Goal: Task Accomplishment & Management: Manage account settings

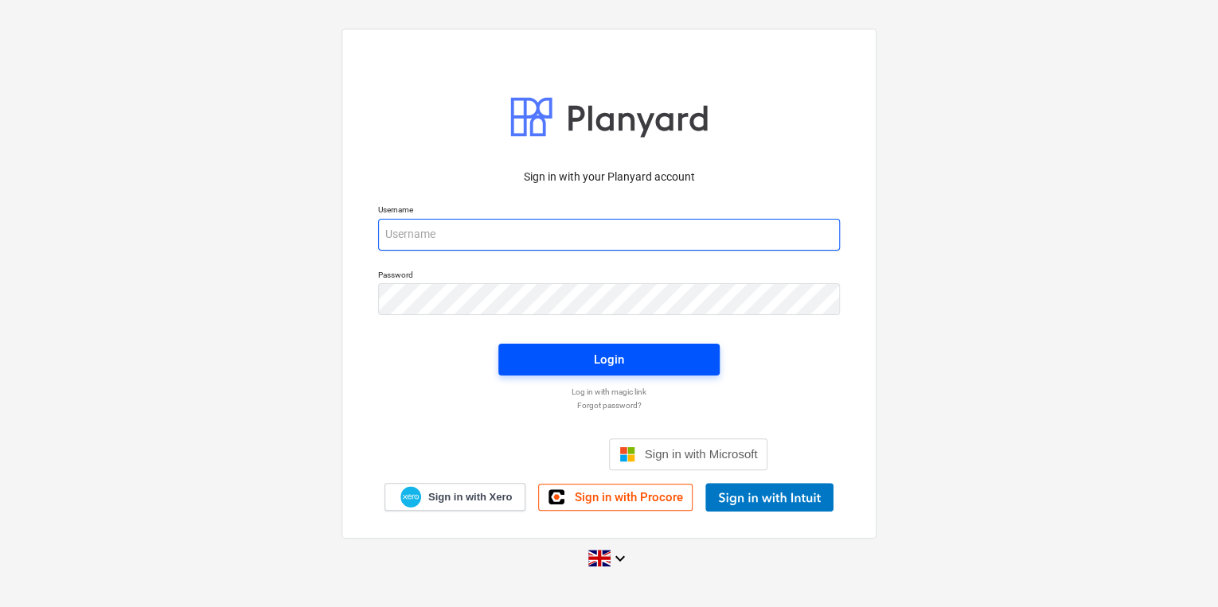
type input "[PERSON_NAME][EMAIL_ADDRESS][PERSON_NAME][DOMAIN_NAME]"
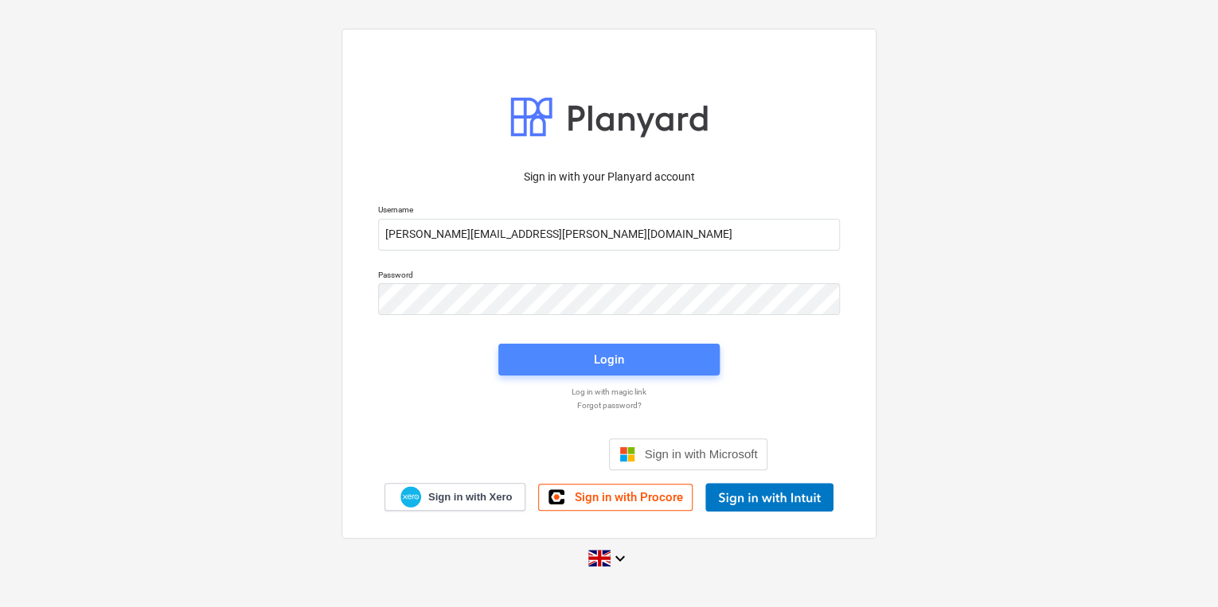
click at [560, 349] on span "Login" at bounding box center [608, 359] width 183 height 21
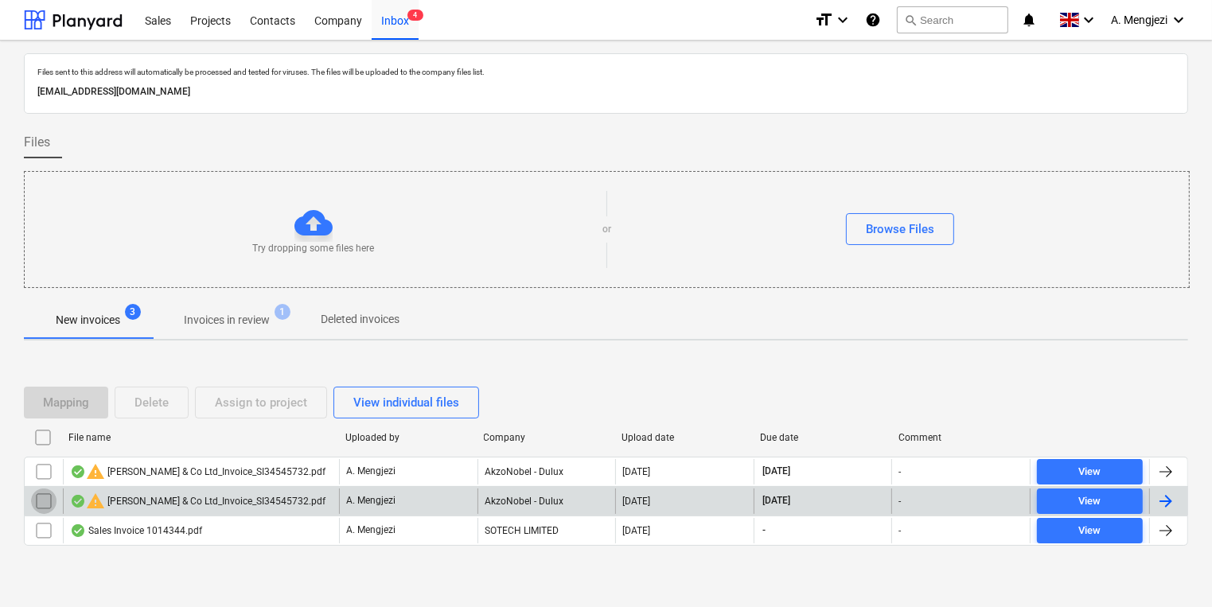
click at [41, 493] on input "checkbox" at bounding box center [43, 501] width 25 height 25
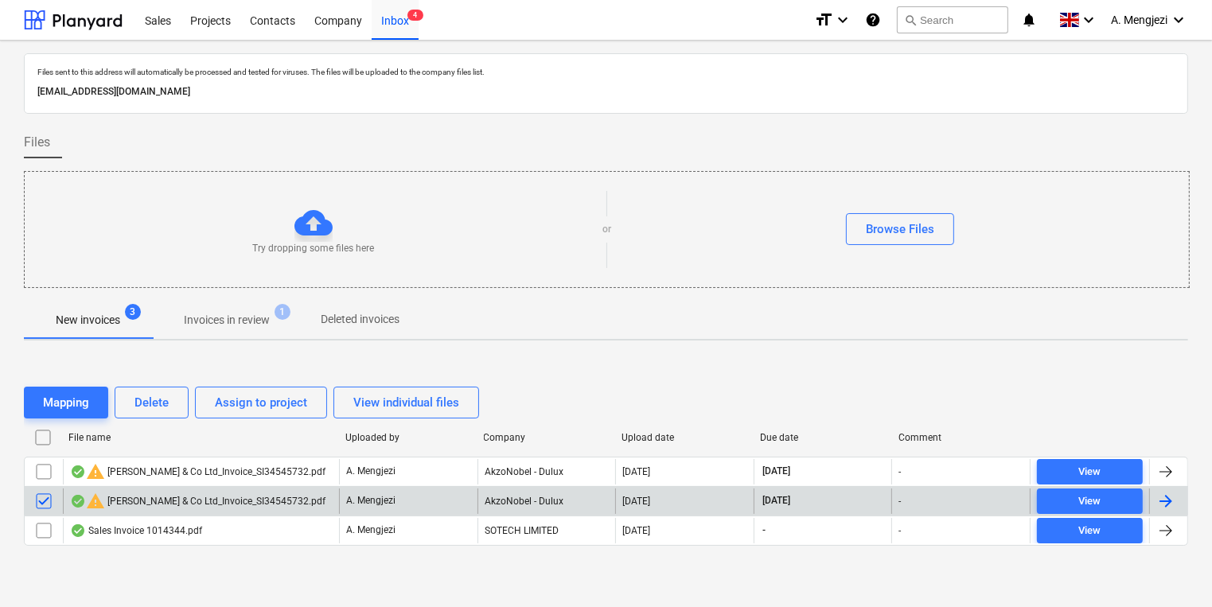
click at [143, 418] on div "Mapping Delete Assign to project View individual files" at bounding box center [606, 402] width 1164 height 45
click at [149, 409] on div "Delete" at bounding box center [152, 402] width 34 height 21
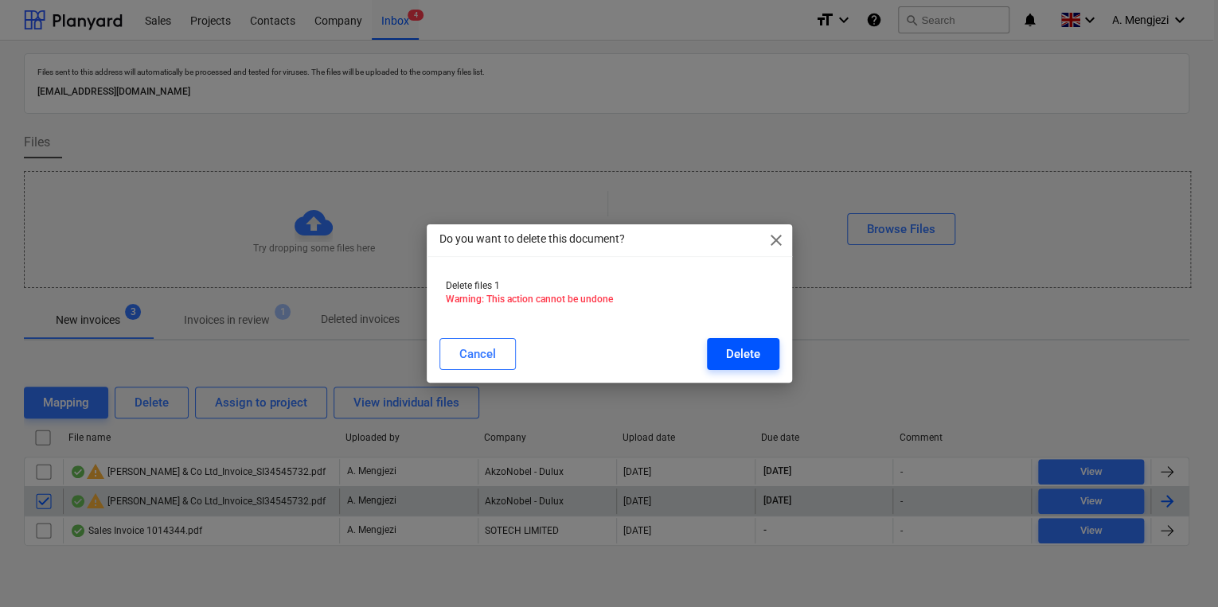
click at [732, 349] on div "Delete" at bounding box center [743, 354] width 34 height 21
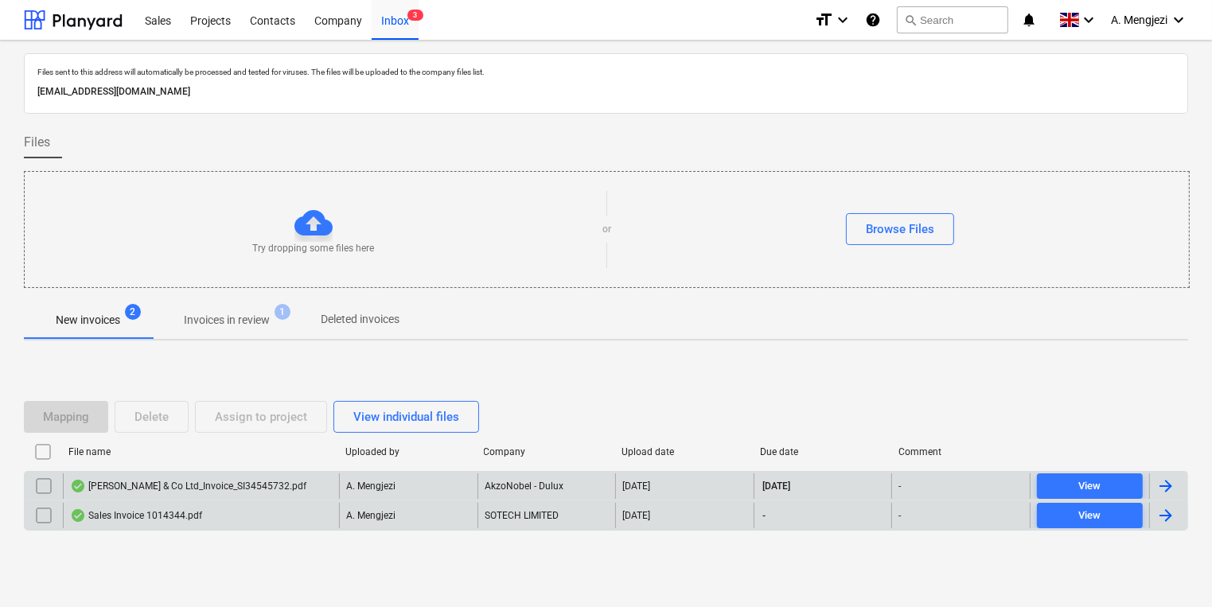
click at [226, 475] on div "J P McDougall & Co Ltd_Invoice_SI34545732.pdf" at bounding box center [201, 486] width 276 height 25
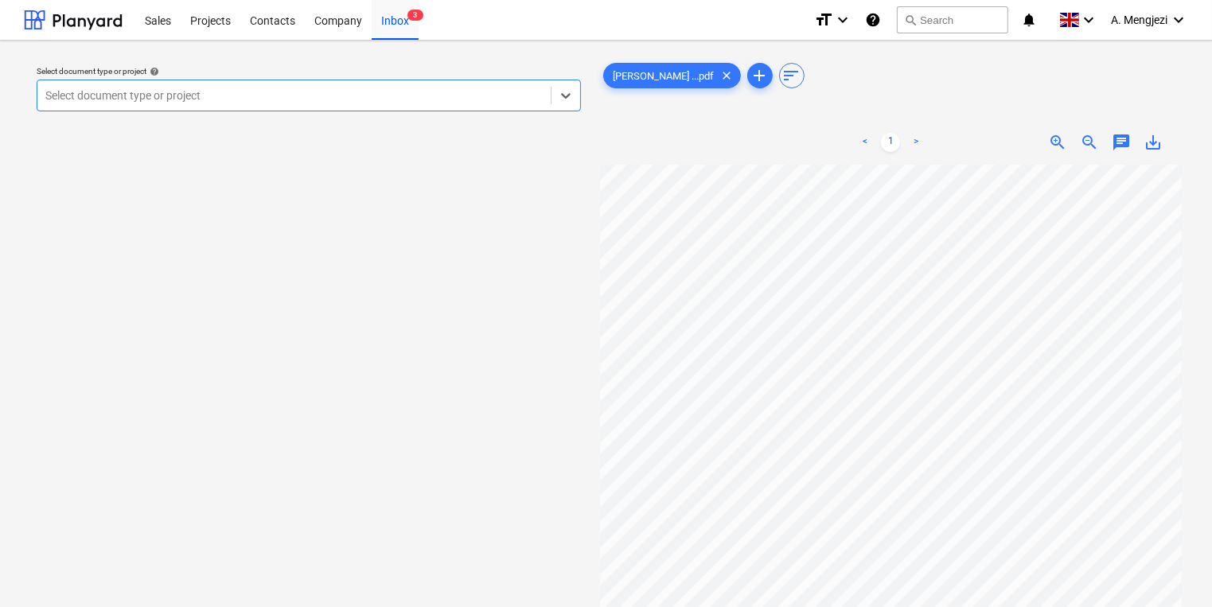
scroll to position [191, 0]
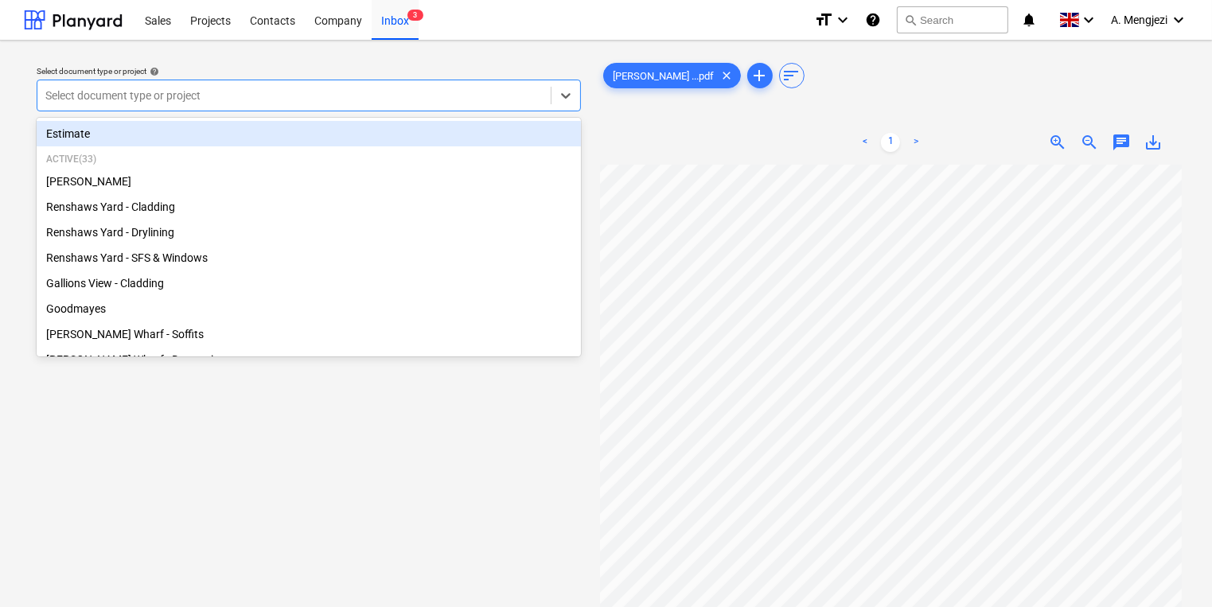
click at [266, 96] on div at bounding box center [293, 96] width 497 height 16
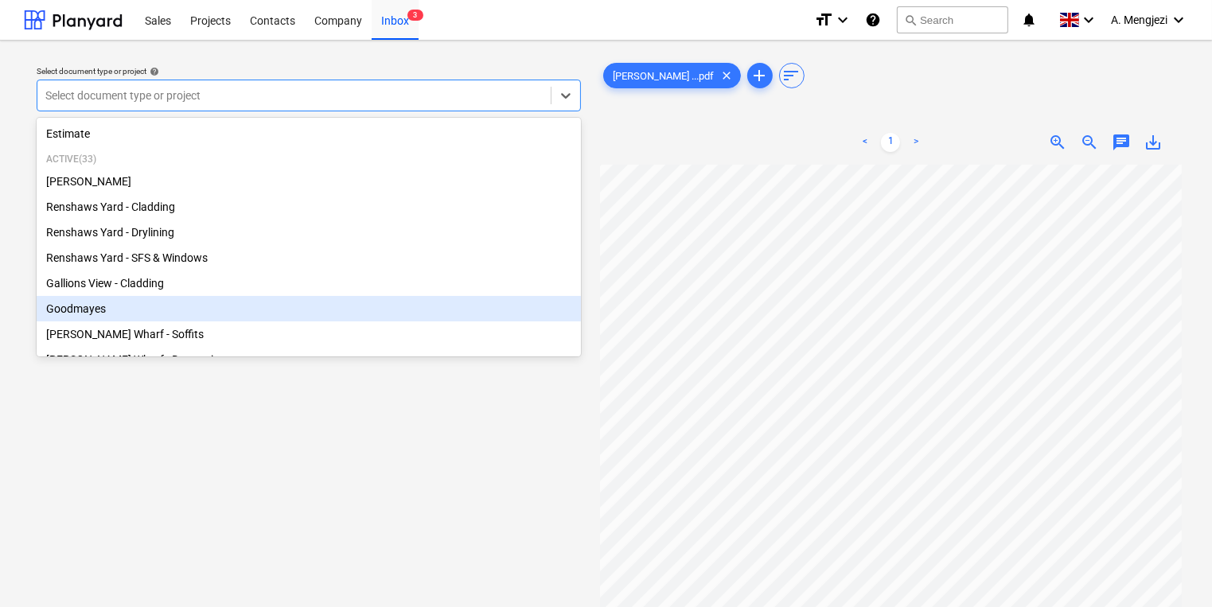
scroll to position [0, 0]
type input "gr"
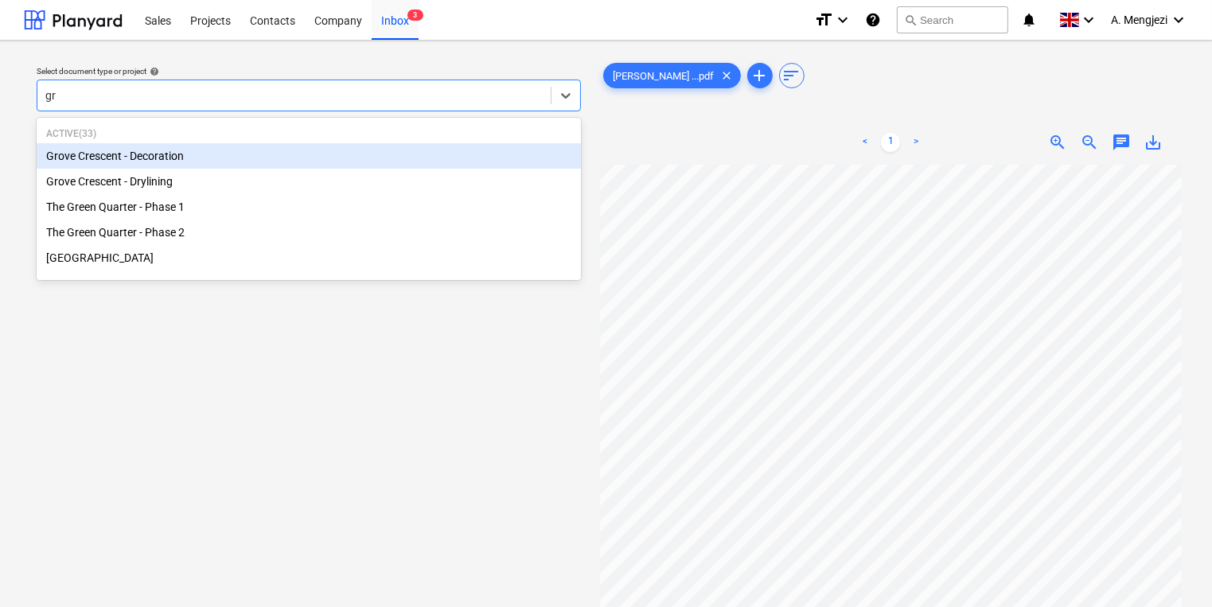
click at [344, 166] on div "Grove Crescent - Decoration" at bounding box center [309, 155] width 544 height 25
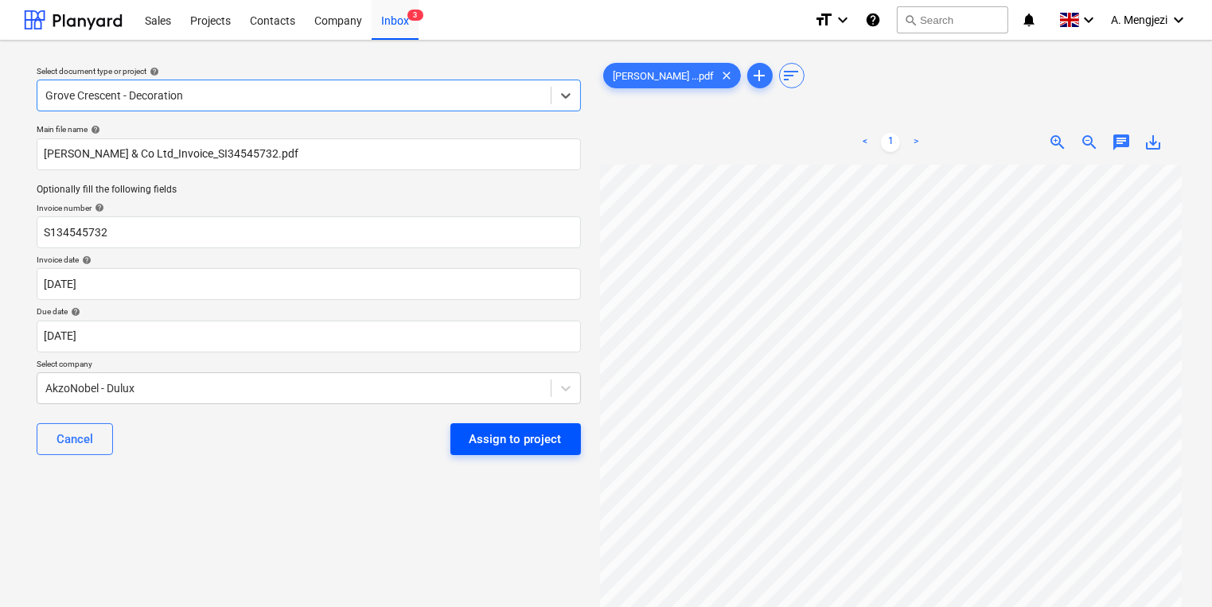
click at [535, 431] on div "Assign to project" at bounding box center [516, 439] width 92 height 21
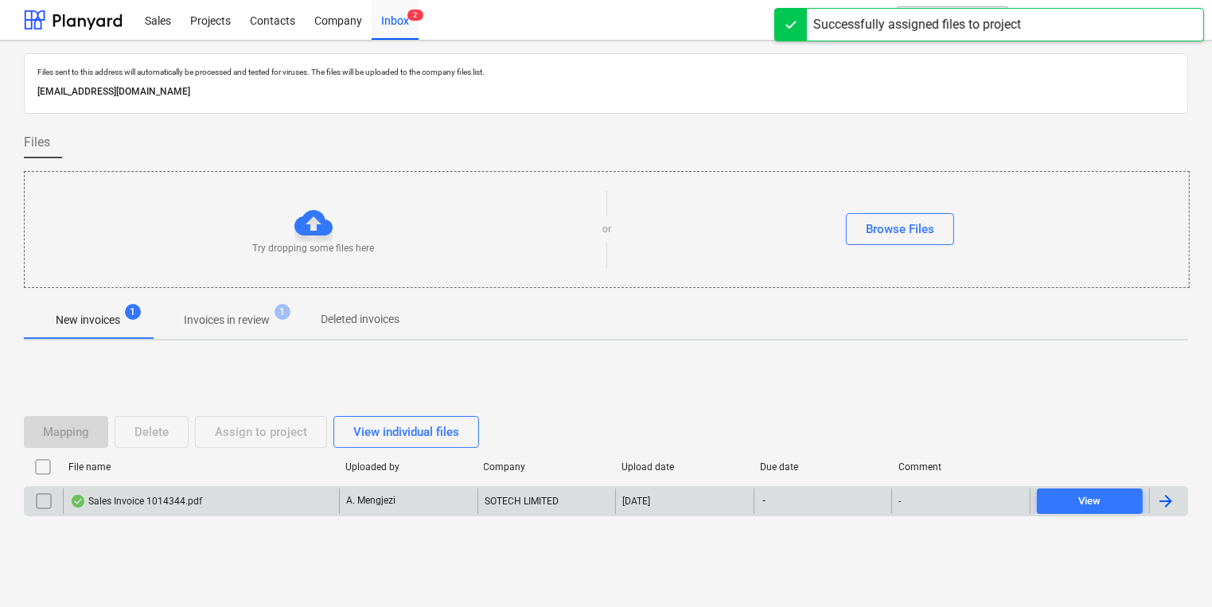
click at [213, 497] on div "Sales Invoice 1014344.pdf" at bounding box center [201, 501] width 276 height 25
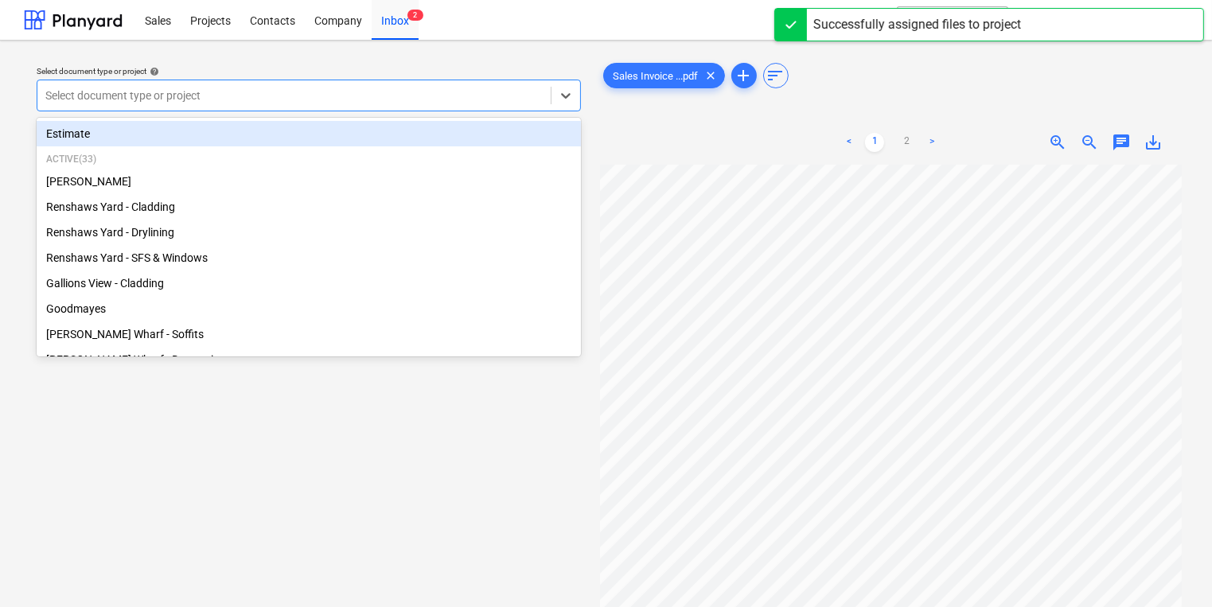
click at [379, 92] on div at bounding box center [293, 96] width 497 height 16
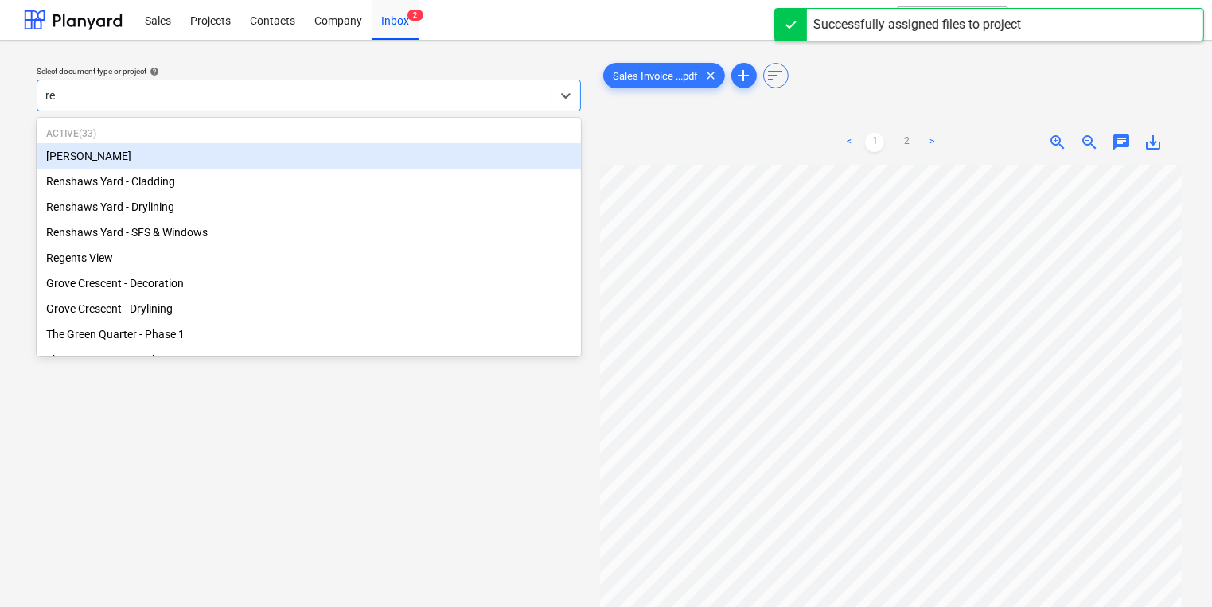
type input "ren"
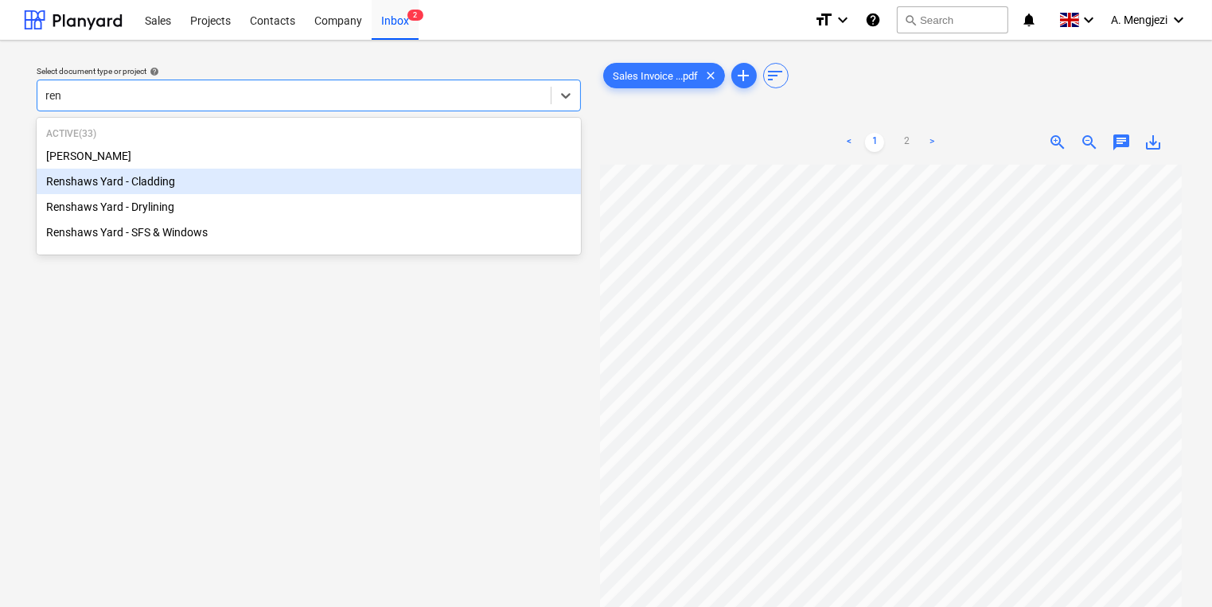
click at [279, 183] on div "Renshaws Yard - Cladding" at bounding box center [309, 181] width 544 height 25
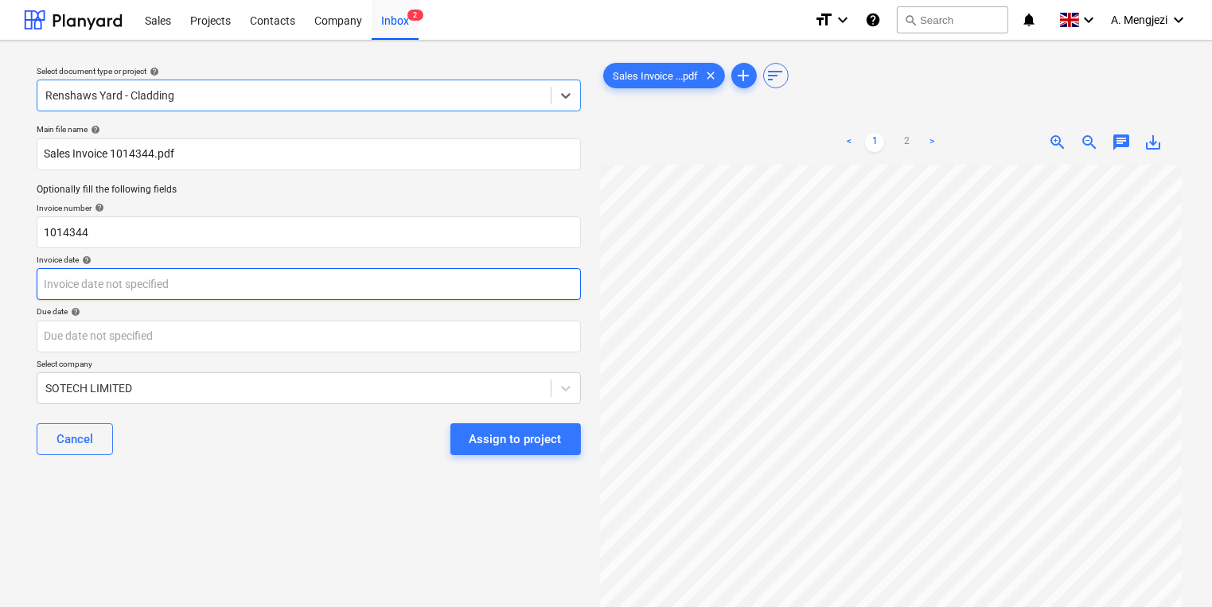
click at [321, 293] on body "Sales Projects Contacts Company Inbox 2 format_size keyboard_arrow_down help se…" at bounding box center [606, 303] width 1212 height 607
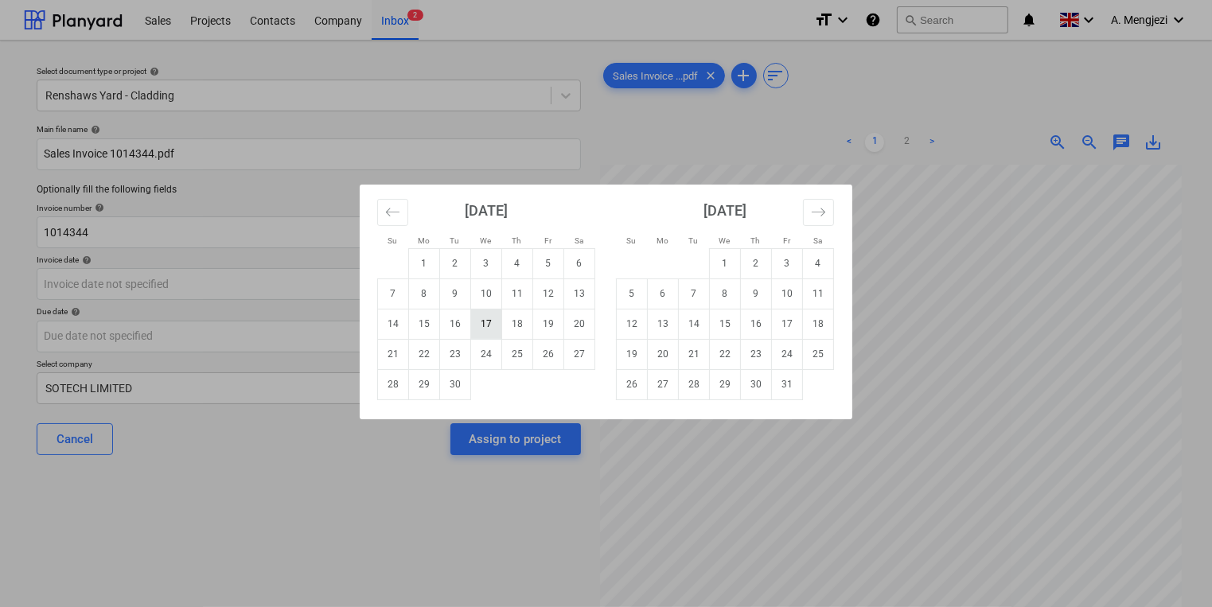
click at [478, 333] on td "17" at bounding box center [486, 324] width 31 height 30
type input "[DATE]"
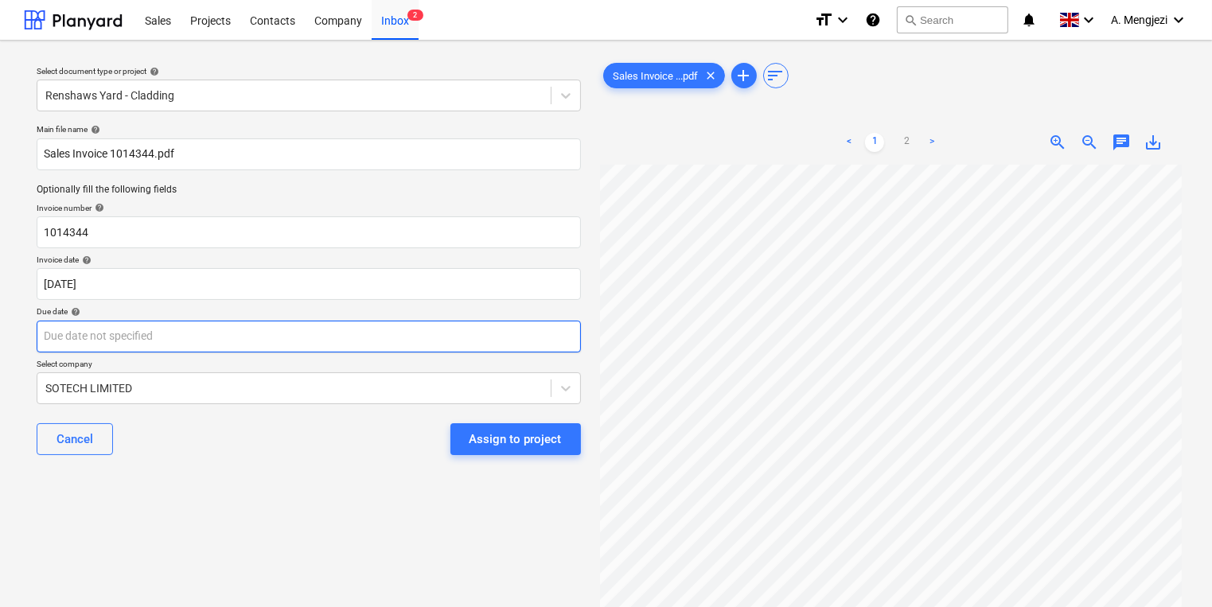
click at [474, 341] on body "Sales Projects Contacts Company Inbox 2 format_size keyboard_arrow_down help se…" at bounding box center [606, 303] width 1212 height 607
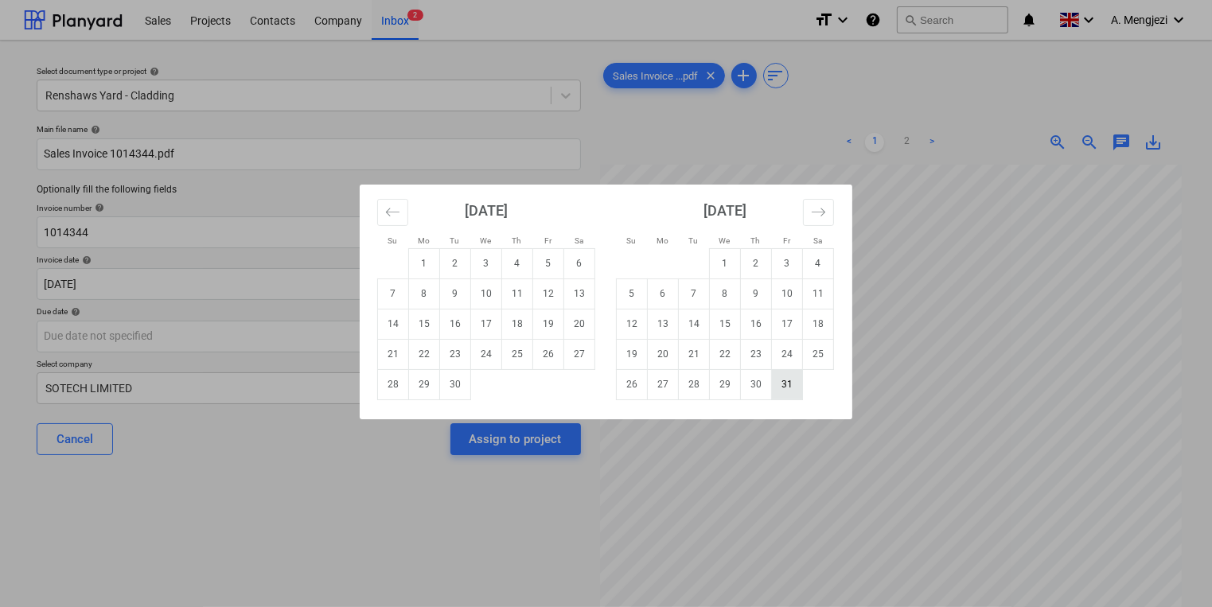
click at [788, 384] on td "31" at bounding box center [787, 384] width 31 height 30
type input "[DATE]"
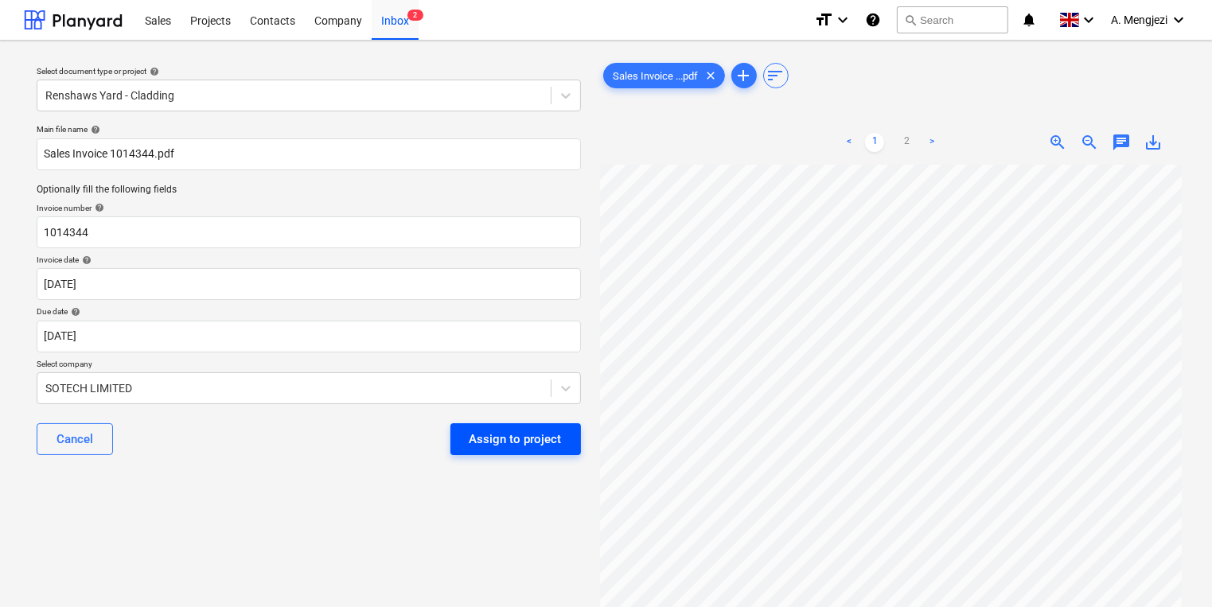
click at [548, 450] on button "Assign to project" at bounding box center [515, 439] width 131 height 32
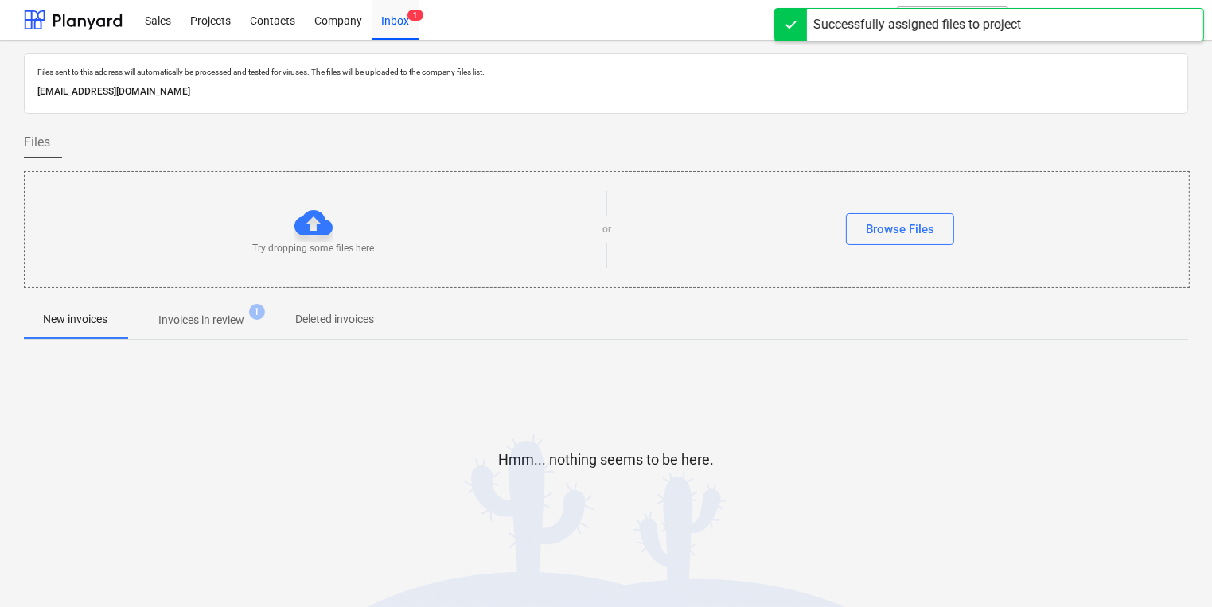
click at [232, 310] on span "Invoices in review 1" at bounding box center [202, 320] width 150 height 29
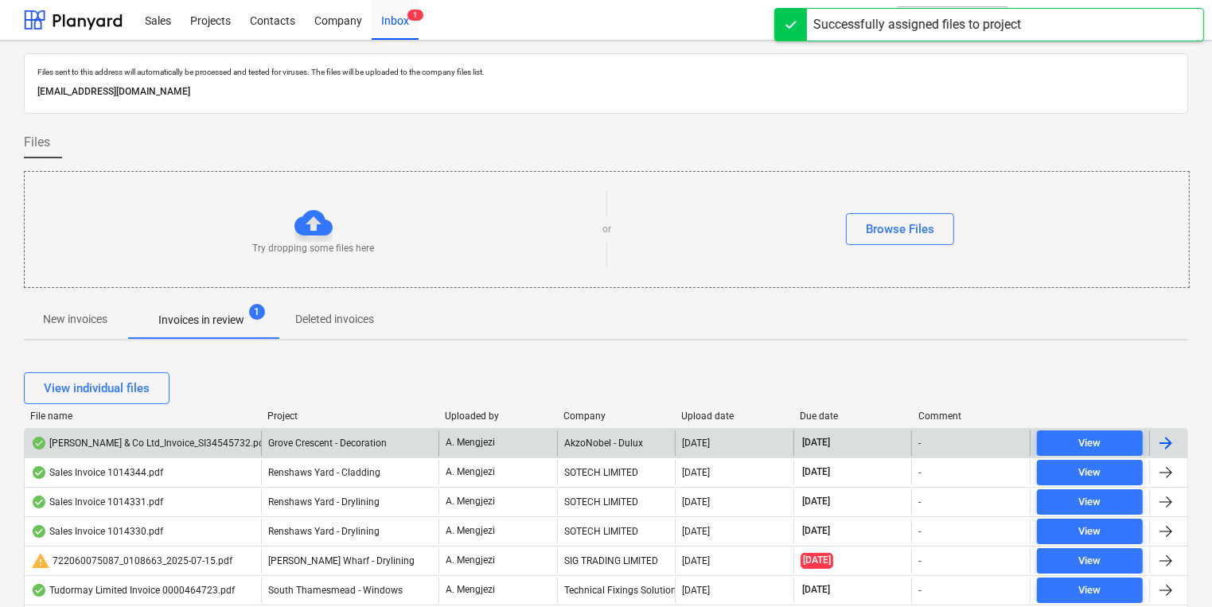
click at [571, 431] on div "AkzoNobel - Dulux" at bounding box center [616, 443] width 119 height 25
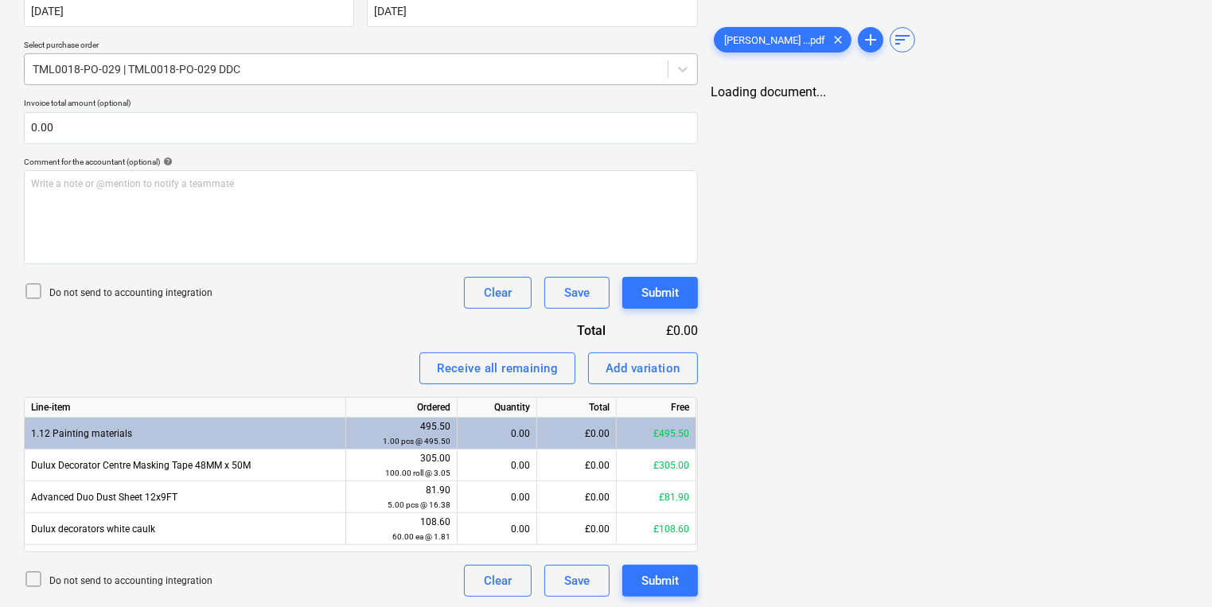
scroll to position [326, 0]
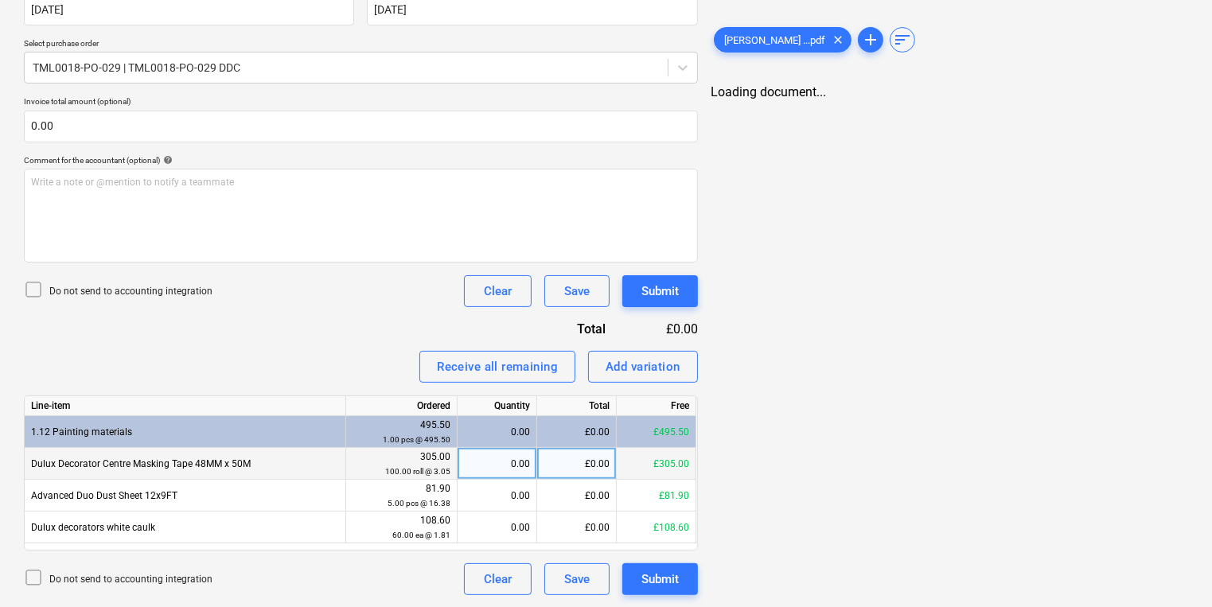
click at [508, 458] on div "0.00" at bounding box center [497, 464] width 66 height 32
type input "100"
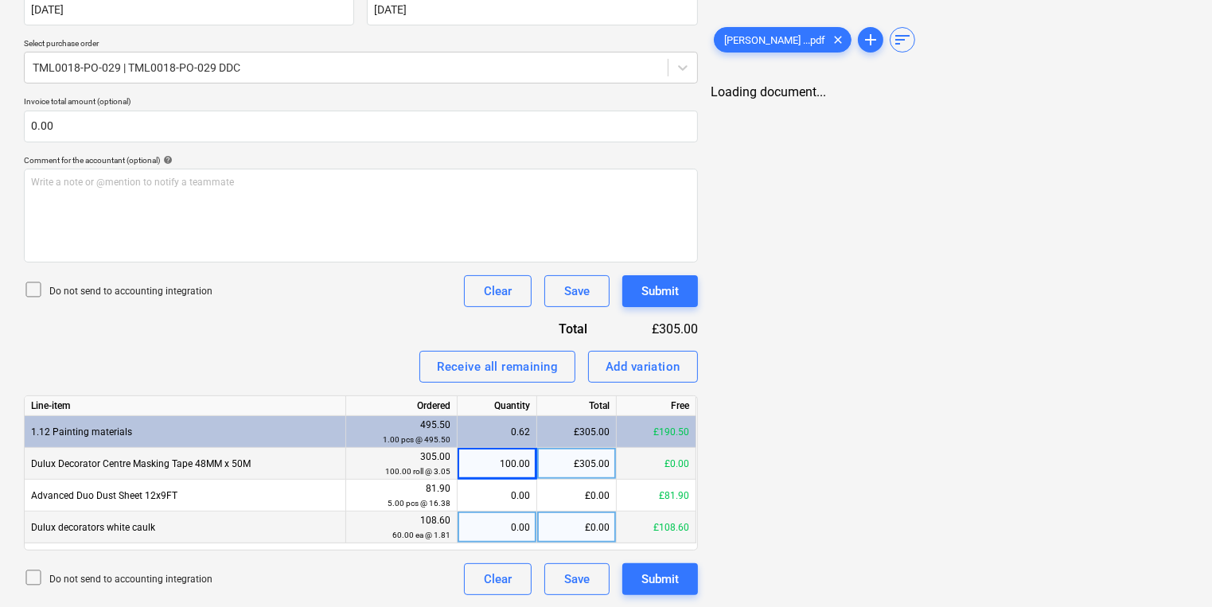
click at [509, 531] on div "0.00" at bounding box center [497, 528] width 66 height 32
type input "60"
click at [910, 483] on div "J P McDougall ...pdf clear add sort Loading document..." at bounding box center [949, 178] width 490 height 848
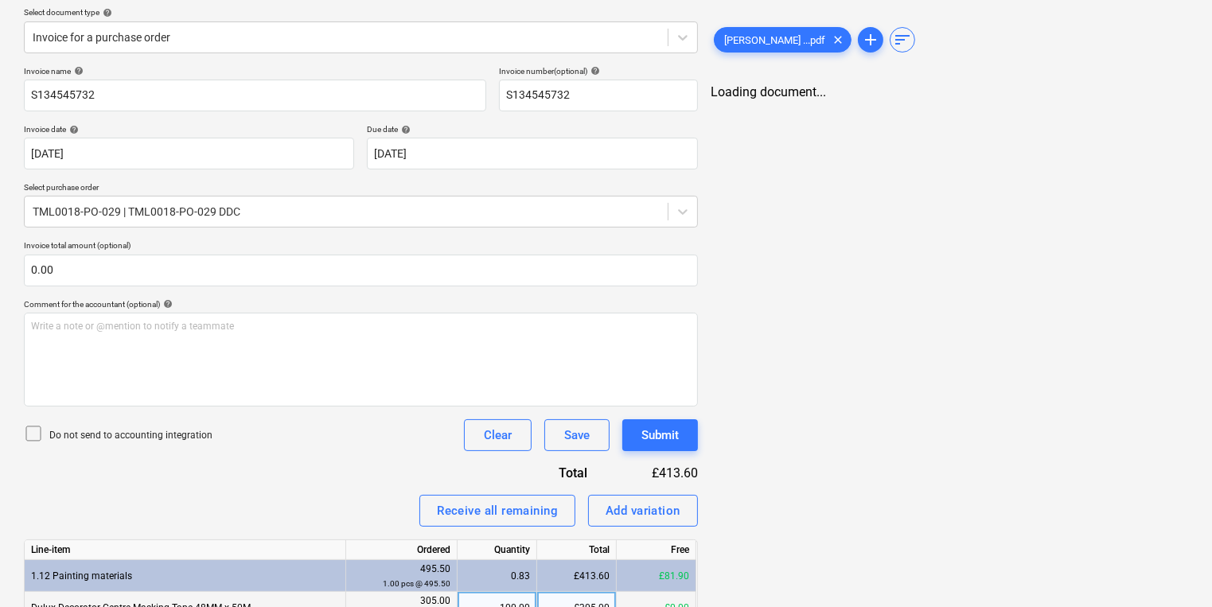
scroll to position [0, 0]
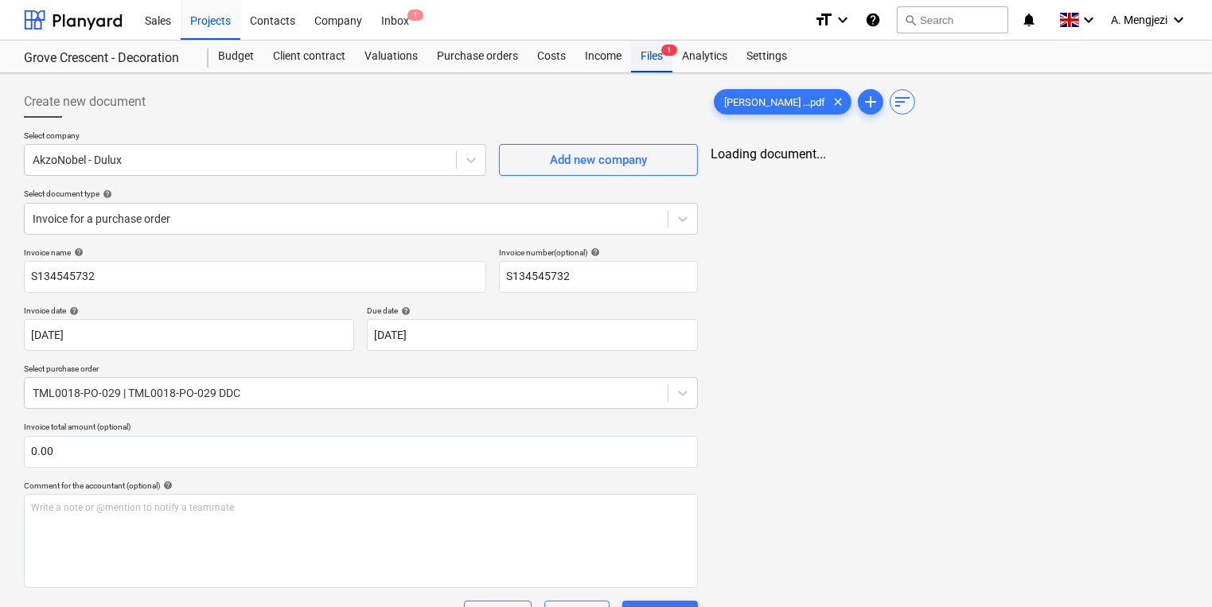
click at [649, 59] on div "Files 1" at bounding box center [651, 57] width 41 height 32
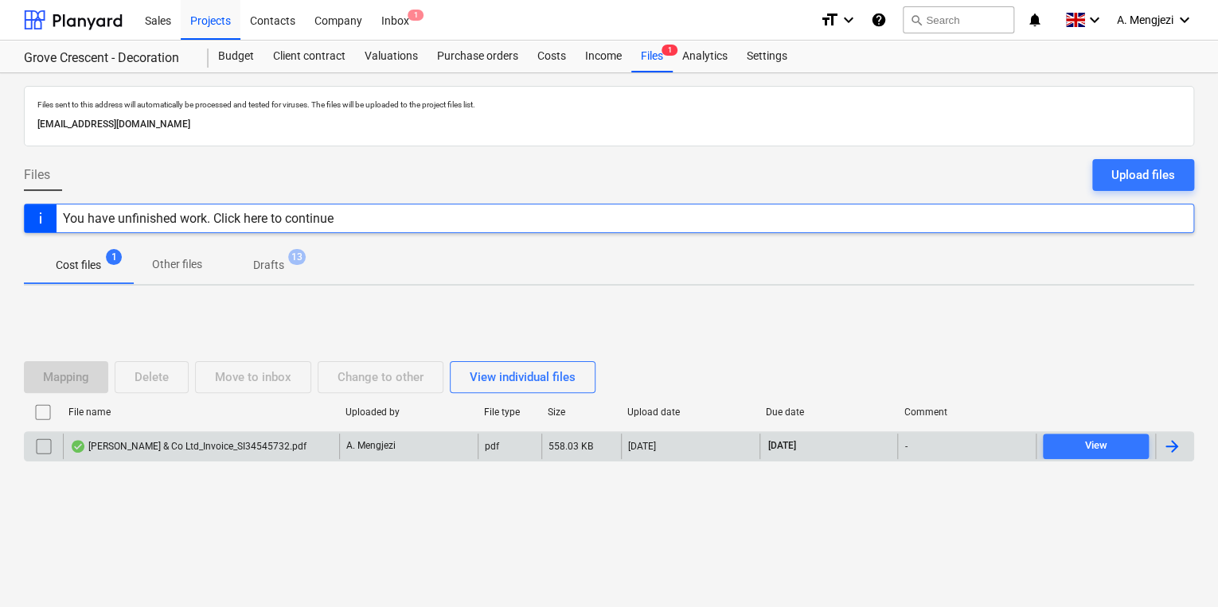
click at [166, 455] on div "J P McDougall & Co Ltd_Invoice_SI34545732.pdf" at bounding box center [201, 446] width 276 height 25
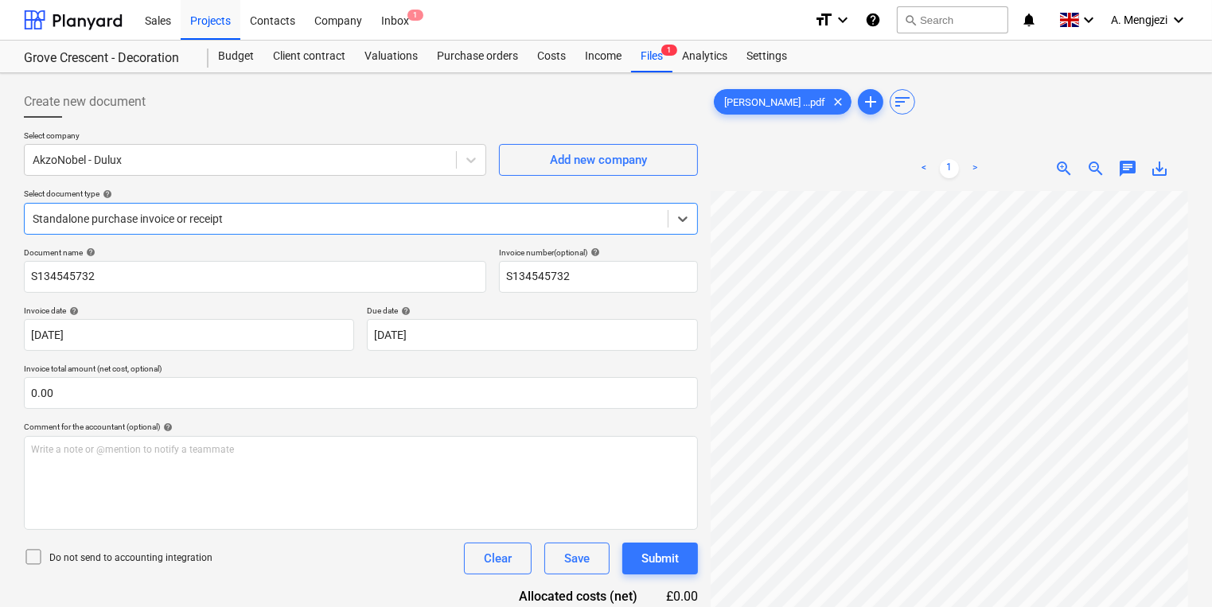
click at [397, 220] on div at bounding box center [346, 219] width 627 height 16
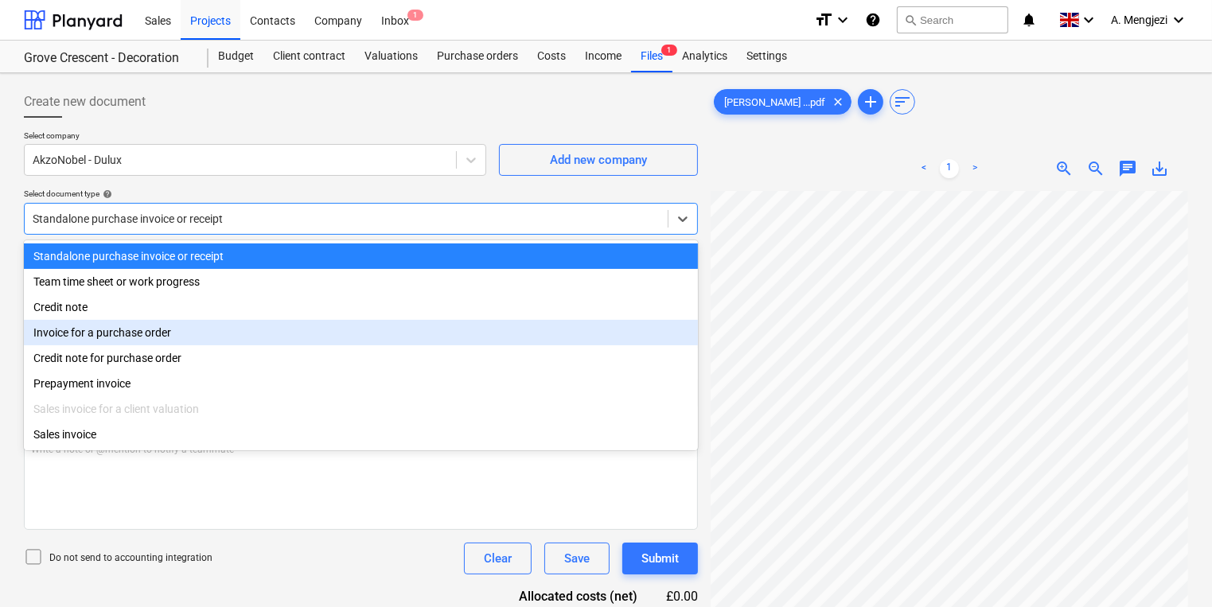
click at [347, 328] on div "Invoice for a purchase order" at bounding box center [361, 332] width 674 height 25
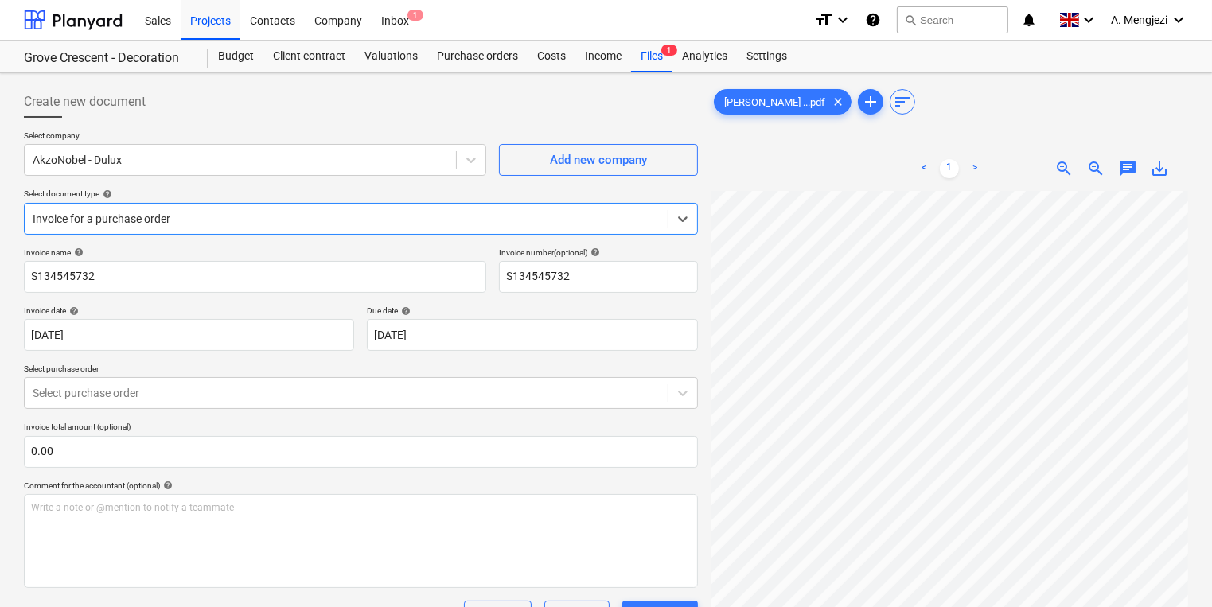
click at [324, 370] on p "Select purchase order" at bounding box center [361, 371] width 674 height 14
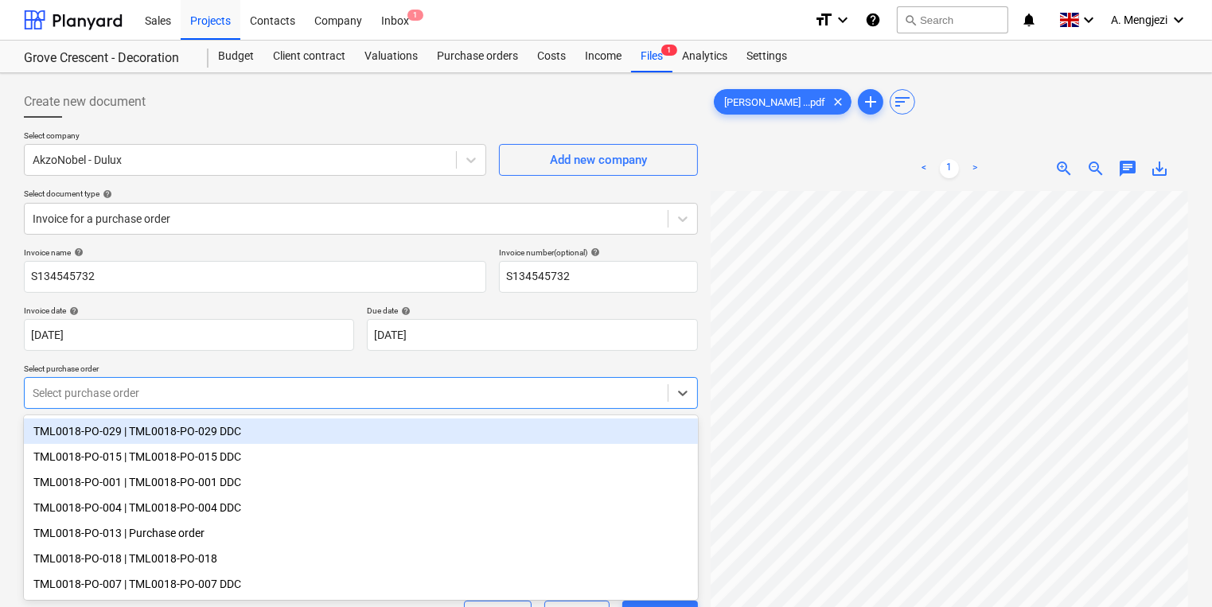
click at [314, 398] on div at bounding box center [346, 393] width 627 height 16
click at [275, 427] on div "TML0018-PO-029 | TML0018-PO-029 DDC" at bounding box center [361, 431] width 674 height 25
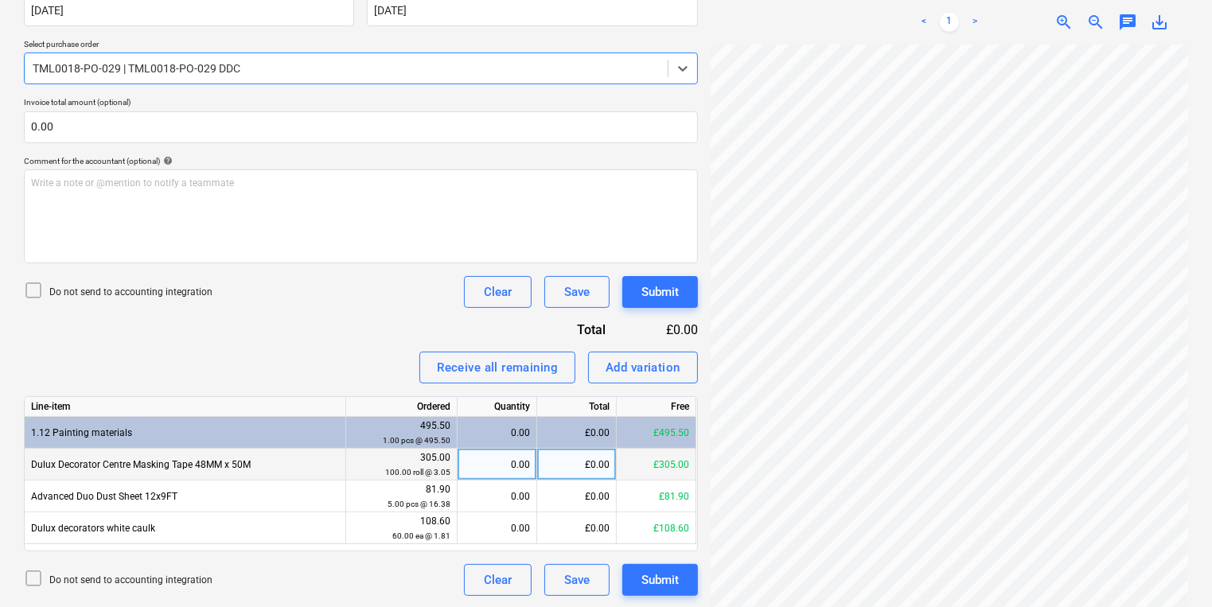
scroll to position [326, 0]
click at [512, 458] on div "0.00" at bounding box center [497, 464] width 66 height 32
type input "100"
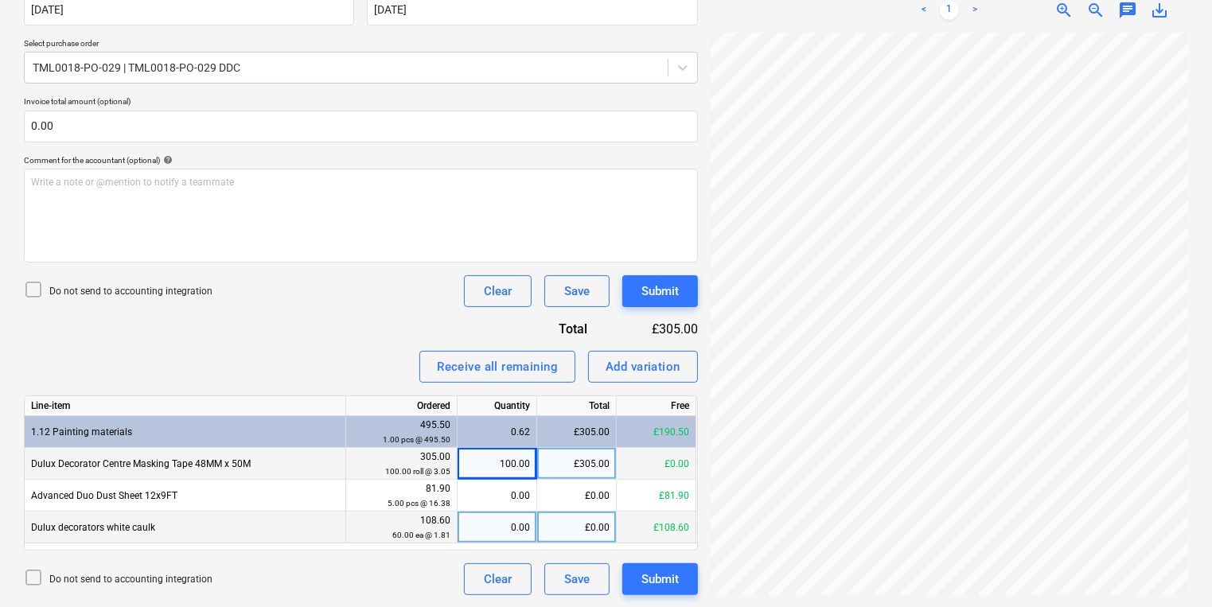
click at [497, 523] on div "0.00" at bounding box center [497, 528] width 66 height 32
type input "60"
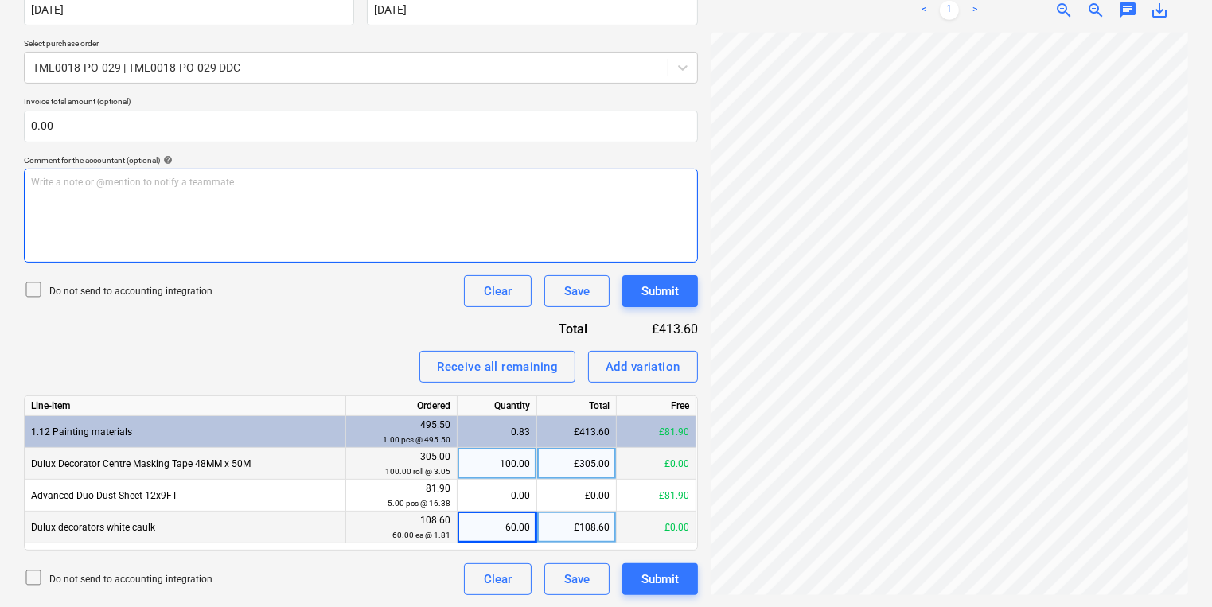
click at [618, 225] on div "Write a note or @mention to notify a teammate ﻿" at bounding box center [361, 216] width 674 height 94
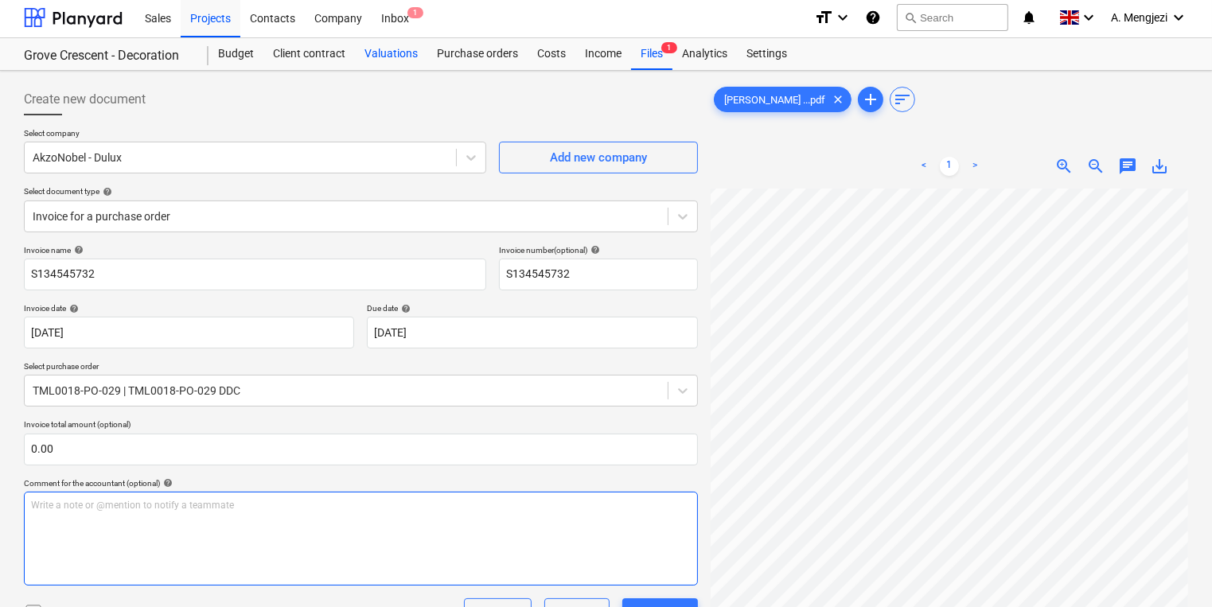
scroll to position [0, 0]
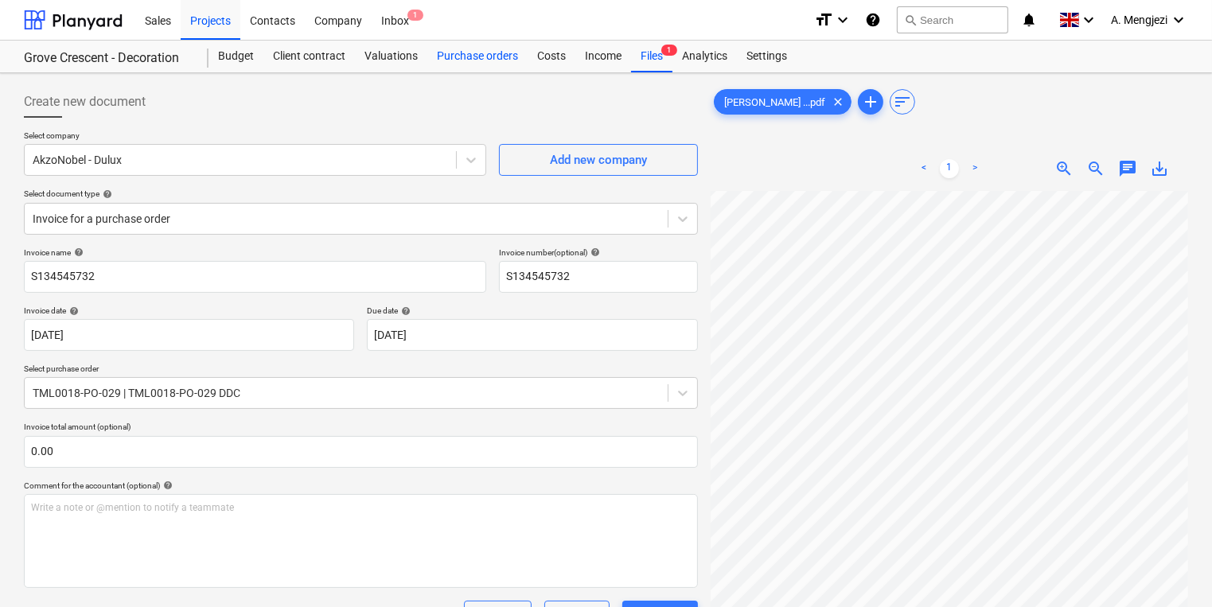
click at [458, 53] on div "Purchase orders" at bounding box center [477, 57] width 100 height 32
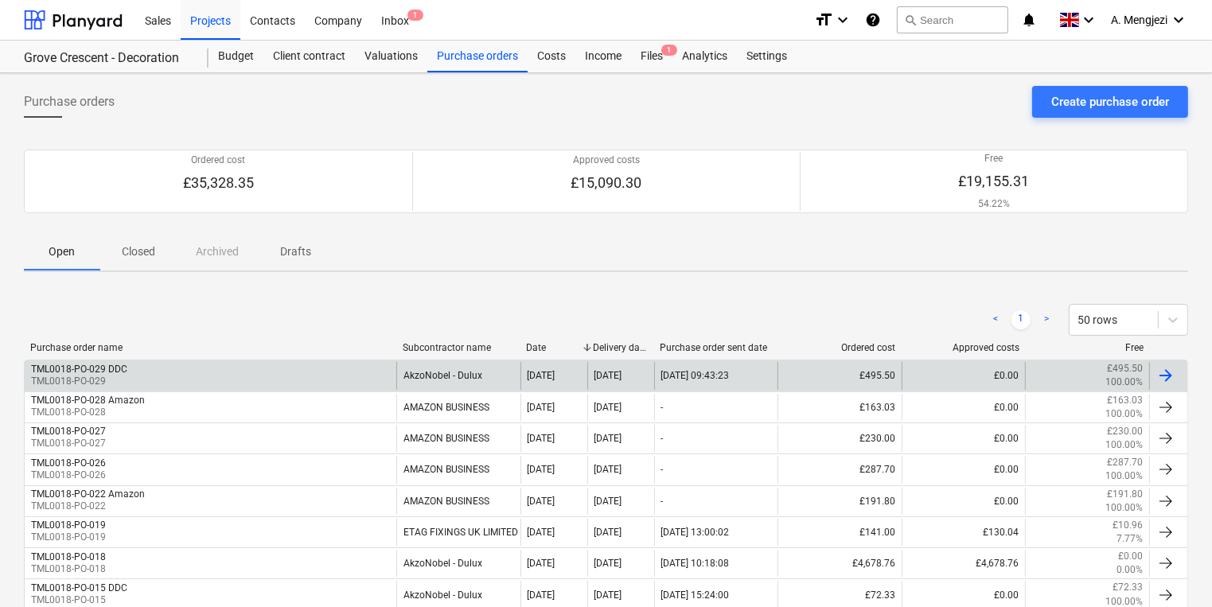
click at [255, 366] on div "TML0018-PO-029 DDC TML0018-PO-029" at bounding box center [211, 375] width 372 height 27
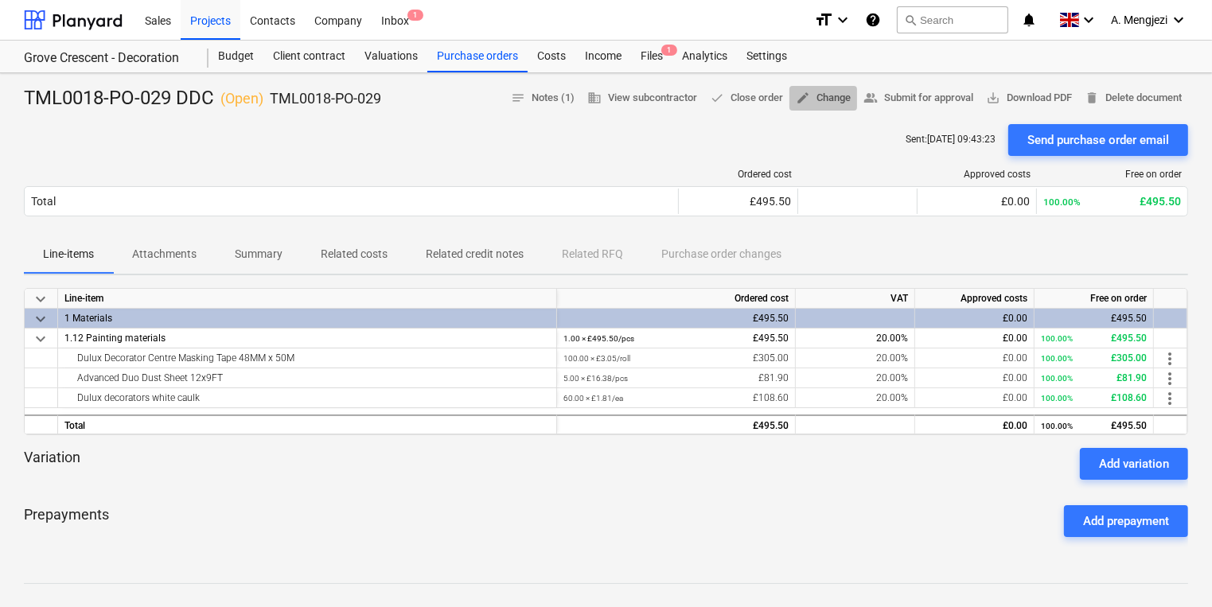
click at [806, 103] on span "edit Change" at bounding box center [823, 98] width 55 height 18
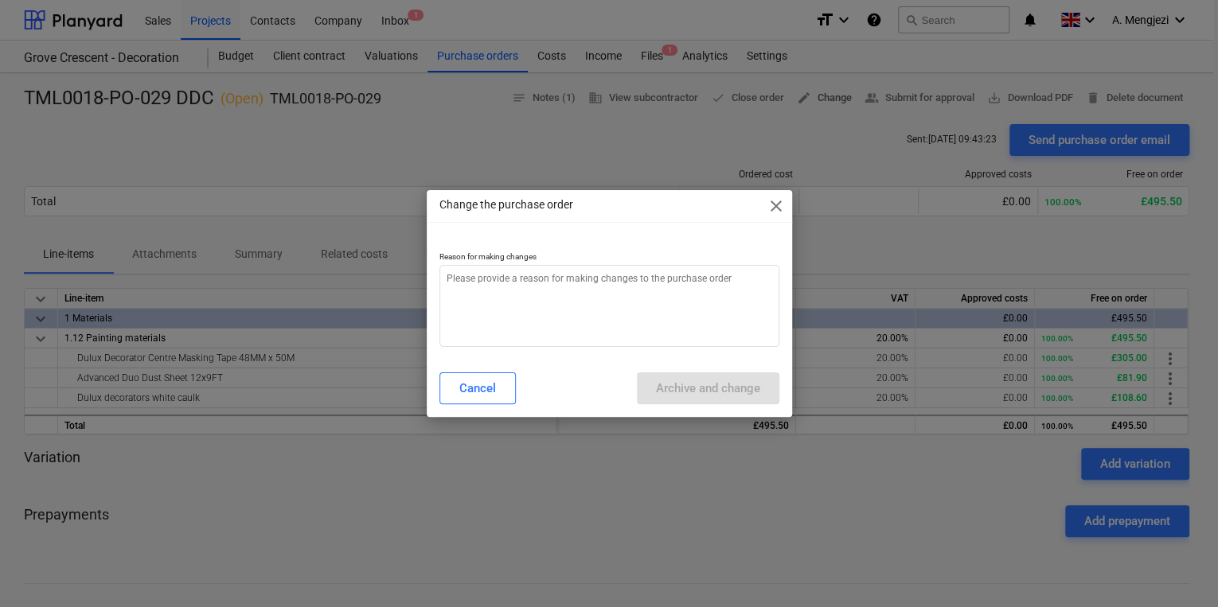
type textarea "x"
click at [567, 293] on textarea at bounding box center [609, 306] width 340 height 82
type textarea "e"
type textarea "x"
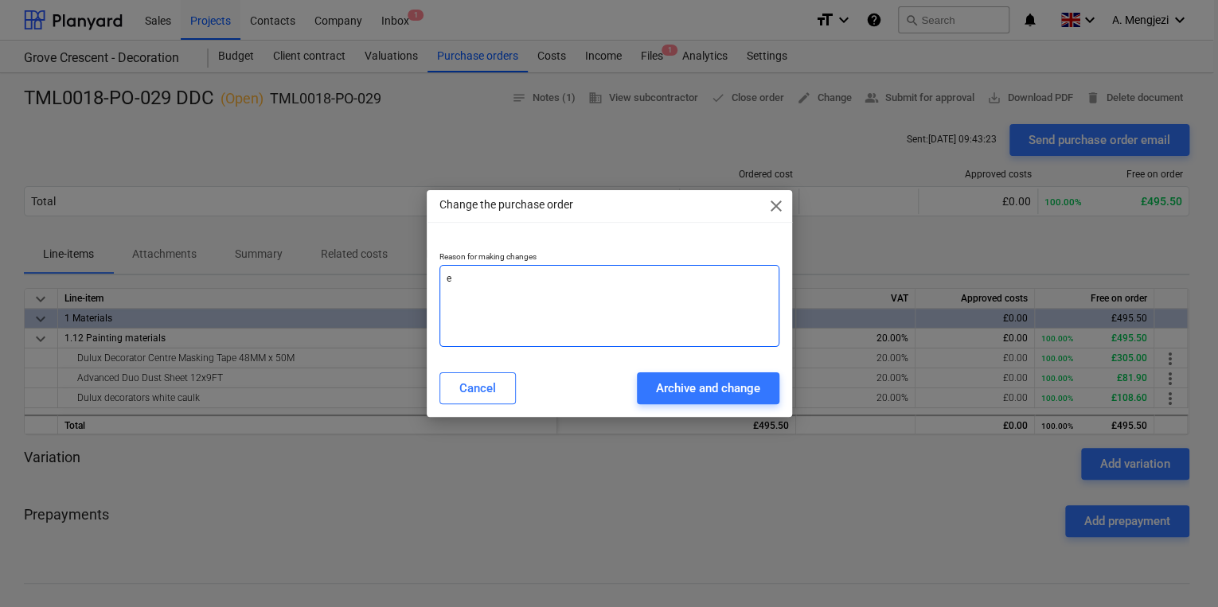
type textarea "er"
type textarea "x"
type textarea "err"
type textarea "x"
type textarea "erro"
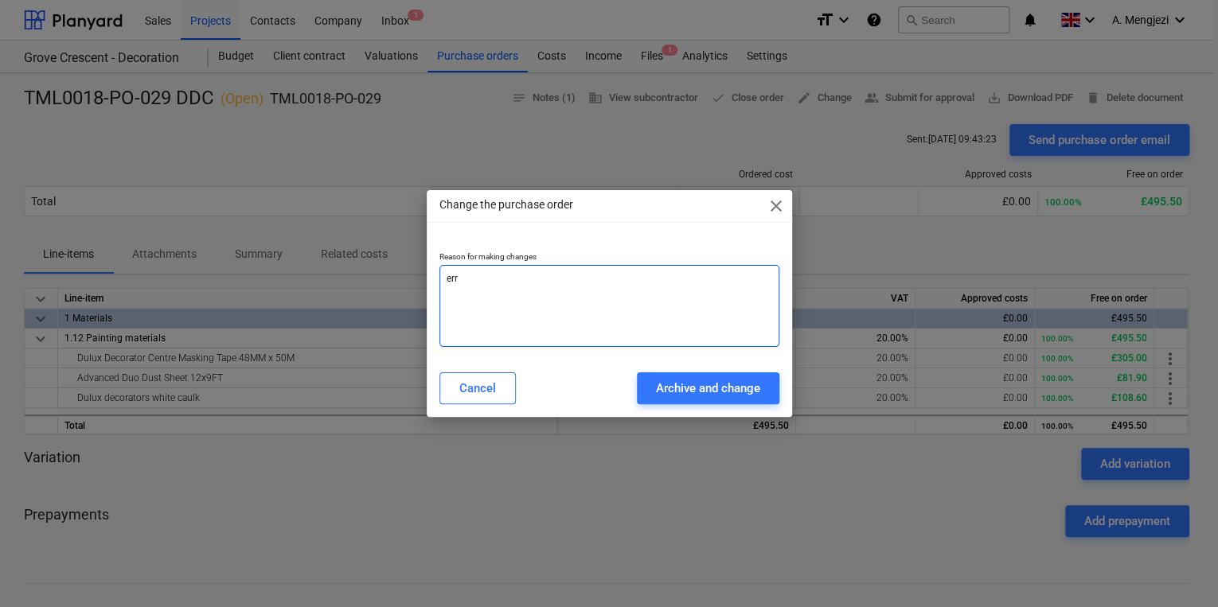
type textarea "x"
type textarea "error"
type textarea "x"
type textarea "error"
type textarea "x"
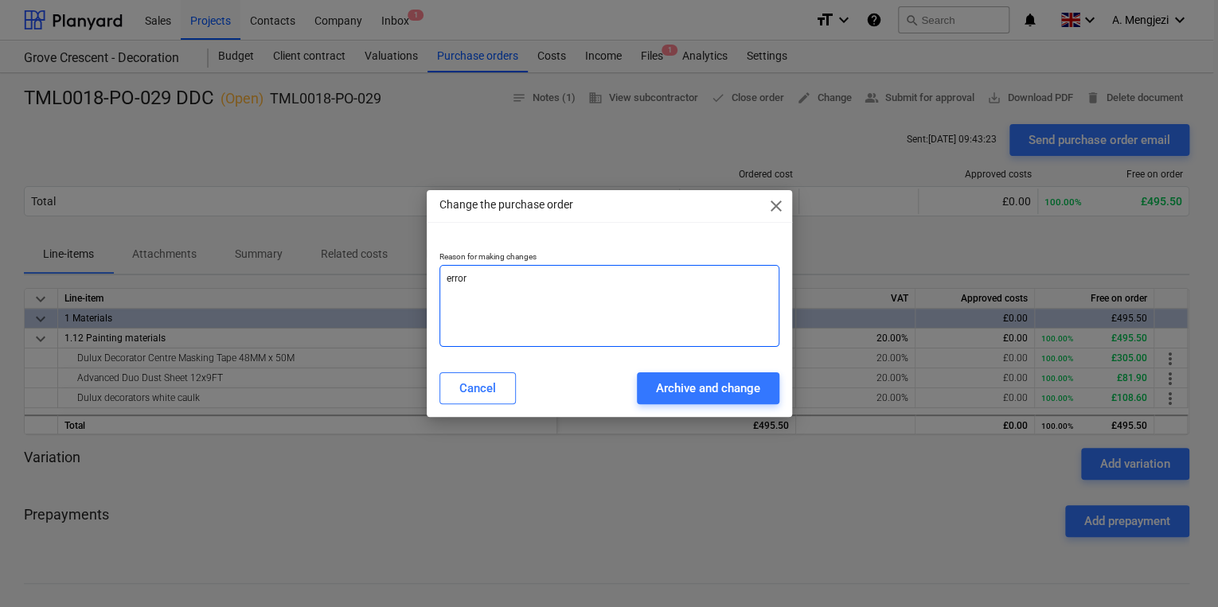
type textarea "error o"
type textarea "x"
type textarea "error on"
type textarea "x"
type textarea "error on"
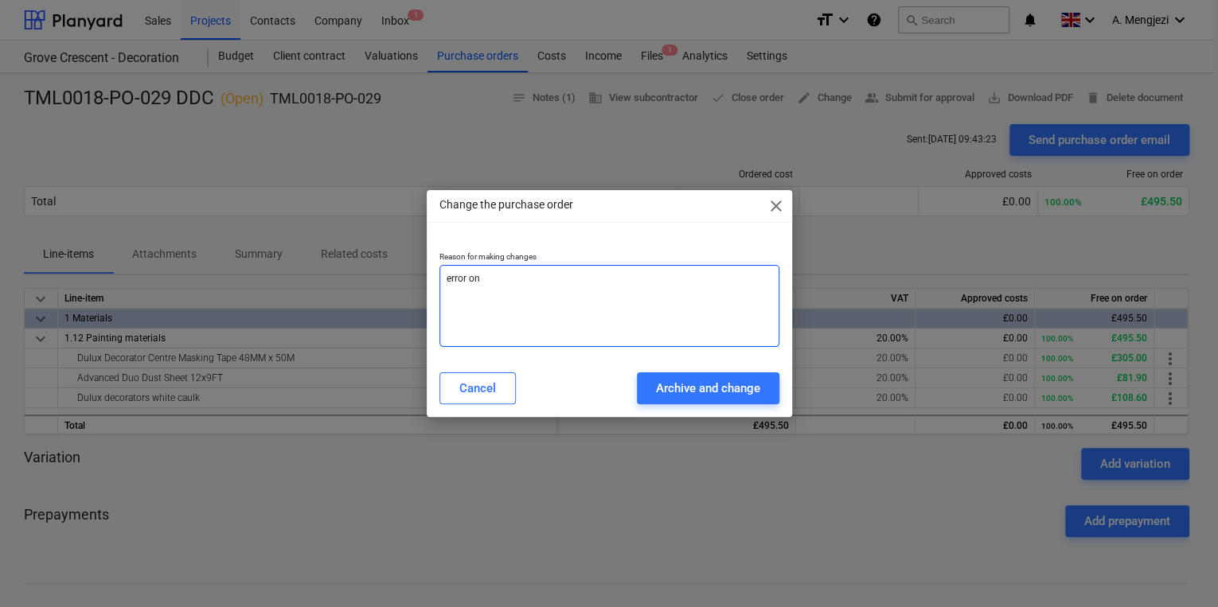
type textarea "x"
type textarea "error on p"
type textarea "x"
type textarea "error on pr"
type textarea "x"
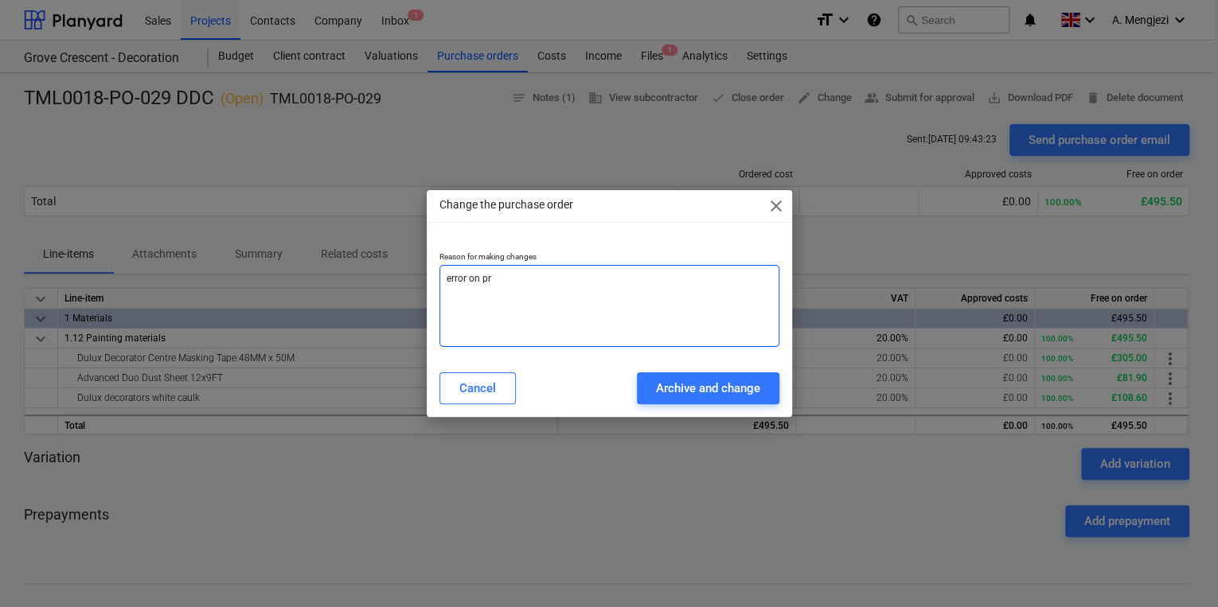
type textarea "error on pri"
type textarea "x"
type textarea "error on pric"
type textarea "x"
type textarea "error on price"
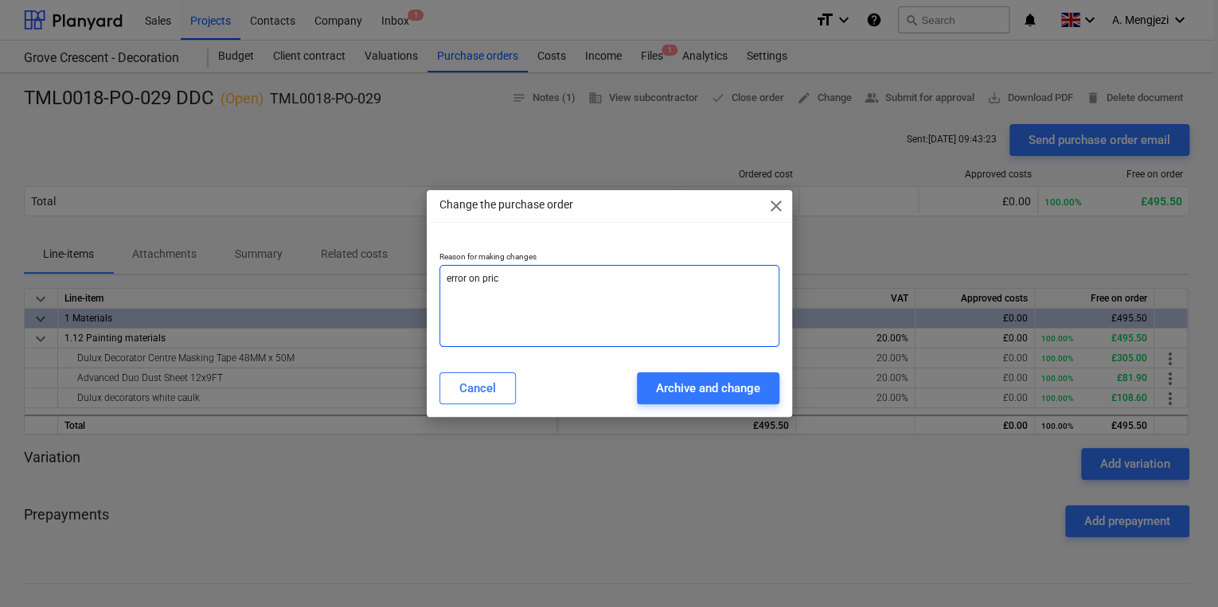
type textarea "x"
type textarea "error on price"
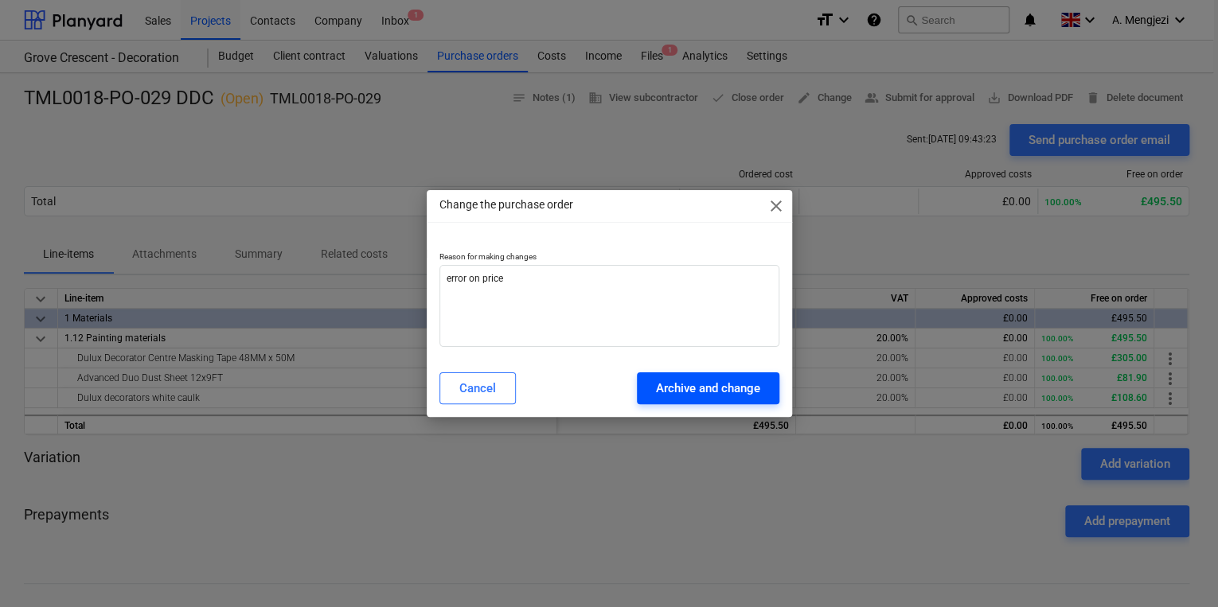
click at [675, 392] on div "Archive and change" at bounding box center [708, 388] width 104 height 21
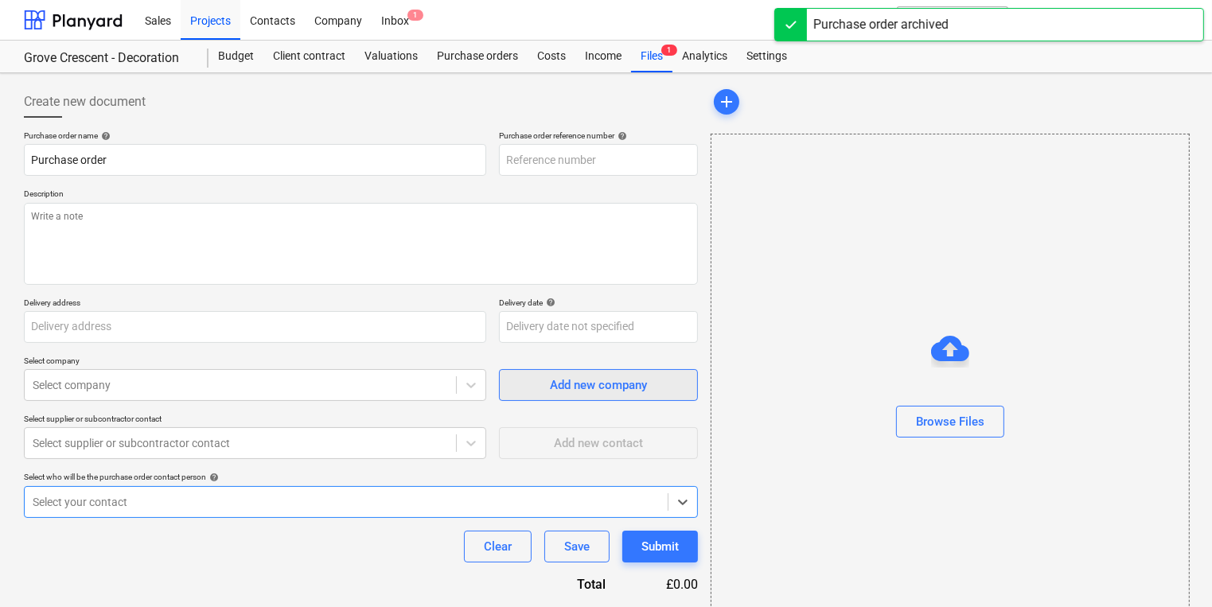
type textarea "x"
type input "TML0018-PO-030"
type textarea "x"
type input "TML0018-PO-029 DDC"
type input "TML0018-PO-029"
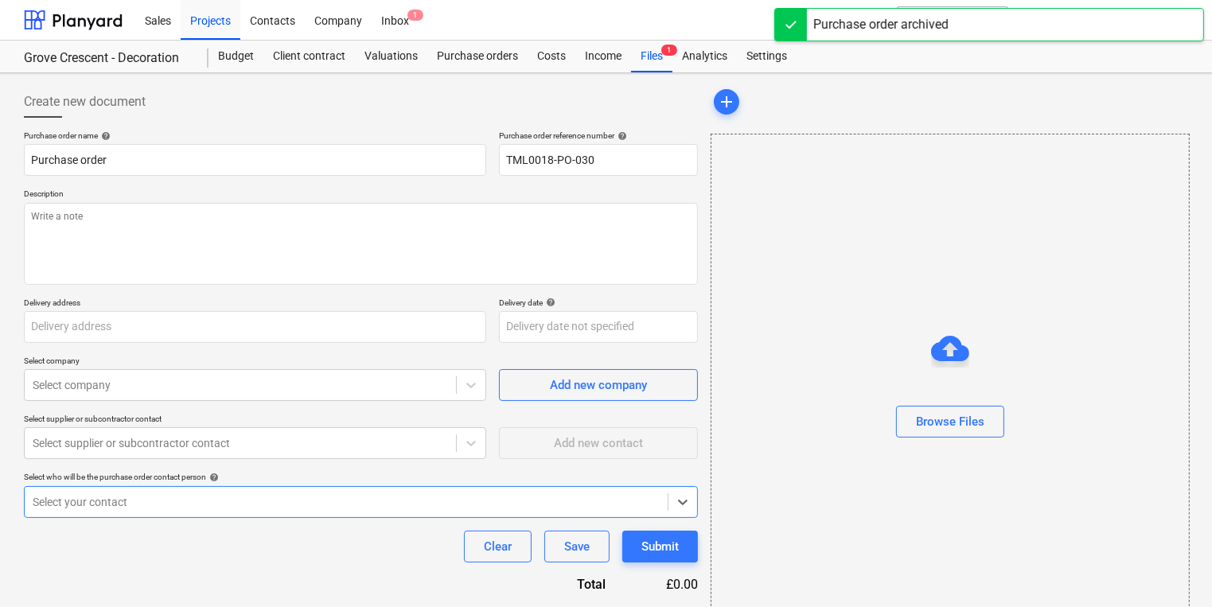
type textarea "Site contact Cornel 07853 351191"
type input "Watkin Jones, Grove Crescent Road, London E15 1BJ"
type input "[DATE]"
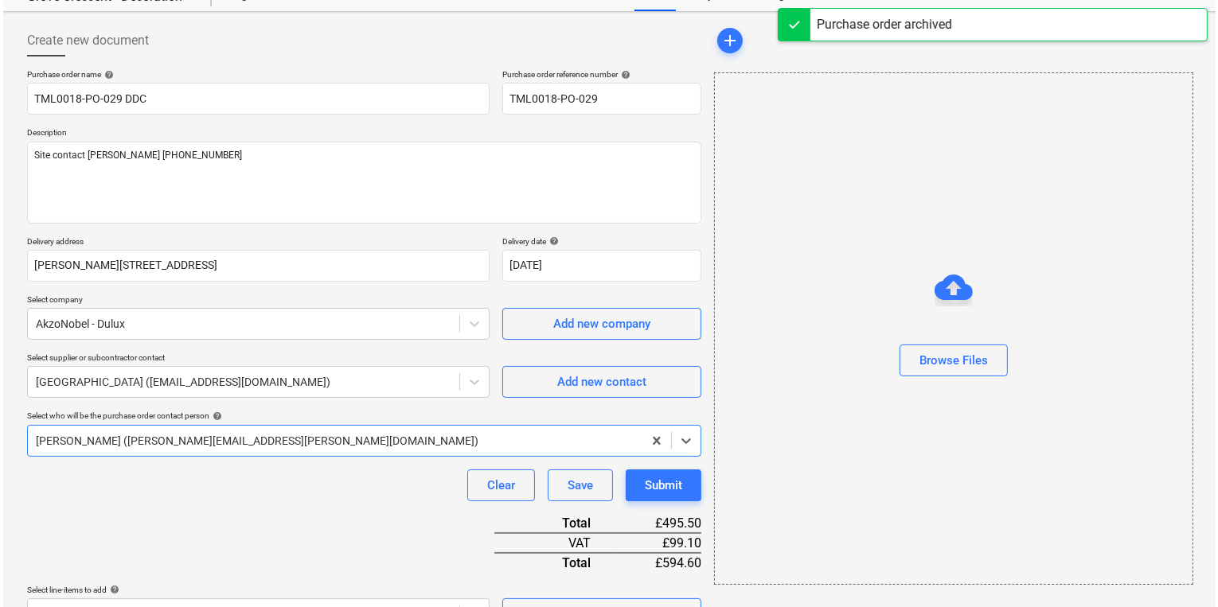
scroll to position [306, 0]
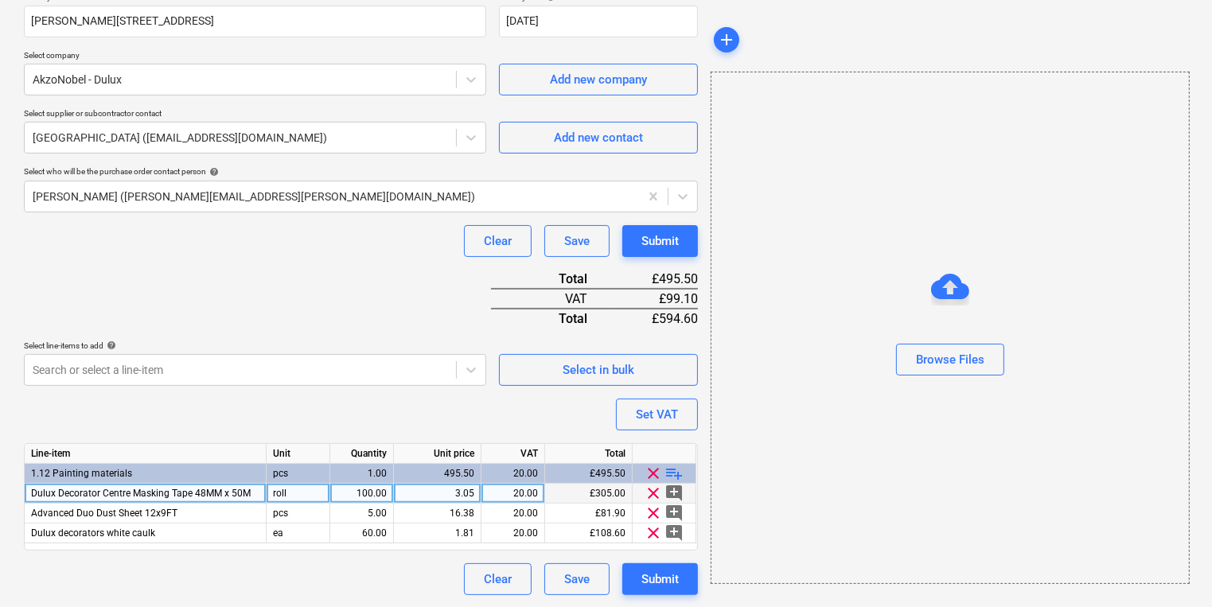
click at [459, 496] on div "3.05" at bounding box center [437, 494] width 74 height 20
type textarea "x"
type input "1.84"
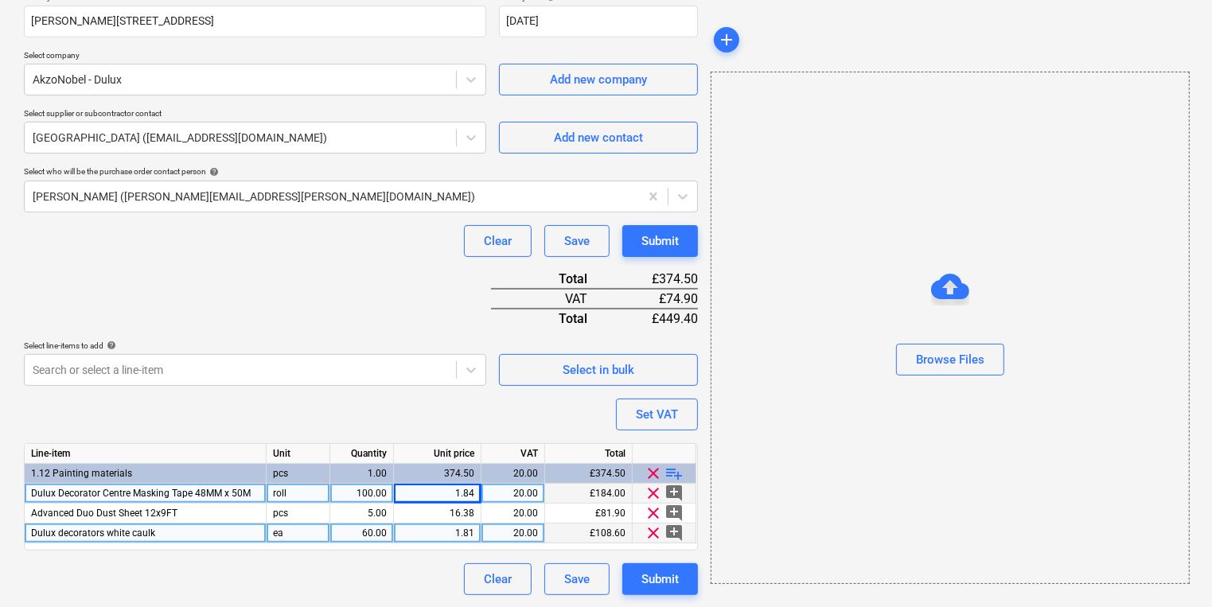
click at [457, 528] on div "1.81" at bounding box center [437, 534] width 74 height 20
type textarea "x"
type input "1.98"
click at [645, 583] on div "Submit" at bounding box center [659, 579] width 37 height 21
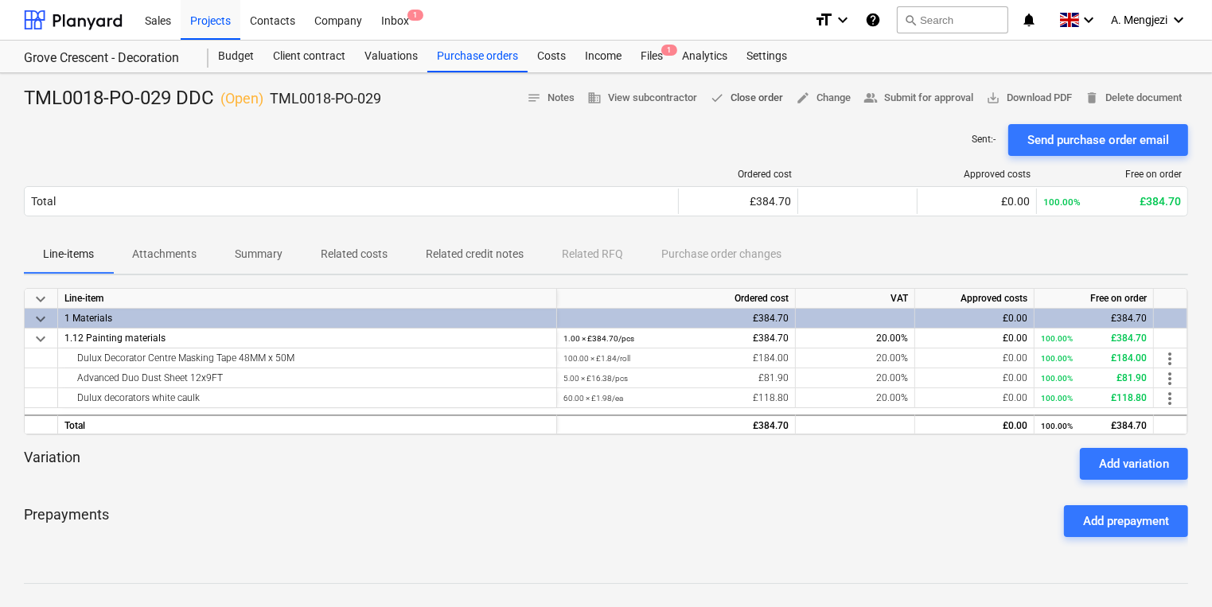
click at [748, 97] on span "done Close order" at bounding box center [746, 98] width 73 height 18
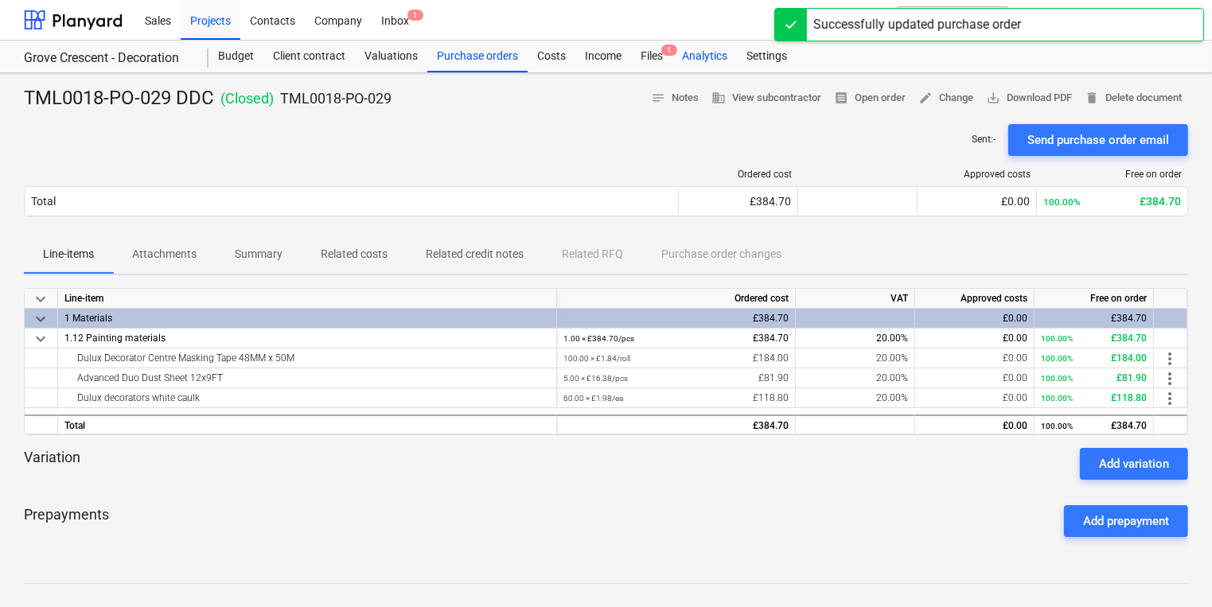
click at [680, 61] on div "Analytics" at bounding box center [705, 57] width 64 height 32
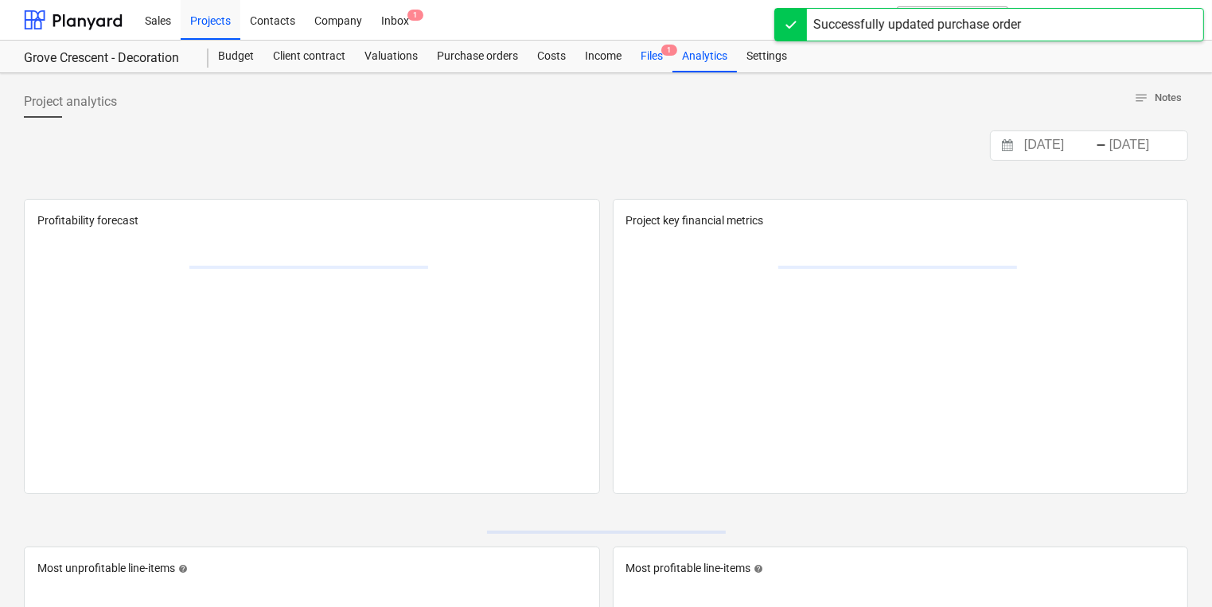
click at [665, 61] on div "Files 1" at bounding box center [651, 57] width 41 height 32
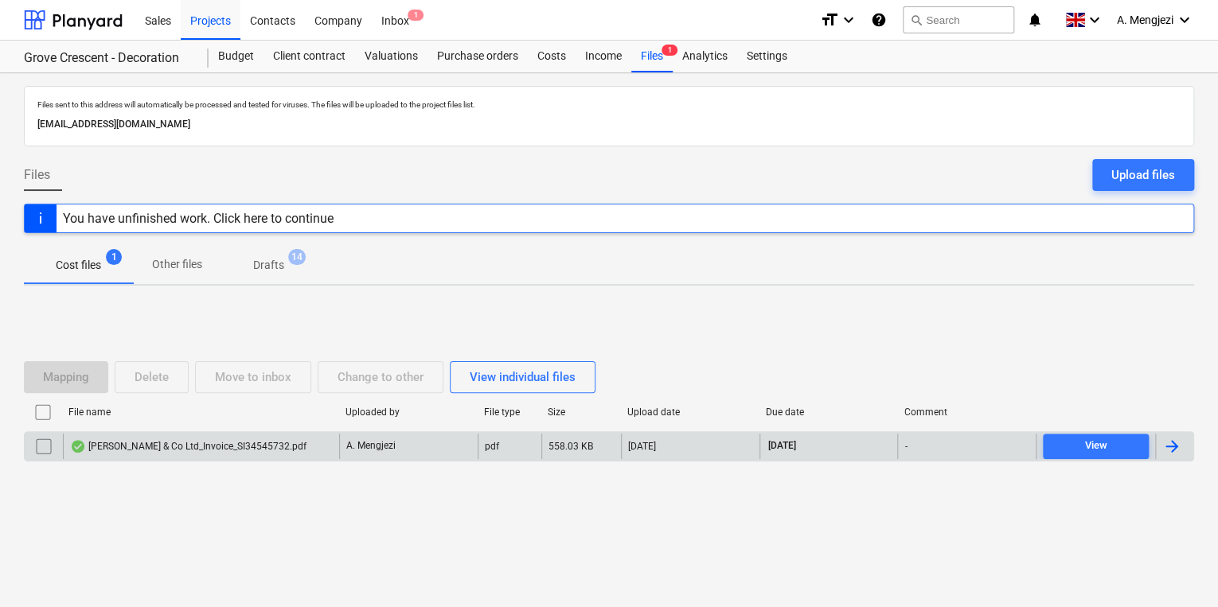
click at [277, 447] on div "J P McDougall & Co Ltd_Invoice_SI34545732.pdf" at bounding box center [188, 446] width 236 height 13
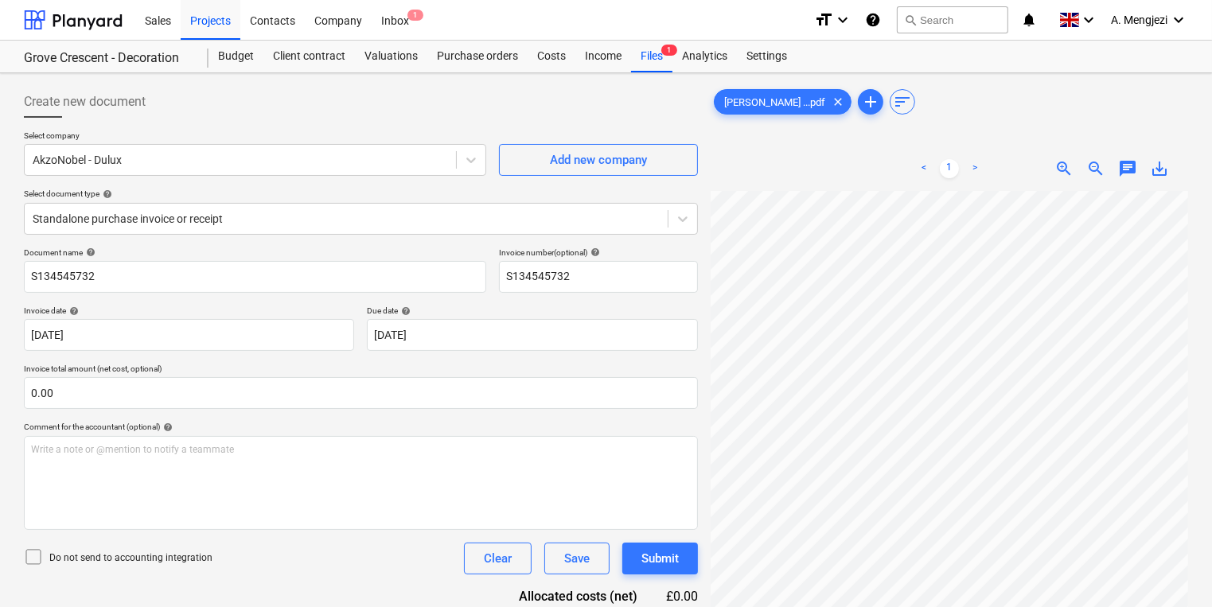
scroll to position [193, 123]
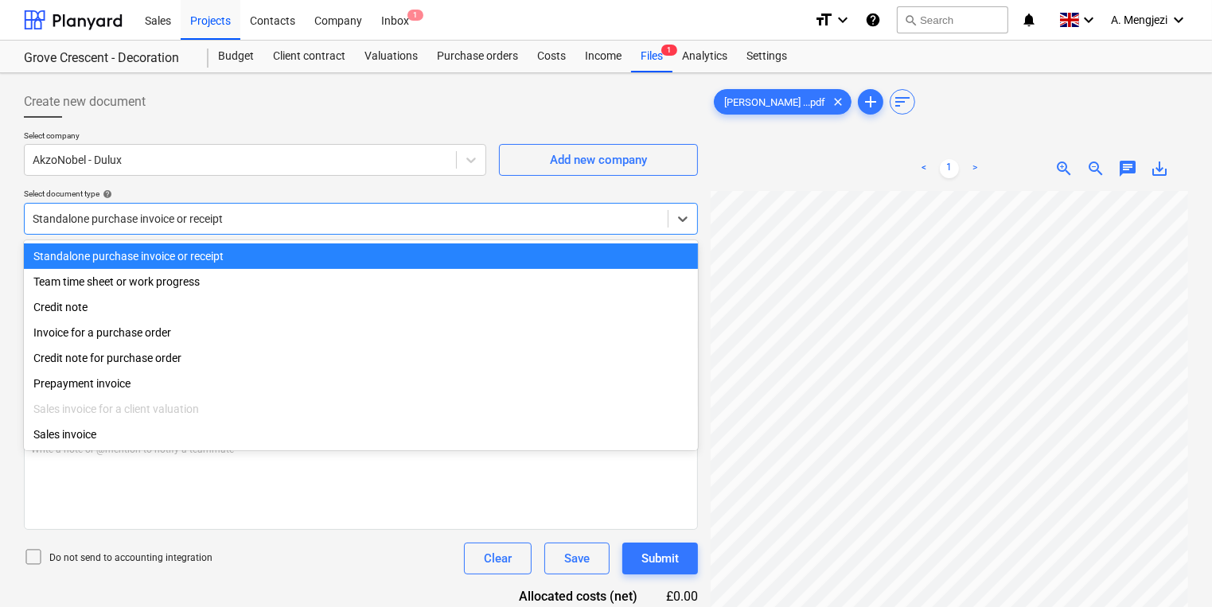
click at [445, 224] on div at bounding box center [346, 219] width 627 height 16
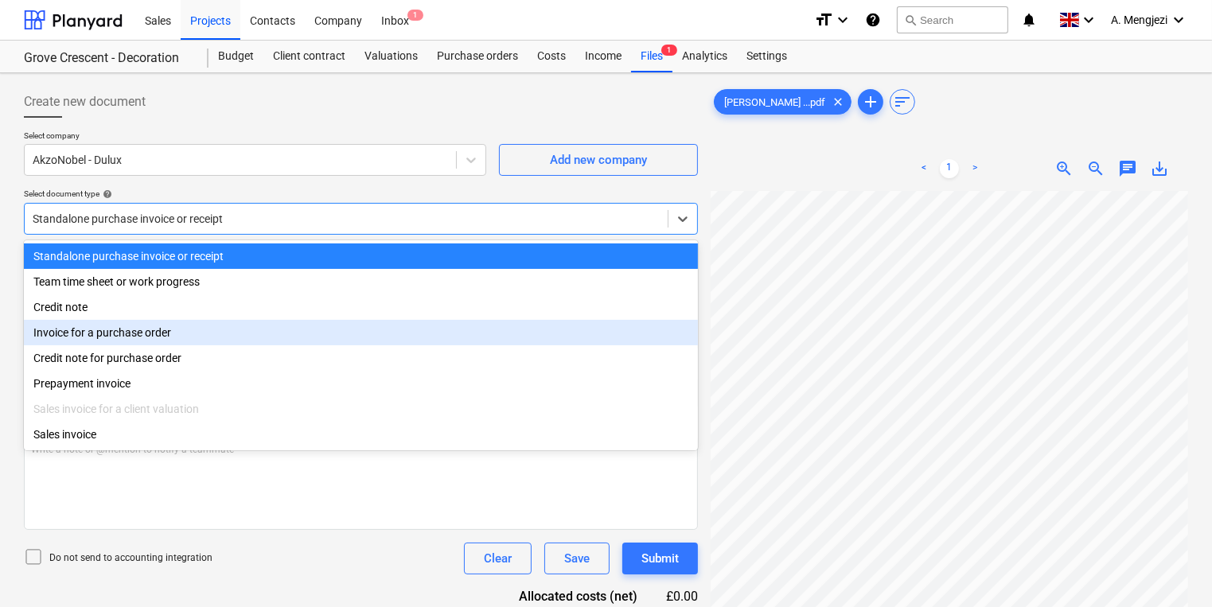
click at [345, 345] on div "Invoice for a purchase order" at bounding box center [361, 332] width 674 height 25
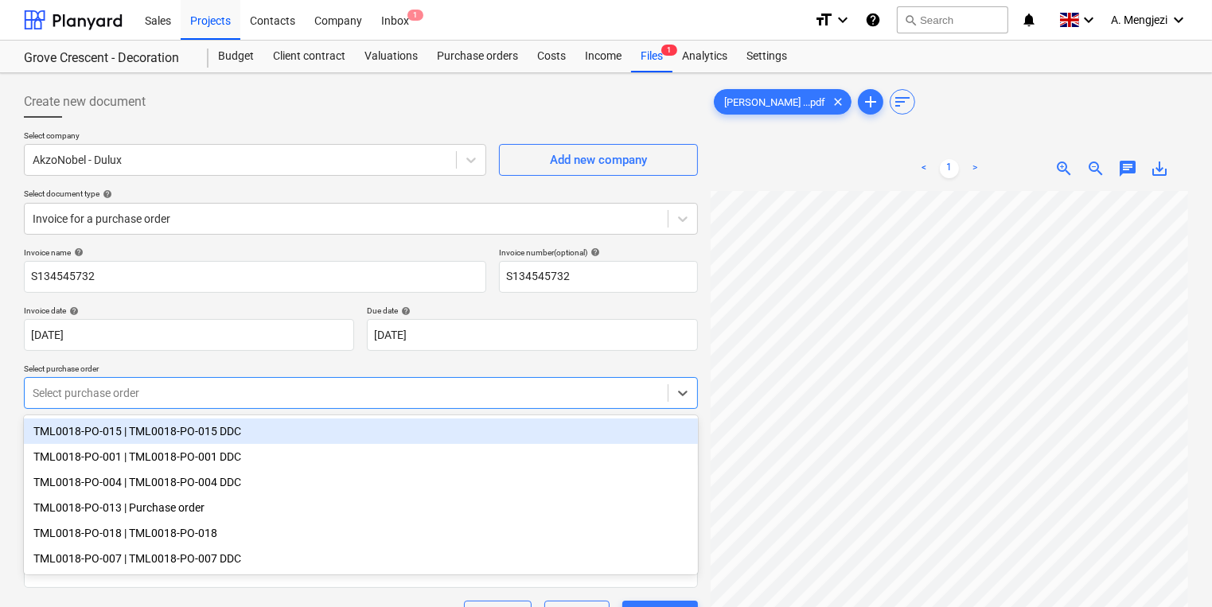
click at [309, 403] on div "Select purchase order" at bounding box center [346, 393] width 643 height 22
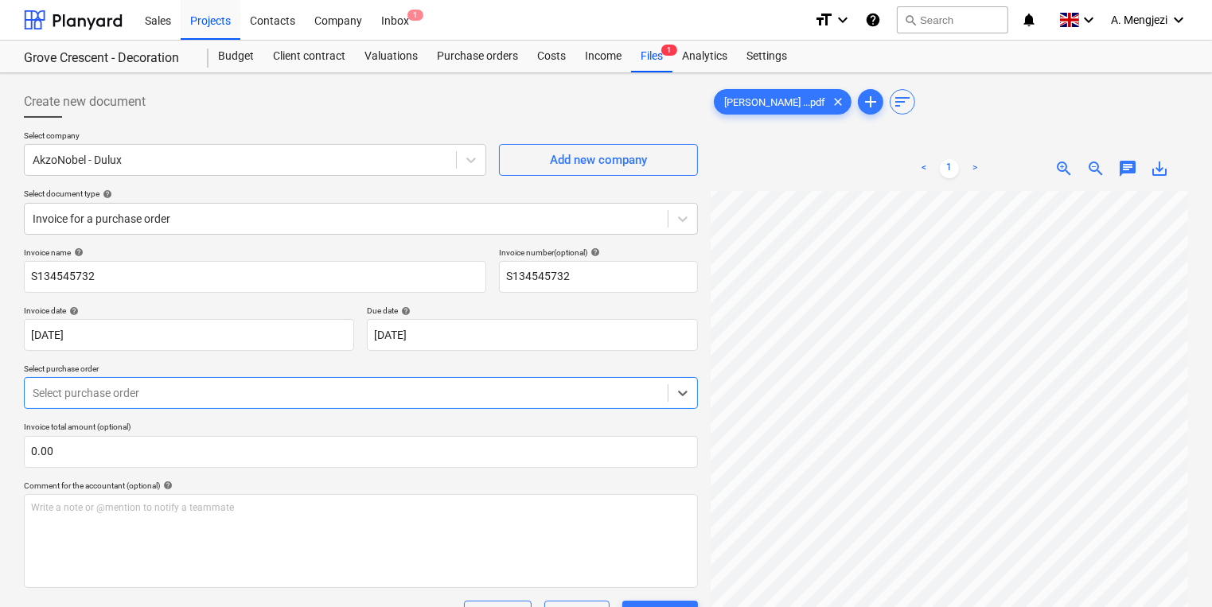
click at [157, 392] on div at bounding box center [346, 393] width 627 height 16
click at [671, 400] on div at bounding box center [683, 393] width 29 height 29
click at [471, 57] on div "Purchase orders" at bounding box center [477, 57] width 100 height 32
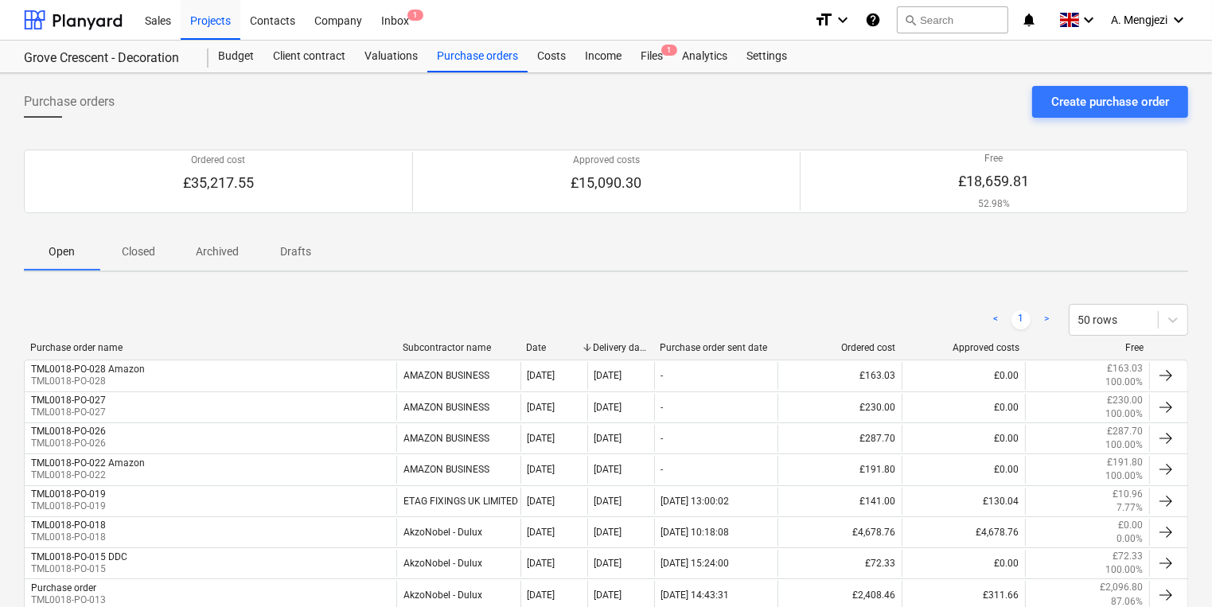
click at [129, 243] on span "Closed" at bounding box center [138, 252] width 76 height 26
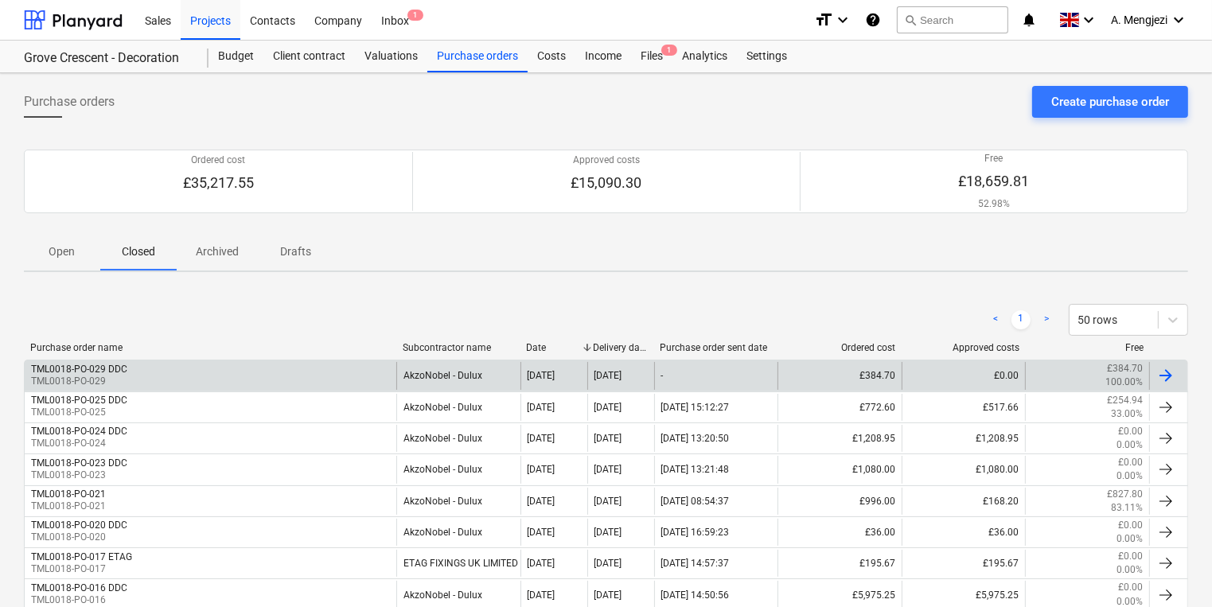
click at [154, 371] on div "TML0018-PO-029 DDC TML0018-PO-029" at bounding box center [211, 375] width 372 height 27
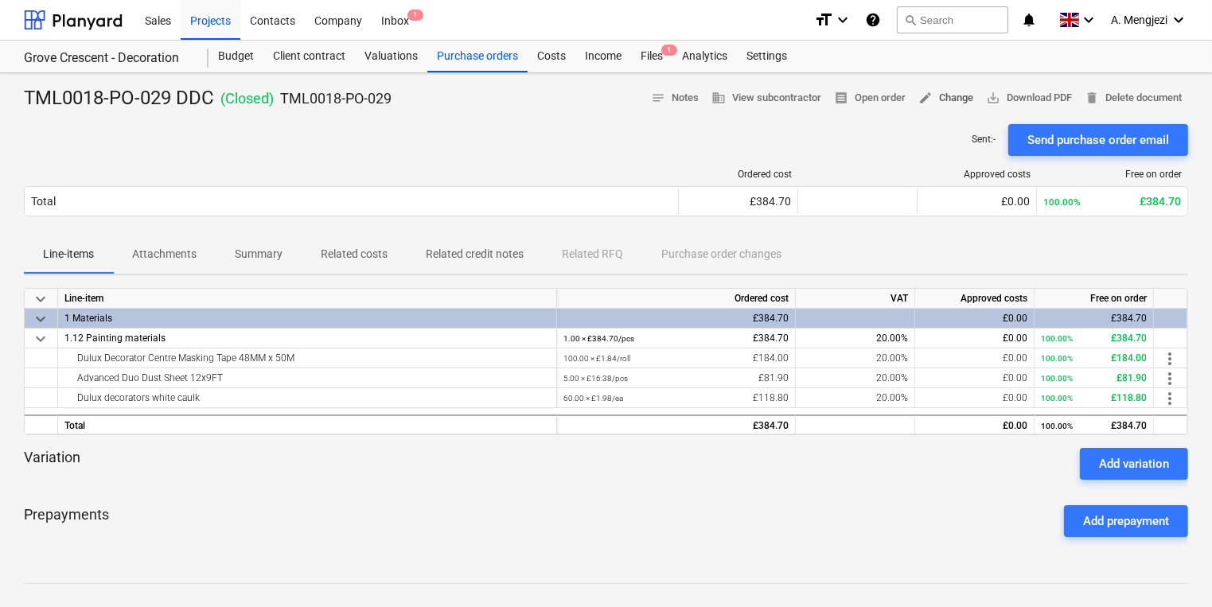
click at [942, 101] on span "edit Change" at bounding box center [945, 98] width 55 height 18
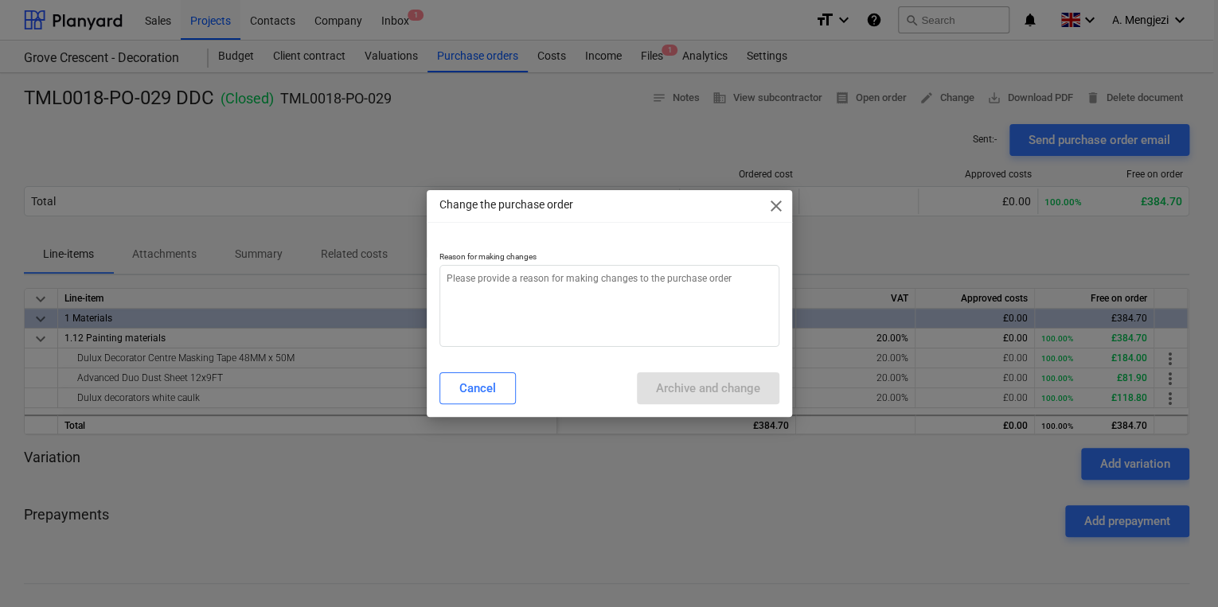
click at [899, 148] on div "Change the purchase order close Reason for making changes Cancel Archive and ch…" at bounding box center [609, 303] width 1218 height 607
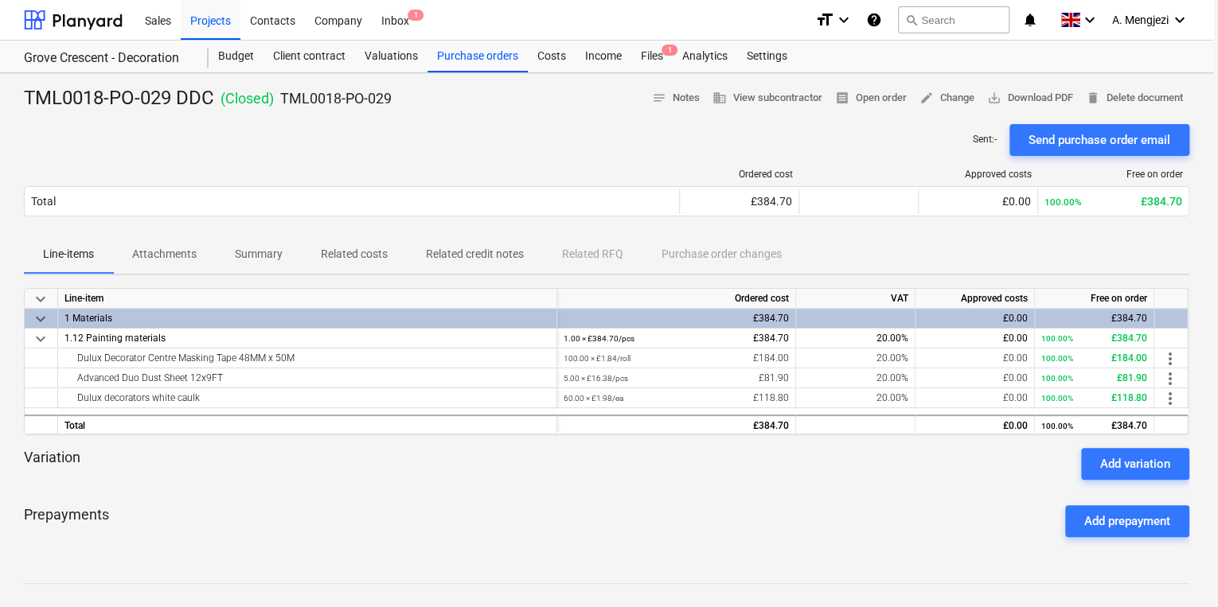
type textarea "x"
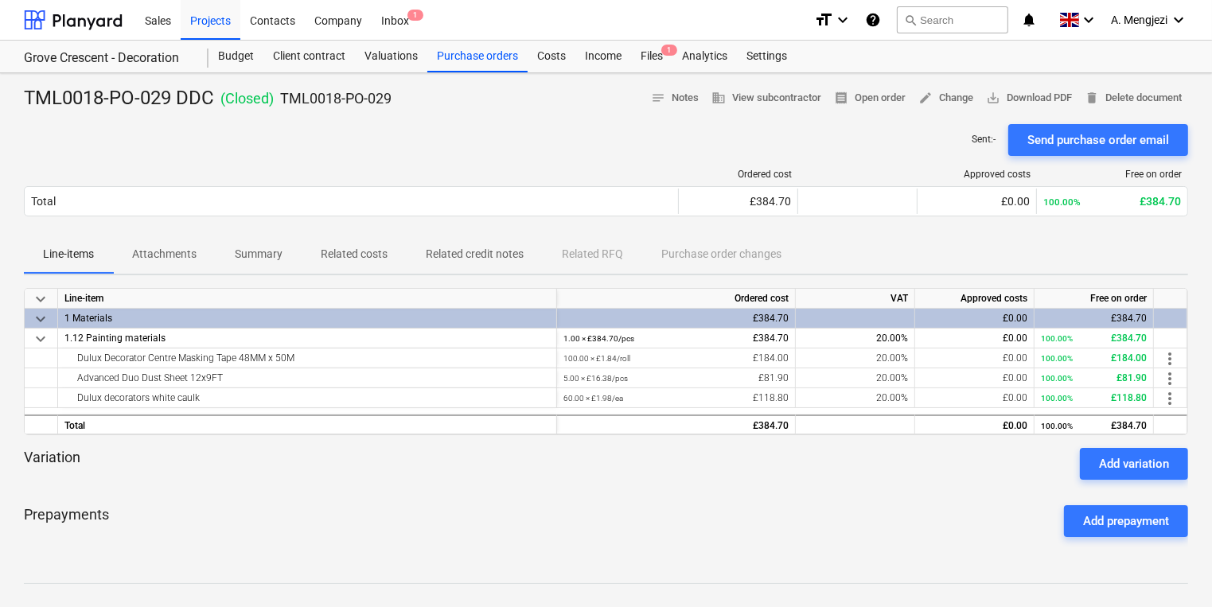
click at [846, 110] on div "TML0018-PO-029 DDC ( Closed ) TML0018-PO-029 notes Notes business View subcontr…" at bounding box center [606, 98] width 1164 height 25
click at [848, 101] on span "receipt Open order" at bounding box center [870, 98] width 72 height 18
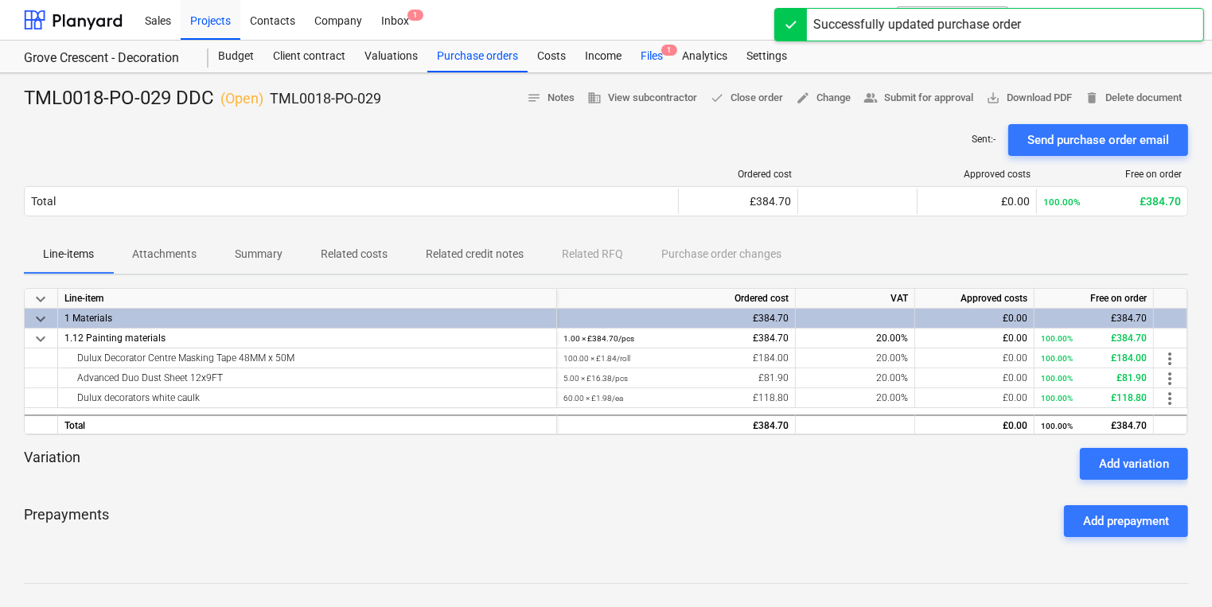
click at [642, 63] on div "Files 1" at bounding box center [651, 57] width 41 height 32
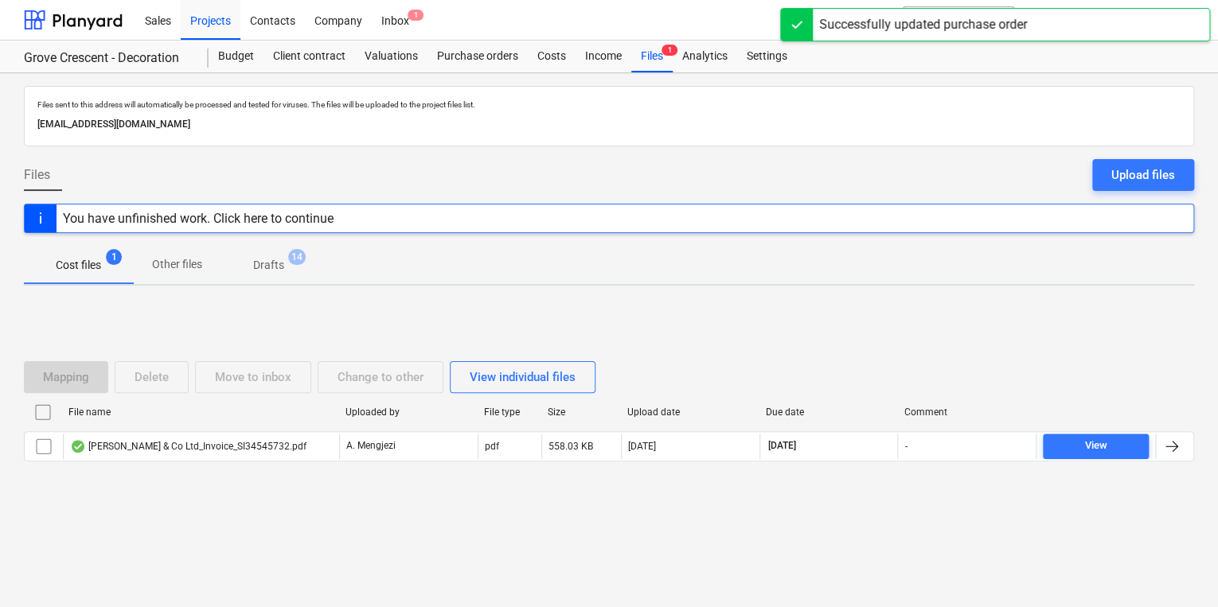
click at [338, 428] on div "File name Uploaded by File type Size Upload date Due date Comment" at bounding box center [609, 416] width 1170 height 32
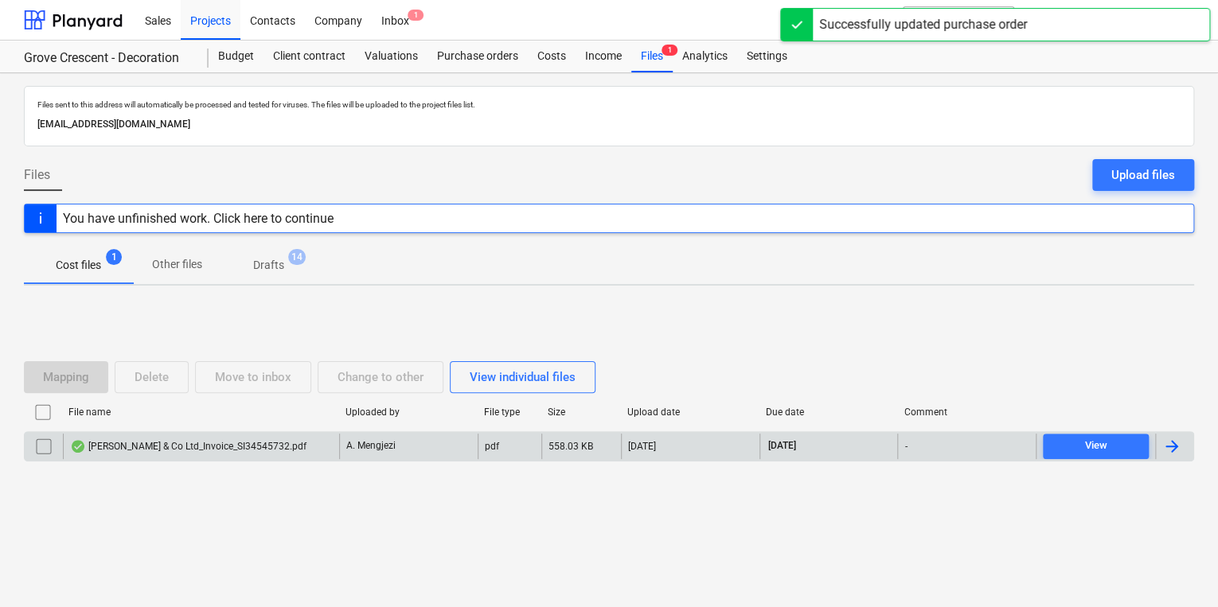
click at [339, 435] on div "A. Mengjezi" at bounding box center [408, 446] width 138 height 25
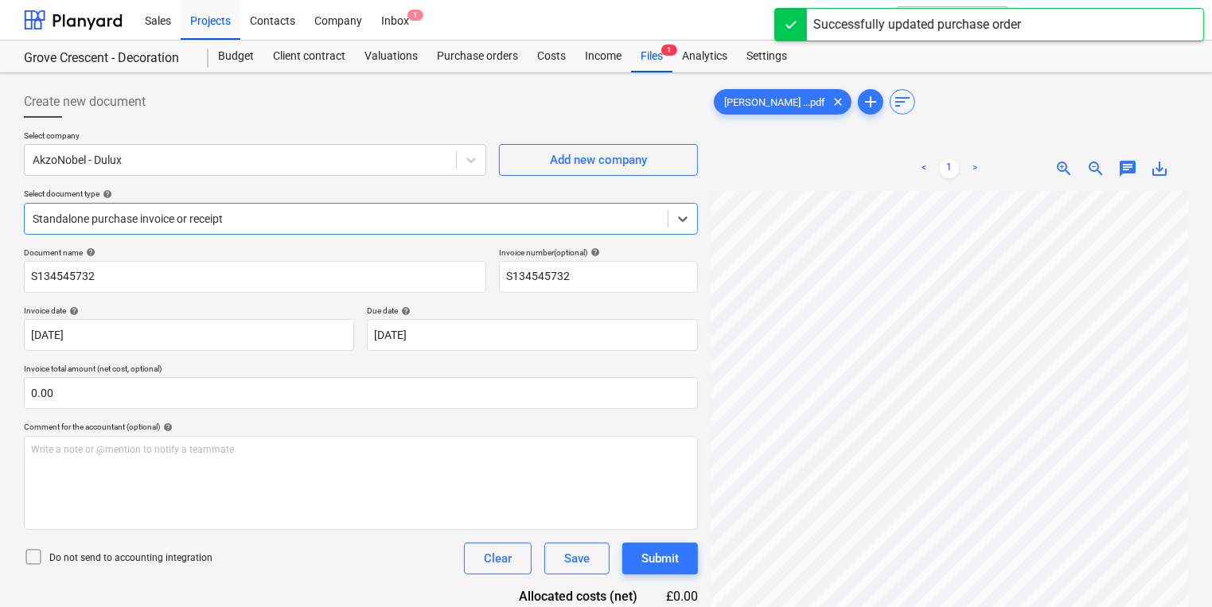
click at [505, 229] on div "Standalone purchase invoice or receipt" at bounding box center [346, 219] width 643 height 22
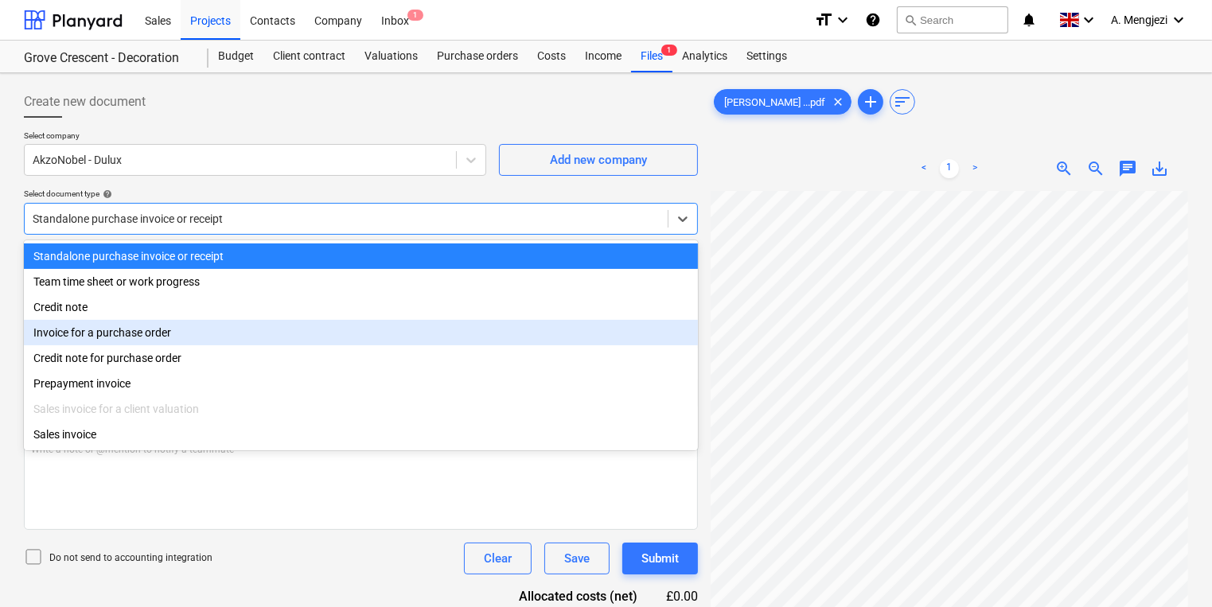
click at [462, 335] on div "Invoice for a purchase order" at bounding box center [361, 332] width 674 height 25
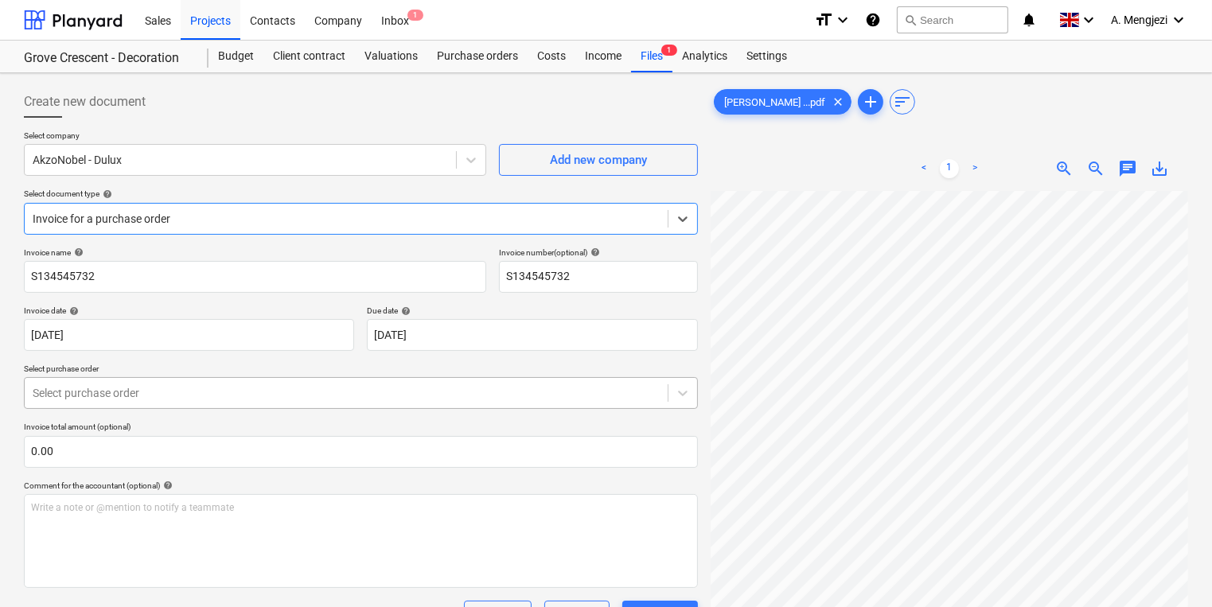
click at [435, 385] on div at bounding box center [346, 393] width 627 height 16
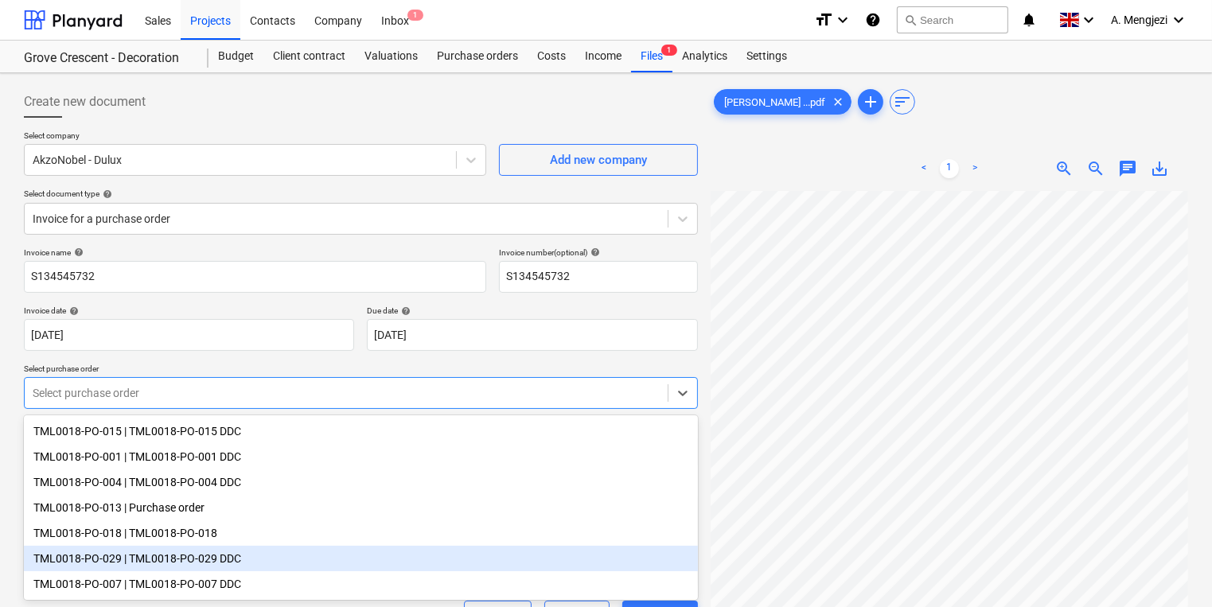
click at [228, 559] on div "TML0018-PO-029 | TML0018-PO-029 DDC" at bounding box center [361, 558] width 674 height 25
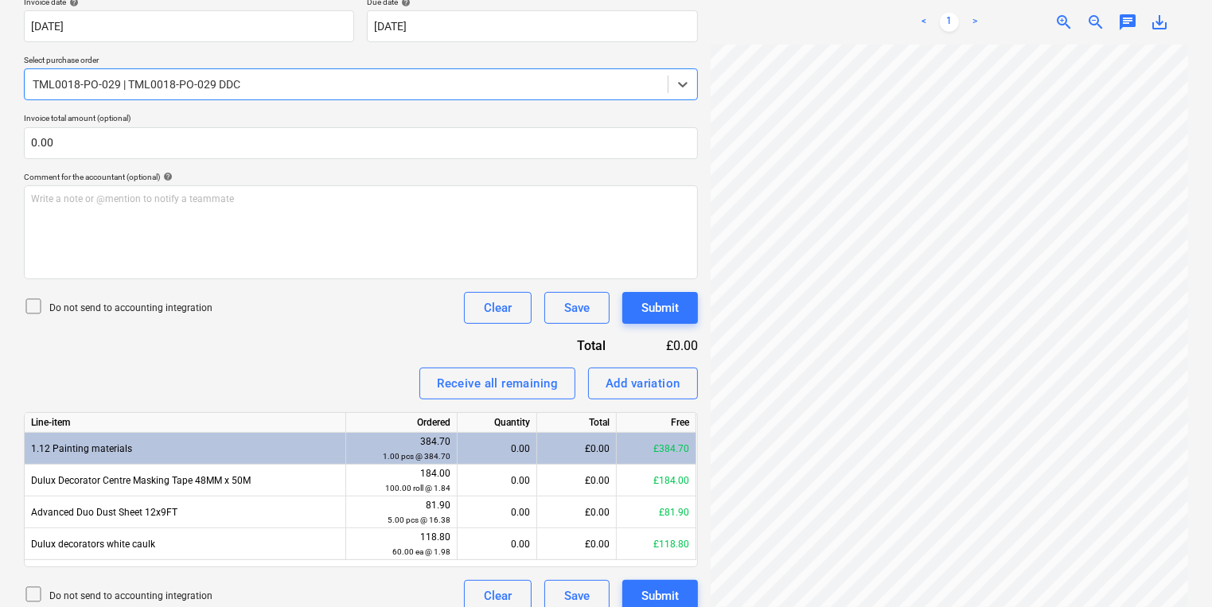
scroll to position [326, 0]
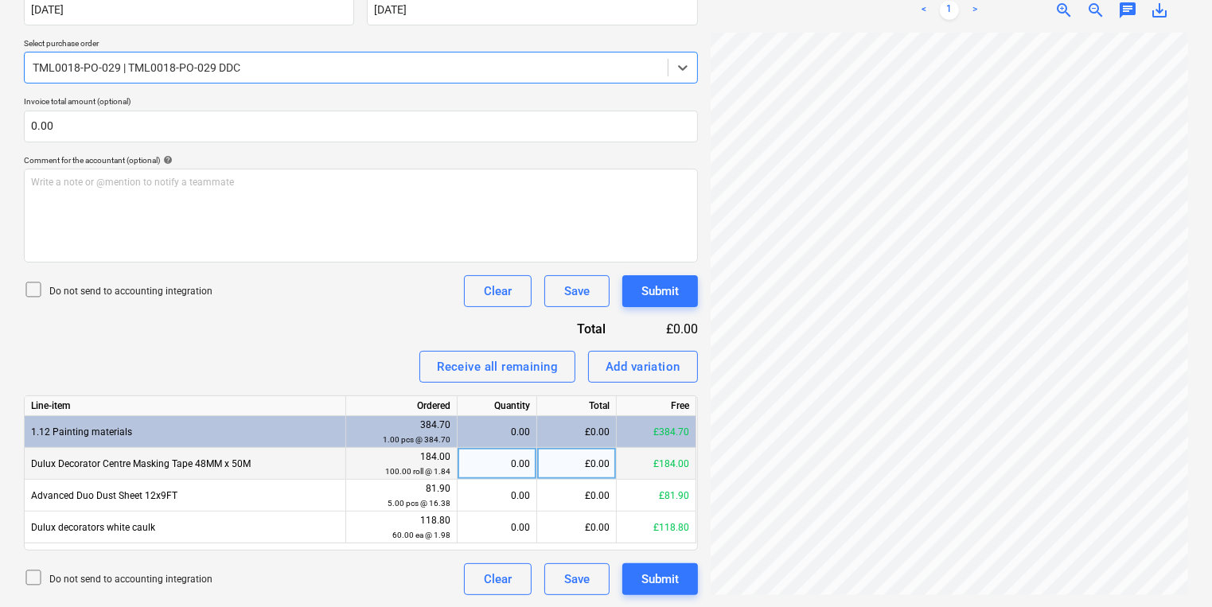
click at [497, 471] on div "0.00" at bounding box center [497, 464] width 66 height 32
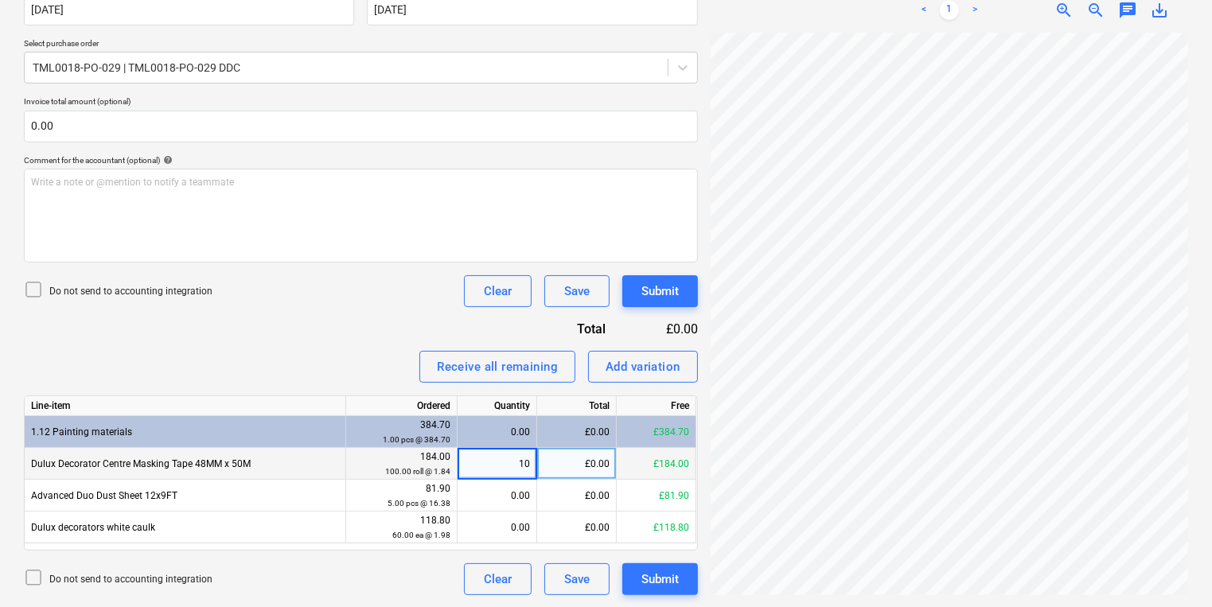
type input "100"
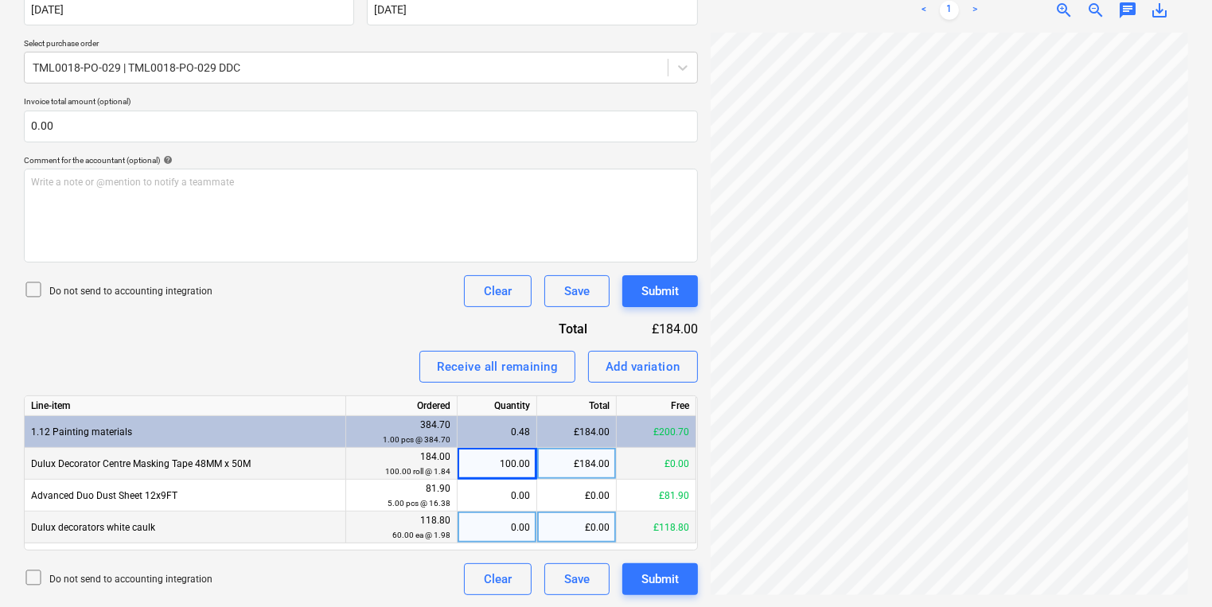
drag, startPoint x: 509, startPoint y: 520, endPoint x: 506, endPoint y: 534, distance: 13.7
click at [506, 534] on div "0.00" at bounding box center [497, 528] width 66 height 32
type input "60"
click at [636, 370] on div "Add variation" at bounding box center [643, 367] width 75 height 21
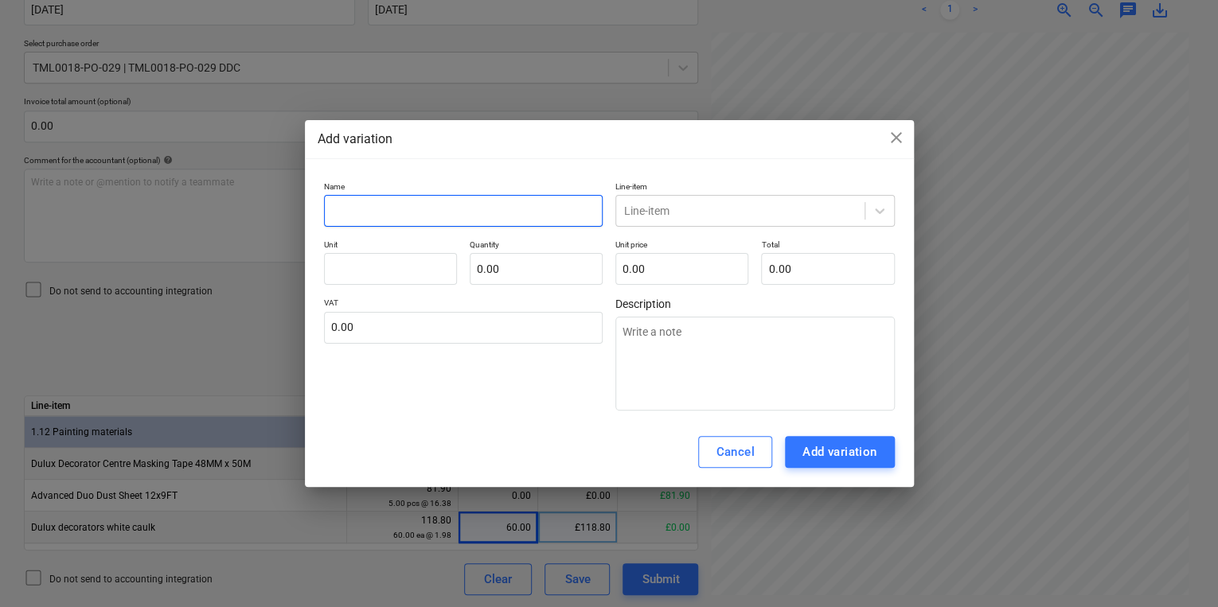
click at [474, 211] on input "text" at bounding box center [463, 211] width 279 height 32
type textarea "x"
type input "r"
type textarea "x"
type input "ro"
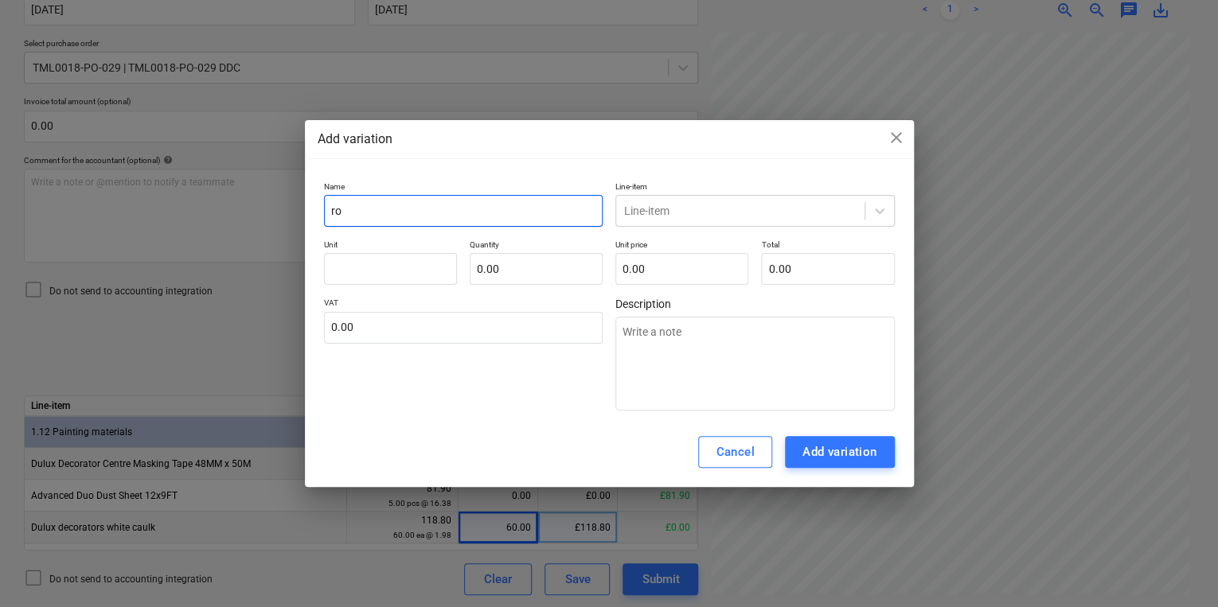
type textarea "x"
type input "roun"
type textarea "x"
type input "roundi"
type textarea "x"
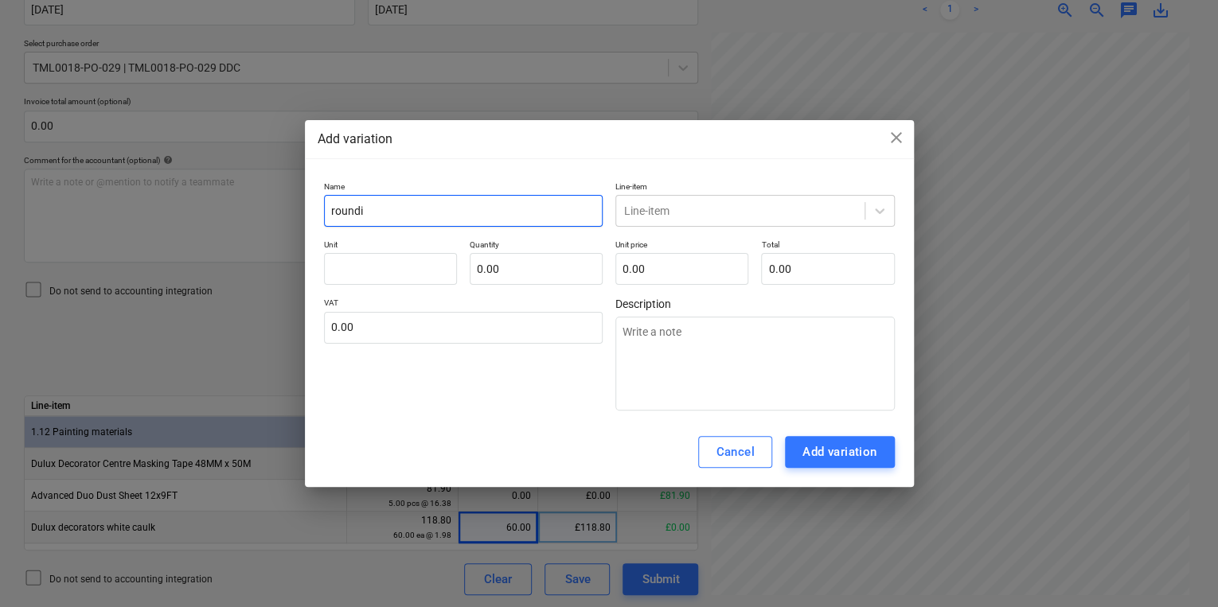
type input "roundin"
type textarea "x"
type input "rounding"
click at [895, 138] on span "close" at bounding box center [896, 137] width 19 height 19
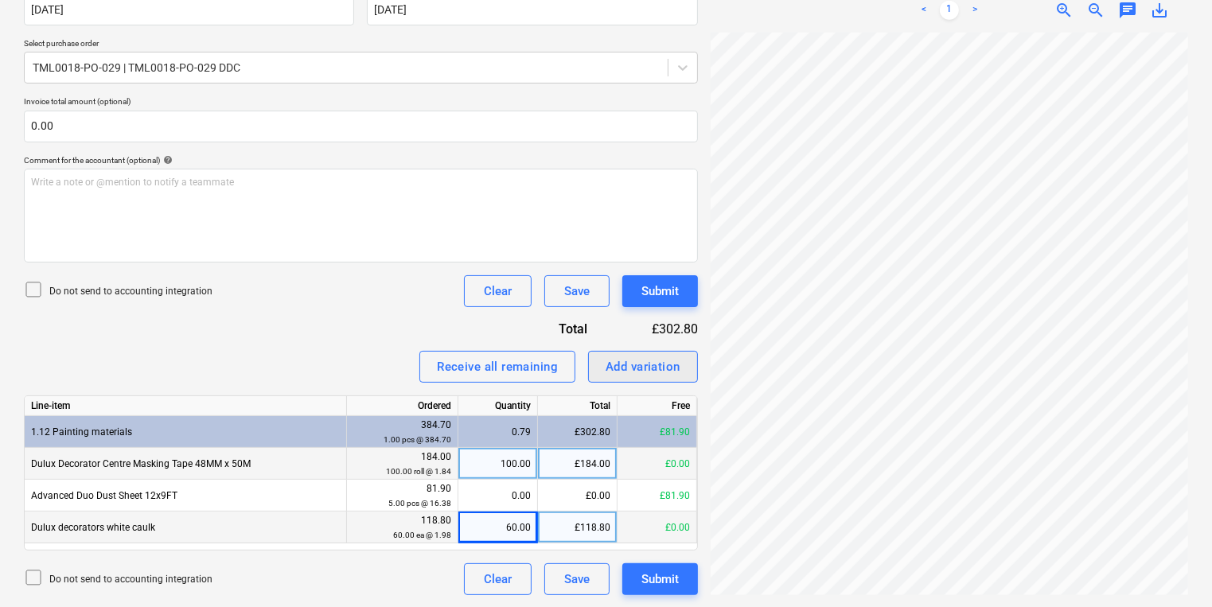
click at [633, 371] on div "Add variation" at bounding box center [643, 367] width 75 height 21
type textarea "x"
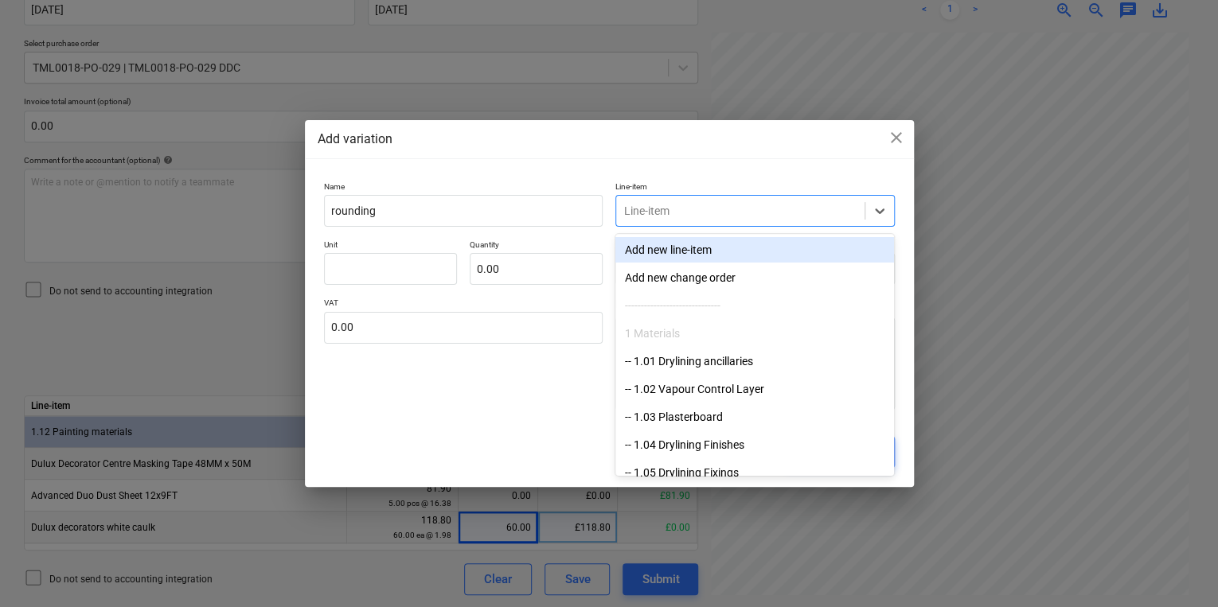
click at [659, 209] on div at bounding box center [740, 211] width 232 height 16
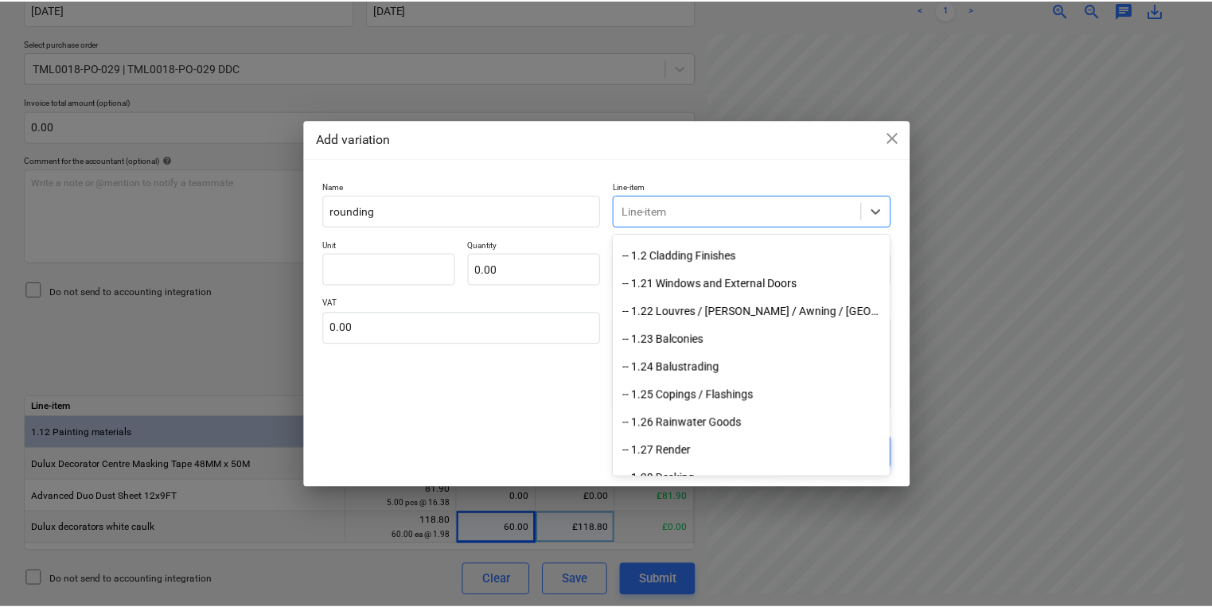
scroll to position [637, 0]
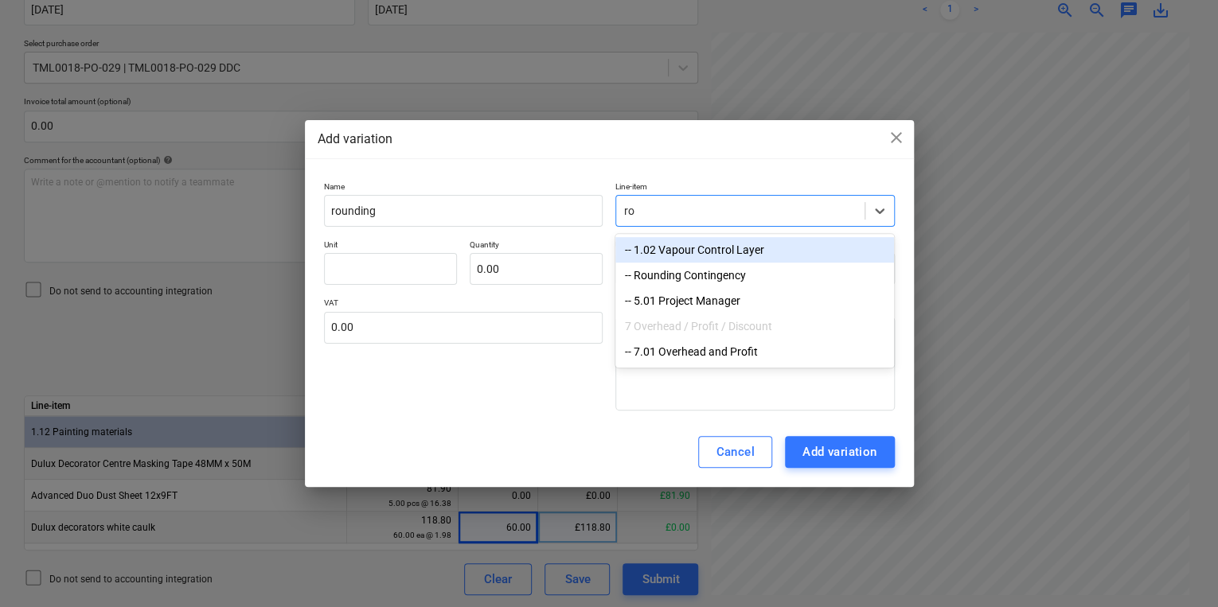
type input "rou"
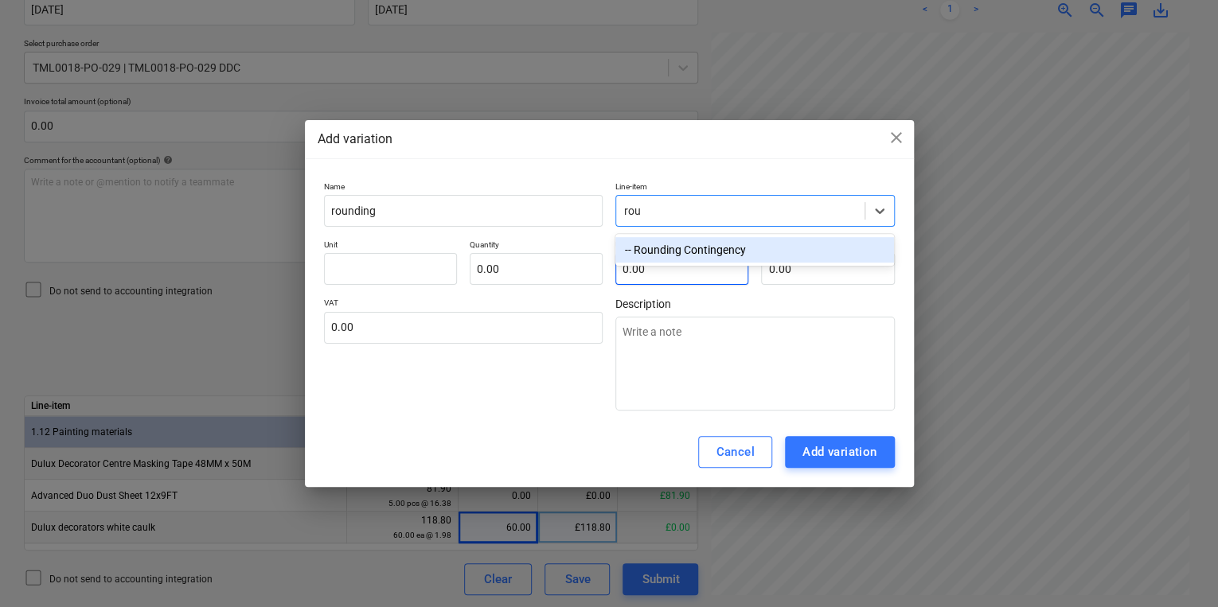
type textarea "x"
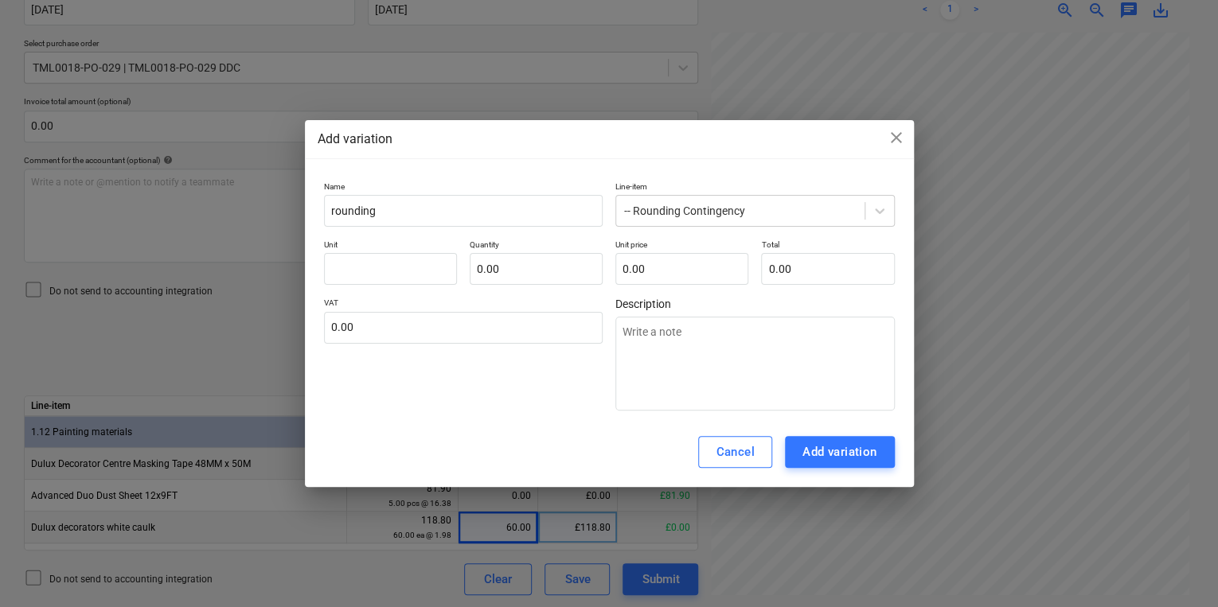
click at [398, 245] on p "Unit" at bounding box center [390, 247] width 133 height 14
click at [392, 275] on input "text" at bounding box center [390, 269] width 133 height 32
type textarea "x"
type input "p"
type textarea "x"
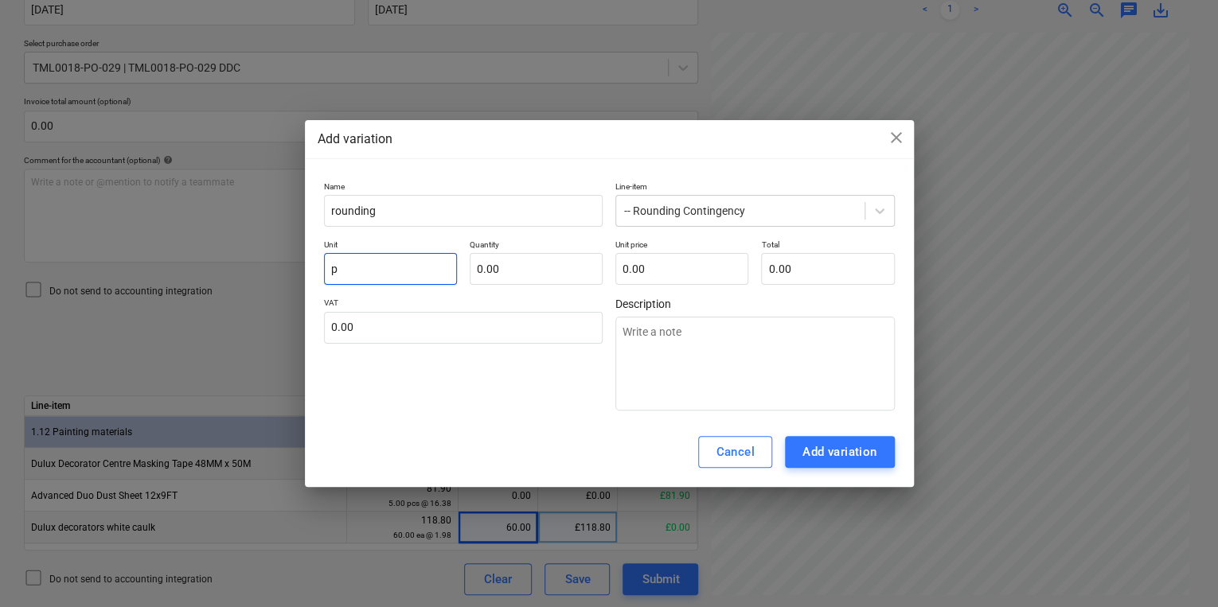
type input "pc"
type textarea "x"
type input "pcs"
type textarea "x"
type input "-"
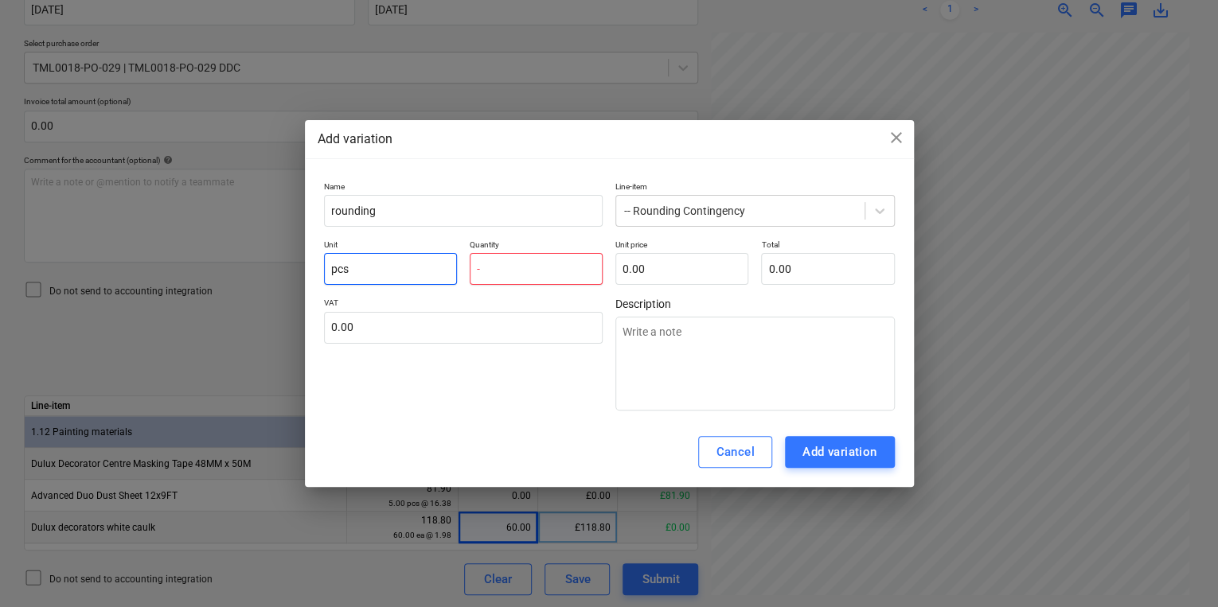
type textarea "x"
type input "-2"
type textarea "x"
type input "-"
type textarea "x"
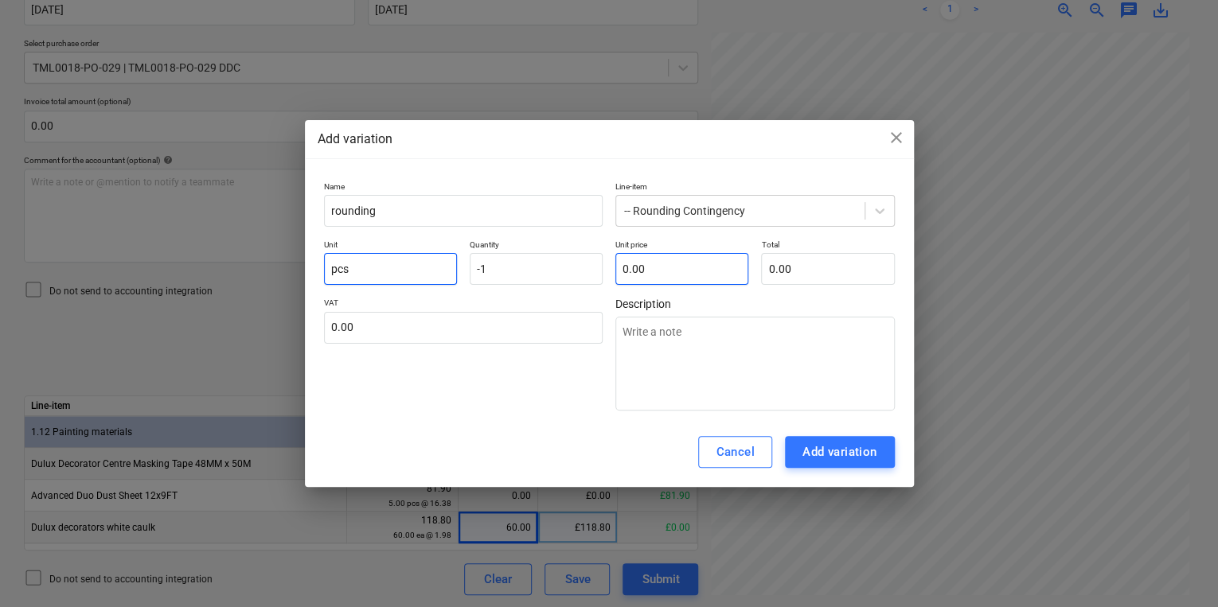
type input "-1.00"
type textarea "x"
type input "0"
type textarea "x"
type input "0."
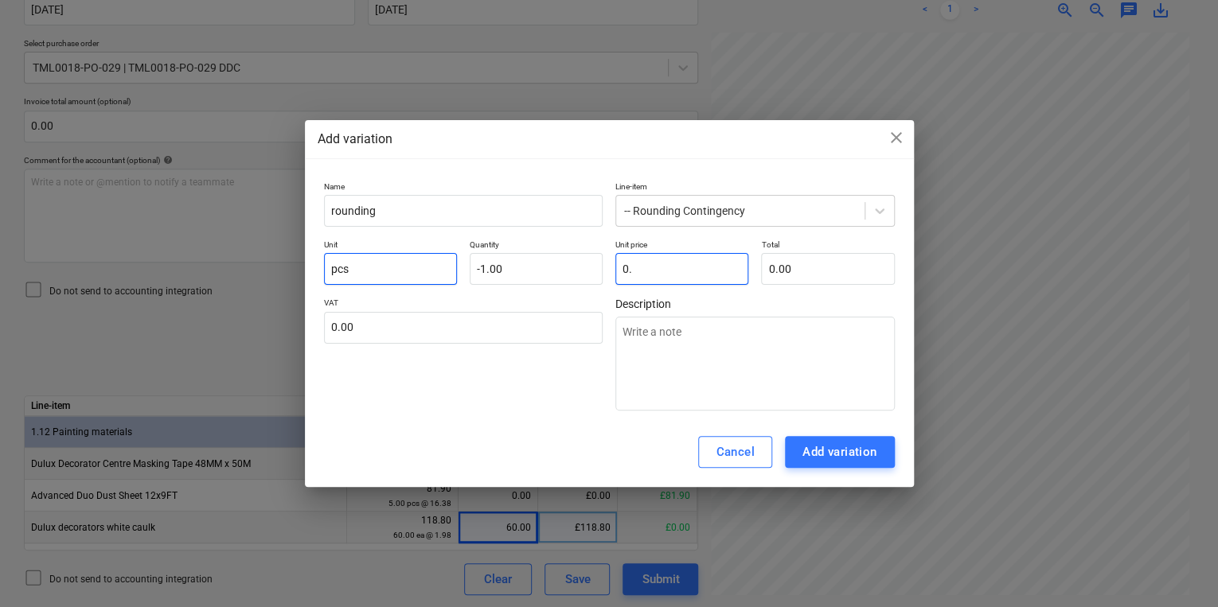
type textarea "x"
type input "0.4"
type input "-0.40"
type textarea "x"
type input "0.43"
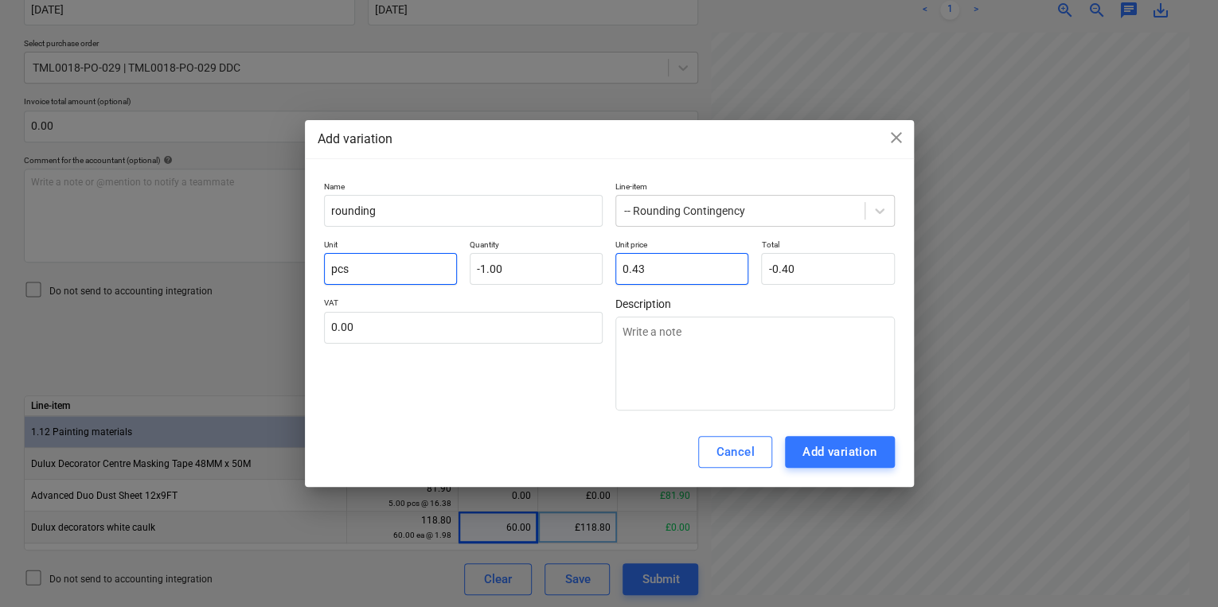
type input "-0.43"
type input "0.43"
click at [891, 452] on button "Add variation" at bounding box center [840, 452] width 110 height 32
type textarea "x"
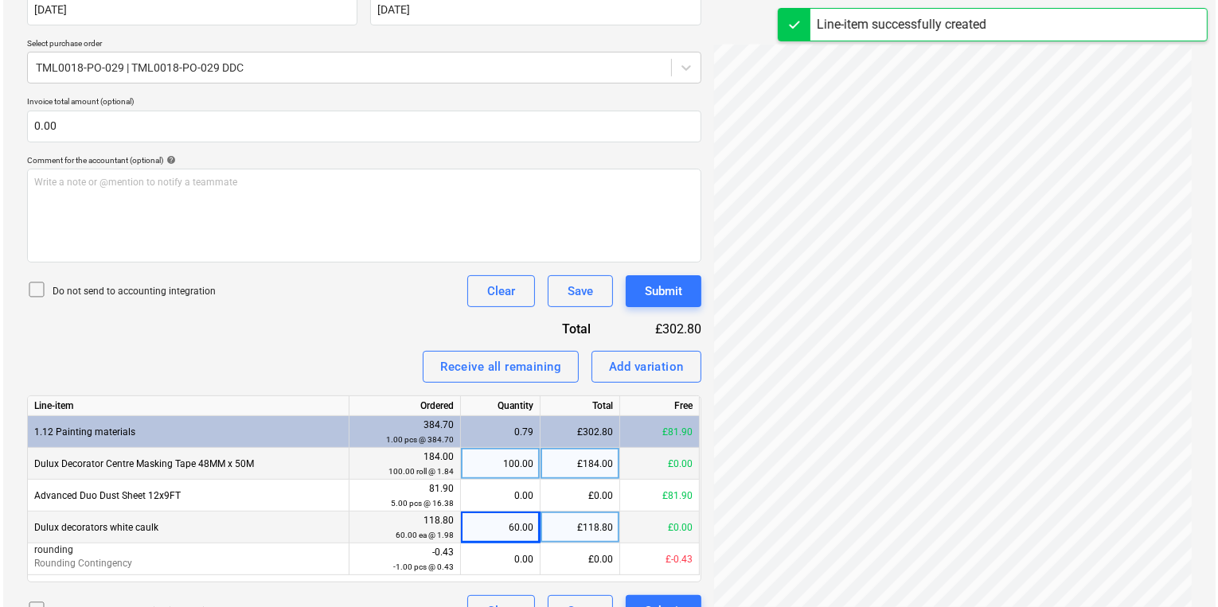
scroll to position [357, 0]
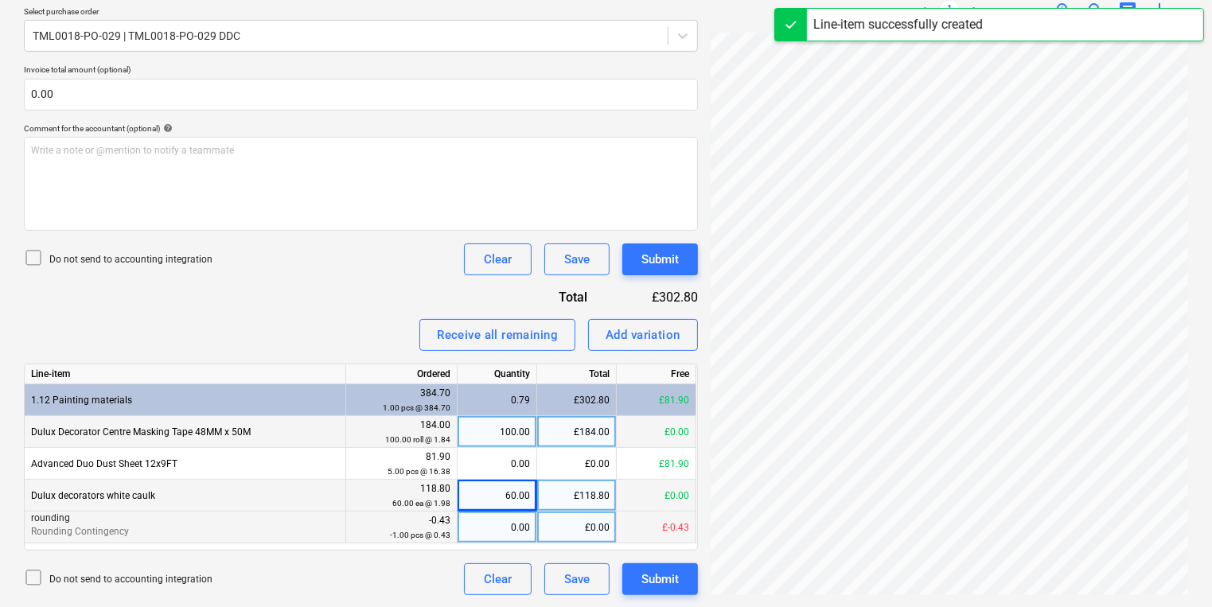
click at [500, 528] on div "0.00" at bounding box center [497, 528] width 66 height 32
type input "1"
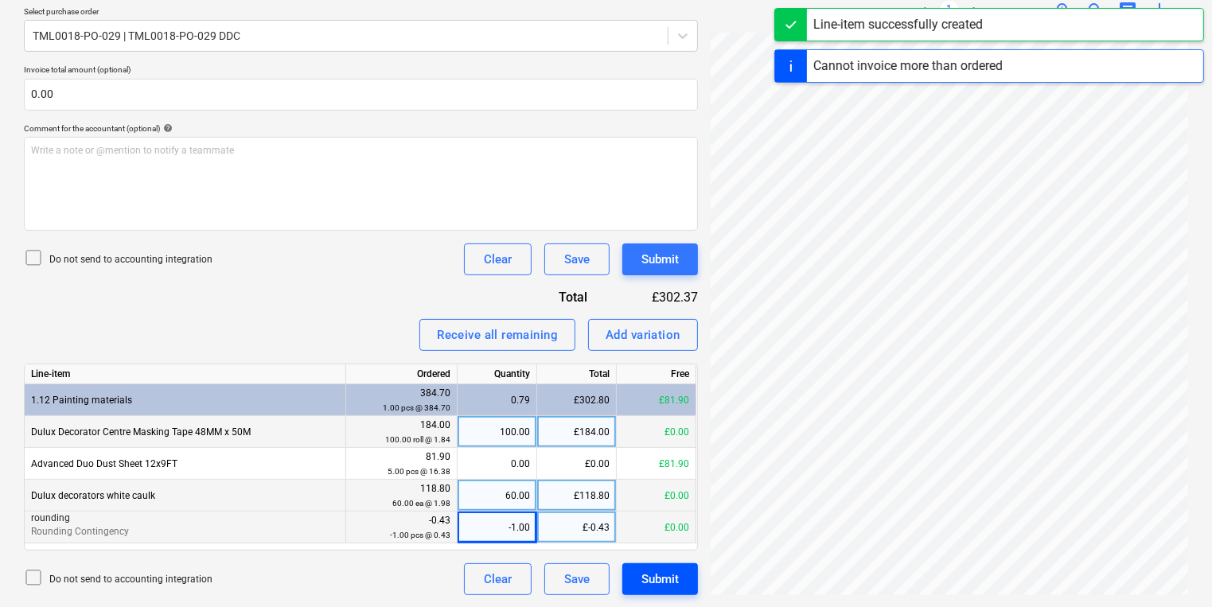
click at [683, 575] on button "Submit" at bounding box center [660, 579] width 76 height 32
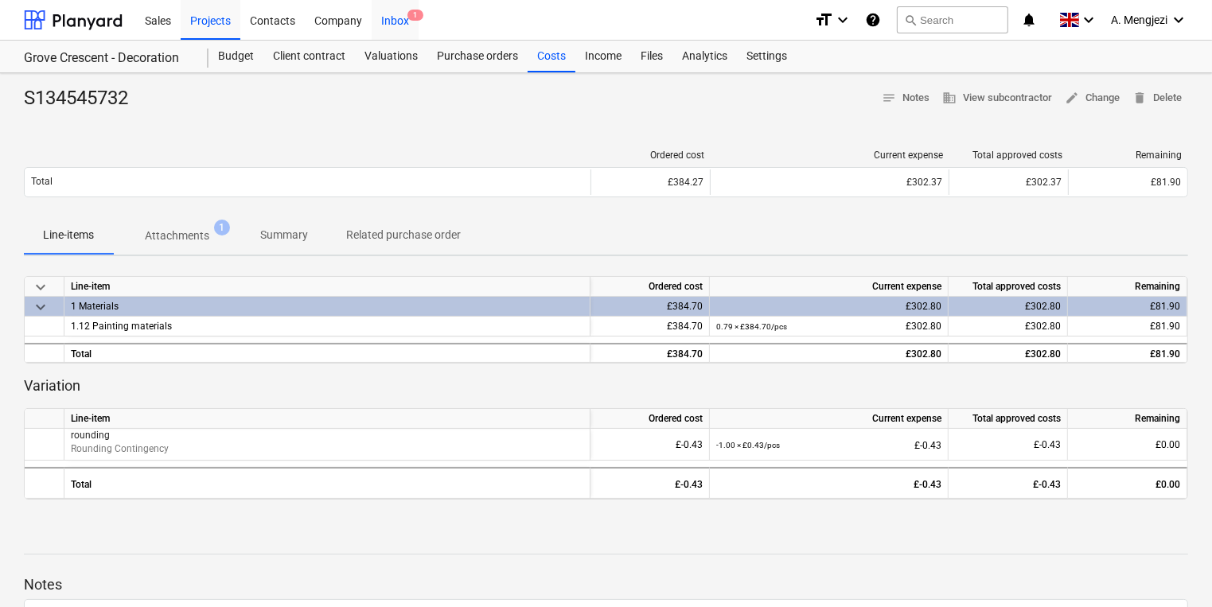
click at [409, 22] on div "Inbox 1" at bounding box center [395, 19] width 47 height 41
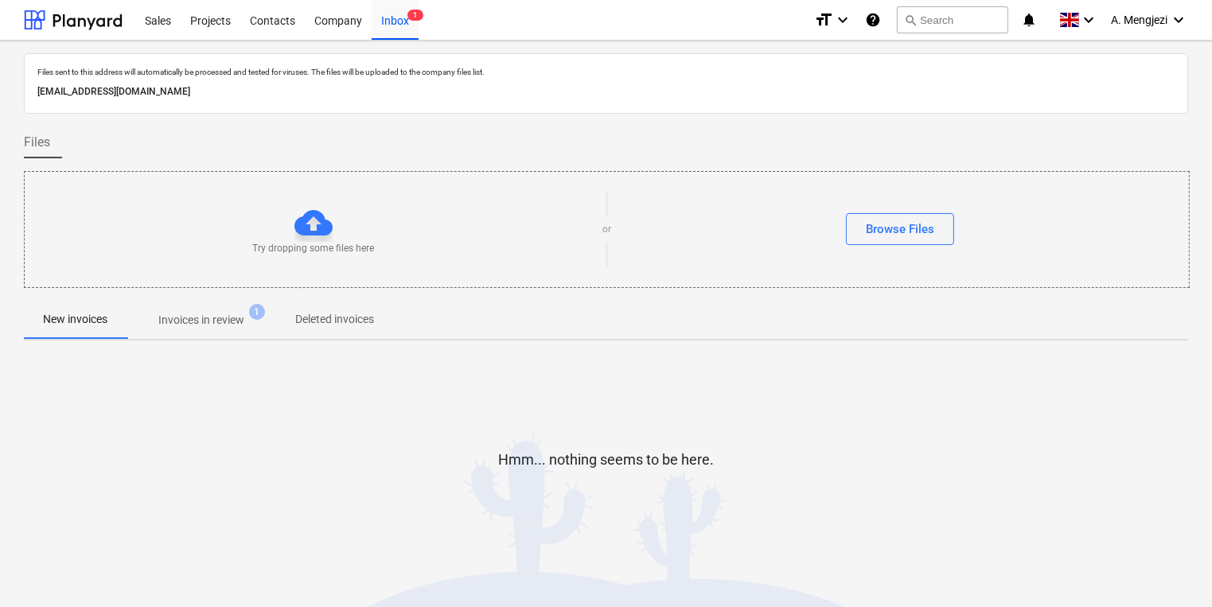
click at [168, 322] on p "Invoices in review" at bounding box center [201, 320] width 86 height 17
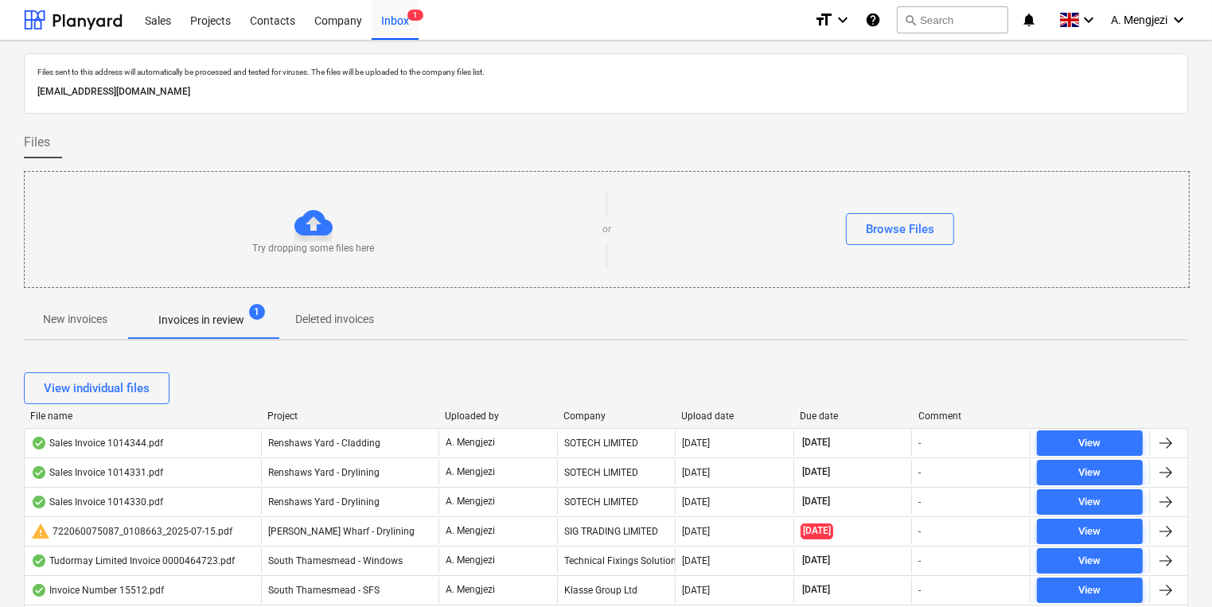
click at [589, 416] on div "Company" at bounding box center [616, 416] width 106 height 11
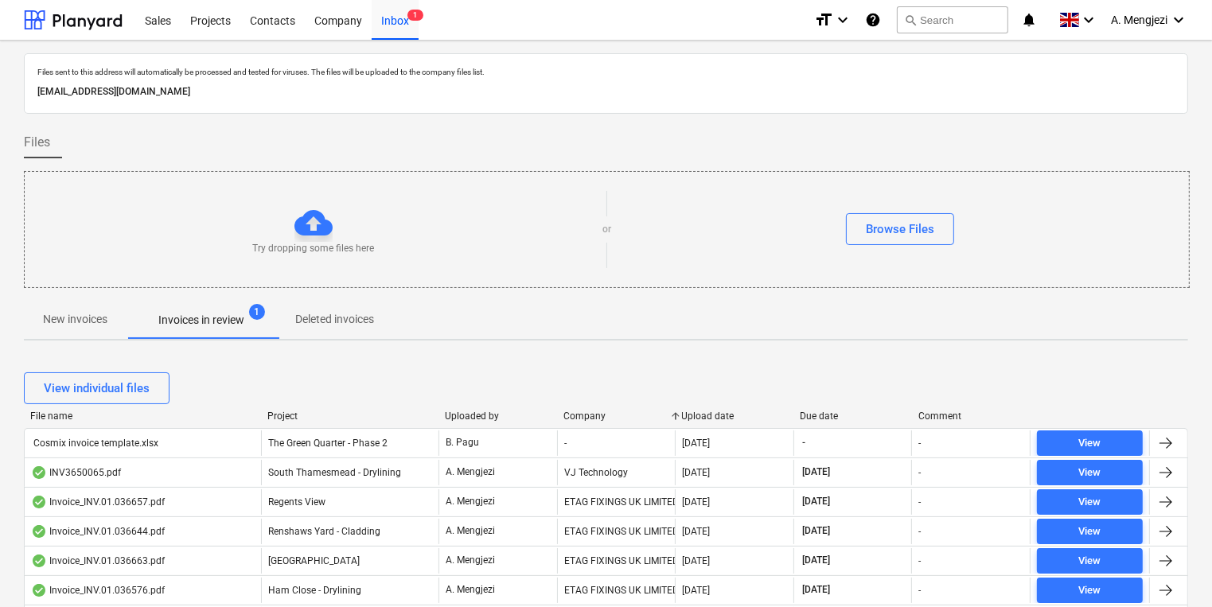
click at [588, 415] on div "Company" at bounding box center [616, 416] width 106 height 11
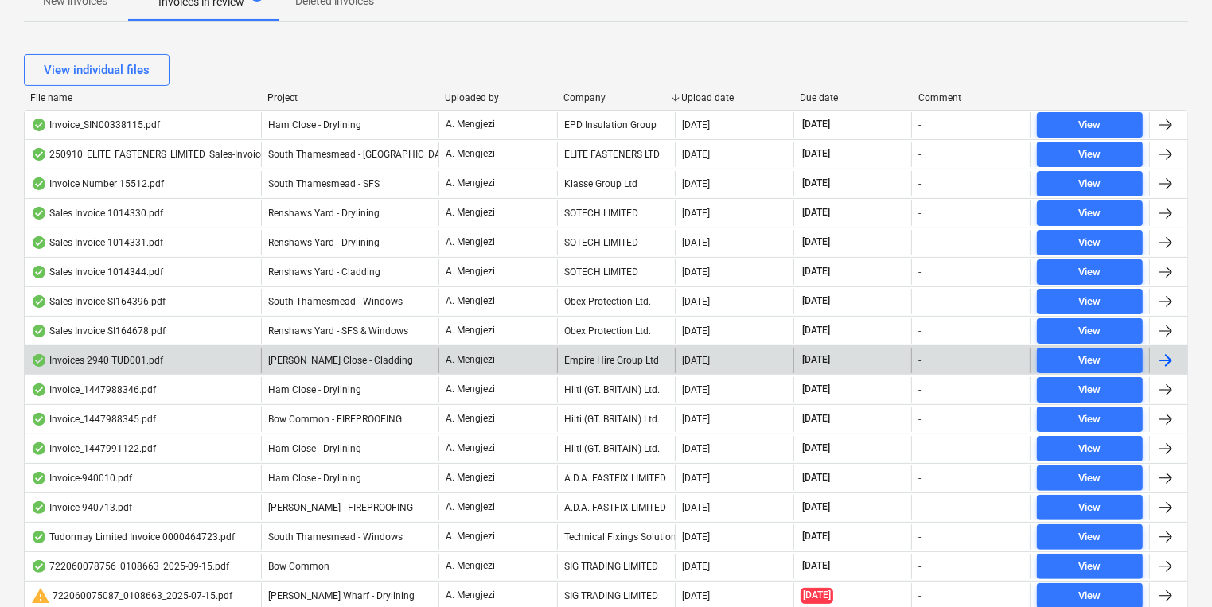
scroll to position [382, 0]
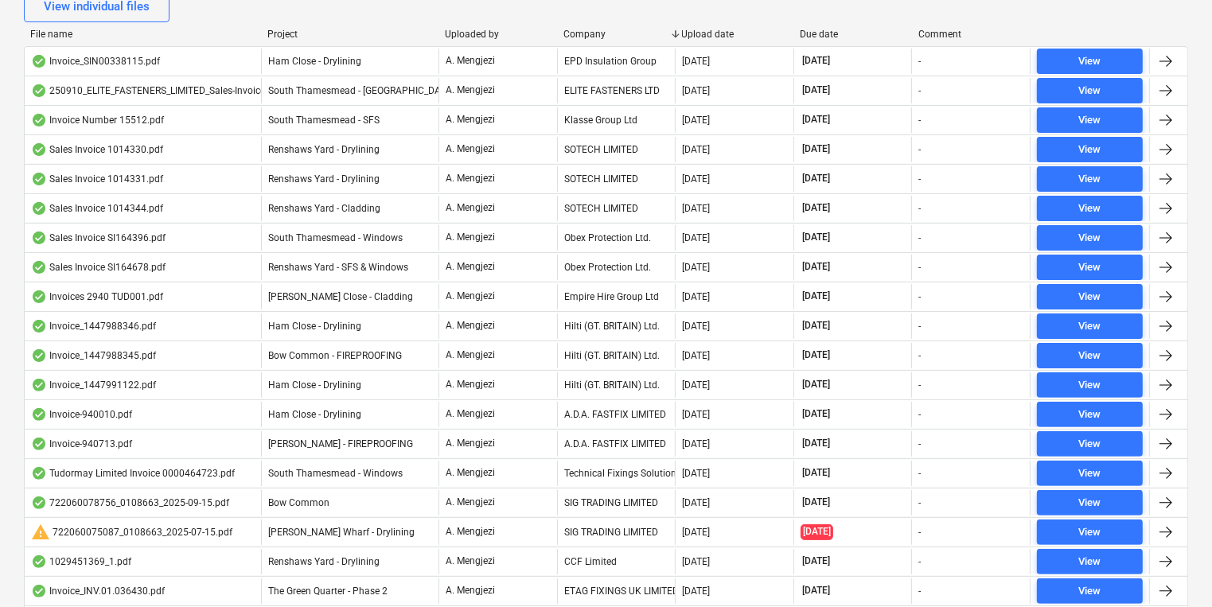
click at [283, 39] on div "File name Project Uploaded by Company Upload date Due date Comment" at bounding box center [606, 38] width 1164 height 18
click at [283, 37] on div "Project" at bounding box center [349, 34] width 165 height 11
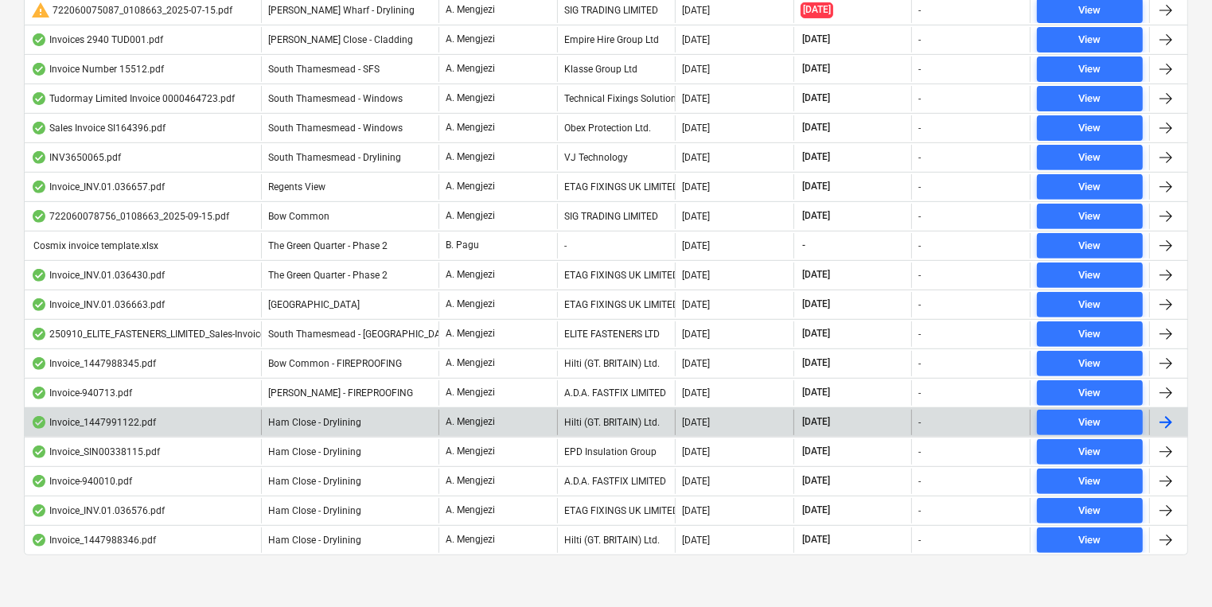
scroll to position [546, 0]
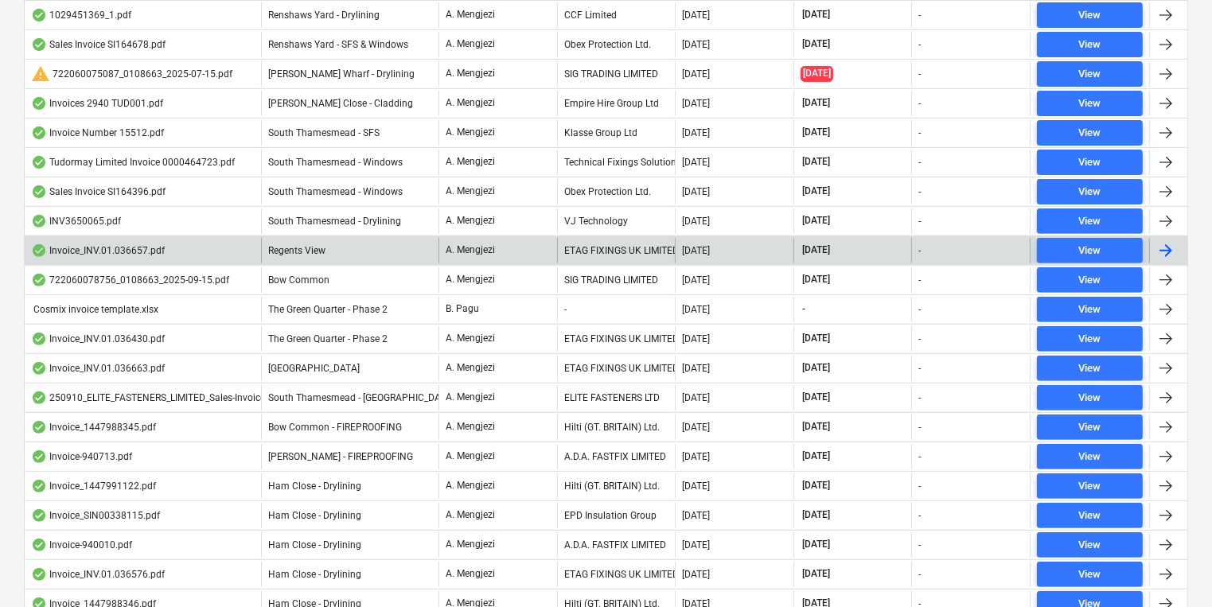
click at [439, 251] on div "A. Mengjezi" at bounding box center [498, 250] width 119 height 25
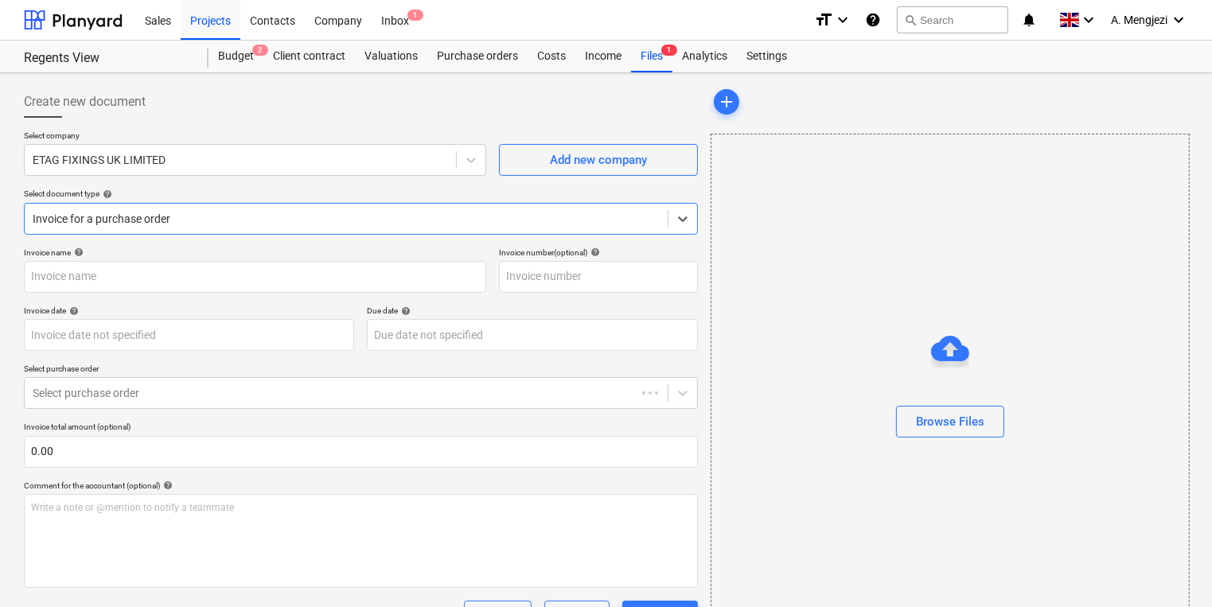
type input "#INV.01.036657"
type input "[DATE]"
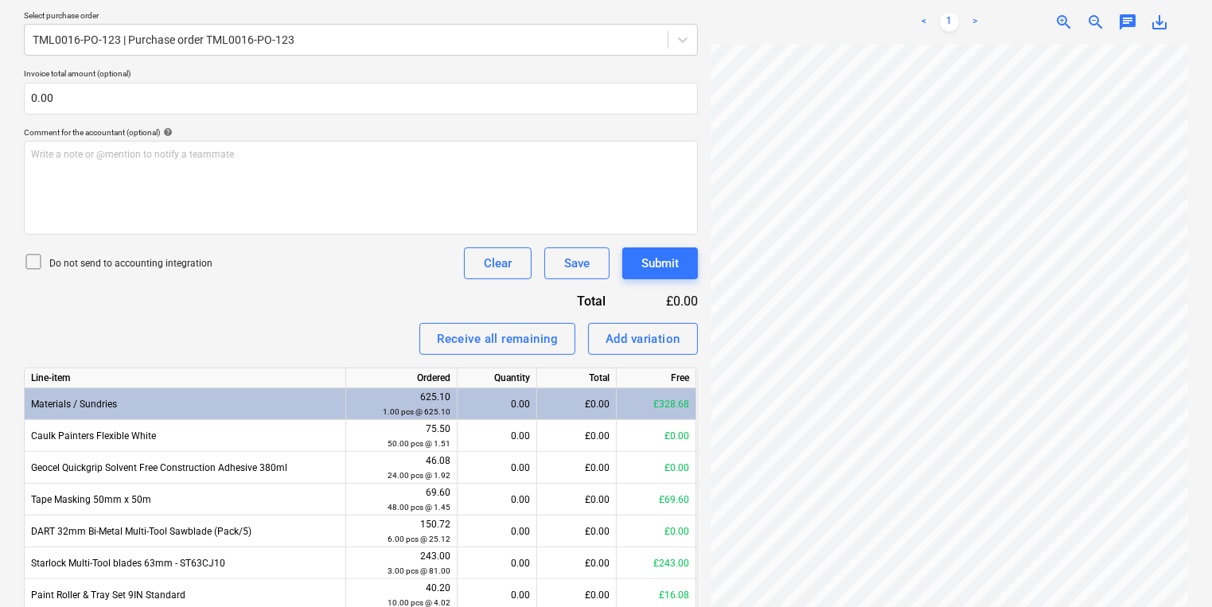
scroll to position [421, 0]
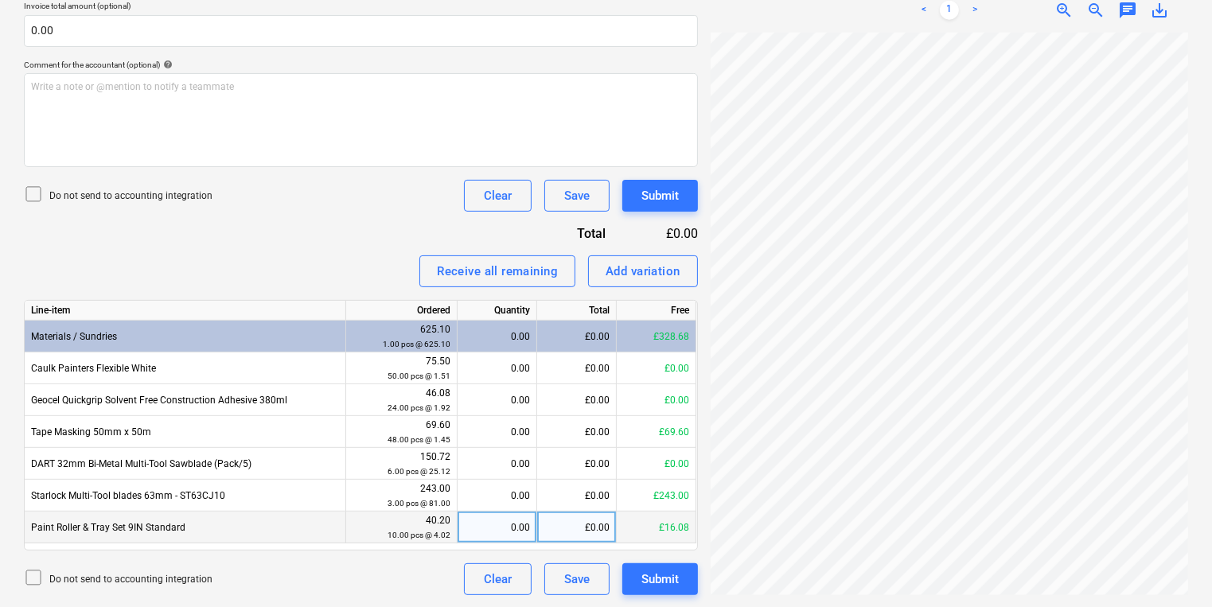
click at [481, 527] on div "0.00" at bounding box center [497, 528] width 66 height 32
type input "1"
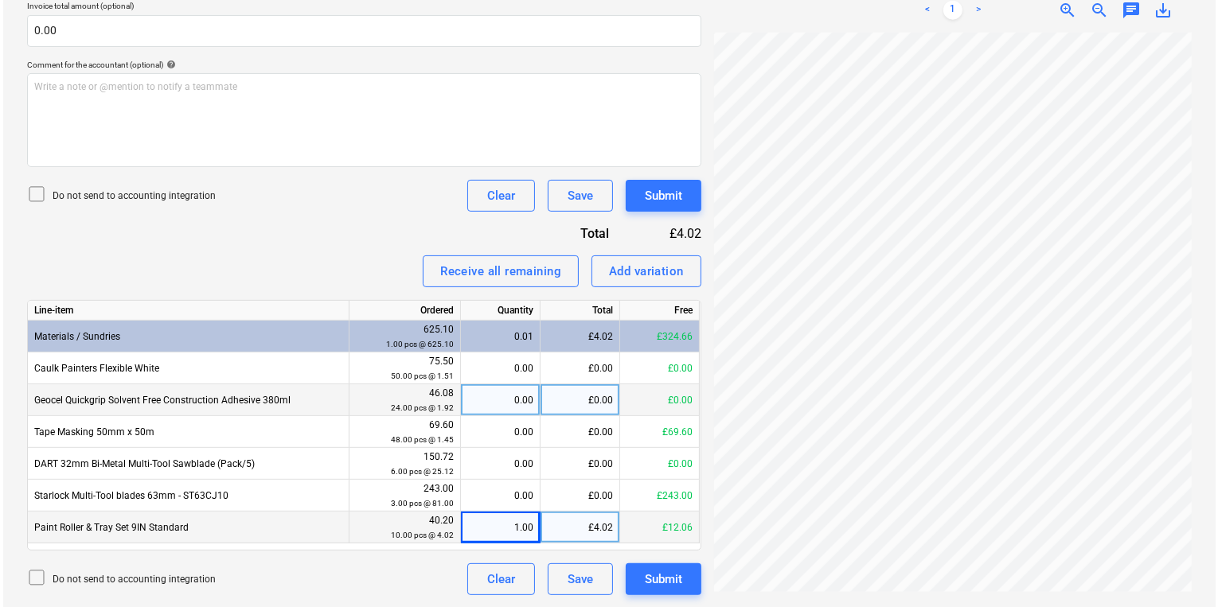
scroll to position [236, 139]
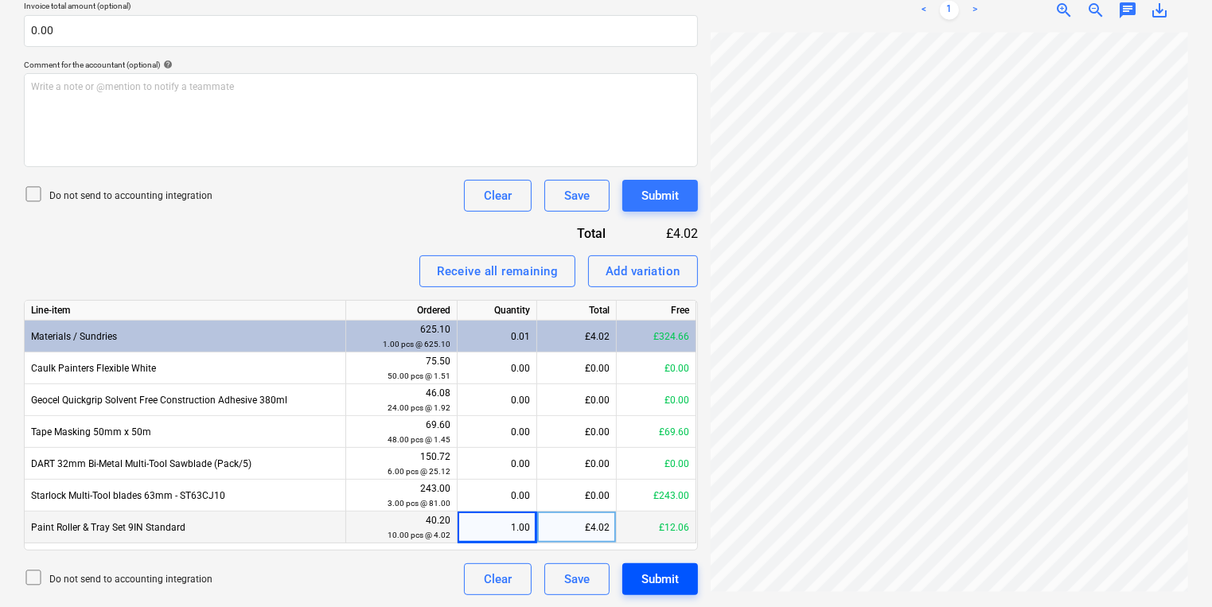
click at [655, 583] on div "Submit" at bounding box center [659, 579] width 37 height 21
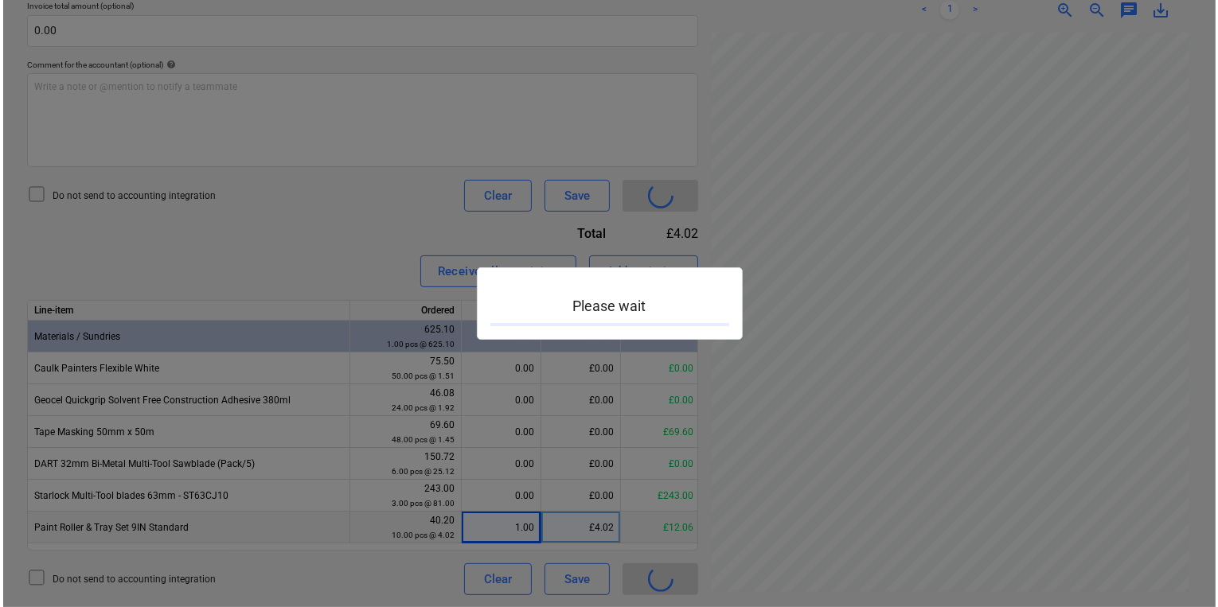
scroll to position [236, 138]
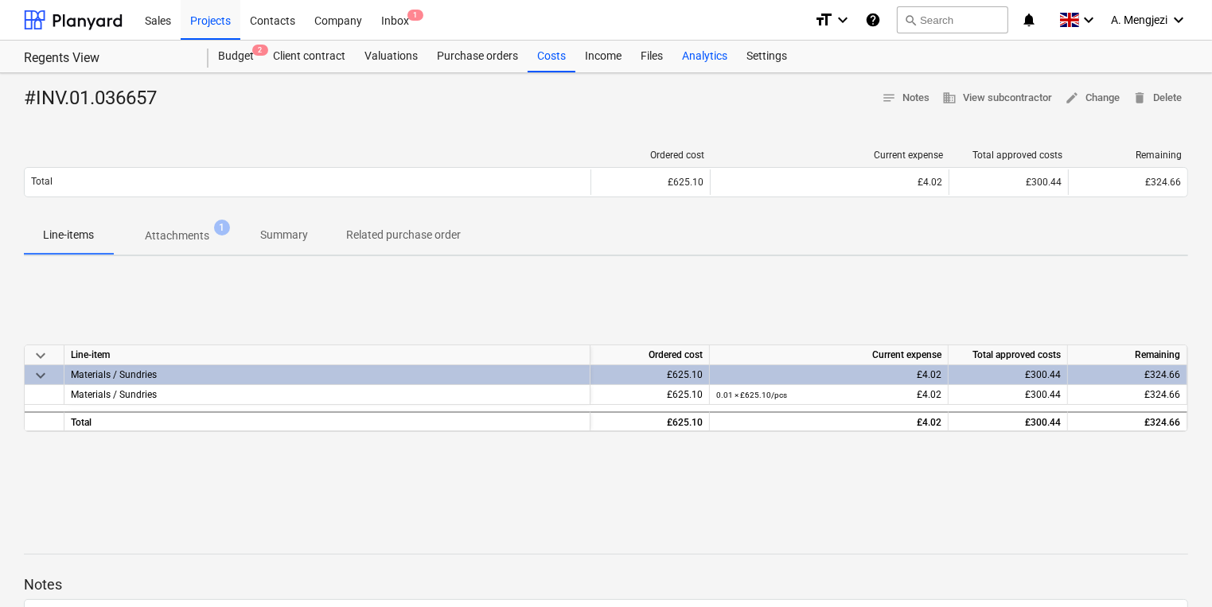
click at [674, 66] on div "Analytics" at bounding box center [705, 57] width 64 height 32
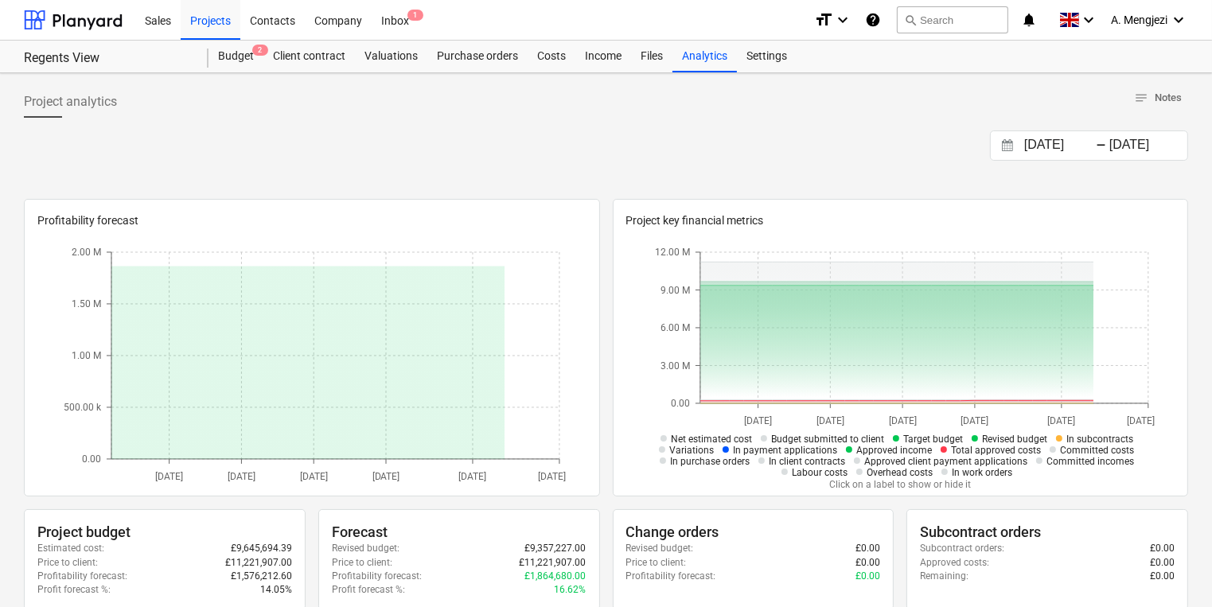
click at [426, 21] on div "Sales Projects Contacts Company Inbox 1" at bounding box center [468, 20] width 666 height 40
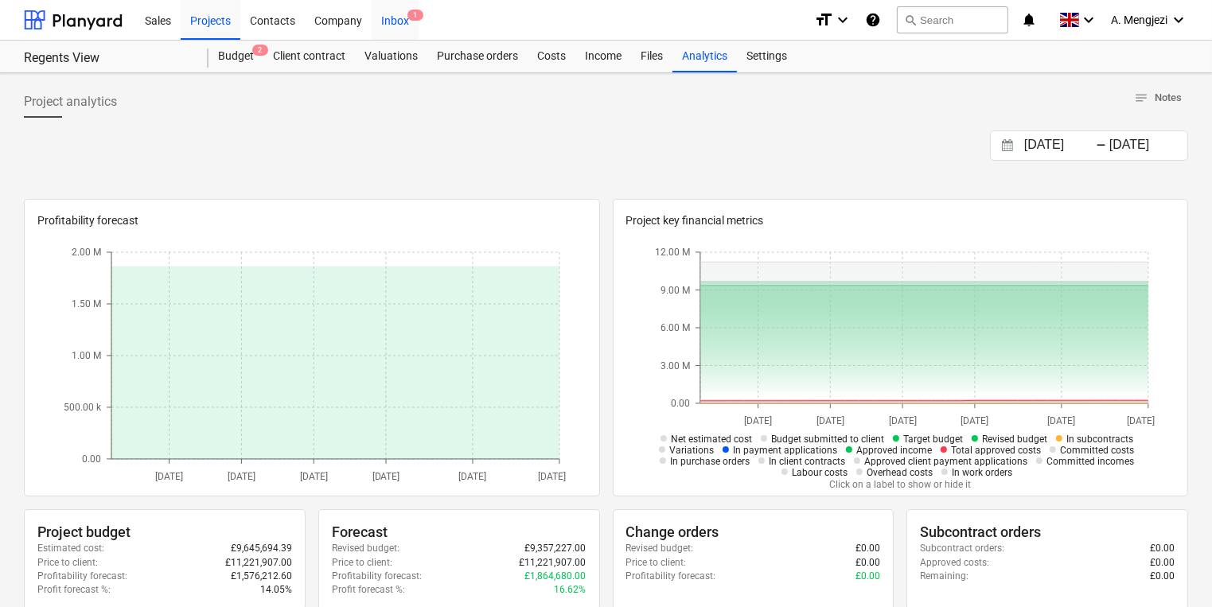
click at [400, 18] on div "Inbox 1" at bounding box center [395, 19] width 47 height 41
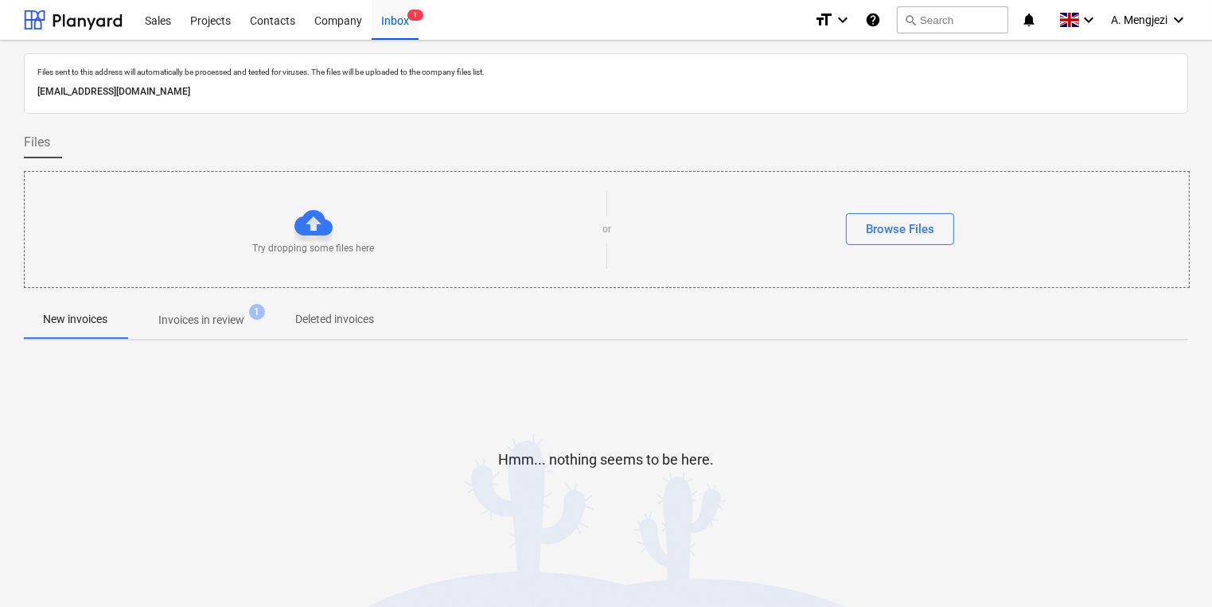
click at [224, 323] on p "Invoices in review" at bounding box center [201, 320] width 86 height 17
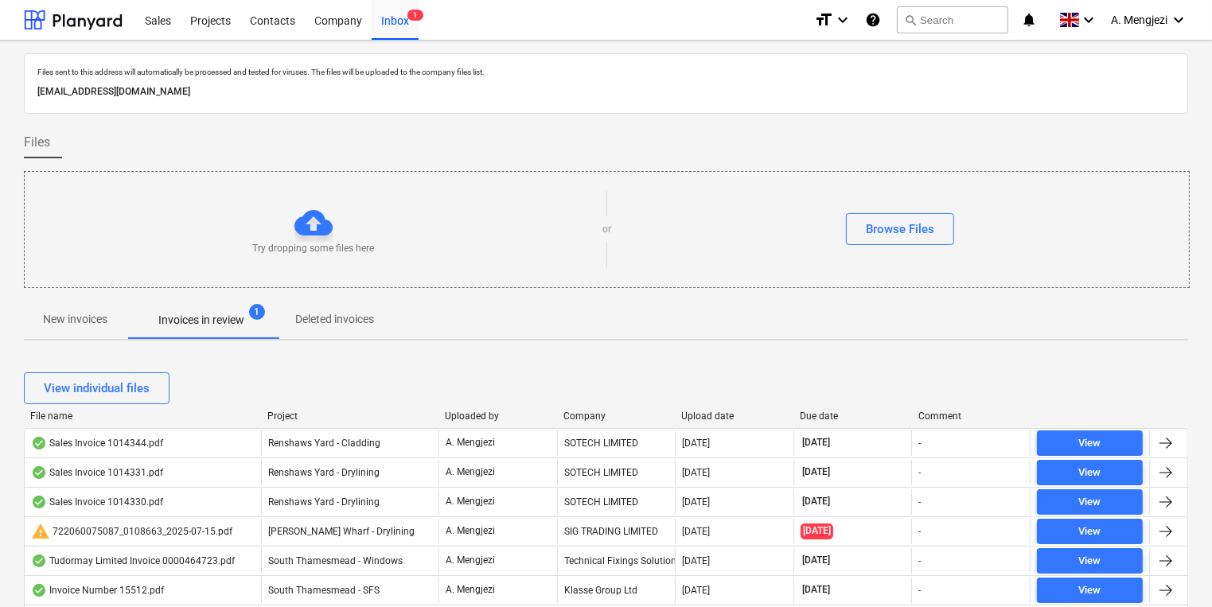
click at [600, 419] on div "Company" at bounding box center [616, 416] width 106 height 11
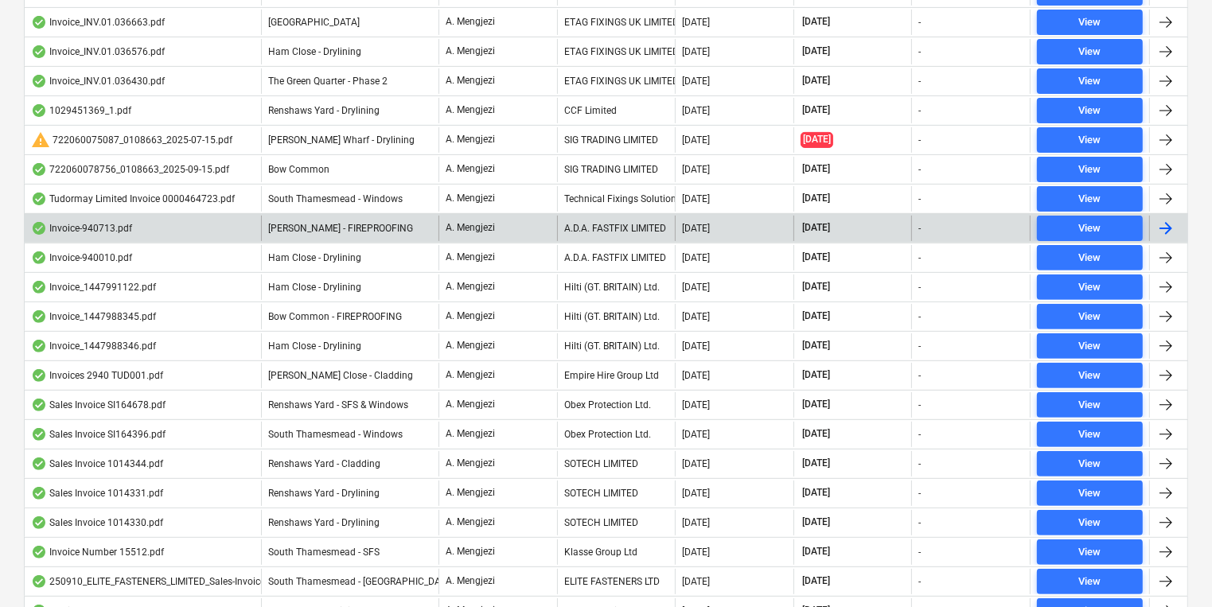
scroll to position [580, 0]
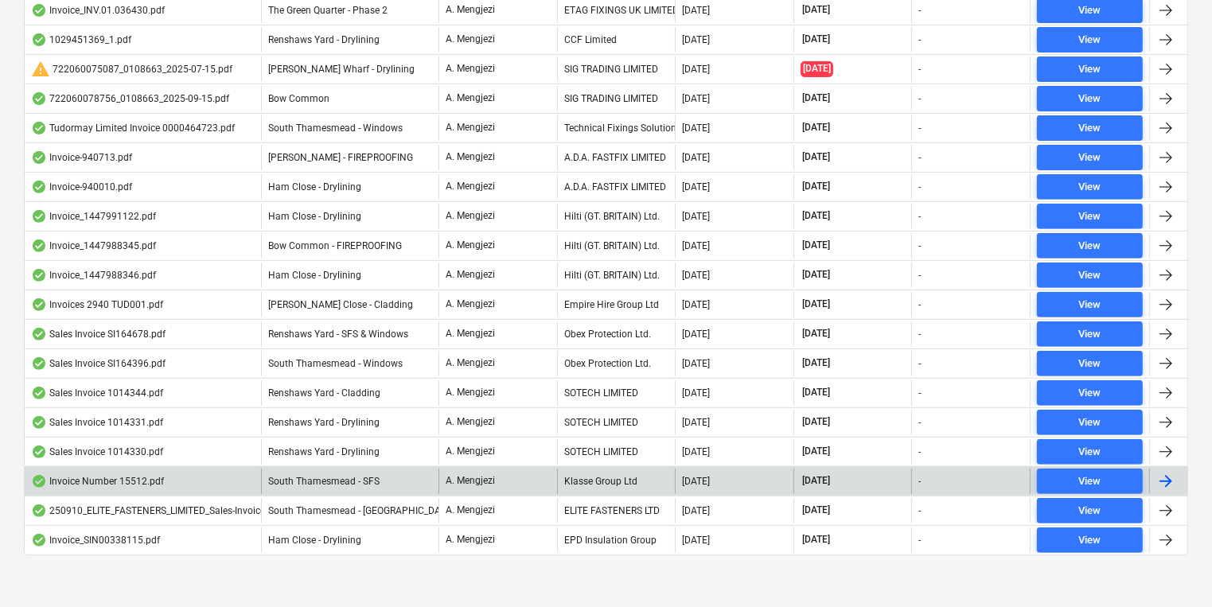
click at [608, 472] on div "Klasse Group Ltd" at bounding box center [616, 481] width 119 height 25
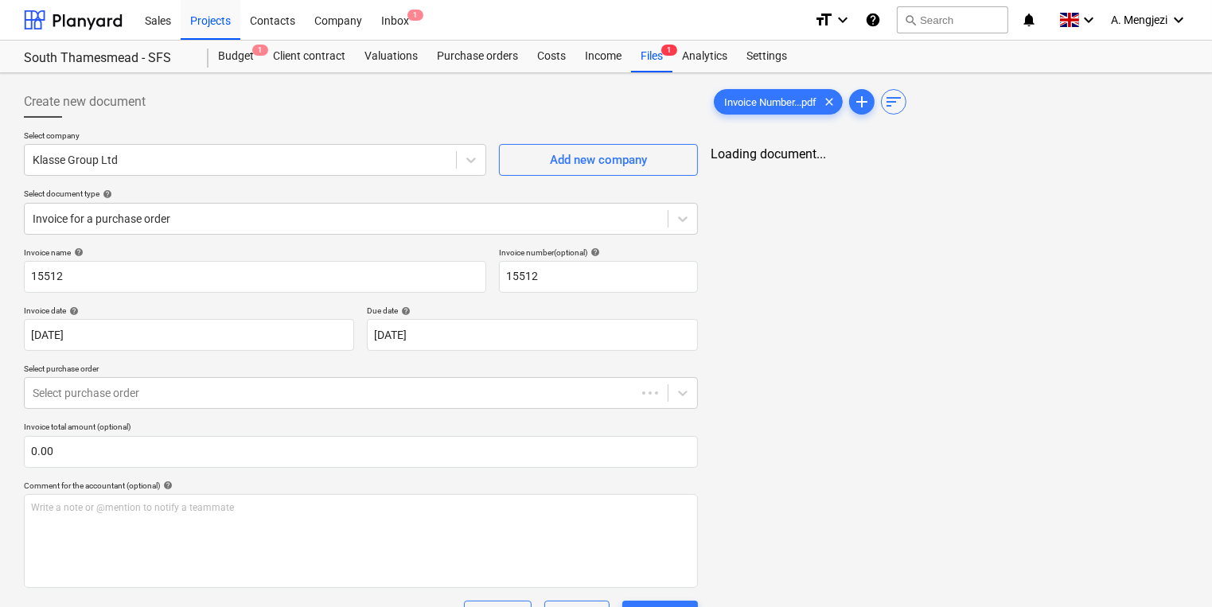
type input "15512"
type input "[DATE]"
type input "10 Oct 2025"
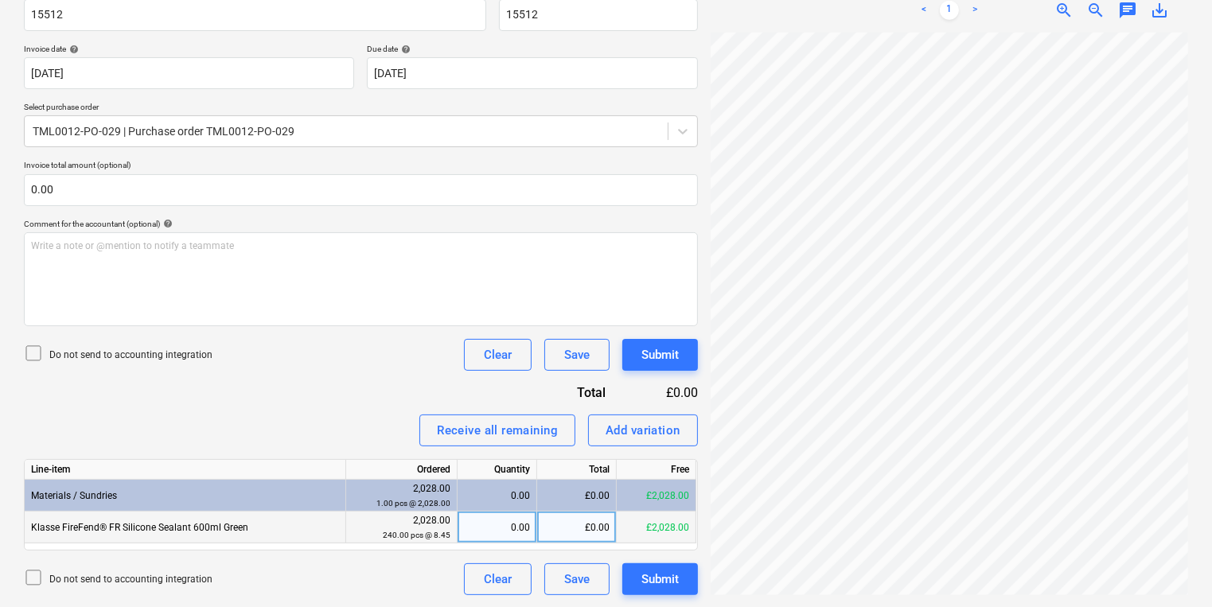
click at [520, 533] on div "0.00" at bounding box center [497, 528] width 66 height 32
type input "240"
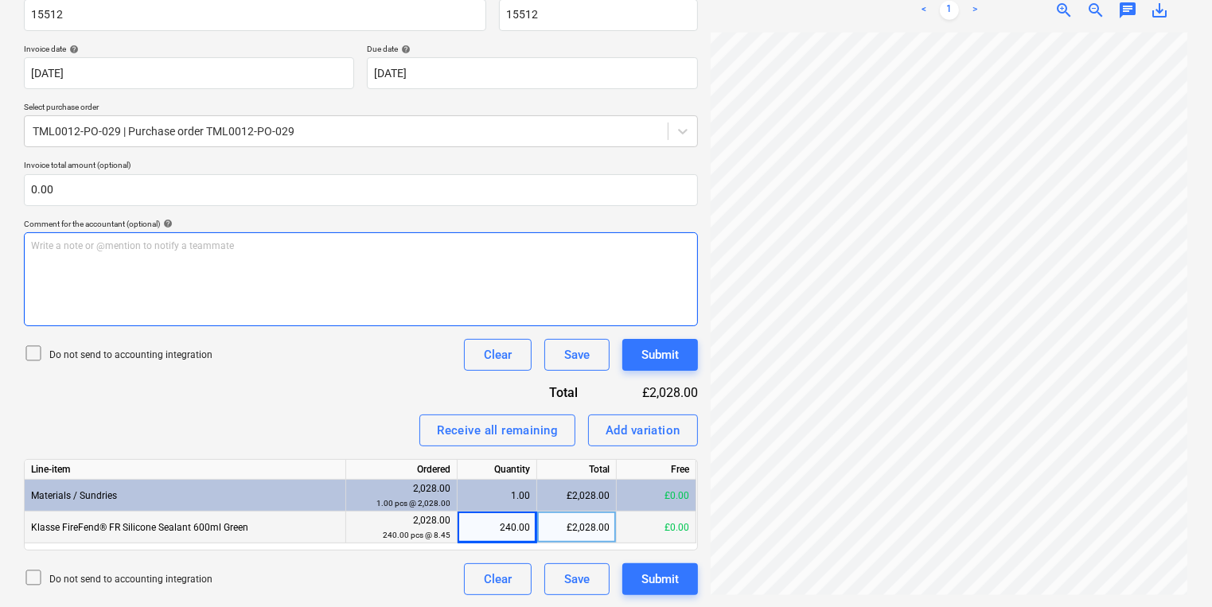
click at [626, 329] on div "Create new document Select company Klasse Group Ltd Add new company Select docu…" at bounding box center [606, 210] width 1177 height 784
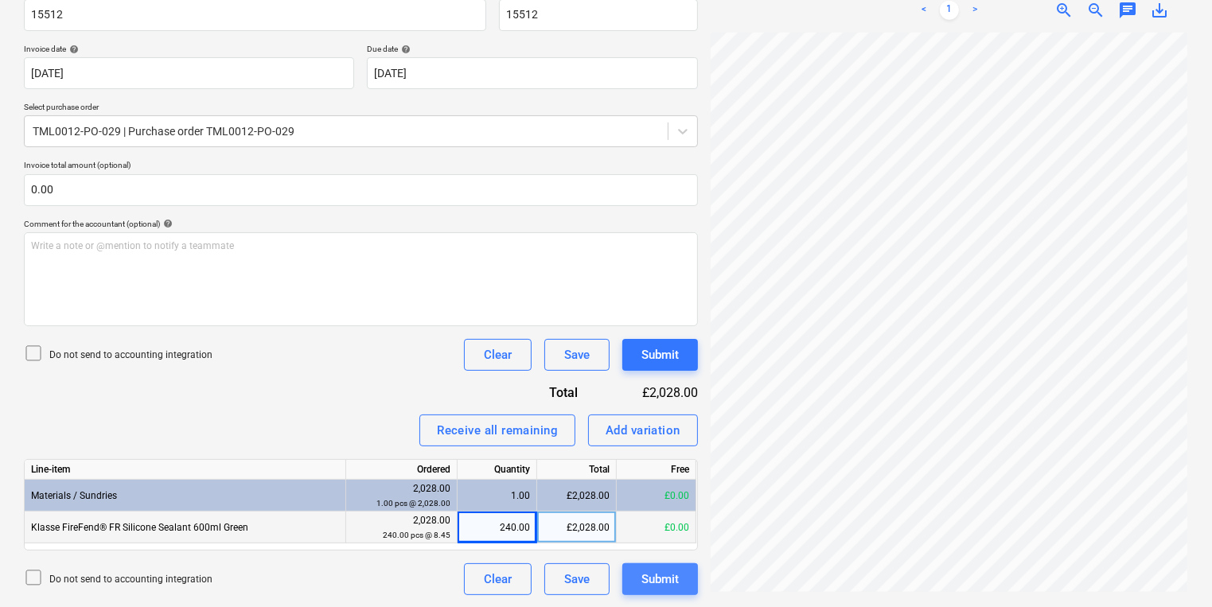
click at [680, 587] on button "Submit" at bounding box center [660, 579] width 76 height 32
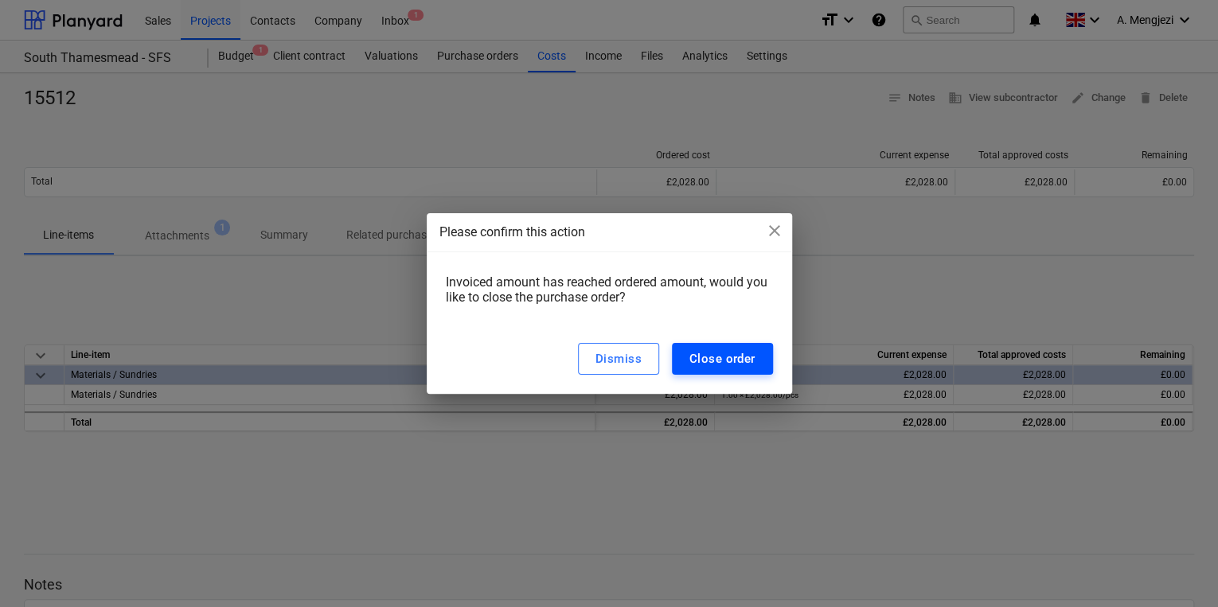
click at [691, 344] on button "Close order" at bounding box center [722, 359] width 101 height 32
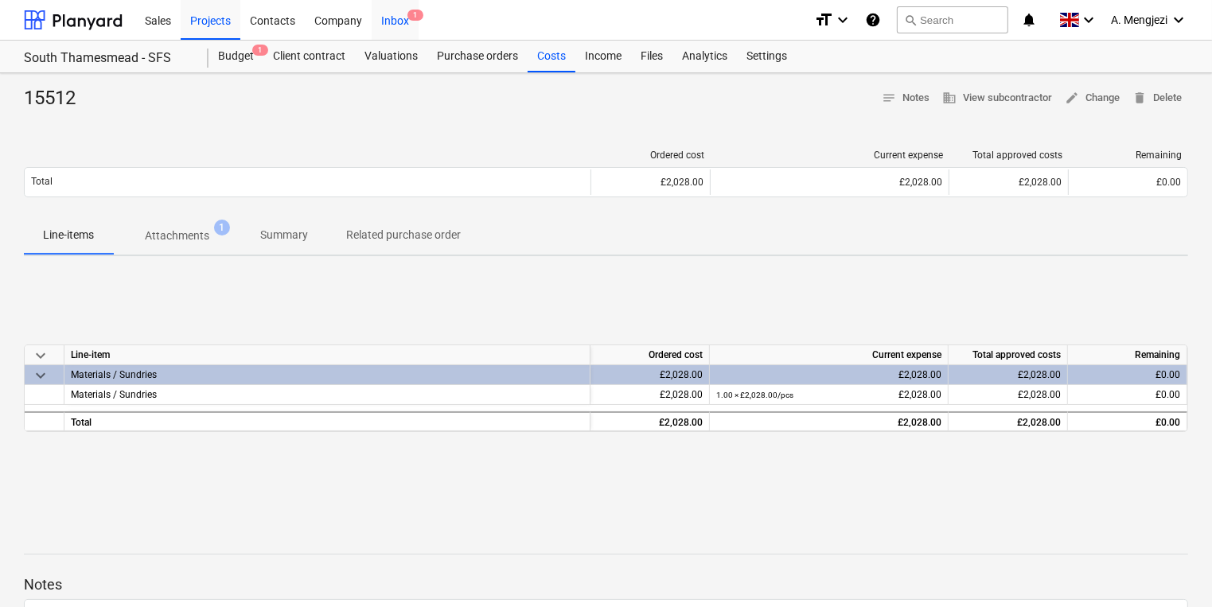
click at [399, 14] on div "Inbox 1" at bounding box center [395, 19] width 47 height 41
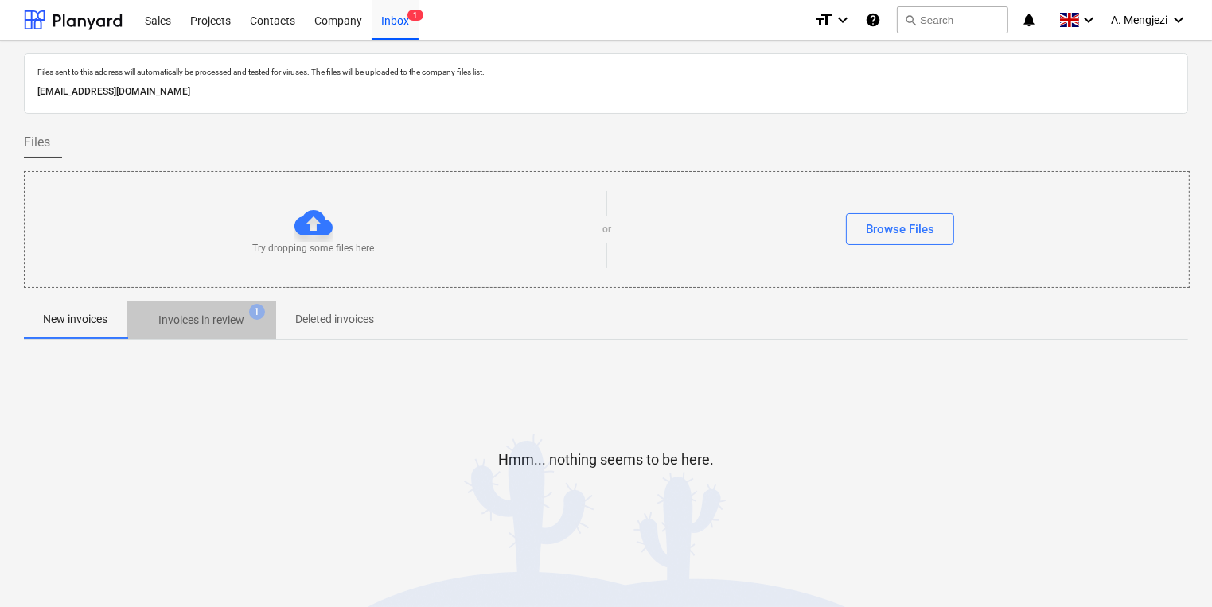
click at [222, 308] on span "Invoices in review 1" at bounding box center [202, 320] width 150 height 29
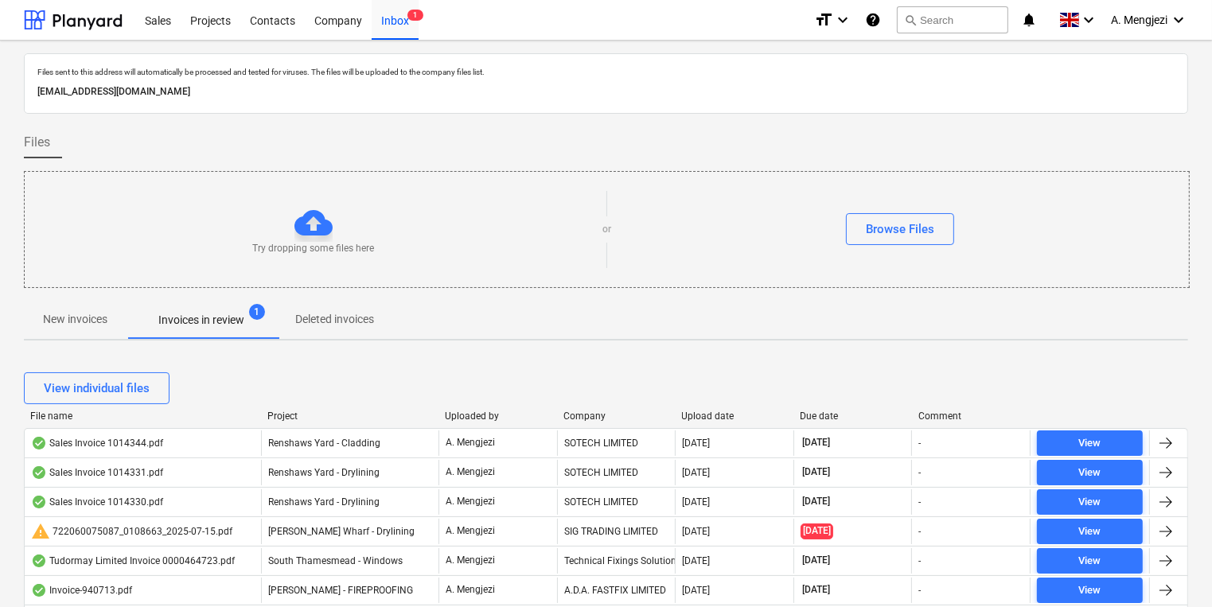
click at [273, 407] on div "View individual files" at bounding box center [606, 388] width 1164 height 45
click at [274, 411] on div at bounding box center [261, 416] width 29 height 11
click at [277, 420] on div "Project" at bounding box center [349, 416] width 165 height 11
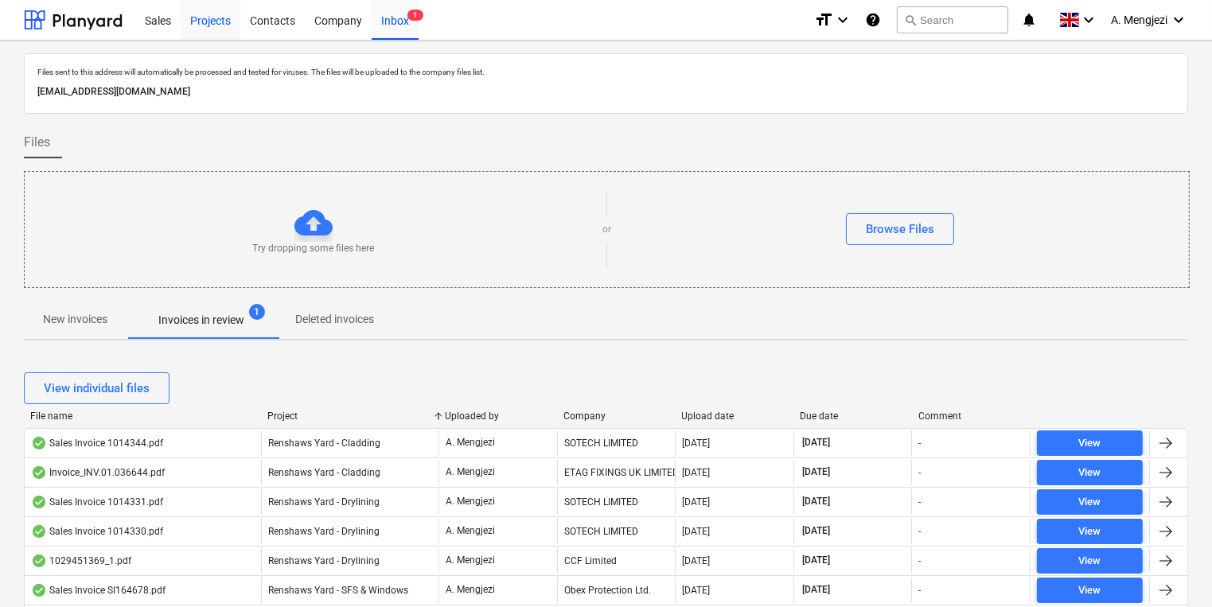
click at [221, 29] on div "Projects" at bounding box center [211, 19] width 60 height 41
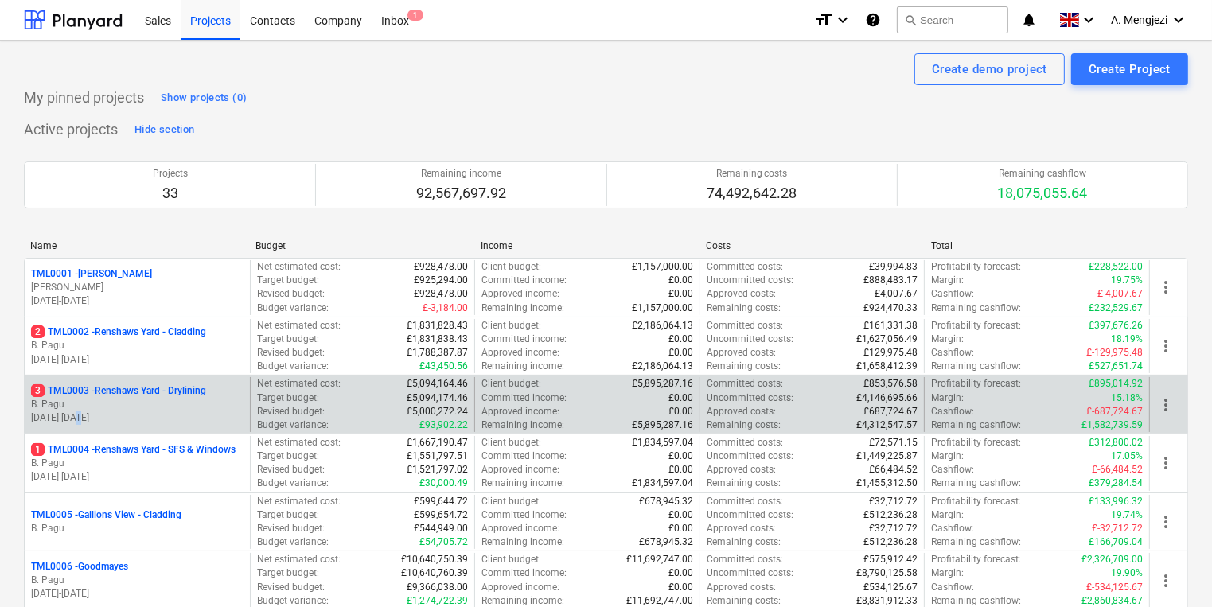
click at [102, 412] on p "30.09.2024 - 27.04.2026" at bounding box center [137, 418] width 212 height 14
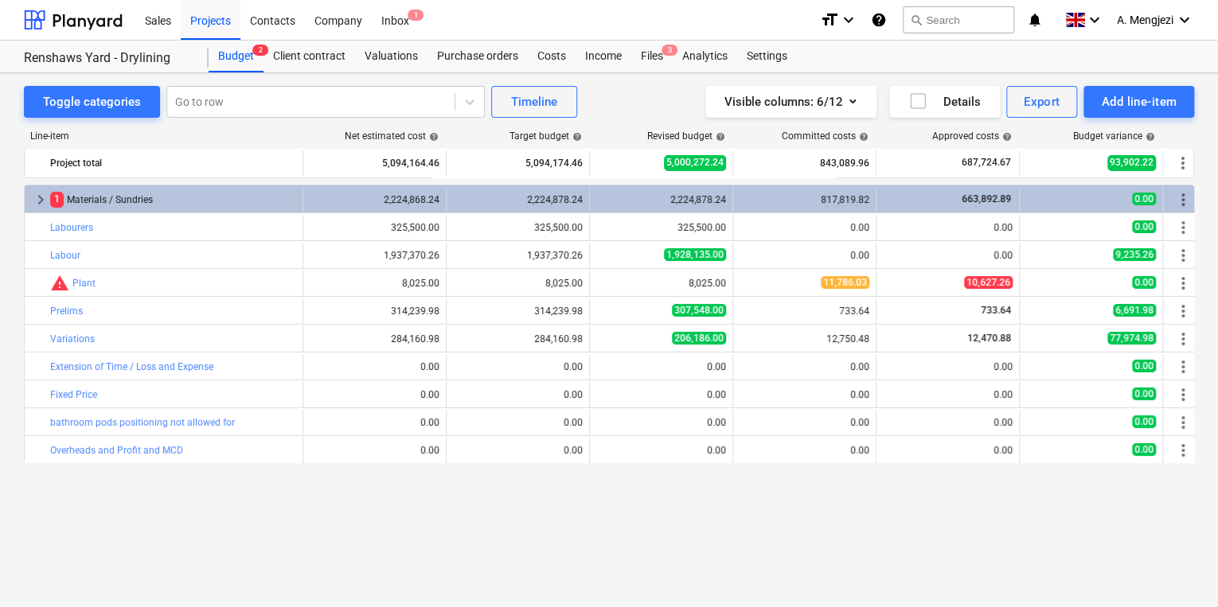
click at [635, 79] on div "Toggle categories Go to row Timeline Visible columns : 6/12 Details Export Add …" at bounding box center [609, 323] width 1218 height 501
click at [663, 30] on div "Sales Projects Contacts Company Inbox 1" at bounding box center [471, 20] width 672 height 40
click at [640, 76] on div "Toggle categories Go to row Timeline Visible columns : 6/12 Details Export Add …" at bounding box center [609, 323] width 1218 height 501
click at [648, 61] on div "Files 3" at bounding box center [651, 57] width 41 height 32
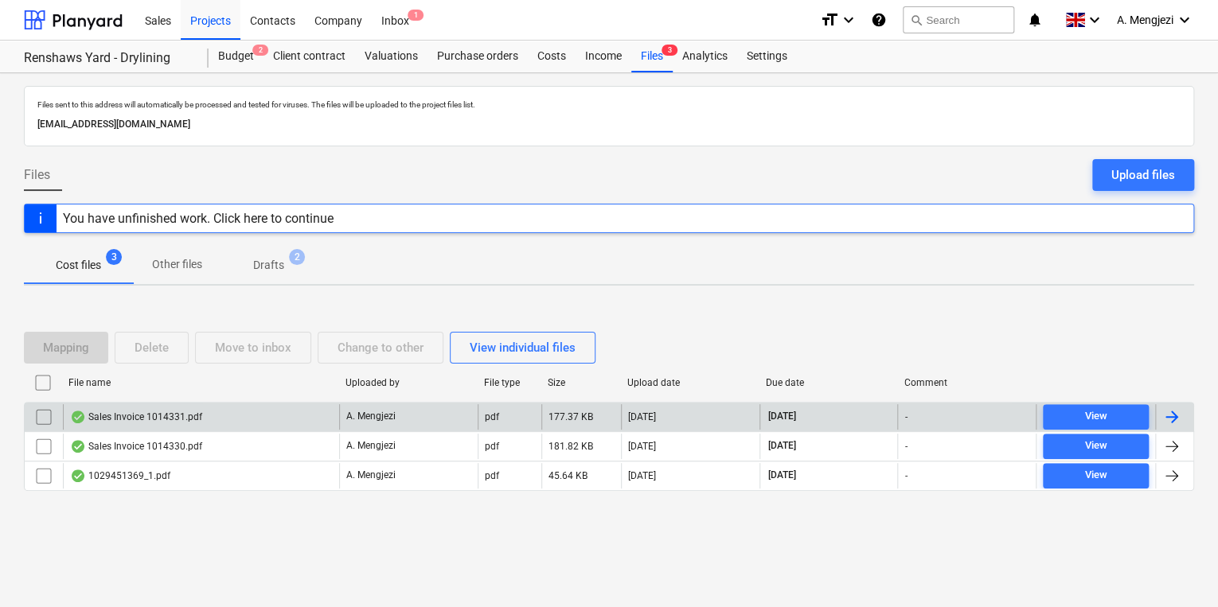
click at [290, 422] on div "Sales Invoice 1014331.pdf" at bounding box center [201, 416] width 276 height 25
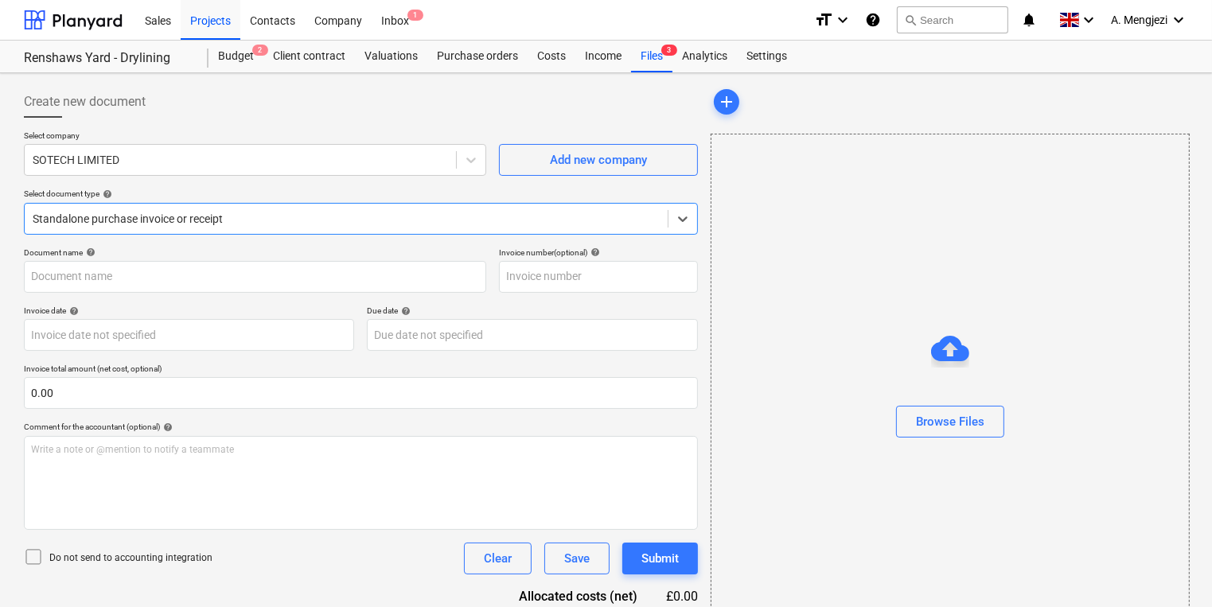
type input "1014331"
type input "[DATE]"
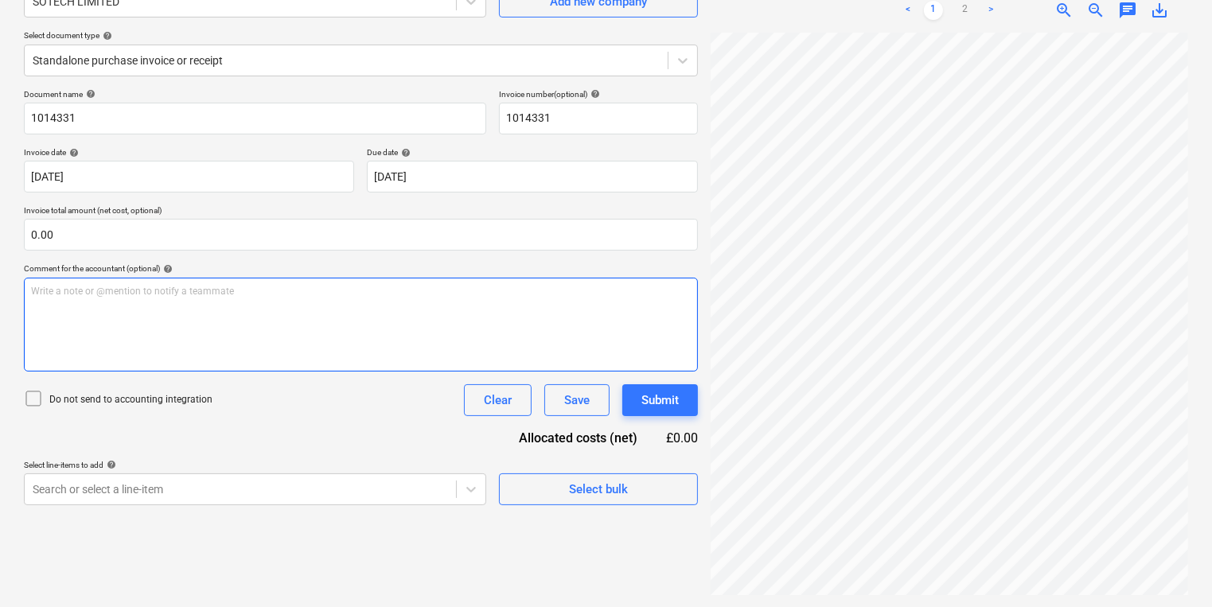
scroll to position [159, 0]
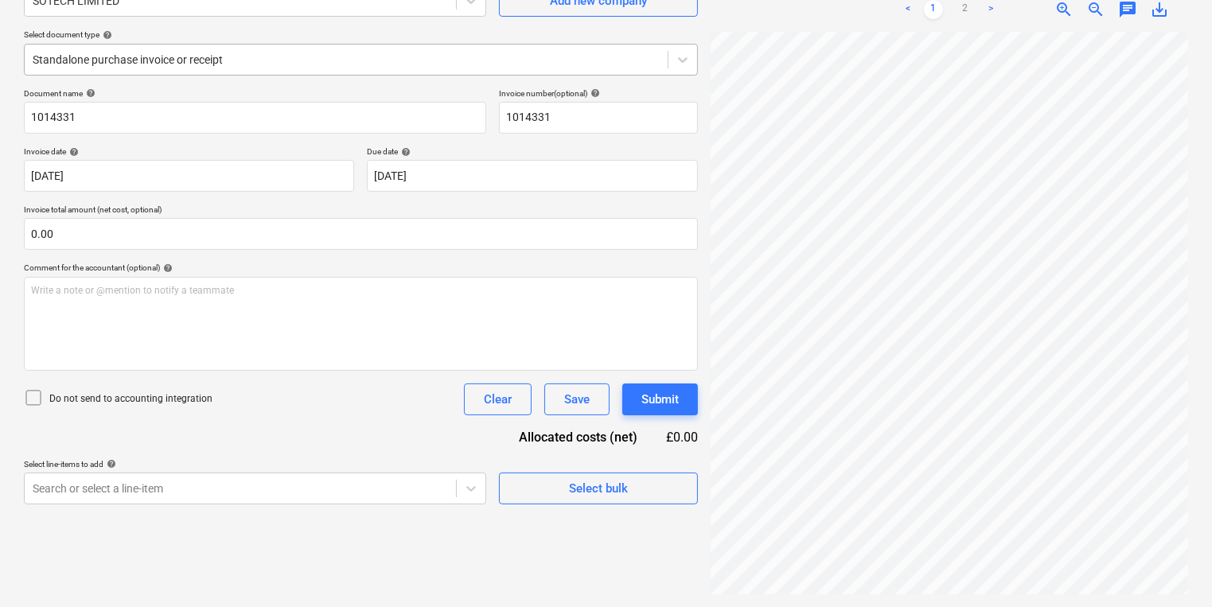
click at [319, 70] on div "Standalone purchase invoice or receipt" at bounding box center [346, 60] width 643 height 22
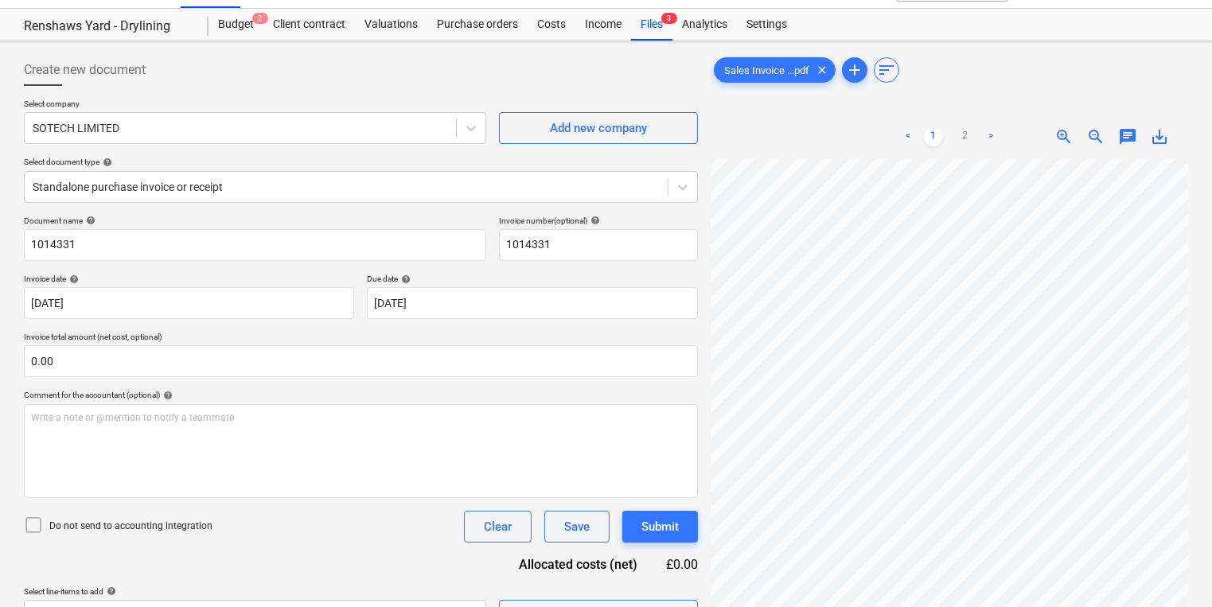
scroll to position [0, 10]
click at [645, 30] on div "Files 3" at bounding box center [651, 25] width 41 height 32
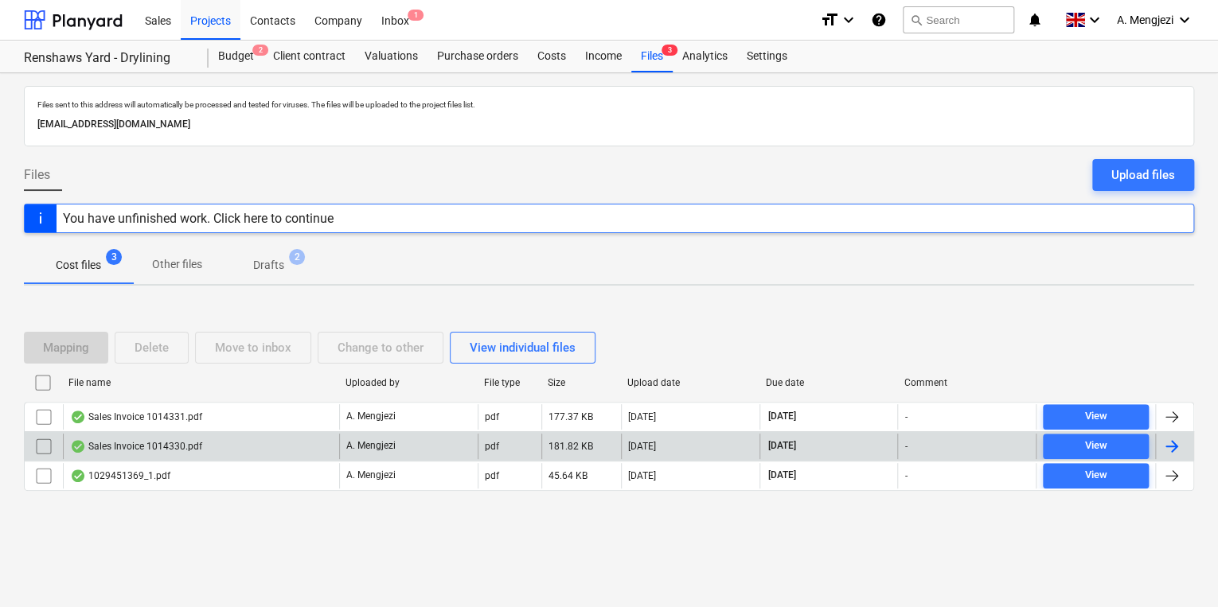
click at [159, 458] on div "Sales Invoice 1014330.pdf A. Mengjezi pdf 181.82 KB 18.09.2025 31.10.2025 - View" at bounding box center [609, 445] width 1170 height 29
click at [181, 448] on div "Sales Invoice 1014330.pdf" at bounding box center [136, 446] width 132 height 13
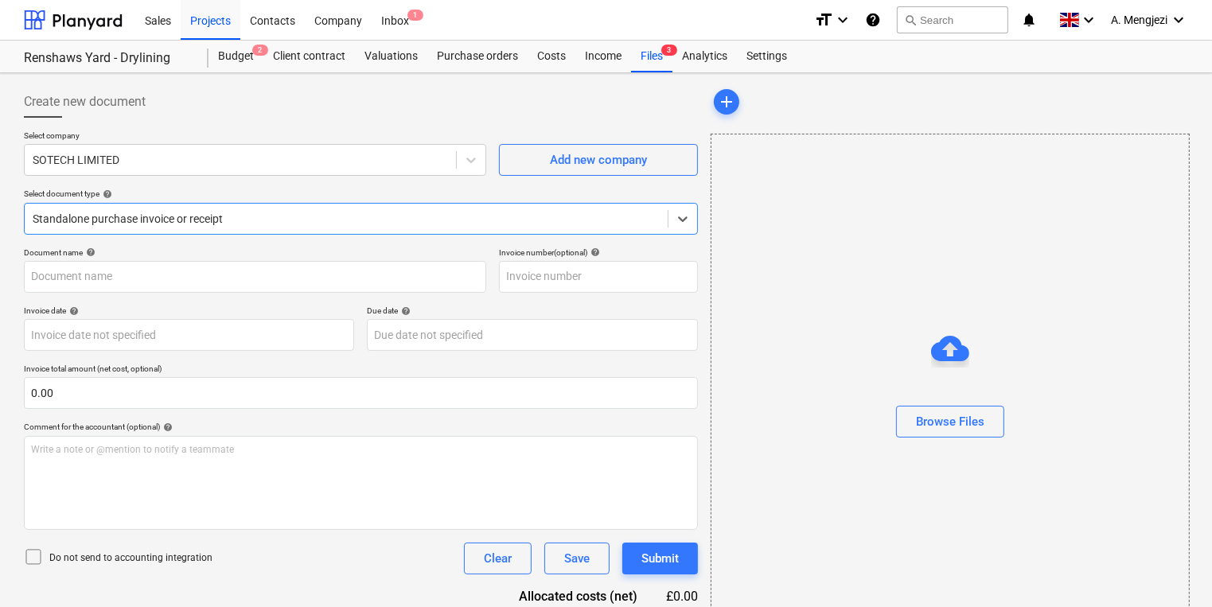
type input "1014330"
type input "[DATE]"
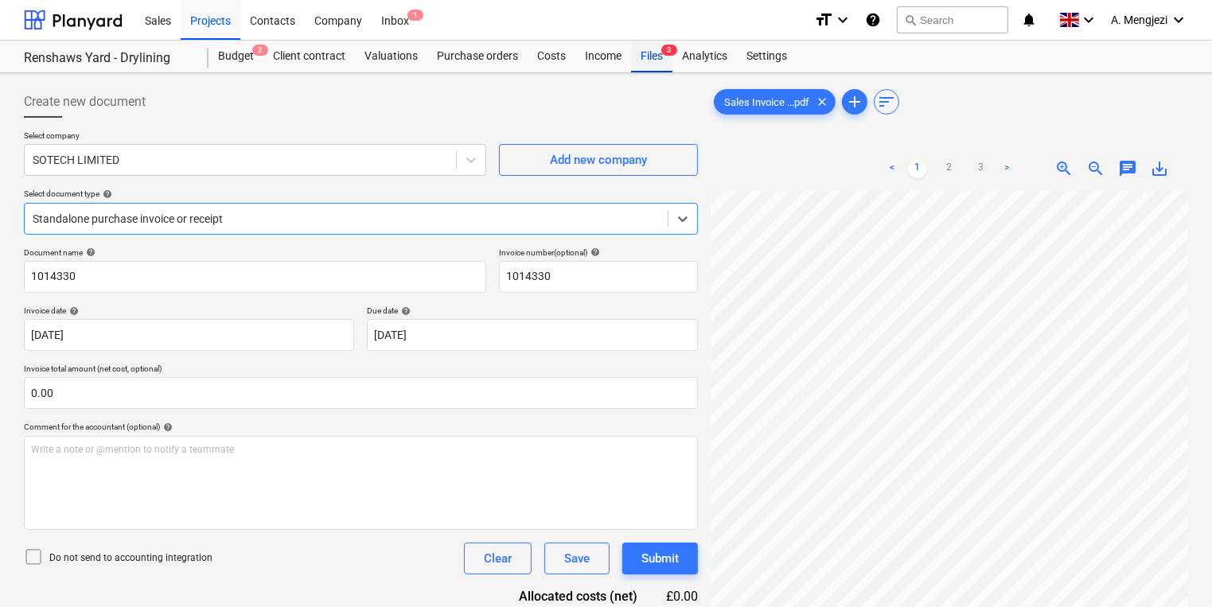
click at [649, 58] on div "Files 3" at bounding box center [651, 57] width 41 height 32
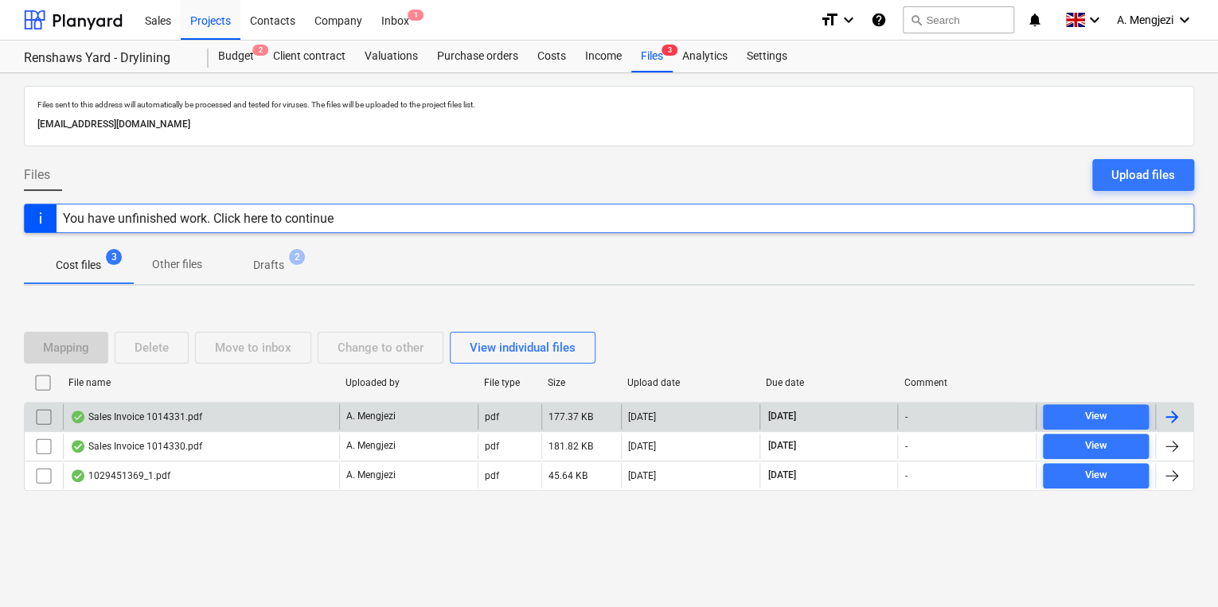
click at [41, 420] on input "checkbox" at bounding box center [43, 416] width 25 height 25
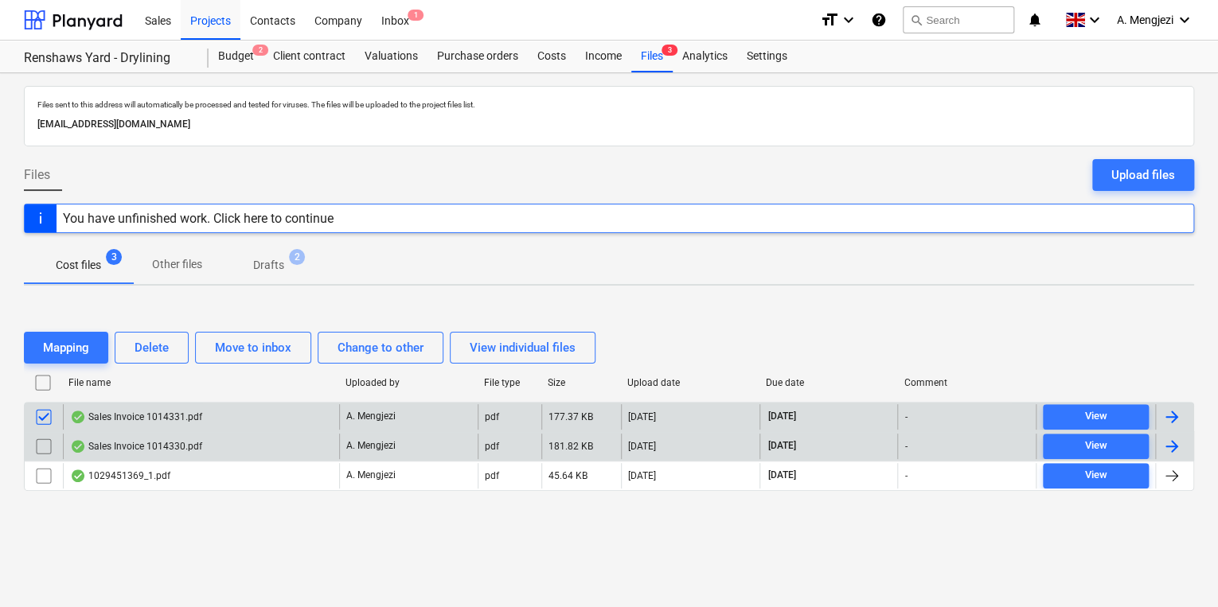
click at [45, 444] on input "checkbox" at bounding box center [43, 446] width 25 height 25
click at [159, 353] on div "Delete" at bounding box center [152, 347] width 34 height 21
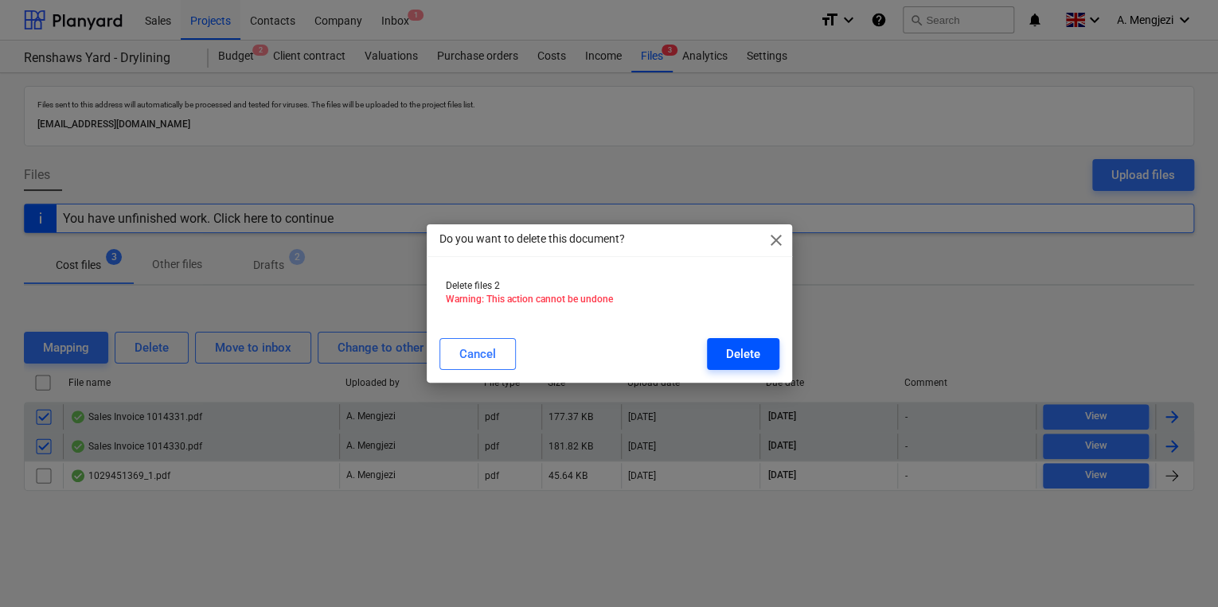
click at [731, 364] on div "Delete" at bounding box center [743, 354] width 34 height 21
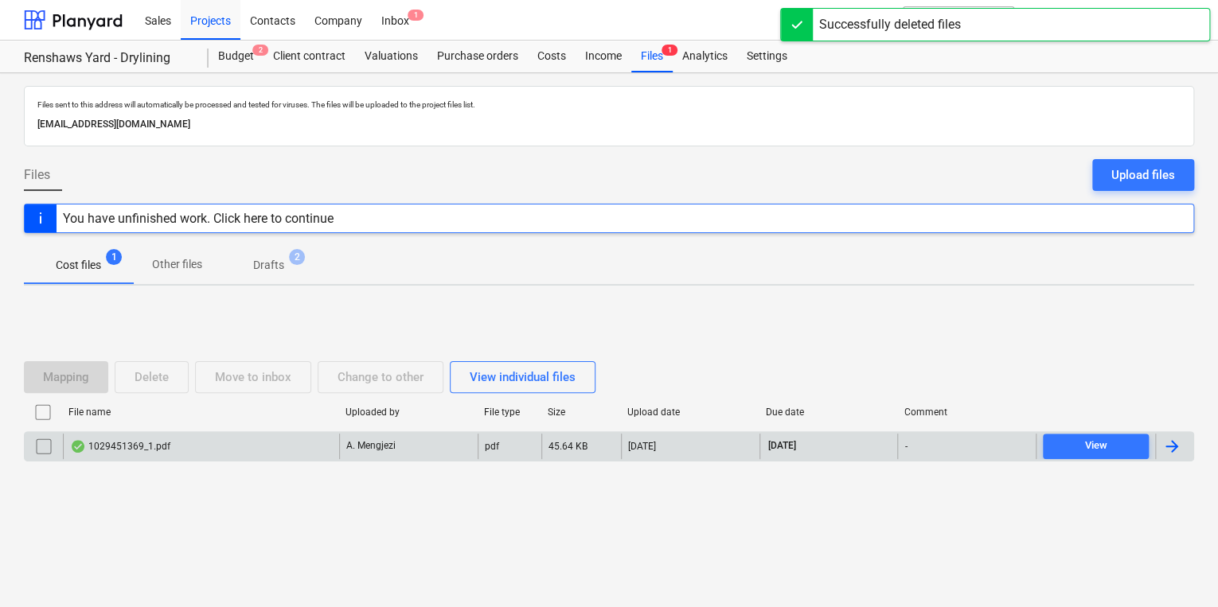
click at [347, 442] on p "A. Mengjezi" at bounding box center [370, 446] width 49 height 14
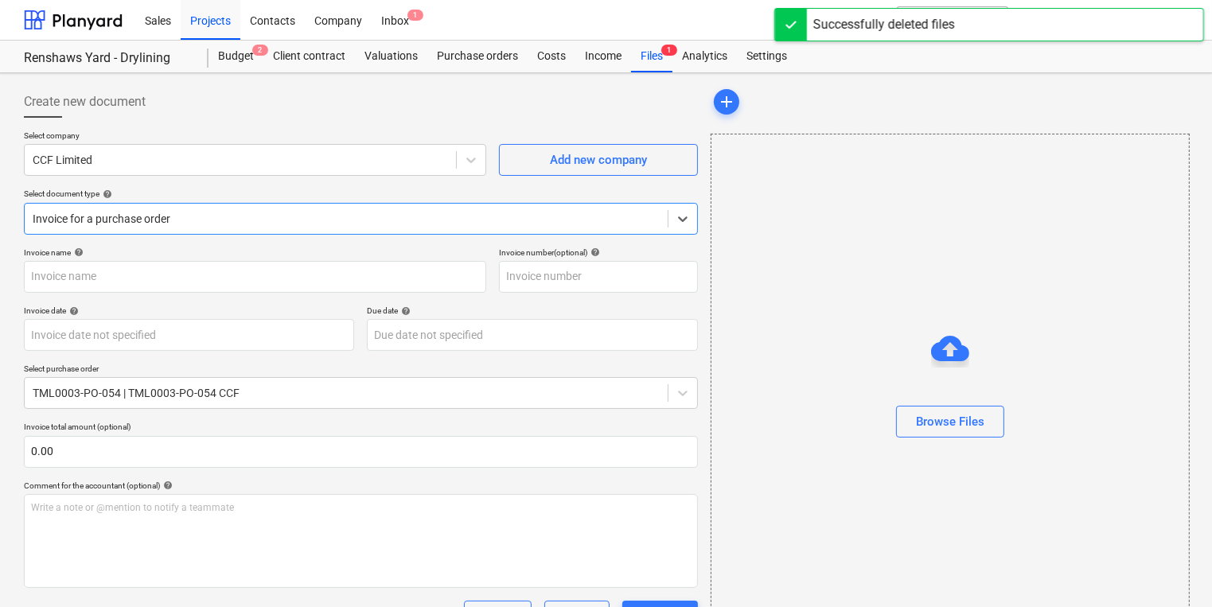
type input "1029451369"
type input "[DATE]"
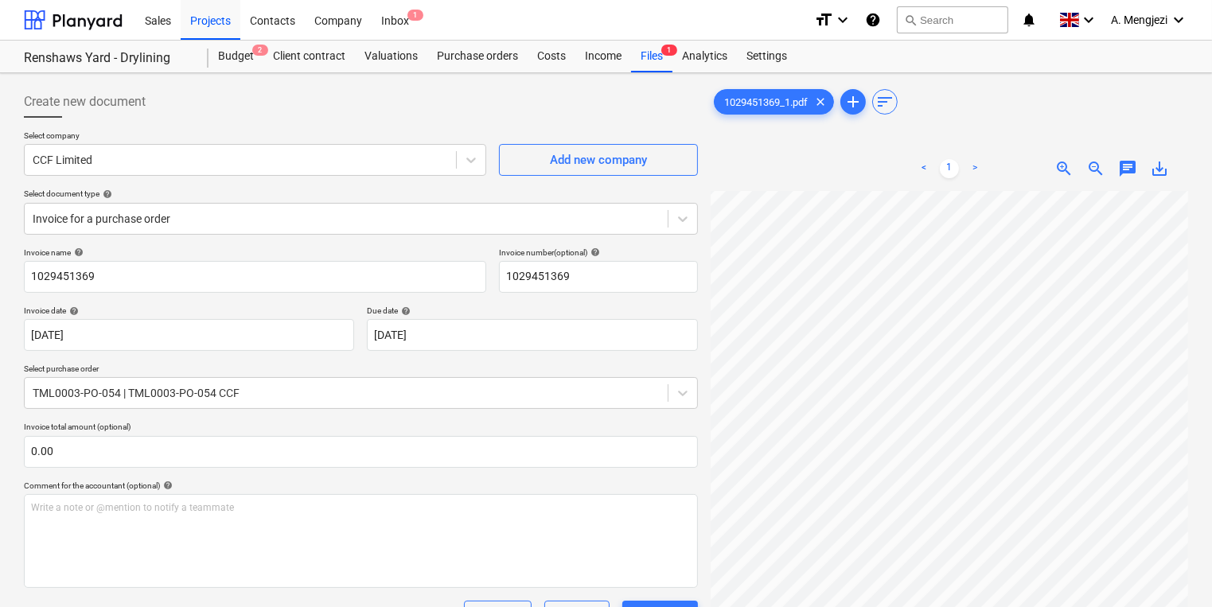
scroll to position [30, 123]
click at [407, 15] on span "1" at bounding box center [415, 15] width 16 height 11
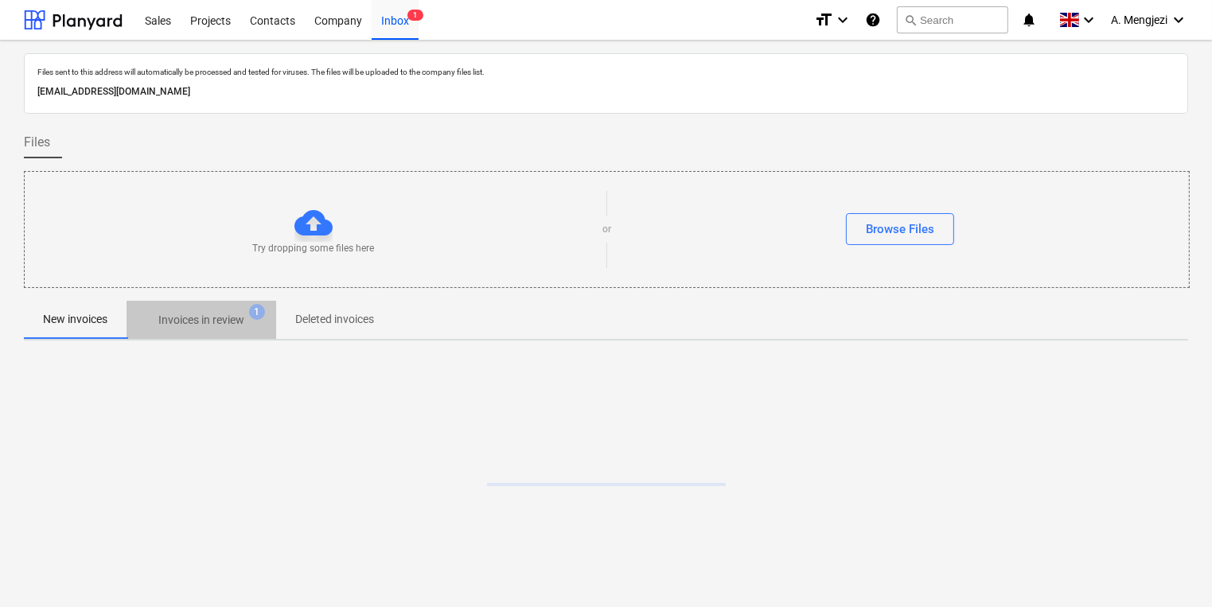
click at [216, 312] on p "Invoices in review" at bounding box center [201, 320] width 86 height 17
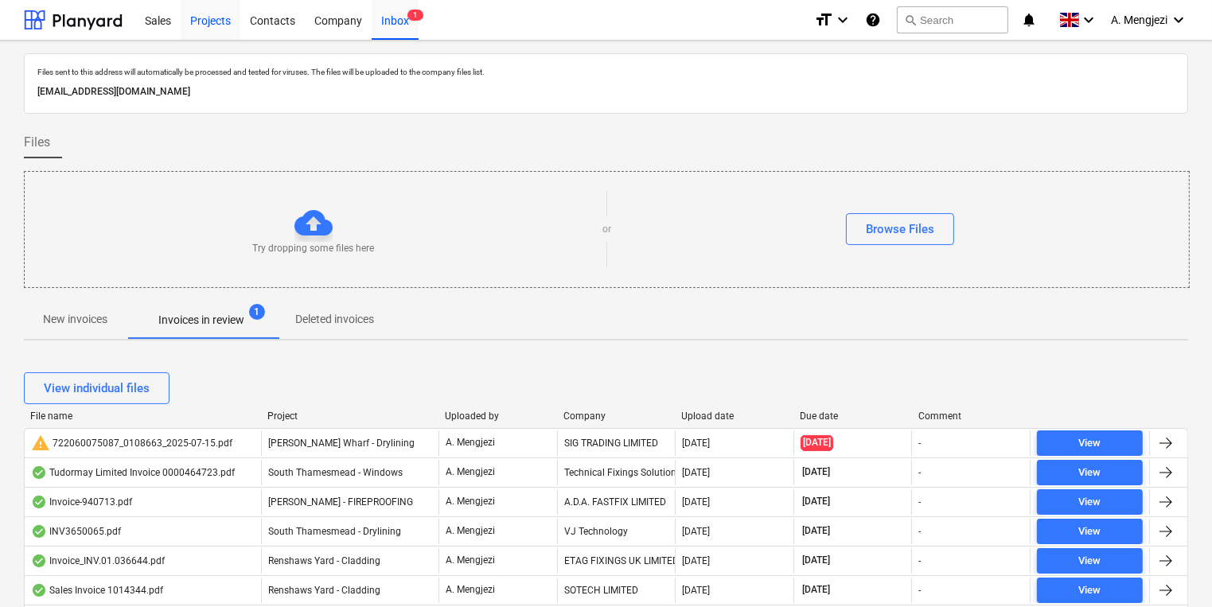
click at [194, 23] on div "Projects" at bounding box center [211, 19] width 60 height 41
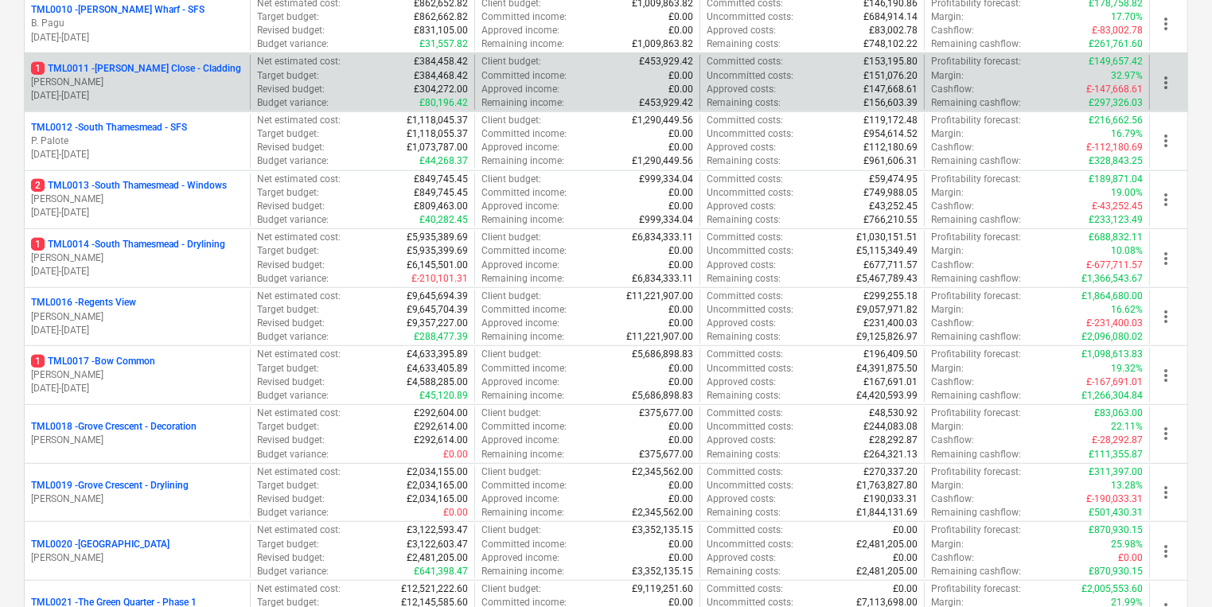
scroll to position [828, 0]
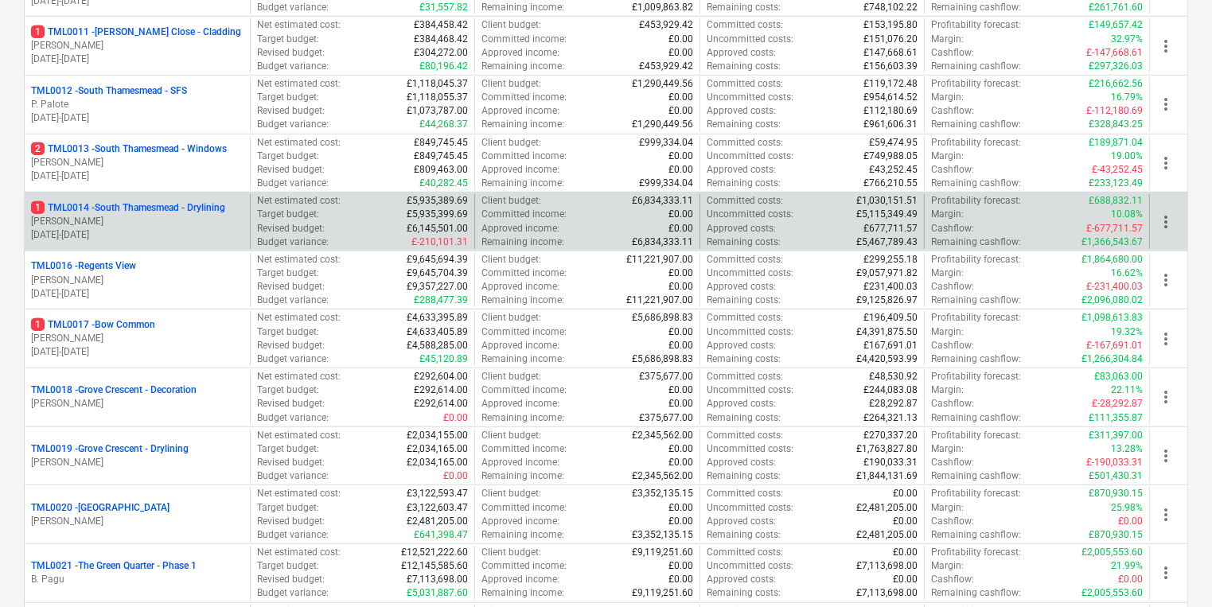
click at [148, 240] on div "1 TML0014 - South Thamesmead - Drylining M. Tomlinson 06.01.2025 - 07.09.2026" at bounding box center [137, 221] width 225 height 55
click at [150, 241] on div "1 TML0014 - South Thamesmead - Drylining M. Tomlinson 06.01.2025 - 07.09.2026" at bounding box center [137, 221] width 225 height 55
click at [322, 211] on div "Target budget : £5,935,399.69" at bounding box center [363, 215] width 212 height 14
click at [165, 210] on p "1 TML0014 - South Thamesmead - Drylining" at bounding box center [128, 208] width 194 height 14
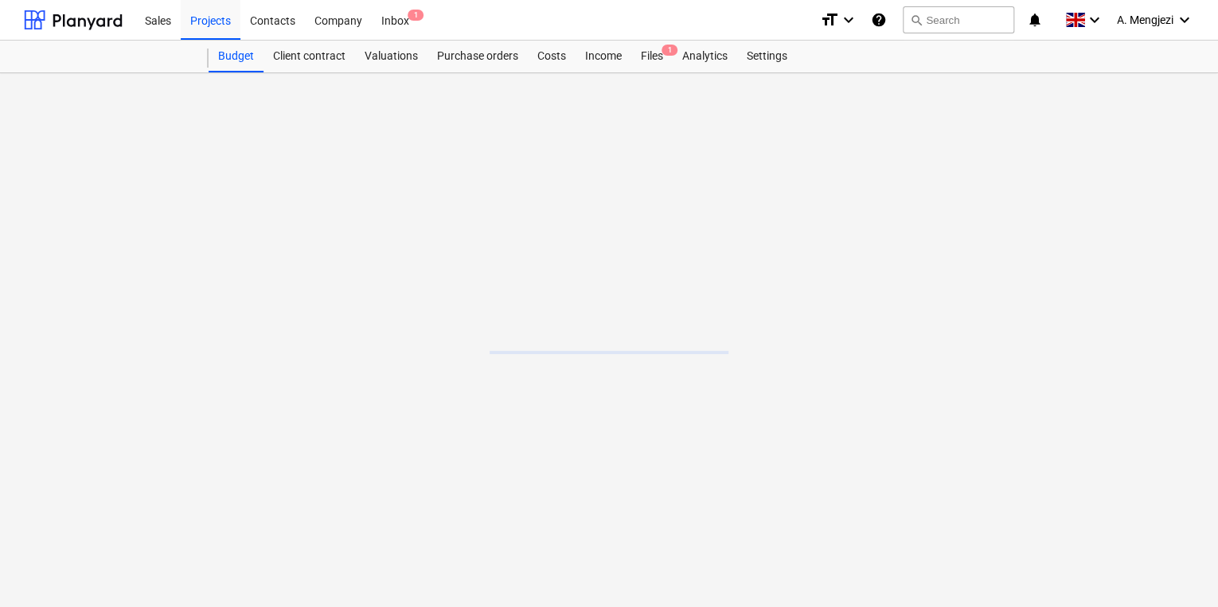
click at [165, 210] on main at bounding box center [609, 340] width 1218 height 534
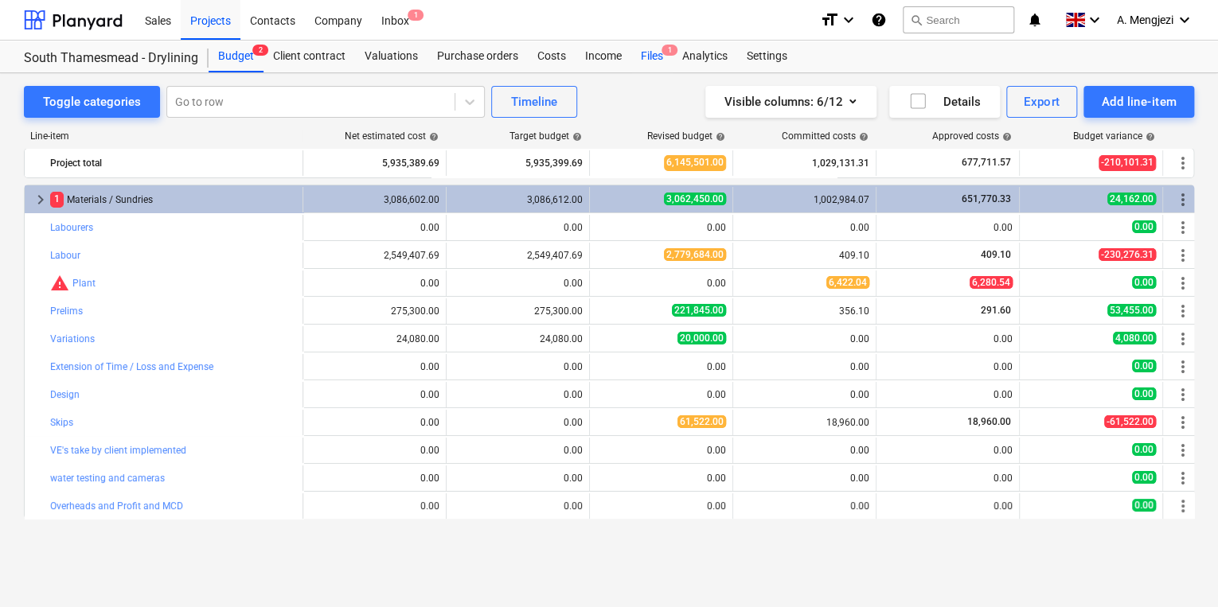
click at [663, 55] on span "1" at bounding box center [669, 50] width 16 height 11
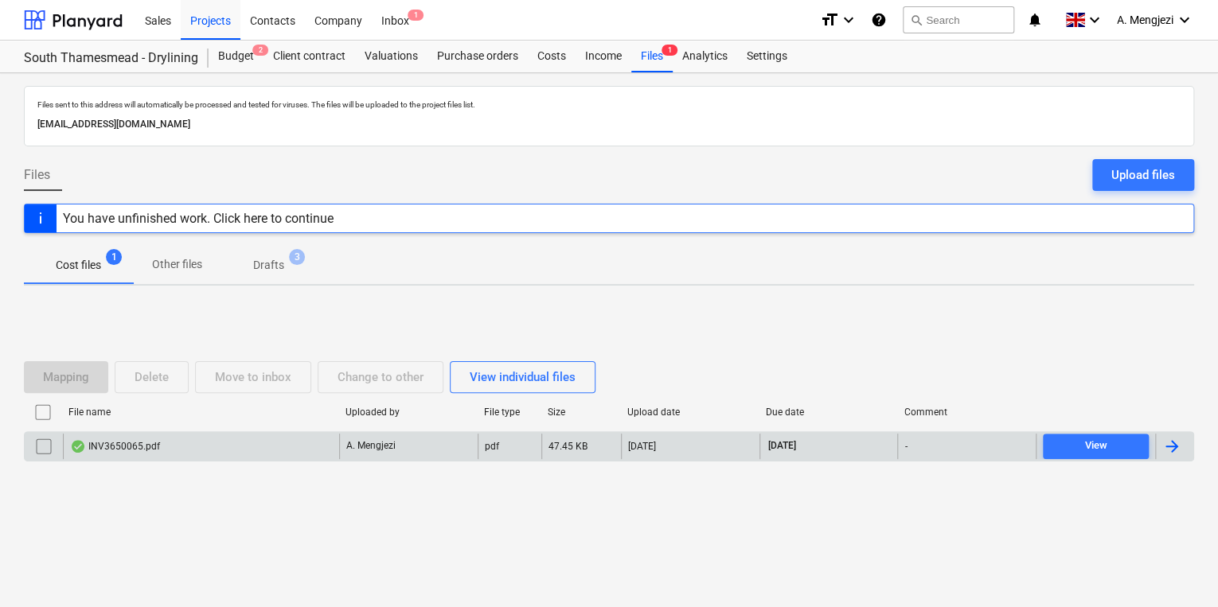
click at [302, 434] on div "INV3650065.pdf" at bounding box center [201, 446] width 276 height 25
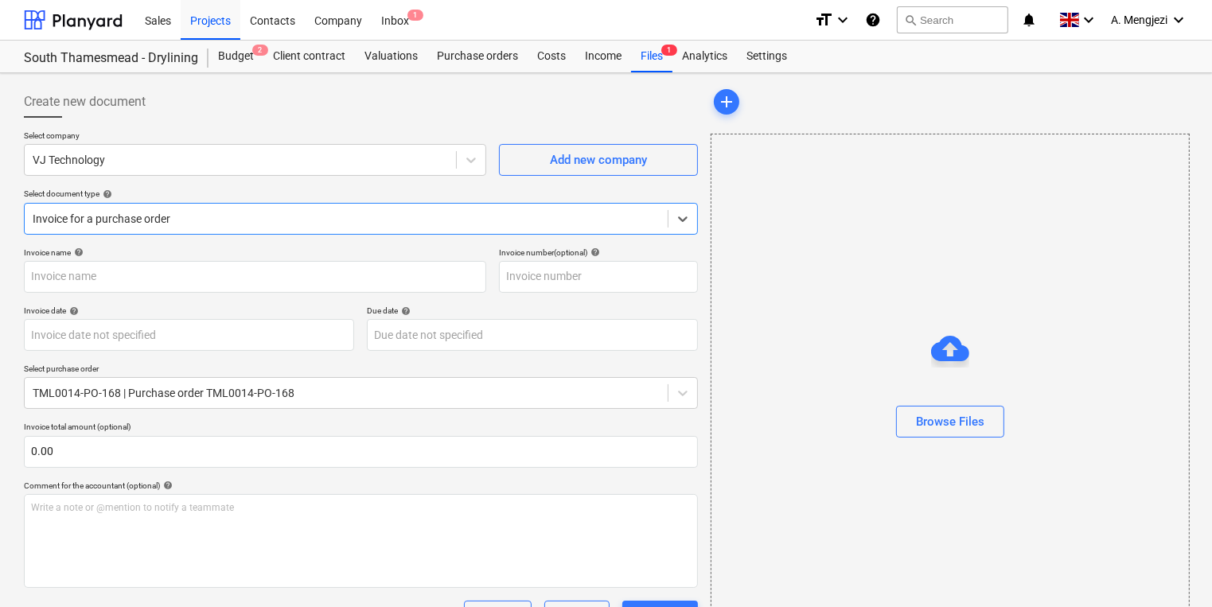
type input "INV3650065"
type input "[DATE]"
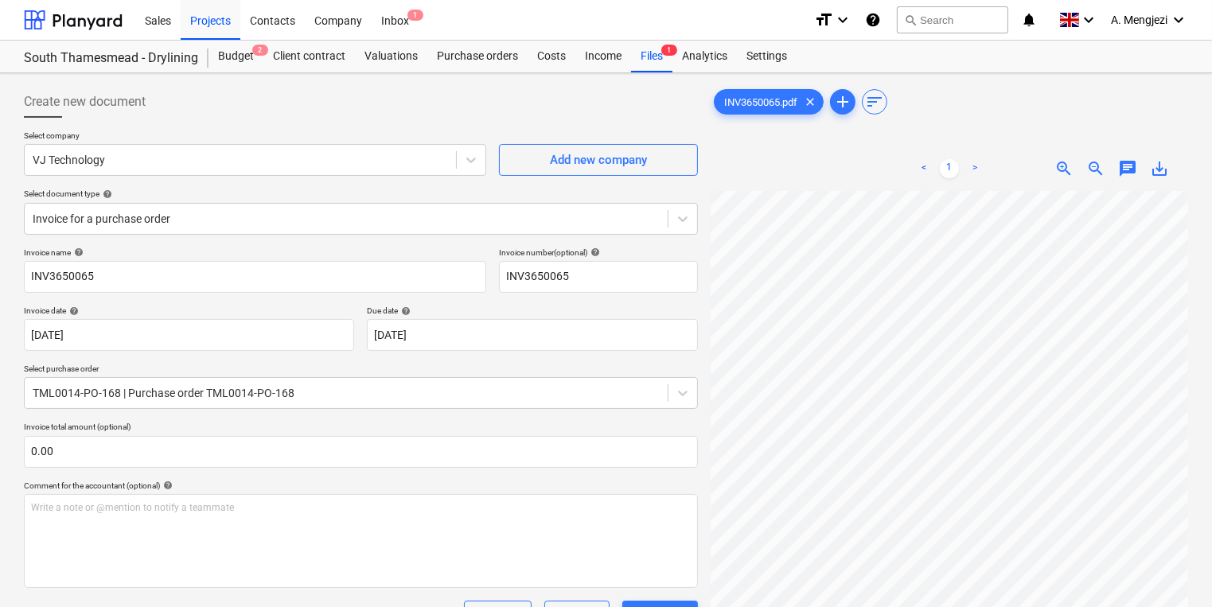
scroll to position [262, 0]
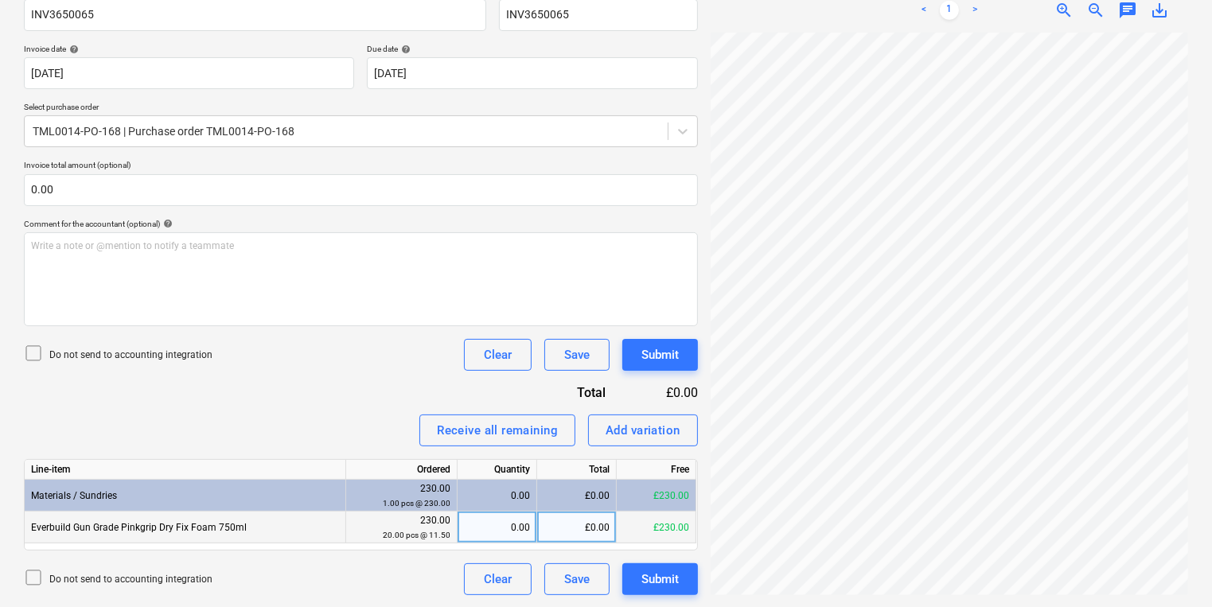
click at [513, 521] on div "0.00" at bounding box center [497, 528] width 66 height 32
type input "20"
click at [645, 560] on div "Invoice name help INV3650065 Invoice number (optional) help INV3650065 Invoice …" at bounding box center [361, 291] width 674 height 610
click at [651, 595] on div "Create new document Select company VJ Technology Add new company Select documen…" at bounding box center [361, 210] width 687 height 784
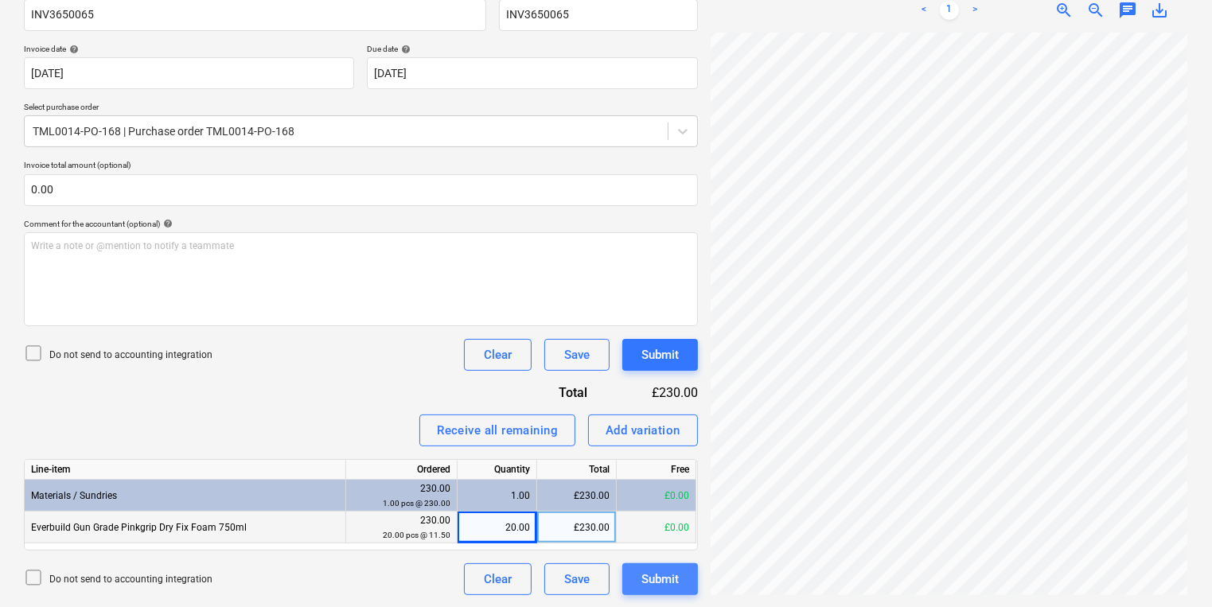
click at [651, 589] on div "Submit" at bounding box center [659, 579] width 37 height 21
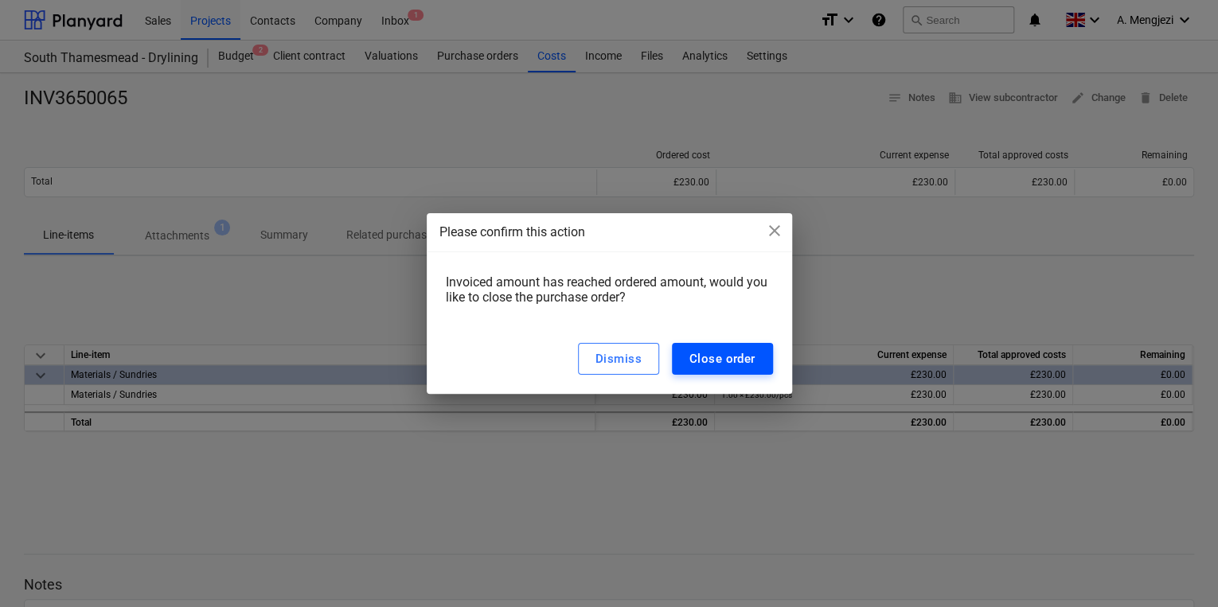
click at [699, 365] on div "Close order" at bounding box center [722, 359] width 66 height 21
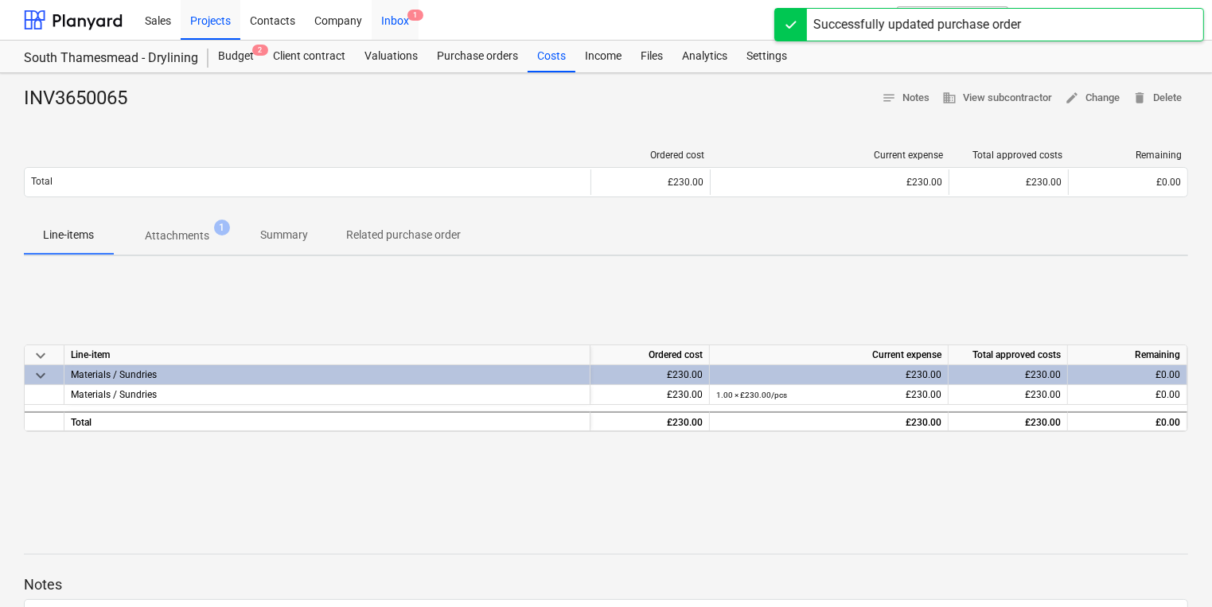
click at [408, 13] on span "1" at bounding box center [415, 15] width 16 height 11
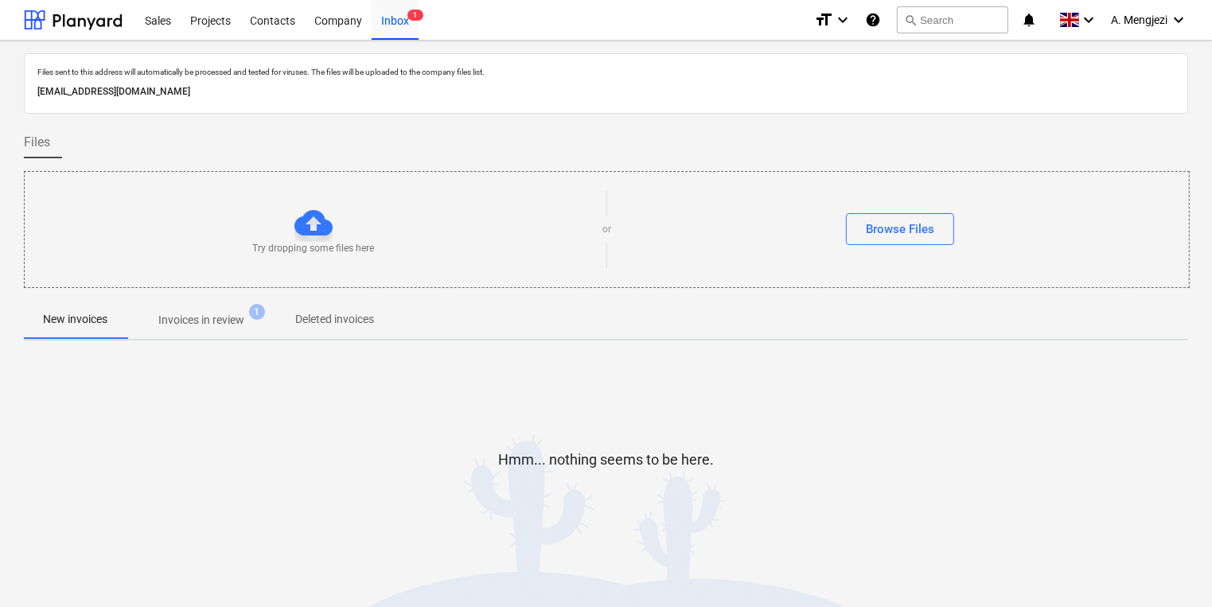
click at [181, 308] on span "Invoices in review 1" at bounding box center [202, 320] width 150 height 29
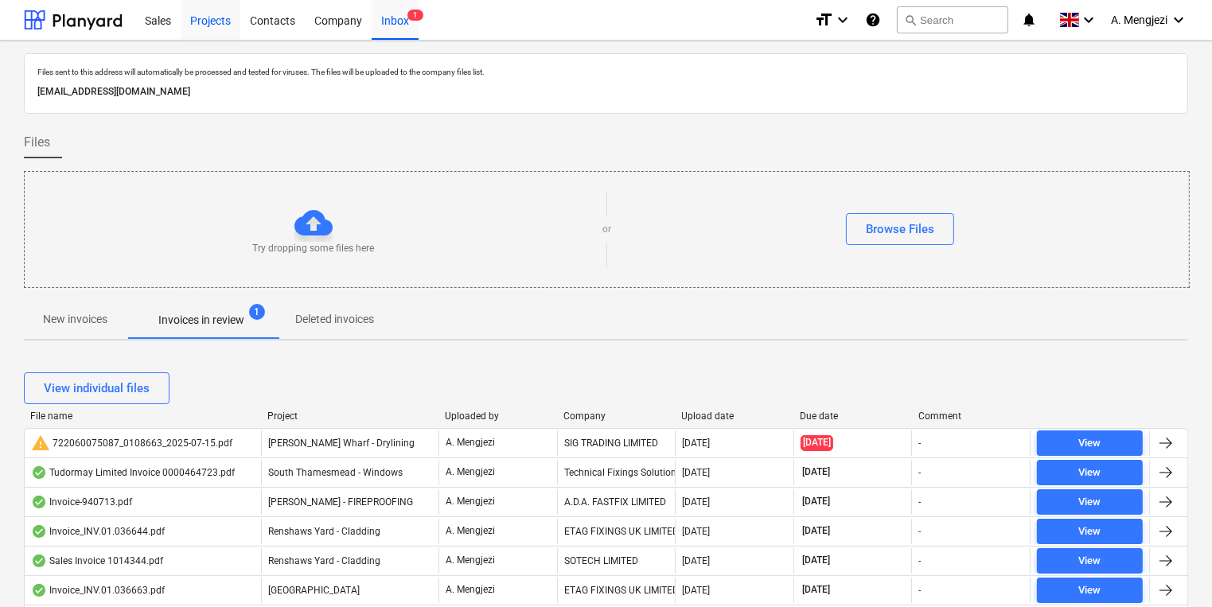
click at [230, 12] on div "Projects" at bounding box center [211, 19] width 60 height 41
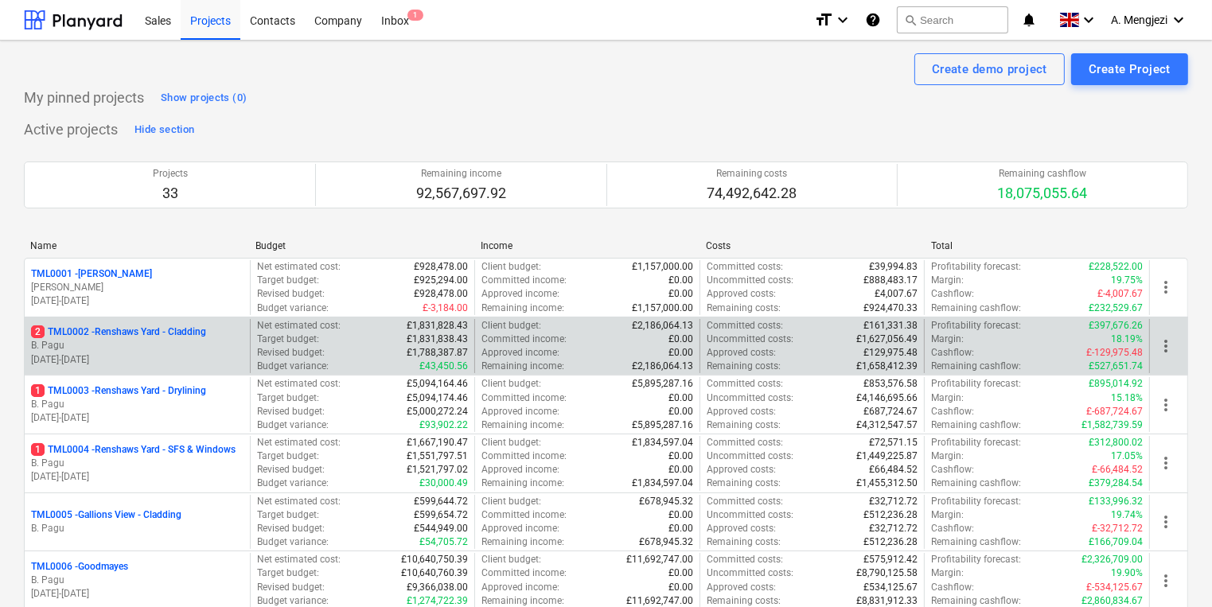
click at [162, 350] on p "B. Pagu" at bounding box center [137, 346] width 212 height 14
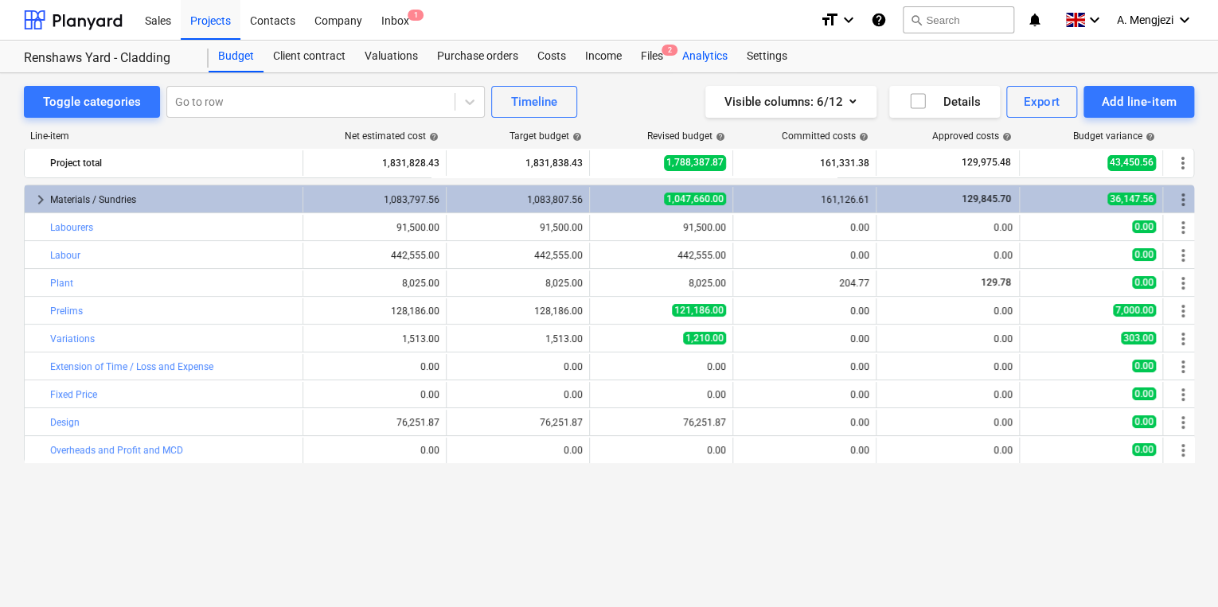
click at [677, 66] on div "Analytics" at bounding box center [705, 57] width 64 height 32
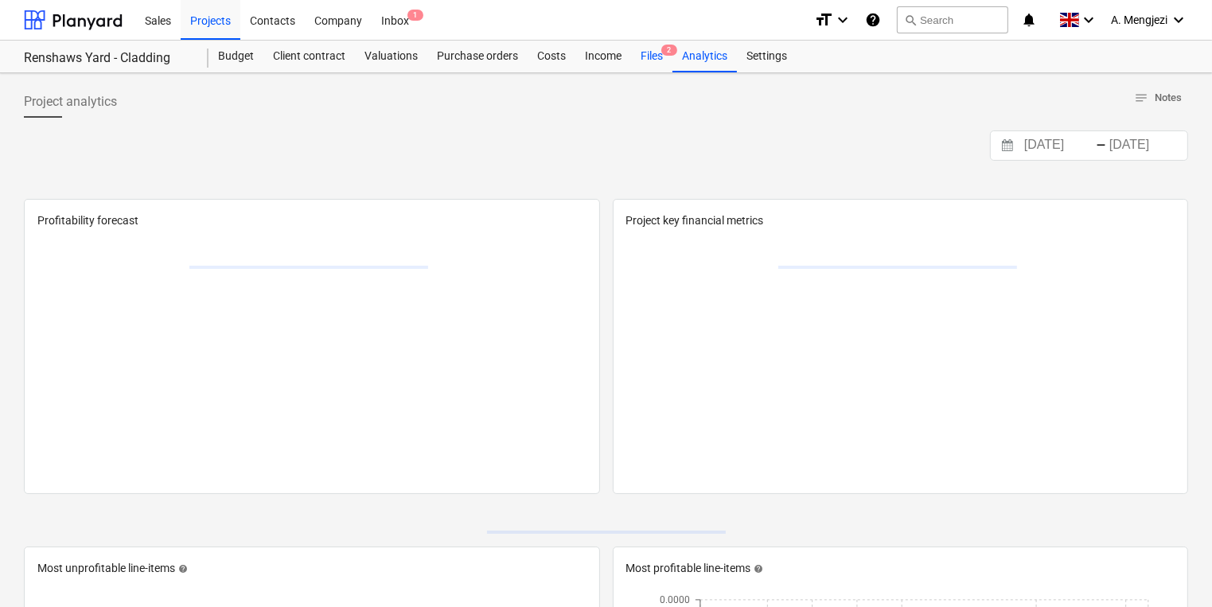
click at [662, 65] on div "Files 2" at bounding box center [651, 57] width 41 height 32
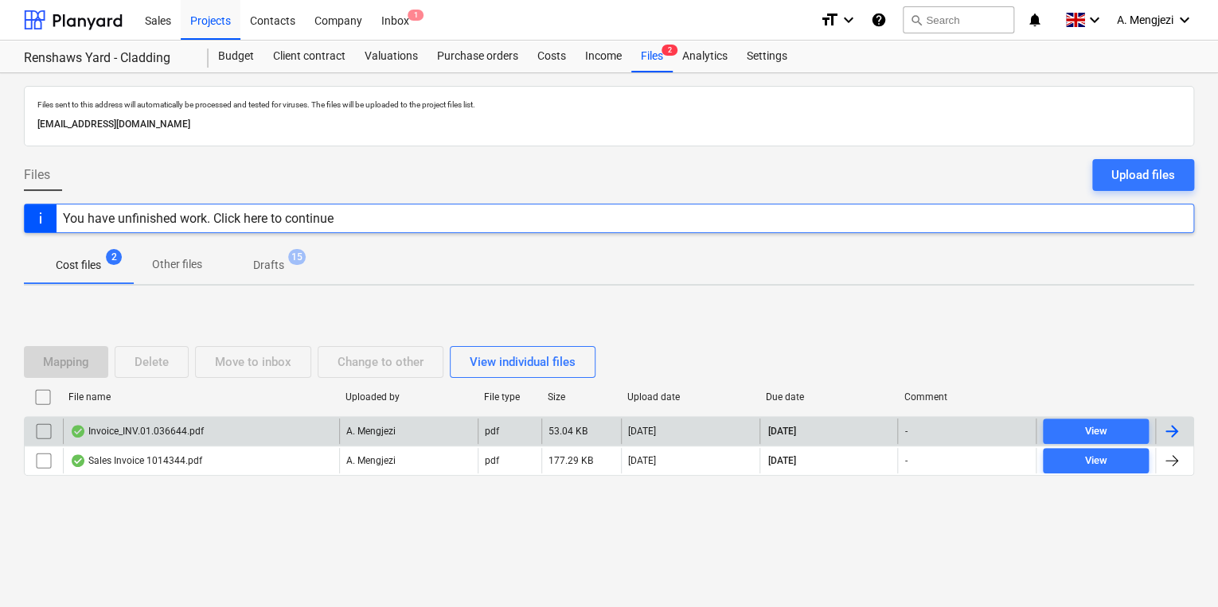
click at [318, 439] on div "Invoice_INV.01.036644.pdf" at bounding box center [201, 431] width 276 height 25
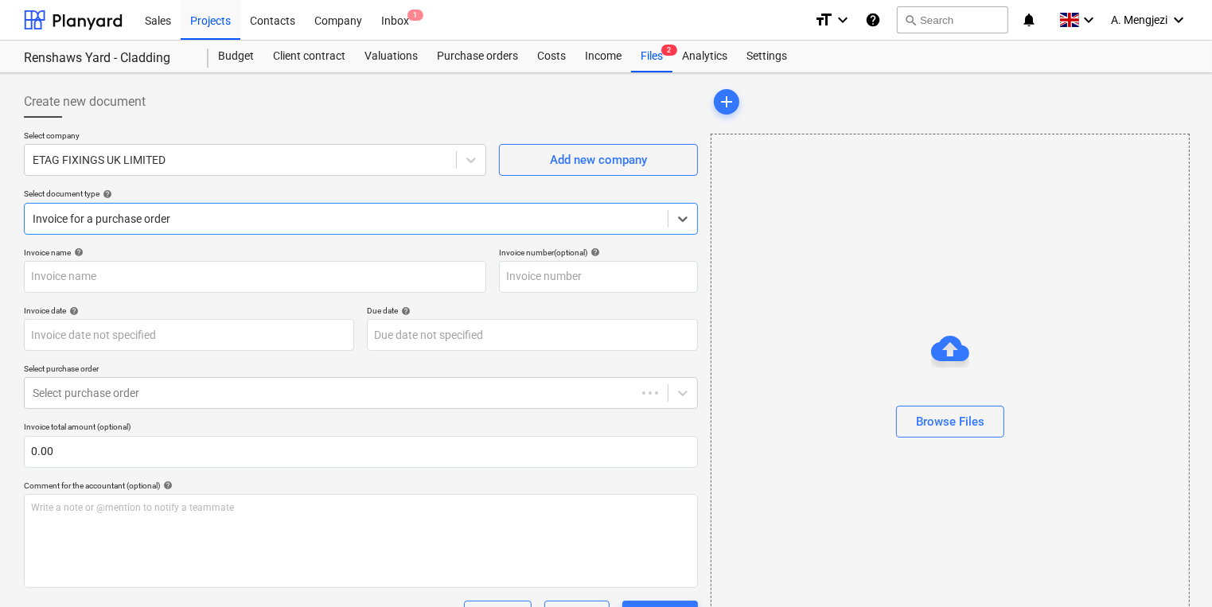
type input "#INV.01.036644"
type input "[DATE]"
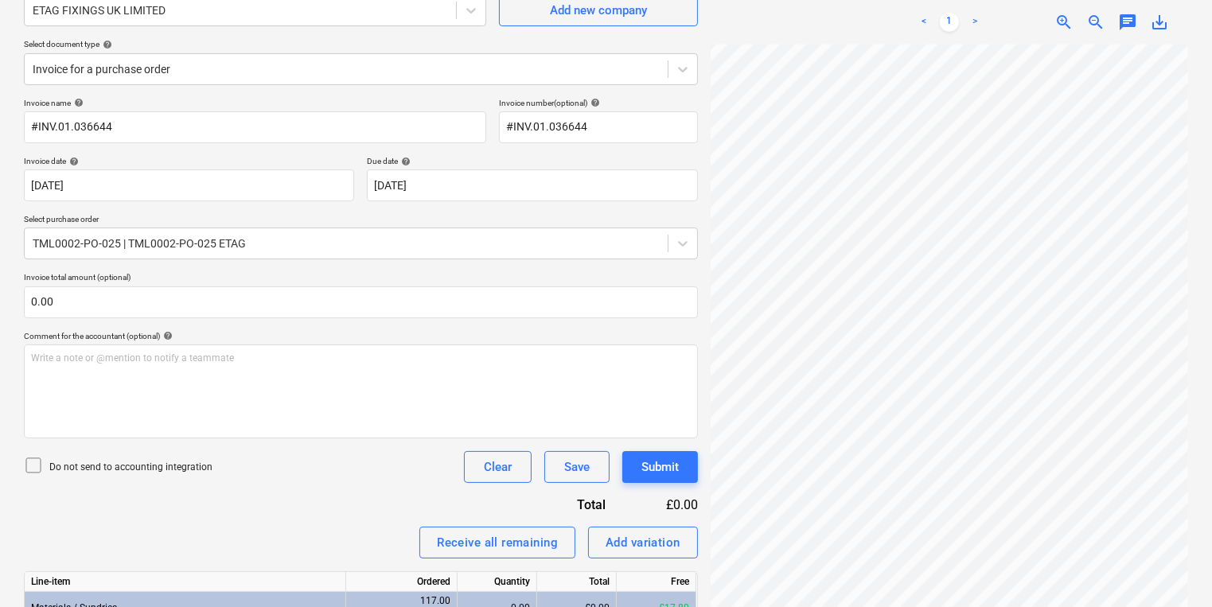
scroll to position [326, 0]
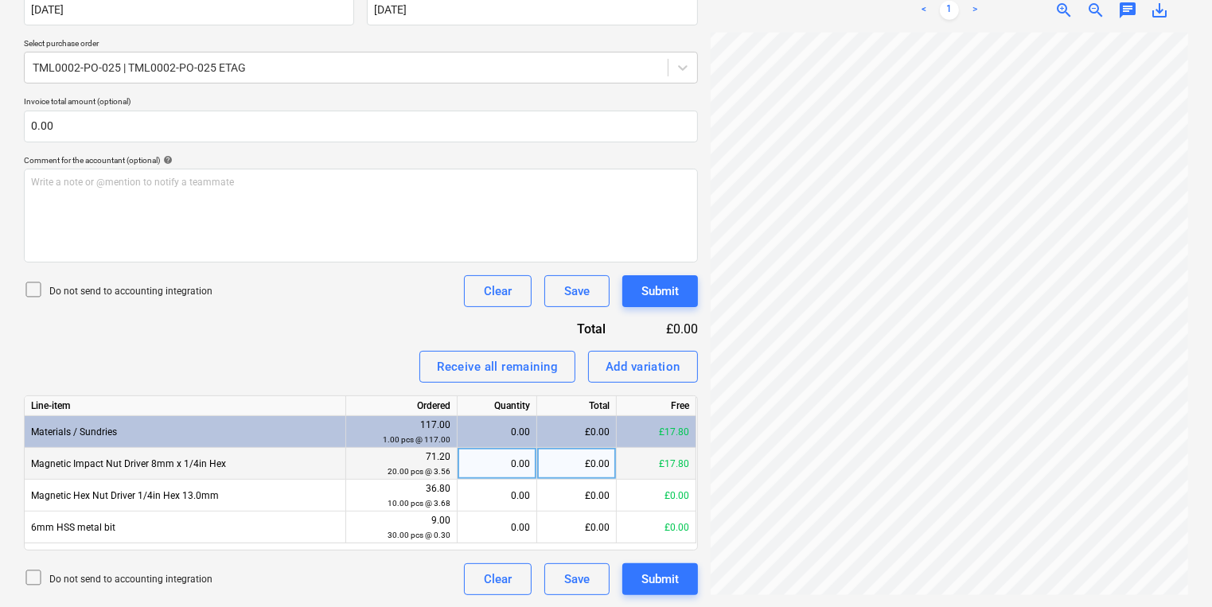
click at [525, 468] on div "0.00" at bounding box center [497, 464] width 66 height 32
type input "3"
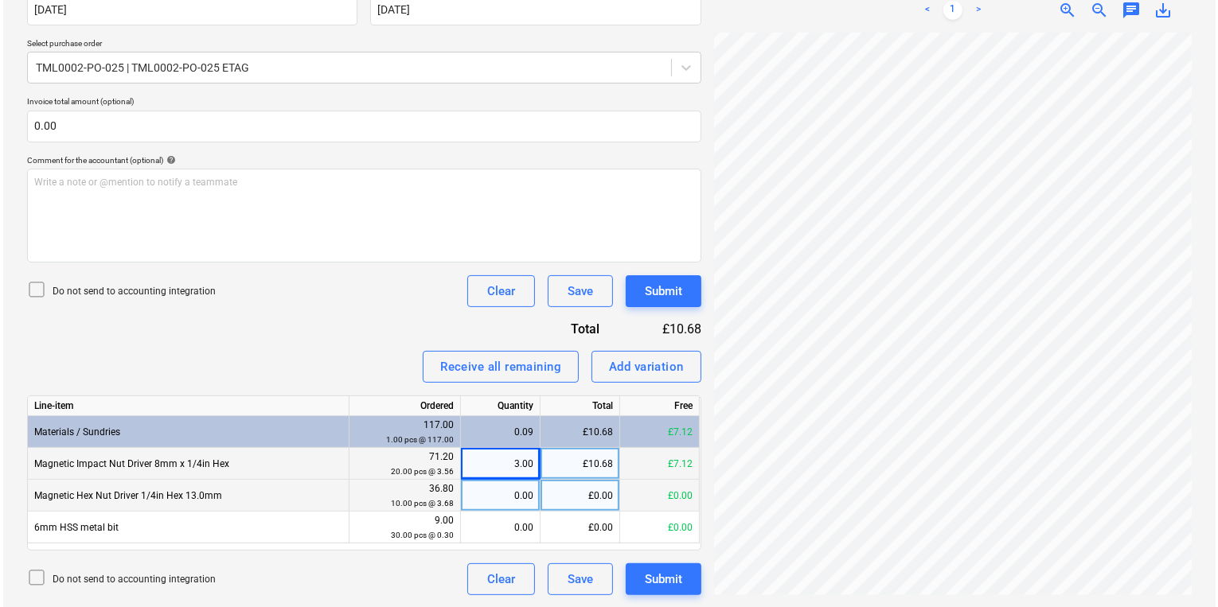
scroll to position [10, 139]
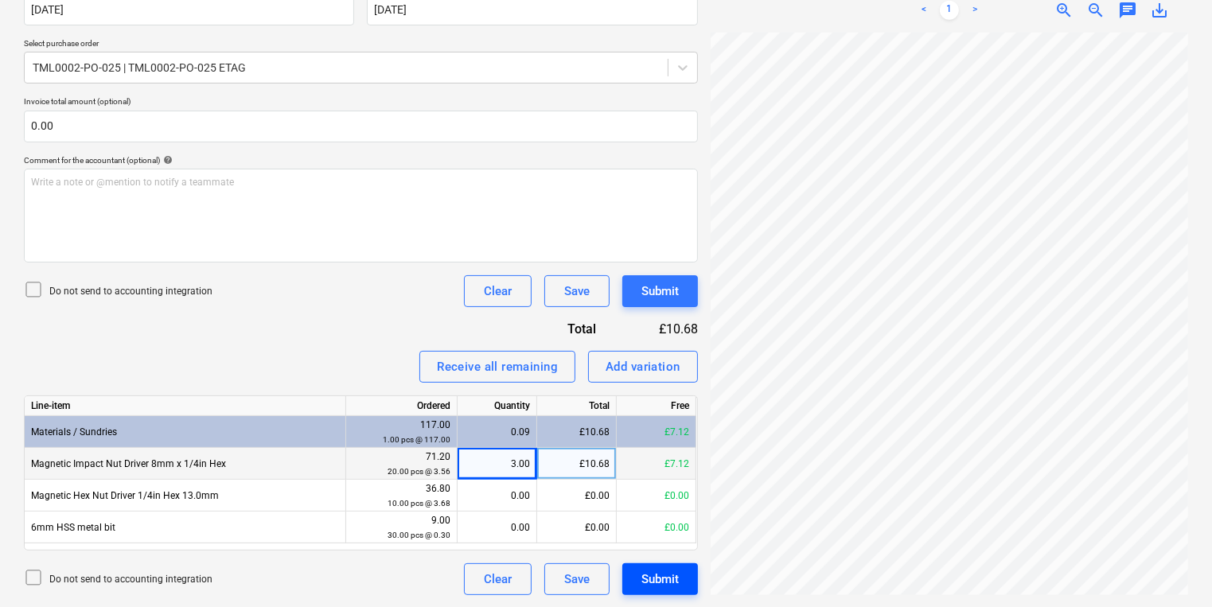
click at [663, 569] on div "Submit" at bounding box center [659, 579] width 37 height 21
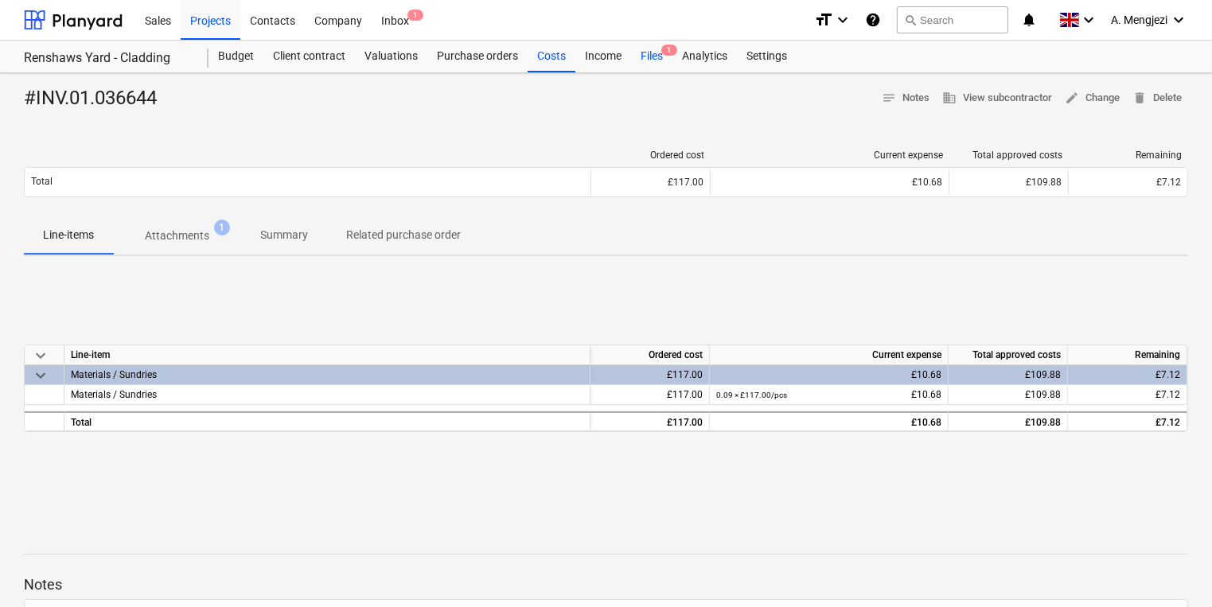
click at [659, 45] on div "Files 1" at bounding box center [651, 57] width 41 height 32
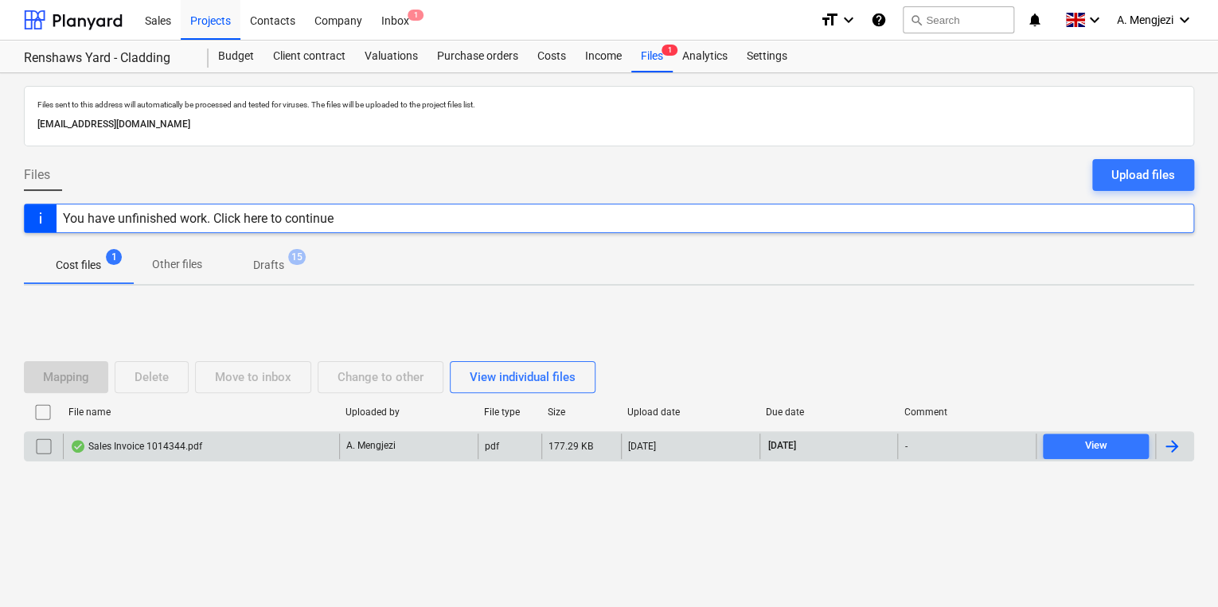
click at [216, 446] on div "Sales Invoice 1014344.pdf" at bounding box center [201, 446] width 276 height 25
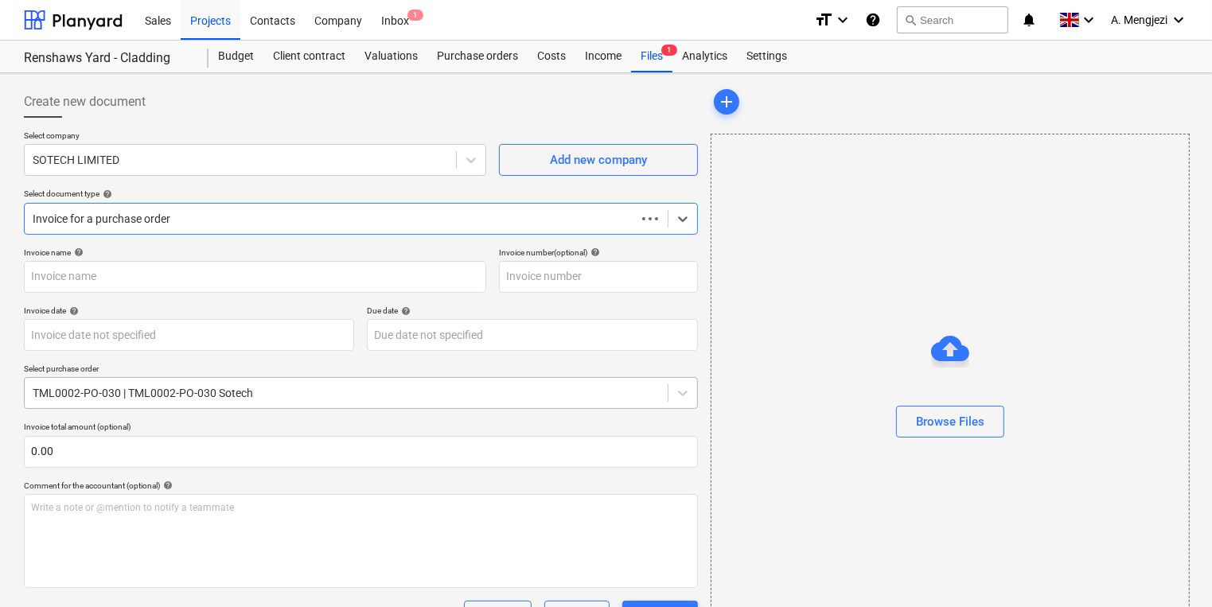
type input "1014344"
type input "[DATE]"
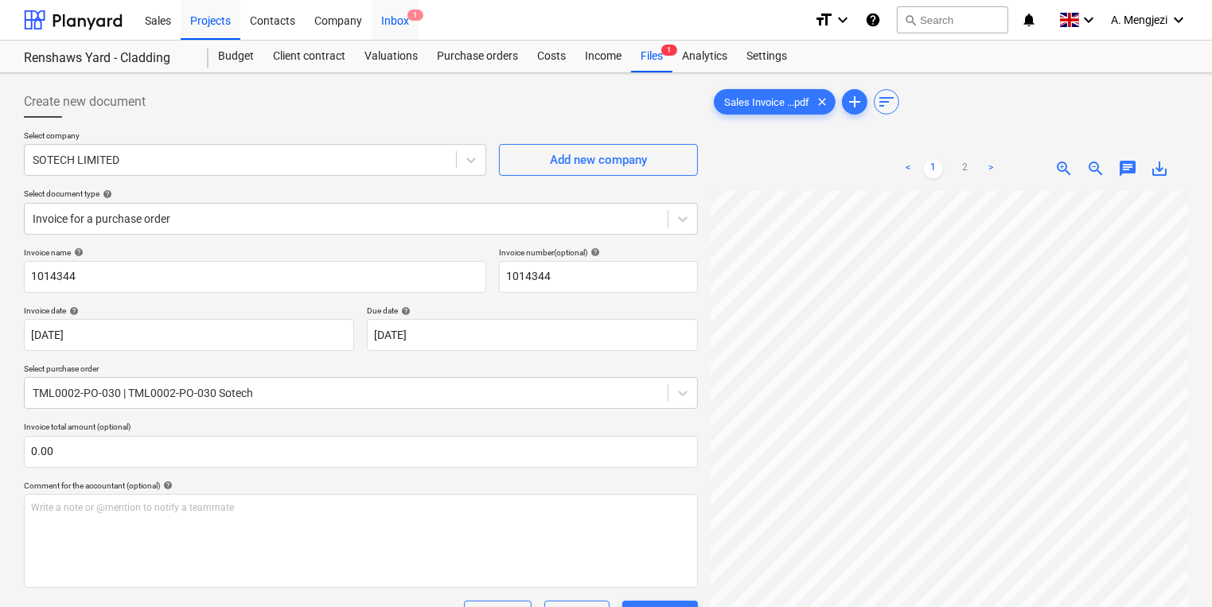
click at [382, 14] on div "Inbox 1" at bounding box center [395, 19] width 47 height 41
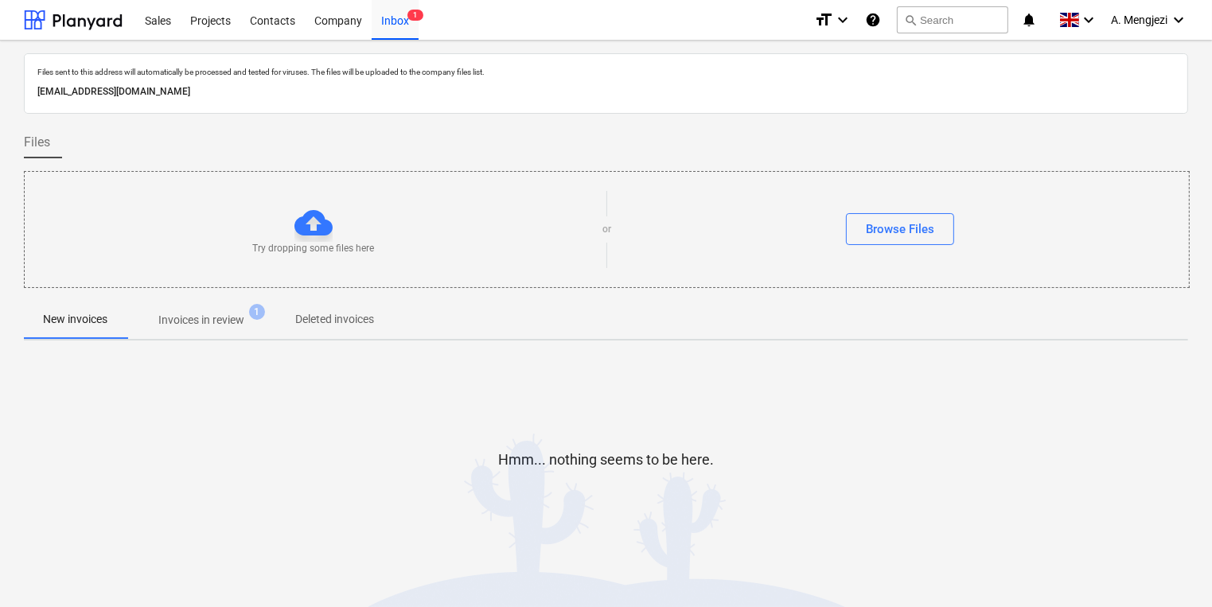
click at [236, 324] on p "Invoices in review" at bounding box center [201, 320] width 86 height 17
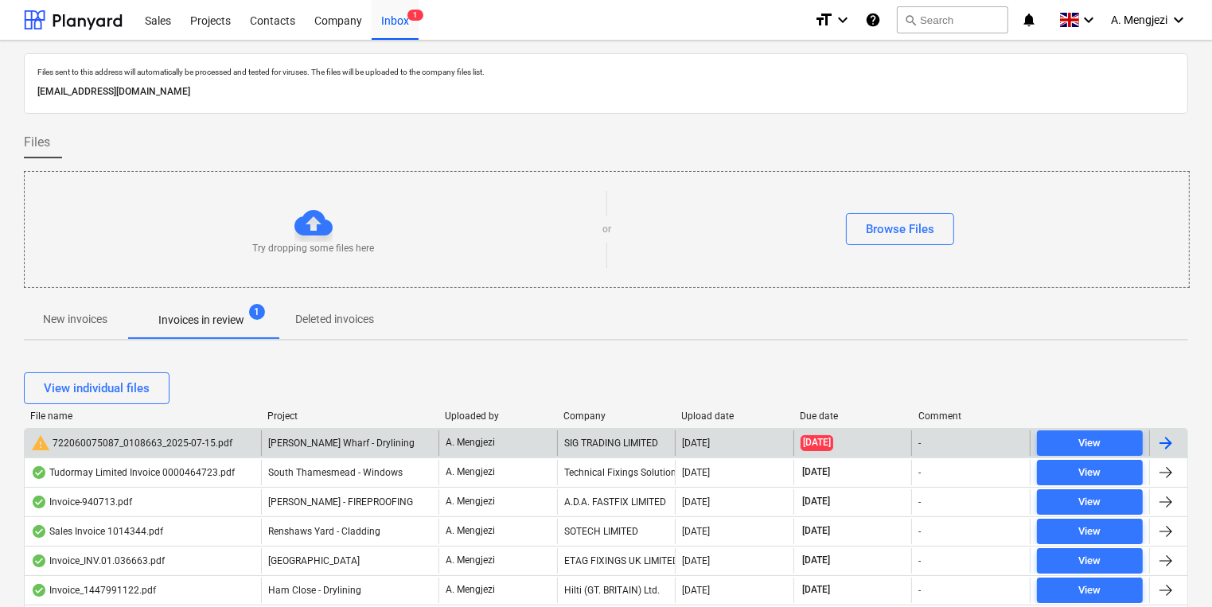
click at [400, 438] on span "[PERSON_NAME] Wharf - Drylining" at bounding box center [341, 443] width 146 height 11
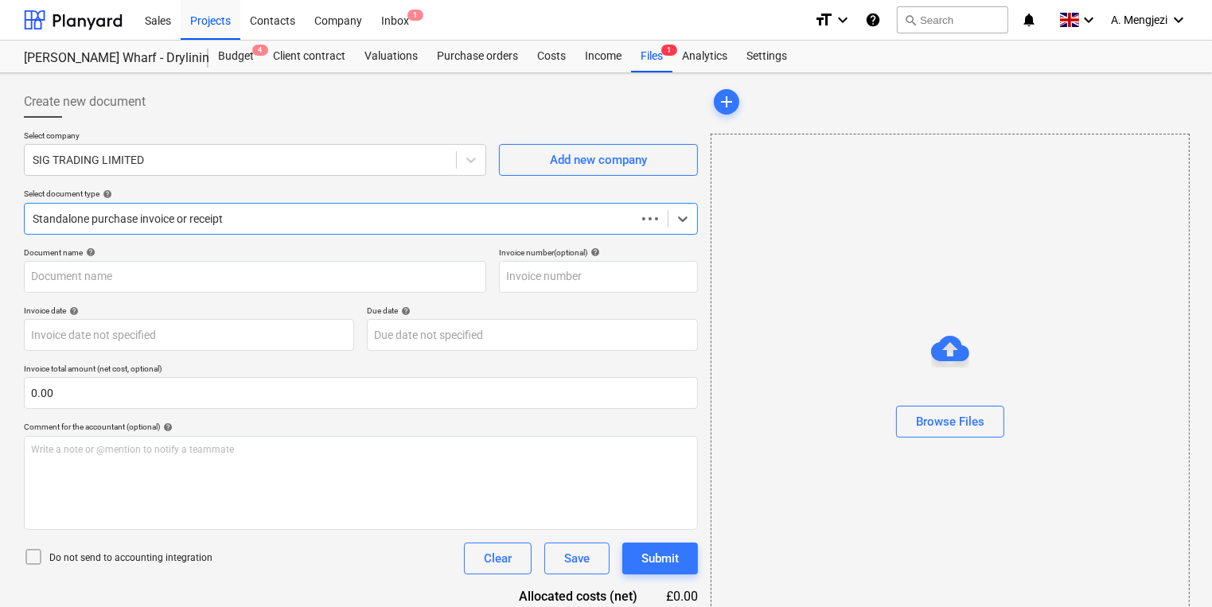
type input "722060075087"
type input "[DATE]"
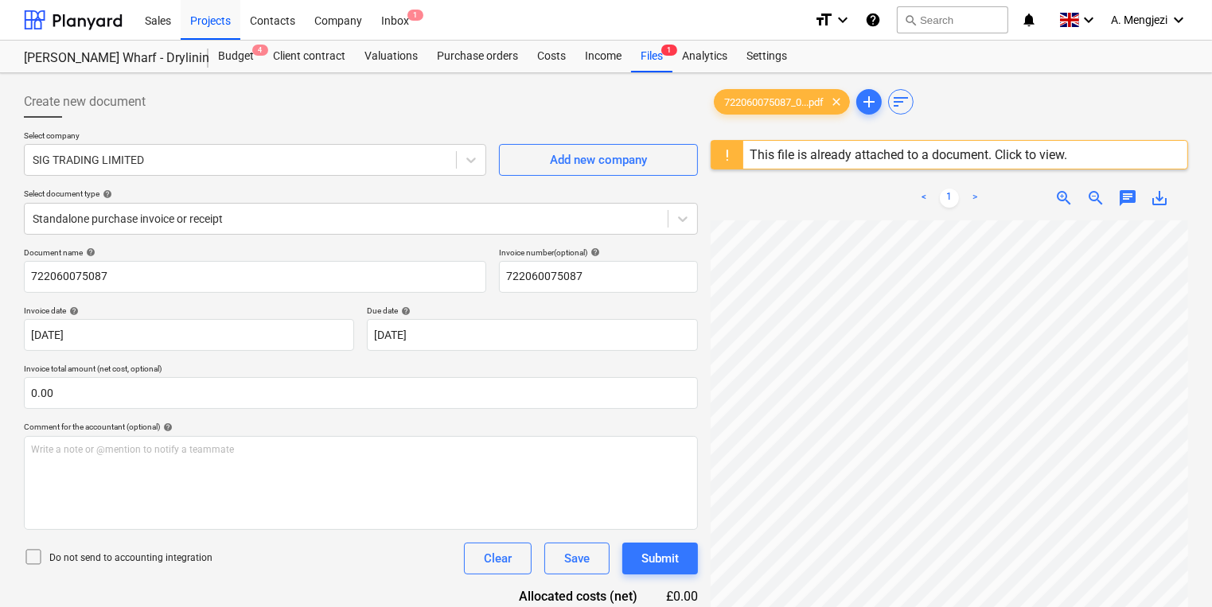
scroll to position [0, 56]
click at [403, 15] on div "Inbox 1" at bounding box center [395, 19] width 47 height 41
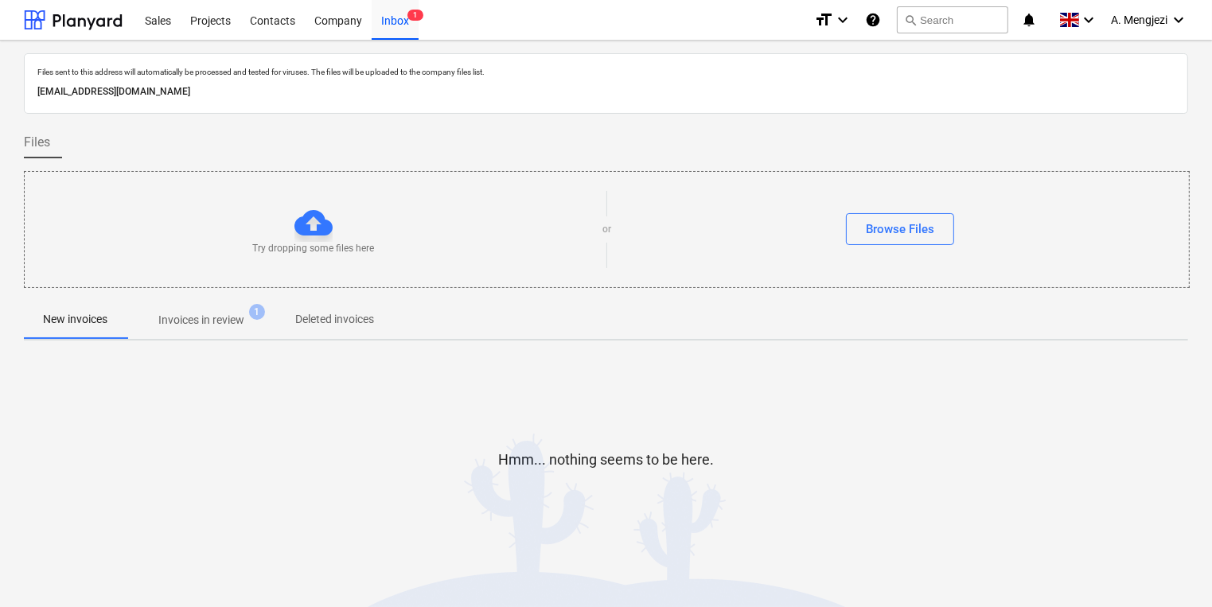
click at [232, 314] on p "Invoices in review" at bounding box center [201, 320] width 86 height 17
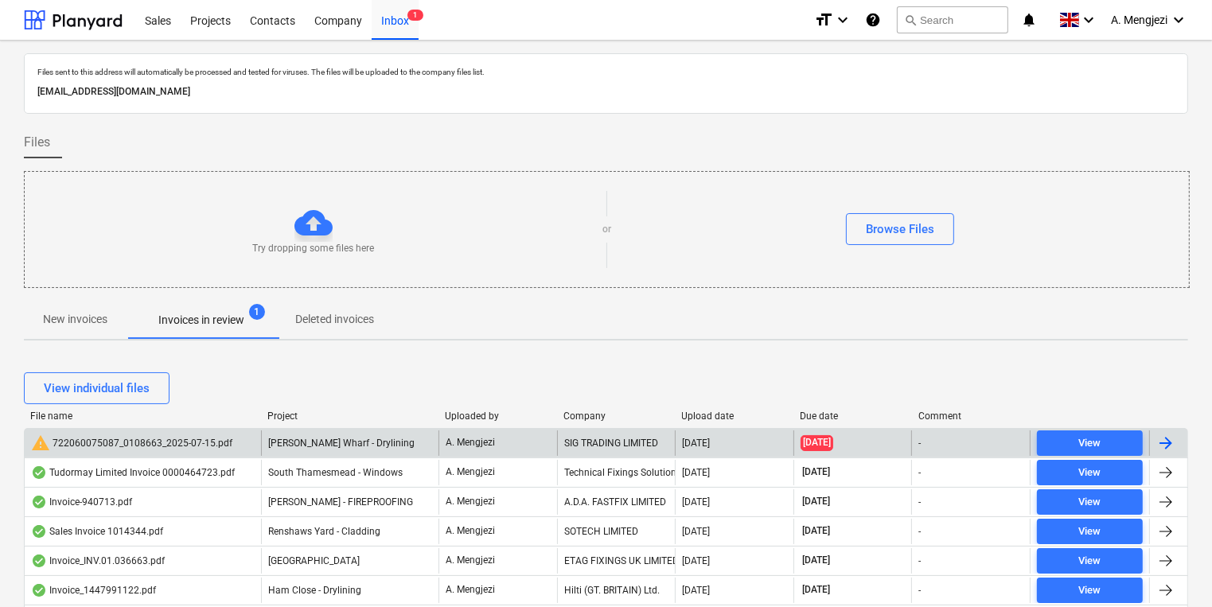
click at [354, 439] on span "[PERSON_NAME] Wharf - Drylining" at bounding box center [341, 443] width 146 height 11
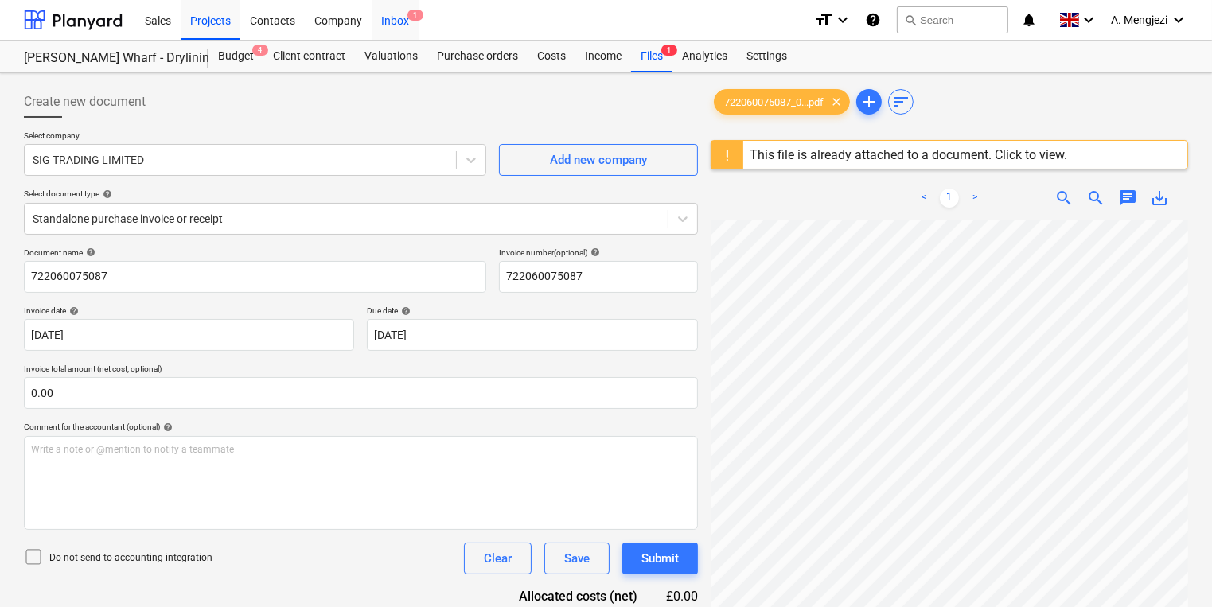
click at [414, 27] on div "Inbox 1" at bounding box center [395, 19] width 47 height 41
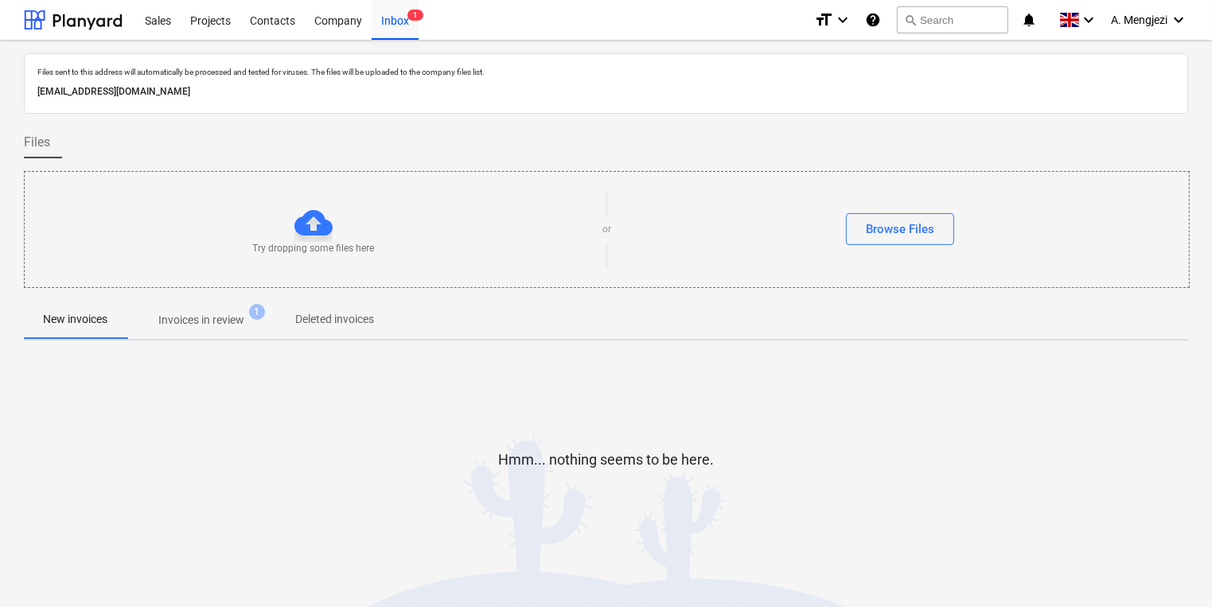
click at [200, 328] on p "Invoices in review" at bounding box center [201, 320] width 86 height 17
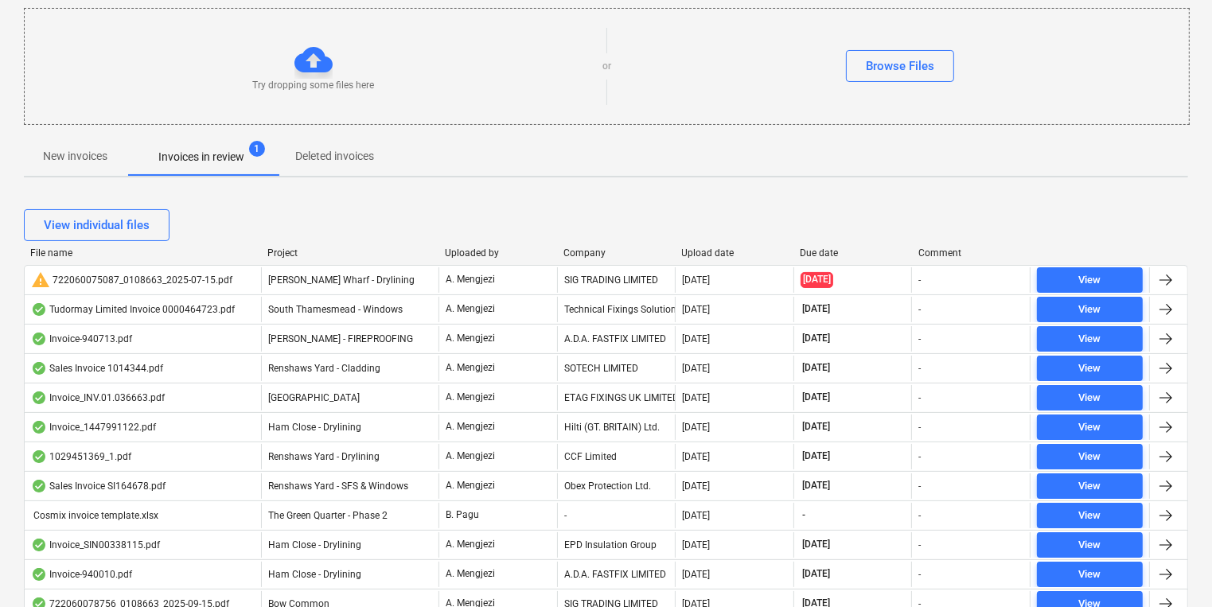
scroll to position [243, 0]
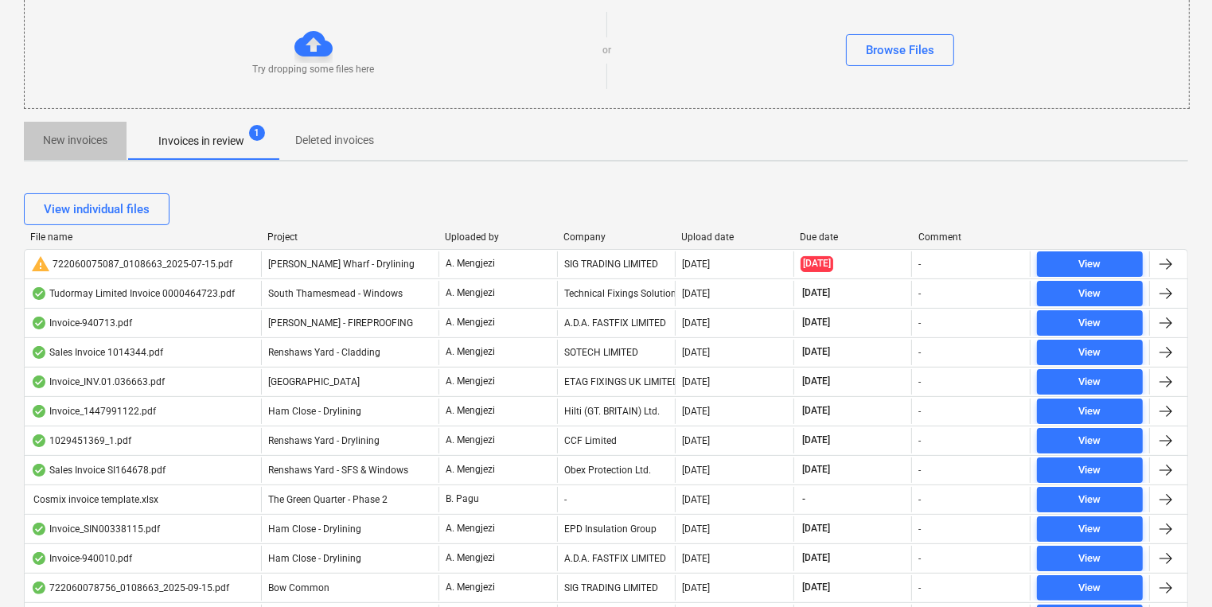
click at [53, 140] on p "New invoices" at bounding box center [75, 140] width 64 height 17
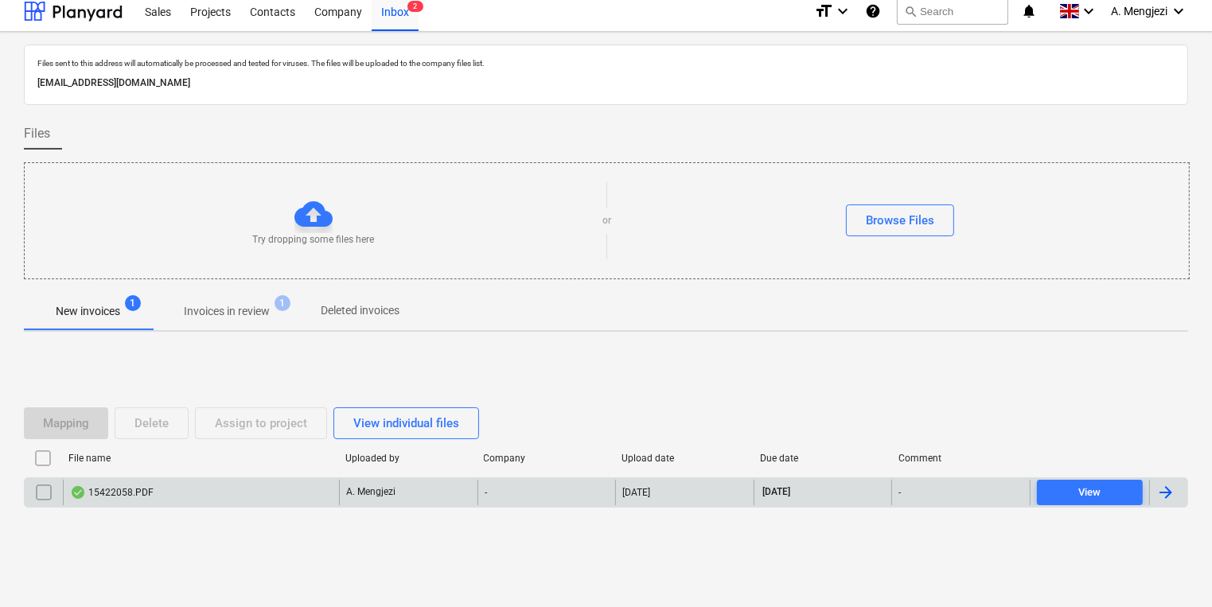
click at [178, 500] on div "15422058.PDF" at bounding box center [201, 492] width 276 height 25
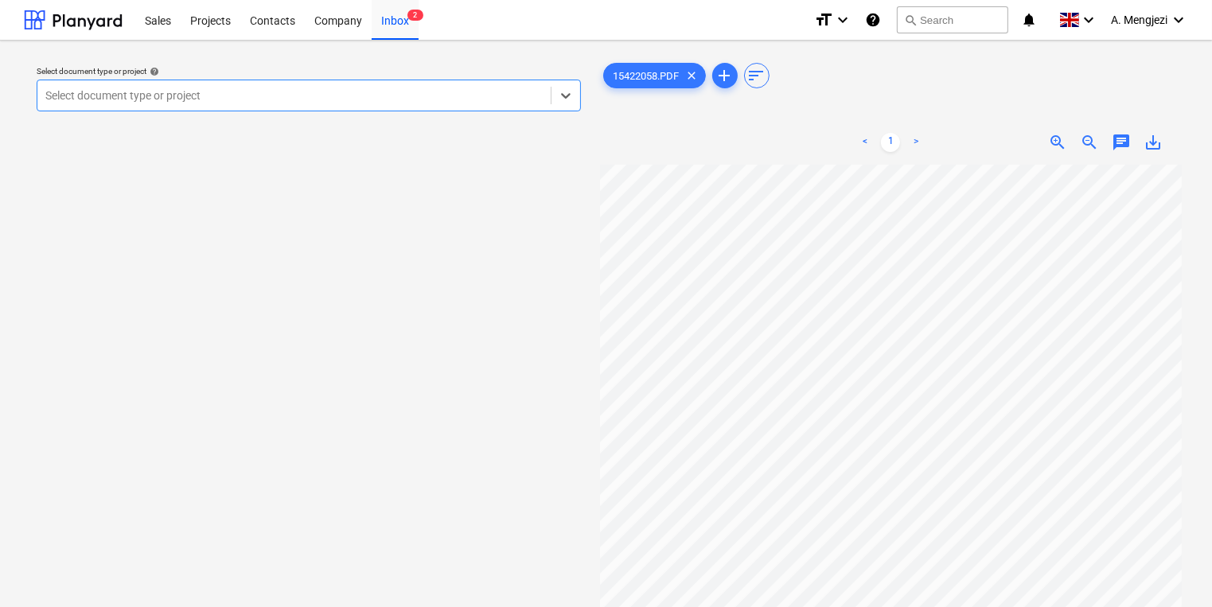
click at [407, 103] on div at bounding box center [293, 96] width 497 height 16
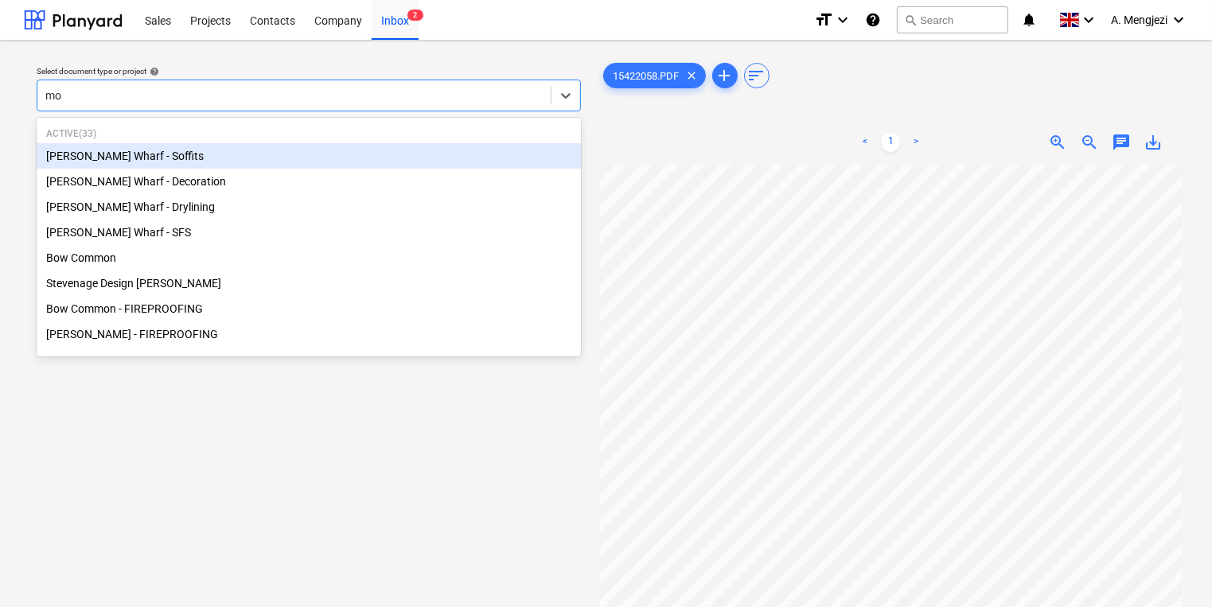
type input "mon"
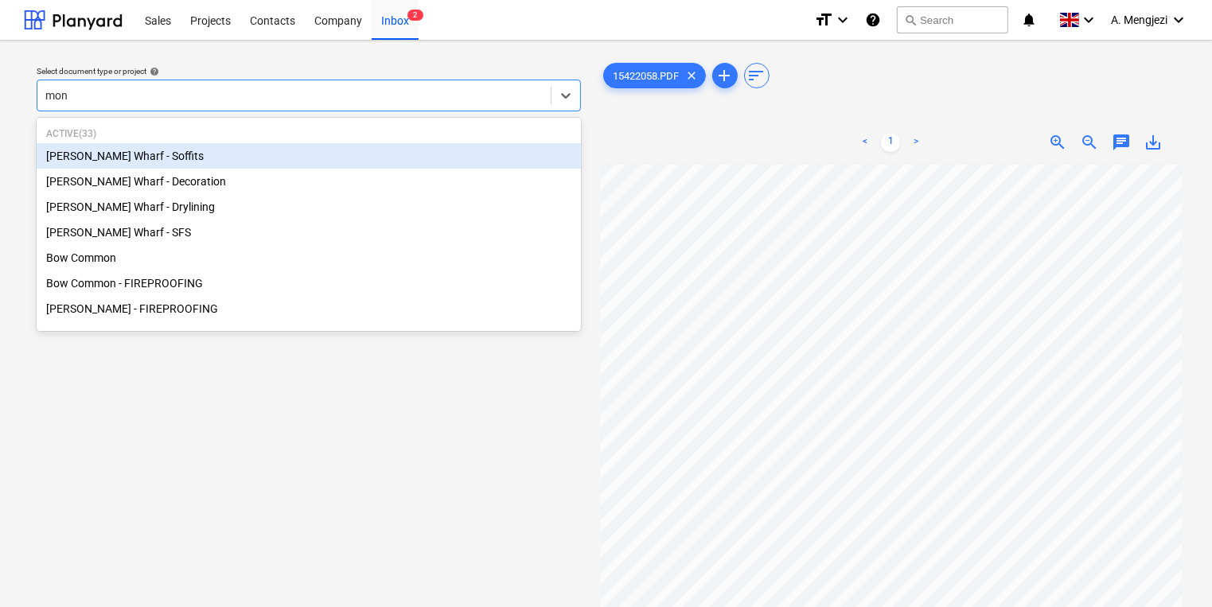
click at [357, 150] on div "[PERSON_NAME] Wharf - Soffits" at bounding box center [309, 155] width 544 height 25
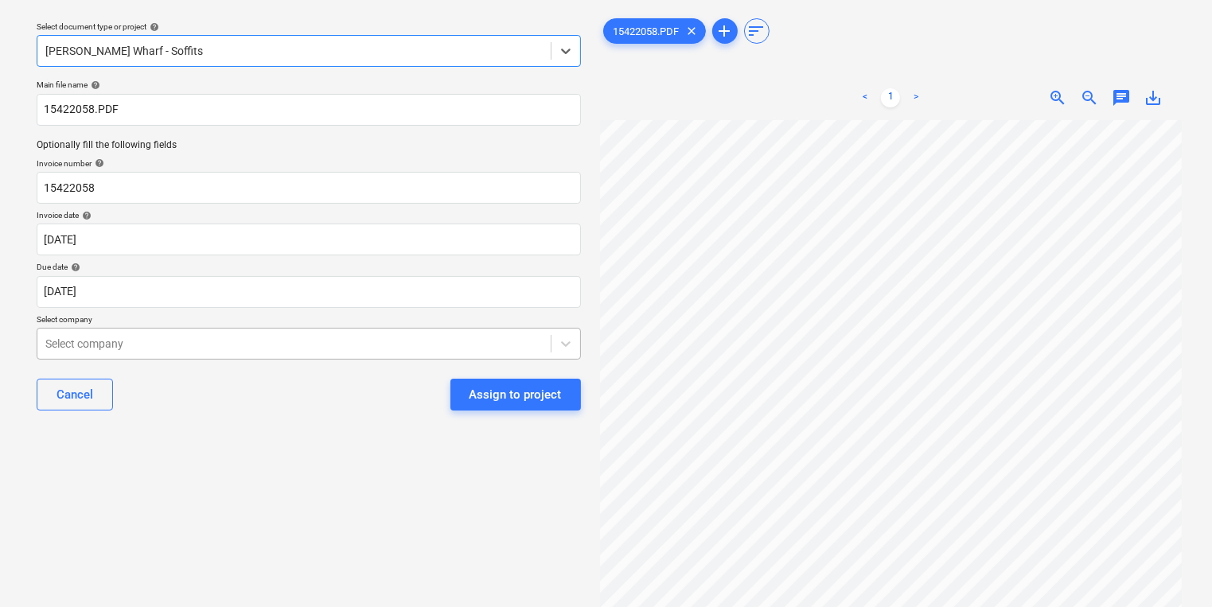
click at [376, 392] on body "Sales Projects Contacts Company Inbox 2 format_size keyboard_arrow_down help se…" at bounding box center [606, 258] width 1212 height 607
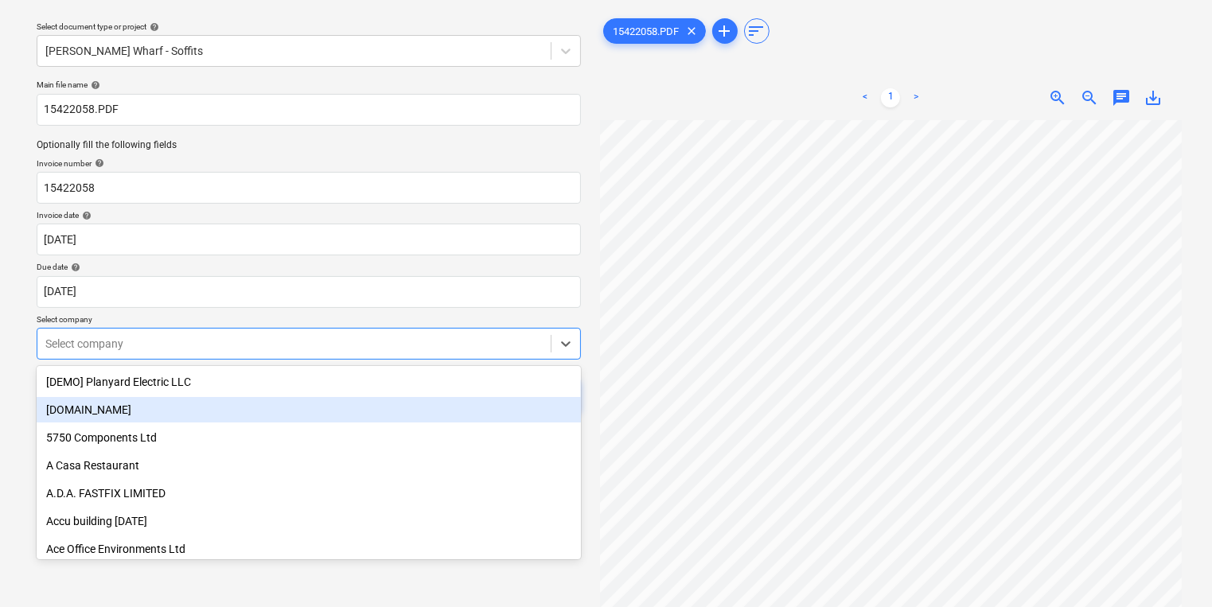
scroll to position [51, 0]
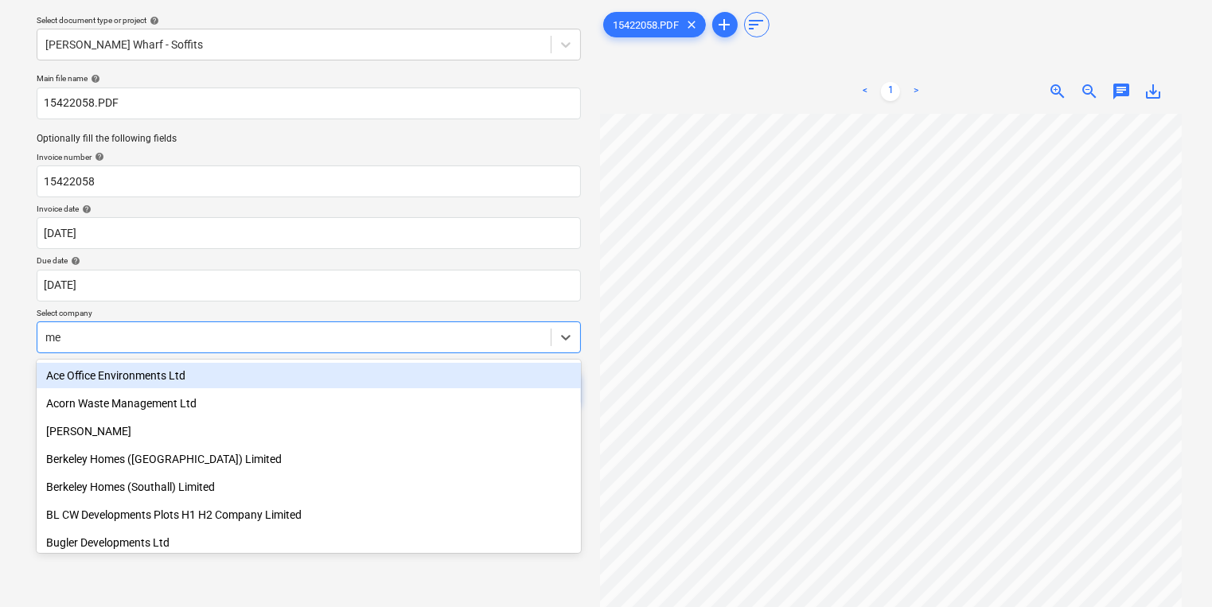
type input "m"
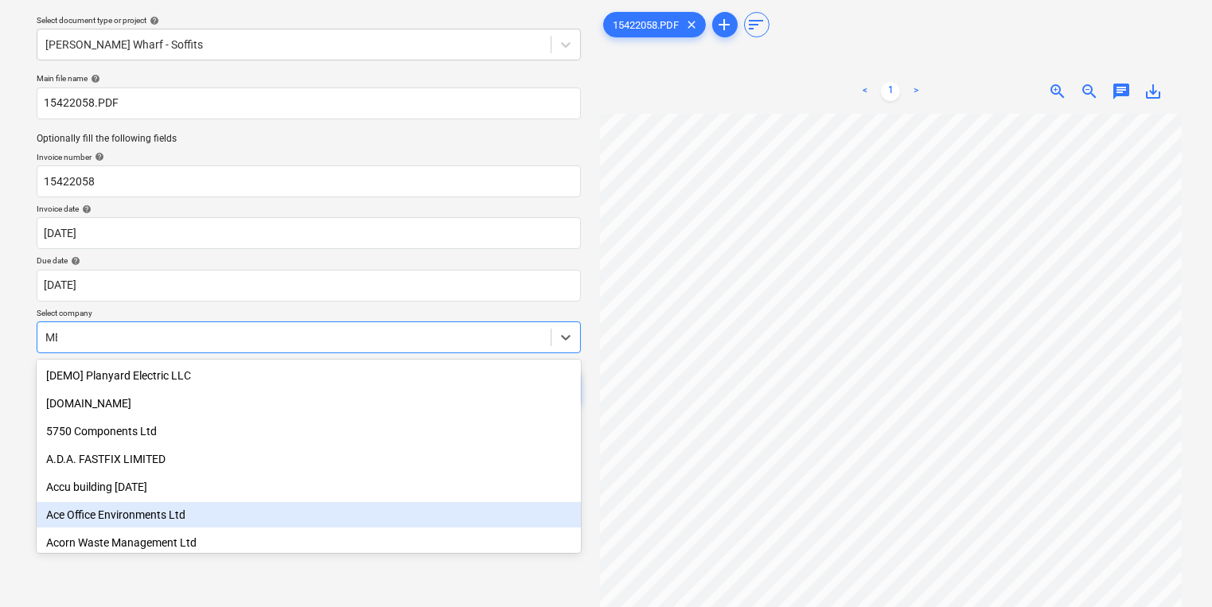
type input "MEP"
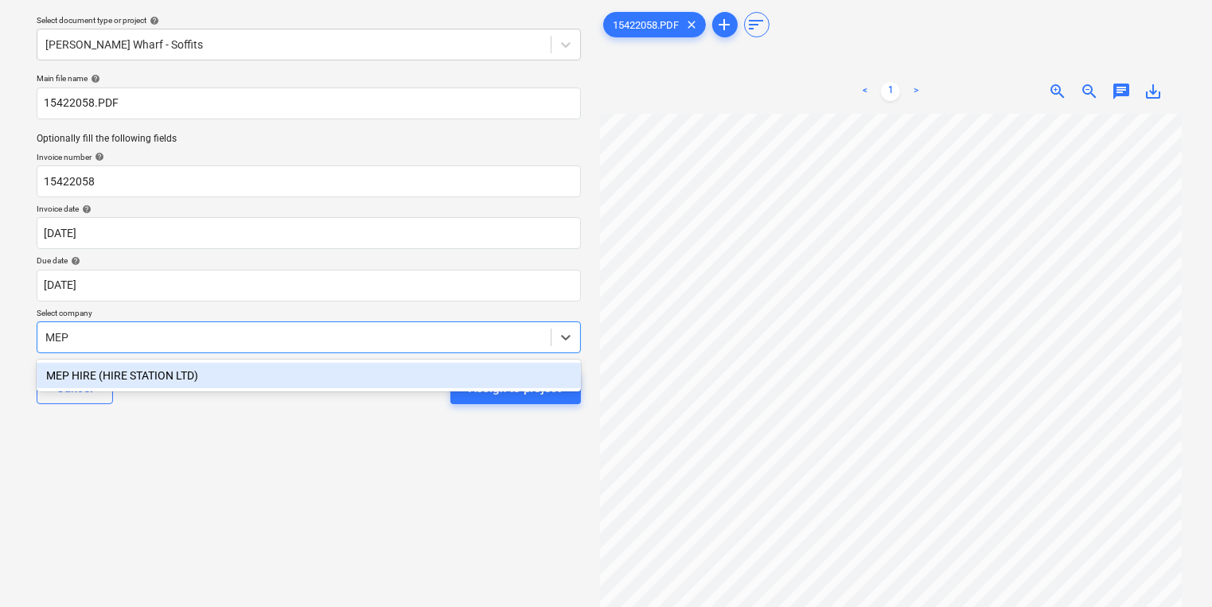
click at [313, 377] on div "MEP HIRE (HIRE STATION LTD)" at bounding box center [309, 375] width 544 height 25
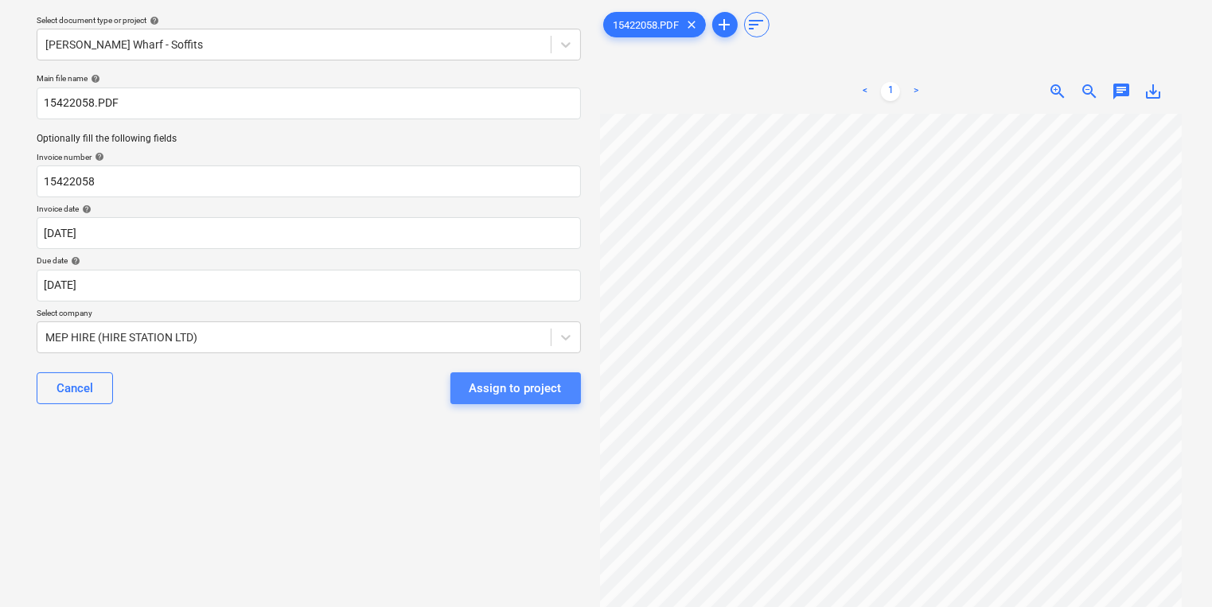
click at [524, 389] on div "Assign to project" at bounding box center [516, 388] width 92 height 21
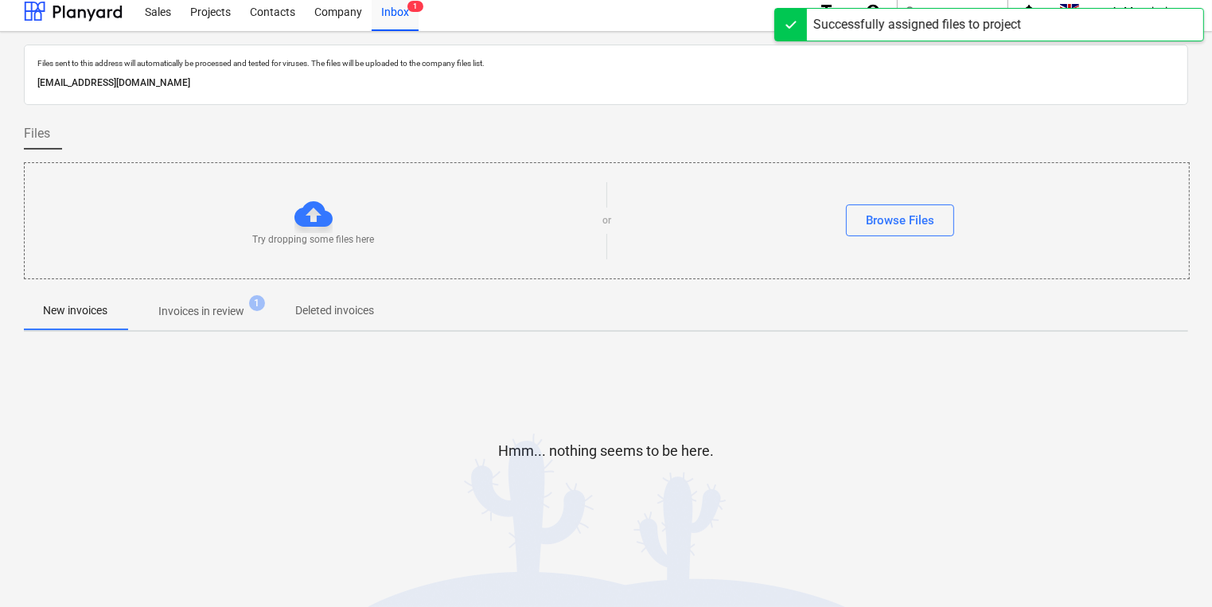
click at [246, 320] on span "Invoices in review 1" at bounding box center [202, 311] width 150 height 29
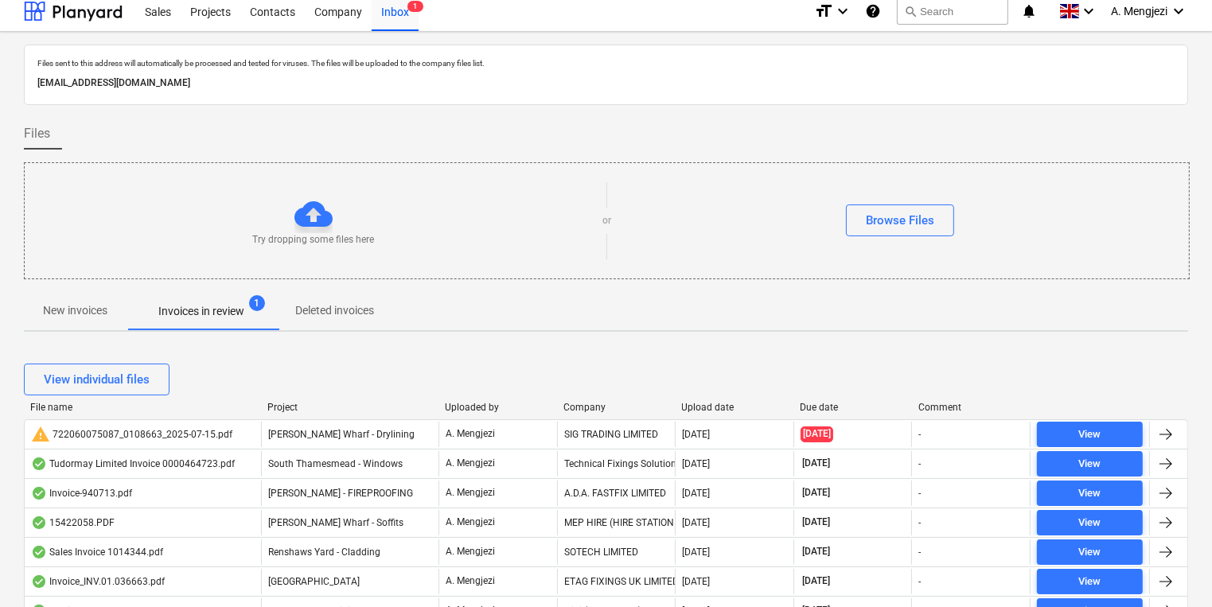
click at [583, 402] on div "Company" at bounding box center [616, 407] width 106 height 11
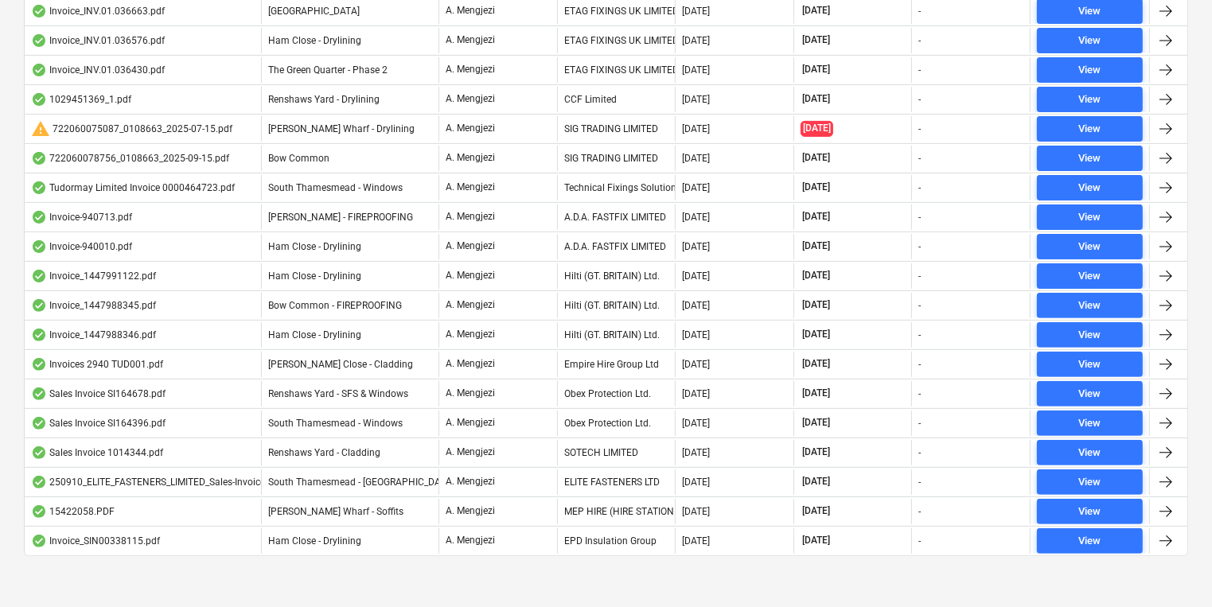
scroll to position [463, 0]
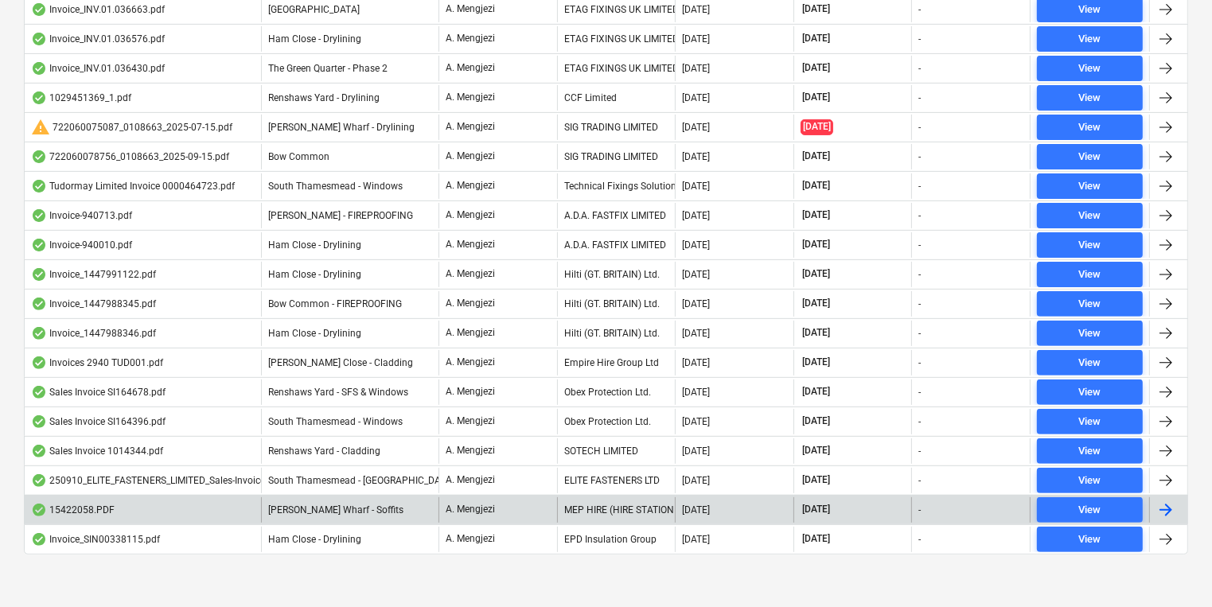
click at [567, 497] on div "MEP HIRE (HIRE STATION LTD)" at bounding box center [616, 509] width 119 height 25
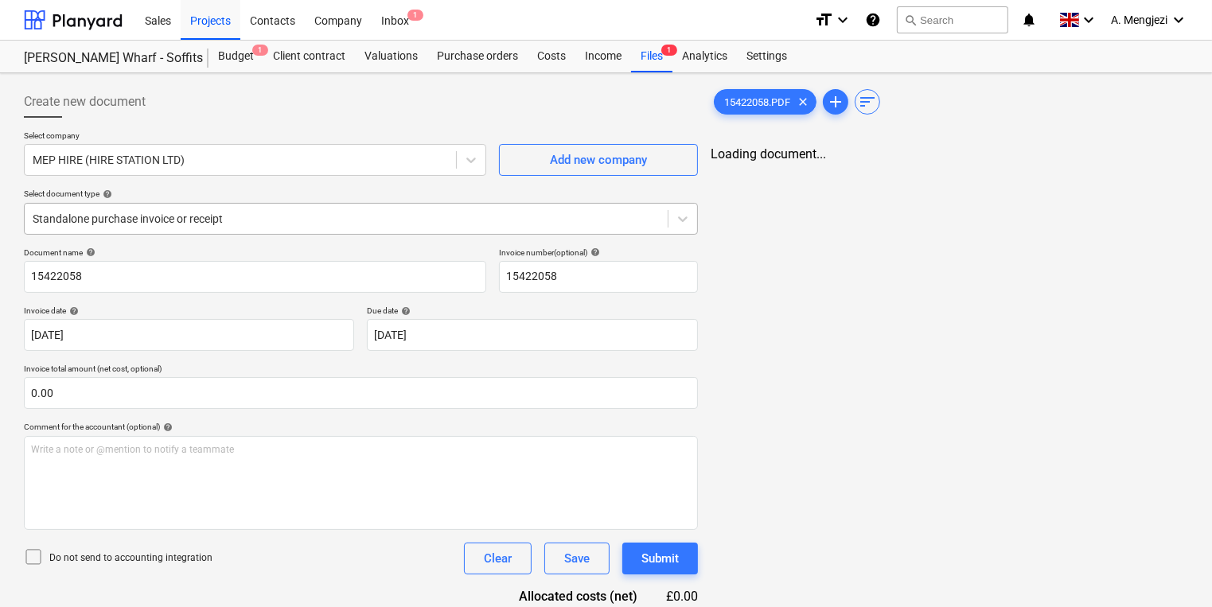
click at [390, 218] on div at bounding box center [346, 219] width 627 height 16
click at [662, 53] on span "1" at bounding box center [669, 50] width 16 height 11
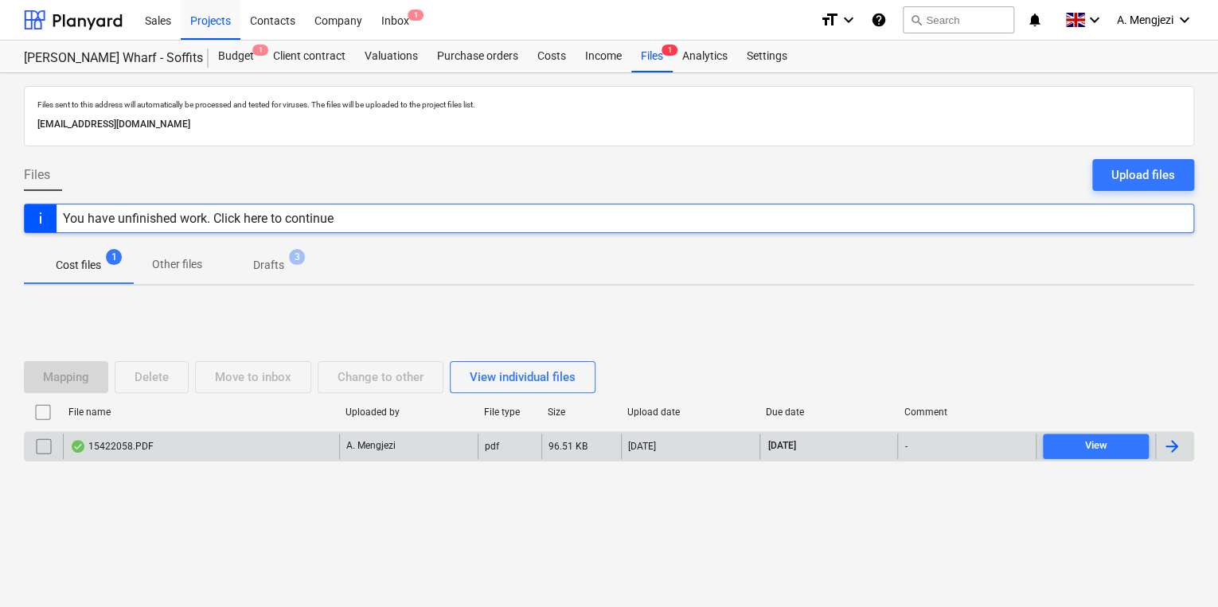
click at [251, 455] on div "15422058.PDF" at bounding box center [201, 446] width 276 height 25
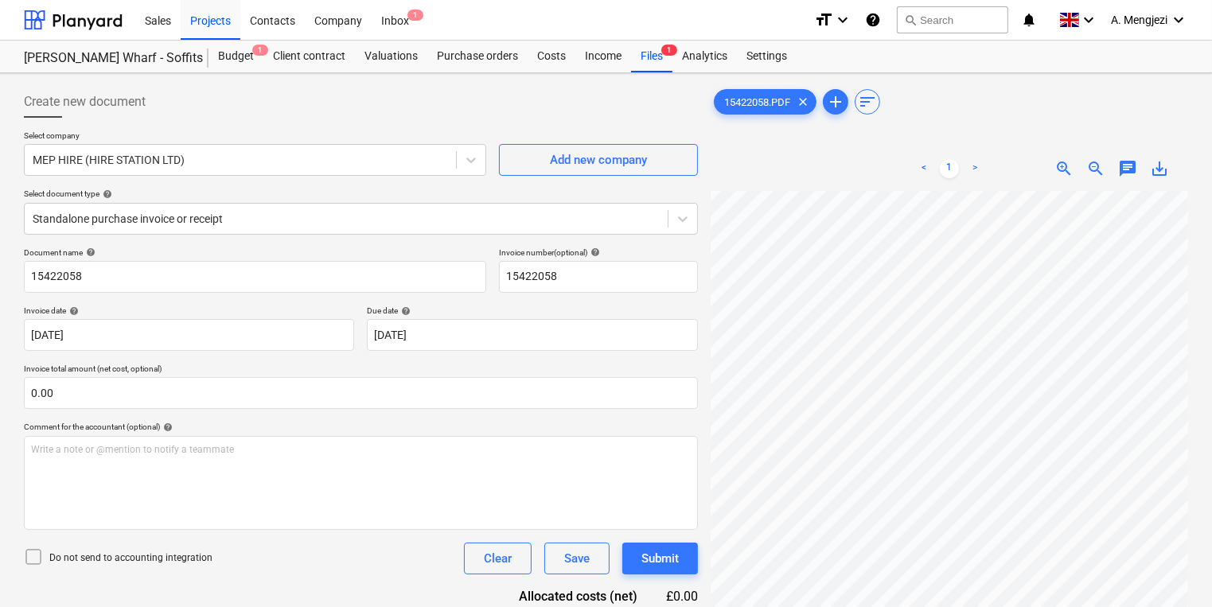
scroll to position [19, 113]
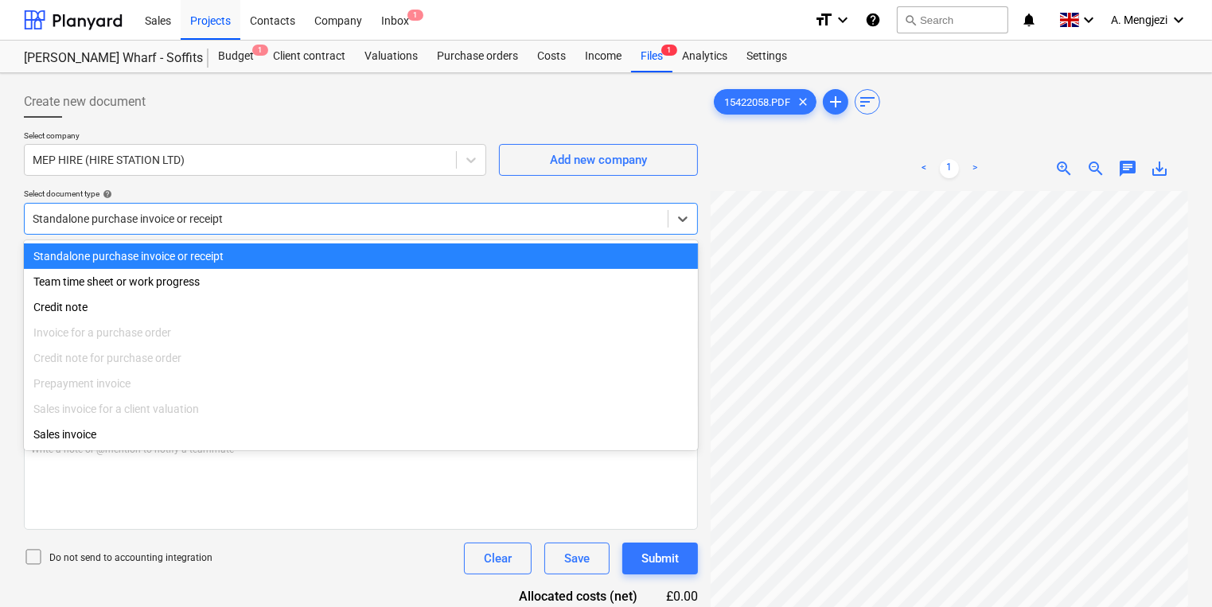
click at [427, 225] on div at bounding box center [346, 219] width 627 height 16
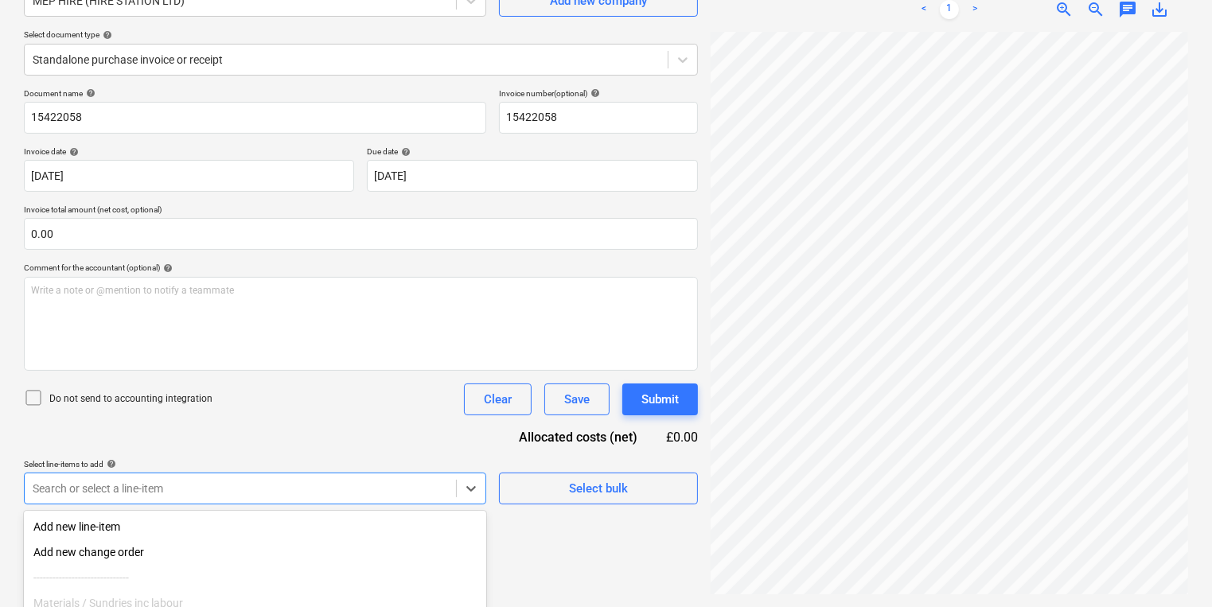
scroll to position [301, 0]
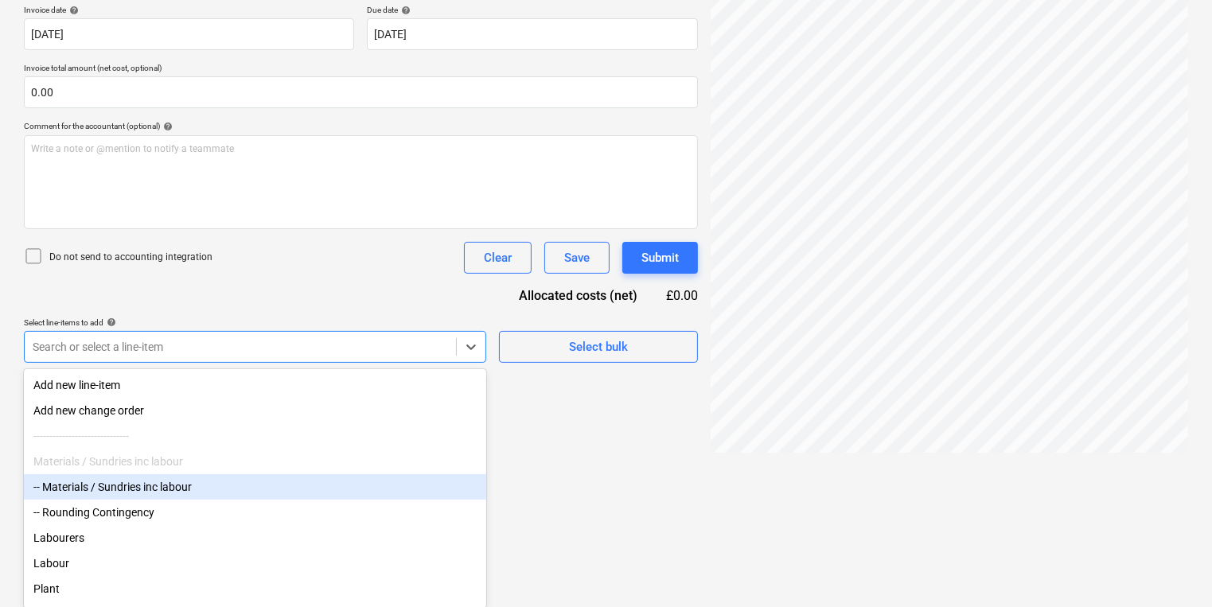
click at [375, 306] on body "Sales Projects Contacts Company Inbox 1 format_size keyboard_arrow_down help se…" at bounding box center [606, 2] width 1212 height 607
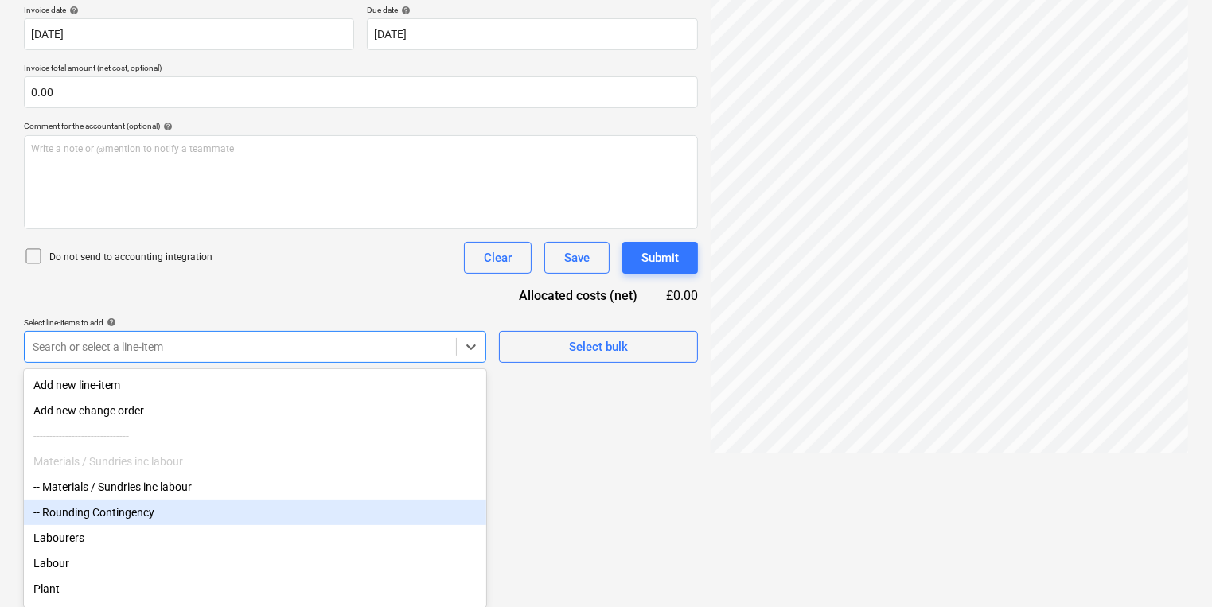
click at [210, 522] on div "-- Rounding Contingency" at bounding box center [255, 512] width 462 height 25
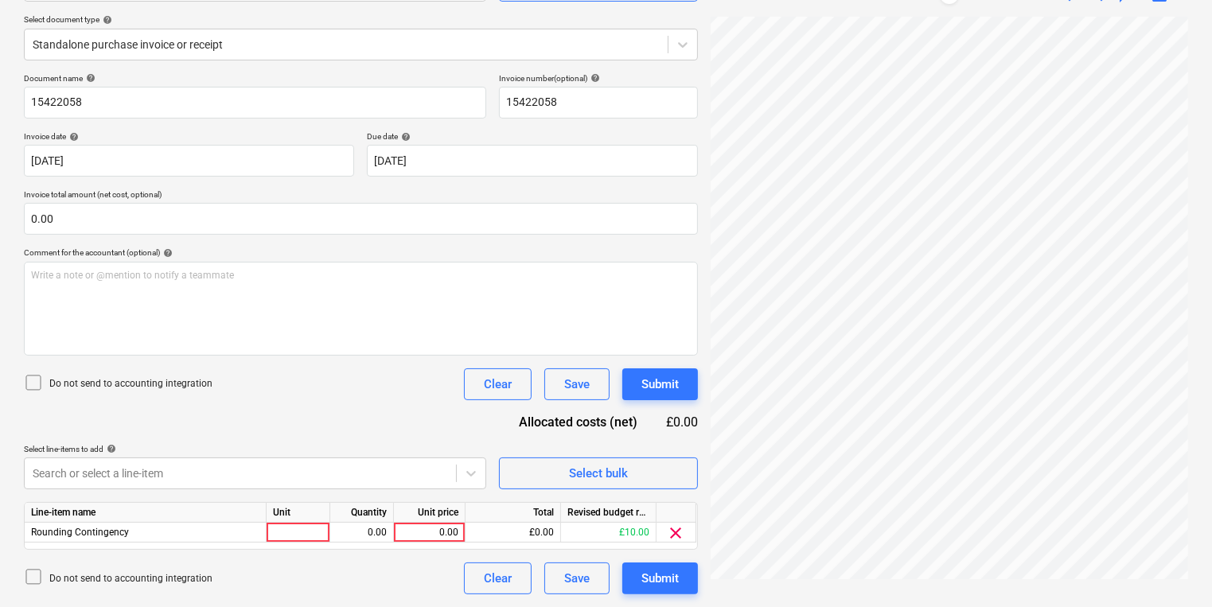
scroll to position [173, 0]
click at [273, 290] on div "Document name help 15422058 Invoice number (optional) help 15422058 Invoice dat…" at bounding box center [361, 334] width 674 height 521
click at [255, 434] on body "Sales Projects Contacts Company Inbox 1 format_size keyboard_arrow_down help se…" at bounding box center [606, 130] width 1212 height 607
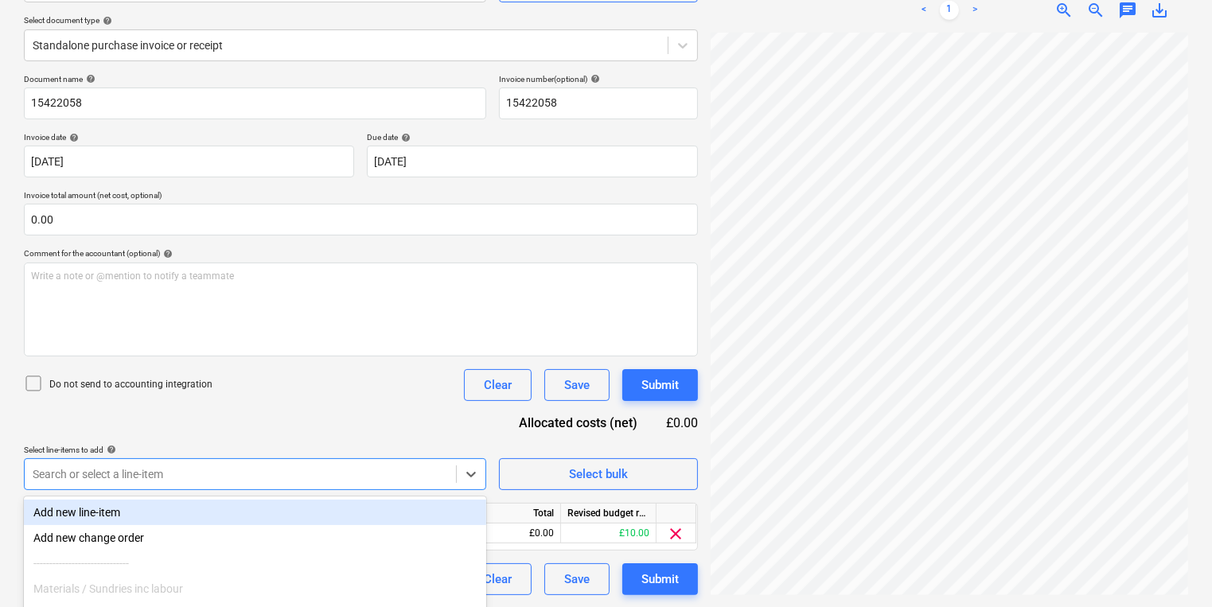
click at [528, 434] on html "Sales Projects Contacts Company Inbox 1 format_size keyboard_arrow_down help se…" at bounding box center [606, 130] width 1212 height 607
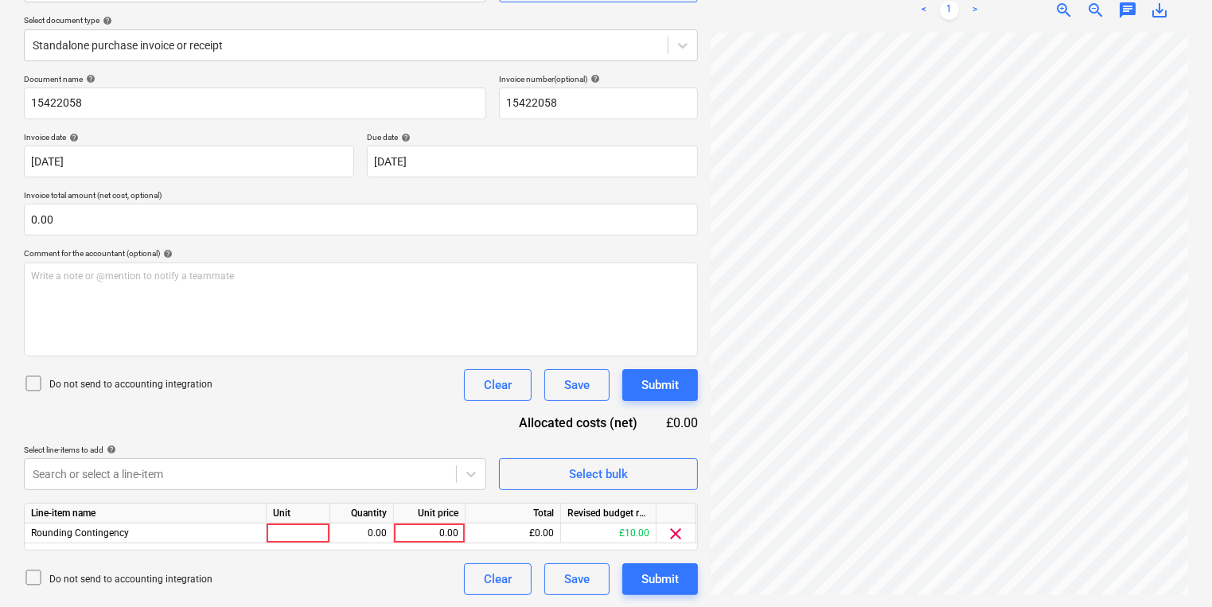
click at [674, 531] on span "clear" at bounding box center [676, 533] width 19 height 19
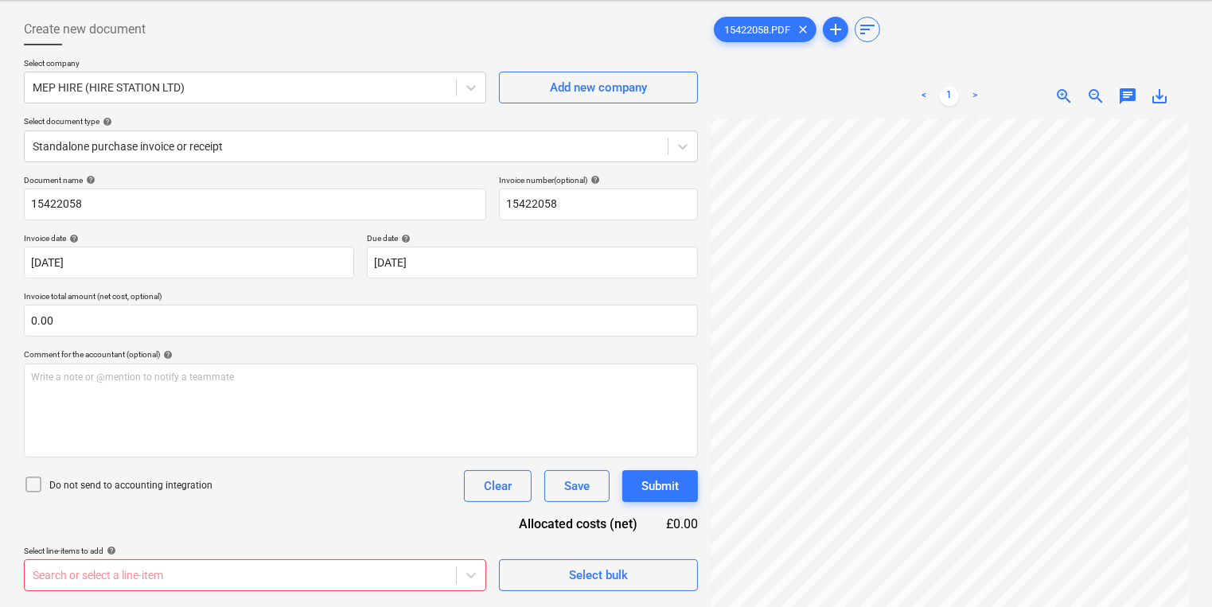
scroll to position [0, 0]
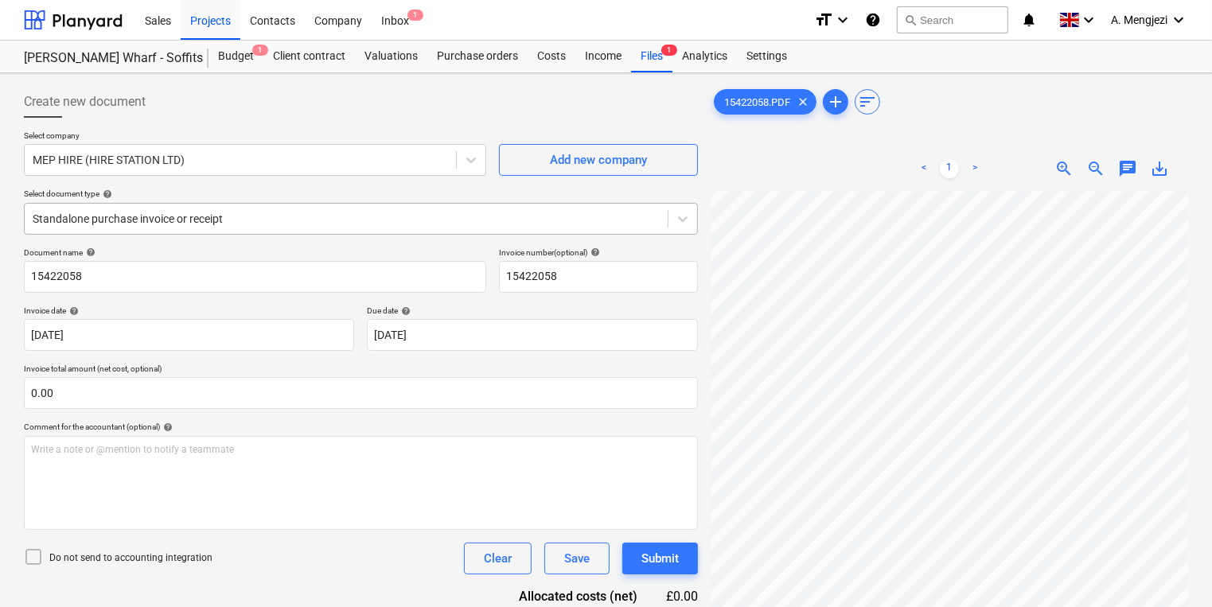
drag, startPoint x: 370, startPoint y: 204, endPoint x: 370, endPoint y: 225, distance: 21.5
click at [371, 225] on div "Standalone purchase invoice or receipt" at bounding box center [361, 219] width 674 height 32
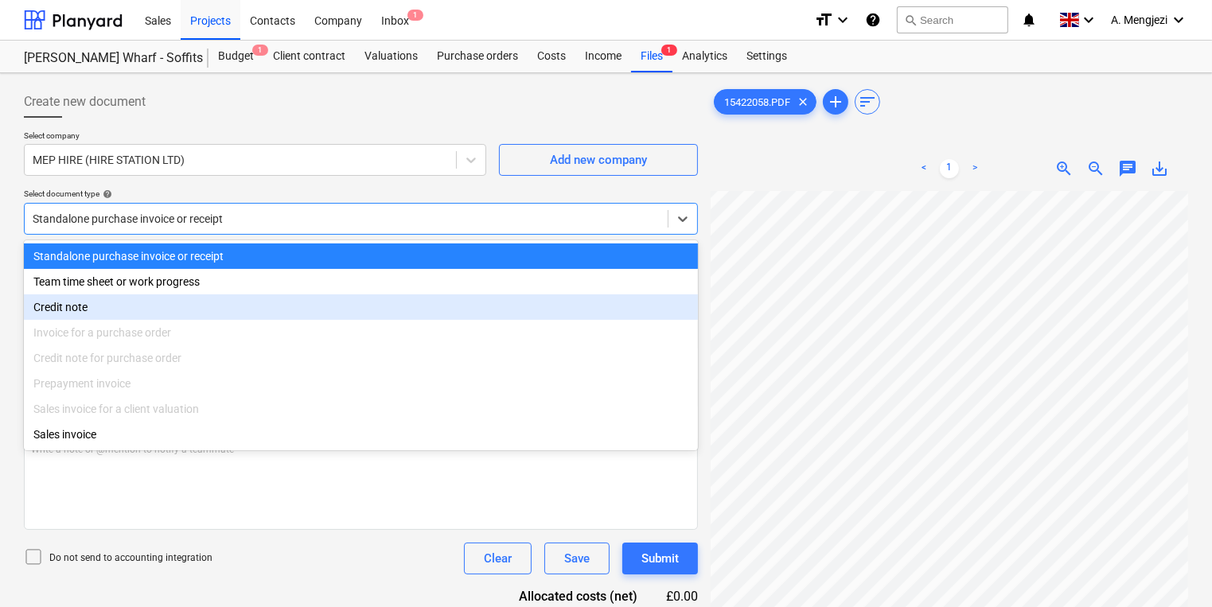
click at [259, 338] on div "Invoice for a purchase order" at bounding box center [361, 332] width 674 height 25
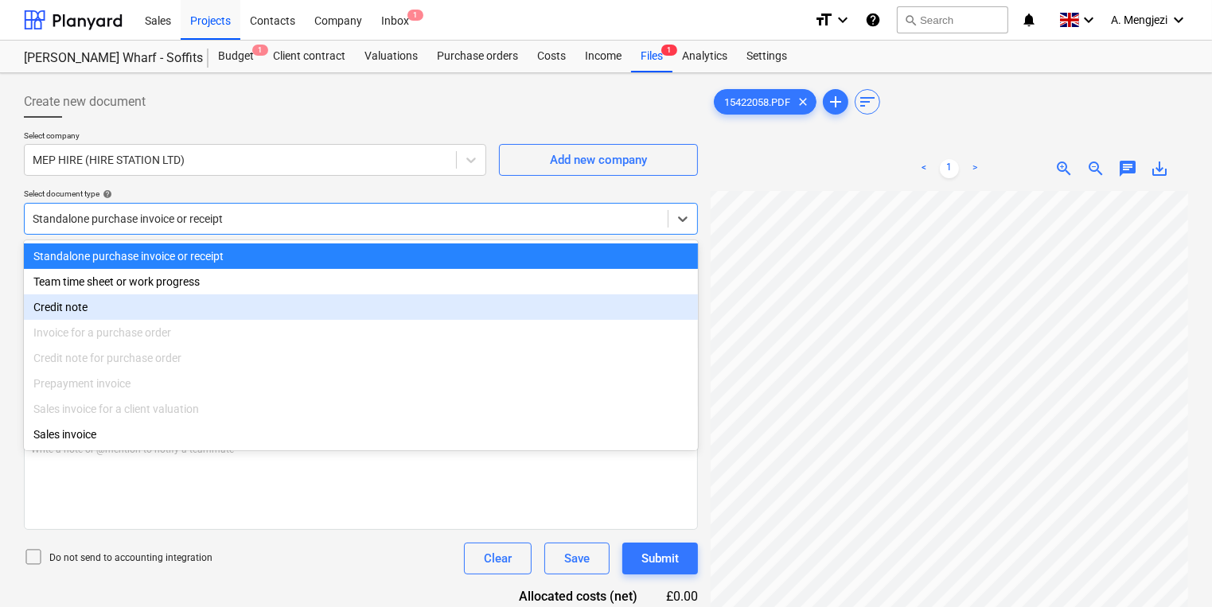
click at [259, 338] on div "Invoice for a purchase order" at bounding box center [361, 332] width 674 height 25
click at [259, 337] on div "Invoice for a purchase order" at bounding box center [361, 332] width 674 height 25
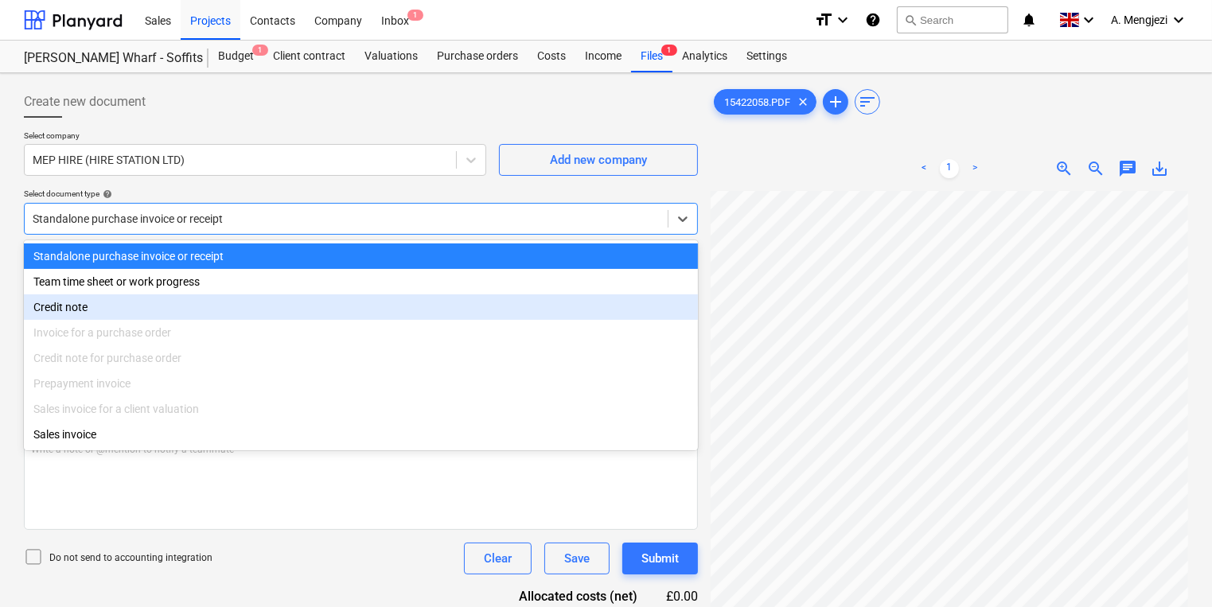
click at [259, 337] on div "Invoice for a purchase order" at bounding box center [361, 332] width 674 height 25
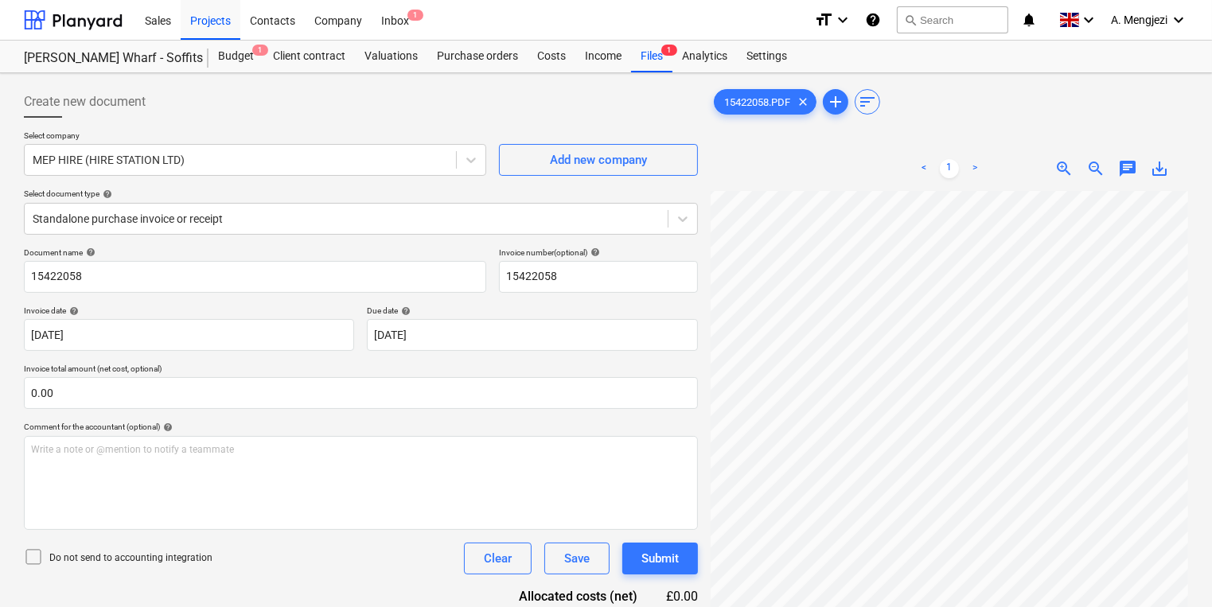
scroll to position [45, 142]
click at [681, 214] on icon at bounding box center [683, 219] width 16 height 16
click at [411, 234] on div "Select company MEP HIRE (HIRE STATION LTD) Add new company Select document type…" at bounding box center [361, 189] width 674 height 117
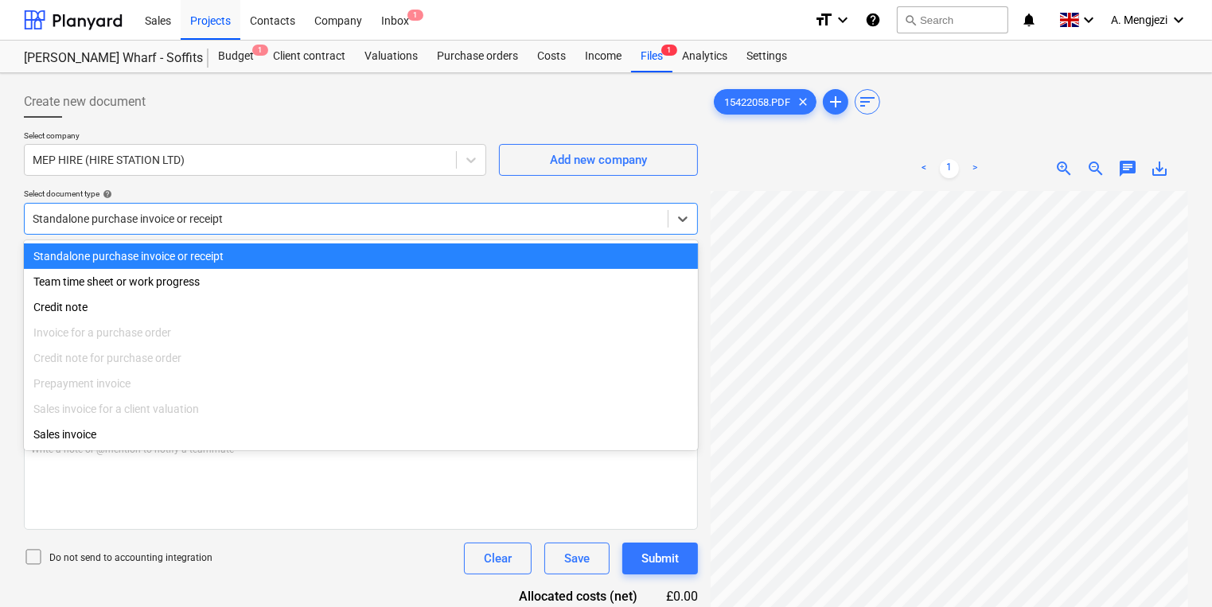
click at [414, 223] on div at bounding box center [346, 219] width 627 height 16
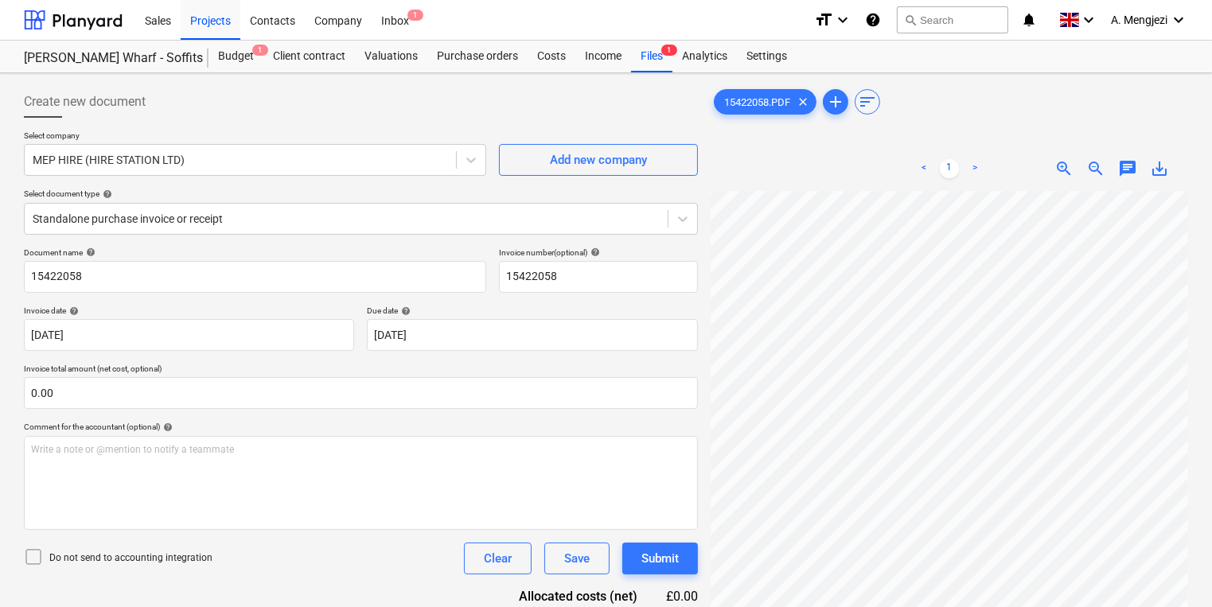
click at [470, 124] on div at bounding box center [361, 124] width 674 height 13
click at [659, 64] on div "Files 1" at bounding box center [651, 57] width 41 height 32
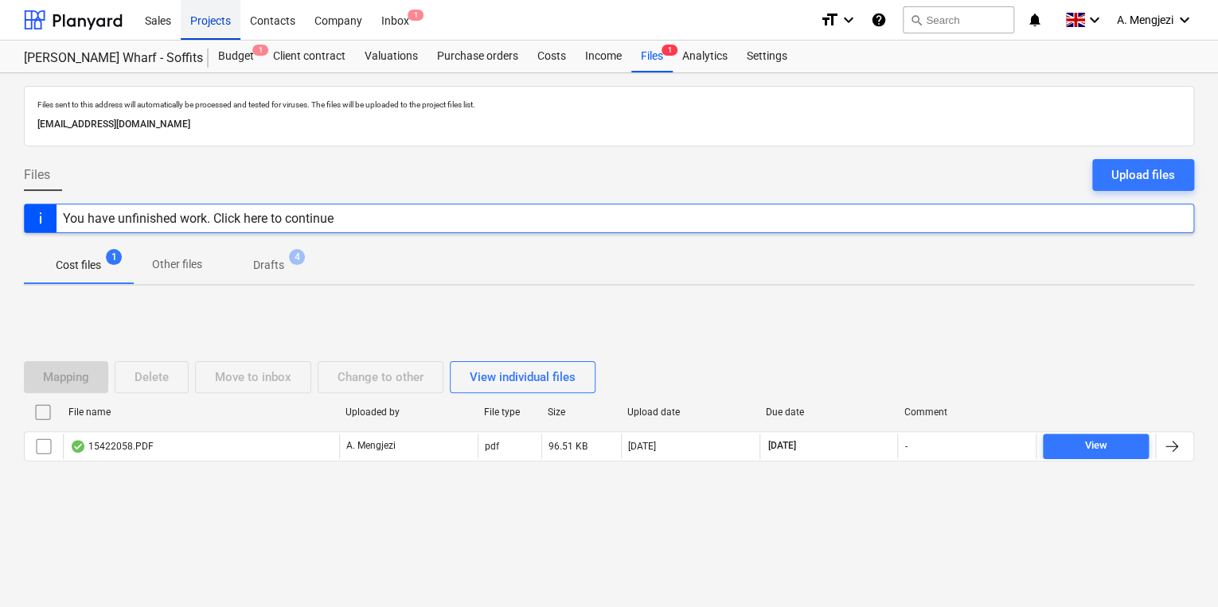
click at [193, 33] on div "Projects" at bounding box center [211, 19] width 60 height 41
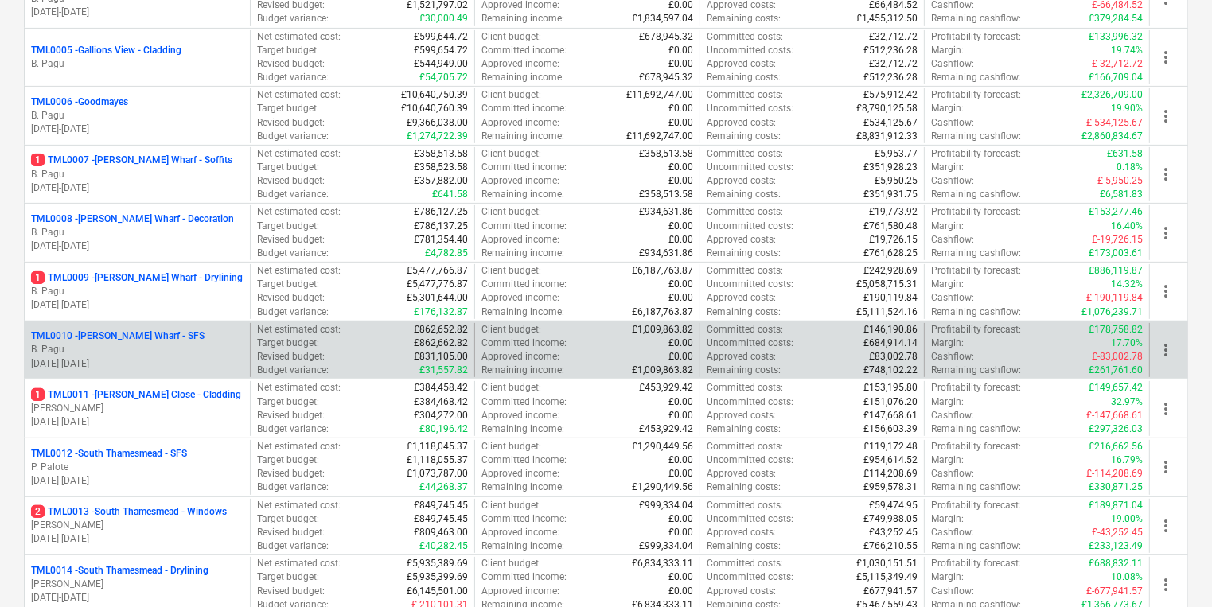
scroll to position [446, 0]
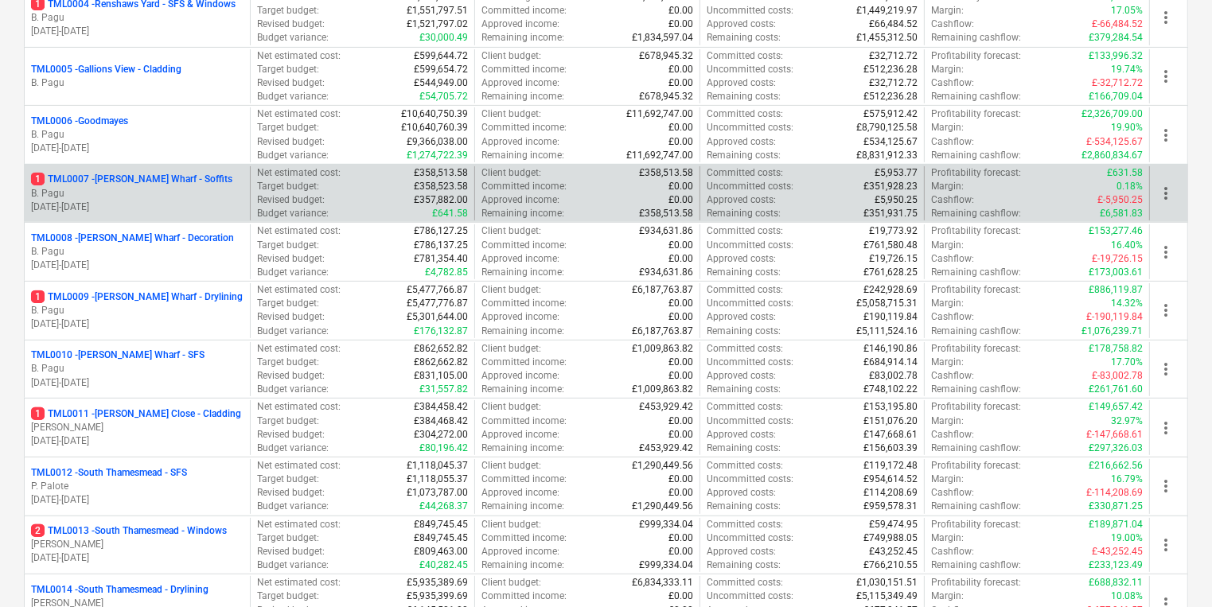
click at [156, 204] on p "04.12.2024 - 01.07.2027" at bounding box center [137, 208] width 212 height 14
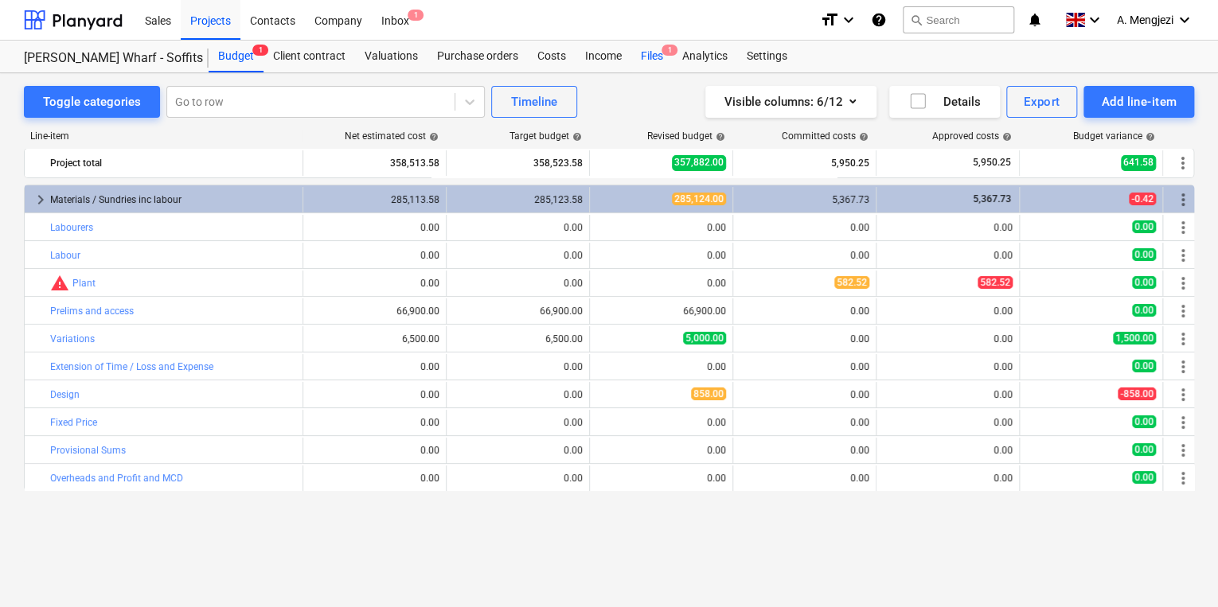
click at [659, 60] on div "Files 1" at bounding box center [651, 57] width 41 height 32
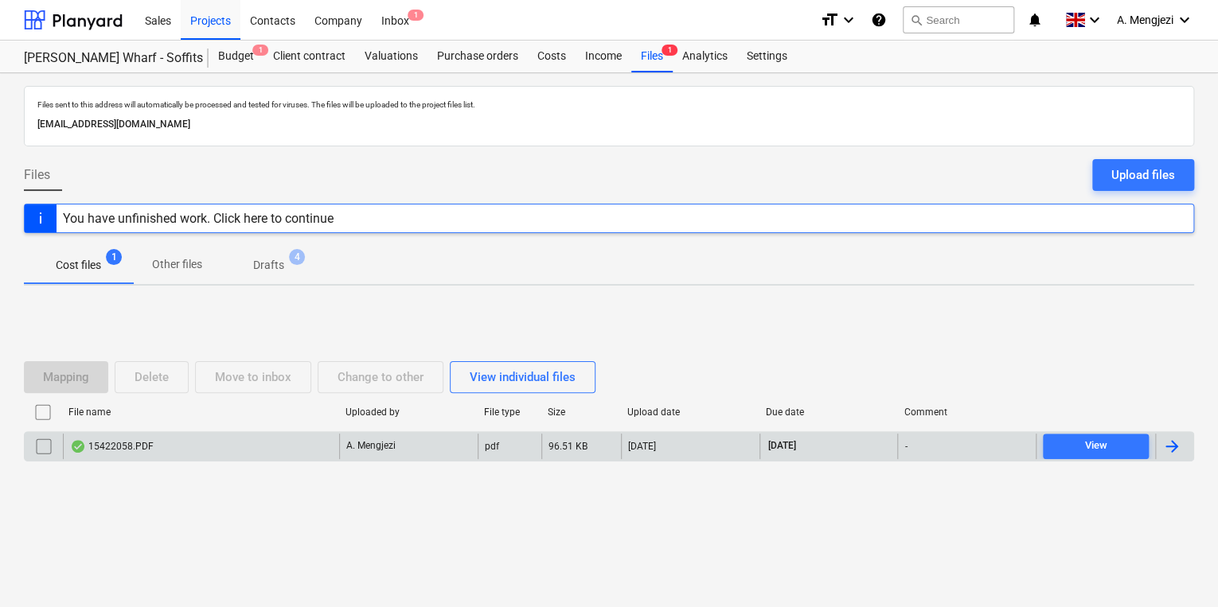
click at [262, 434] on div "15422058.PDF" at bounding box center [201, 446] width 276 height 25
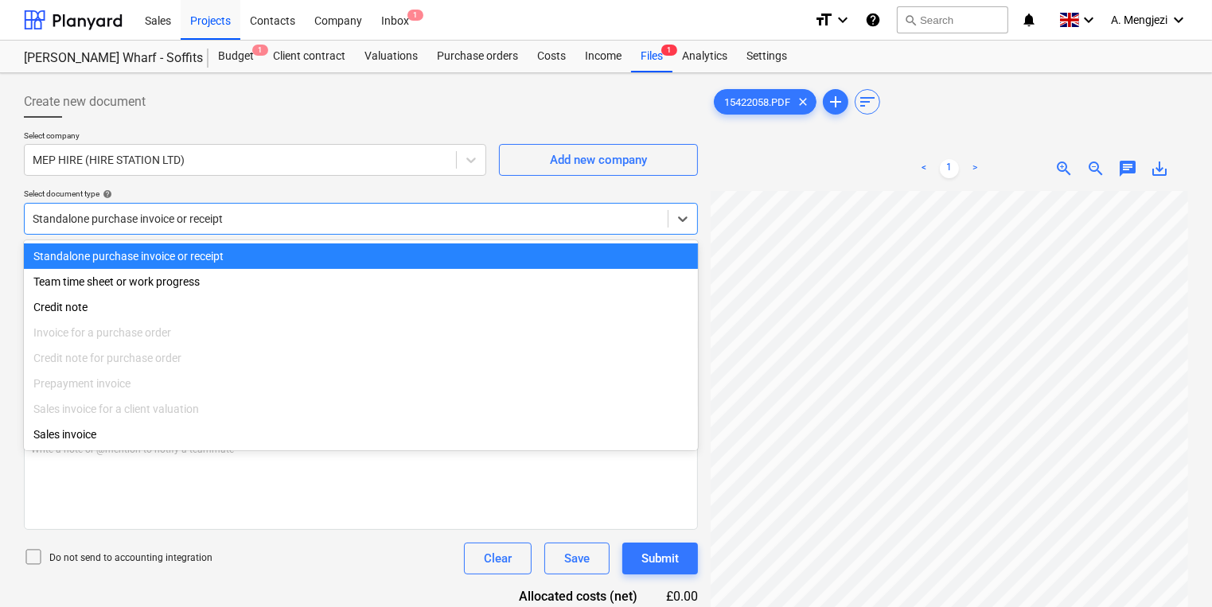
click at [649, 205] on div "Standalone purchase invoice or receipt" at bounding box center [361, 219] width 674 height 32
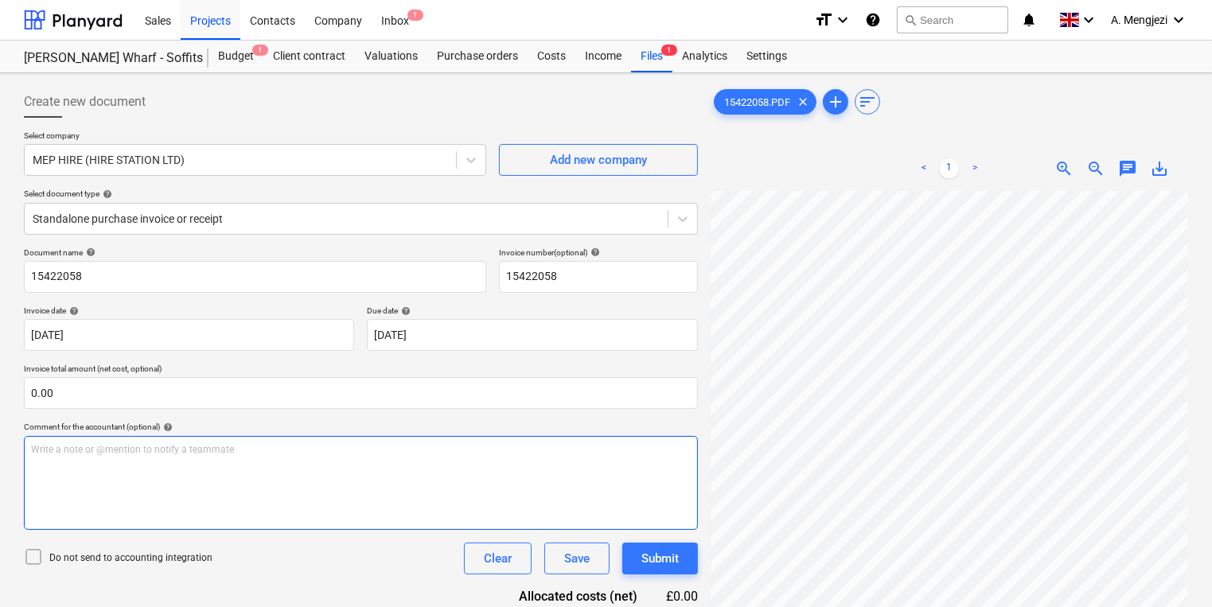
scroll to position [9, 142]
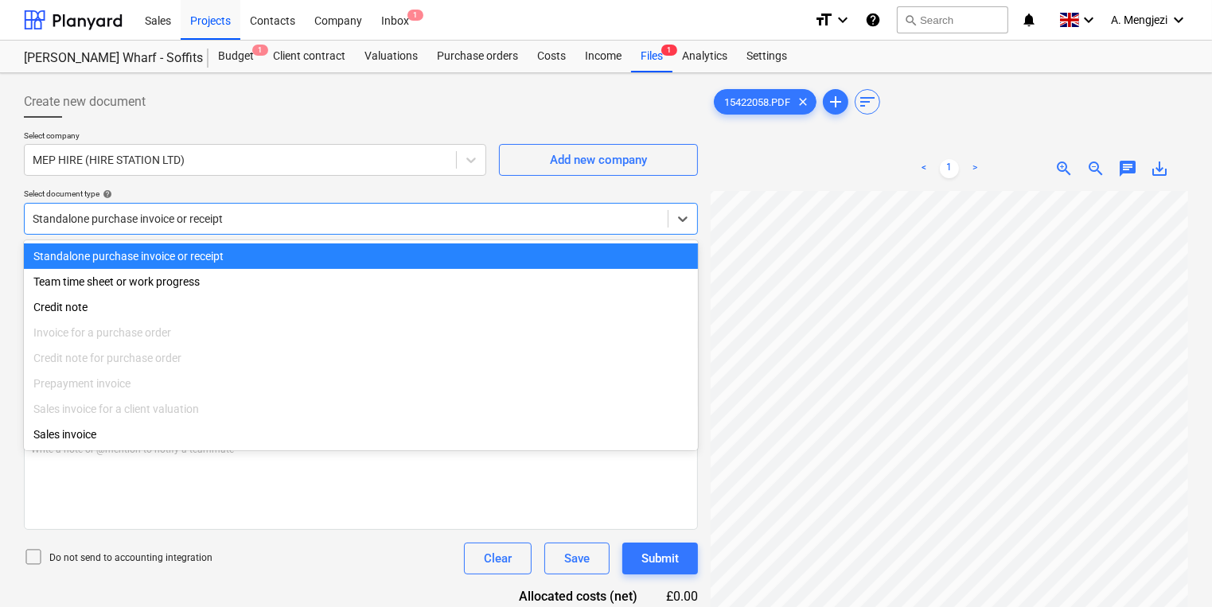
click at [466, 208] on div "Standalone purchase invoice or receipt" at bounding box center [346, 219] width 643 height 22
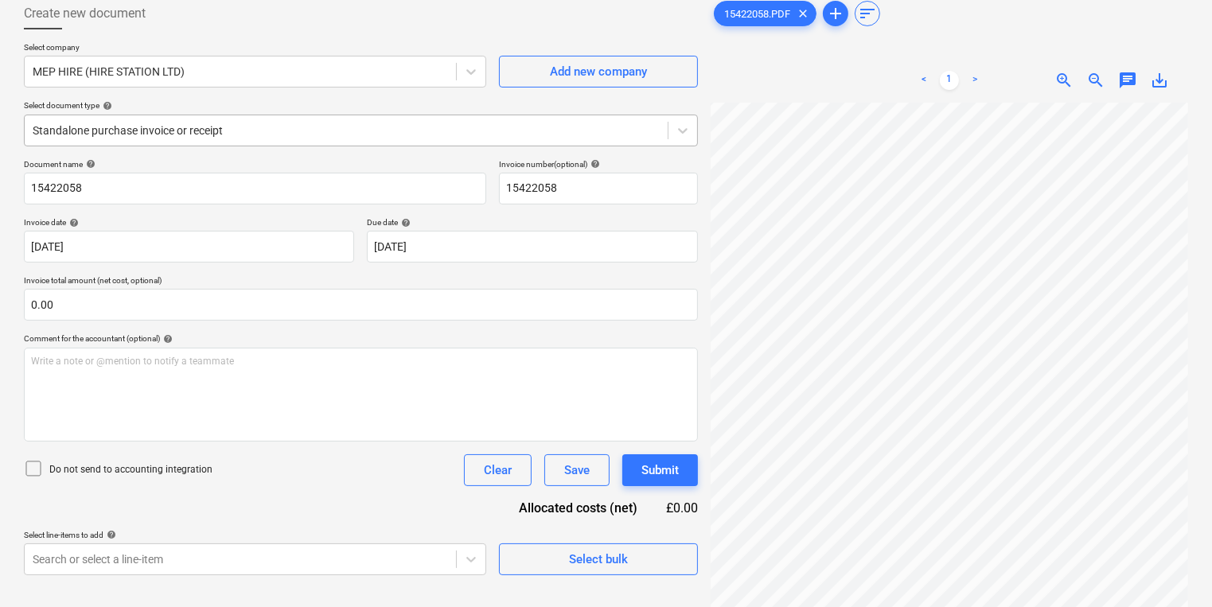
scroll to position [0, 0]
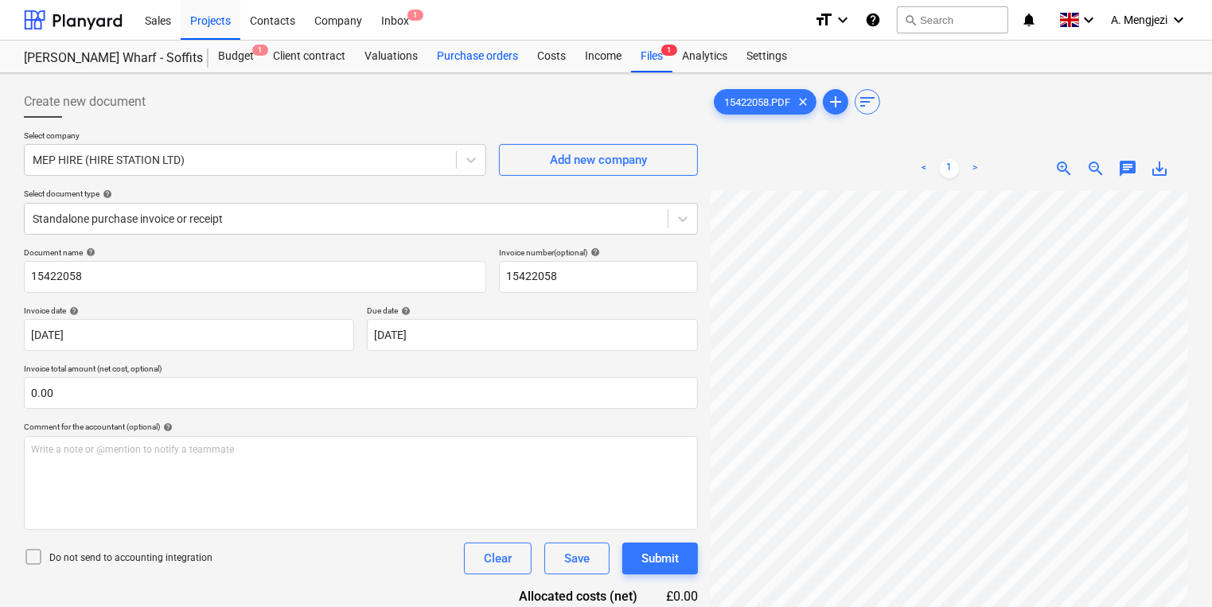
click at [495, 61] on div "Purchase orders" at bounding box center [477, 57] width 100 height 32
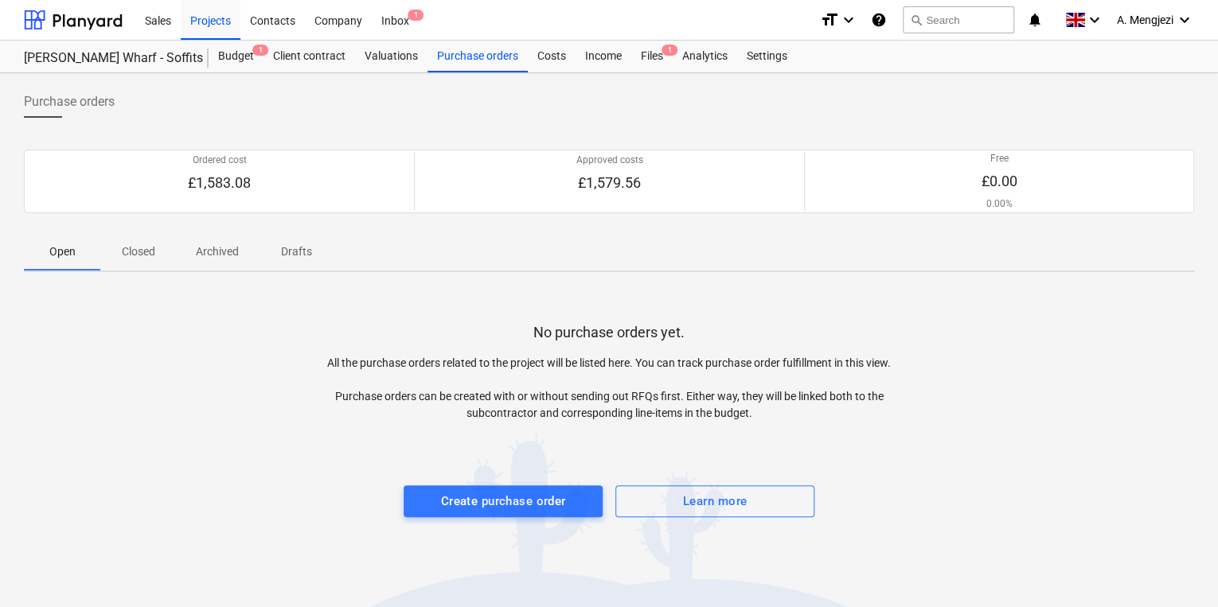
click at [165, 251] on span "Closed" at bounding box center [138, 252] width 76 height 26
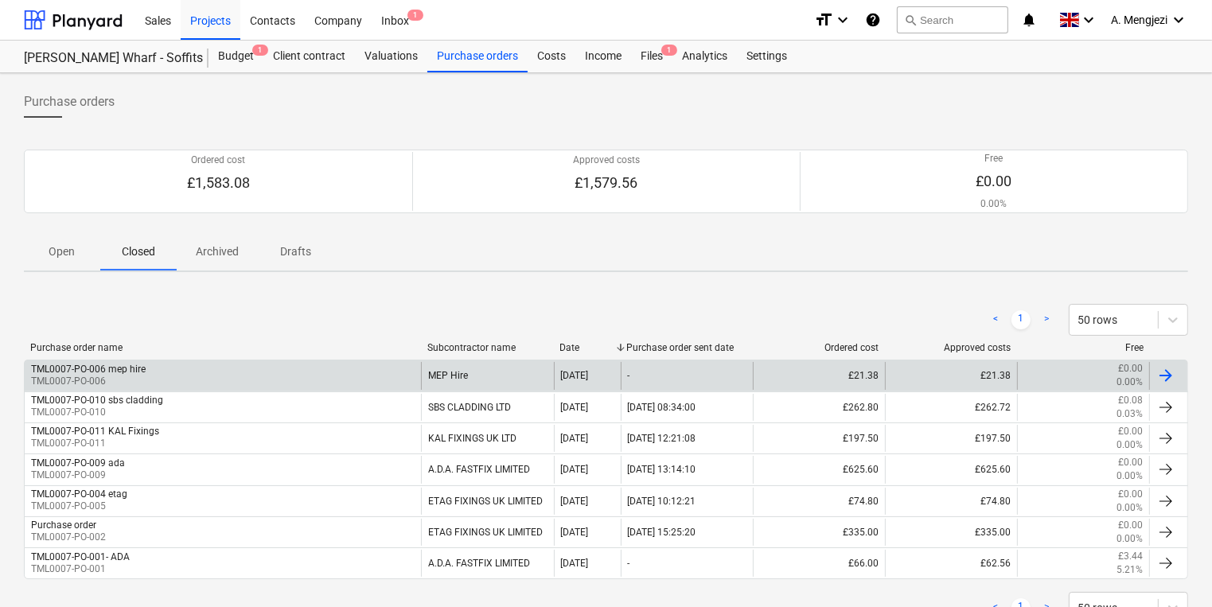
click at [255, 382] on div "TML0007-PO-006 mep hire TML0007-PO-006" at bounding box center [223, 375] width 396 height 27
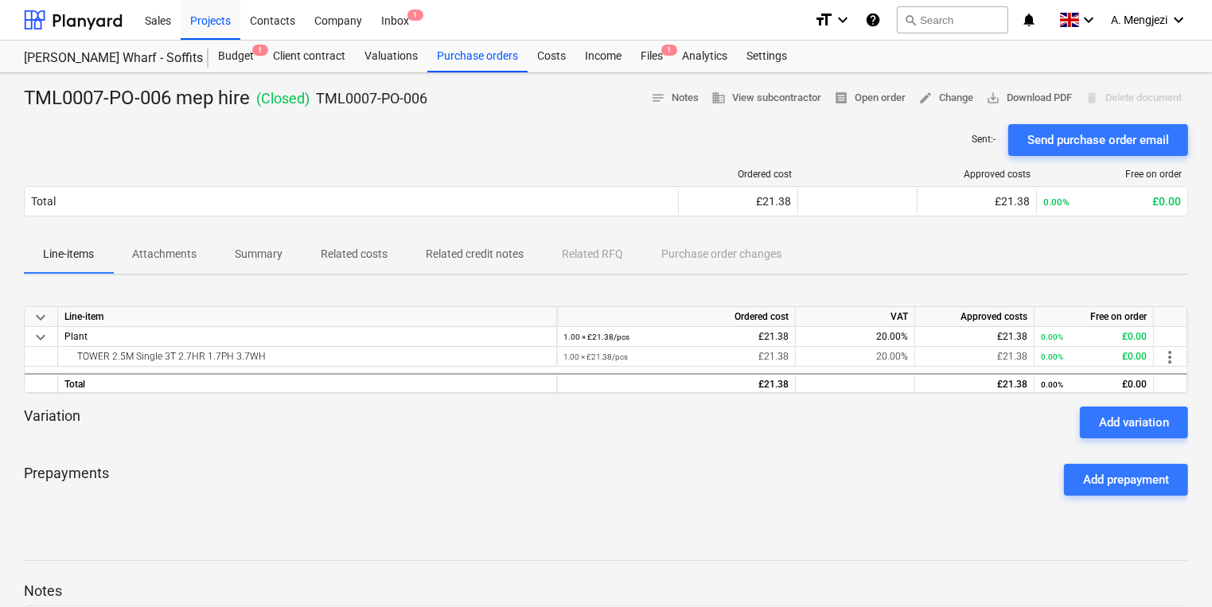
click at [871, 79] on div "TML0007-PO-006 mep hire ( Closed ) TML0007-PO-006 notes Notes business View sub…" at bounding box center [606, 418] width 1212 height 690
click at [869, 89] on span "receipt Open order" at bounding box center [870, 98] width 72 height 18
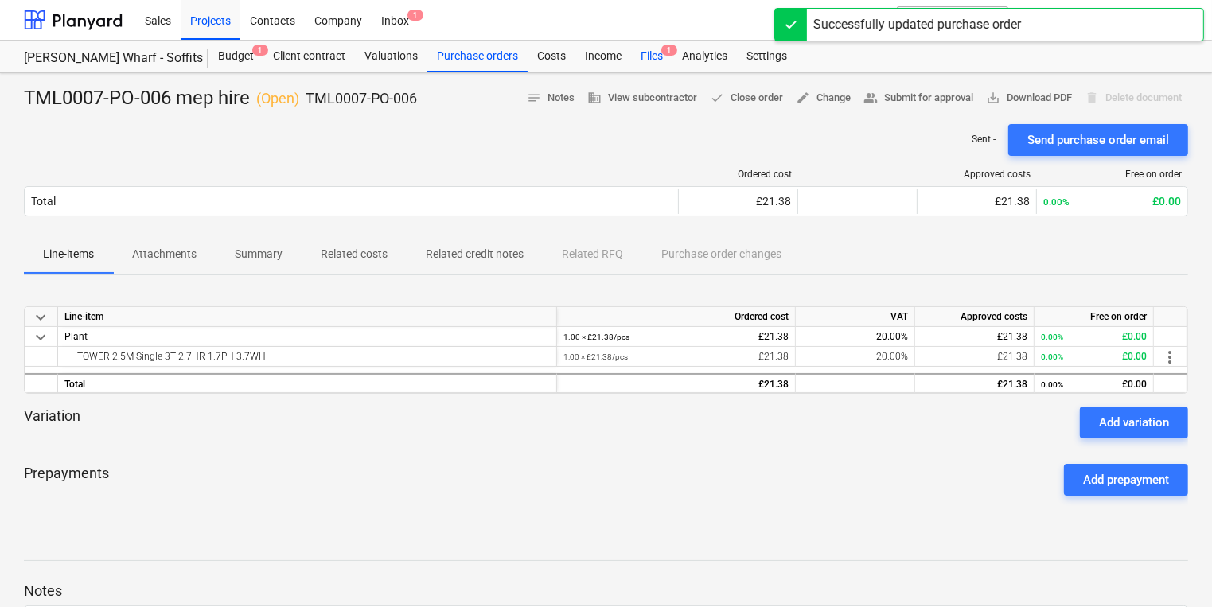
click at [657, 51] on div "Files 1" at bounding box center [651, 57] width 41 height 32
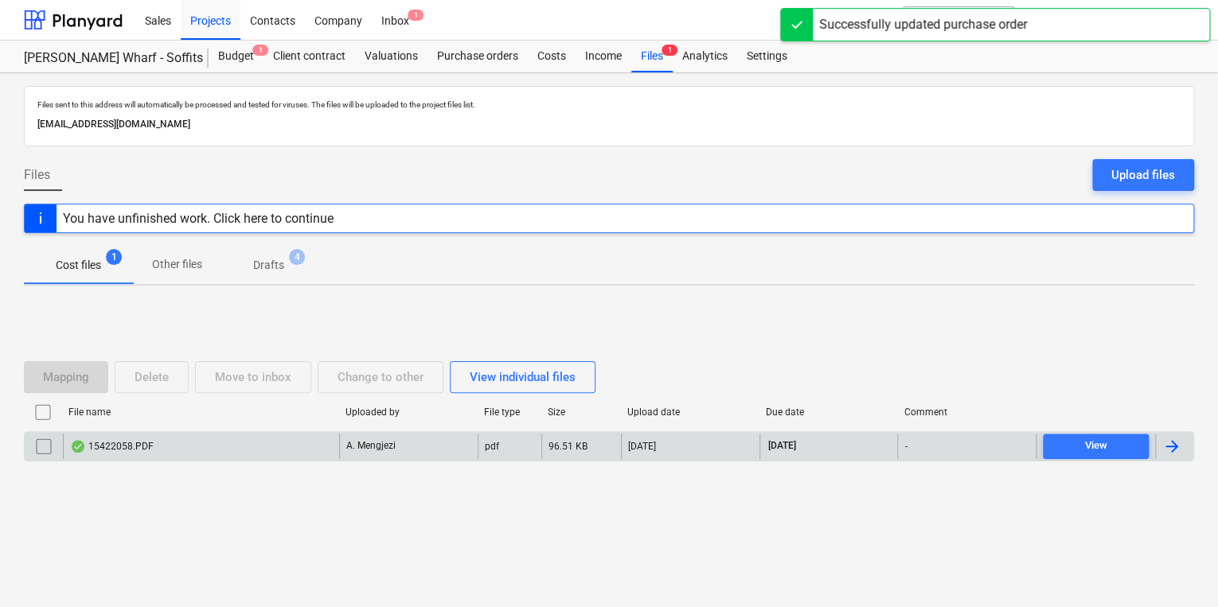
click at [392, 450] on p "A. Mengjezi" at bounding box center [370, 446] width 49 height 14
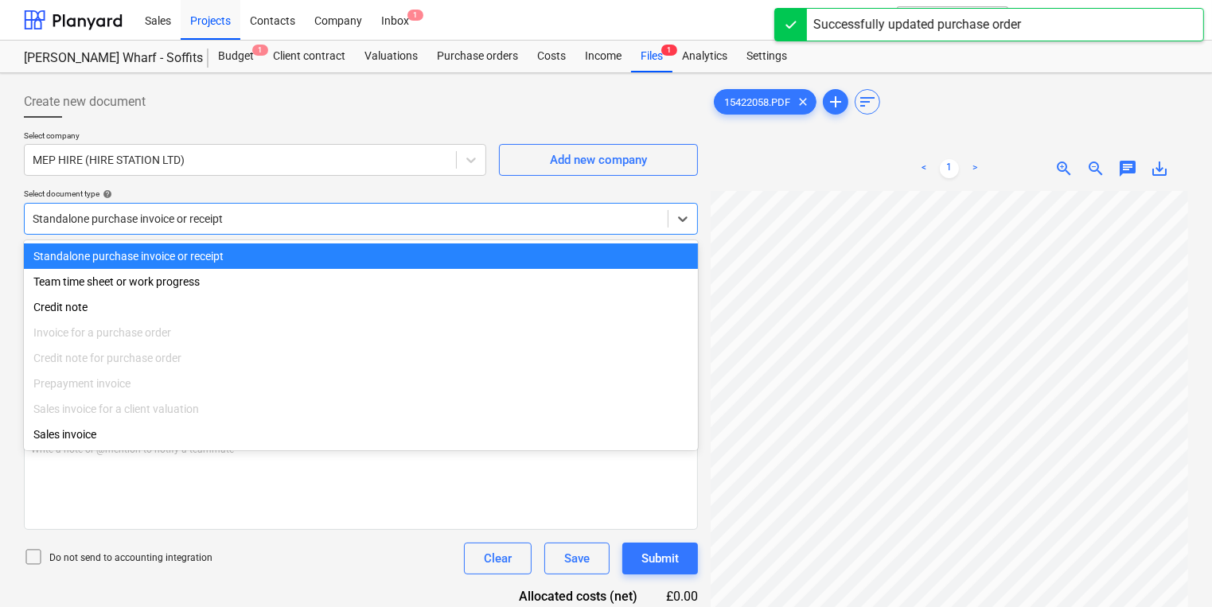
click at [408, 228] on div "Standalone purchase invoice or receipt" at bounding box center [361, 219] width 674 height 32
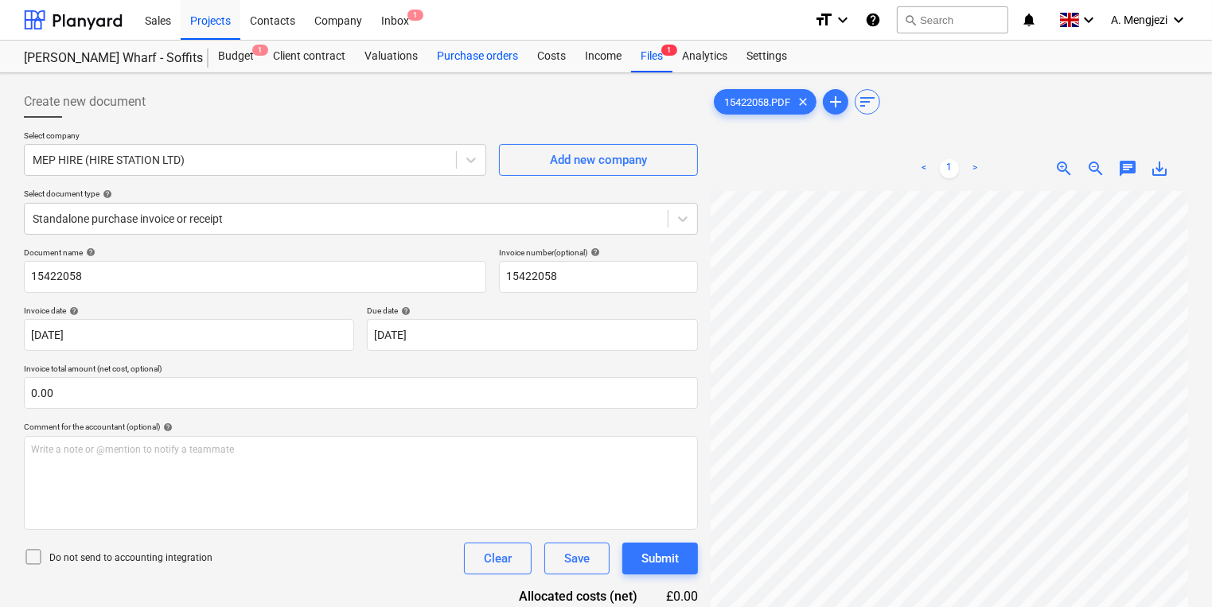
click at [462, 68] on div "Purchase orders" at bounding box center [477, 57] width 100 height 32
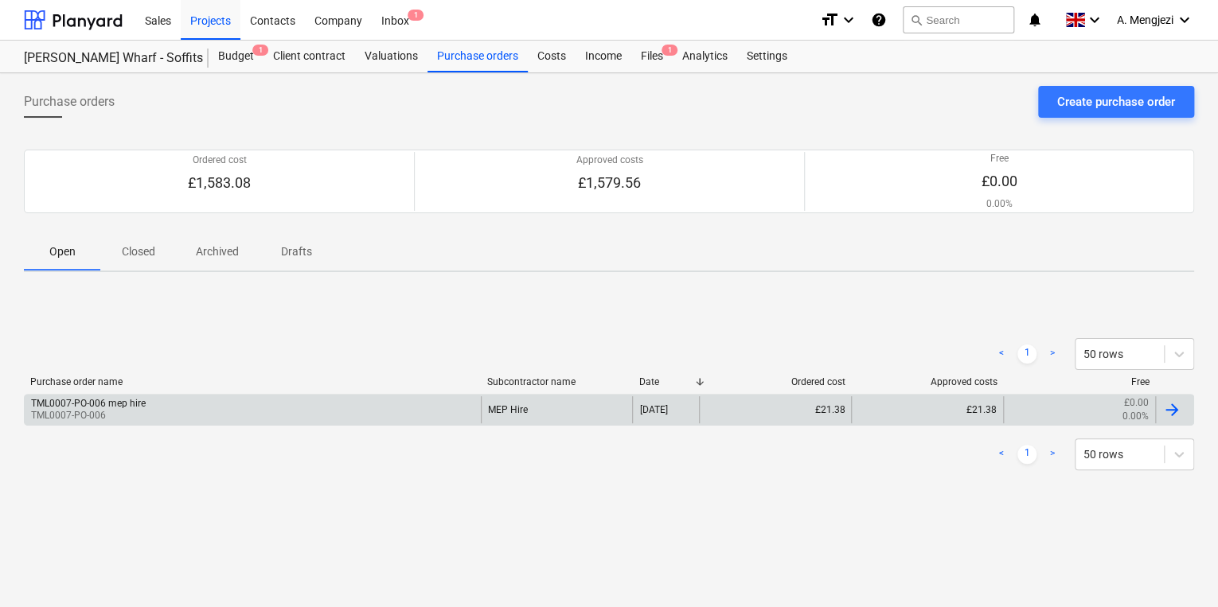
click at [181, 417] on div "TML0007-PO-006 mep hire TML0007-PO-006" at bounding box center [253, 409] width 456 height 27
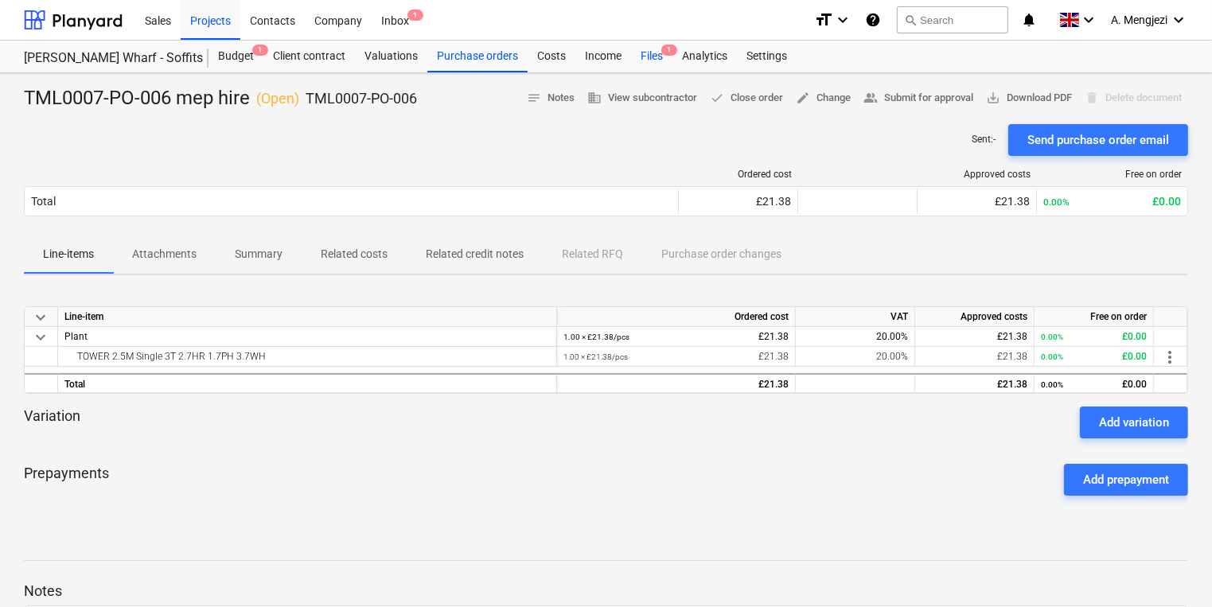
click at [669, 52] on span "1" at bounding box center [669, 50] width 16 height 11
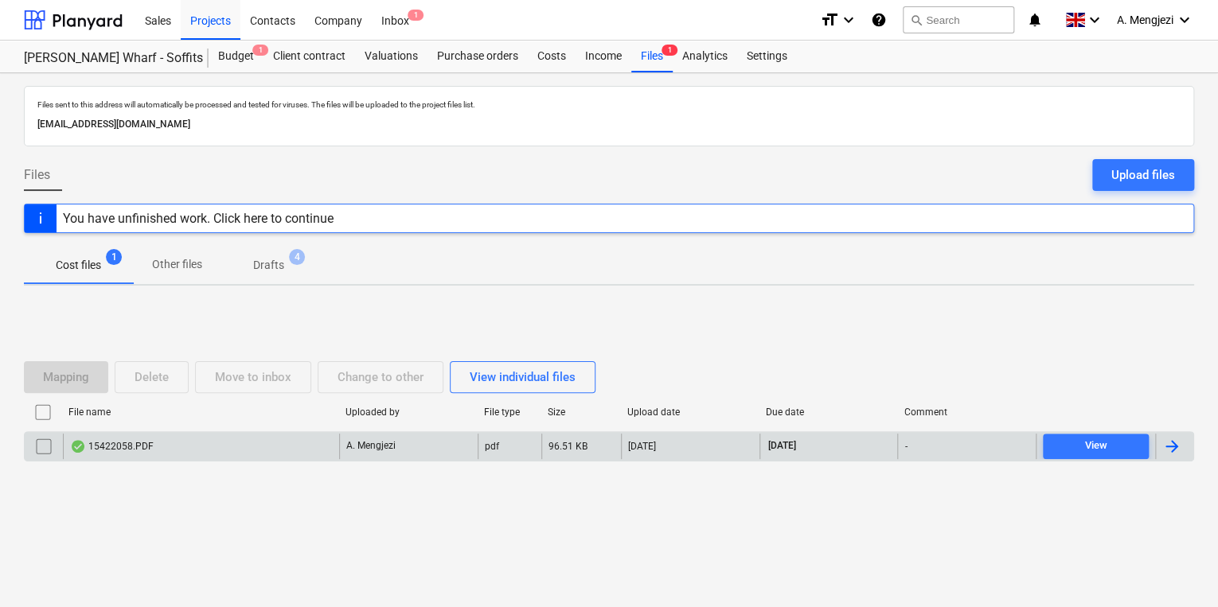
click at [271, 458] on div "15422058.PDF A. Mengjezi pdf 96.51 KB 19.09.2025 30.11.2025 - View" at bounding box center [609, 446] width 1170 height 30
click at [271, 454] on div "15422058.PDF" at bounding box center [201, 446] width 276 height 25
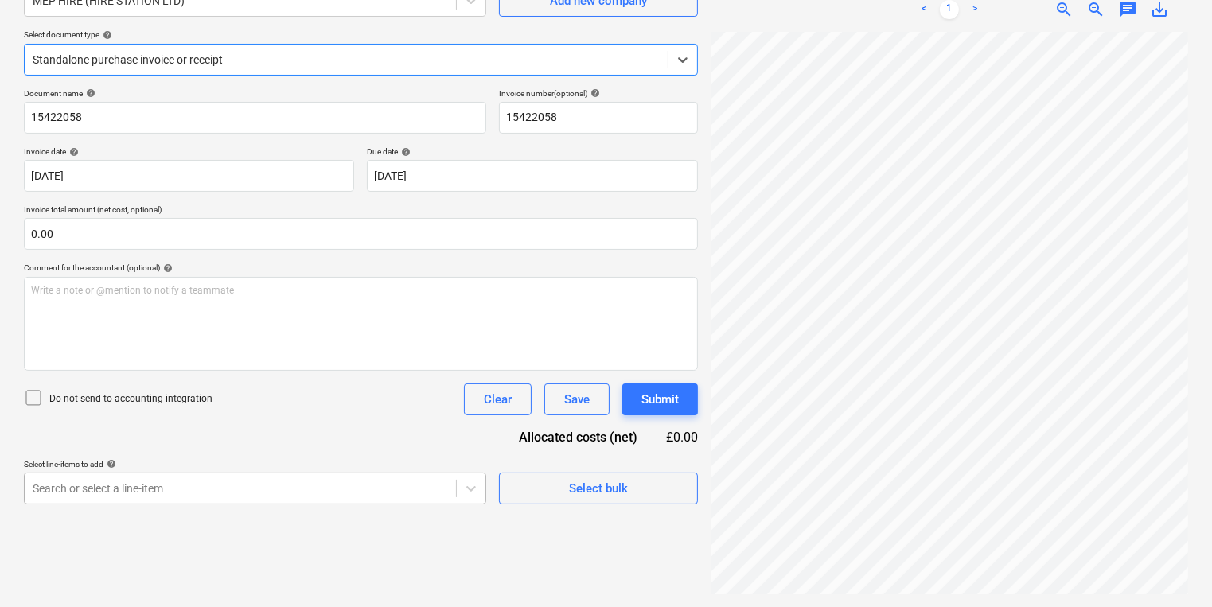
click at [248, 448] on body "Sales Projects Contacts Company Inbox 1 format_size keyboard_arrow_down help se…" at bounding box center [606, 144] width 1212 height 607
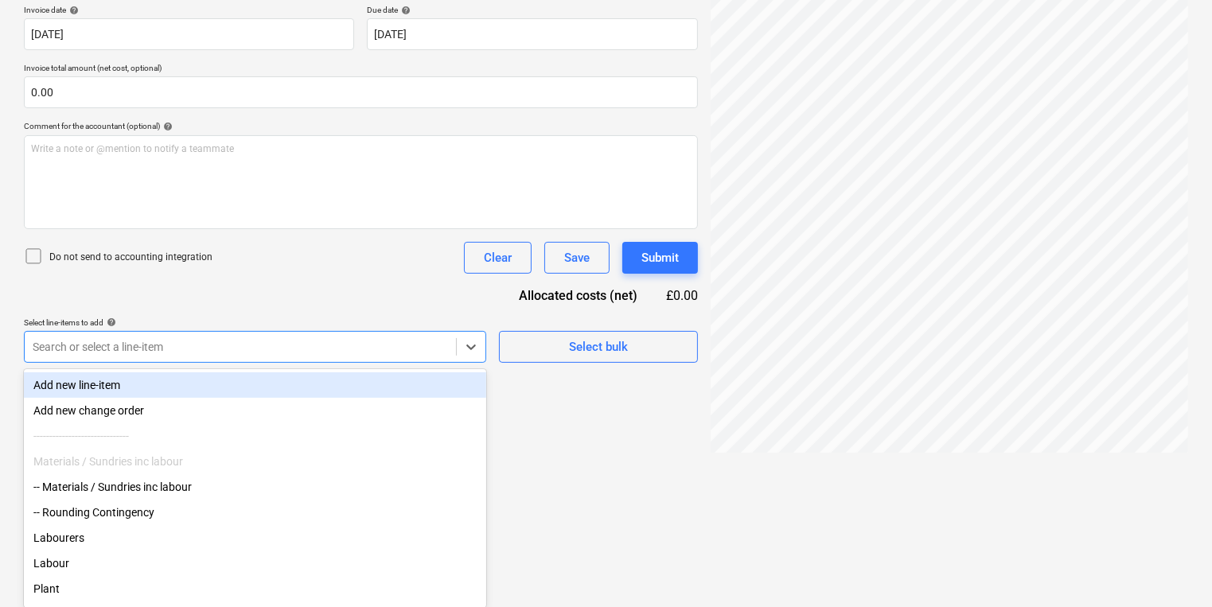
scroll to position [159, 0]
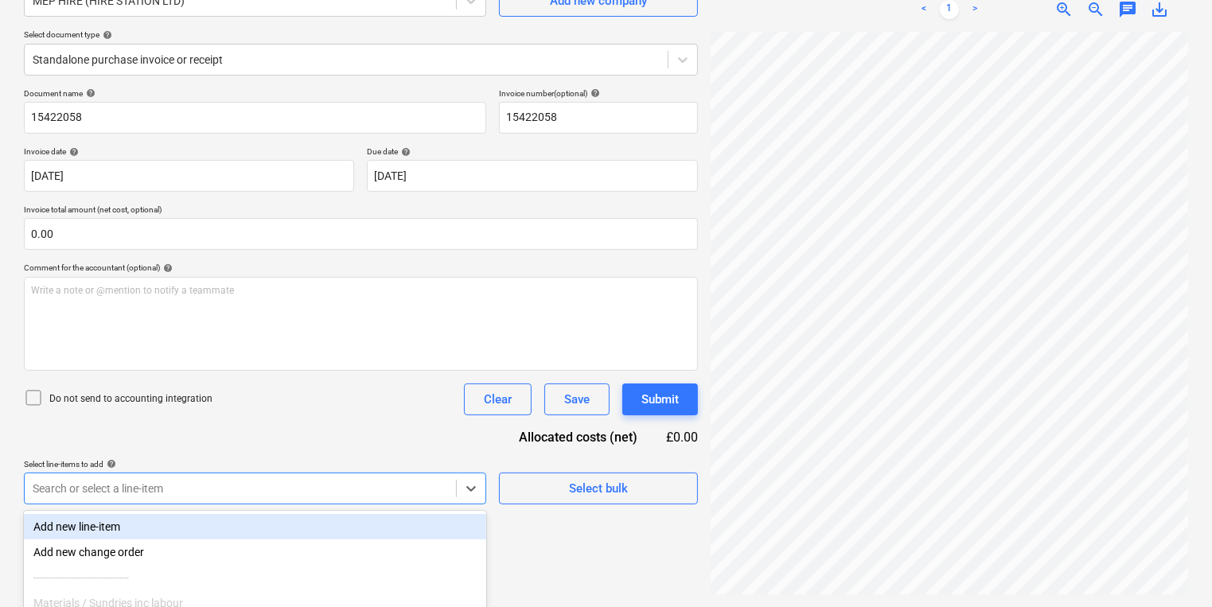
click at [691, 435] on div "Create new document Select company MEP HIRE (HIRE STATION LTD) Add new company …" at bounding box center [361, 260] width 687 height 680
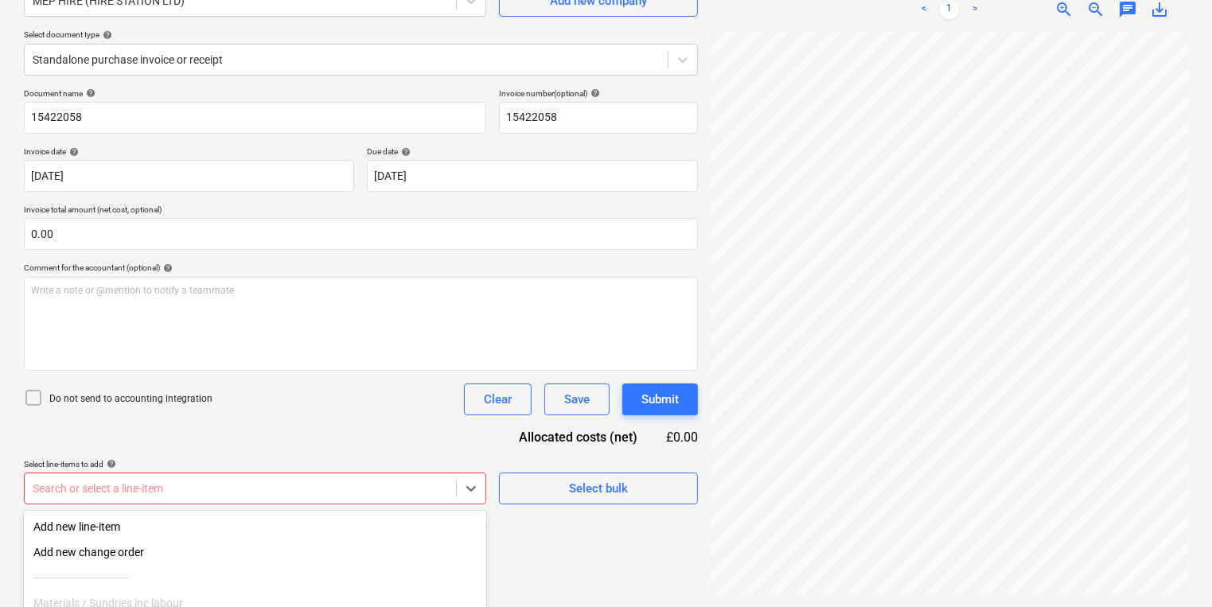
scroll to position [301, 0]
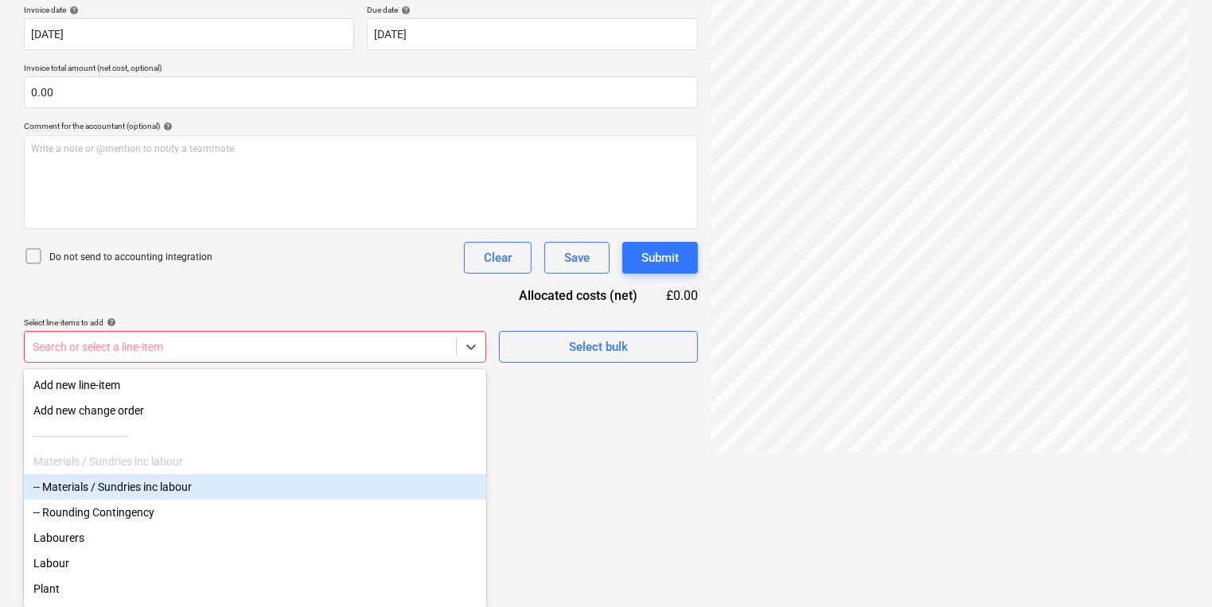
click at [208, 306] on body "Sales Projects Contacts Company Inbox 1 format_size keyboard_arrow_down help se…" at bounding box center [606, 2] width 1212 height 607
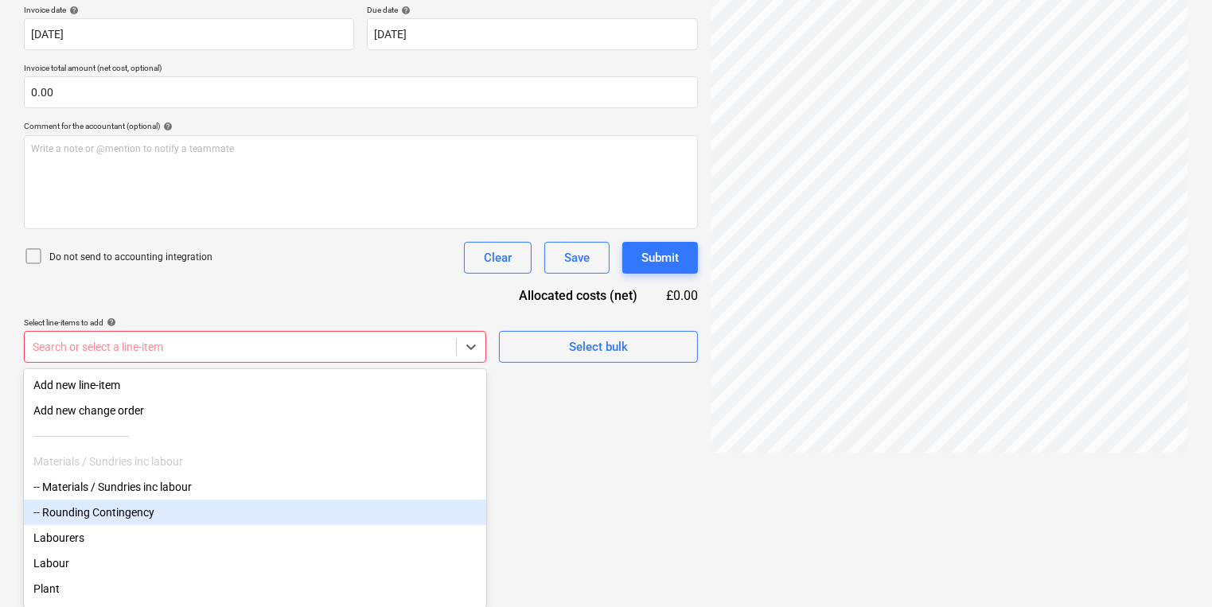
click at [208, 515] on div "-- Rounding Contingency" at bounding box center [255, 512] width 462 height 25
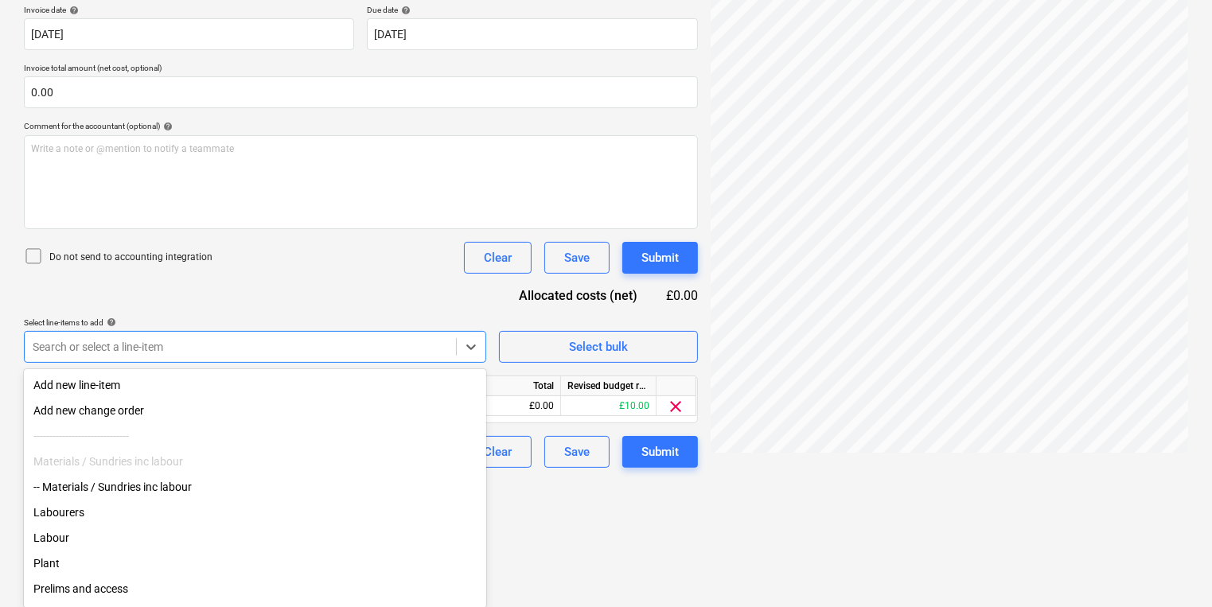
scroll to position [173, 0]
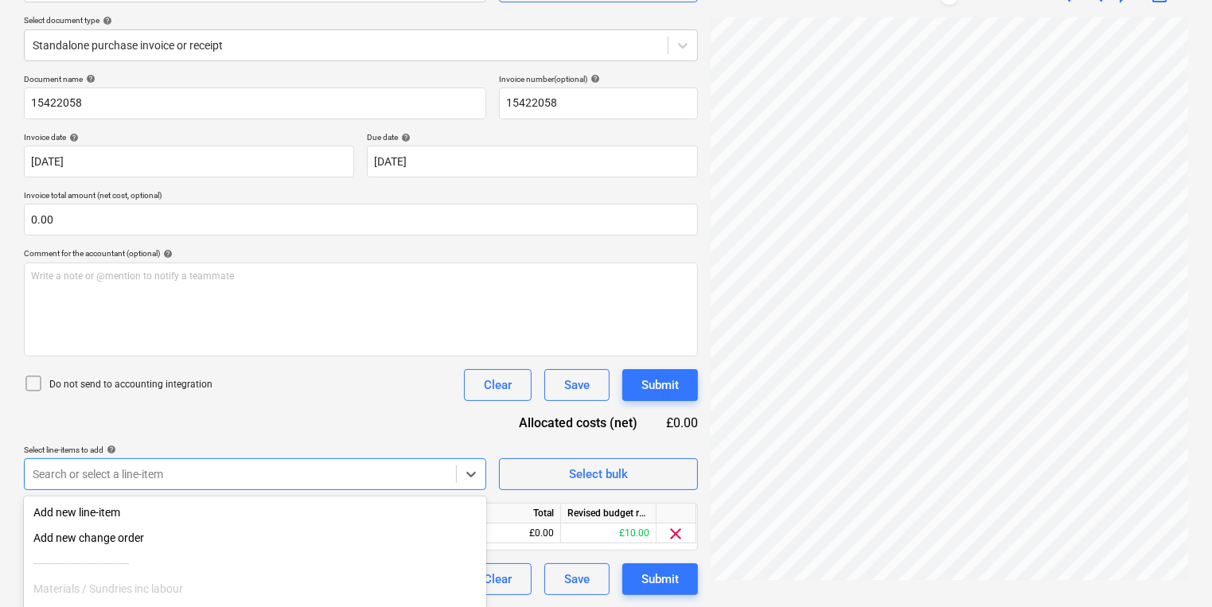
click at [746, 434] on html "Sales Projects Contacts Company Inbox 1 format_size keyboard_arrow_down help se…" at bounding box center [606, 130] width 1212 height 607
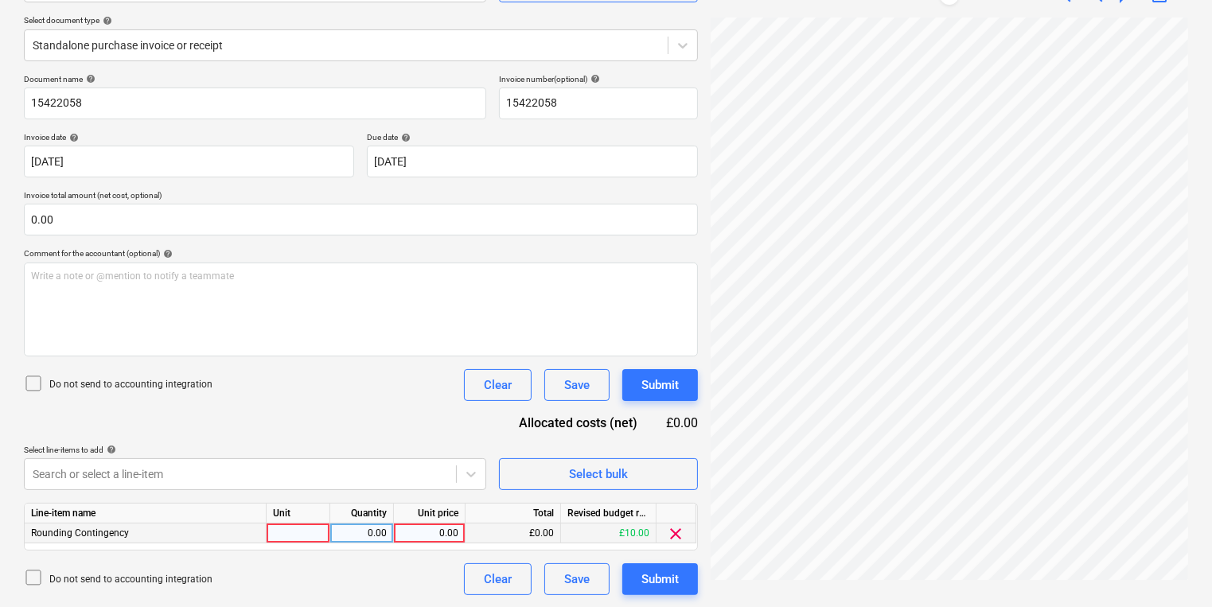
click at [209, 535] on div "Rounding Contingency" at bounding box center [146, 534] width 242 height 20
click at [208, 535] on div "Rounding Contingency" at bounding box center [146, 534] width 242 height 20
click at [675, 528] on span "clear" at bounding box center [676, 533] width 19 height 19
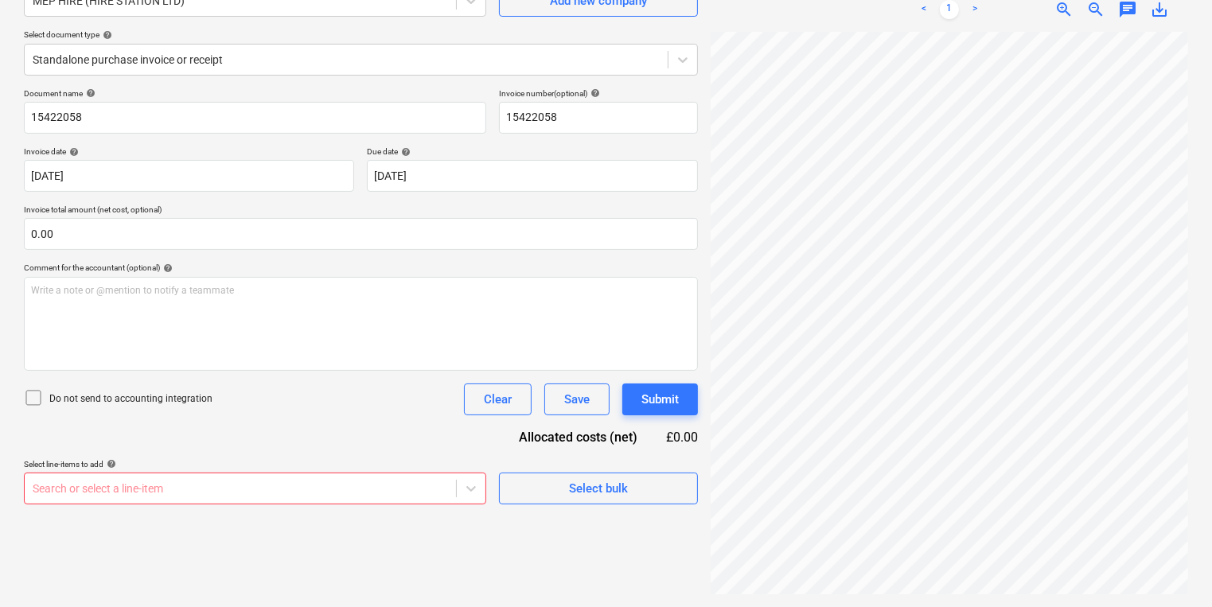
click at [223, 448] on body "Sales Projects Contacts Company Inbox 1 format_size keyboard_arrow_down help se…" at bounding box center [606, 144] width 1212 height 607
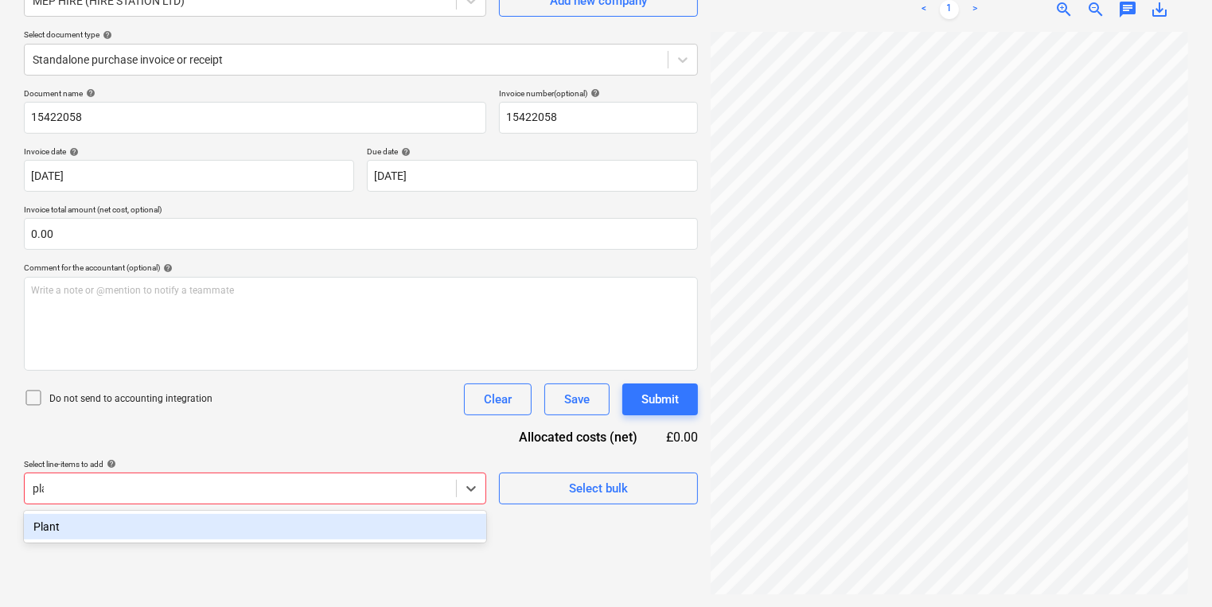
type input "plan"
click at [232, 532] on div "Plant" at bounding box center [255, 526] width 462 height 25
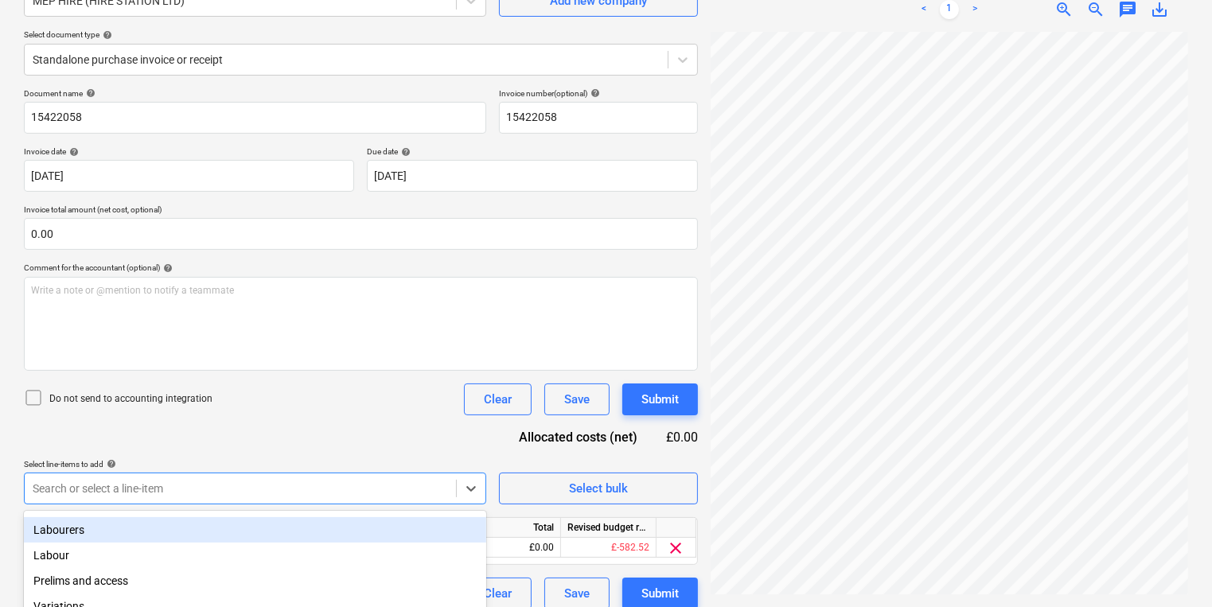
click at [255, 411] on div "Do not send to accounting integration Clear Save Submit" at bounding box center [361, 400] width 674 height 32
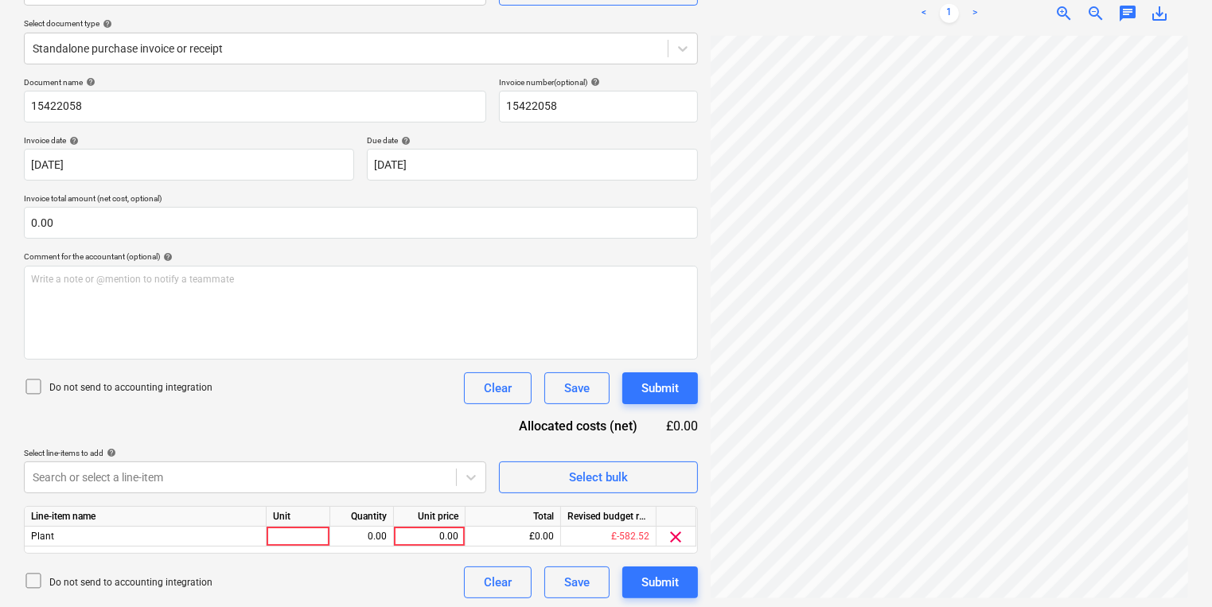
scroll to position [173, 0]
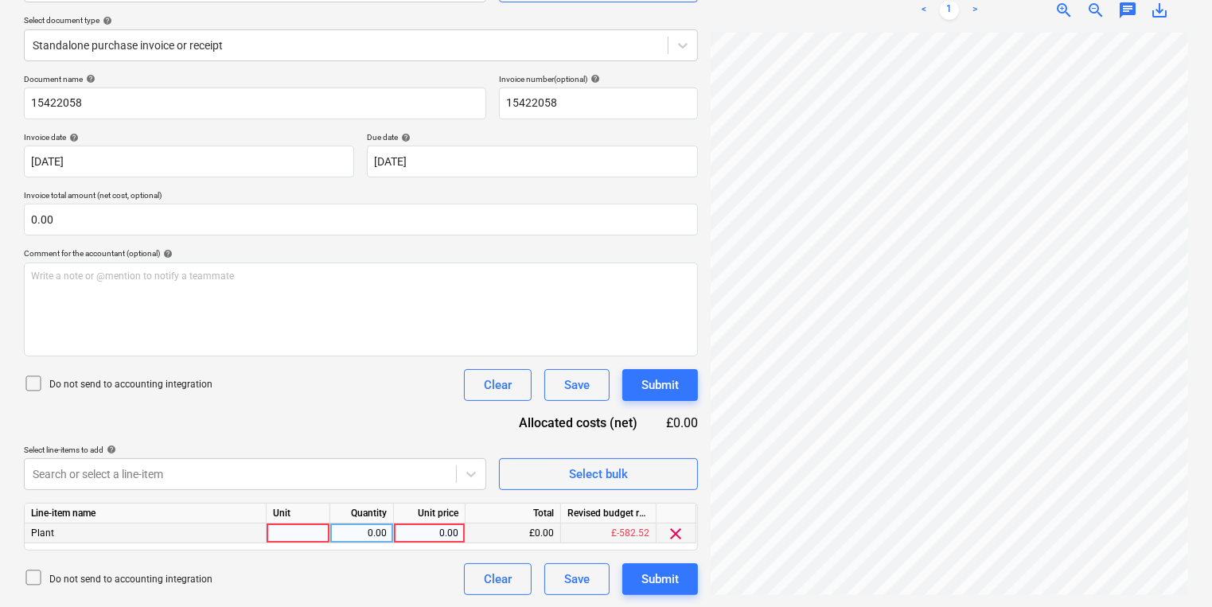
click at [271, 533] on div at bounding box center [299, 534] width 64 height 20
type input "pcs"
click at [374, 538] on div "0.00" at bounding box center [362, 534] width 50 height 20
click at [390, 541] on div "0.00" at bounding box center [362, 534] width 64 height 20
type input "1"
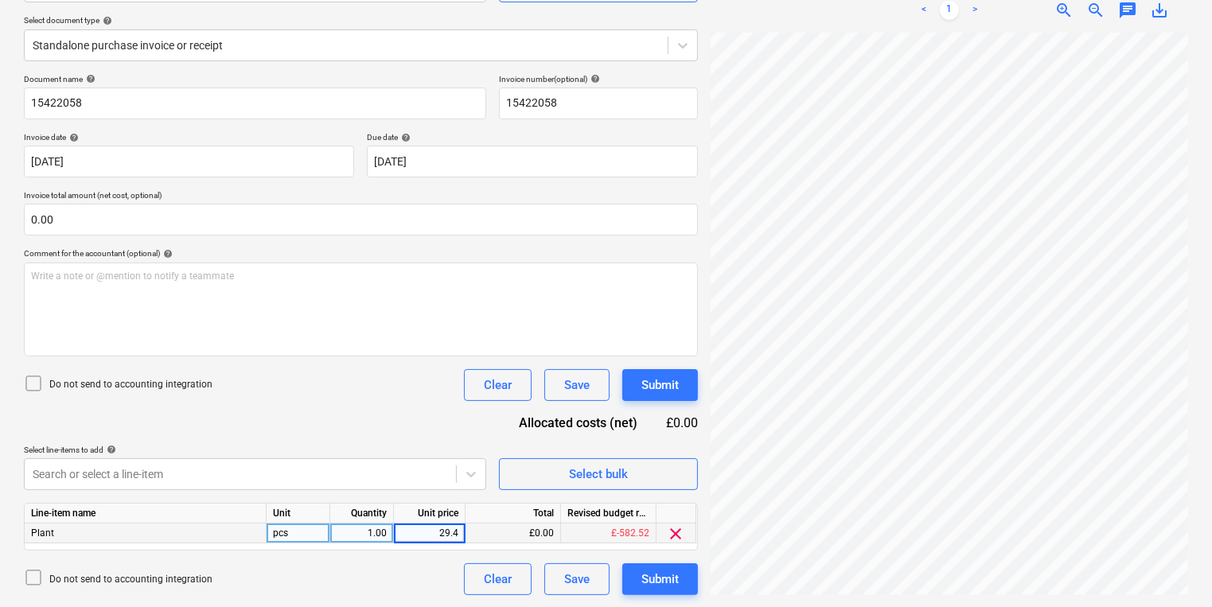
type input "29.40"
click at [659, 575] on div "Submit" at bounding box center [659, 579] width 37 height 21
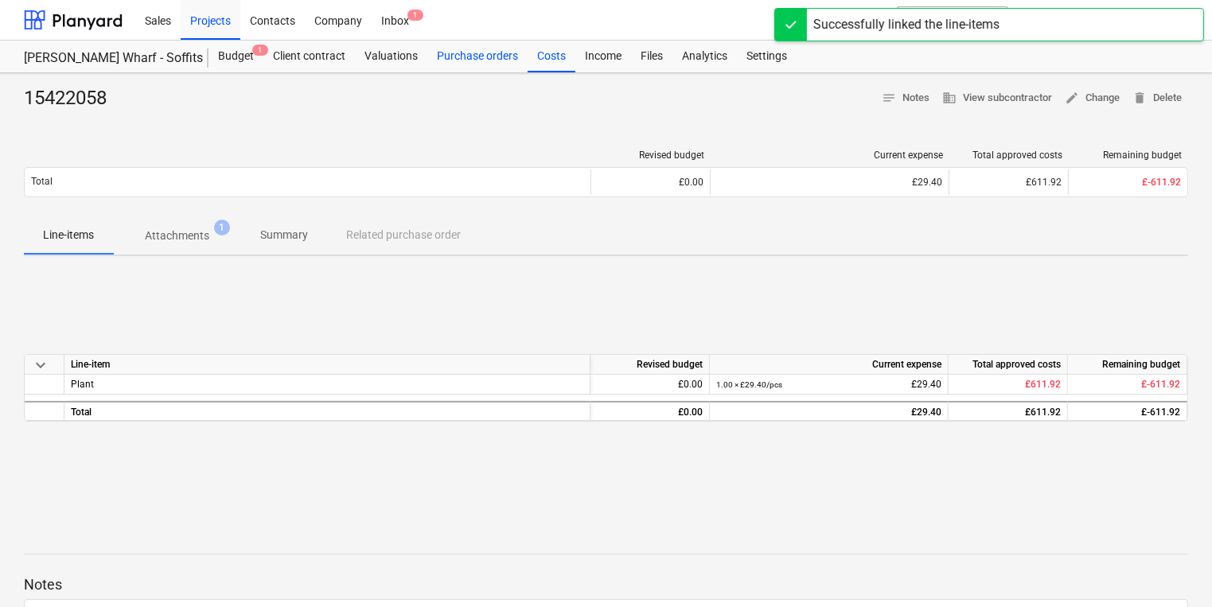
click at [495, 59] on div "Purchase orders" at bounding box center [477, 57] width 100 height 32
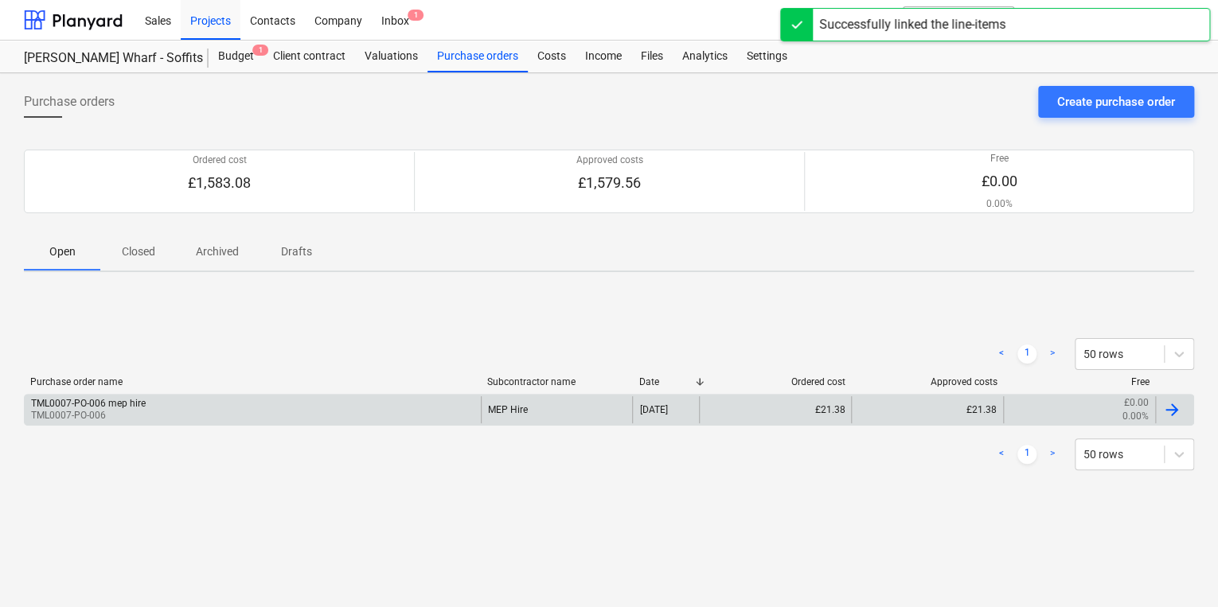
click at [359, 407] on div "TML0007-PO-006 mep hire TML0007-PO-006" at bounding box center [253, 409] width 456 height 27
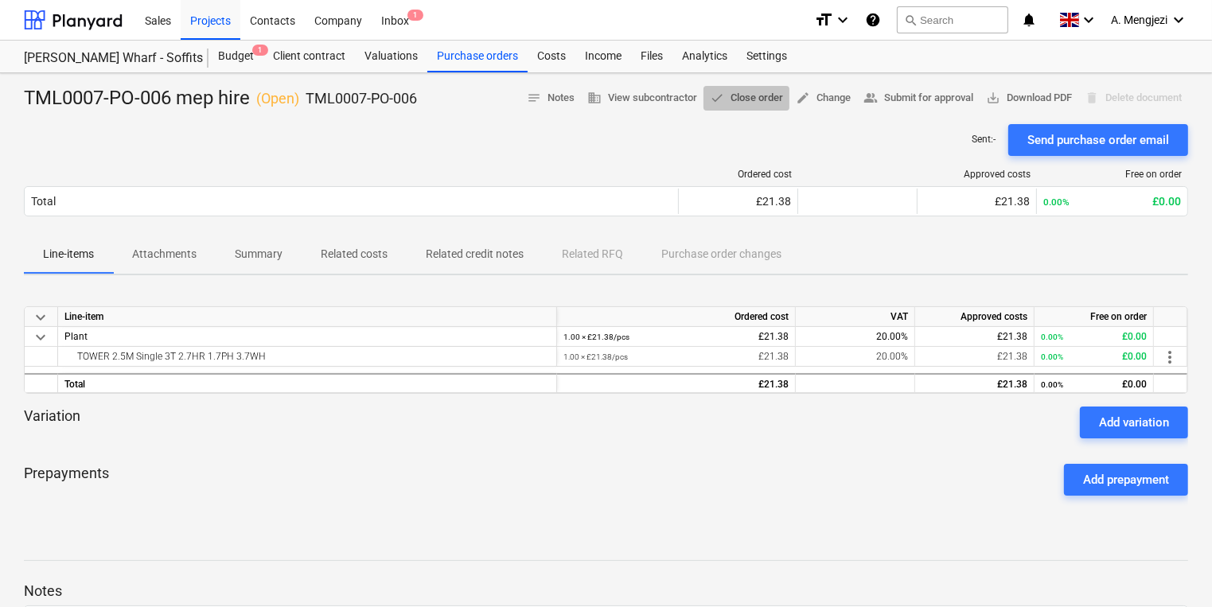
click at [748, 88] on button "done Close order" at bounding box center [747, 98] width 86 height 25
click at [384, 30] on div "Inbox 1" at bounding box center [395, 19] width 47 height 41
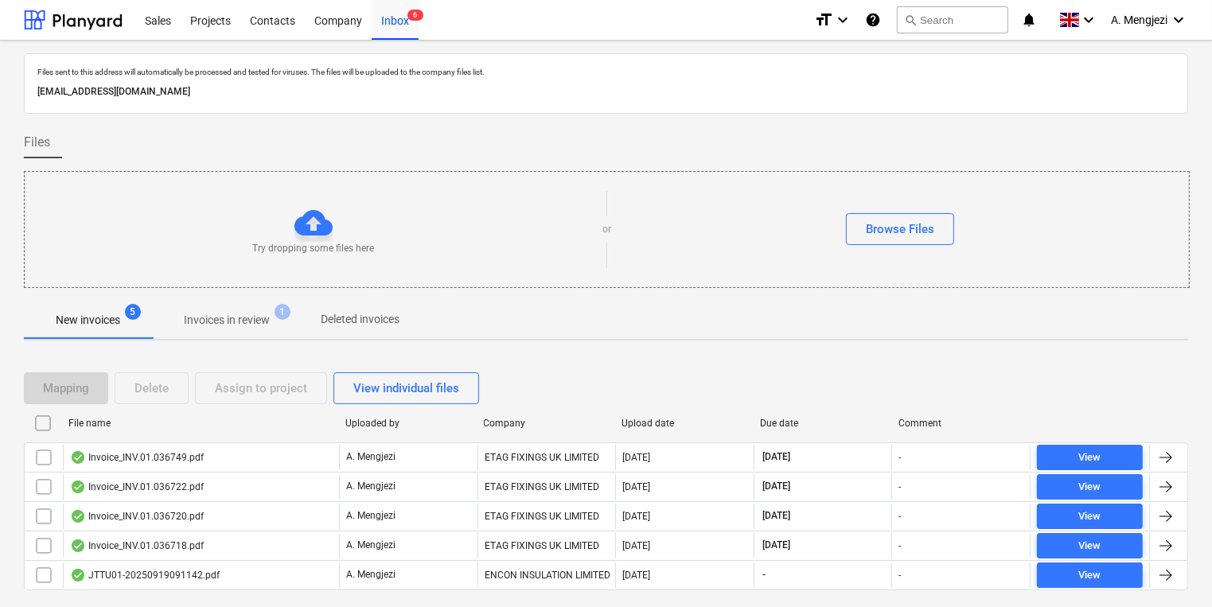
click at [930, 311] on div "New invoices 5 Invoices in review 1 Deleted invoices" at bounding box center [606, 320] width 1164 height 38
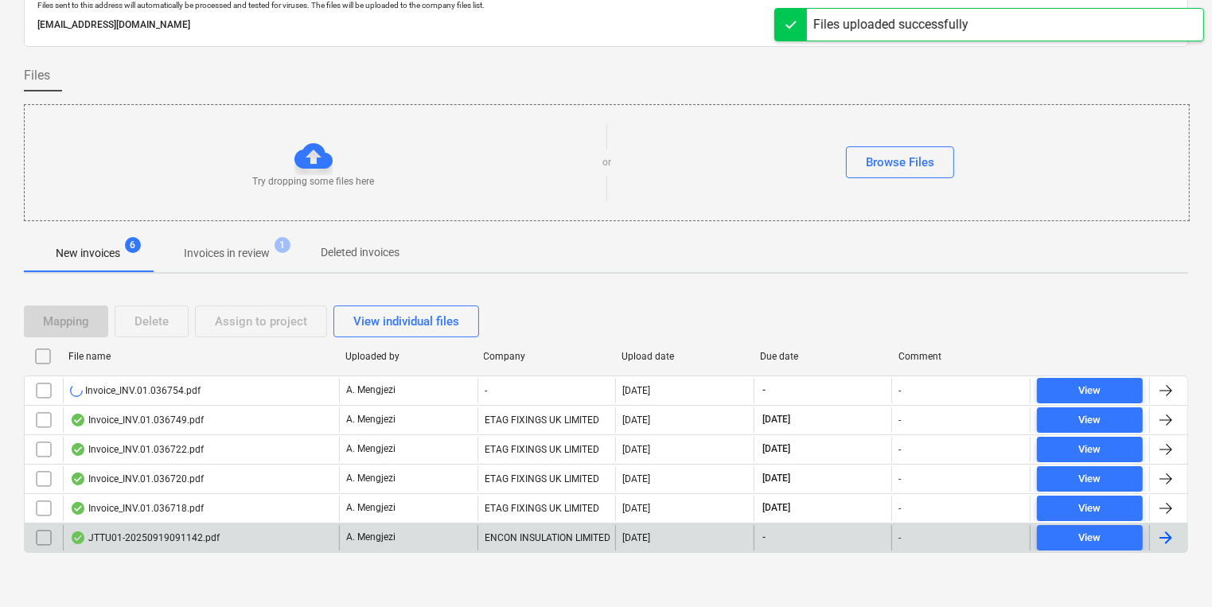
click at [262, 532] on div "JTTU01-20250919091142.pdf" at bounding box center [201, 537] width 276 height 25
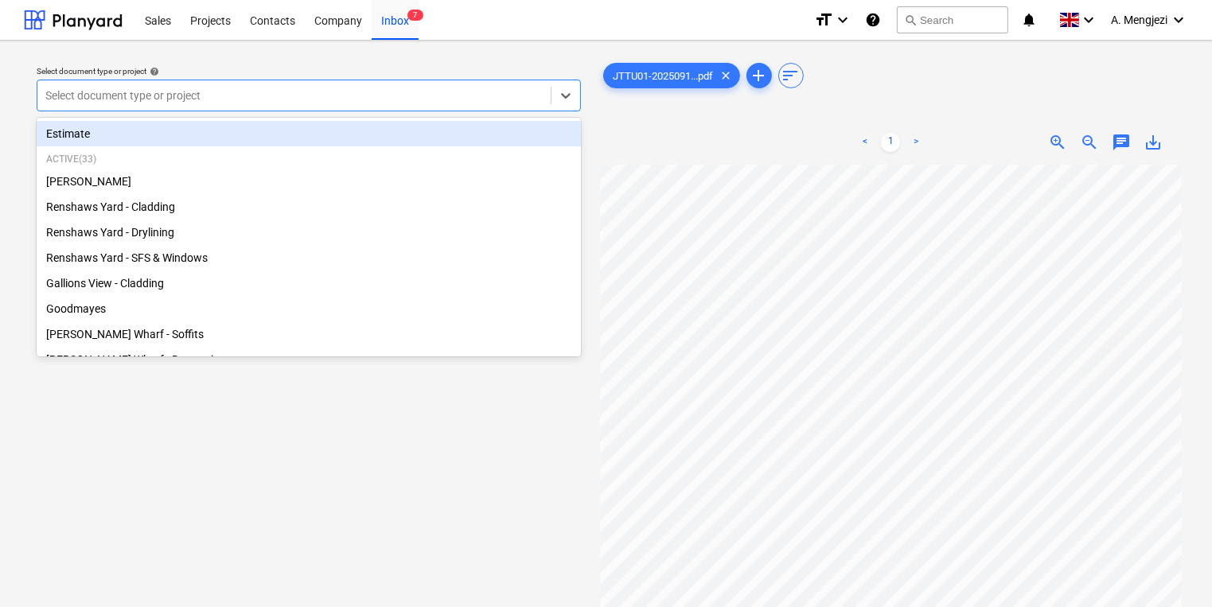
click at [248, 92] on div at bounding box center [293, 96] width 497 height 16
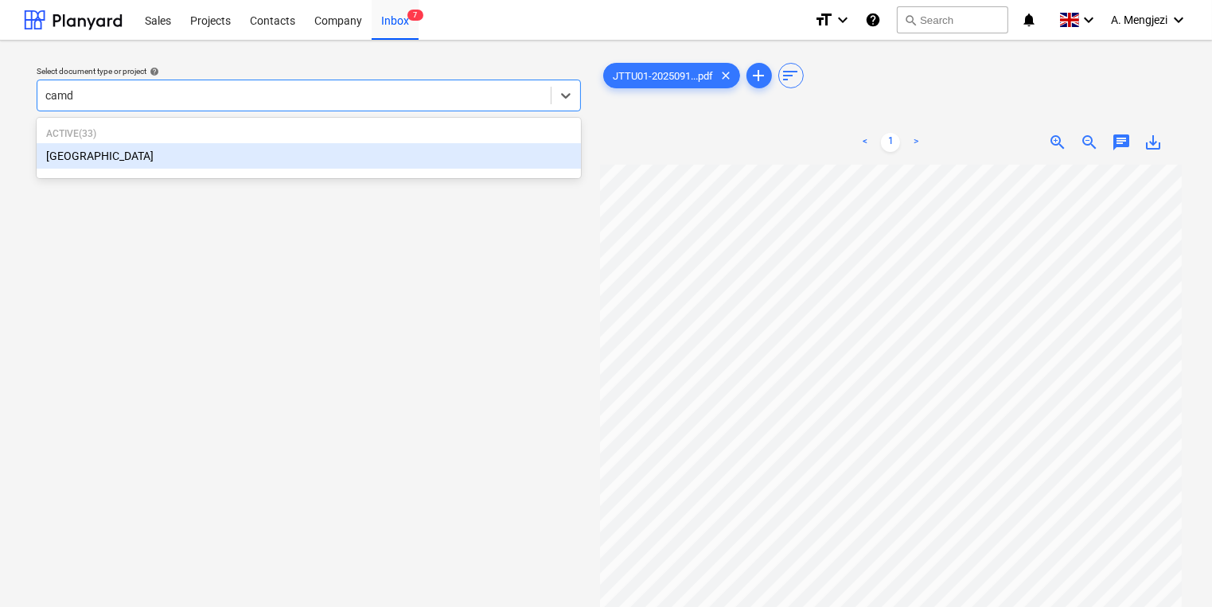
type input "camde"
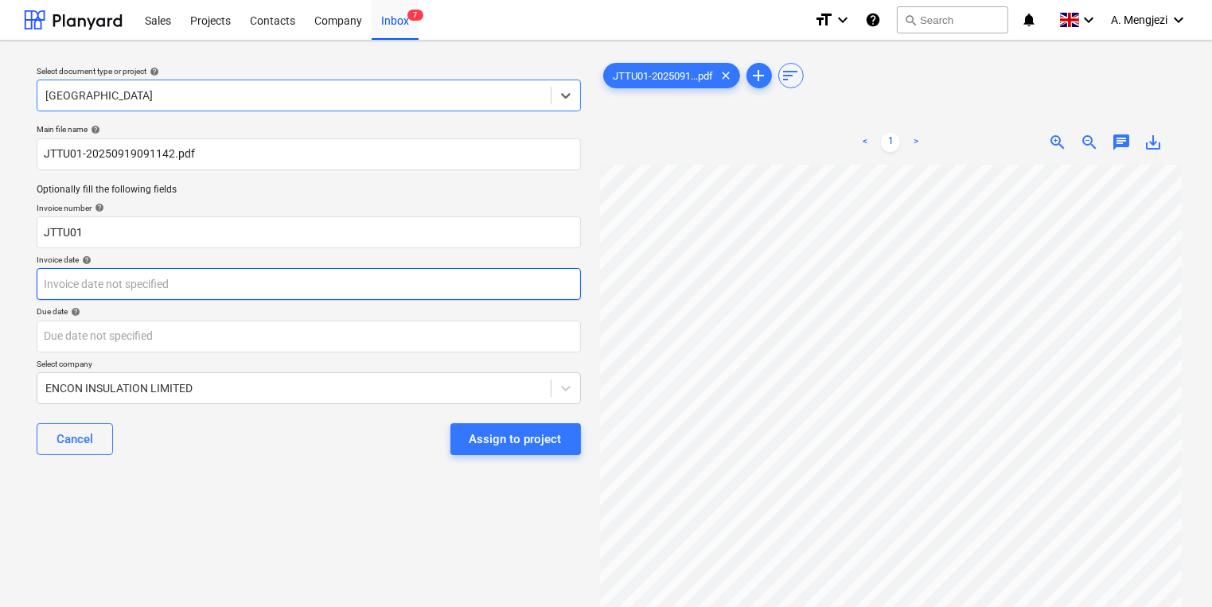
click at [293, 286] on body "Sales Projects Contacts Company Inbox 7 format_size keyboard_arrow_down help se…" at bounding box center [606, 303] width 1212 height 607
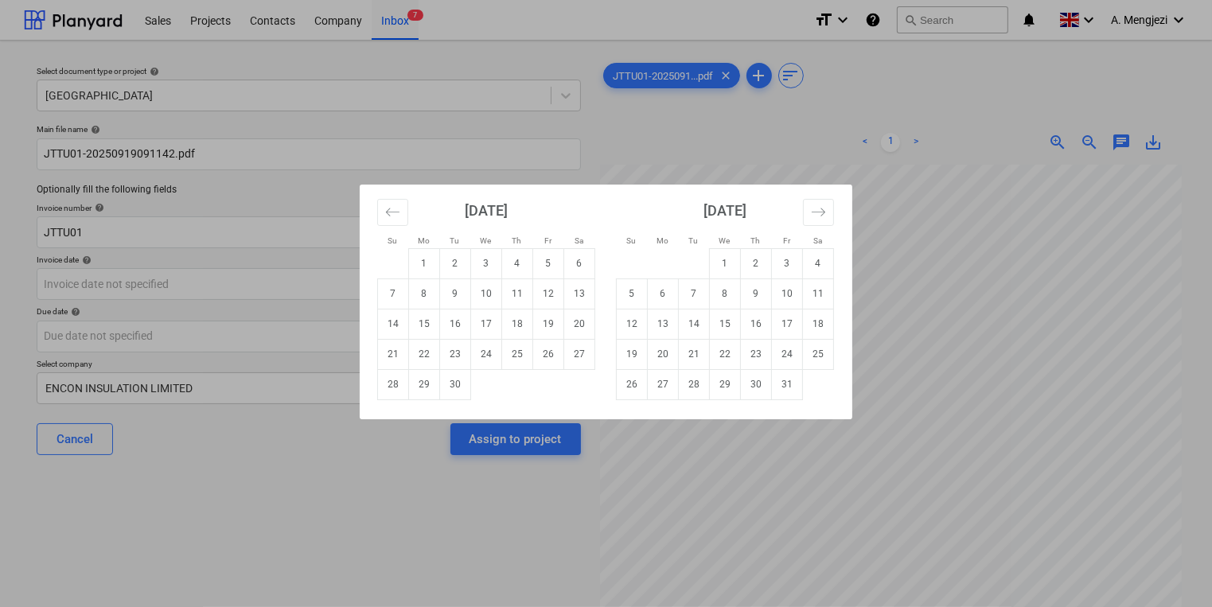
click at [298, 288] on div "Su Mo Tu We Th Fr Sa Su Mo Tu We Th Fr Sa August 2025 1 2 3 4 5 6 7 8 9 10 11 1…" at bounding box center [606, 303] width 1212 height 607
click at [286, 276] on body "Sales Projects Contacts Company Inbox 7 format_size keyboard_arrow_down help se…" at bounding box center [606, 303] width 1212 height 607
click at [525, 327] on td "18" at bounding box center [517, 324] width 31 height 30
type input "[DATE]"
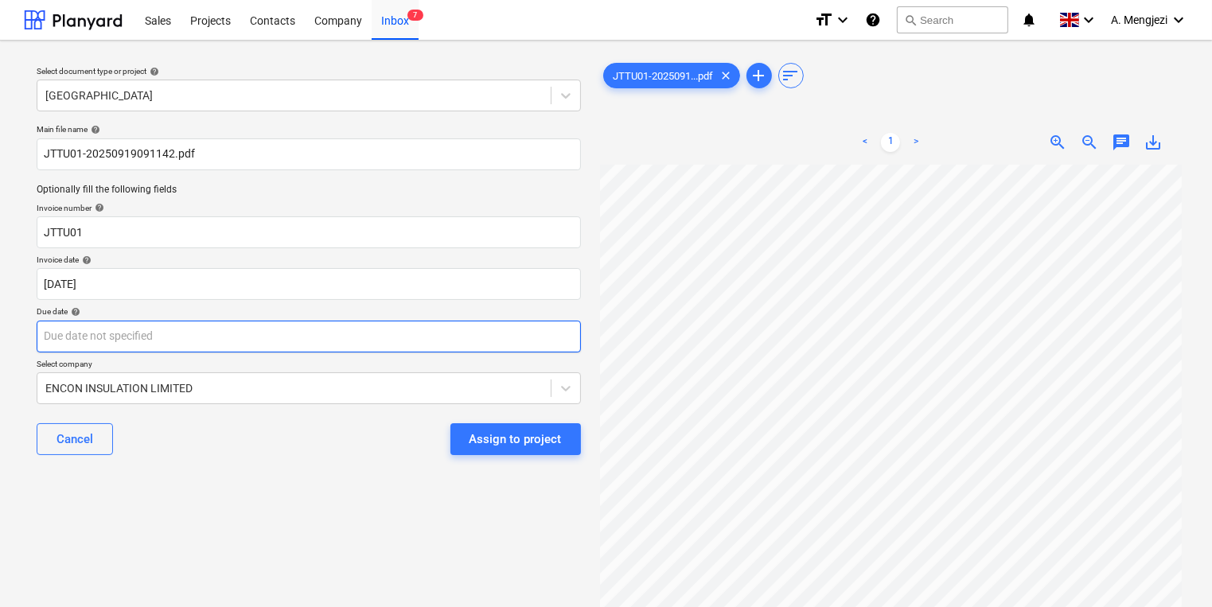
click at [525, 327] on body "Sales Projects Contacts Company Inbox 7 format_size keyboard_arrow_down help se…" at bounding box center [606, 303] width 1212 height 607
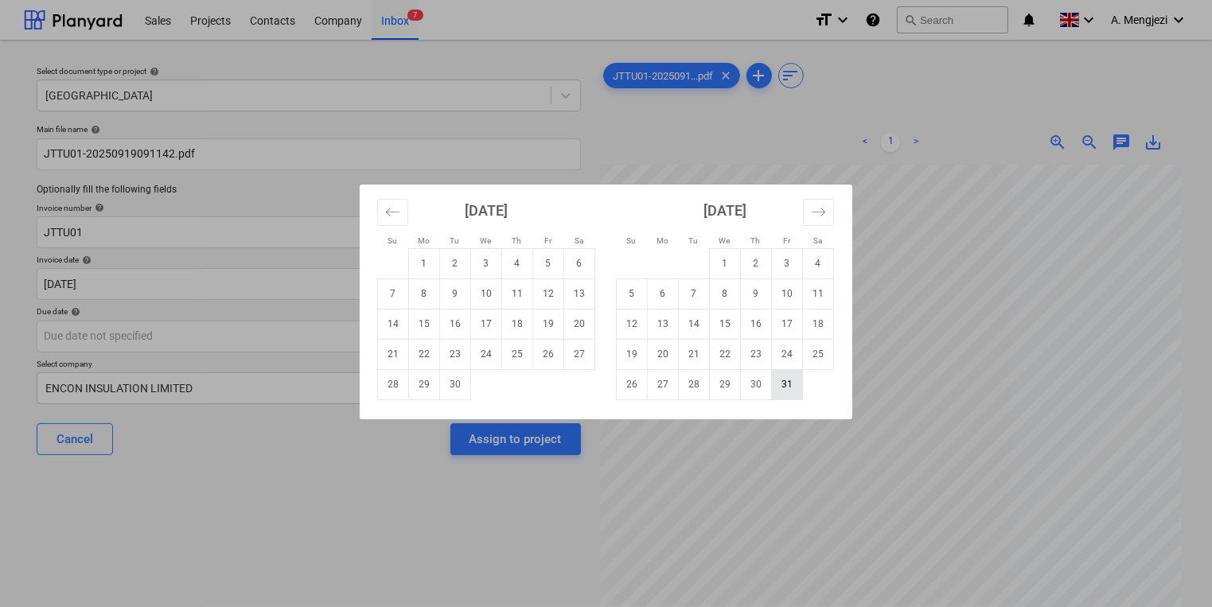
click at [800, 378] on td "31" at bounding box center [787, 384] width 31 height 30
type input "[DATE]"
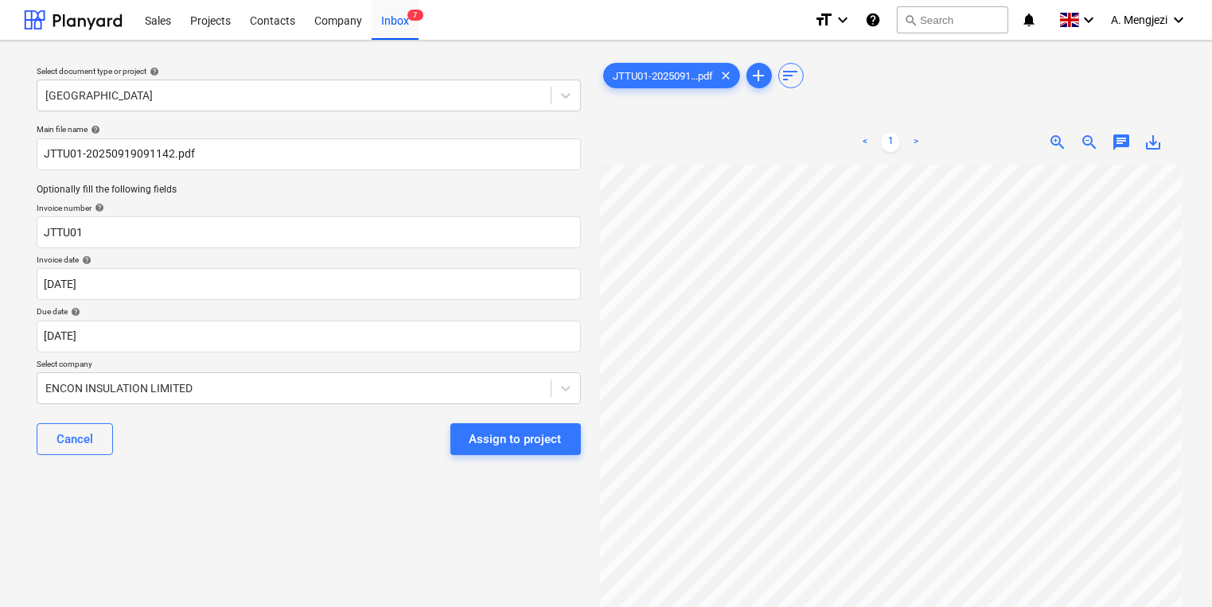
click at [195, 210] on div "Invoice number help" at bounding box center [309, 208] width 544 height 10
drag, startPoint x: 156, startPoint y: 235, endPoint x: 0, endPoint y: 225, distance: 156.3
click at [0, 235] on html "Sales Projects Contacts Company Inbox 7 format_size keyboard_arrow_down help se…" at bounding box center [606, 303] width 1212 height 607
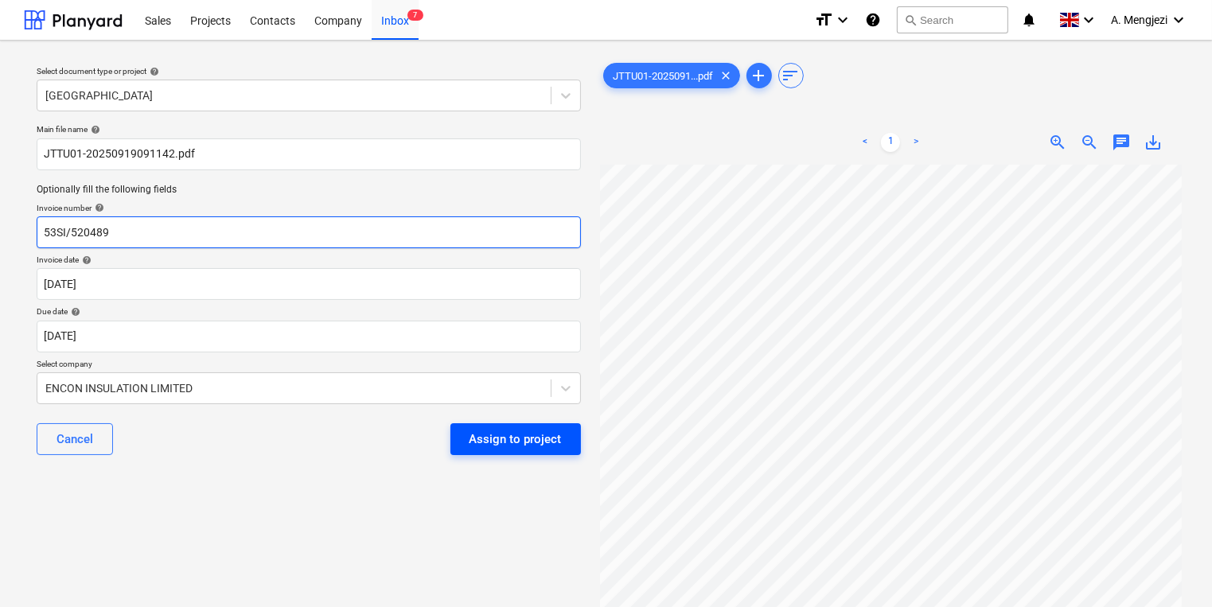
type input "53SI/520489"
click at [536, 439] on div "Assign to project" at bounding box center [516, 439] width 92 height 21
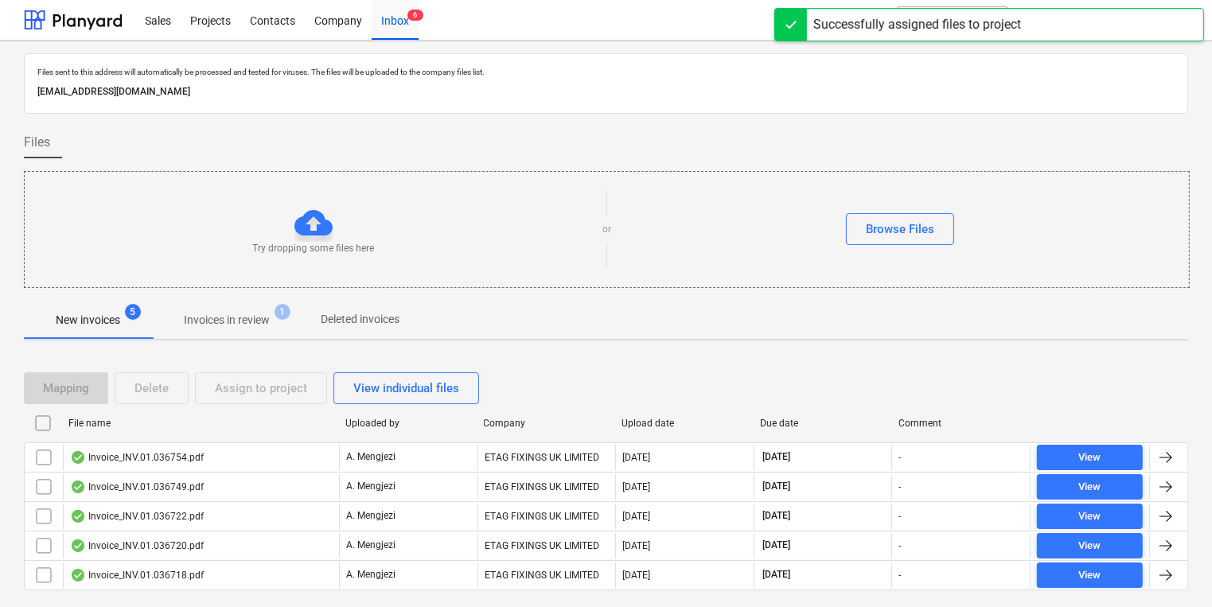
click at [859, 366] on div "Mapping Delete Assign to project View individual files" at bounding box center [606, 388] width 1164 height 45
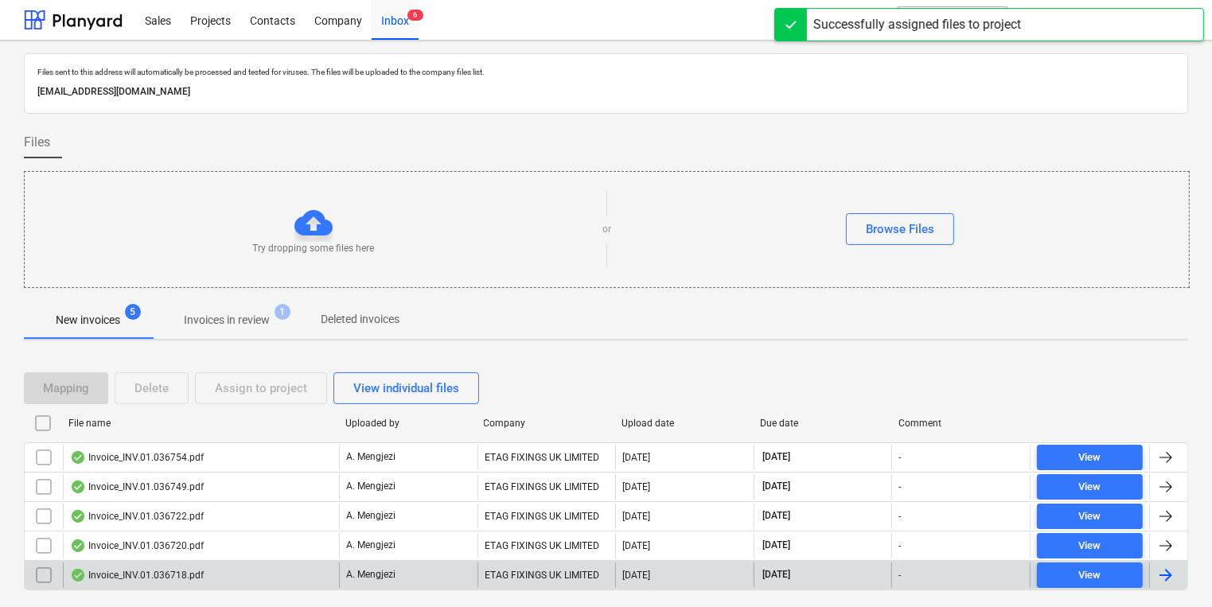
click at [371, 563] on div "A. Mengjezi" at bounding box center [408, 575] width 138 height 25
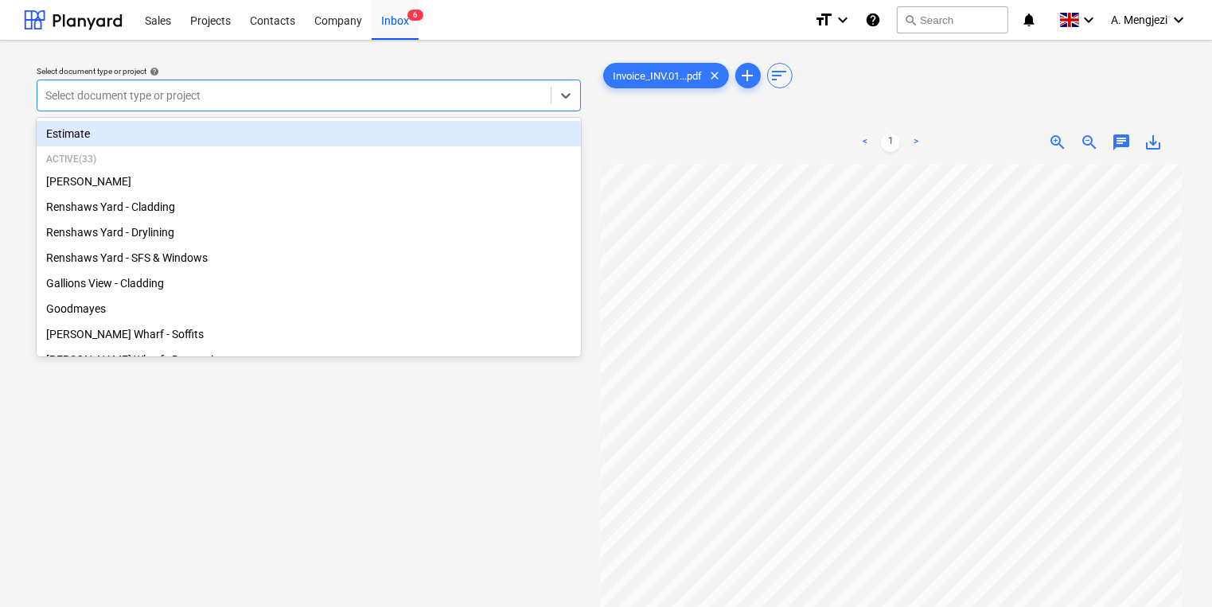
click at [484, 96] on div at bounding box center [293, 96] width 497 height 16
type input "re"
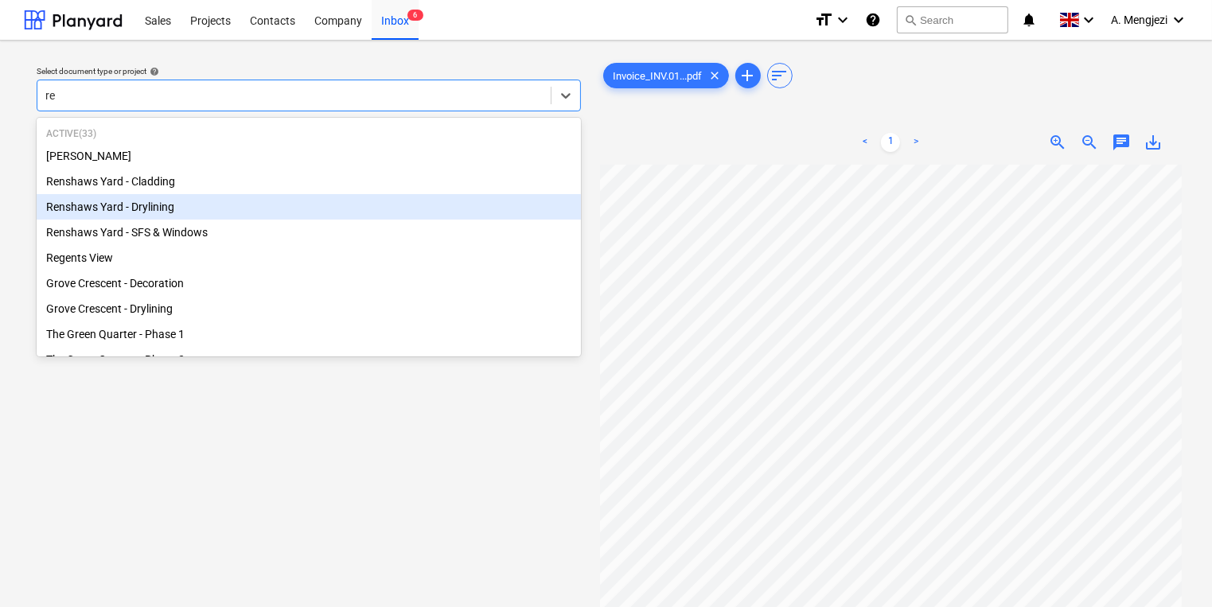
click at [221, 204] on div "Renshaws Yard - Drylining" at bounding box center [309, 206] width 544 height 25
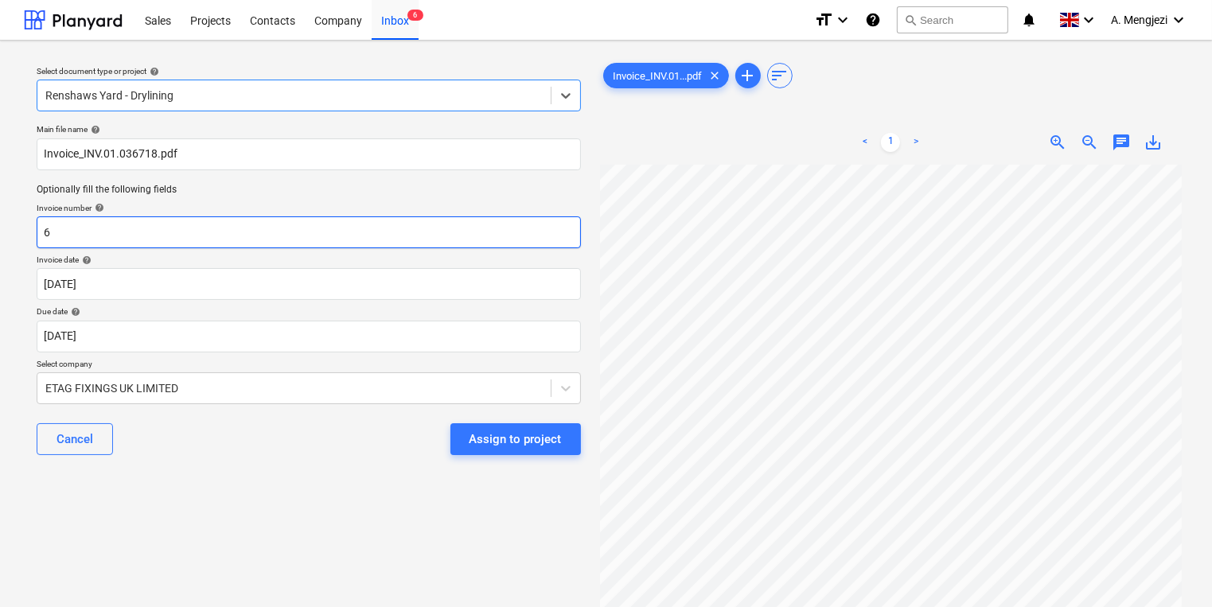
click at [220, 229] on input "6" at bounding box center [309, 232] width 544 height 32
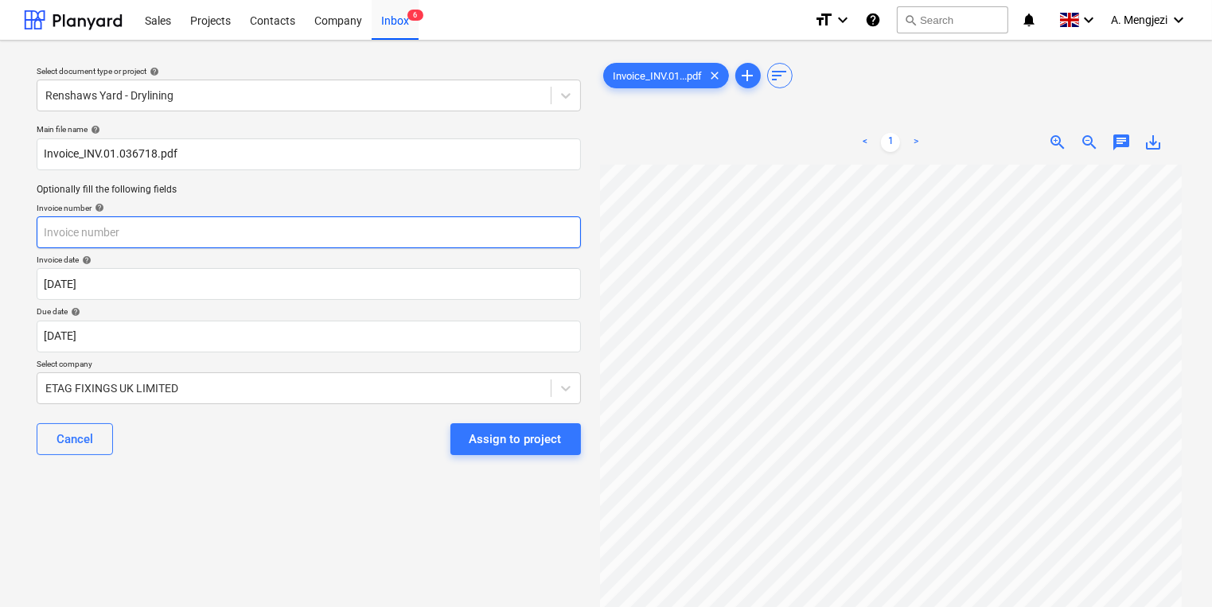
scroll to position [0, 34]
click at [95, 224] on input "text" at bounding box center [309, 232] width 544 height 32
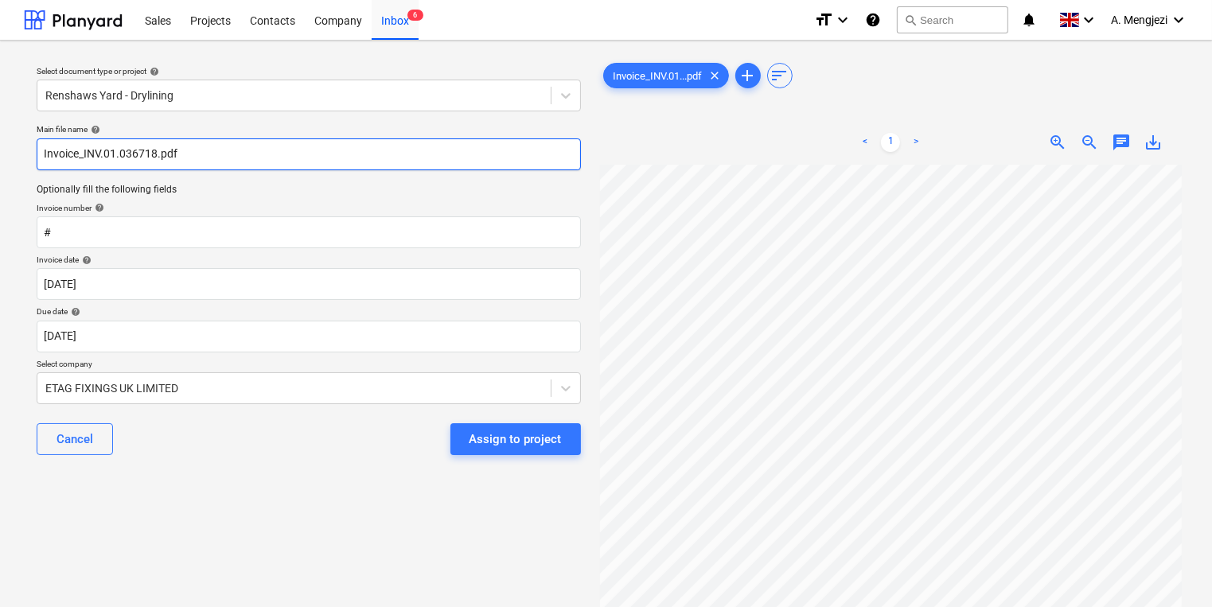
drag, startPoint x: 156, startPoint y: 155, endPoint x: 83, endPoint y: 158, distance: 73.3
click at [83, 158] on input "Invoice_INV.01.036718.pdf" at bounding box center [309, 154] width 544 height 32
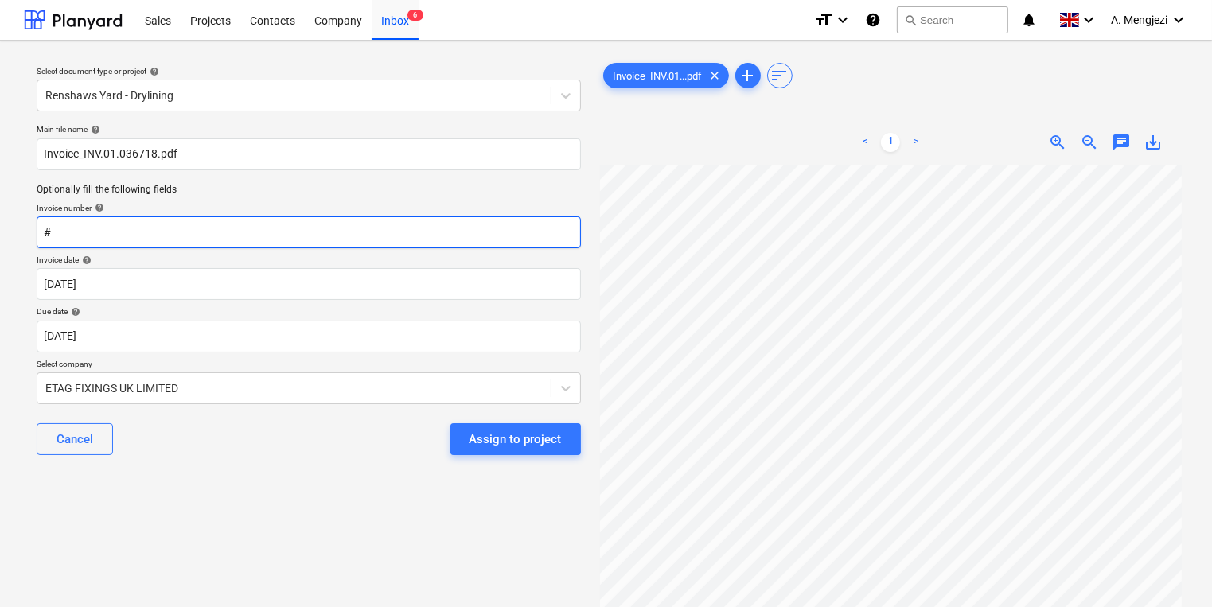
click at [86, 236] on input "#" at bounding box center [309, 232] width 544 height 32
paste input "INV.01.036718"
type input "#INV.01.036718"
click at [251, 529] on div "Select document type or project help Renshaws Yard - Drylining Main file name h…" at bounding box center [309, 393] width 570 height 680
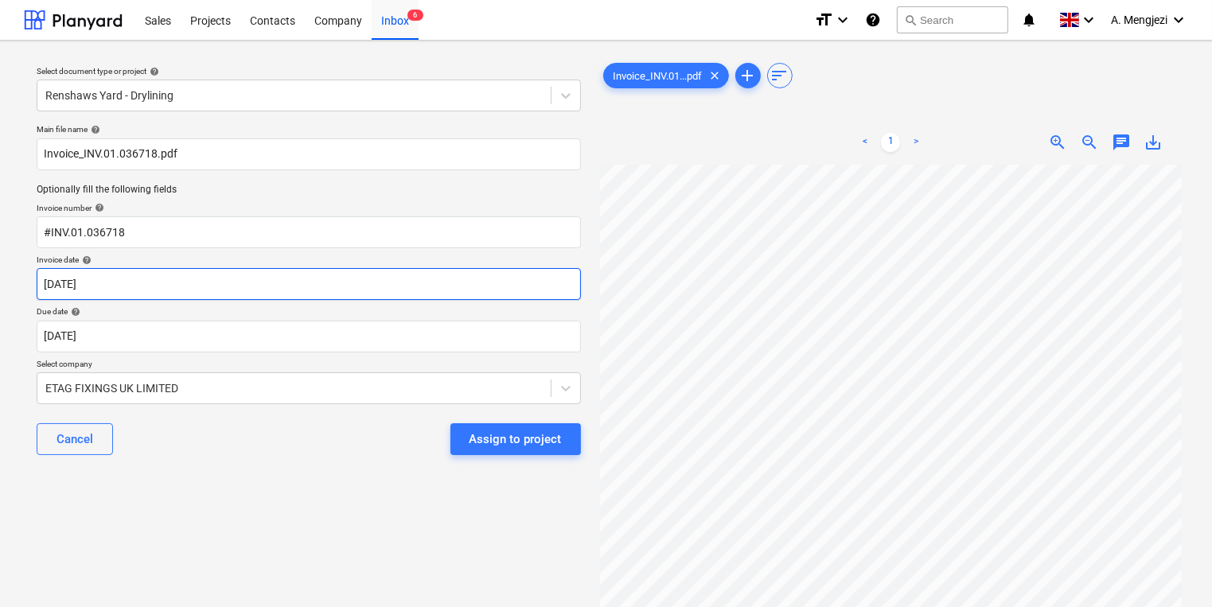
click at [255, 283] on body "Sales Projects Contacts Company Inbox 6 format_size keyboard_arrow_down help se…" at bounding box center [606, 303] width 1212 height 607
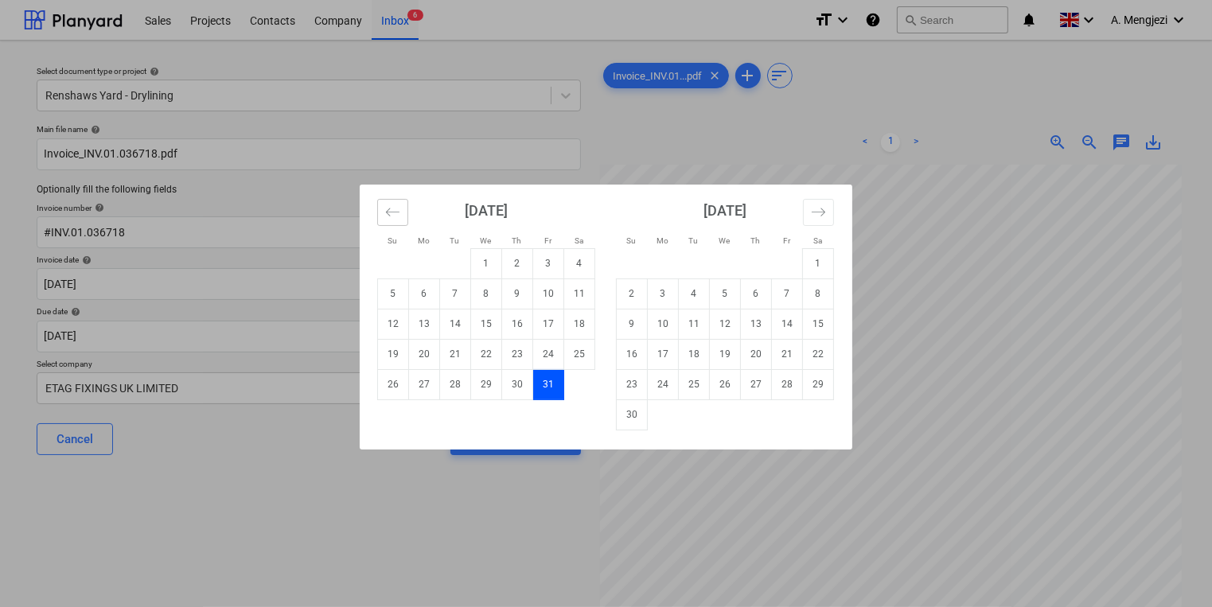
click at [398, 205] on icon "Move backward to switch to the previous month." at bounding box center [392, 212] width 15 height 15
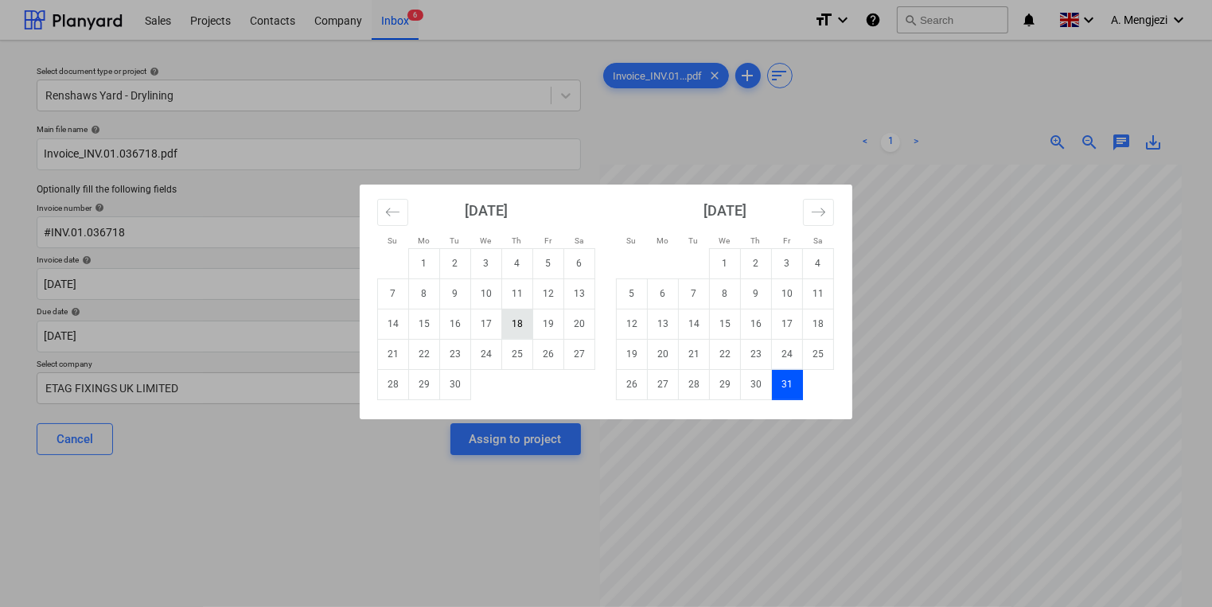
click at [513, 326] on td "18" at bounding box center [517, 324] width 31 height 30
type input "[DATE]"
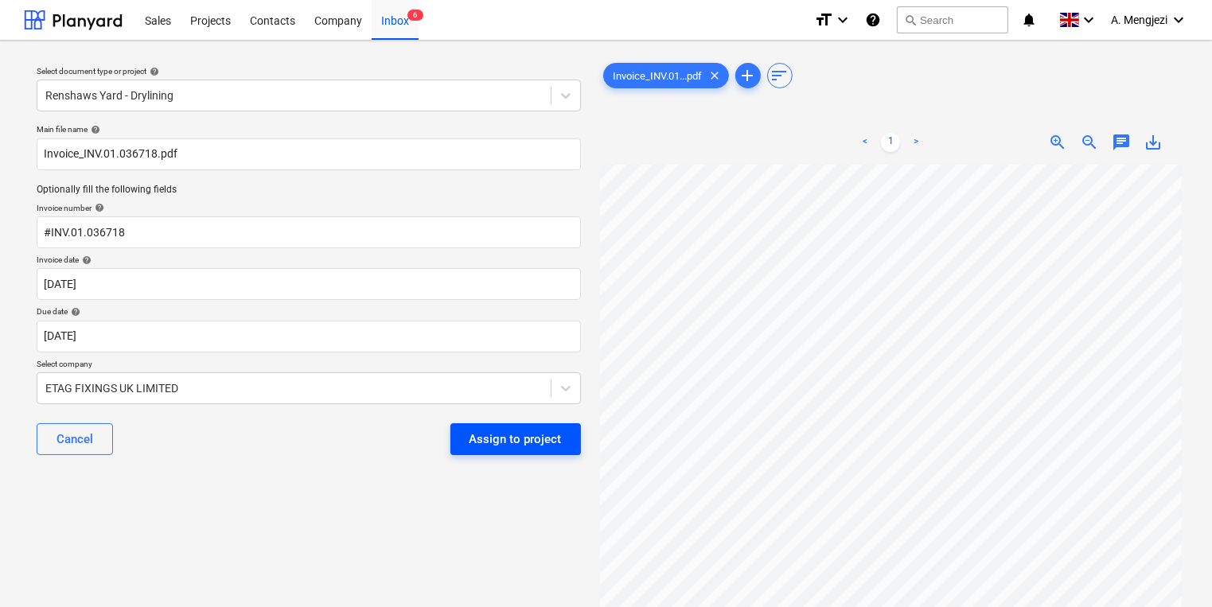
click at [528, 430] on div "Assign to project" at bounding box center [516, 439] width 92 height 21
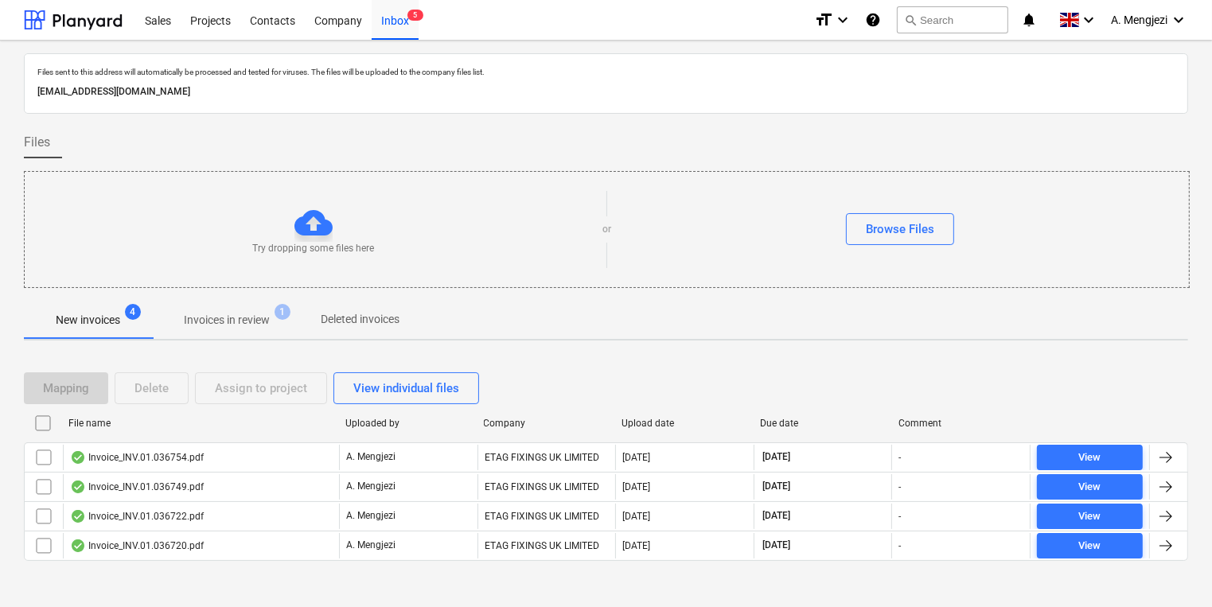
click at [903, 363] on div "Mapping Delete Assign to project View individual files File name Uploaded by Co…" at bounding box center [606, 473] width 1164 height 240
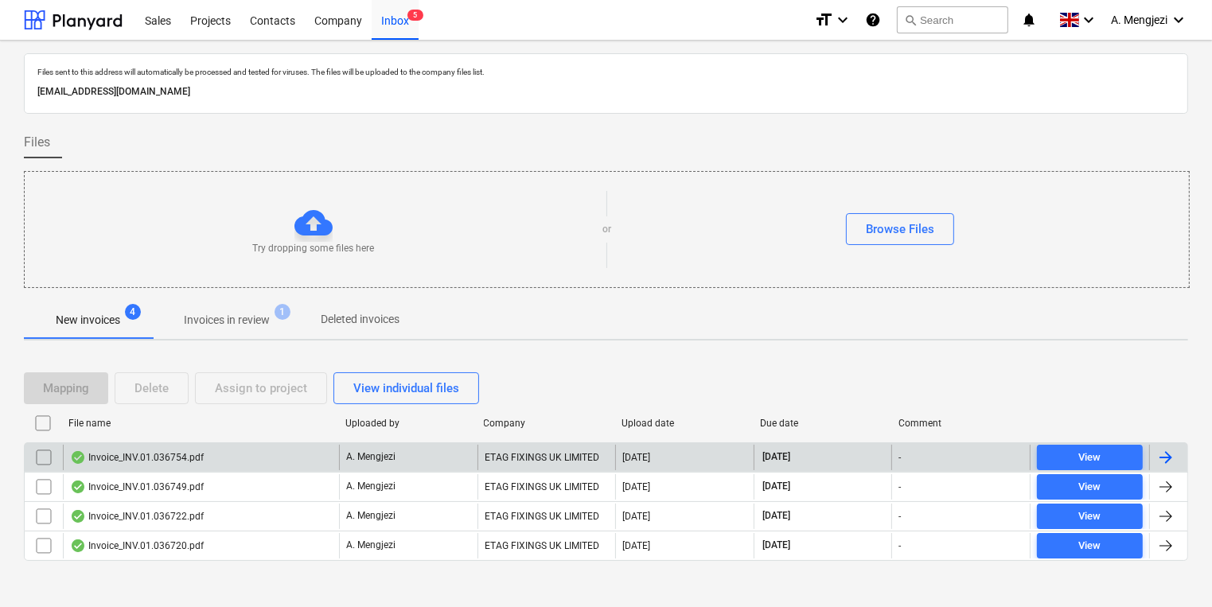
click at [303, 466] on div "Invoice_INV.01.036754.pdf" at bounding box center [201, 457] width 276 height 25
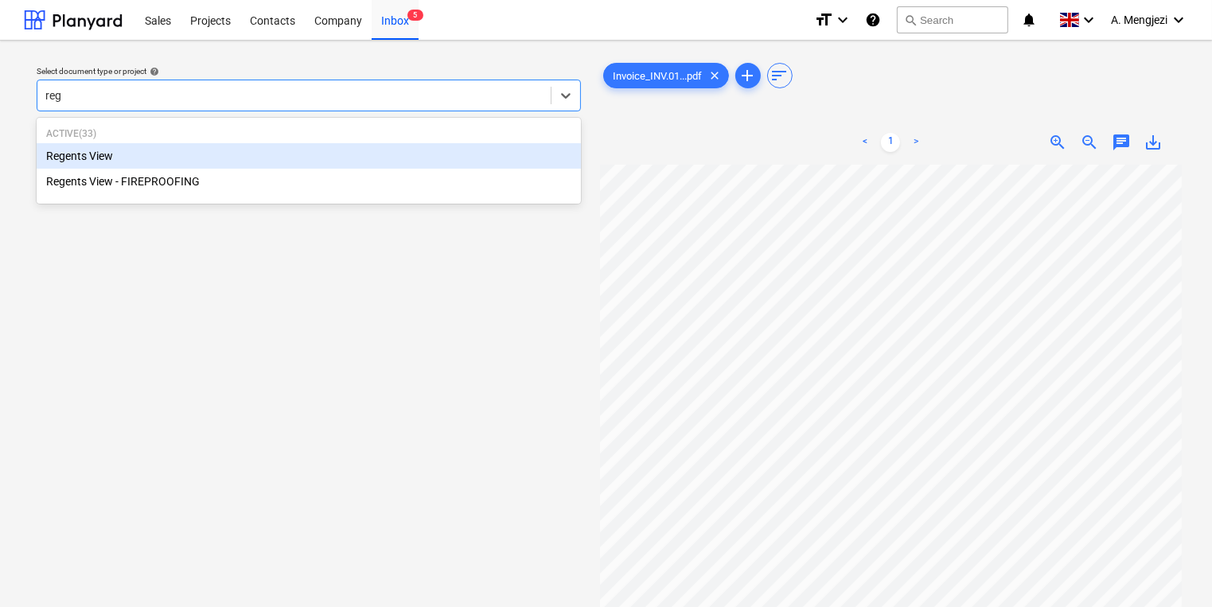
type input "rege"
click at [140, 155] on div "Regents View" at bounding box center [309, 155] width 544 height 25
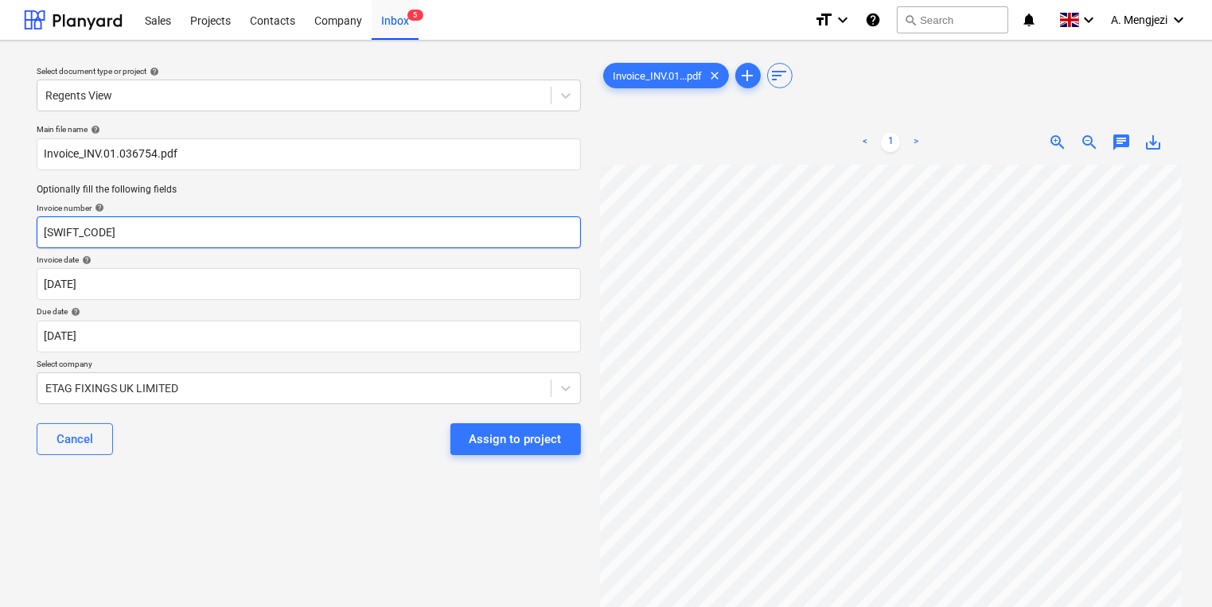
drag, startPoint x: 33, startPoint y: 236, endPoint x: -54, endPoint y: 236, distance: 86.7
click at [0, 236] on html "Sales Projects Contacts Company Inbox 5 format_size keyboard_arrow_down help se…" at bounding box center [606, 303] width 1212 height 607
type input "'"
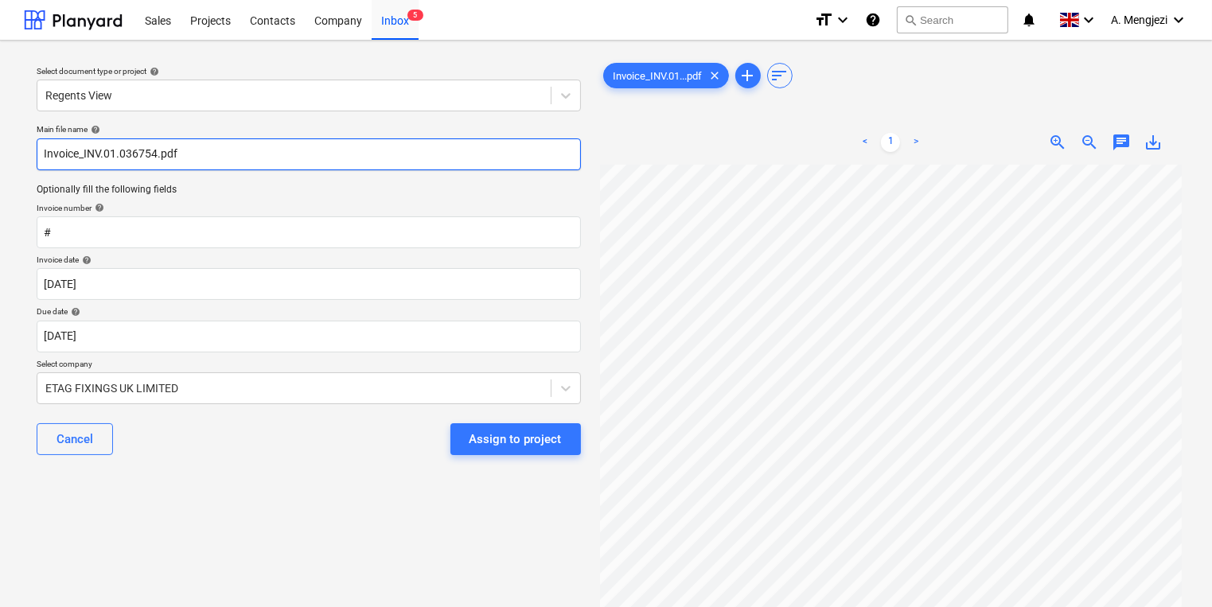
click at [154, 158] on input "Invoice_INV.01.036754.pdf" at bounding box center [309, 154] width 544 height 32
drag, startPoint x: 154, startPoint y: 158, endPoint x: 98, endPoint y: 162, distance: 56.6
click at [98, 162] on input "Invoice_INV.01.036754.pdf" at bounding box center [309, 154] width 544 height 32
click at [102, 157] on input "Invoice_INV.01.036754.pdf" at bounding box center [309, 154] width 544 height 32
drag, startPoint x: 156, startPoint y: 153, endPoint x: 84, endPoint y: 154, distance: 72.4
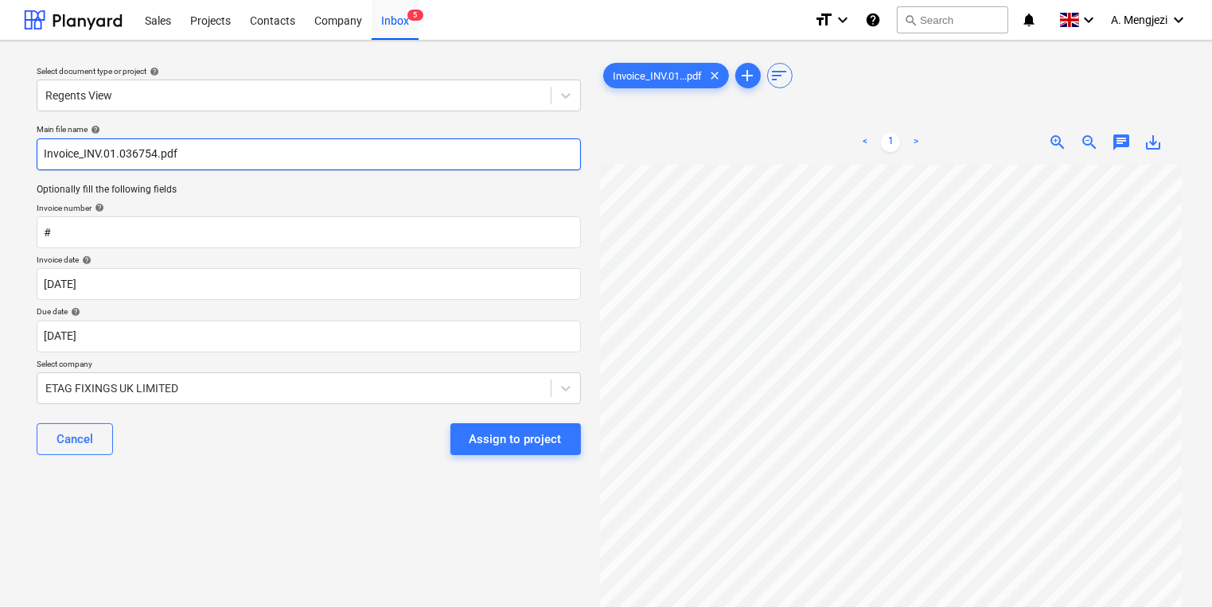
click at [84, 154] on input "Invoice_INV.01.036754.pdf" at bounding box center [309, 154] width 544 height 32
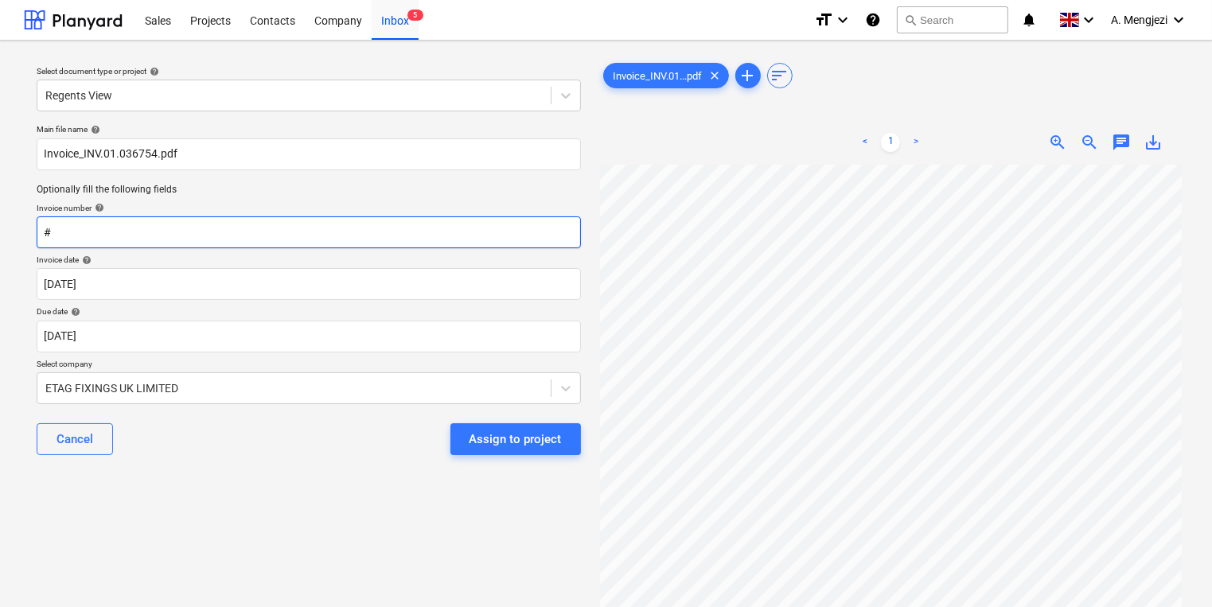
click at [143, 231] on input "#" at bounding box center [309, 232] width 544 height 32
paste input "INV.01.036754"
type input "#INV.01.036754"
click at [241, 459] on div "Cancel Assign to project" at bounding box center [309, 439] width 544 height 57
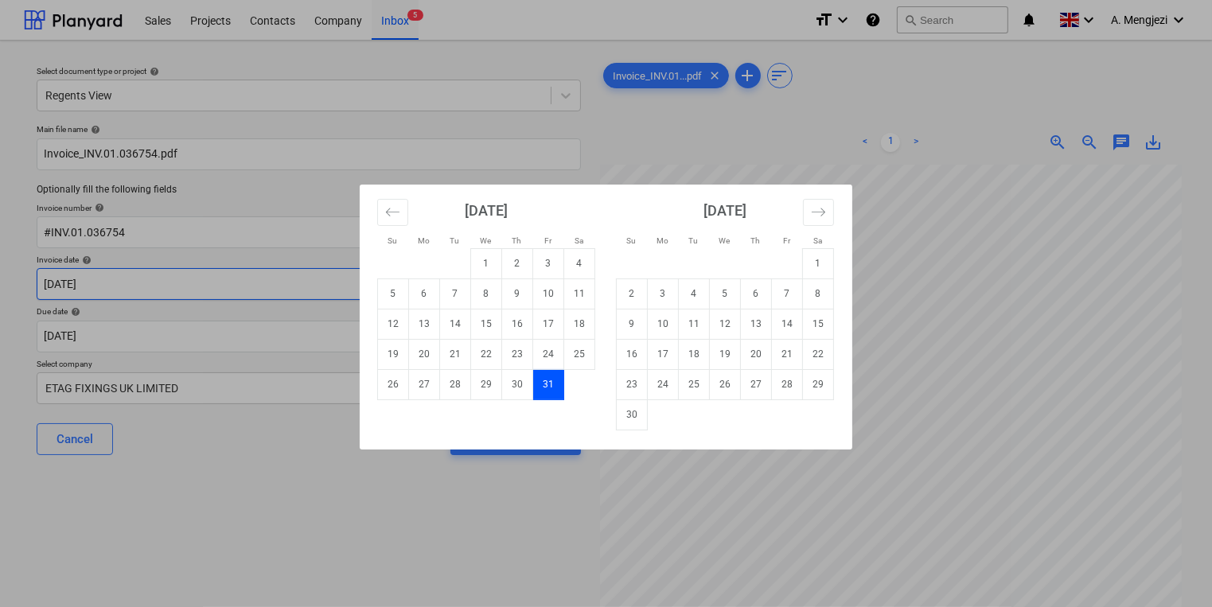
click at [254, 287] on body "Sales Projects Contacts Company Inbox 5 format_size keyboard_arrow_down help se…" at bounding box center [606, 303] width 1212 height 607
click at [392, 210] on icon "Move backward to switch to the previous month." at bounding box center [392, 212] width 15 height 15
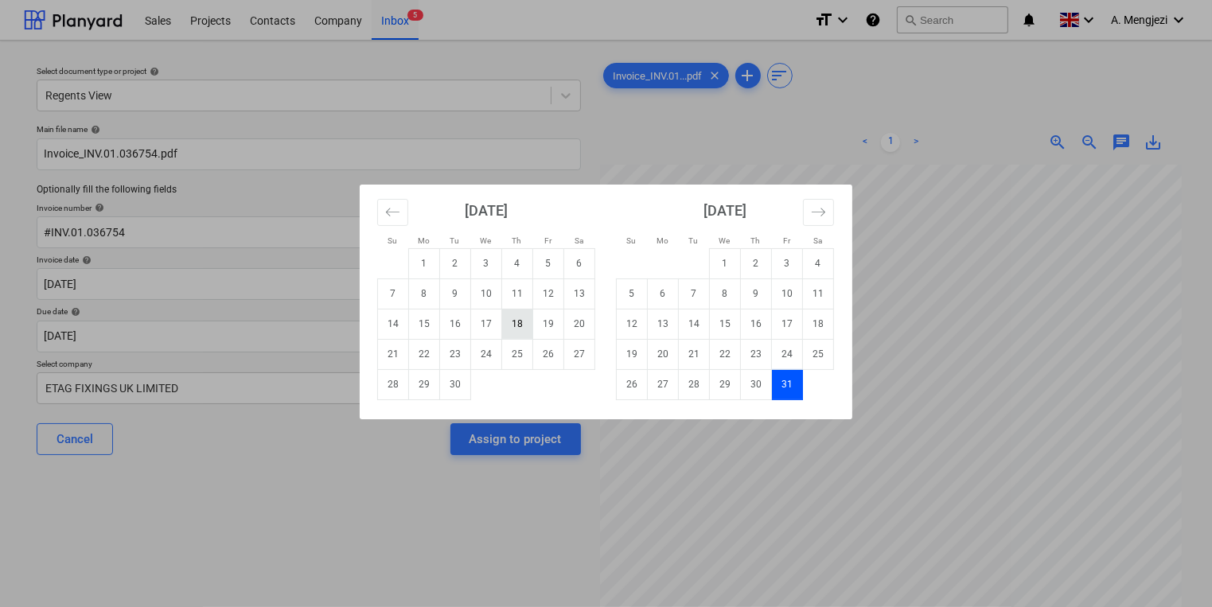
click at [513, 318] on td "18" at bounding box center [517, 324] width 31 height 30
type input "[DATE]"
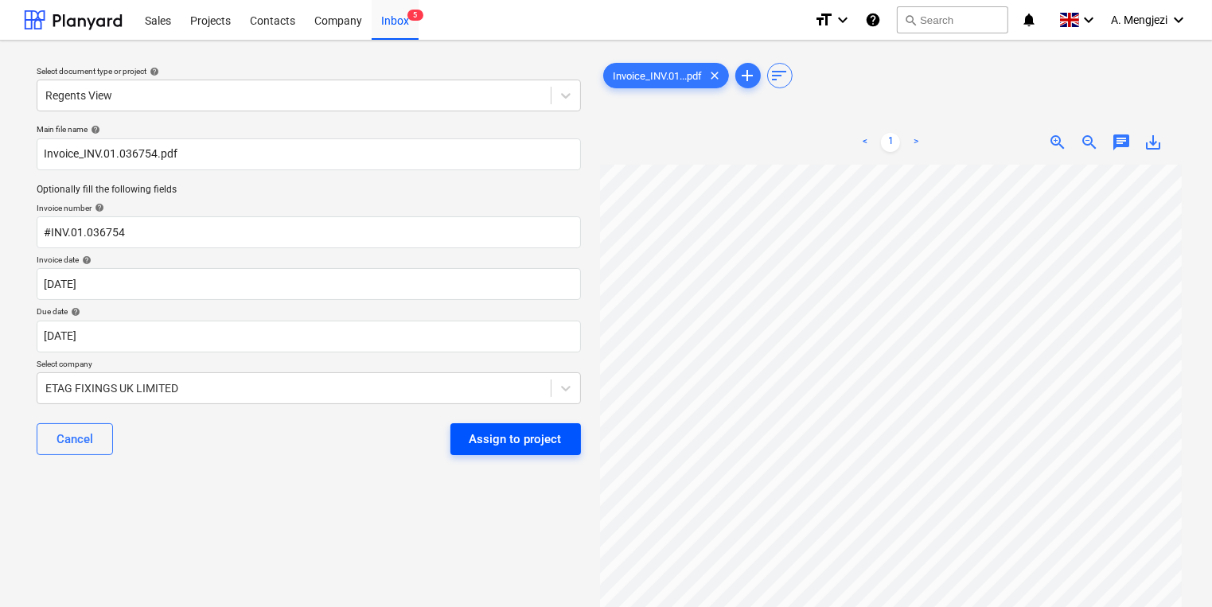
click at [523, 442] on div "Assign to project" at bounding box center [516, 439] width 92 height 21
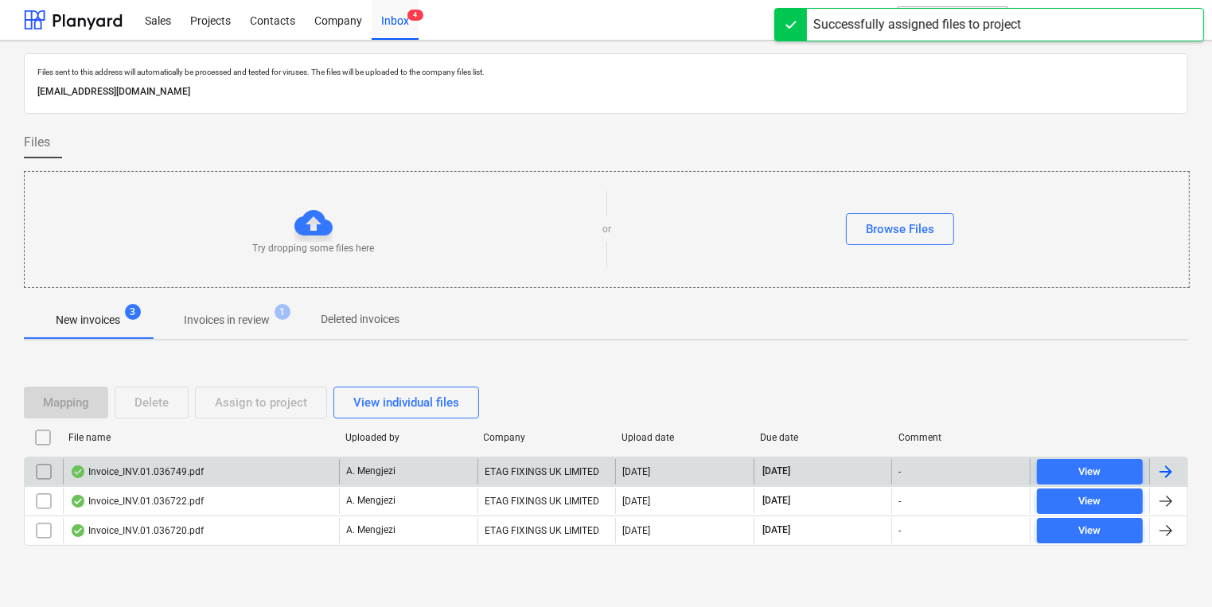
click at [423, 478] on div "A. Mengjezi" at bounding box center [408, 471] width 138 height 25
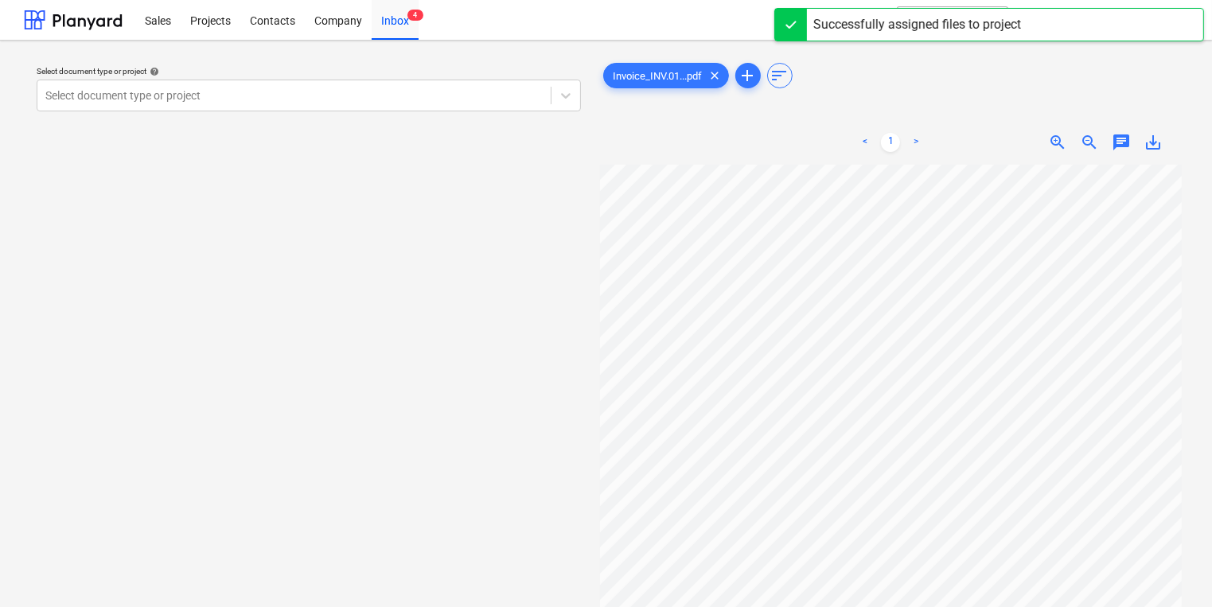
scroll to position [0, 34]
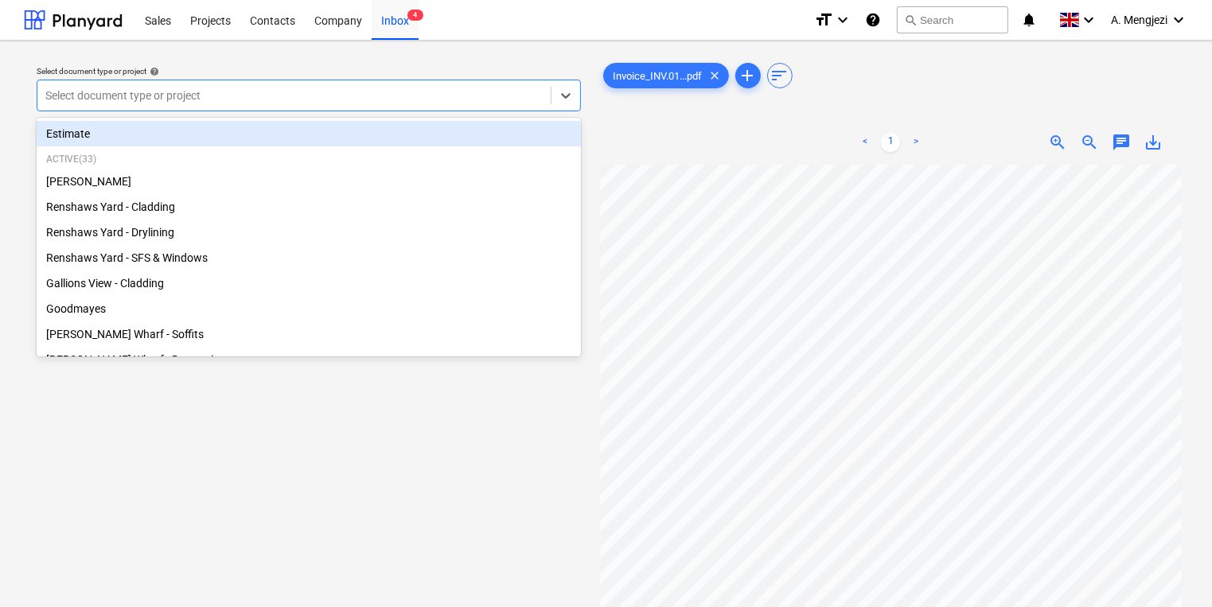
click at [340, 88] on div at bounding box center [293, 96] width 497 height 16
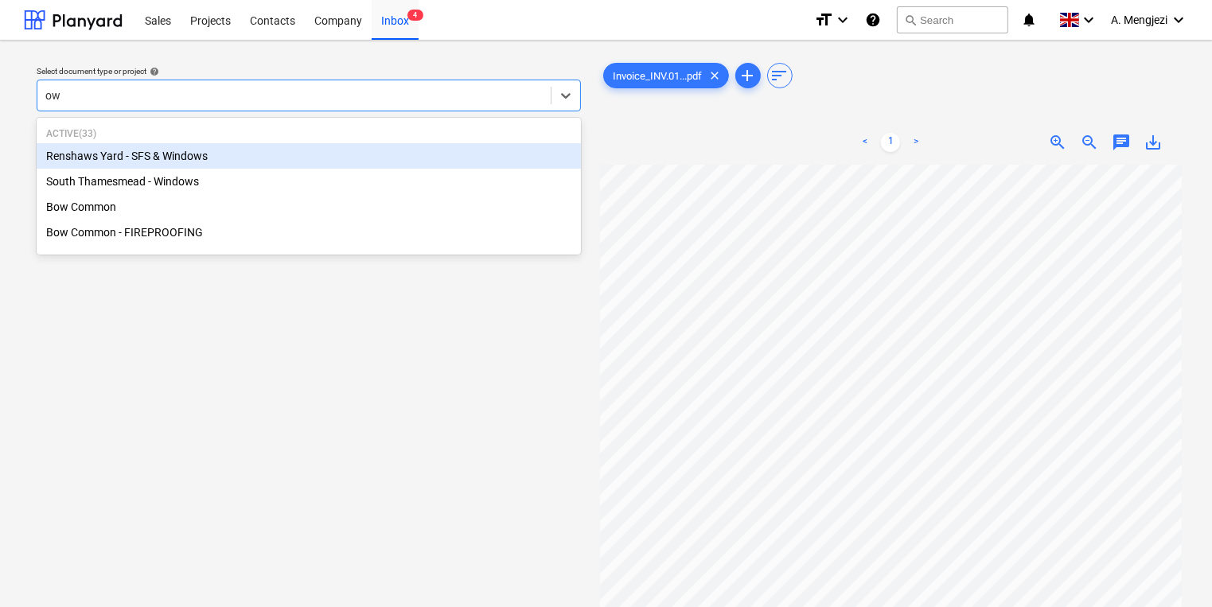
type input "o"
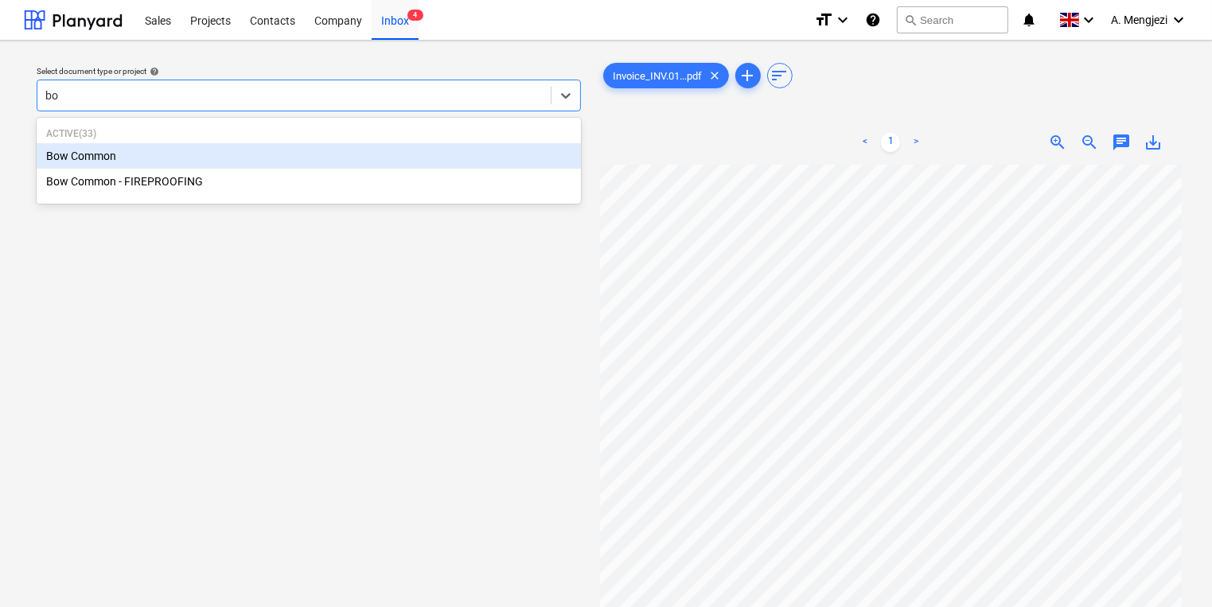
type input "bow"
click at [326, 155] on div "Bow Common" at bounding box center [309, 155] width 544 height 25
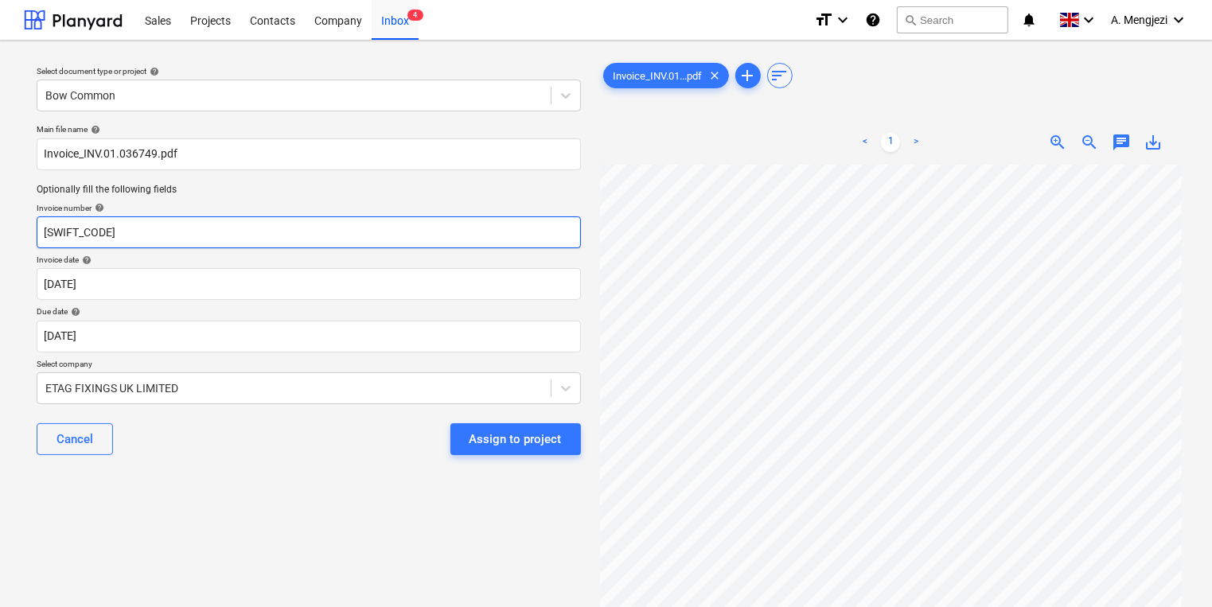
drag, startPoint x: 123, startPoint y: 223, endPoint x: -5, endPoint y: 217, distance: 127.5
click at [0, 217] on html "Sales Projects Contacts Company Inbox 4 format_size keyboard_arrow_down help se…" at bounding box center [606, 303] width 1212 height 607
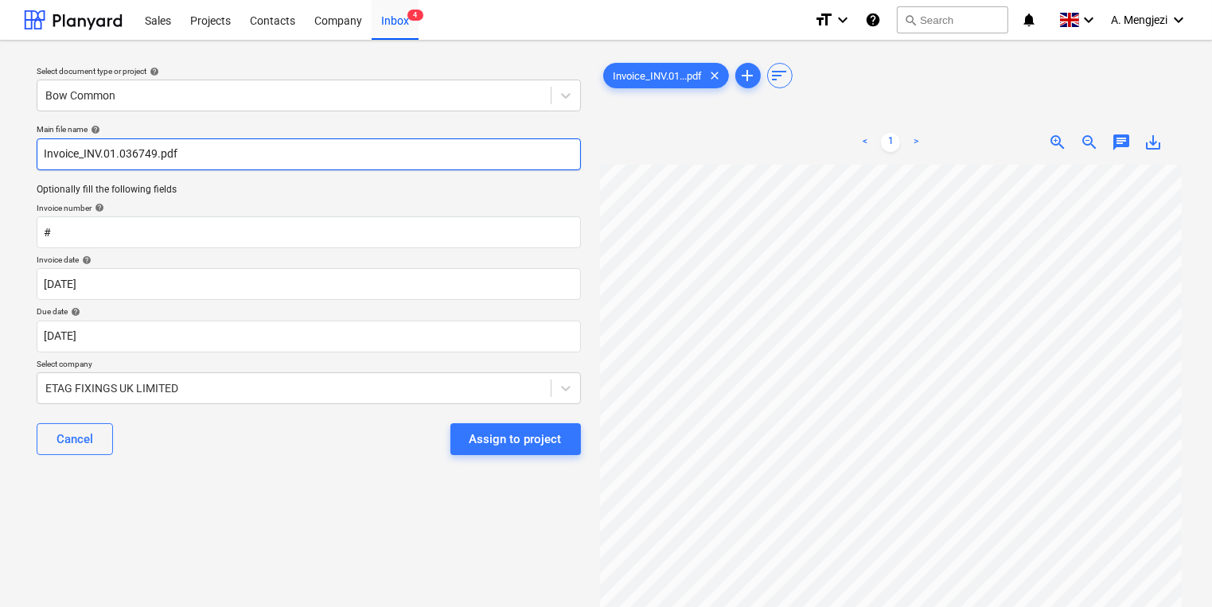
drag, startPoint x: 153, startPoint y: 154, endPoint x: 116, endPoint y: 153, distance: 36.6
click at [116, 153] on input "Invoice_INV.01.036749.pdf" at bounding box center [309, 154] width 544 height 32
drag, startPoint x: 154, startPoint y: 153, endPoint x: 84, endPoint y: 153, distance: 70.0
click at [84, 153] on input "Invoice_INV.01.036749.pdf" at bounding box center [309, 154] width 544 height 32
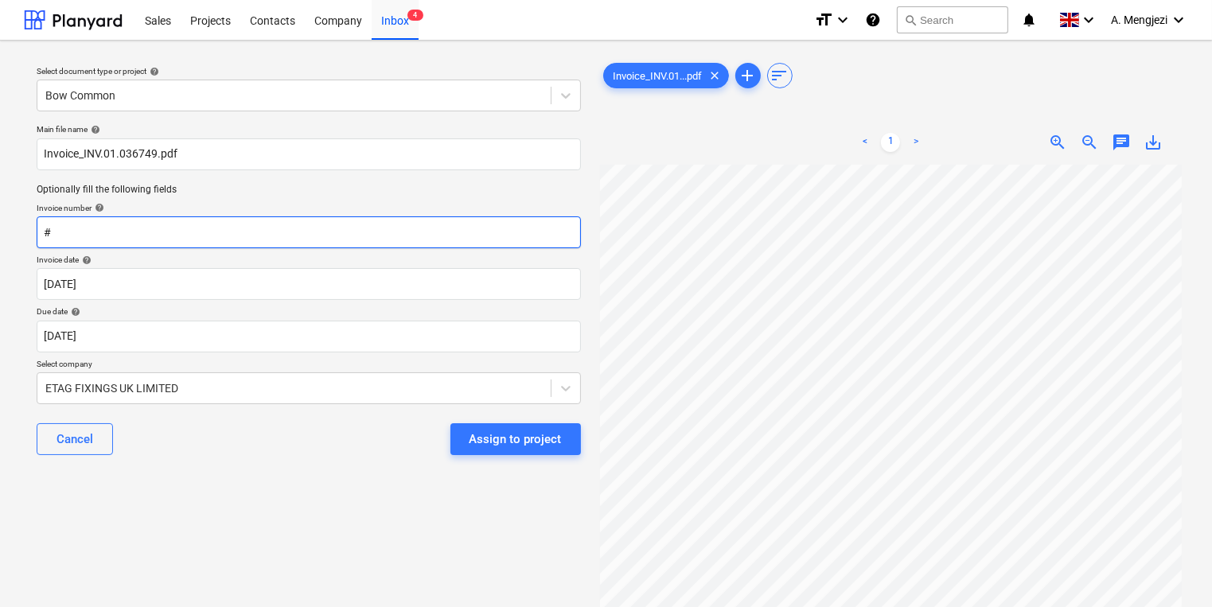
click at [98, 236] on input "#" at bounding box center [309, 232] width 544 height 32
paste input "INV.01.036749"
type input "#INV.01.036749"
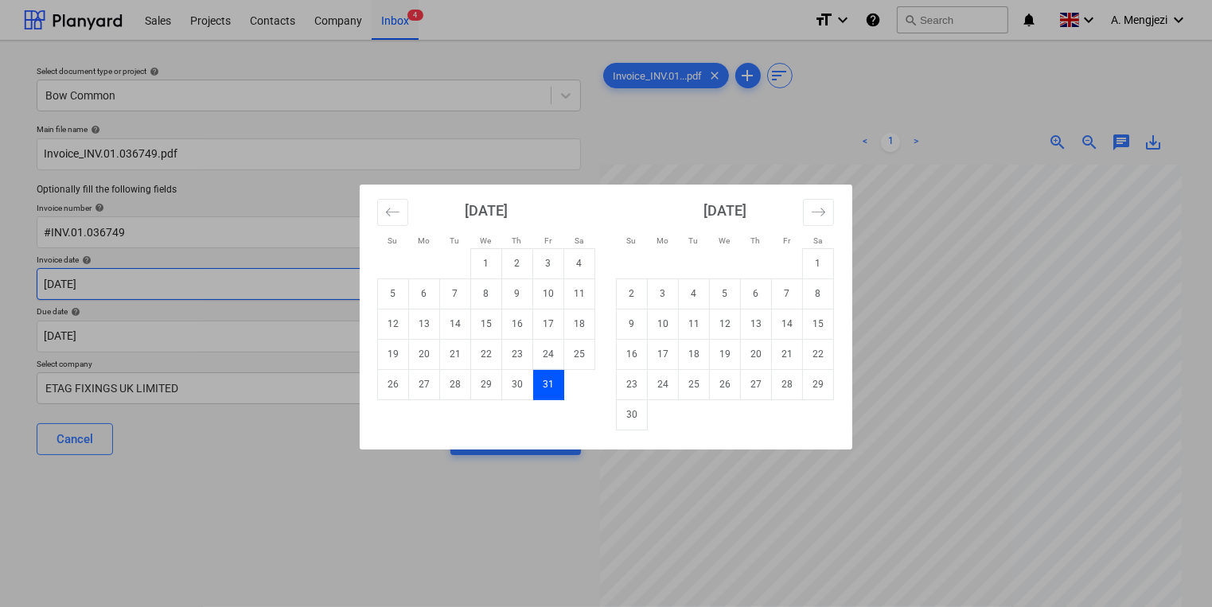
click at [363, 276] on body "Sales Projects Contacts Company Inbox 4 format_size keyboard_arrow_down help se…" at bounding box center [606, 303] width 1212 height 607
click at [392, 209] on icon "Move backward to switch to the previous month." at bounding box center [392, 212] width 15 height 15
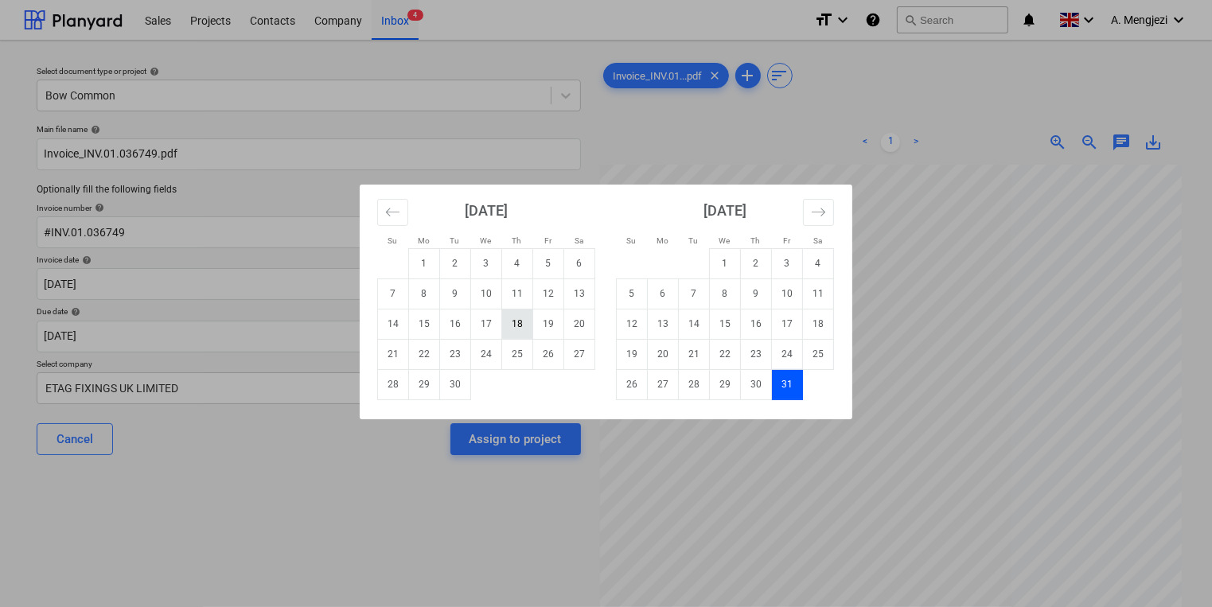
click at [525, 329] on td "18" at bounding box center [517, 324] width 31 height 30
type input "[DATE]"
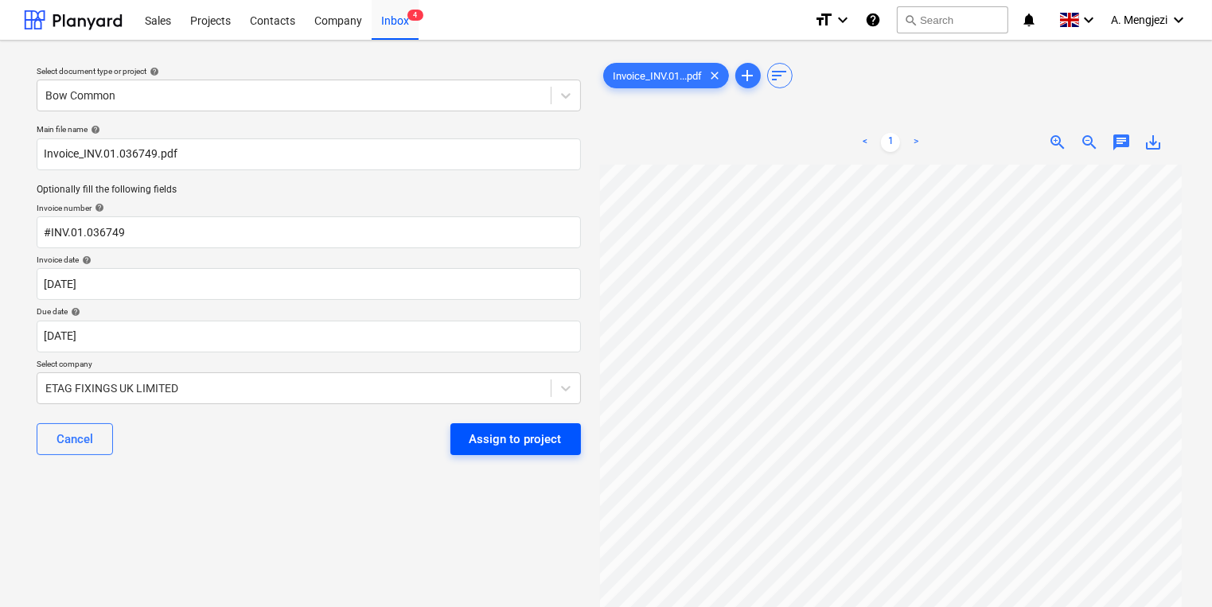
click at [501, 439] on div "Assign to project" at bounding box center [516, 439] width 92 height 21
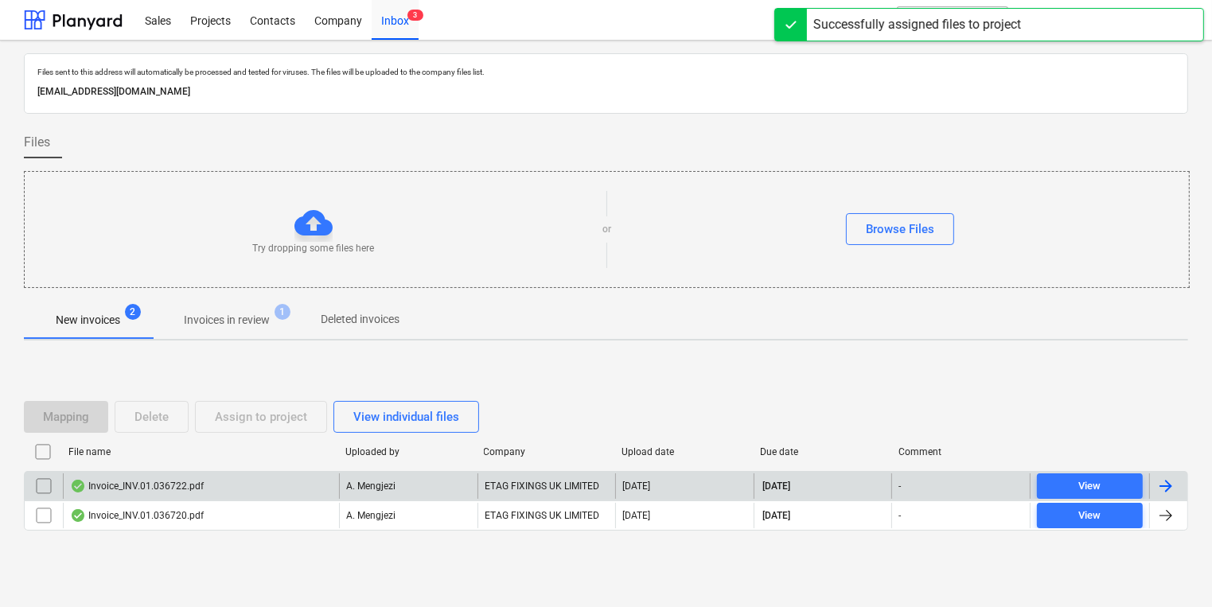
click at [360, 486] on p "A. Mengjezi" at bounding box center [370, 487] width 49 height 14
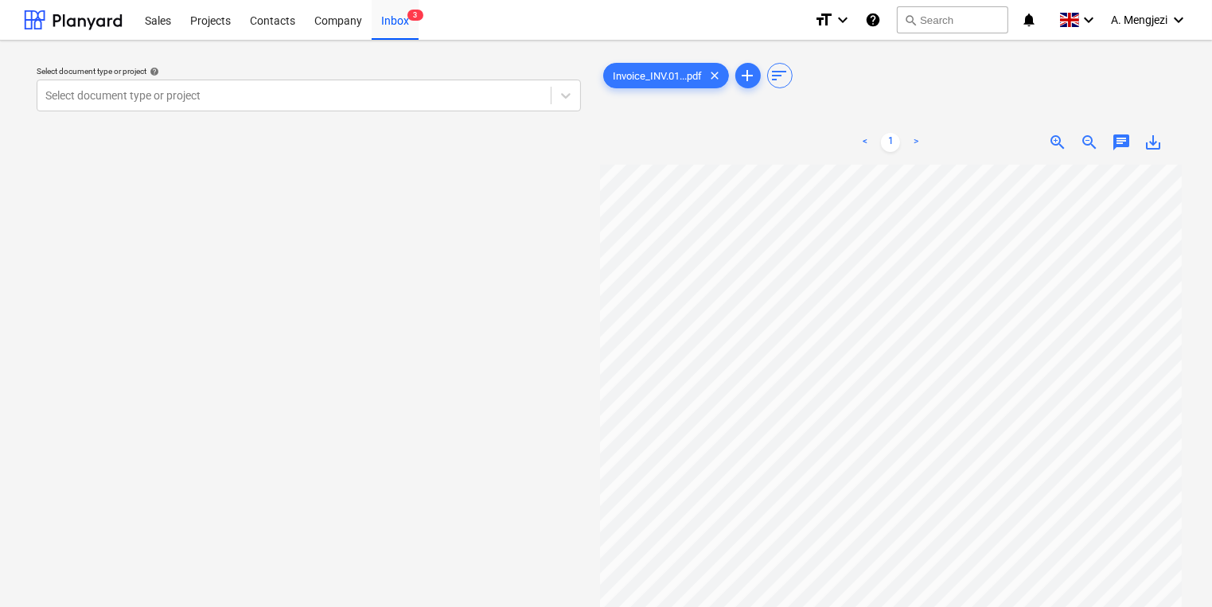
scroll to position [6, 34]
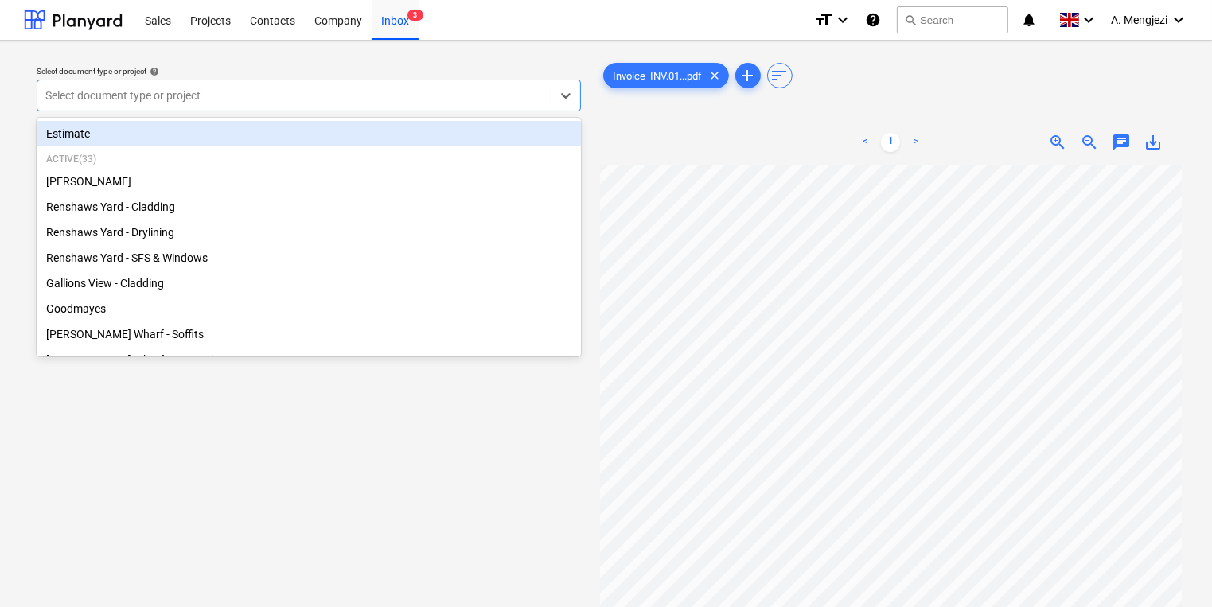
click at [252, 90] on div at bounding box center [293, 96] width 497 height 16
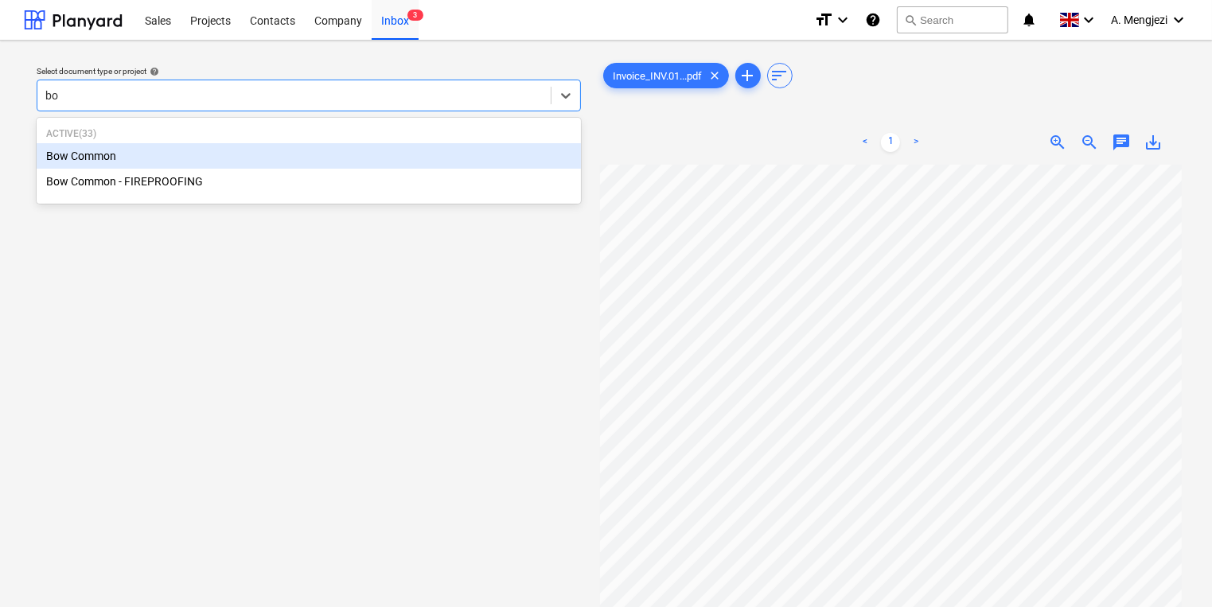
type input "bow"
click at [239, 153] on div "Bow Common" at bounding box center [309, 155] width 544 height 25
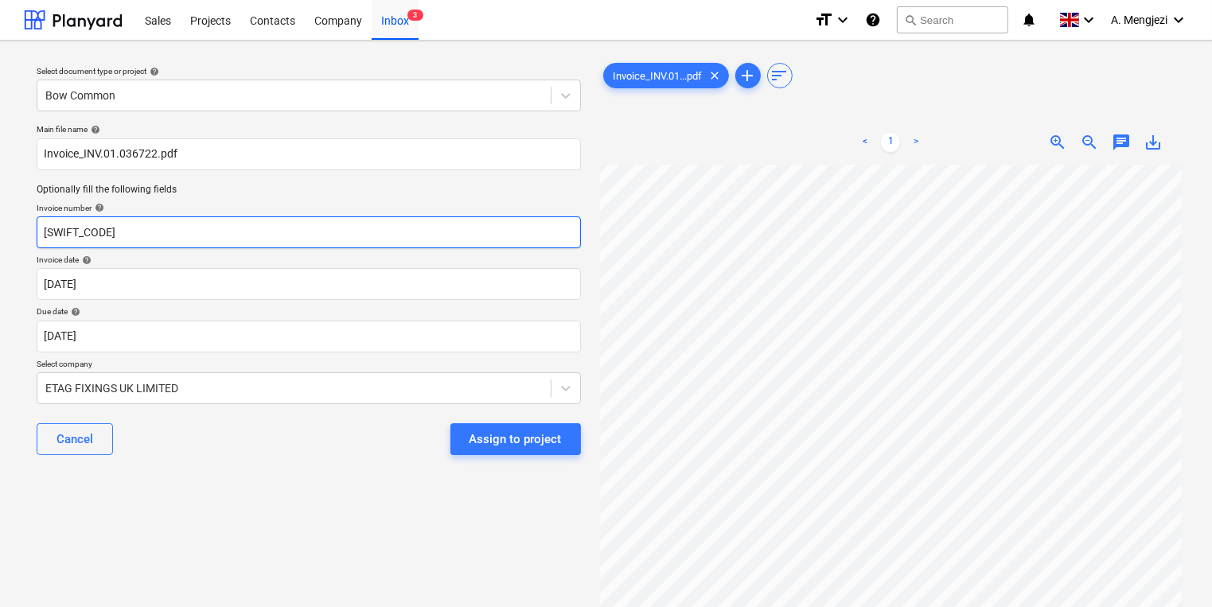
drag, startPoint x: 153, startPoint y: 239, endPoint x: 6, endPoint y: 240, distance: 147.2
click at [6, 240] on div "Select document type or project help Bow Common Main file name help Invoice_INV…" at bounding box center [606, 394] width 1212 height 706
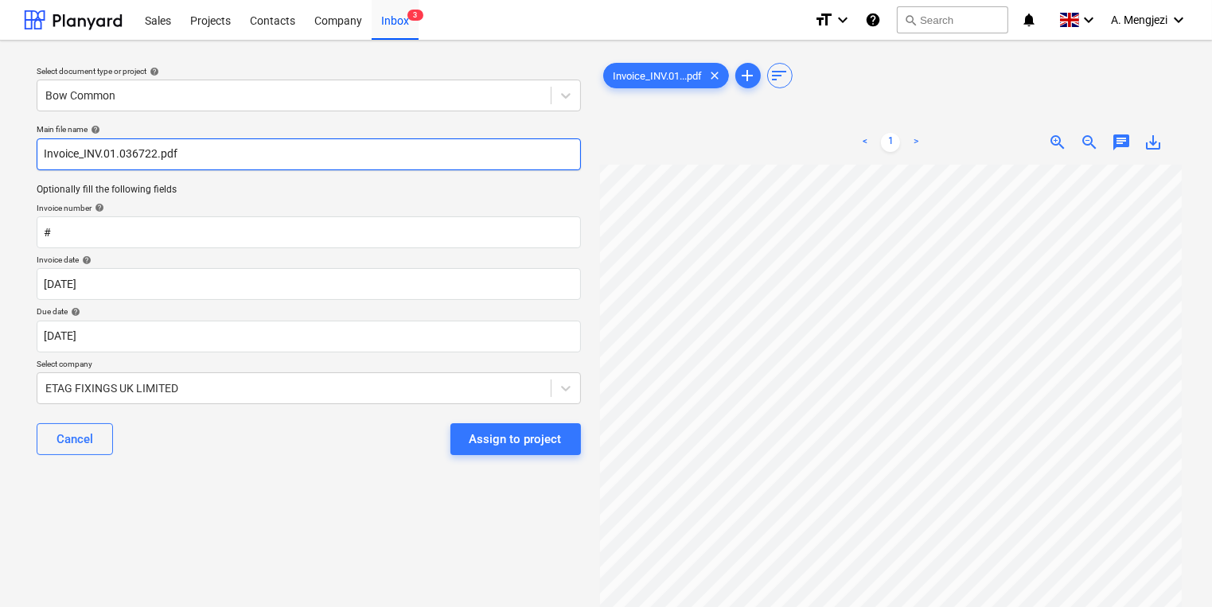
drag, startPoint x: 158, startPoint y: 156, endPoint x: 86, endPoint y: 158, distance: 71.7
click at [86, 158] on input "Invoice_INV.01.036722.pdf" at bounding box center [309, 154] width 544 height 32
drag, startPoint x: 84, startPoint y: 158, endPoint x: 154, endPoint y: 156, distance: 69.3
click at [154, 156] on input "Invoice_INV.01.036722.pdf" at bounding box center [309, 154] width 544 height 32
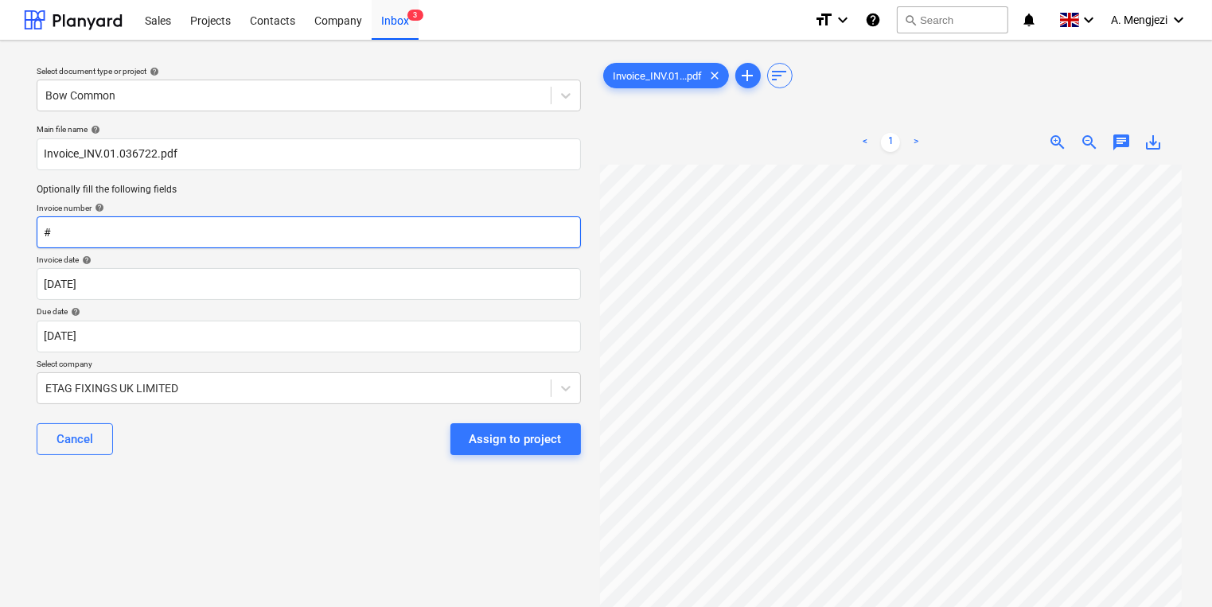
click at [153, 229] on input "#" at bounding box center [309, 232] width 544 height 32
paste input "INV.01.036722"
type input "#INV.01.036722"
click at [245, 529] on div "Select document type or project help Bow Common Main file name help Invoice_INV…" at bounding box center [309, 393] width 570 height 680
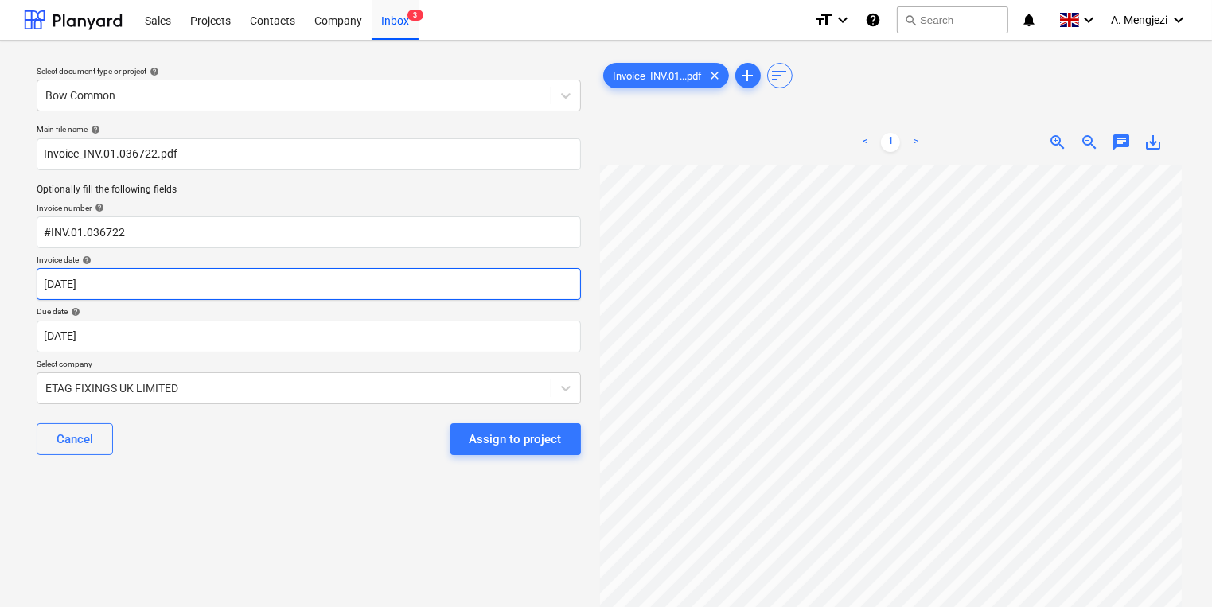
click at [298, 277] on body "Sales Projects Contacts Company Inbox 3 format_size keyboard_arrow_down help se…" at bounding box center [606, 303] width 1212 height 607
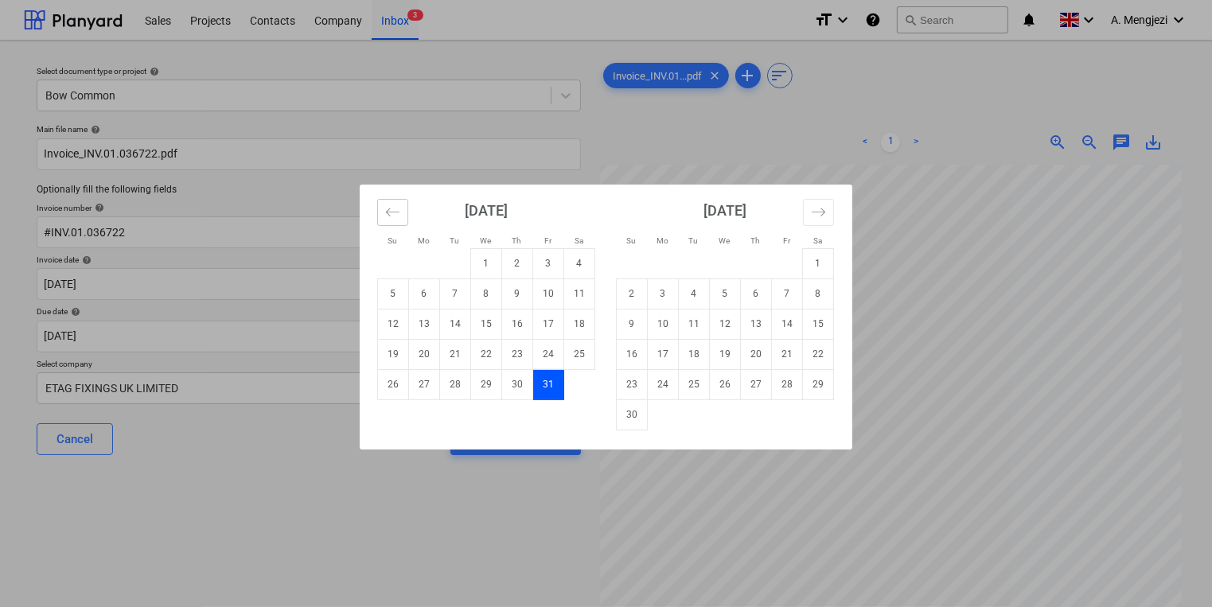
click at [399, 212] on icon "Move backward to switch to the previous month." at bounding box center [392, 212] width 15 height 15
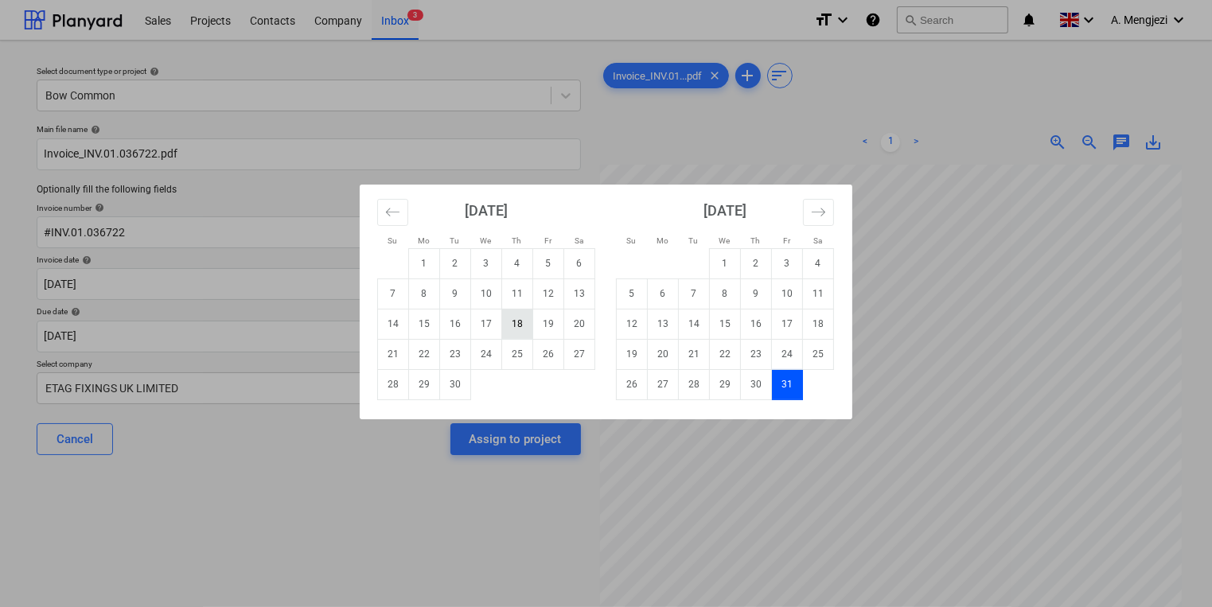
click at [516, 334] on td "18" at bounding box center [517, 324] width 31 height 30
type input "[DATE]"
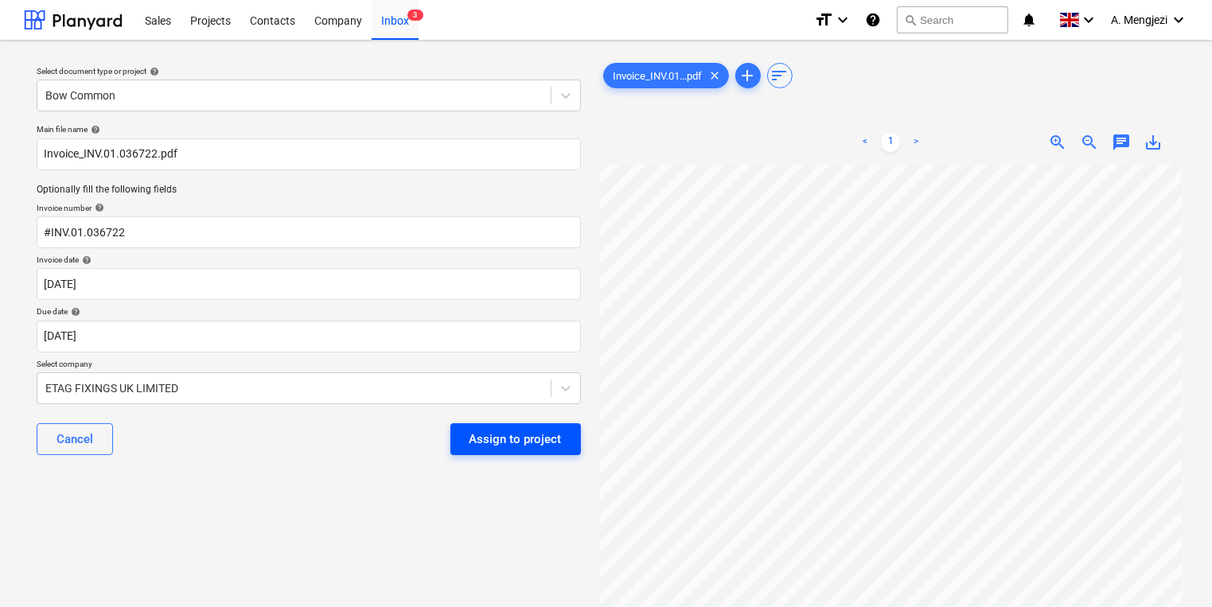
click at [514, 437] on div "Assign to project" at bounding box center [516, 439] width 92 height 21
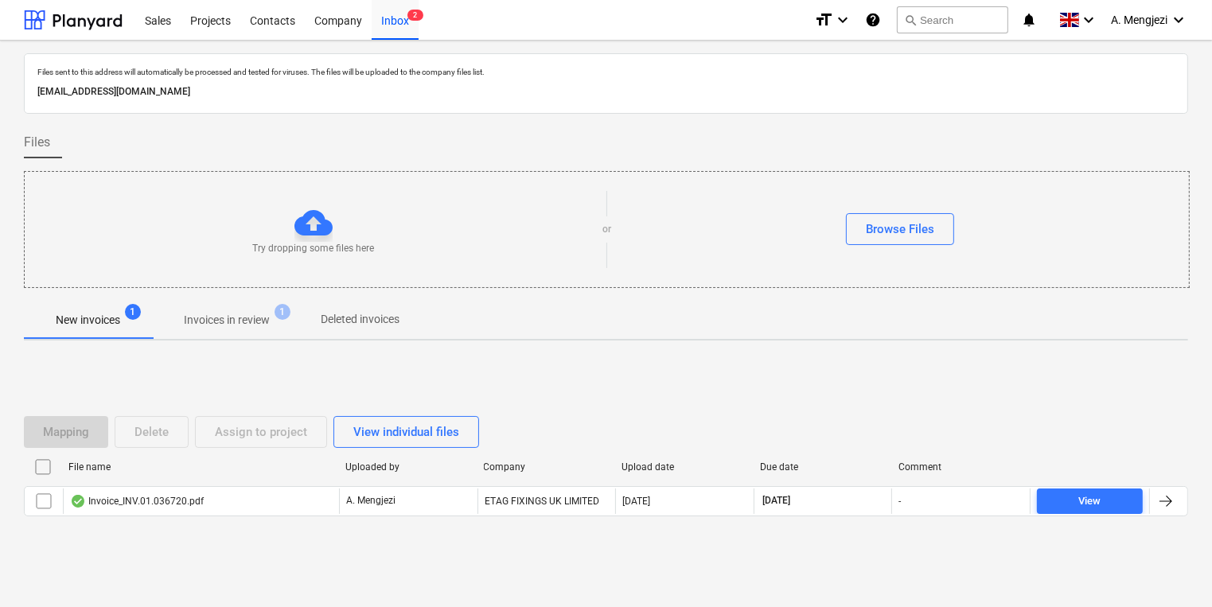
click at [881, 384] on div "Mapping Delete Assign to project View individual files File name Uploaded by Co…" at bounding box center [606, 472] width 1164 height 239
click at [280, 484] on div "File name Uploaded by Company Upload date Due date Comment" at bounding box center [606, 470] width 1164 height 32
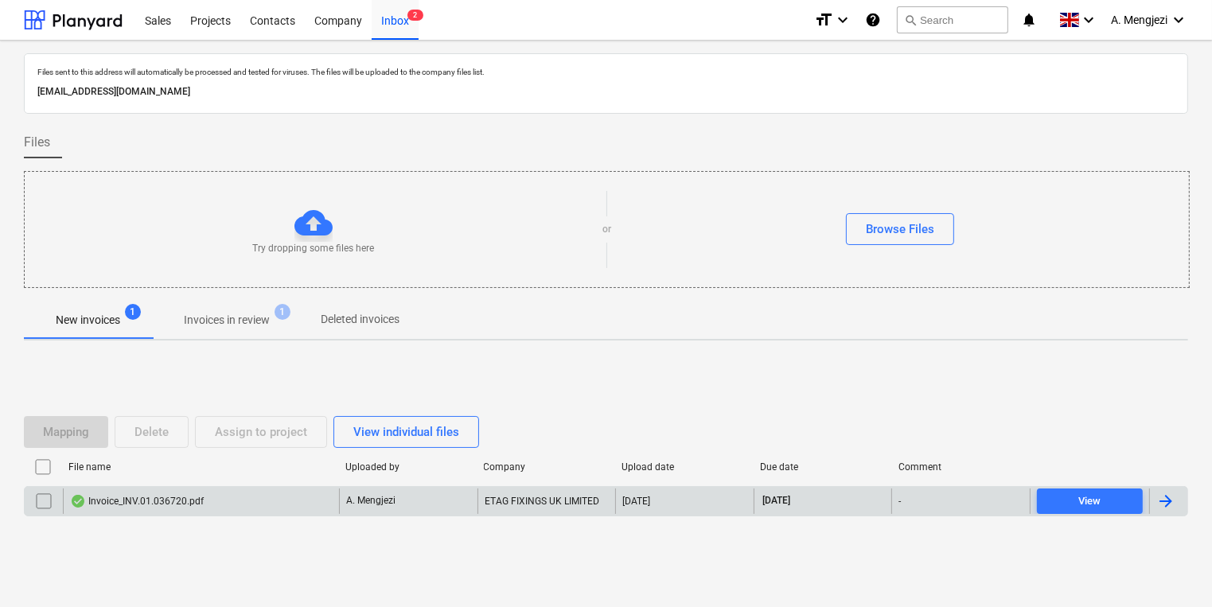
click at [279, 489] on div "Invoice_INV.01.036720.pdf" at bounding box center [201, 501] width 276 height 25
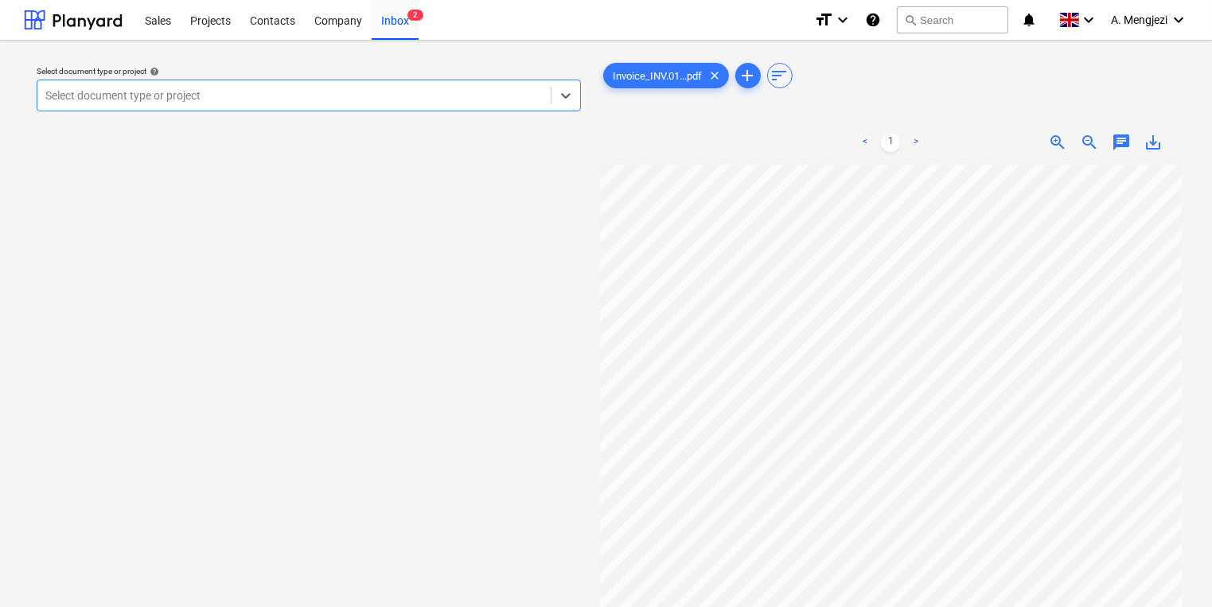
click at [376, 89] on div at bounding box center [293, 96] width 497 height 16
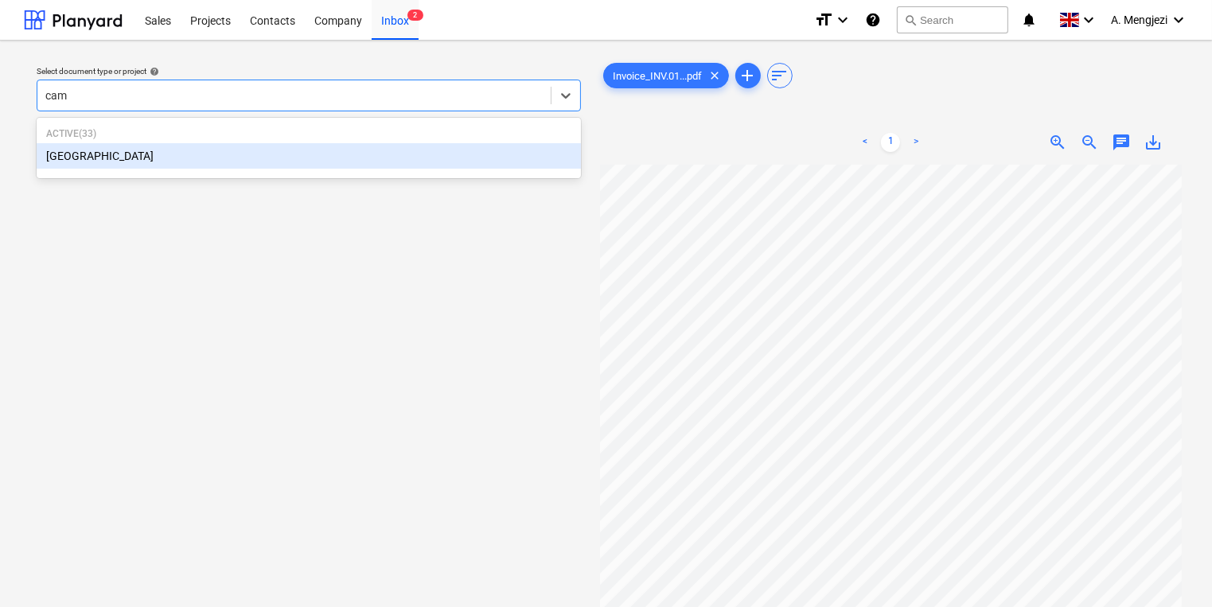
type input "camd"
click at [318, 143] on div "[GEOGRAPHIC_DATA]" at bounding box center [309, 155] width 544 height 25
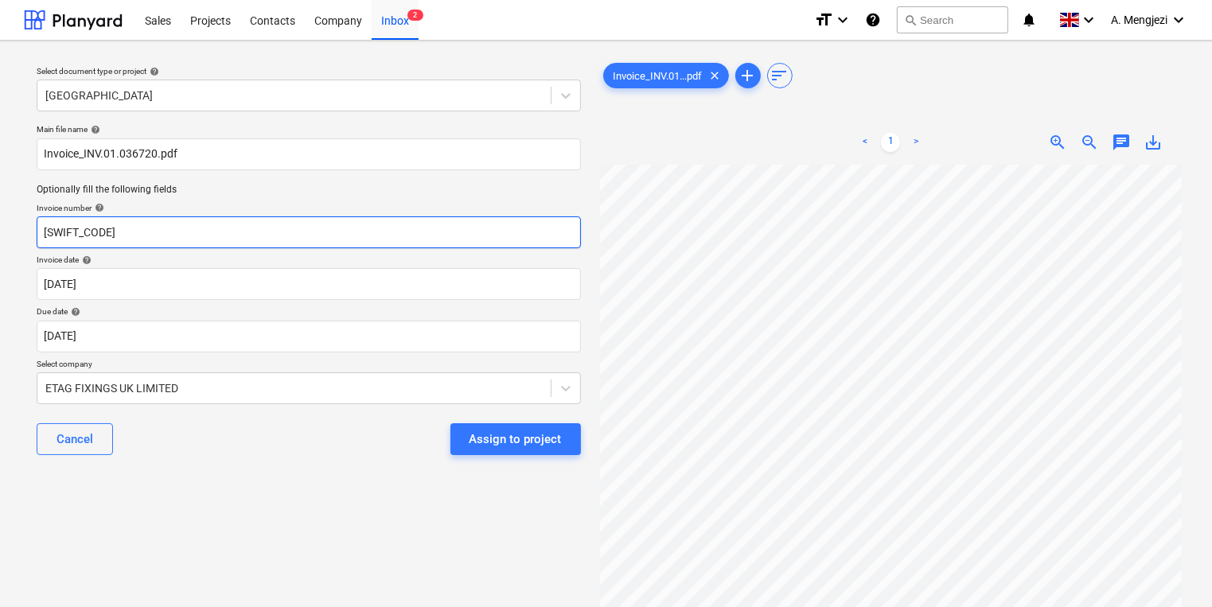
drag, startPoint x: 123, startPoint y: 240, endPoint x: -51, endPoint y: 240, distance: 173.5
click at [0, 240] on html "Sales Projects Contacts Company Inbox 2 format_size keyboard_arrow_down help se…" at bounding box center [606, 303] width 1212 height 607
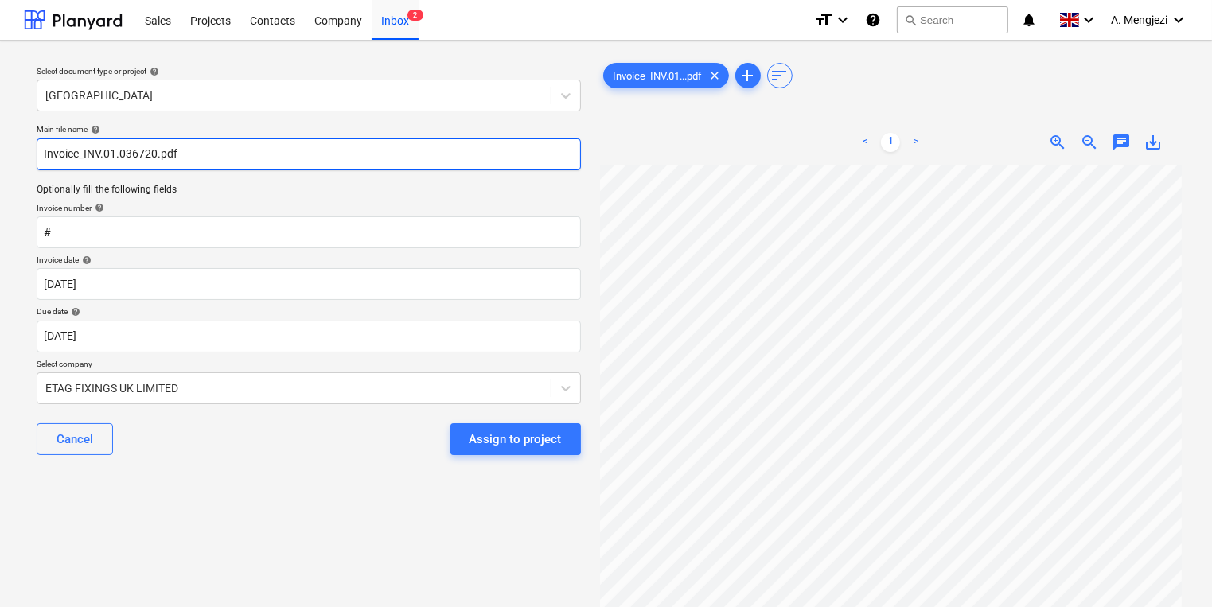
drag, startPoint x: 156, startPoint y: 153, endPoint x: 85, endPoint y: 153, distance: 70.8
click at [85, 153] on input "Invoice_INV.01.036720.pdf" at bounding box center [309, 154] width 544 height 32
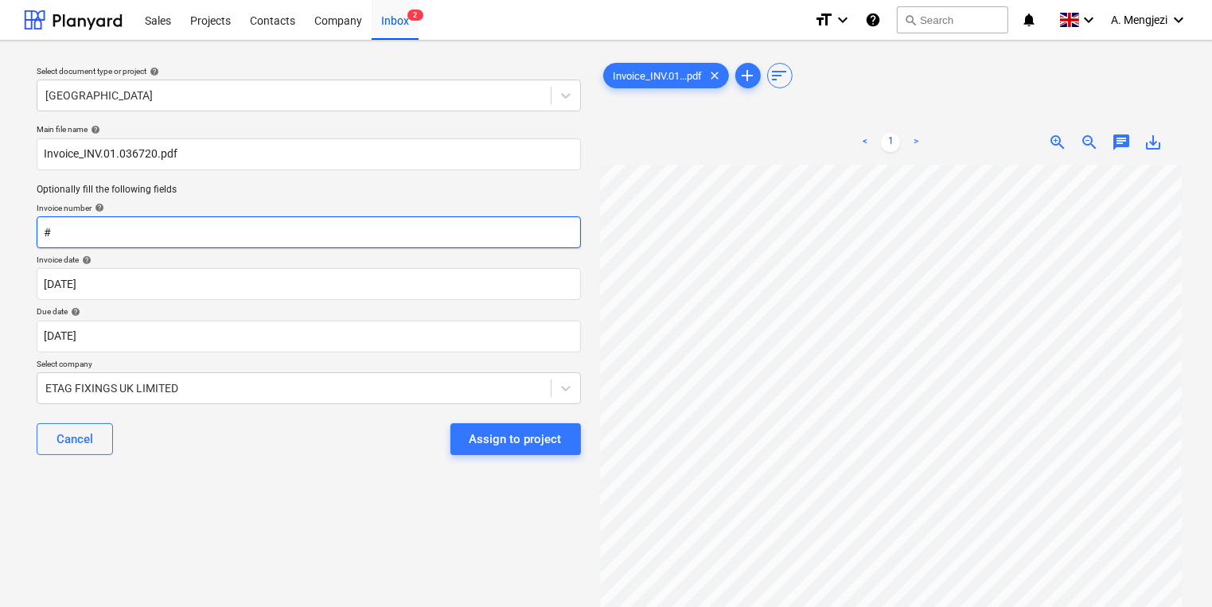
click at [129, 232] on input "#" at bounding box center [309, 232] width 544 height 32
paste input "INV.01.036720"
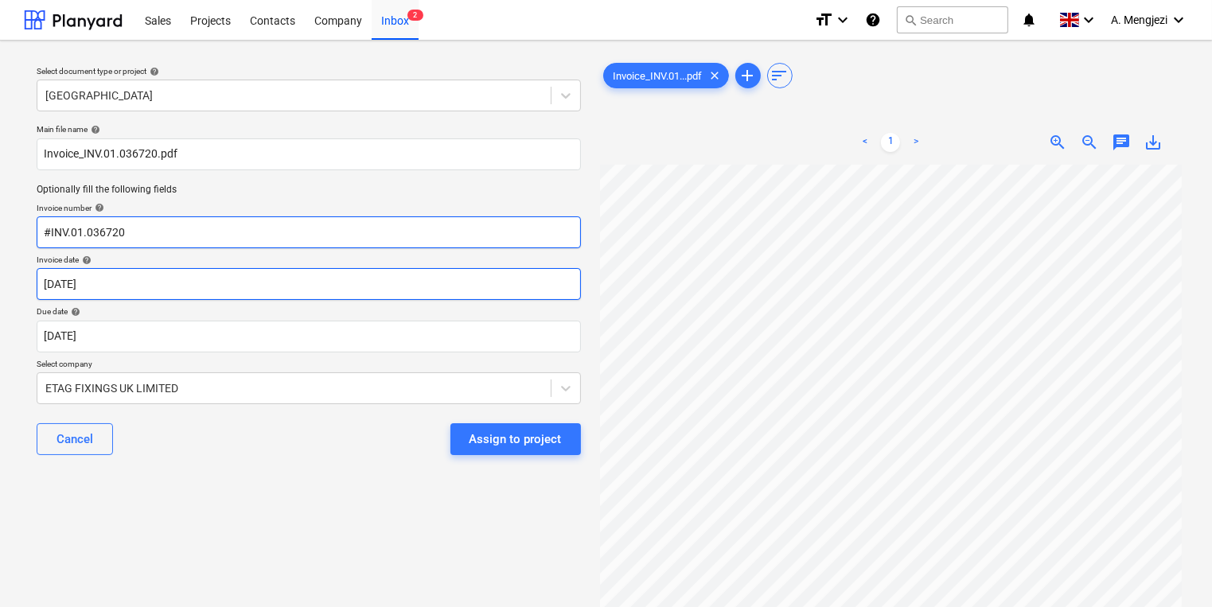
type input "#INV.01.036720"
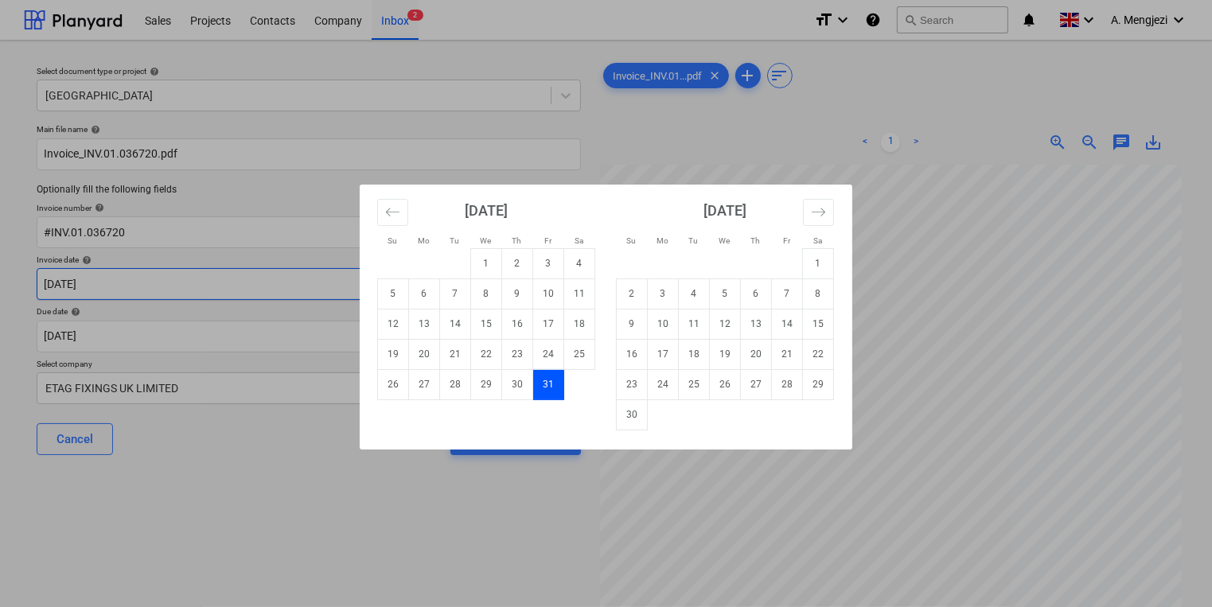
click at [220, 294] on body "Sales Projects Contacts Company Inbox 2 format_size keyboard_arrow_down help se…" at bounding box center [606, 303] width 1212 height 607
click at [404, 217] on button "Move backward to switch to the previous month." at bounding box center [392, 212] width 31 height 27
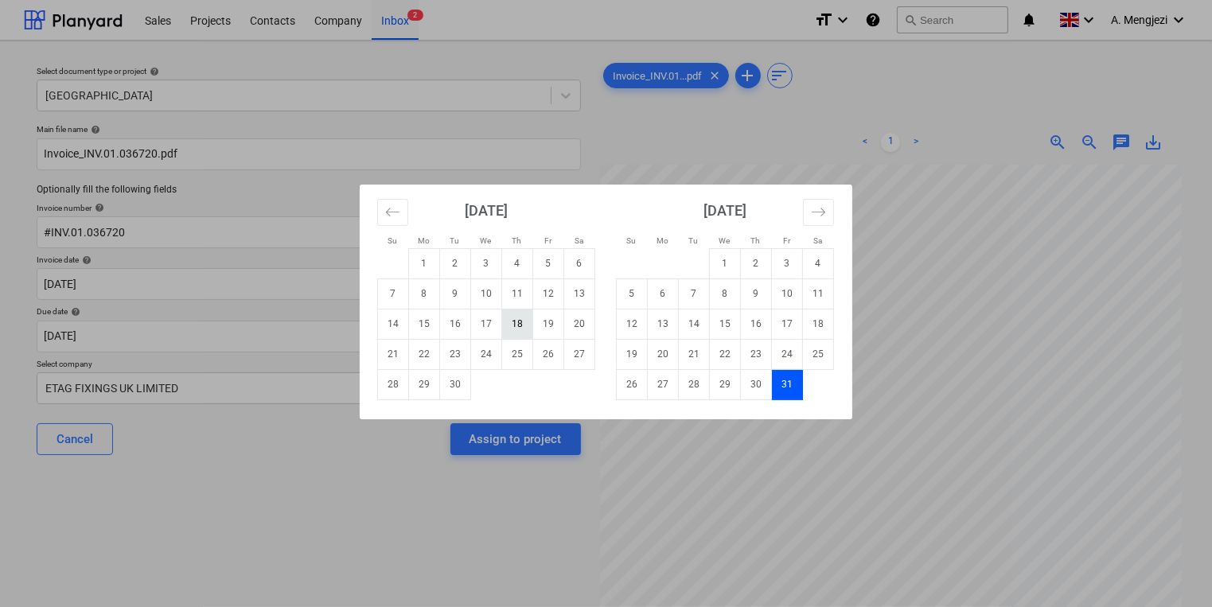
click at [520, 325] on td "18" at bounding box center [517, 324] width 31 height 30
type input "[DATE]"
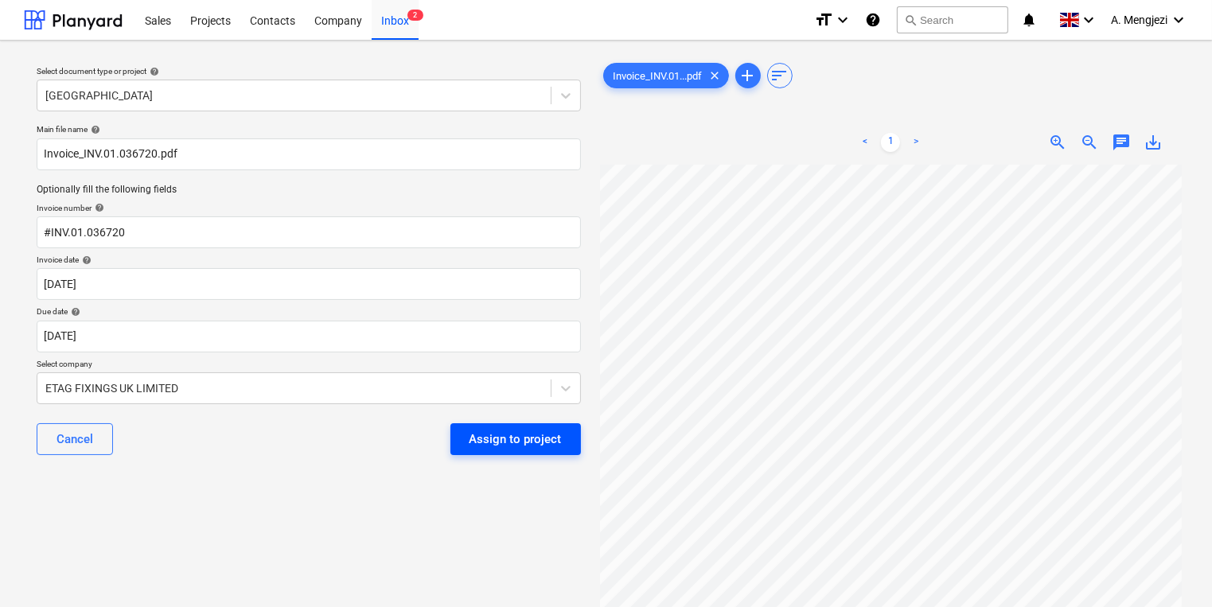
click at [542, 444] on div "Assign to project" at bounding box center [516, 439] width 92 height 21
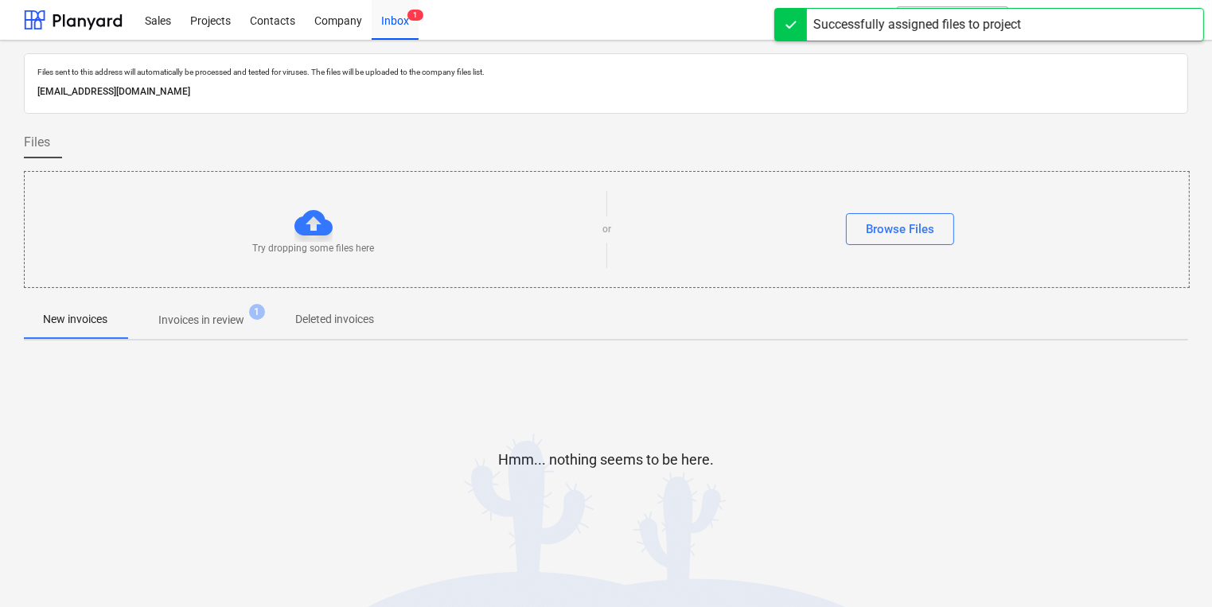
click at [252, 312] on span "1" at bounding box center [257, 312] width 16 height 16
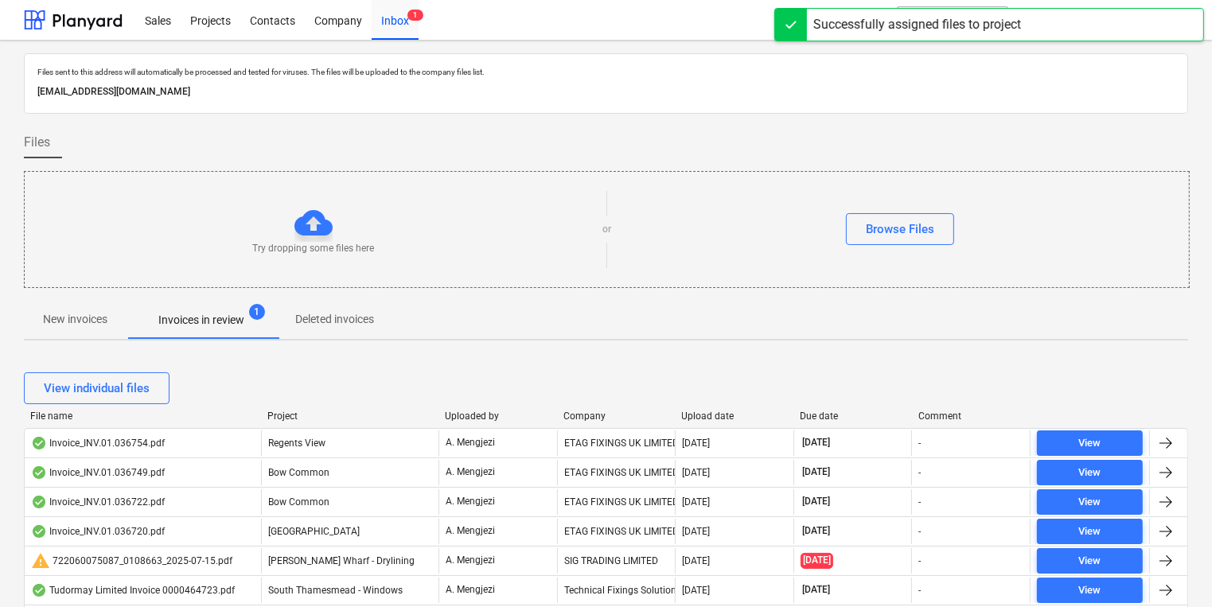
click at [587, 420] on div "Company" at bounding box center [616, 416] width 106 height 11
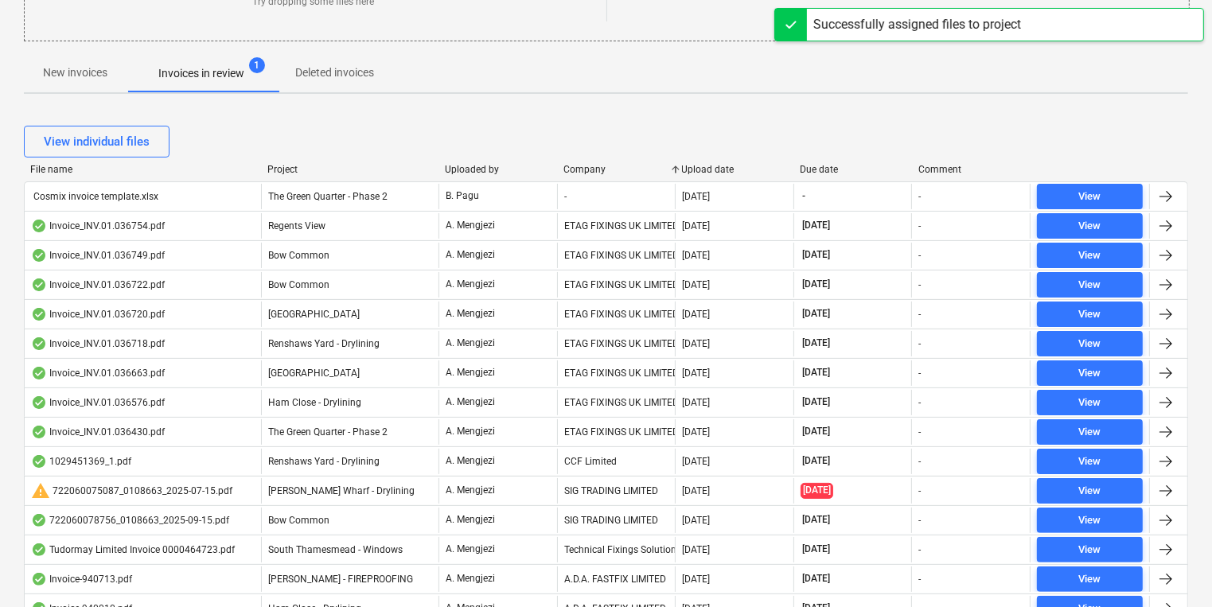
scroll to position [255, 0]
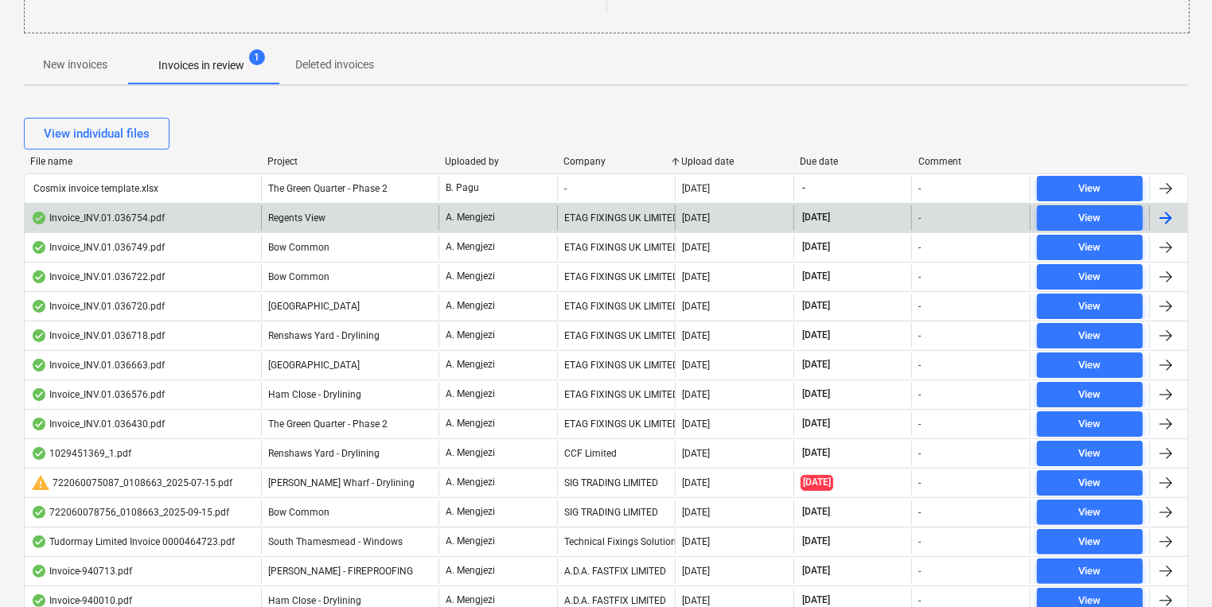
click at [407, 212] on div "Regents View" at bounding box center [349, 217] width 177 height 25
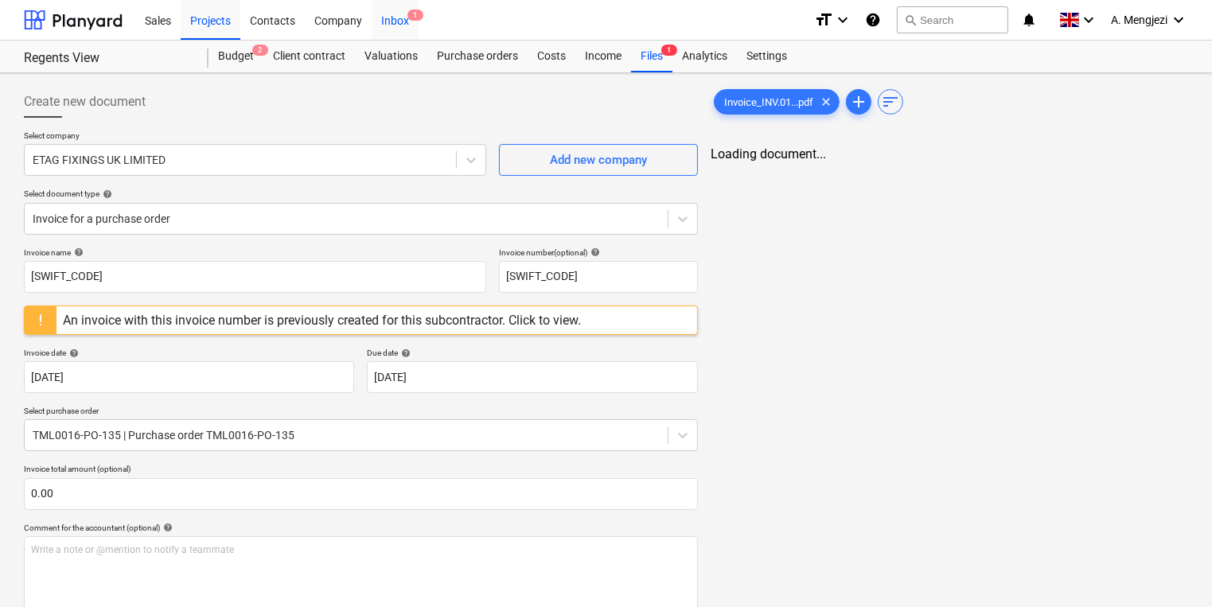
click at [411, 22] on div "Inbox 1" at bounding box center [395, 19] width 47 height 41
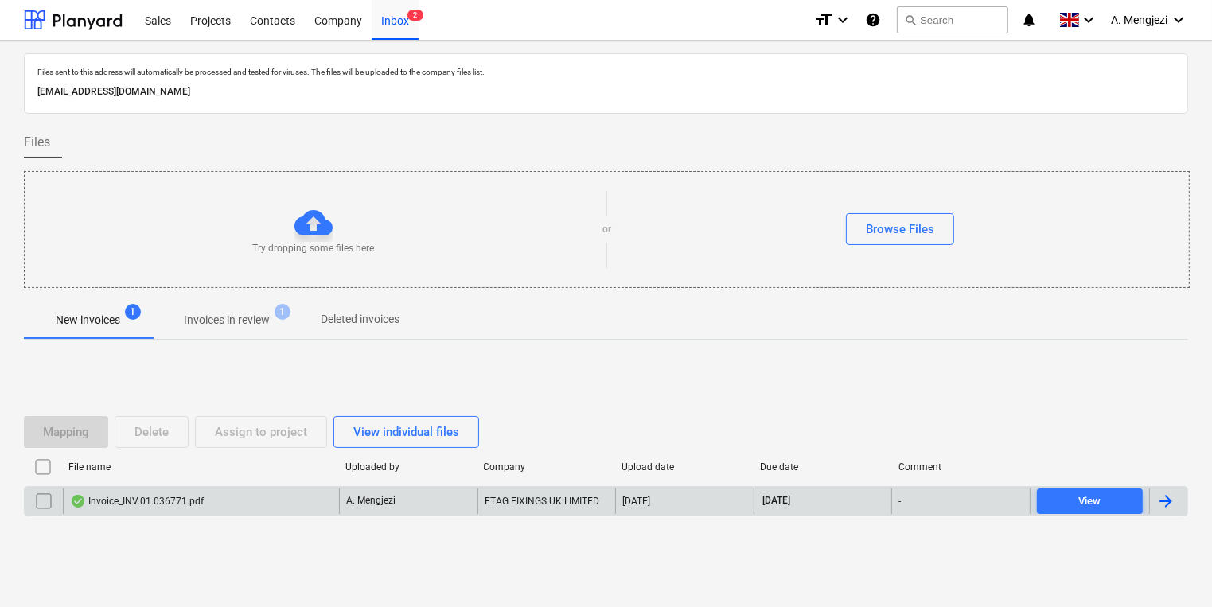
click at [289, 509] on div "Invoice_INV.01.036771.pdf" at bounding box center [201, 501] width 276 height 25
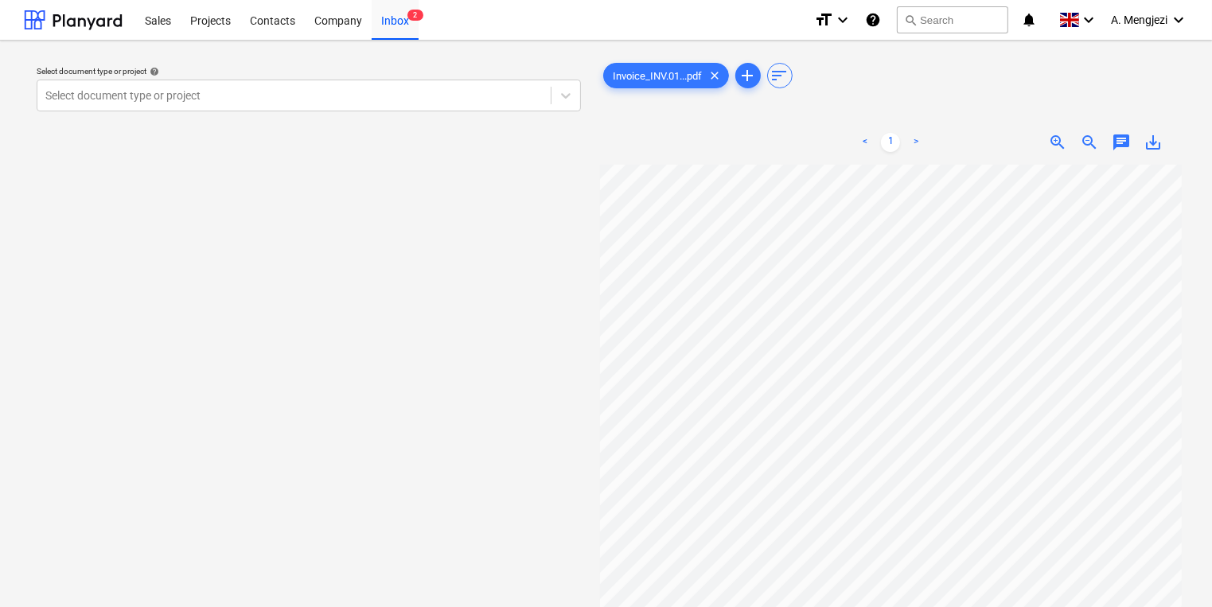
scroll to position [213, 34]
click at [497, 106] on div "Select document type or project" at bounding box center [293, 95] width 513 height 22
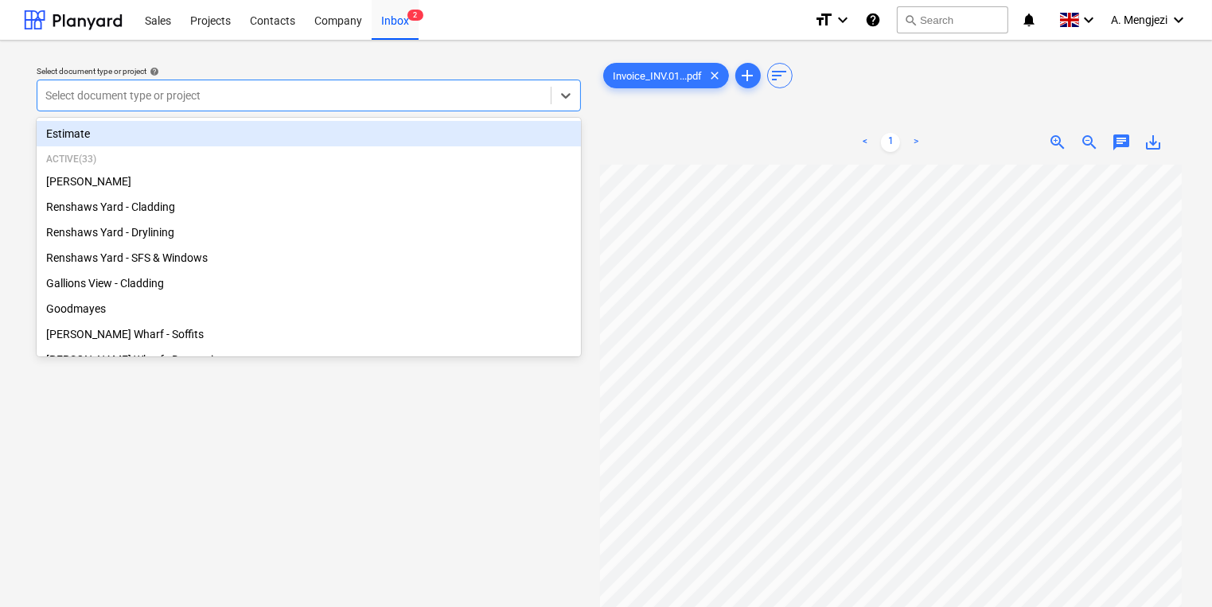
scroll to position [0, 34]
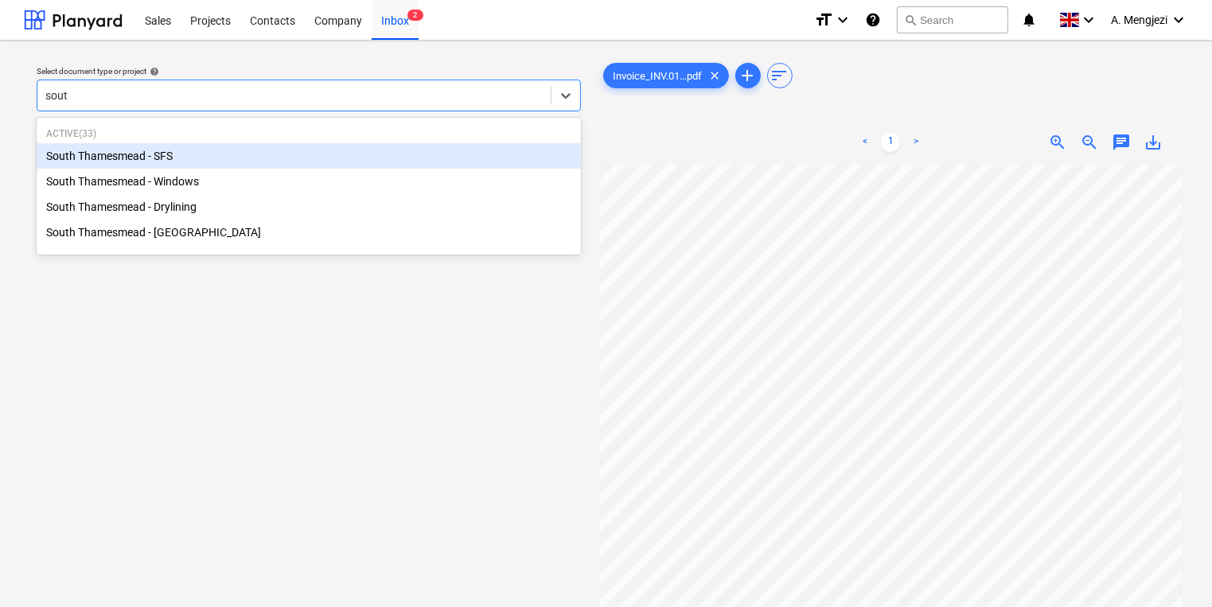
type input "south"
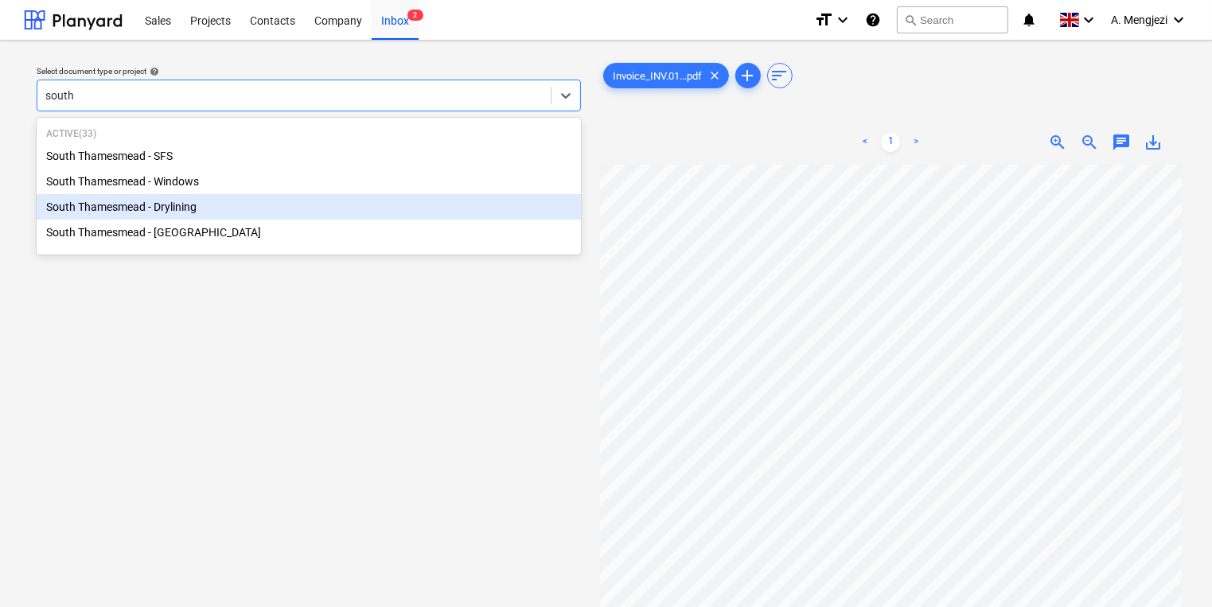
click at [121, 213] on div "South Thamesmead - Drylining" at bounding box center [309, 206] width 544 height 25
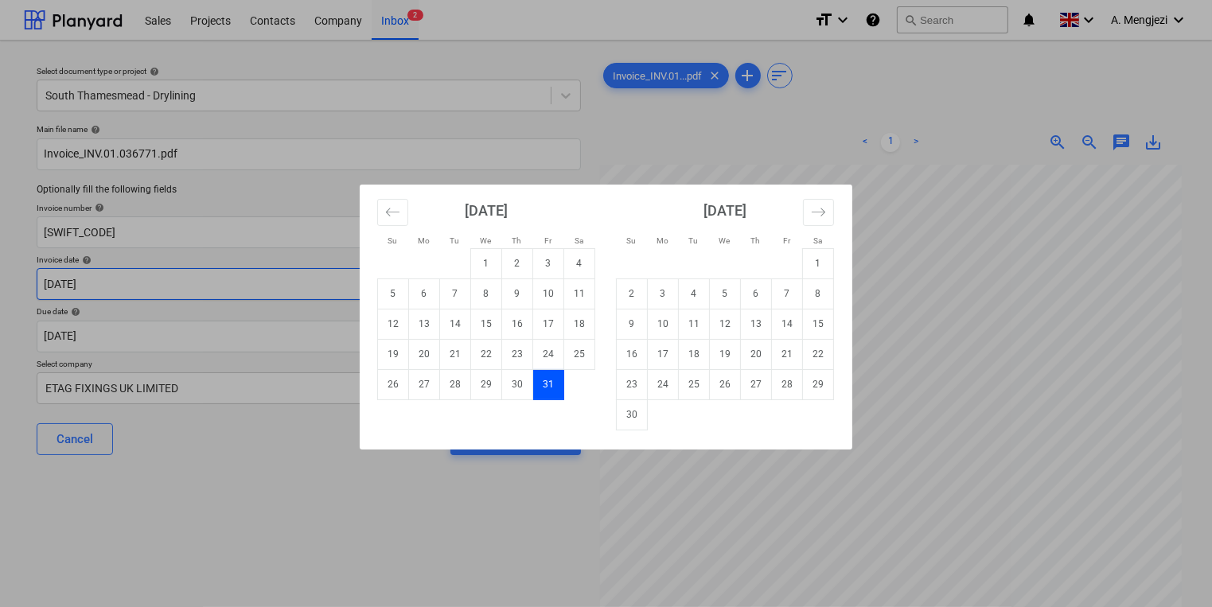
click at [339, 277] on body "Sales Projects Contacts Company Inbox 2 format_size keyboard_arrow_down help se…" at bounding box center [606, 303] width 1212 height 607
click at [388, 210] on icon "Move backward to switch to the previous month." at bounding box center [392, 212] width 15 height 15
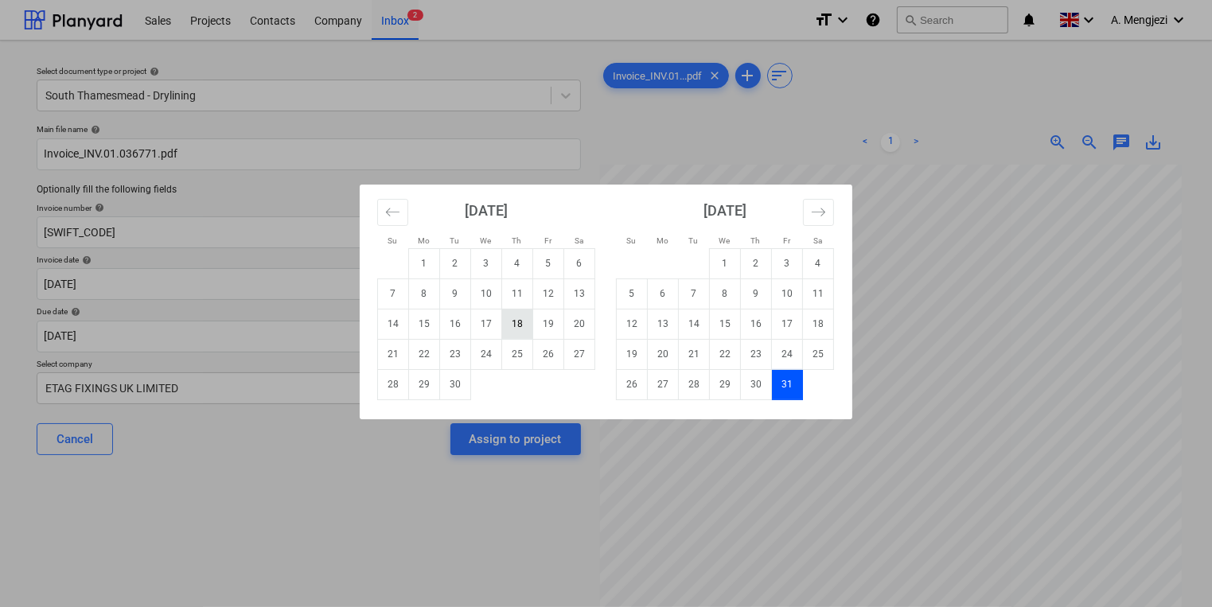
click at [520, 323] on td "18" at bounding box center [517, 324] width 31 height 30
type input "[DATE]"
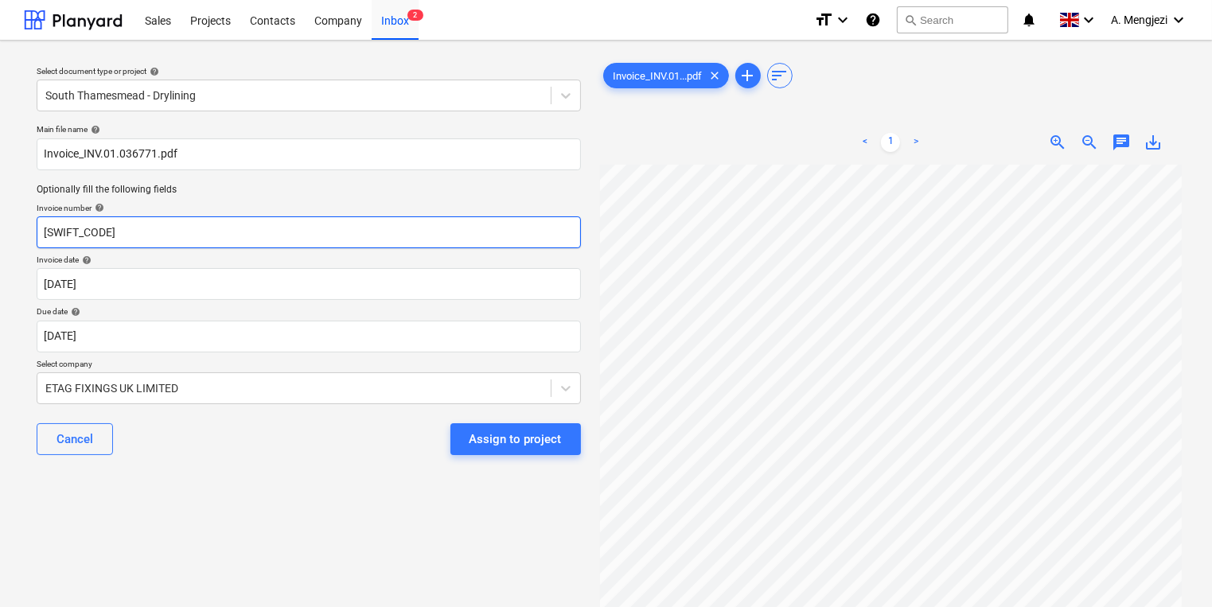
drag, startPoint x: 141, startPoint y: 226, endPoint x: 3, endPoint y: 205, distance: 139.2
click at [10, 225] on div "Select document type or project help South Thamesmead - Drylining Main file nam…" at bounding box center [606, 394] width 1212 height 706
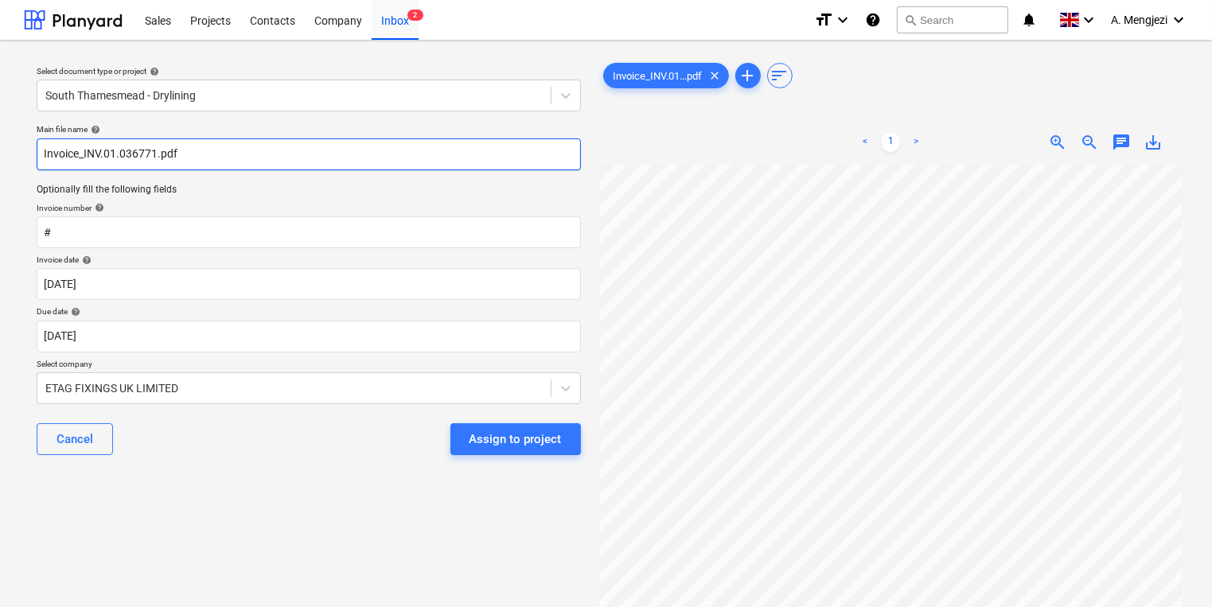
drag, startPoint x: 156, startPoint y: 153, endPoint x: 84, endPoint y: 152, distance: 71.6
click at [84, 152] on input "Invoice_INV.01.036771.pdf" at bounding box center [309, 154] width 544 height 32
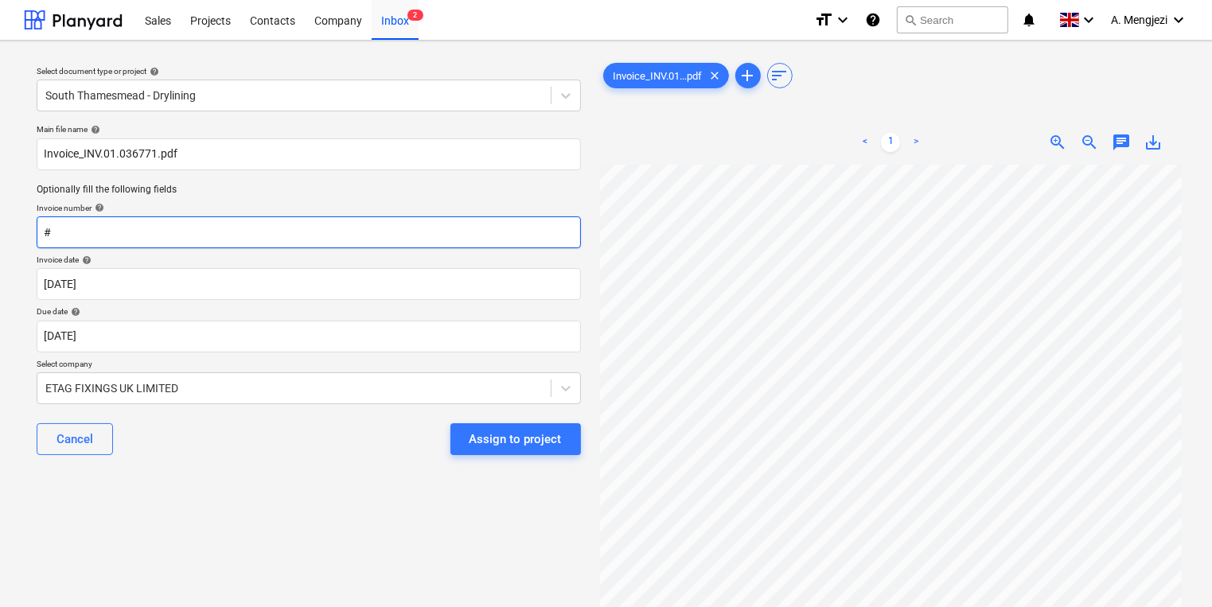
click at [115, 220] on input "#" at bounding box center [309, 232] width 544 height 32
paste input "INV.01.036771"
type input "#INV.01.036771"
click at [314, 471] on div "Main file name help Invoice_INV.01.036771.pdf Optionally fill the following fie…" at bounding box center [308, 296] width 557 height 357
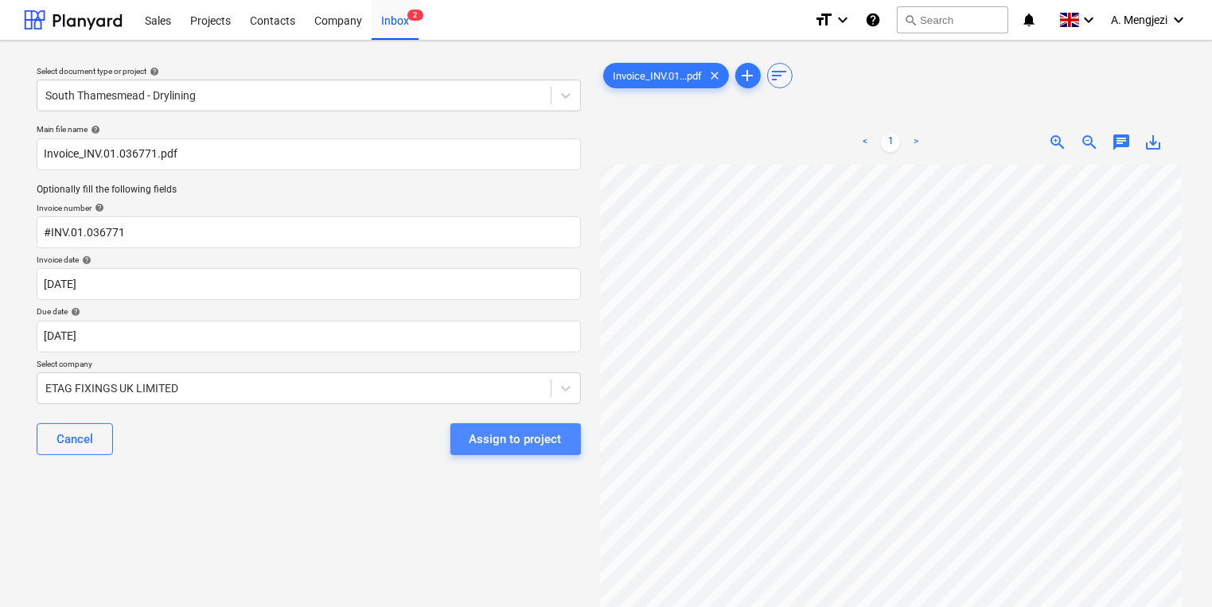
click at [479, 427] on button "Assign to project" at bounding box center [515, 439] width 131 height 32
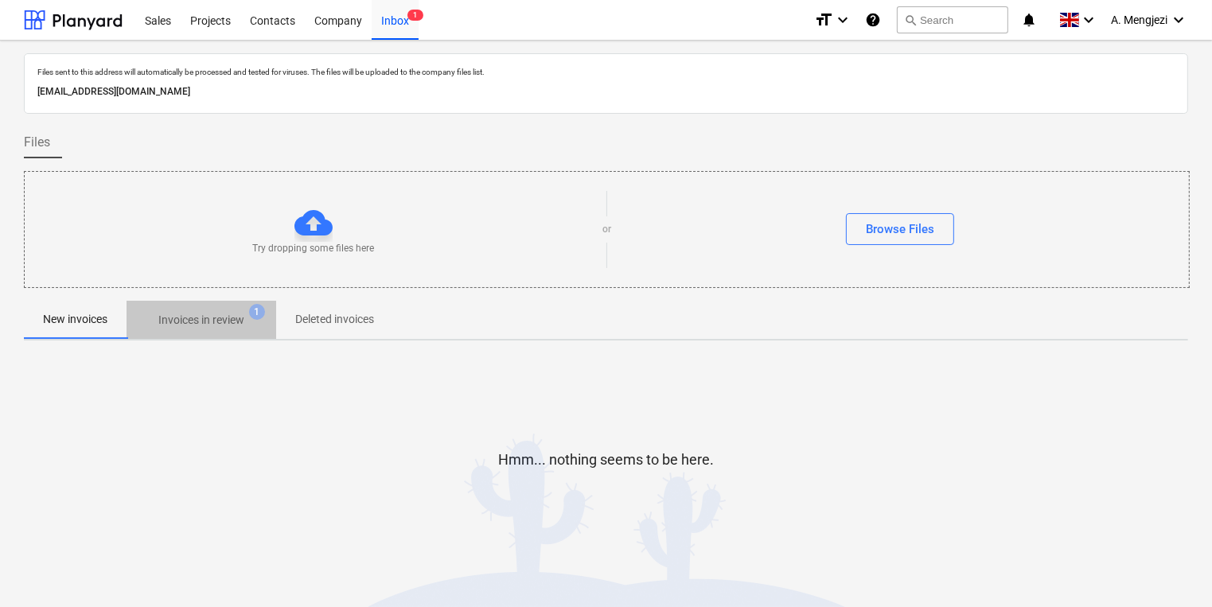
click at [169, 321] on p "Invoices in review" at bounding box center [201, 320] width 86 height 17
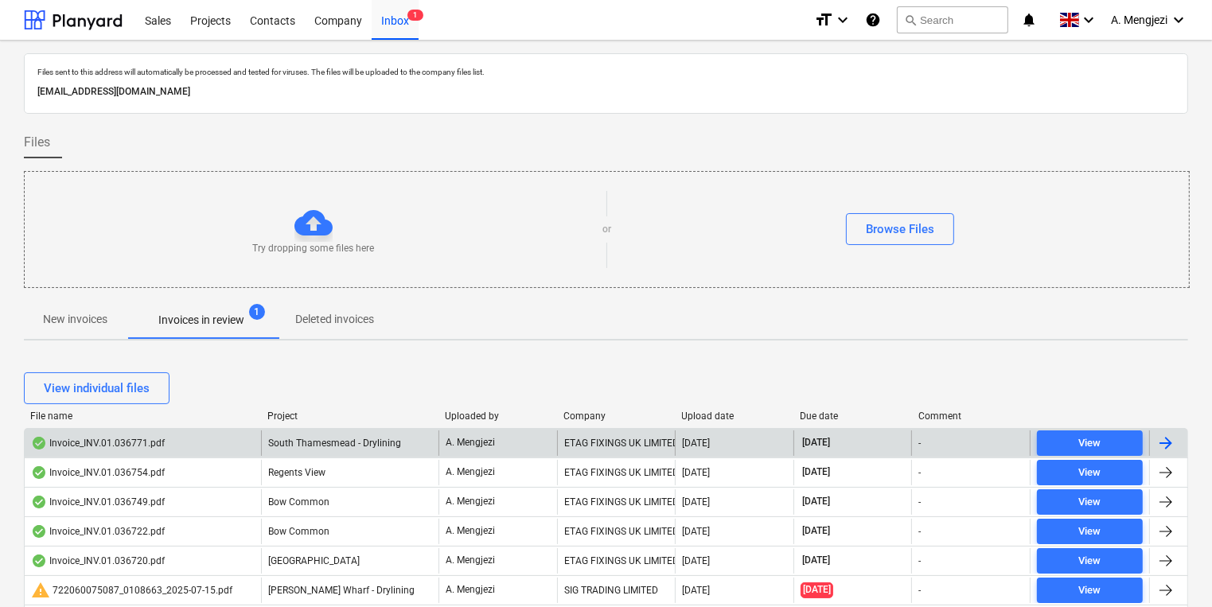
click at [490, 436] on p "A. Mengjezi" at bounding box center [470, 443] width 49 height 14
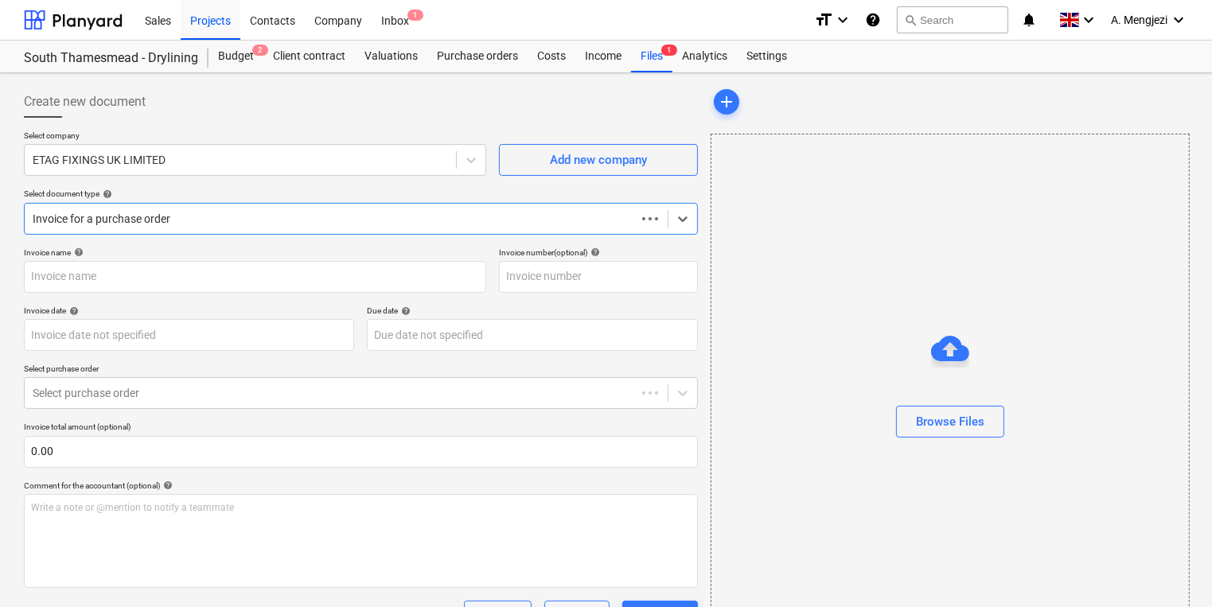
type input "#INV.01.036771"
type input "[DATE]"
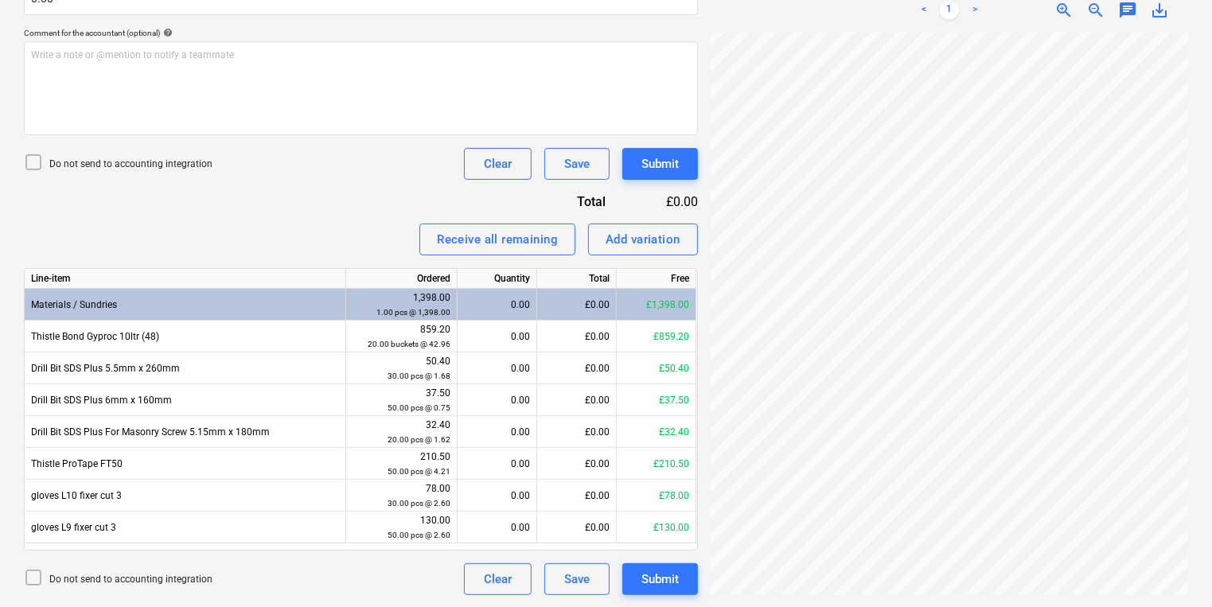
scroll to position [131, 0]
click at [505, 333] on div "0.00" at bounding box center [497, 337] width 66 height 32
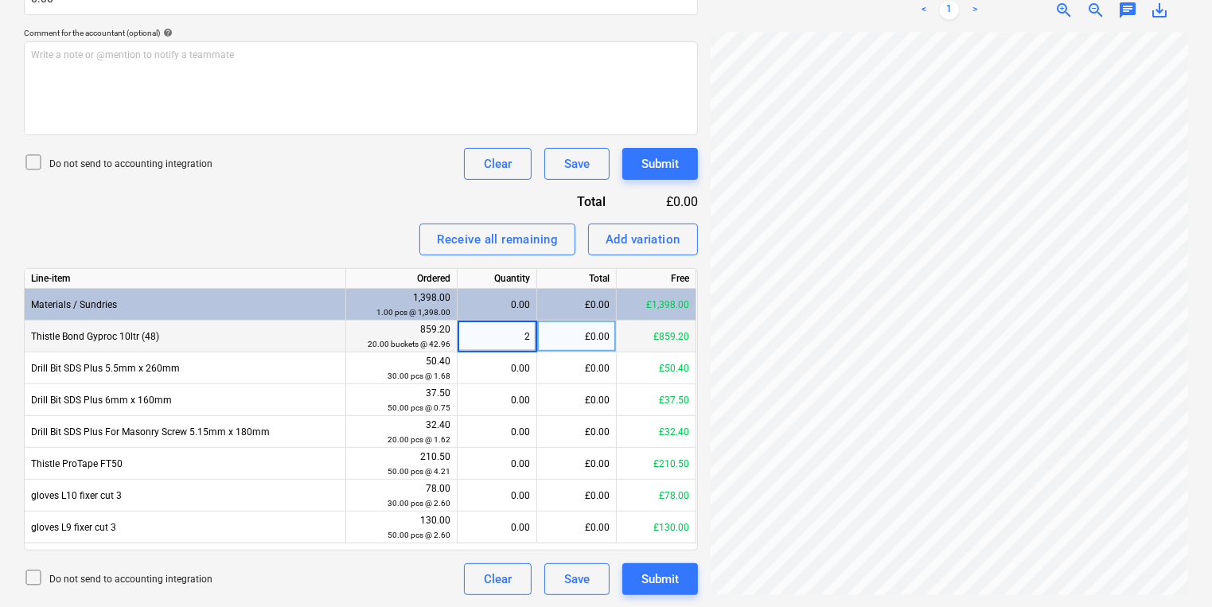
type input "20"
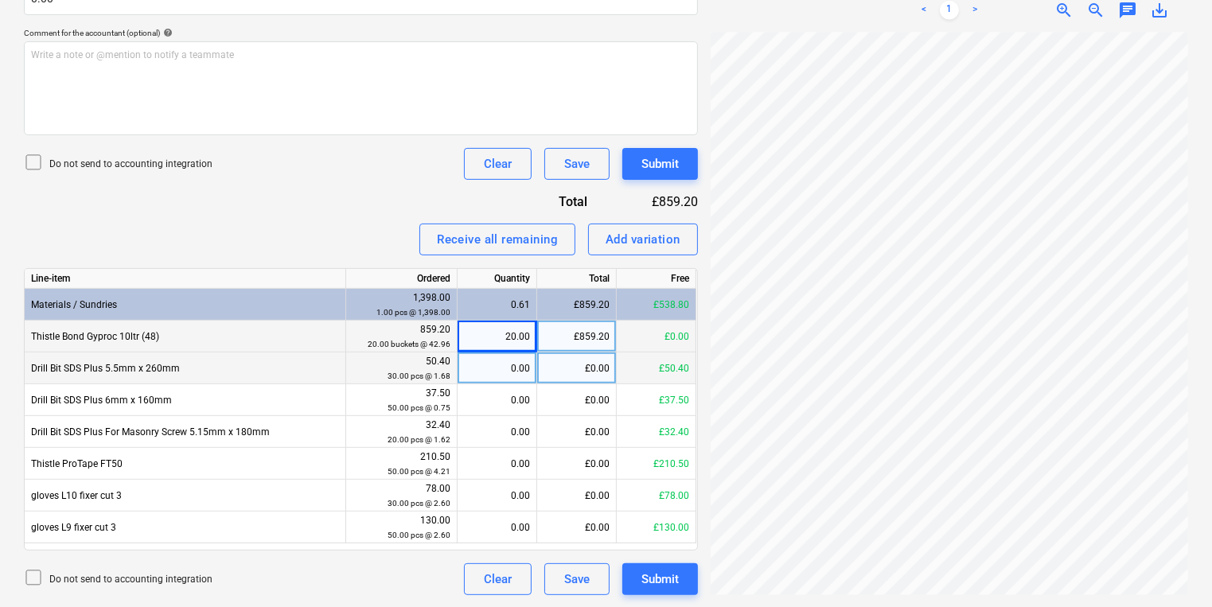
click at [497, 379] on div "0.00" at bounding box center [497, 369] width 66 height 32
type input "20"
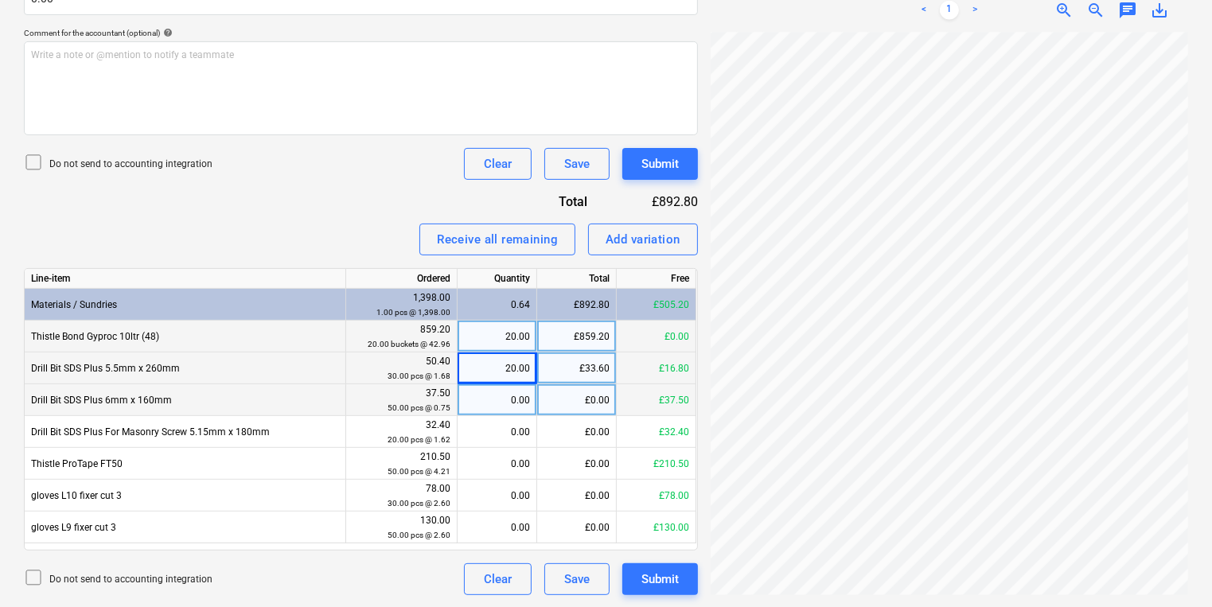
click at [520, 411] on div "0.00" at bounding box center [497, 400] width 66 height 32
type input "50"
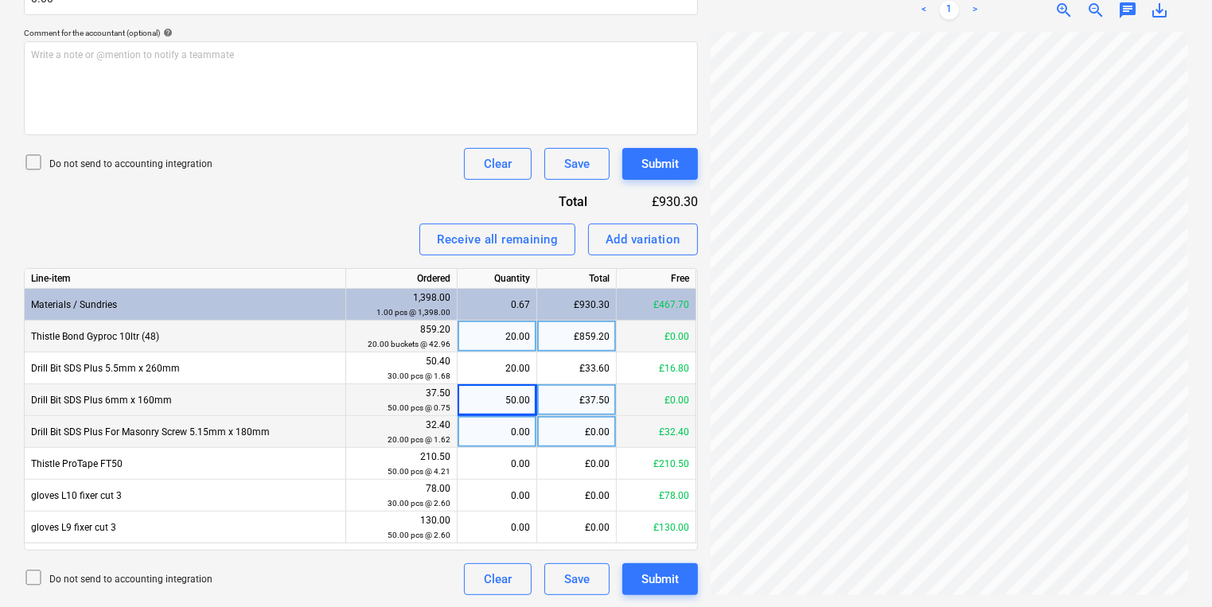
click at [496, 431] on div "0.00" at bounding box center [497, 432] width 66 height 32
type input "20"
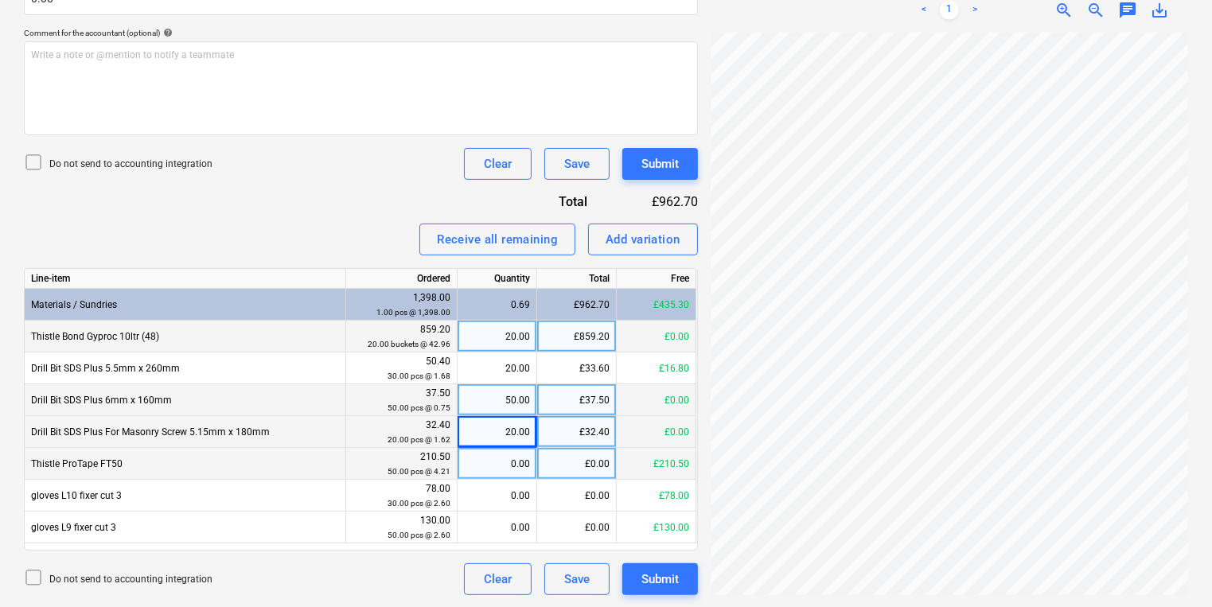
click at [494, 468] on div "0.00" at bounding box center [497, 464] width 66 height 32
type input "50"
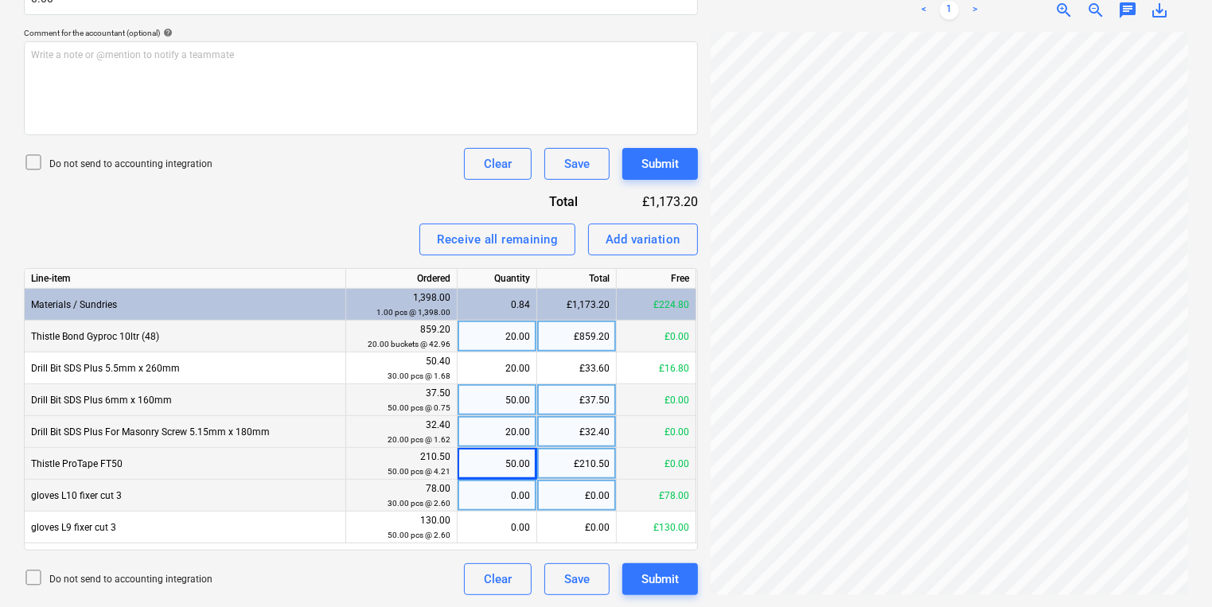
click at [504, 494] on div "0.00" at bounding box center [497, 496] width 66 height 32
type input "30"
click at [505, 509] on div "30.00" at bounding box center [497, 496] width 66 height 32
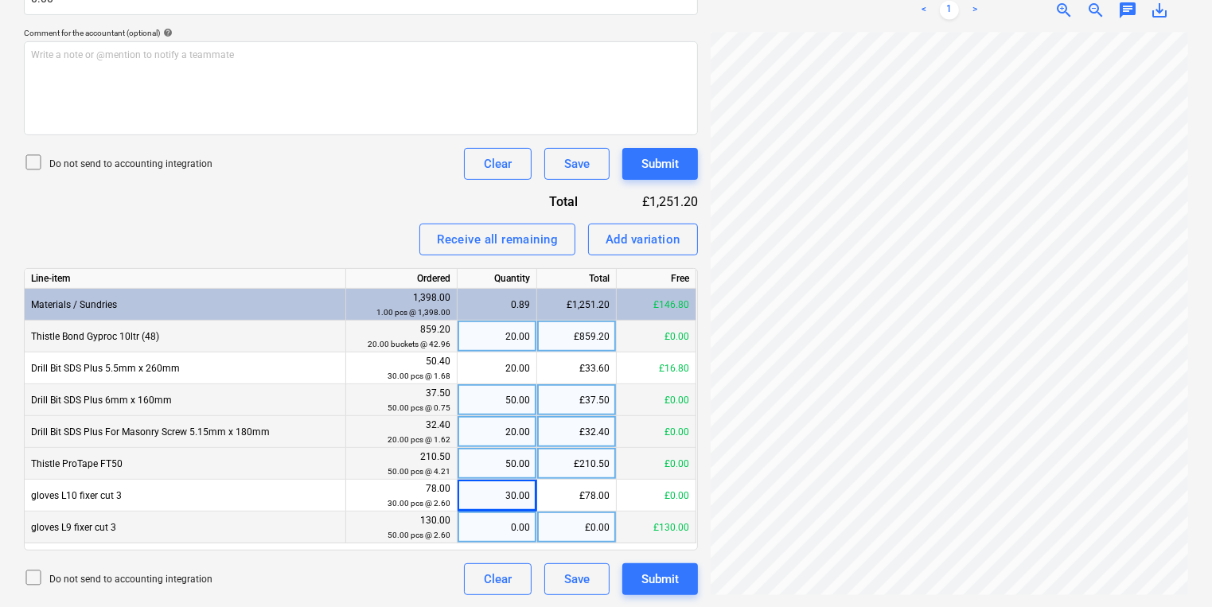
click at [508, 517] on div "0.00" at bounding box center [497, 528] width 66 height 32
type input "50"
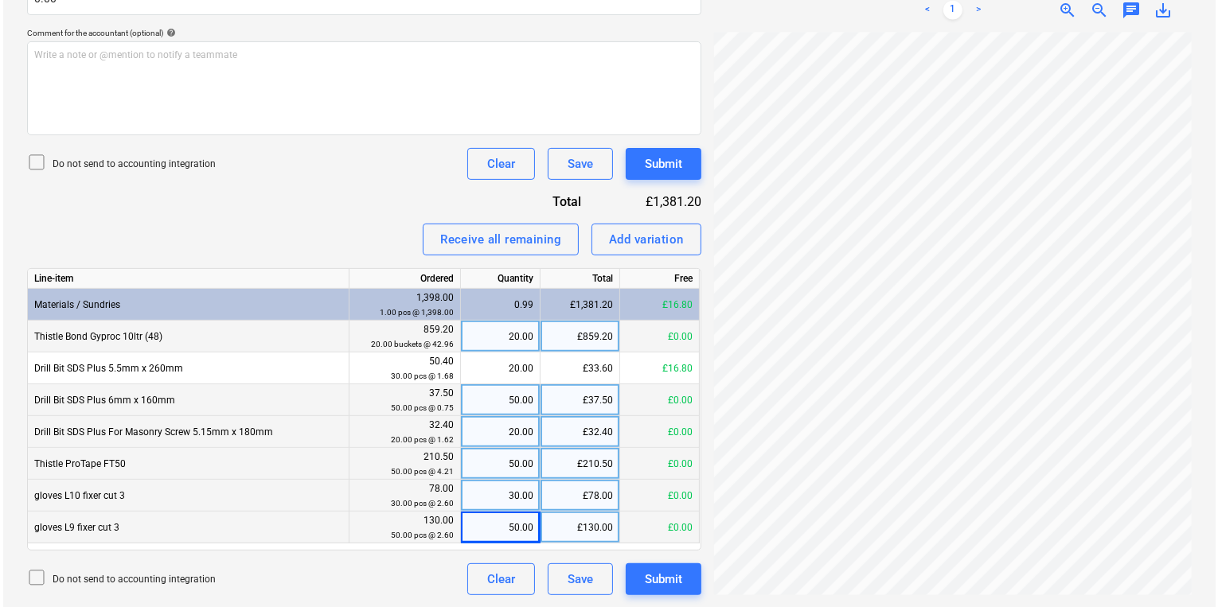
scroll to position [216, 139]
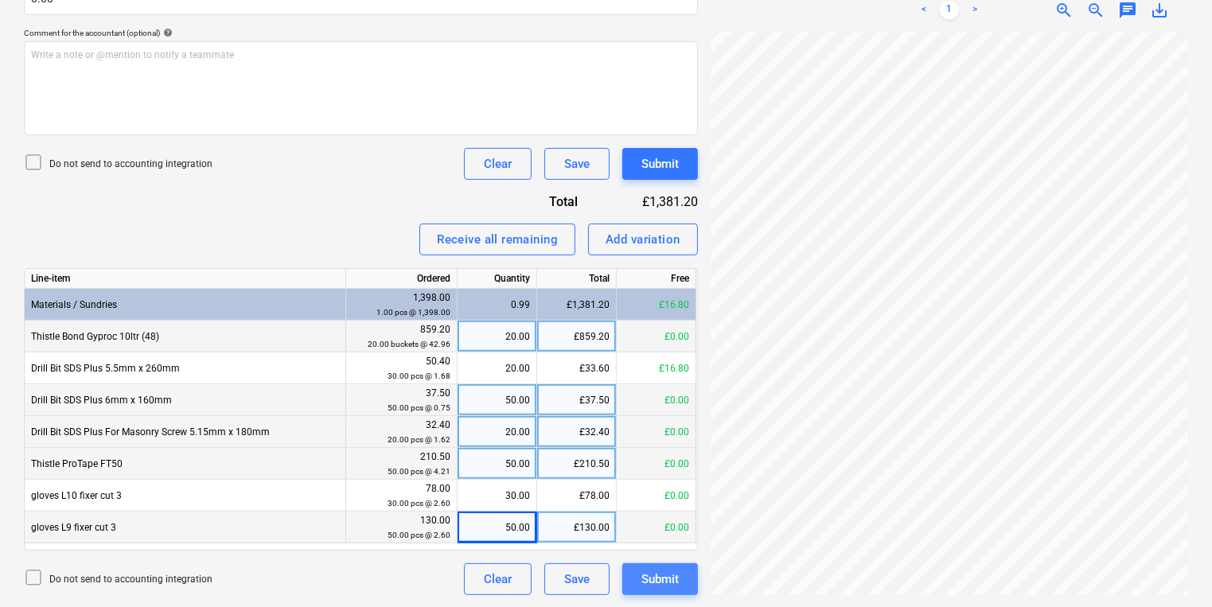
click at [640, 574] on button "Submit" at bounding box center [660, 579] width 76 height 32
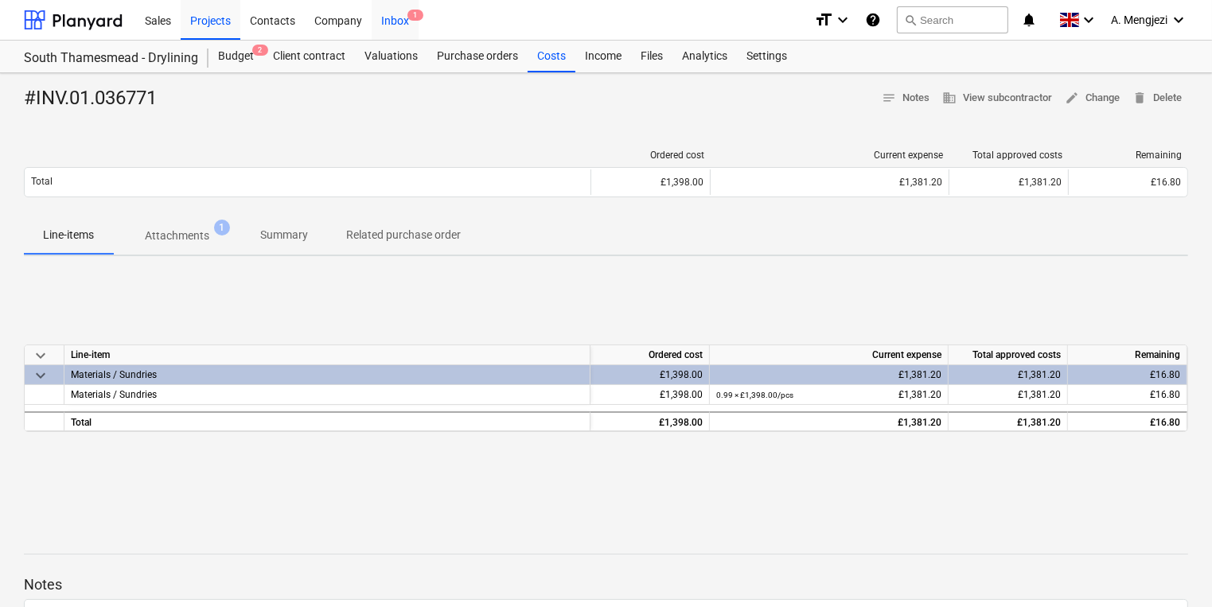
click at [417, 13] on span "1" at bounding box center [415, 15] width 16 height 11
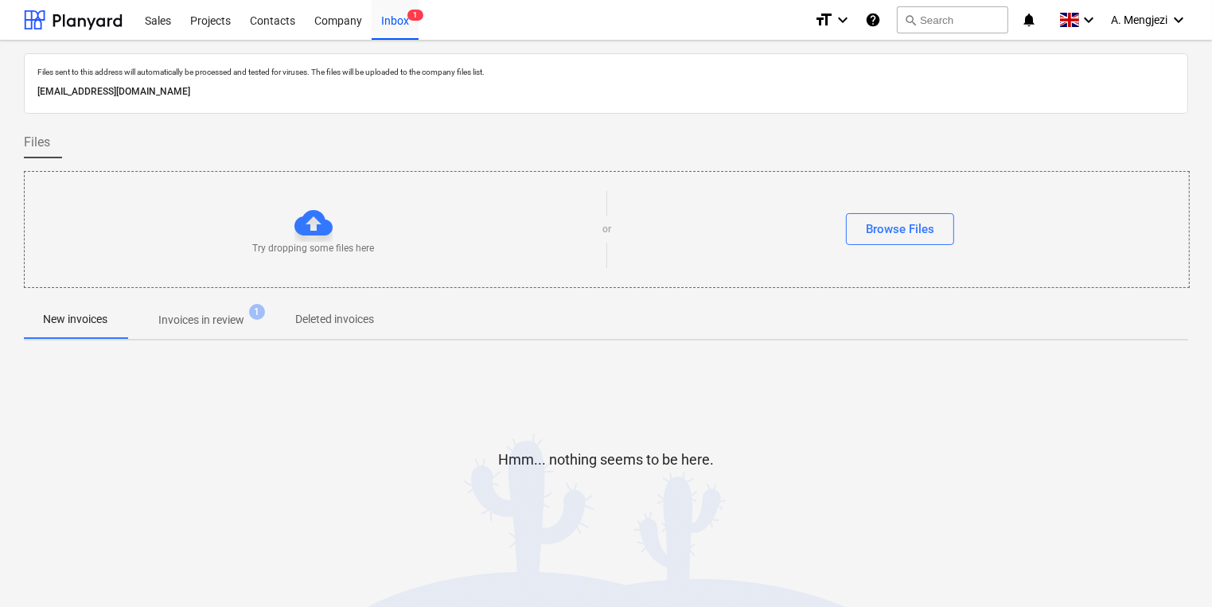
click at [244, 319] on p "Invoices in review" at bounding box center [201, 320] width 86 height 17
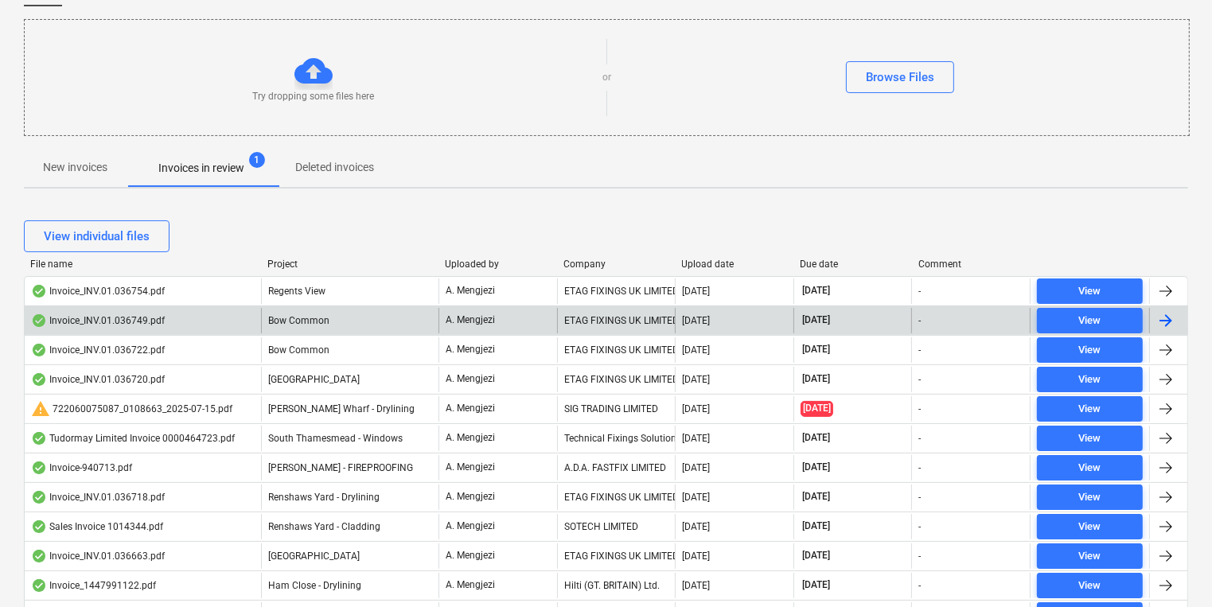
scroll to position [382, 0]
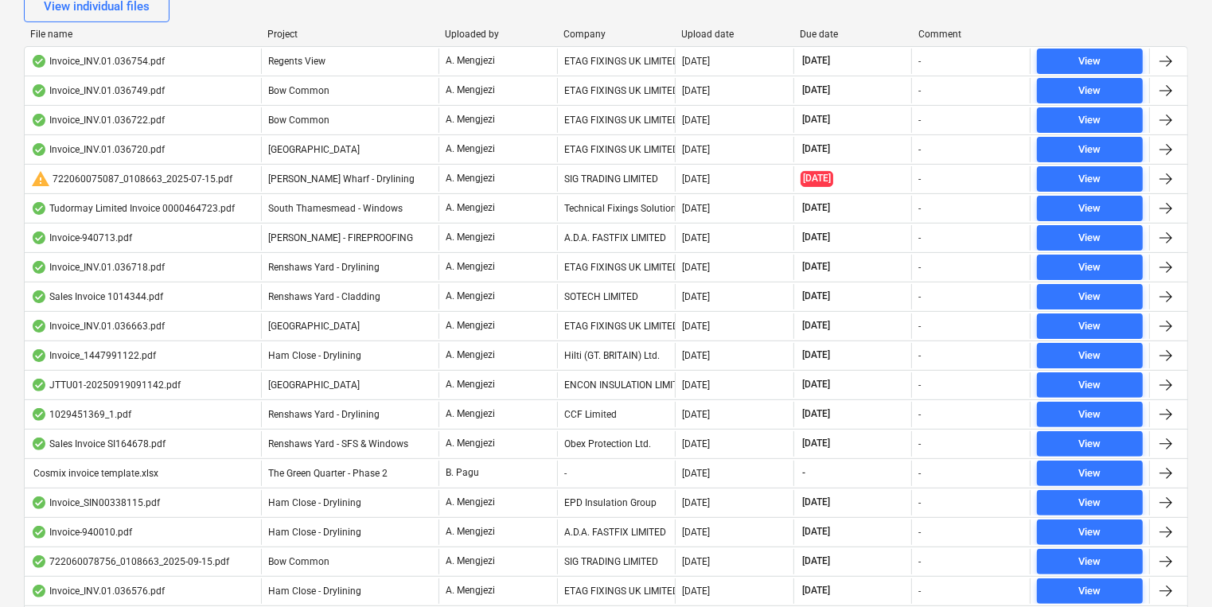
click at [284, 35] on div "Project" at bounding box center [349, 34] width 165 height 11
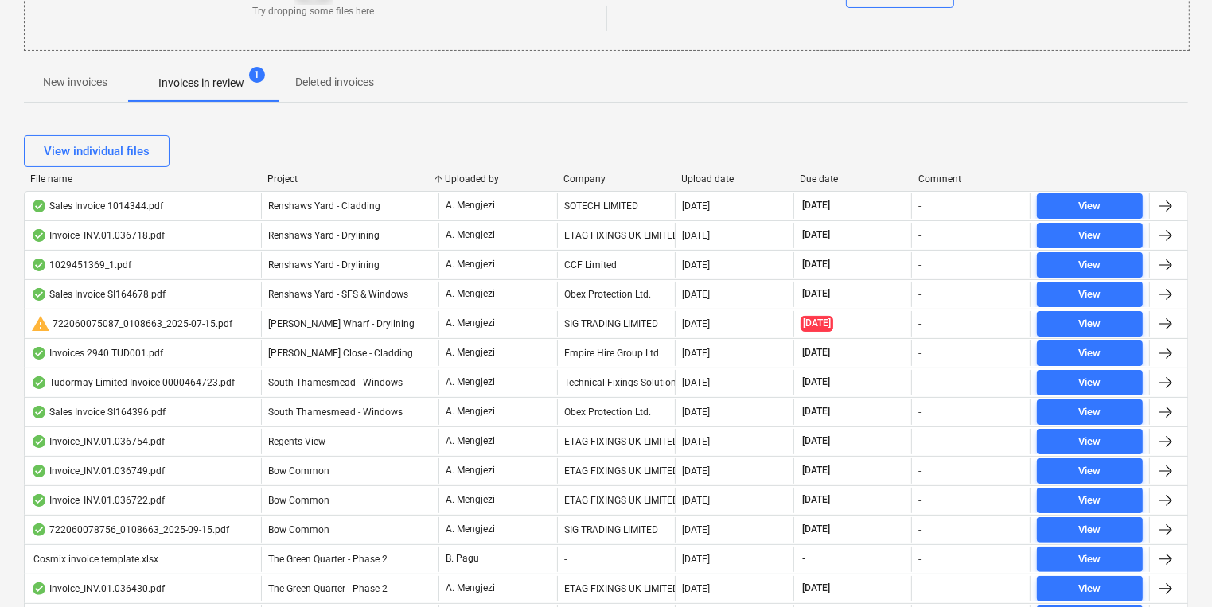
scroll to position [0, 0]
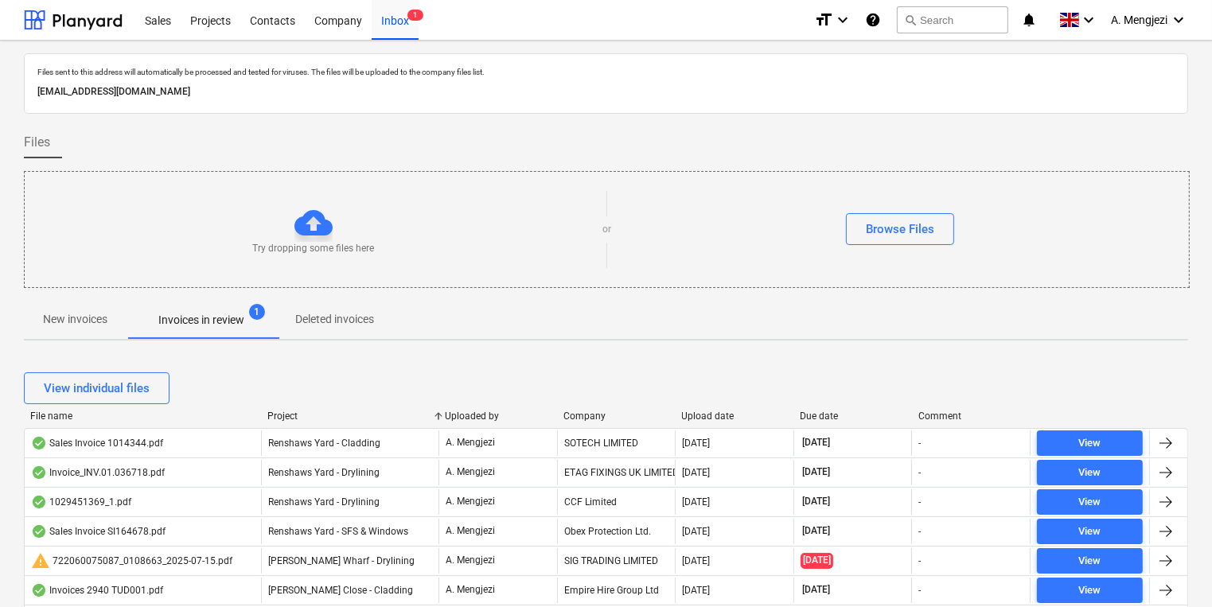
click at [201, 37] on div "Projects" at bounding box center [211, 19] width 60 height 41
click at [204, 30] on div "Projects" at bounding box center [211, 19] width 60 height 41
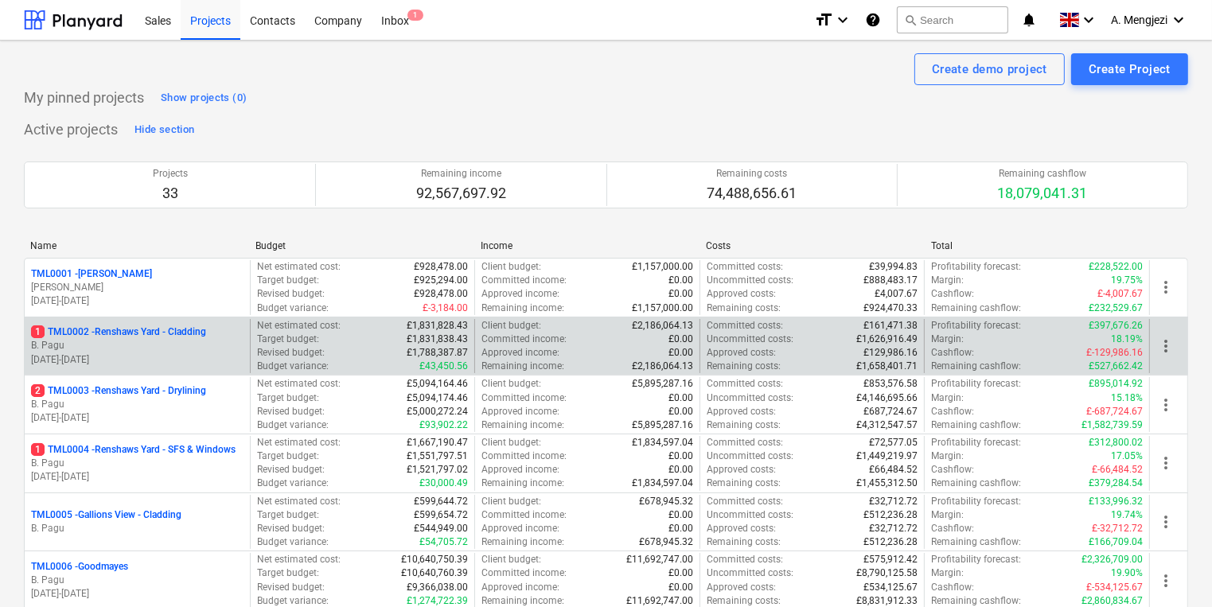
click at [140, 330] on p "1 TML0002 - Renshaws Yard - Cladding" at bounding box center [118, 333] width 175 height 14
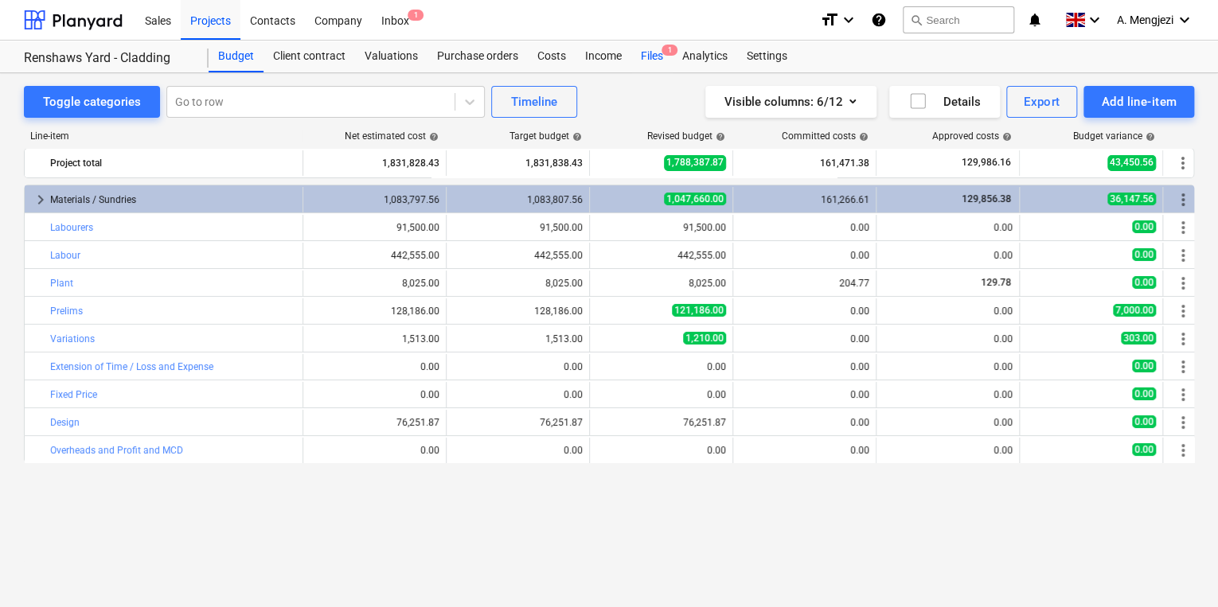
click at [651, 53] on div "Files 1" at bounding box center [651, 57] width 41 height 32
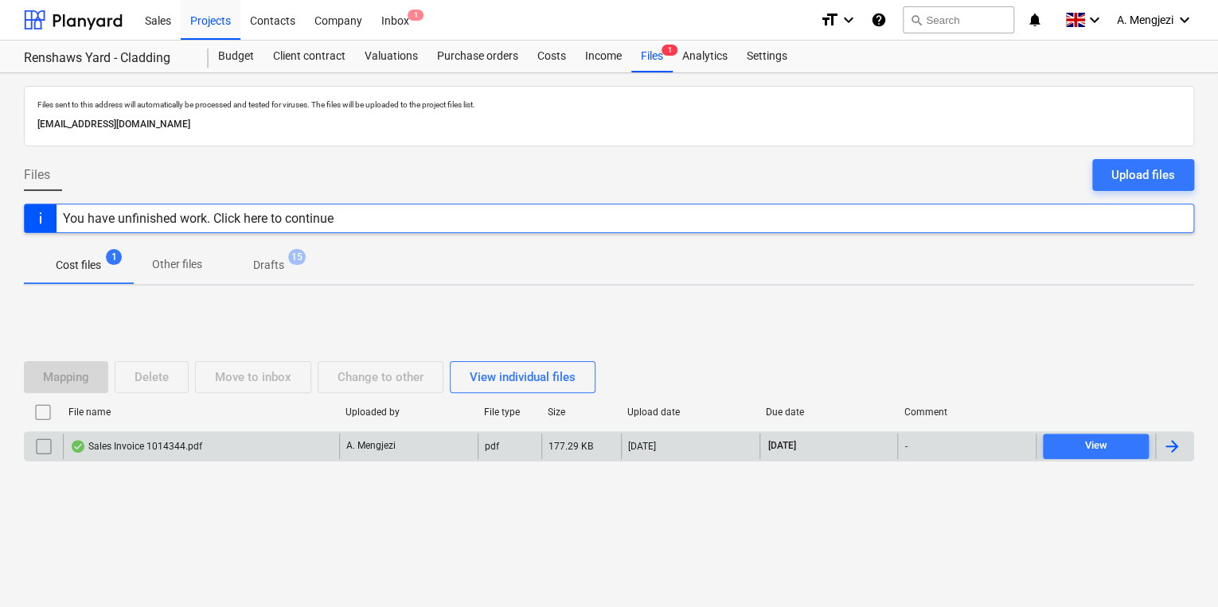
click at [360, 435] on div "A. Mengjezi" at bounding box center [408, 446] width 138 height 25
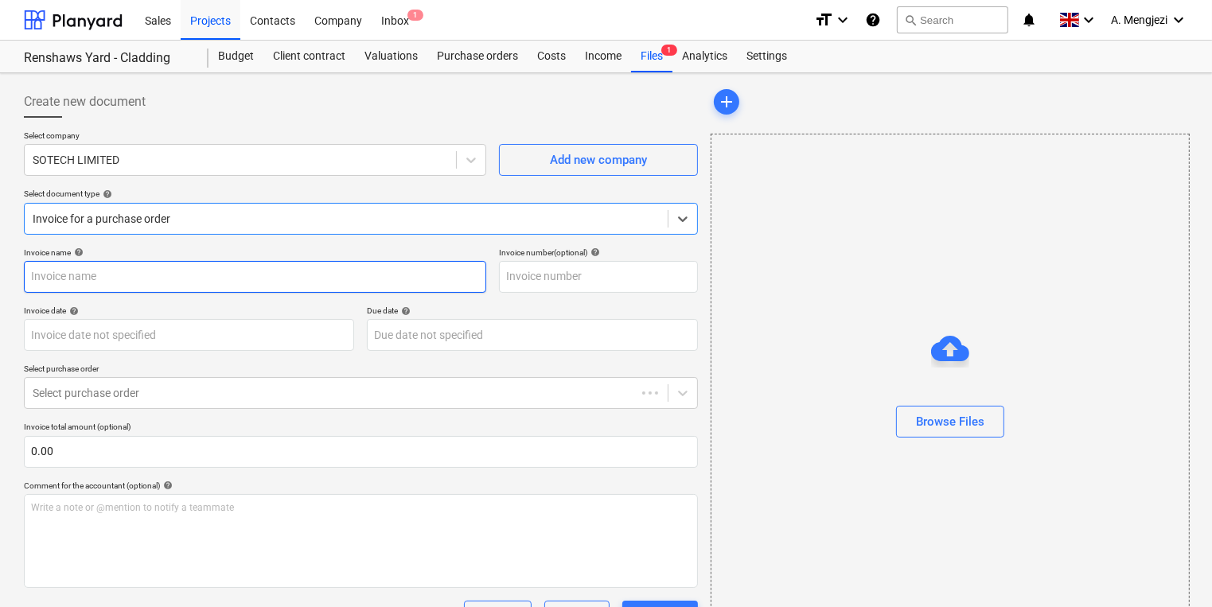
type input "1014344"
type input "[DATE]"
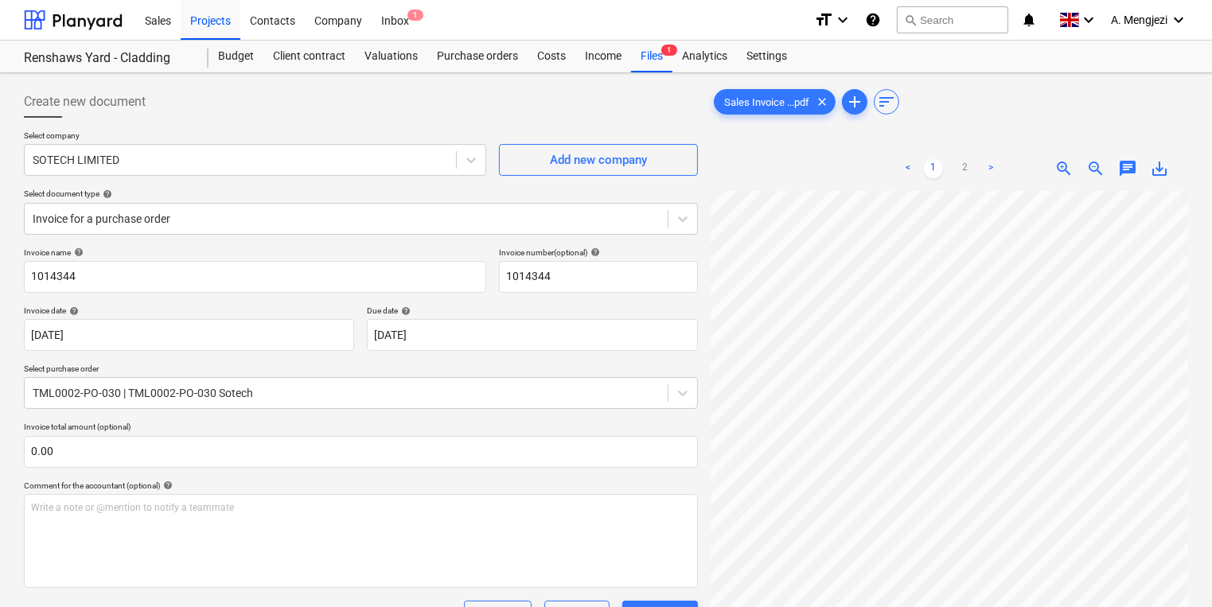
scroll to position [0, 15]
click at [659, 47] on div "Files 1" at bounding box center [651, 57] width 41 height 32
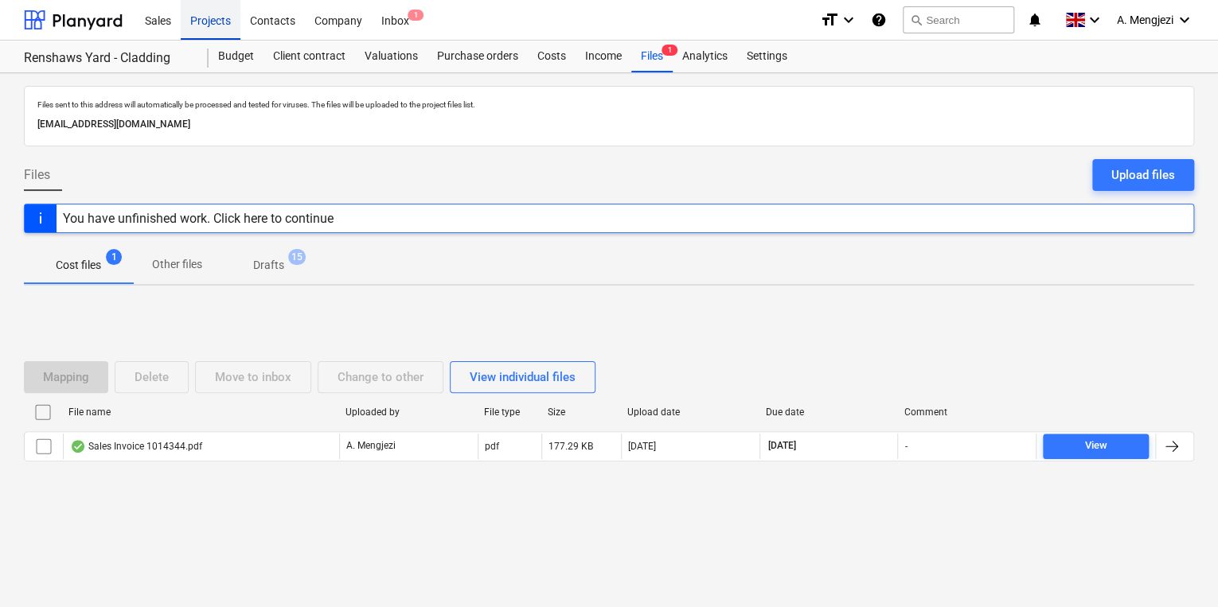
click at [209, 21] on div "Projects" at bounding box center [211, 19] width 60 height 41
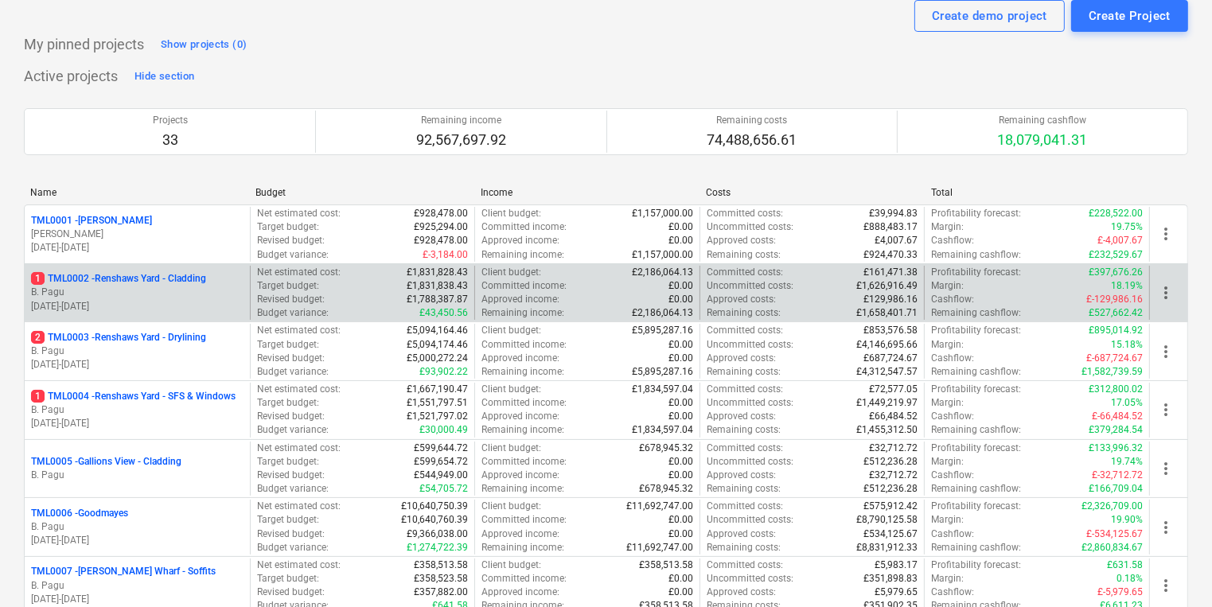
scroll to position [127, 0]
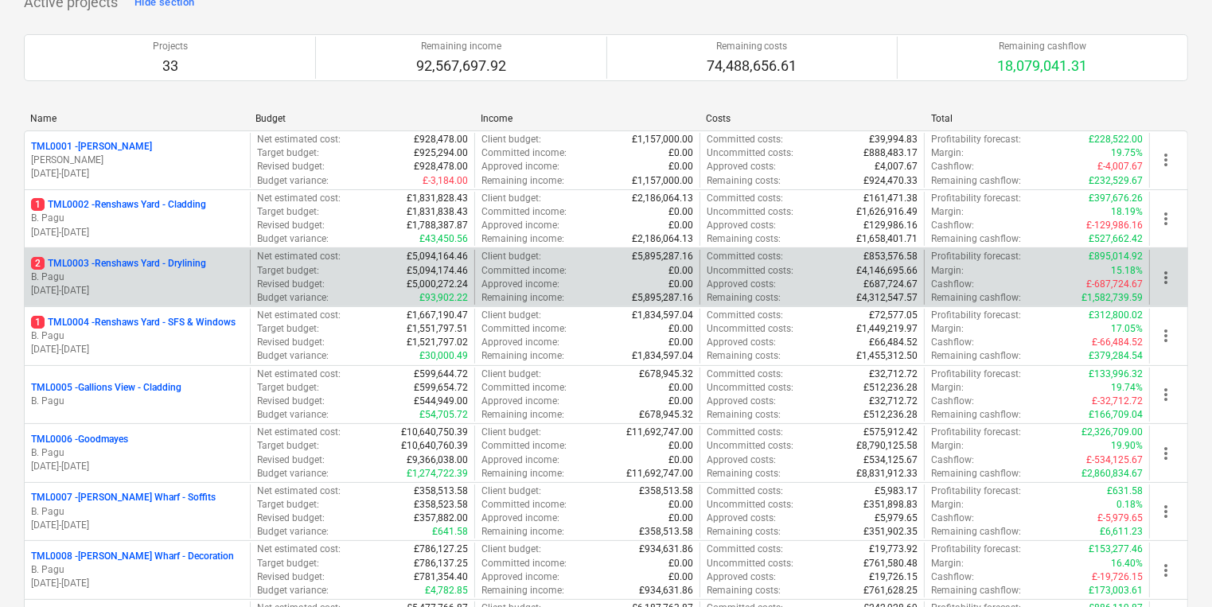
click at [207, 296] on p "30.09.2024 - 27.04.2026" at bounding box center [137, 291] width 212 height 14
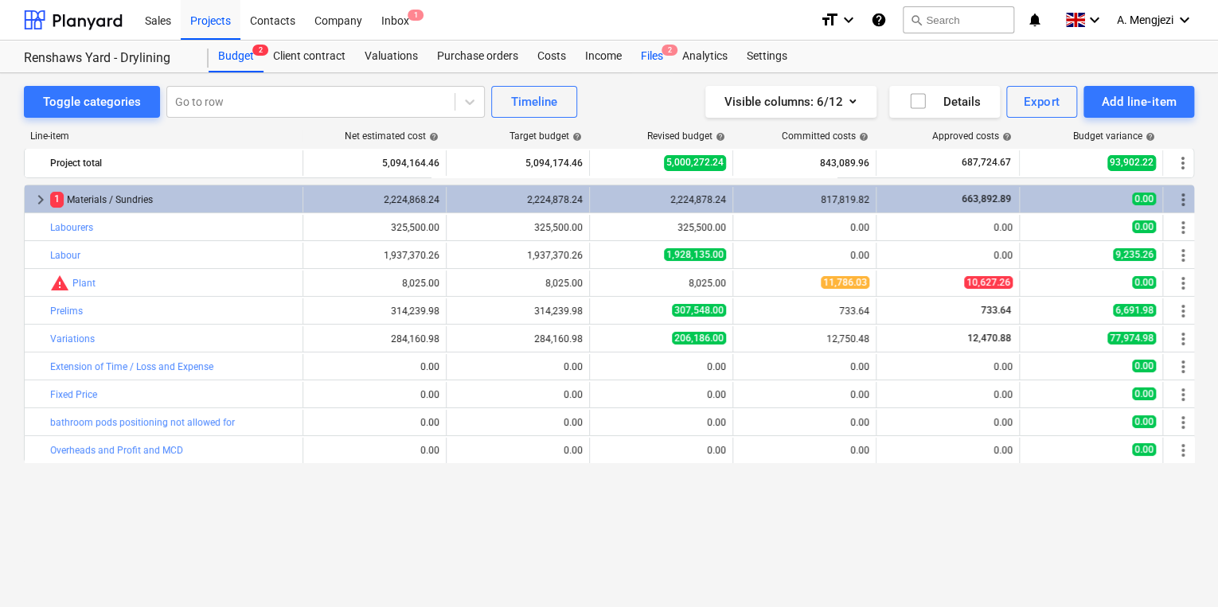
click at [665, 49] on span "2" at bounding box center [669, 50] width 16 height 11
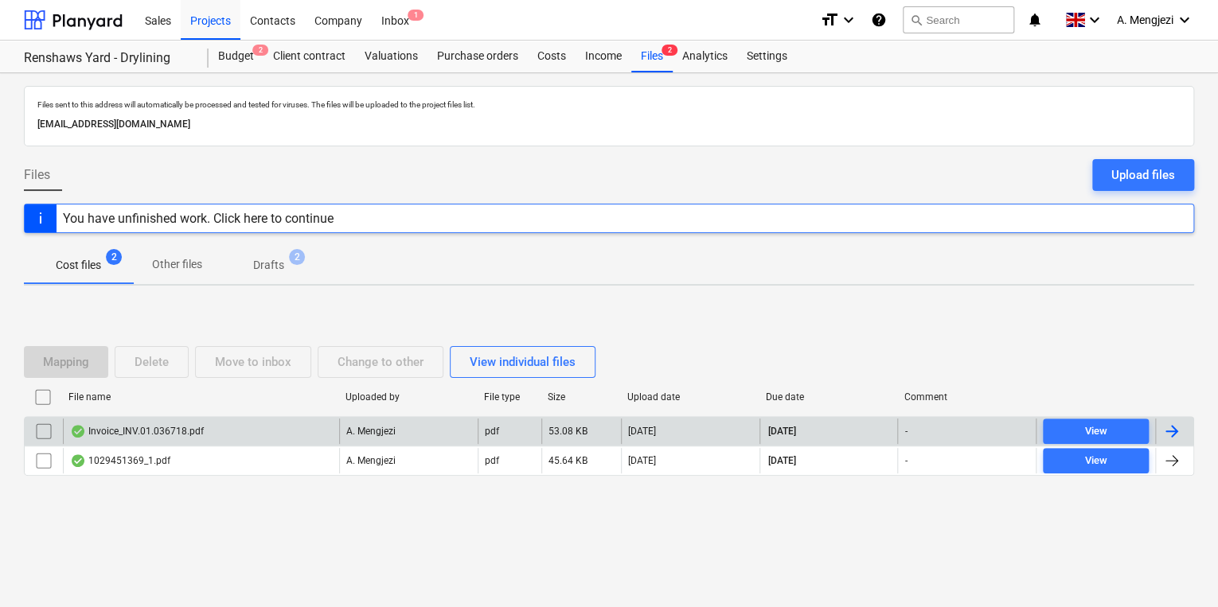
click at [112, 427] on div "Invoice_INV.01.036718.pdf" at bounding box center [137, 431] width 134 height 13
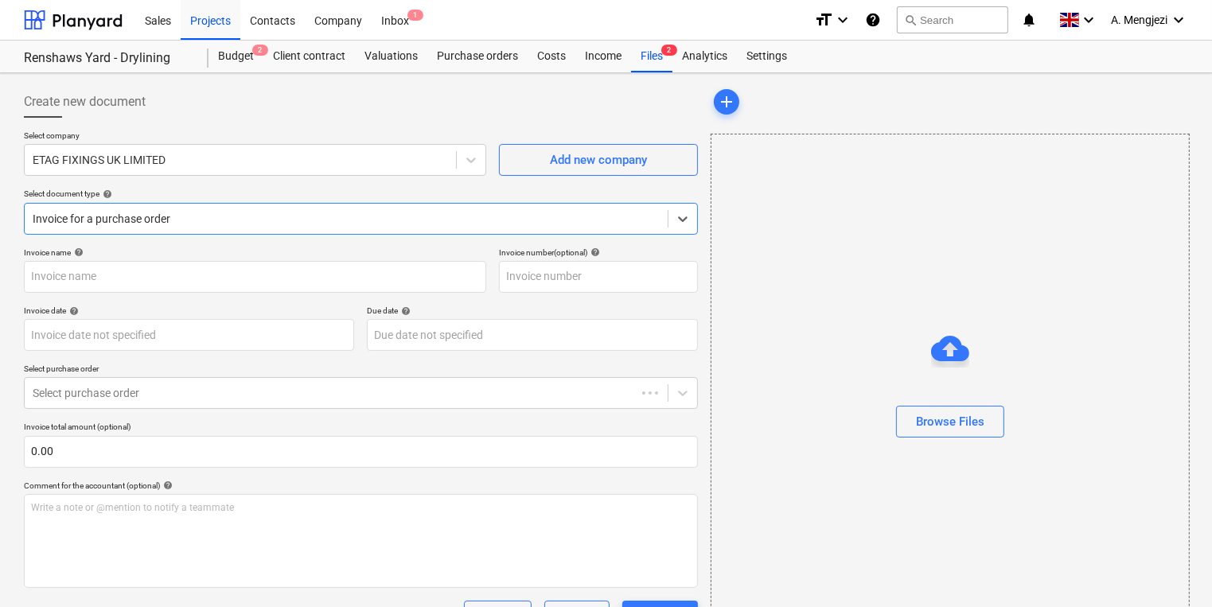
type input "#INV.01.036718"
type input "[DATE]"
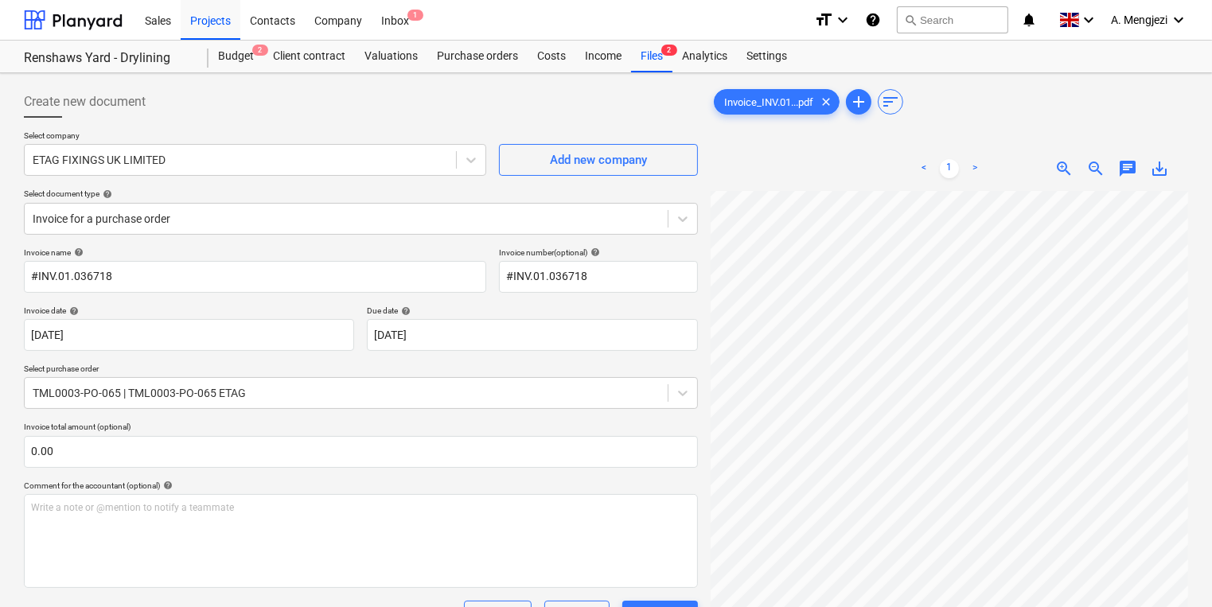
scroll to position [0, 139]
click at [664, 468] on div "Create new document Select company ETAG FIXINGS UK LIMITED Add new company Sele…" at bounding box center [606, 488] width 1177 height 816
click at [652, 51] on div "Files 2" at bounding box center [651, 57] width 41 height 32
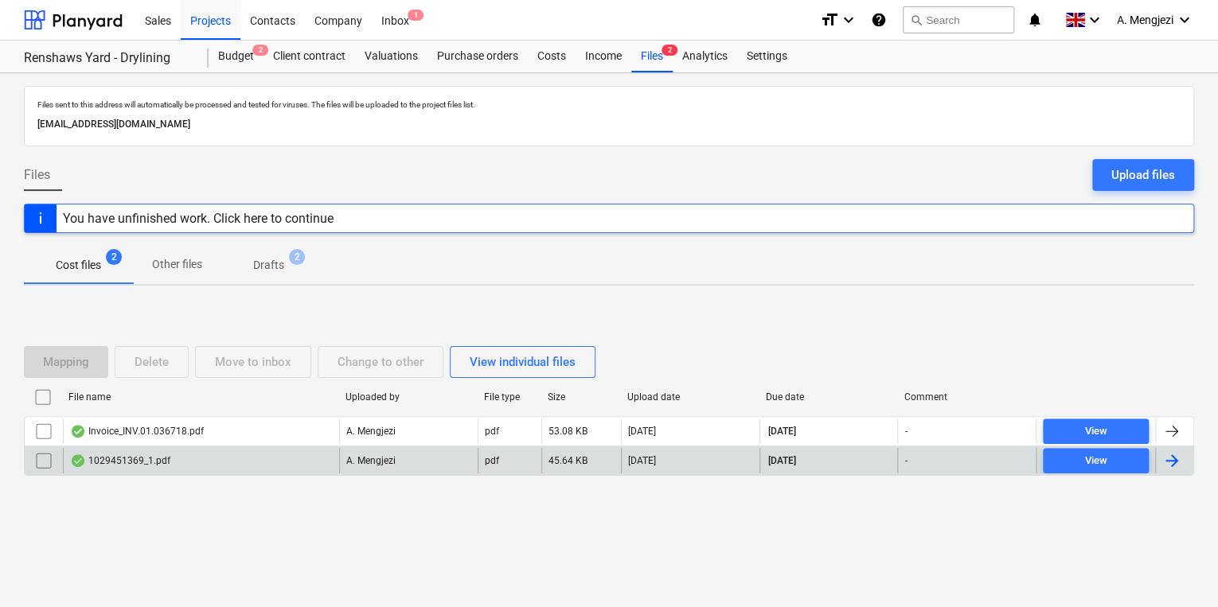
click at [212, 448] on div "1029451369_1.pdf" at bounding box center [201, 460] width 276 height 25
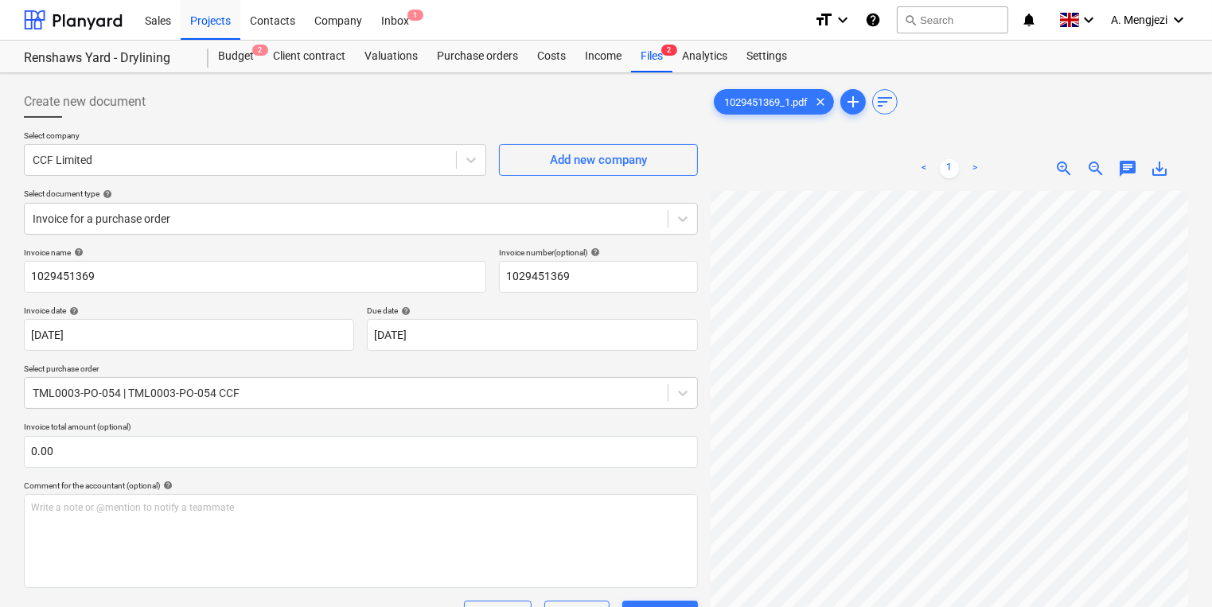
scroll to position [0, 123]
click at [224, 32] on div "Projects" at bounding box center [211, 19] width 60 height 41
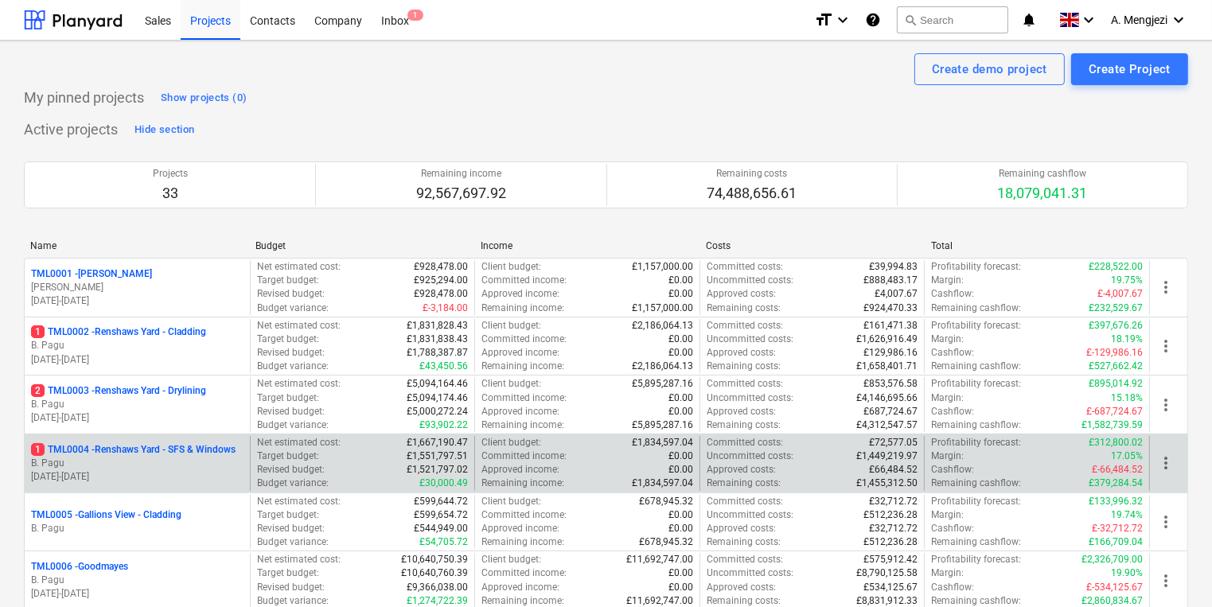
click at [168, 460] on p "B. Pagu" at bounding box center [137, 464] width 212 height 14
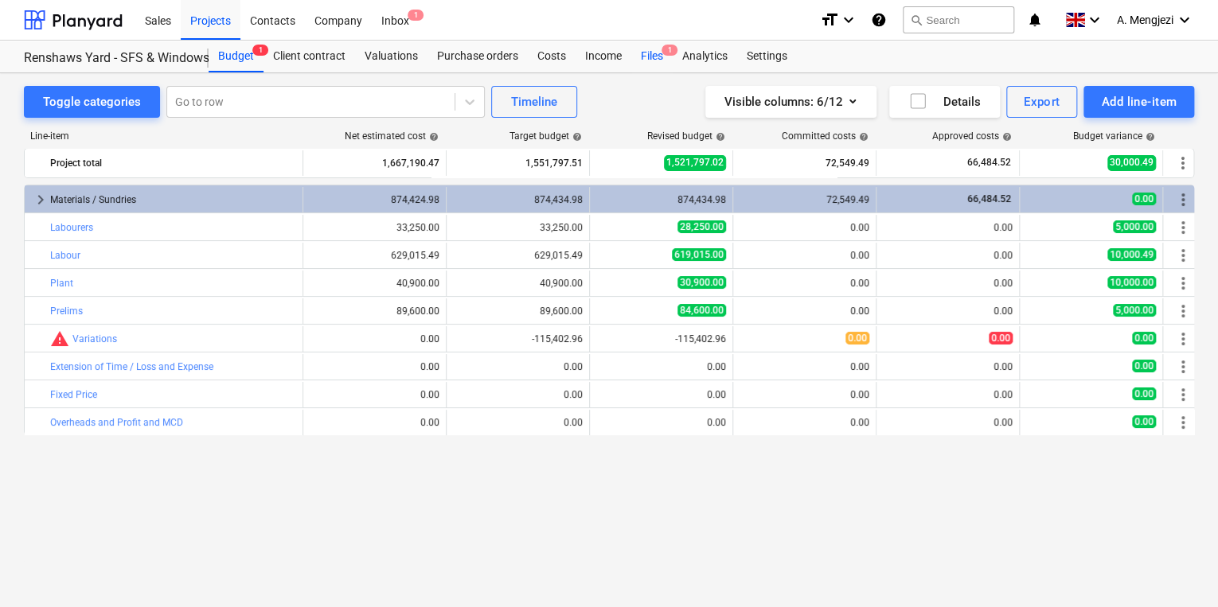
click at [647, 57] on div "Files 1" at bounding box center [651, 57] width 41 height 32
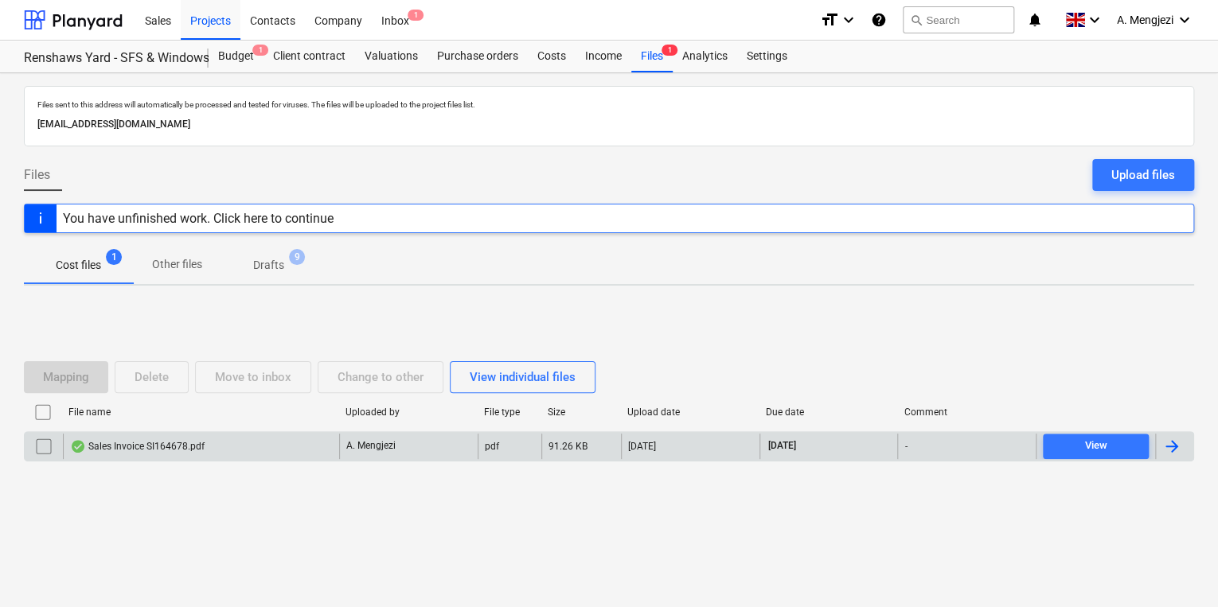
click at [271, 448] on div "Sales Invoice SI164678.pdf" at bounding box center [201, 446] width 276 height 25
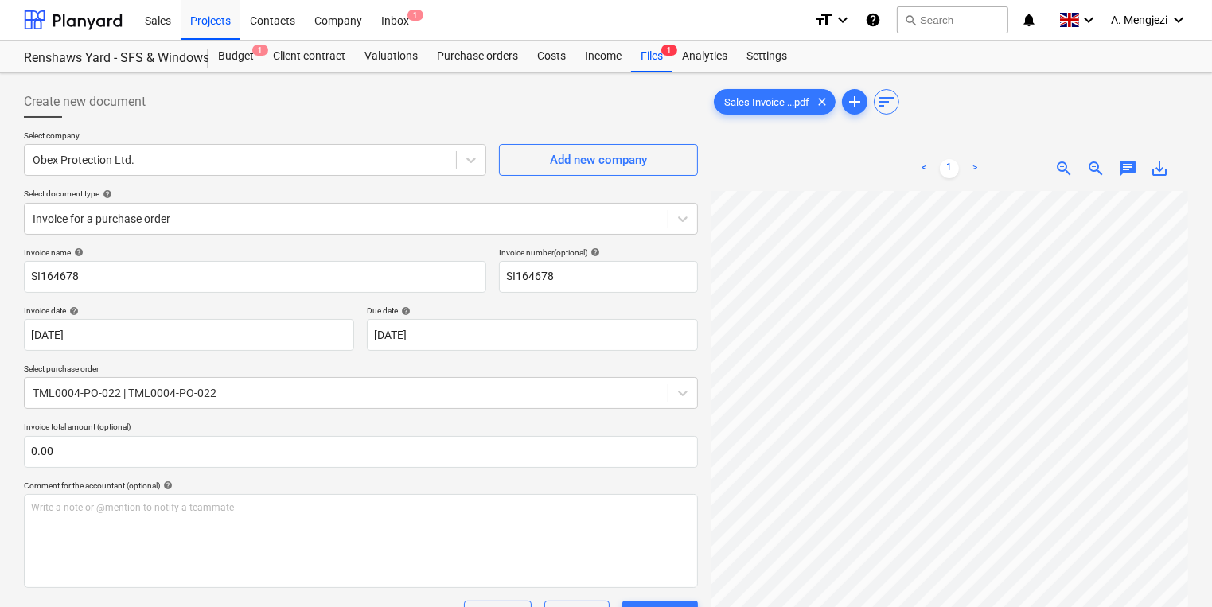
scroll to position [0, 123]
click at [685, 486] on div "Create new document Select company Obex Protection Ltd. Add new company Select …" at bounding box center [606, 472] width 1177 height 784
click at [220, 19] on div "Projects" at bounding box center [211, 19] width 60 height 41
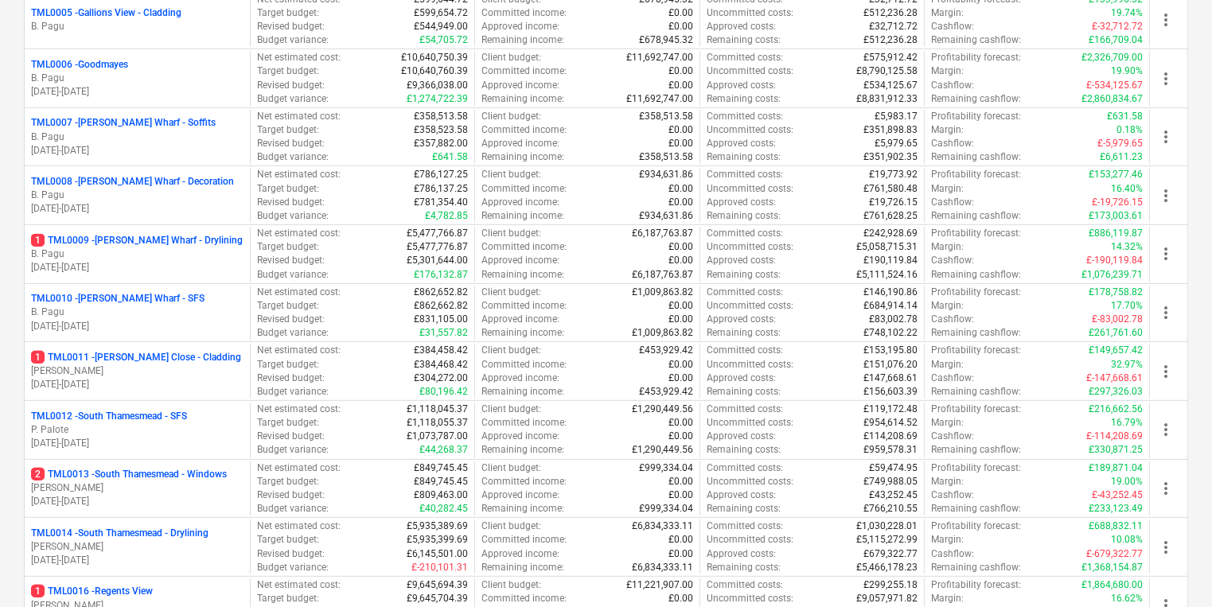
scroll to position [509, 0]
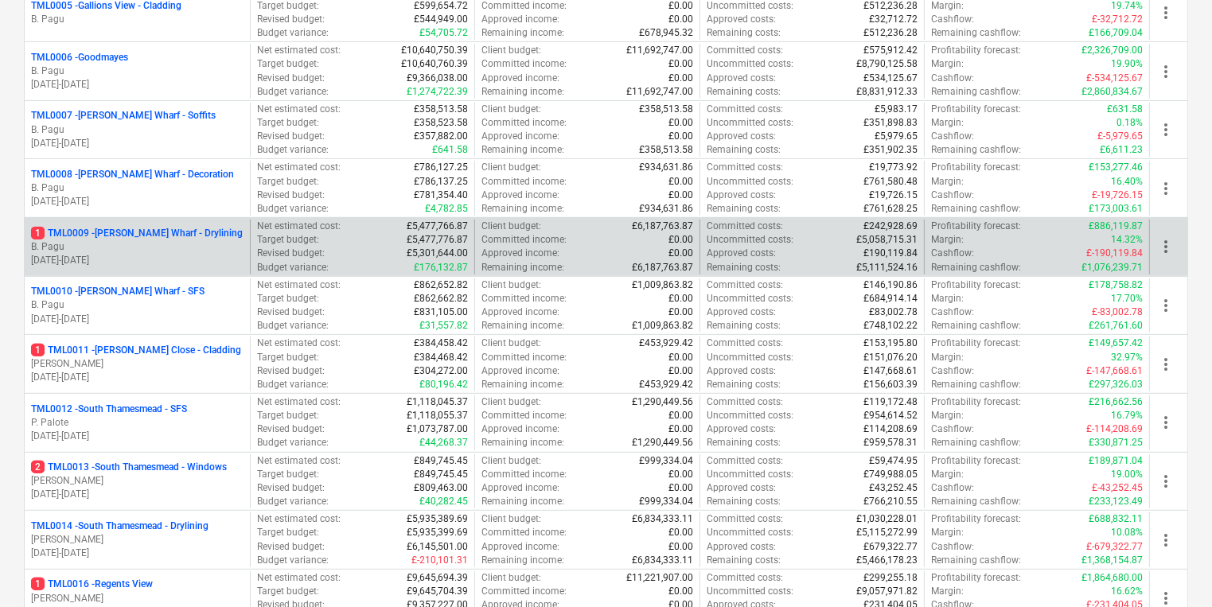
click at [191, 229] on p "1 TML0009 - Montgomery's Wharf - Drylining" at bounding box center [137, 234] width 212 height 14
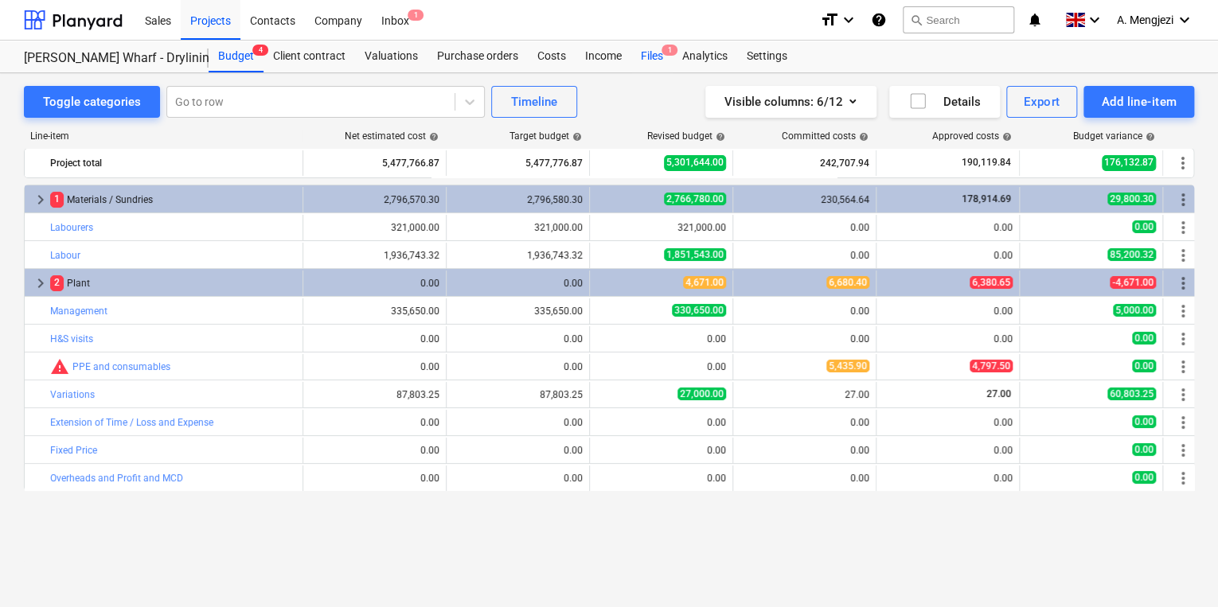
click at [654, 60] on div "Files 1" at bounding box center [651, 57] width 41 height 32
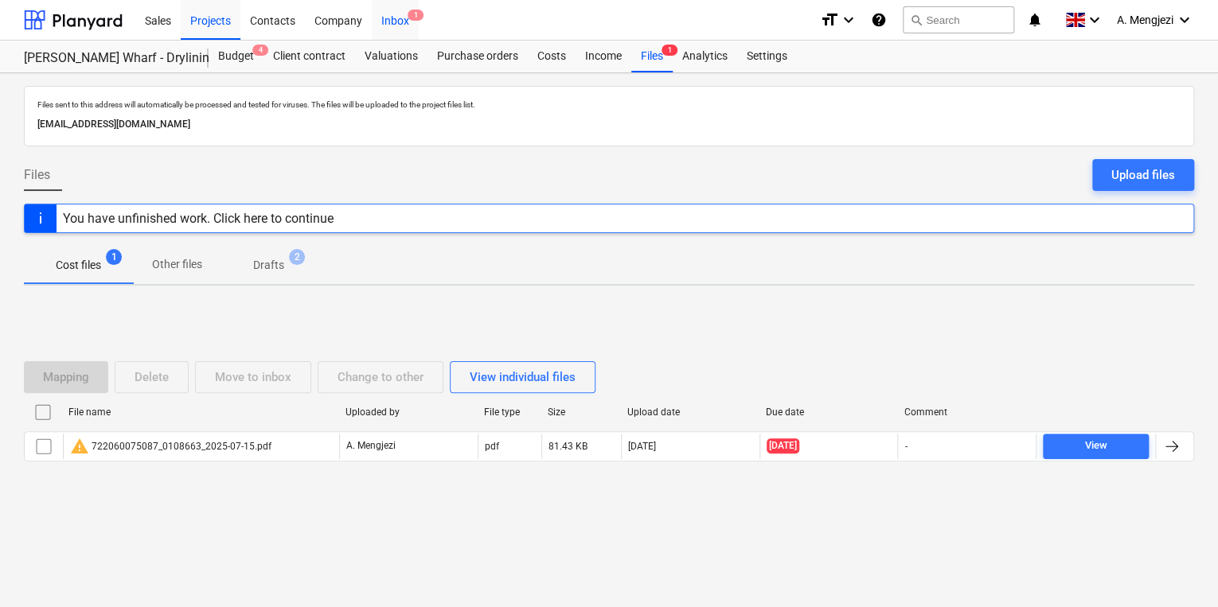
click at [413, 14] on span "1" at bounding box center [415, 15] width 16 height 11
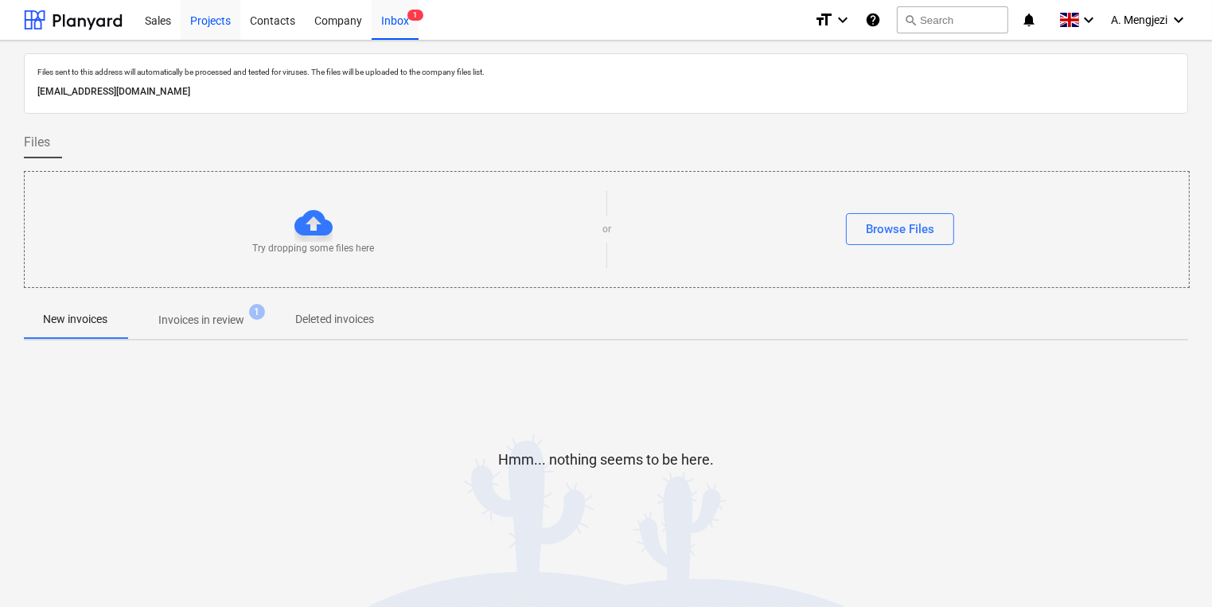
click at [196, 16] on div "Projects" at bounding box center [211, 19] width 60 height 41
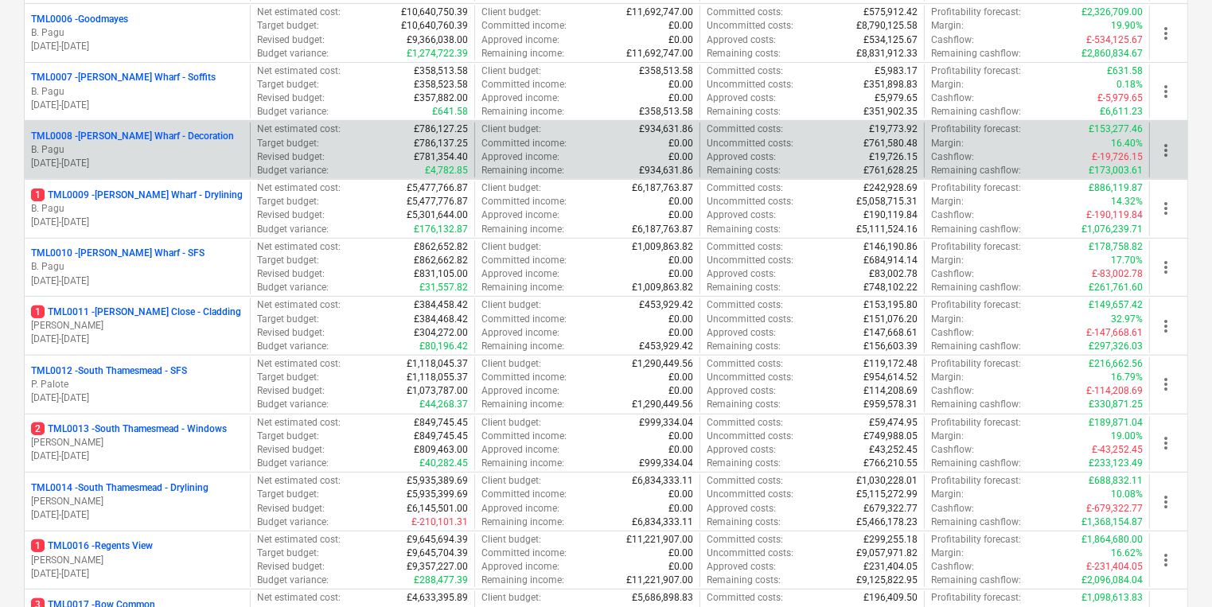
scroll to position [573, 0]
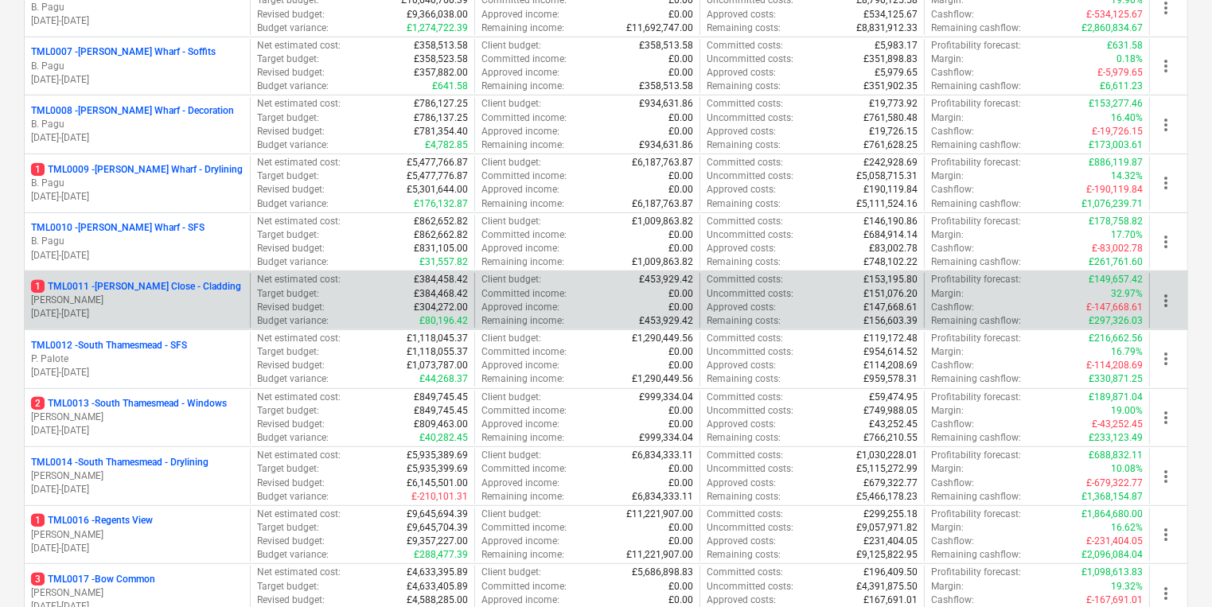
click at [165, 281] on p "1 TML0011 - Newton Close - Cladding" at bounding box center [136, 287] width 210 height 14
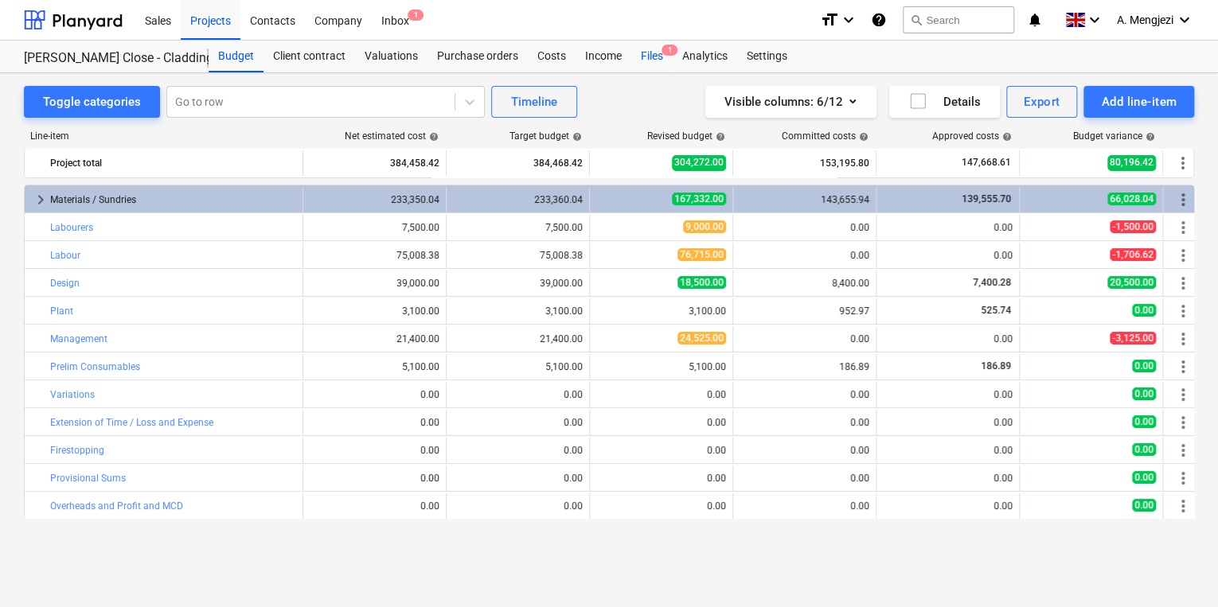
click at [650, 52] on div "Files 1" at bounding box center [651, 57] width 41 height 32
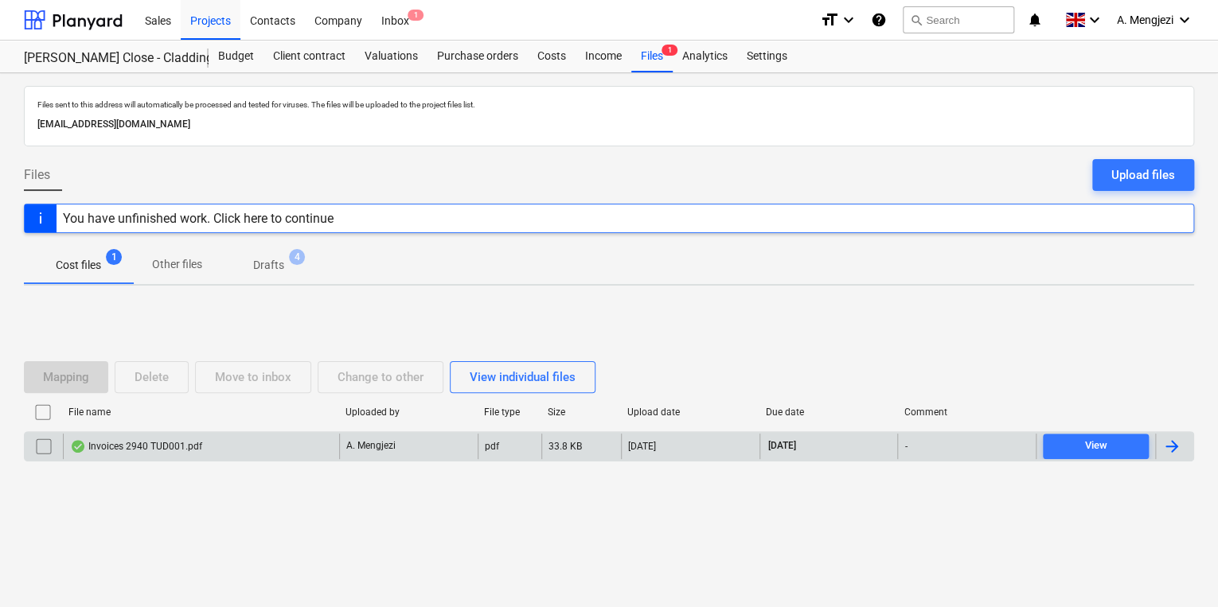
click at [295, 443] on div "Invoices 2940 TUD001.pdf" at bounding box center [201, 446] width 276 height 25
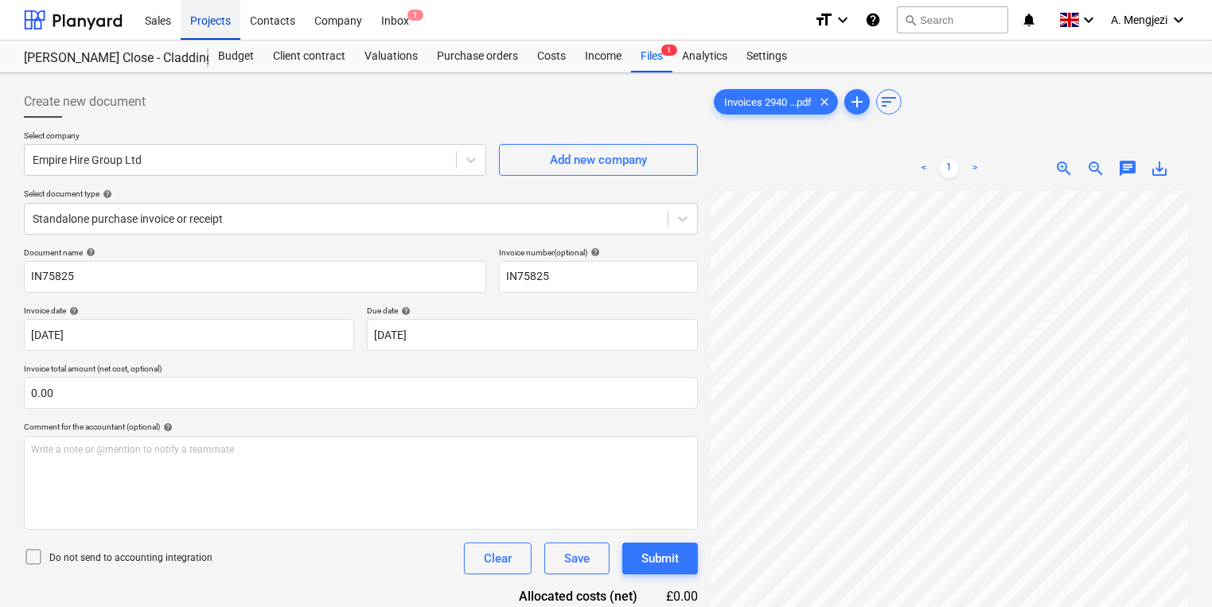
click at [196, 28] on div "Projects" at bounding box center [211, 19] width 60 height 41
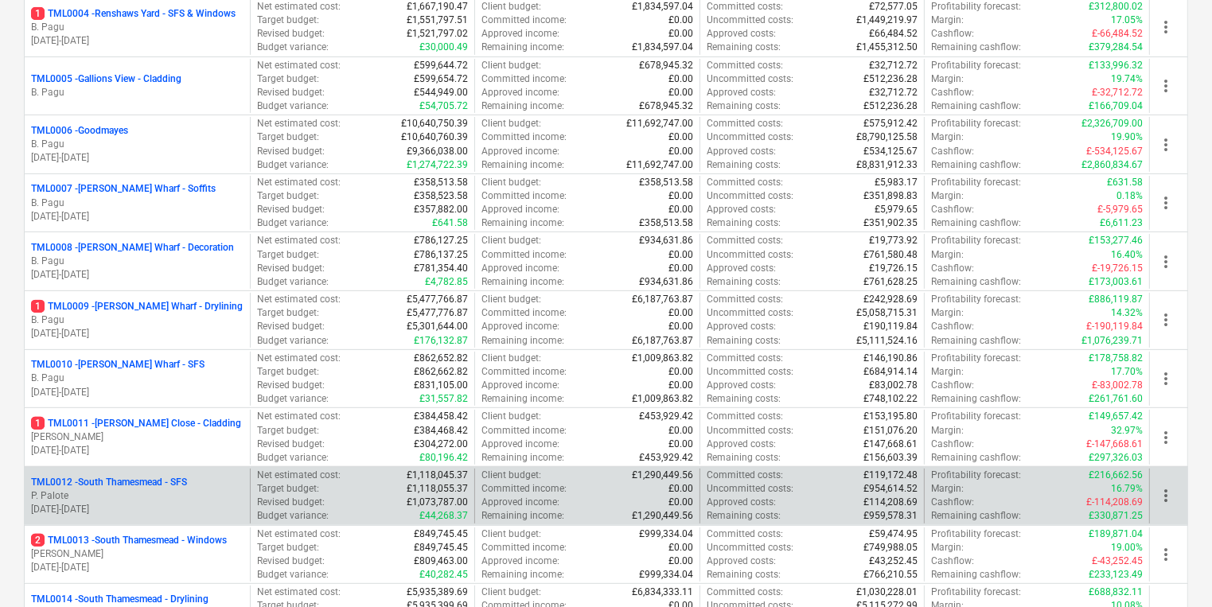
scroll to position [446, 0]
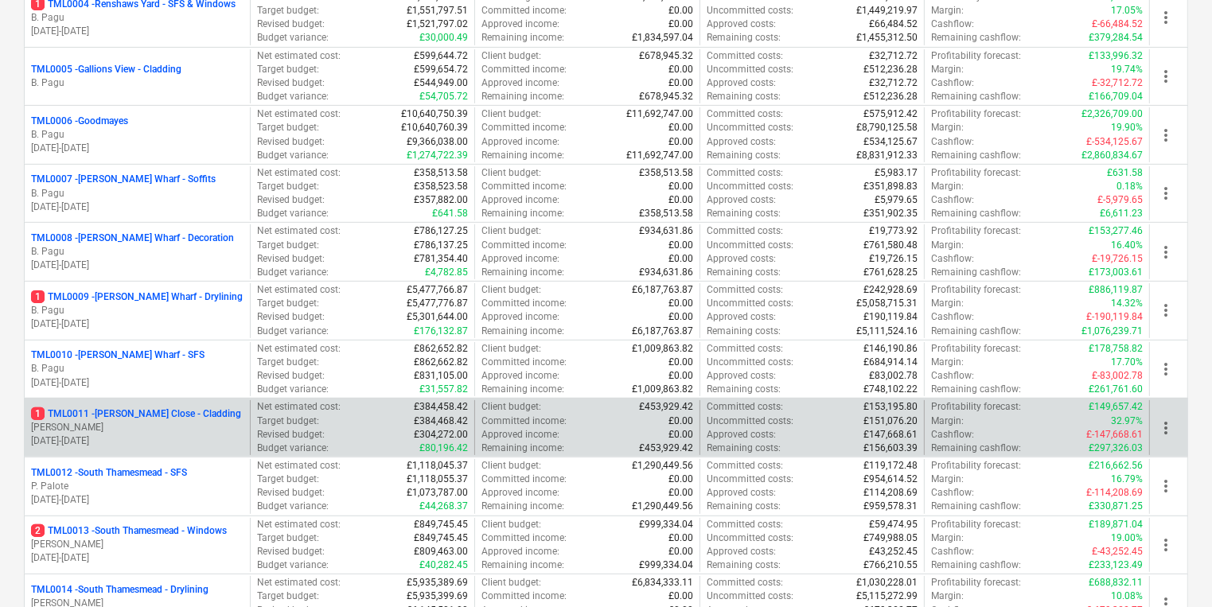
click at [218, 421] on p "[PERSON_NAME]" at bounding box center [137, 428] width 212 height 14
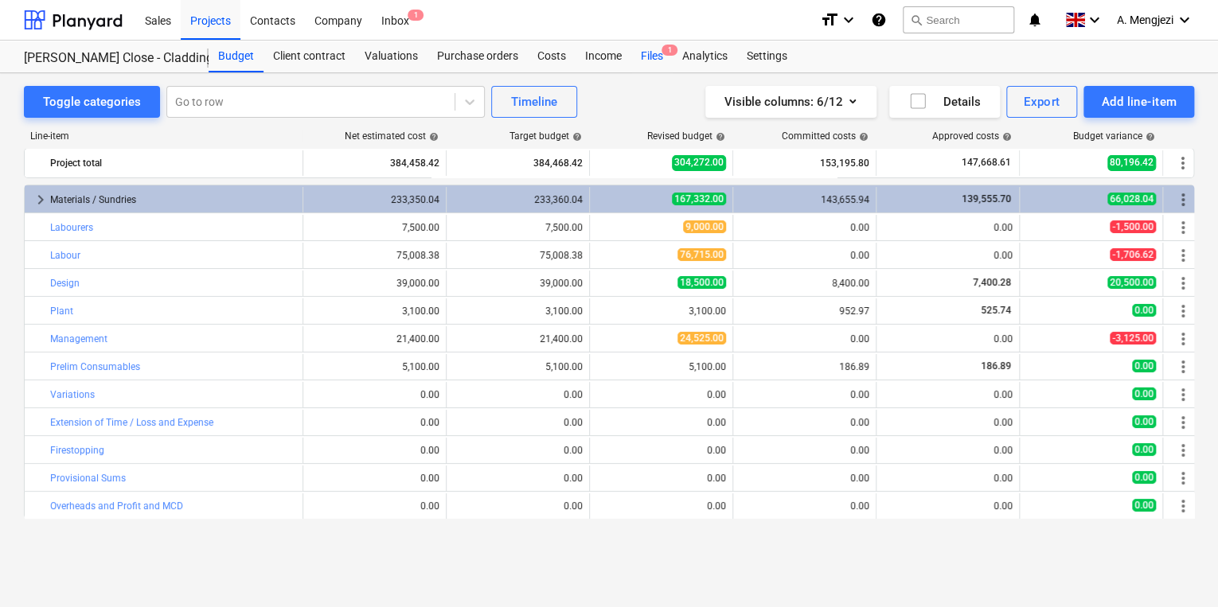
click at [641, 67] on div "Files 1" at bounding box center [651, 57] width 41 height 32
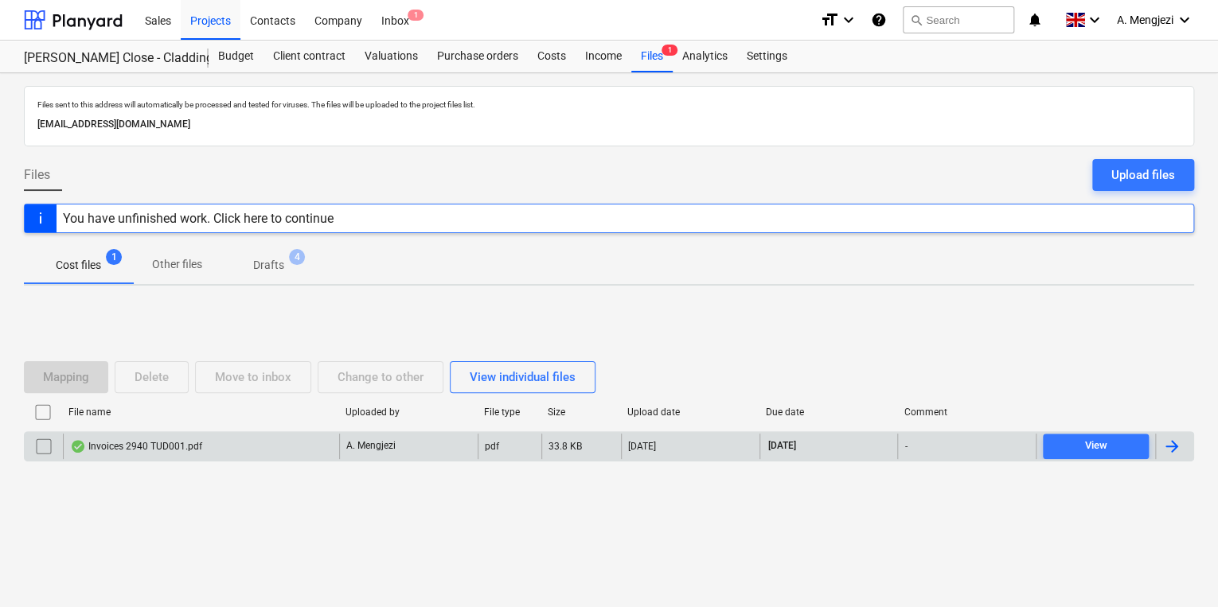
click at [50, 443] on input "checkbox" at bounding box center [43, 446] width 25 height 25
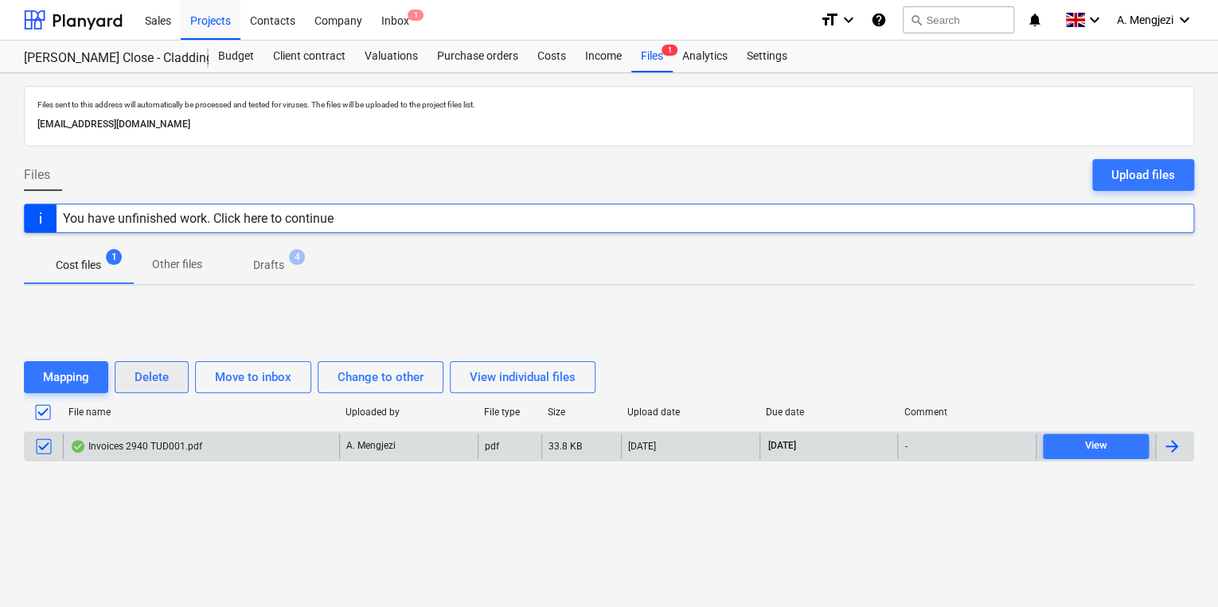
click at [174, 369] on button "Delete" at bounding box center [152, 377] width 74 height 32
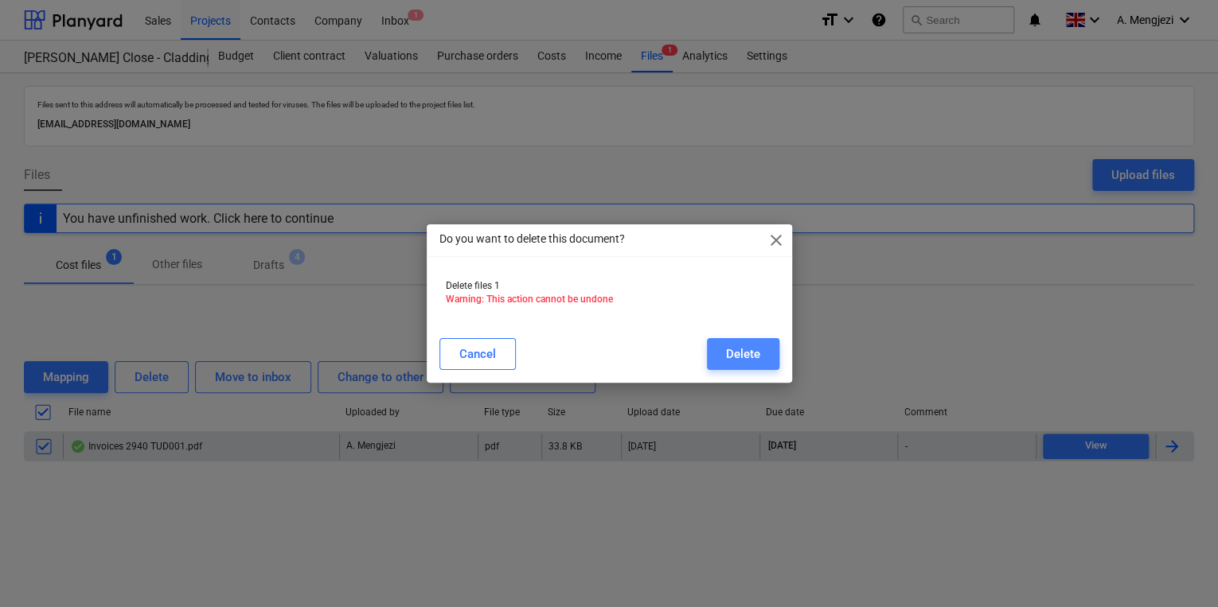
click at [742, 350] on div "Delete" at bounding box center [743, 354] width 34 height 21
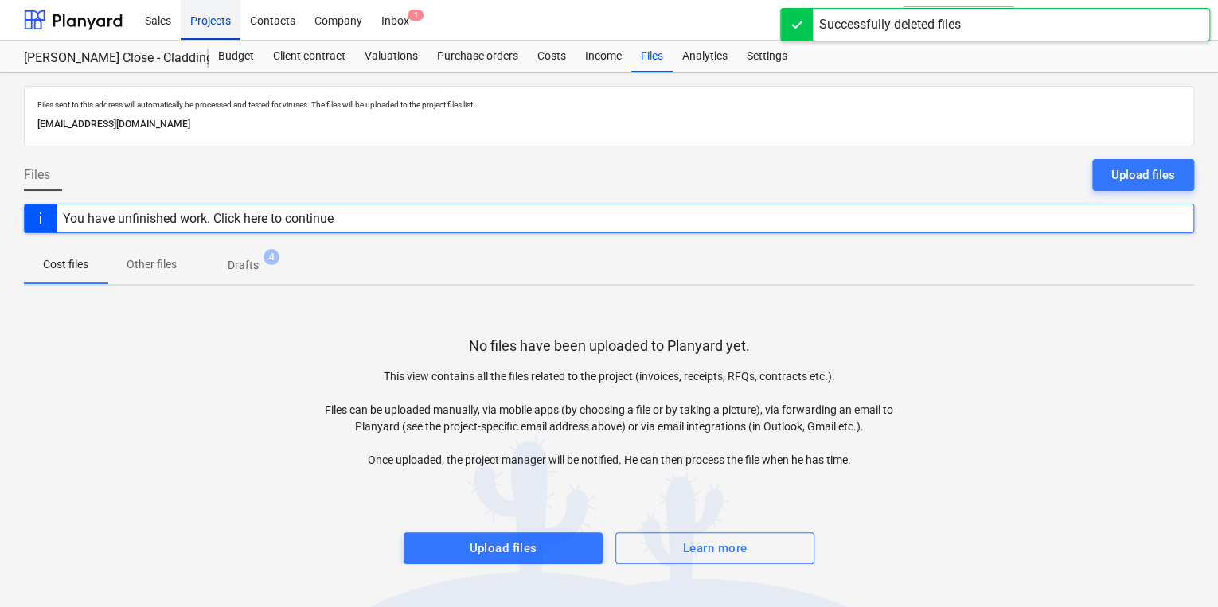
click at [202, 23] on div "Projects" at bounding box center [211, 19] width 60 height 41
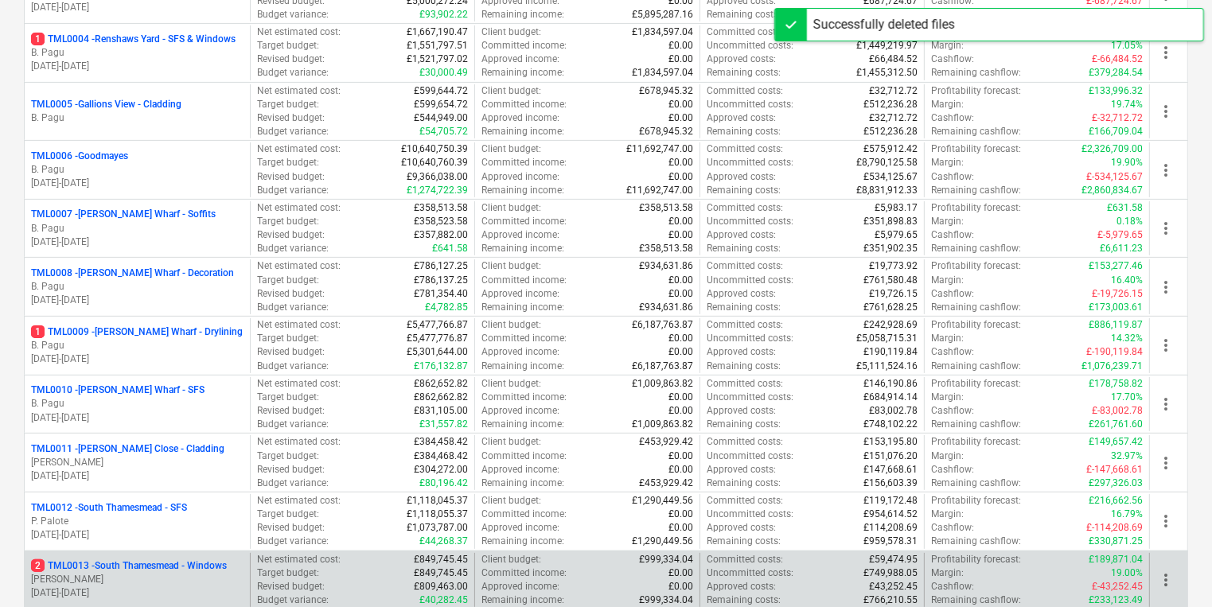
scroll to position [700, 0]
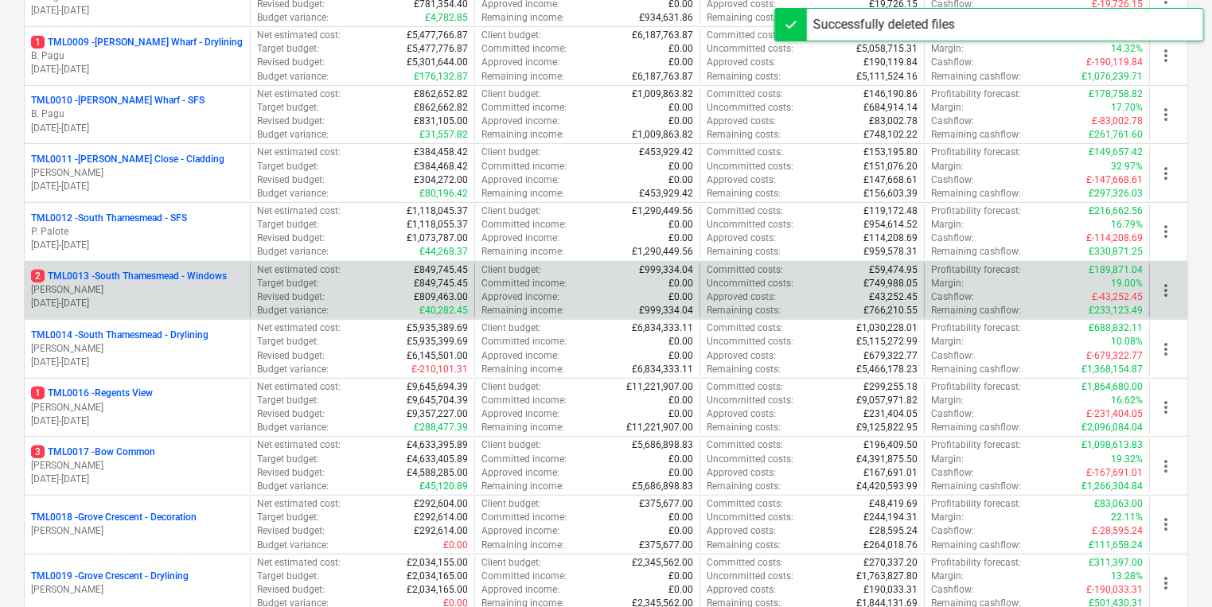
click at [118, 277] on p "2 TML0013 - South Thamesmead - Windows" at bounding box center [129, 277] width 196 height 14
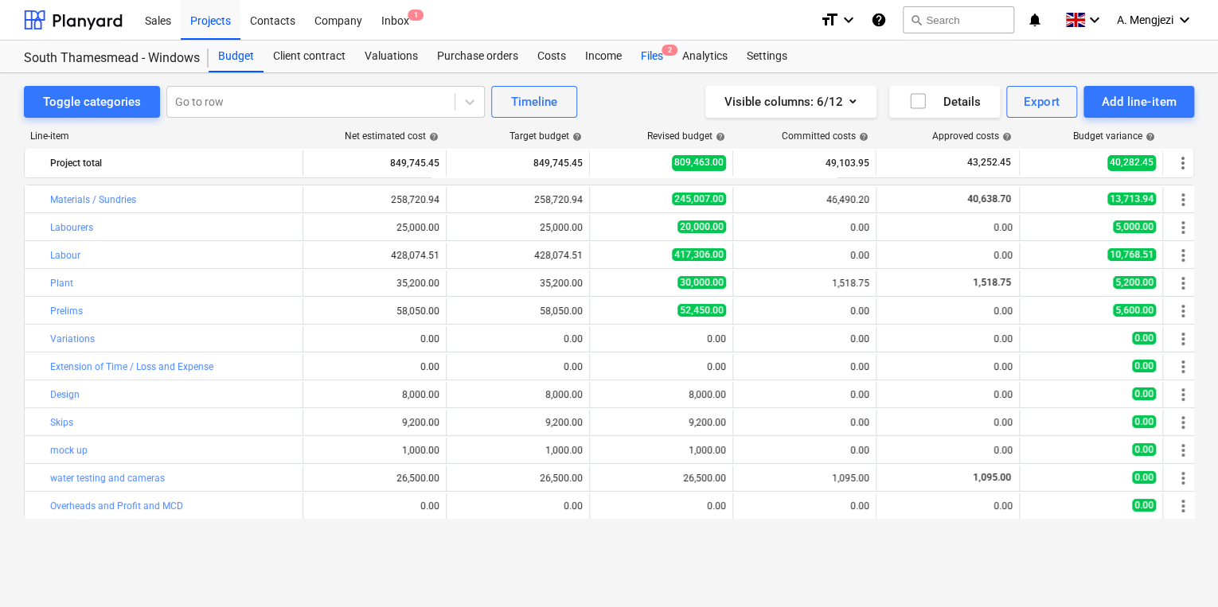
click at [653, 60] on div "Files 2" at bounding box center [651, 57] width 41 height 32
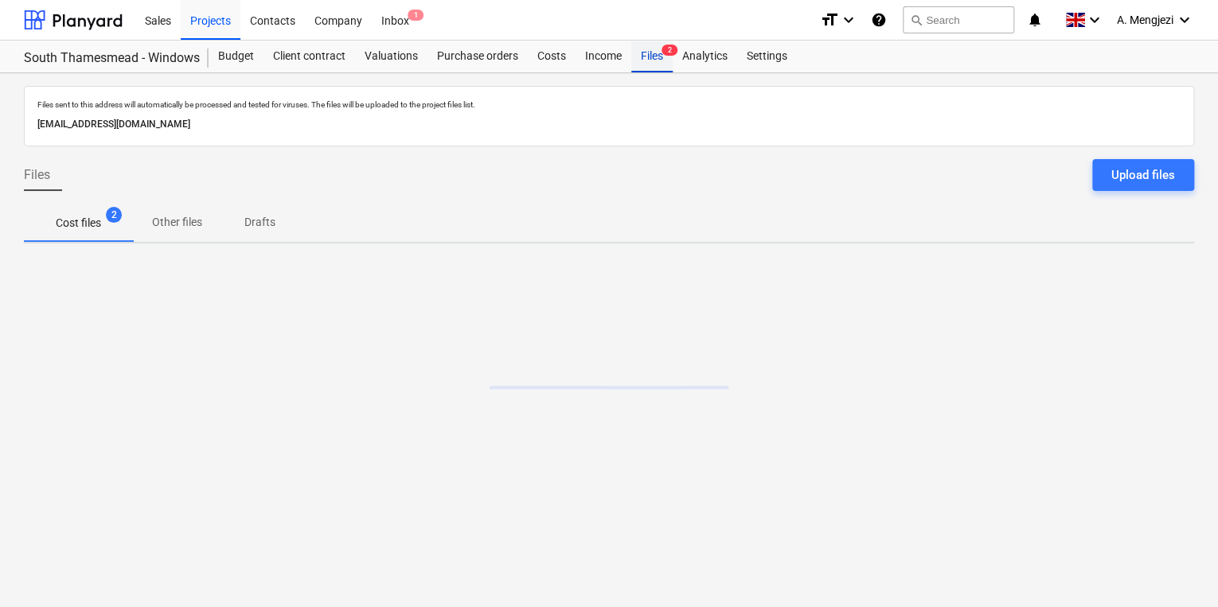
click at [653, 60] on div "Files 2" at bounding box center [651, 57] width 41 height 32
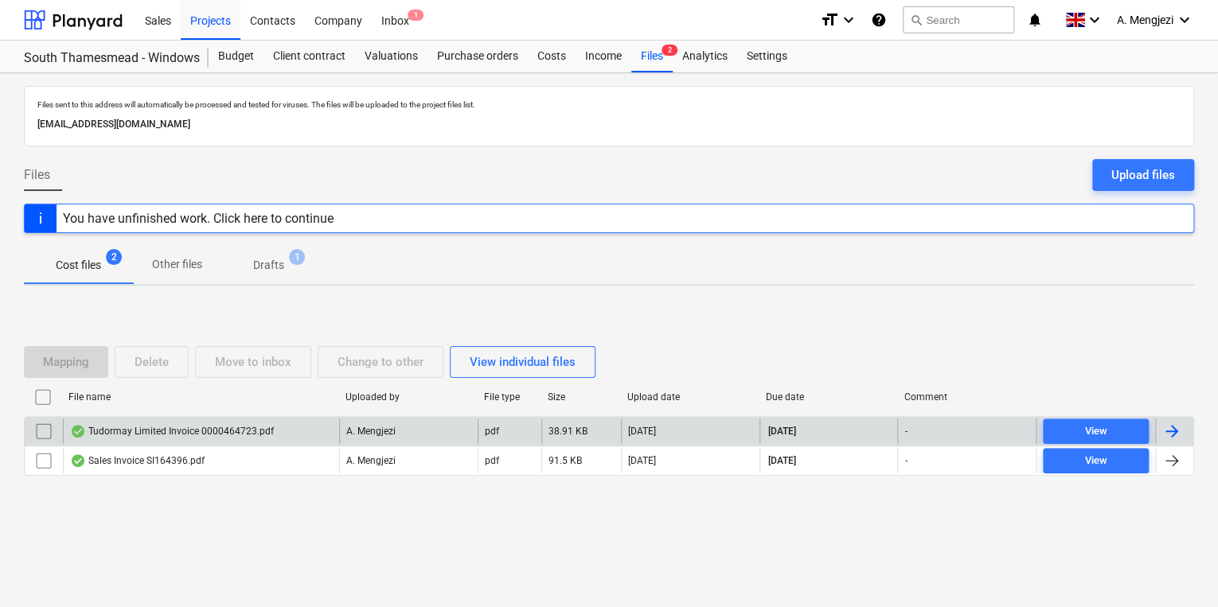
click at [254, 436] on div "Tudormay Limited Invoice 0000464723.pdf" at bounding box center [172, 431] width 204 height 13
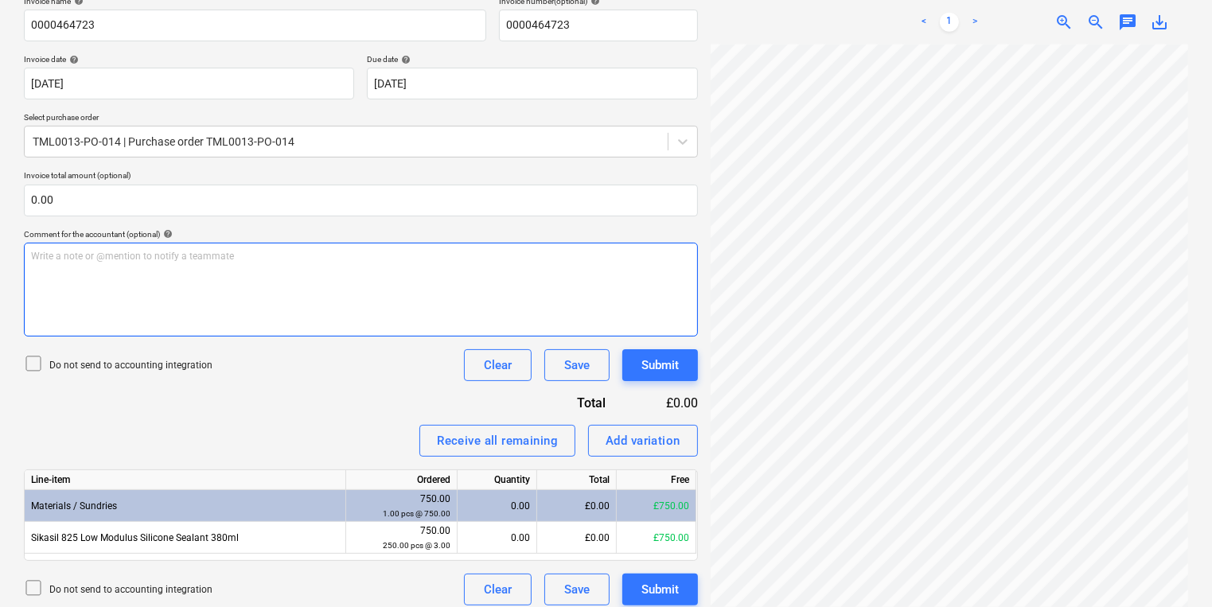
scroll to position [262, 0]
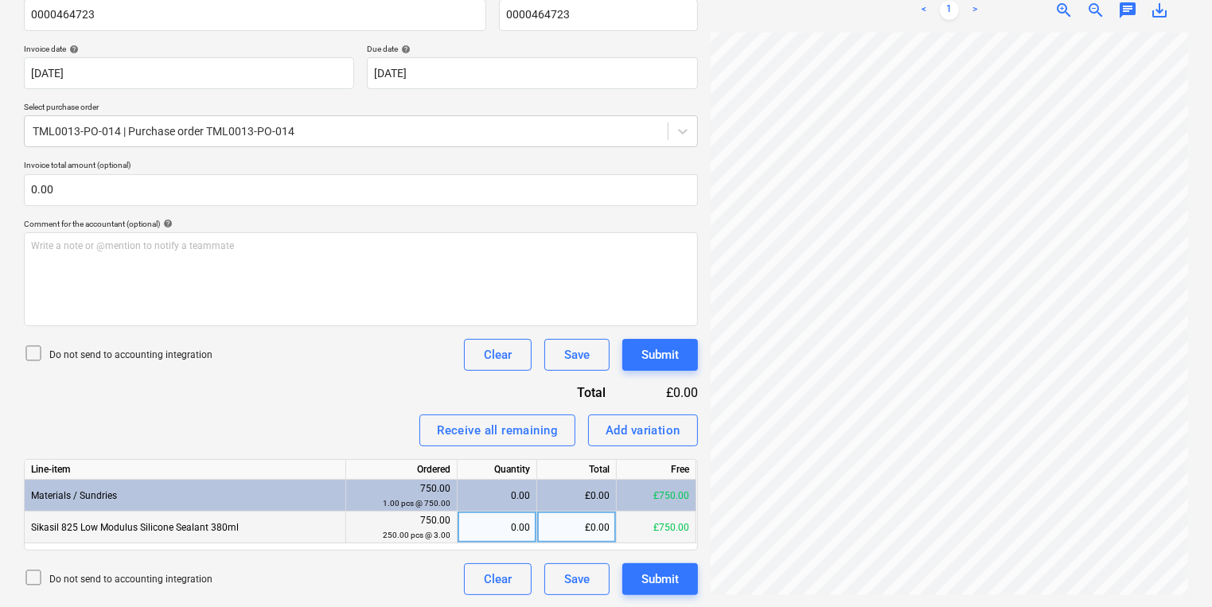
click at [505, 521] on div "0.00" at bounding box center [497, 528] width 66 height 32
click at [661, 580] on div "Submit" at bounding box center [659, 579] width 37 height 21
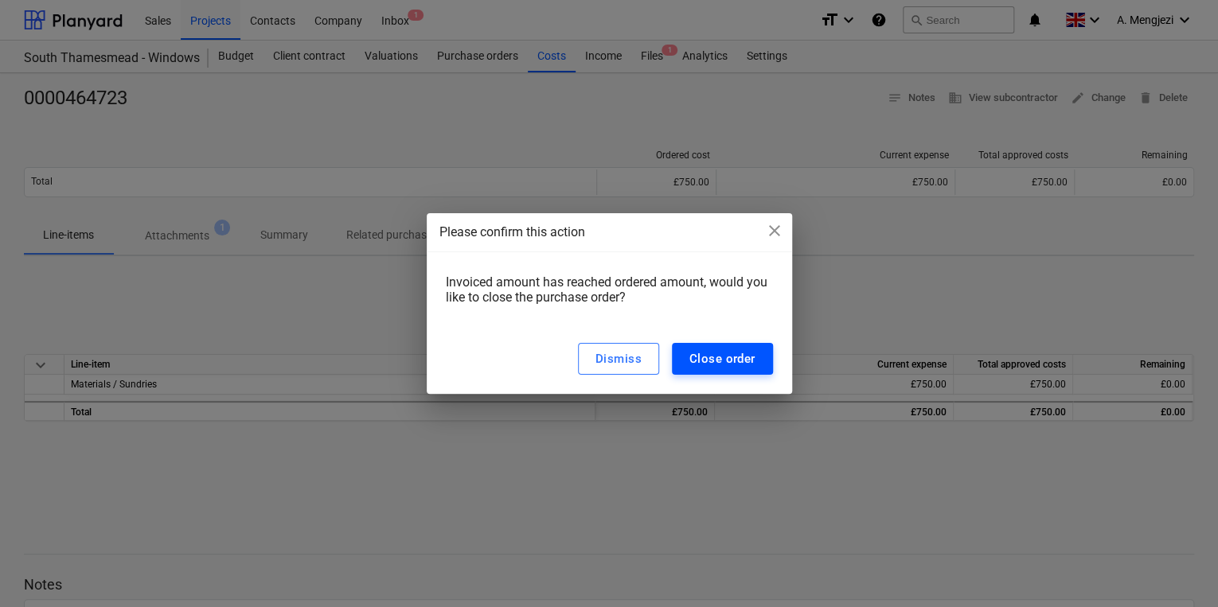
click at [723, 361] on div "Close order" at bounding box center [722, 359] width 66 height 21
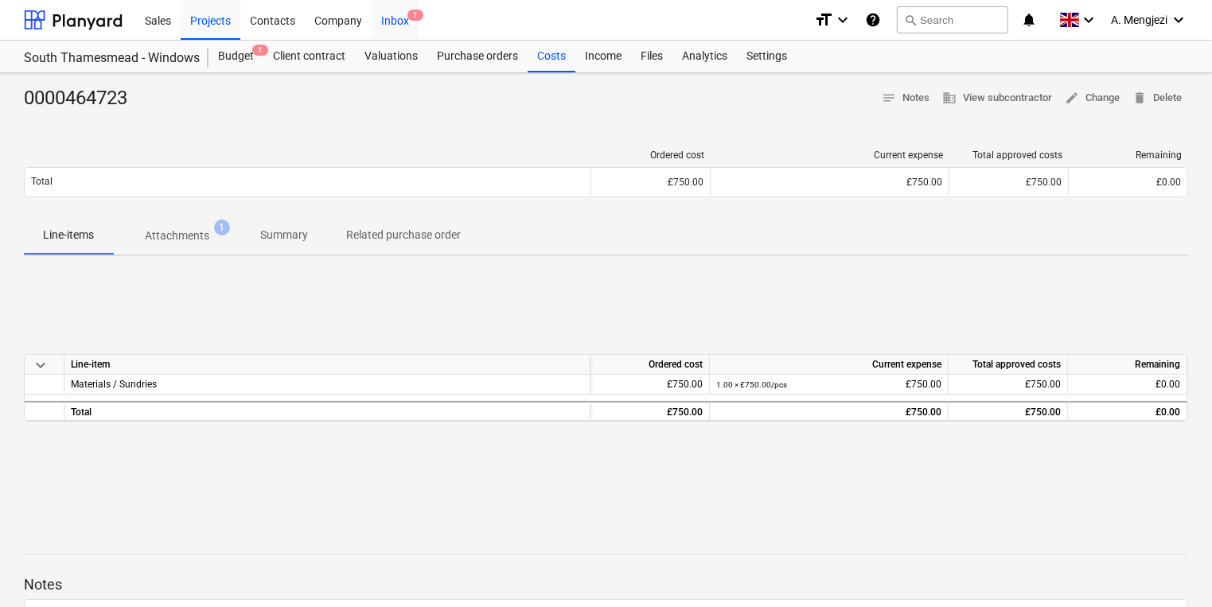
click at [390, 16] on div "Inbox 1" at bounding box center [395, 19] width 47 height 41
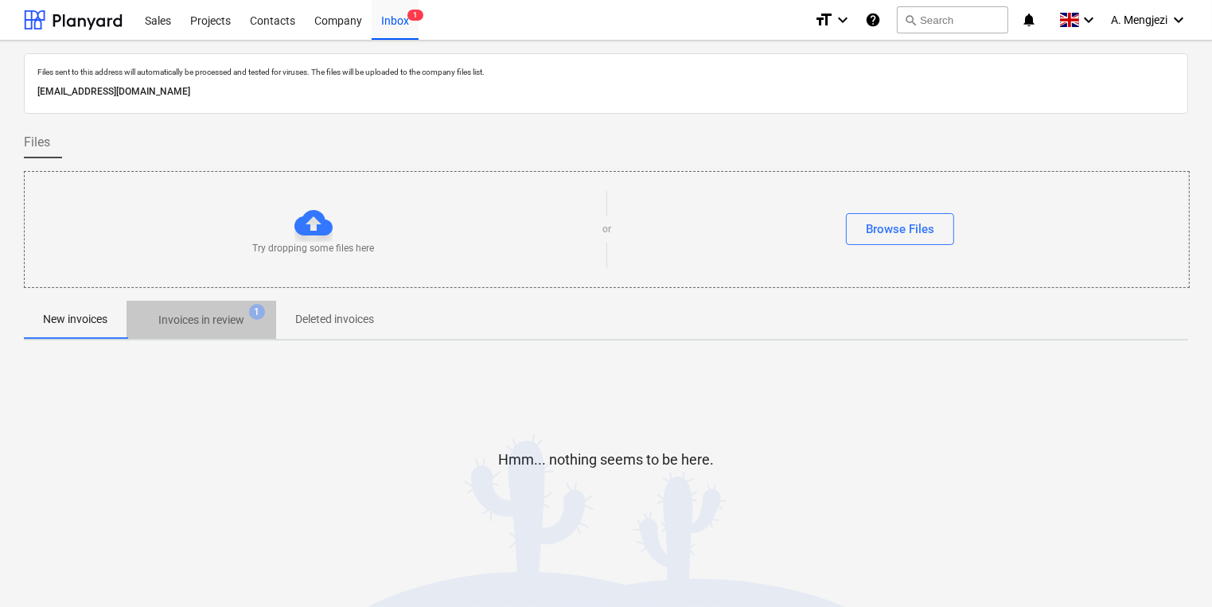
click at [221, 308] on span "Invoices in review 1" at bounding box center [202, 320] width 150 height 29
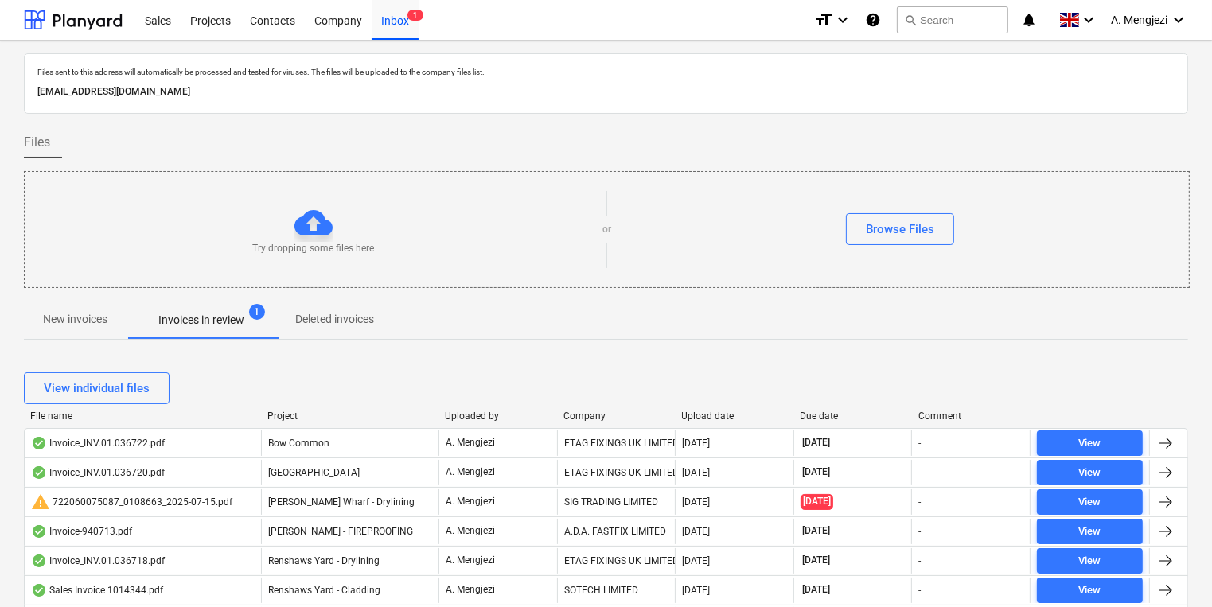
click at [584, 412] on div "Company" at bounding box center [616, 416] width 106 height 11
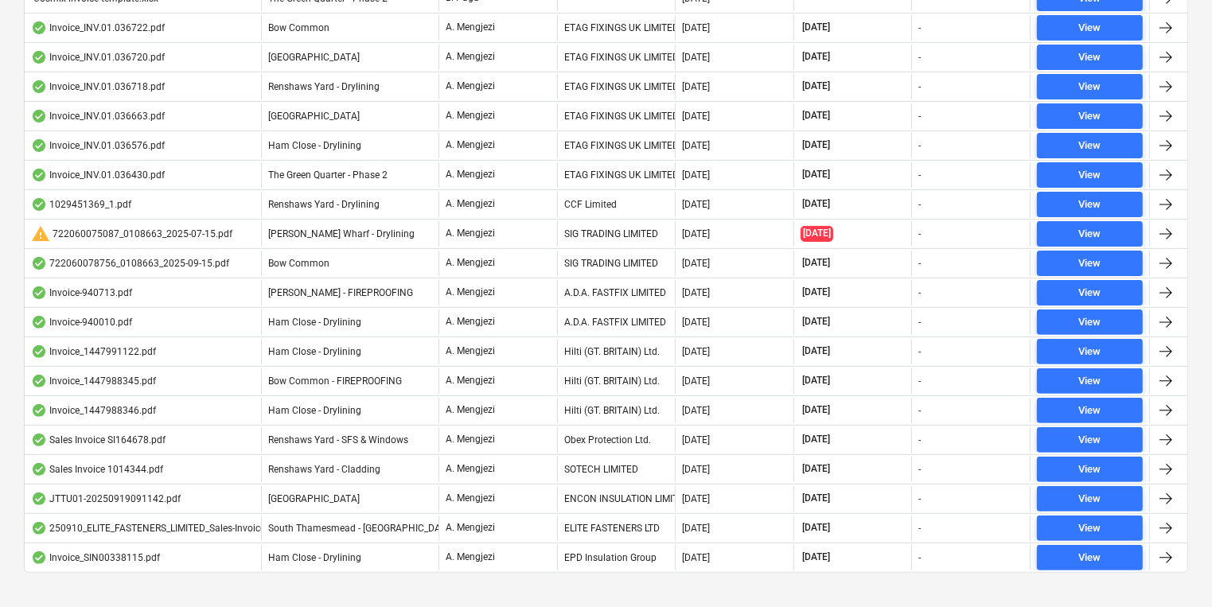
scroll to position [446, 0]
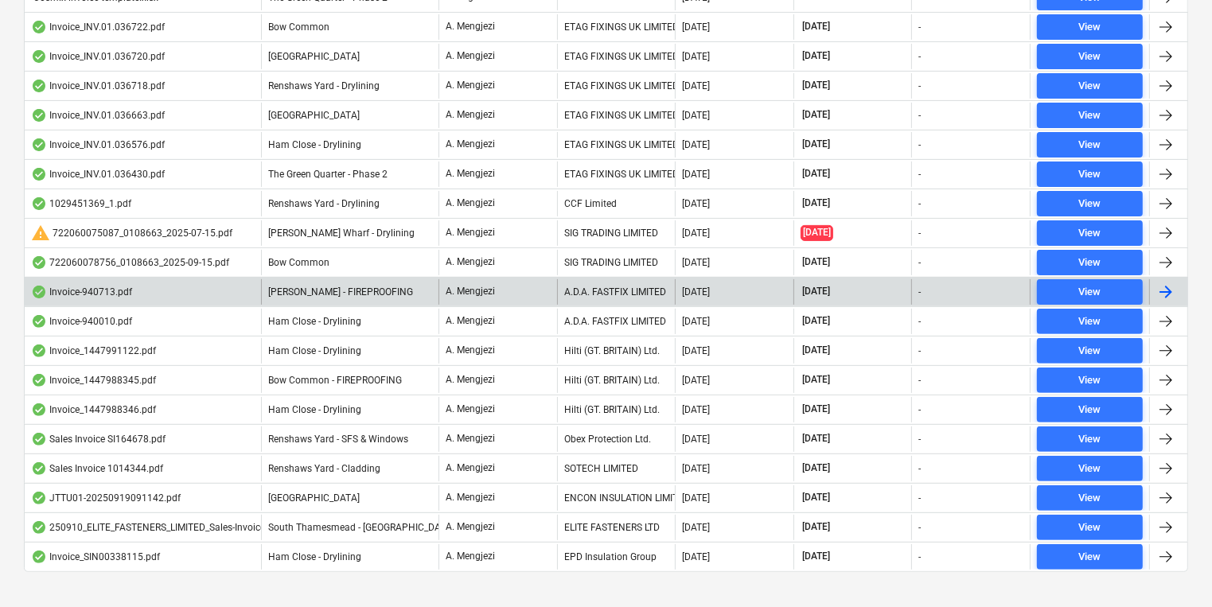
click at [637, 296] on div "A.D.A. FASTFIX LIMITED" at bounding box center [616, 291] width 119 height 25
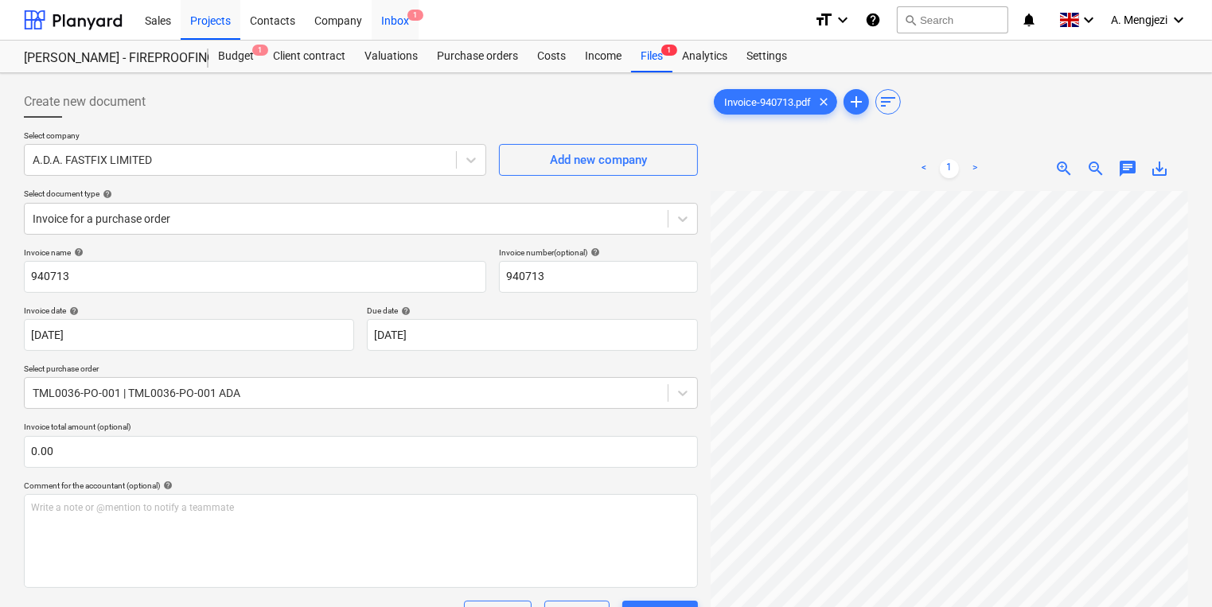
click at [400, 21] on div "Inbox 1" at bounding box center [395, 19] width 47 height 41
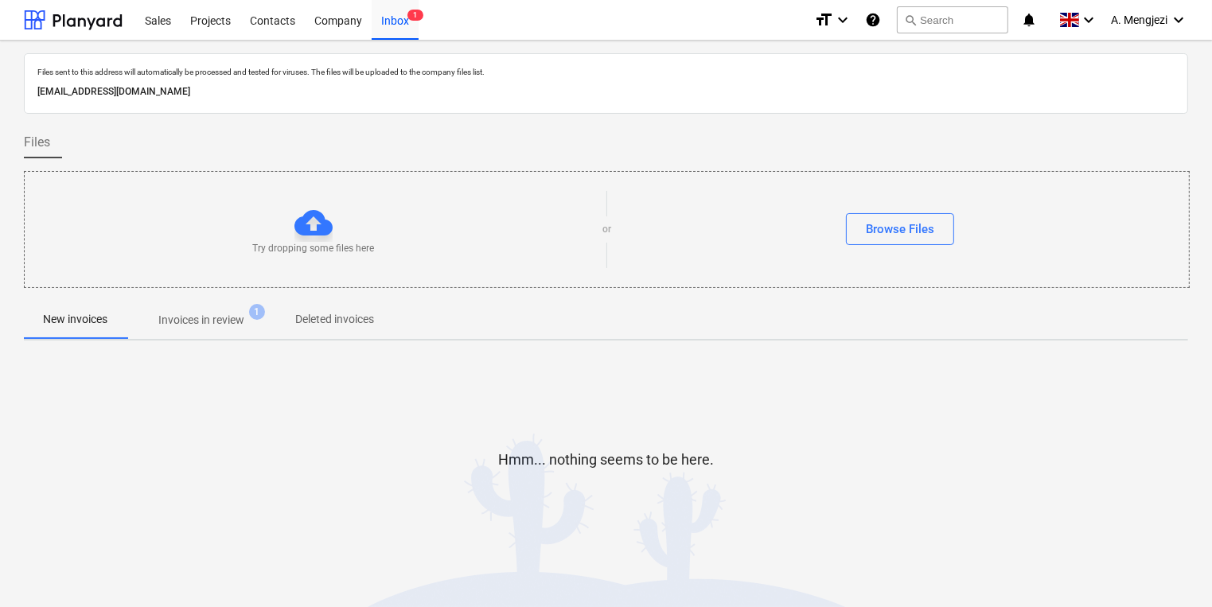
click at [265, 306] on span "1" at bounding box center [257, 312] width 16 height 16
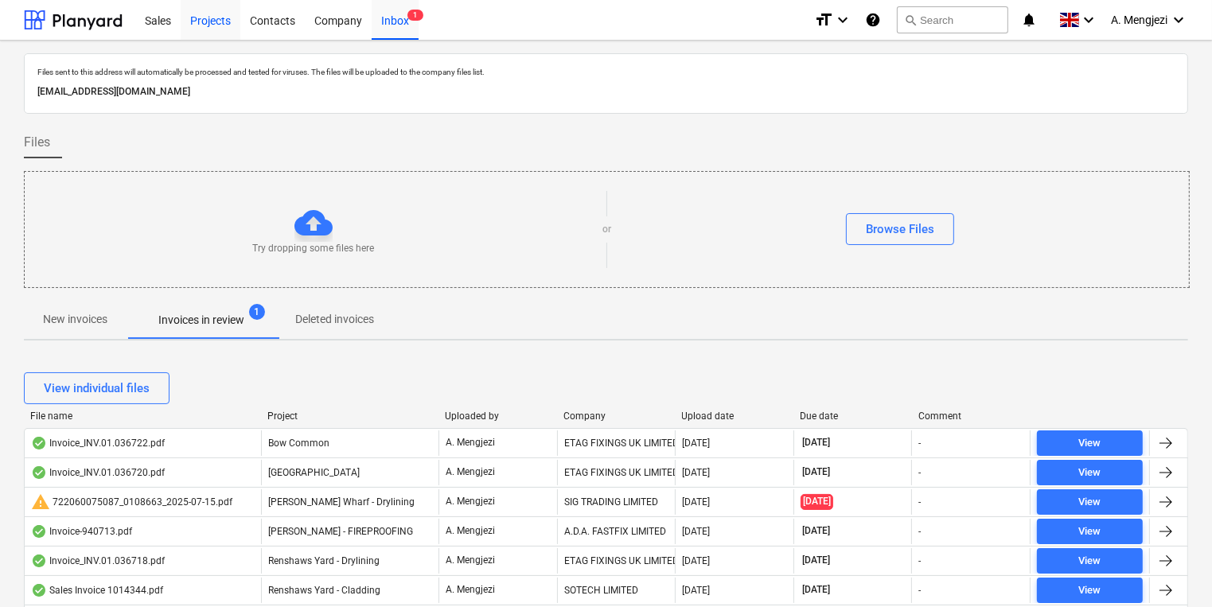
click at [216, 13] on div "Projects" at bounding box center [211, 19] width 60 height 41
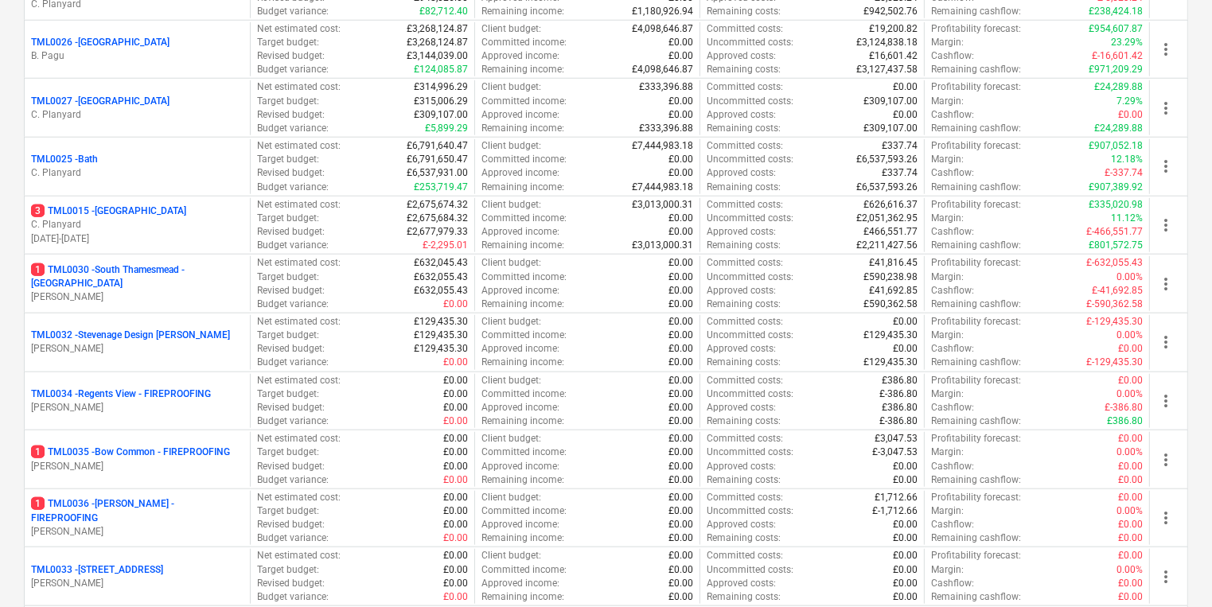
scroll to position [1528, 0]
click at [316, 211] on p "Target budget :" at bounding box center [288, 218] width 62 height 14
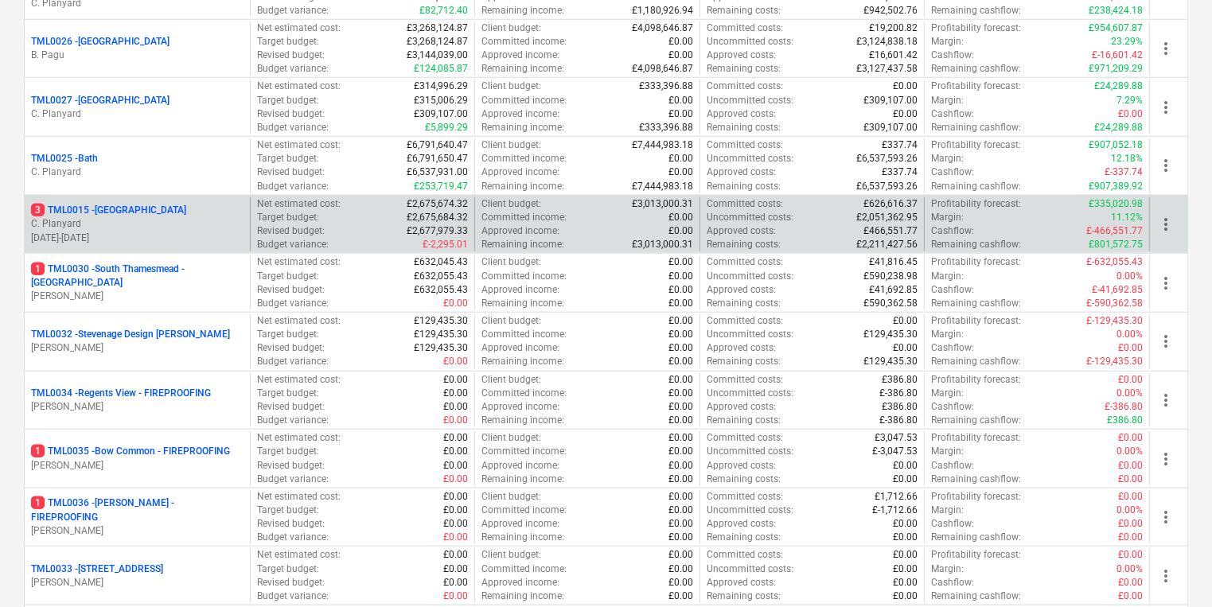
click at [182, 217] on p "C. Planyard" at bounding box center [137, 224] width 212 height 14
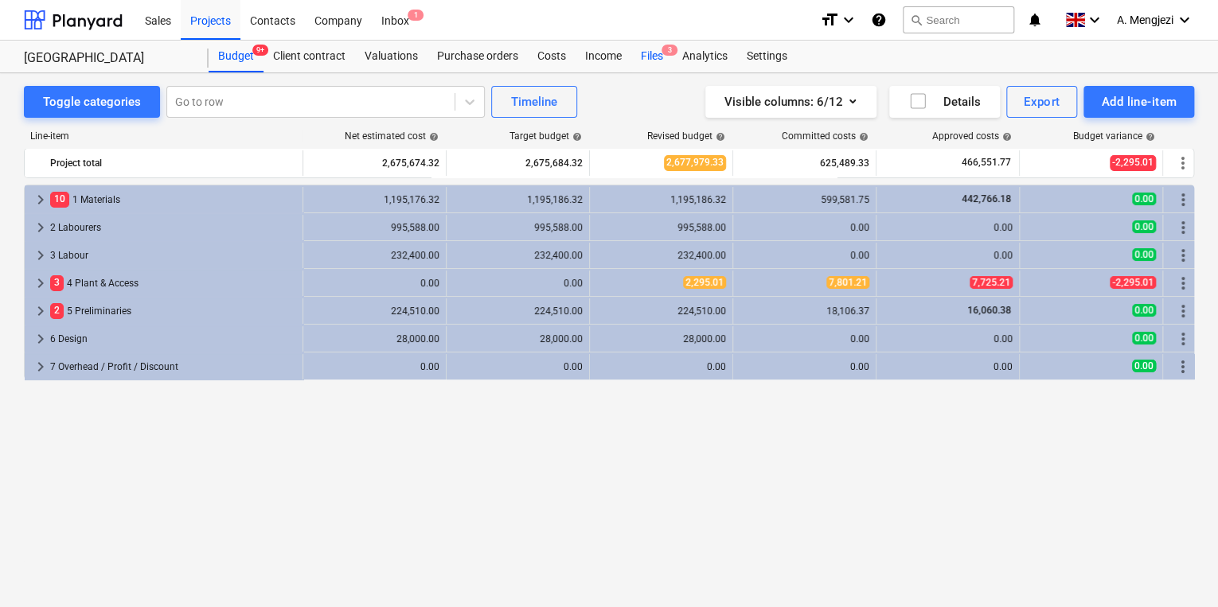
click at [653, 63] on div "Files 3" at bounding box center [651, 57] width 41 height 32
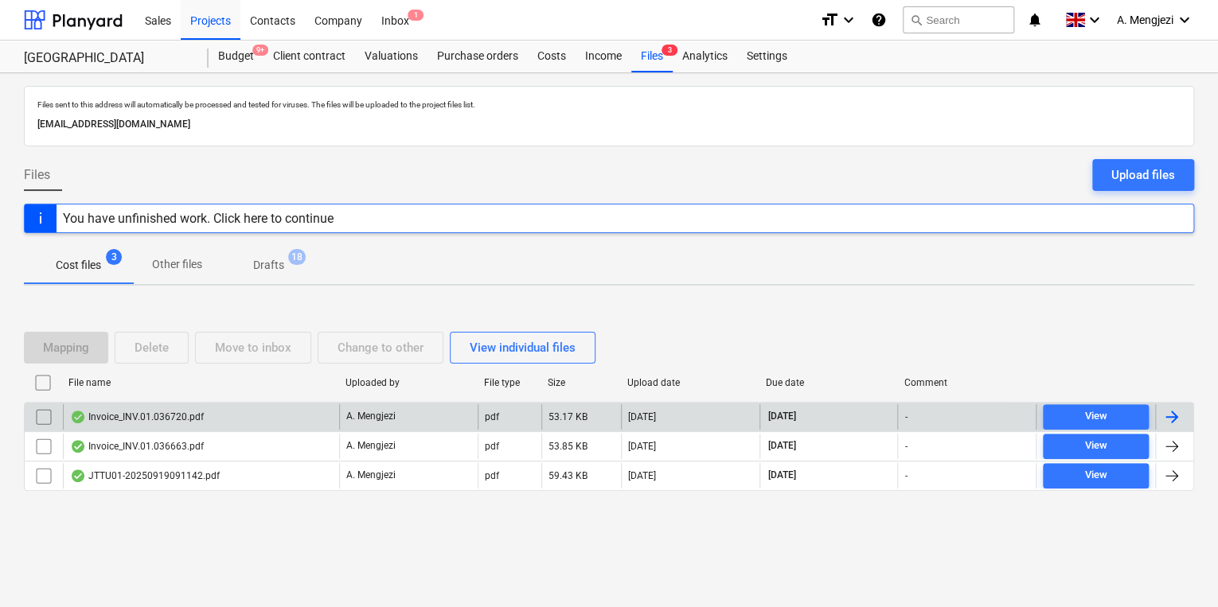
click at [205, 414] on div "Invoice_INV.01.036720.pdf" at bounding box center [201, 416] width 276 height 25
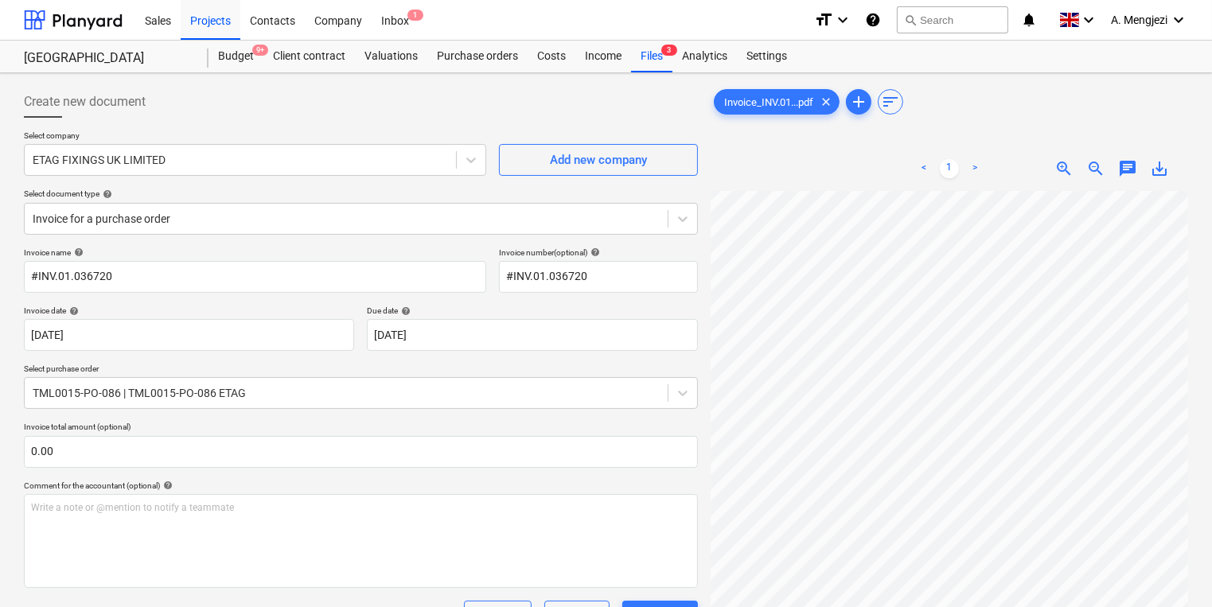
scroll to position [0, 37]
click at [658, 61] on div "Files 3" at bounding box center [651, 57] width 41 height 32
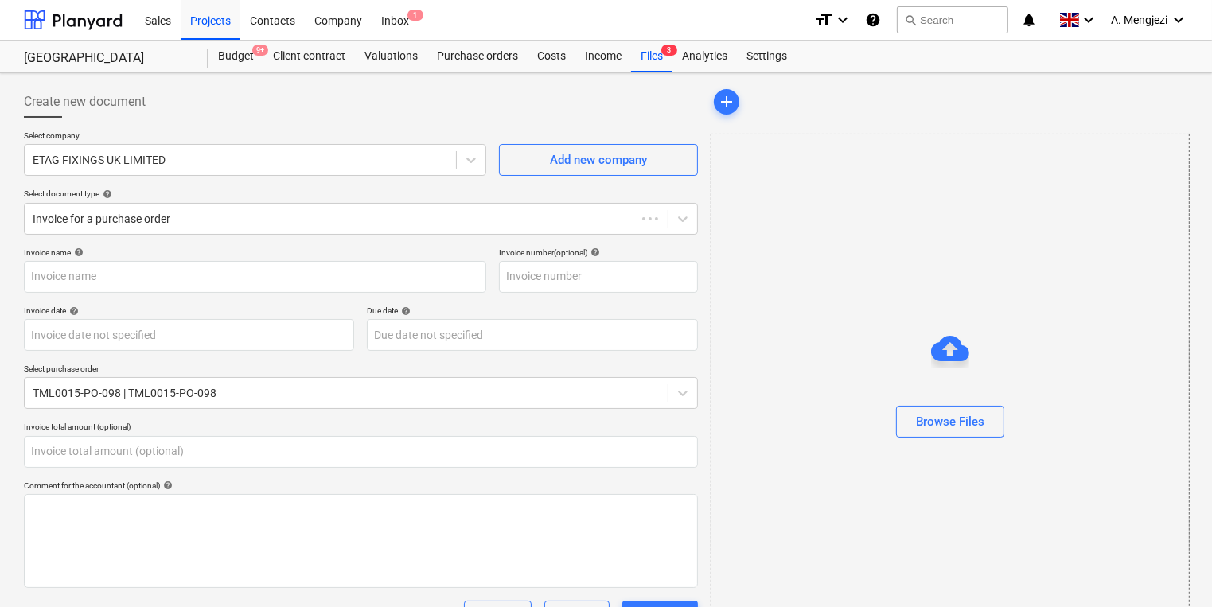
click at [186, 450] on input "text" at bounding box center [361, 452] width 674 height 32
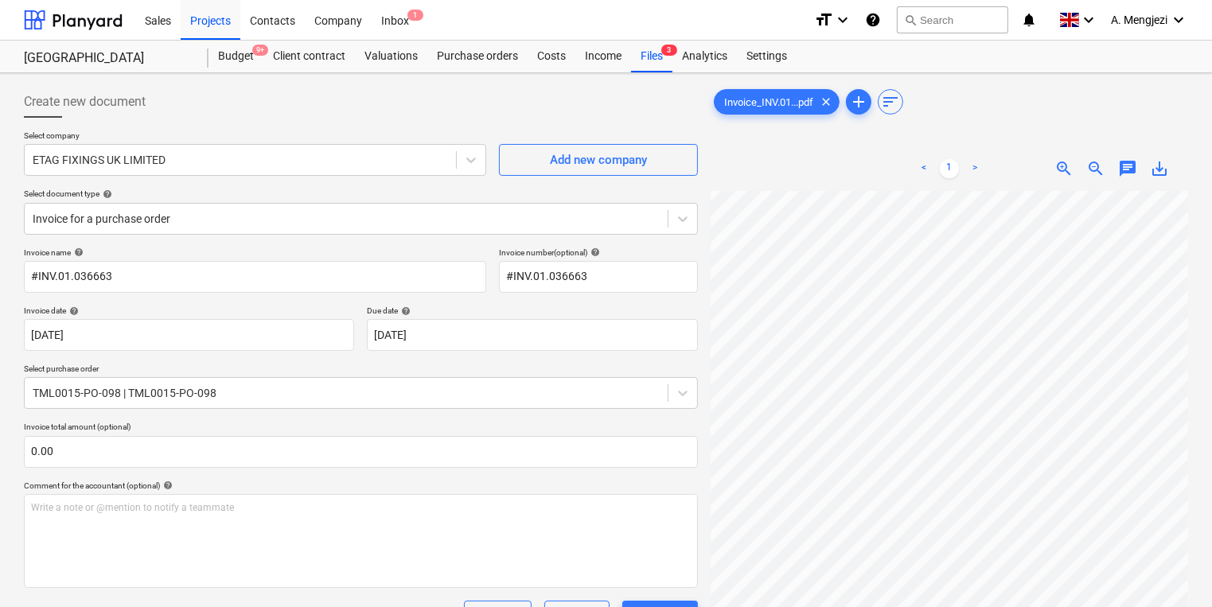
scroll to position [101, 43]
click at [646, 63] on div "Files 3" at bounding box center [651, 57] width 41 height 32
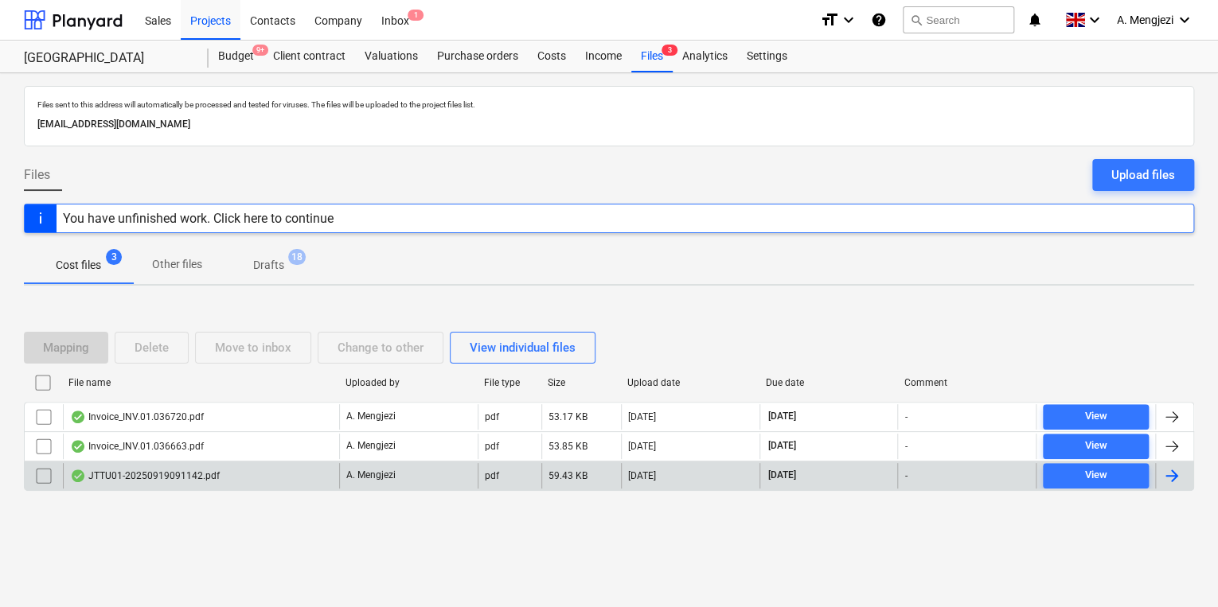
click at [205, 478] on div "JTTU01-20250919091142.pdf" at bounding box center [145, 476] width 150 height 13
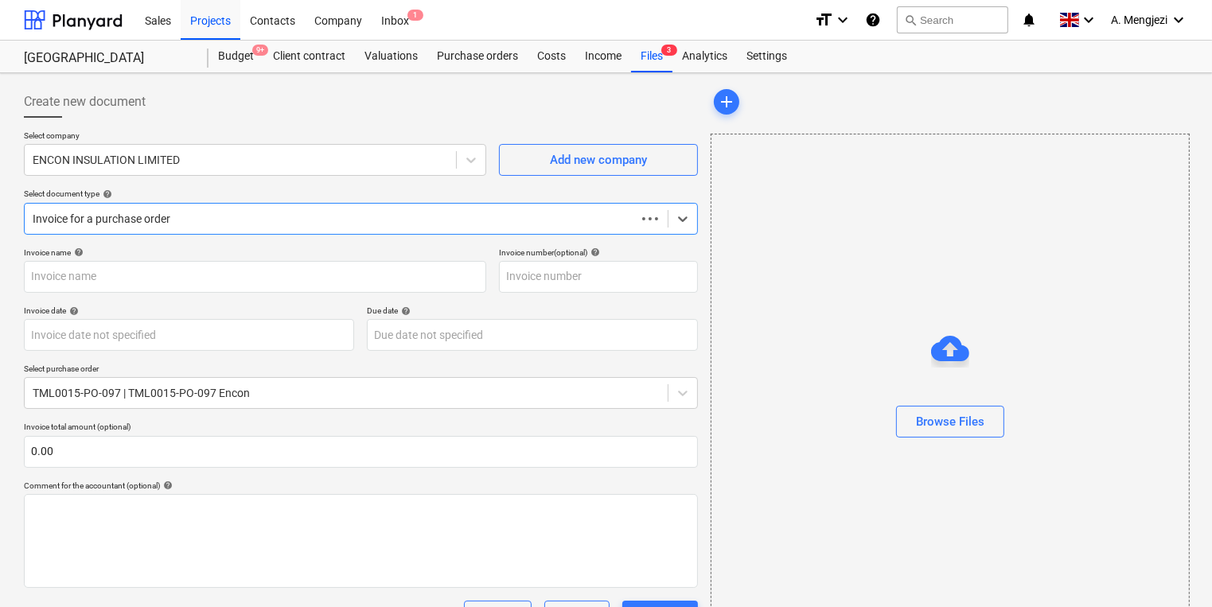
click at [205, 478] on div "Invoice name help Invoice number (optional) help Invoice date help Press the do…" at bounding box center [361, 456] width 674 height 416
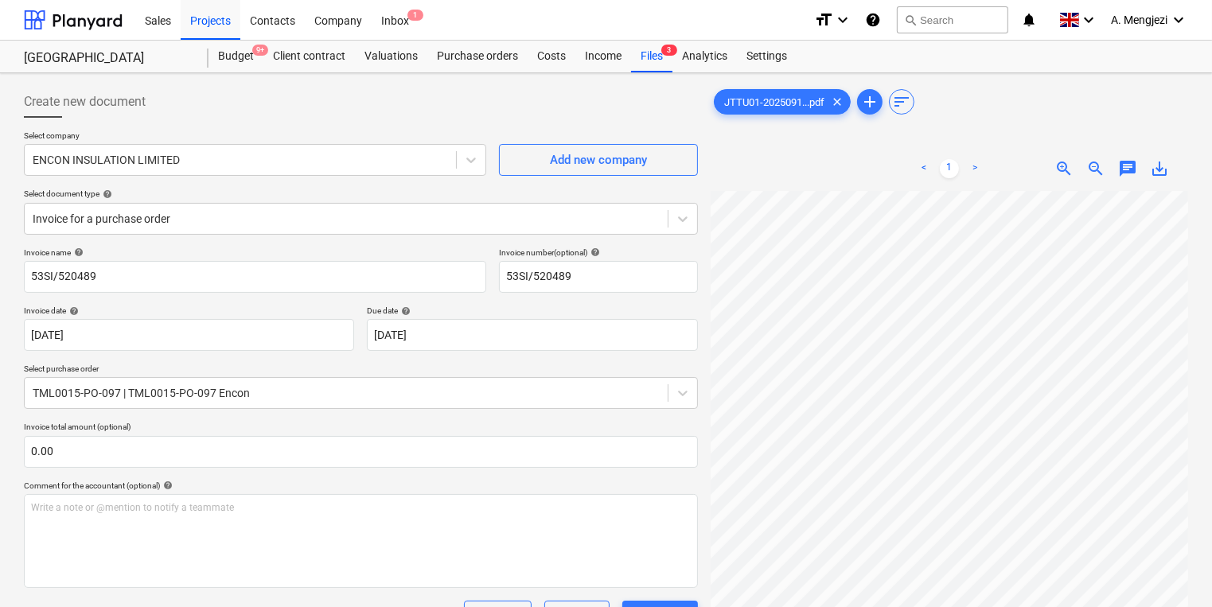
scroll to position [0, 99]
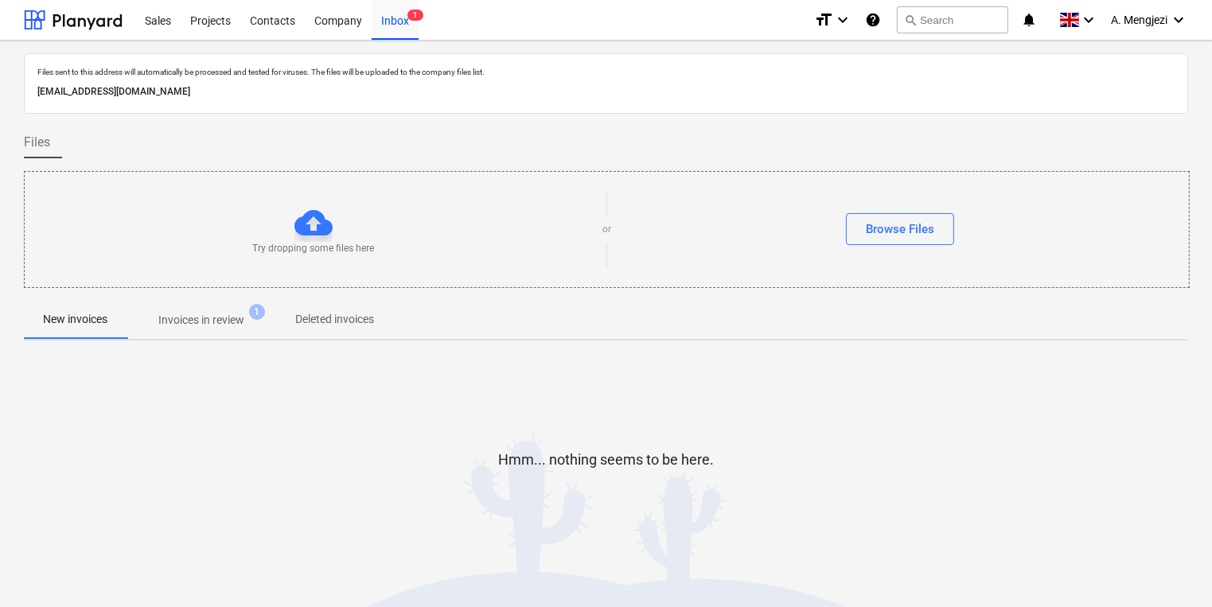
click at [178, 299] on div at bounding box center [606, 294] width 1164 height 13
click at [182, 316] on p "Invoices in review" at bounding box center [201, 320] width 86 height 17
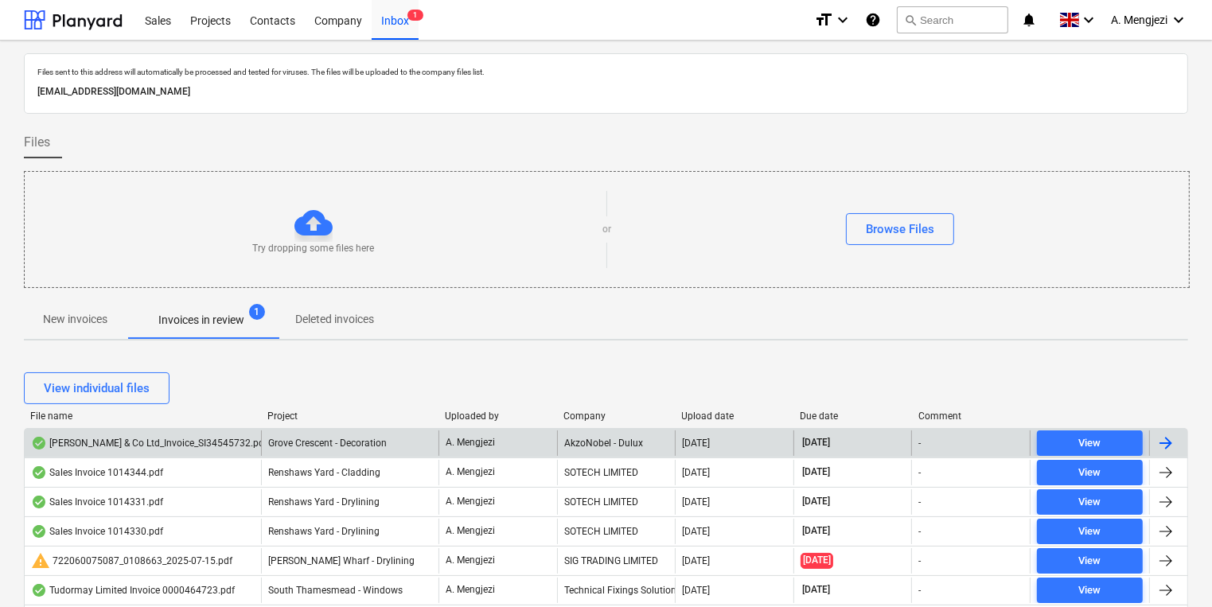
click at [217, 443] on div "J P McDougall & Co Ltd_Invoice_SI34545732.pdf" at bounding box center [149, 443] width 236 height 13
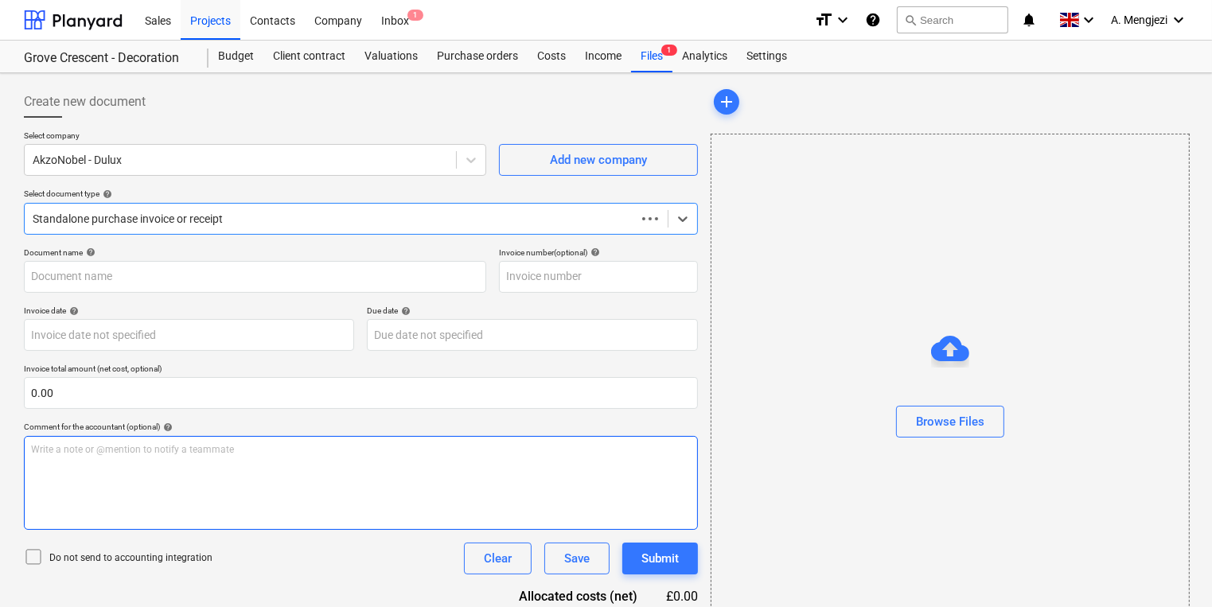
type input "S134545732"
type input "[DATE]"
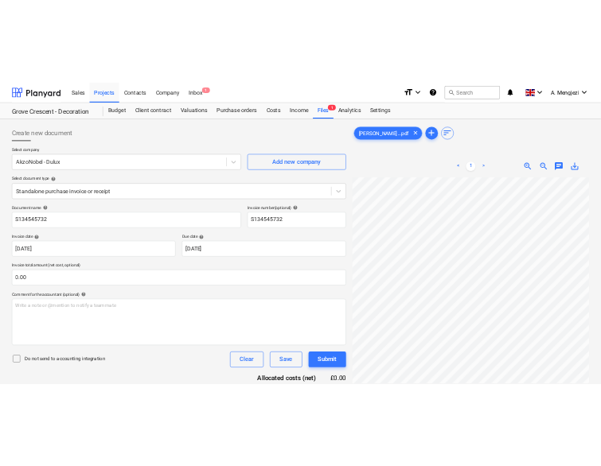
scroll to position [188, 107]
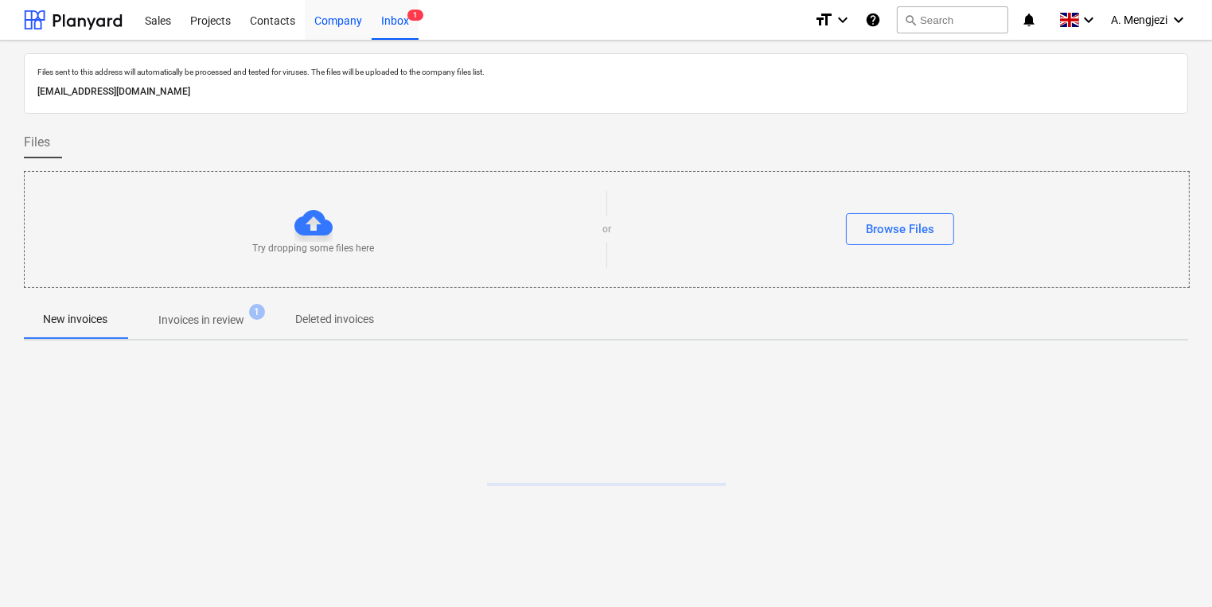
drag, startPoint x: 207, startPoint y: 24, endPoint x: 341, endPoint y: 38, distance: 135.3
click at [207, 25] on div "Projects" at bounding box center [211, 19] width 60 height 41
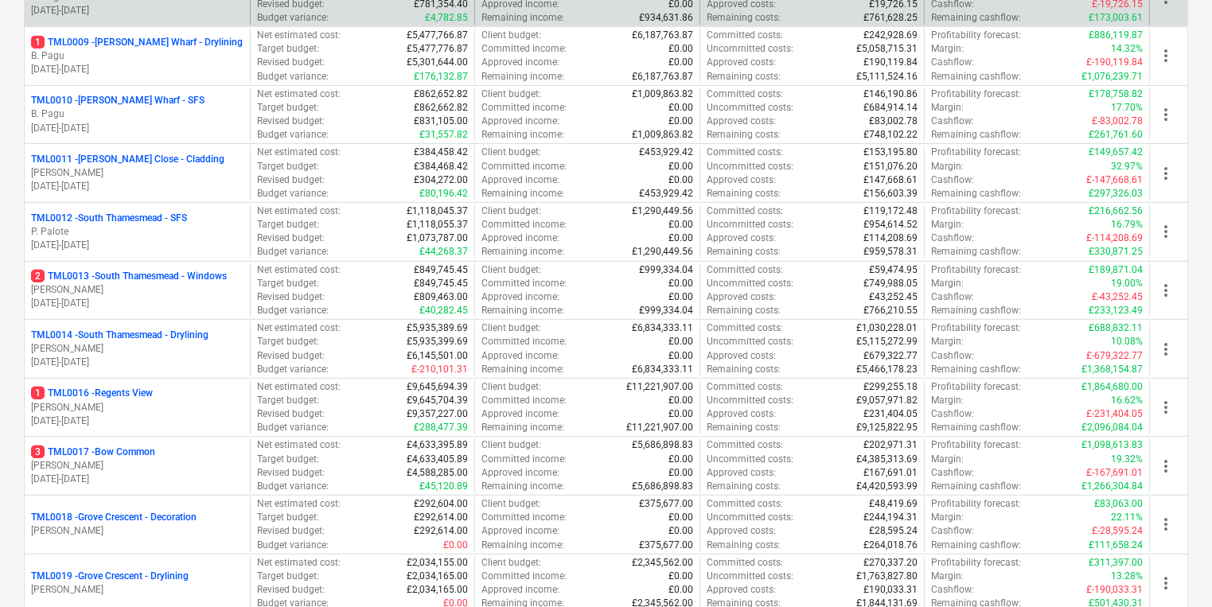
scroll to position [891, 0]
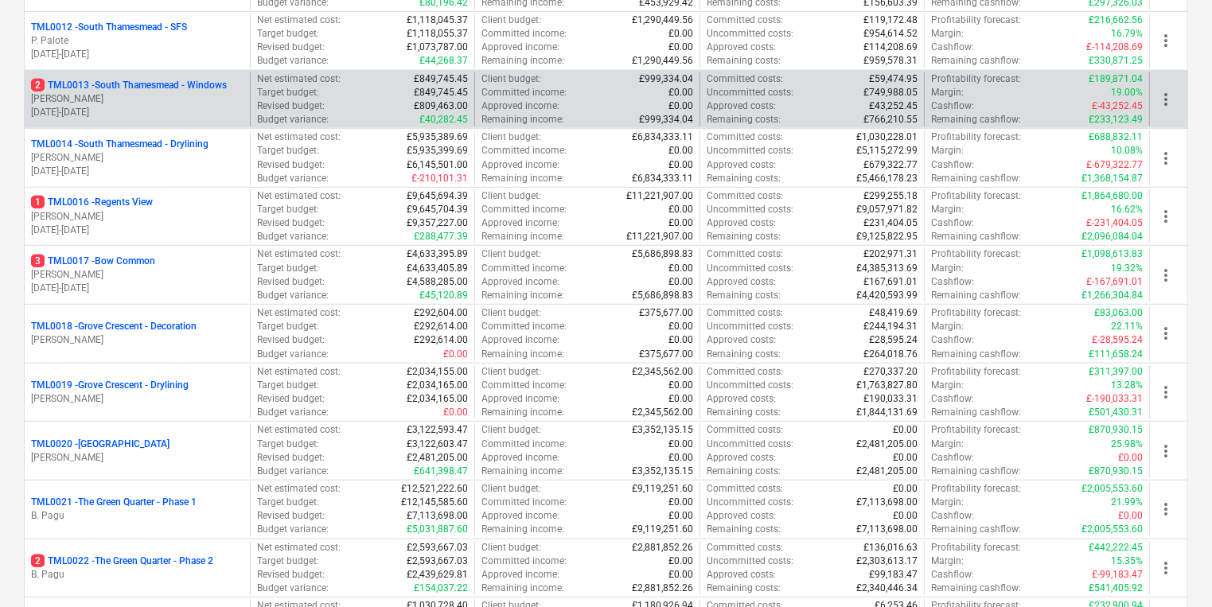
click at [181, 70] on div "2 TML0013 - [GEOGRAPHIC_DATA] - Windows [PERSON_NAME] [DATE] - [DATE] Net estim…" at bounding box center [606, 99] width 1164 height 59
click at [183, 92] on p "[PERSON_NAME]" at bounding box center [137, 99] width 212 height 14
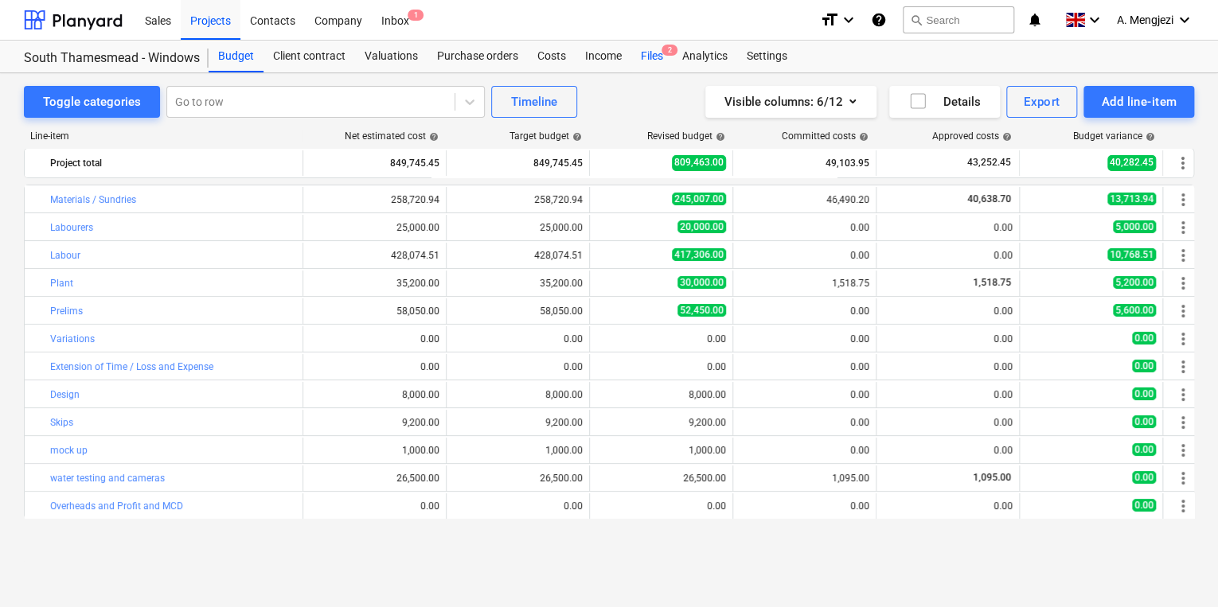
click at [653, 51] on div "Files 2" at bounding box center [651, 57] width 41 height 32
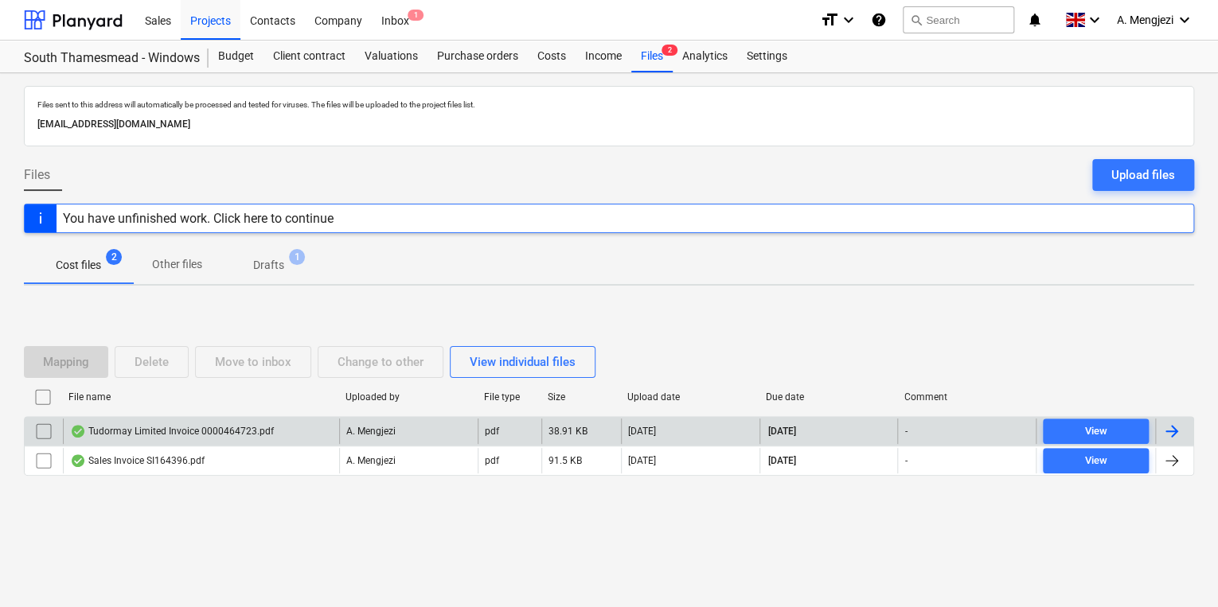
click at [228, 433] on div "Tudormay Limited Invoice 0000464723.pdf" at bounding box center [172, 431] width 204 height 13
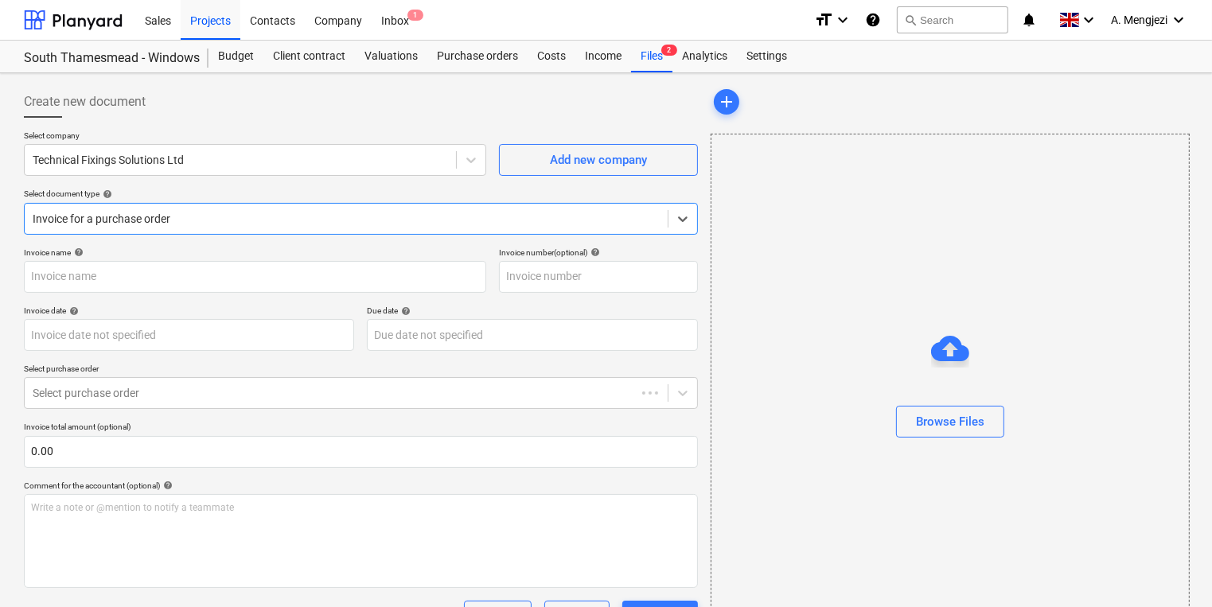
type input "0000464723"
type input "[DATE]"
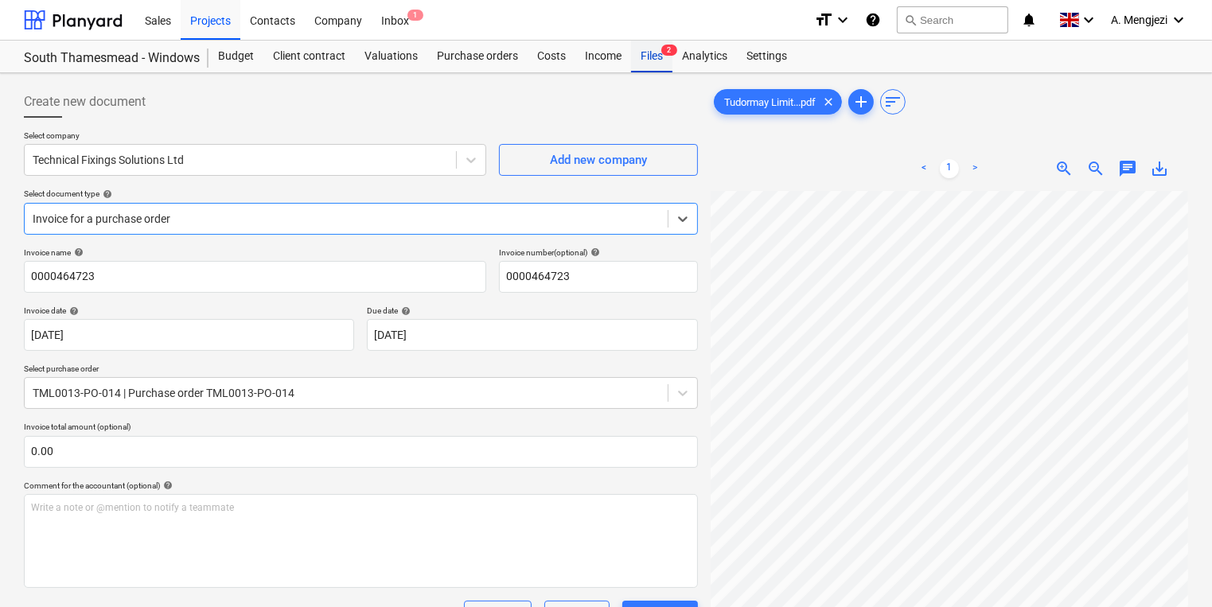
click at [647, 57] on div "Files 2" at bounding box center [651, 57] width 41 height 32
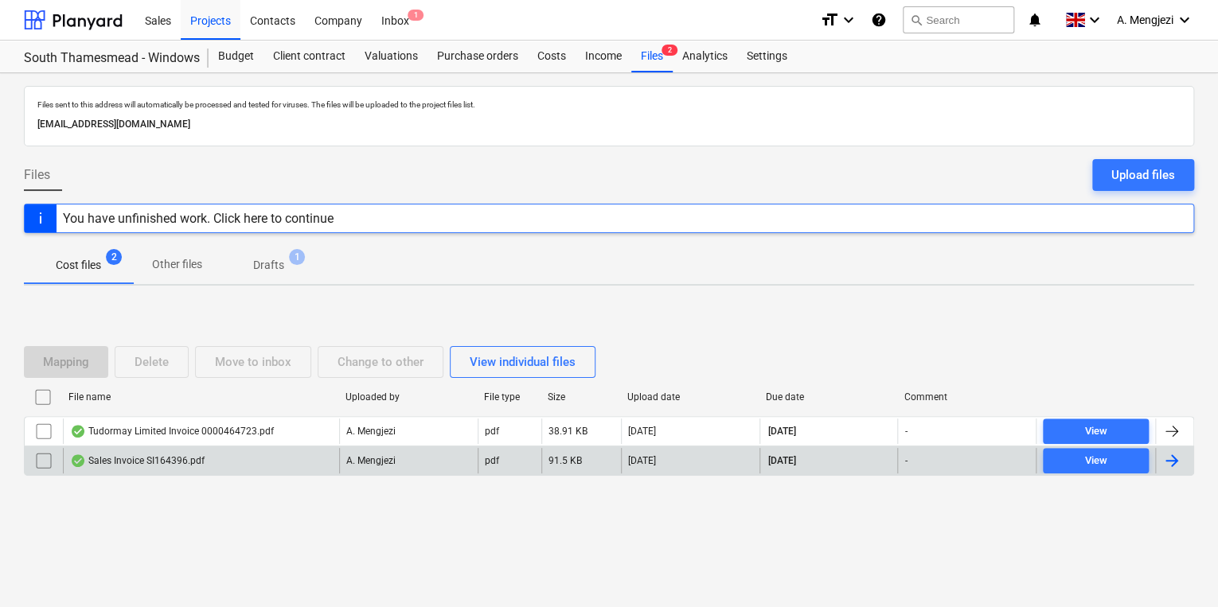
click at [210, 456] on div "Sales Invoice SI164396.pdf" at bounding box center [201, 460] width 276 height 25
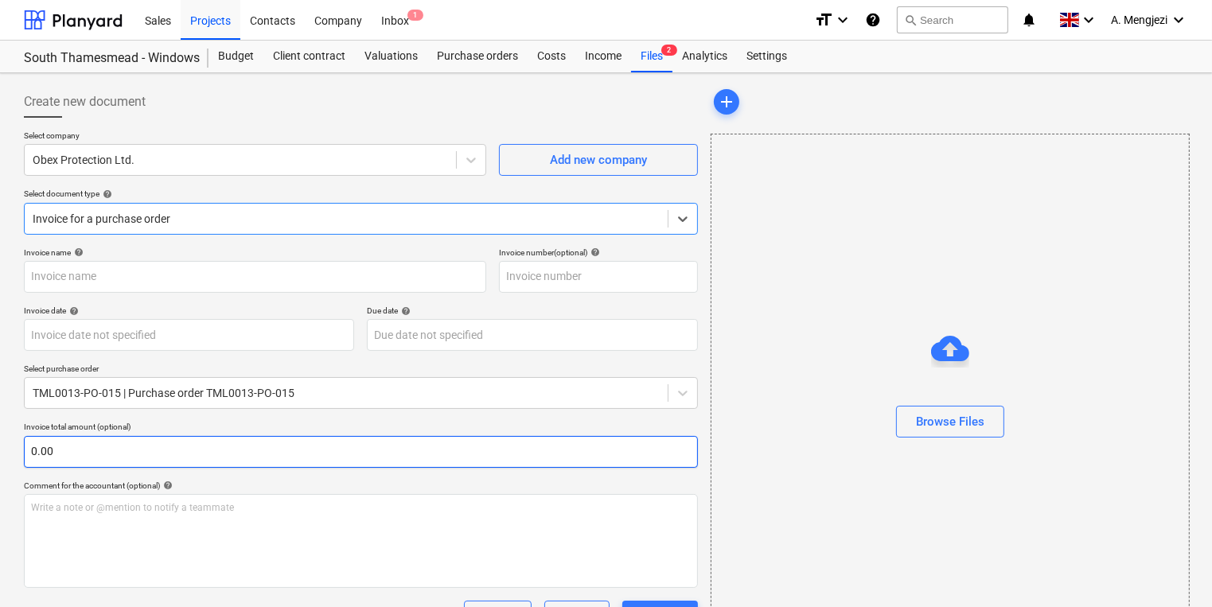
type input "SI164396"
type input "[DATE]"
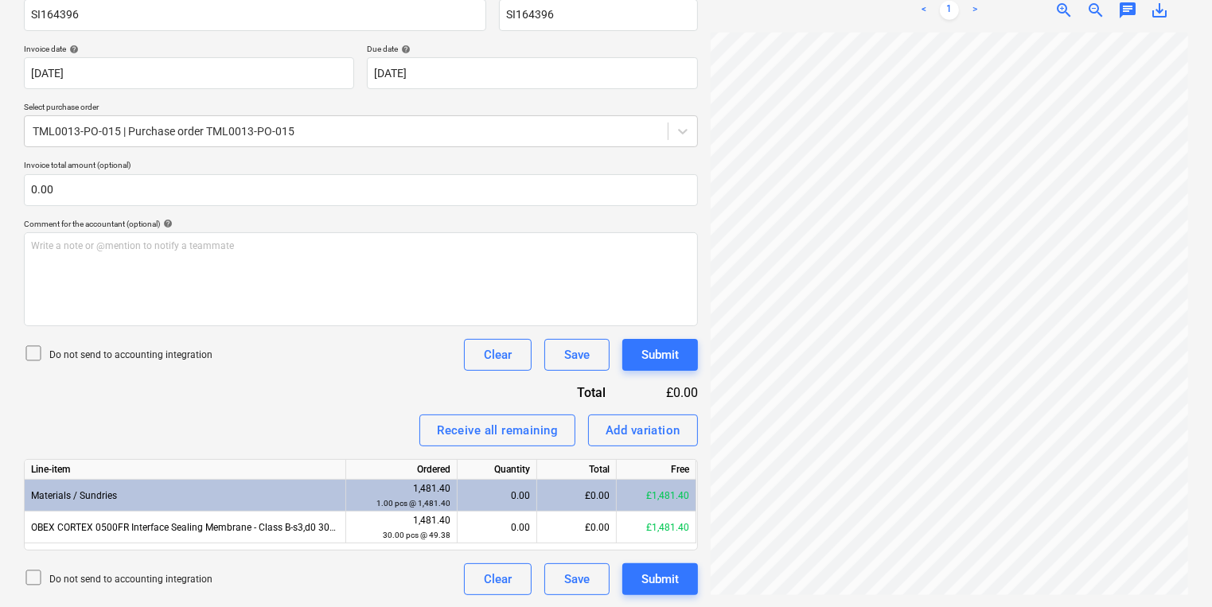
scroll to position [10, 97]
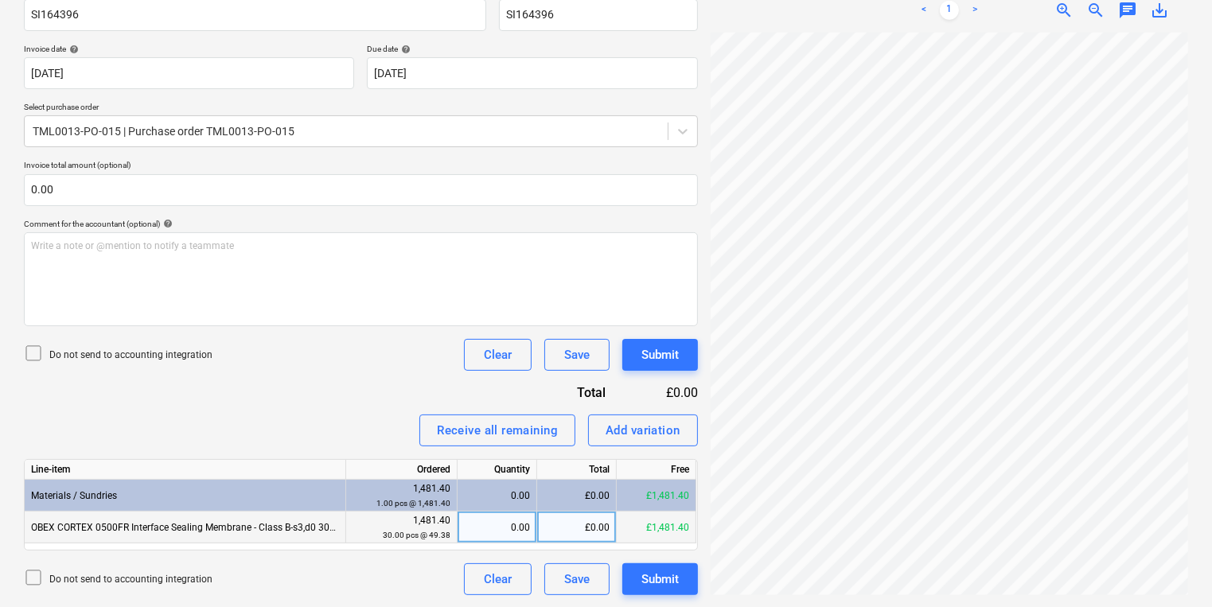
click at [501, 525] on div "0.00" at bounding box center [497, 528] width 66 height 32
type input "30"
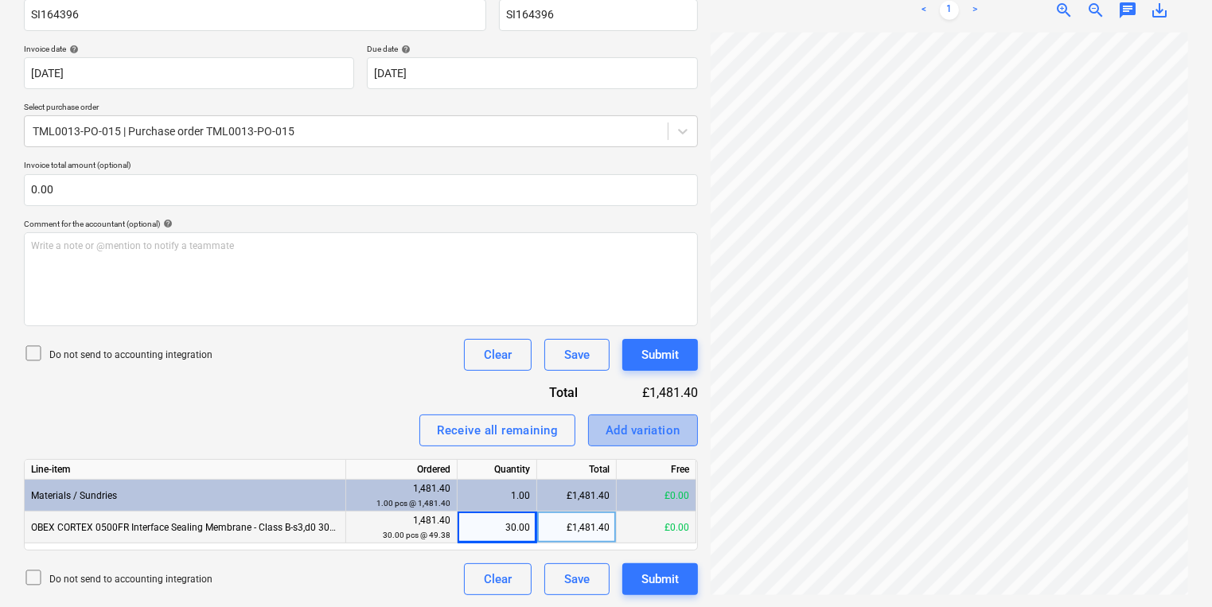
click at [645, 420] on div "Add variation" at bounding box center [643, 430] width 75 height 21
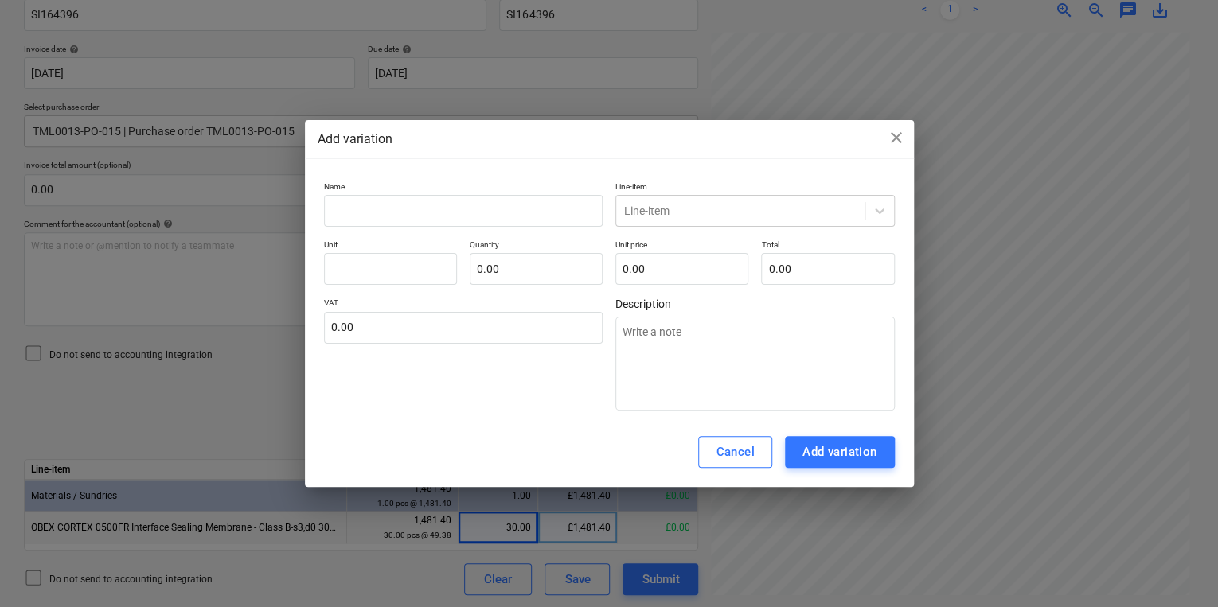
click at [312, 194] on div "Name Line-item Line-item Unit Quantity 0.00 Unit price 0.00 Total 0.00 VAT 0.00…" at bounding box center [609, 296] width 609 height 243
click at [322, 194] on div "Name Line-item Line-item Unit Quantity 0.00 Unit price 0.00 Total 0.00 VAT 0.00…" at bounding box center [609, 296] width 609 height 243
click at [326, 197] on input "text" at bounding box center [463, 211] width 279 height 32
type input "S"
type textarea "x"
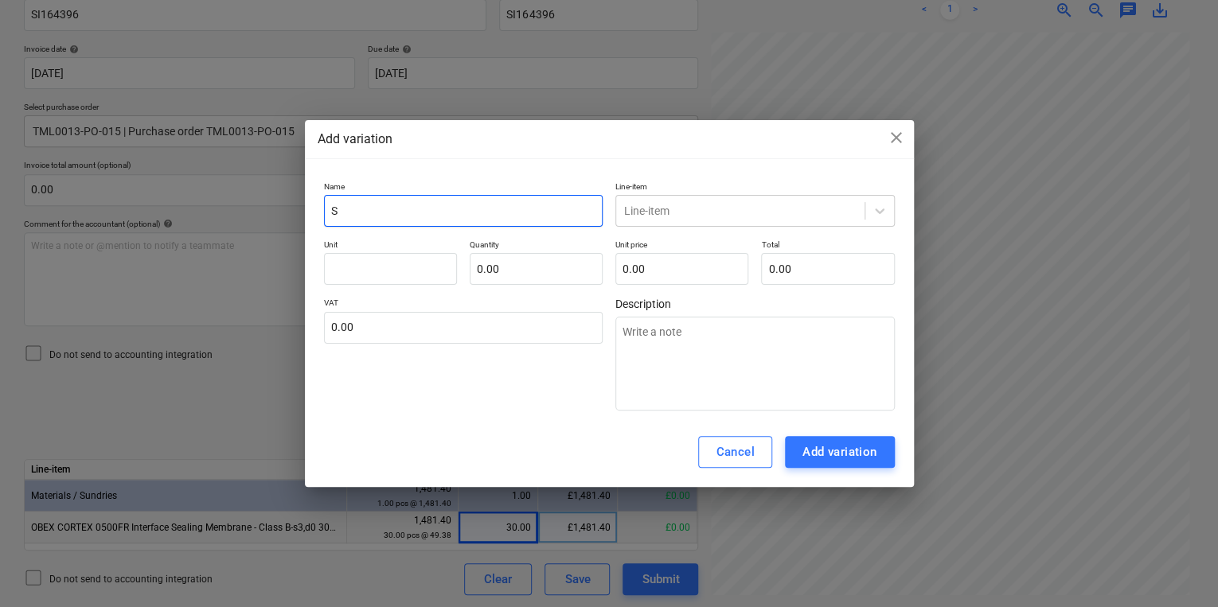
type input "Su"
type textarea "x"
type input "Sus"
type textarea "x"
type input "Sust"
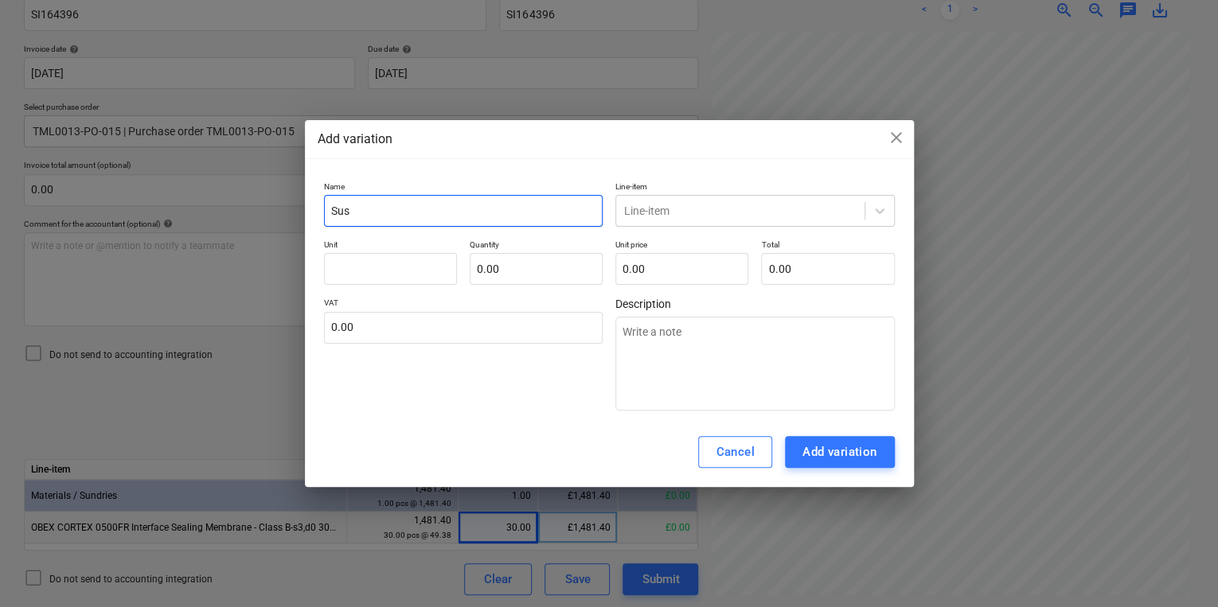
type textarea "x"
type input "Susta"
type textarea "x"
type input "Sustai"
type textarea "x"
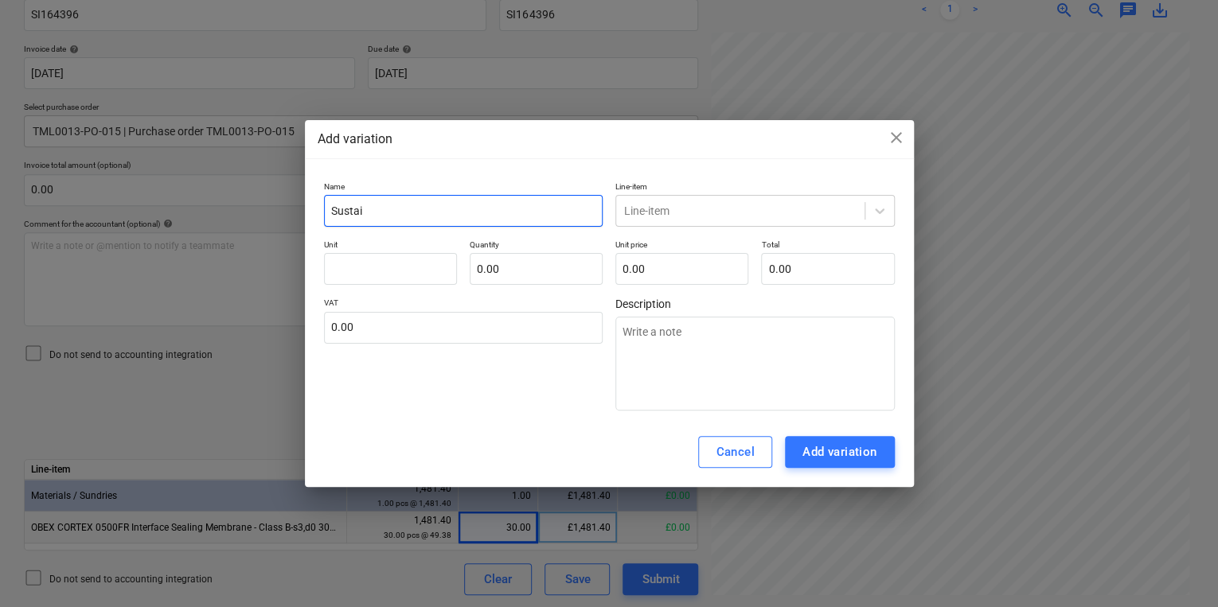
type input "Sustain"
type textarea "x"
type input "Sustaina"
type textarea "x"
type input "Sustainab"
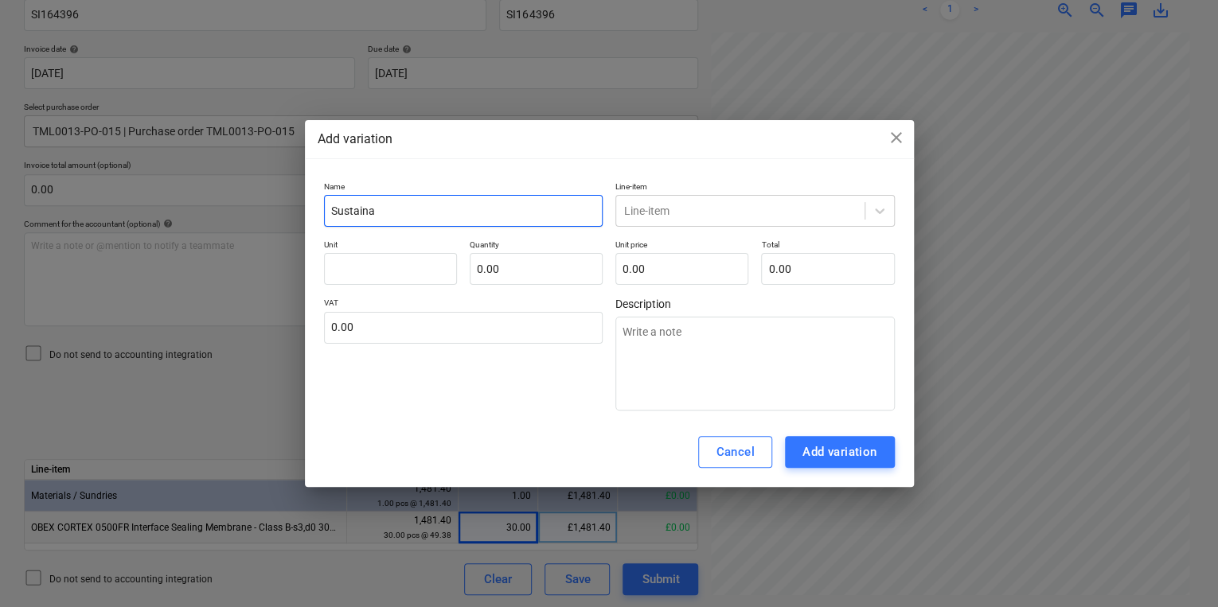
type textarea "x"
type input "Sustainabi"
type textarea "x"
type input "Sustainabil"
type textarea "x"
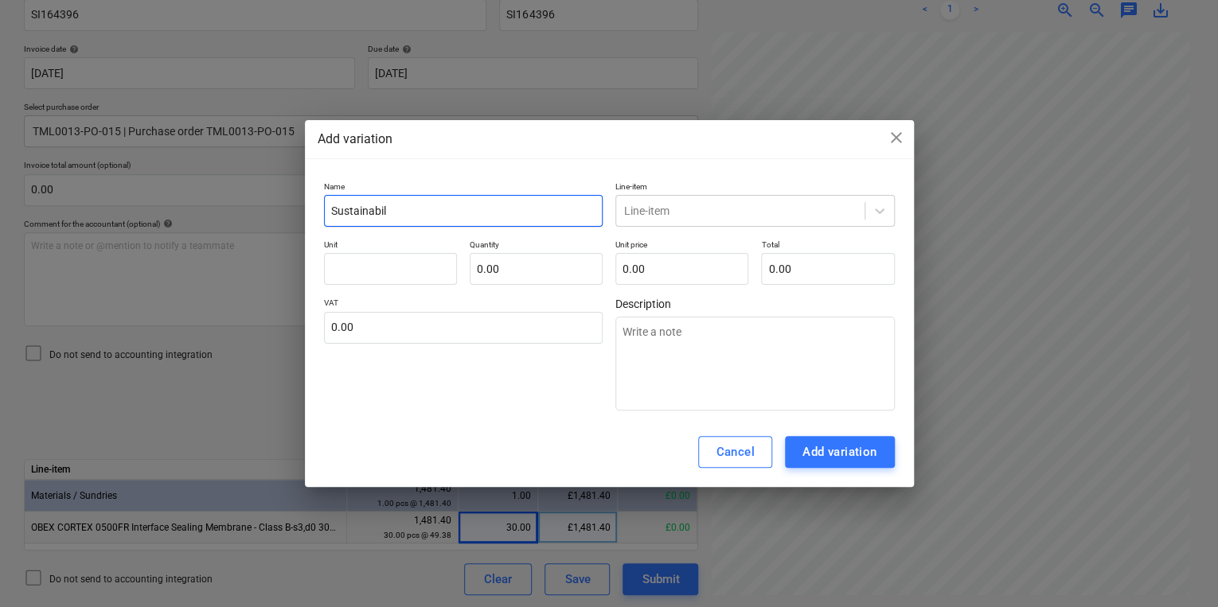
type input "Sustainabilt"
type textarea "x"
type input "Sustainabilty"
type textarea "x"
type input "Sustainabilty"
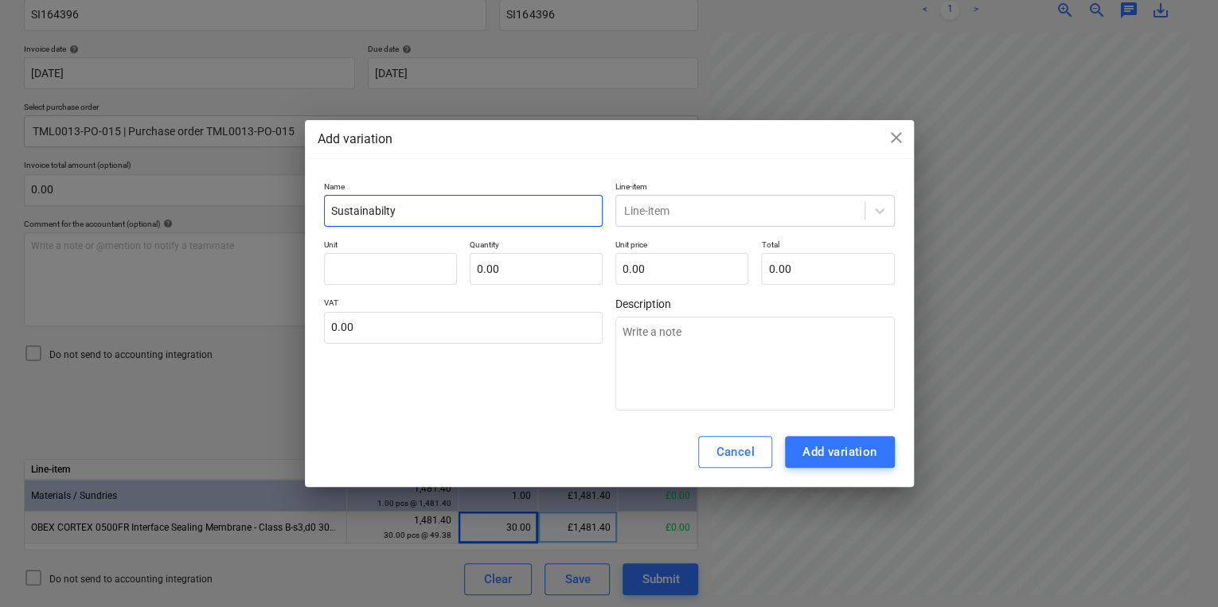
type textarea "x"
type input "Sustainabilty c"
type textarea "x"
type input "Sustainabilty ch"
type textarea "x"
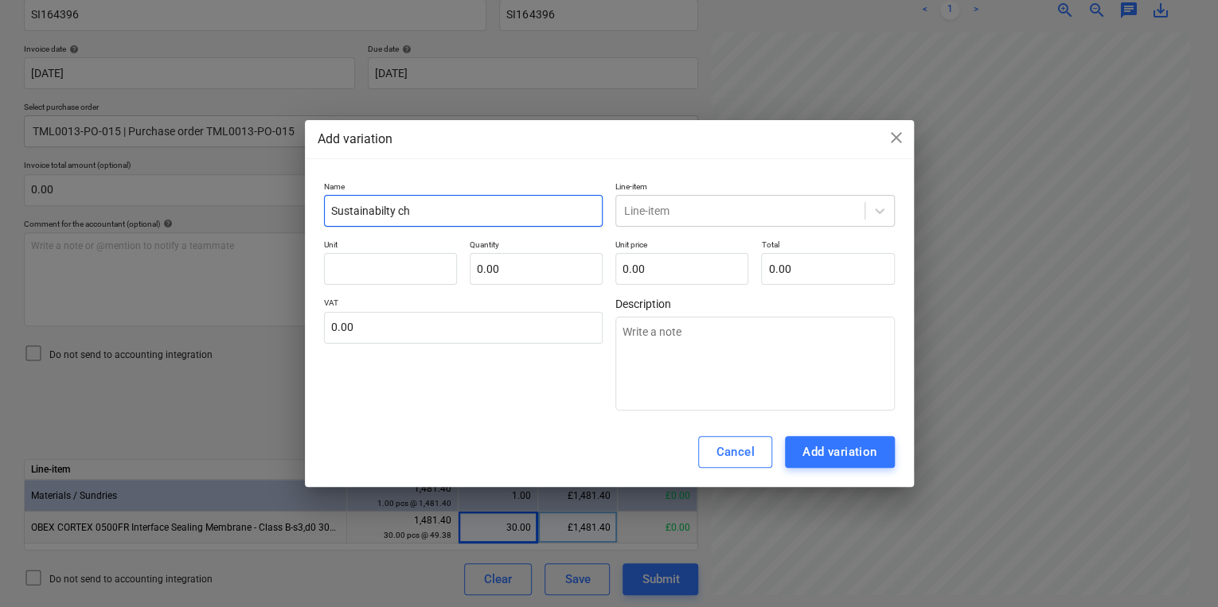
type input "Sustainabilty cha"
type textarea "x"
type input "Sustainabilty char"
type textarea "x"
type input "Sustainabilty charg"
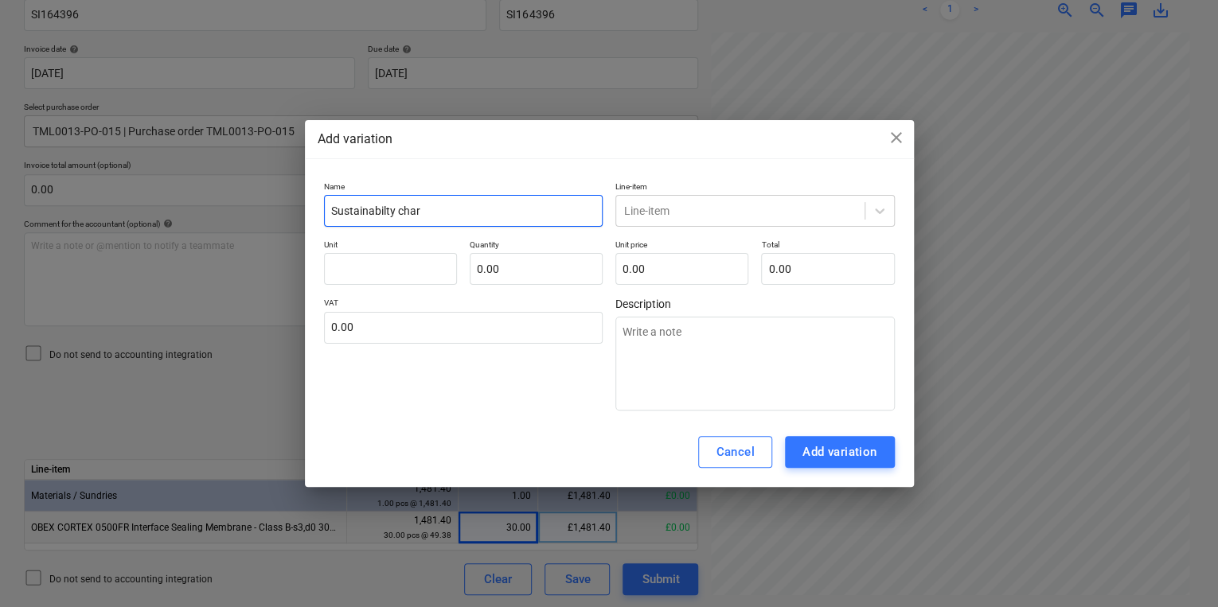
type textarea "x"
type input "Sustainabilty charge"
type textarea "x"
type input "Sustainability charge"
type textarea "x"
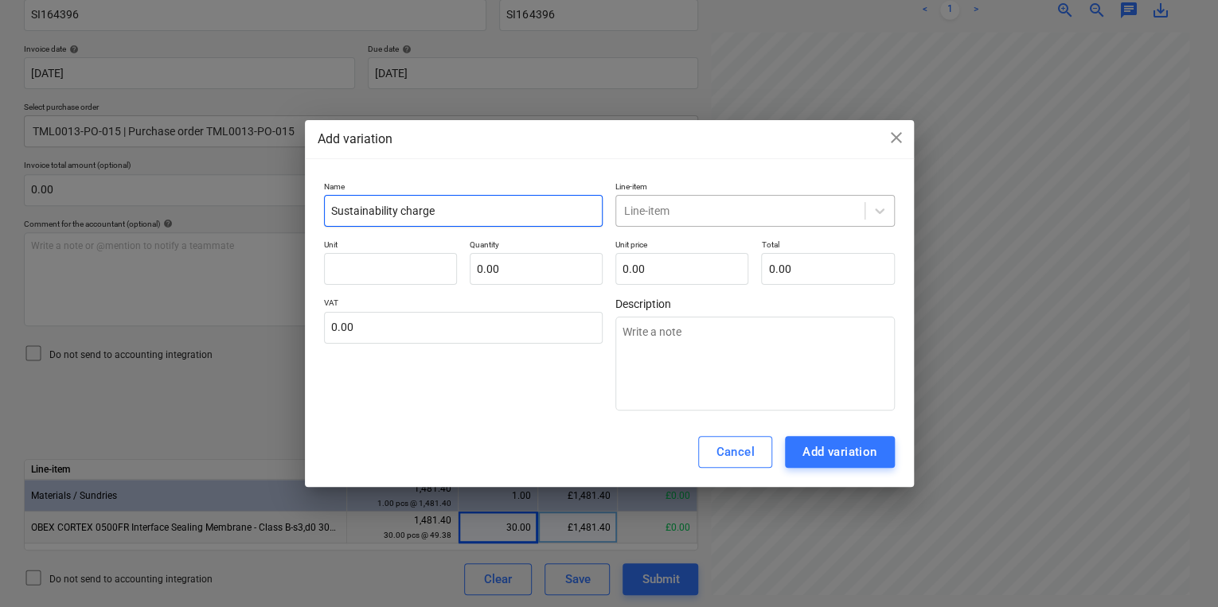
type input "Sustainability charge"
click at [676, 217] on div at bounding box center [740, 211] width 232 height 16
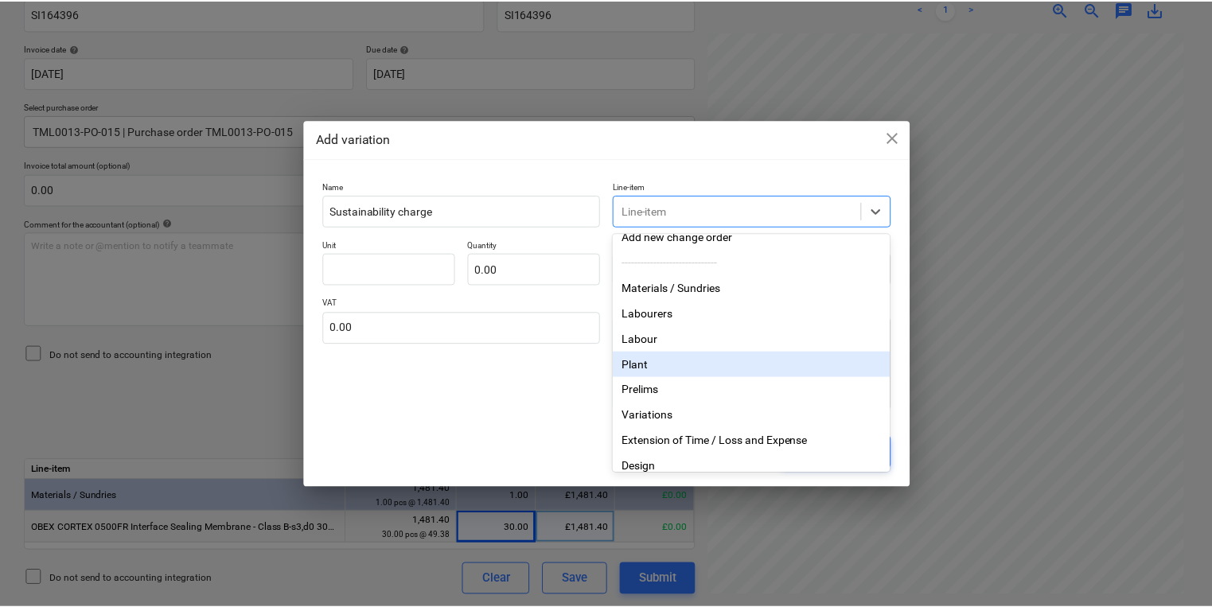
scroll to position [159, 0]
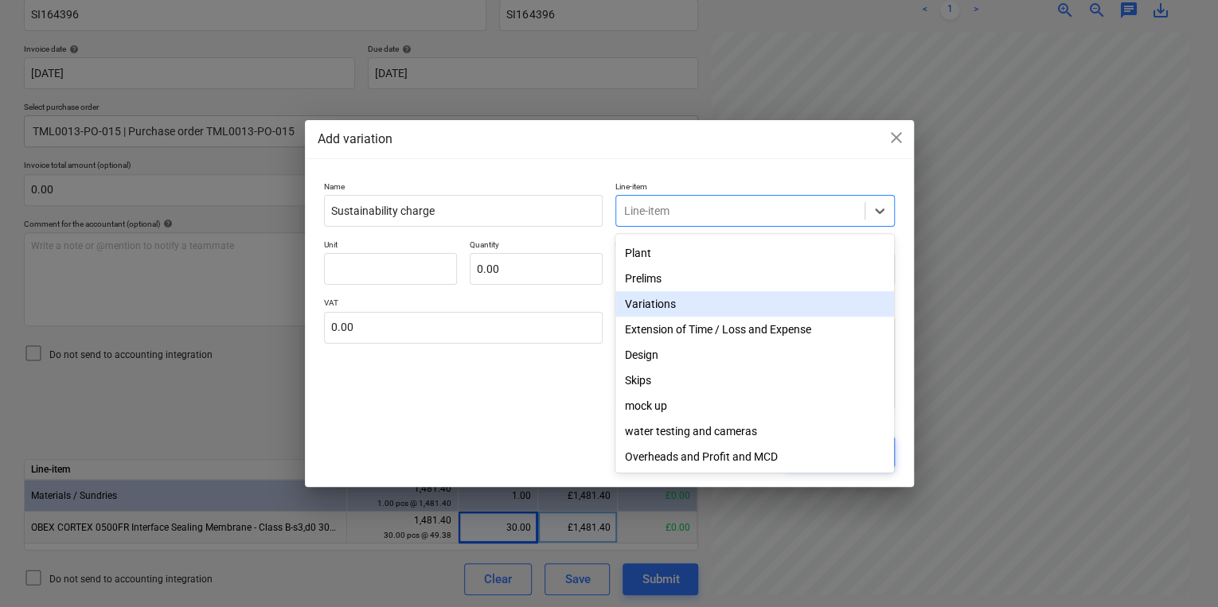
click at [660, 302] on div "Variations" at bounding box center [754, 303] width 279 height 25
type textarea "x"
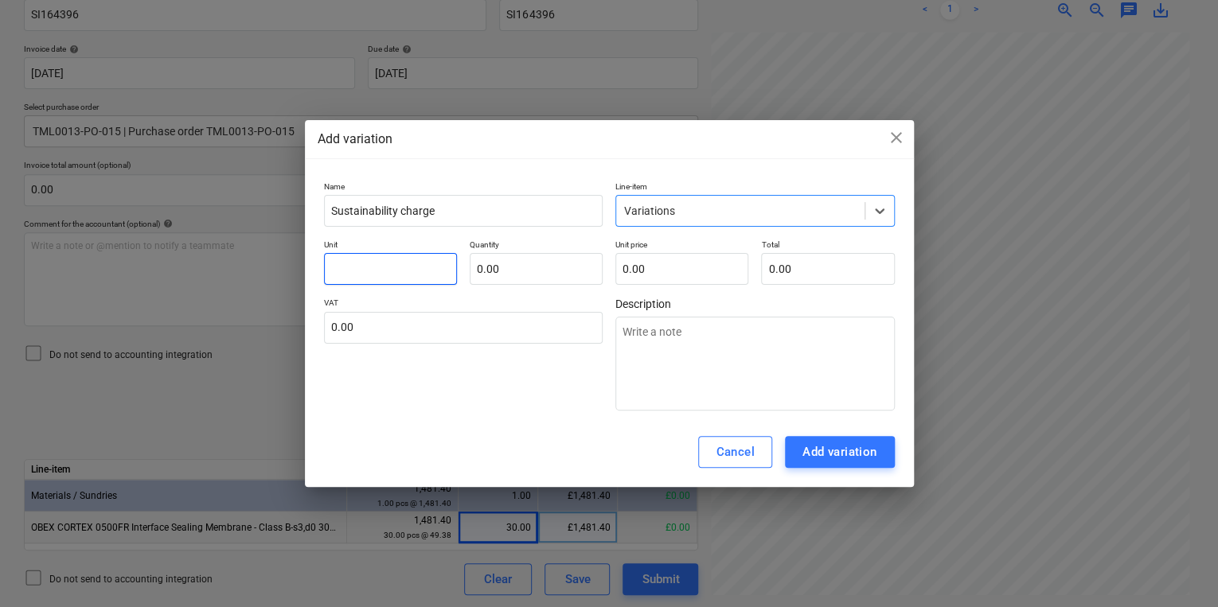
click at [381, 275] on input "text" at bounding box center [390, 269] width 133 height 32
type input "p"
type textarea "x"
type input "pc"
type textarea "x"
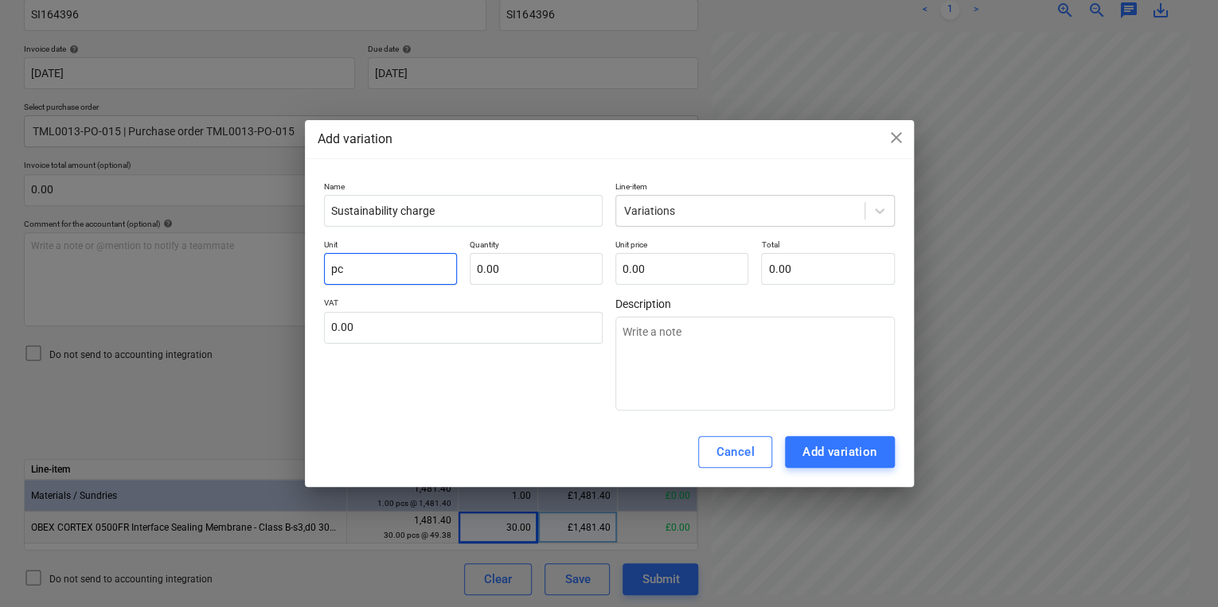
type input "pcs"
type textarea "x"
type input "pcs"
type input "1"
type textarea "x"
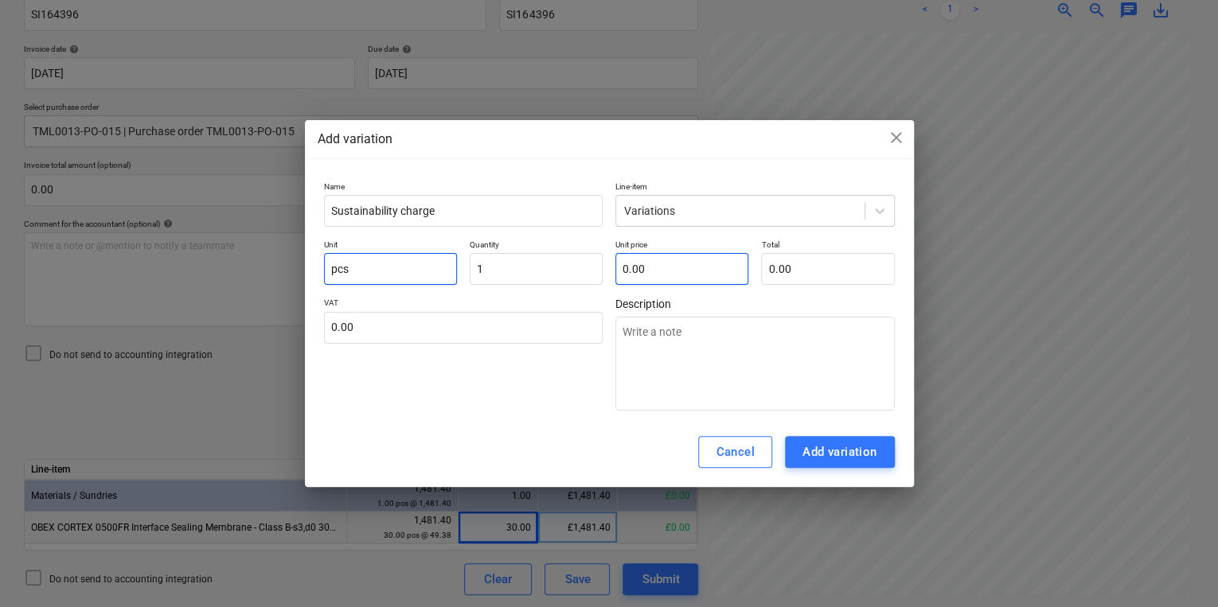
type input "1.00"
type input "2"
type textarea "x"
type input "2.00"
type input "2."
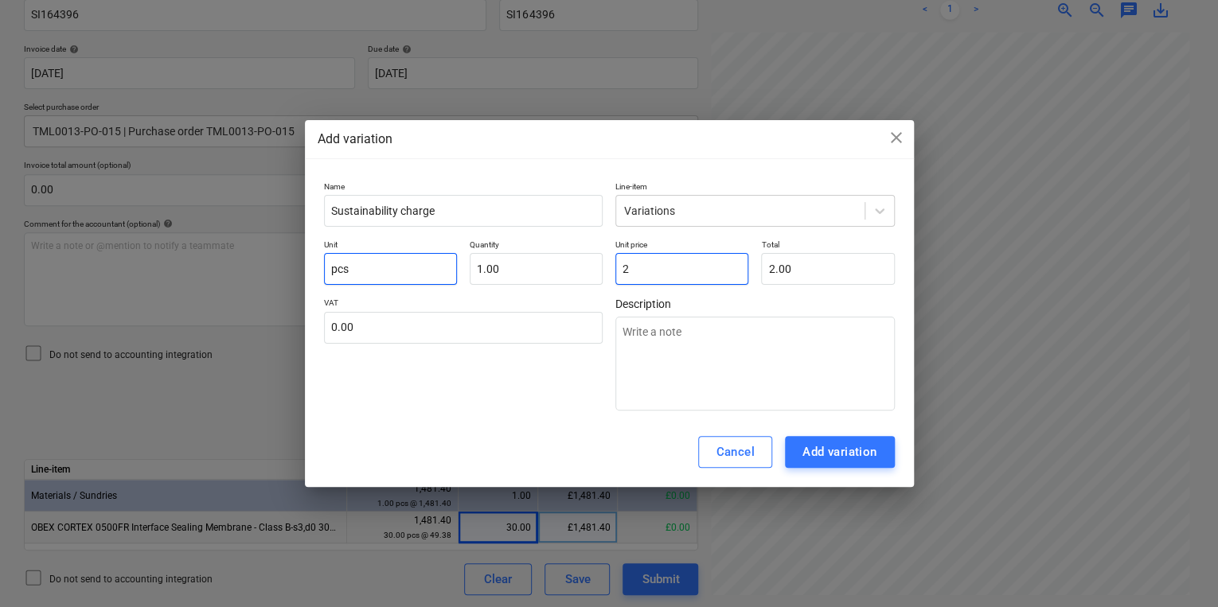
type textarea "x"
type input "2.9"
type textarea "x"
type input "2.90"
type input "2.98"
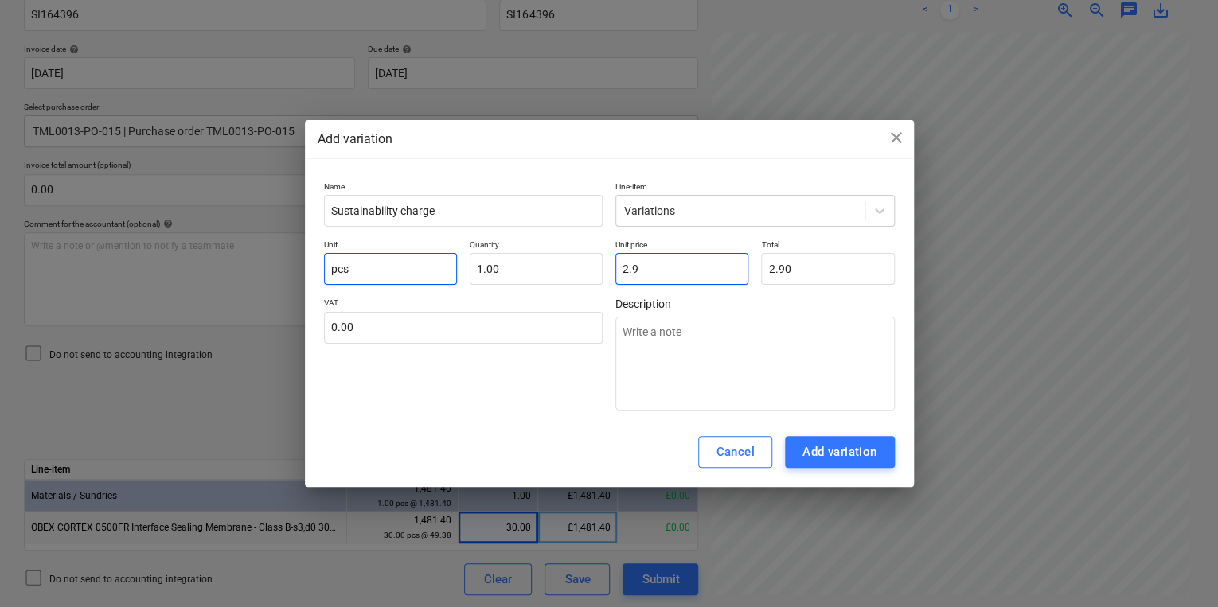
type textarea "x"
type input "2.98"
click at [805, 447] on div "Add variation" at bounding box center [839, 452] width 75 height 21
type textarea "x"
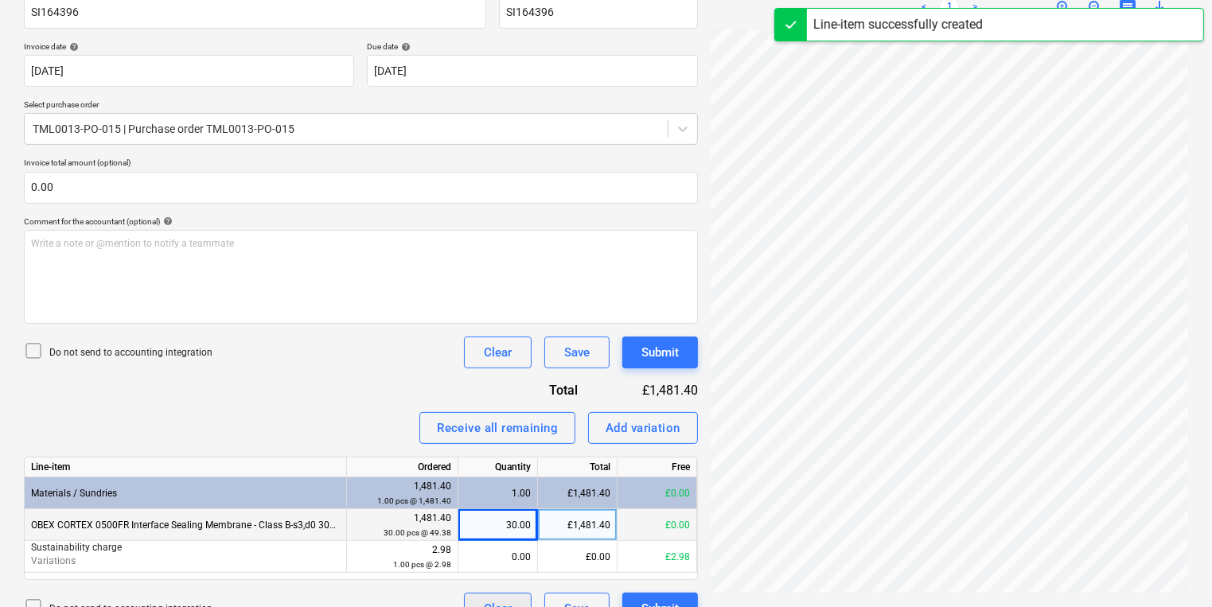
scroll to position [294, 0]
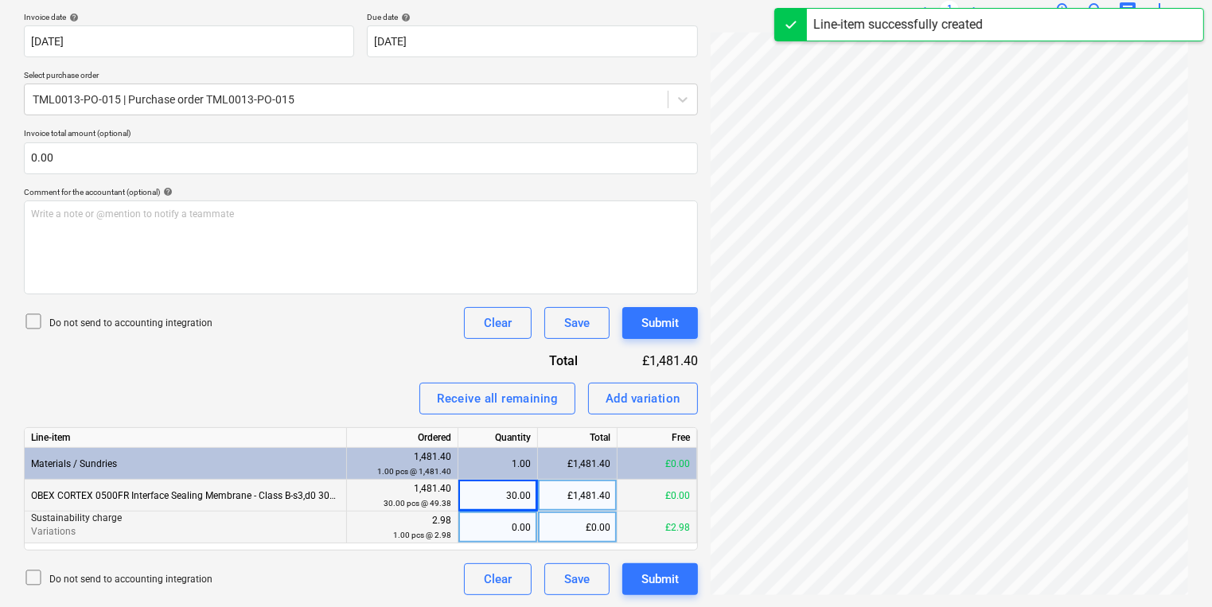
click at [507, 530] on div "0.00" at bounding box center [498, 528] width 66 height 32
type input "1"
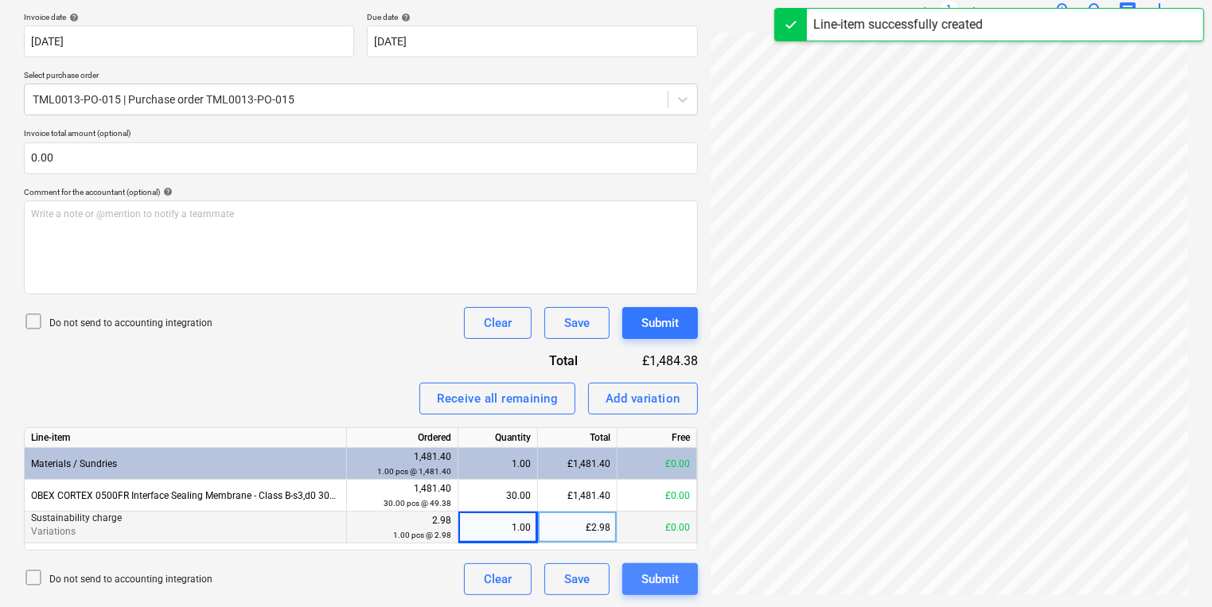
click at [669, 585] on div "Submit" at bounding box center [659, 579] width 37 height 21
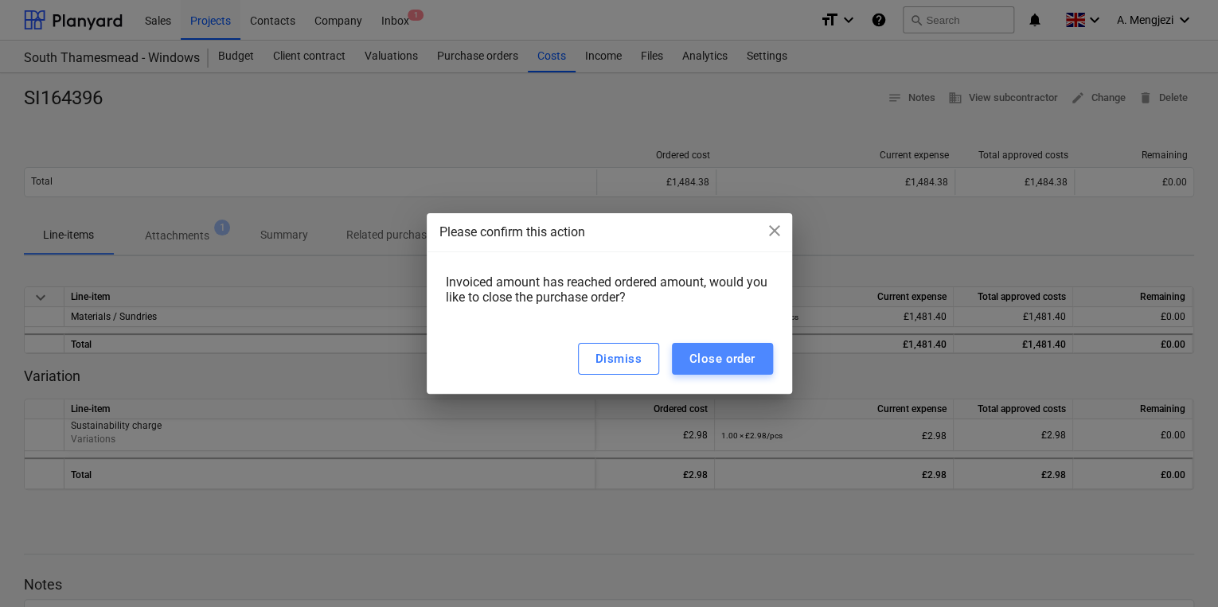
click at [713, 357] on div "Close order" at bounding box center [722, 359] width 66 height 21
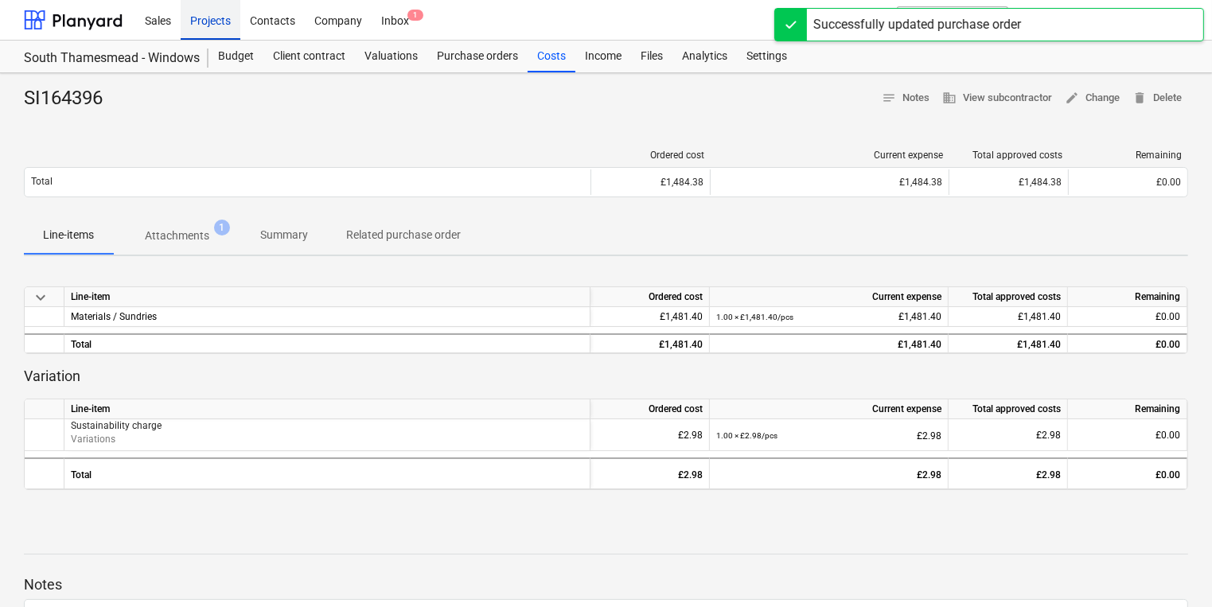
click at [207, 36] on div "Projects" at bounding box center [211, 19] width 60 height 41
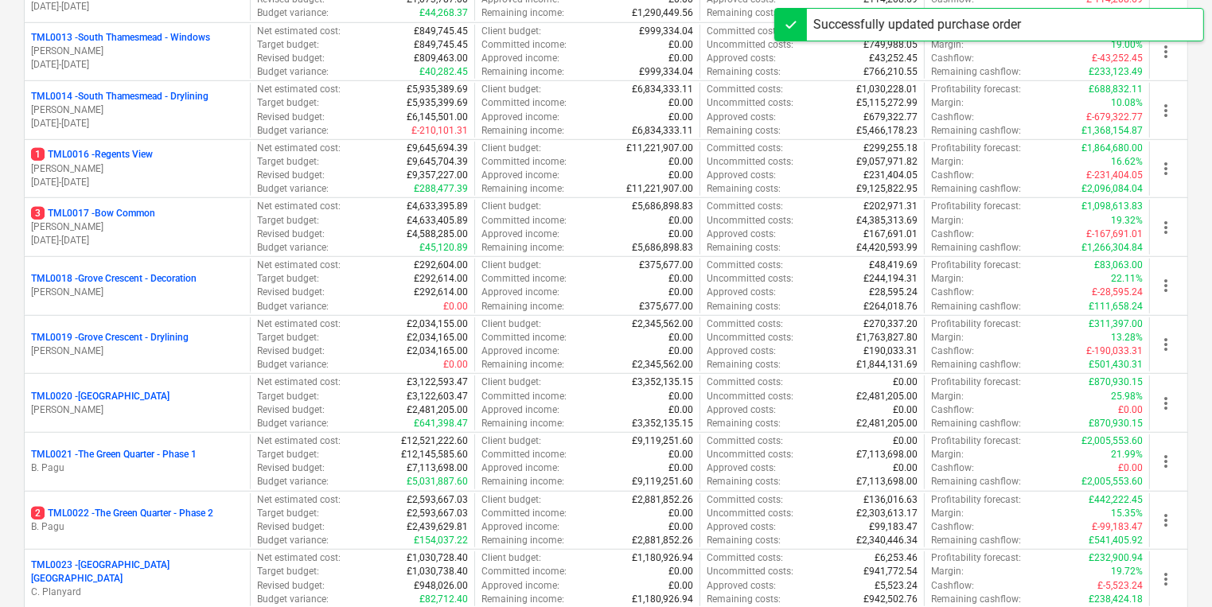
scroll to position [1019, 0]
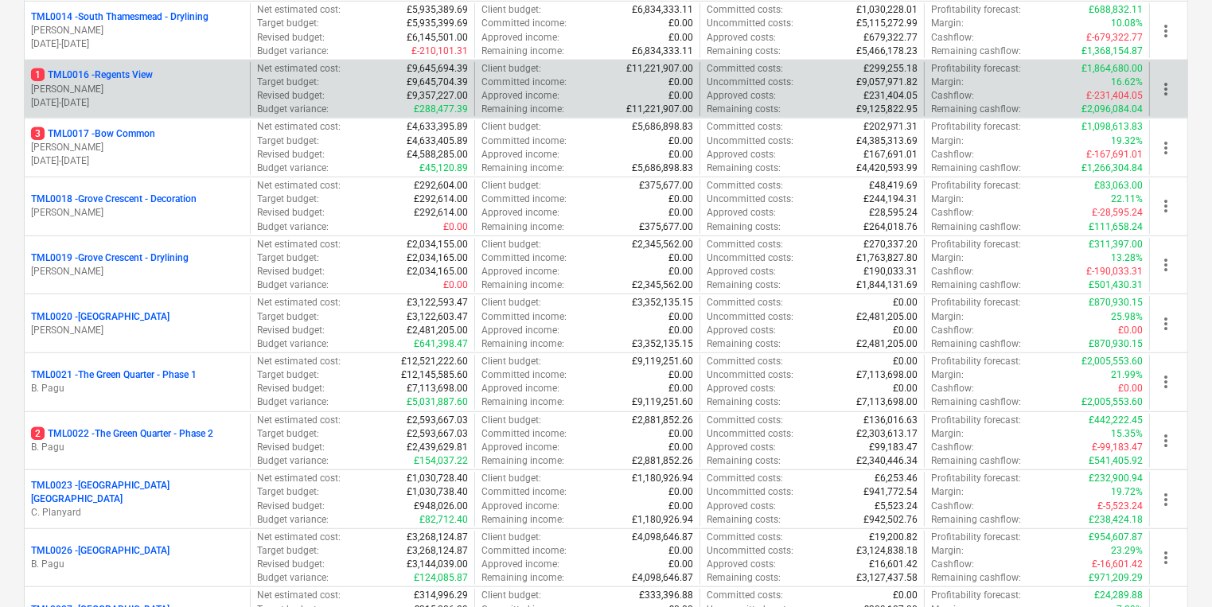
click at [114, 68] on p "1 TML0016 - Regents View" at bounding box center [92, 75] width 122 height 14
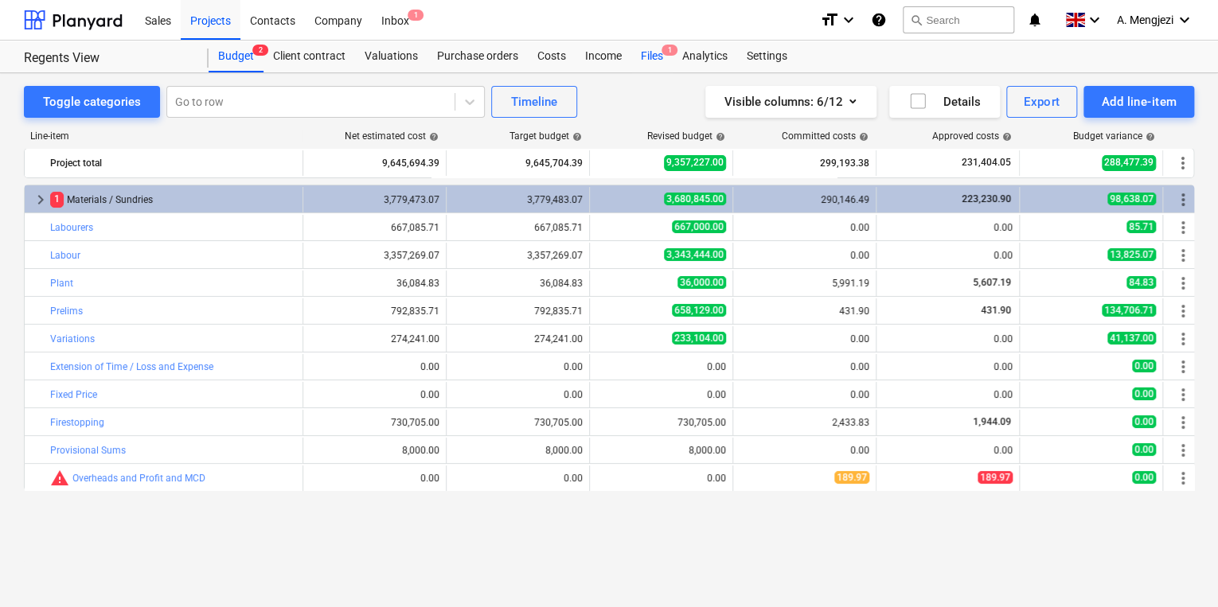
click at [657, 60] on div "Files 1" at bounding box center [651, 57] width 41 height 32
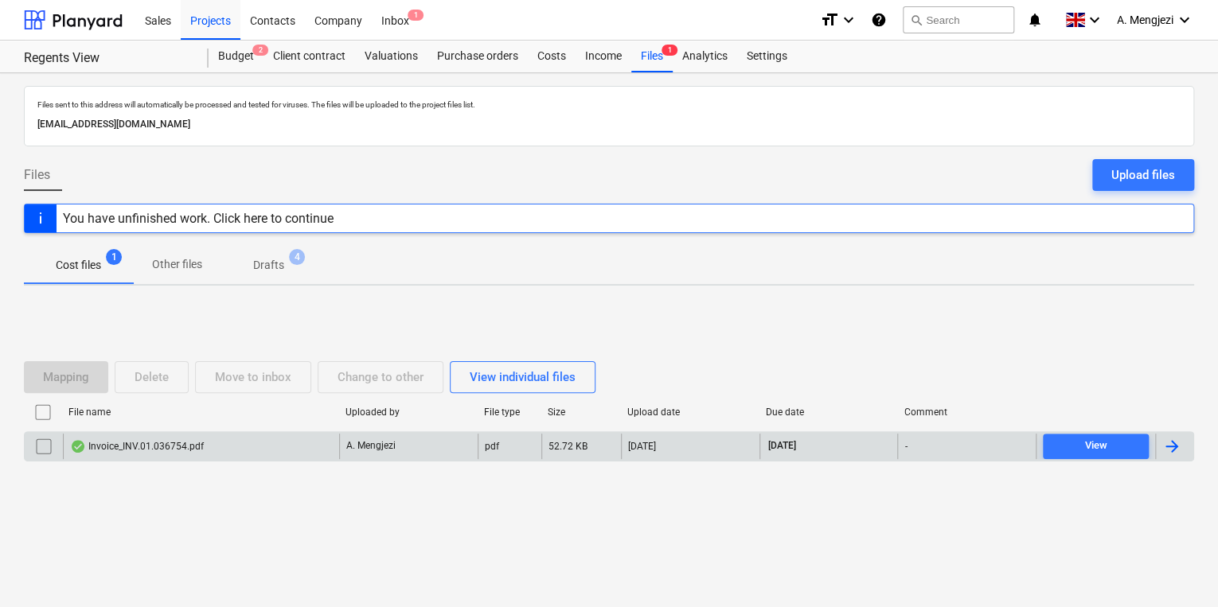
click at [272, 454] on div "Invoice_INV.01.036754.pdf" at bounding box center [201, 446] width 276 height 25
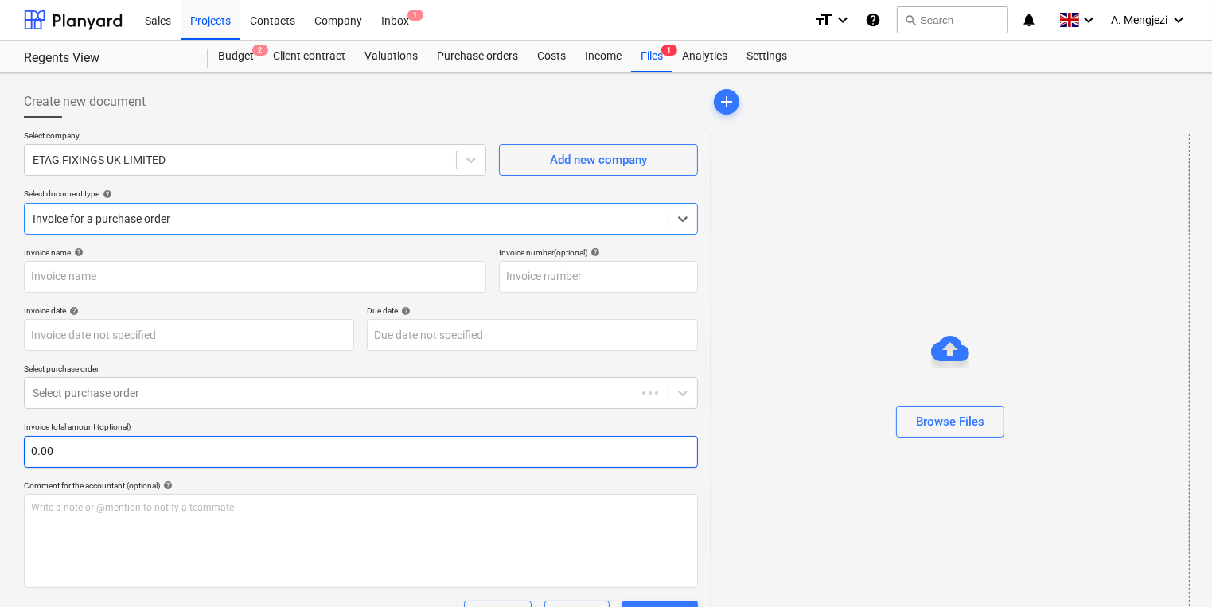
type input "#INV.01.036754"
type input "[DATE]"
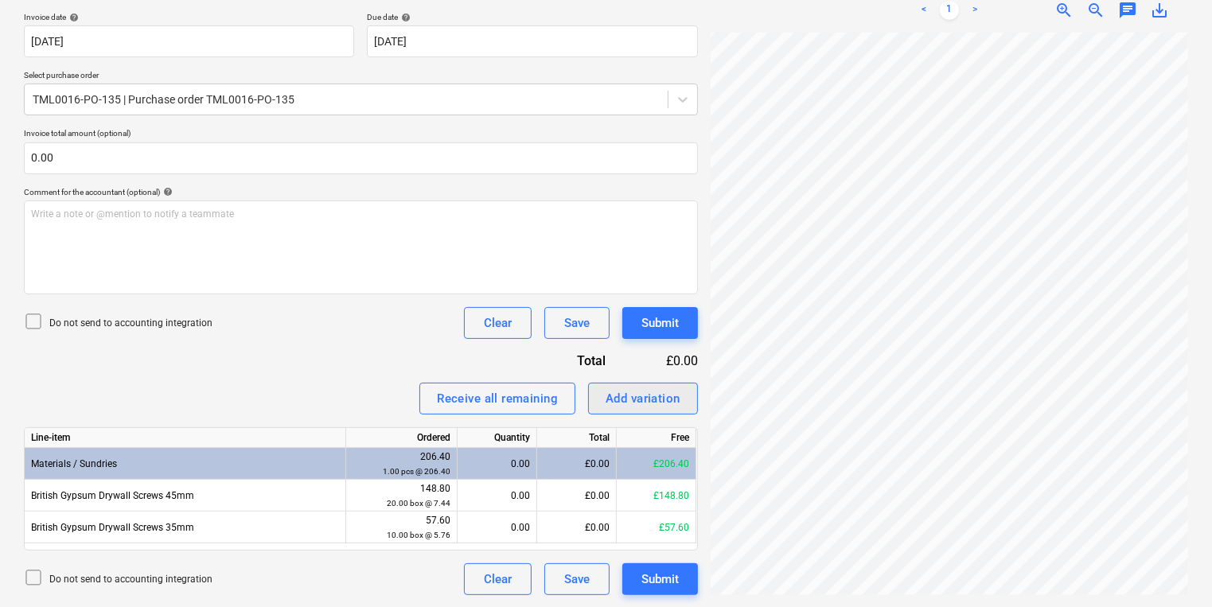
scroll to position [16, 0]
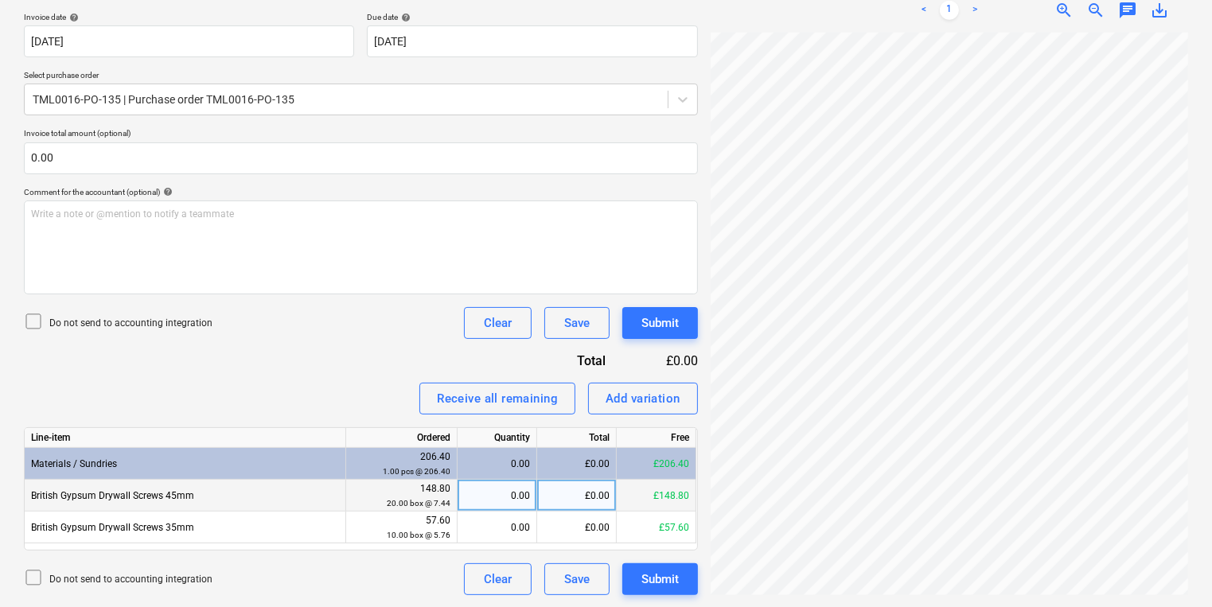
click at [546, 490] on div "£0.00" at bounding box center [577, 496] width 80 height 32
click at [441, 491] on div "148.80 20.00 box @ 7.44" at bounding box center [402, 495] width 98 height 29
click at [468, 480] on div "0.00" at bounding box center [498, 496] width 80 height 32
type input "20"
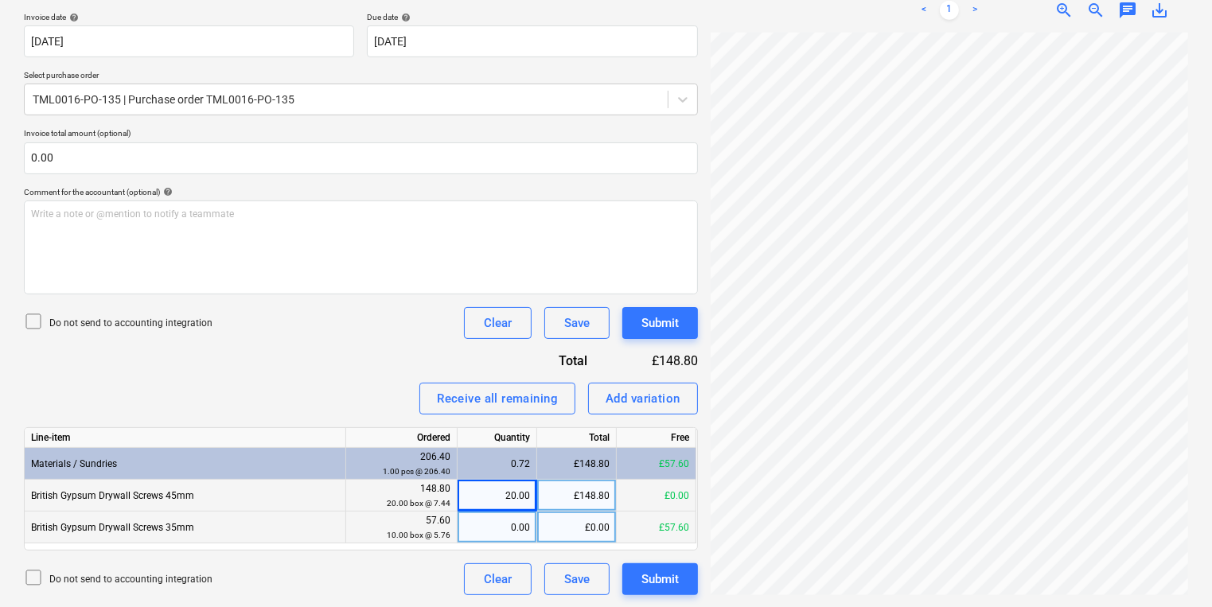
click at [501, 529] on div "0.00" at bounding box center [497, 528] width 66 height 32
type input "1"
click at [515, 527] on div "1.00" at bounding box center [497, 528] width 66 height 32
type input "10"
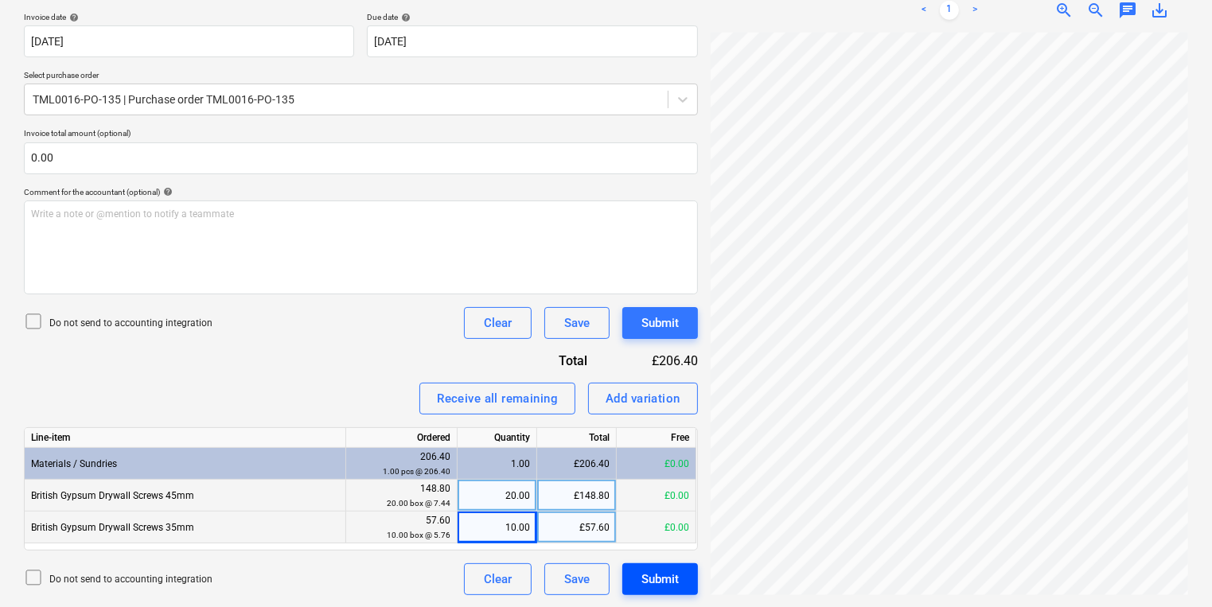
click at [662, 575] on div "Submit" at bounding box center [659, 579] width 37 height 21
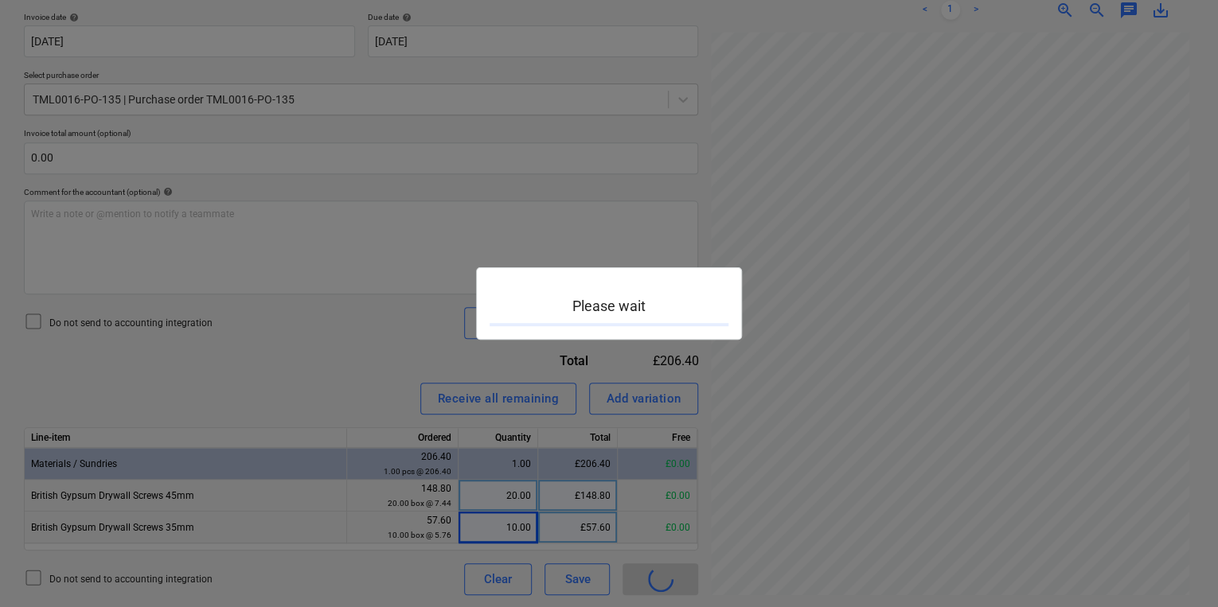
scroll to position [83, 138]
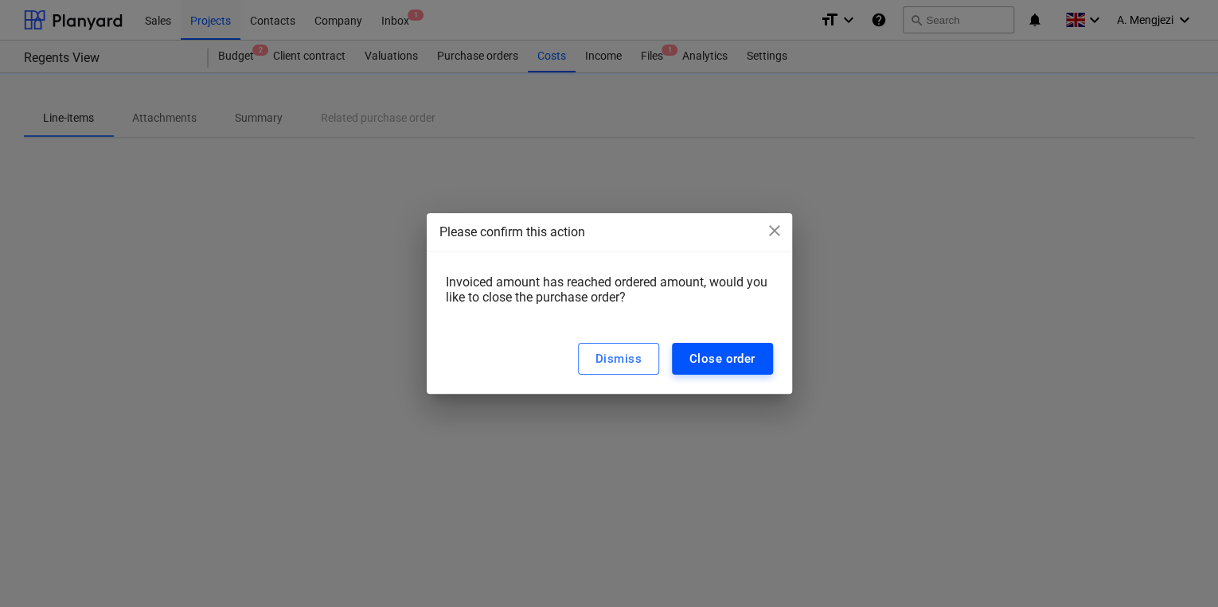
click at [723, 349] on div "Close order" at bounding box center [722, 359] width 66 height 21
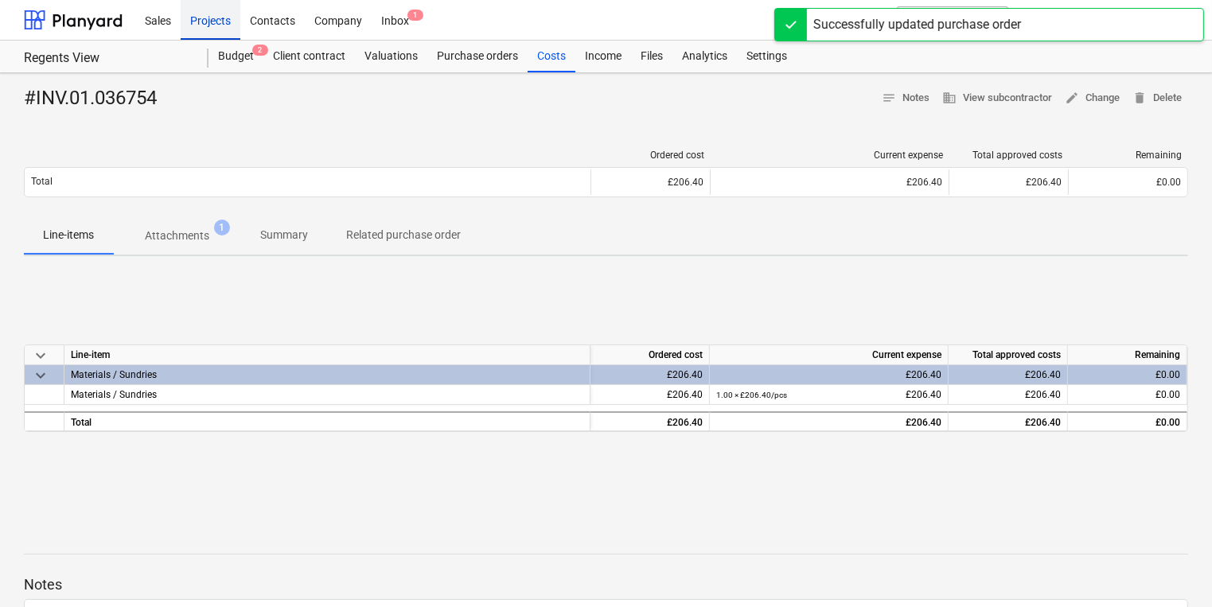
click at [205, 25] on div "Projects" at bounding box center [211, 19] width 60 height 41
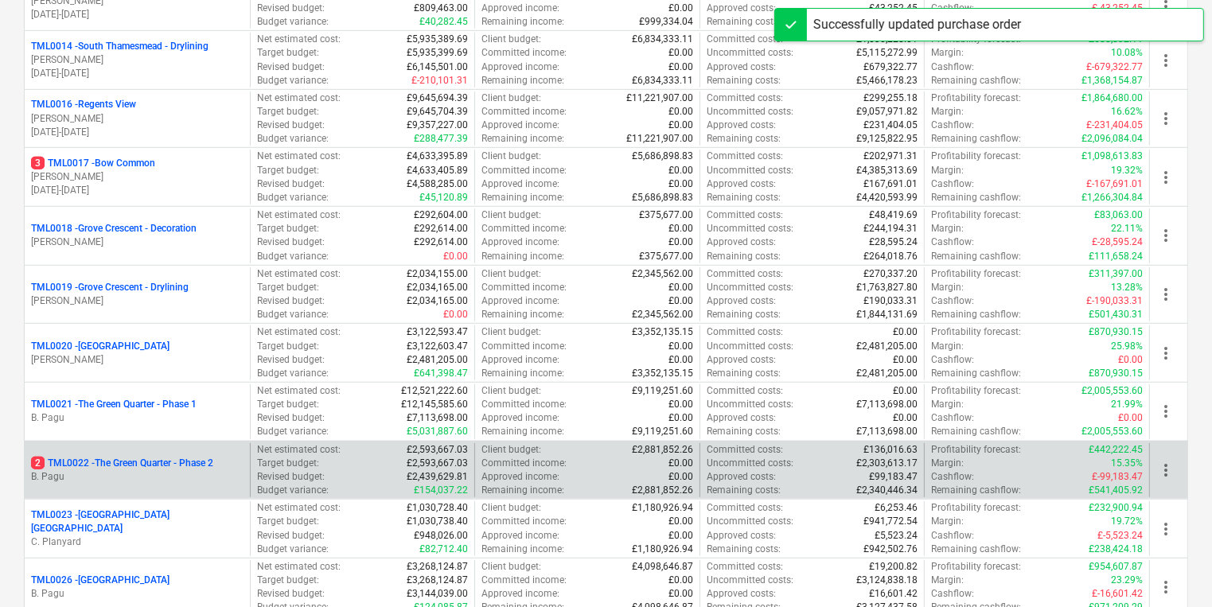
scroll to position [879, 0]
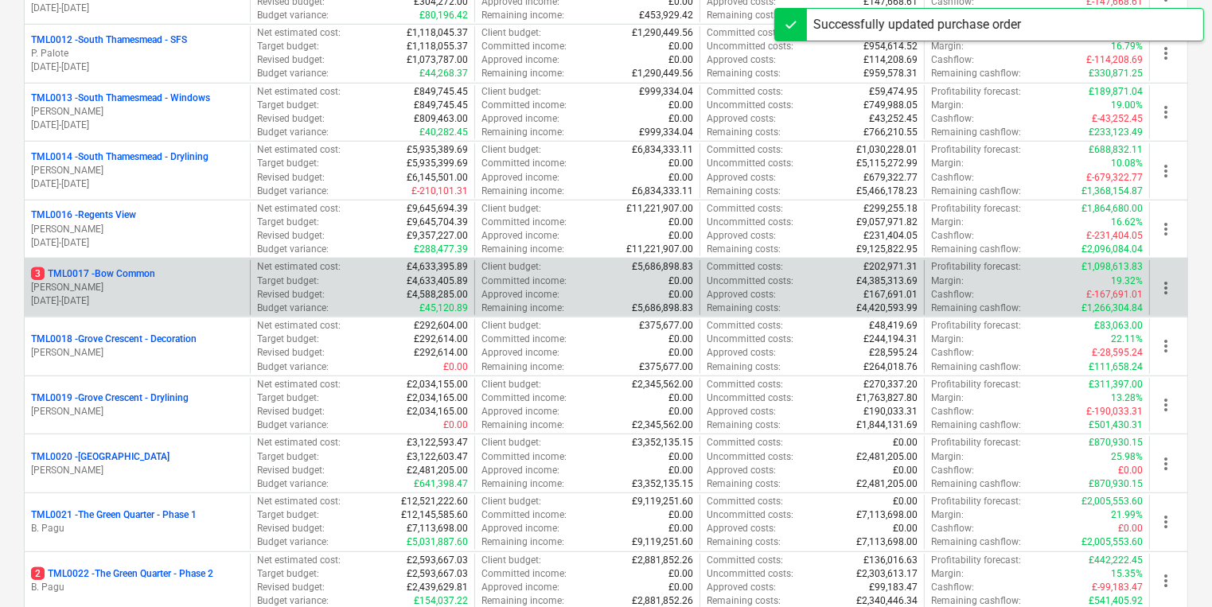
click at [220, 270] on div "3 TML0017 - Bow Common" at bounding box center [137, 274] width 212 height 14
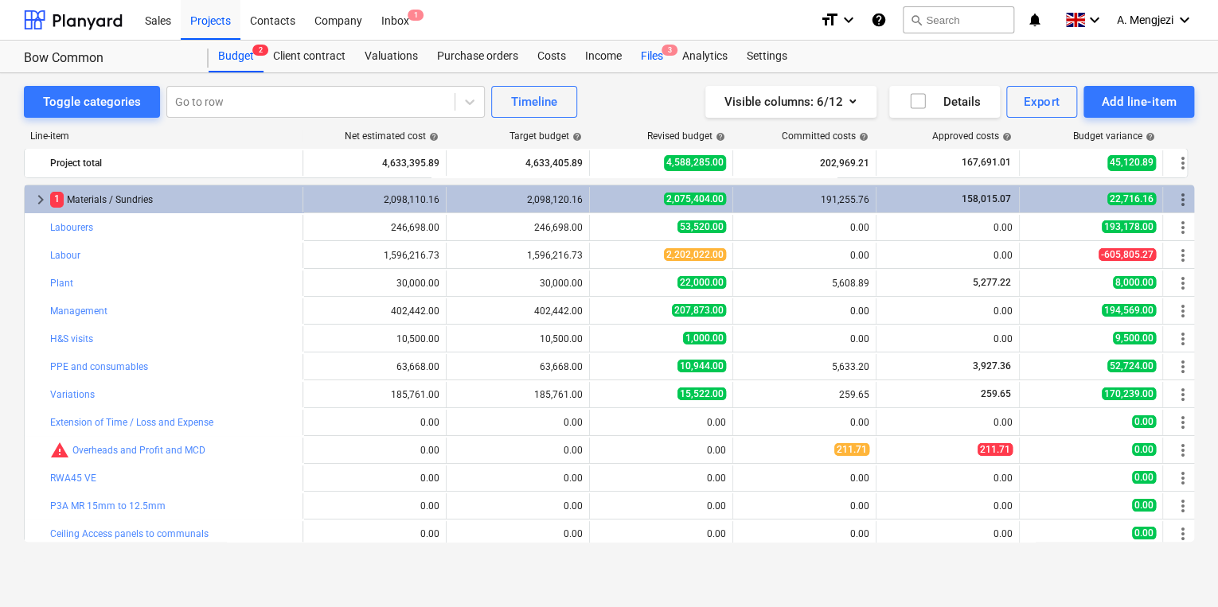
click at [646, 59] on div "Files 3" at bounding box center [651, 57] width 41 height 32
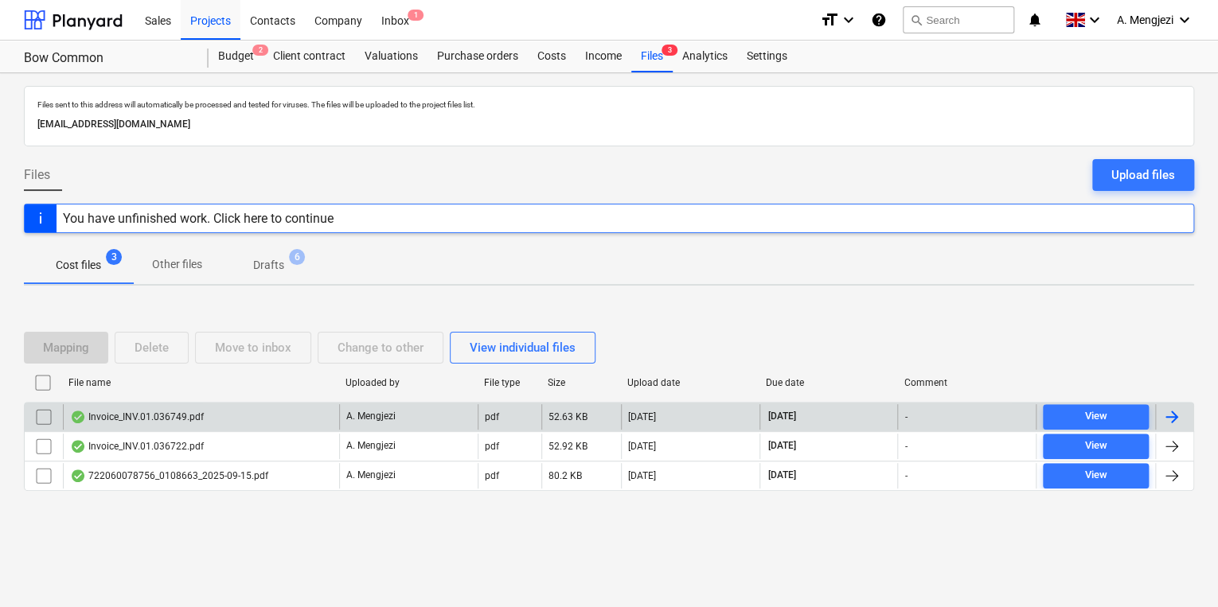
click at [205, 413] on div "Invoice_INV.01.036749.pdf" at bounding box center [201, 416] width 276 height 25
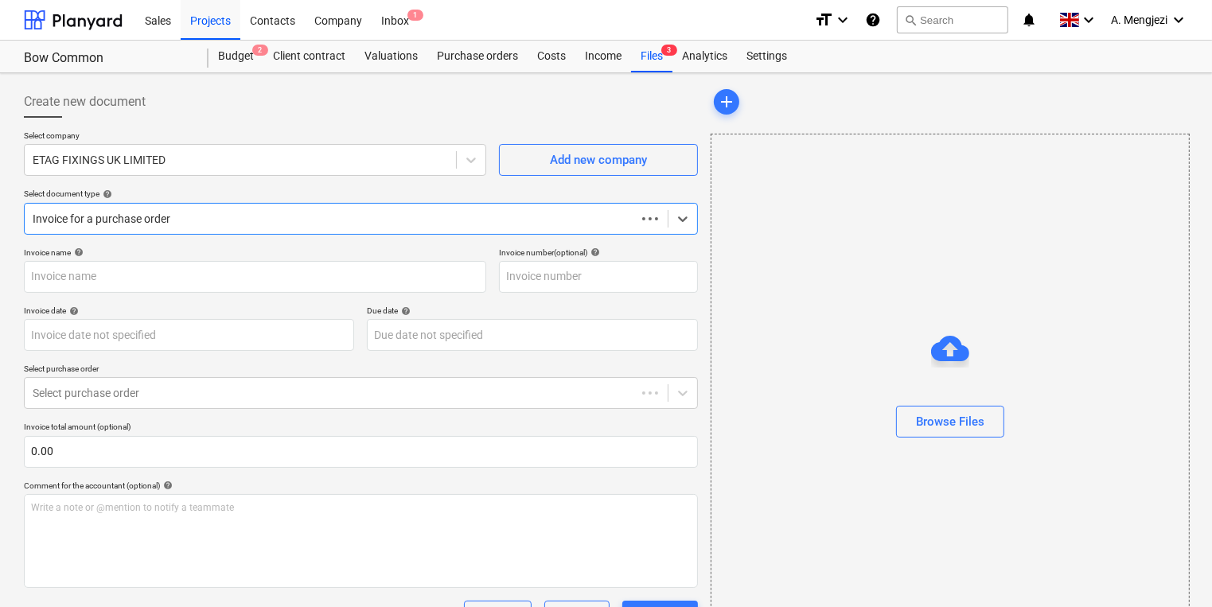
type input "#INV.01.036749"
type input "[DATE]"
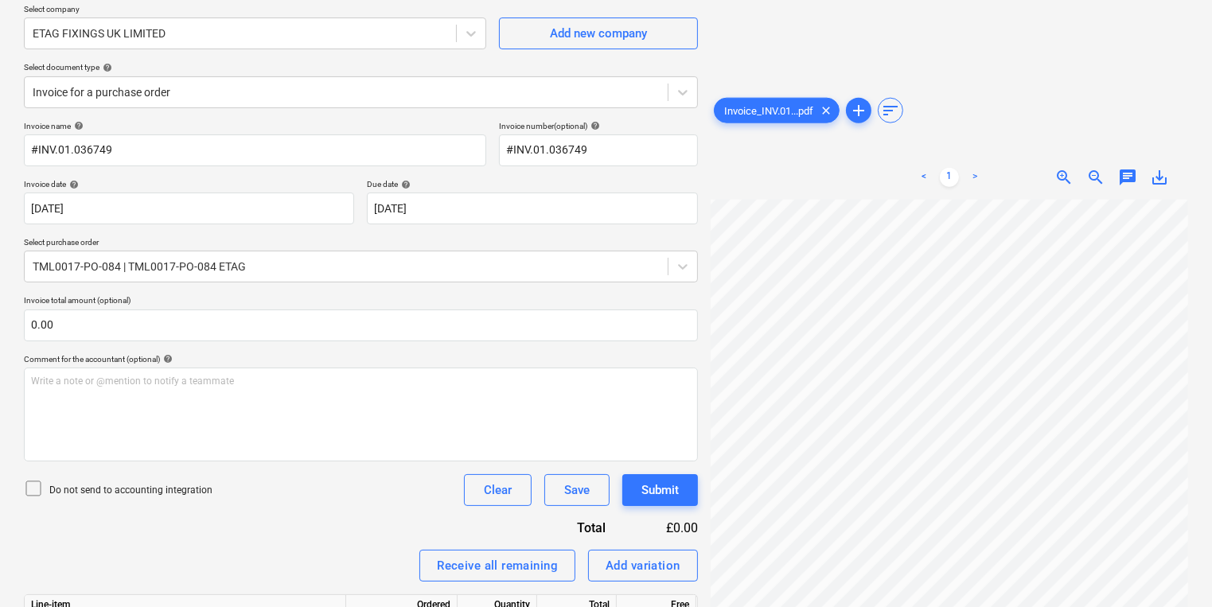
scroll to position [294, 0]
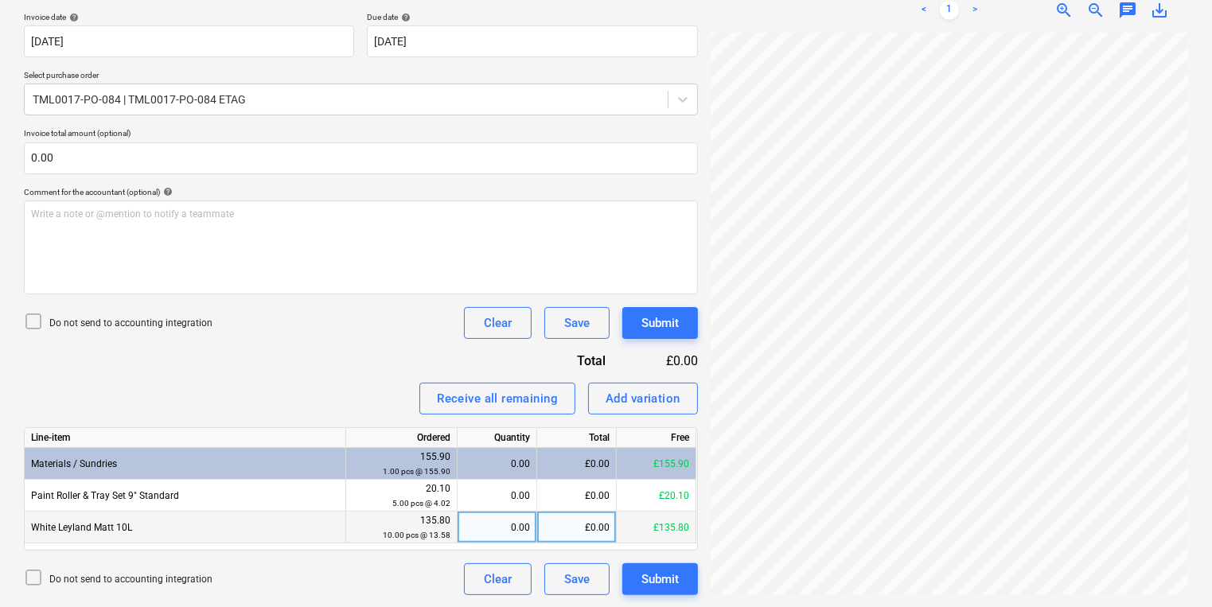
click at [481, 531] on div "0.00" at bounding box center [497, 528] width 66 height 32
type input "10"
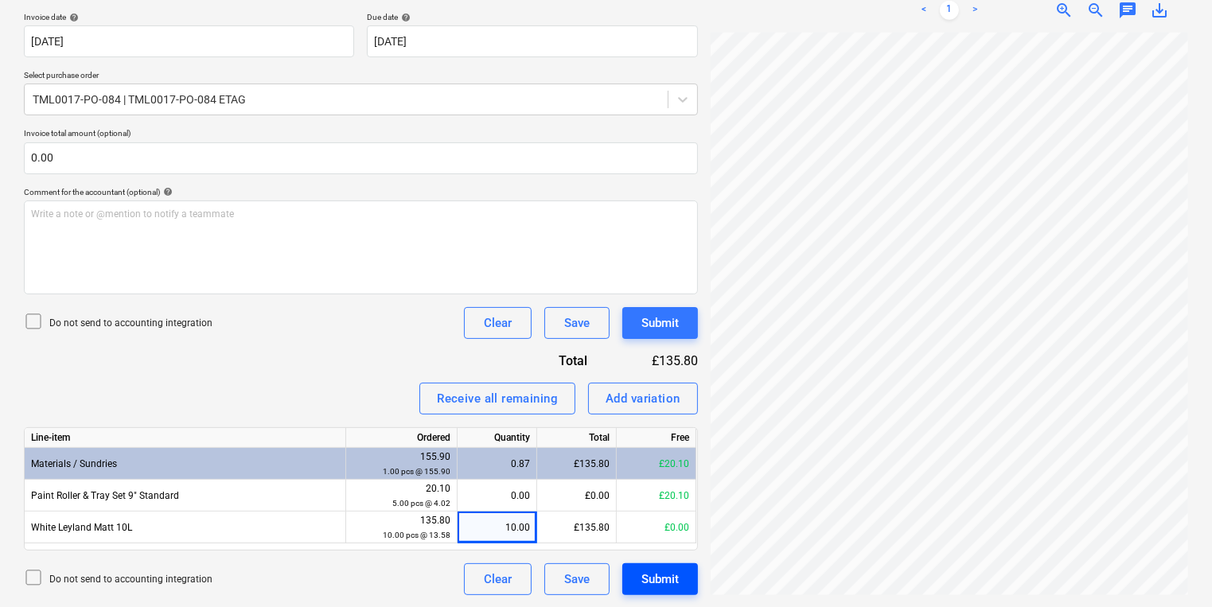
click at [672, 564] on button "Submit" at bounding box center [660, 579] width 76 height 32
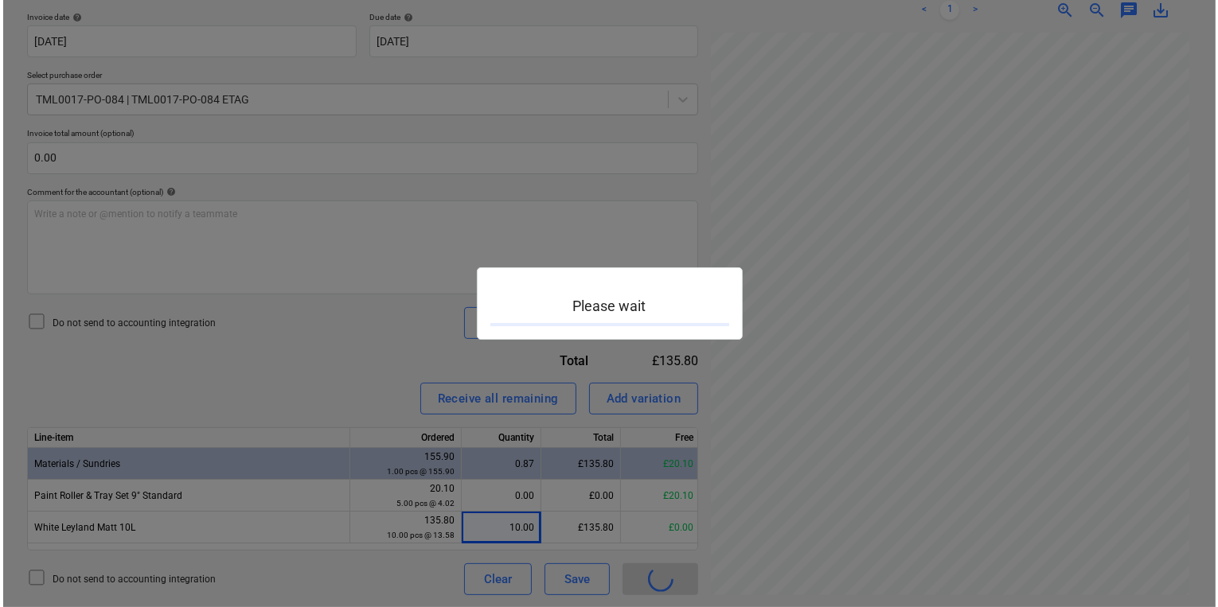
scroll to position [2, 138]
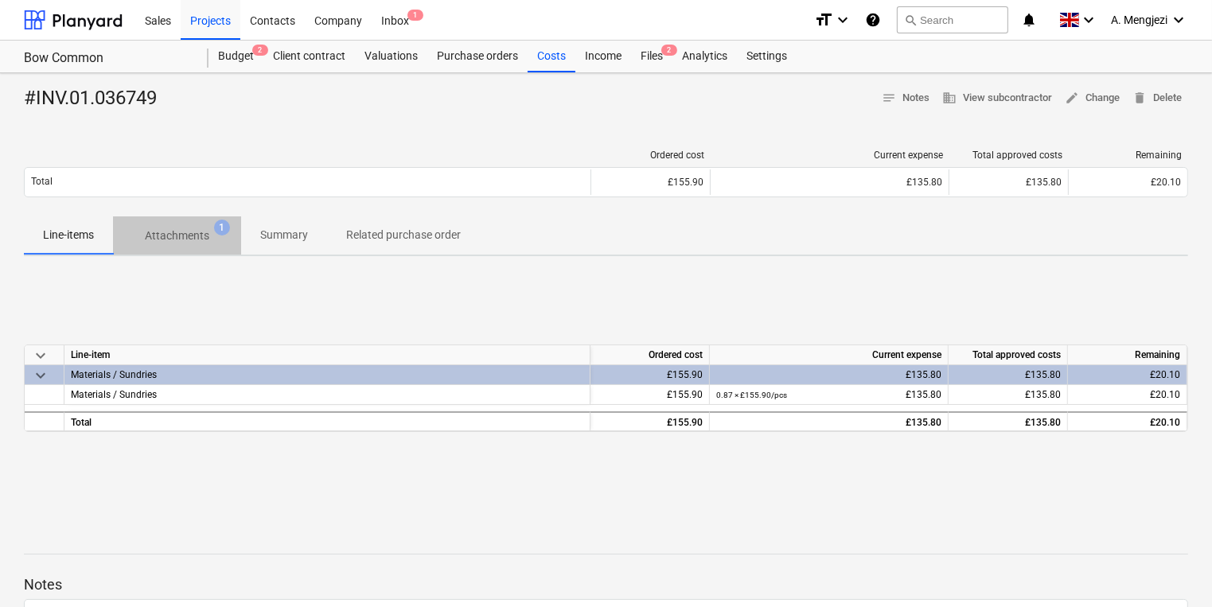
click at [195, 233] on p "Attachments" at bounding box center [177, 236] width 64 height 17
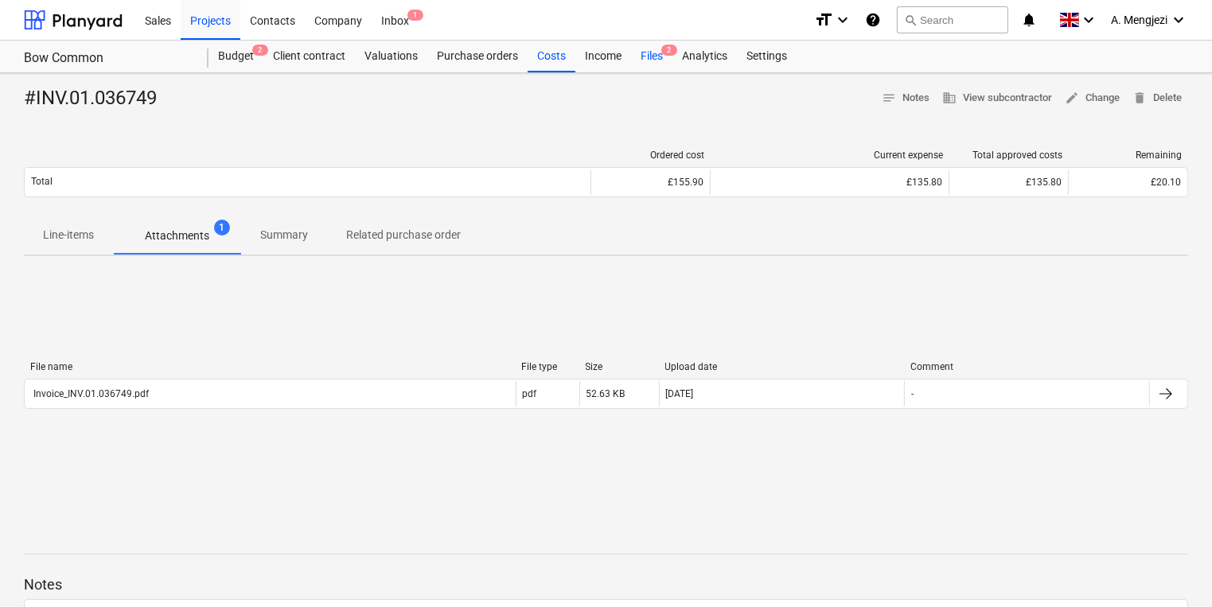
click at [672, 48] on span "2" at bounding box center [669, 50] width 16 height 11
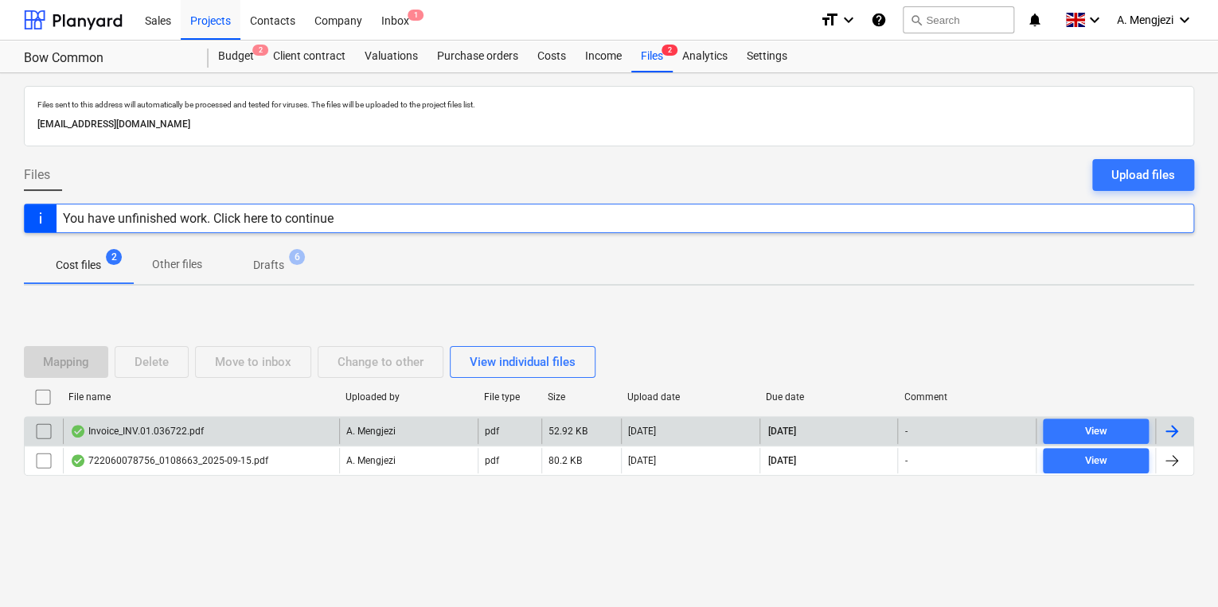
click at [228, 419] on div "Invoice_INV.01.036722.pdf" at bounding box center [201, 431] width 276 height 25
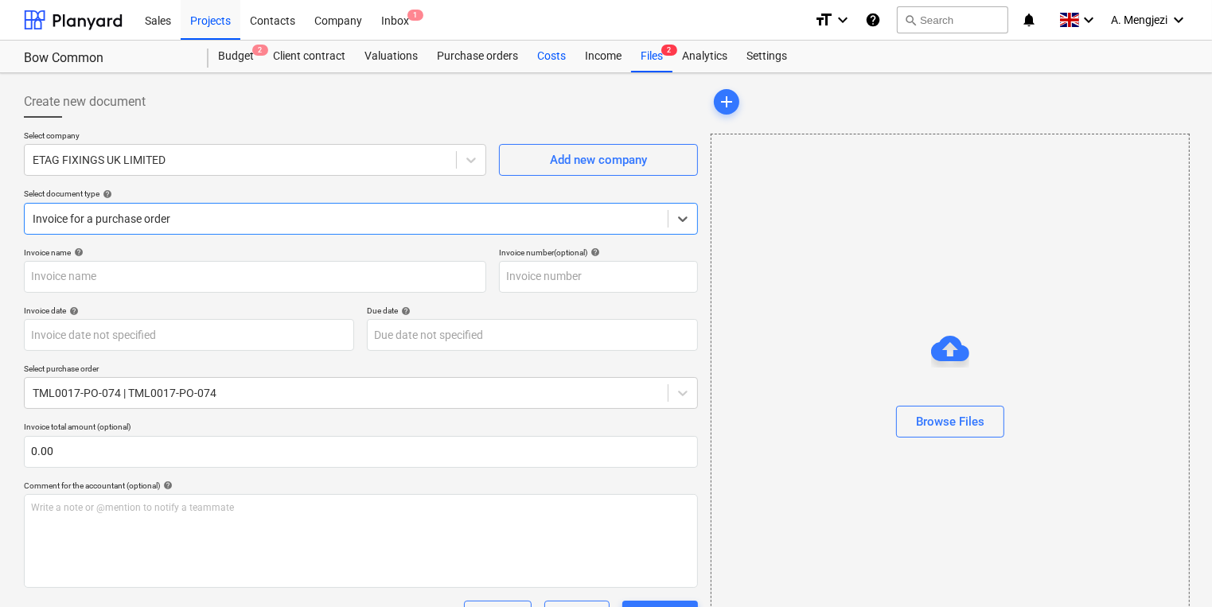
type input "#INV.01.036722"
type input "[DATE]"
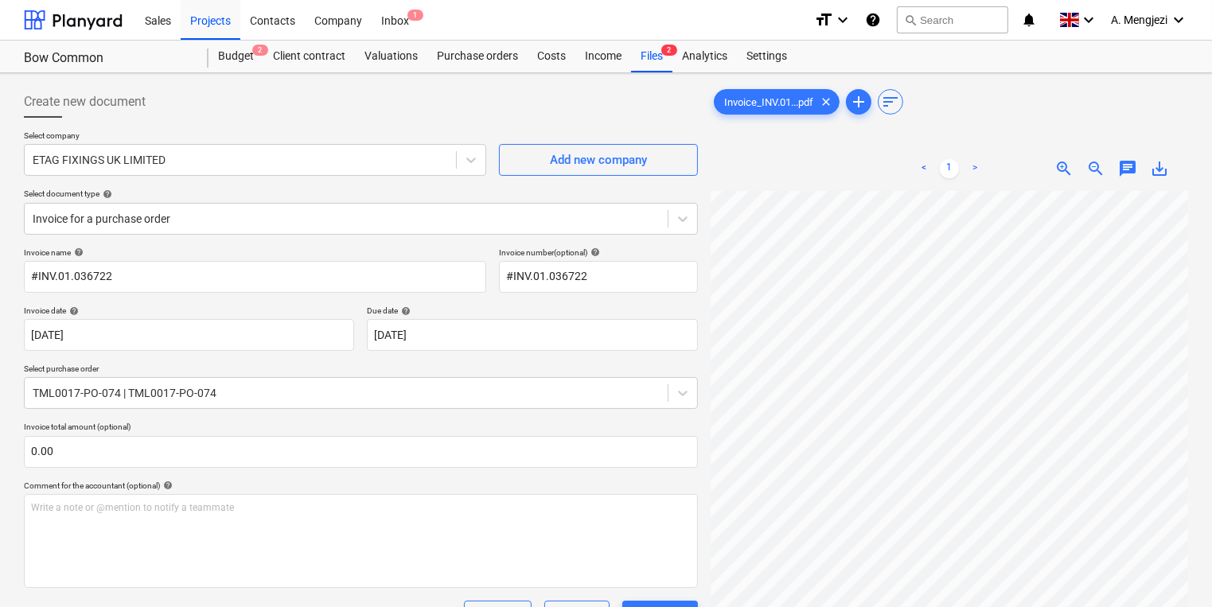
scroll to position [72, 25]
click at [1194, 430] on div "Invoice_INV.01...pdf clear add sort < 1 > zoom_in zoom_out chat 0 save_alt" at bounding box center [949, 504] width 490 height 848
click at [636, 58] on div "Files 2" at bounding box center [651, 57] width 41 height 32
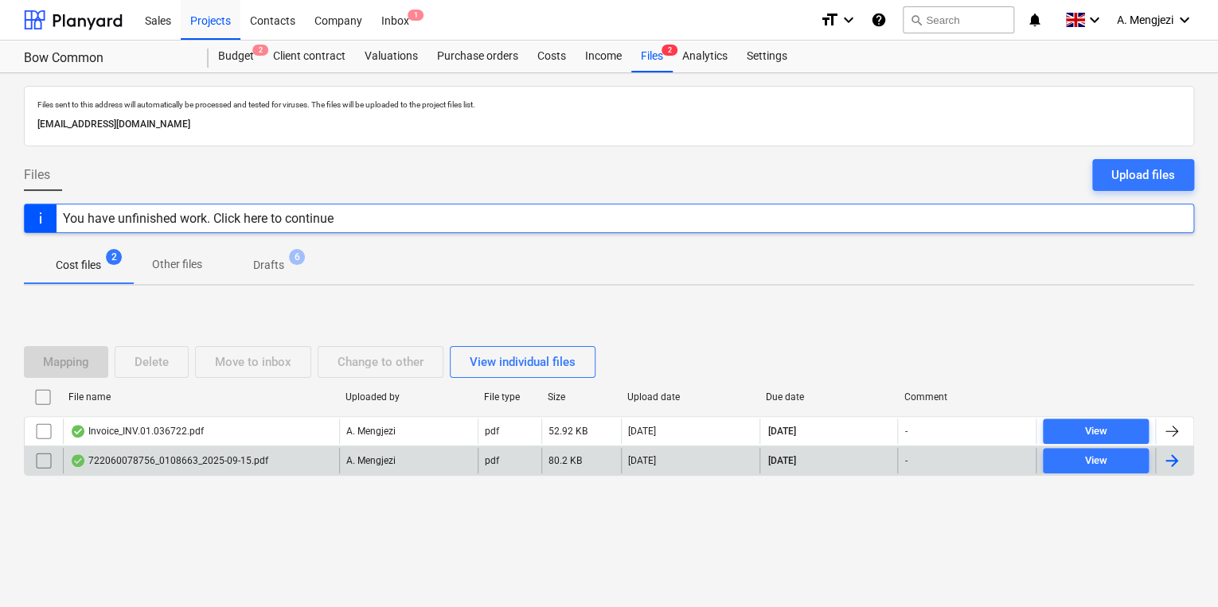
click at [201, 466] on div "722060078756_0108663_2025-09-15.pdf" at bounding box center [169, 460] width 198 height 13
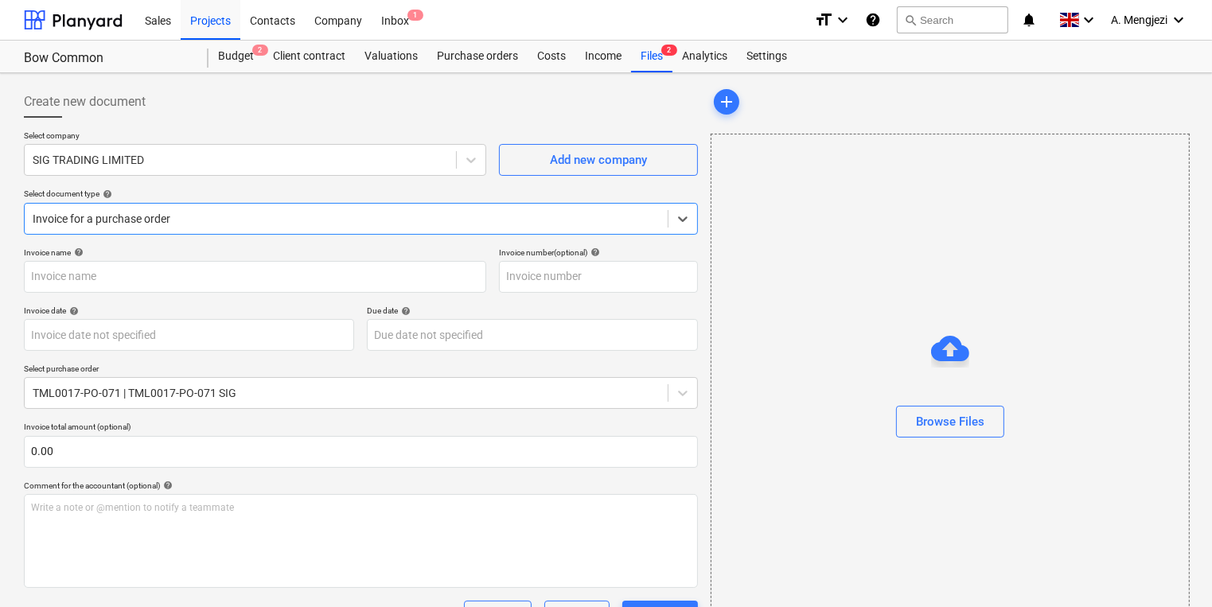
type input "722060078756"
type input "[DATE]"
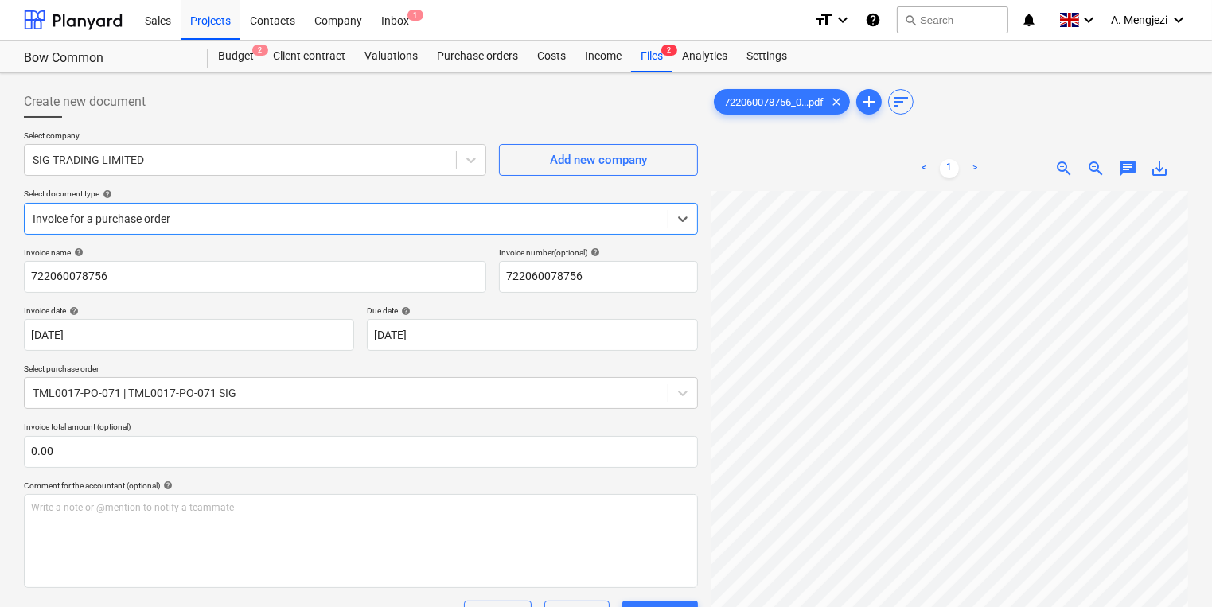
scroll to position [127, 0]
click at [658, 62] on div "Files 2" at bounding box center [651, 57] width 41 height 32
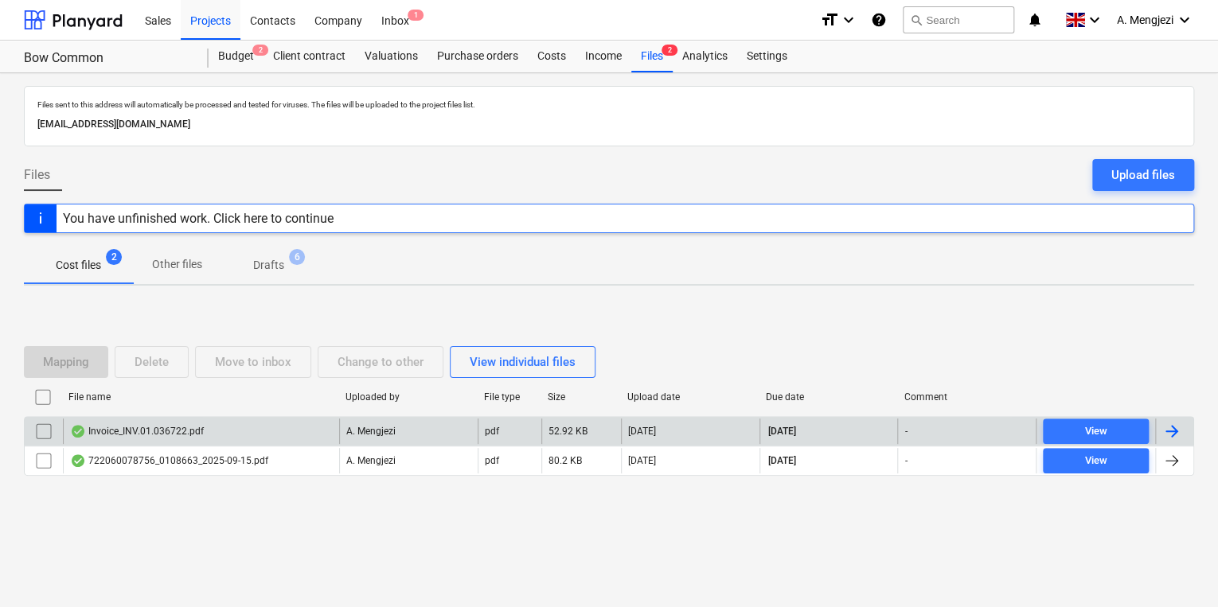
click at [324, 427] on div "Invoice_INV.01.036722.pdf" at bounding box center [201, 431] width 276 height 25
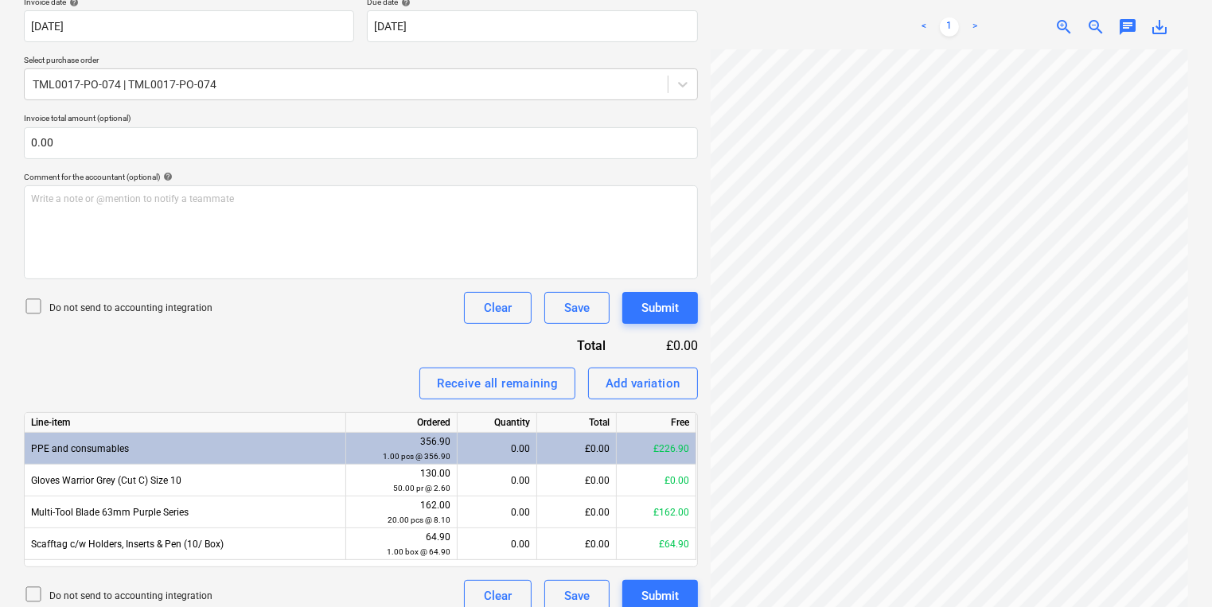
scroll to position [318, 0]
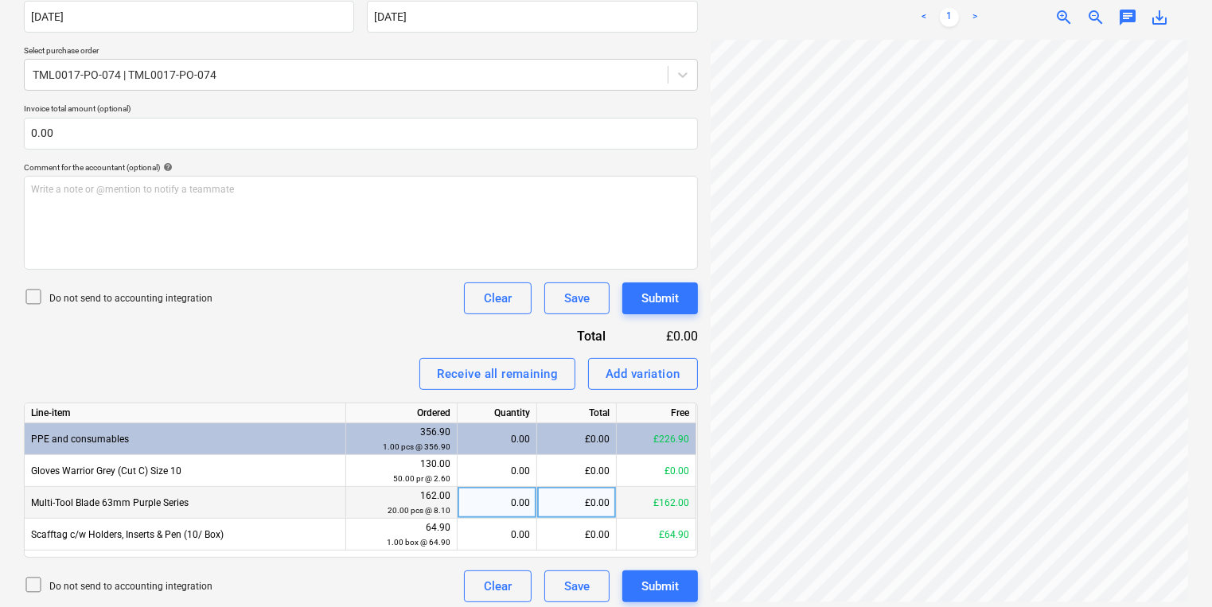
click at [506, 500] on div "0.00" at bounding box center [497, 503] width 66 height 32
click at [523, 503] on div "0.00" at bounding box center [497, 503] width 66 height 32
type input "20"
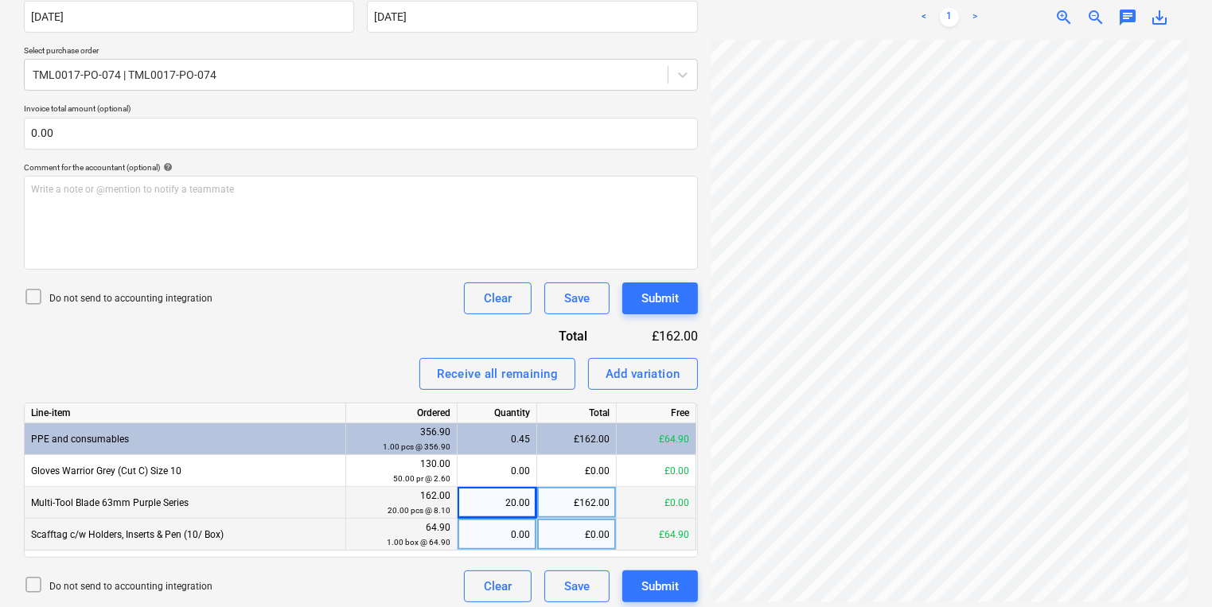
scroll to position [0, 139]
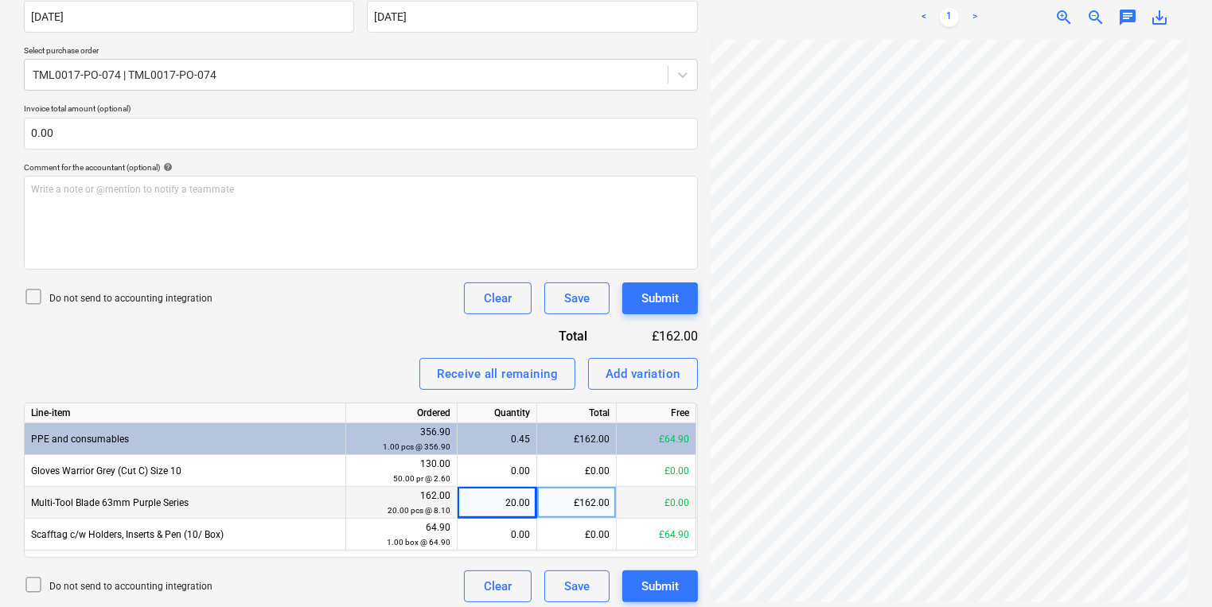
click at [704, 461] on div "Invoice_INV.01...pdf clear add sort < 1 > zoom_in zoom_out chat 0 save_alt" at bounding box center [949, 185] width 490 height 848
click at [477, 503] on div "20.00" at bounding box center [497, 503] width 66 height 32
type input "4"
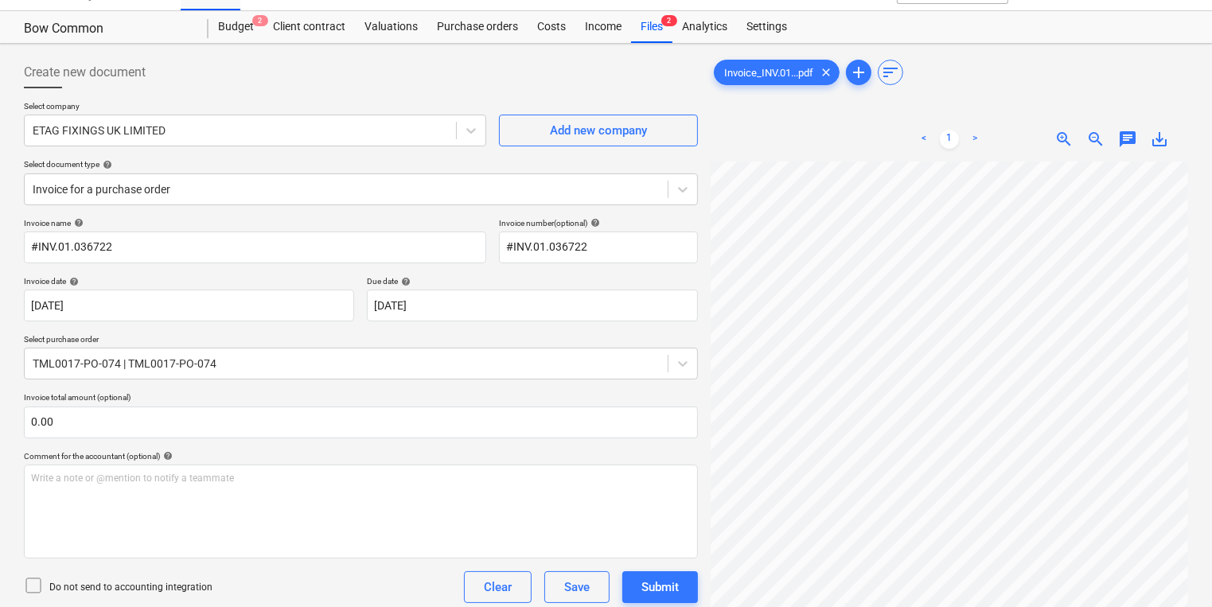
scroll to position [0, 0]
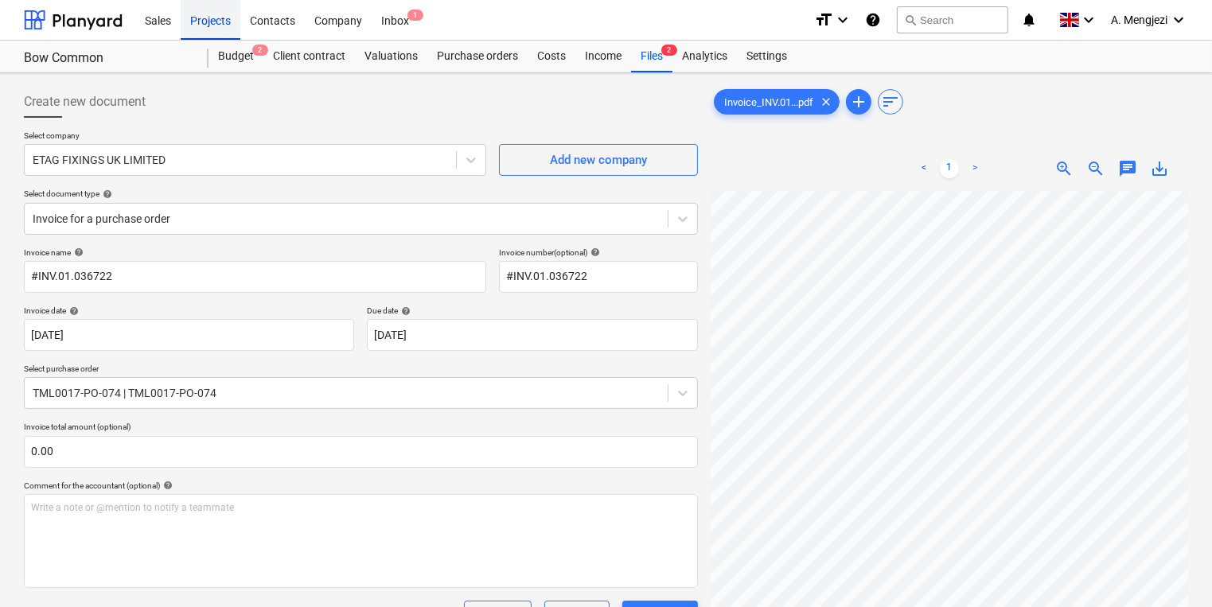
click at [229, 24] on div "Projects" at bounding box center [211, 19] width 60 height 41
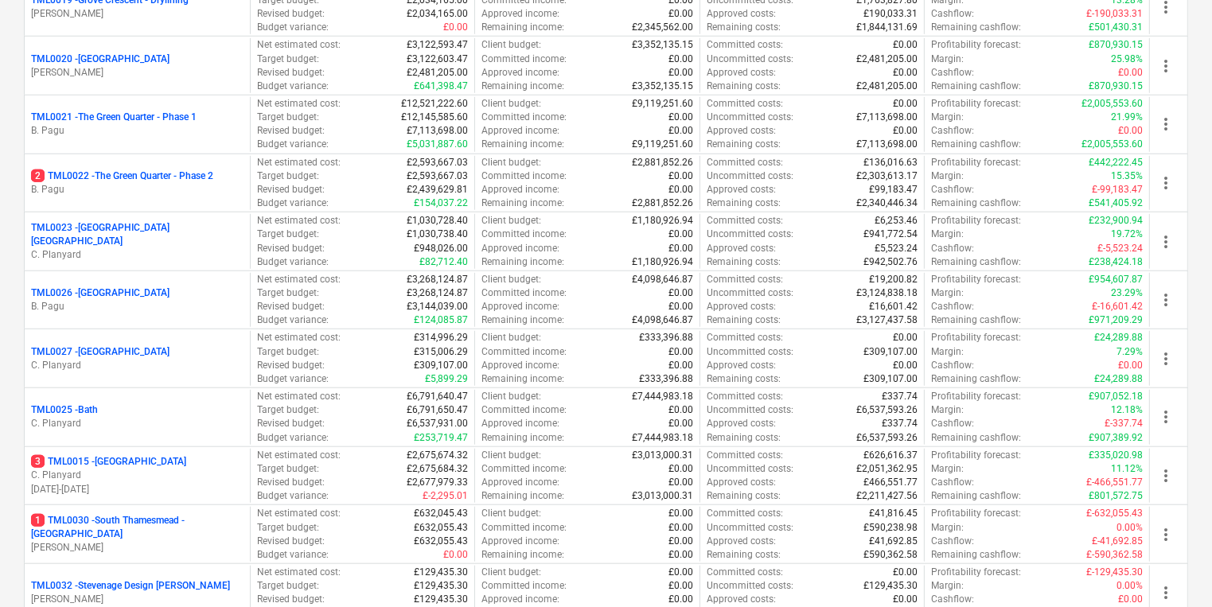
scroll to position [1401, 0]
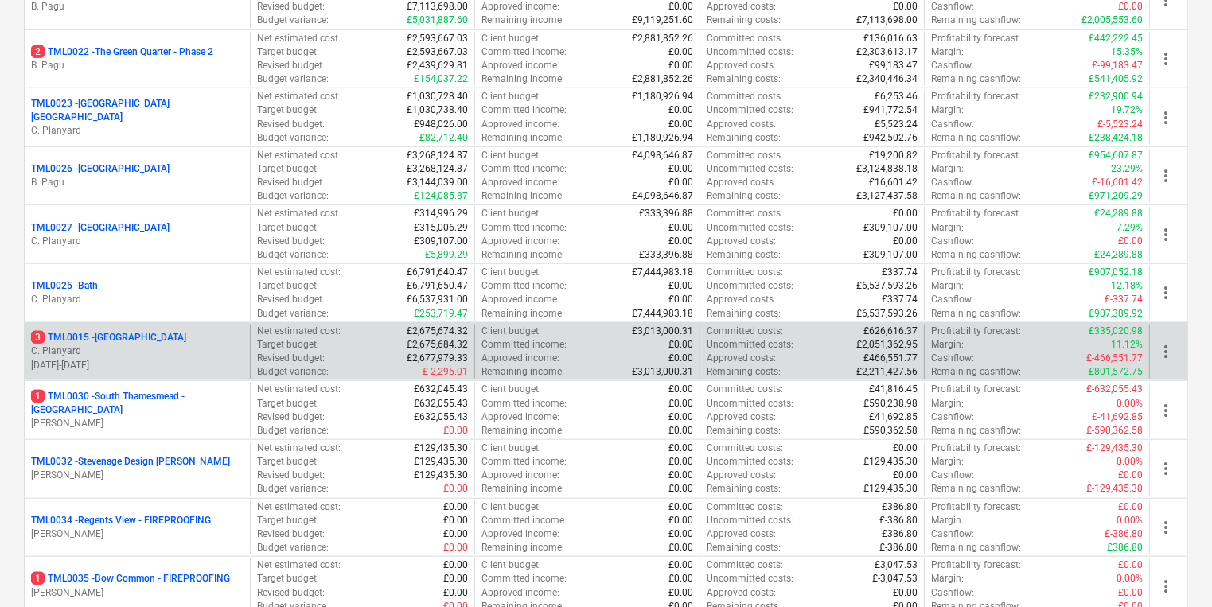
click at [227, 351] on p "C. Planyard" at bounding box center [137, 352] width 212 height 14
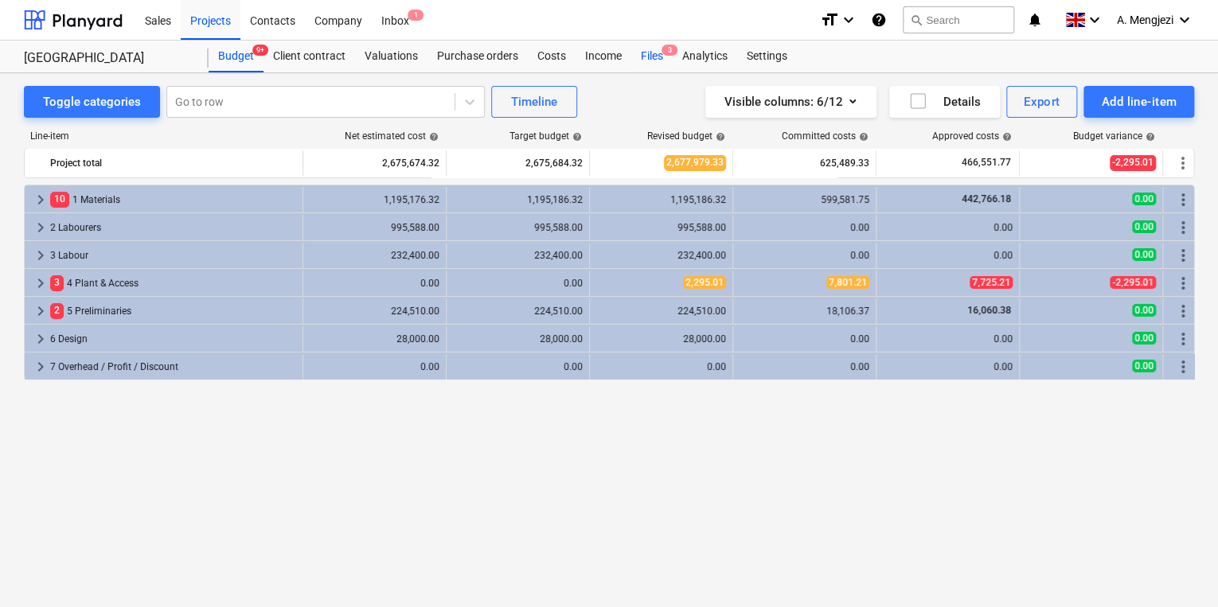
click at [657, 53] on div "Files 3" at bounding box center [651, 57] width 41 height 32
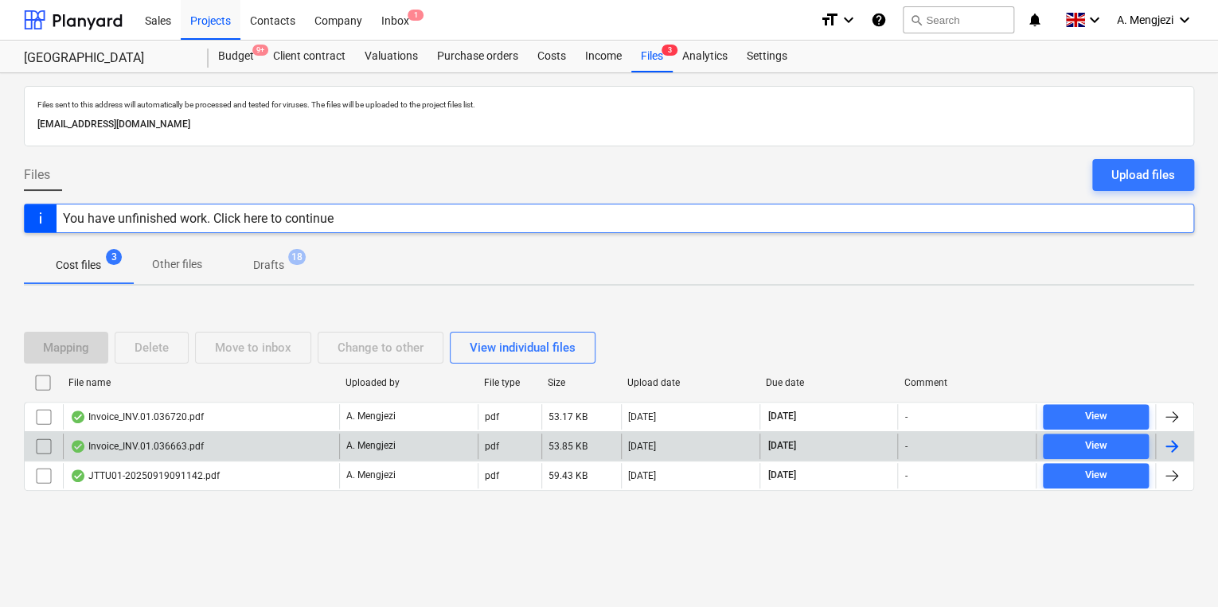
click at [410, 446] on div "A. Mengjezi" at bounding box center [408, 446] width 138 height 25
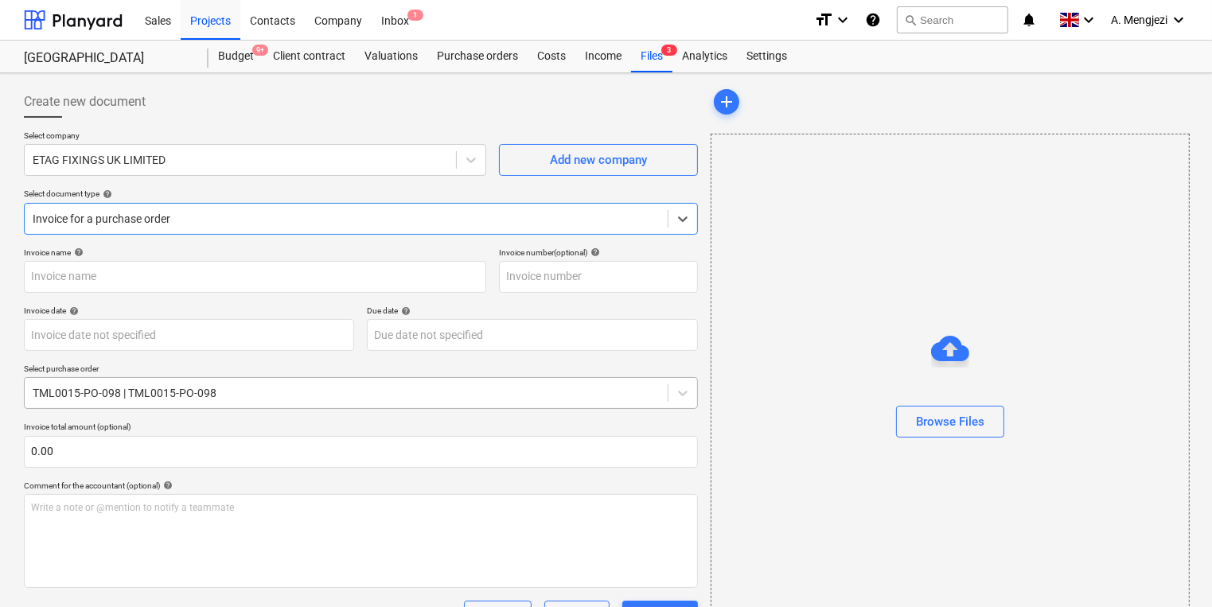
type input "#INV.01.036663"
type input "[DATE]"
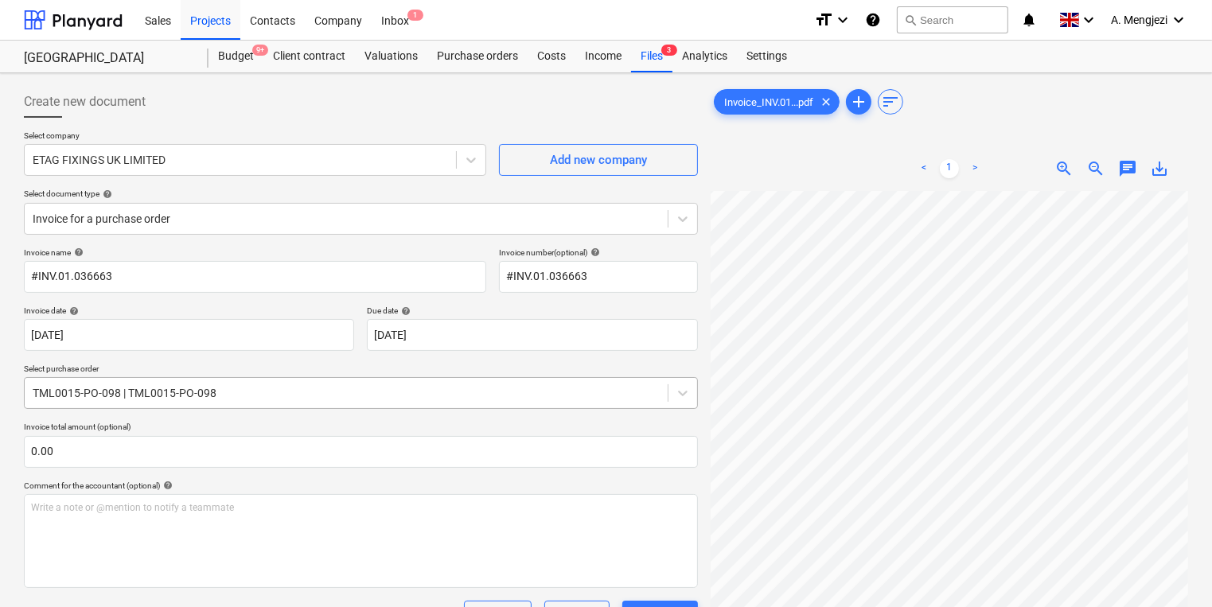
scroll to position [48, 139]
click at [615, 387] on div "Create new document Select company ETAG FIXINGS UK LIMITED Add new company Sele…" at bounding box center [606, 504] width 1177 height 848
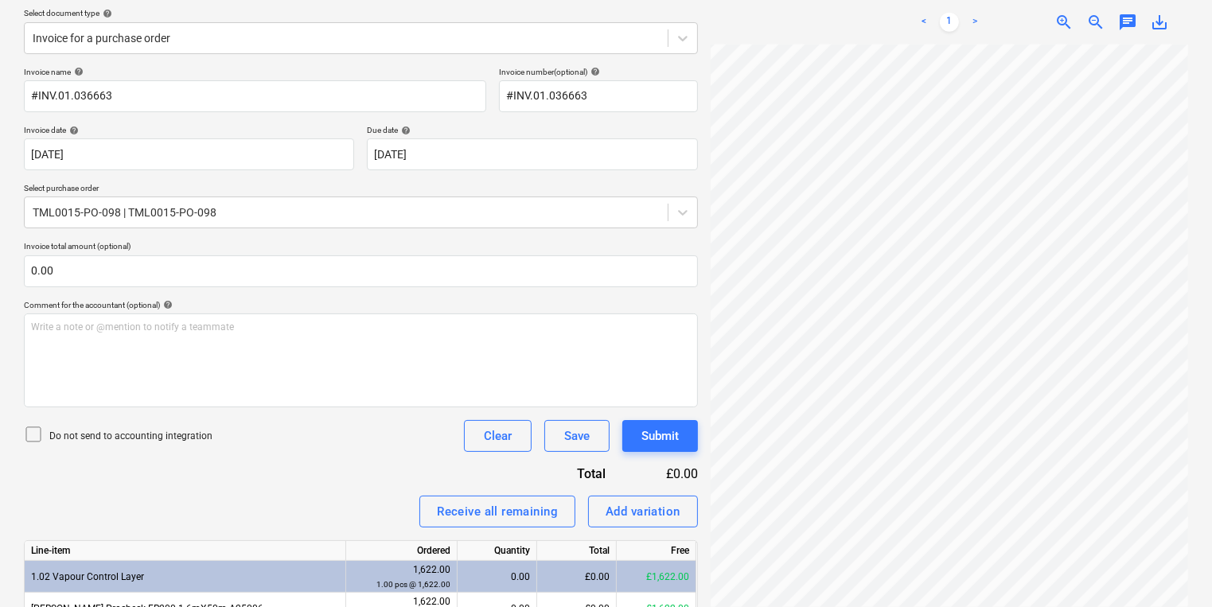
scroll to position [326, 0]
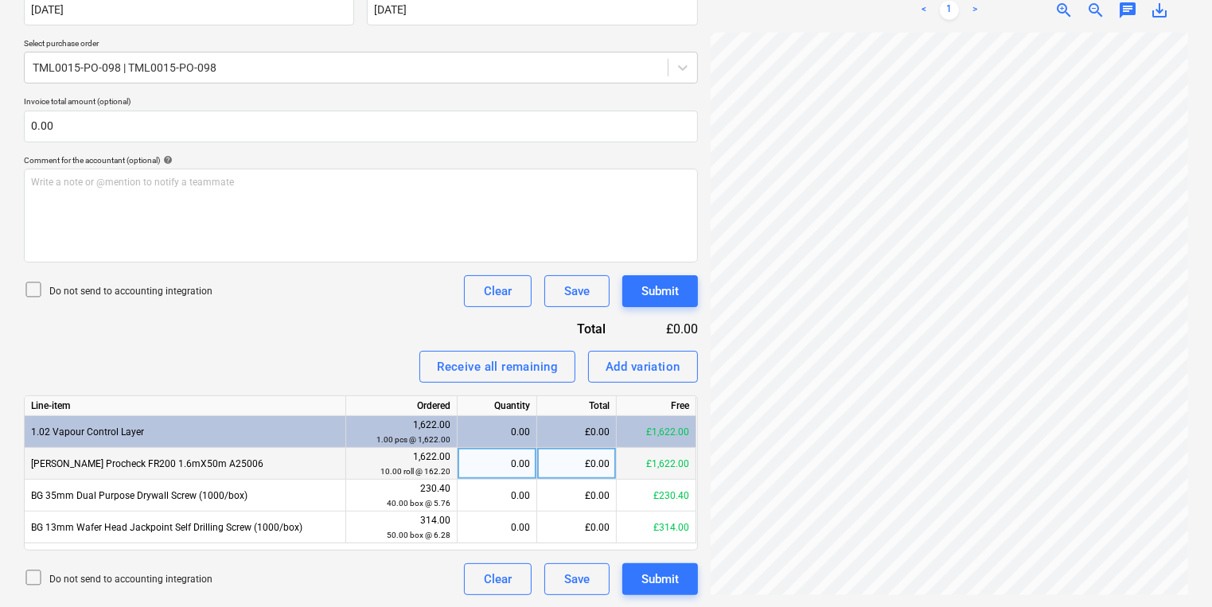
click at [508, 462] on div "0.00" at bounding box center [497, 464] width 66 height 32
type input "10"
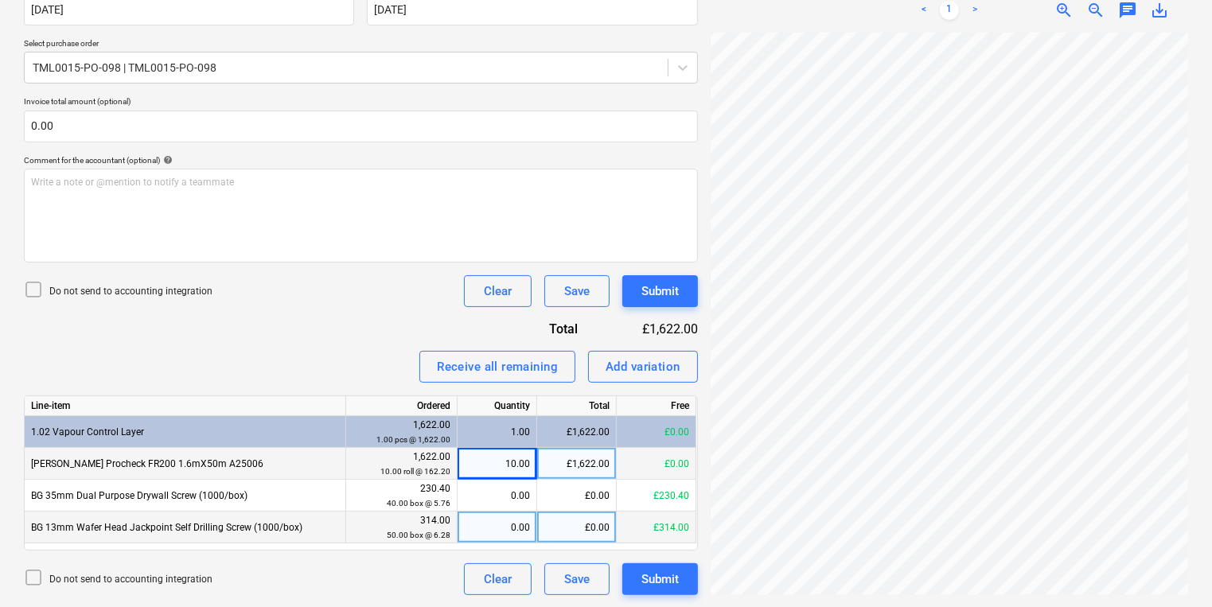
click at [505, 517] on div "0.00" at bounding box center [497, 528] width 66 height 32
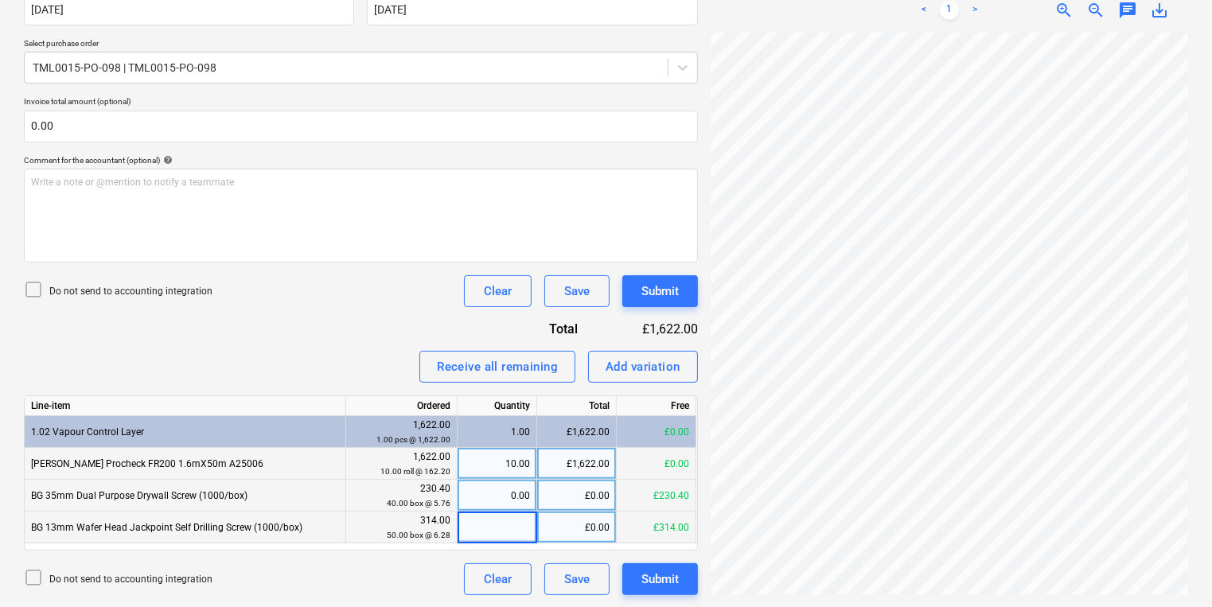
click at [493, 495] on div "0.00" at bounding box center [497, 496] width 66 height 32
type input "40"
click at [505, 540] on div "0.00" at bounding box center [497, 528] width 66 height 32
type input "50"
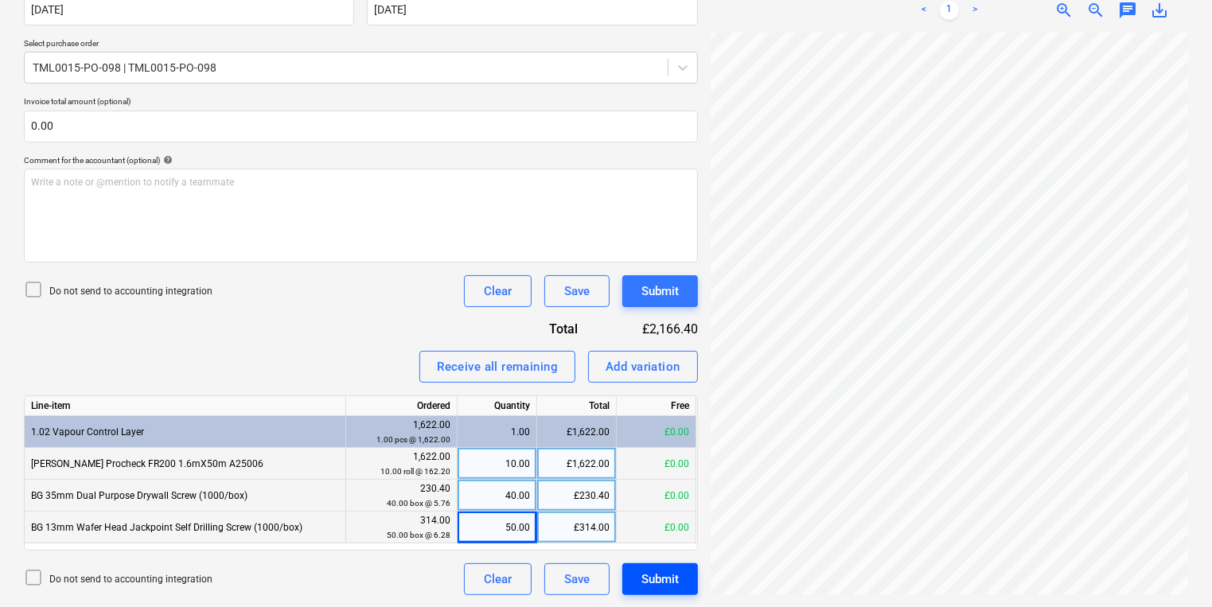
click at [647, 571] on div "Submit" at bounding box center [659, 579] width 37 height 21
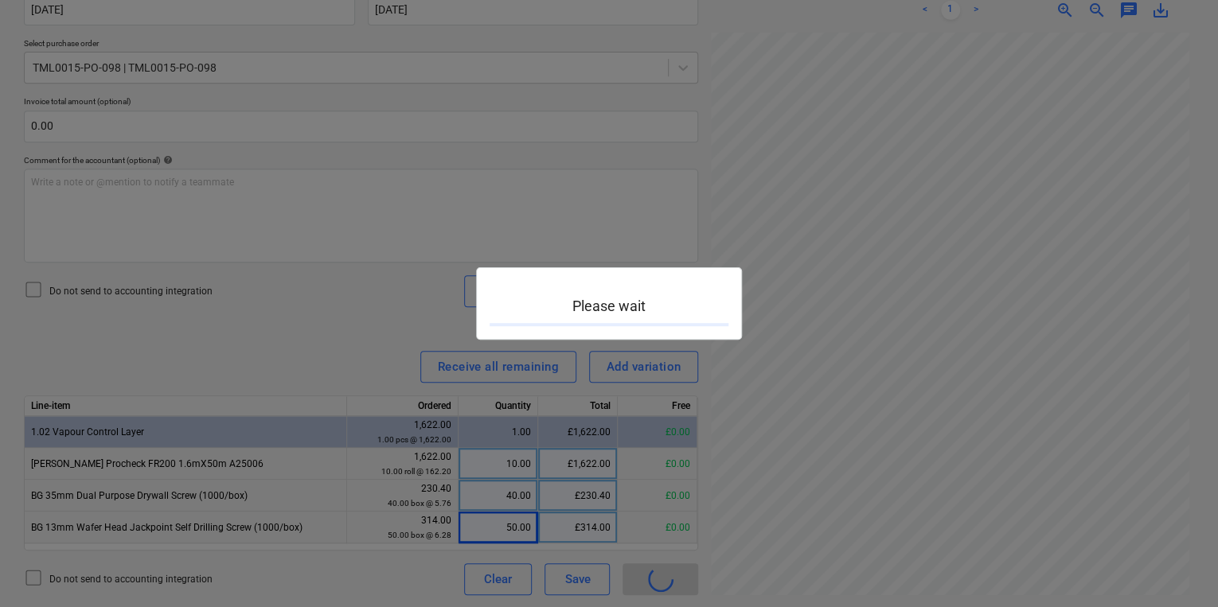
scroll to position [45, 138]
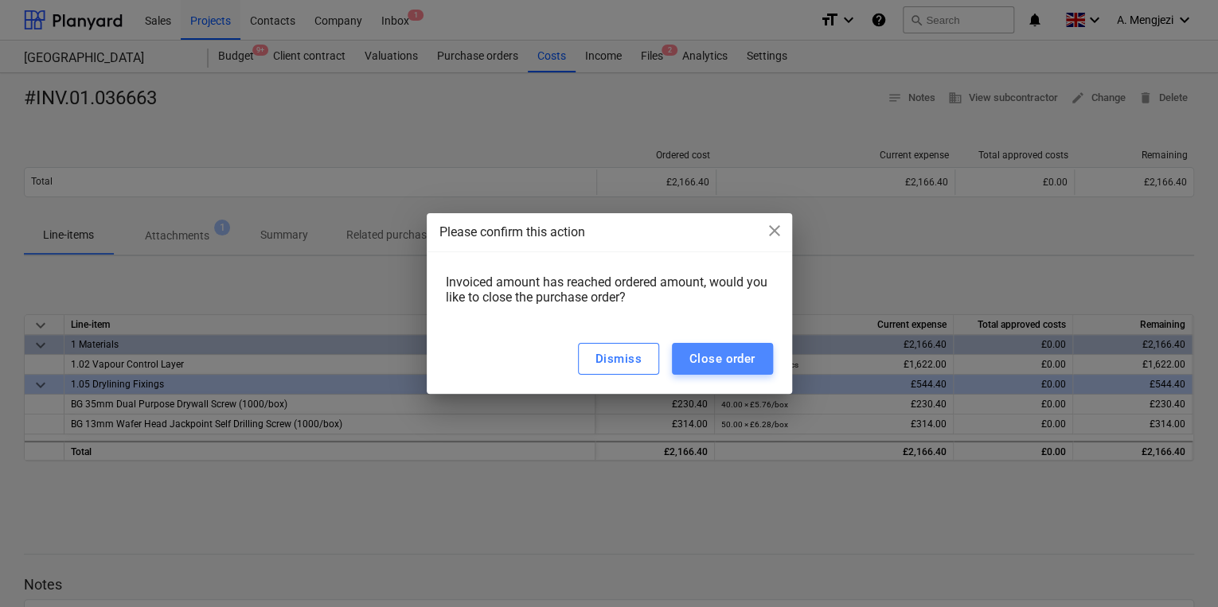
click at [736, 350] on div "Close order" at bounding box center [722, 359] width 66 height 21
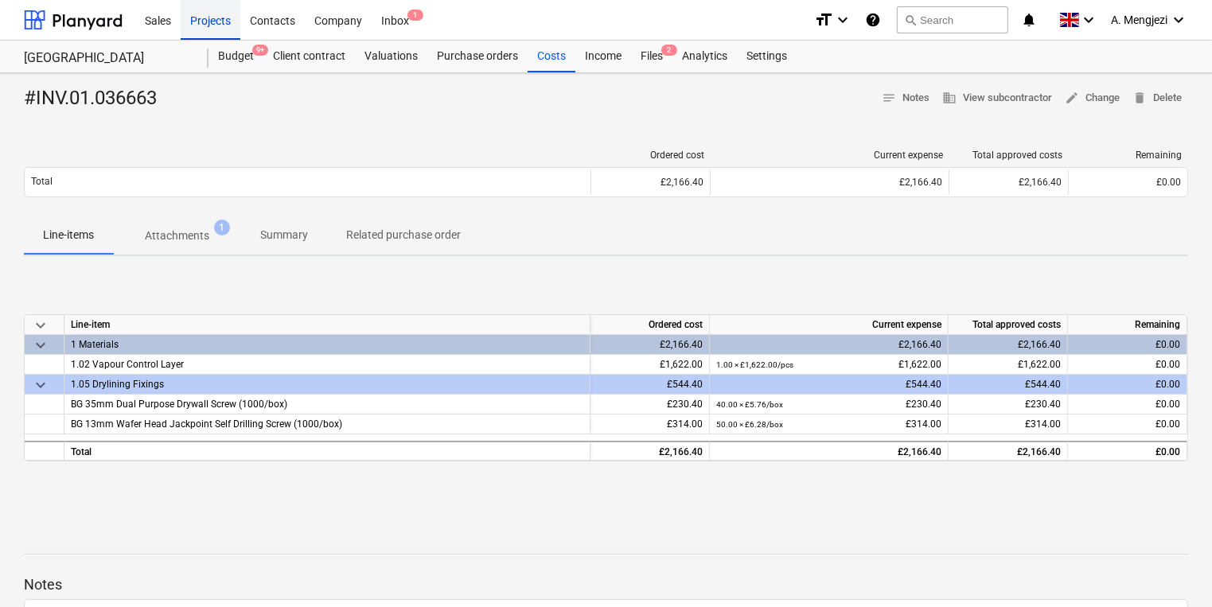
click at [223, 21] on div "Projects" at bounding box center [211, 19] width 60 height 41
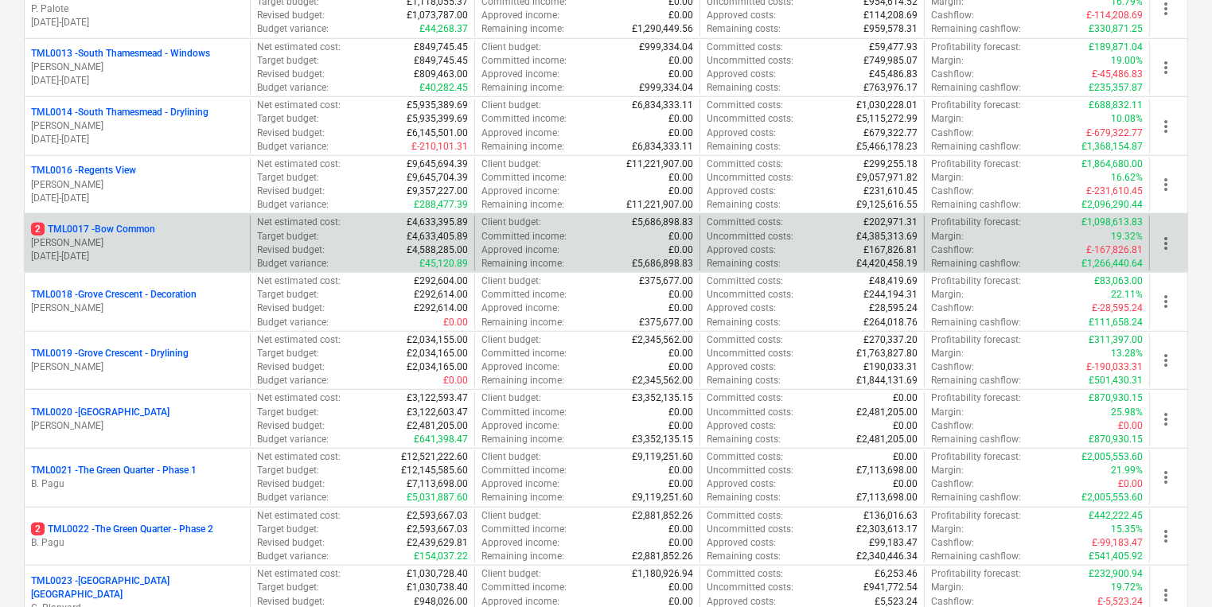
scroll to position [1019, 0]
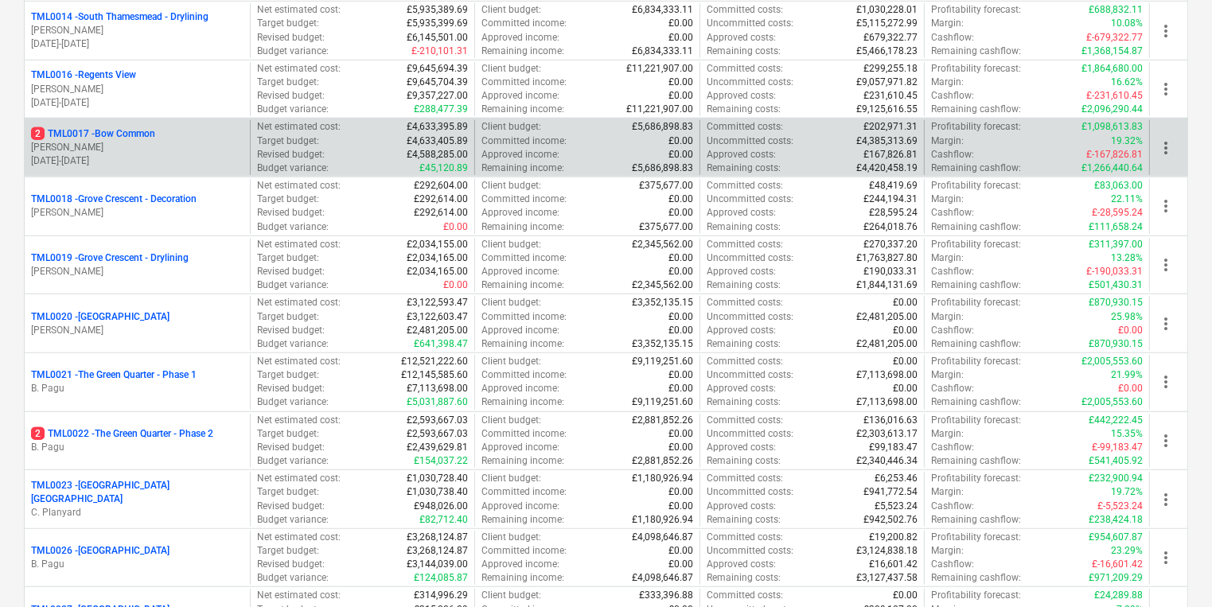
click at [226, 134] on div "2 TML0017 - Bow Common" at bounding box center [137, 134] width 212 height 14
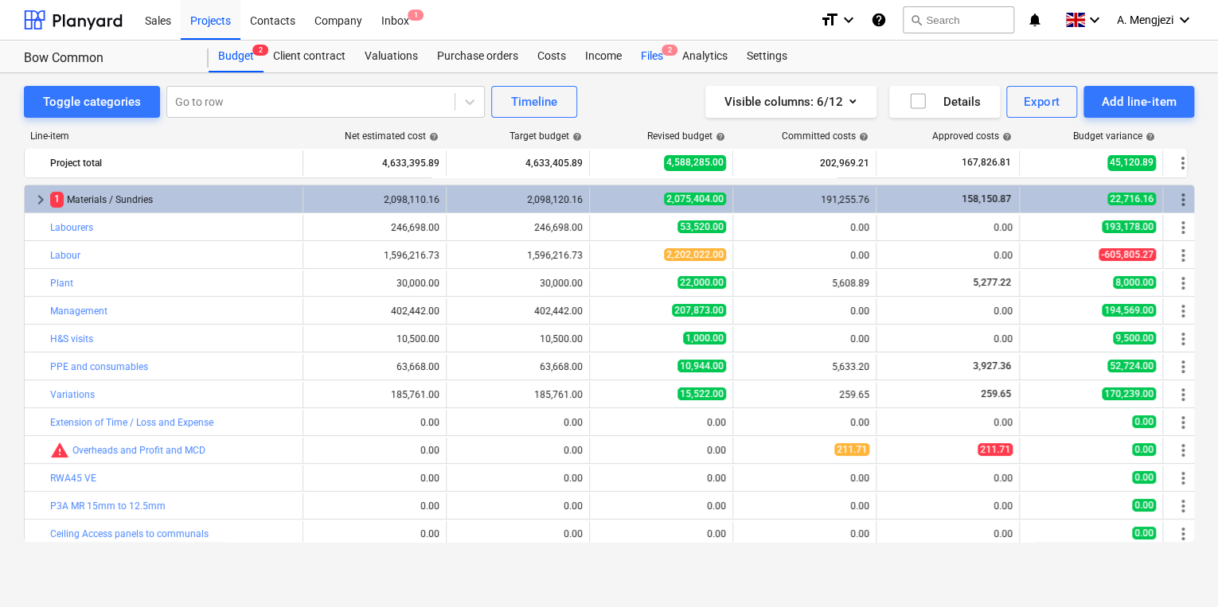
click at [654, 52] on div "Files 2" at bounding box center [651, 57] width 41 height 32
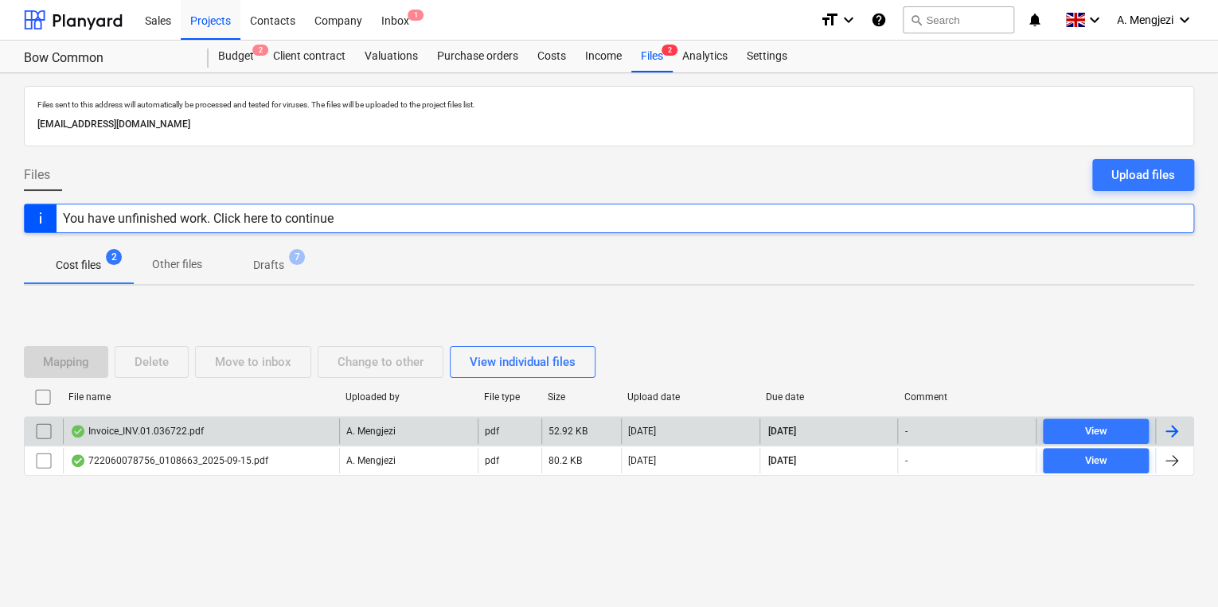
click at [124, 430] on div "Invoice_INV.01.036722.pdf" at bounding box center [137, 431] width 134 height 13
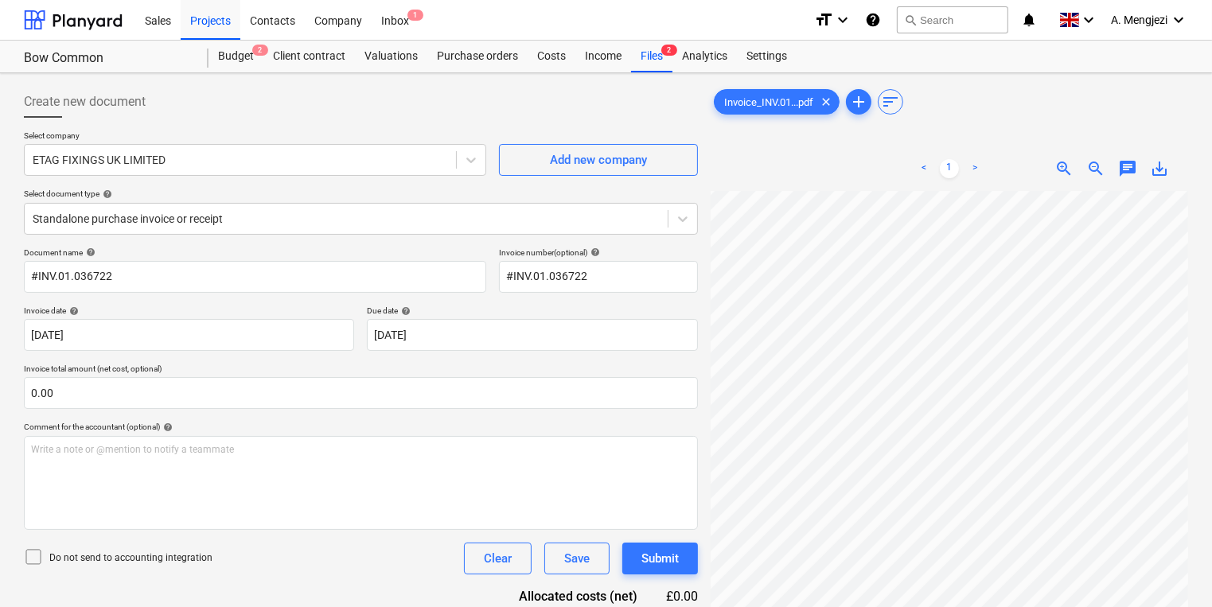
scroll to position [30, 27]
click at [388, 10] on div "Inbox 1" at bounding box center [395, 19] width 47 height 41
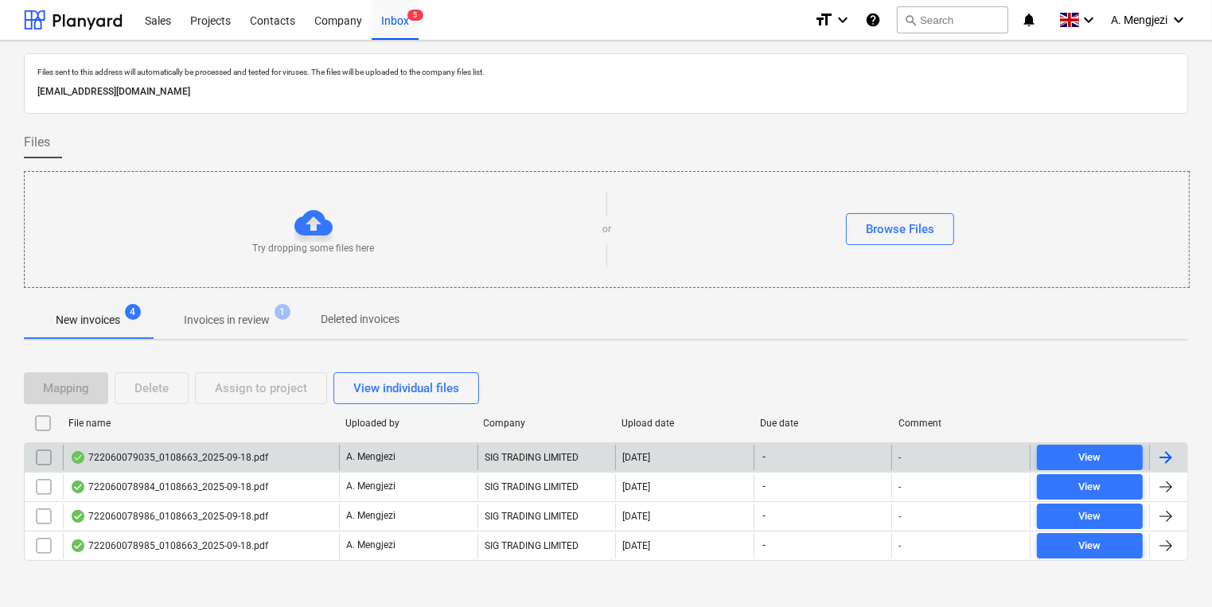
click at [209, 458] on div "722060079035_0108663_2025-09-18.pdf" at bounding box center [169, 457] width 198 height 13
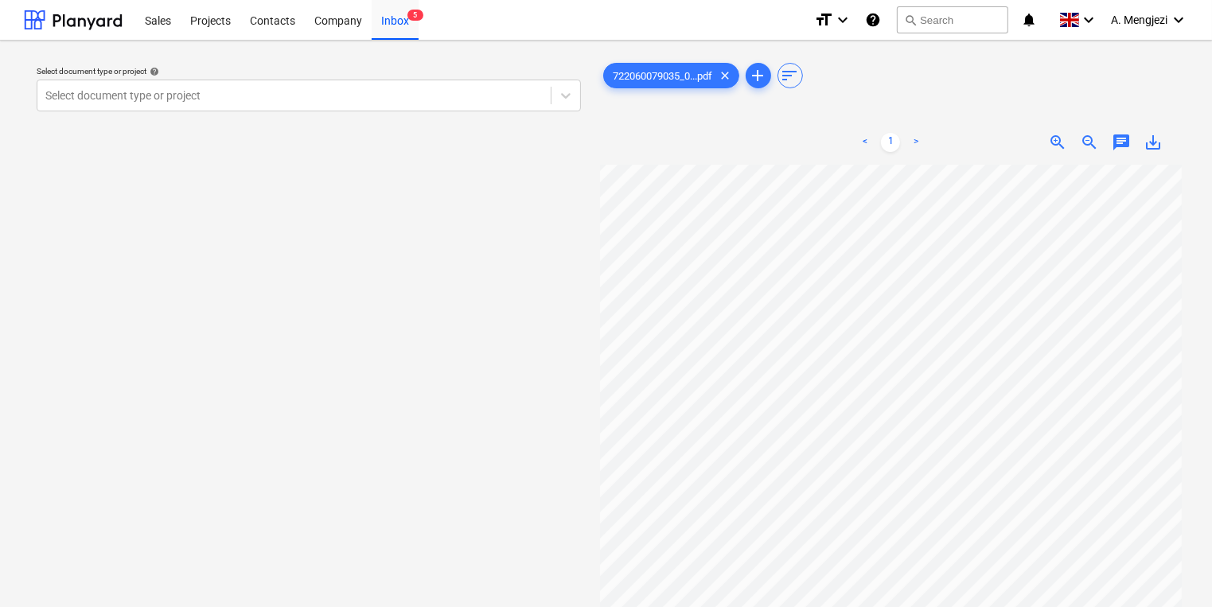
scroll to position [64, 0]
click at [260, 102] on div at bounding box center [293, 96] width 497 height 16
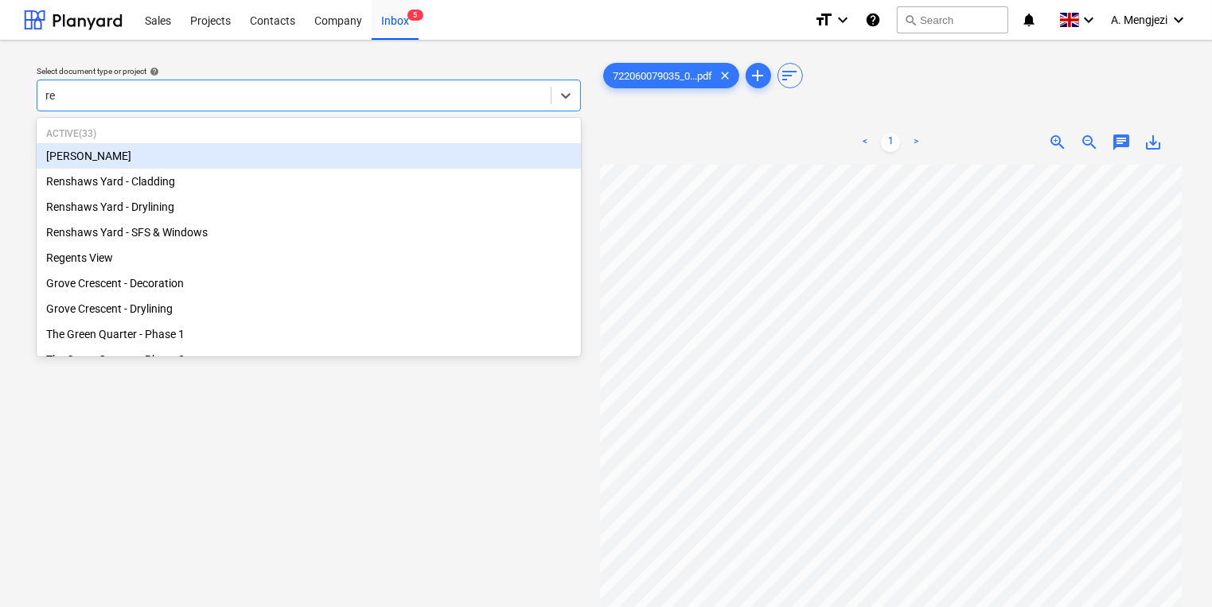
type input "reg"
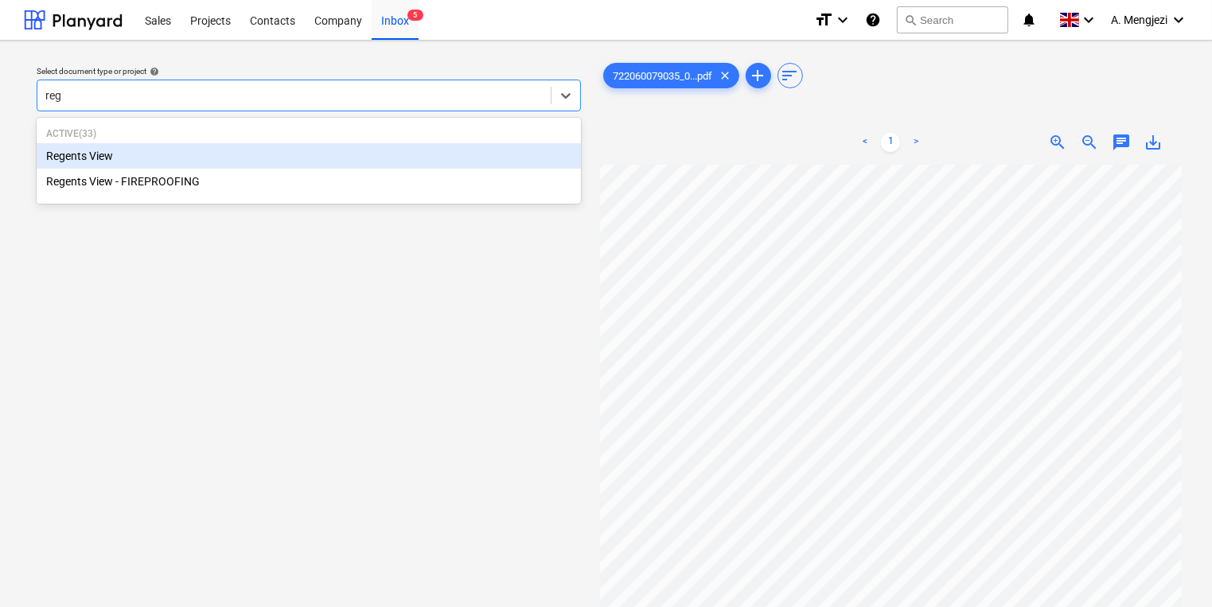
click at [240, 156] on div "Regents View" at bounding box center [309, 155] width 544 height 25
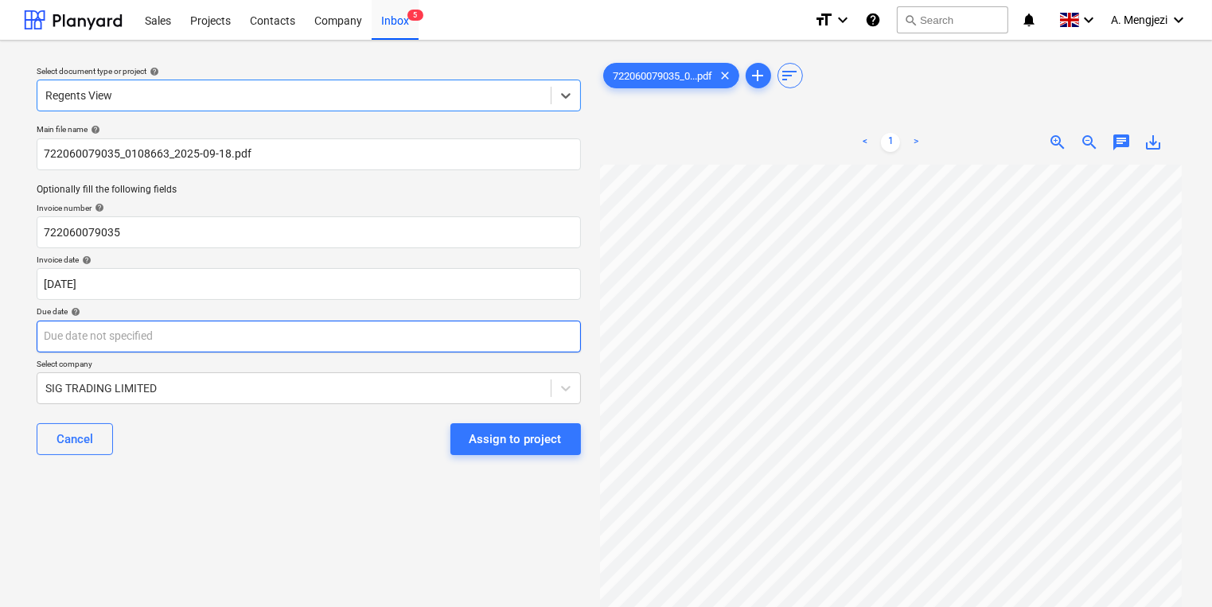
click at [170, 341] on body "Sales Projects Contacts Company Inbox 5 format_size keyboard_arrow_down help se…" at bounding box center [606, 303] width 1212 height 607
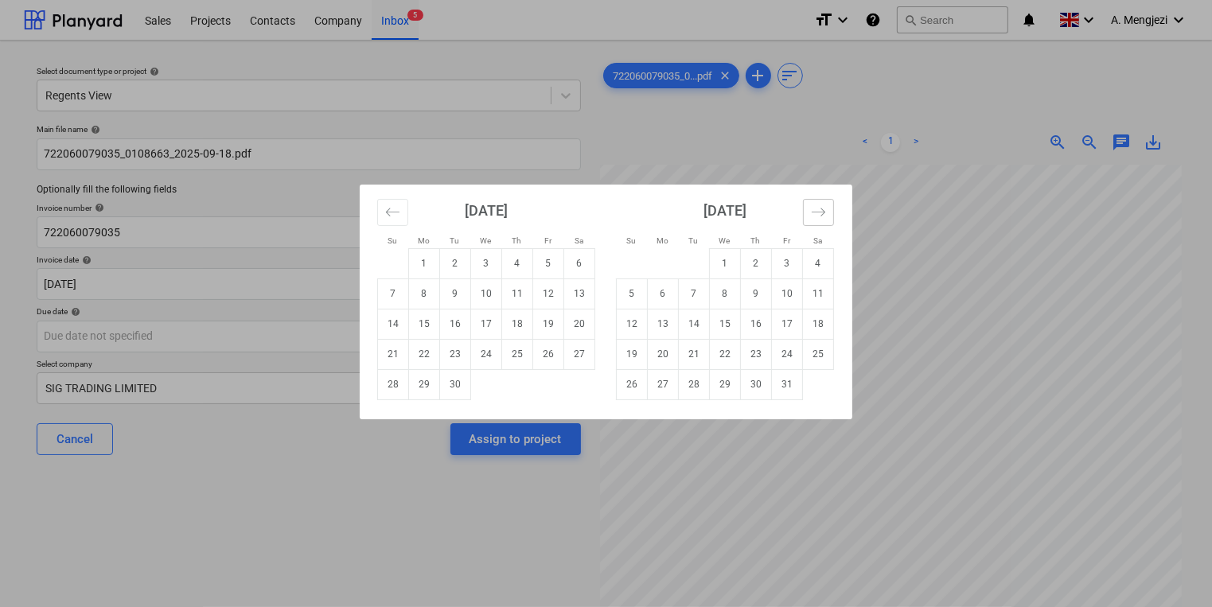
click at [813, 216] on icon "Move forward to switch to the next month." at bounding box center [818, 212] width 15 height 15
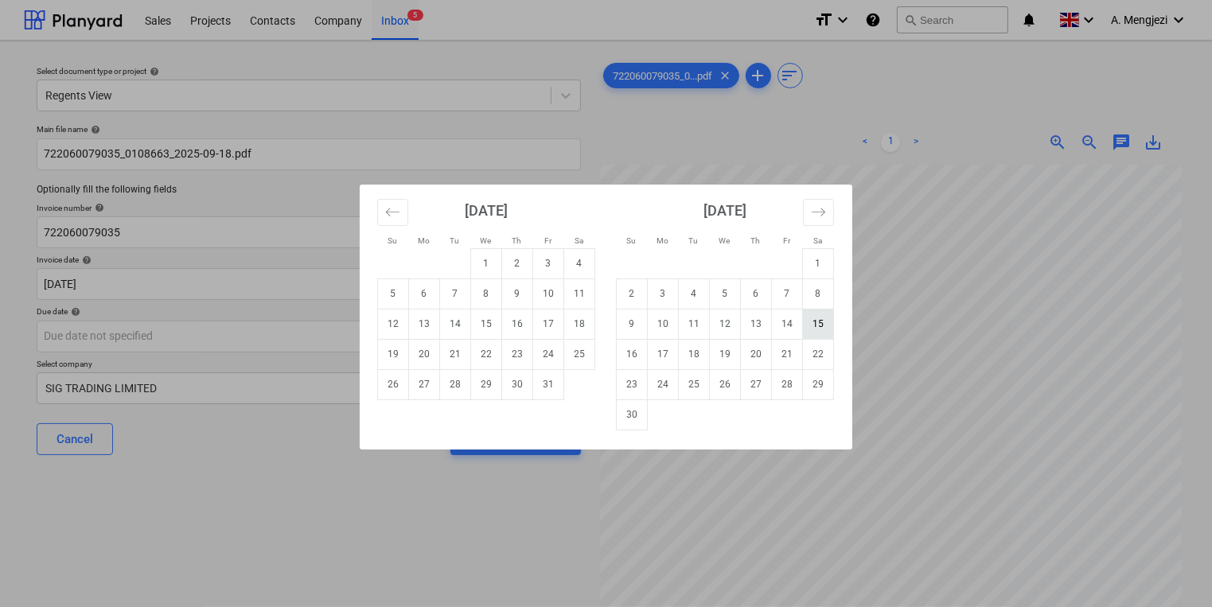
click at [812, 318] on td "15" at bounding box center [818, 324] width 31 height 30
type input "[DATE]"
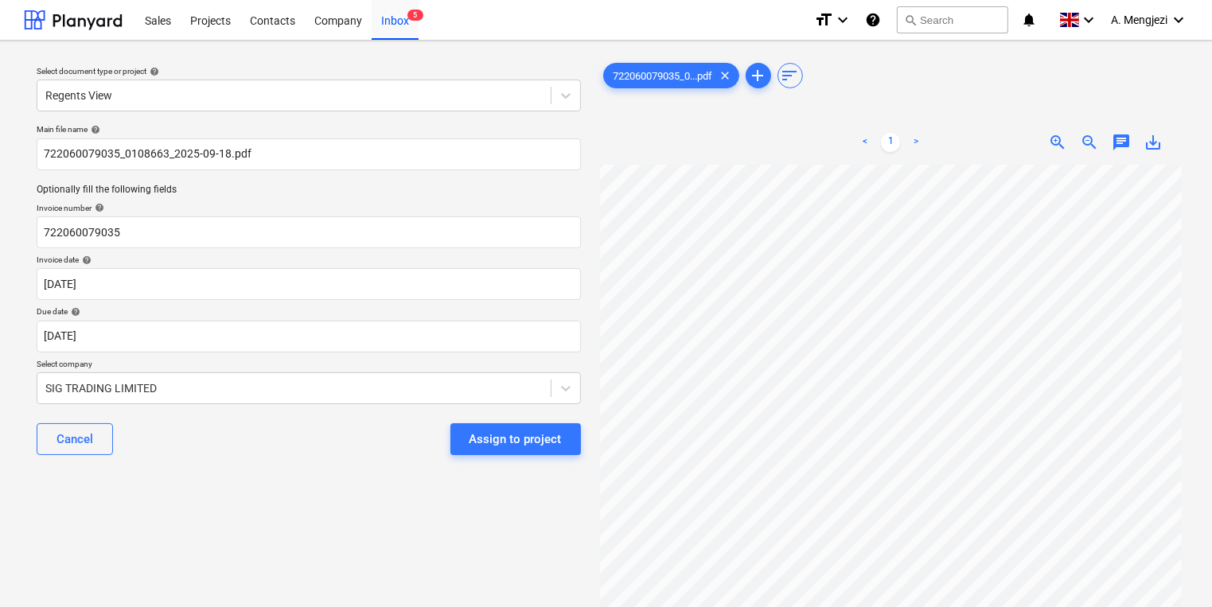
click at [508, 419] on div "Cancel Assign to project" at bounding box center [309, 439] width 544 height 57
click at [506, 433] on div "Assign to project" at bounding box center [516, 439] width 92 height 21
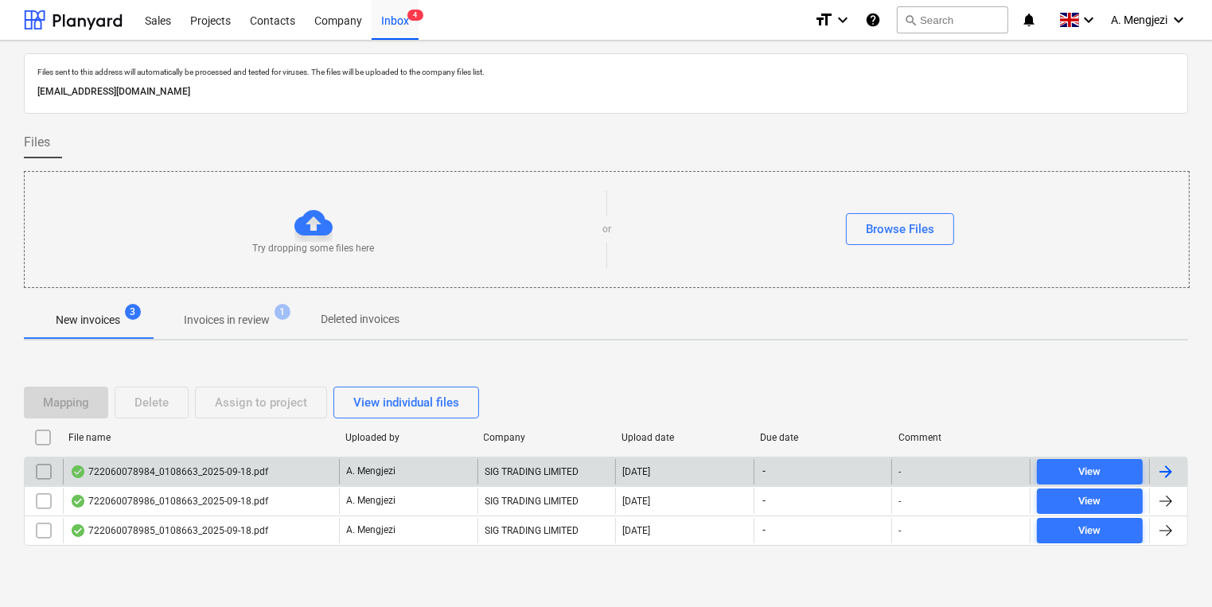
click at [291, 482] on div "722060078984_0108663_2025-09-18.pdf" at bounding box center [201, 471] width 276 height 25
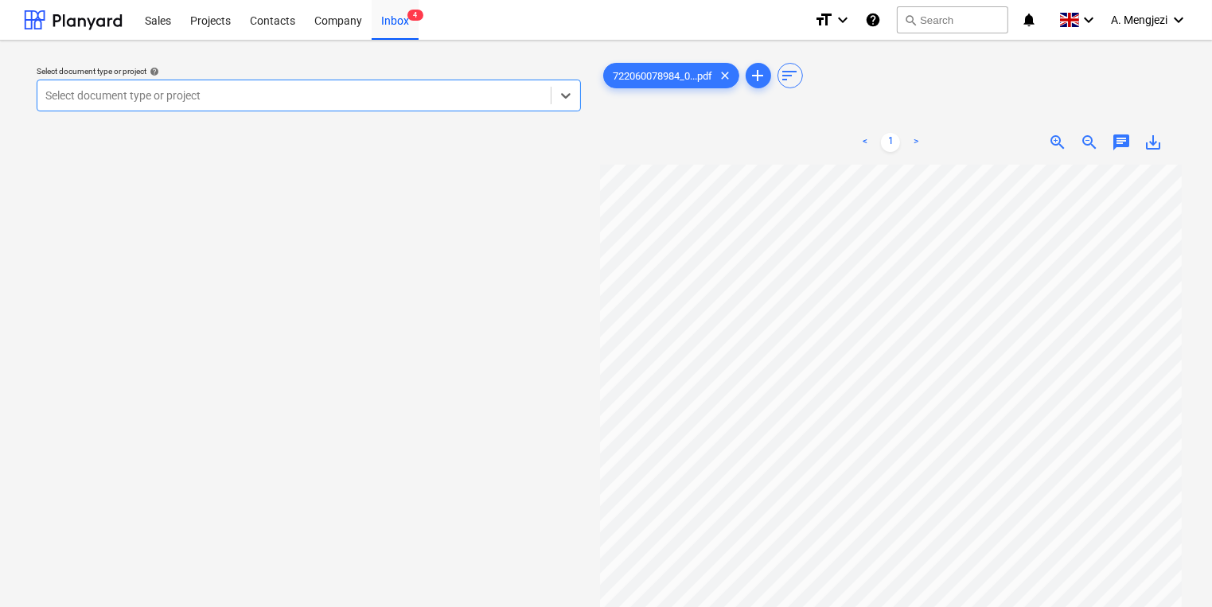
click at [414, 97] on div at bounding box center [293, 96] width 497 height 16
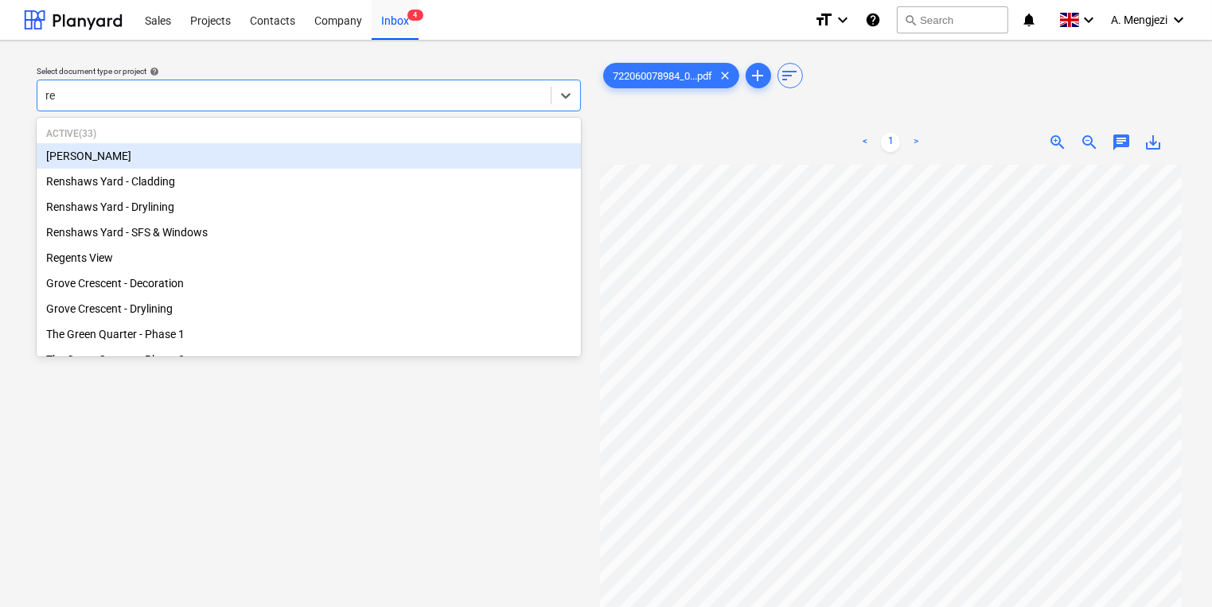
type input "ren"
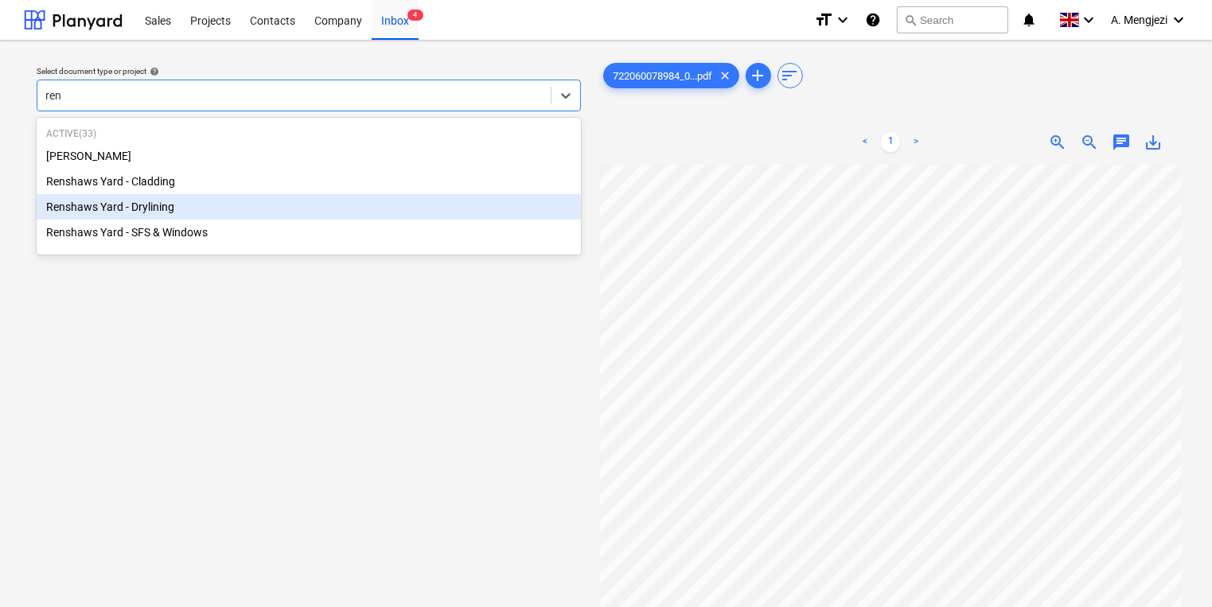
click at [314, 197] on div "Renshaws Yard - Drylining" at bounding box center [309, 206] width 544 height 25
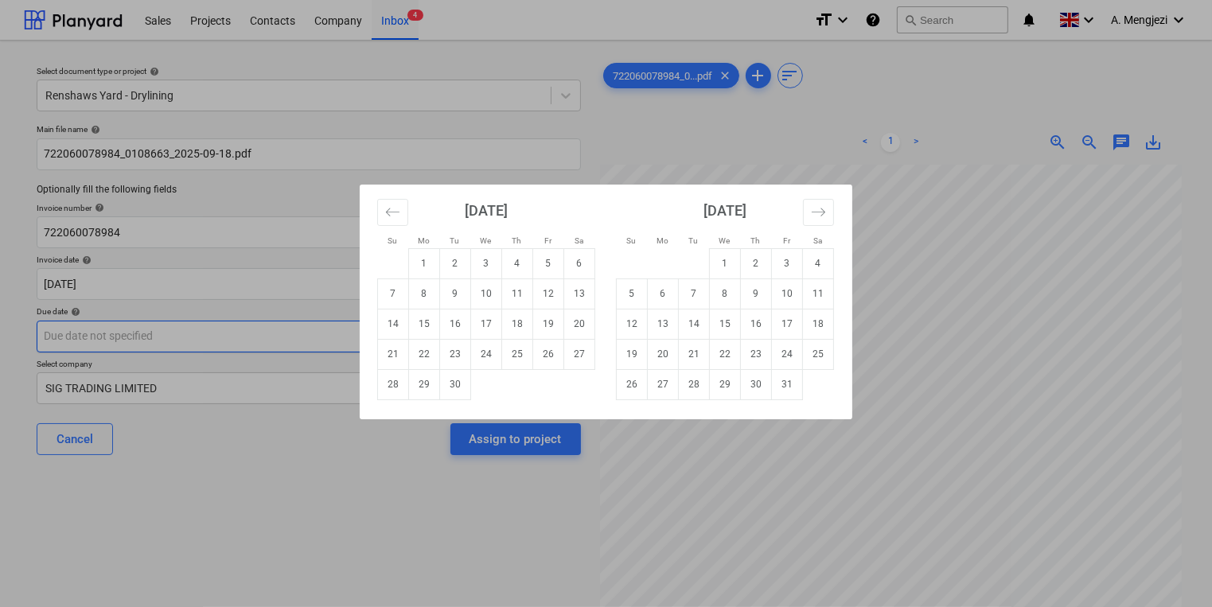
click at [277, 334] on body "Sales Projects Contacts Company Inbox 4 format_size keyboard_arrow_down help se…" at bounding box center [606, 303] width 1212 height 607
click at [828, 205] on button "Move forward to switch to the next month." at bounding box center [818, 212] width 31 height 27
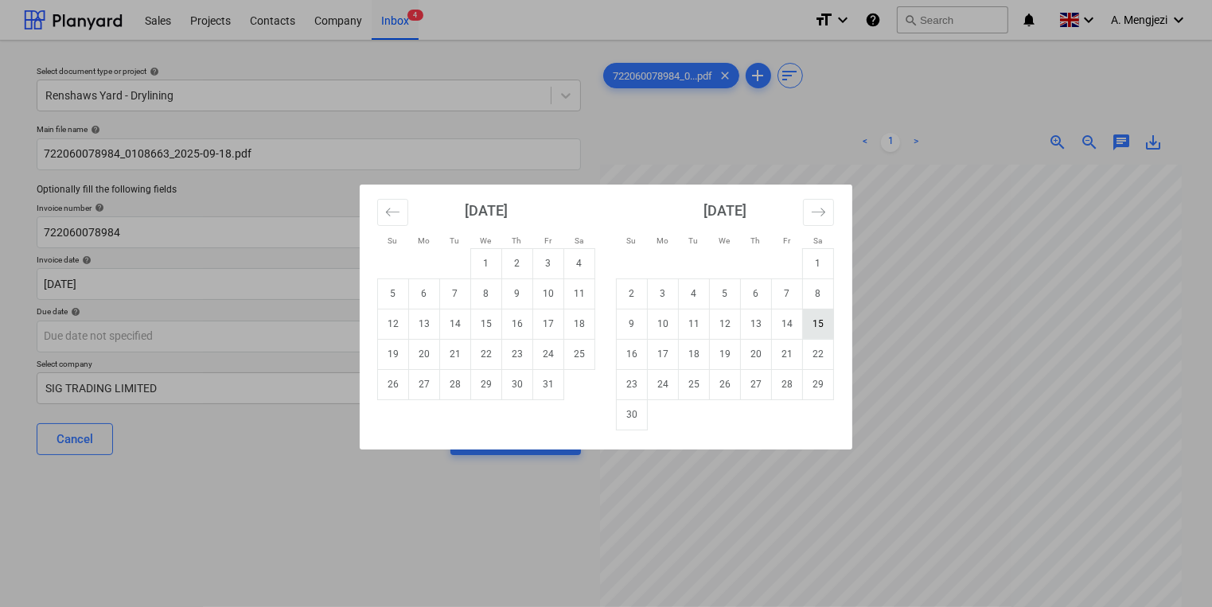
click at [813, 323] on td "15" at bounding box center [818, 324] width 31 height 30
type input "[DATE]"
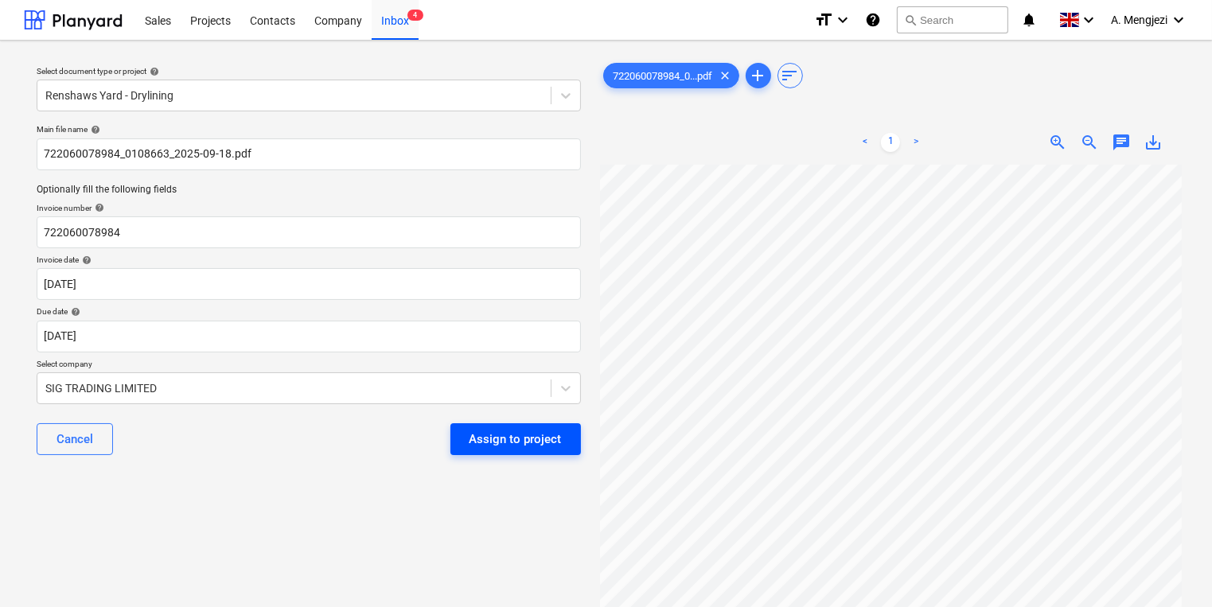
click at [507, 438] on div "Assign to project" at bounding box center [516, 439] width 92 height 21
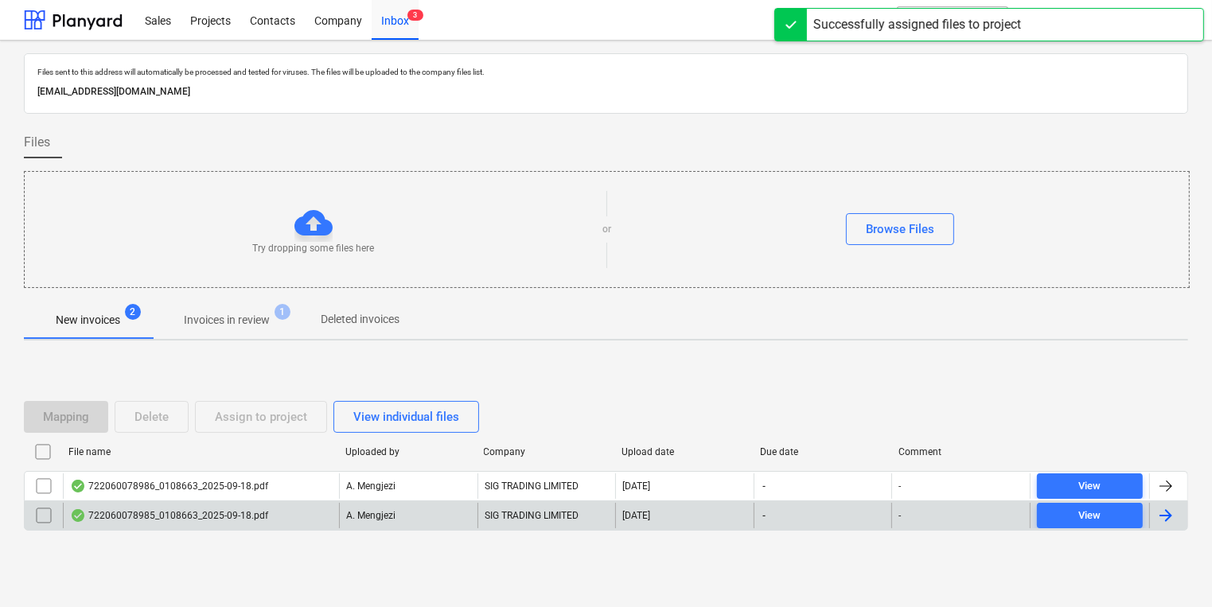
click at [382, 501] on div "722060078985_0108663_2025-09-18.pdf A. Mengjezi SIG TRADING LIMITED [DATE] - - …" at bounding box center [606, 516] width 1164 height 30
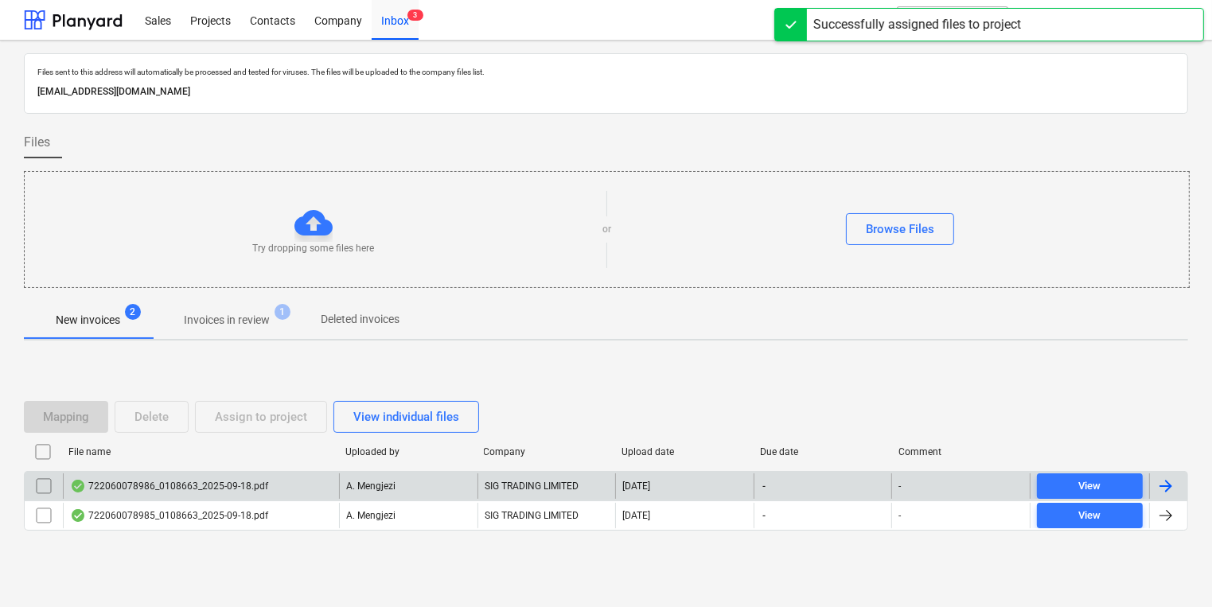
click at [380, 493] on div "A. Mengjezi" at bounding box center [408, 486] width 138 height 25
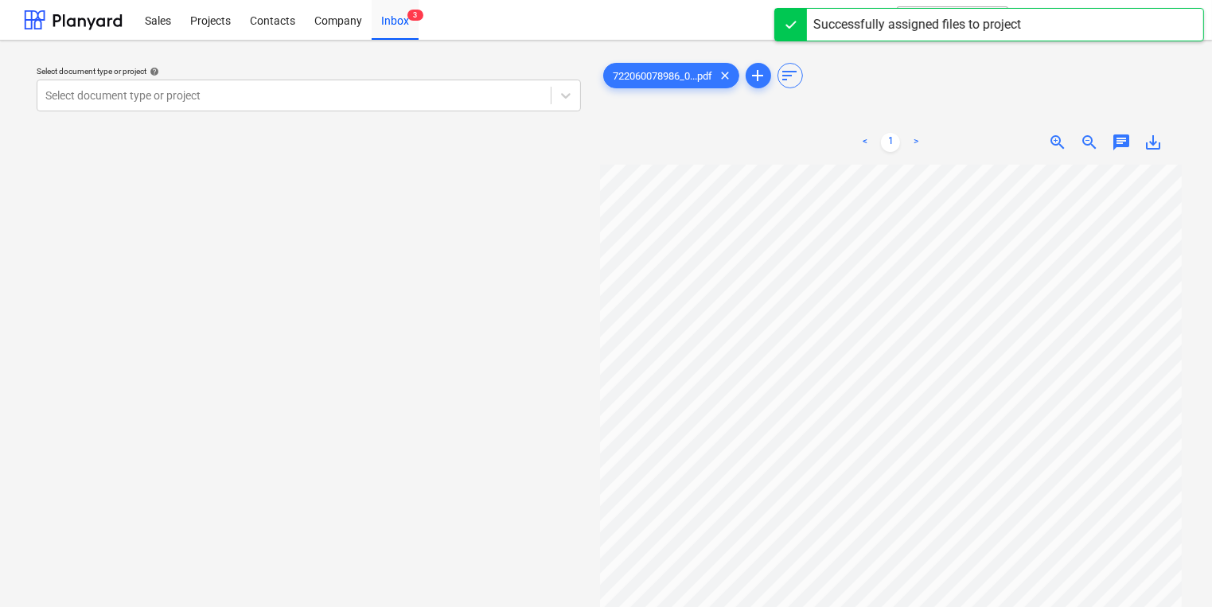
click at [287, 76] on div "Select document type or project help" at bounding box center [309, 71] width 544 height 10
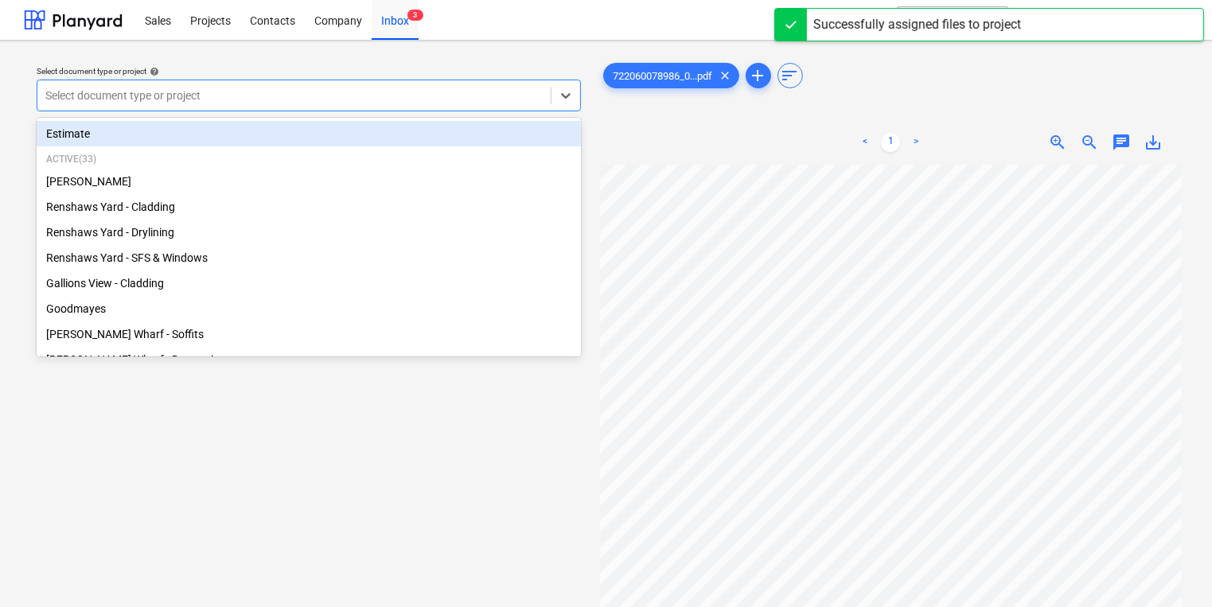
click at [279, 93] on div at bounding box center [293, 96] width 497 height 16
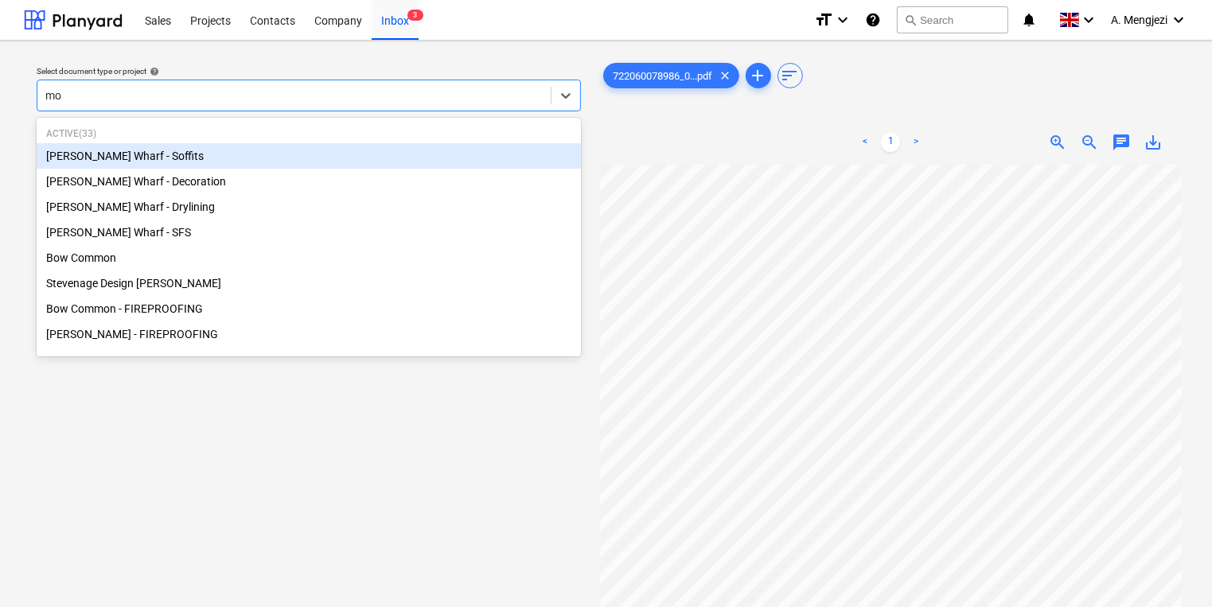
type input "mon"
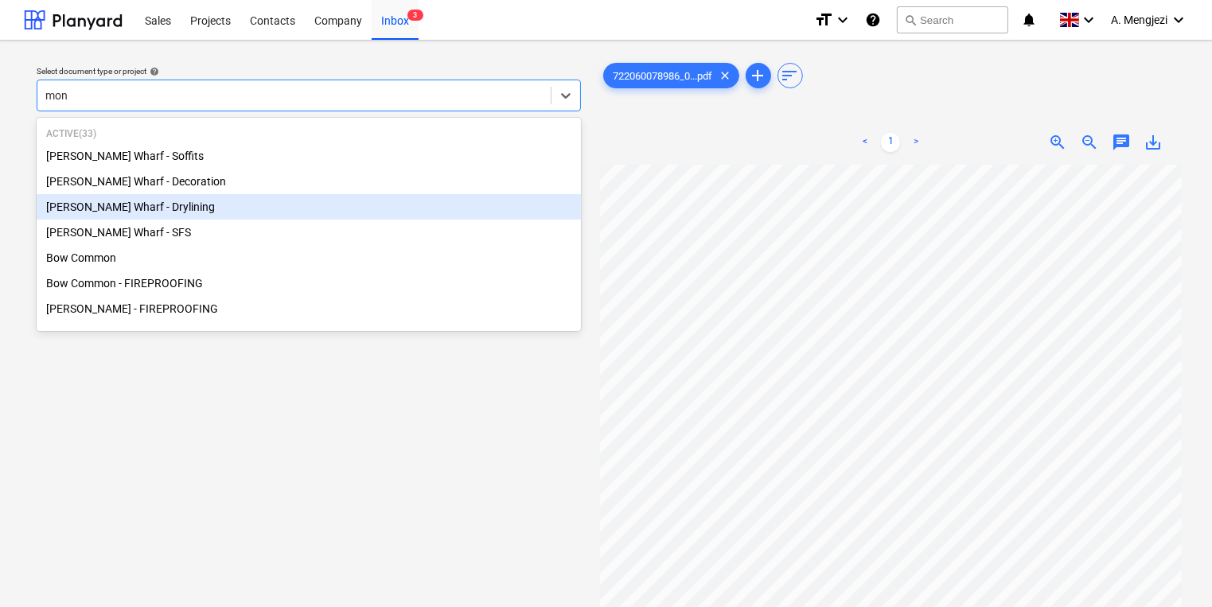
click at [261, 217] on div "[PERSON_NAME] Wharf - Drylining" at bounding box center [309, 206] width 544 height 25
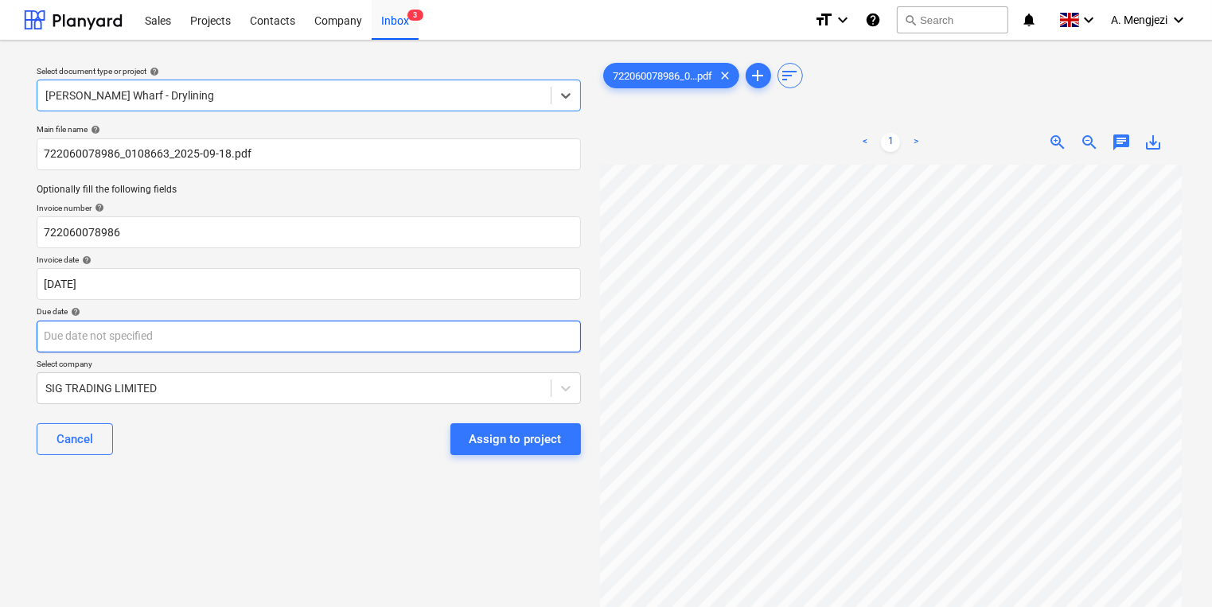
click at [237, 334] on body "Sales Projects Contacts Company Inbox 3 format_size keyboard_arrow_down help se…" at bounding box center [606, 303] width 1212 height 607
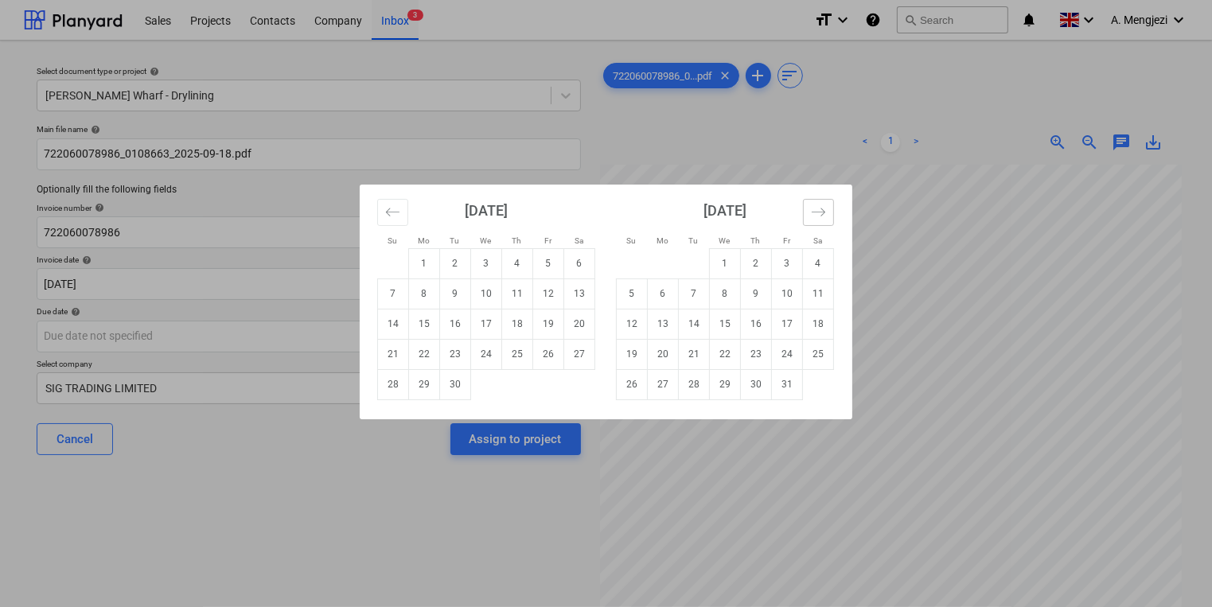
click at [812, 205] on icon "Move forward to switch to the next month." at bounding box center [818, 212] width 15 height 15
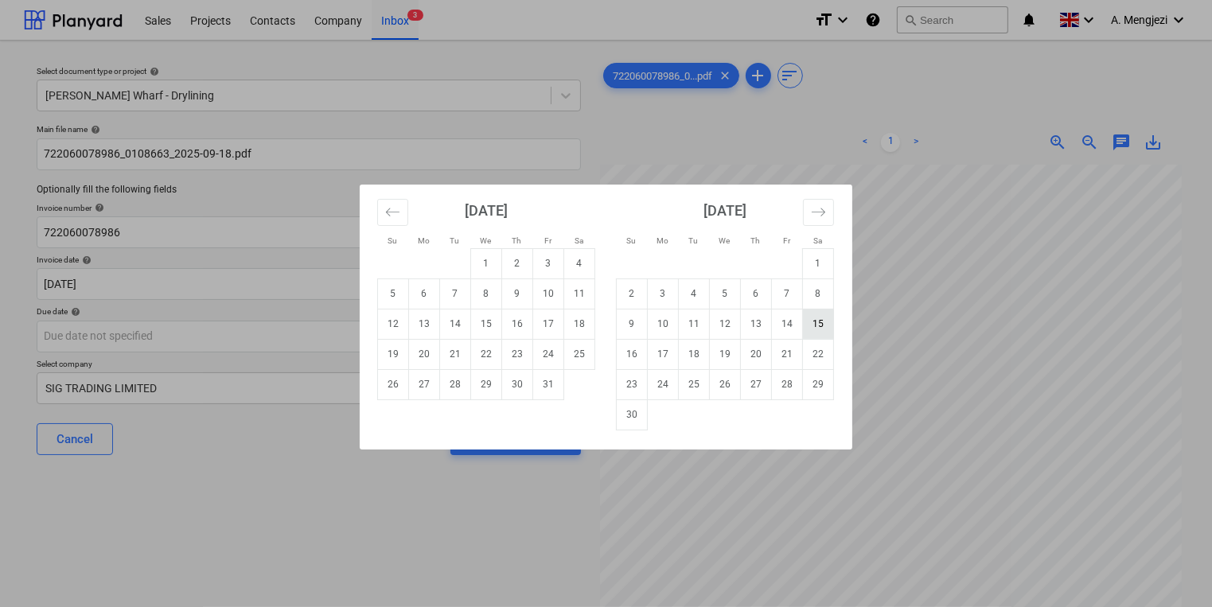
click at [813, 328] on td "15" at bounding box center [818, 324] width 31 height 30
type input "[DATE]"
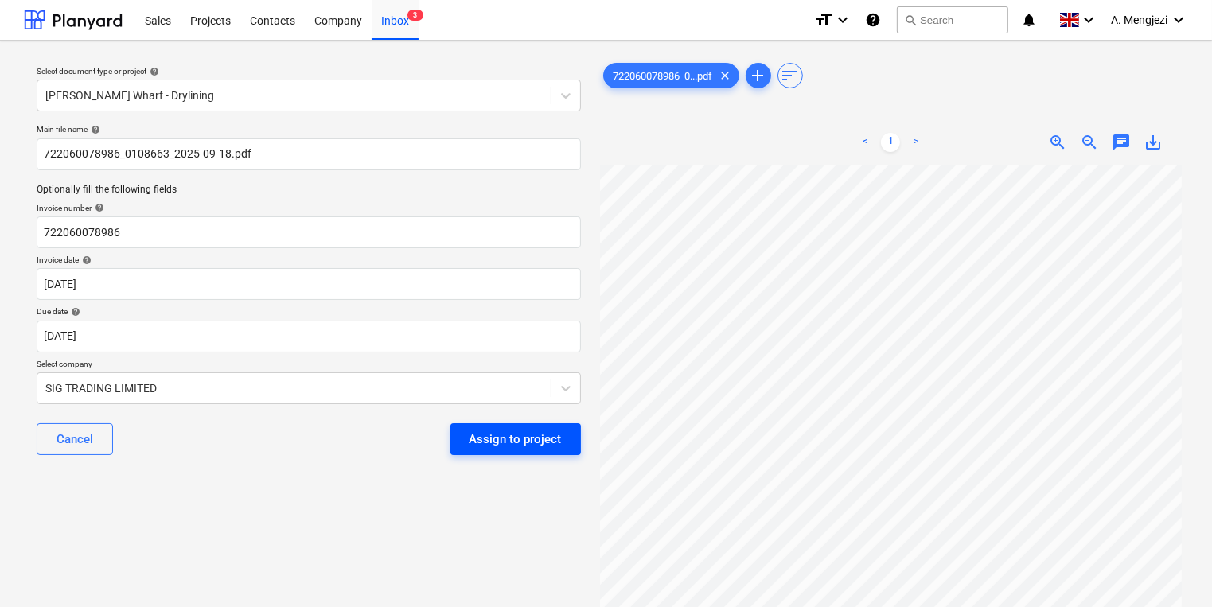
click at [513, 434] on div "Assign to project" at bounding box center [516, 439] width 92 height 21
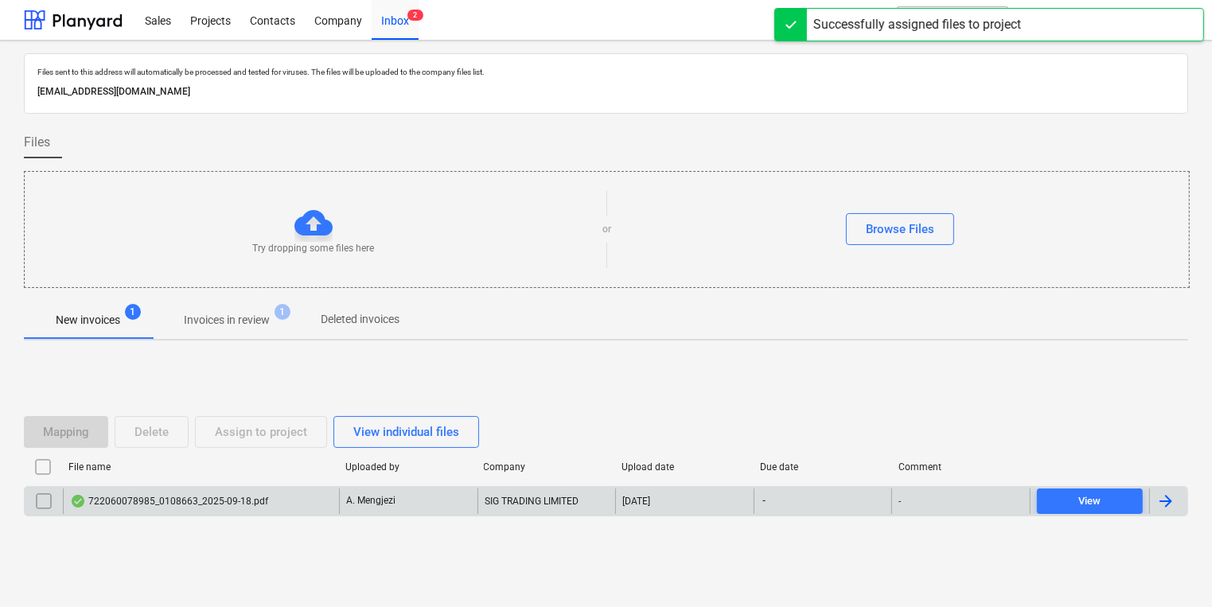
click at [339, 501] on div "A. Mengjezi" at bounding box center [408, 501] width 138 height 25
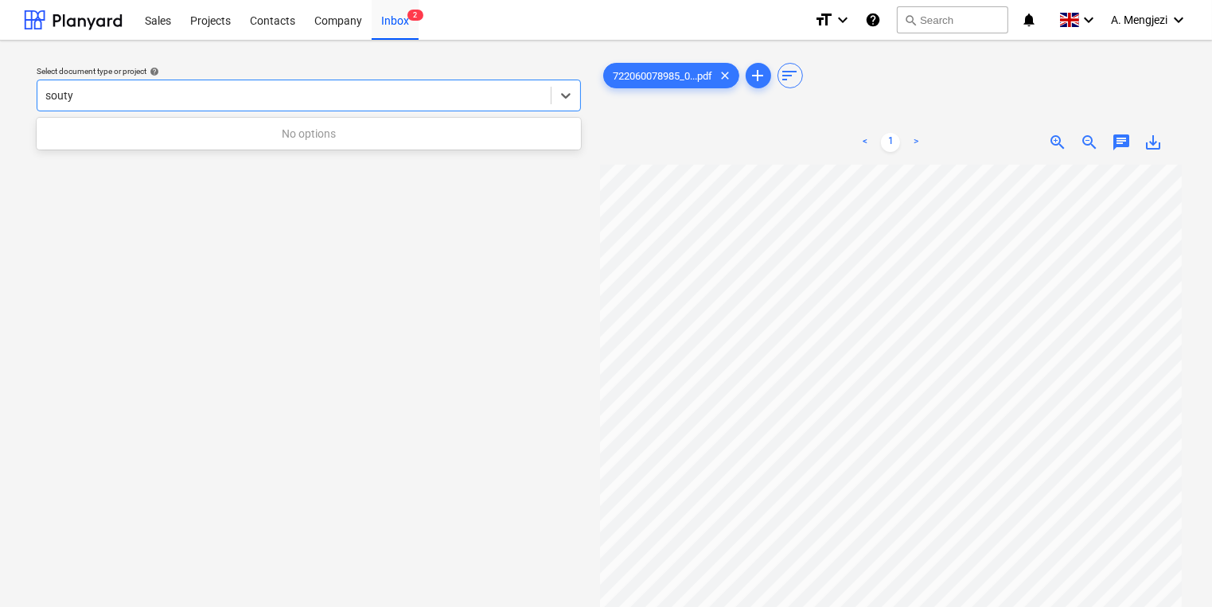
type input "sout"
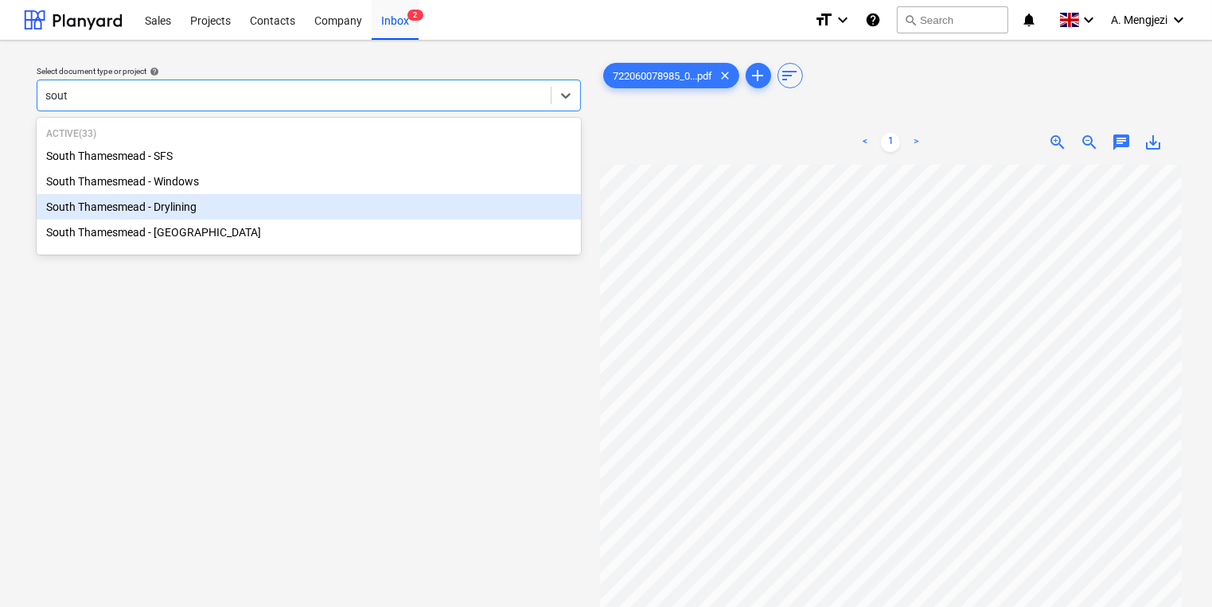
click at [239, 211] on div "South Thamesmead - Drylining" at bounding box center [309, 206] width 544 height 25
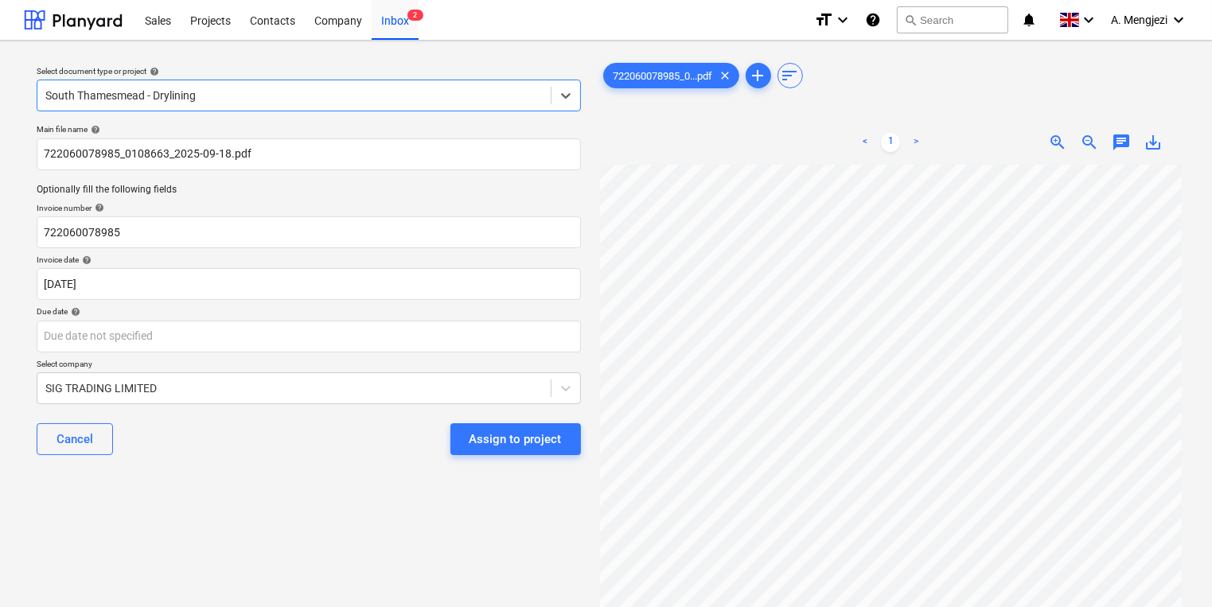
click at [296, 312] on div "Due date help" at bounding box center [309, 311] width 544 height 10
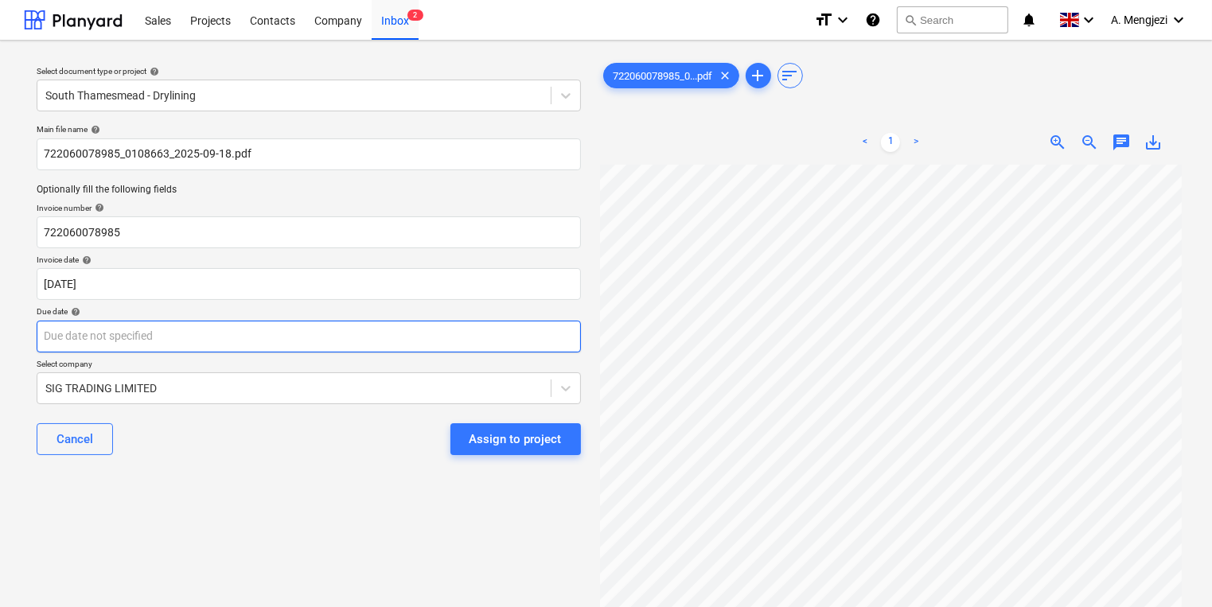
click at [540, 345] on body "Sales Projects Contacts Company Inbox 2 format_size keyboard_arrow_down help se…" at bounding box center [606, 303] width 1212 height 607
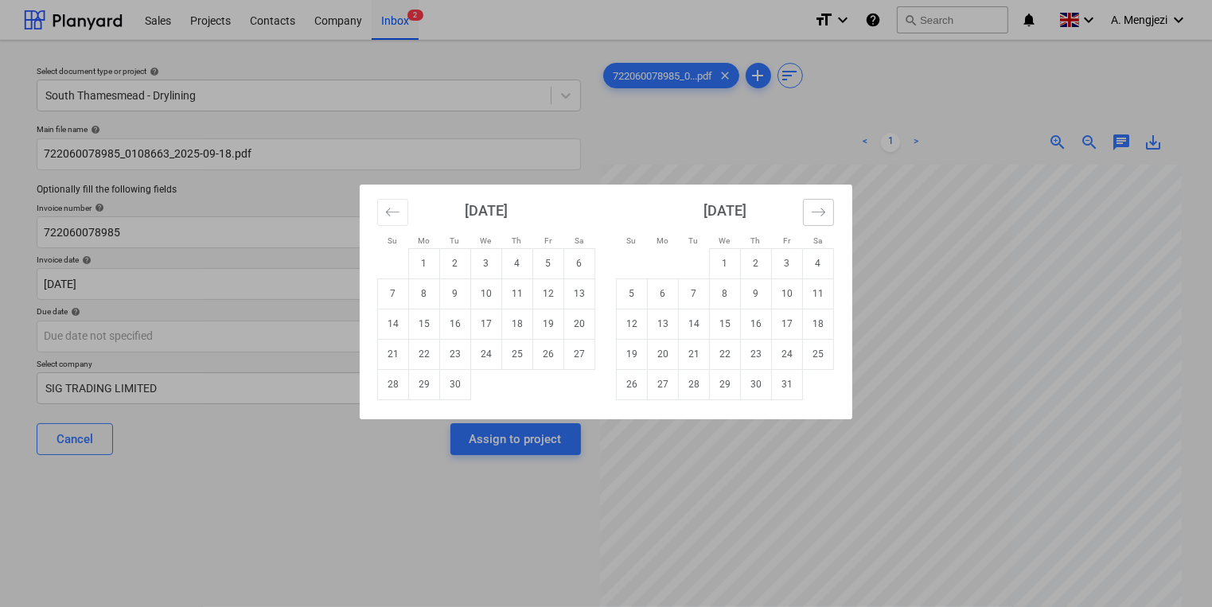
click at [815, 212] on icon "Move forward to switch to the next month." at bounding box center [818, 212] width 15 height 15
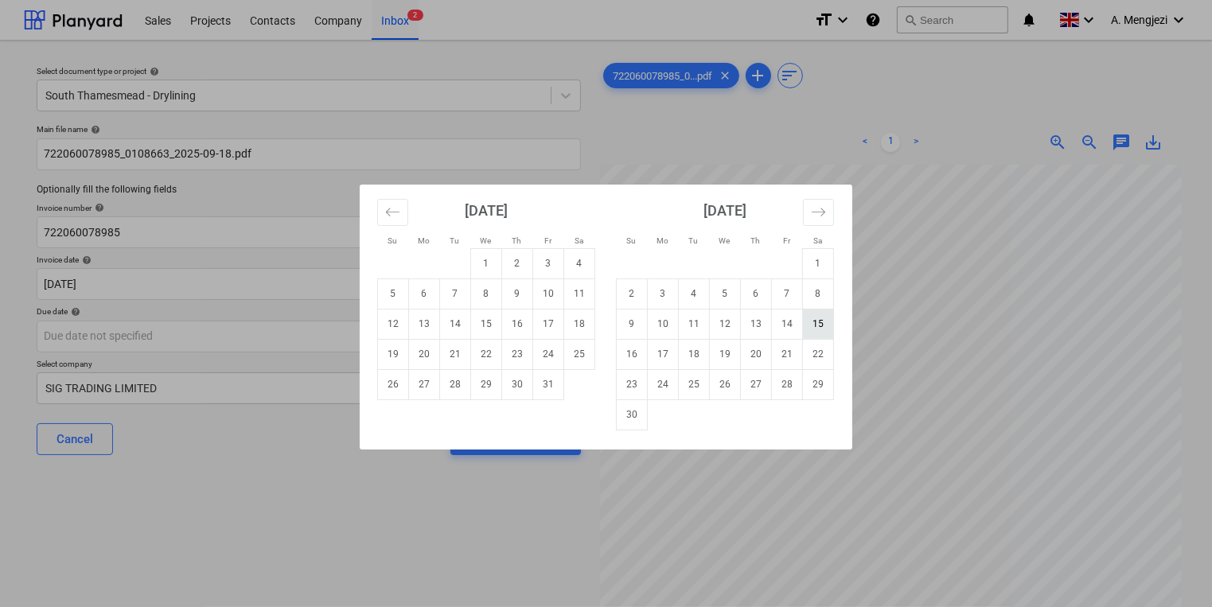
click at [823, 325] on td "15" at bounding box center [818, 324] width 31 height 30
type input "[DATE]"
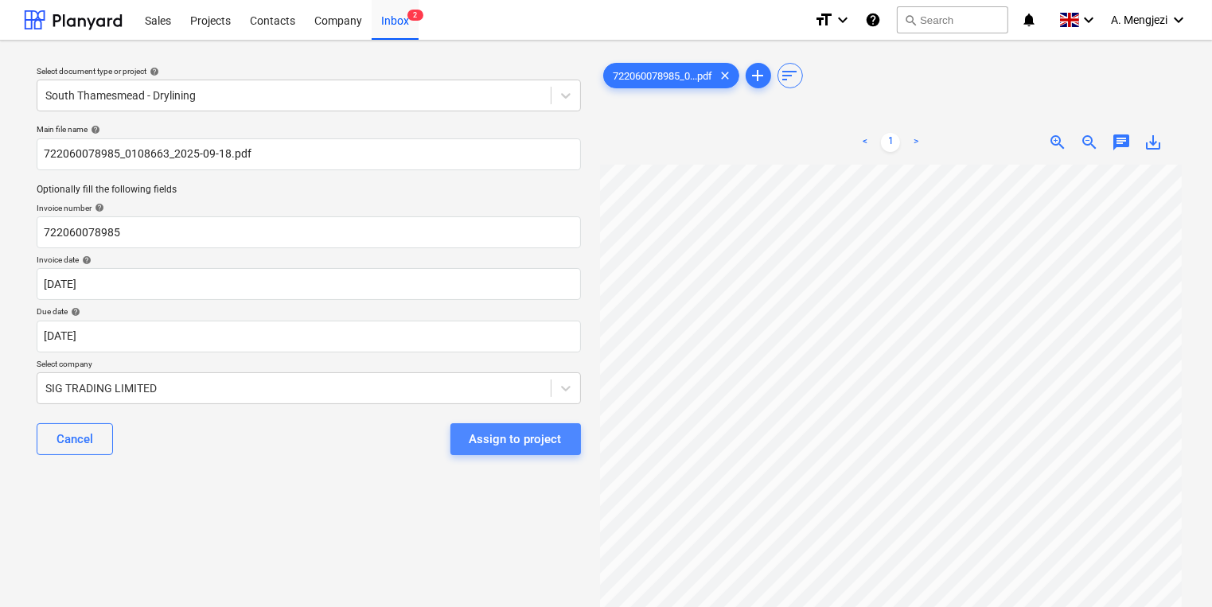
click at [556, 445] on div "Assign to project" at bounding box center [516, 439] width 92 height 21
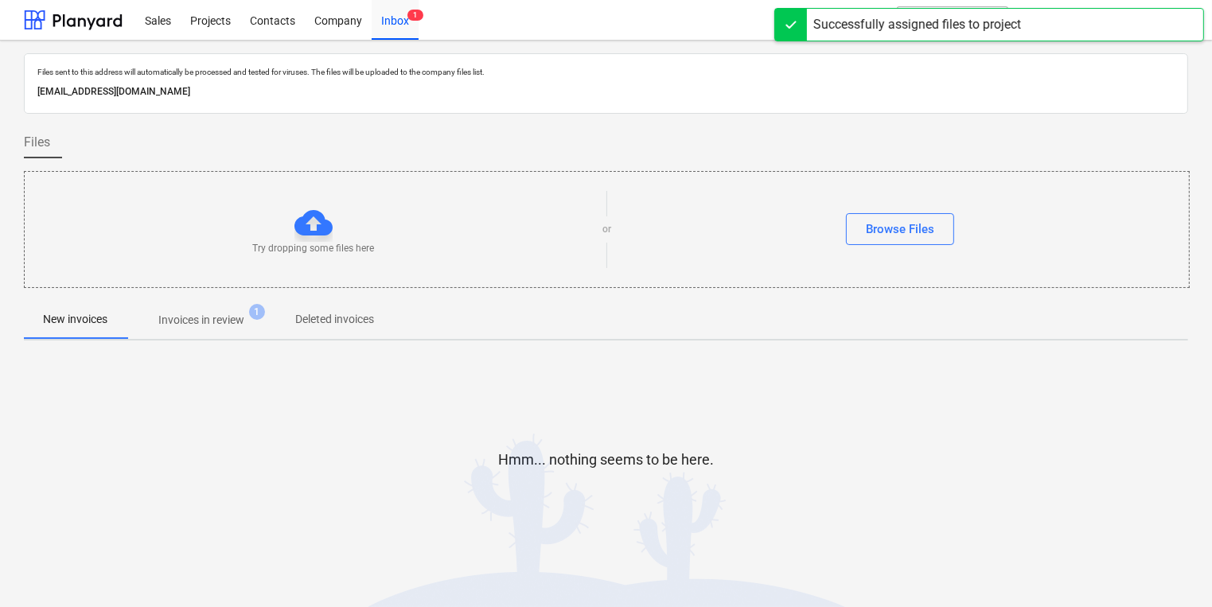
drag, startPoint x: 205, startPoint y: 338, endPoint x: 207, endPoint y: 321, distance: 17.7
click at [205, 337] on div "New invoices Invoices in review 1 Deleted invoices" at bounding box center [606, 321] width 1164 height 40
click at [210, 318] on p "Invoices in review" at bounding box center [201, 320] width 86 height 17
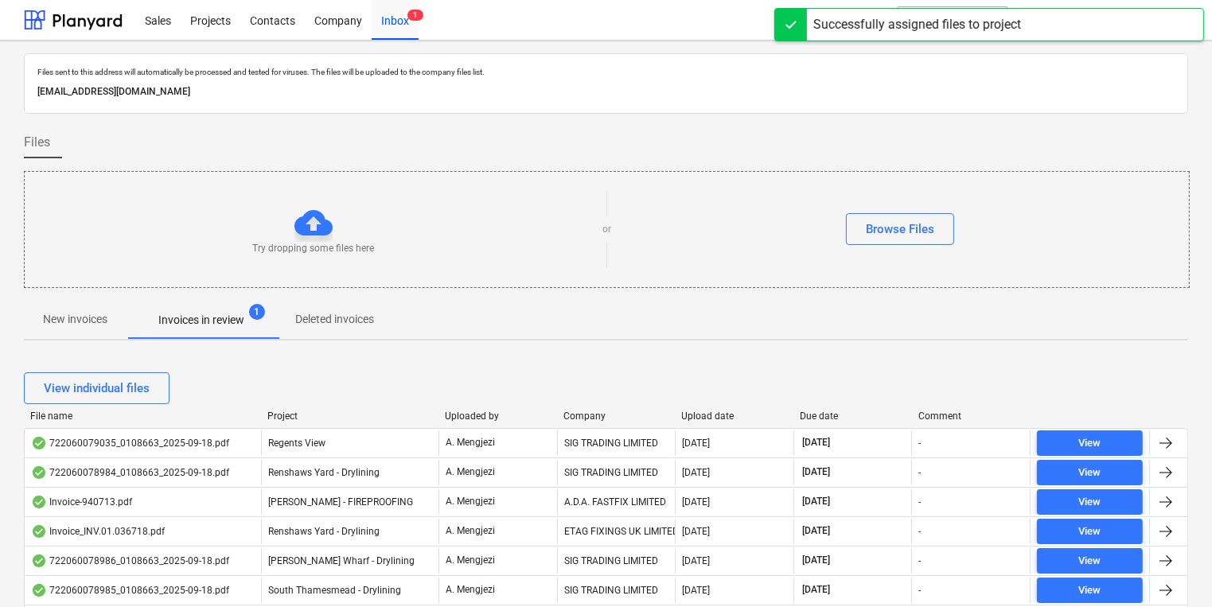
click at [602, 411] on div "Company" at bounding box center [616, 416] width 106 height 11
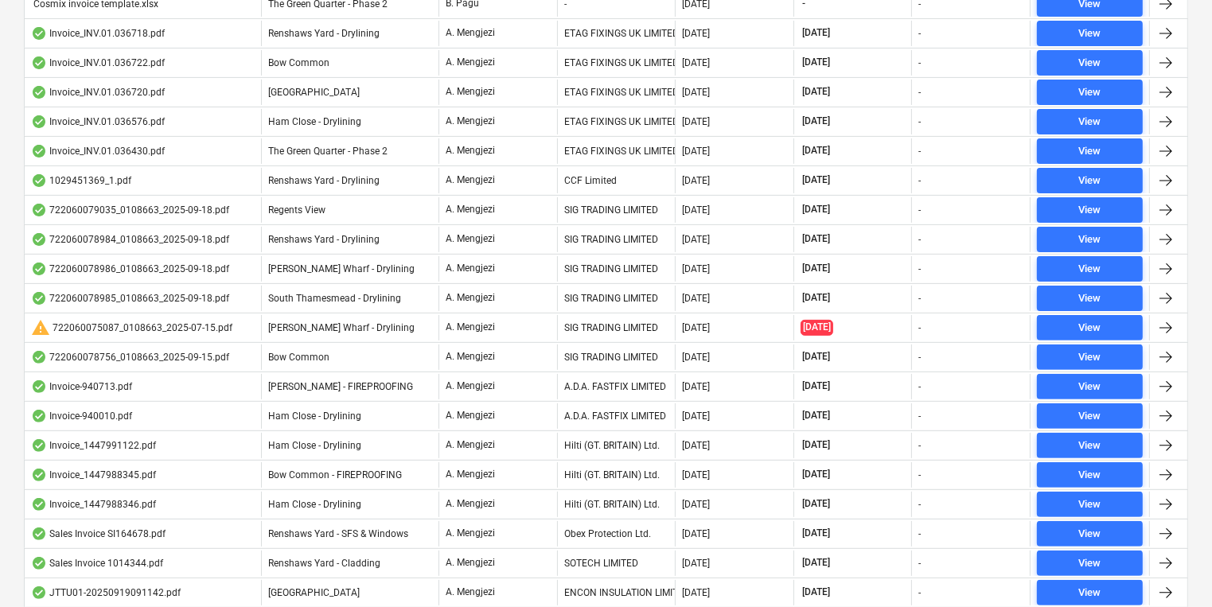
scroll to position [509, 0]
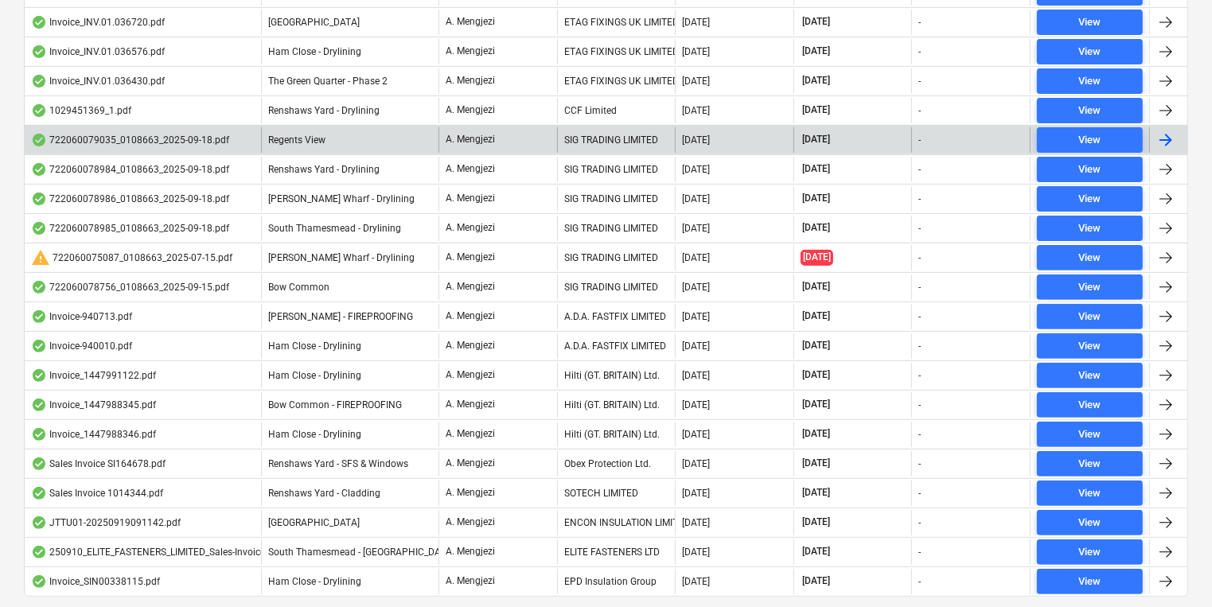
click at [188, 140] on div "722060079035_0108663_2025-09-18.pdf" at bounding box center [130, 140] width 198 height 13
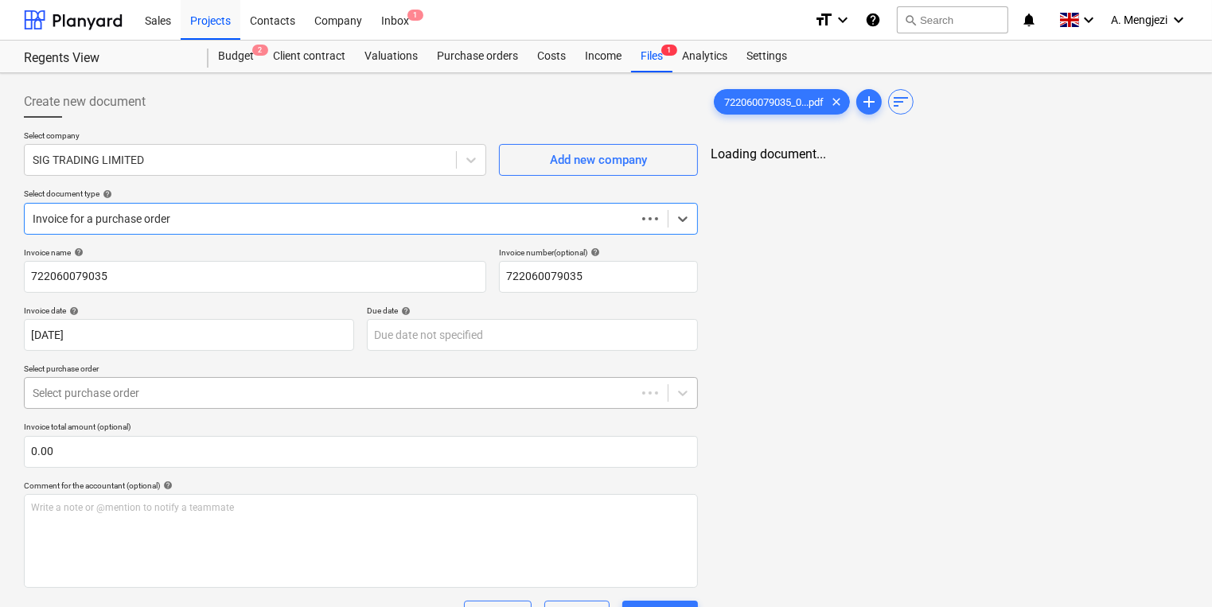
type input "[DATE]"
click at [669, 62] on div "Files 1" at bounding box center [651, 57] width 41 height 32
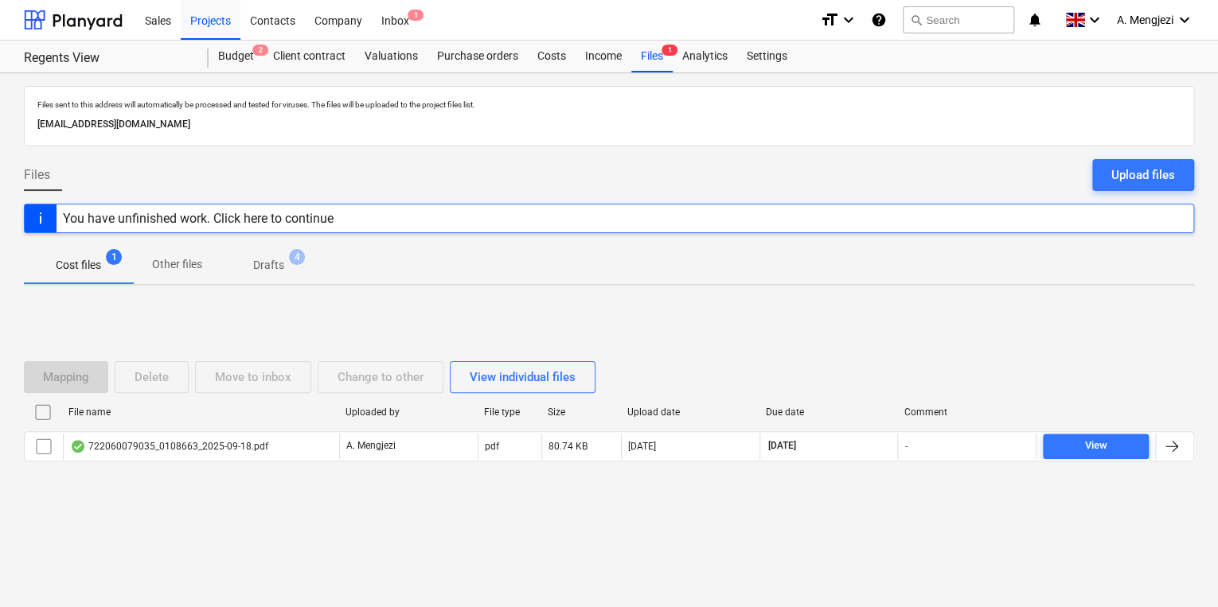
click at [181, 423] on div "File name" at bounding box center [200, 412] width 277 height 25
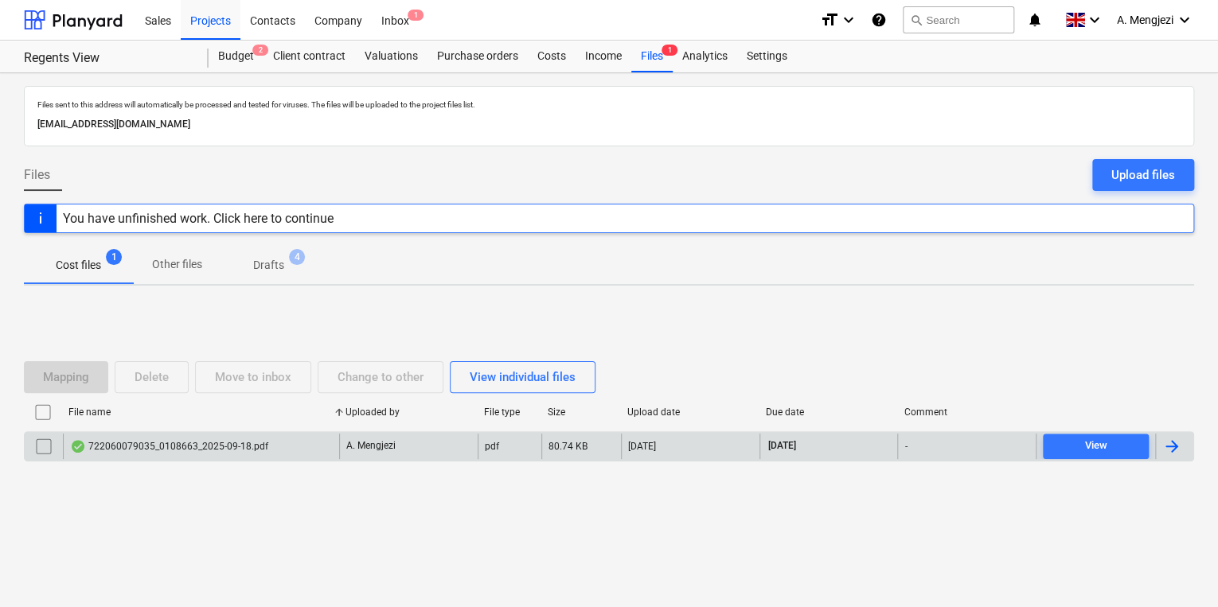
click at [182, 434] on div "722060079035_0108663_2025-09-18.pdf" at bounding box center [201, 446] width 276 height 25
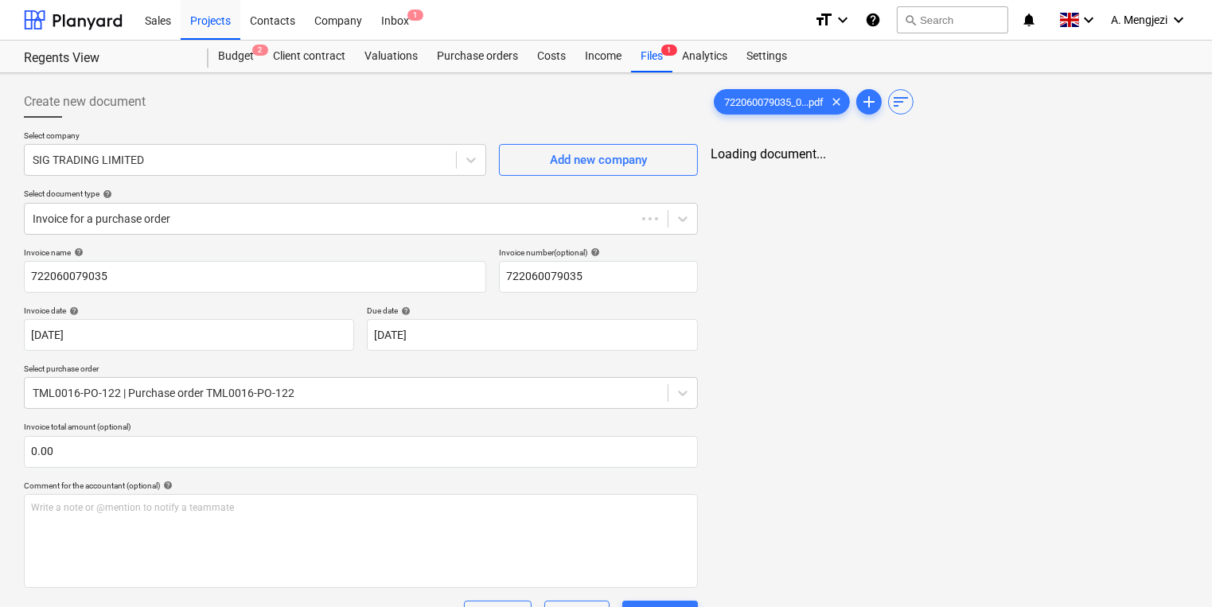
click at [182, 434] on p "Invoice total amount (optional)" at bounding box center [361, 429] width 674 height 14
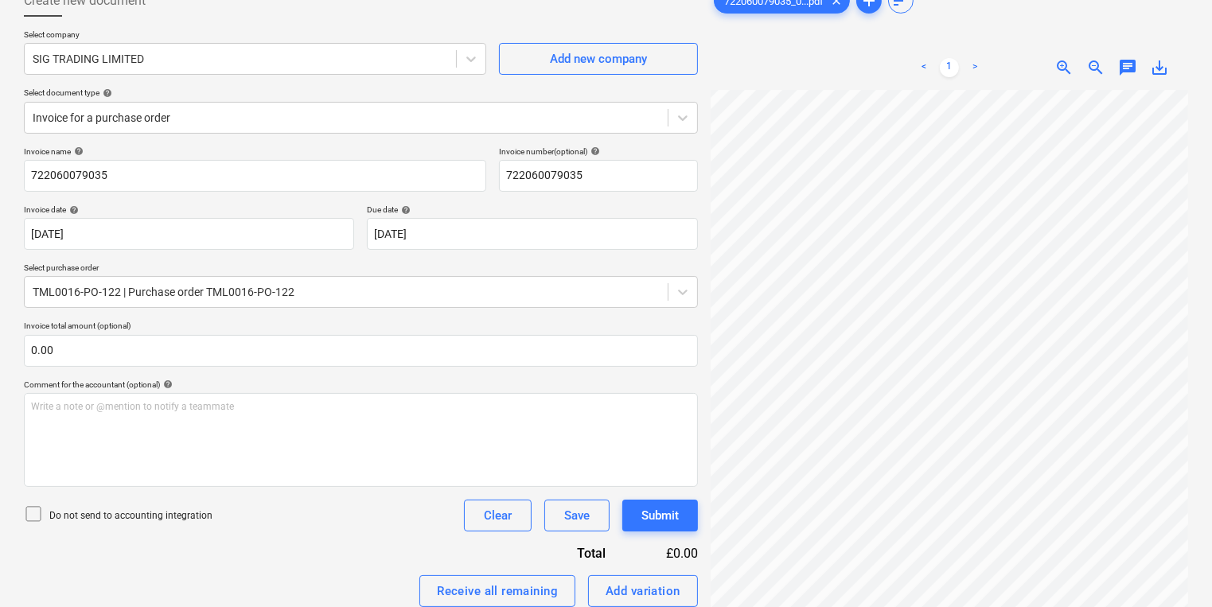
scroll to position [294, 0]
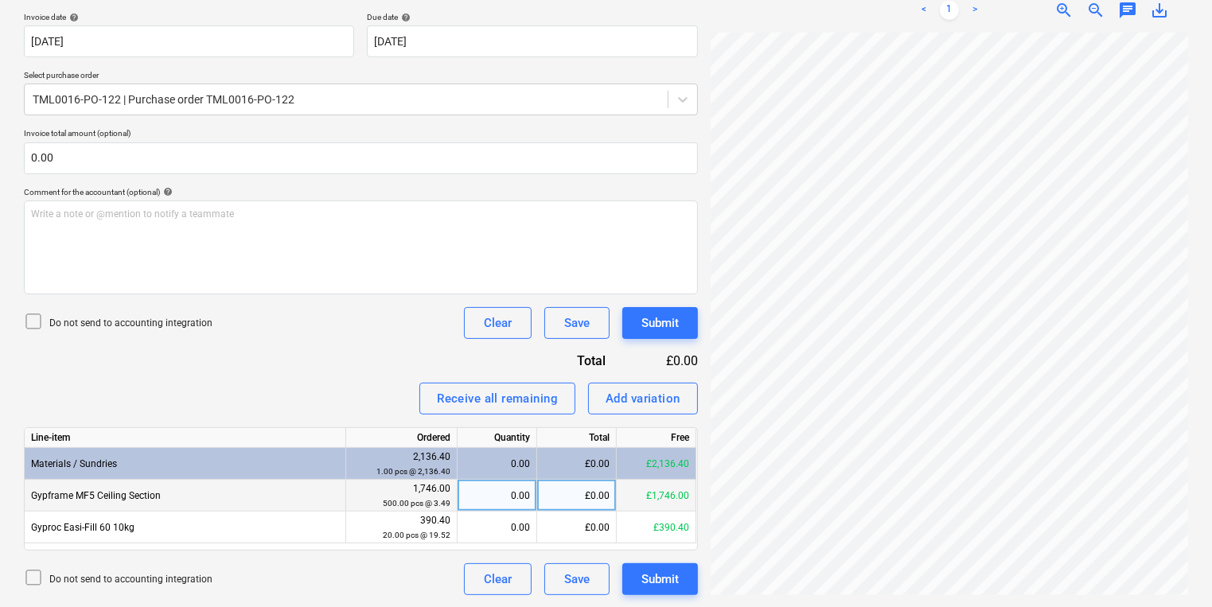
click at [488, 487] on div "0.00" at bounding box center [497, 496] width 66 height 32
type input "500"
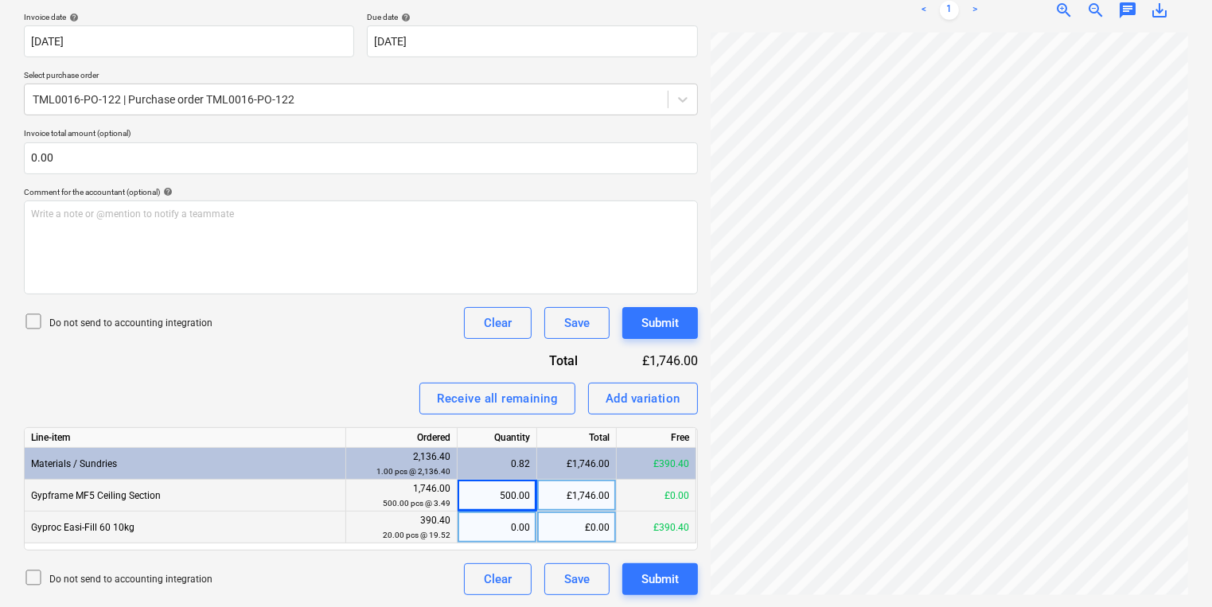
click at [525, 522] on div "0.00" at bounding box center [497, 528] width 66 height 32
type input "20"
click at [654, 583] on div "Submit" at bounding box center [659, 579] width 37 height 21
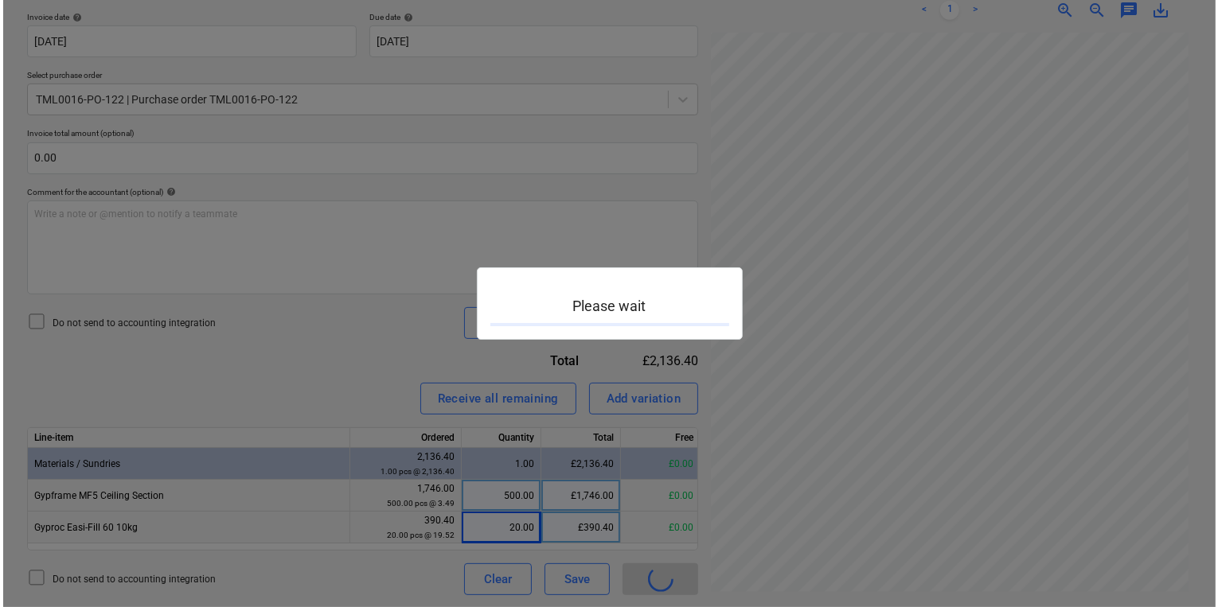
scroll to position [287, 122]
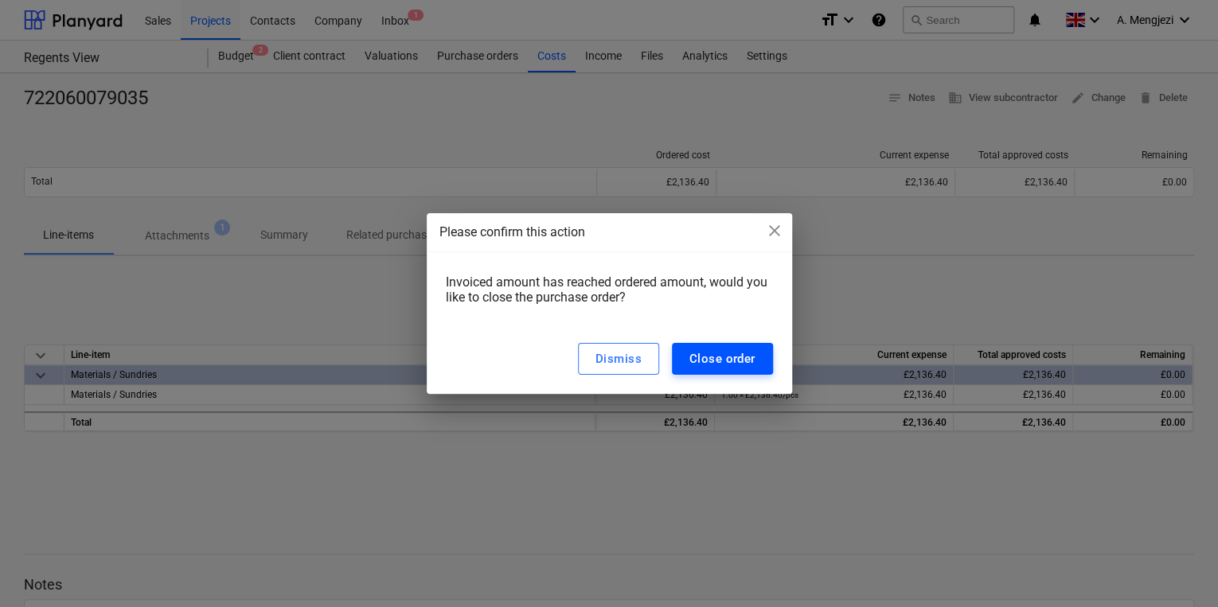
click at [695, 357] on div "Close order" at bounding box center [722, 359] width 66 height 21
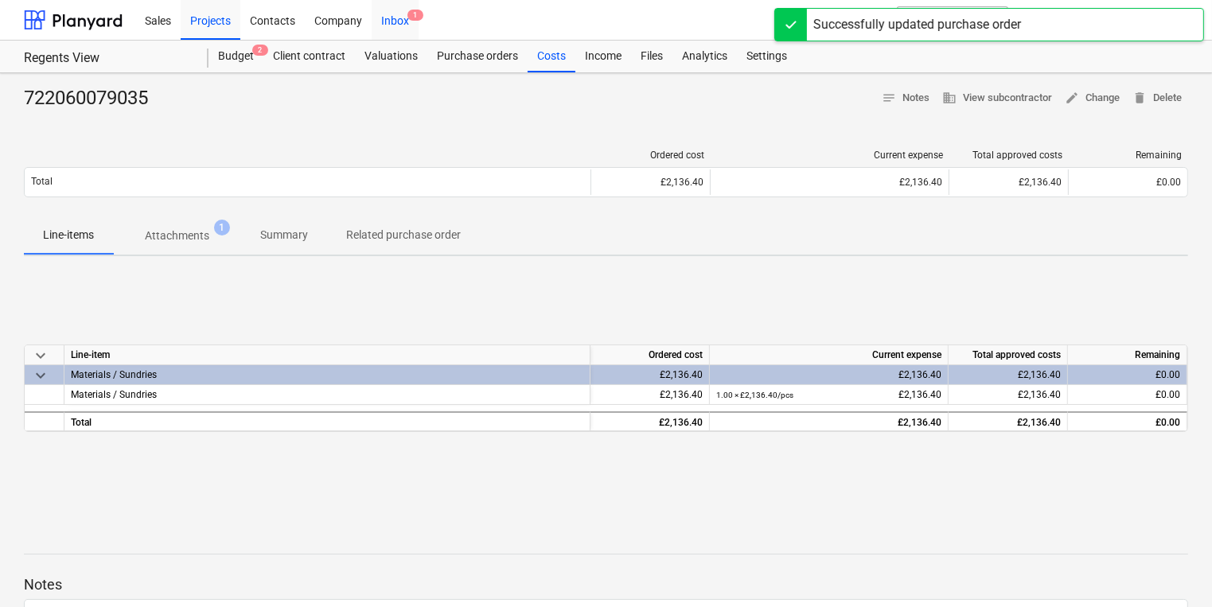
click at [385, 3] on div "Inbox 1" at bounding box center [395, 19] width 47 height 41
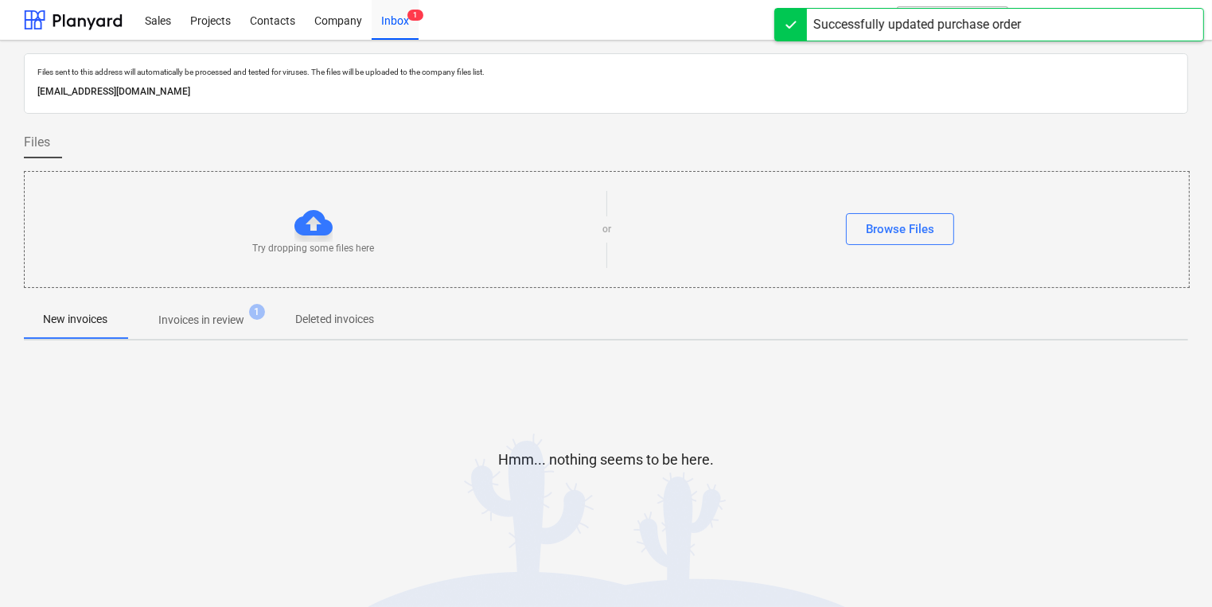
click at [202, 299] on div at bounding box center [606, 294] width 1164 height 13
click at [205, 320] on p "Invoices in review" at bounding box center [201, 320] width 86 height 17
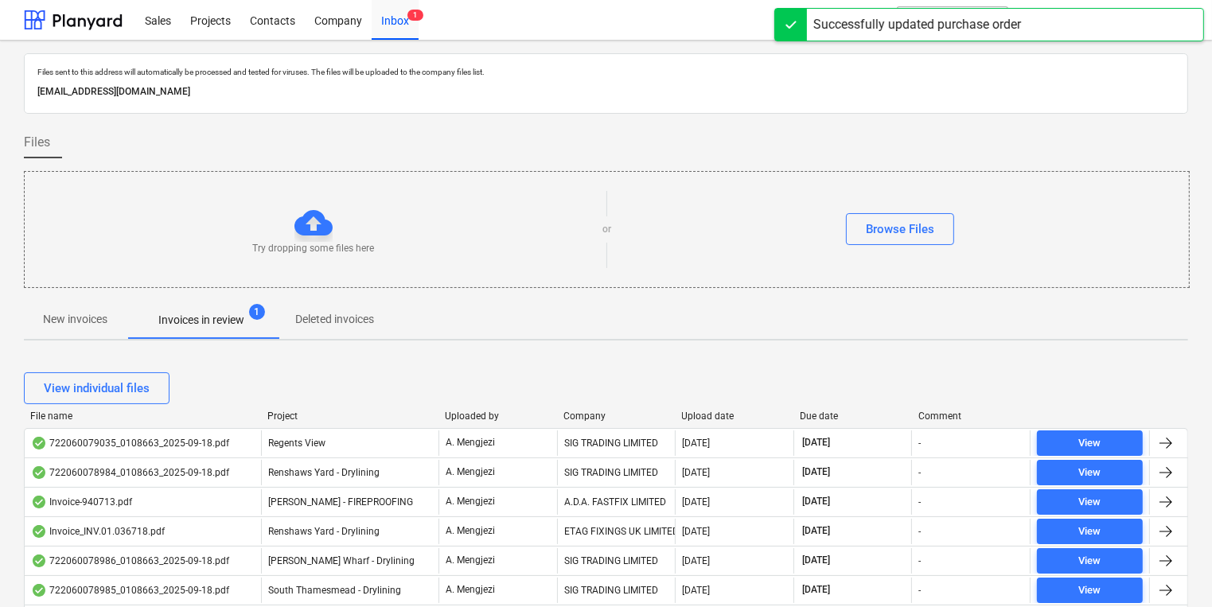
click at [580, 411] on div "Company" at bounding box center [616, 416] width 106 height 11
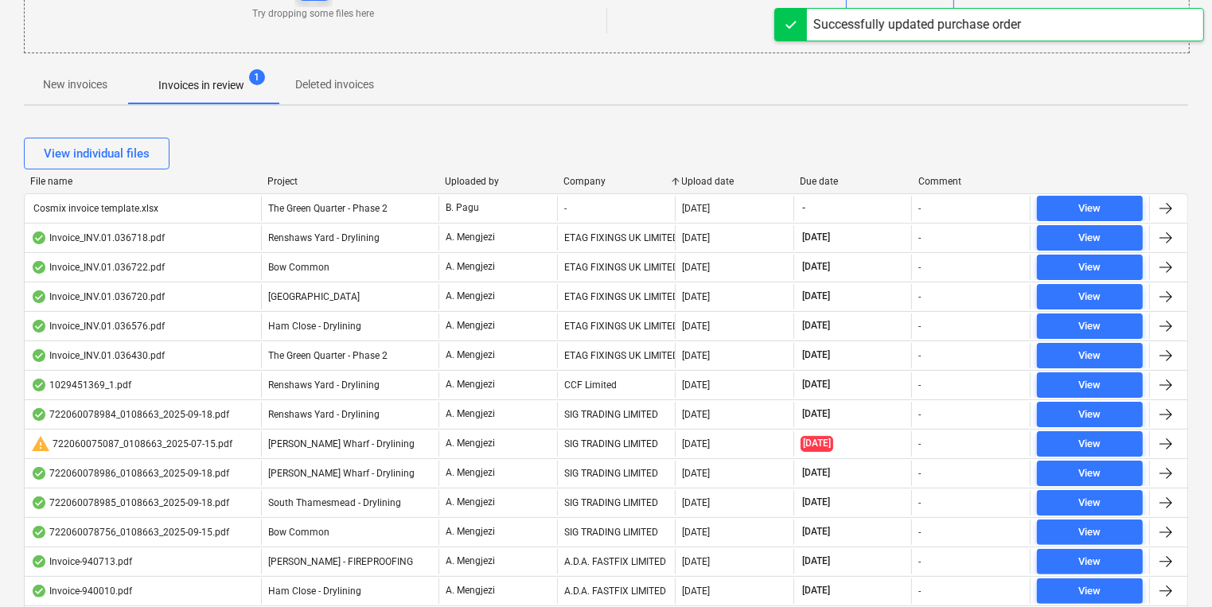
scroll to position [318, 0]
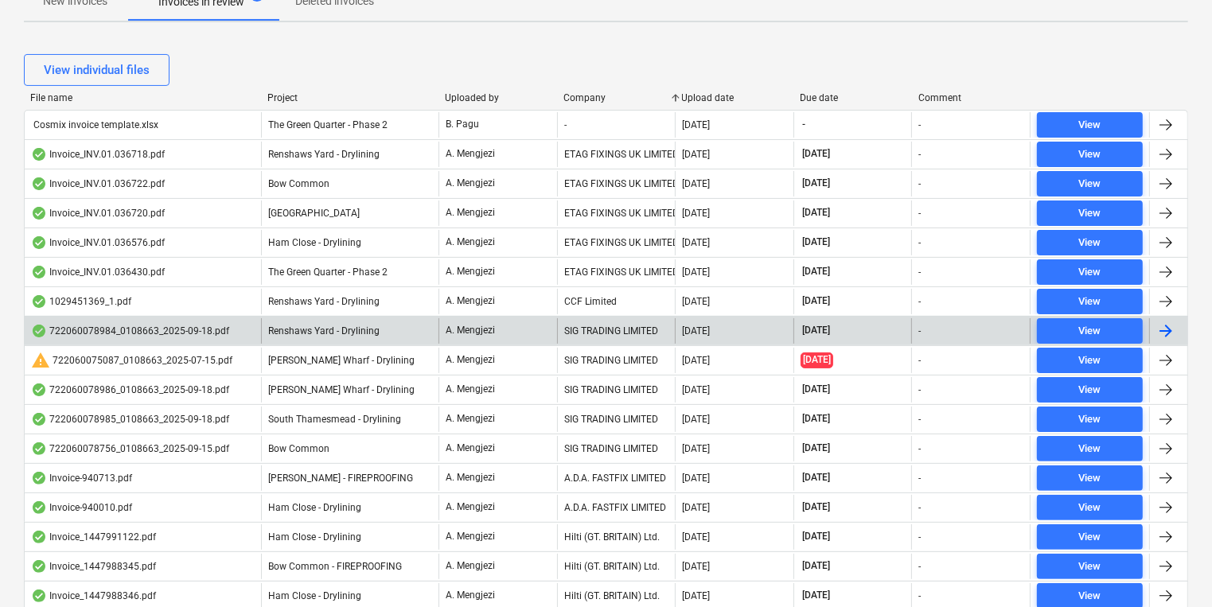
click at [548, 333] on div "A. Mengjezi" at bounding box center [498, 330] width 119 height 25
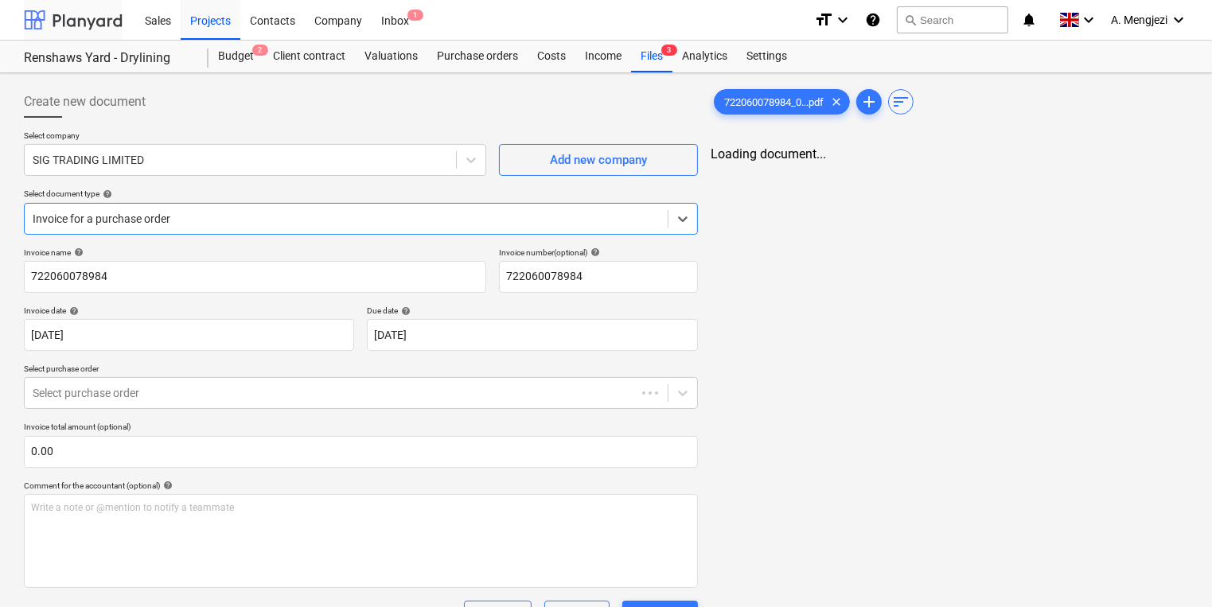
type input "[DATE]"
click at [649, 57] on div "Files 3" at bounding box center [651, 57] width 41 height 32
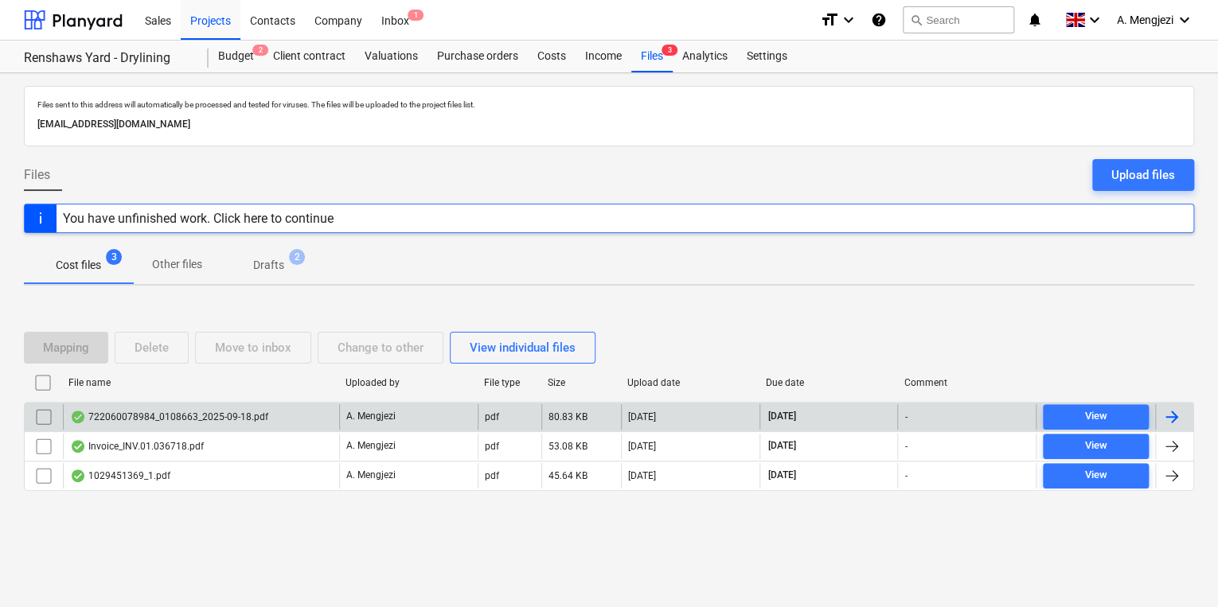
click at [210, 411] on div "722060078984_0108663_2025-09-18.pdf" at bounding box center [169, 417] width 198 height 13
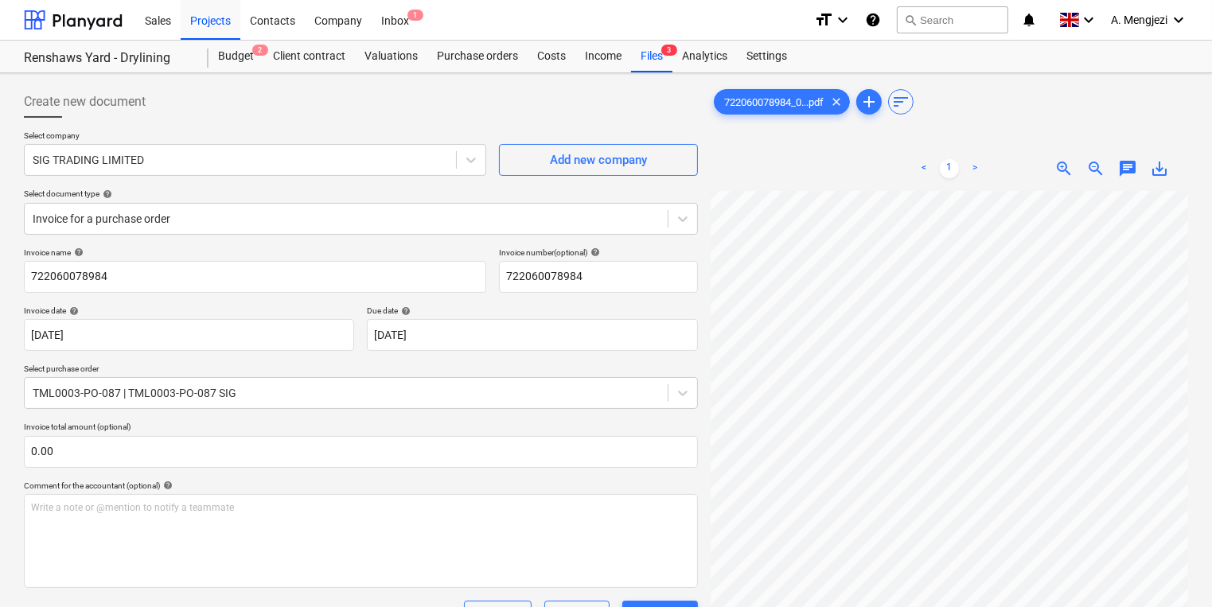
scroll to position [193, 82]
click at [1014, 156] on div "< 1 > zoom_in zoom_out chat 0 save_alt" at bounding box center [950, 449] width 478 height 607
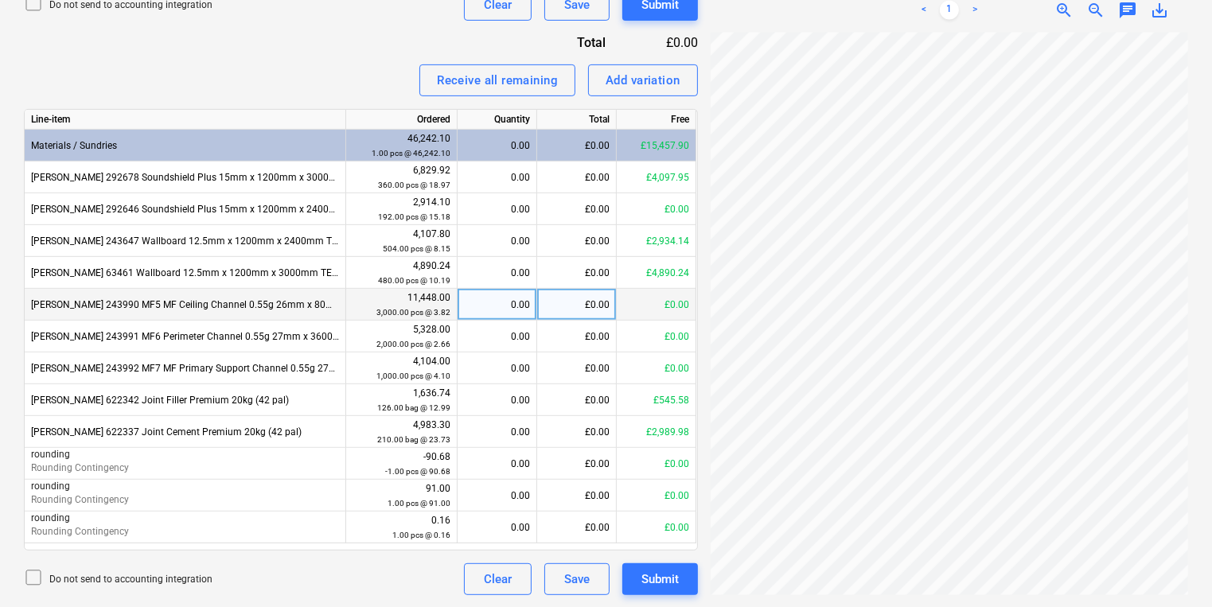
scroll to position [200, 95]
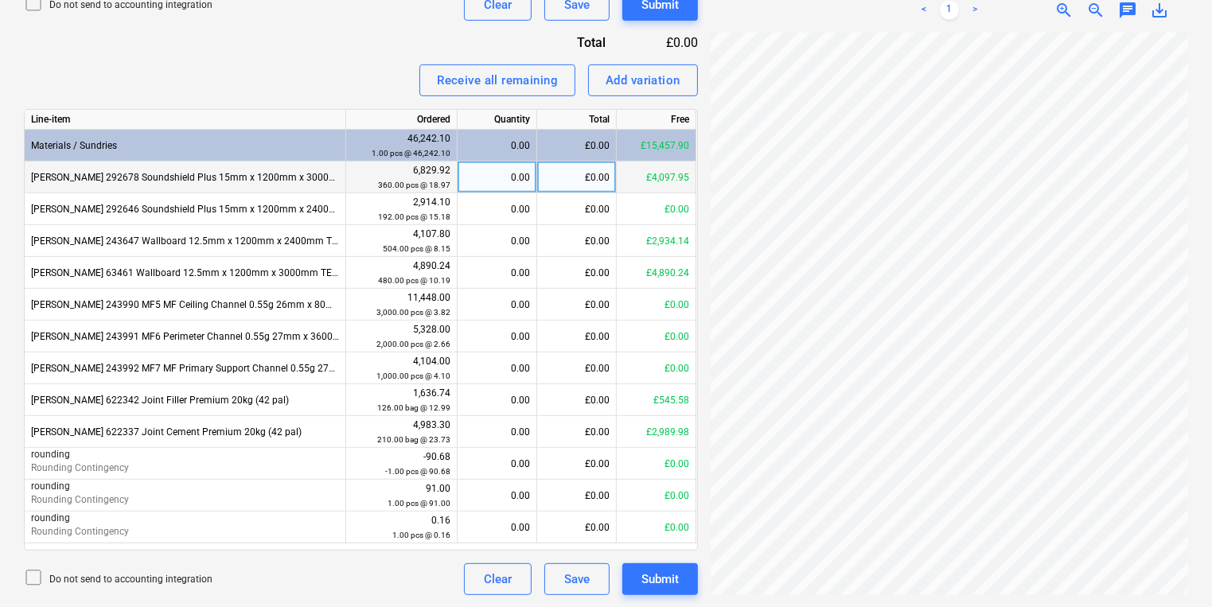
click at [478, 178] on div "0.00" at bounding box center [497, 178] width 66 height 32
type input "72"
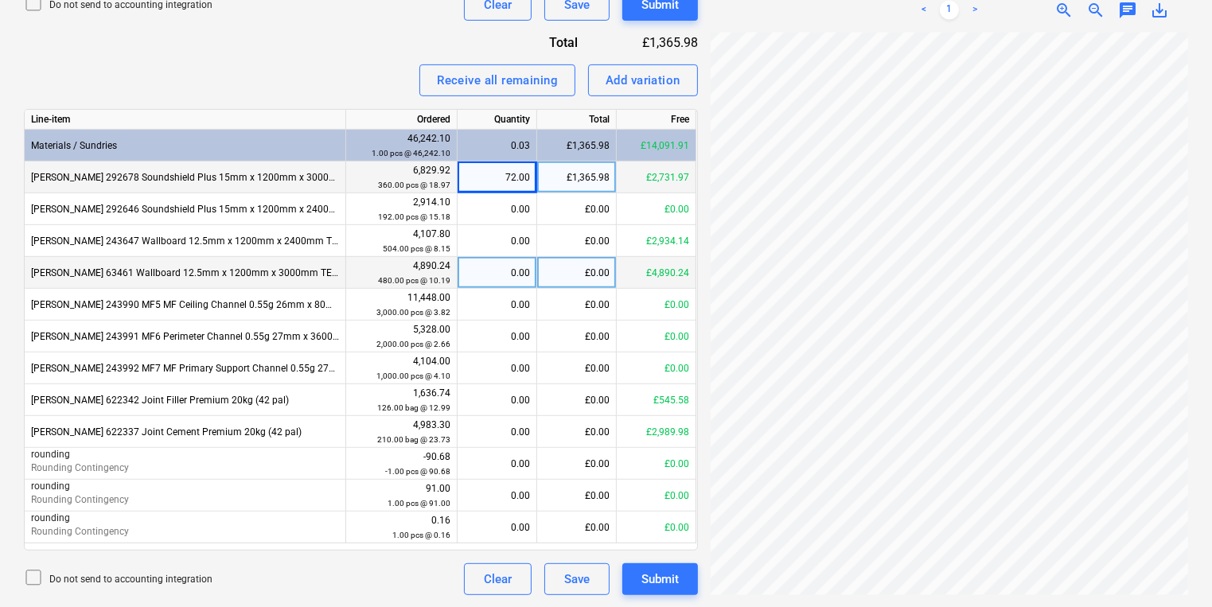
click at [484, 271] on div "0.00" at bounding box center [497, 273] width 66 height 32
type input "240"
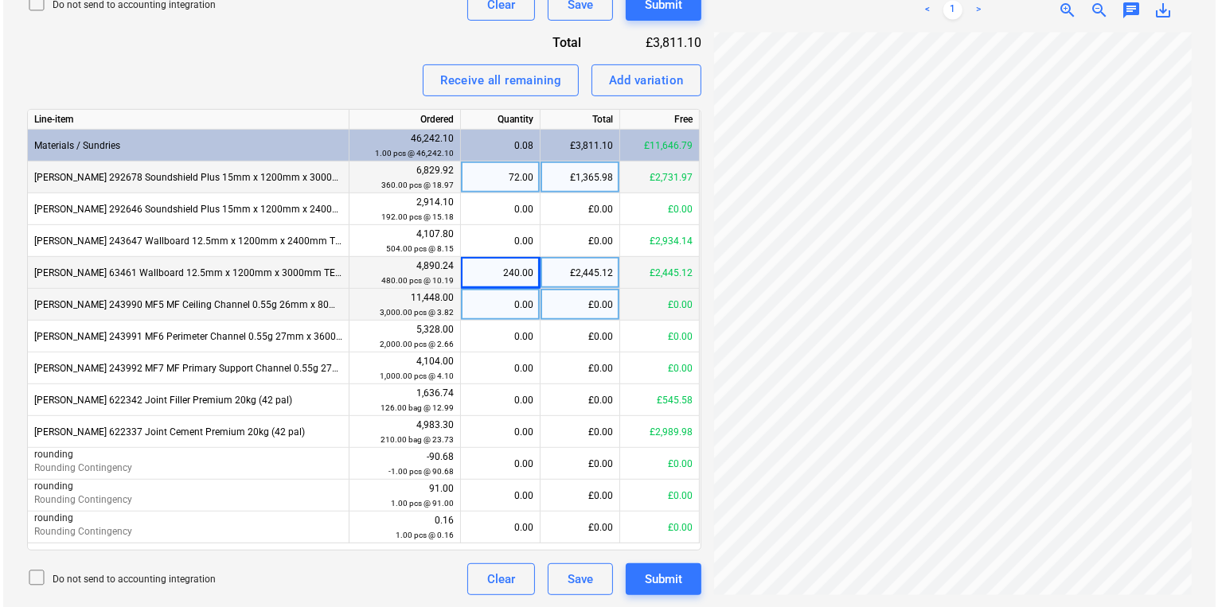
scroll to position [263, 95]
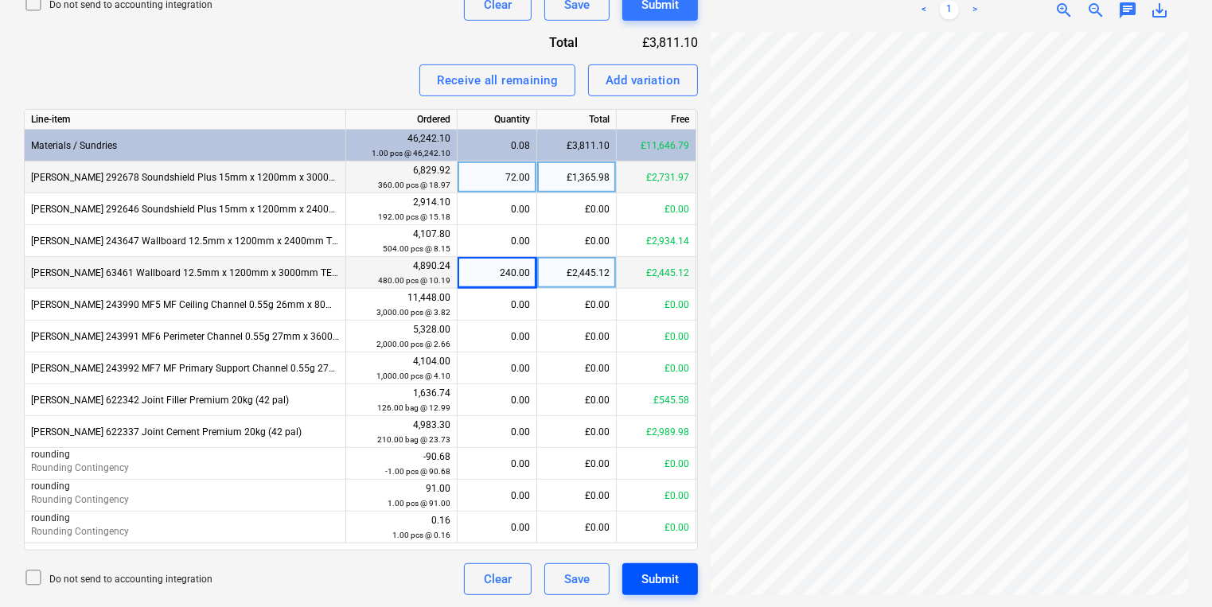
click at [681, 583] on button "Submit" at bounding box center [660, 579] width 76 height 32
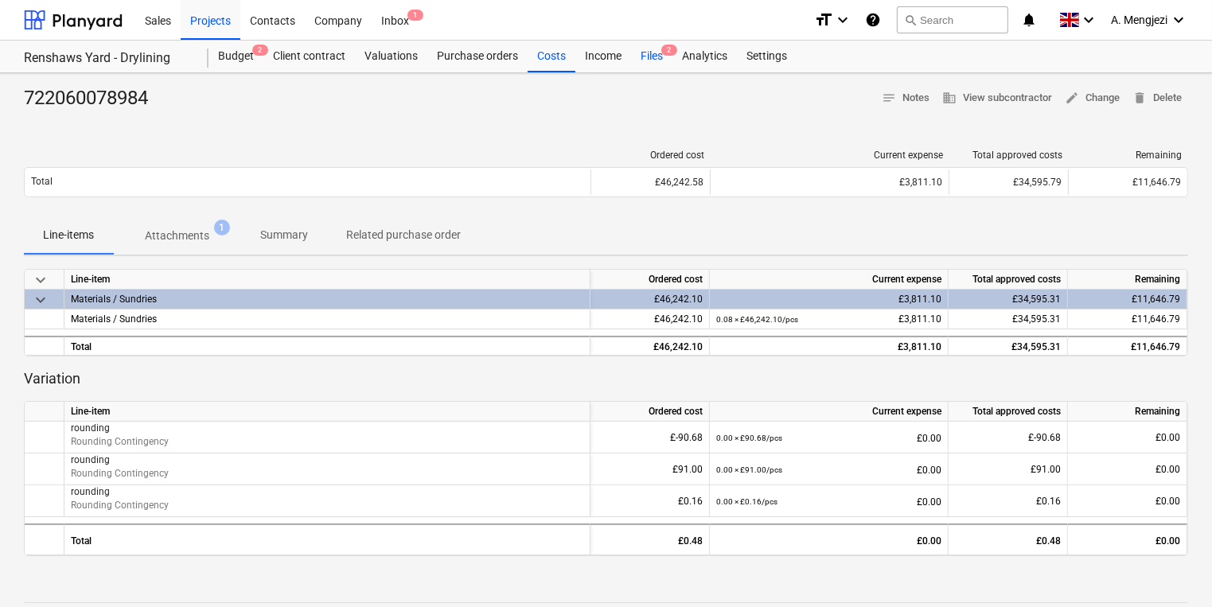
click at [645, 66] on div "Files 2" at bounding box center [651, 57] width 41 height 32
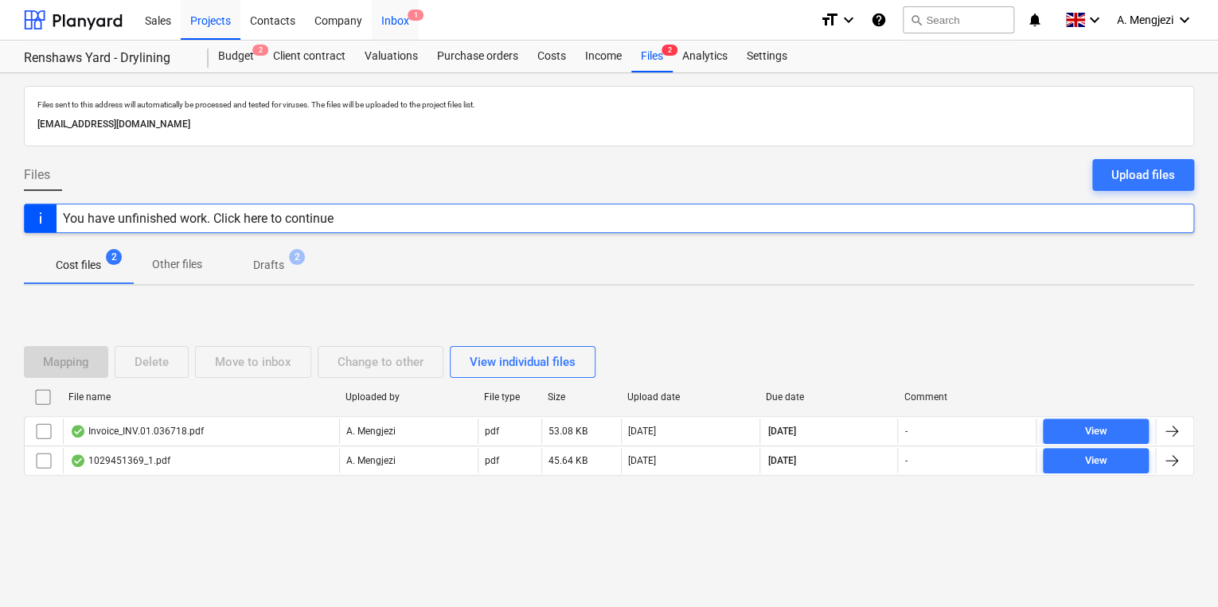
click at [398, 27] on div "Inbox 1" at bounding box center [395, 19] width 47 height 41
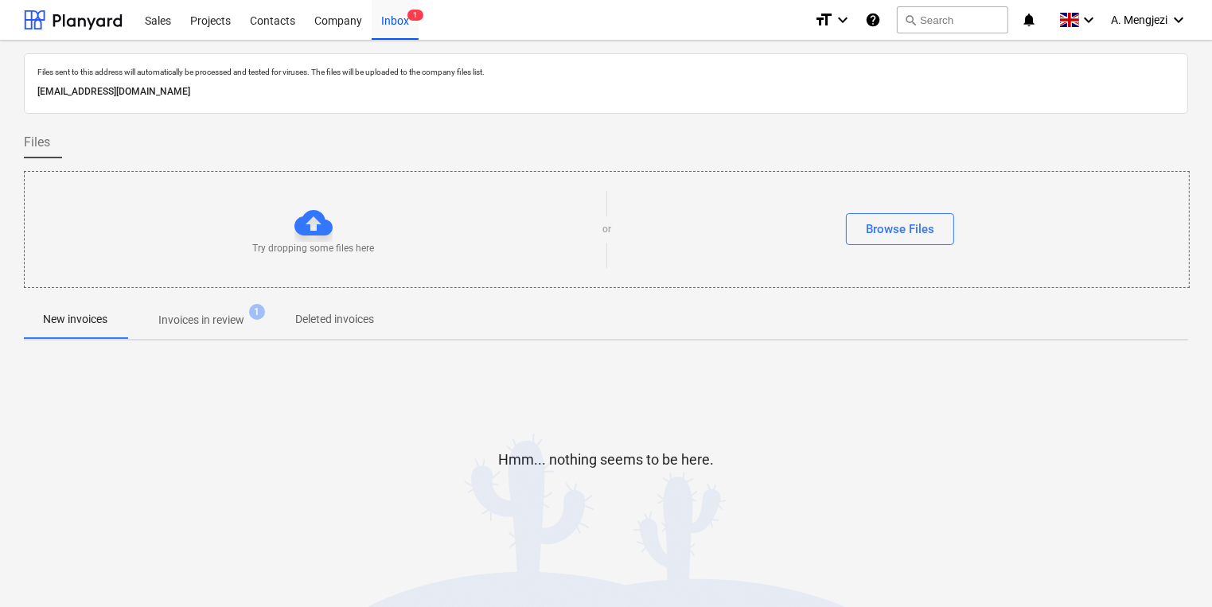
click at [195, 323] on p "Invoices in review" at bounding box center [201, 320] width 86 height 17
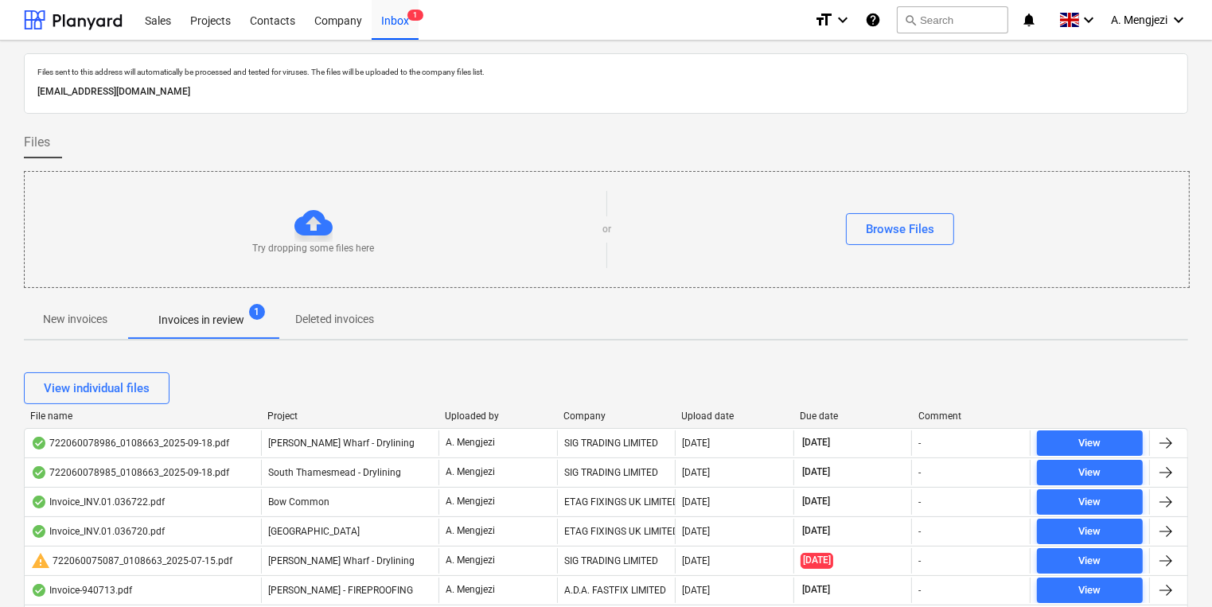
click at [586, 415] on div "Company" at bounding box center [616, 416] width 106 height 11
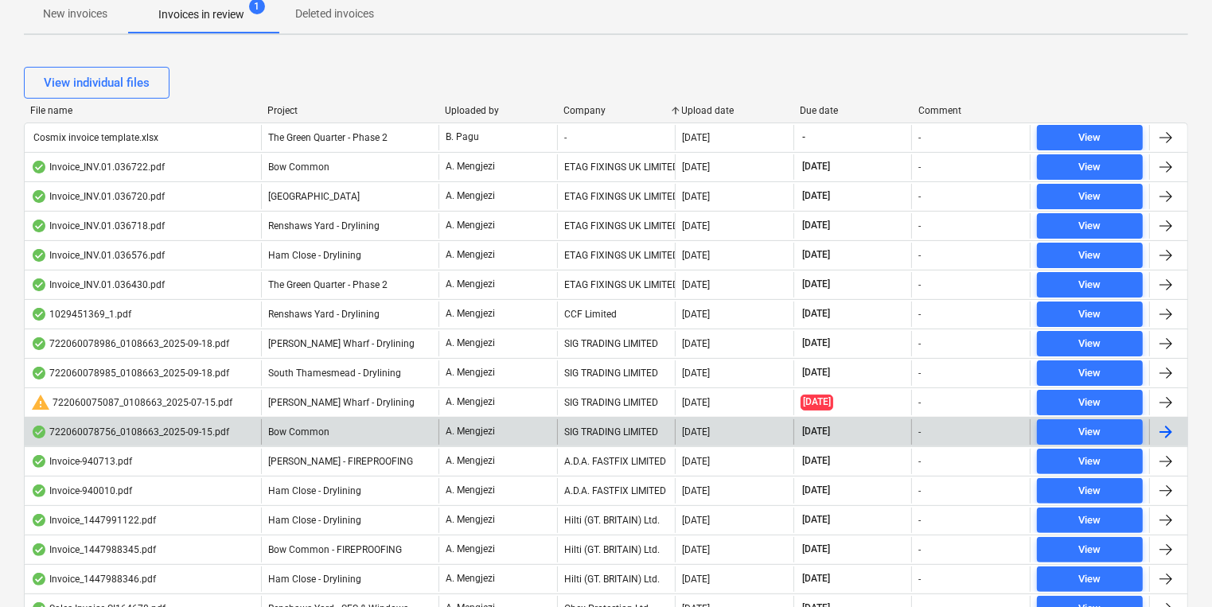
scroll to position [318, 0]
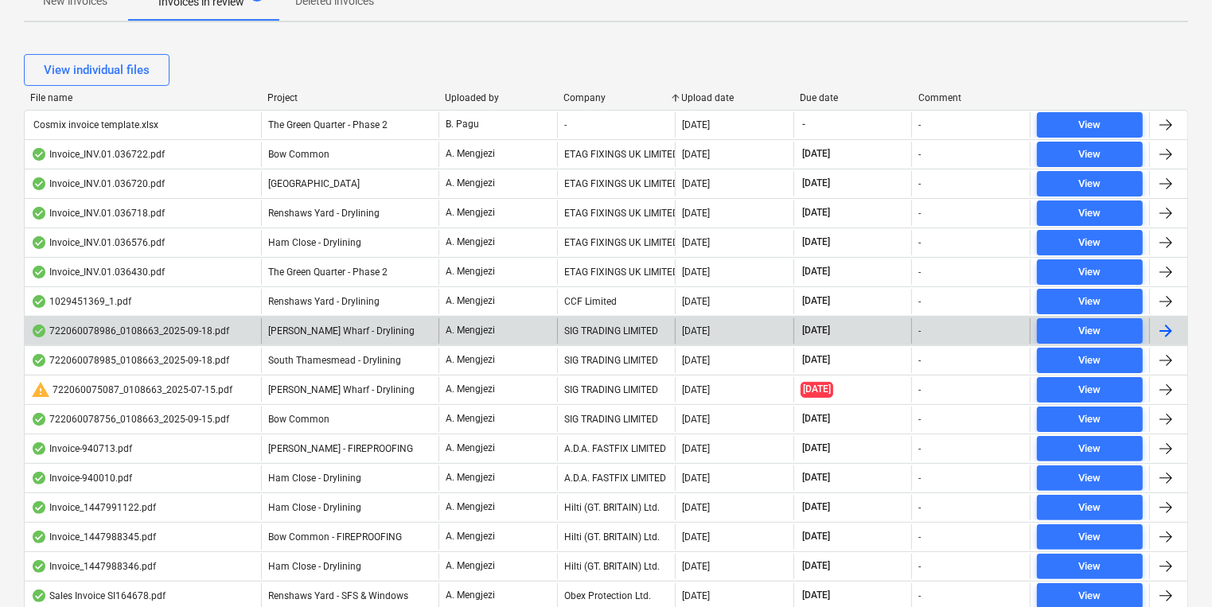
click at [223, 329] on div "722060078986_0108663_2025-09-18.pdf" at bounding box center [130, 331] width 198 height 13
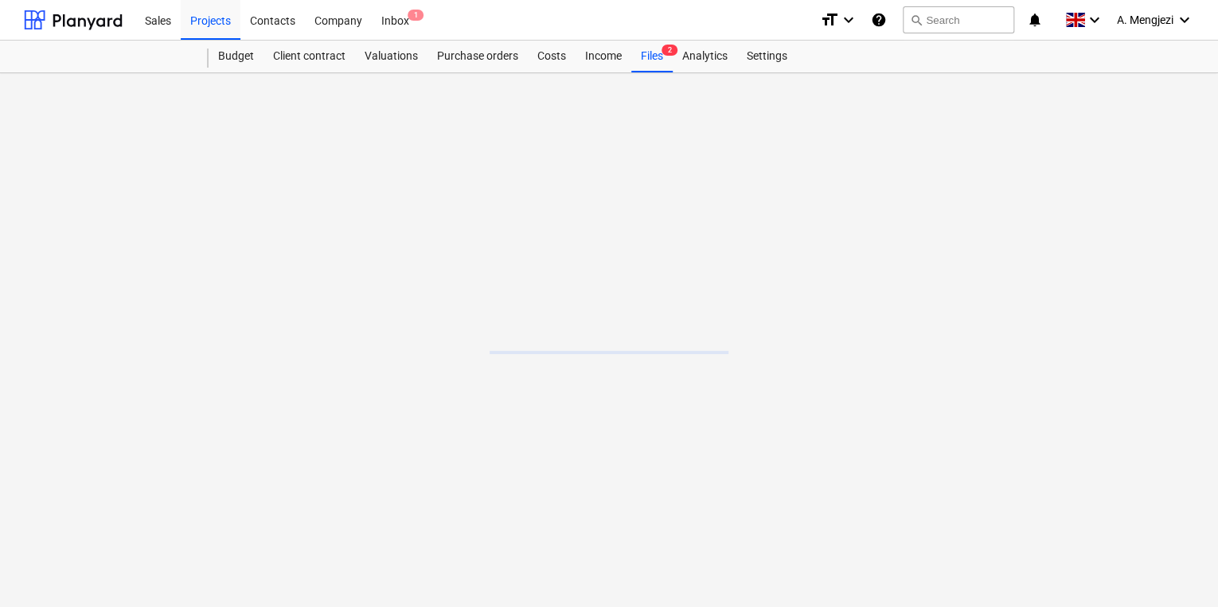
click at [223, 329] on main at bounding box center [609, 340] width 1218 height 534
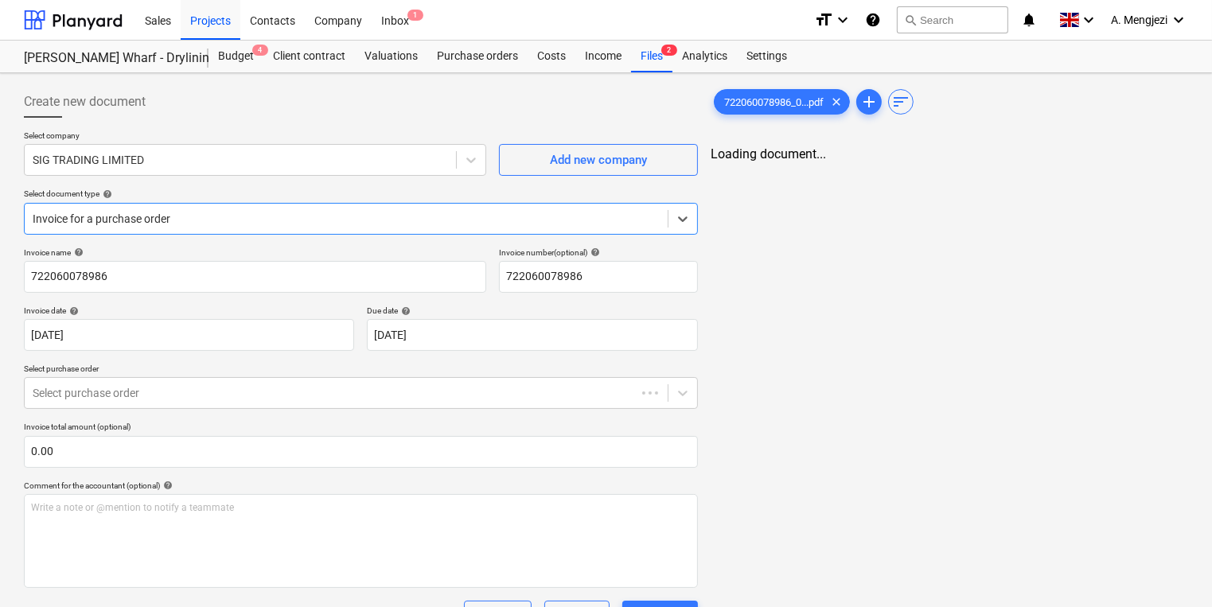
type input "[DATE]"
click at [652, 59] on div "Files 2" at bounding box center [651, 57] width 41 height 32
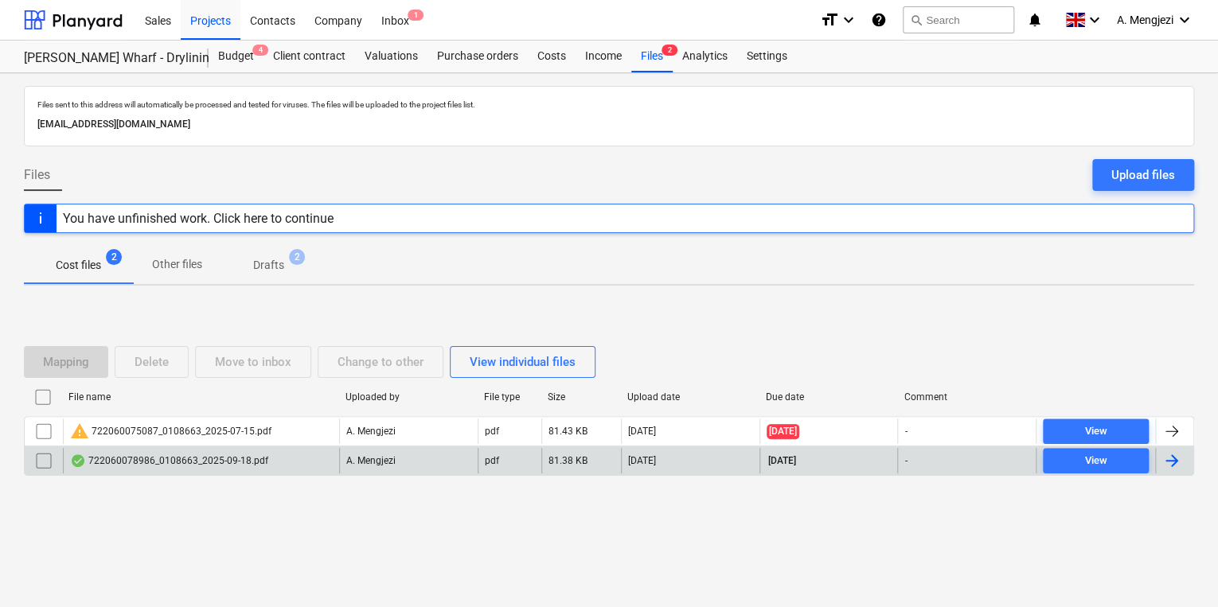
click at [266, 458] on div "722060078986_0108663_2025-09-18.pdf" at bounding box center [201, 460] width 276 height 25
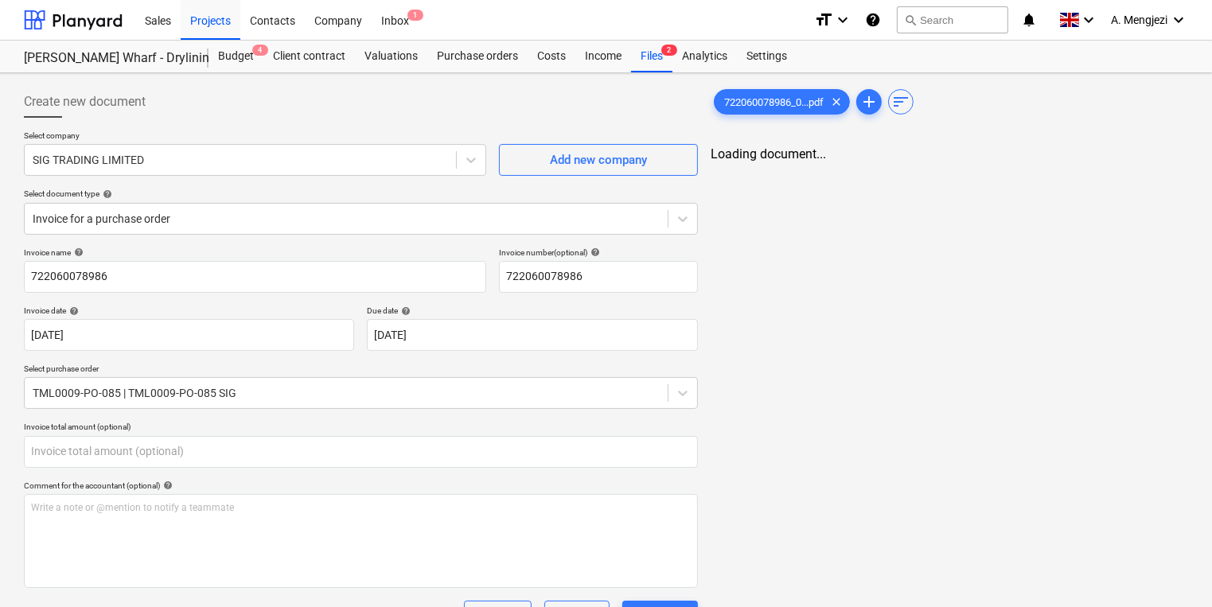
click at [266, 458] on input "text" at bounding box center [361, 452] width 674 height 32
type input "0.00"
click at [918, 185] on div "< 1 > zoom_in zoom_out chat 0 save_alt" at bounding box center [950, 449] width 478 height 607
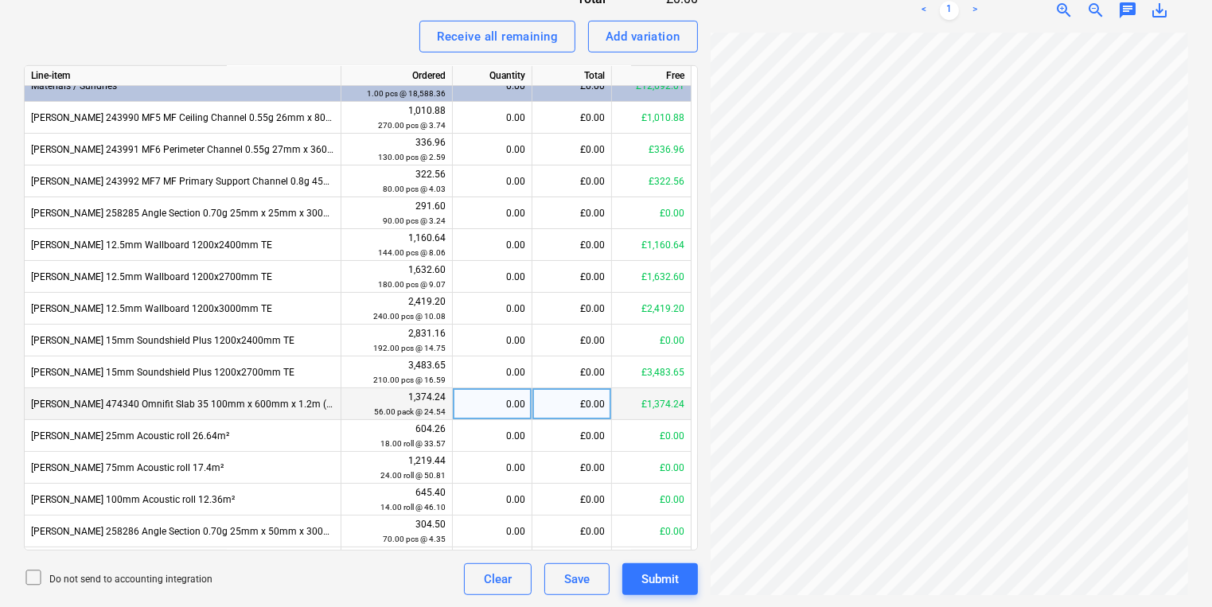
scroll to position [0, 0]
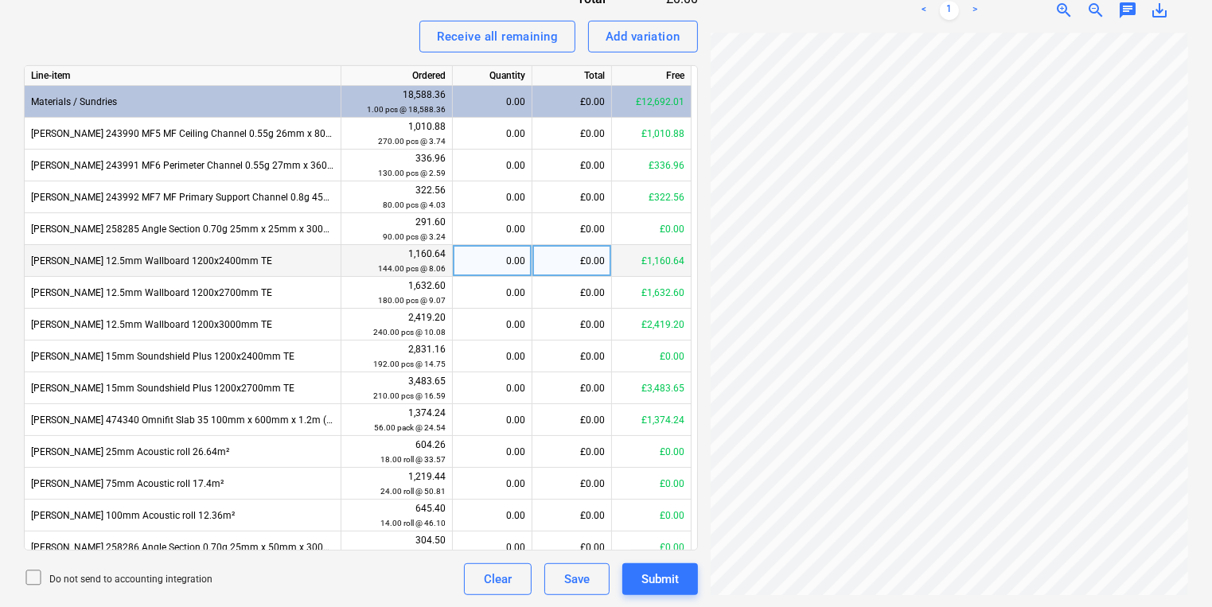
click at [511, 266] on div "0.00" at bounding box center [492, 261] width 66 height 32
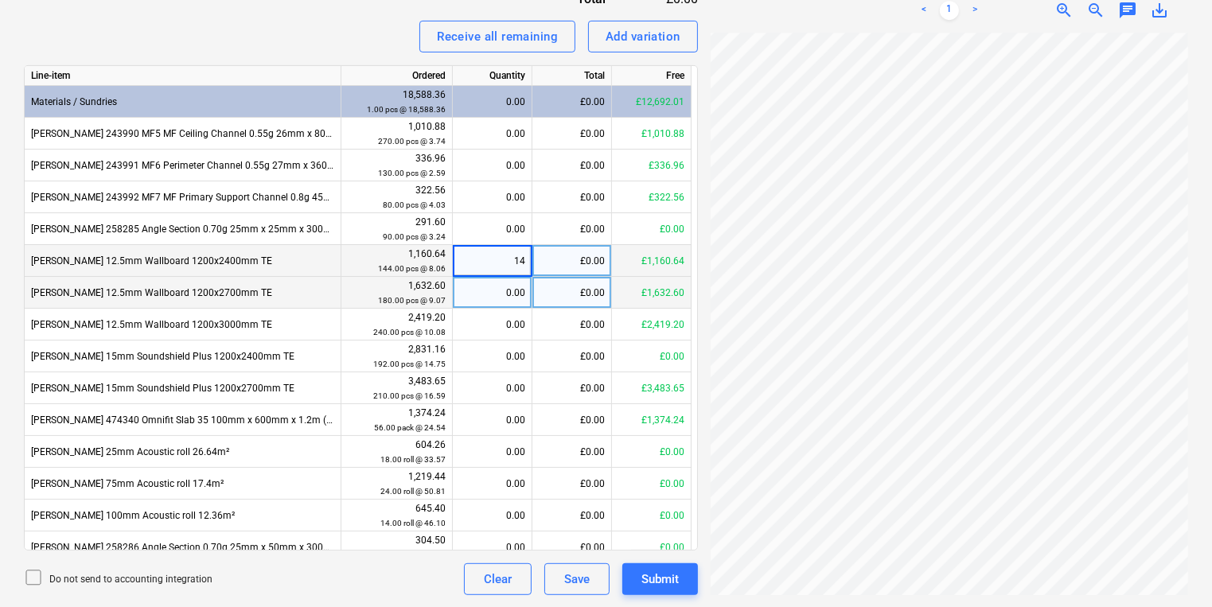
type input "144"
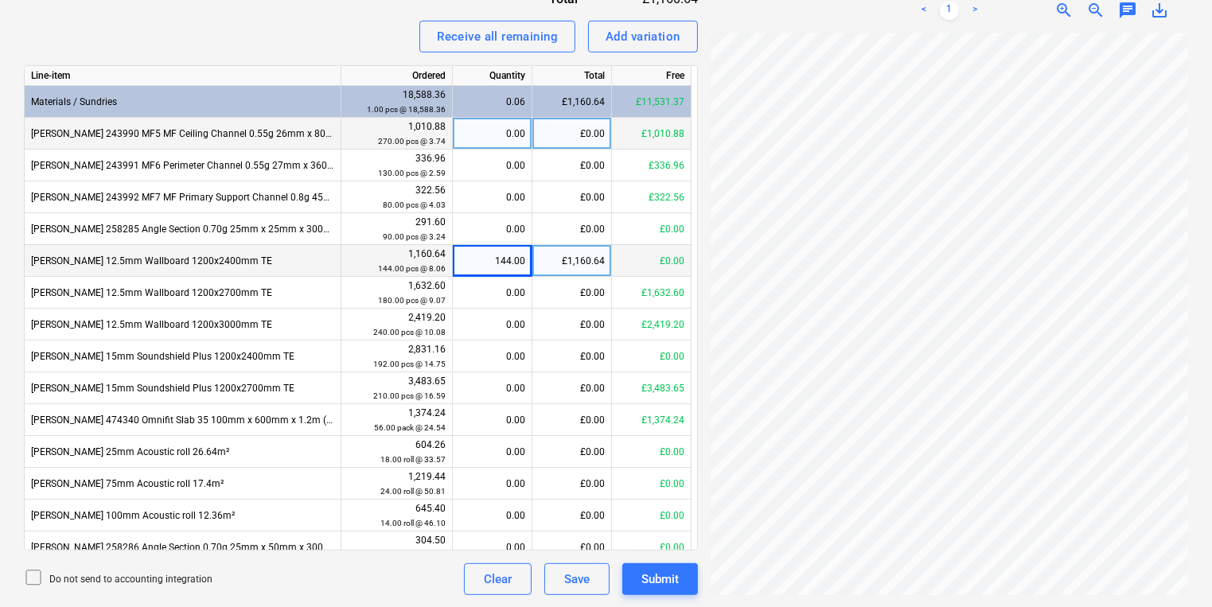
click at [505, 121] on div "0.00" at bounding box center [492, 134] width 66 height 32
type input "270"
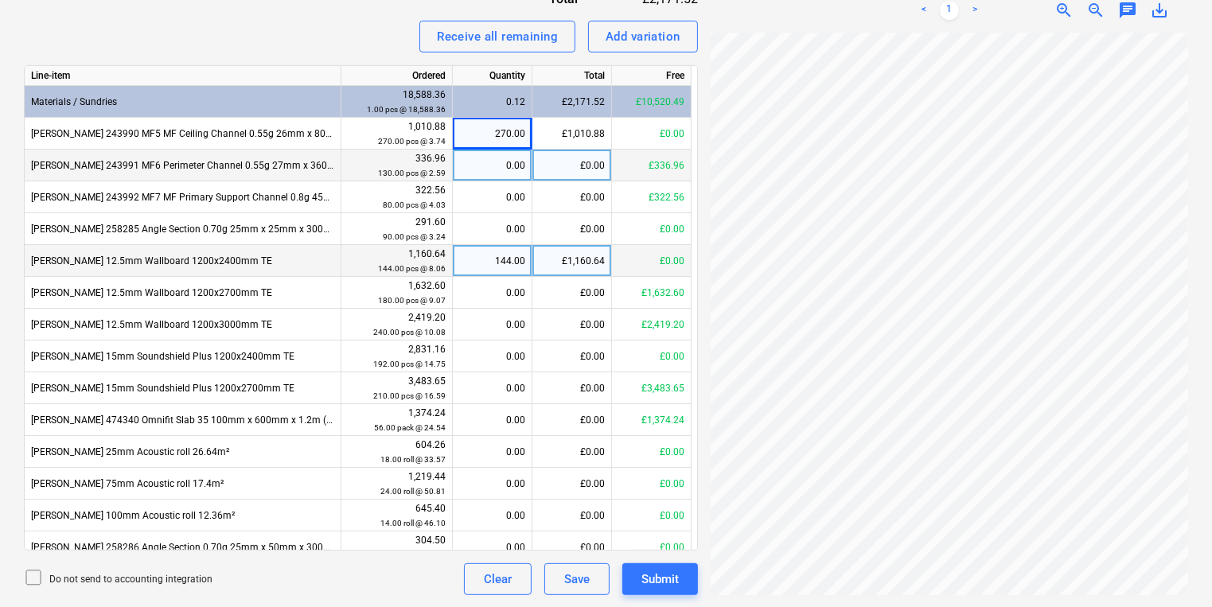
click at [509, 168] on div "0.00" at bounding box center [492, 166] width 66 height 32
type input "130"
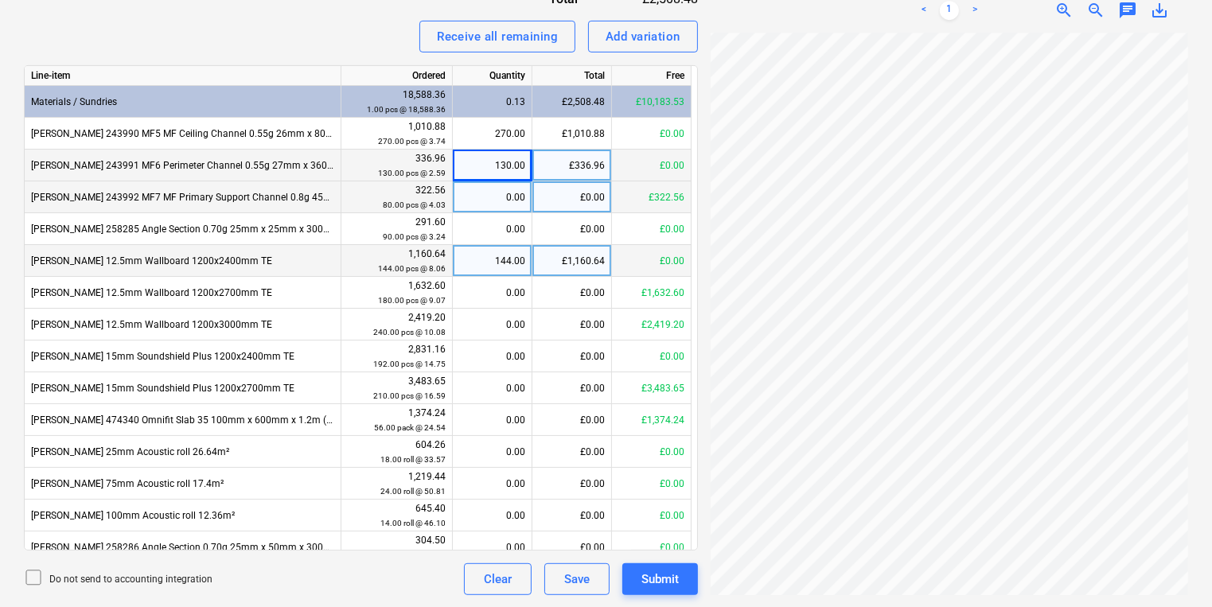
click at [509, 193] on div "0.00" at bounding box center [492, 197] width 66 height 32
type input "80"
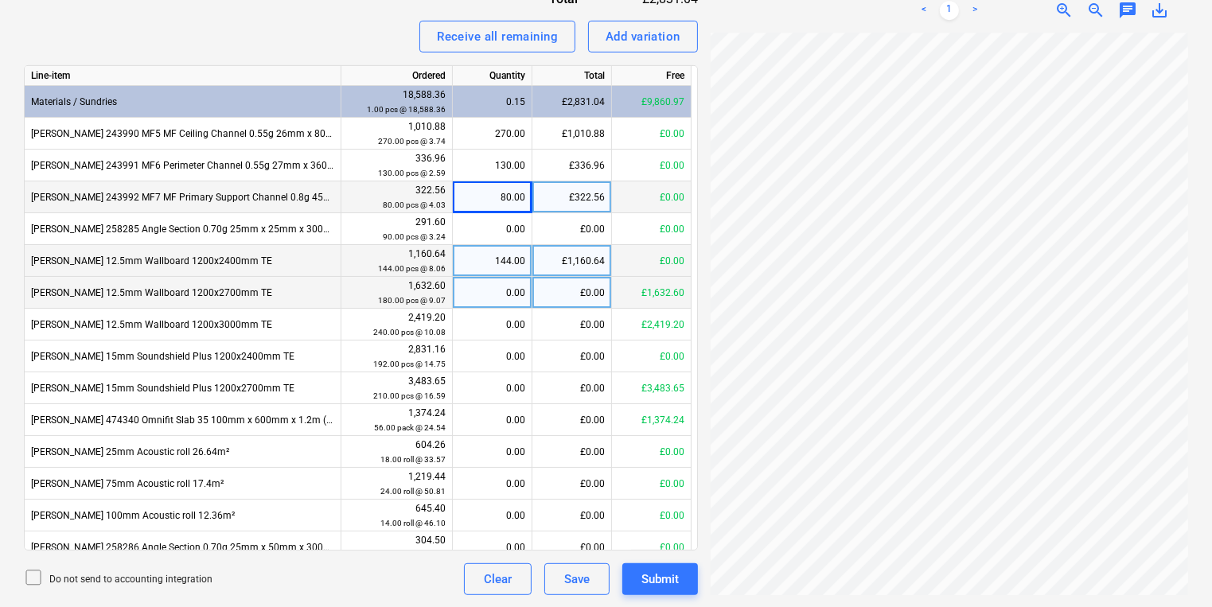
click at [483, 298] on div "0.00" at bounding box center [492, 293] width 66 height 32
type input "180"
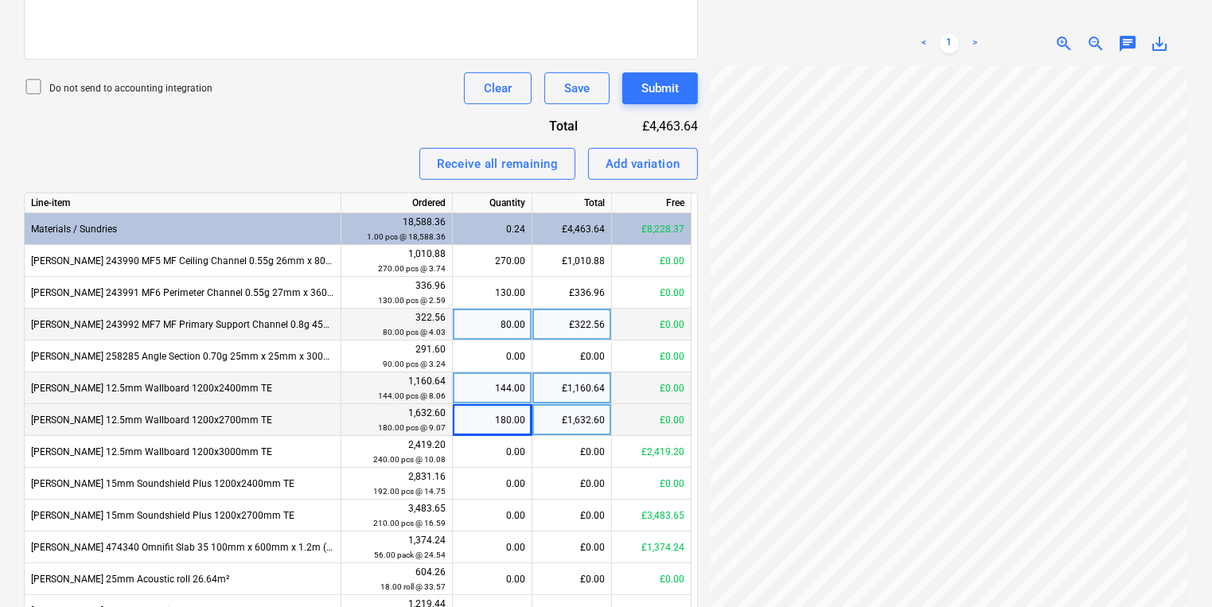
scroll to position [108, 0]
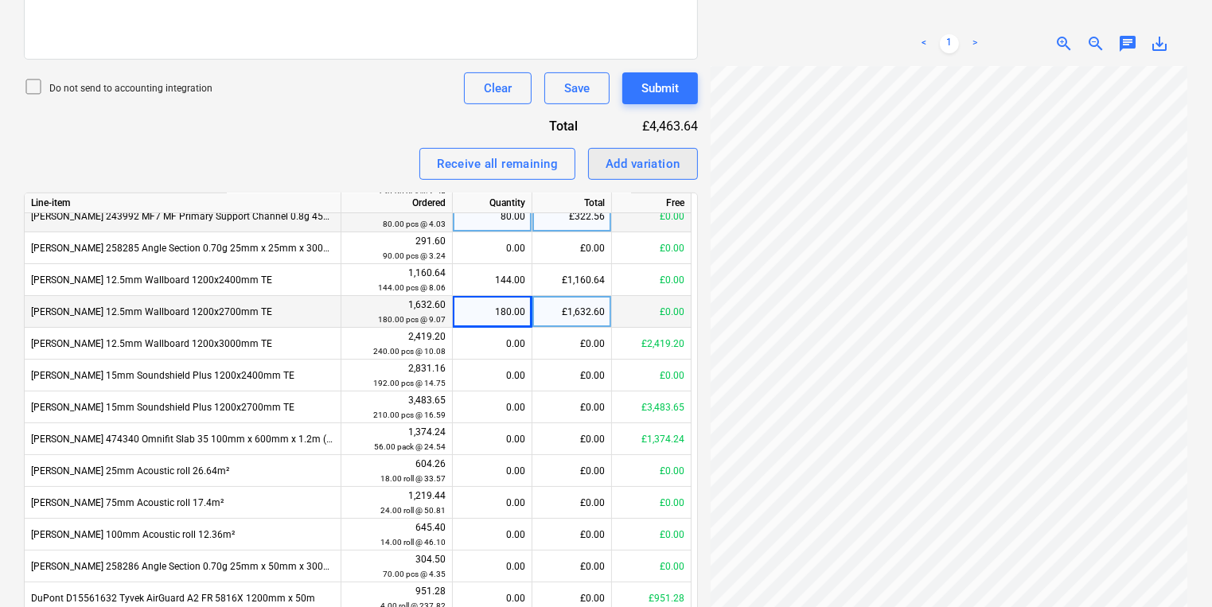
click at [611, 162] on div "Add variation" at bounding box center [643, 164] width 75 height 21
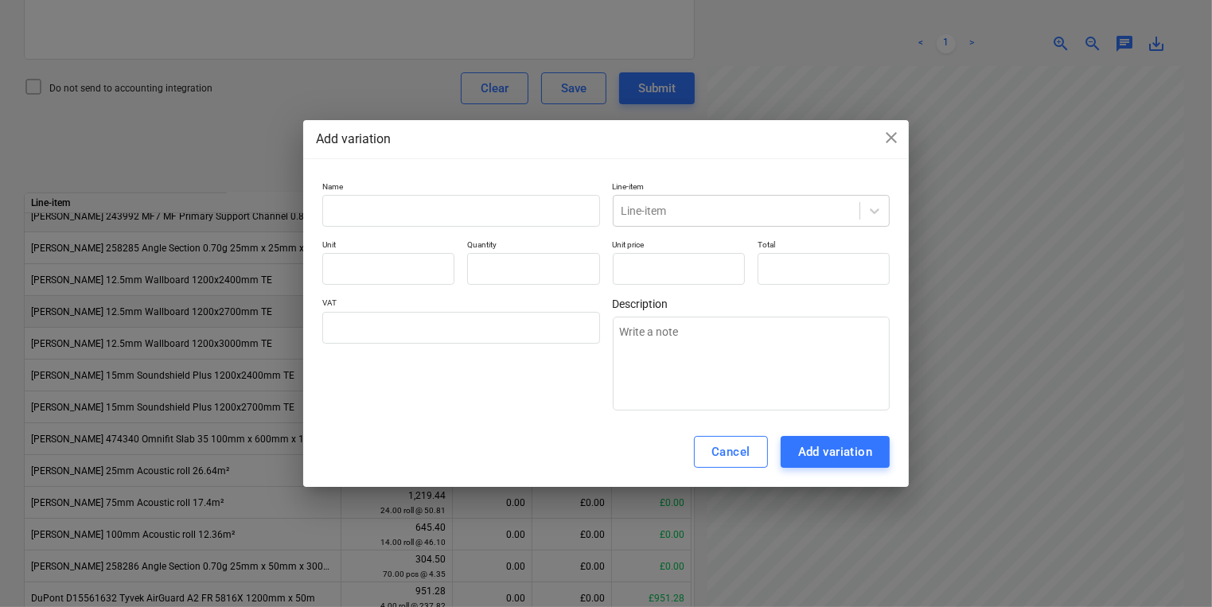
type textarea "x"
type input "0.00"
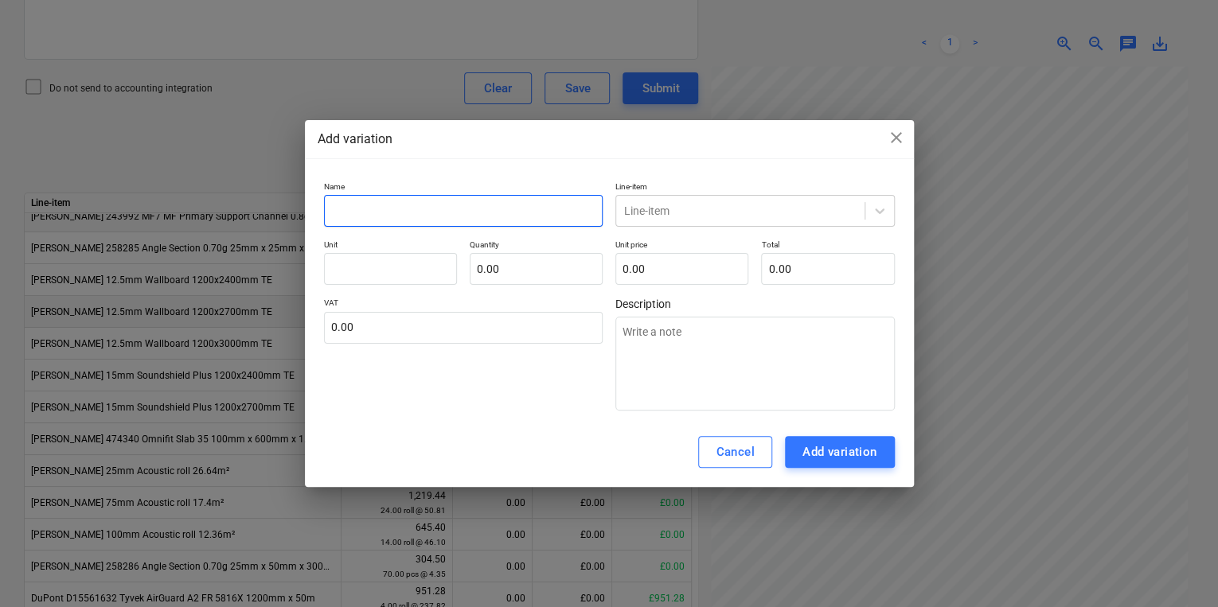
click at [459, 212] on input "text" at bounding box center [463, 211] width 279 height 32
type textarea "x"
type input "r"
type textarea "x"
type input "ro"
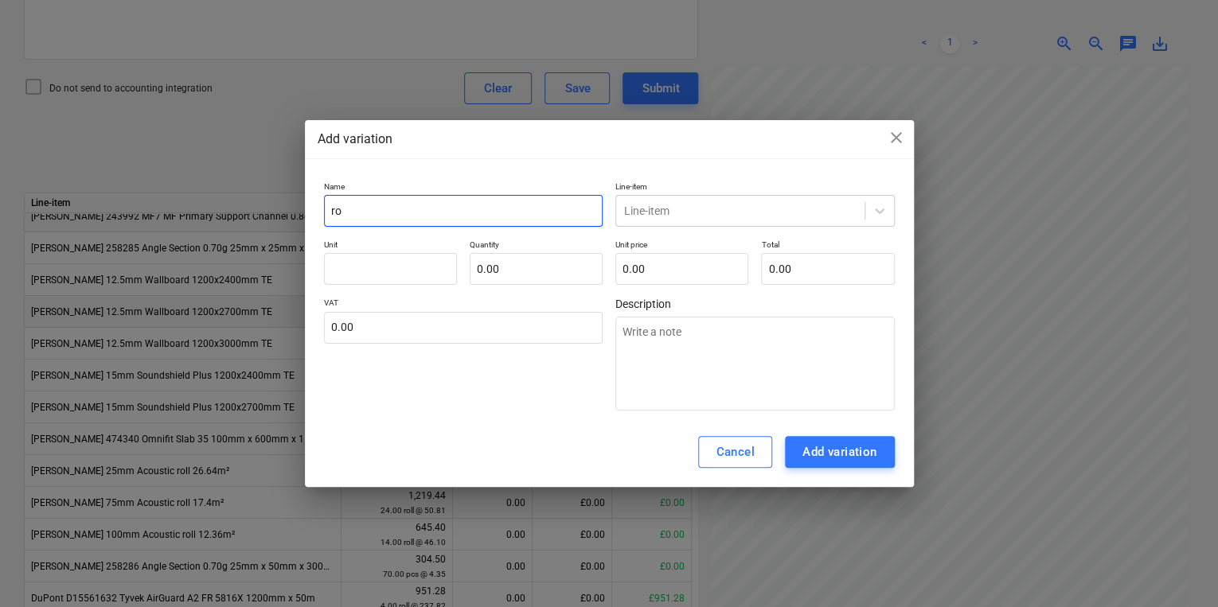
type textarea "x"
type input "rou"
type textarea "x"
type input "roun"
type textarea "x"
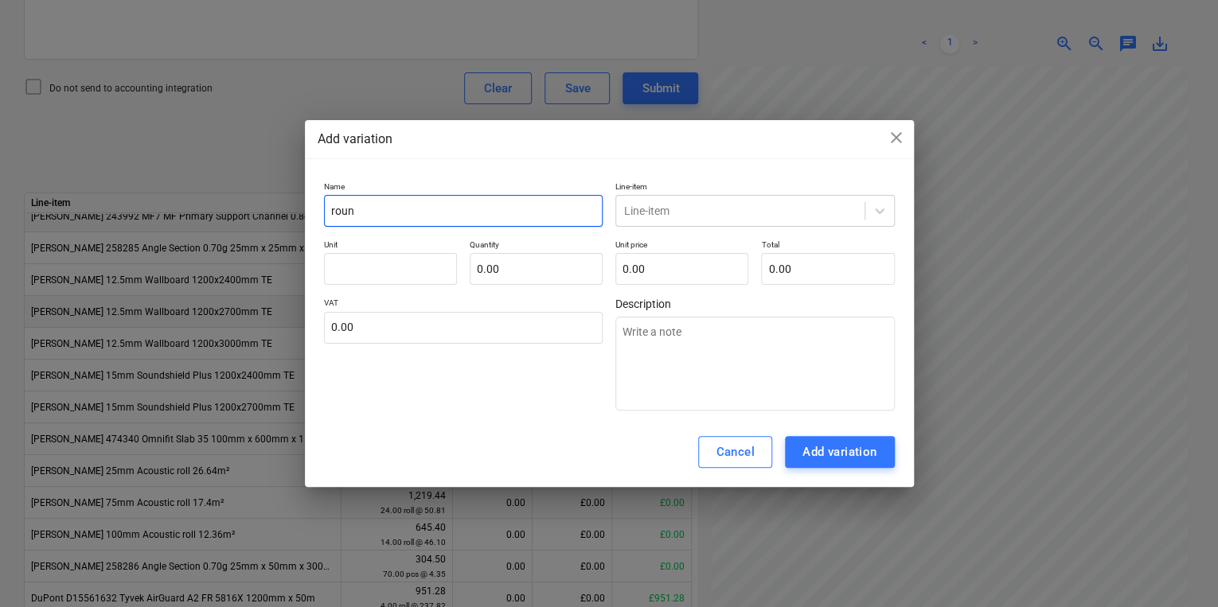
type input "rou"
type textarea "x"
type input "roun"
type textarea "x"
type input "rounf"
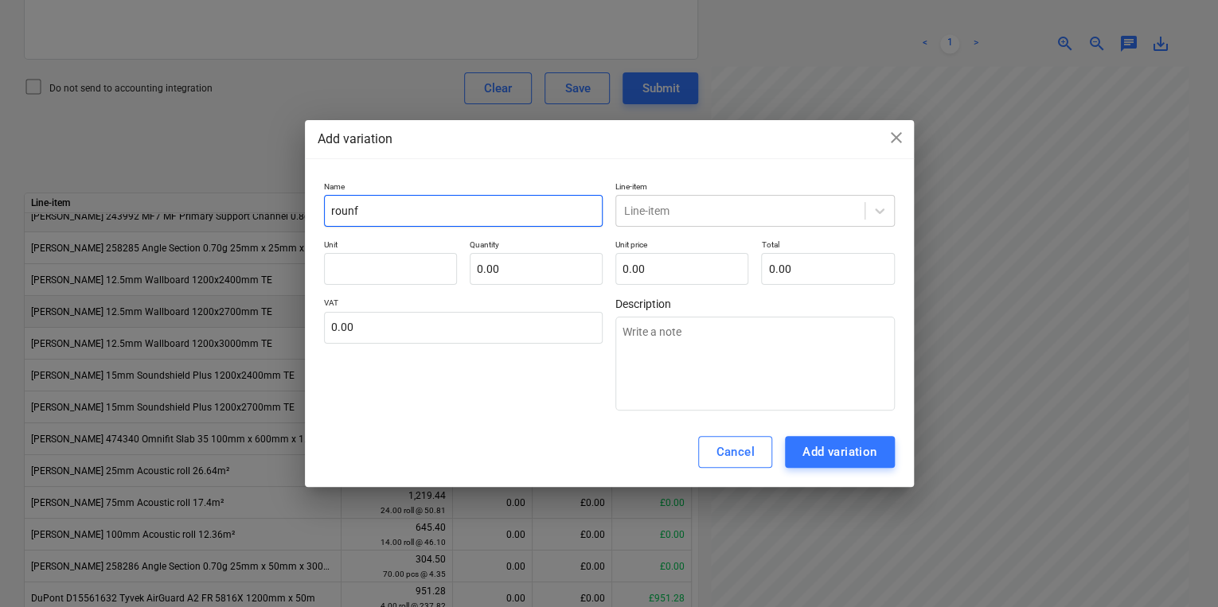
type textarea "x"
type input "roun"
type textarea "x"
type input "round"
type textarea "x"
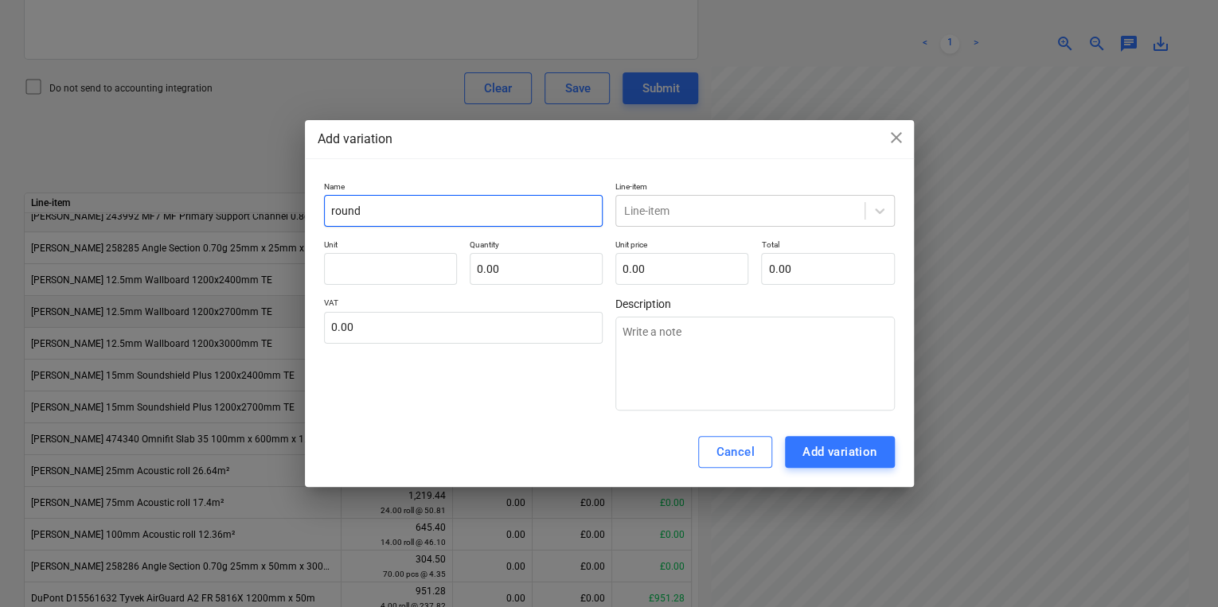
type input "roundi"
type textarea "x"
type input "roundin"
type textarea "x"
type input "rounding"
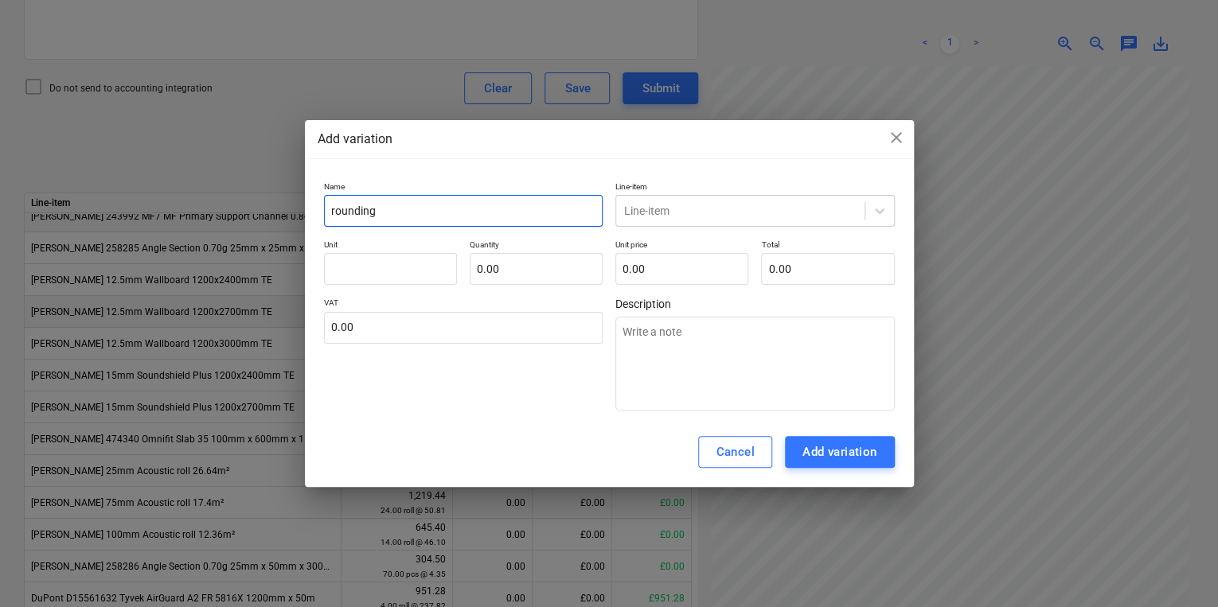
type textarea "x"
type input "rounding"
click at [657, 221] on div "Line-item" at bounding box center [740, 211] width 248 height 22
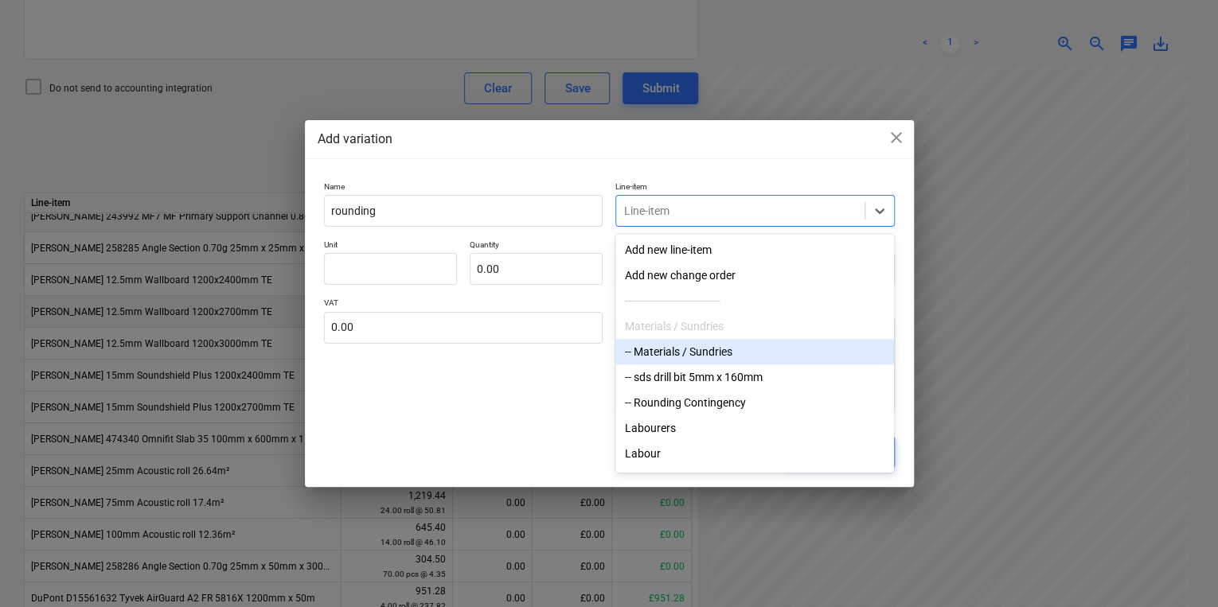
click at [678, 354] on div "-- Materials / Sundries" at bounding box center [754, 351] width 279 height 25
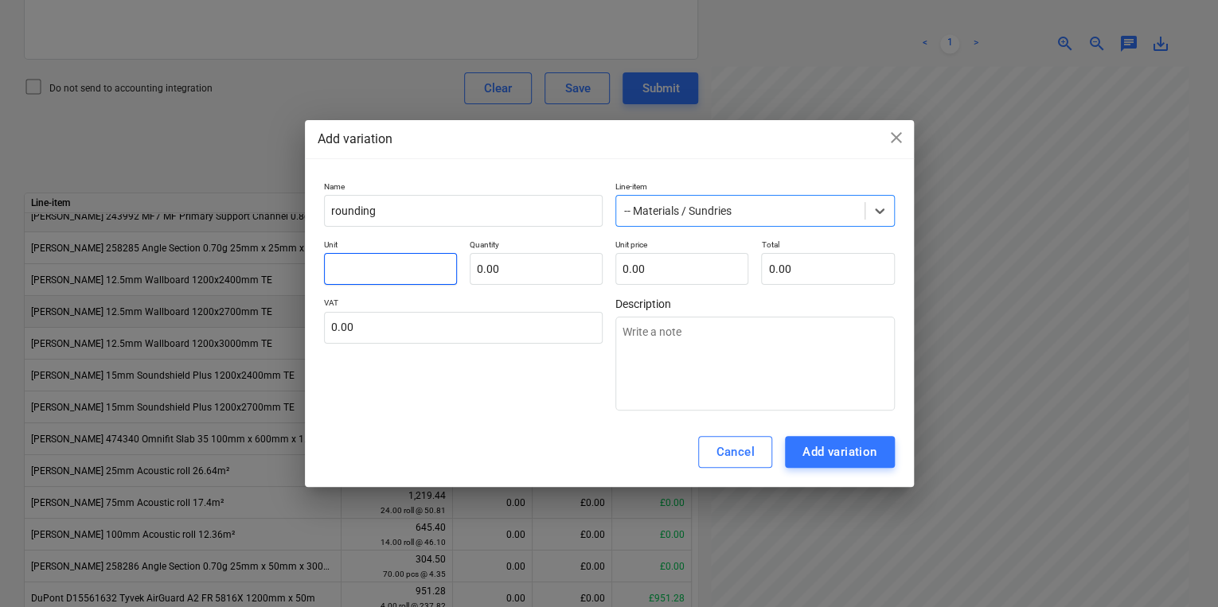
click at [381, 271] on input "text" at bounding box center [390, 269] width 133 height 32
type textarea "x"
type input "p"
type textarea "x"
type input "pc"
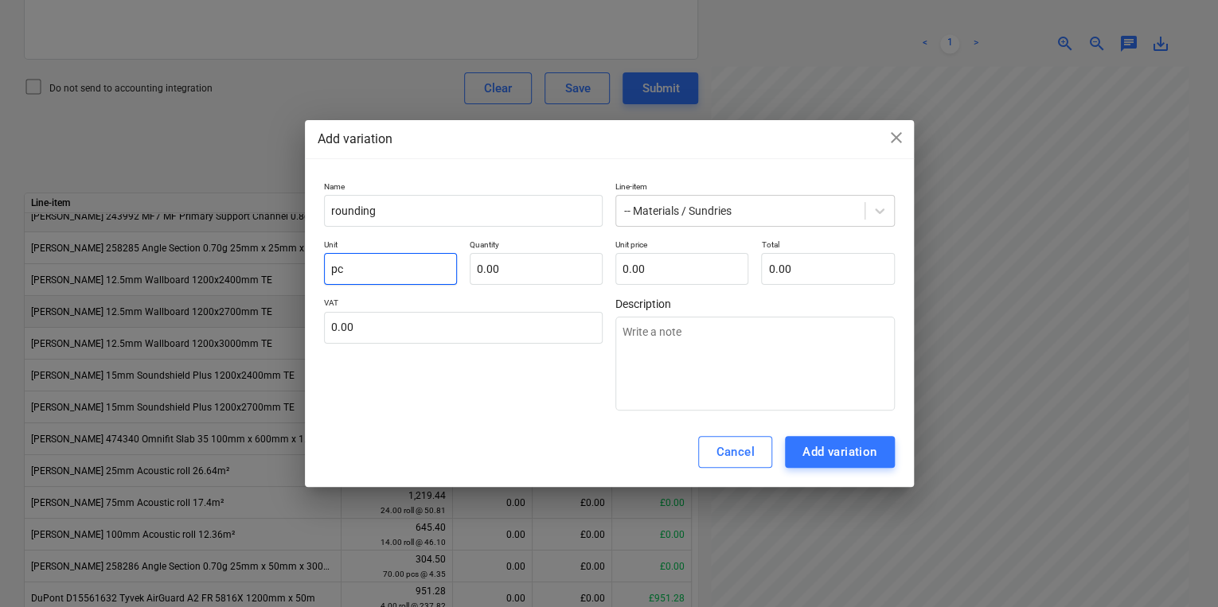
type textarea "x"
type input "pcs"
type textarea "x"
type input "-"
type textarea "x"
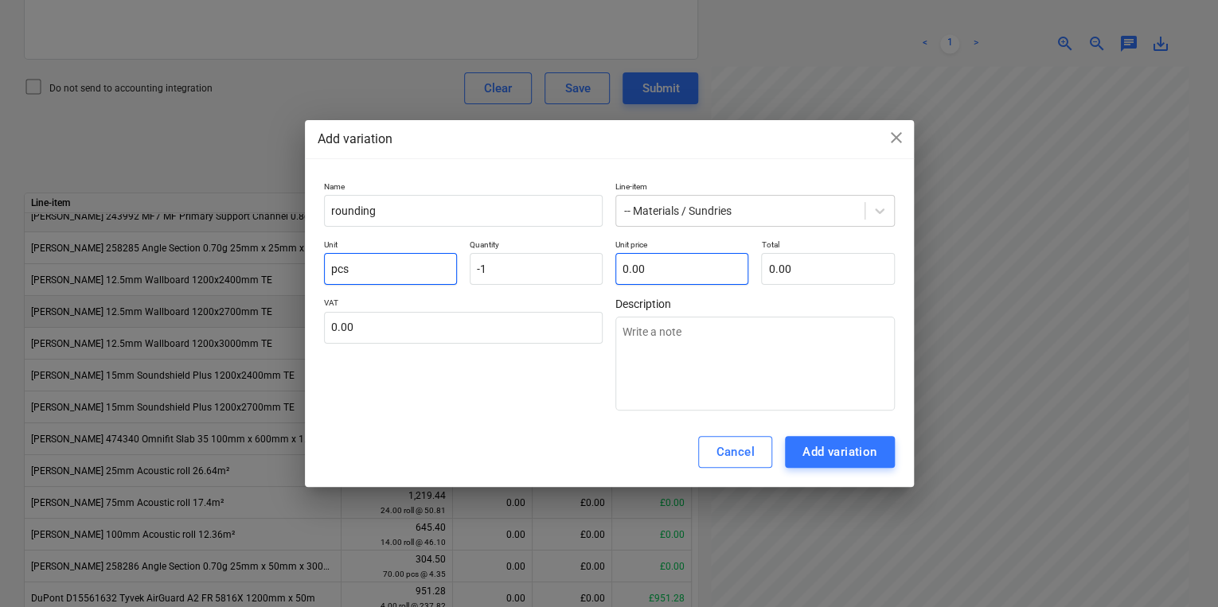
type input "-1.00"
type textarea "x"
type input "1"
type input "-1.00"
type textarea "x"
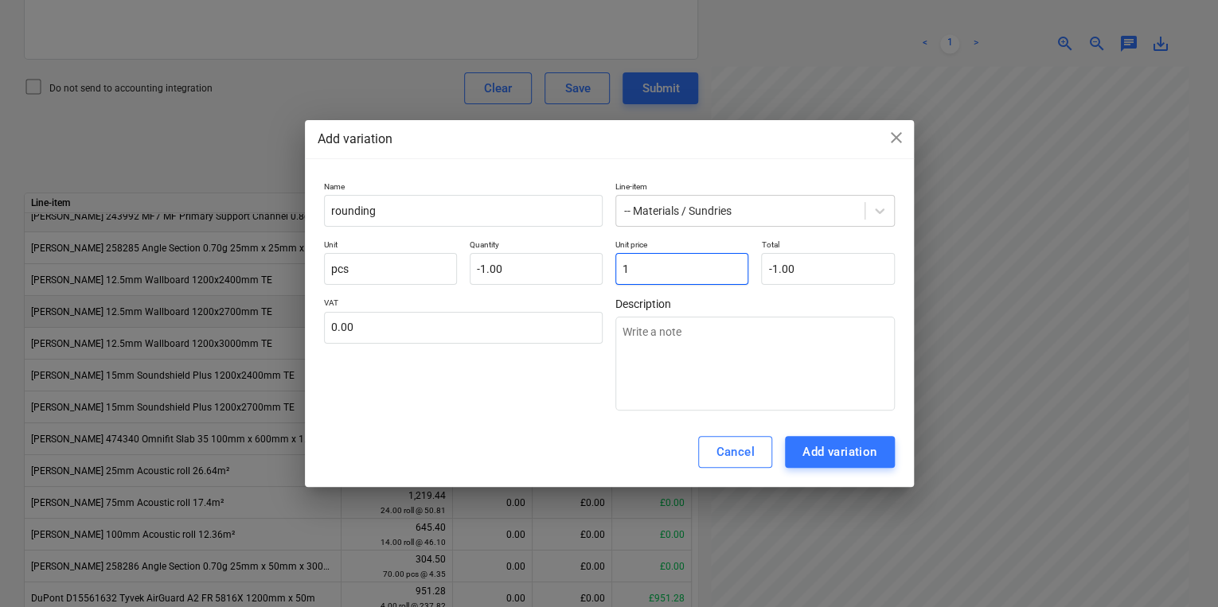
type input "1."
type textarea "x"
type input "1.3"
type input "-1.30"
type textarea "x"
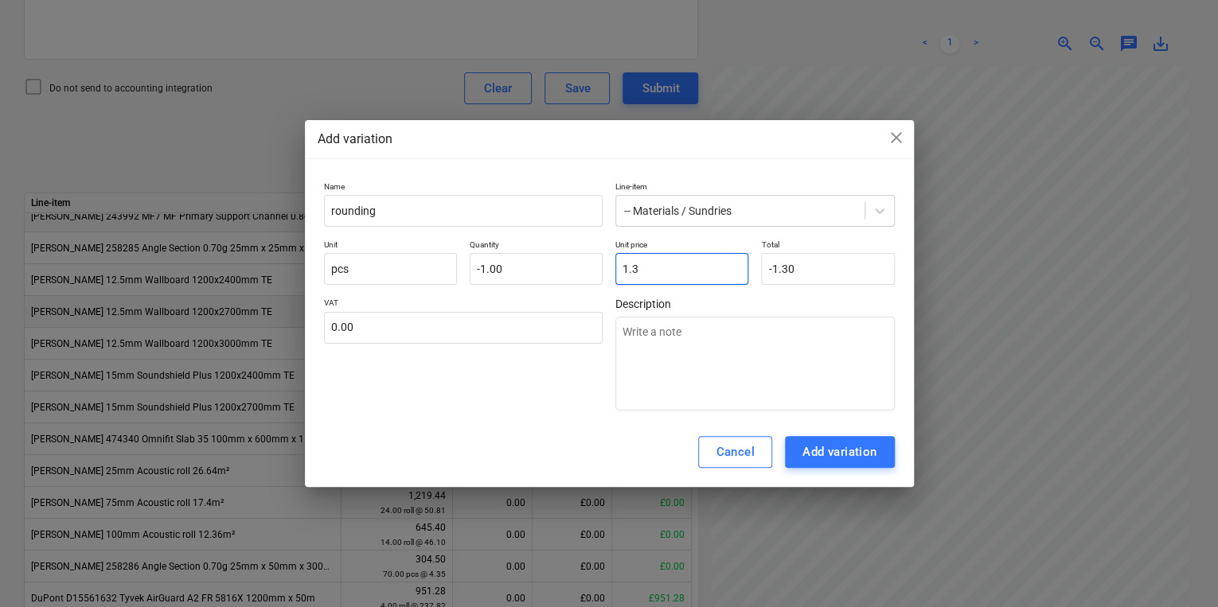
type input "1.38"
type input "-1.38"
type input "1.38"
click at [840, 447] on div "Add variation" at bounding box center [839, 452] width 75 height 21
type textarea "x"
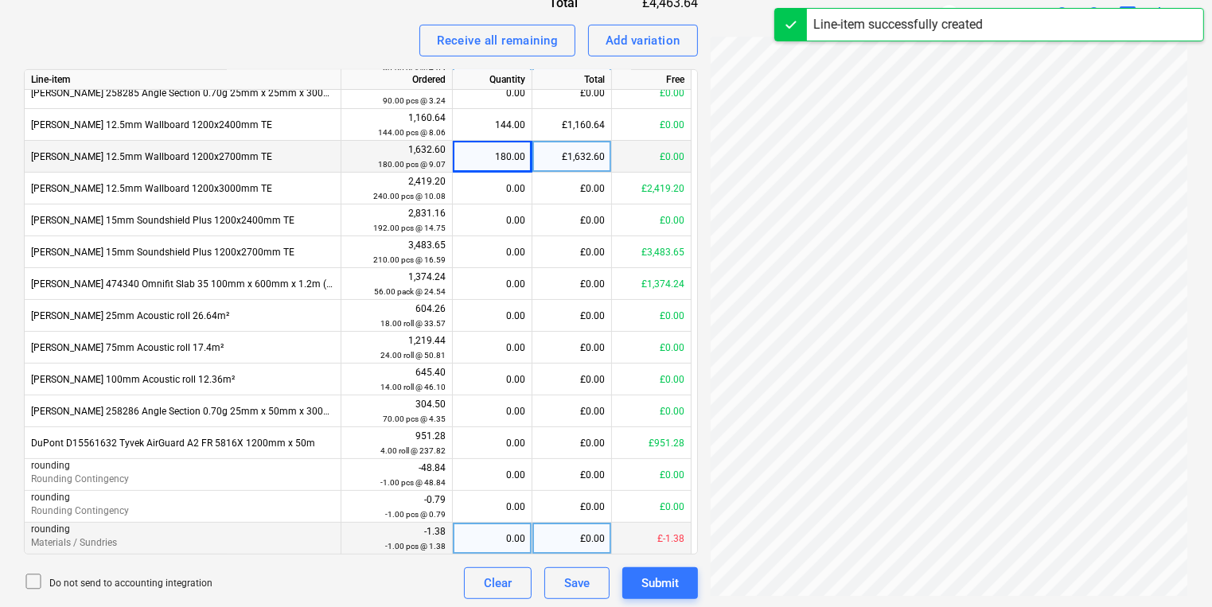
scroll to position [656, 0]
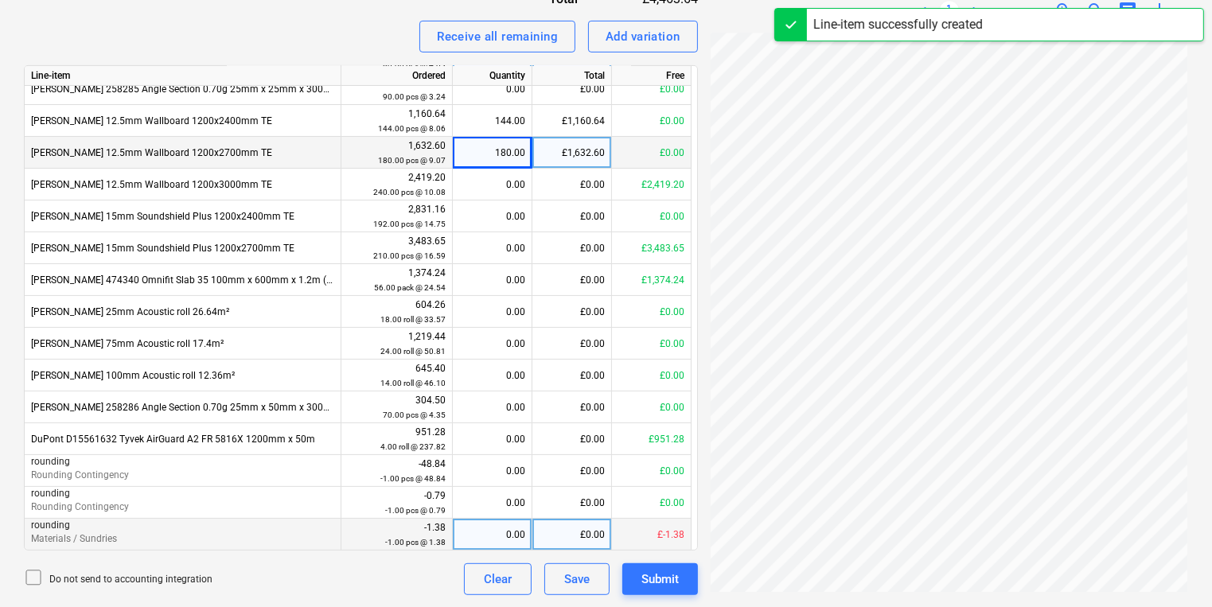
click at [505, 536] on div "0.00" at bounding box center [492, 535] width 66 height 32
type input "1"
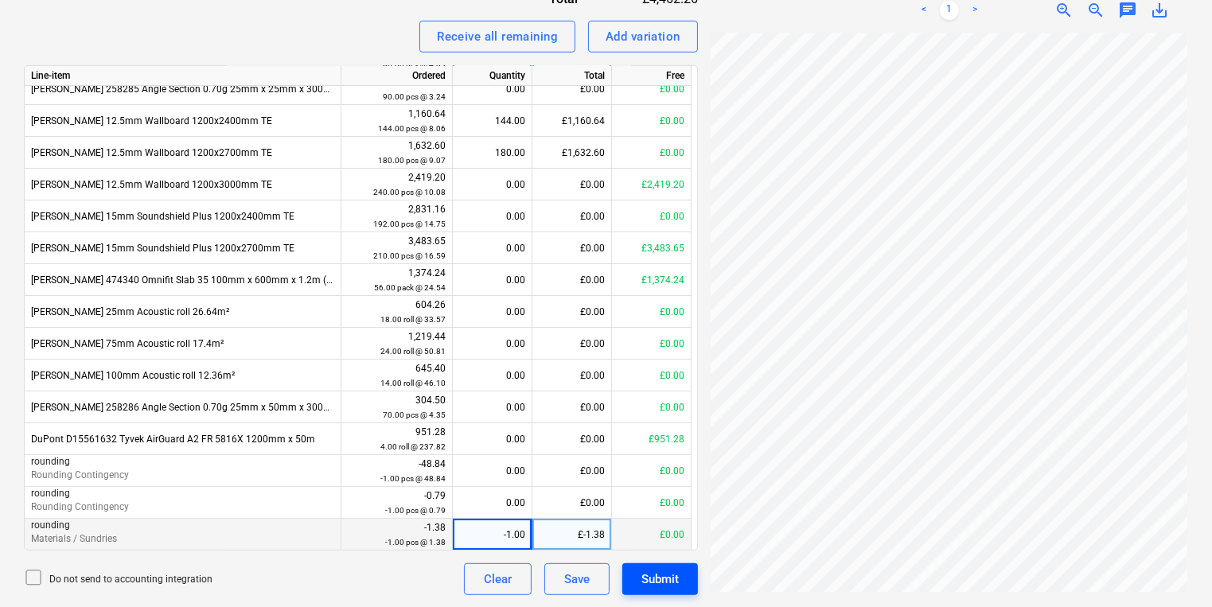
click at [684, 577] on button "Submit" at bounding box center [660, 579] width 76 height 32
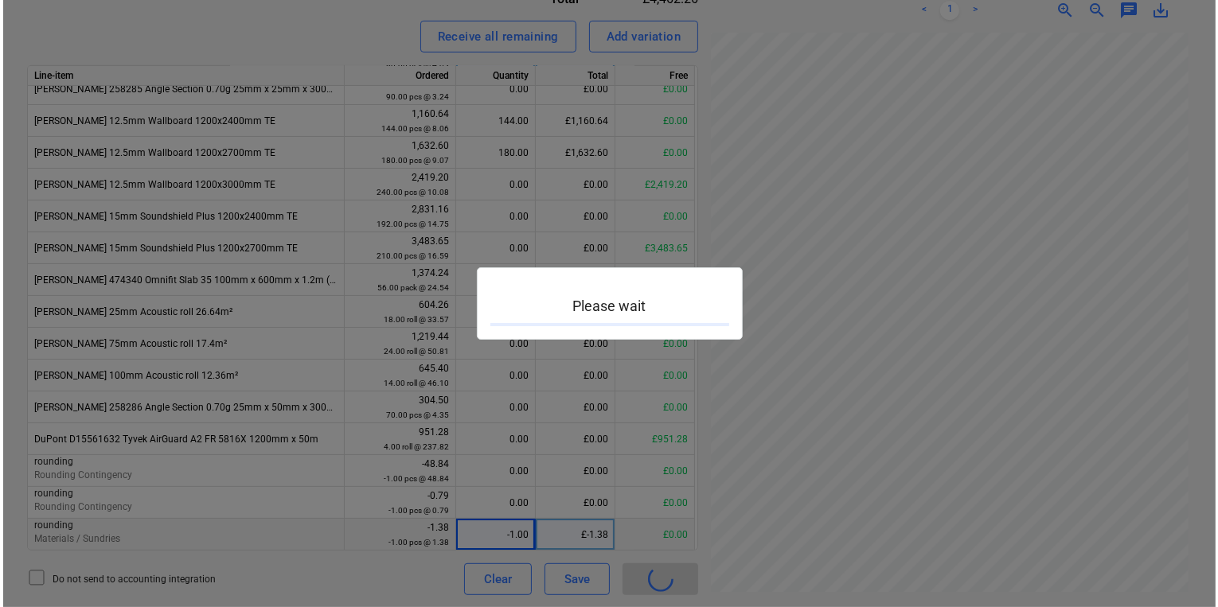
scroll to position [286, 122]
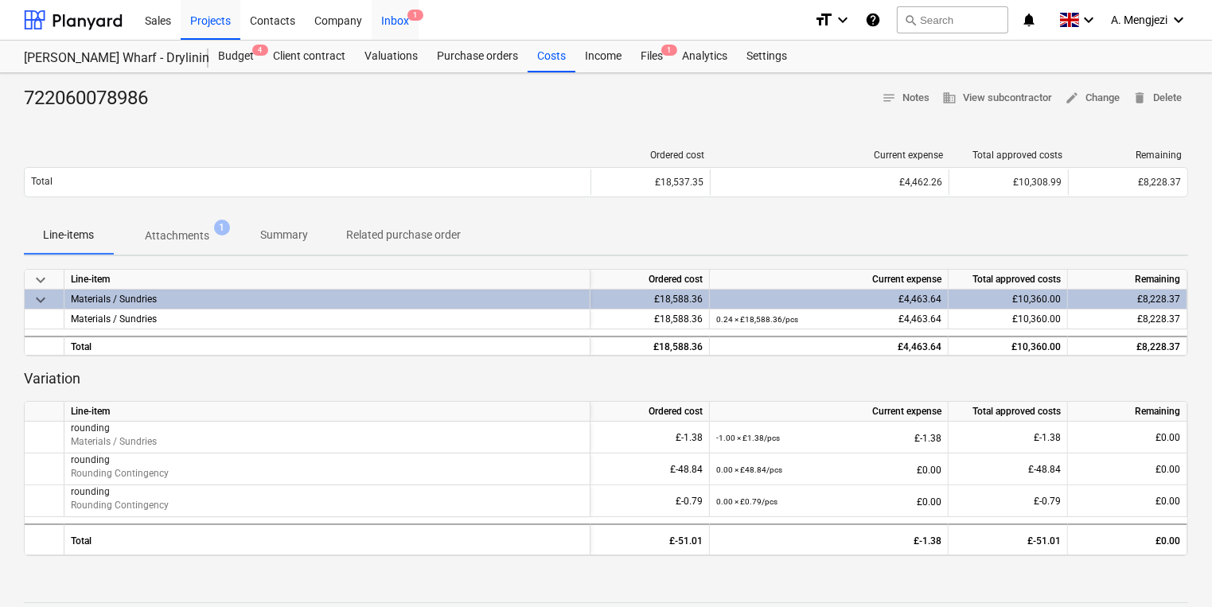
click at [415, 12] on span "1" at bounding box center [415, 15] width 16 height 11
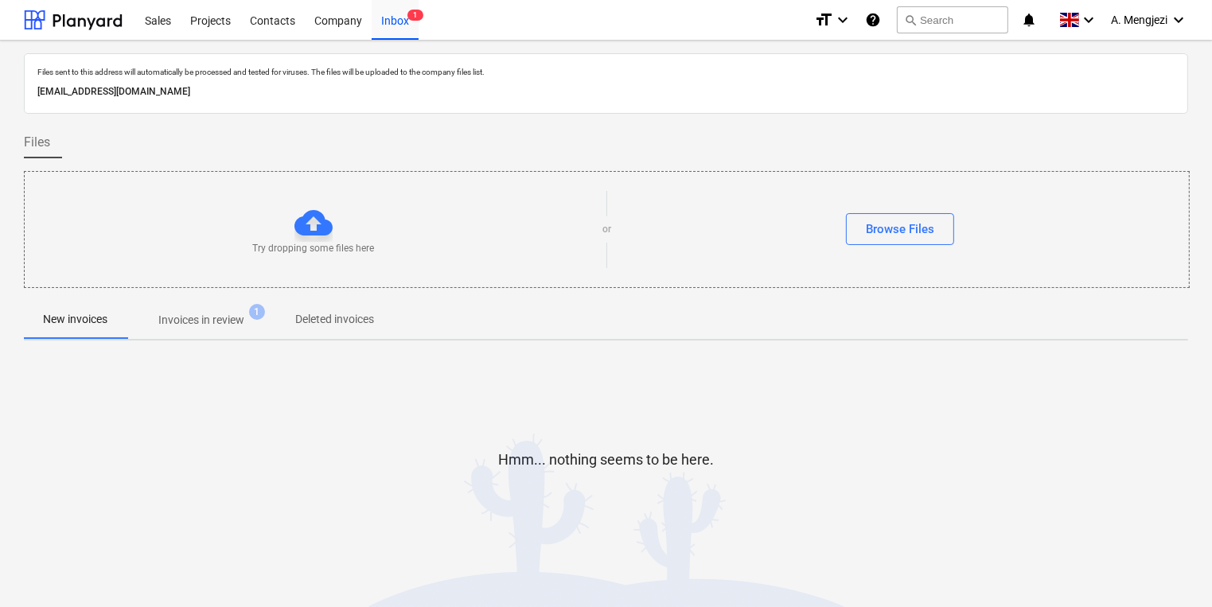
click at [223, 320] on p "Invoices in review" at bounding box center [201, 320] width 86 height 17
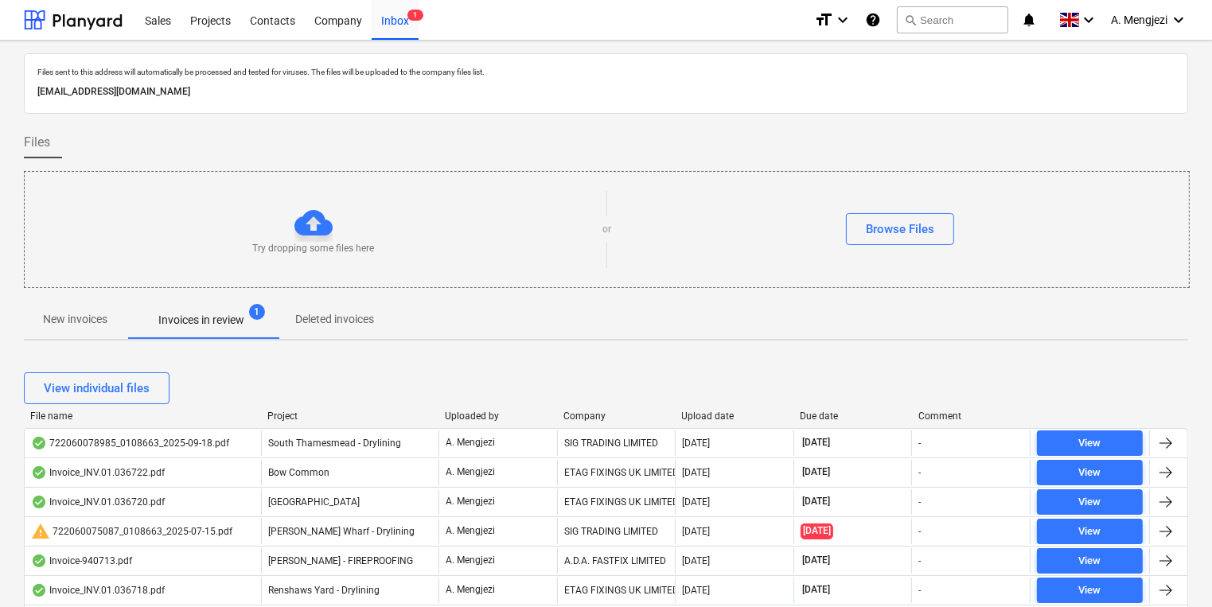
click at [599, 419] on div "Company" at bounding box center [616, 416] width 106 height 11
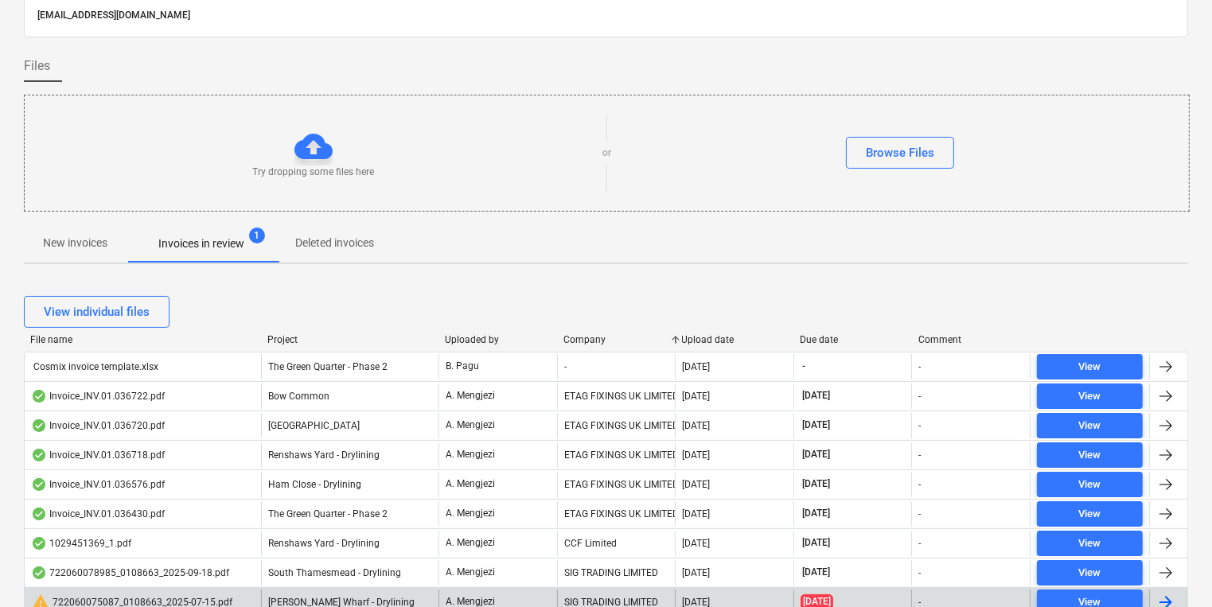
scroll to position [255, 0]
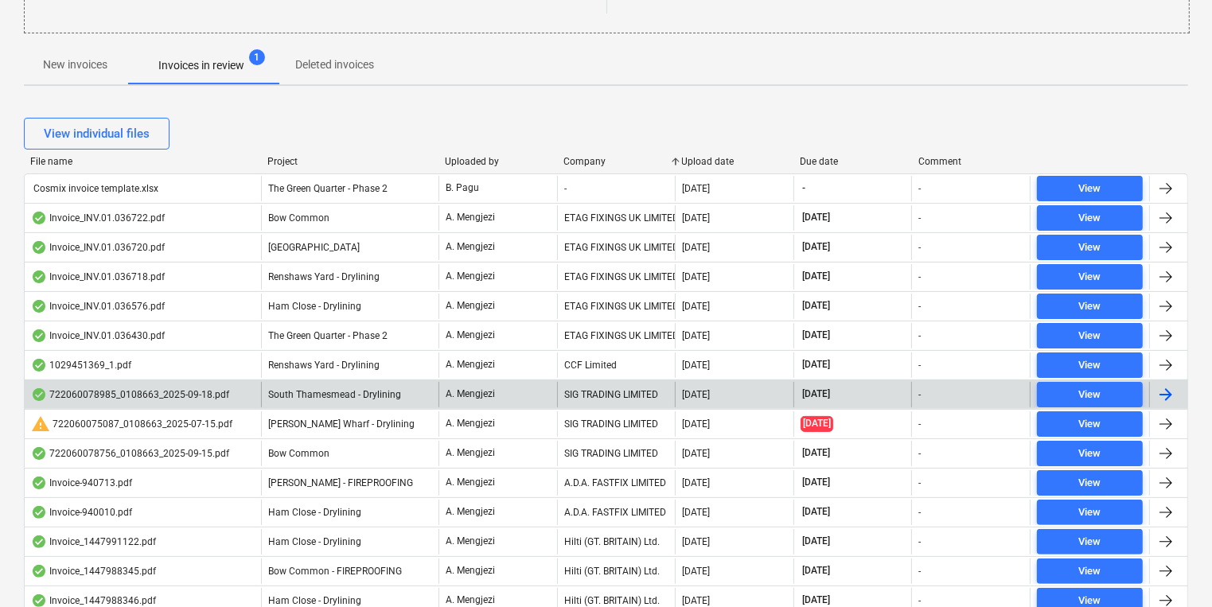
click at [529, 399] on div "A. Mengjezi" at bounding box center [498, 394] width 119 height 25
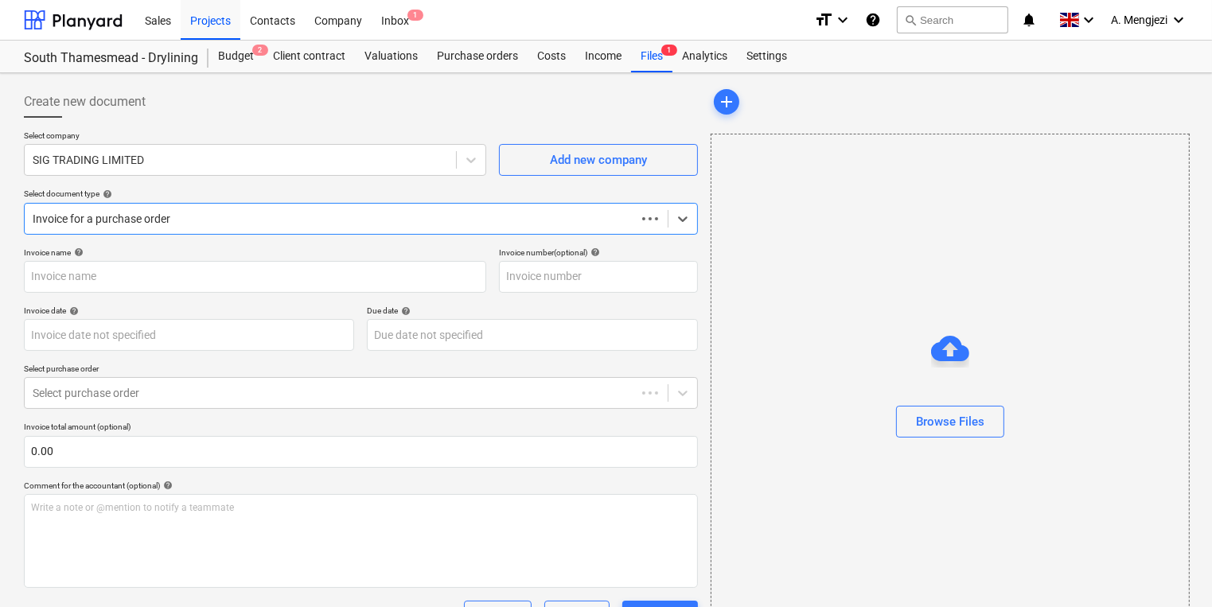
type input "722060078985"
type input "[DATE]"
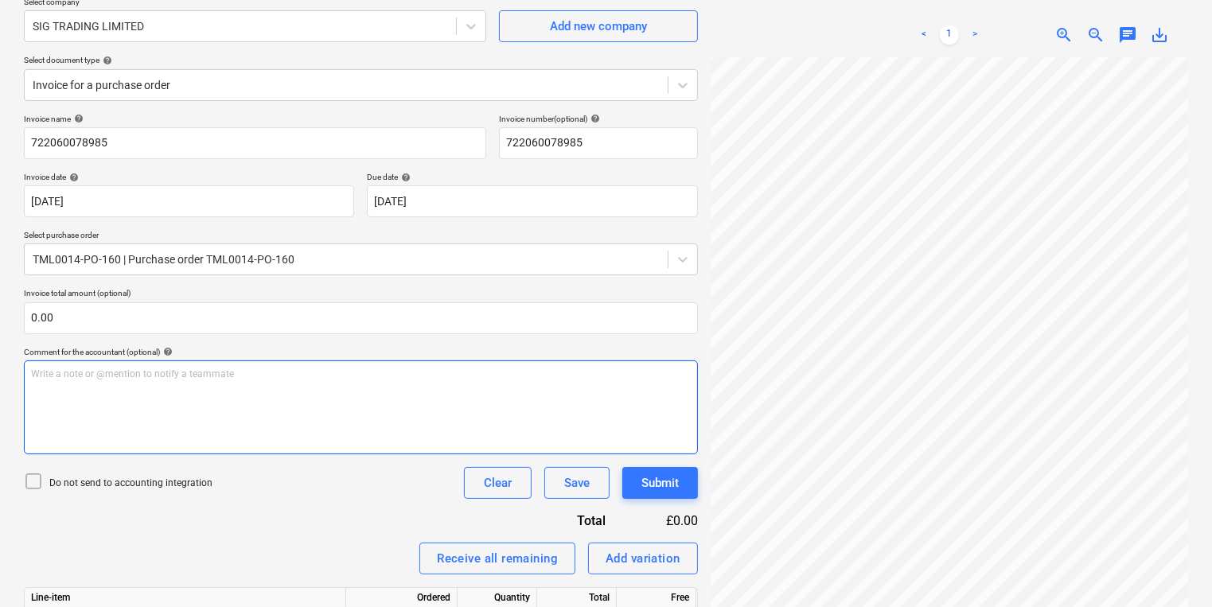
scroll to position [294, 0]
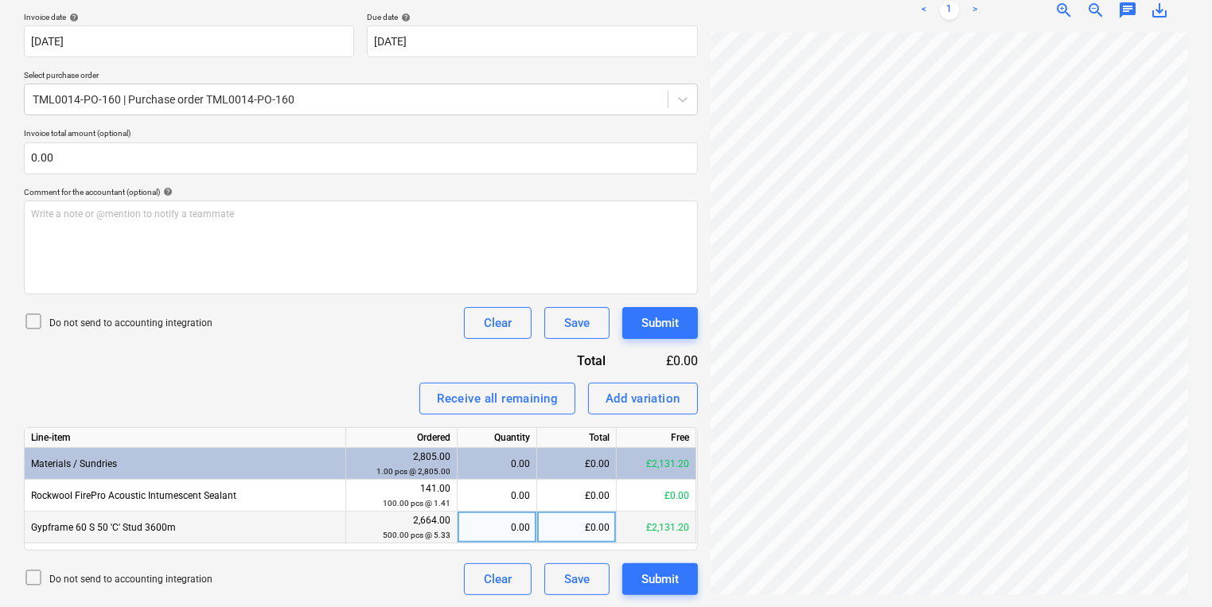
click at [478, 524] on div "0.00" at bounding box center [497, 528] width 66 height 32
type input "400"
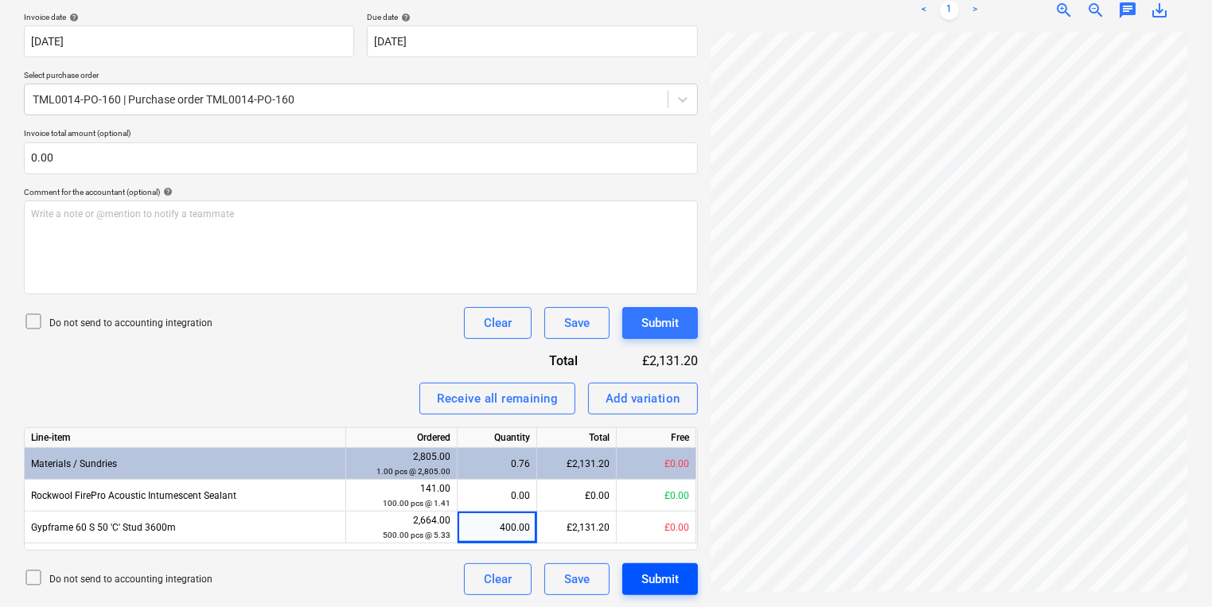
click at [646, 579] on div "Submit" at bounding box center [659, 579] width 37 height 21
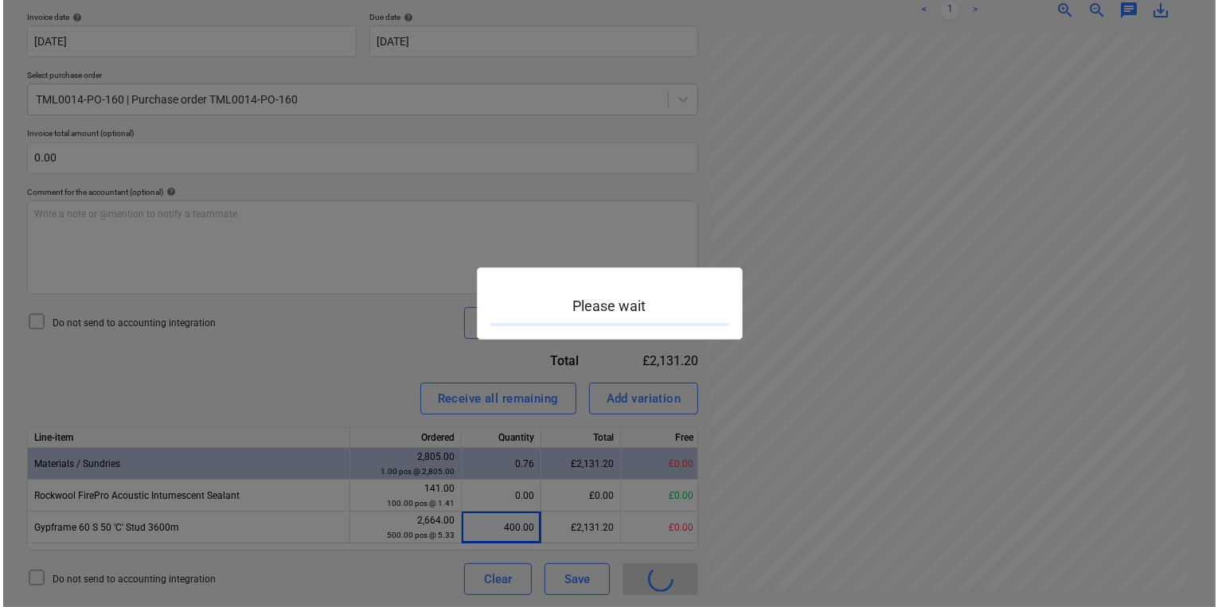
scroll to position [286, 122]
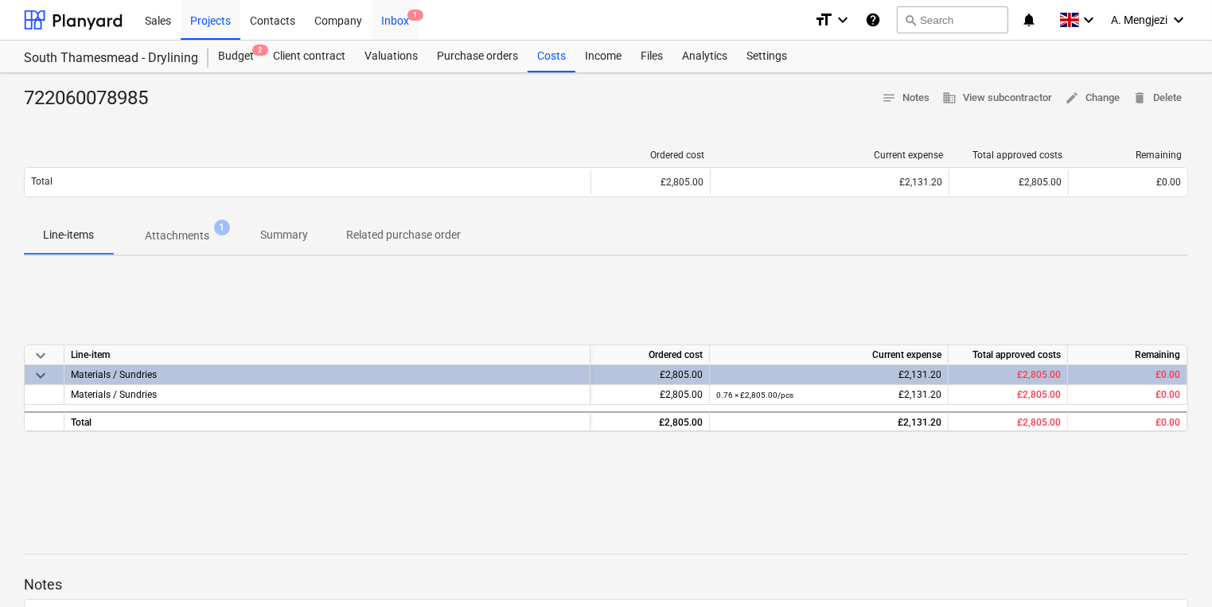
click at [395, 14] on div "Inbox 1" at bounding box center [395, 19] width 47 height 41
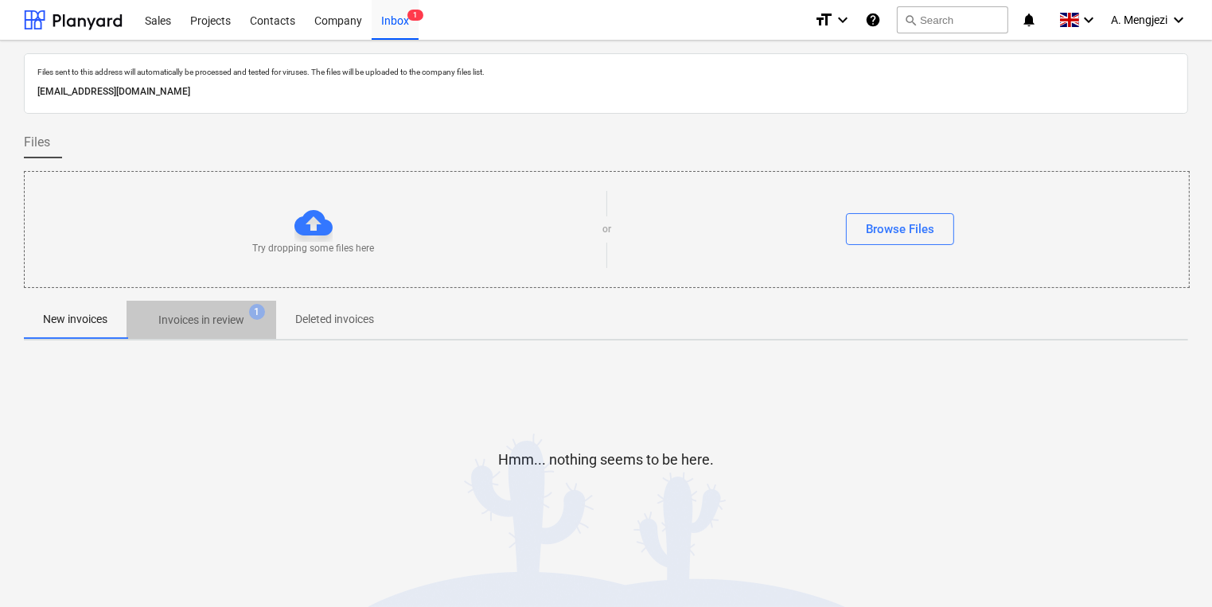
click at [236, 316] on p "Invoices in review" at bounding box center [201, 320] width 86 height 17
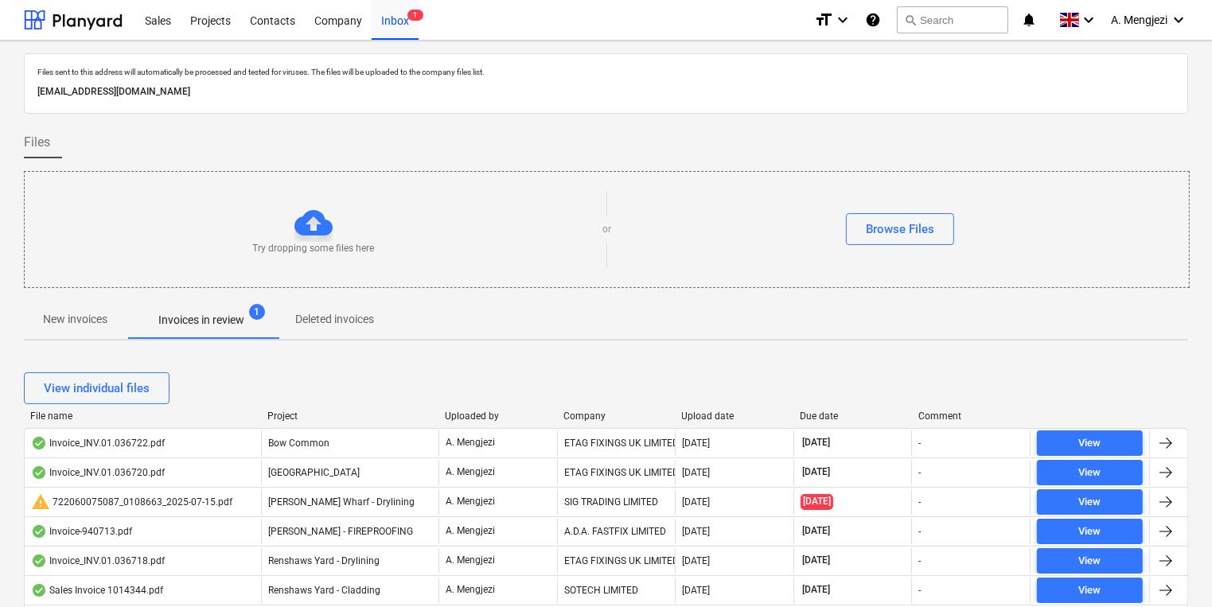
click at [589, 414] on div "Company" at bounding box center [616, 416] width 106 height 11
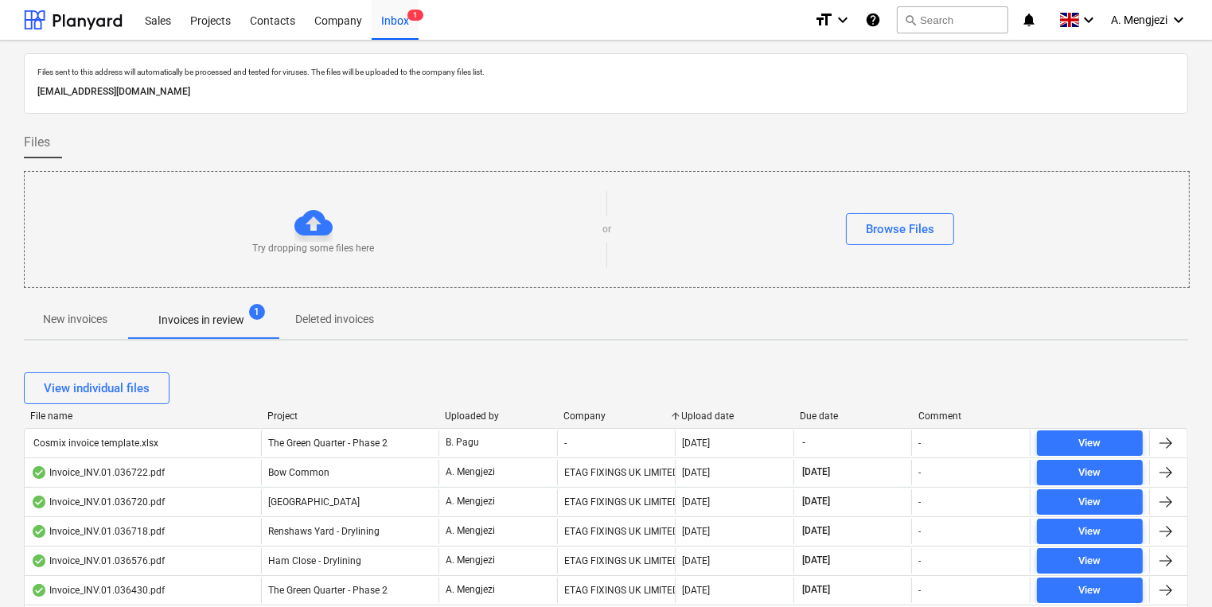
scroll to position [318, 0]
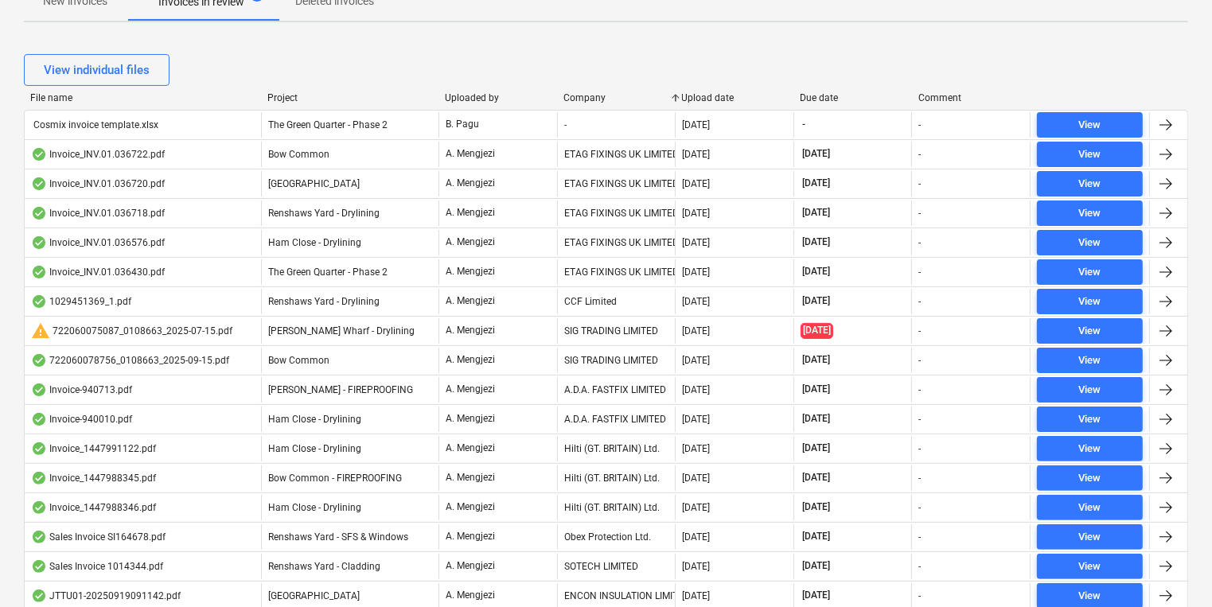
drag, startPoint x: 546, startPoint y: 368, endPoint x: 229, endPoint y: 245, distance: 339.9
click at [547, 368] on div "A. Mengjezi" at bounding box center [498, 360] width 119 height 25
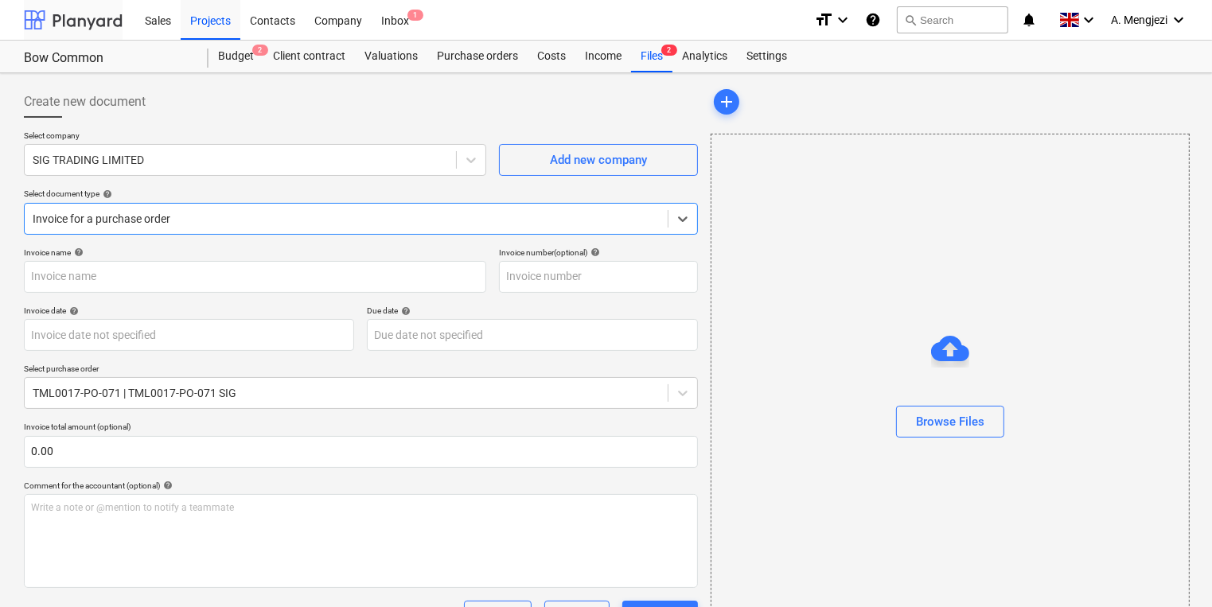
type input "722060078756"
type input "[DATE]"
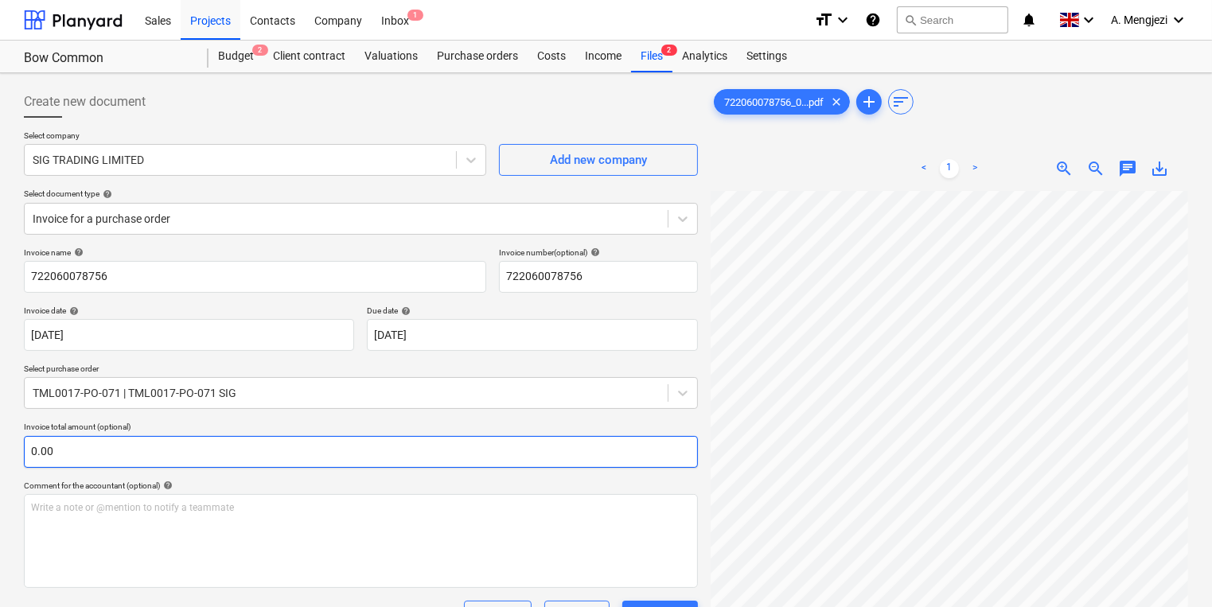
scroll to position [3, 123]
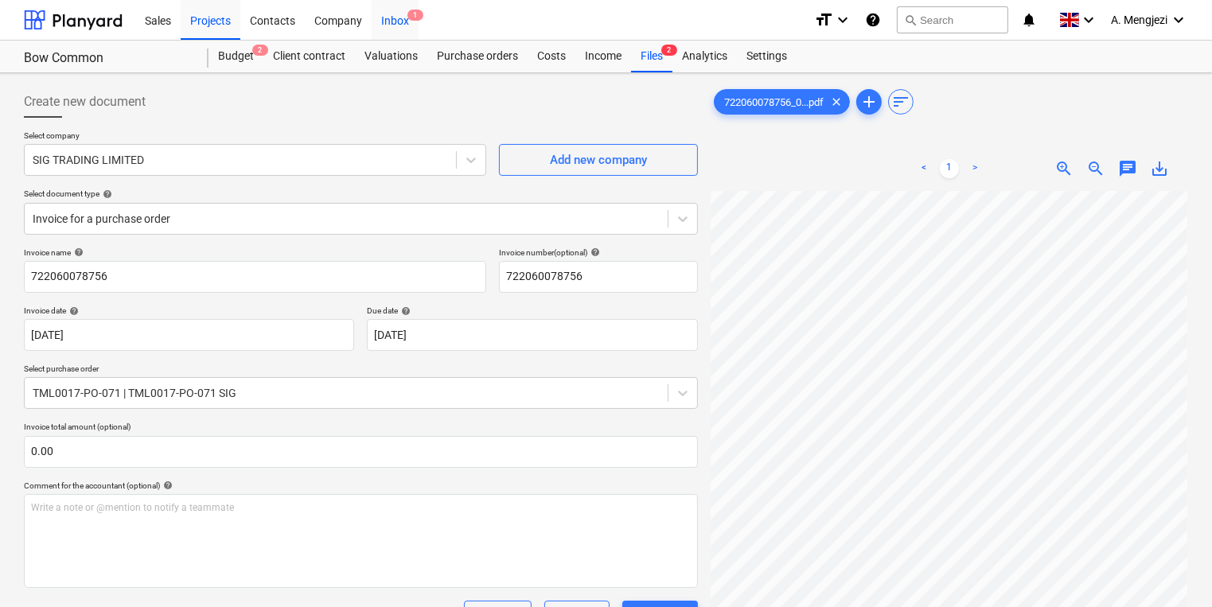
click at [390, 16] on div "Inbox 1" at bounding box center [395, 19] width 47 height 41
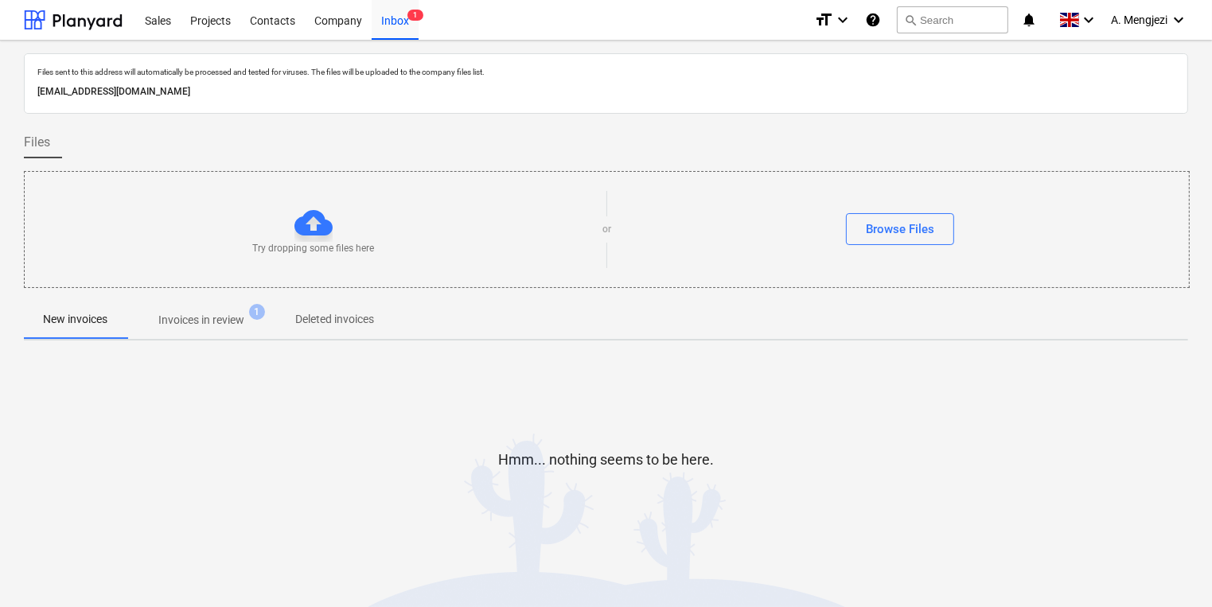
click at [223, 335] on button "Invoices in review 1" at bounding box center [202, 320] width 150 height 38
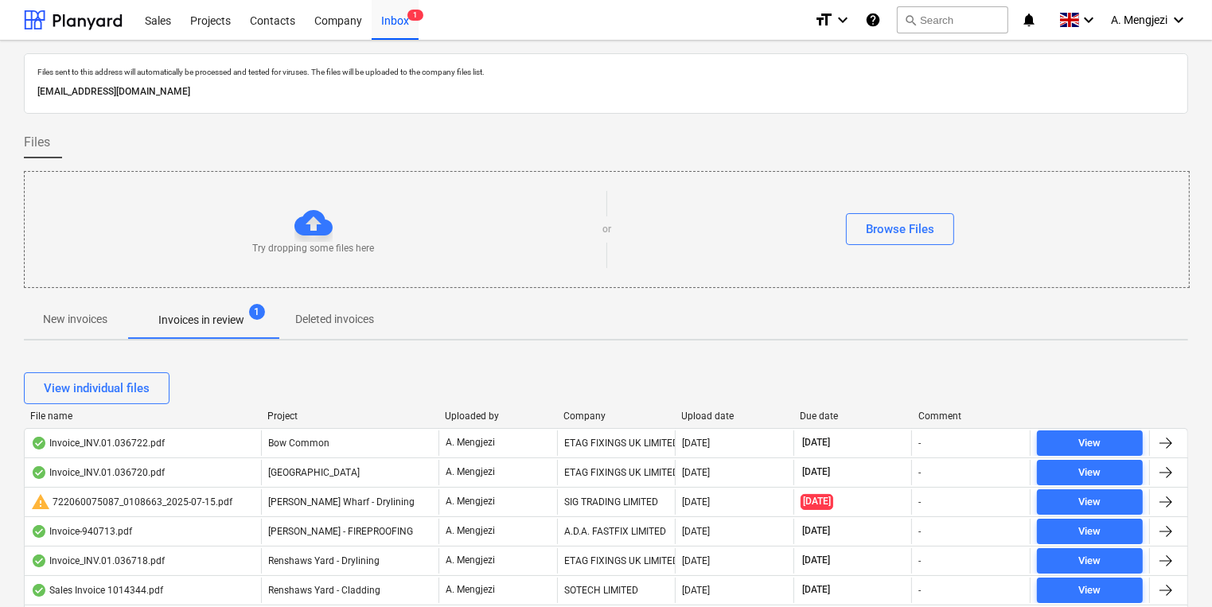
click at [586, 411] on div "Company" at bounding box center [616, 416] width 106 height 11
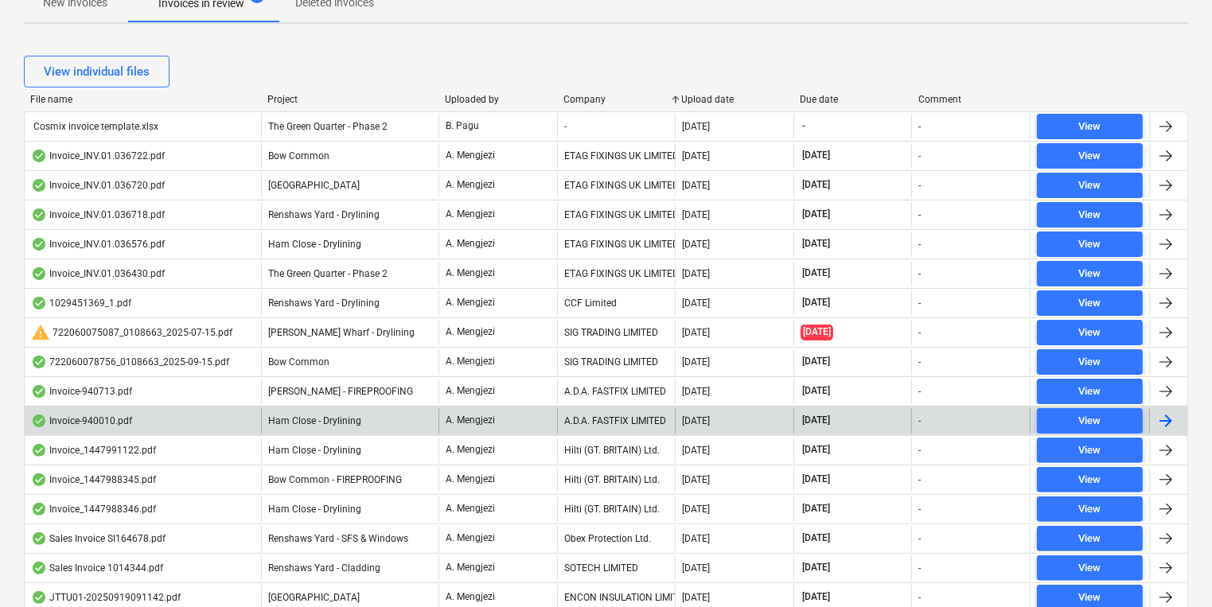
scroll to position [434, 0]
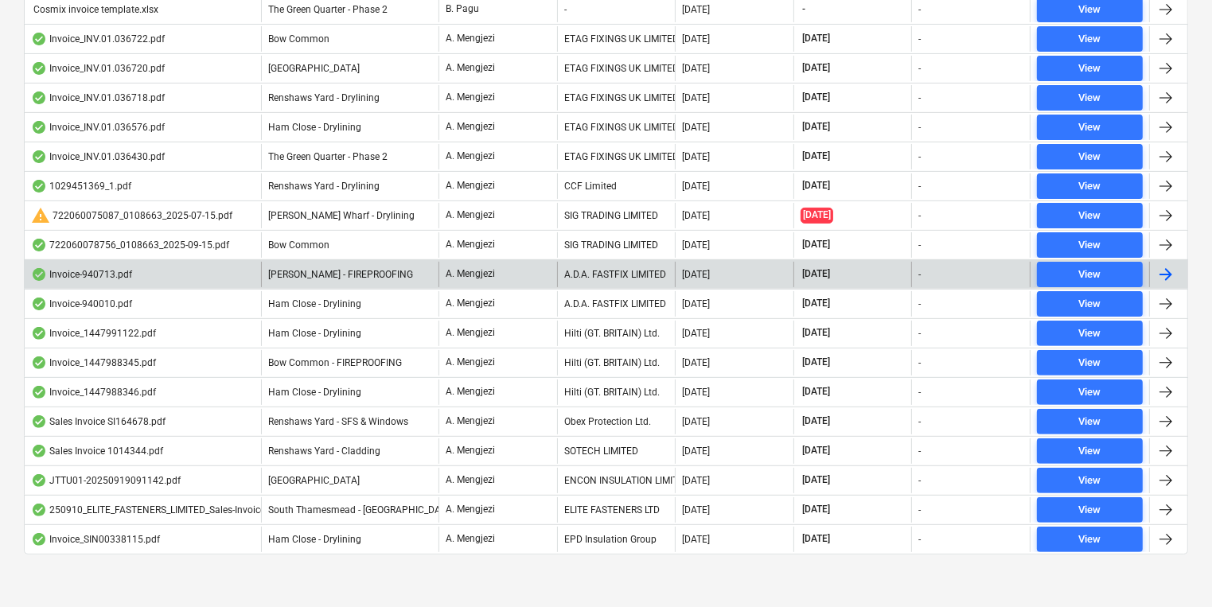
click at [615, 279] on div "A.D.A. FASTFIX LIMITED" at bounding box center [616, 274] width 119 height 25
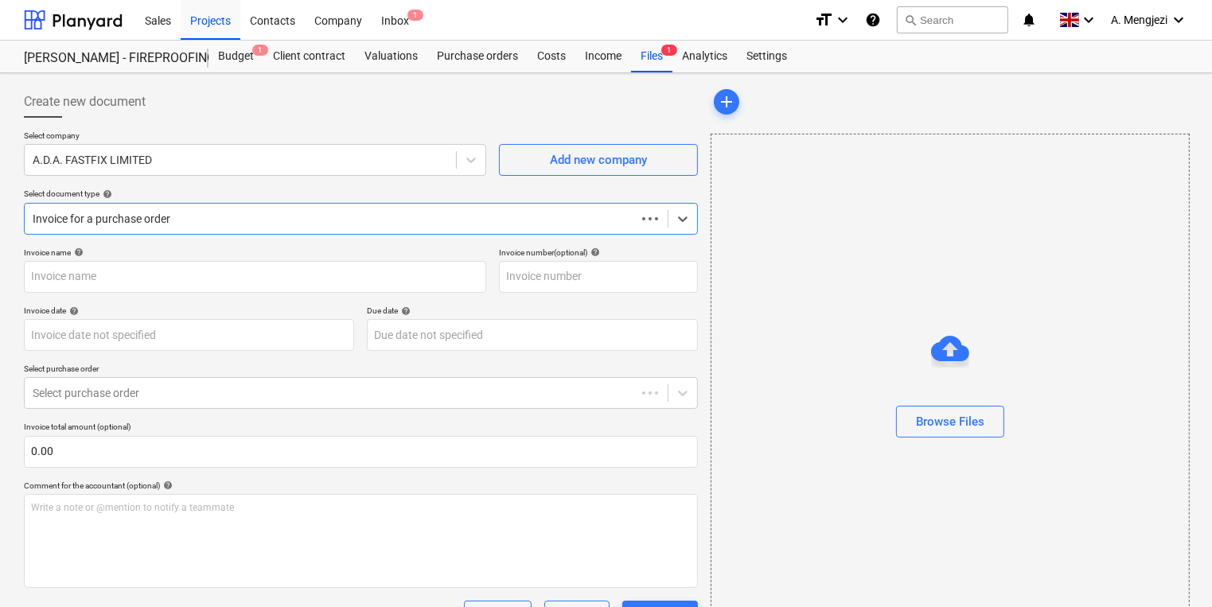
type input "940713"
type input "[DATE]"
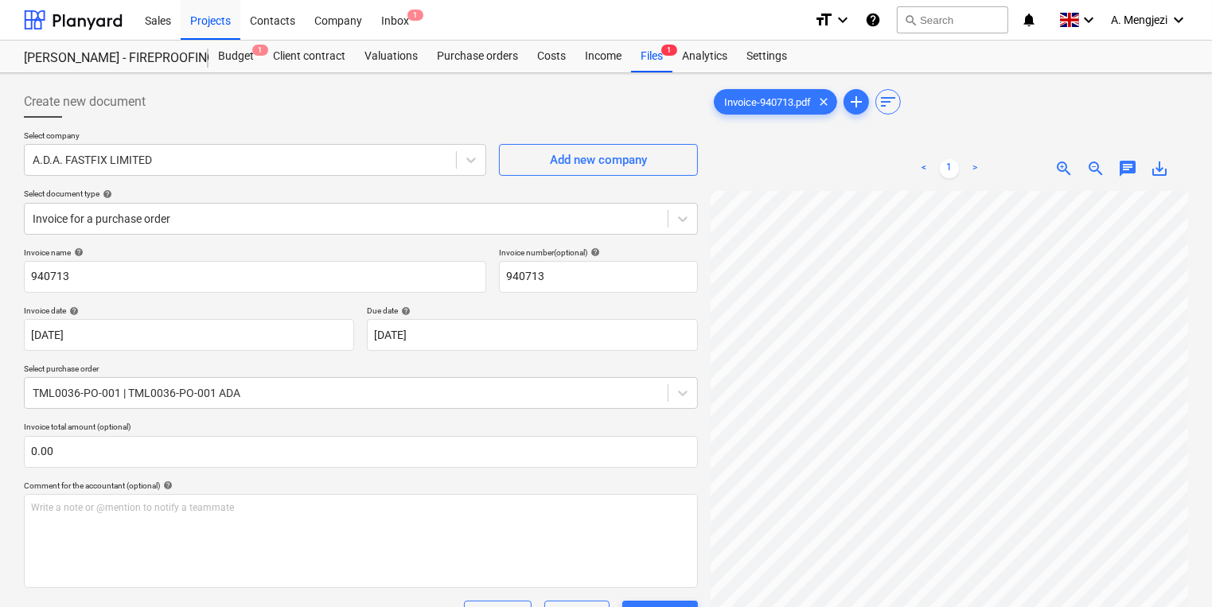
scroll to position [6, 41]
click at [433, 22] on div "Sales Projects Contacts Company Inbox 1" at bounding box center [468, 20] width 666 height 40
click at [428, 16] on div "Sales Projects Contacts Company Inbox 1" at bounding box center [468, 20] width 666 height 40
click at [421, 21] on div "Sales Projects Contacts Company Inbox 1" at bounding box center [468, 20] width 666 height 40
click at [418, 22] on div "Sales Projects Contacts Company Inbox 1" at bounding box center [468, 20] width 666 height 40
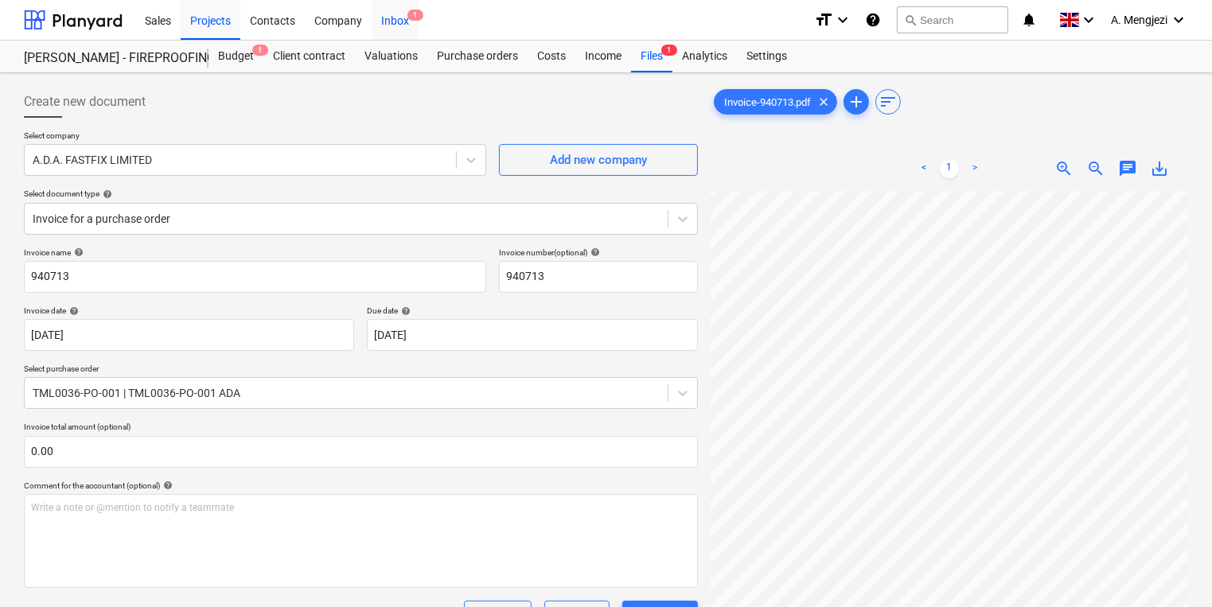
click at [413, 22] on div "Inbox 1" at bounding box center [395, 19] width 47 height 41
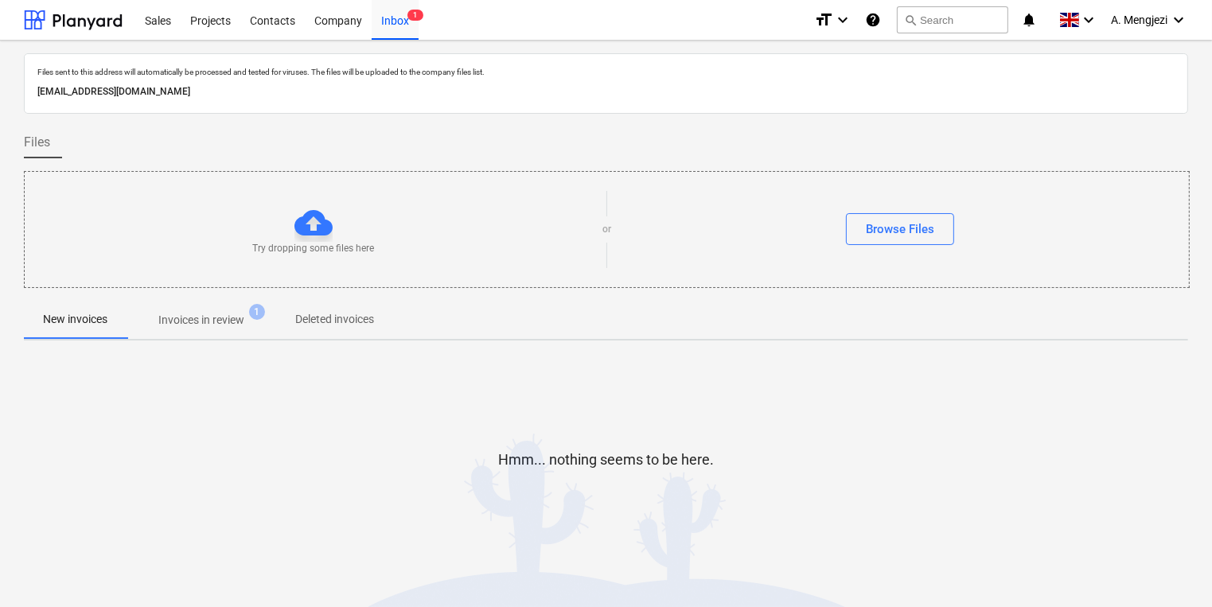
click at [223, 308] on span "Invoices in review 1" at bounding box center [202, 320] width 150 height 29
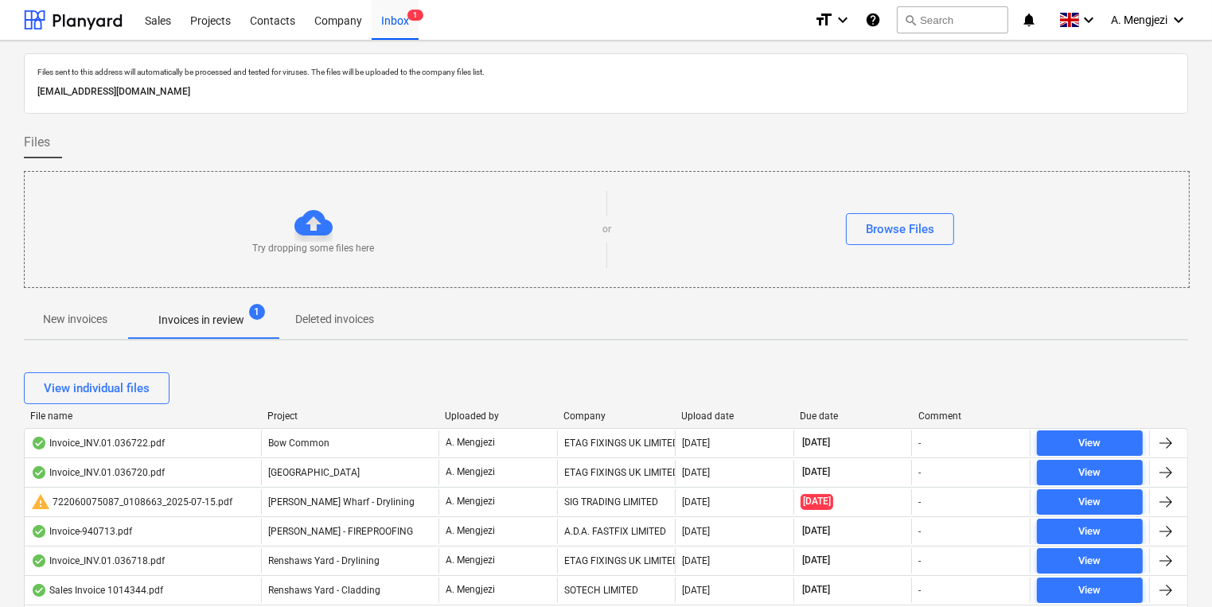
click at [587, 408] on div "View individual files" at bounding box center [606, 388] width 1164 height 45
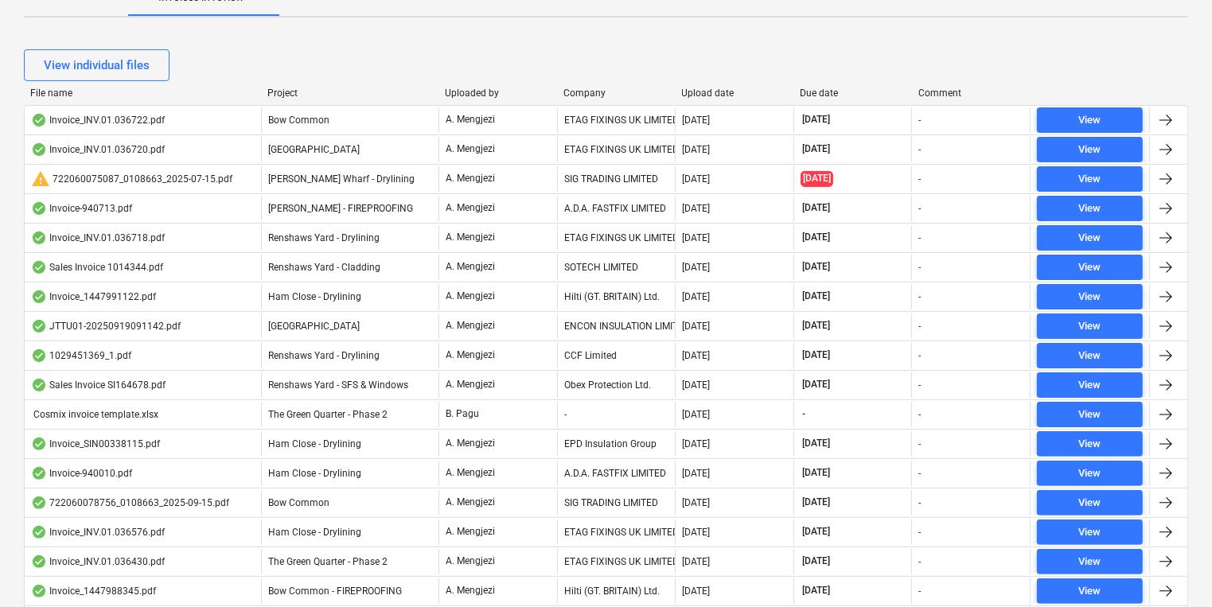
scroll to position [434, 0]
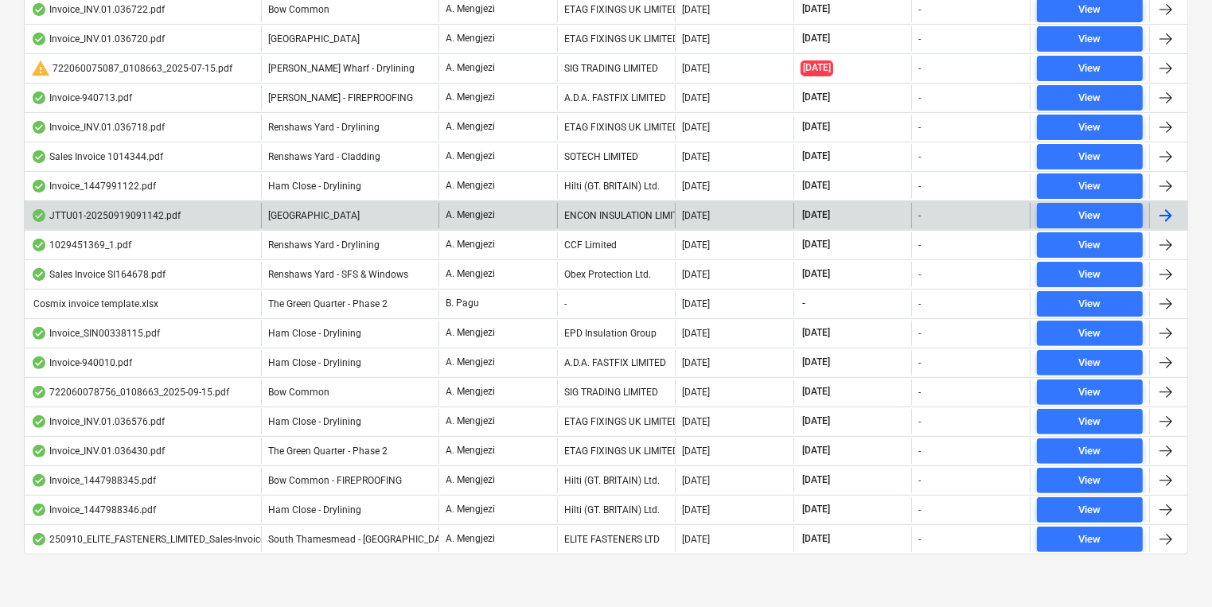
click at [595, 216] on div "ENCON INSULATION LIMITED" at bounding box center [616, 215] width 119 height 25
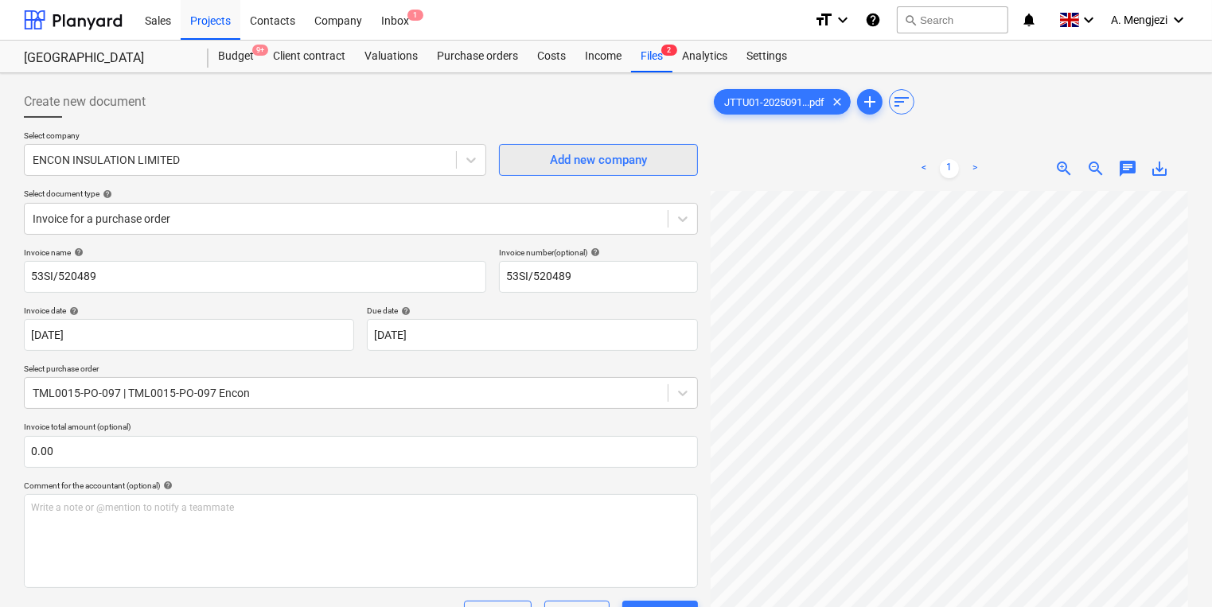
scroll to position [32, 25]
click at [396, 21] on div "Inbox 1" at bounding box center [395, 19] width 47 height 41
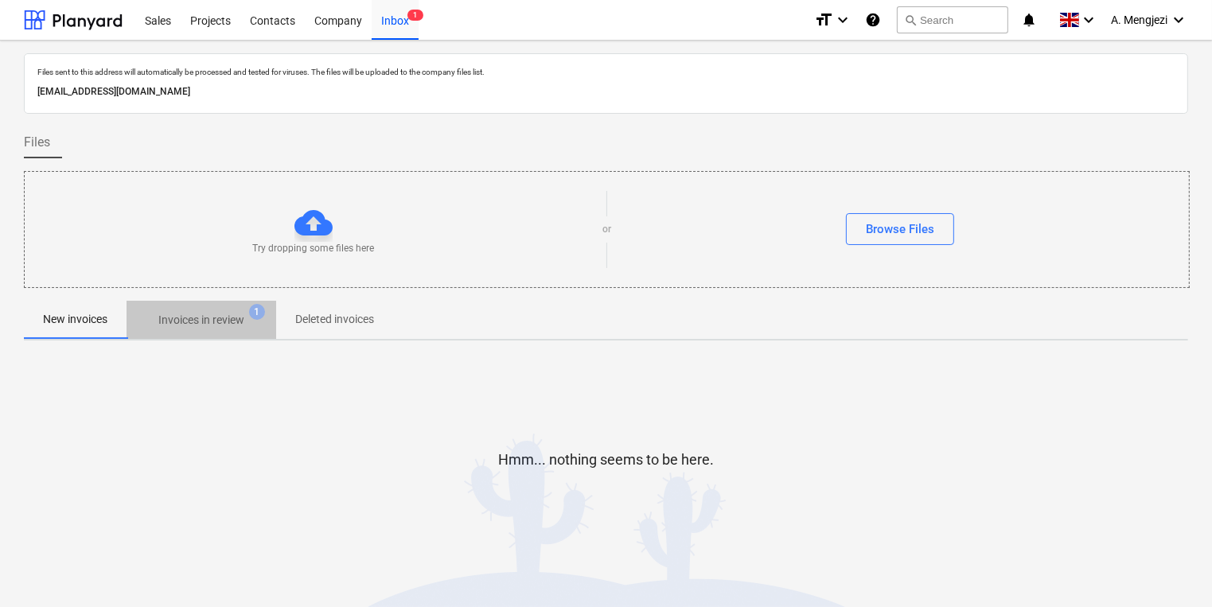
click at [208, 307] on span "Invoices in review 1" at bounding box center [202, 320] width 150 height 29
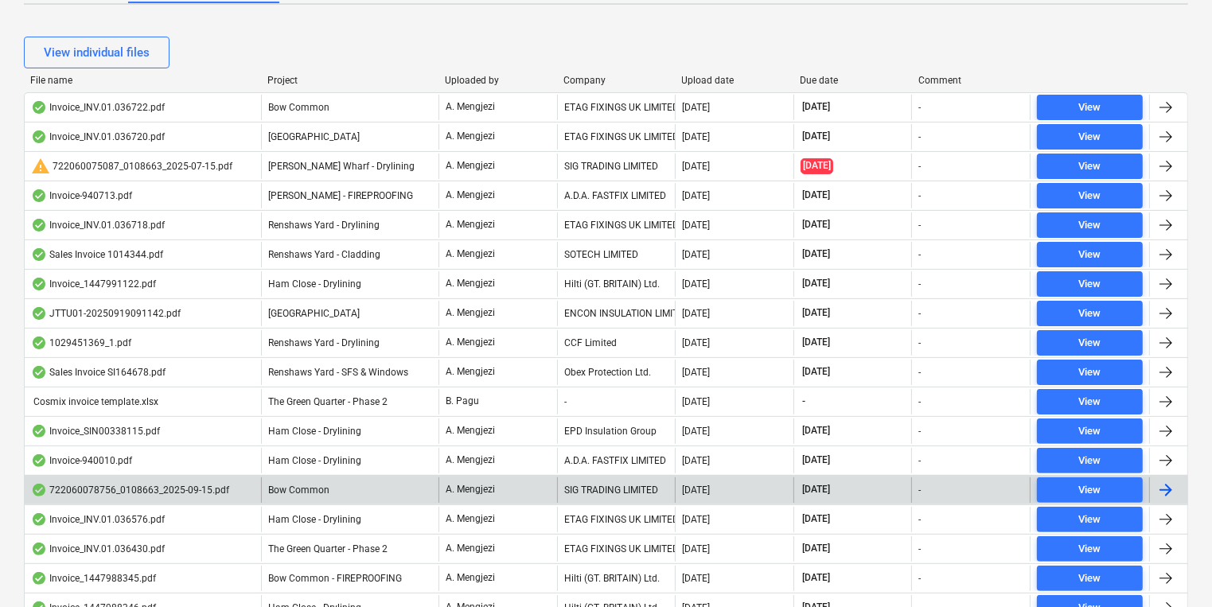
scroll to position [434, 0]
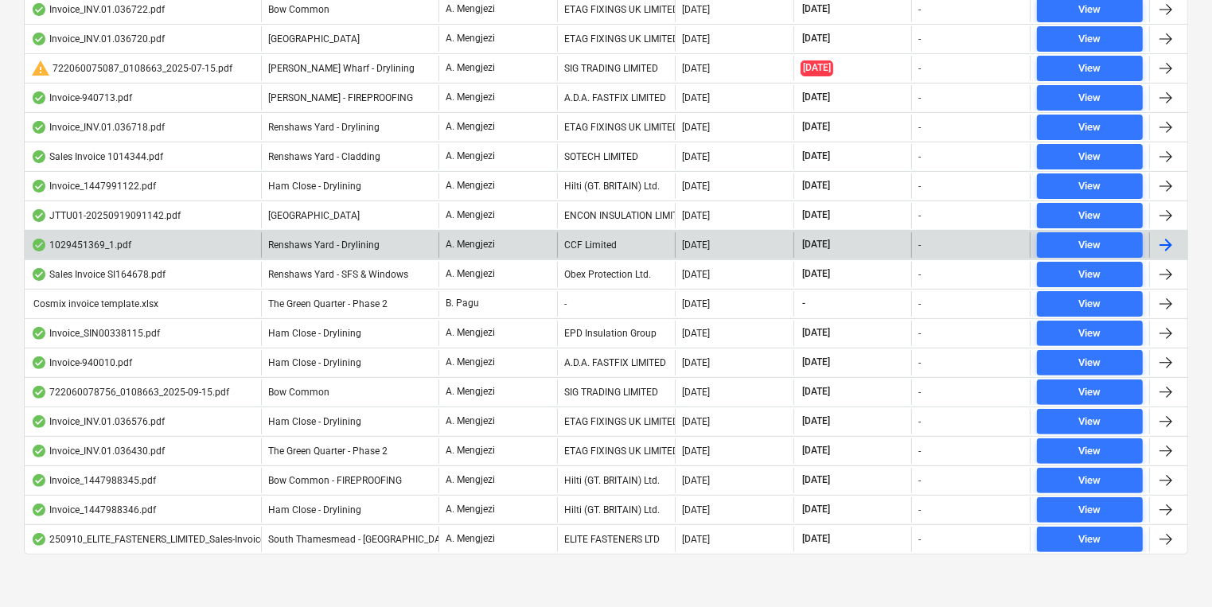
click at [381, 251] on div "Renshaws Yard - Drylining" at bounding box center [349, 244] width 177 height 25
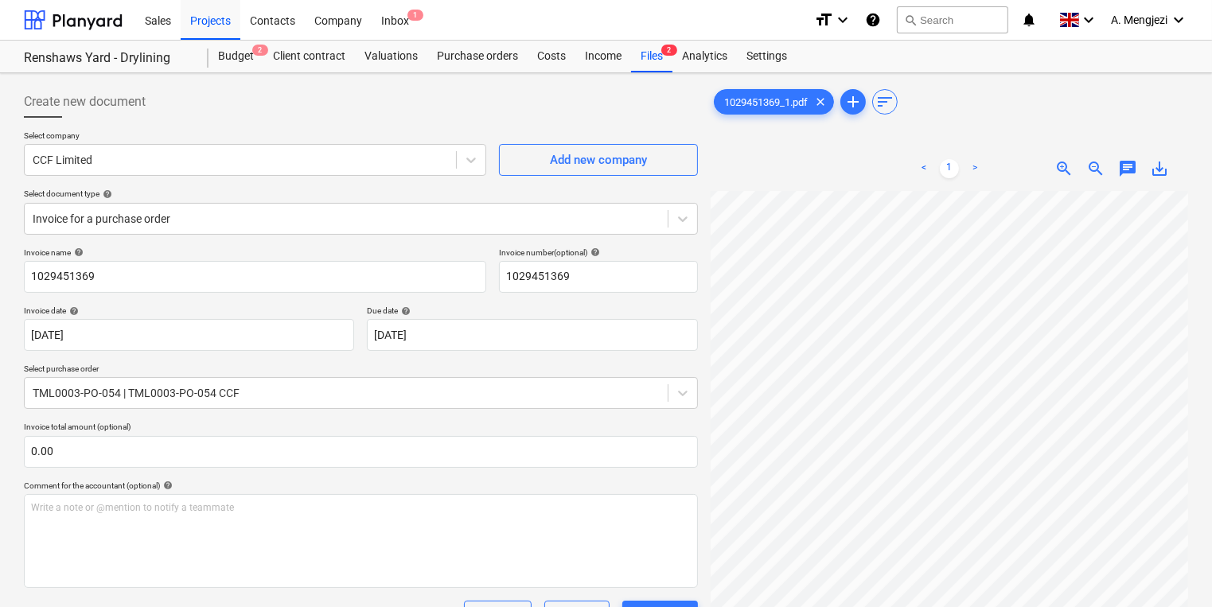
scroll to position [25, 44]
click at [396, 24] on div "Inbox 1" at bounding box center [395, 19] width 47 height 41
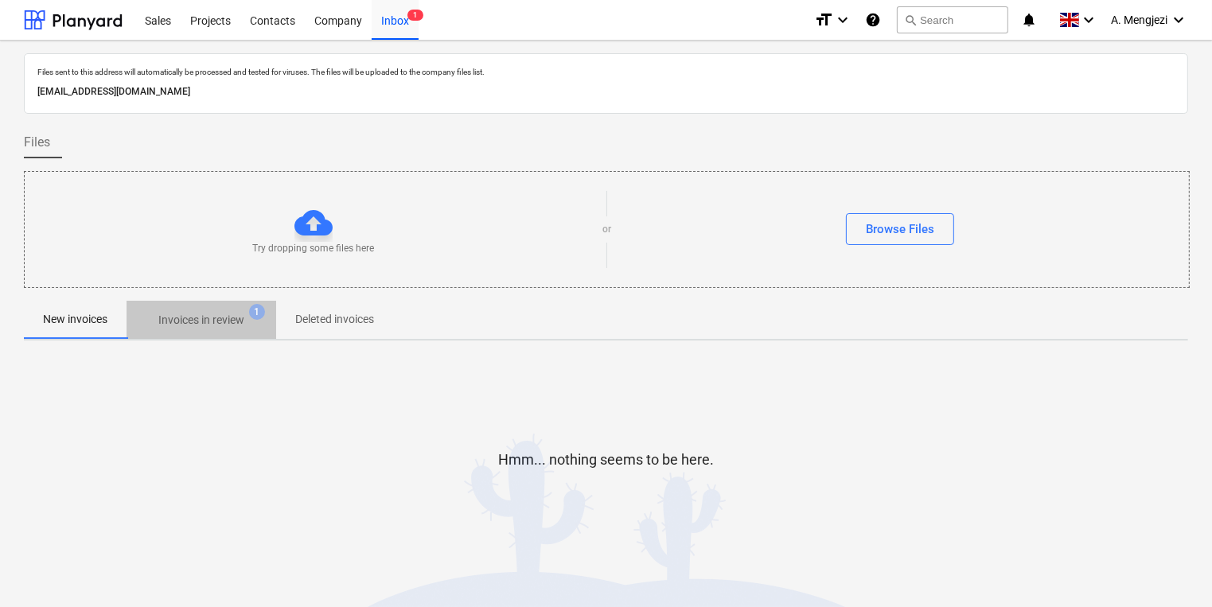
click at [193, 315] on p "Invoices in review" at bounding box center [201, 320] width 86 height 17
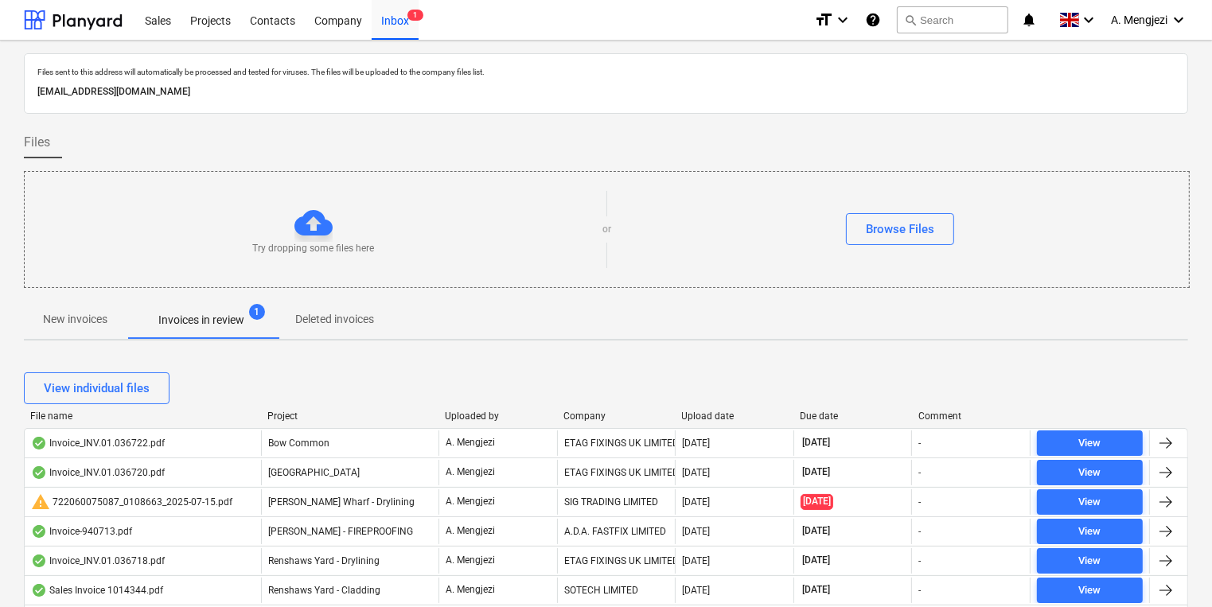
click at [589, 411] on div "Company" at bounding box center [616, 416] width 106 height 11
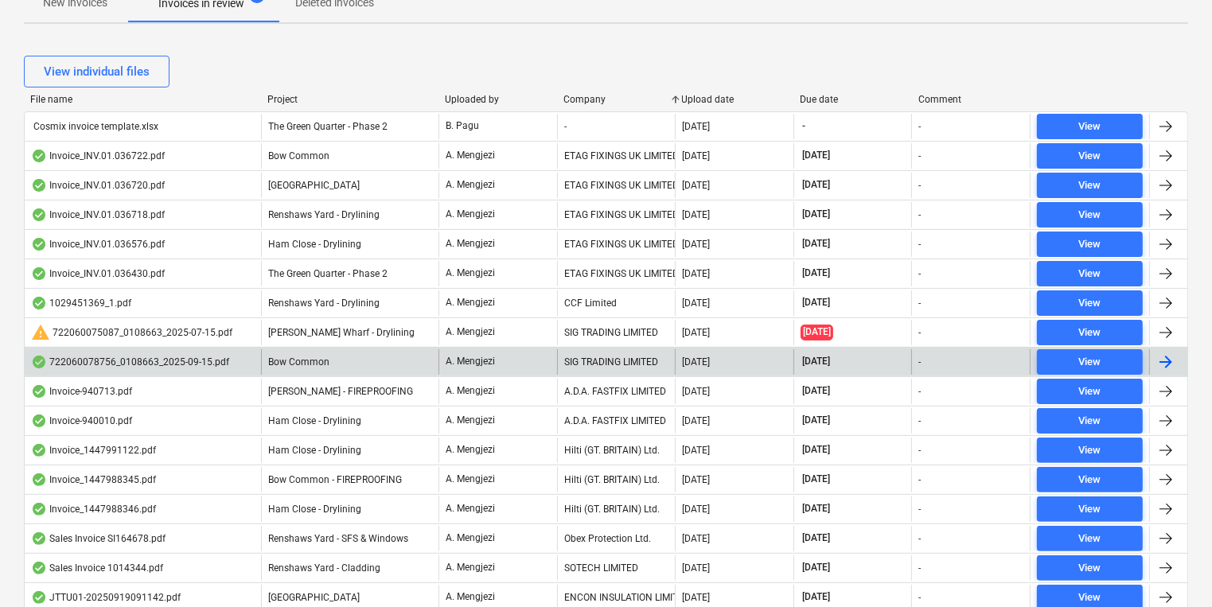
scroll to position [318, 0]
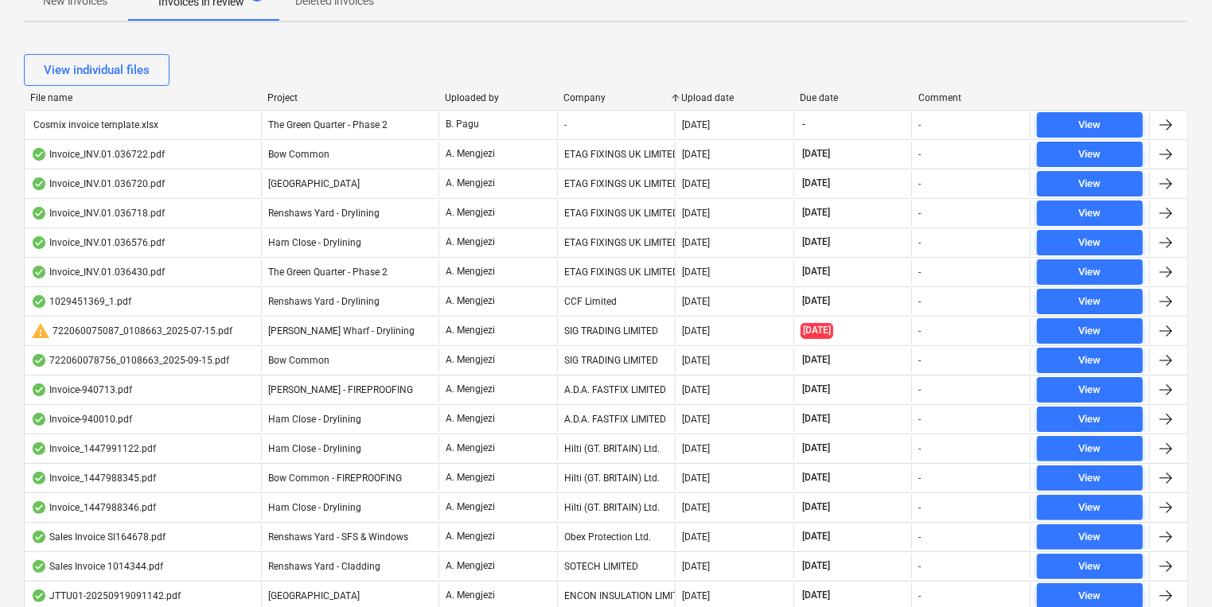
click at [296, 96] on div "Project" at bounding box center [349, 97] width 165 height 11
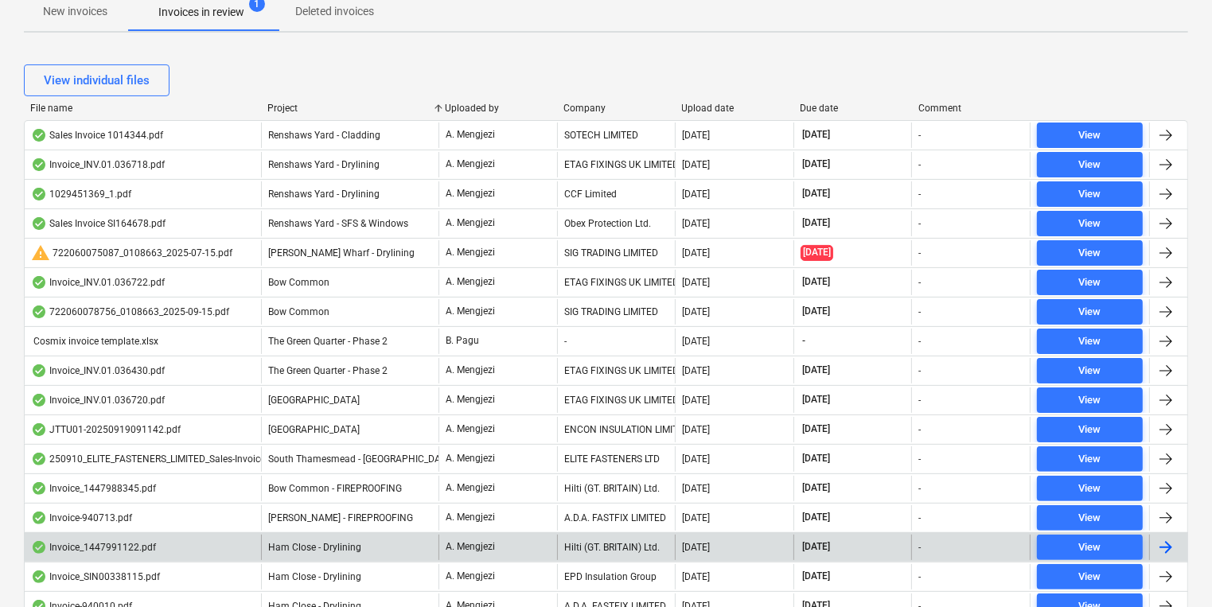
scroll to position [306, 0]
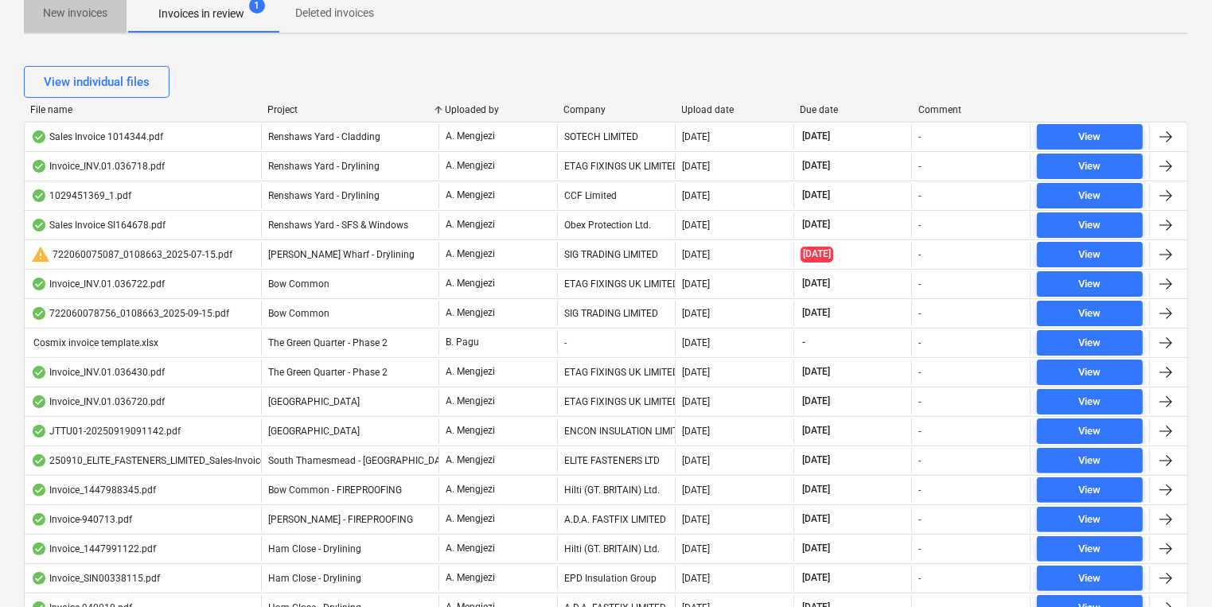
click at [108, 13] on span "New invoices" at bounding box center [75, 13] width 103 height 26
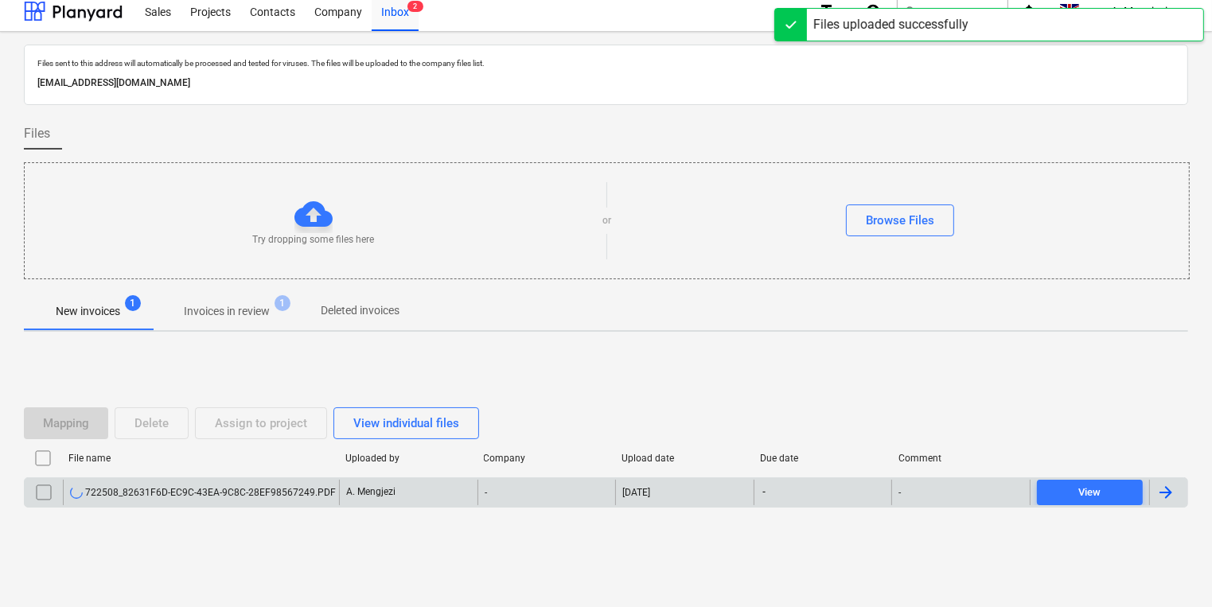
click at [396, 491] on div "A. Mengjezi" at bounding box center [408, 492] width 138 height 25
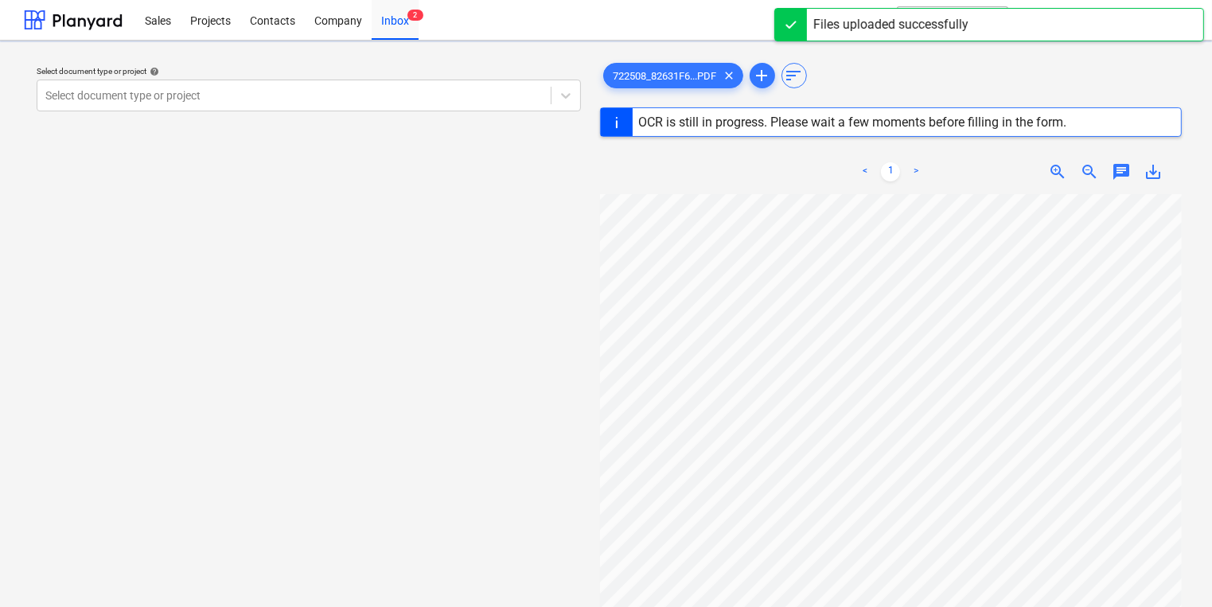
scroll to position [127, 37]
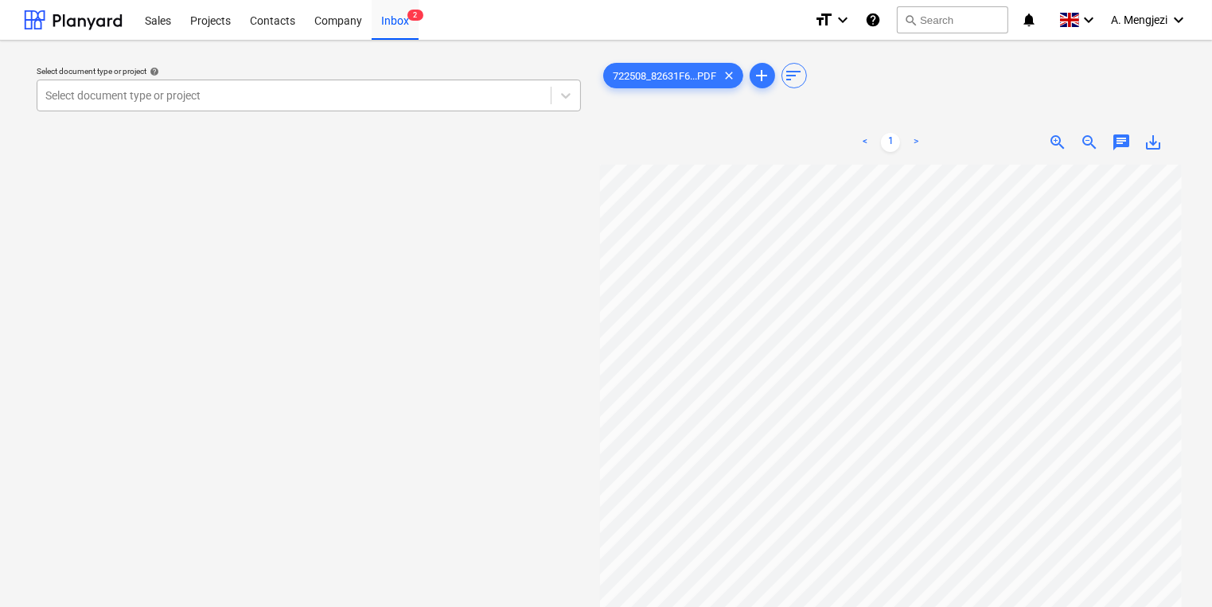
click at [379, 102] on div at bounding box center [293, 96] width 497 height 16
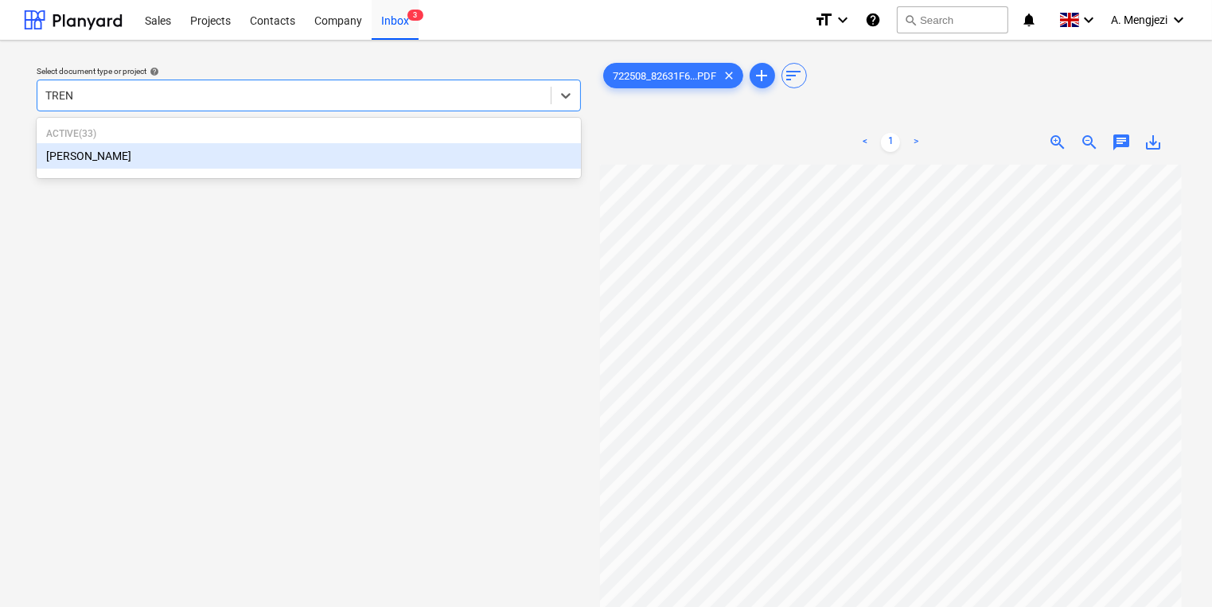
click at [216, 154] on div "[PERSON_NAME]" at bounding box center [309, 155] width 544 height 25
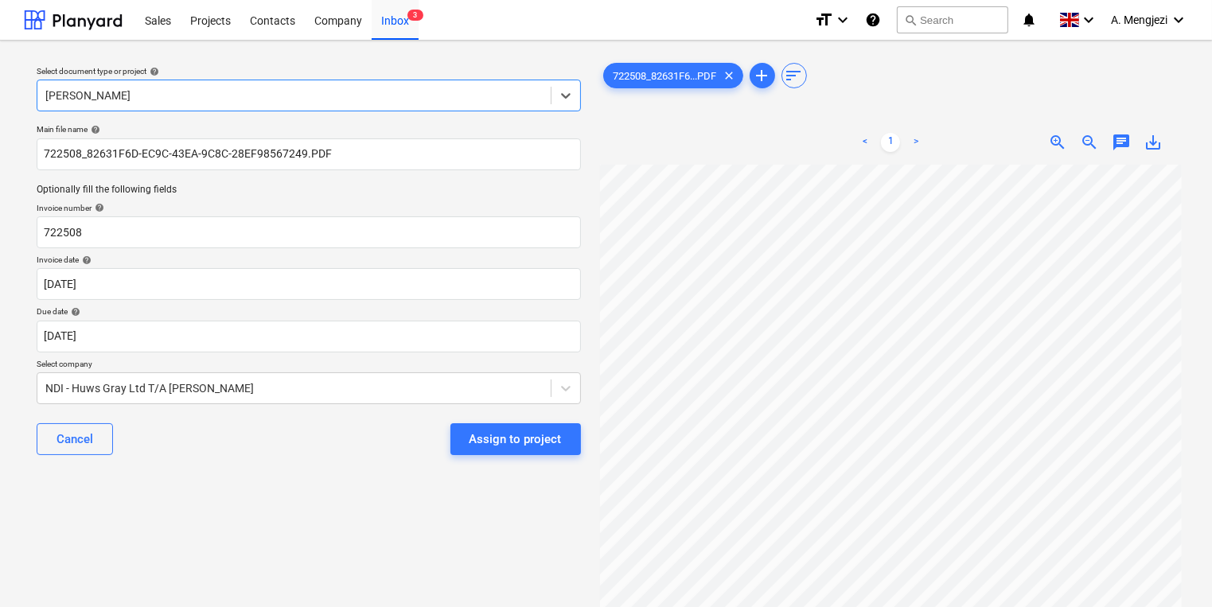
scroll to position [64, 37]
click at [375, 325] on body "Sales Projects Contacts Company Inbox 3 format_size keyboard_arrow_down help se…" at bounding box center [606, 303] width 1212 height 607
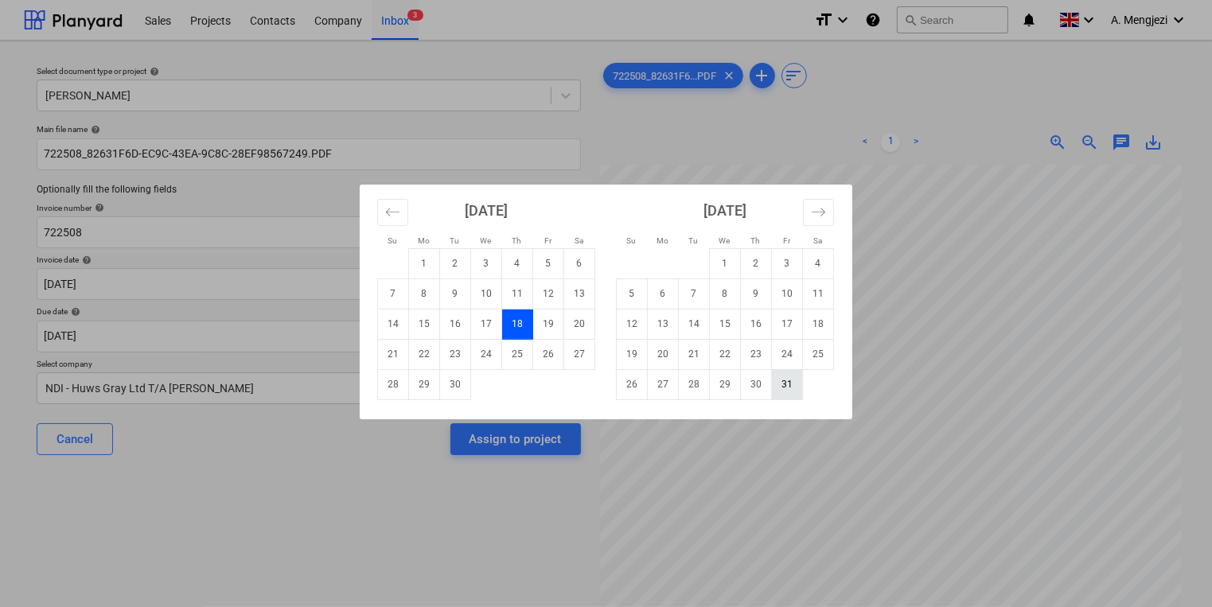
click at [786, 385] on td "31" at bounding box center [787, 384] width 31 height 30
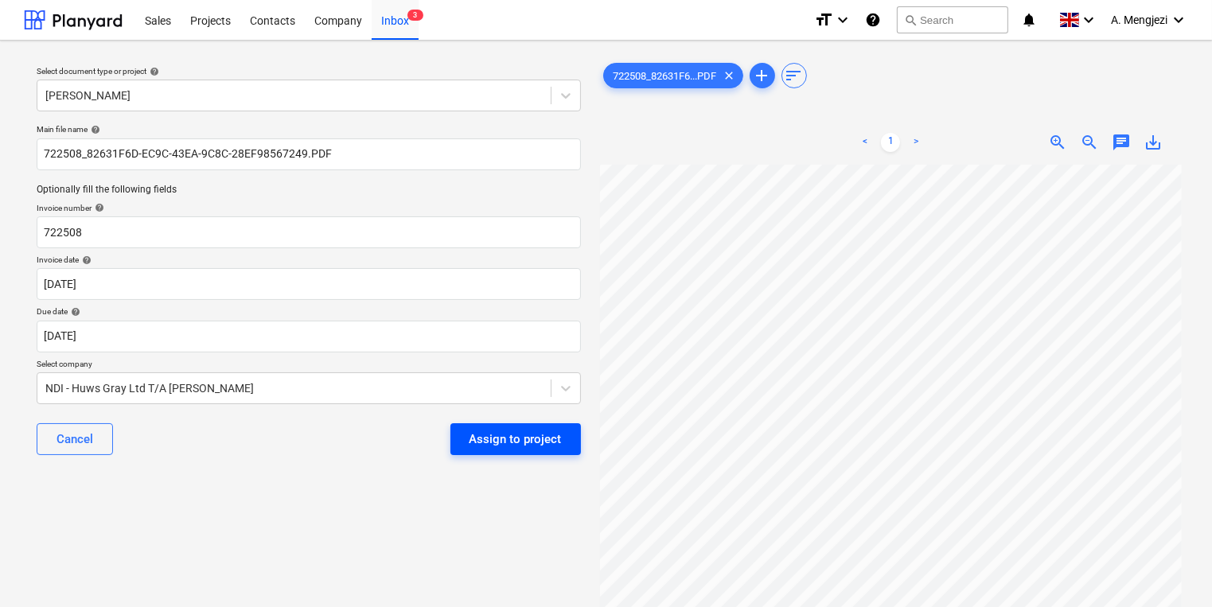
click at [554, 446] on div "Assign to project" at bounding box center [516, 439] width 92 height 21
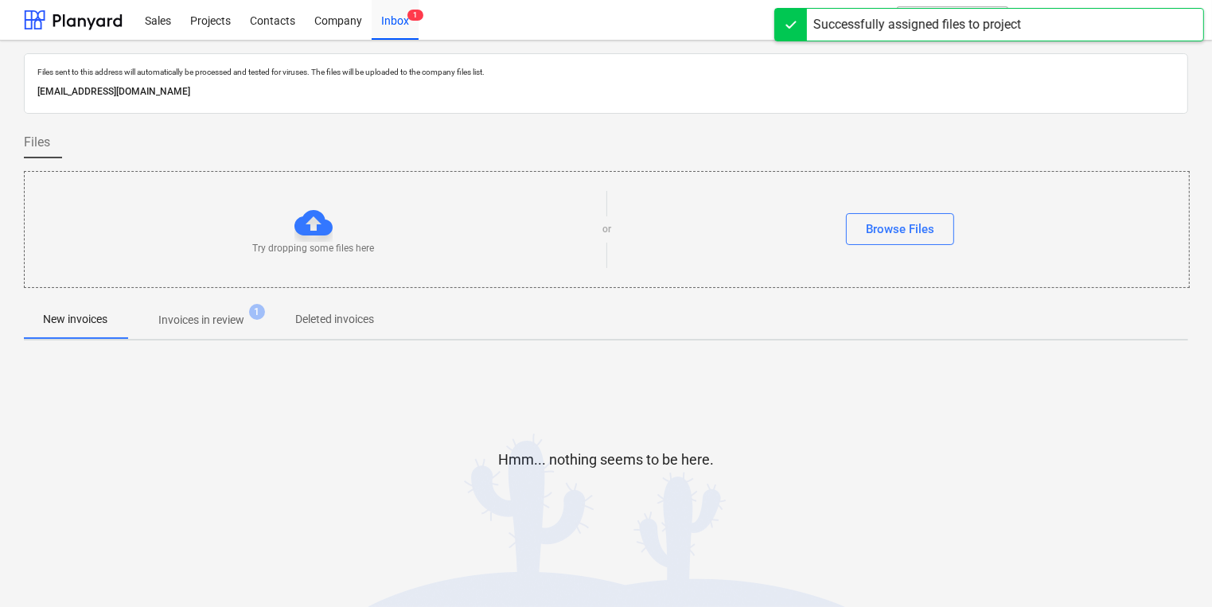
click at [181, 331] on span "Invoices in review 1" at bounding box center [202, 320] width 150 height 29
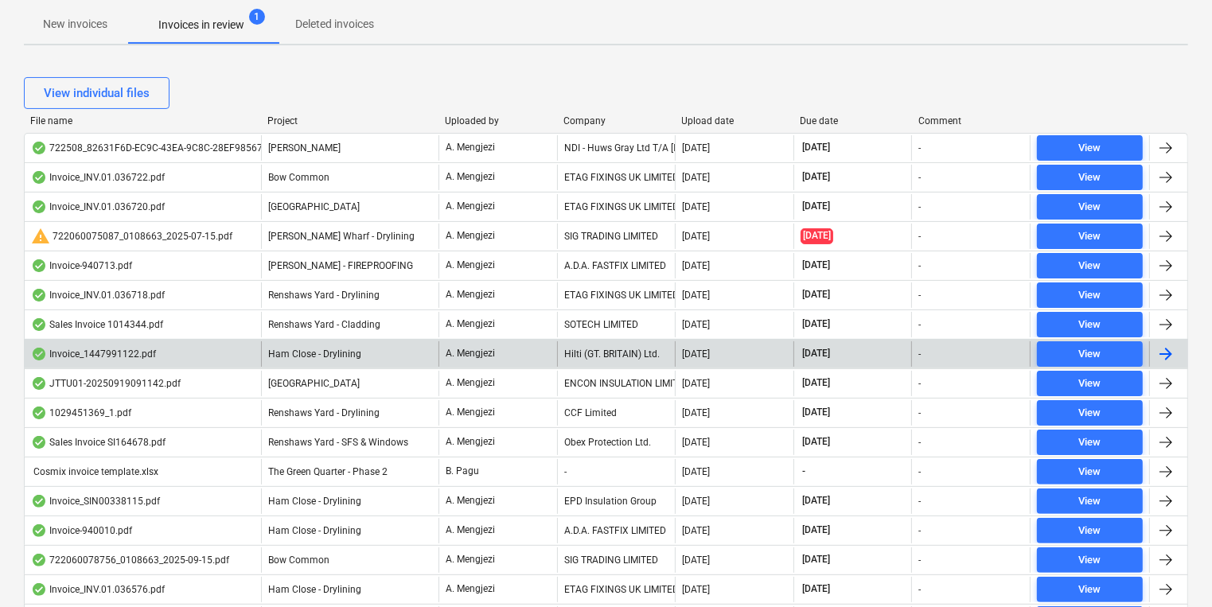
scroll to position [272, 0]
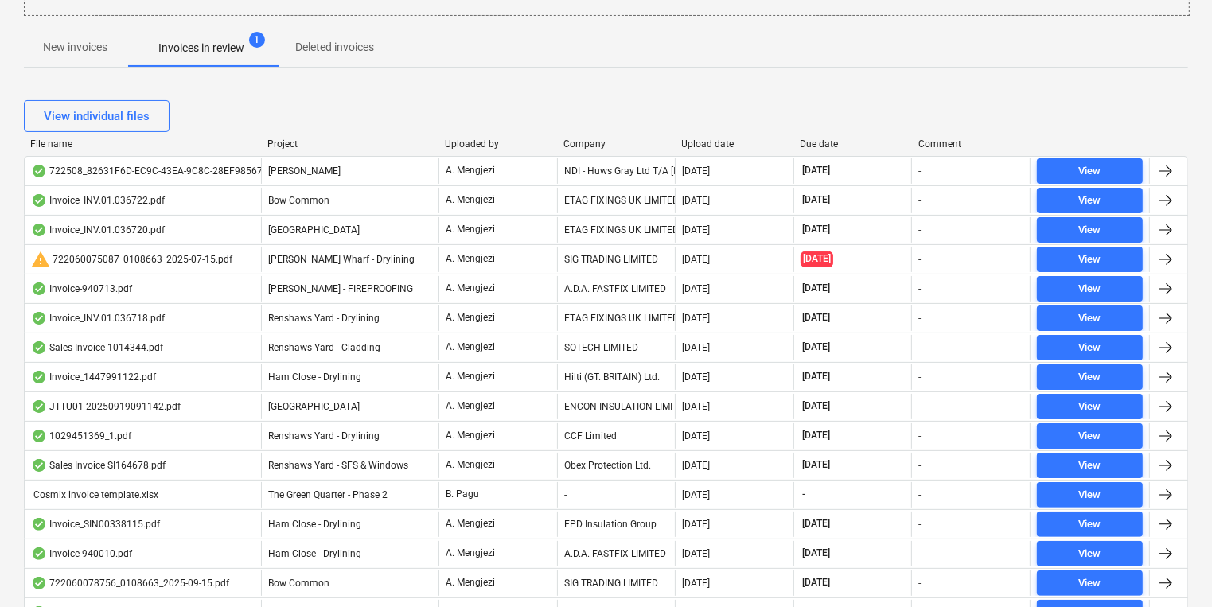
click at [599, 143] on div "Company" at bounding box center [616, 143] width 106 height 11
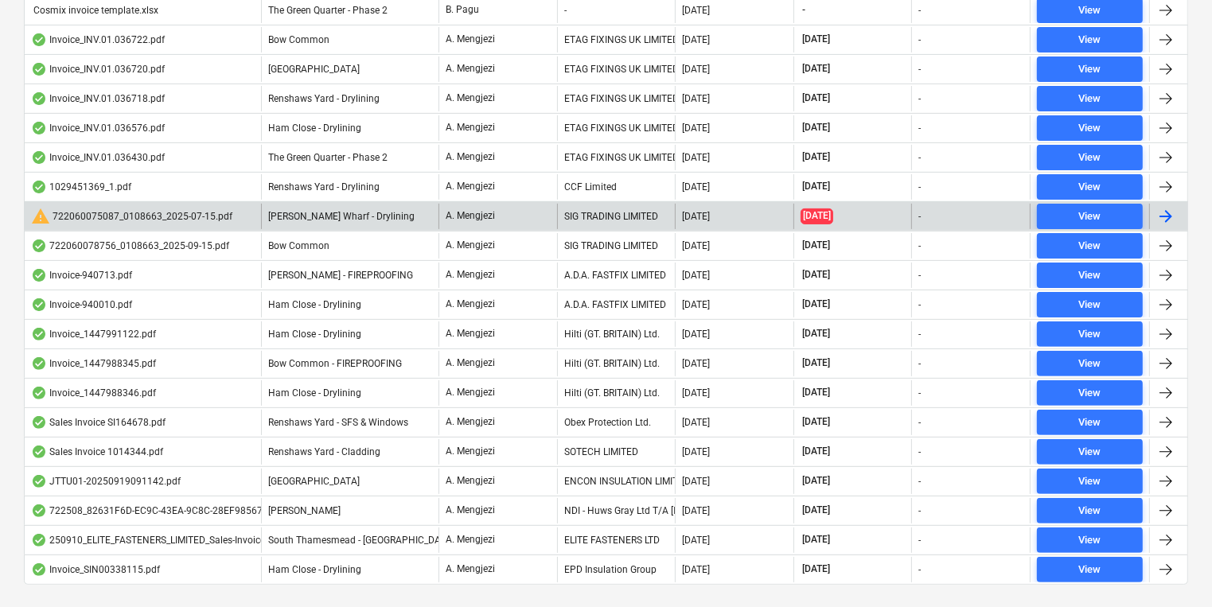
scroll to position [463, 0]
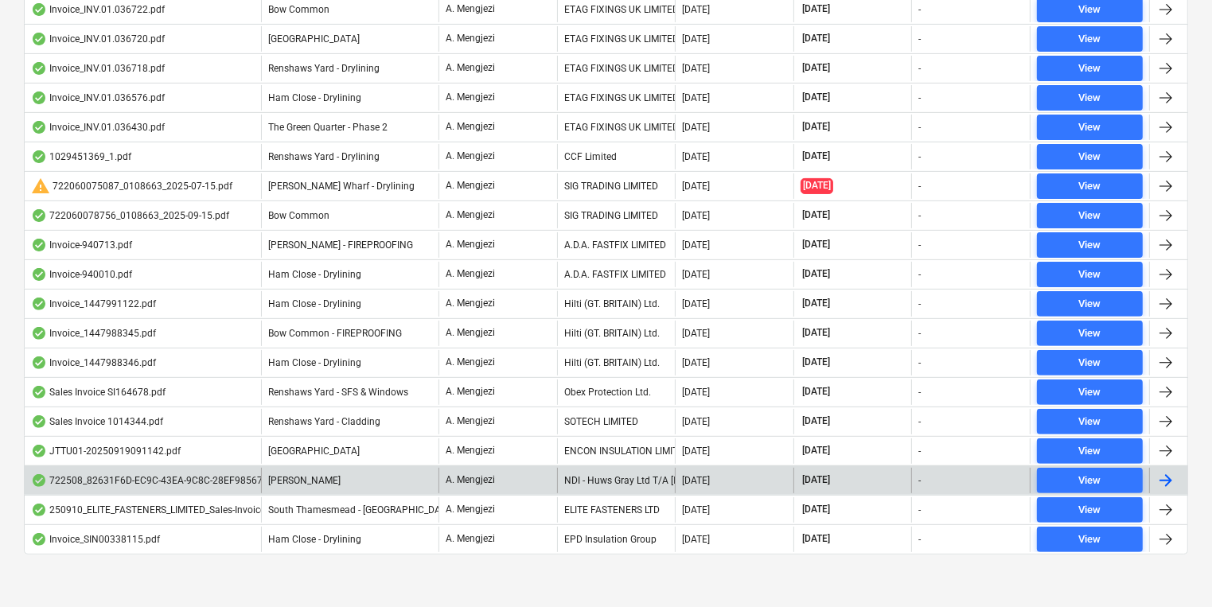
click at [623, 474] on div "NDI - Huws Gray Ltd T/A [PERSON_NAME]" at bounding box center [616, 480] width 119 height 25
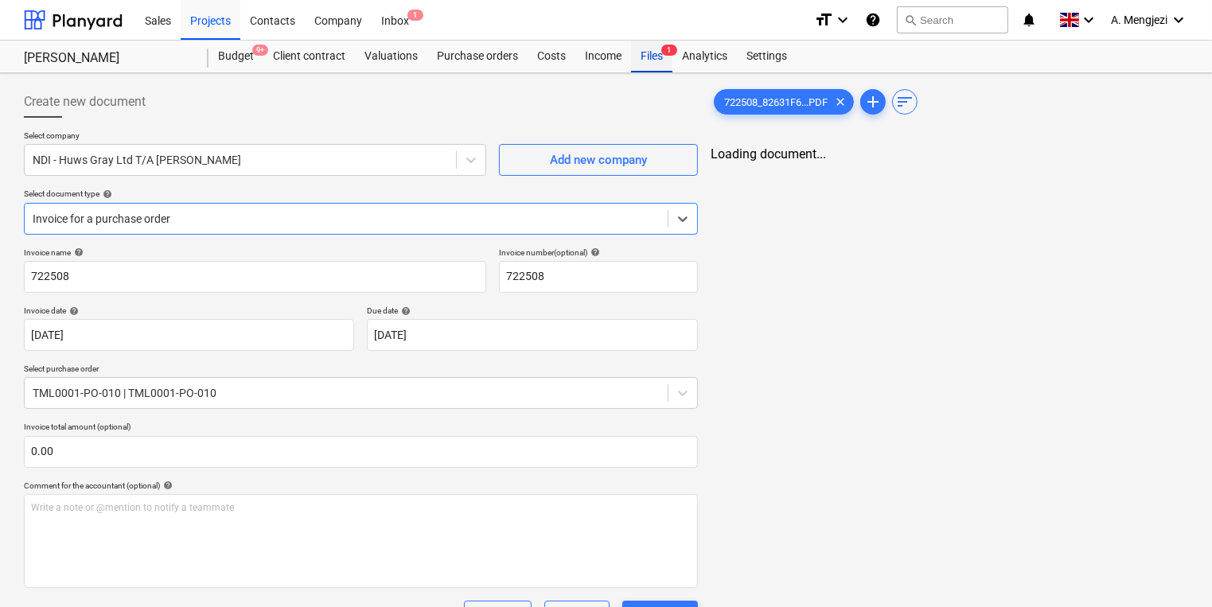
click at [645, 70] on div "Files 1" at bounding box center [651, 57] width 41 height 32
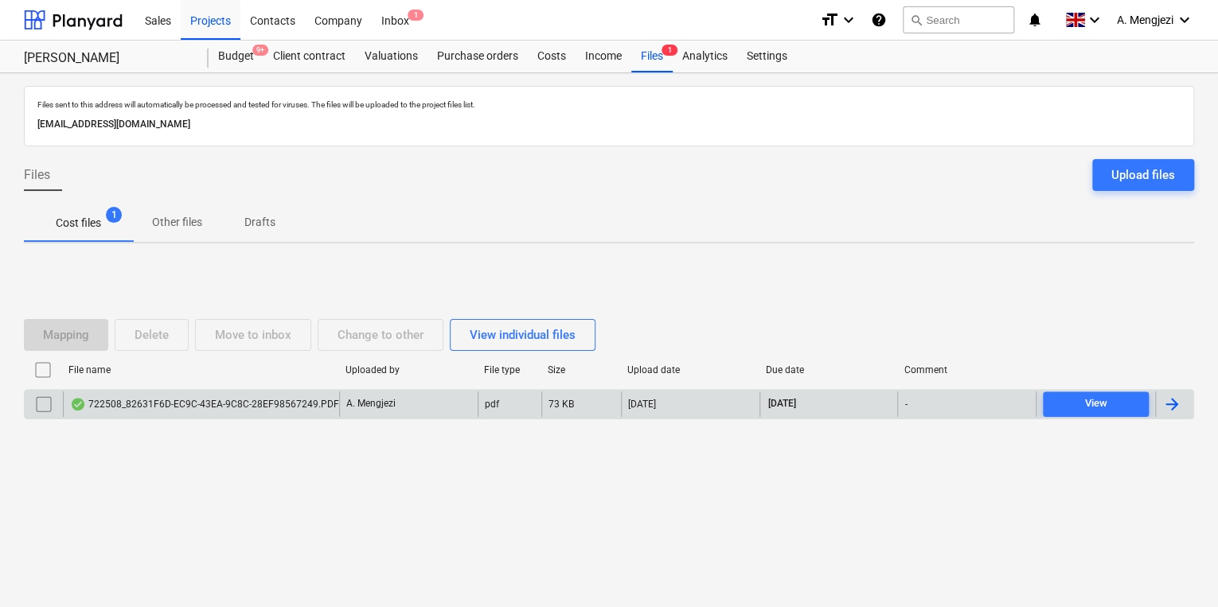
click at [532, 395] on div "pdf" at bounding box center [510, 404] width 64 height 25
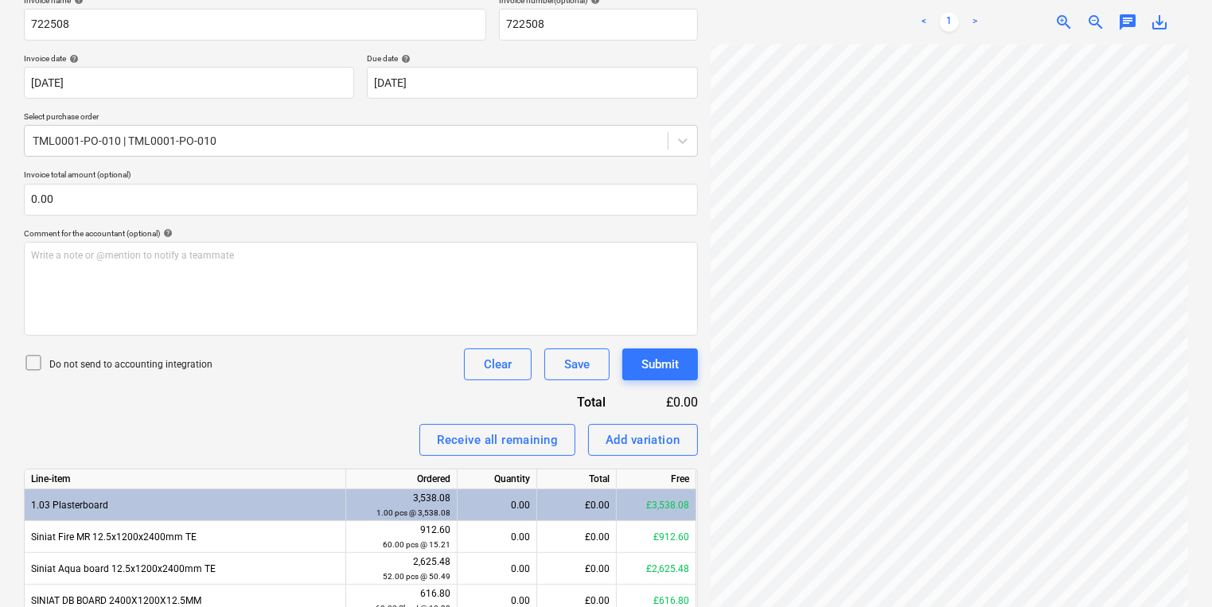
scroll to position [421, 0]
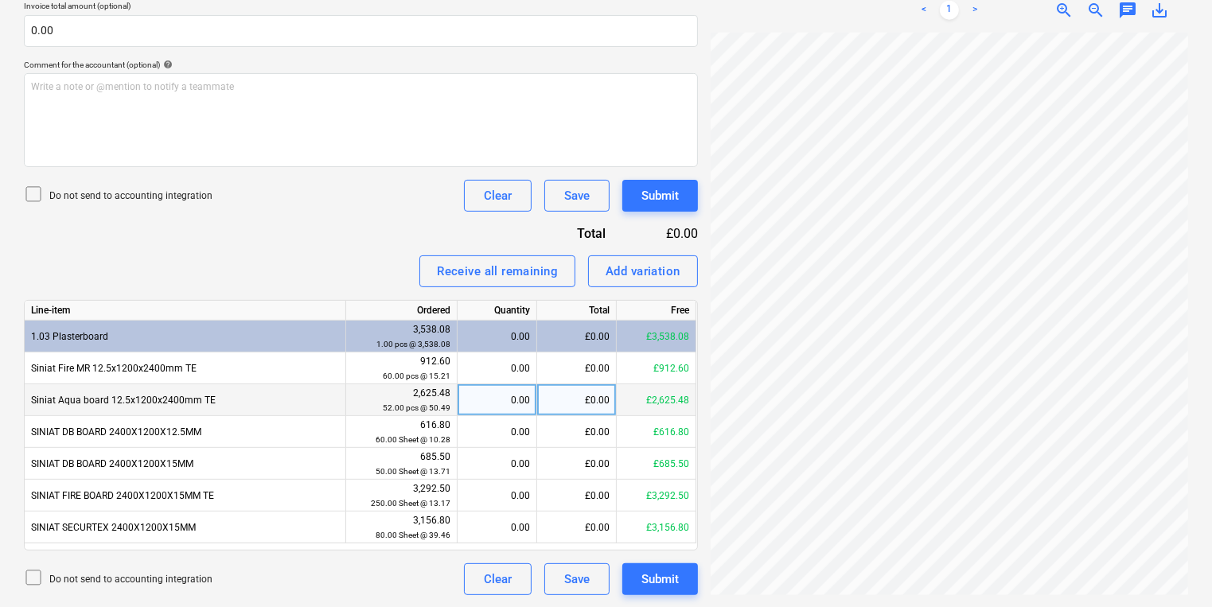
click at [509, 392] on div "0.00" at bounding box center [497, 400] width 66 height 32
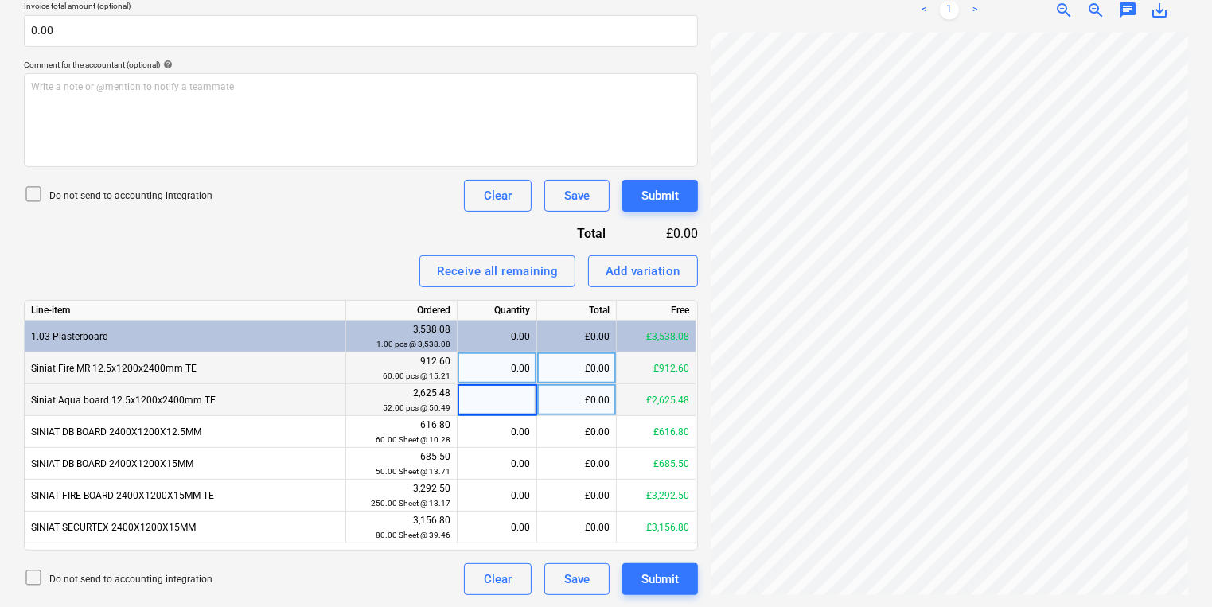
click at [508, 373] on div "0.00" at bounding box center [497, 369] width 66 height 32
click at [508, 409] on div "0.00" at bounding box center [497, 400] width 66 height 32
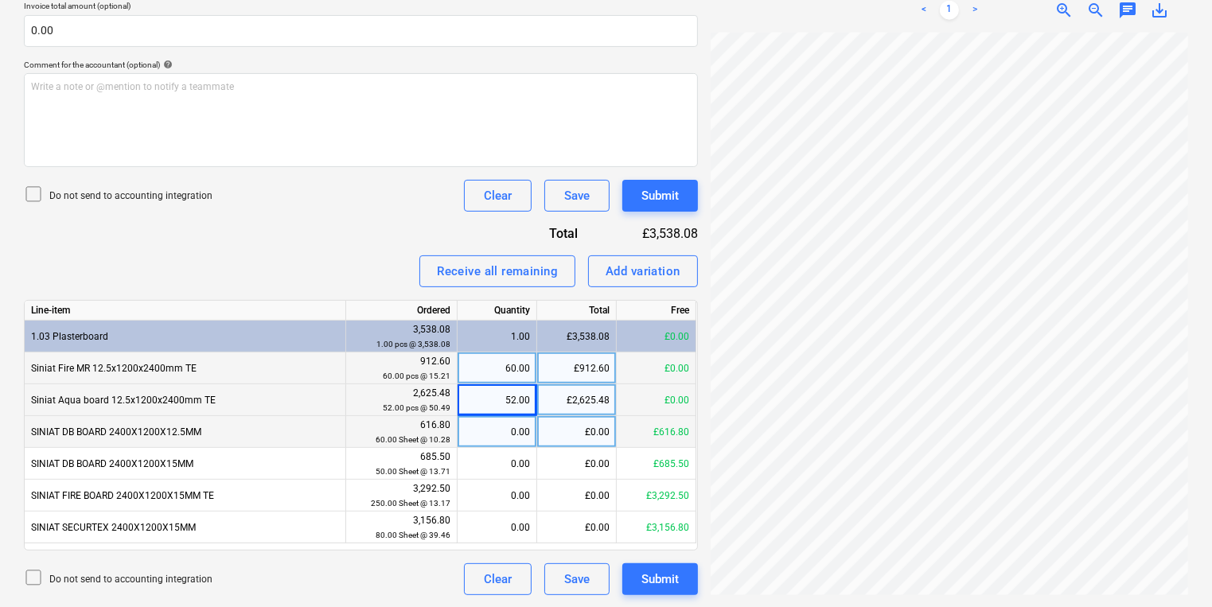
click at [510, 442] on div "0.00" at bounding box center [497, 432] width 66 height 32
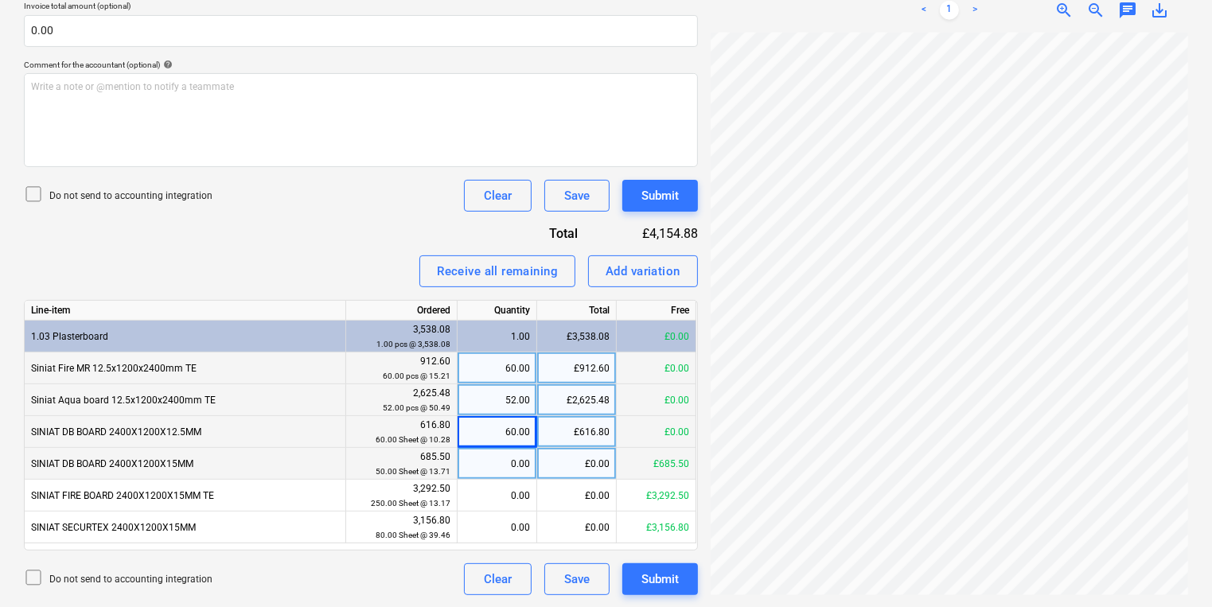
click at [516, 468] on div "0.00" at bounding box center [497, 464] width 66 height 32
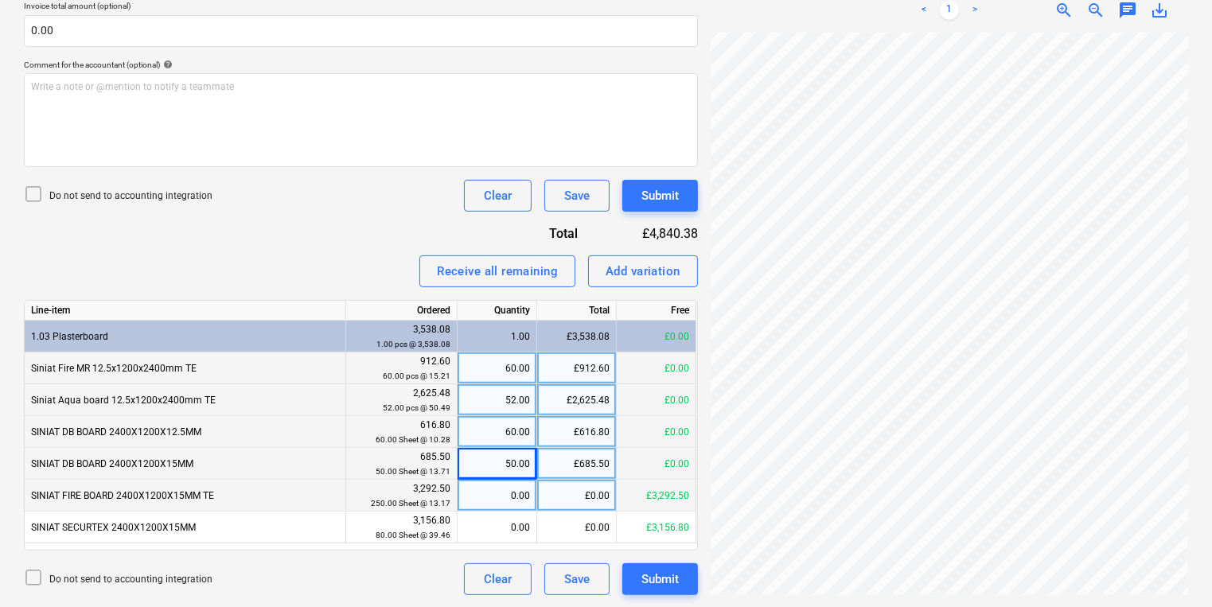
click at [508, 491] on div "0.00" at bounding box center [497, 496] width 66 height 32
click at [532, 548] on div "Line-item Ordered Quantity Total Free 1.03 Plasterboard 3,538.08 1.00 pcs @ 3,5…" at bounding box center [361, 425] width 674 height 251
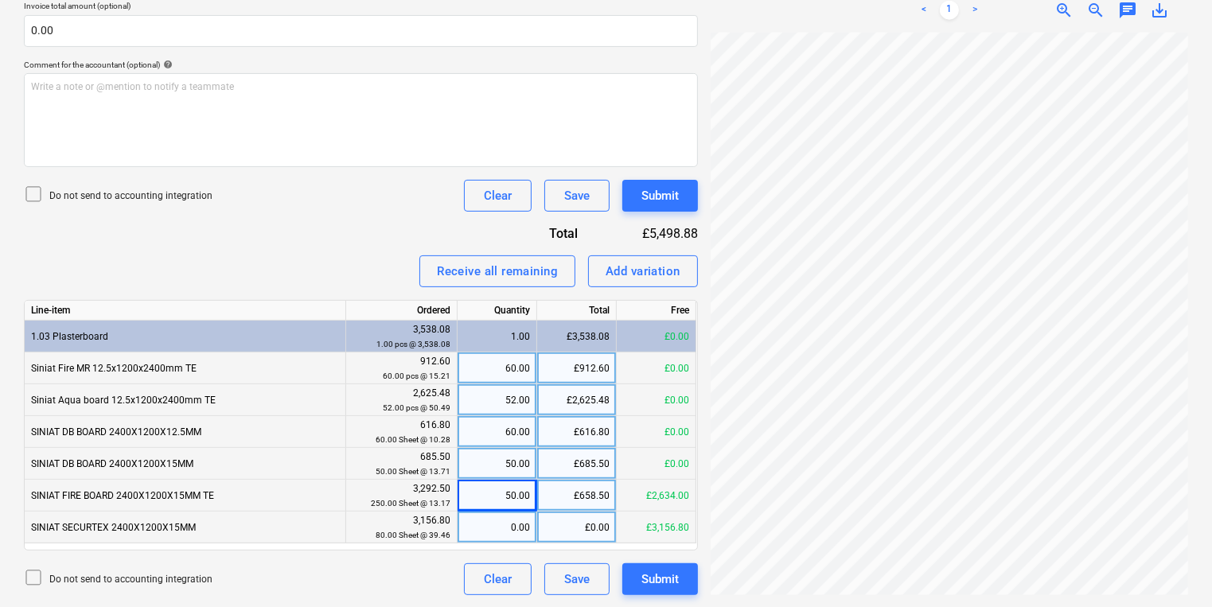
click at [532, 534] on div "0.00" at bounding box center [498, 528] width 80 height 32
click at [695, 393] on div "Create new document Select company NDI - Huws Gray Ltd T/A [PERSON_NAME] Add ne…" at bounding box center [606, 130] width 1177 height 943
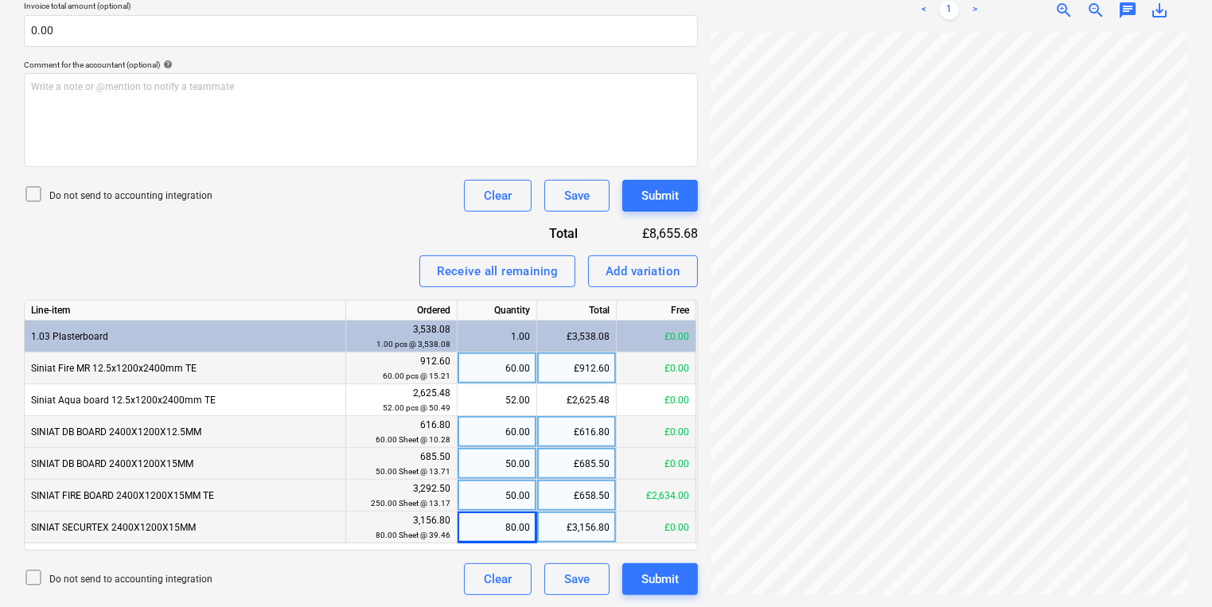
scroll to position [220, 0]
click at [501, 376] on div "60.00" at bounding box center [497, 369] width 66 height 32
click at [513, 437] on div "60.00" at bounding box center [497, 432] width 66 height 32
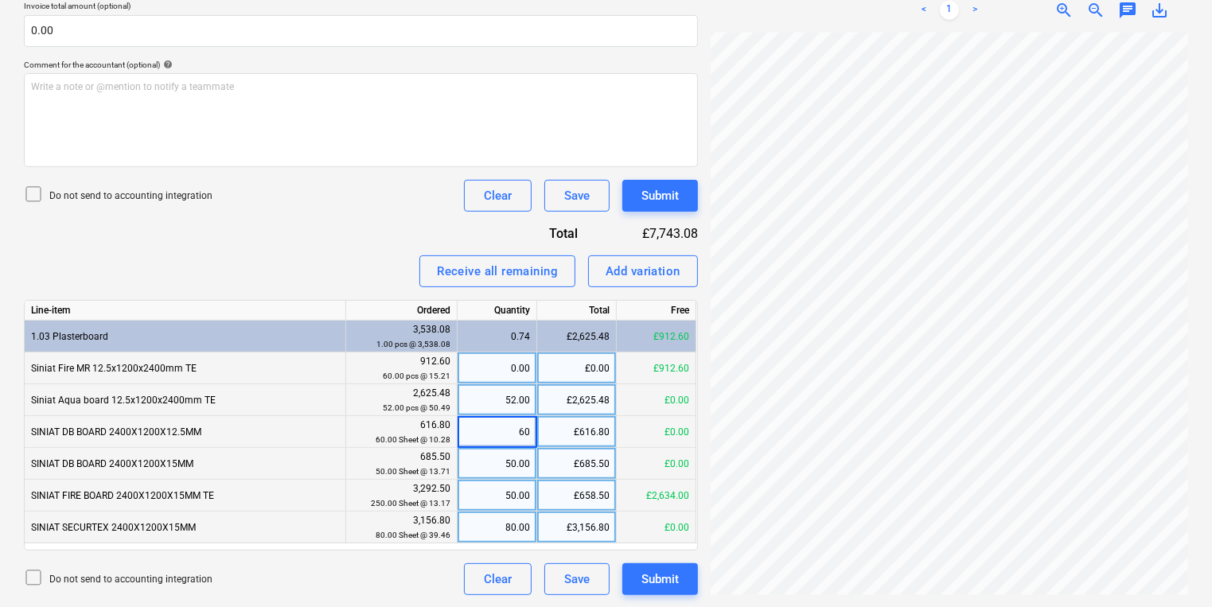
click at [507, 404] on div "52.00" at bounding box center [497, 400] width 66 height 32
click at [506, 444] on div "60.00" at bounding box center [497, 432] width 66 height 32
click at [506, 463] on div "50.00" at bounding box center [497, 464] width 66 height 32
click at [504, 487] on div "50.00" at bounding box center [497, 496] width 66 height 32
click at [501, 521] on div "80.00" at bounding box center [497, 528] width 66 height 32
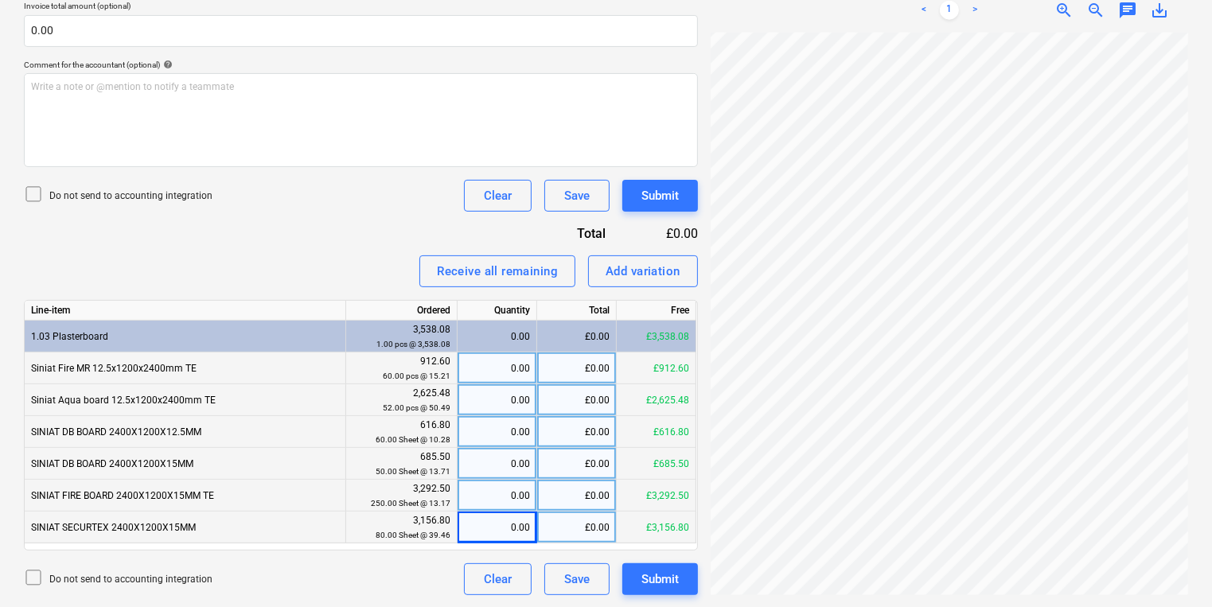
scroll to position [220, 0]
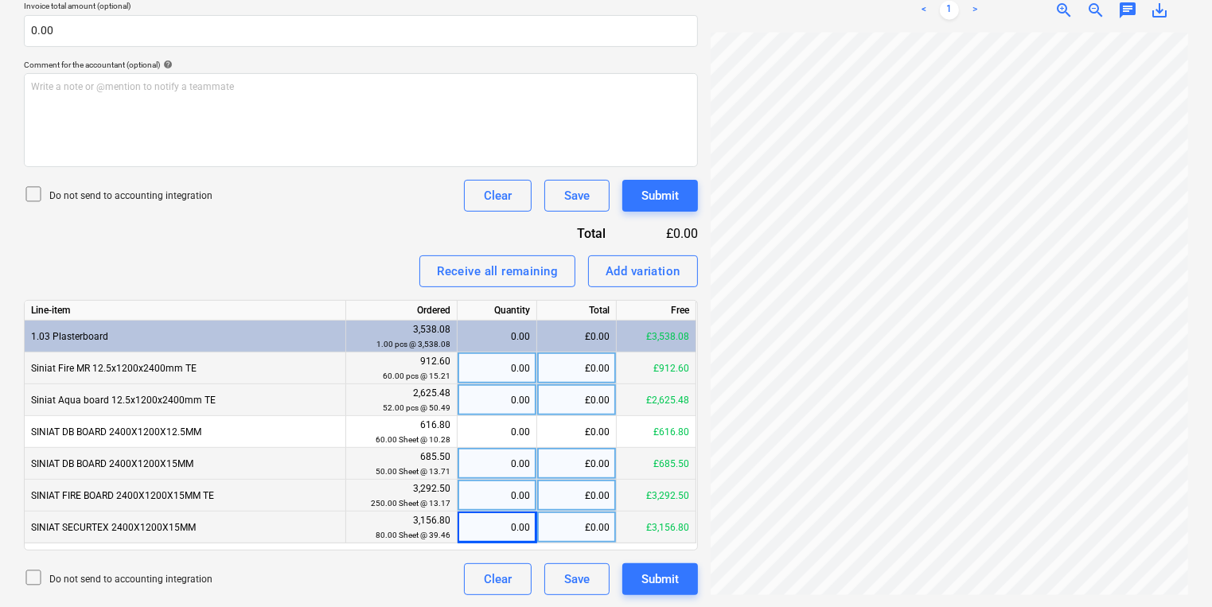
click at [507, 487] on div "0.00" at bounding box center [497, 496] width 66 height 32
click at [513, 463] on div "0.00" at bounding box center [497, 464] width 66 height 32
click at [488, 536] on div "0.00" at bounding box center [497, 528] width 66 height 32
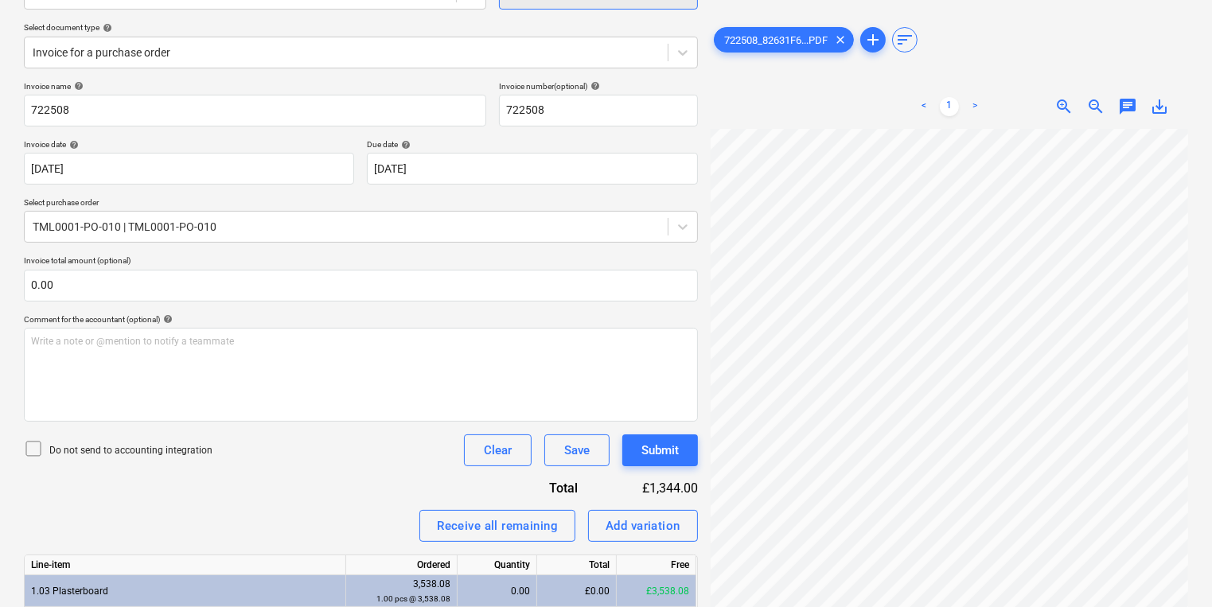
scroll to position [0, 0]
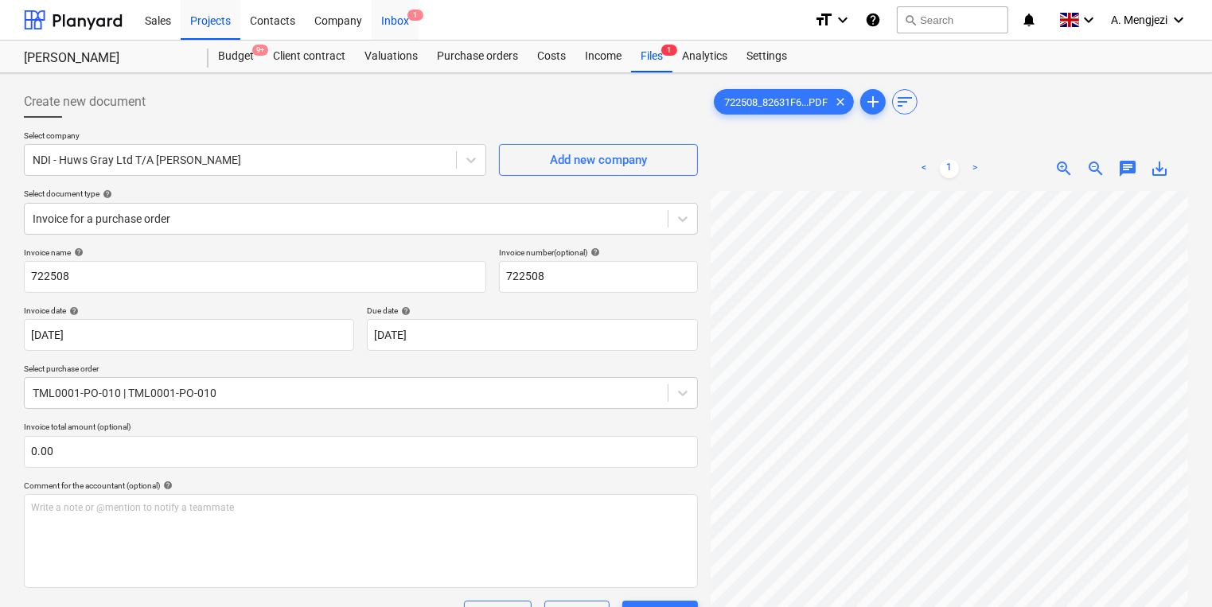
drag, startPoint x: 376, startPoint y: 13, endPoint x: 388, endPoint y: 14, distance: 12.8
click at [376, 13] on div "Inbox 1" at bounding box center [395, 19] width 47 height 41
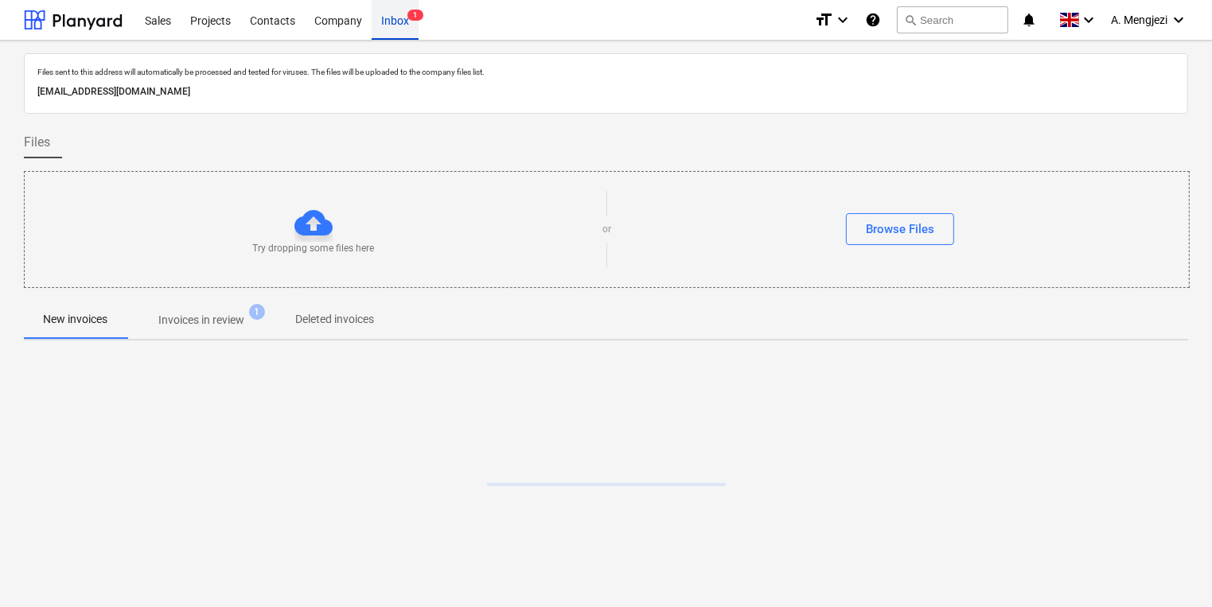
click at [388, 14] on div "Inbox 1" at bounding box center [395, 19] width 47 height 41
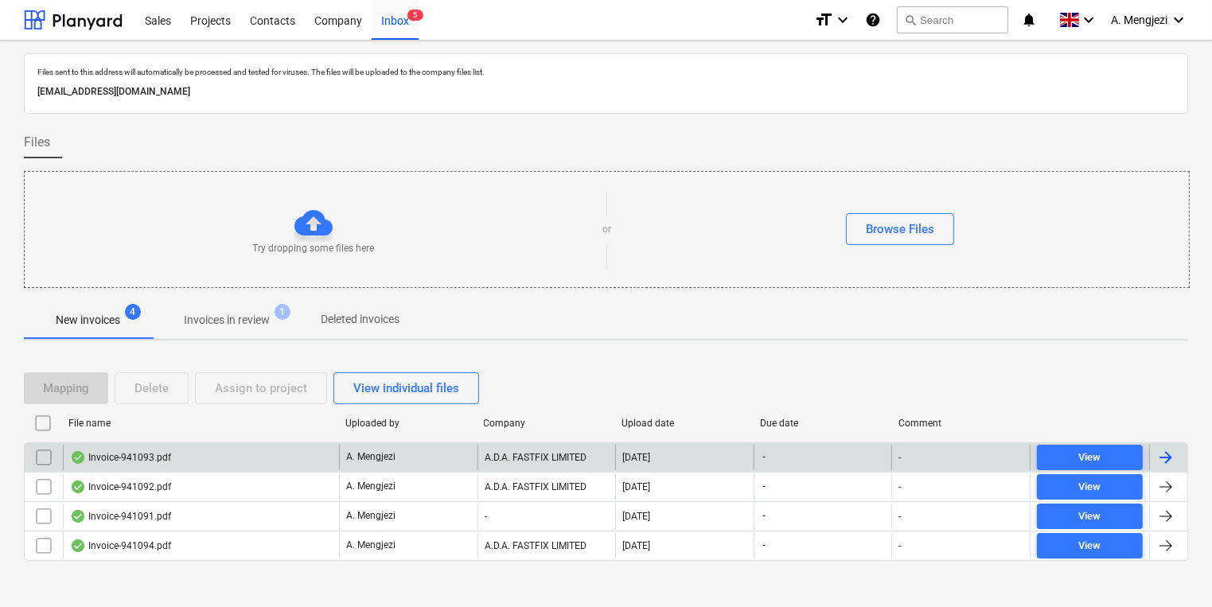
click at [349, 457] on p "A. Mengjezi" at bounding box center [370, 457] width 49 height 14
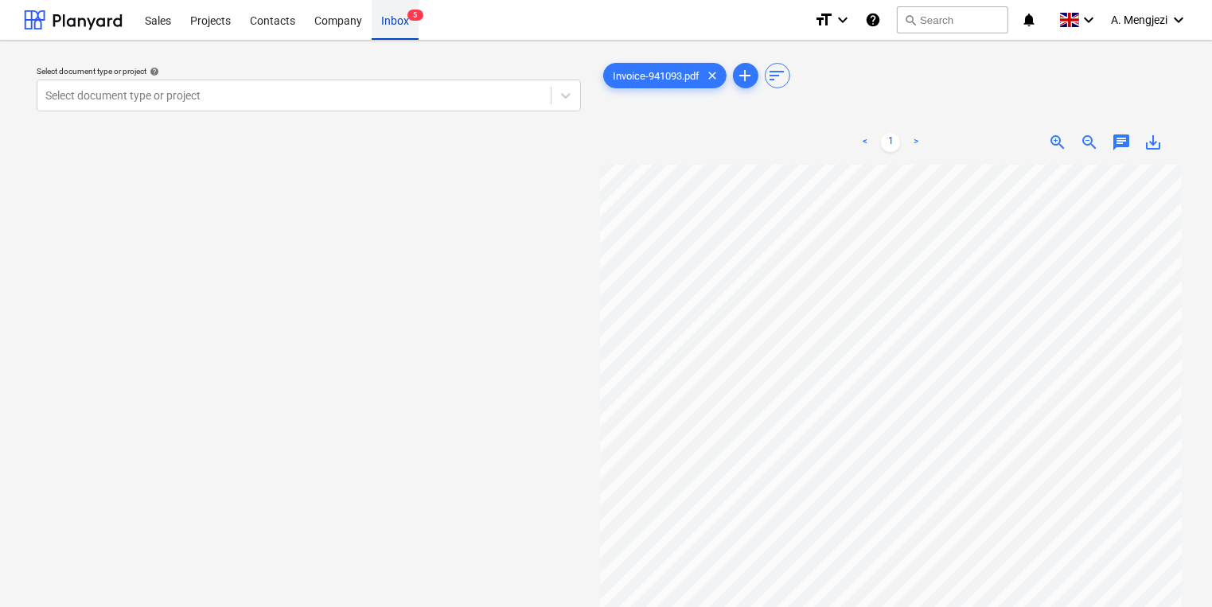
click at [384, 29] on div "Inbox 5" at bounding box center [395, 19] width 47 height 41
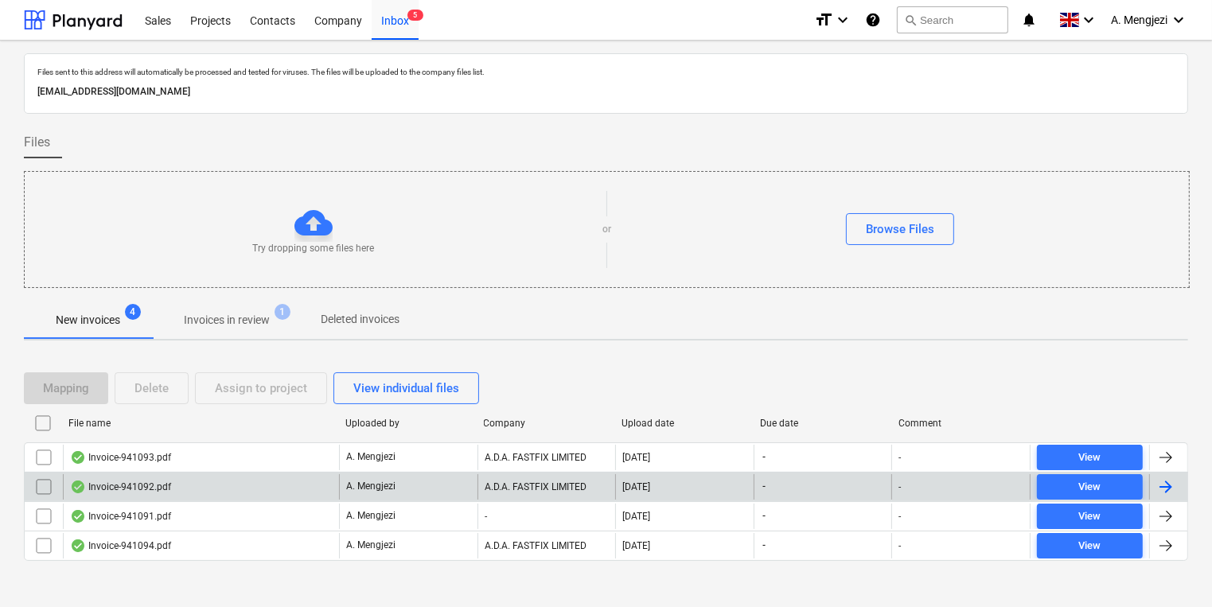
click at [290, 474] on div "Invoice-941092.pdf" at bounding box center [201, 486] width 276 height 25
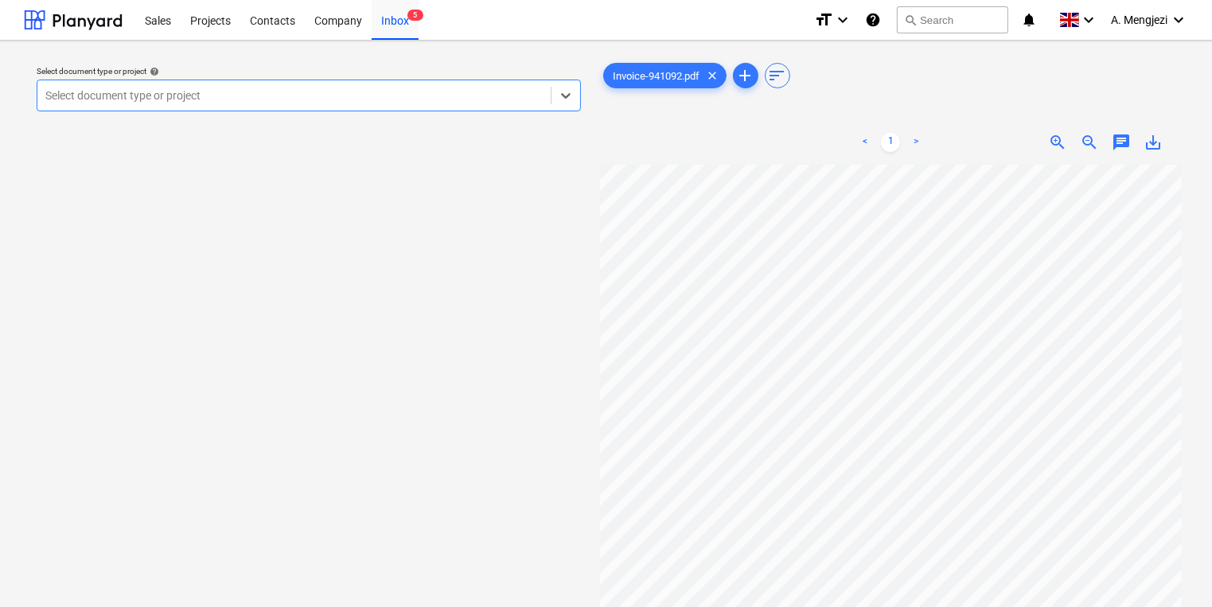
click at [265, 98] on div at bounding box center [293, 96] width 497 height 16
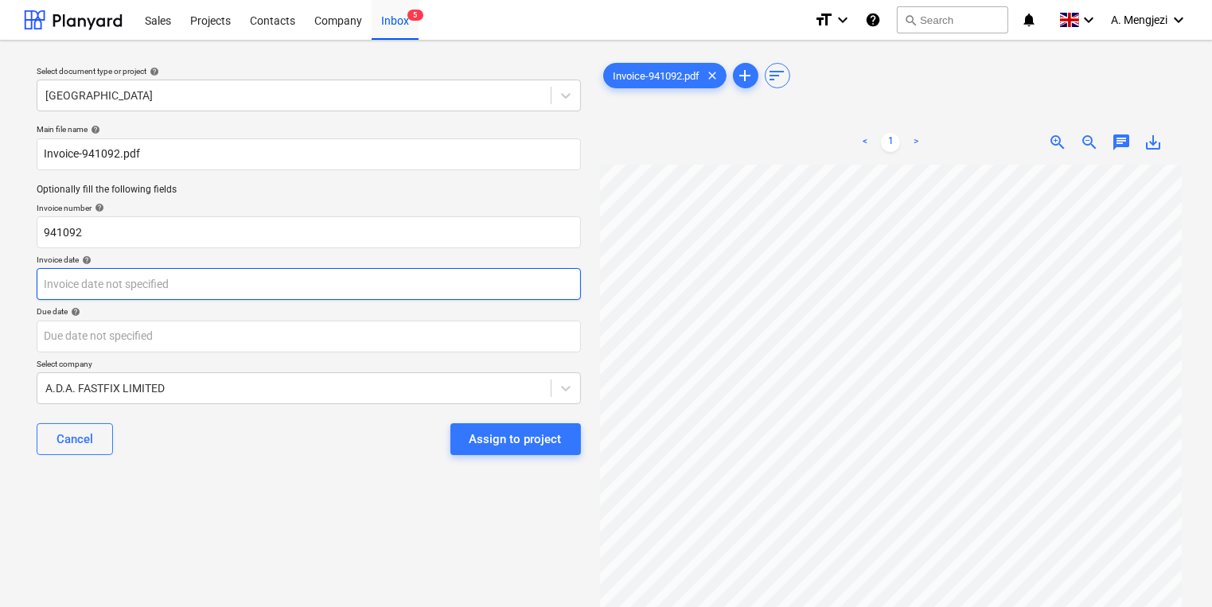
click at [145, 293] on body "Sales Projects Contacts Company Inbox 5 format_size keyboard_arrow_down help se…" at bounding box center [606, 303] width 1212 height 607
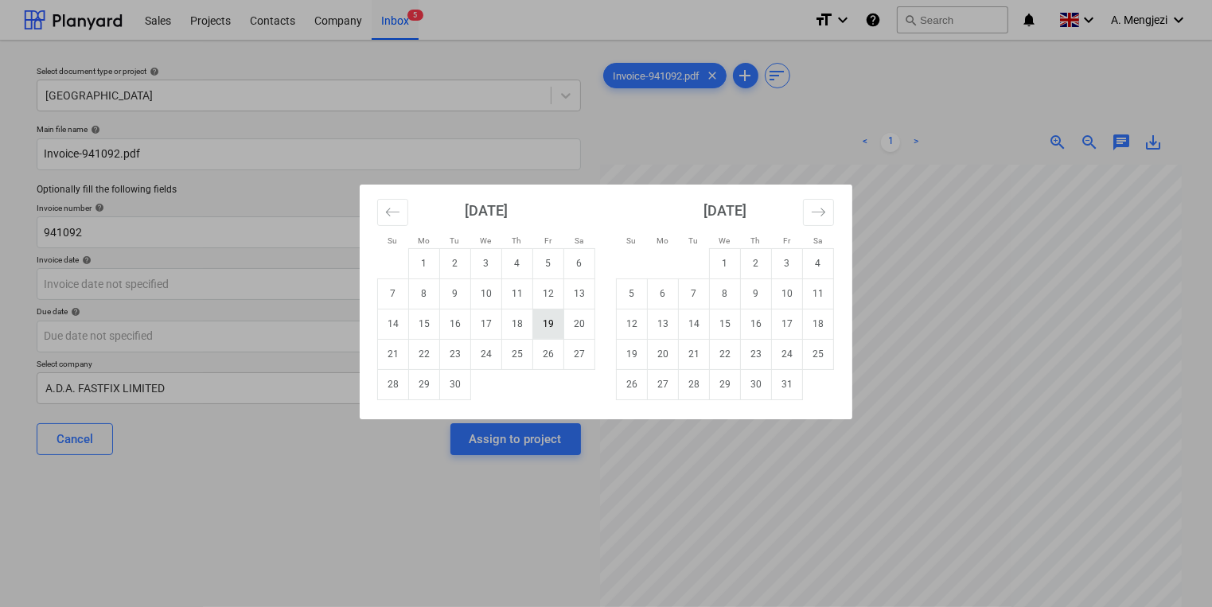
click at [538, 334] on td "19" at bounding box center [548, 324] width 31 height 30
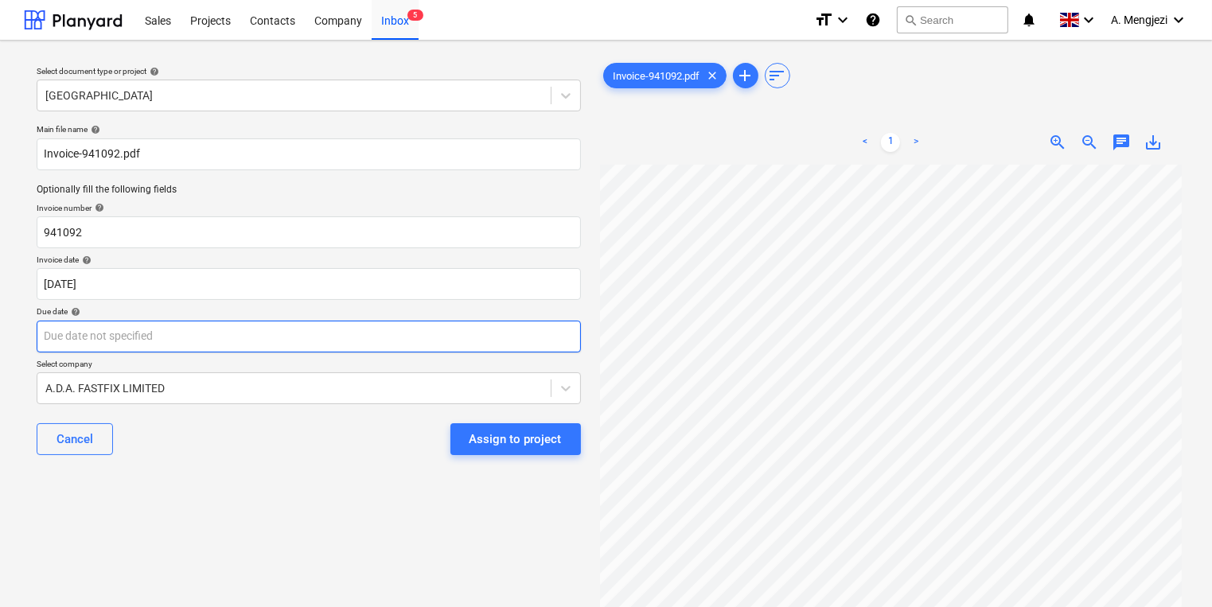
click at [437, 341] on body "Sales Projects Contacts Company Inbox 5 format_size keyboard_arrow_down help se…" at bounding box center [606, 303] width 1212 height 607
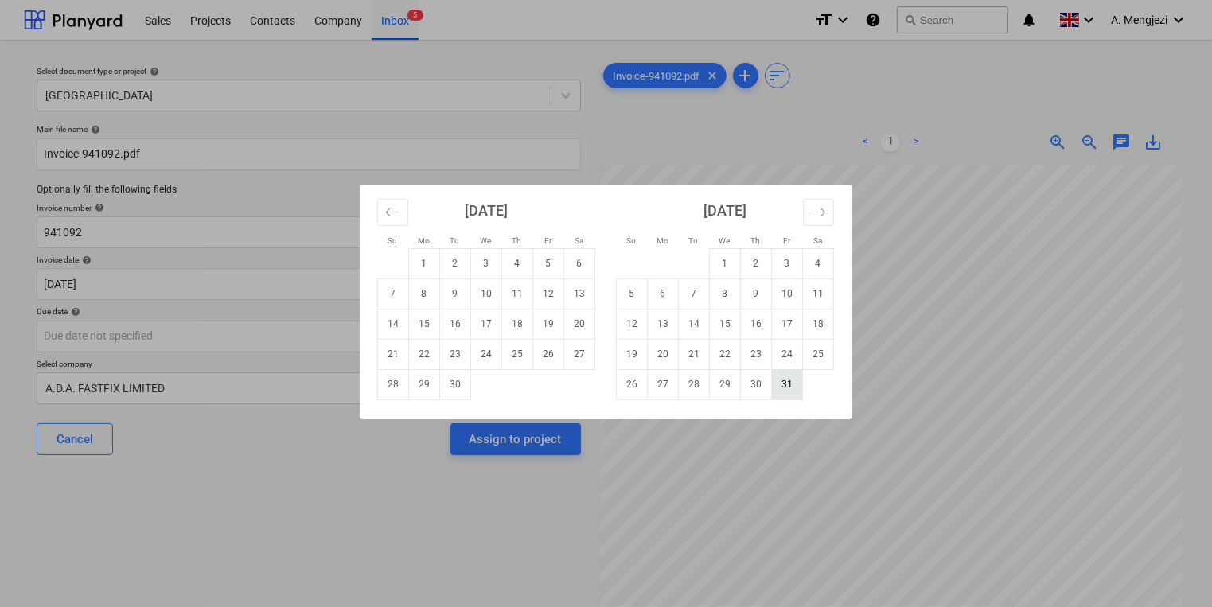
click at [793, 389] on td "31" at bounding box center [787, 384] width 31 height 30
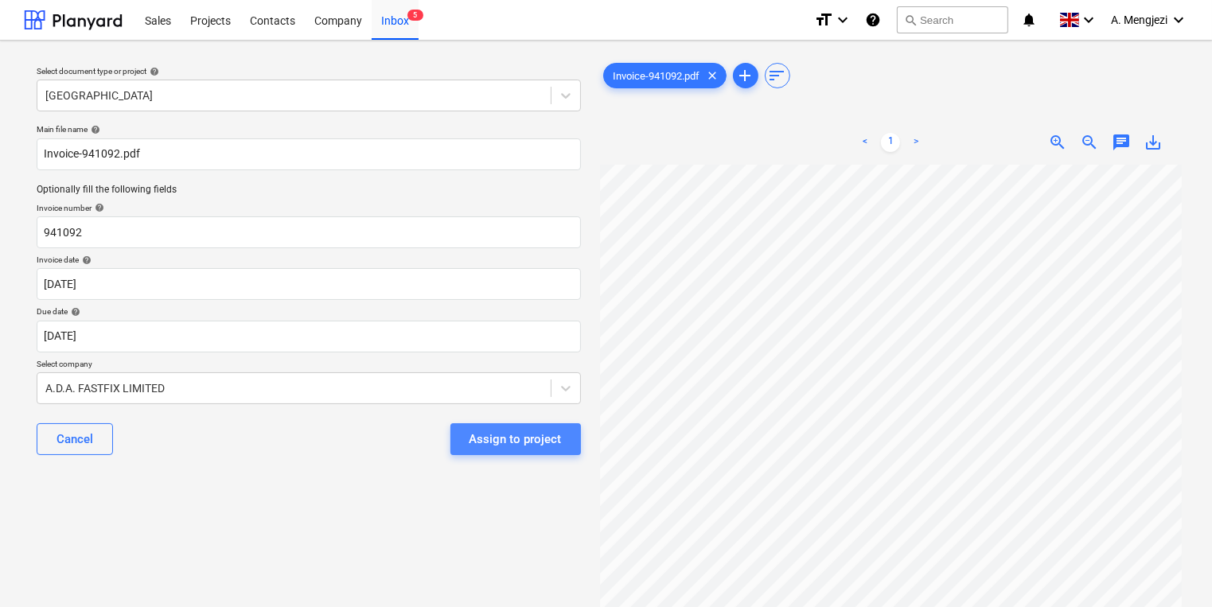
click at [544, 433] on div "Assign to project" at bounding box center [516, 439] width 92 height 21
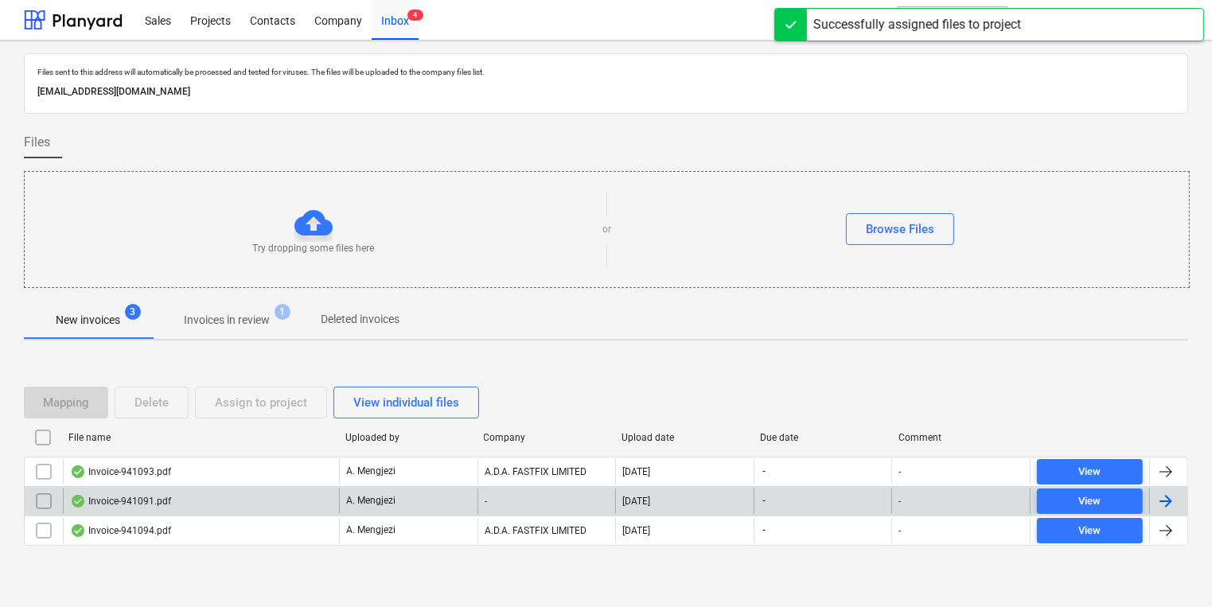
click at [255, 490] on div "Invoice-941091.pdf" at bounding box center [201, 501] width 276 height 25
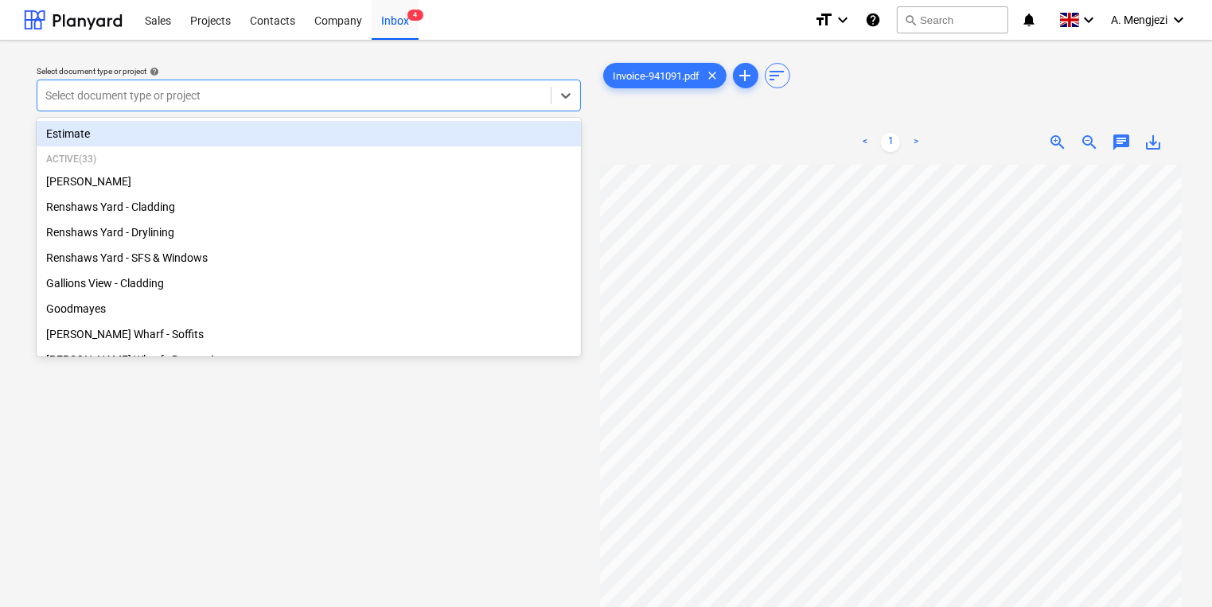
click at [420, 93] on div at bounding box center [293, 96] width 497 height 16
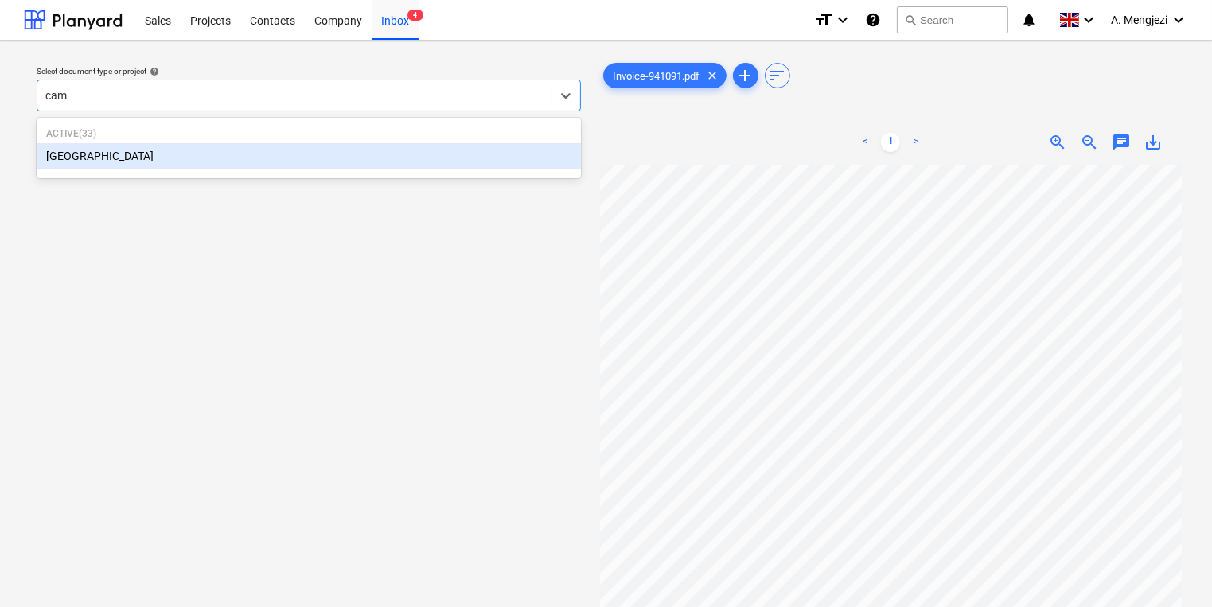
click at [286, 155] on div "[GEOGRAPHIC_DATA]" at bounding box center [309, 155] width 544 height 25
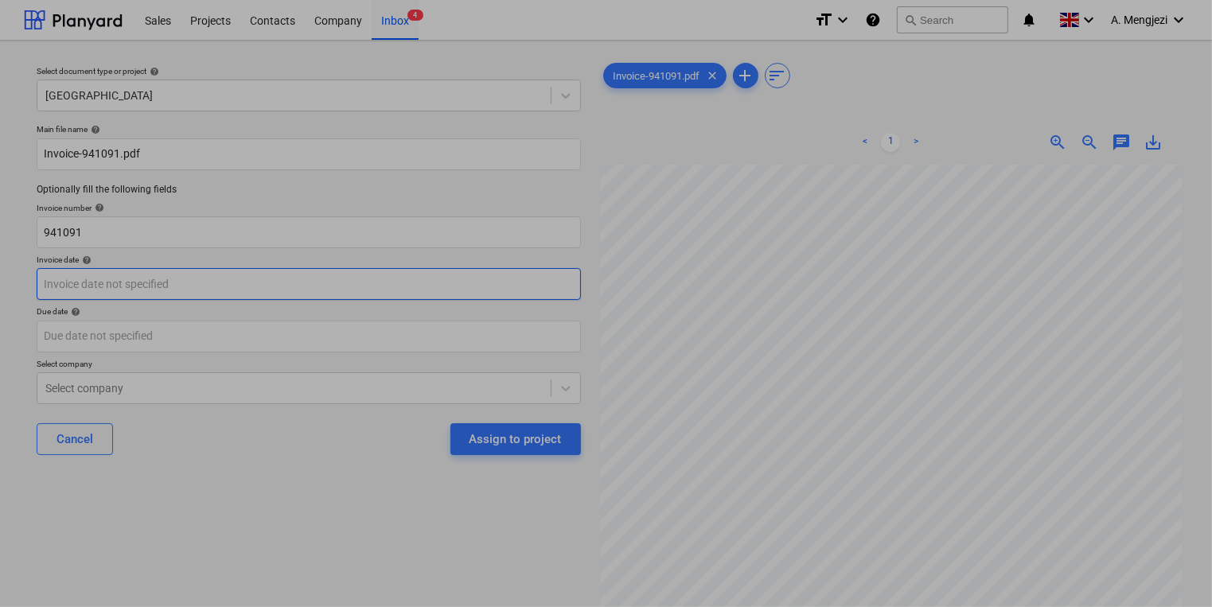
click at [246, 286] on body "Sales Projects Contacts Company Inbox 4 format_size keyboard_arrow_down help se…" at bounding box center [606, 303] width 1212 height 607
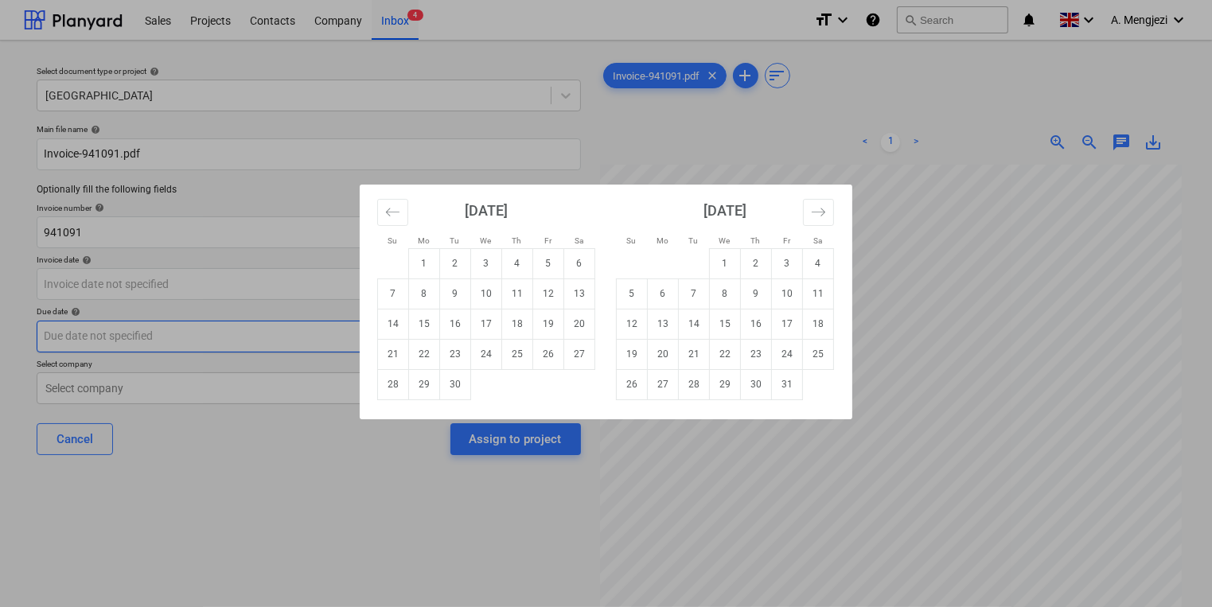
click at [545, 326] on td "19" at bounding box center [548, 324] width 31 height 30
click at [545, 326] on body "Sales Projects Contacts Company Inbox 4 format_size keyboard_arrow_down help se…" at bounding box center [606, 303] width 1212 height 607
click at [775, 383] on td "31" at bounding box center [787, 384] width 31 height 30
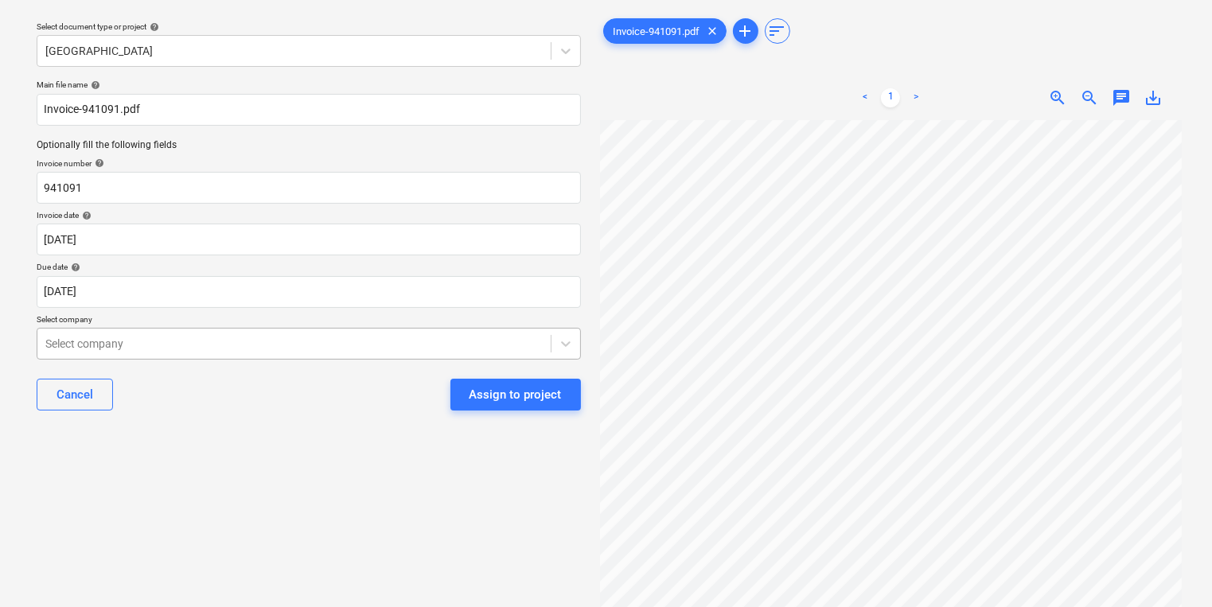
click at [407, 393] on body "Sales Projects Contacts Company Inbox 4 format_size keyboard_arrow_down help se…" at bounding box center [606, 258] width 1212 height 607
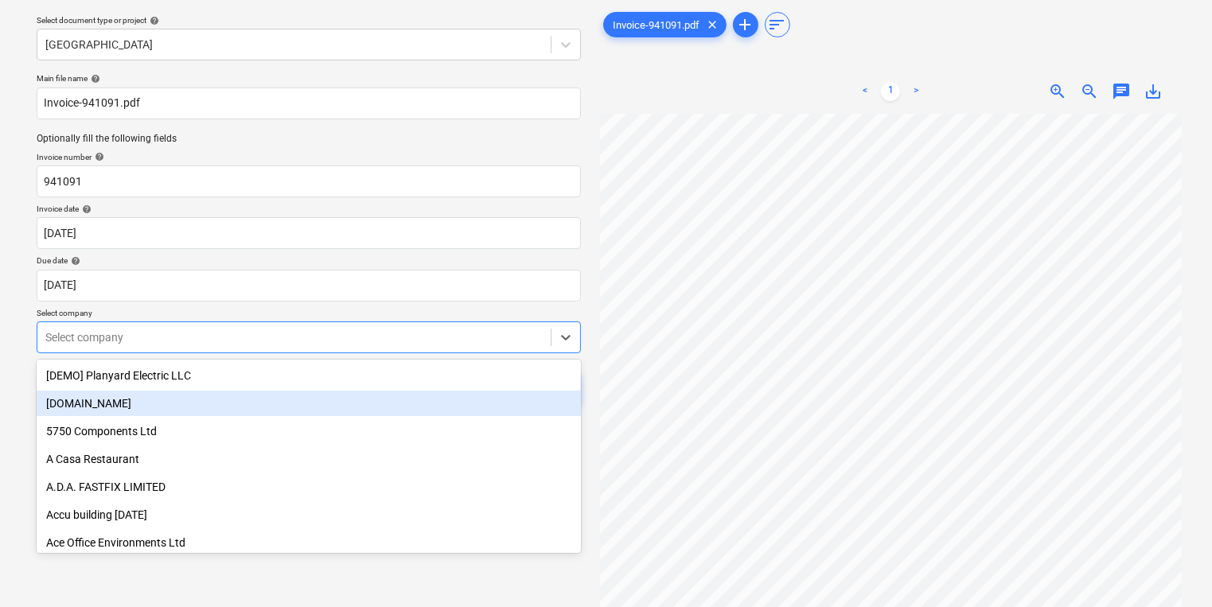
scroll to position [51, 0]
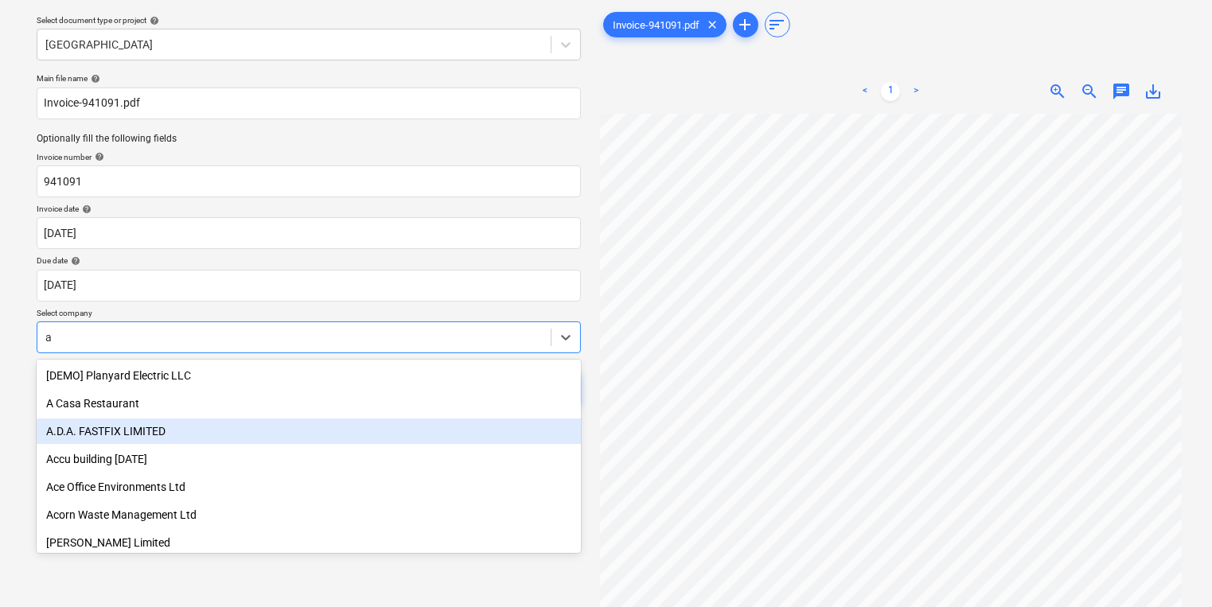
click at [252, 435] on div "A.D.A. FASTFIX LIMITED" at bounding box center [309, 431] width 544 height 25
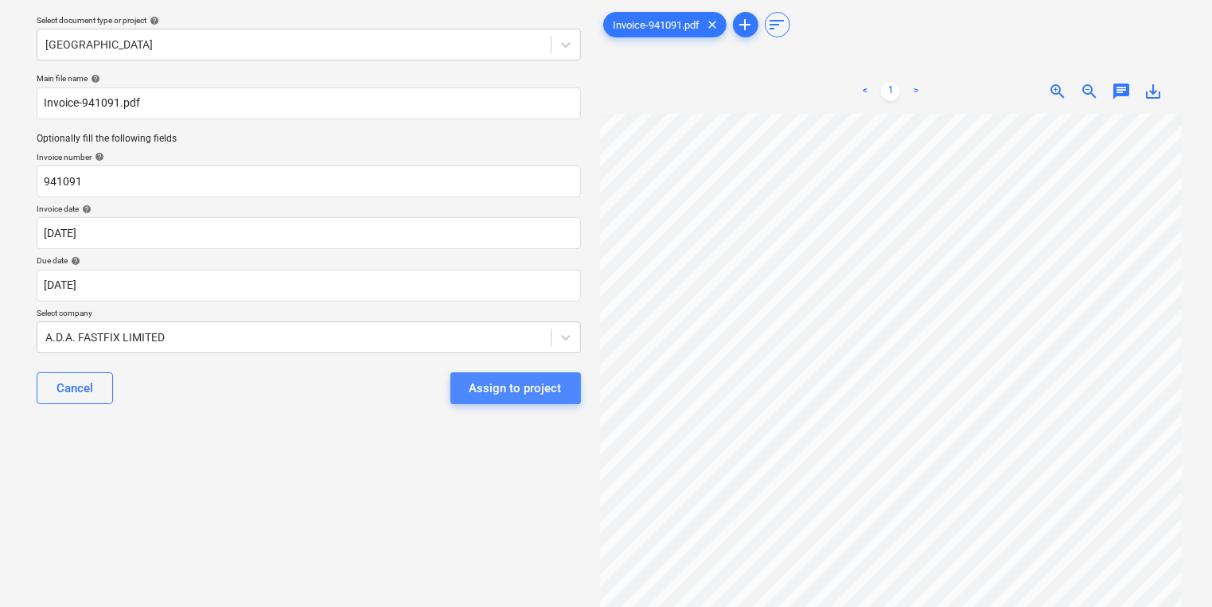
click at [556, 388] on div "Assign to project" at bounding box center [516, 388] width 92 height 21
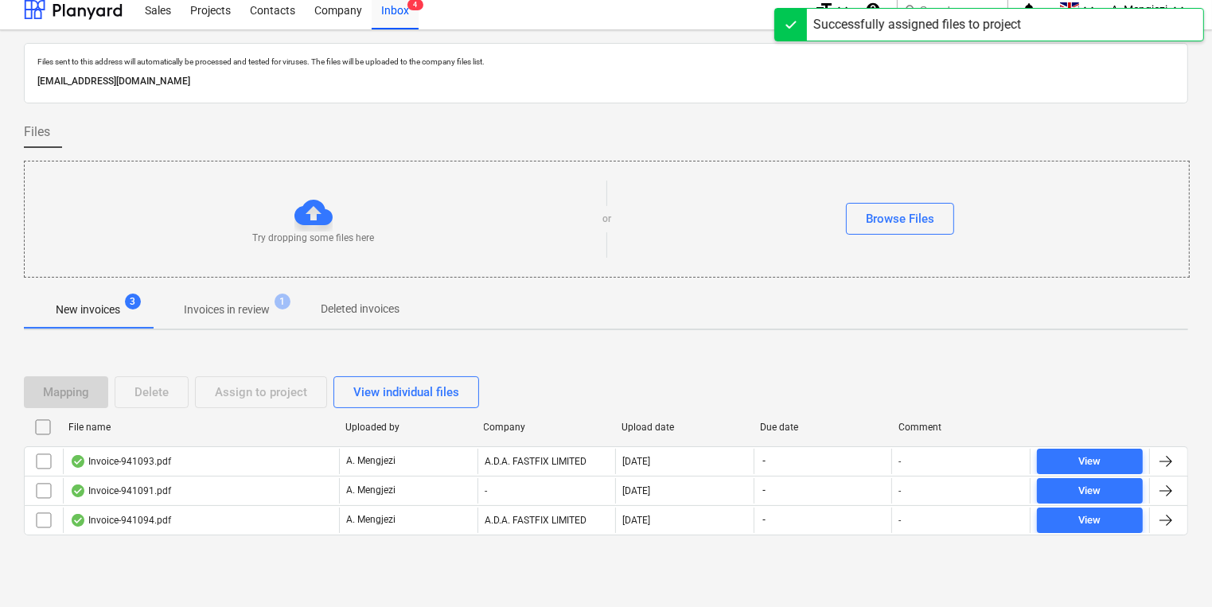
scroll to position [9, 0]
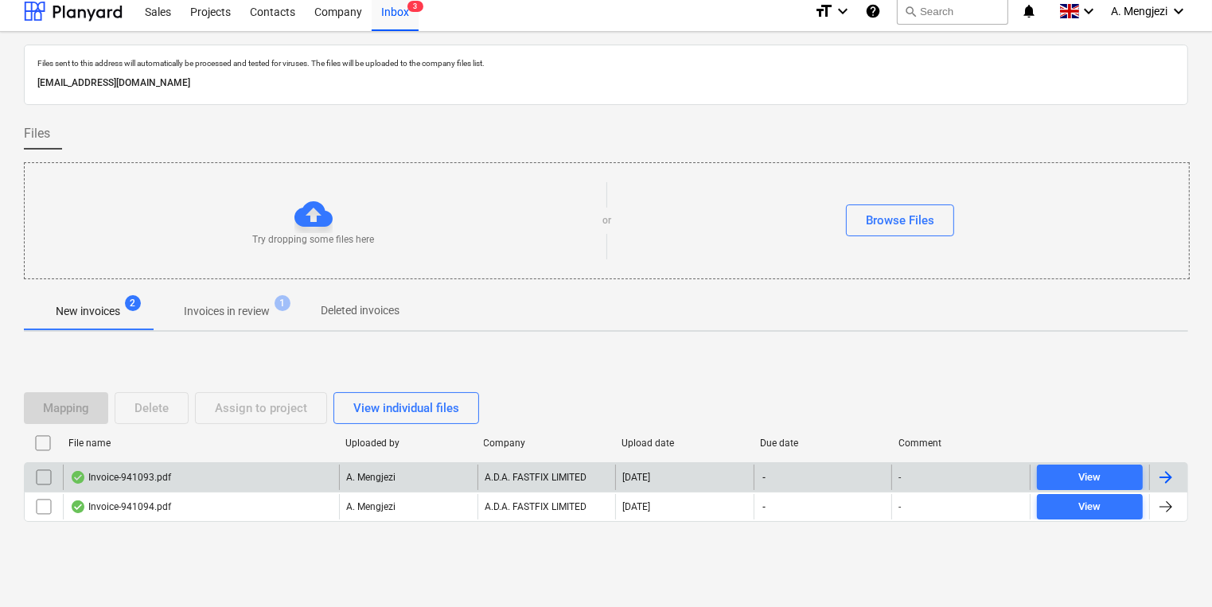
click at [258, 471] on div "Invoice-941093.pdf" at bounding box center [201, 477] width 276 height 25
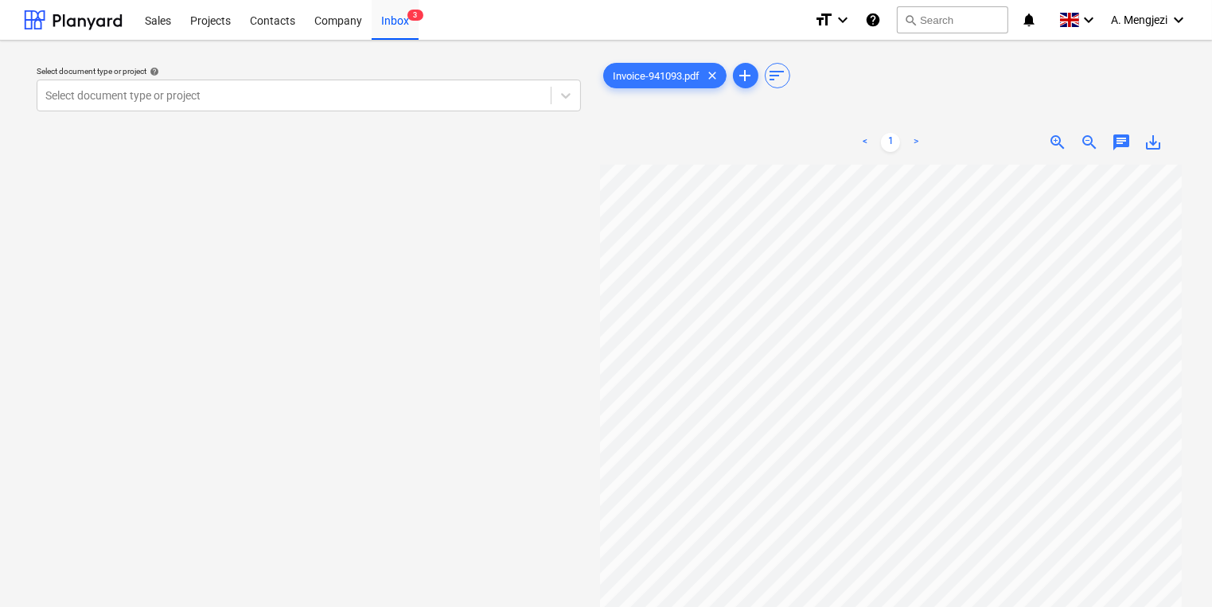
scroll to position [64, 0]
click at [379, 2] on div "Inbox 3" at bounding box center [395, 19] width 47 height 41
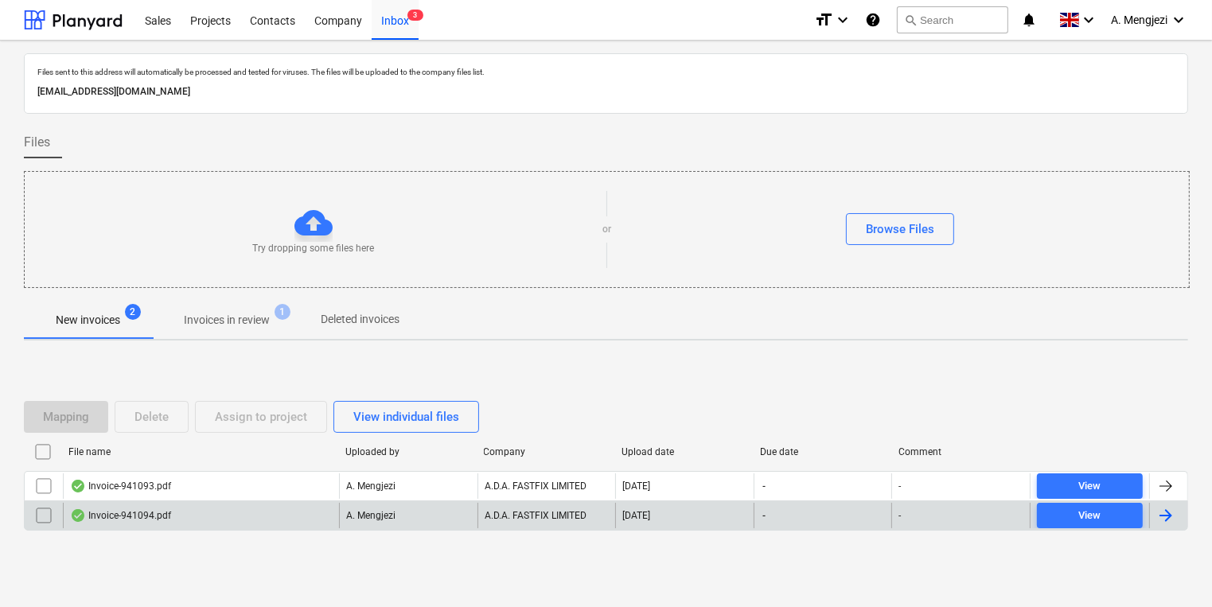
click at [209, 527] on div "Invoice-941094.pdf" at bounding box center [201, 515] width 276 height 25
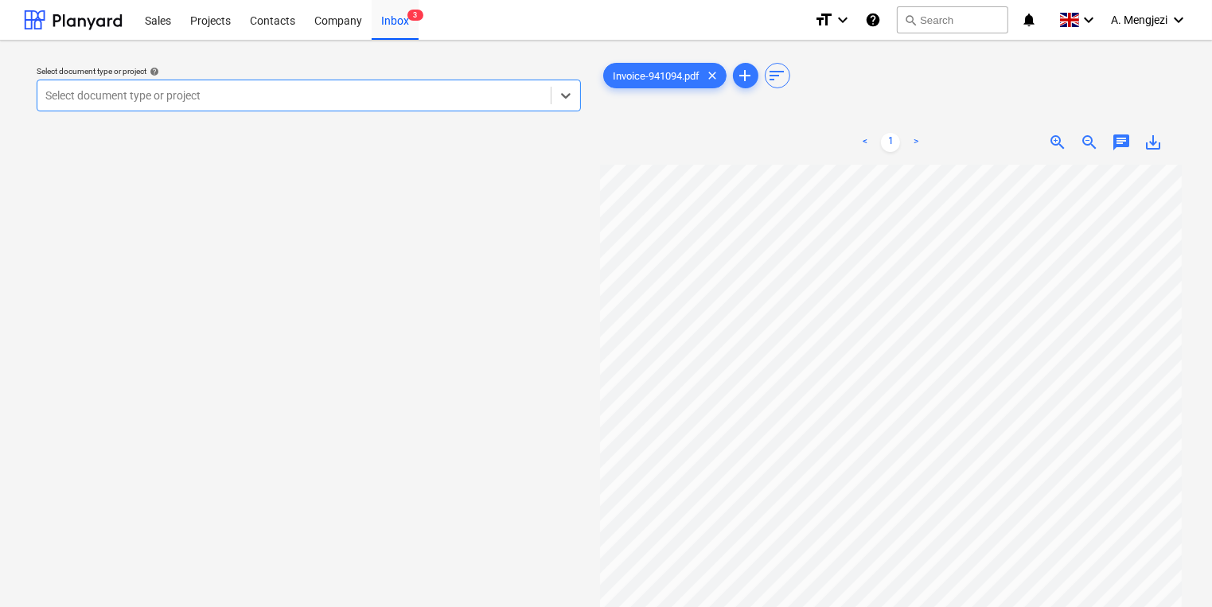
click at [305, 94] on div at bounding box center [293, 96] width 497 height 16
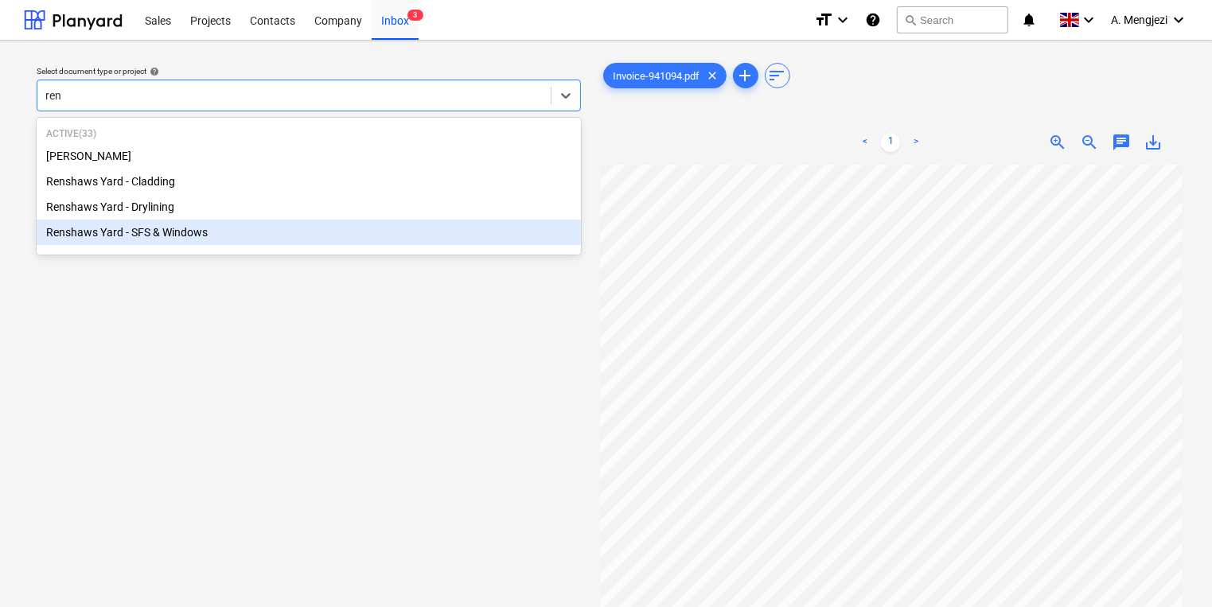
click at [302, 241] on div "Renshaws Yard - SFS & Windows" at bounding box center [309, 232] width 544 height 25
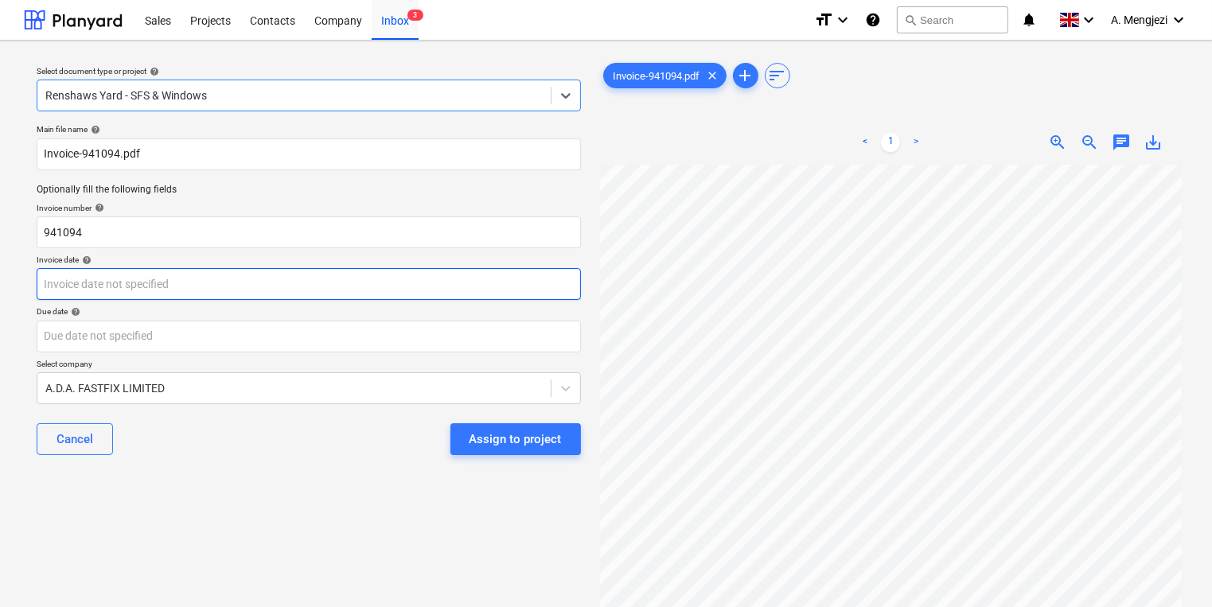
click at [263, 283] on body "Sales Projects Contacts Company Inbox 3 format_size keyboard_arrow_down help se…" at bounding box center [606, 303] width 1212 height 607
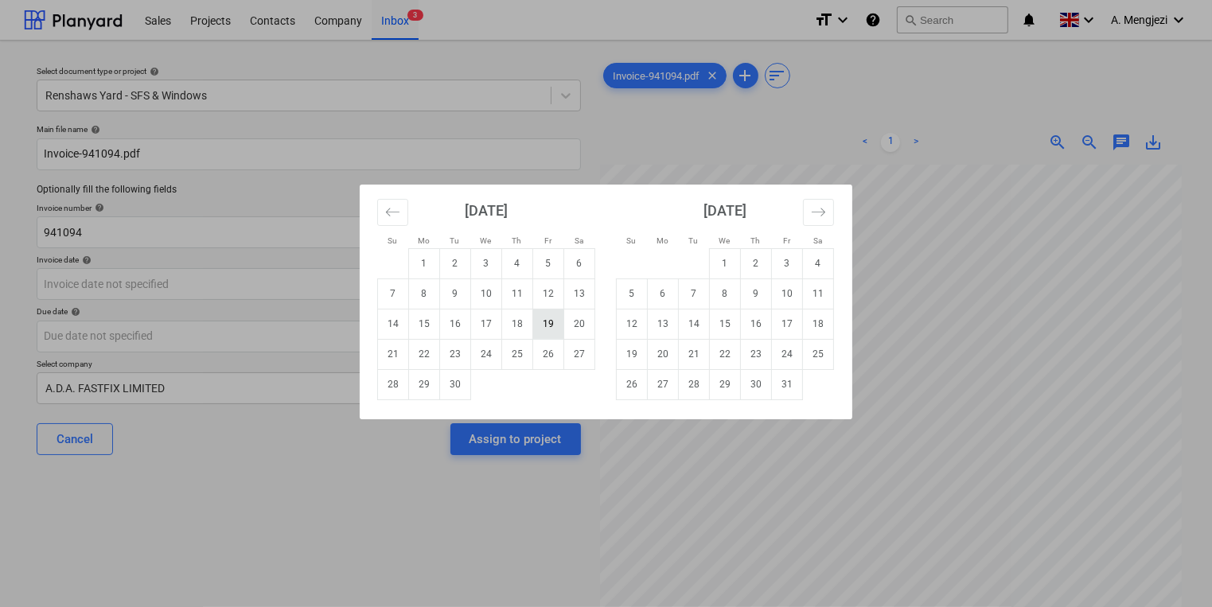
click at [536, 330] on td "19" at bounding box center [548, 324] width 31 height 30
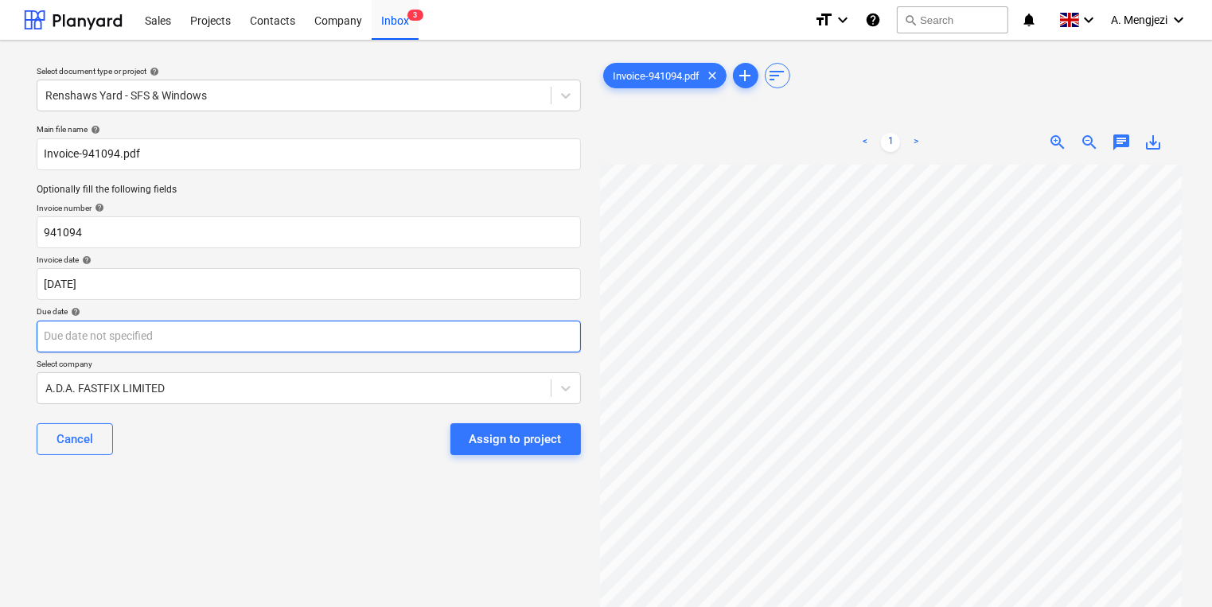
click at [536, 330] on body "Sales Projects Contacts Company Inbox 3 format_size keyboard_arrow_down help se…" at bounding box center [606, 303] width 1212 height 607
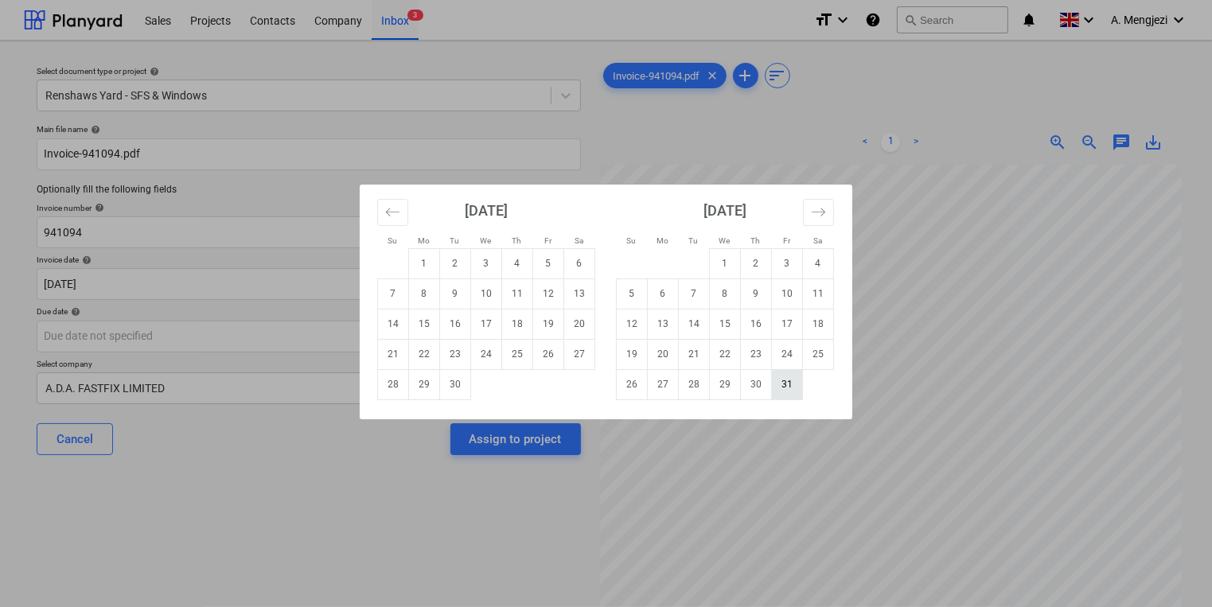
click at [780, 375] on td "31" at bounding box center [787, 384] width 31 height 30
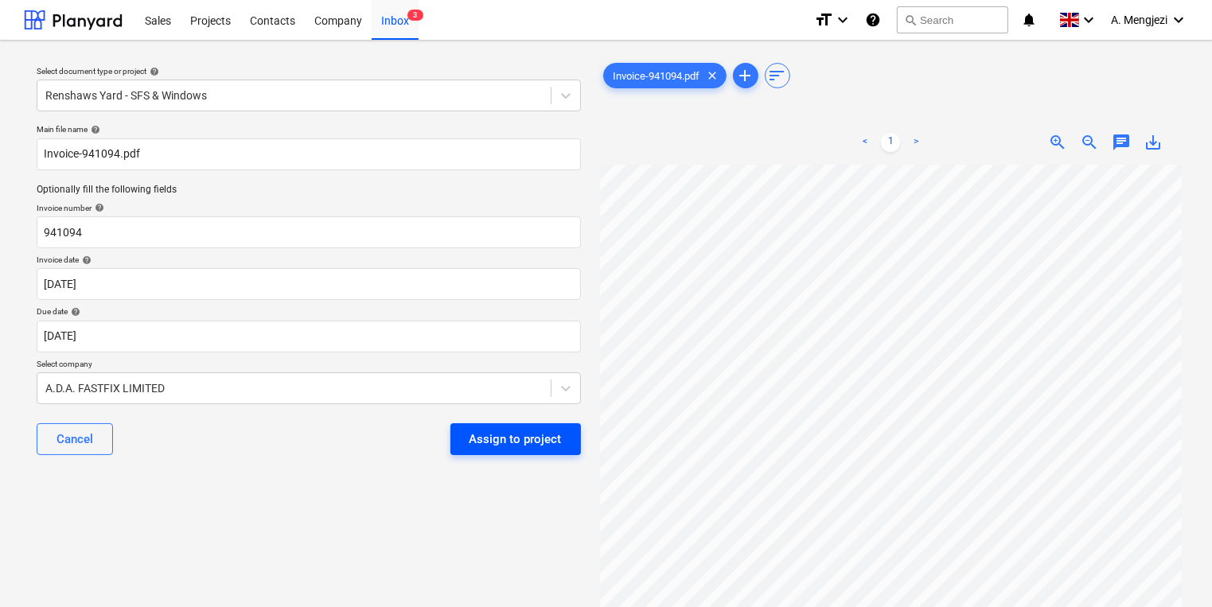
click at [568, 436] on button "Assign to project" at bounding box center [515, 439] width 131 height 32
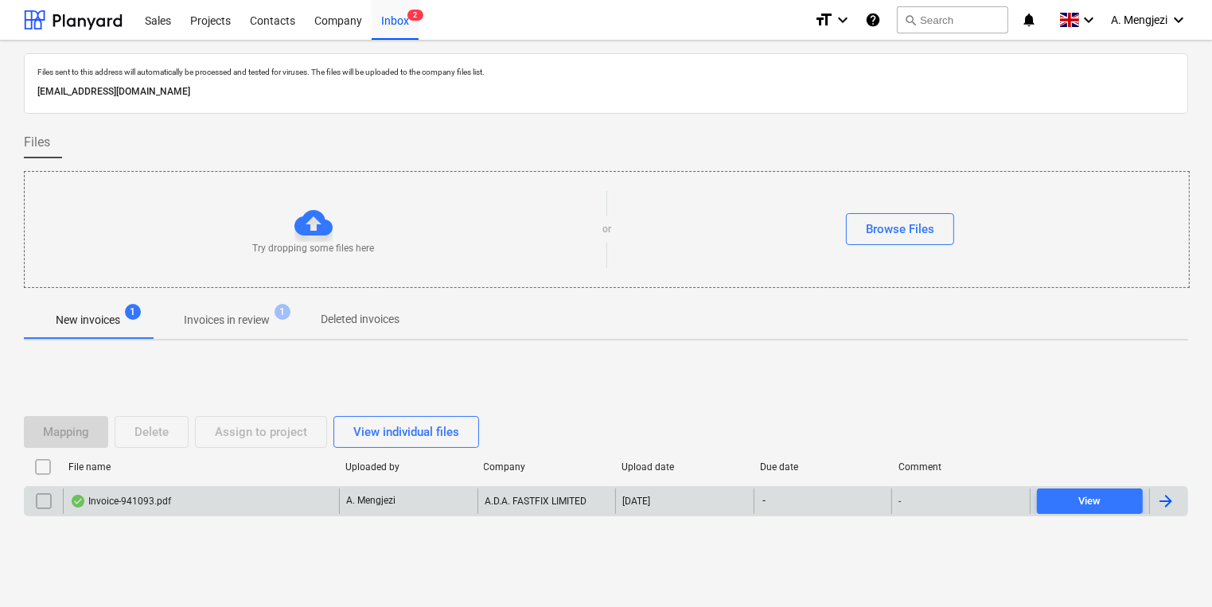
click at [313, 513] on div "Invoice-941093.pdf A. Mengjezi A.D.A. FASTFIX LIMITED [DATE] - - View" at bounding box center [606, 501] width 1164 height 30
click at [466, 503] on div "A. Mengjezi" at bounding box center [408, 501] width 138 height 25
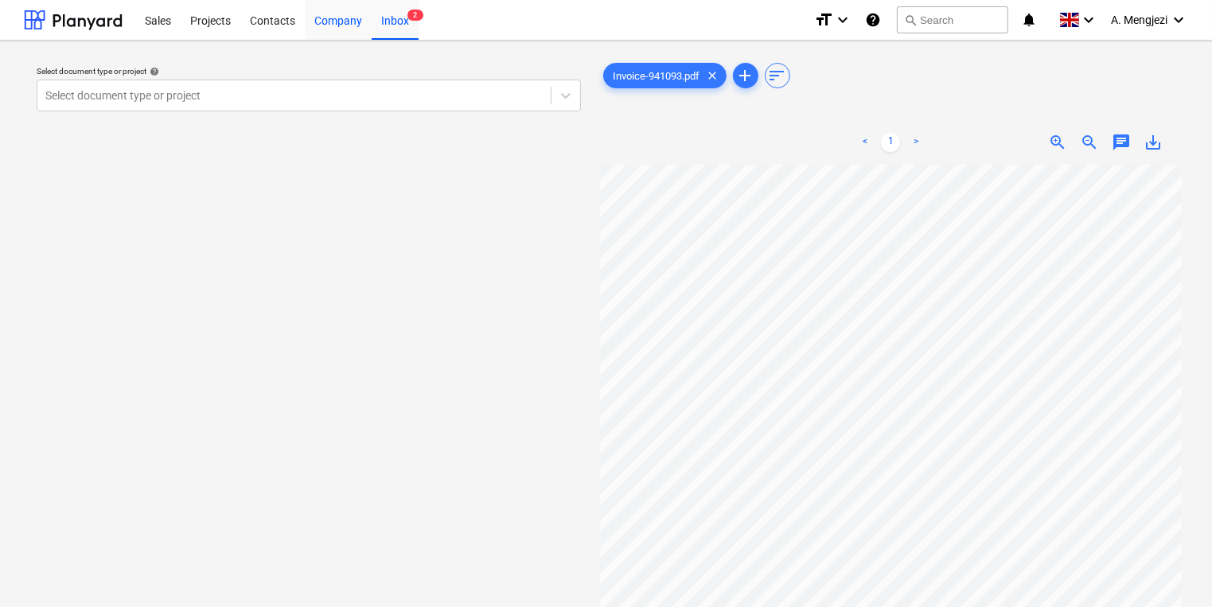
click at [370, 18] on div "Company" at bounding box center [338, 19] width 67 height 41
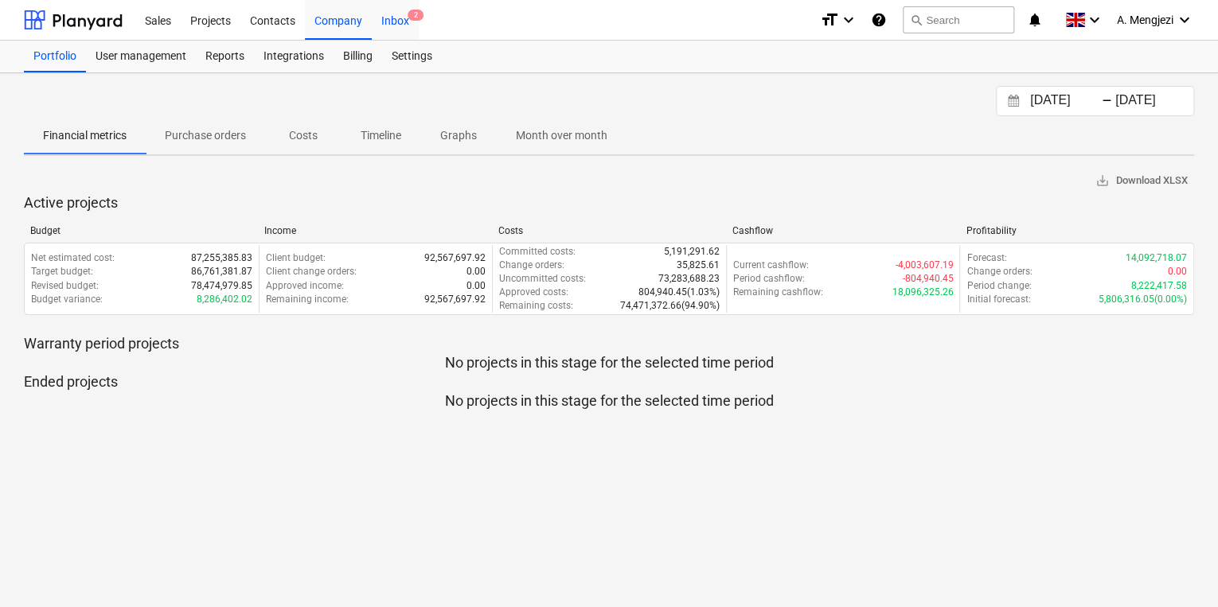
click at [376, 21] on div "Inbox 2" at bounding box center [395, 19] width 47 height 41
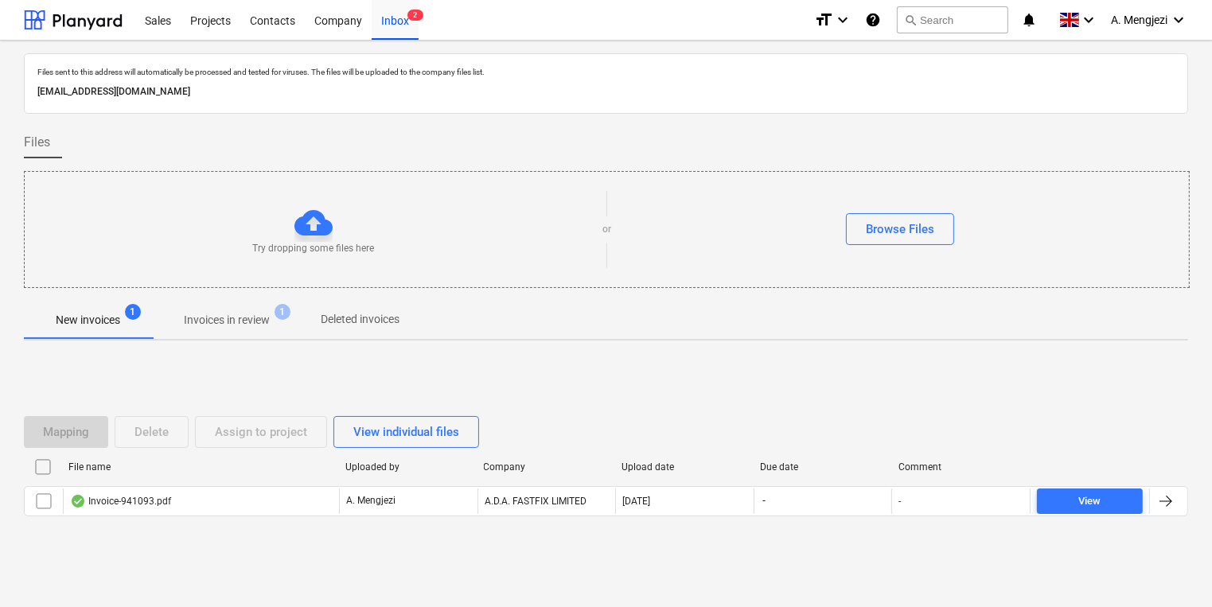
click at [205, 321] on p "Invoices in review" at bounding box center [227, 320] width 86 height 17
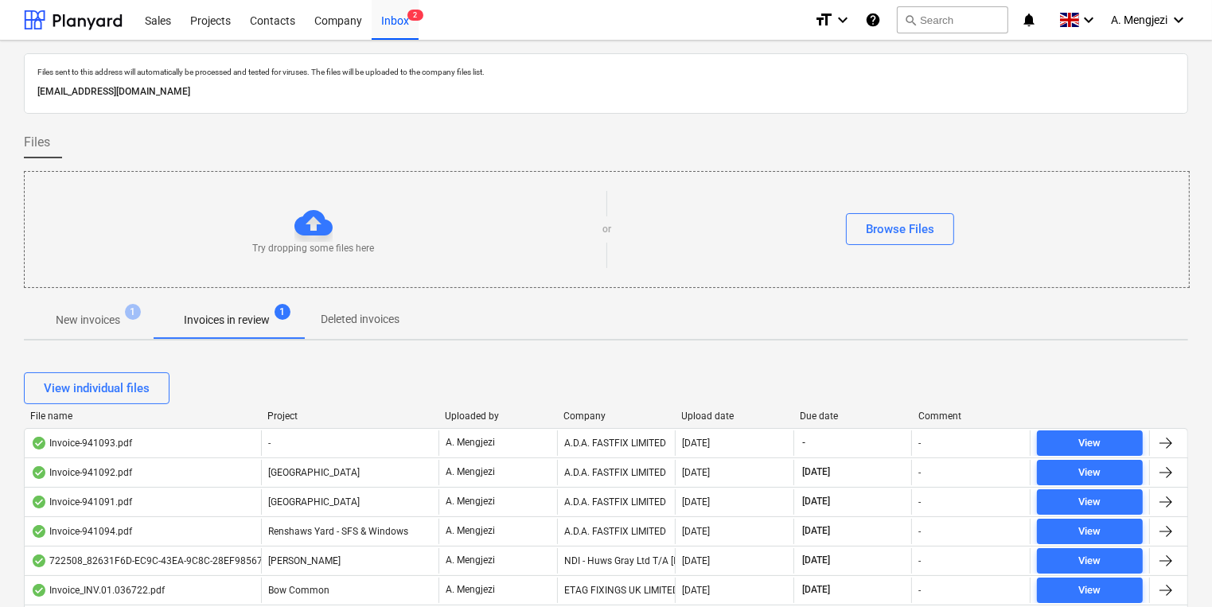
click at [586, 412] on div "Company" at bounding box center [616, 416] width 106 height 11
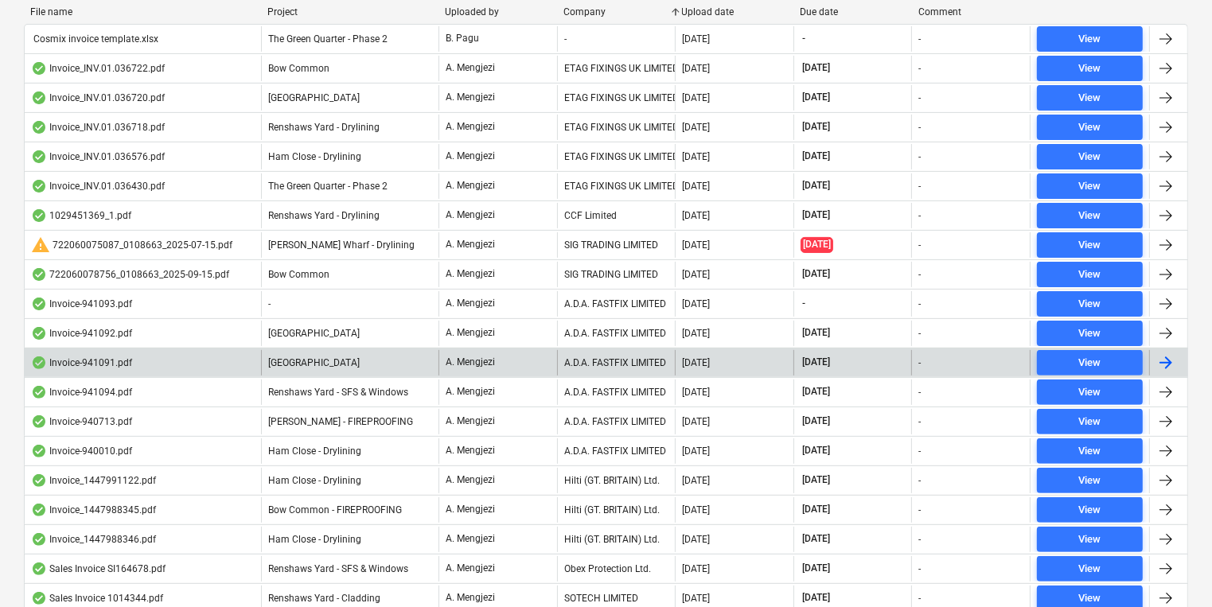
scroll to position [382, 0]
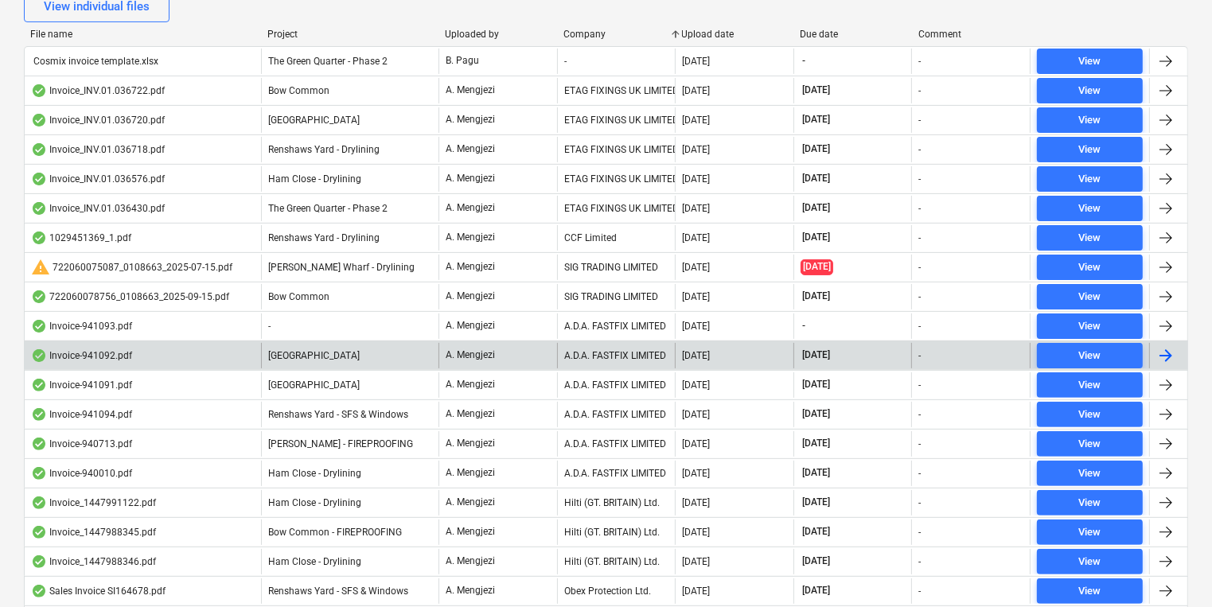
click at [358, 359] on div "[GEOGRAPHIC_DATA]" at bounding box center [349, 355] width 177 height 25
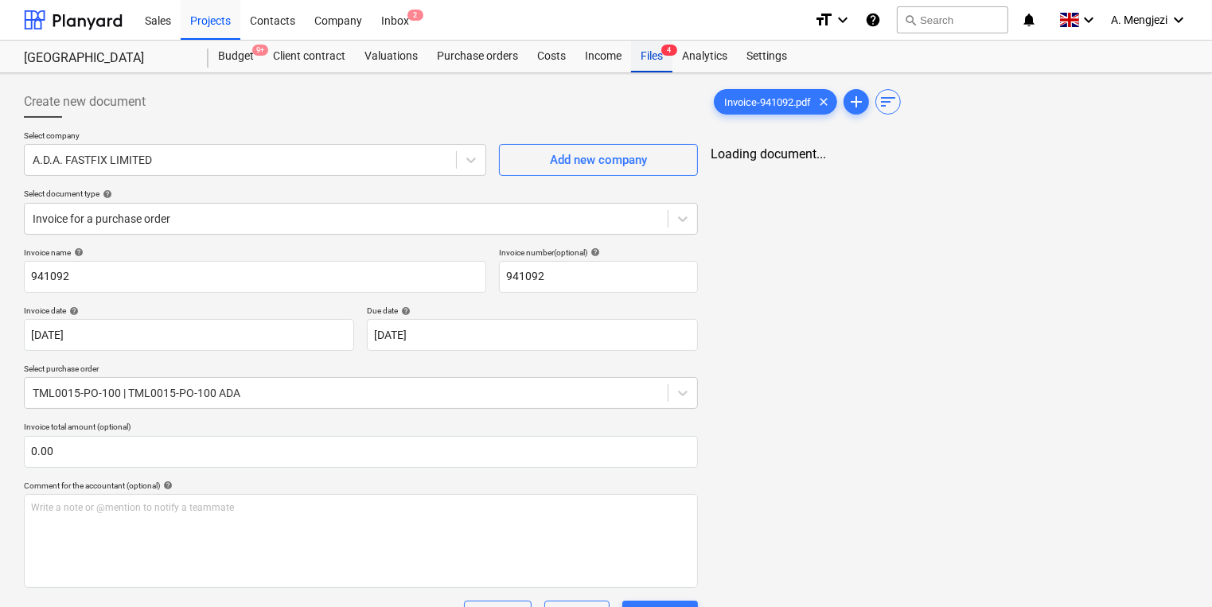
click at [665, 51] on span "4" at bounding box center [669, 50] width 16 height 11
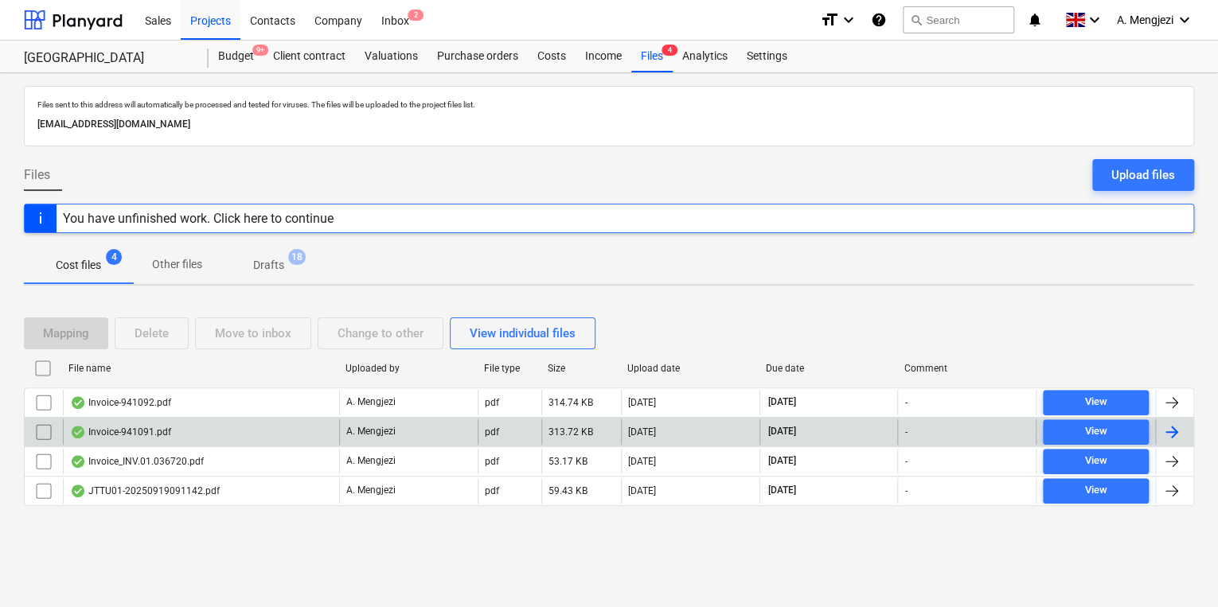
click at [302, 417] on div "Invoice-941091.pdf A. Mengjezi pdf 313.72 KB [DATE] [DATE] - View" at bounding box center [609, 431] width 1170 height 29
click at [300, 424] on div "Invoice-941091.pdf" at bounding box center [201, 431] width 276 height 25
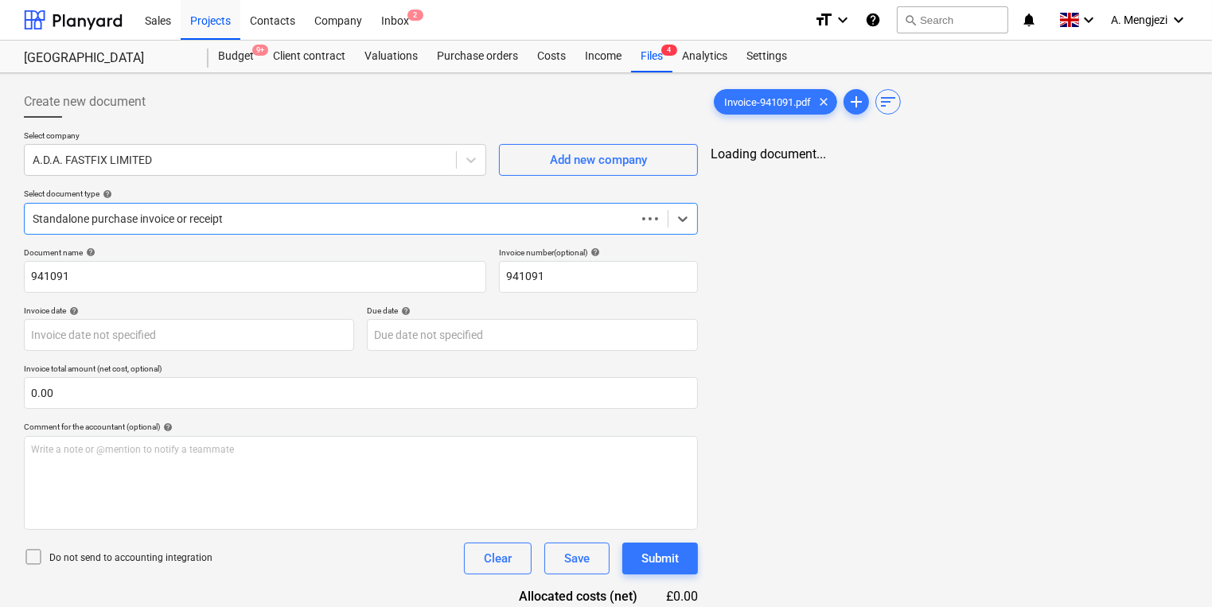
click at [299, 424] on div "Comment for the accountant (optional) help" at bounding box center [361, 427] width 674 height 10
click at [647, 77] on div "Create new document Select company A.D.A. FASTFIX LIMITED Add new company Selec…" at bounding box center [606, 374] width 1212 height 603
click at [651, 57] on div "Files 4" at bounding box center [651, 57] width 41 height 32
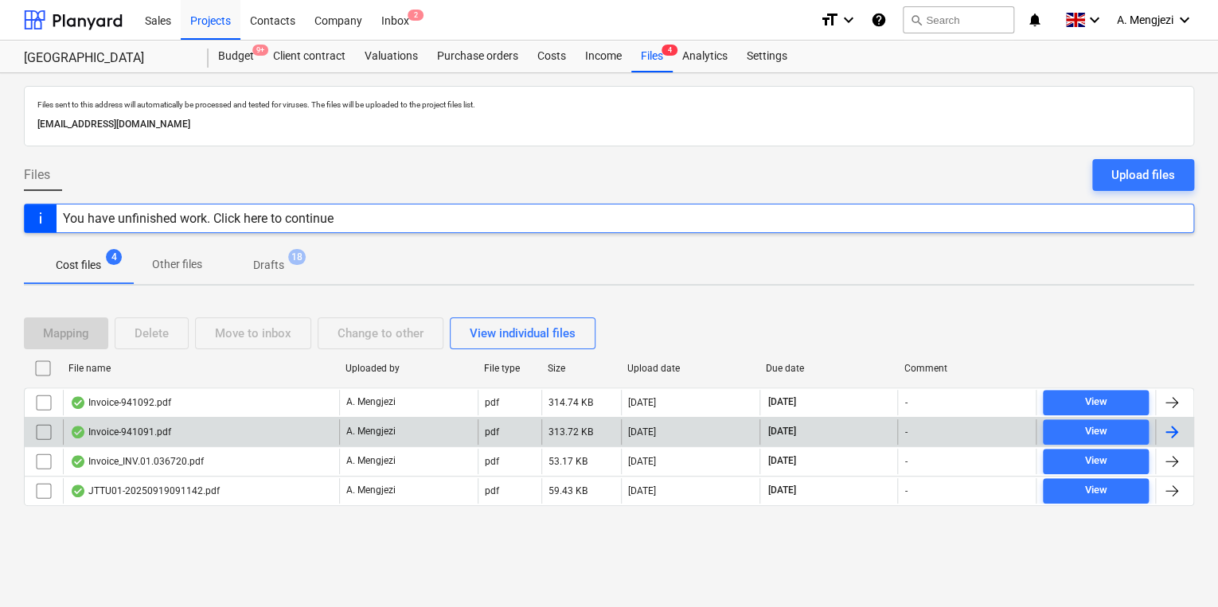
click at [323, 437] on div "Invoice-941091.pdf" at bounding box center [201, 431] width 276 height 25
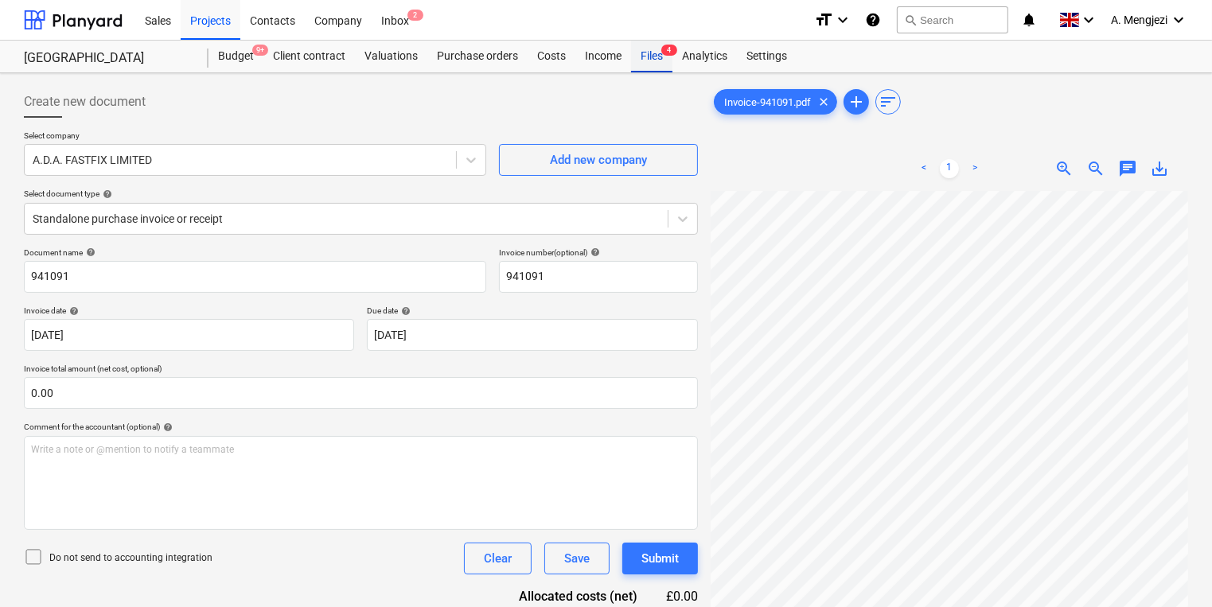
click at [658, 70] on div "Files 4" at bounding box center [651, 57] width 41 height 32
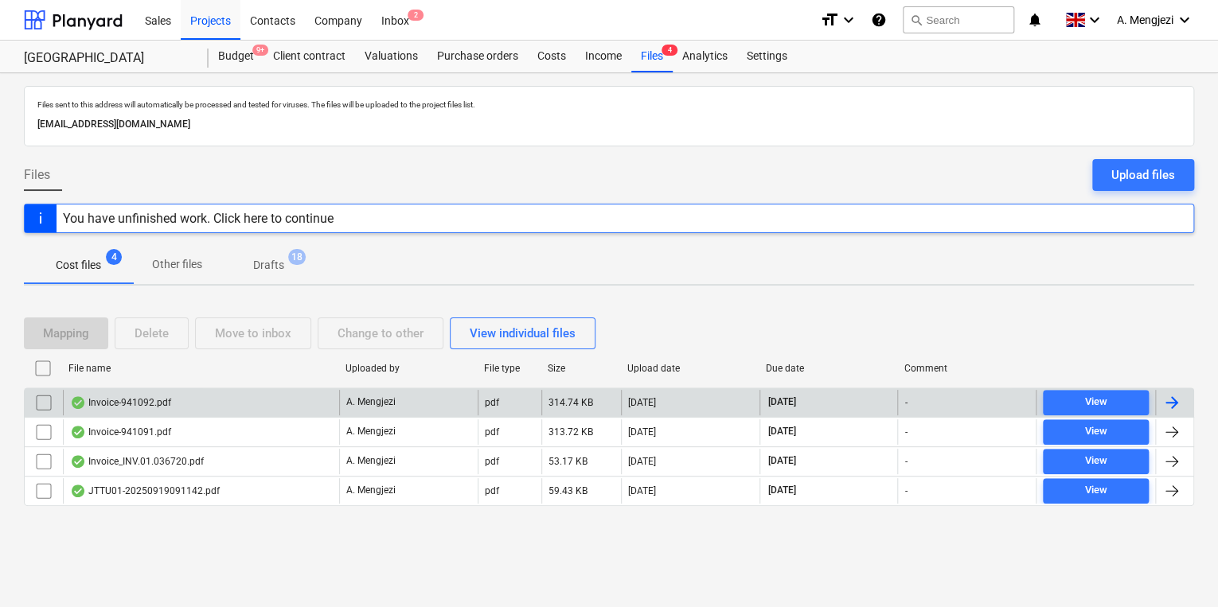
click at [245, 413] on div "Invoice-941092.pdf" at bounding box center [201, 402] width 276 height 25
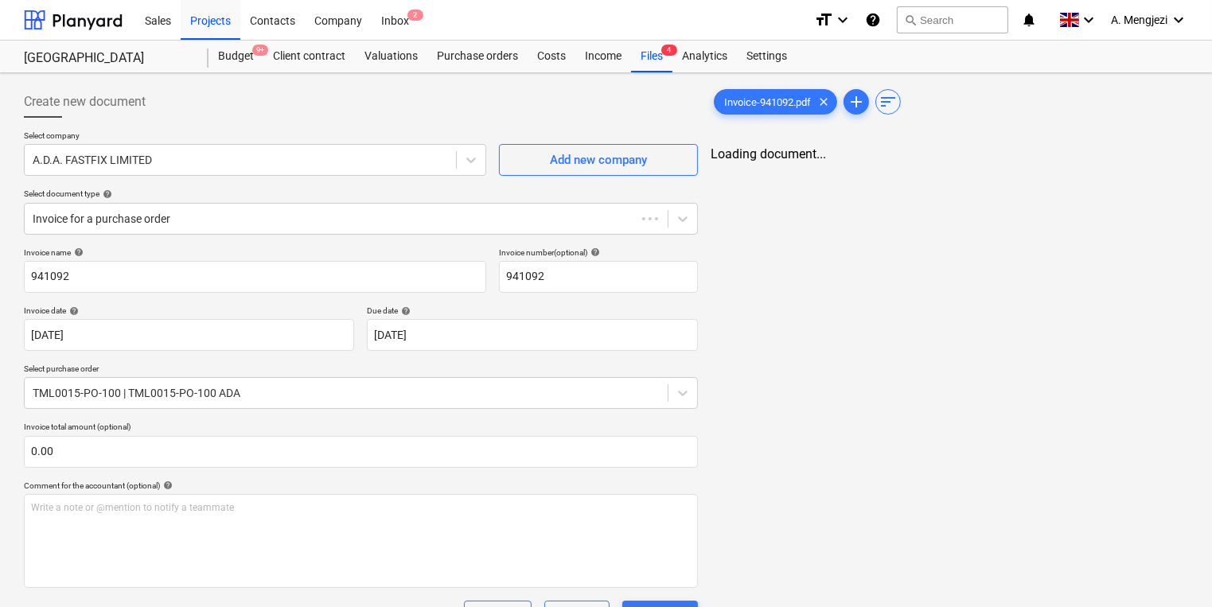
click at [245, 414] on div "Invoice name help 941092 Invoice number (optional) help 941092 Invoice date hel…" at bounding box center [361, 600] width 674 height 705
click at [659, 59] on div "Files 4" at bounding box center [651, 57] width 41 height 32
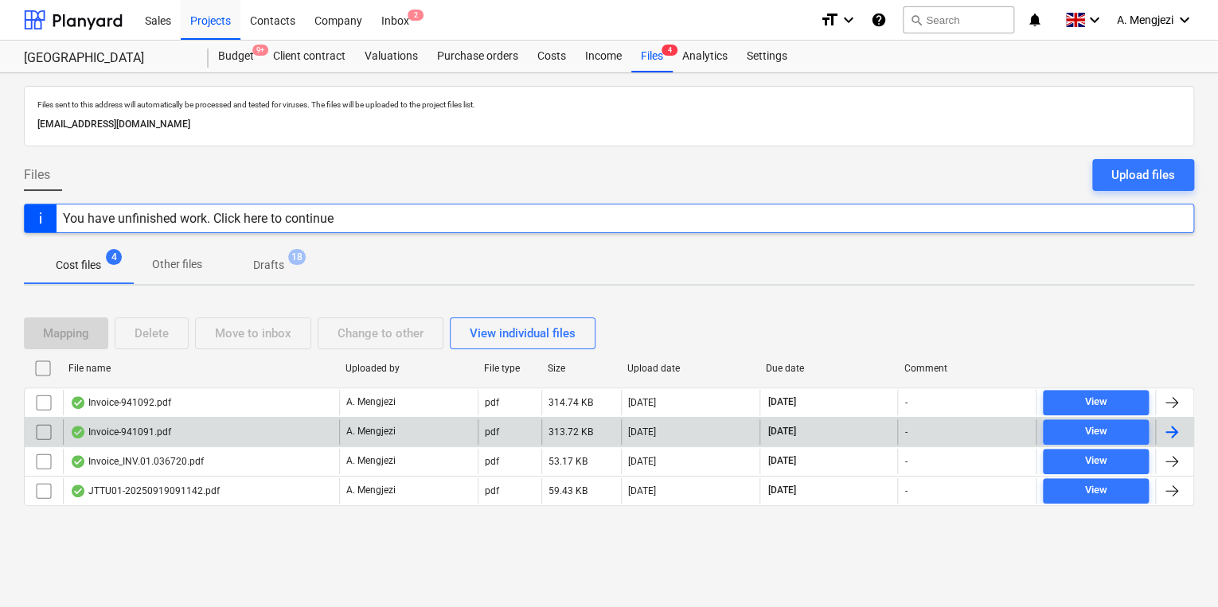
click at [177, 433] on div "Invoice-941091.pdf" at bounding box center [201, 431] width 276 height 25
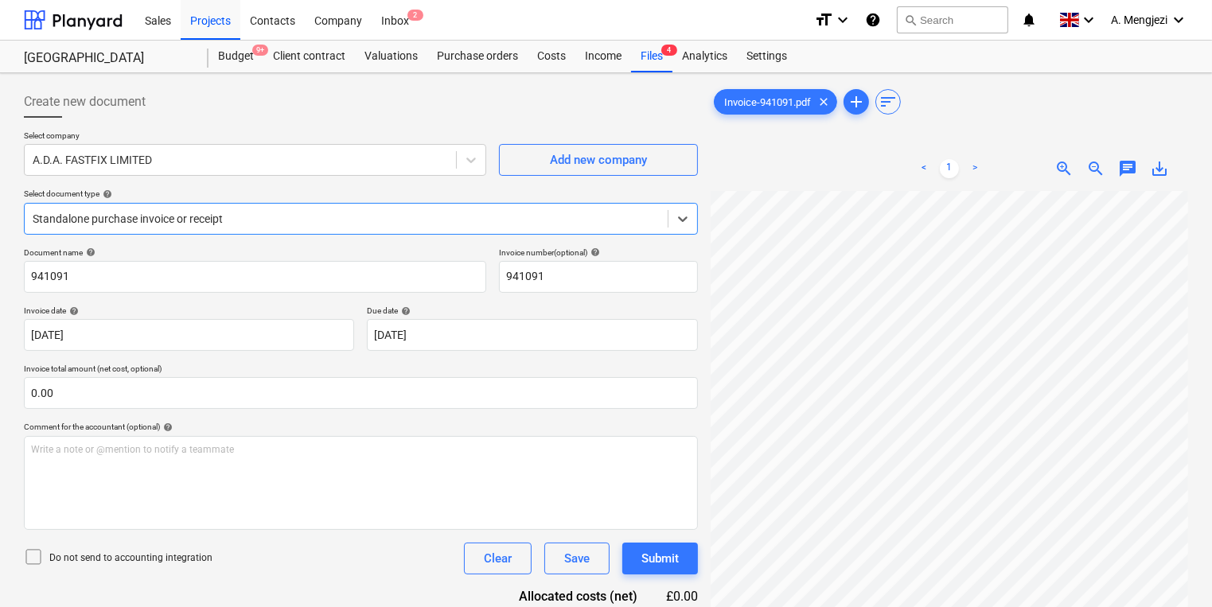
click at [232, 221] on div at bounding box center [346, 219] width 627 height 16
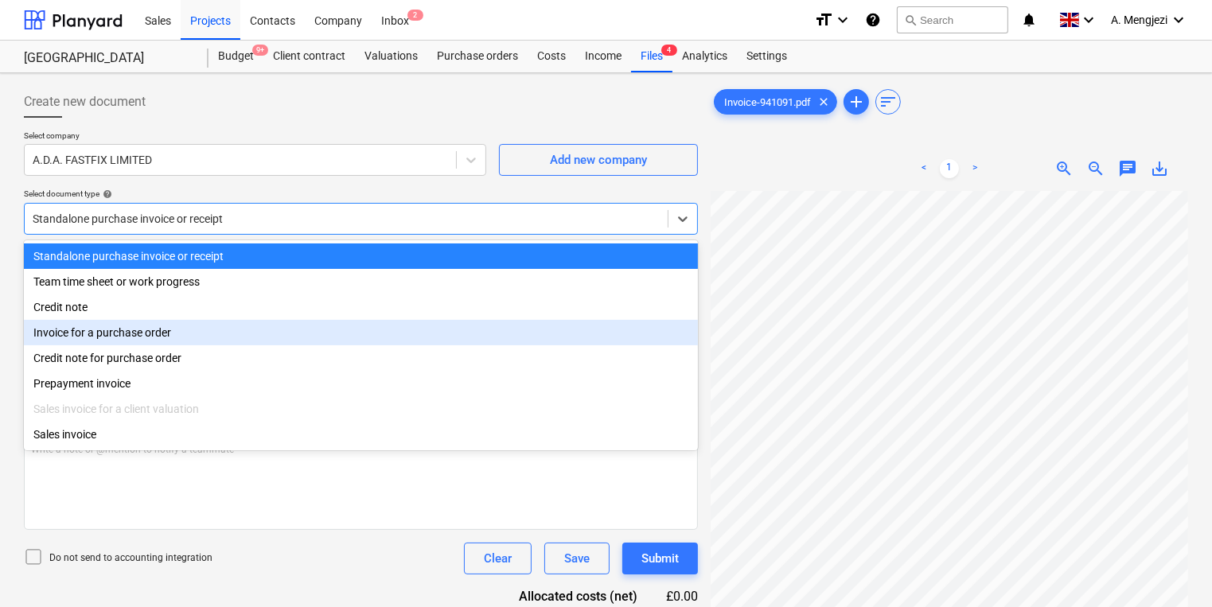
click at [191, 344] on div "Invoice for a purchase order" at bounding box center [361, 332] width 674 height 25
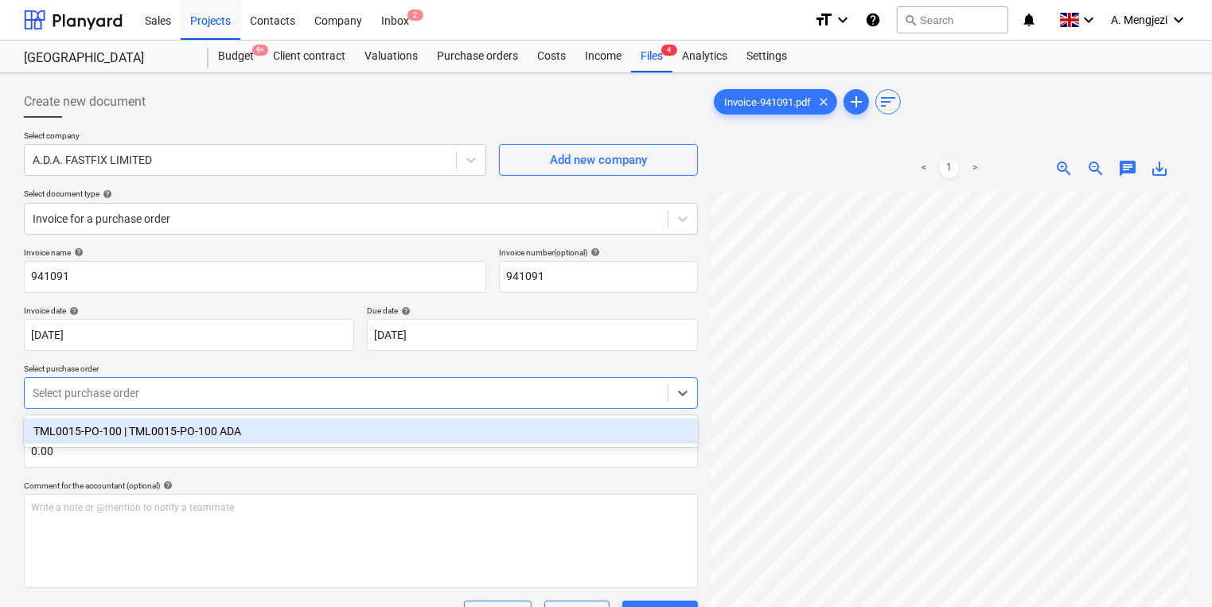
click at [174, 397] on div at bounding box center [346, 393] width 627 height 16
click at [179, 440] on div "TML0015-PO-100 | TML0015-PO-100 ADA" at bounding box center [361, 431] width 674 height 25
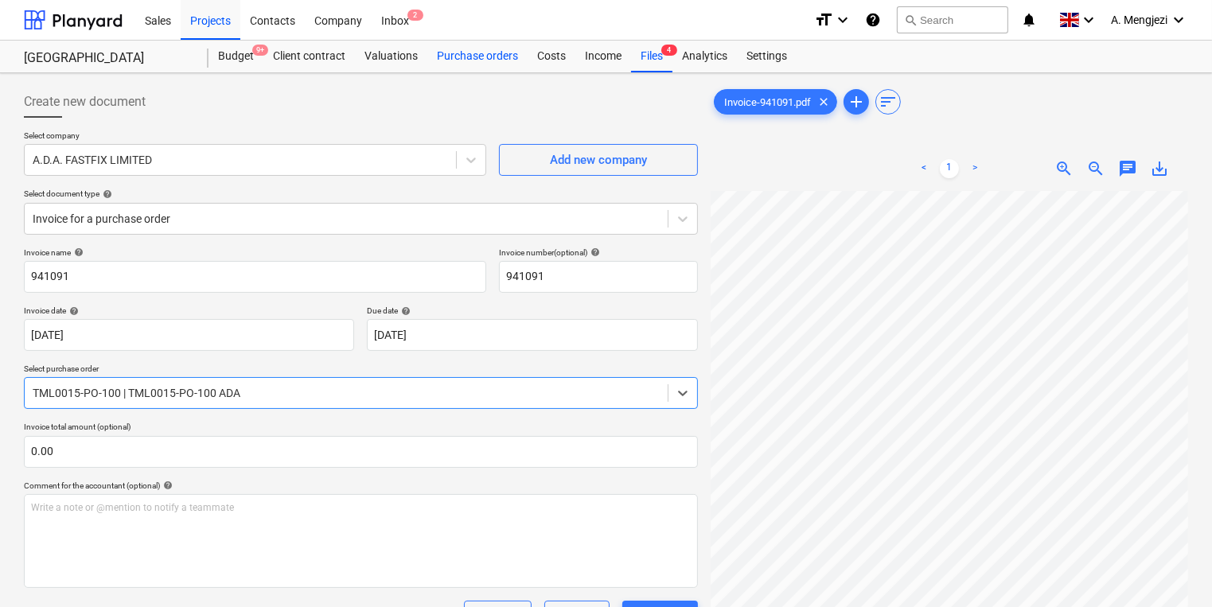
click at [490, 67] on div "Purchase orders" at bounding box center [477, 57] width 100 height 32
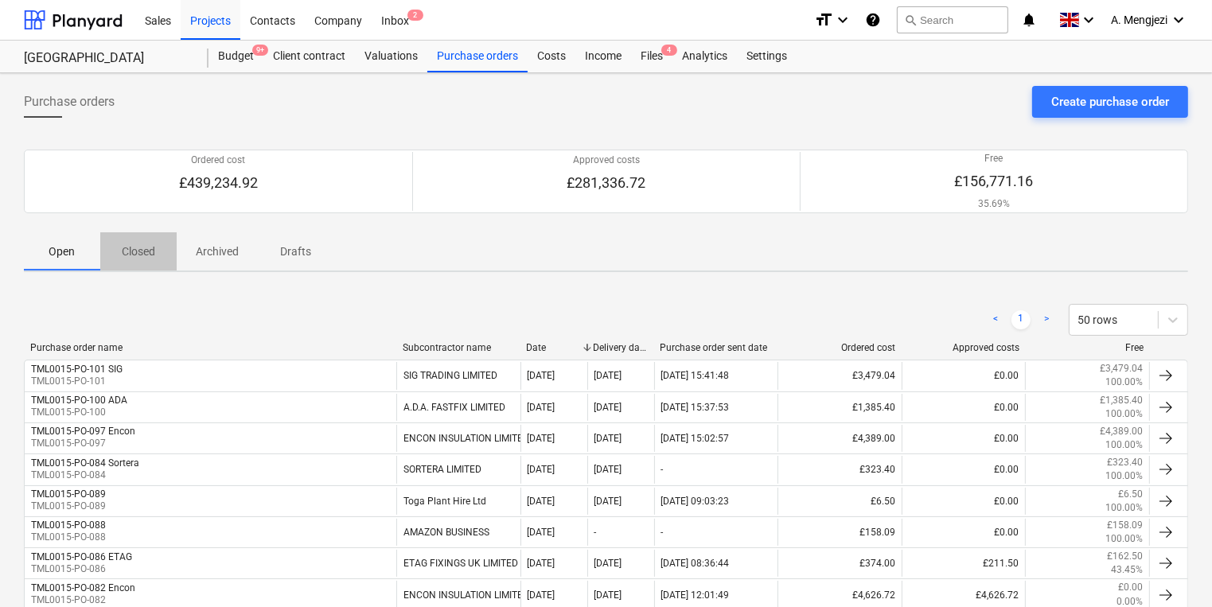
click at [153, 247] on p "Closed" at bounding box center [138, 252] width 38 height 17
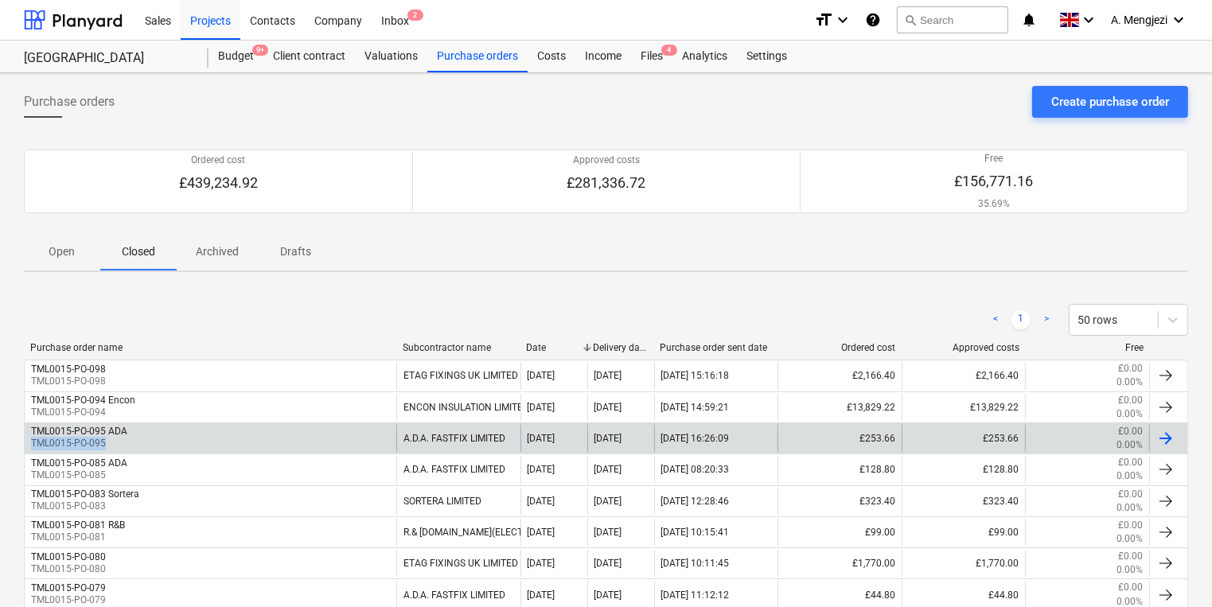
drag, startPoint x: 277, startPoint y: 436, endPoint x: 280, endPoint y: 447, distance: 11.6
click at [280, 447] on div "TML0015-PO-095 ADA TML0015-PO-095" at bounding box center [211, 438] width 372 height 27
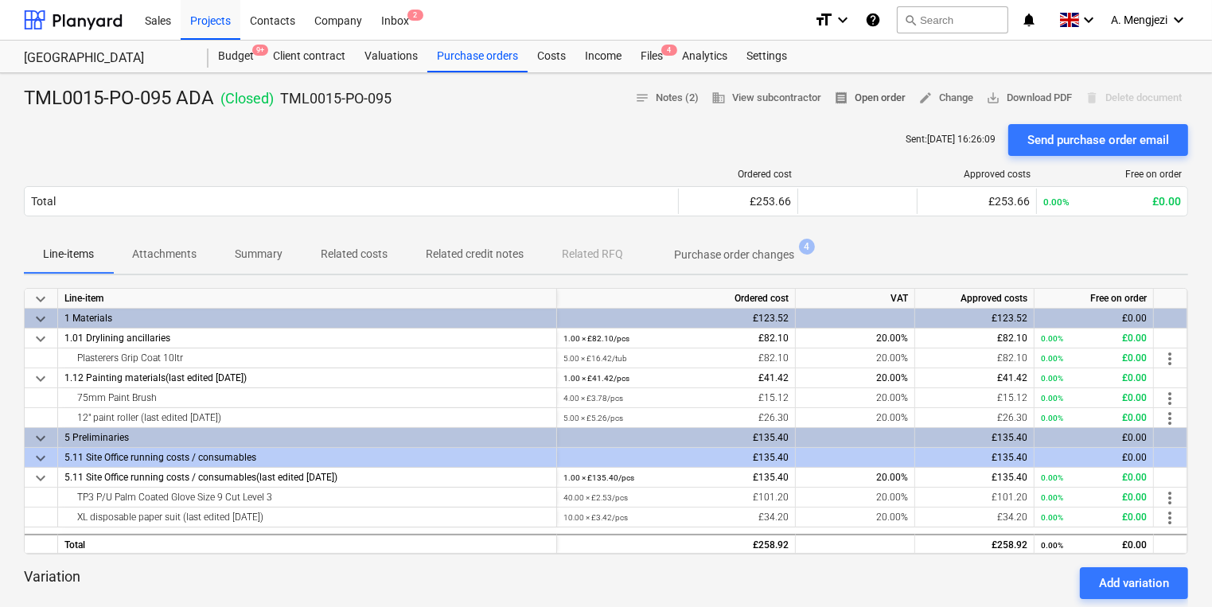
click at [854, 97] on span "receipt Open order" at bounding box center [870, 98] width 72 height 18
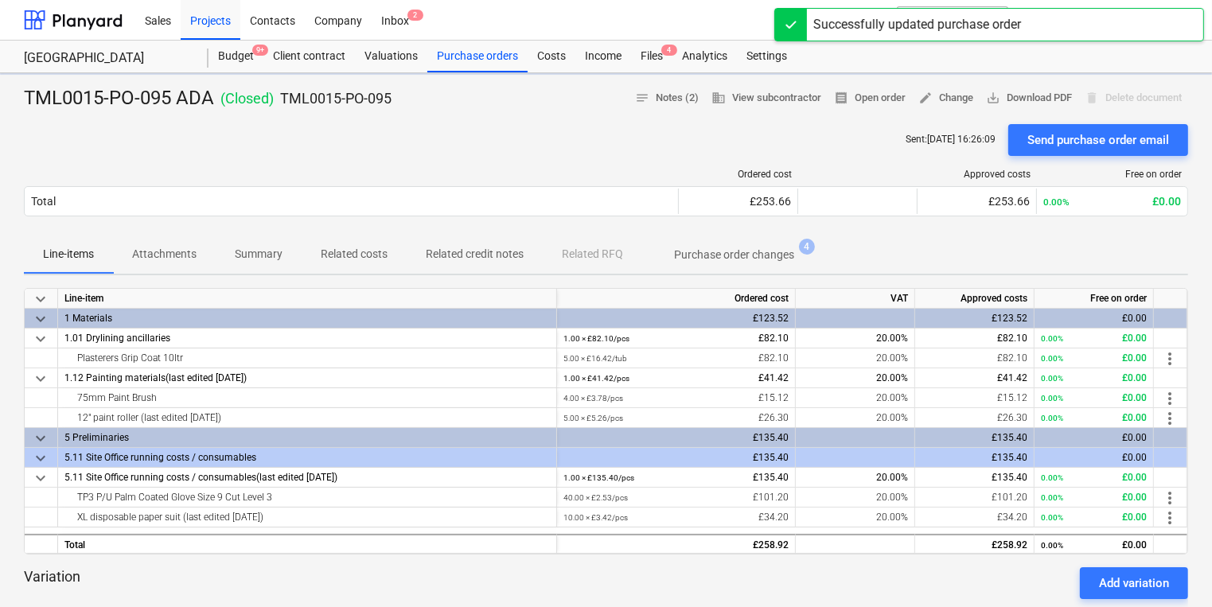
click at [584, 137] on div "Sent : [DATE] 16:26:09 Send purchase order email" at bounding box center [606, 140] width 1164 height 32
click at [649, 56] on div "Files 4" at bounding box center [651, 57] width 41 height 32
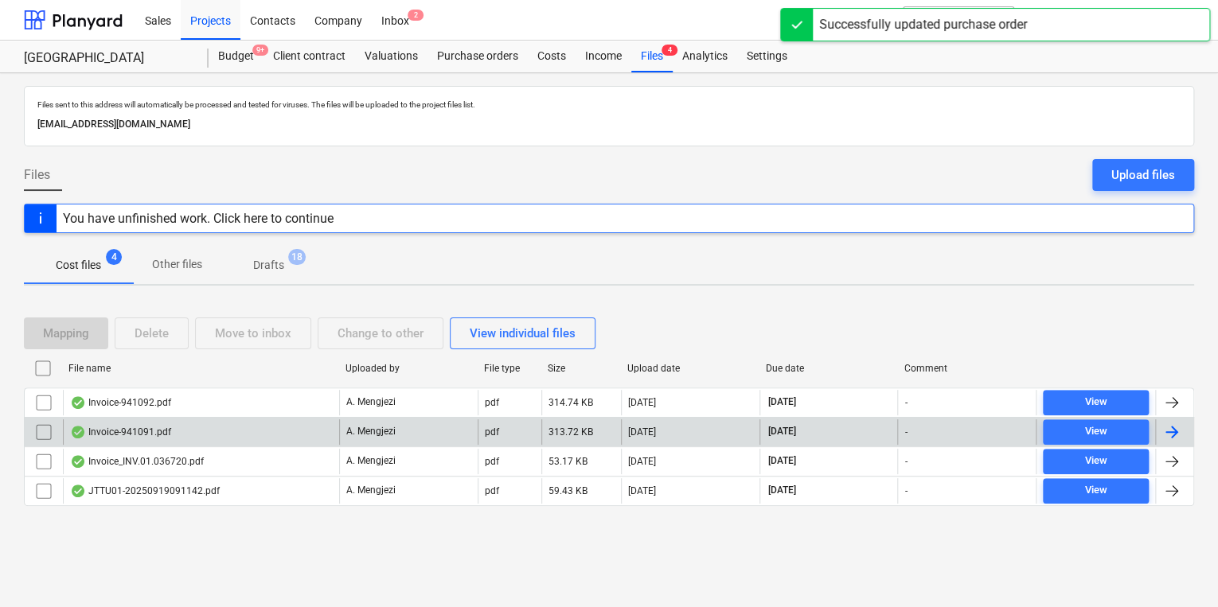
click at [217, 423] on div "Invoice-941091.pdf" at bounding box center [201, 431] width 276 height 25
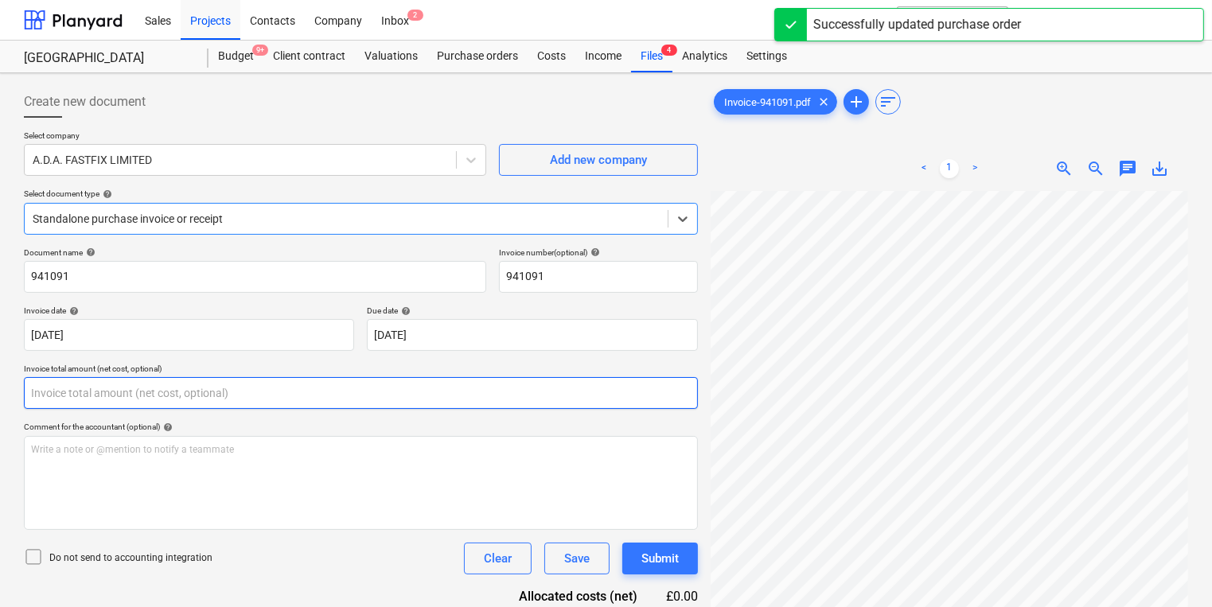
click at [212, 401] on input "text" at bounding box center [361, 393] width 674 height 32
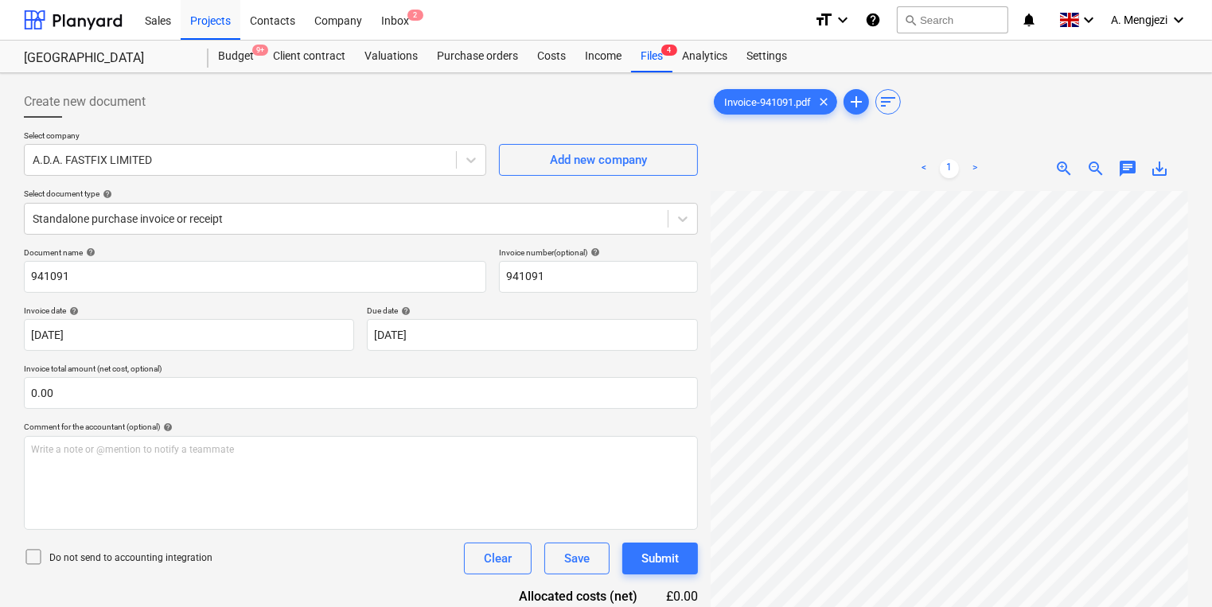
click at [392, 184] on div "Select company A.D.A. FASTFIX LIMITED Add new company Select document type help…" at bounding box center [361, 189] width 674 height 117
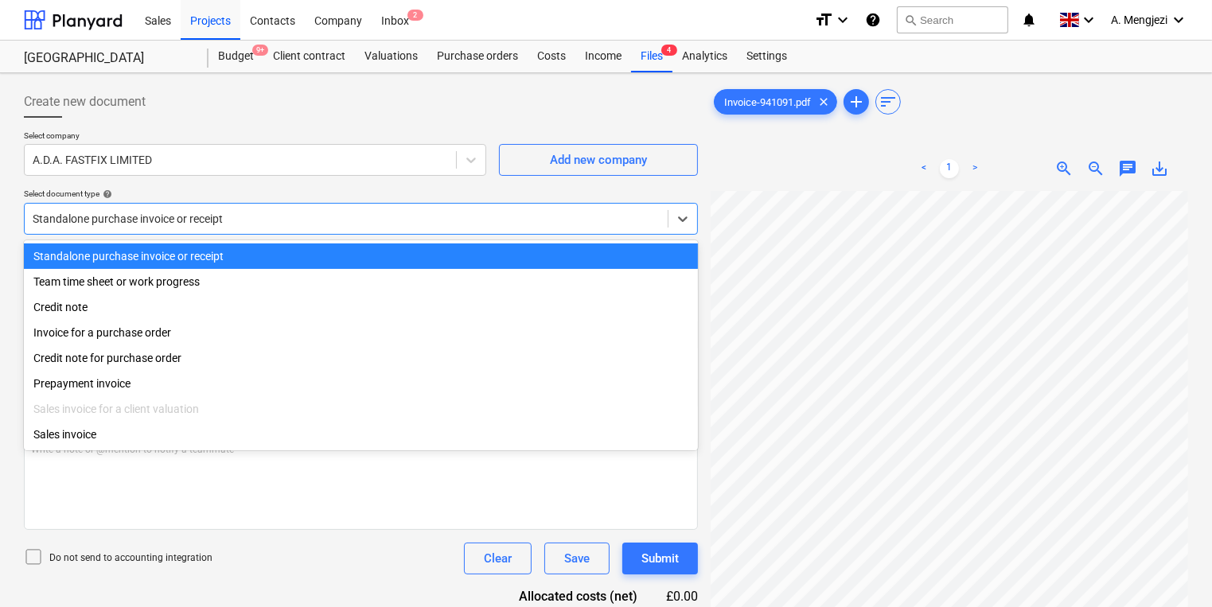
click at [392, 218] on div at bounding box center [346, 219] width 627 height 16
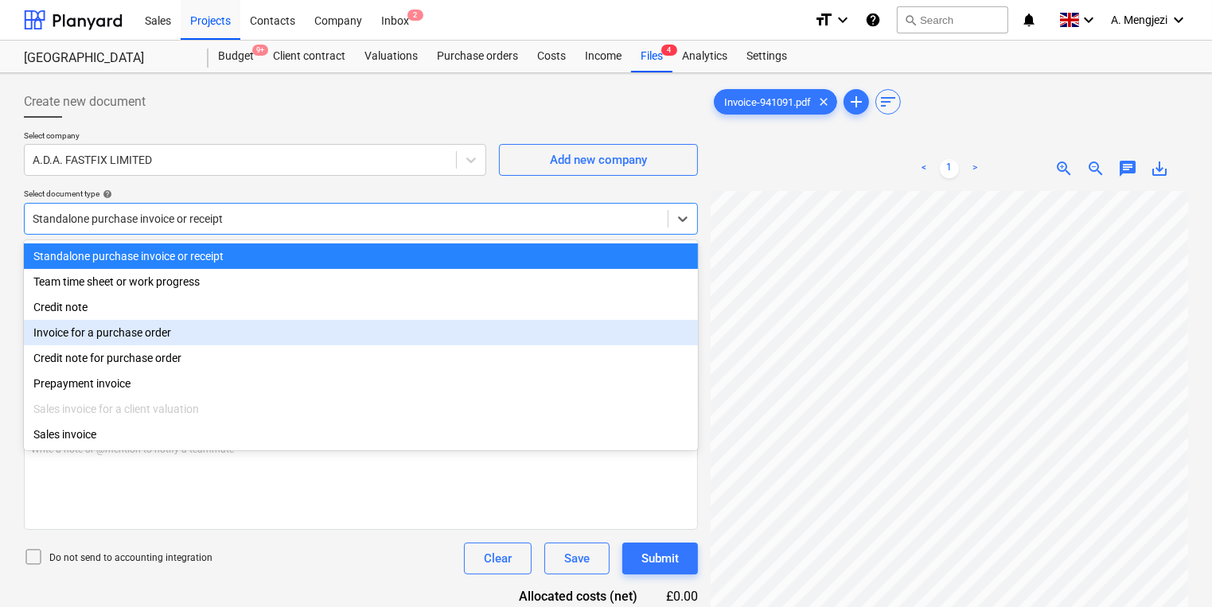
click at [301, 333] on div "Invoice for a purchase order" at bounding box center [361, 332] width 674 height 25
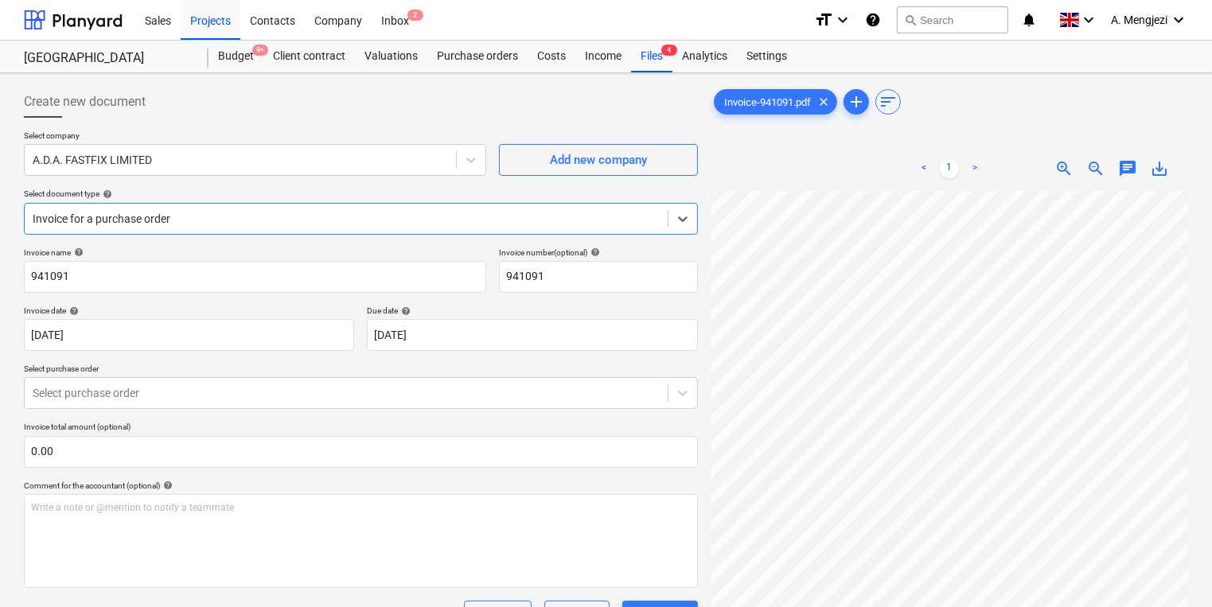
click at [275, 368] on p "Select purchase order" at bounding box center [361, 371] width 674 height 14
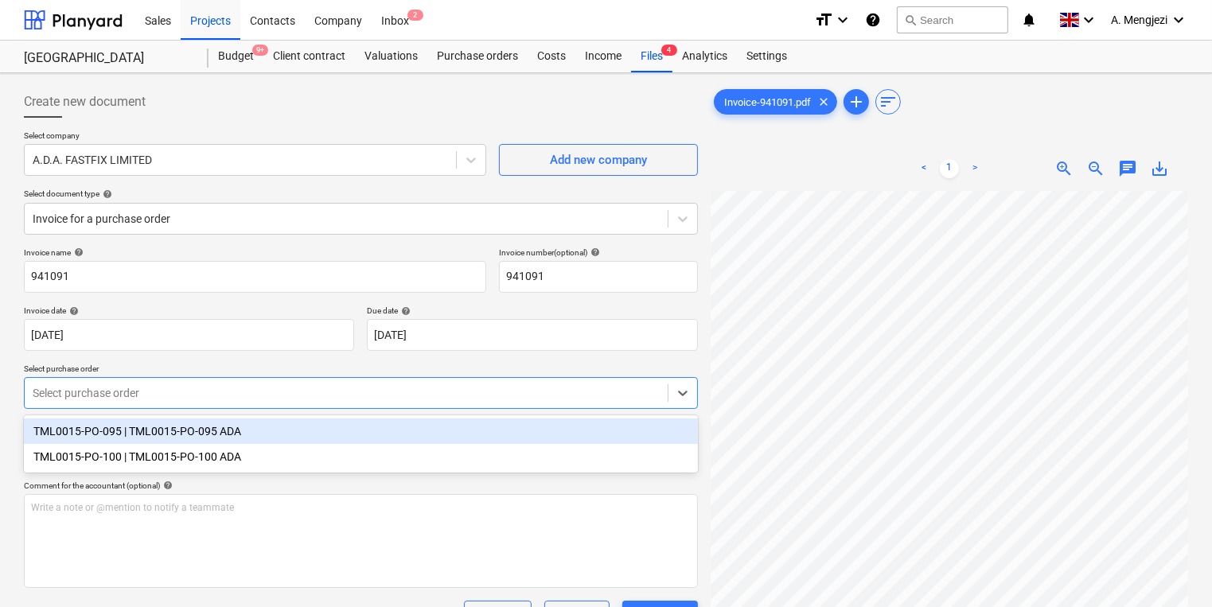
click at [271, 400] on div at bounding box center [346, 393] width 627 height 16
drag, startPoint x: 262, startPoint y: 449, endPoint x: 262, endPoint y: 439, distance: 10.3
click at [262, 439] on div "TML0015-PO-095 | TML0015-PO-095 ADA TML0015-PO-100 | TML0015-PO-100 ADA" at bounding box center [361, 443] width 674 height 57
click at [262, 439] on div "TML0015-PO-095 | TML0015-PO-095 ADA" at bounding box center [361, 431] width 674 height 25
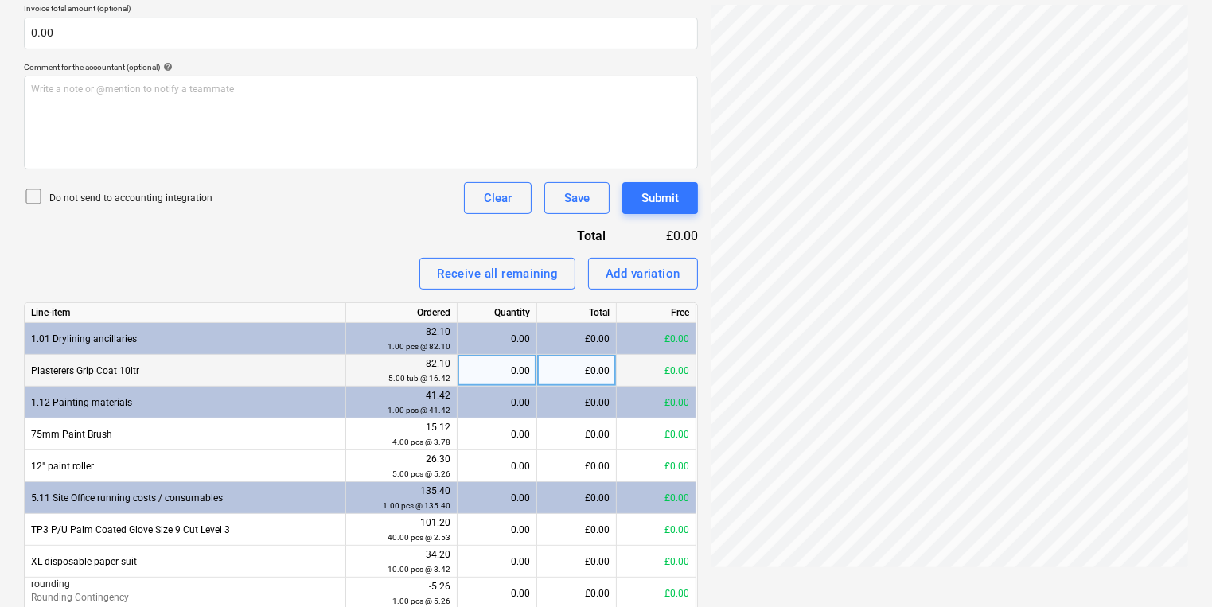
scroll to position [485, 0]
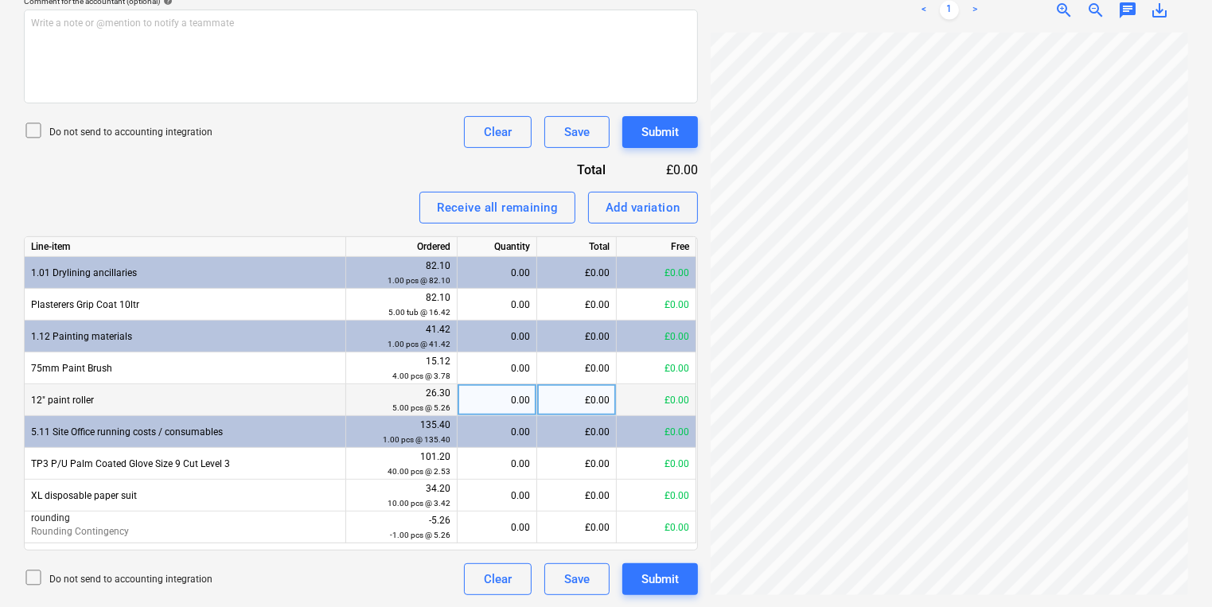
click at [498, 394] on div "0.00" at bounding box center [497, 400] width 66 height 32
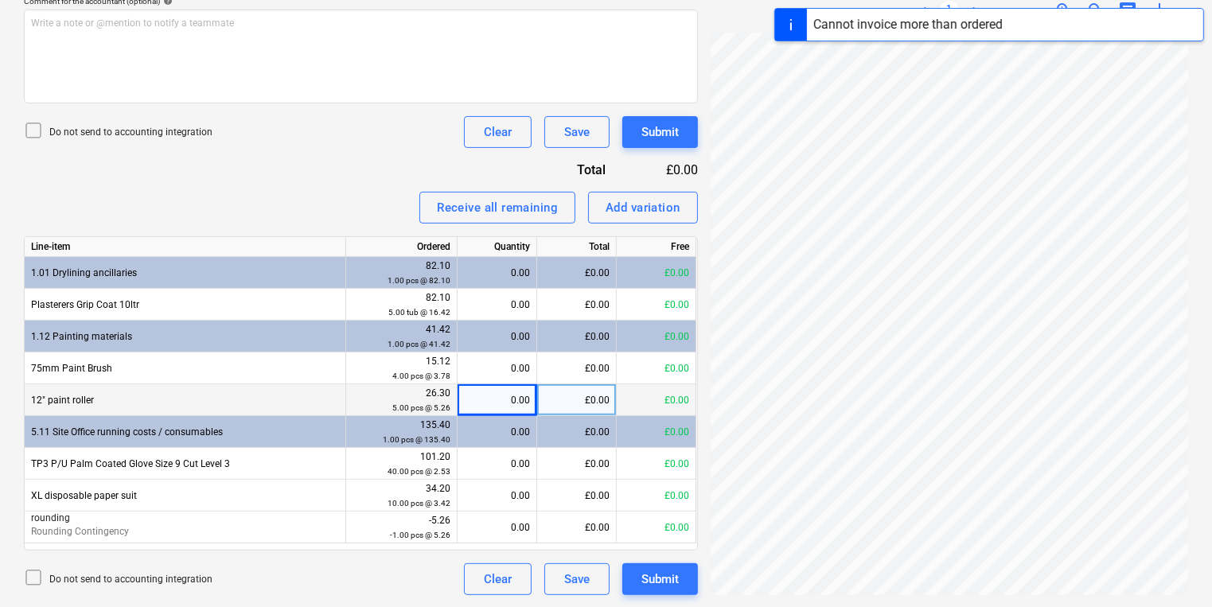
click at [487, 403] on div "0.00" at bounding box center [497, 400] width 66 height 32
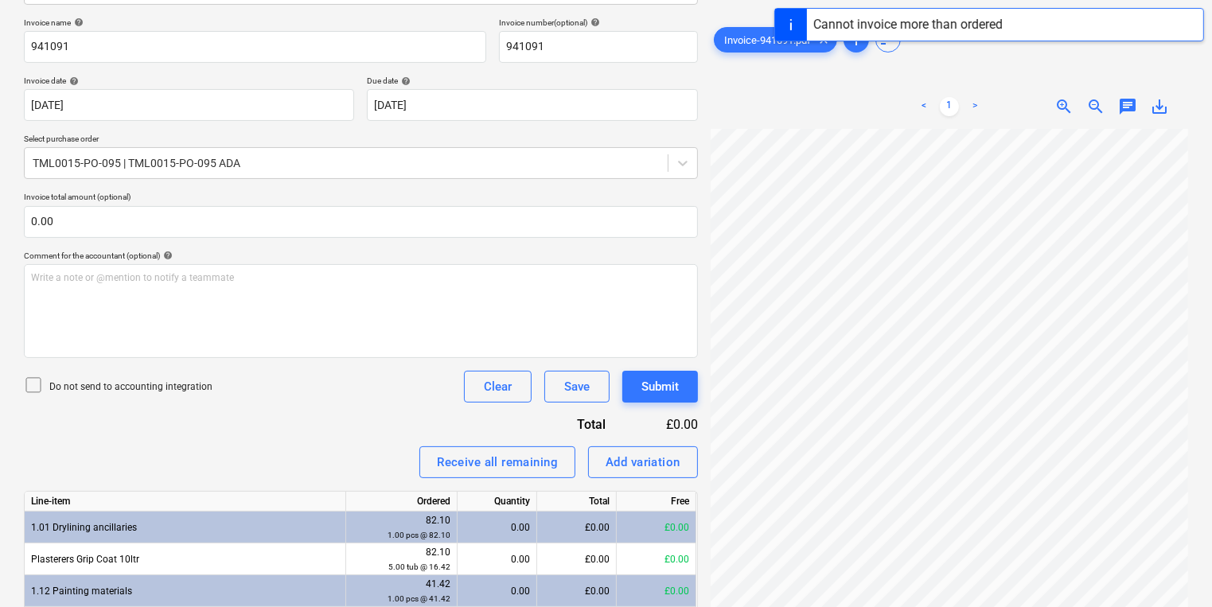
scroll to position [0, 0]
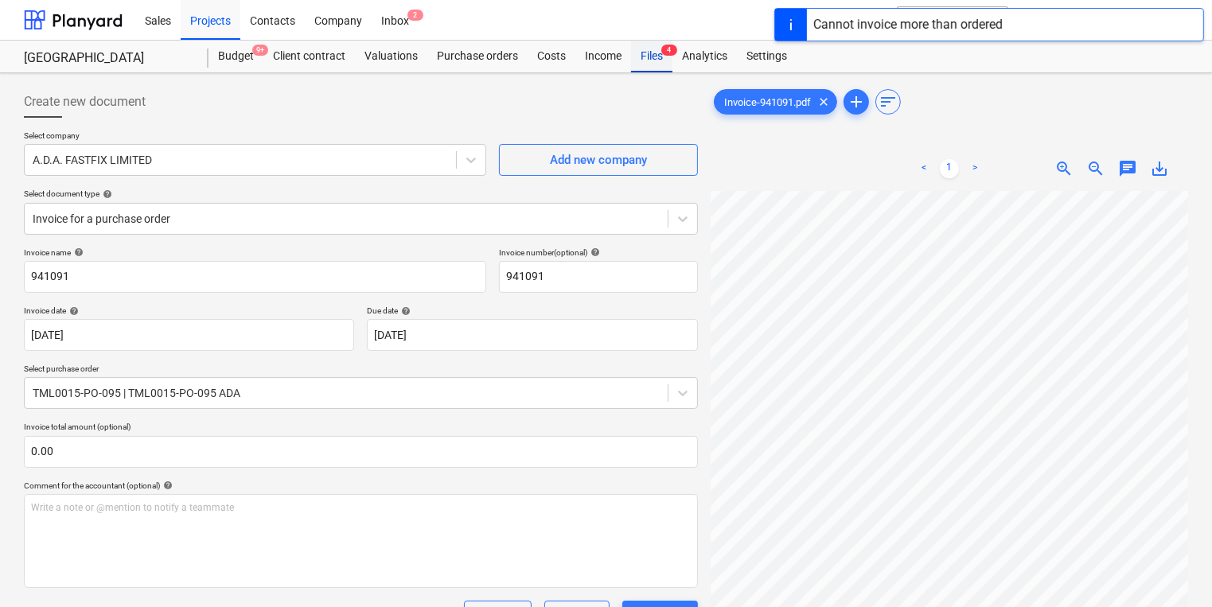
click at [646, 55] on div "Files 4" at bounding box center [651, 57] width 41 height 32
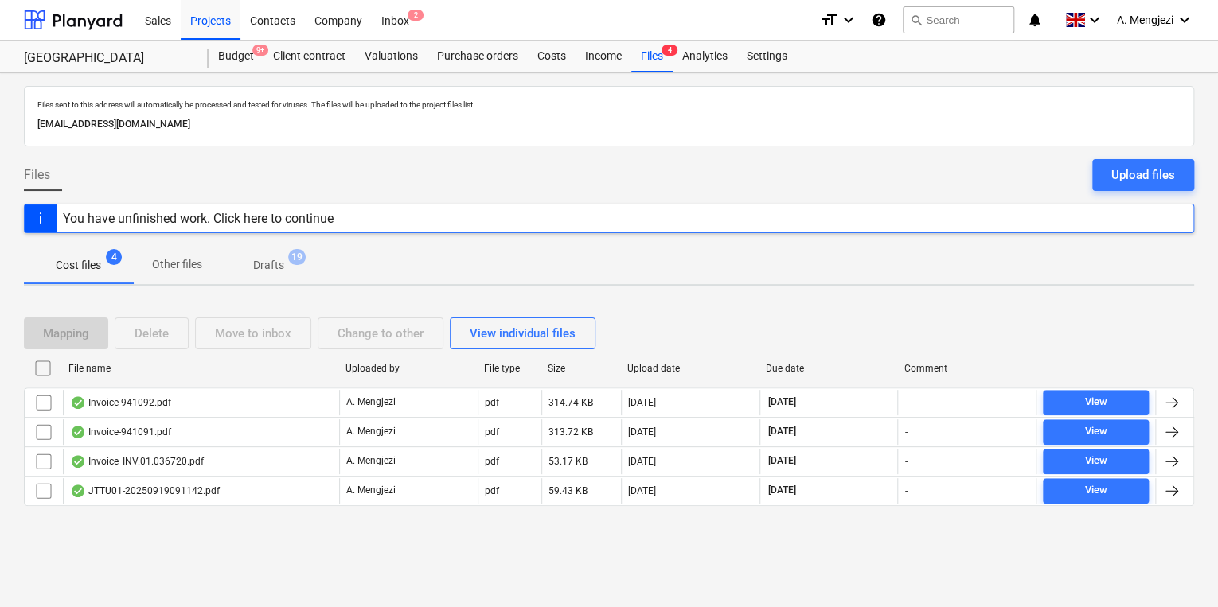
click at [475, 76] on div "Files sent to this address will automatically be processed and tested for virus…" at bounding box center [609, 340] width 1218 height 534
click at [476, 62] on div "Purchase orders" at bounding box center [477, 57] width 100 height 32
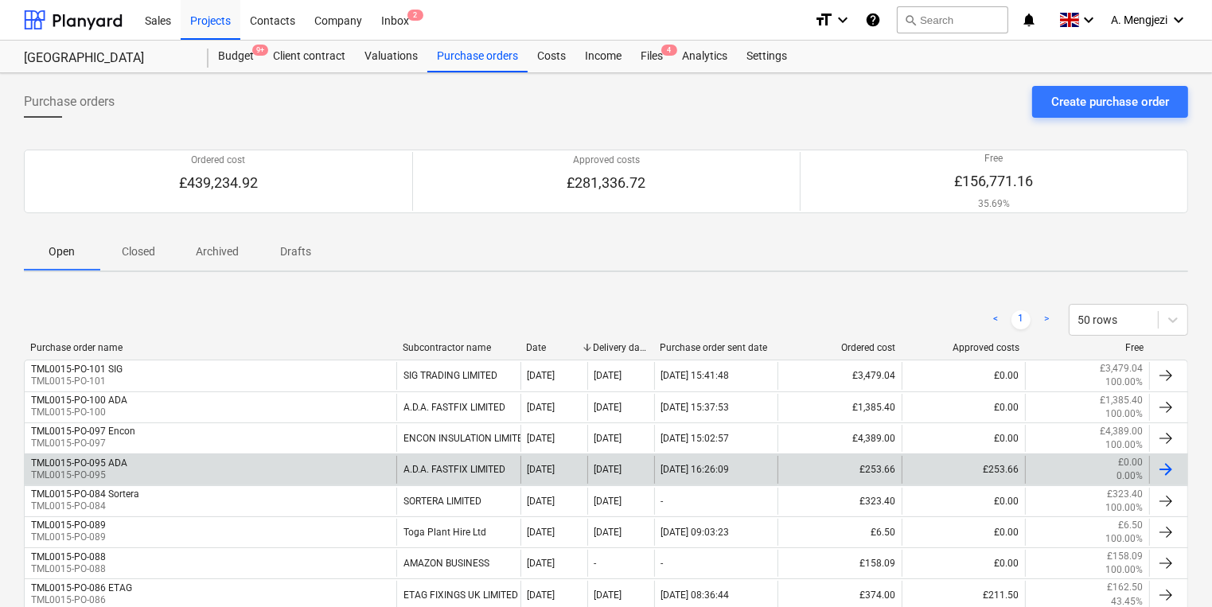
click at [210, 456] on div "TML0015-PO-095 ADA TML0015-PO-095" at bounding box center [211, 469] width 372 height 27
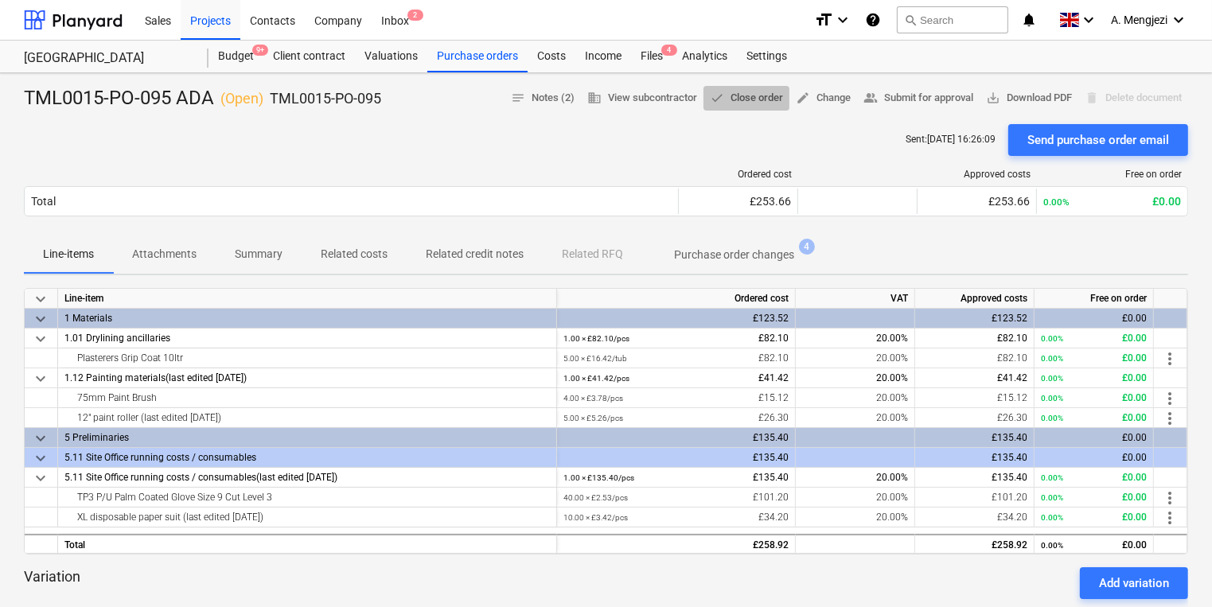
click at [736, 108] on button "done Close order" at bounding box center [747, 98] width 86 height 25
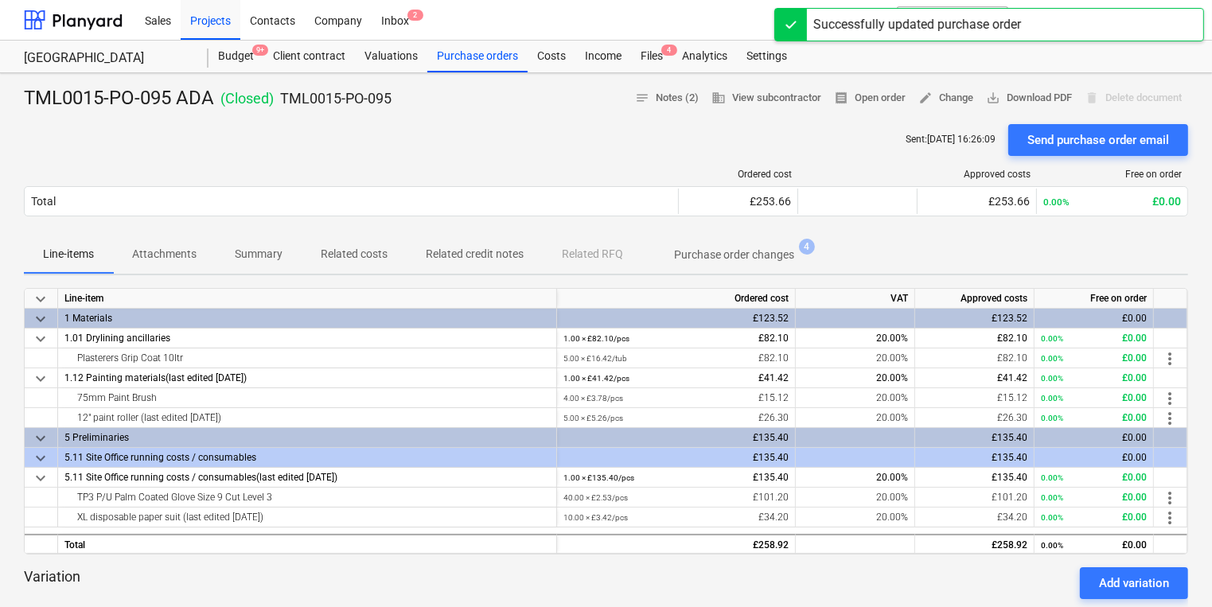
click at [582, 123] on div at bounding box center [606, 117] width 1164 height 13
click at [649, 45] on div "Files 4" at bounding box center [651, 57] width 41 height 32
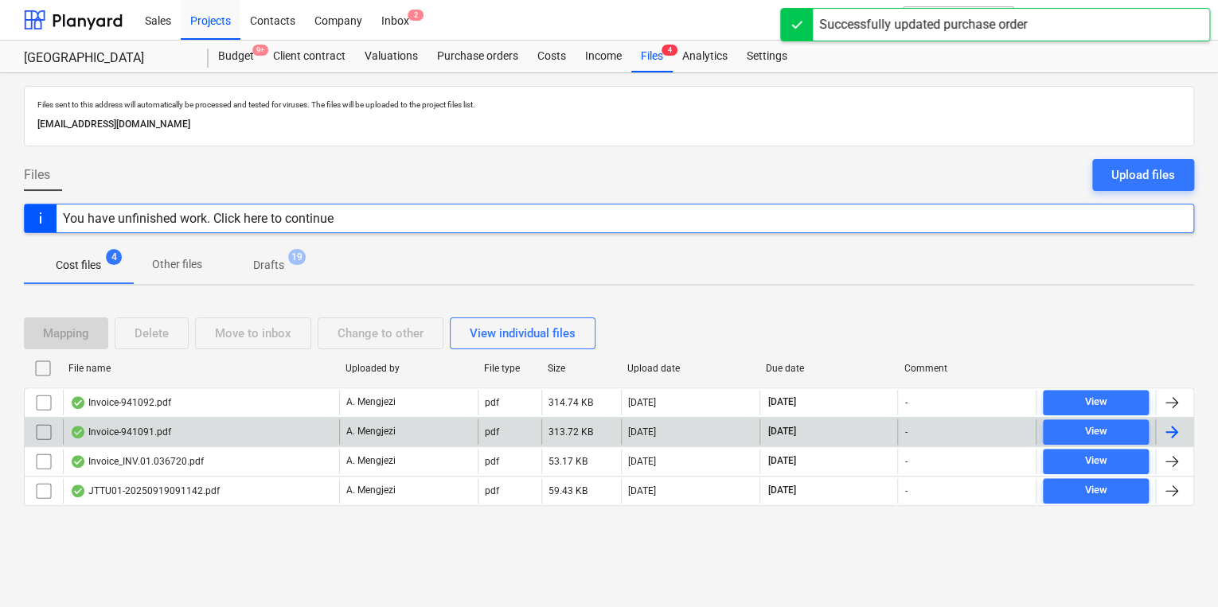
click at [106, 429] on div "Invoice-941091.pdf" at bounding box center [120, 432] width 101 height 13
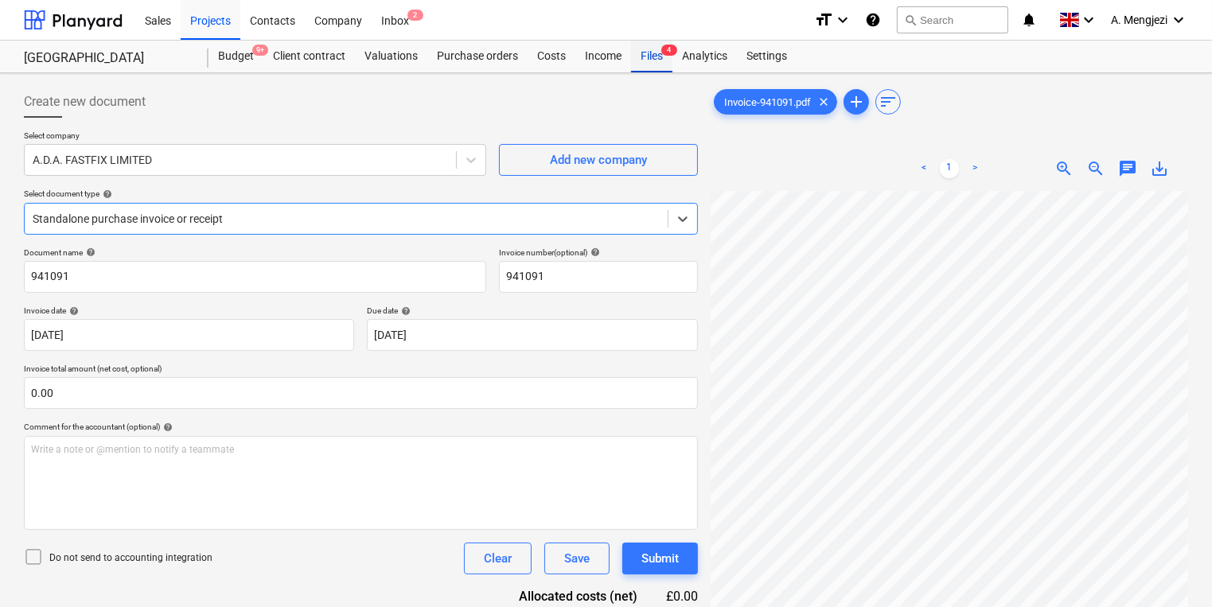
click at [647, 54] on div "Files 4" at bounding box center [651, 57] width 41 height 32
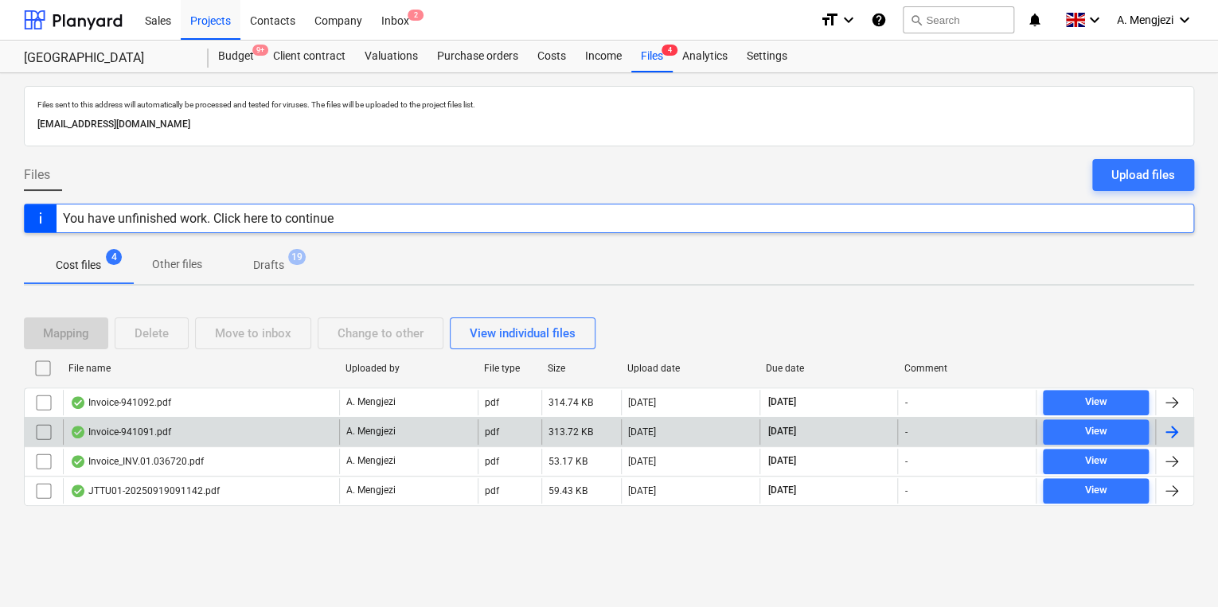
click at [46, 435] on input "checkbox" at bounding box center [43, 431] width 25 height 25
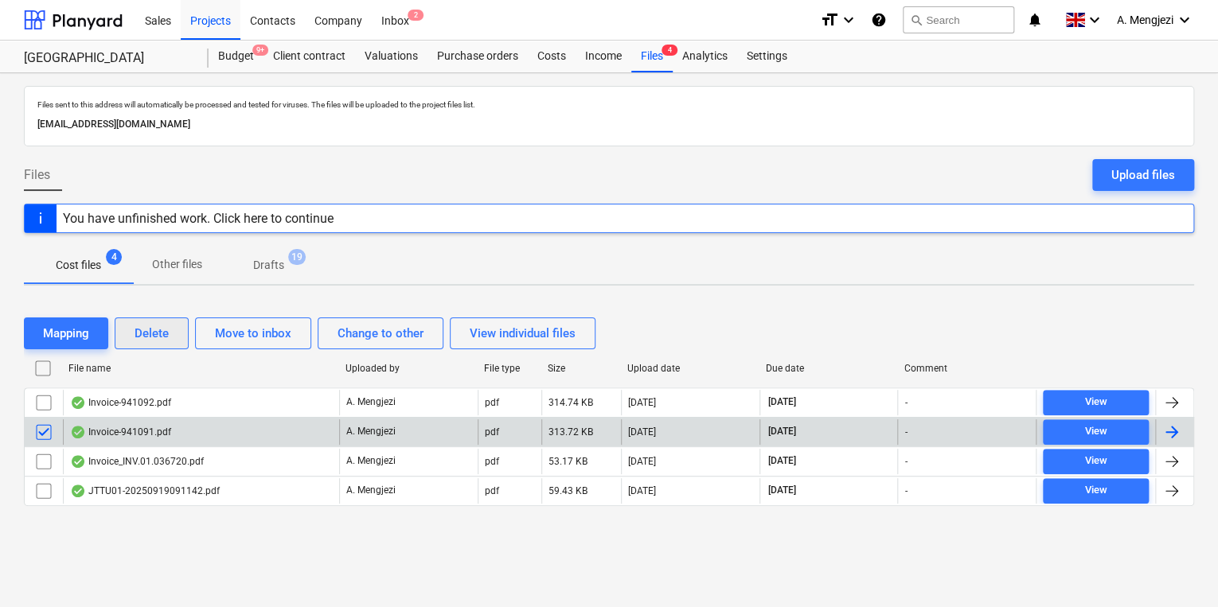
click at [169, 336] on div "Delete" at bounding box center [152, 333] width 34 height 21
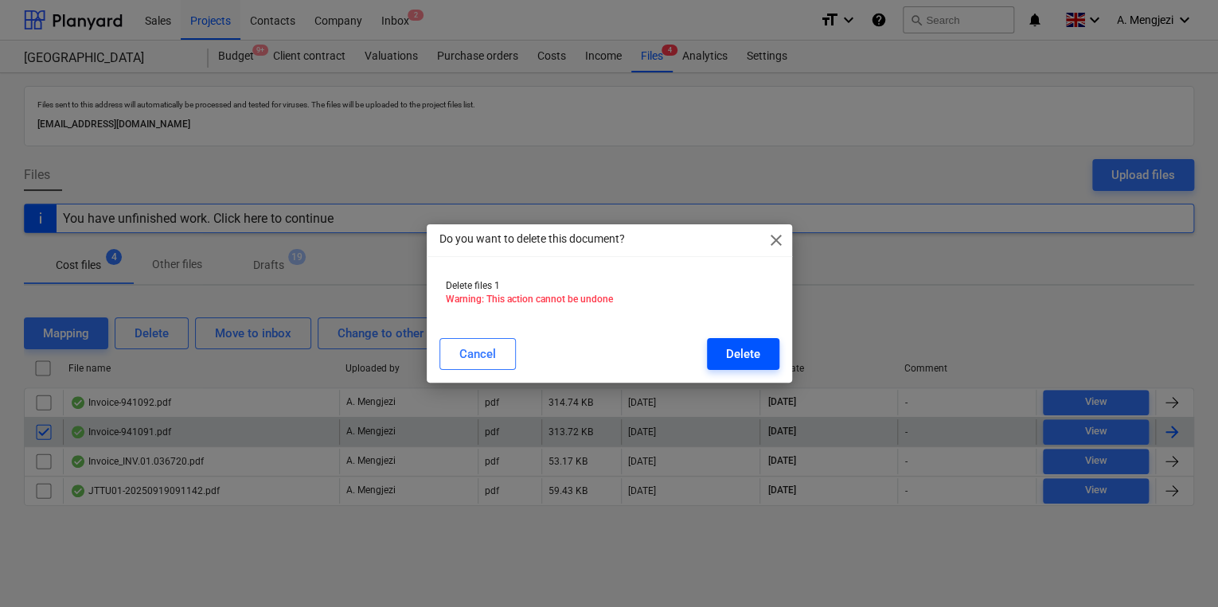
click at [717, 352] on button "Delete" at bounding box center [743, 354] width 72 height 32
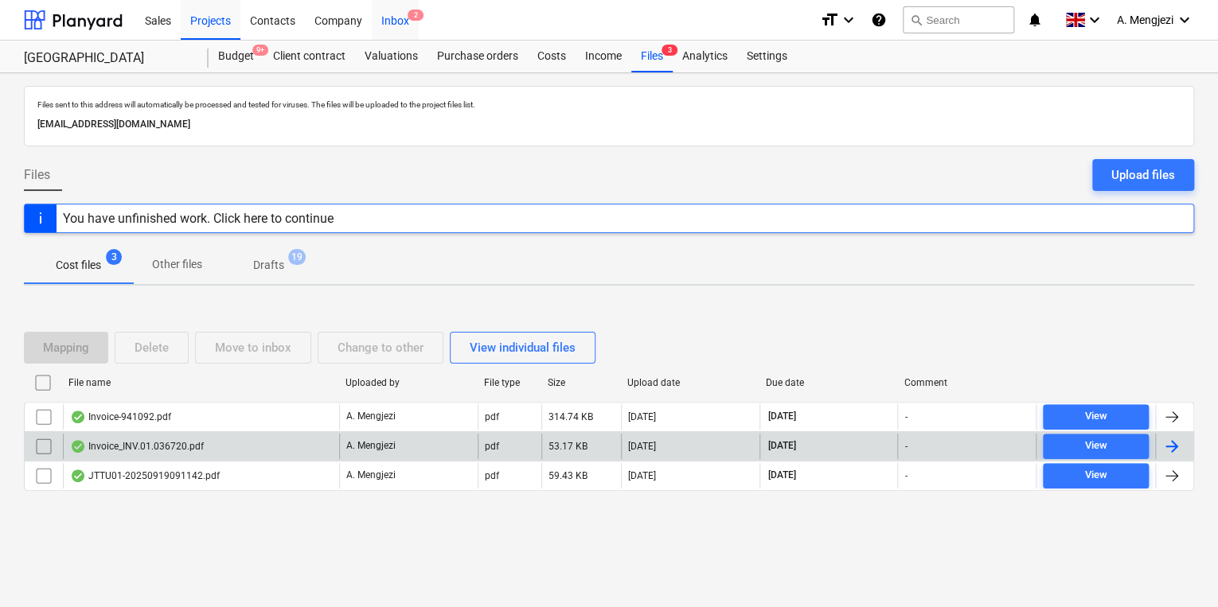
click at [388, 20] on div "Inbox 2" at bounding box center [395, 19] width 47 height 41
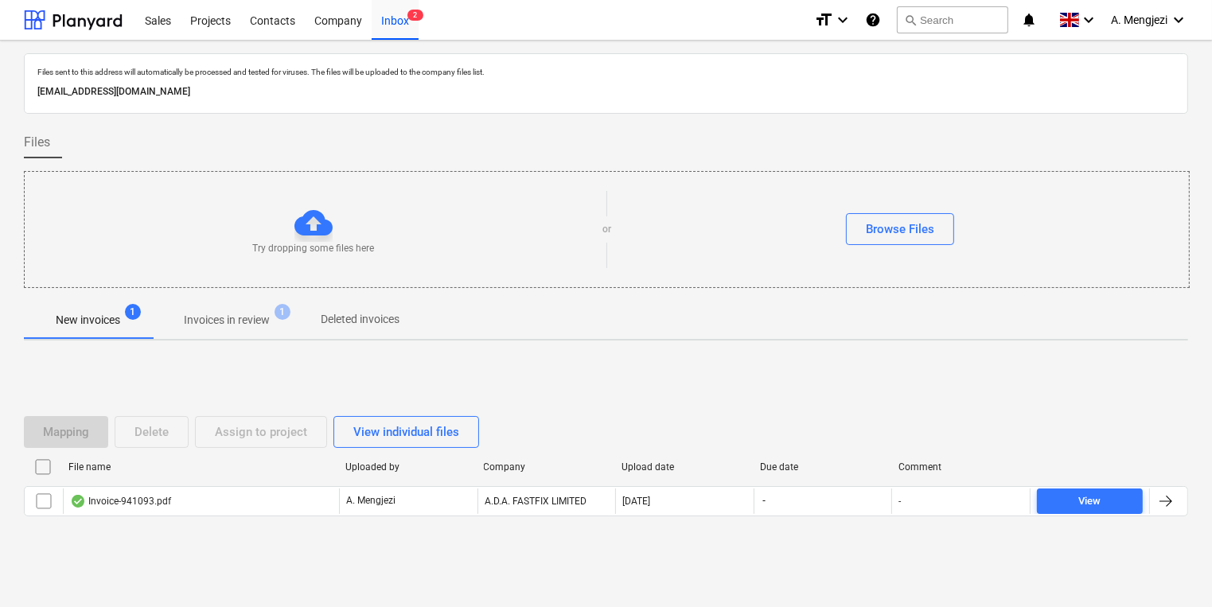
click at [239, 306] on span "Invoices in review 1" at bounding box center [227, 320] width 150 height 29
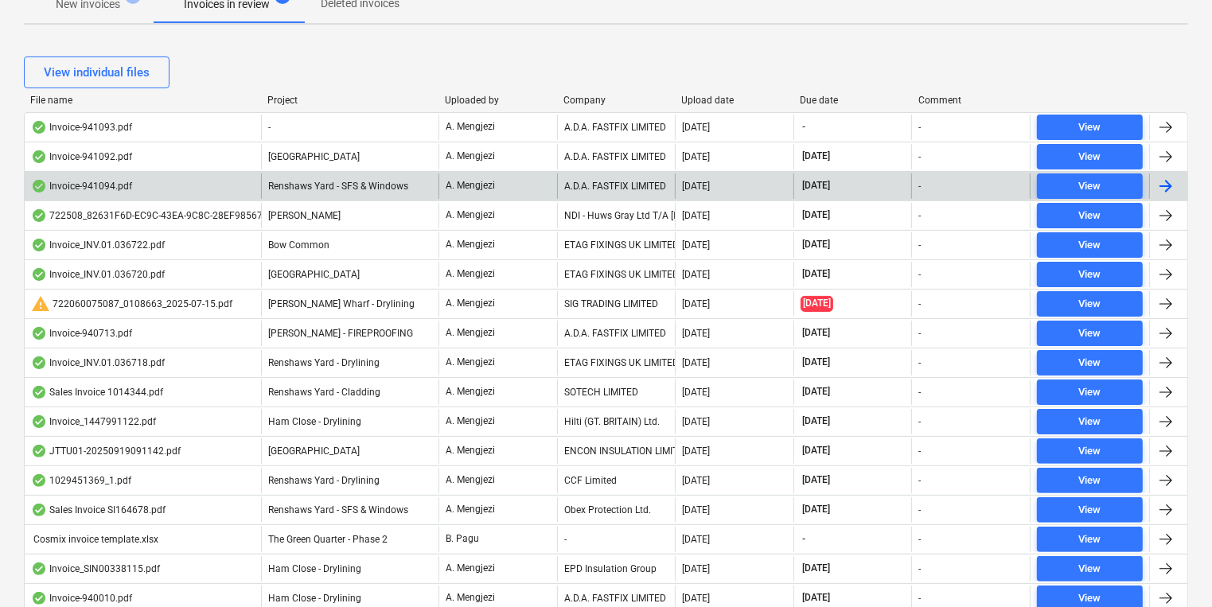
scroll to position [318, 0]
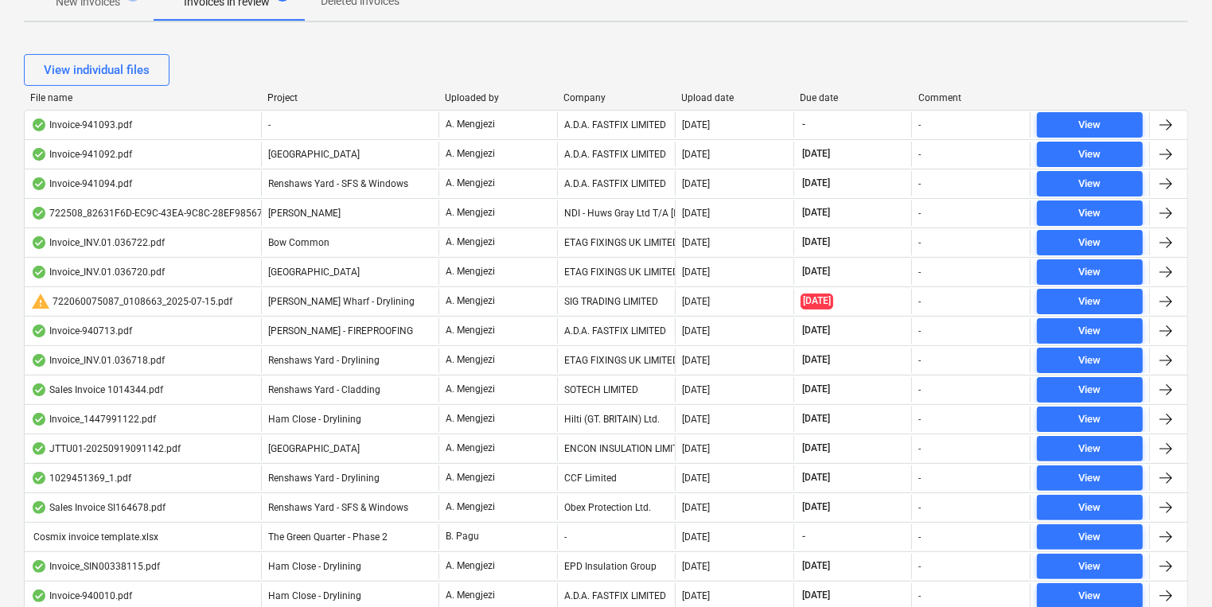
click at [579, 99] on div "Company" at bounding box center [616, 97] width 106 height 11
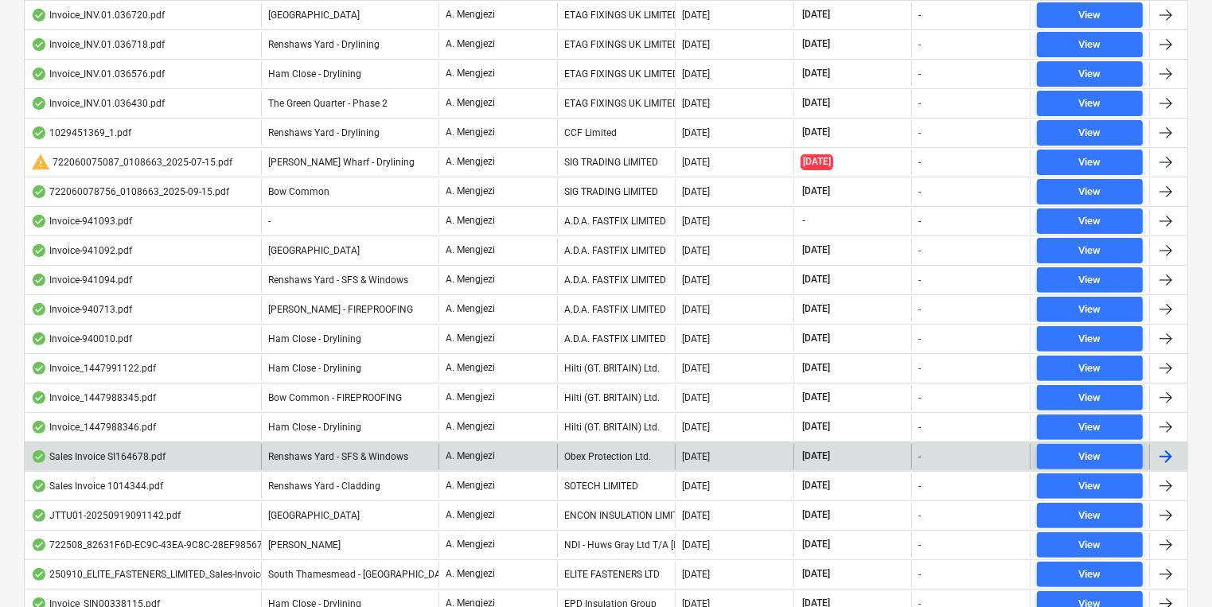
scroll to position [423, 0]
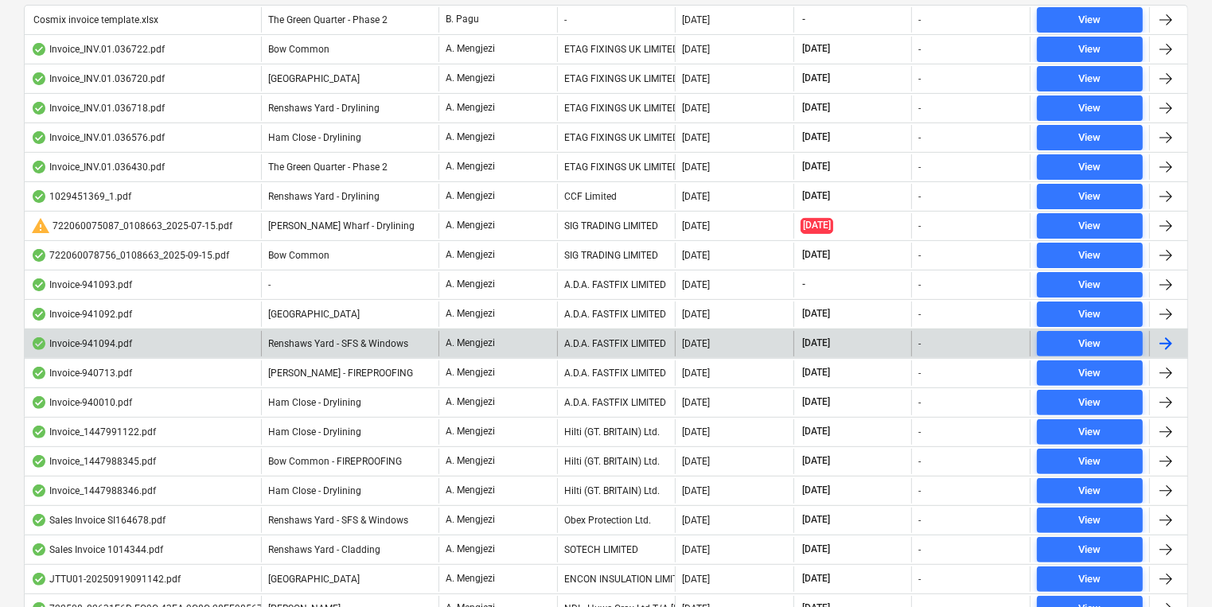
click at [389, 338] on span "Renshaws Yard - SFS & Windows" at bounding box center [338, 343] width 140 height 11
